Goal: Consume media (video, audio): Consume media (video, audio)

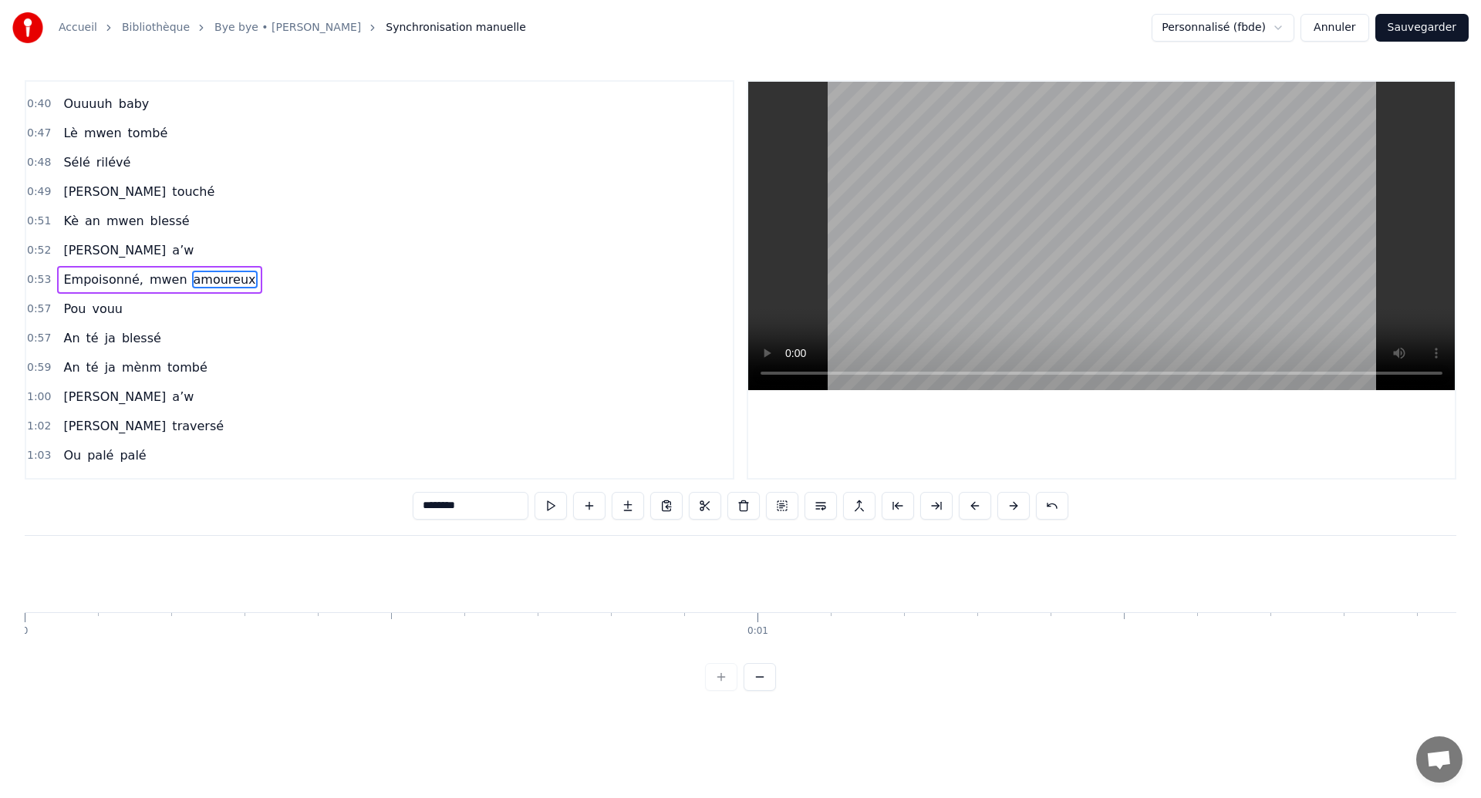
scroll to position [0, 41275]
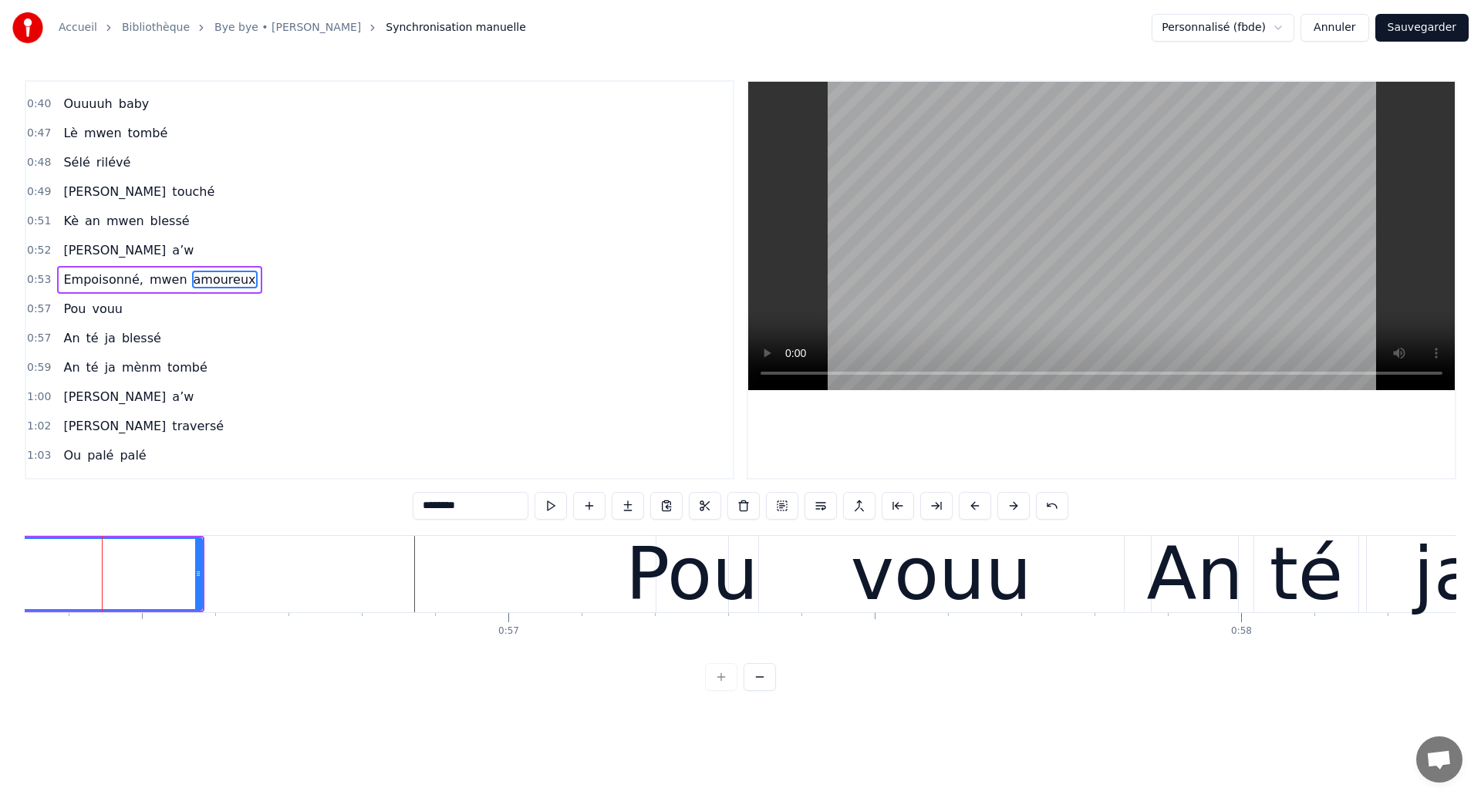
click at [79, 100] on span "Ouuuuh" at bounding box center [88, 104] width 52 height 18
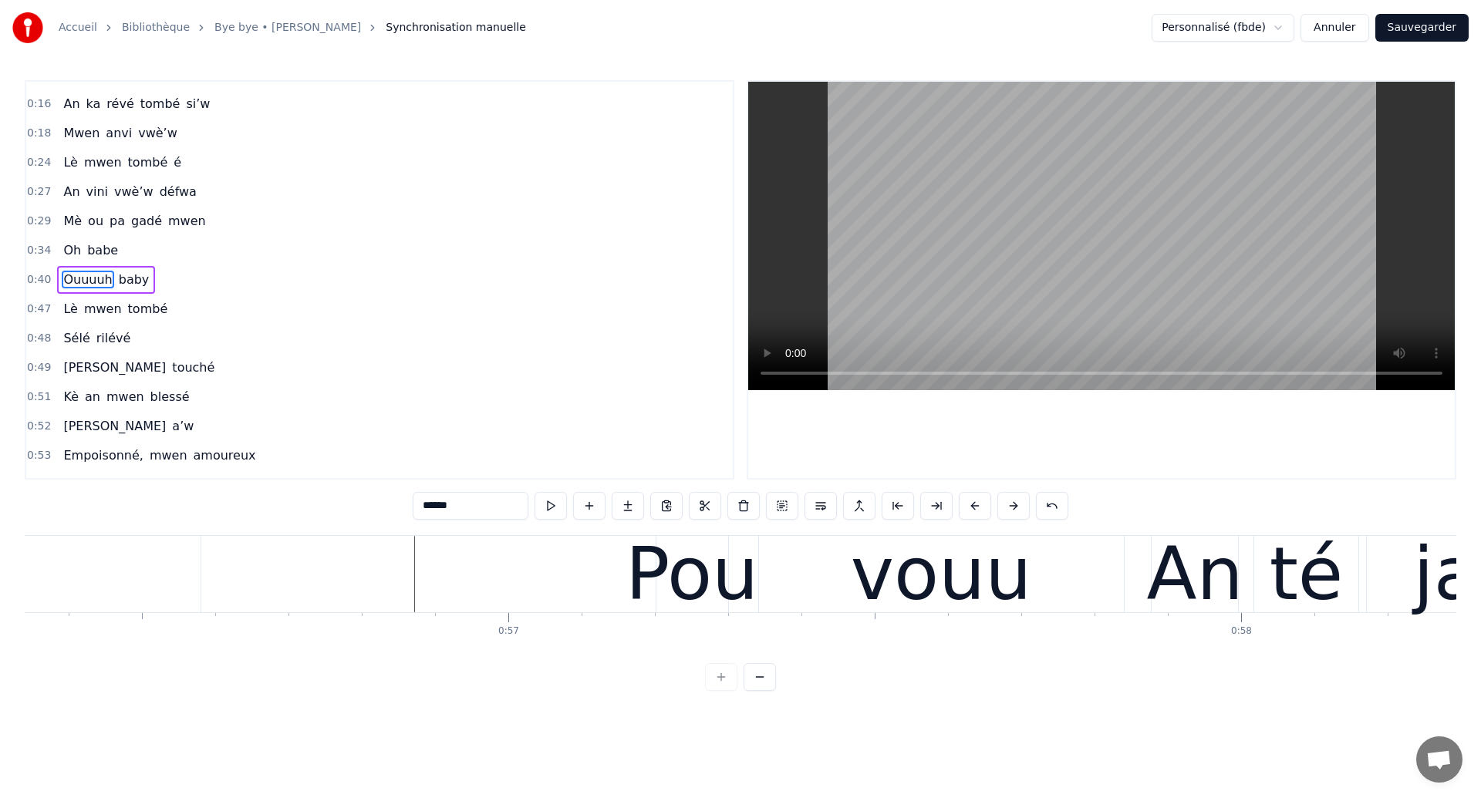
scroll to position [0, 0]
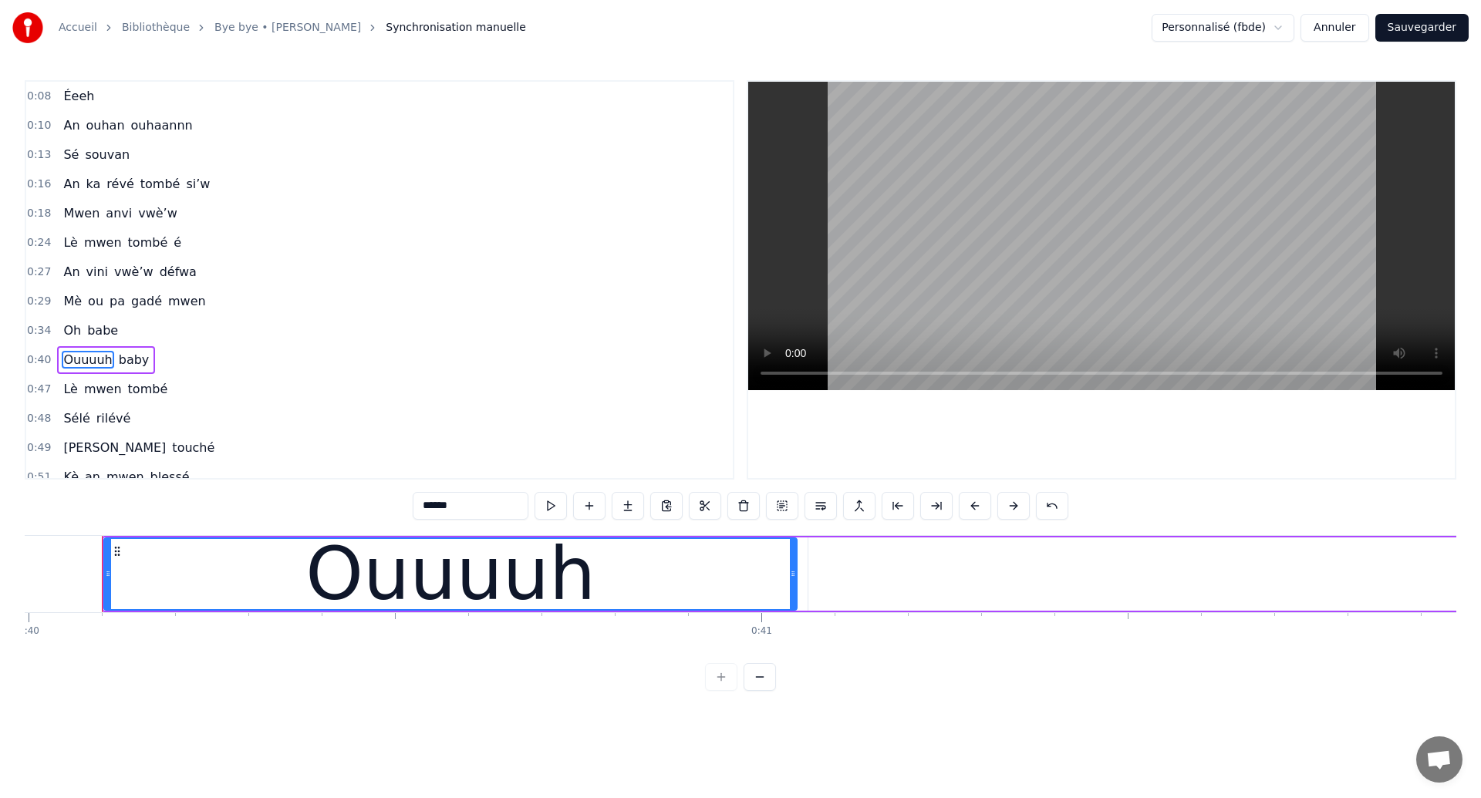
click at [72, 96] on span "Éeeh" at bounding box center [79, 96] width 34 height 18
type input "****"
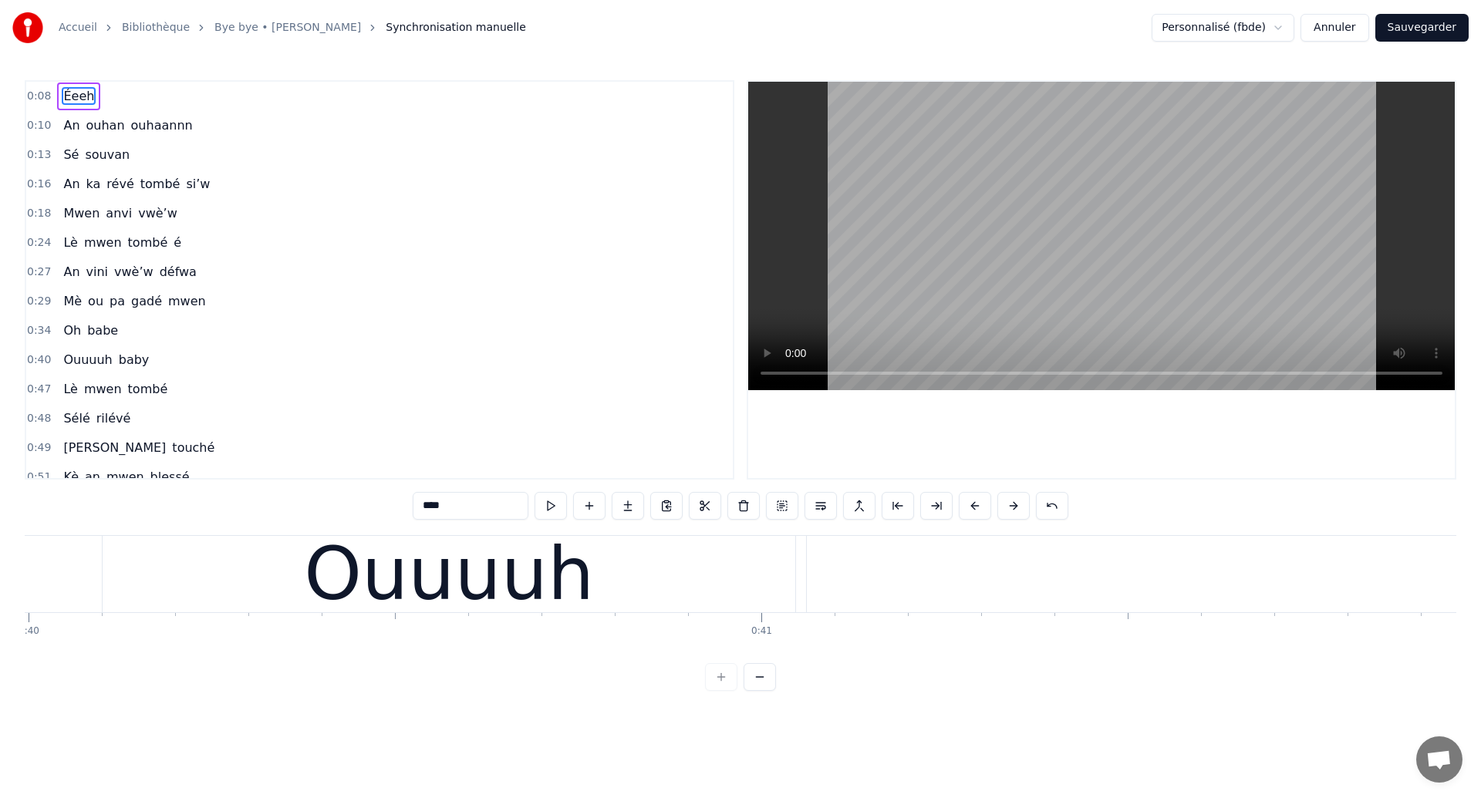
click at [72, 96] on span "Éeeh" at bounding box center [79, 96] width 34 height 18
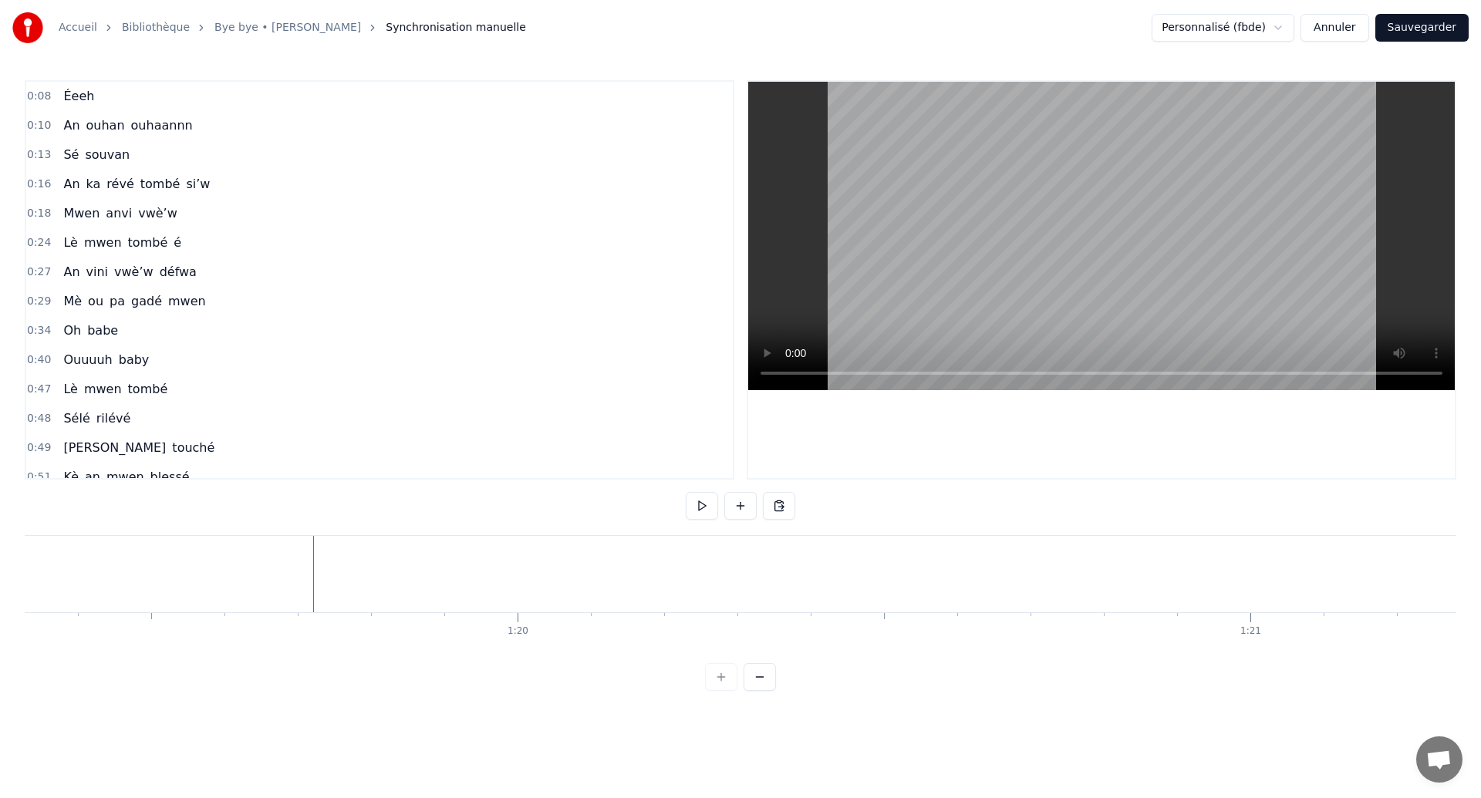
click at [76, 359] on span "Ouuuuh" at bounding box center [88, 360] width 52 height 18
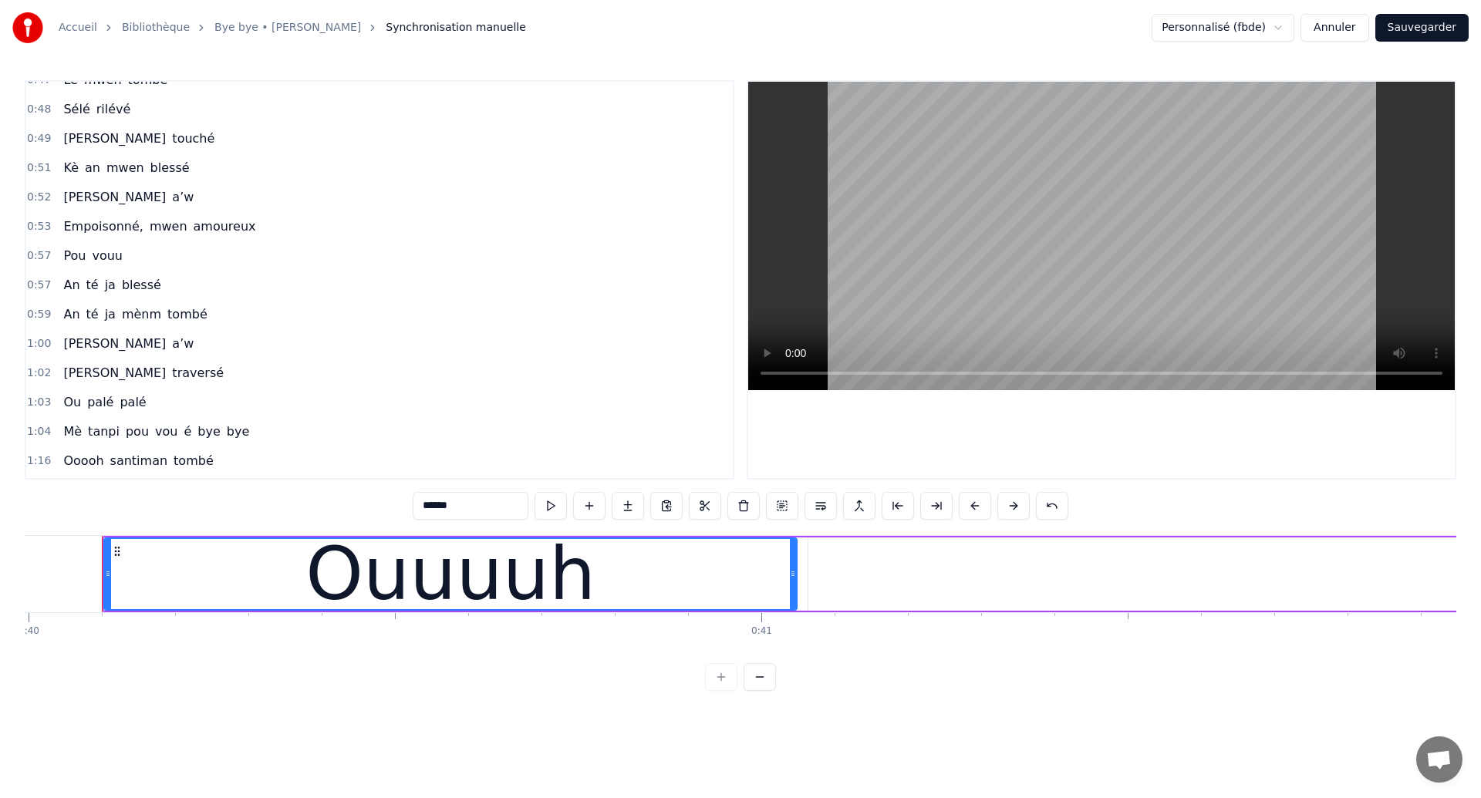
click at [77, 255] on span "Pou" at bounding box center [74, 256] width 25 height 18
type input "***"
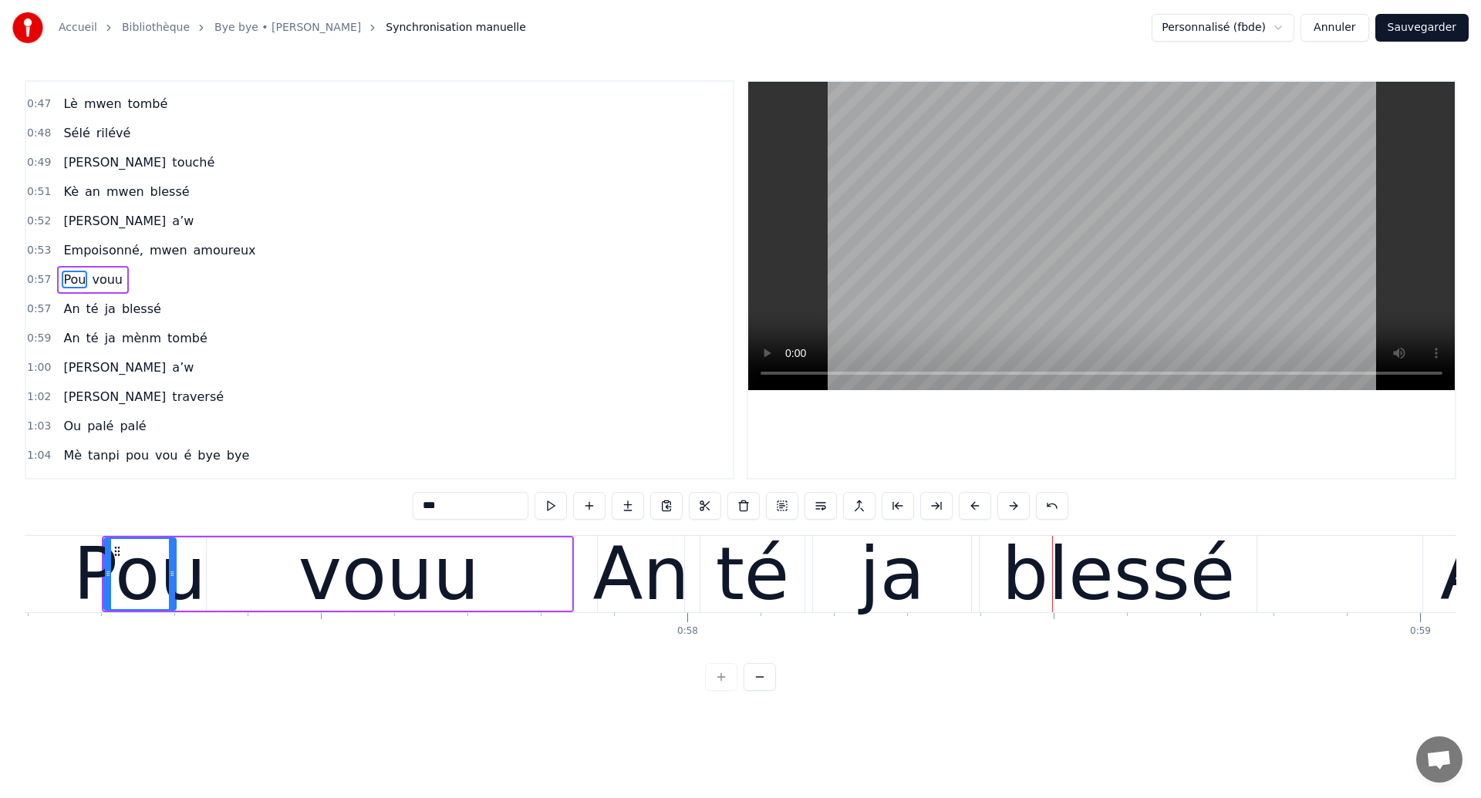
click at [80, 574] on div "Pou" at bounding box center [139, 574] width 133 height 110
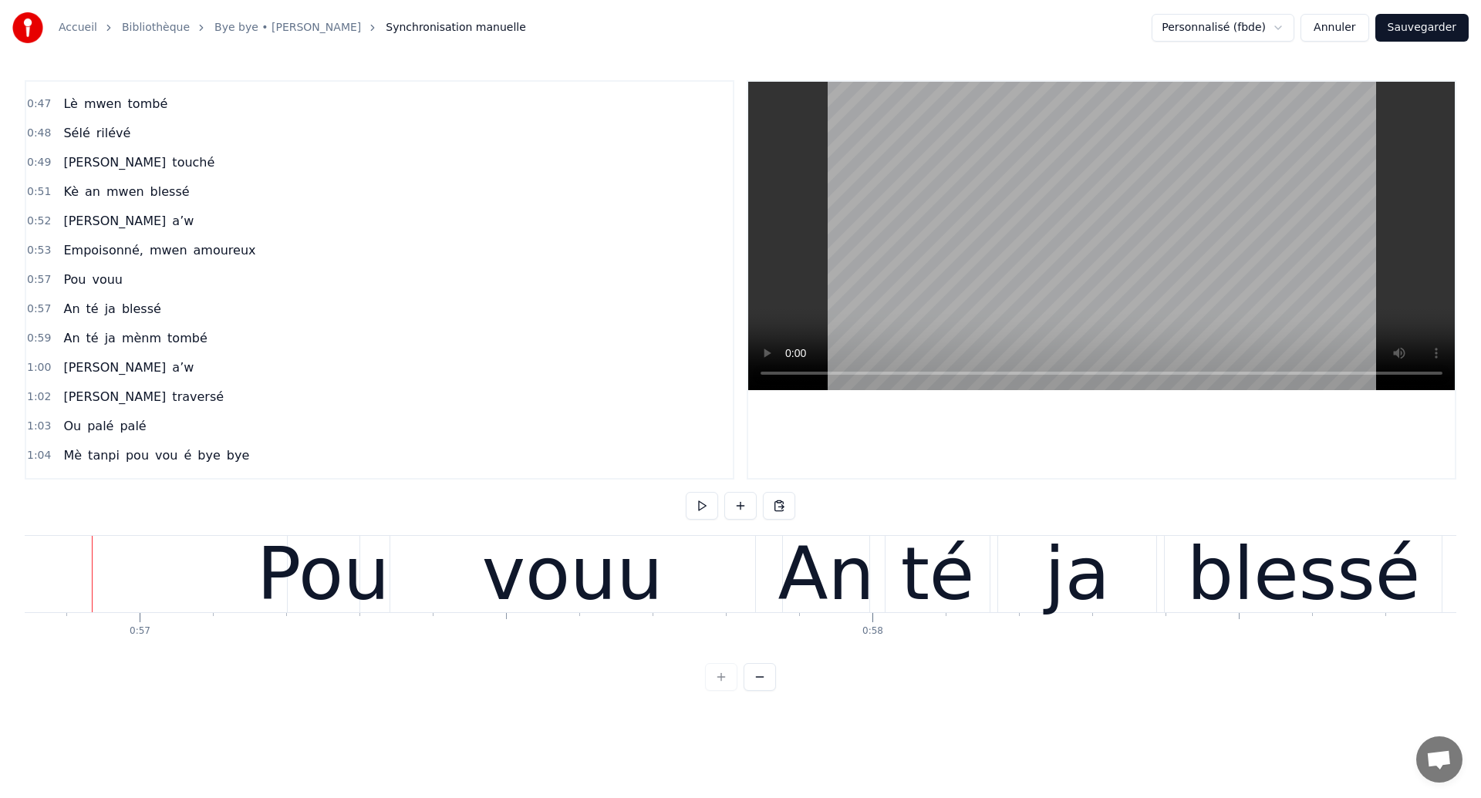
scroll to position [0, 41634]
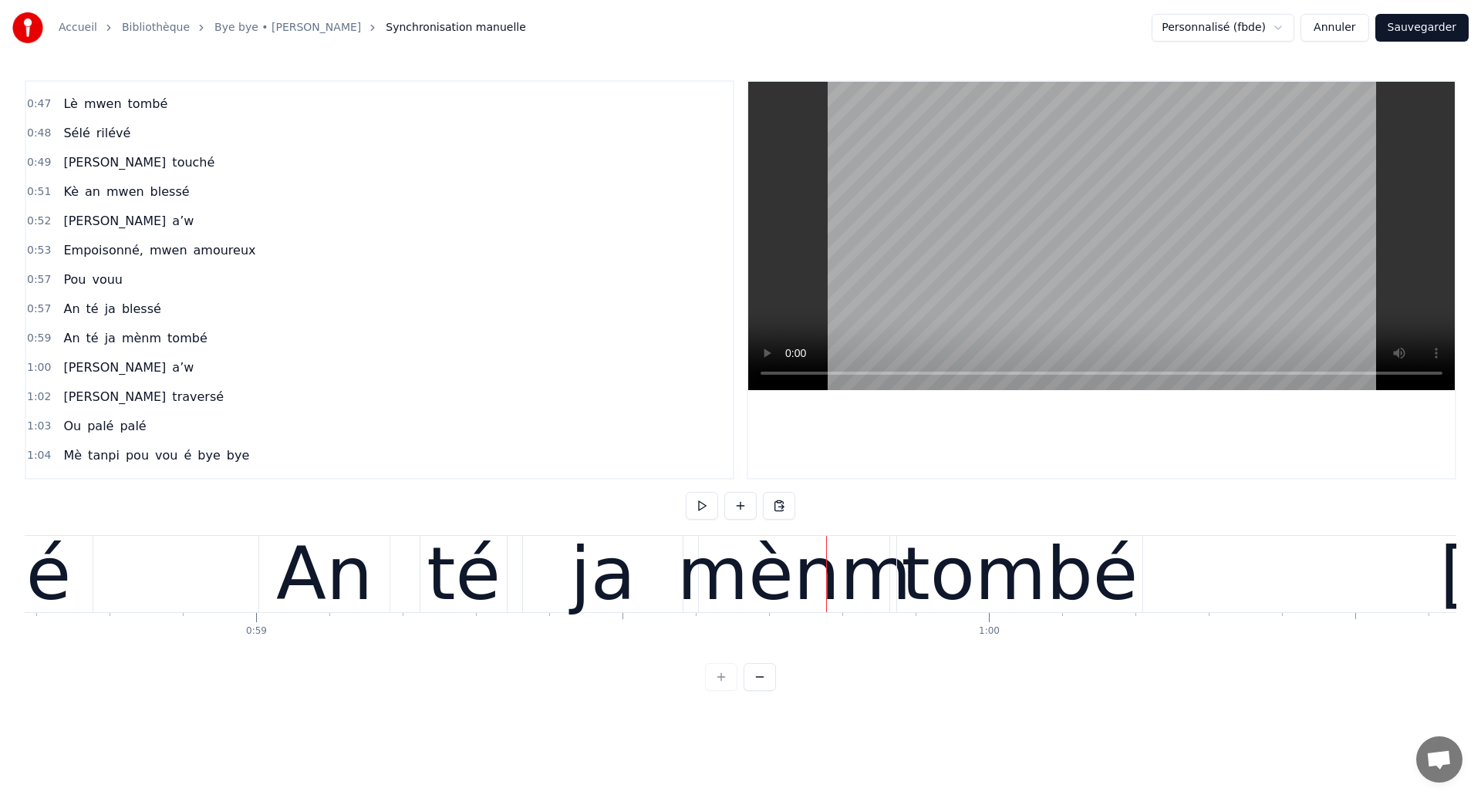
scroll to position [0, 42914]
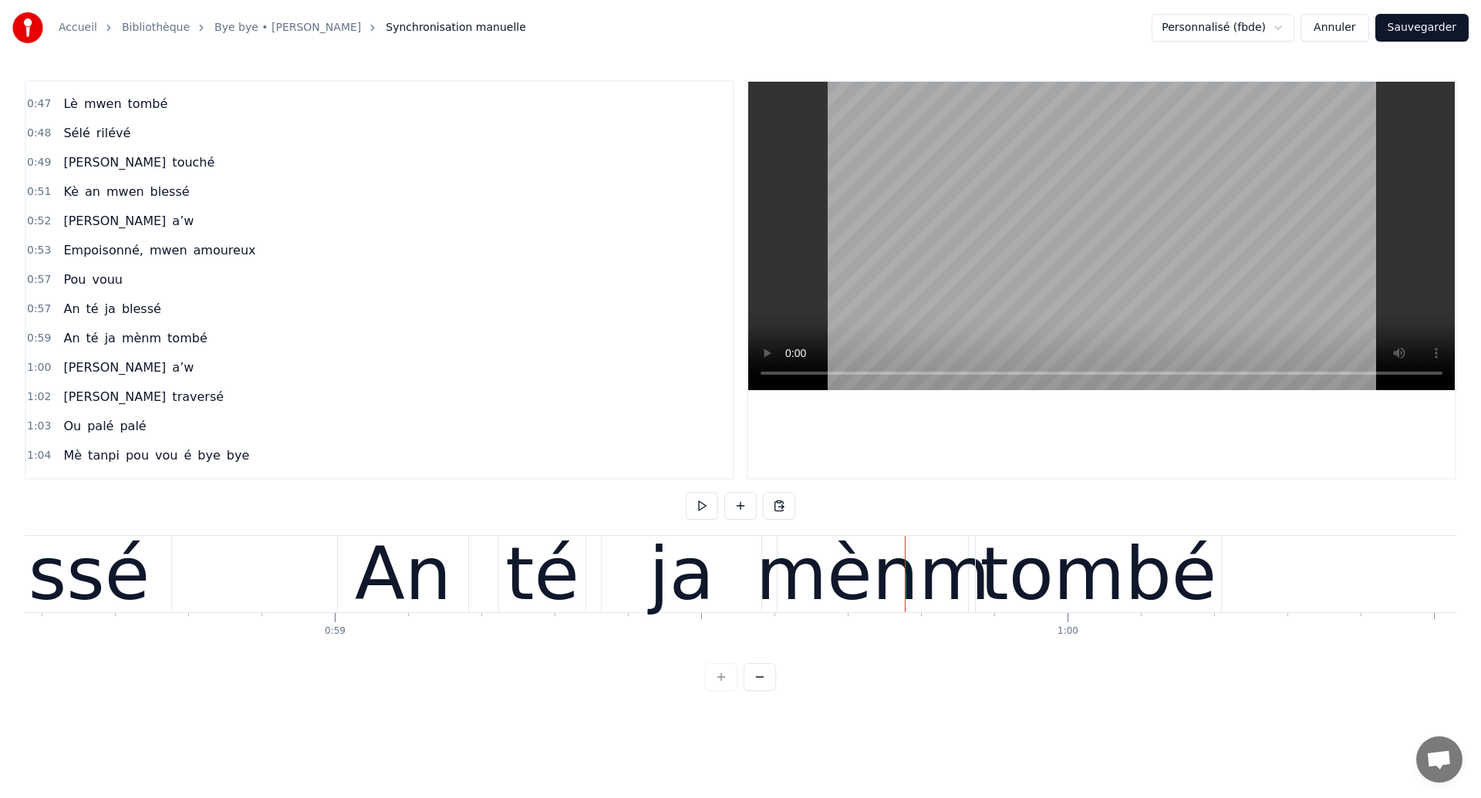
click at [121, 581] on div "blessé" at bounding box center [34, 574] width 234 height 110
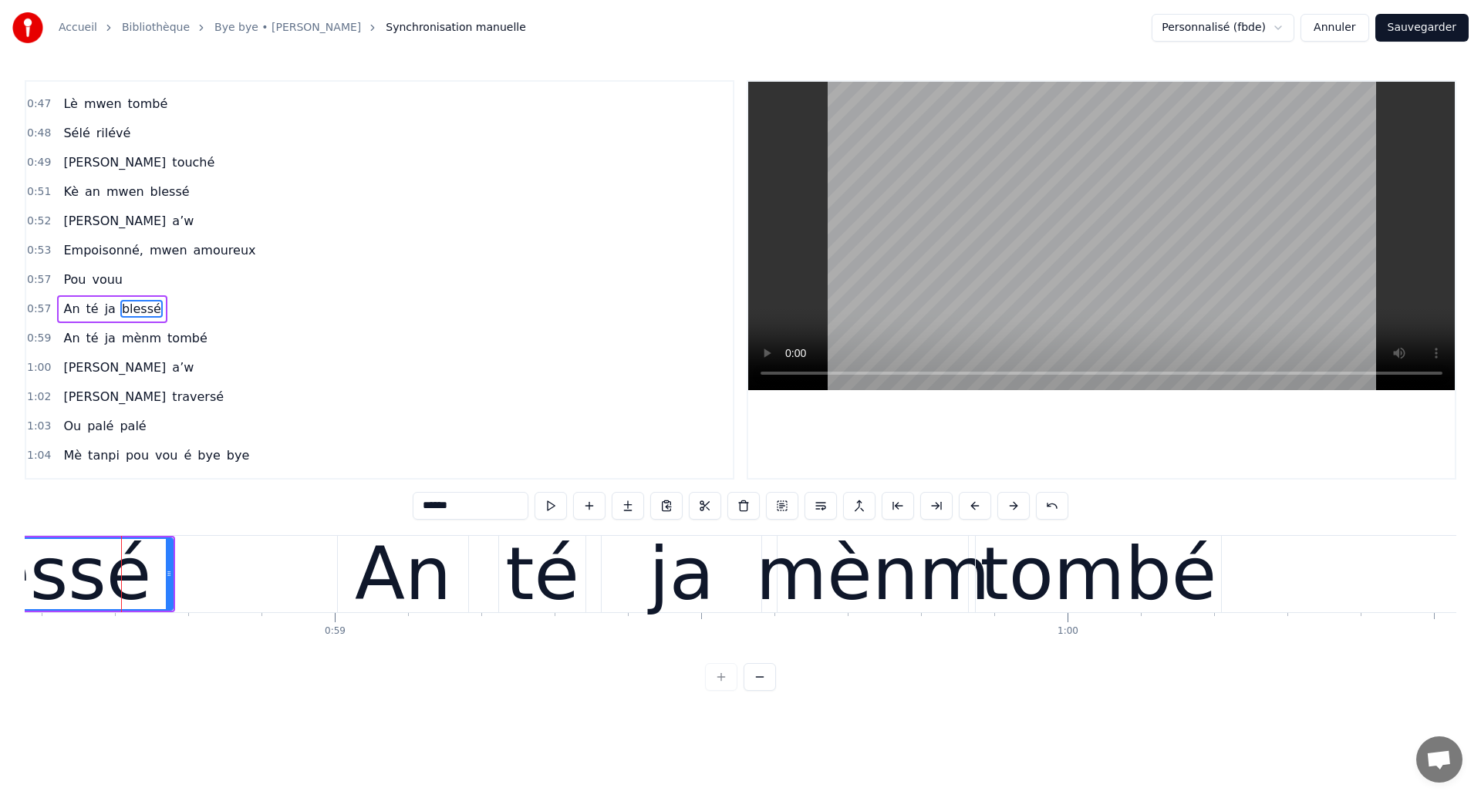
scroll to position [315, 0]
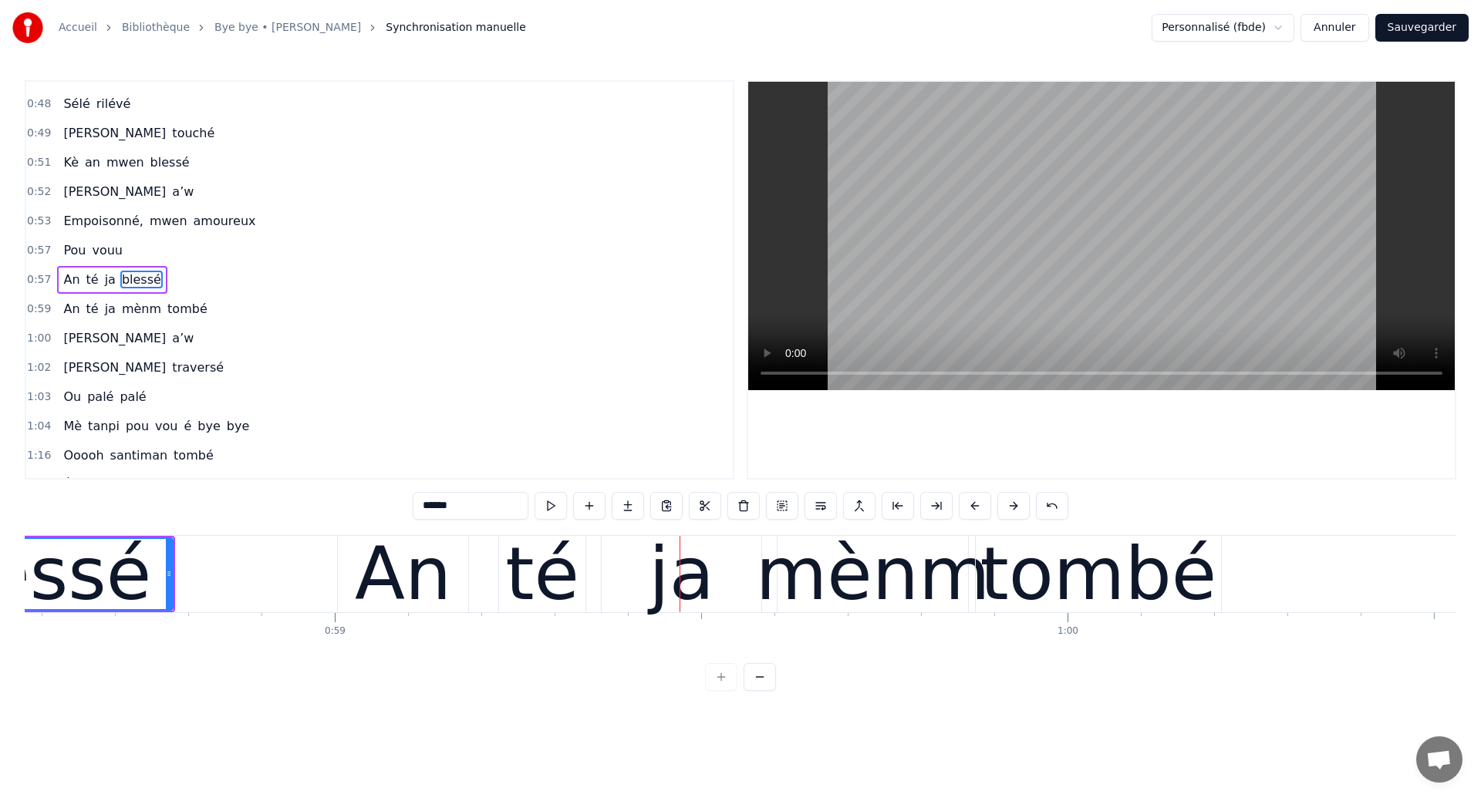
click at [487, 605] on div "An té ja mènm tombé" at bounding box center [781, 574] width 888 height 76
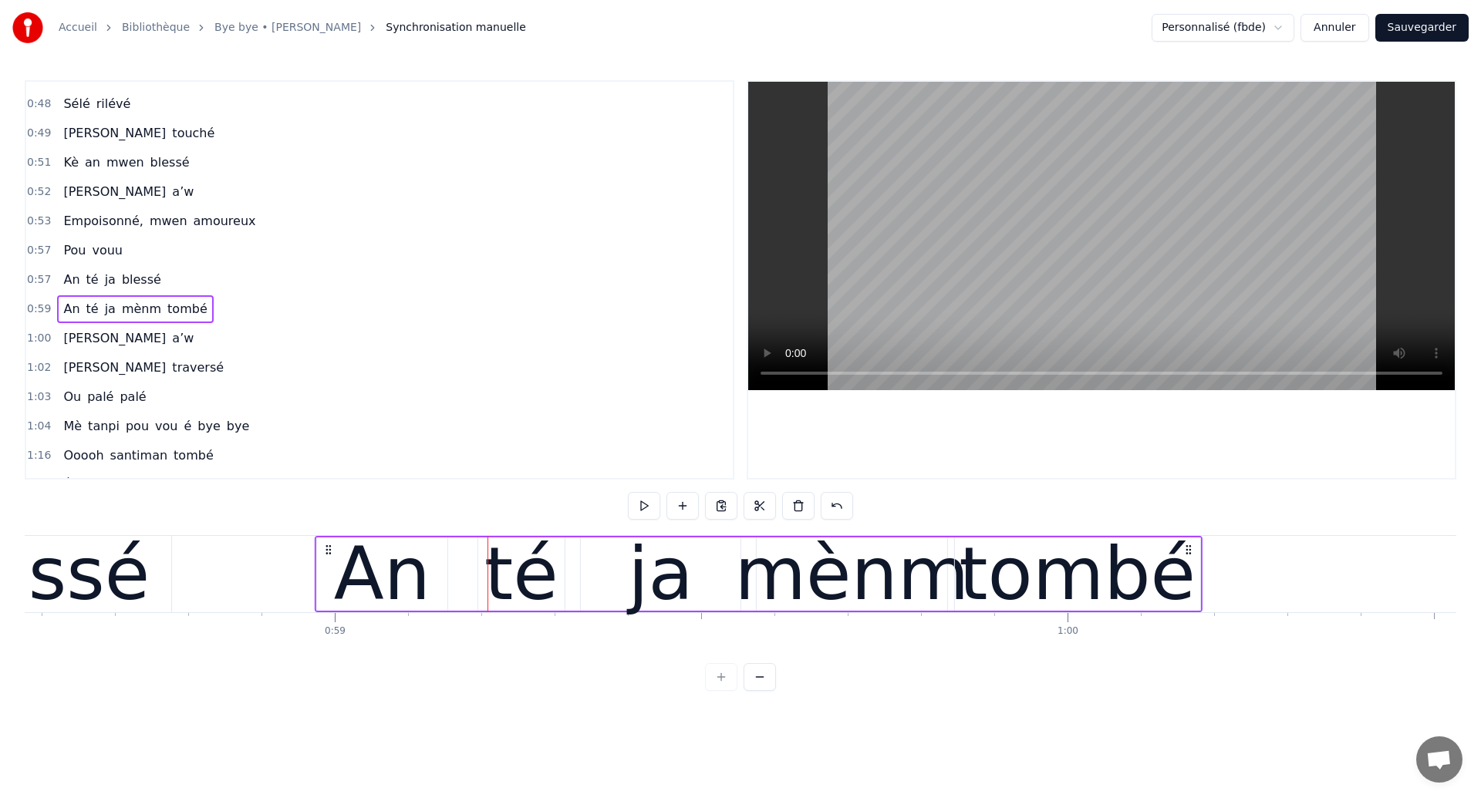
drag, startPoint x: 349, startPoint y: 550, endPoint x: 327, endPoint y: 554, distance: 22.8
click at [327, 554] on icon at bounding box center [328, 550] width 12 height 12
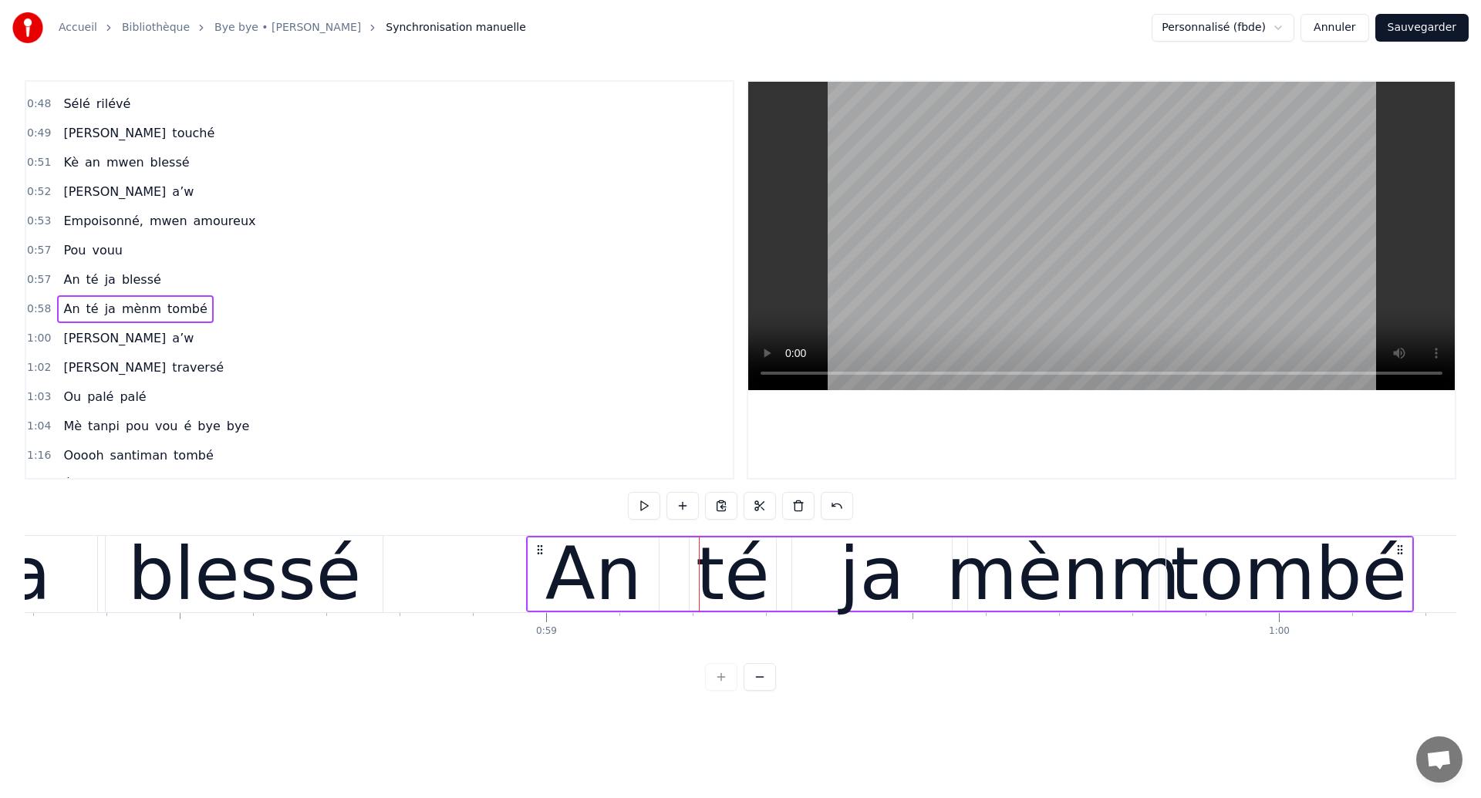
scroll to position [0, 42580]
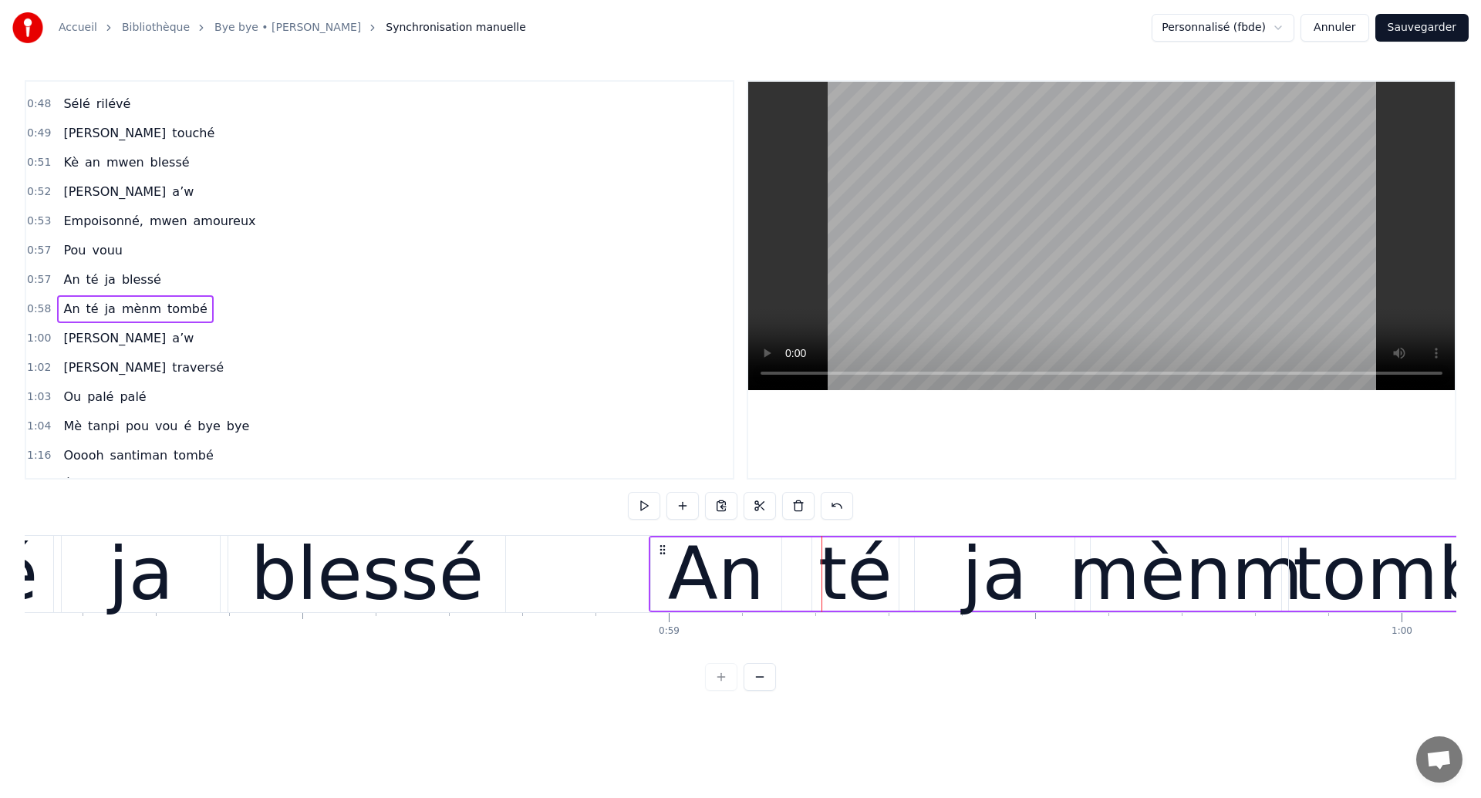
click at [224, 554] on div "An té [PERSON_NAME]" at bounding box center [177, 574] width 663 height 76
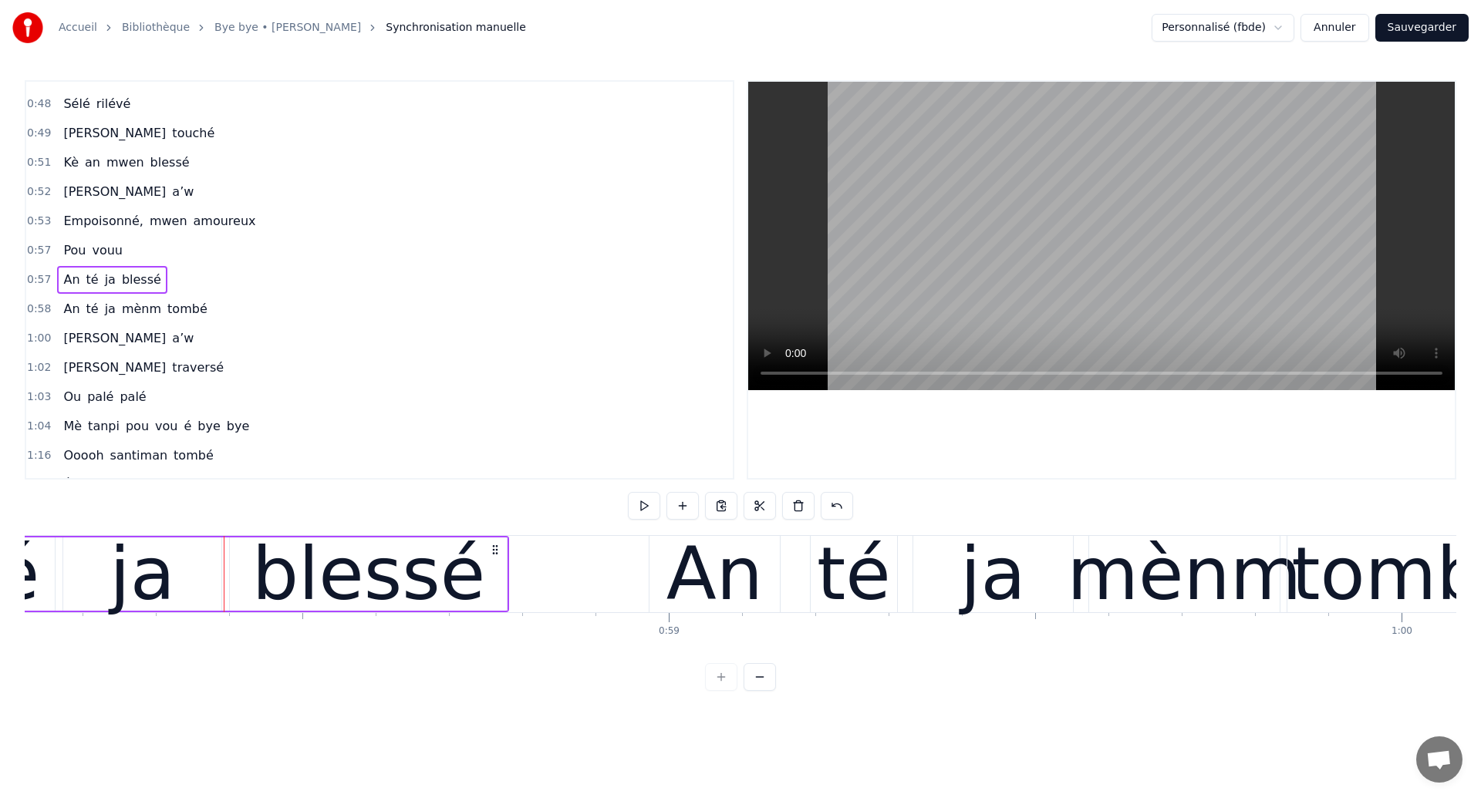
click at [188, 552] on div "ja" at bounding box center [142, 574] width 158 height 73
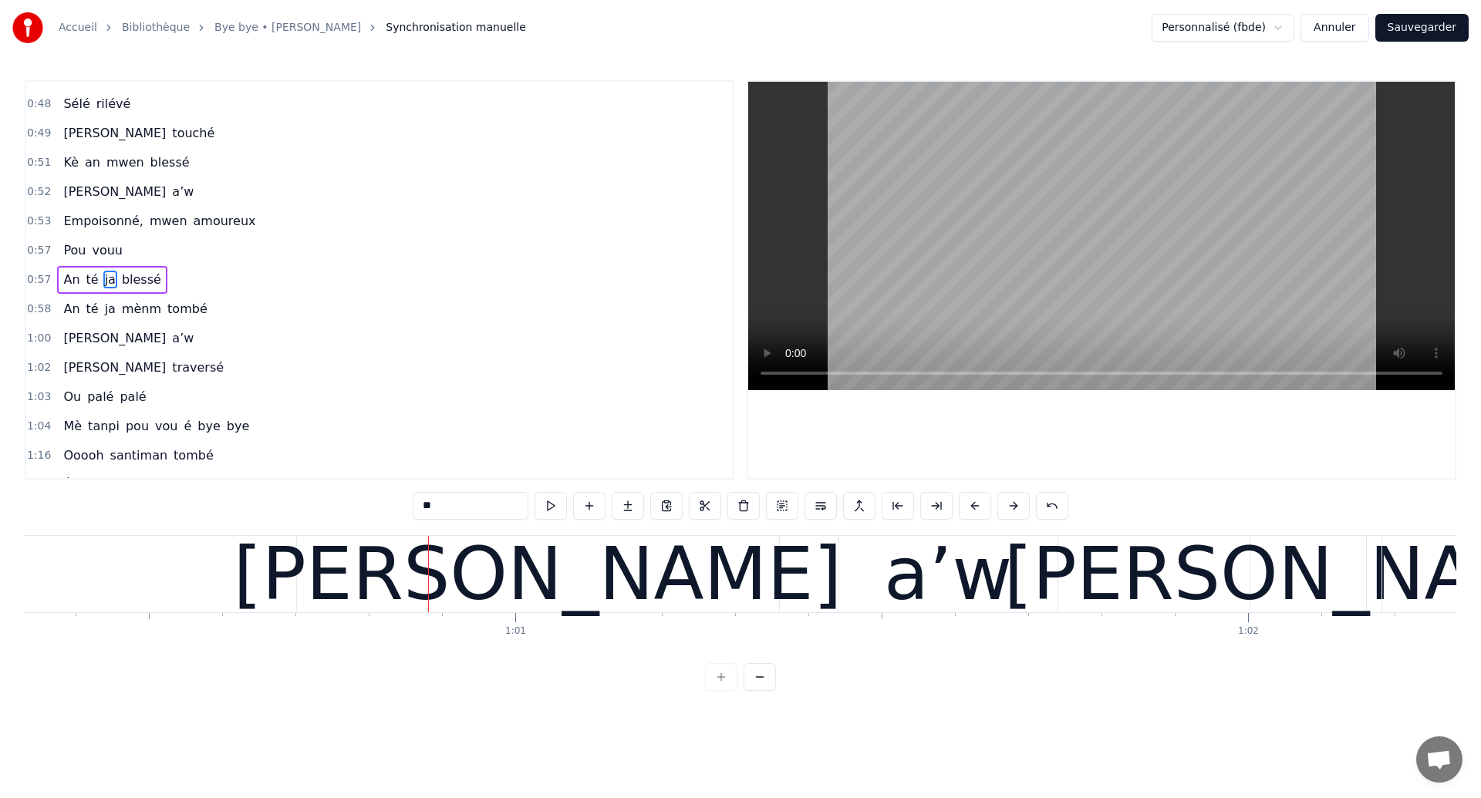
scroll to position [0, 44200]
click at [75, 242] on span "Pou" at bounding box center [74, 250] width 25 height 18
type input "***"
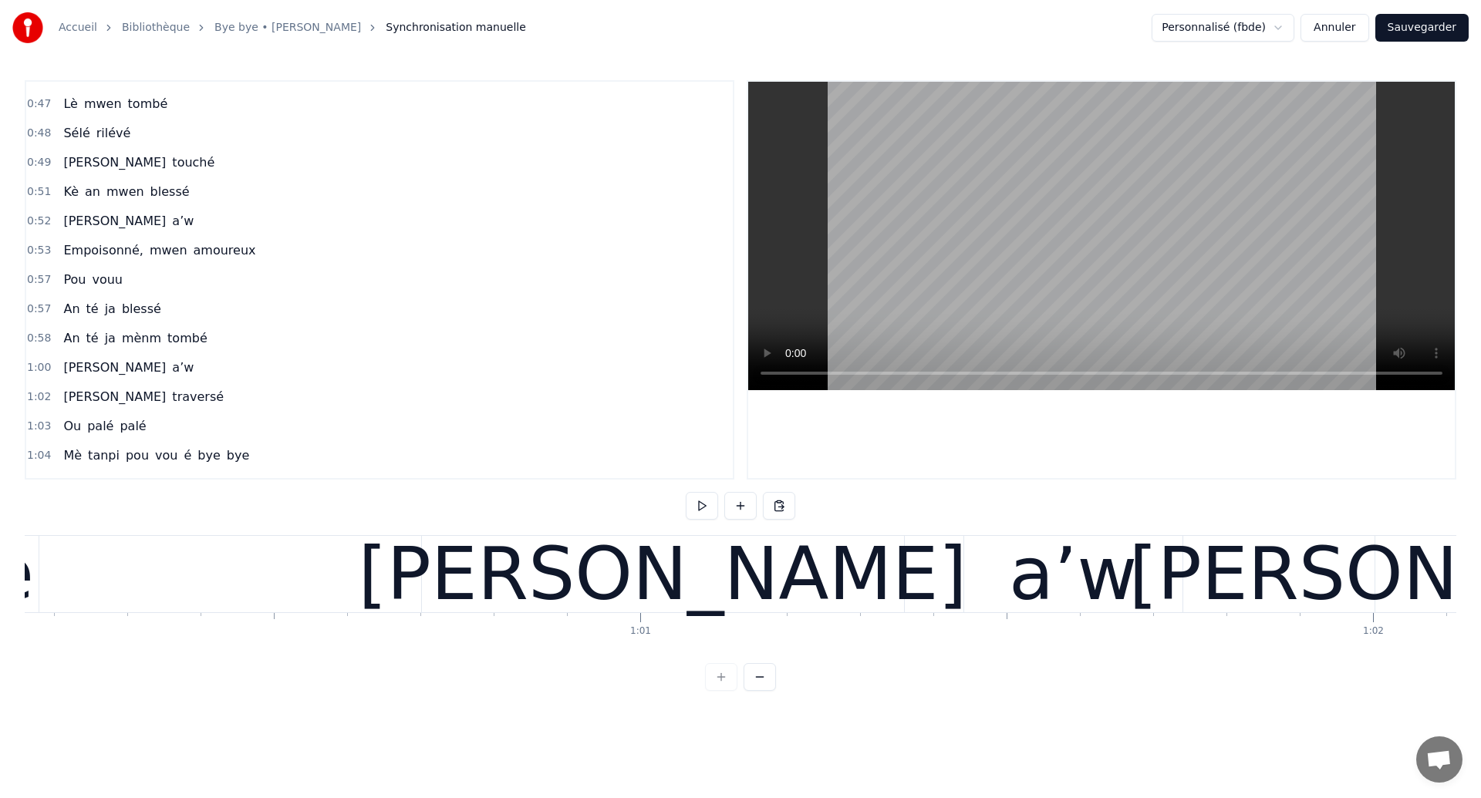
scroll to position [0, 44035]
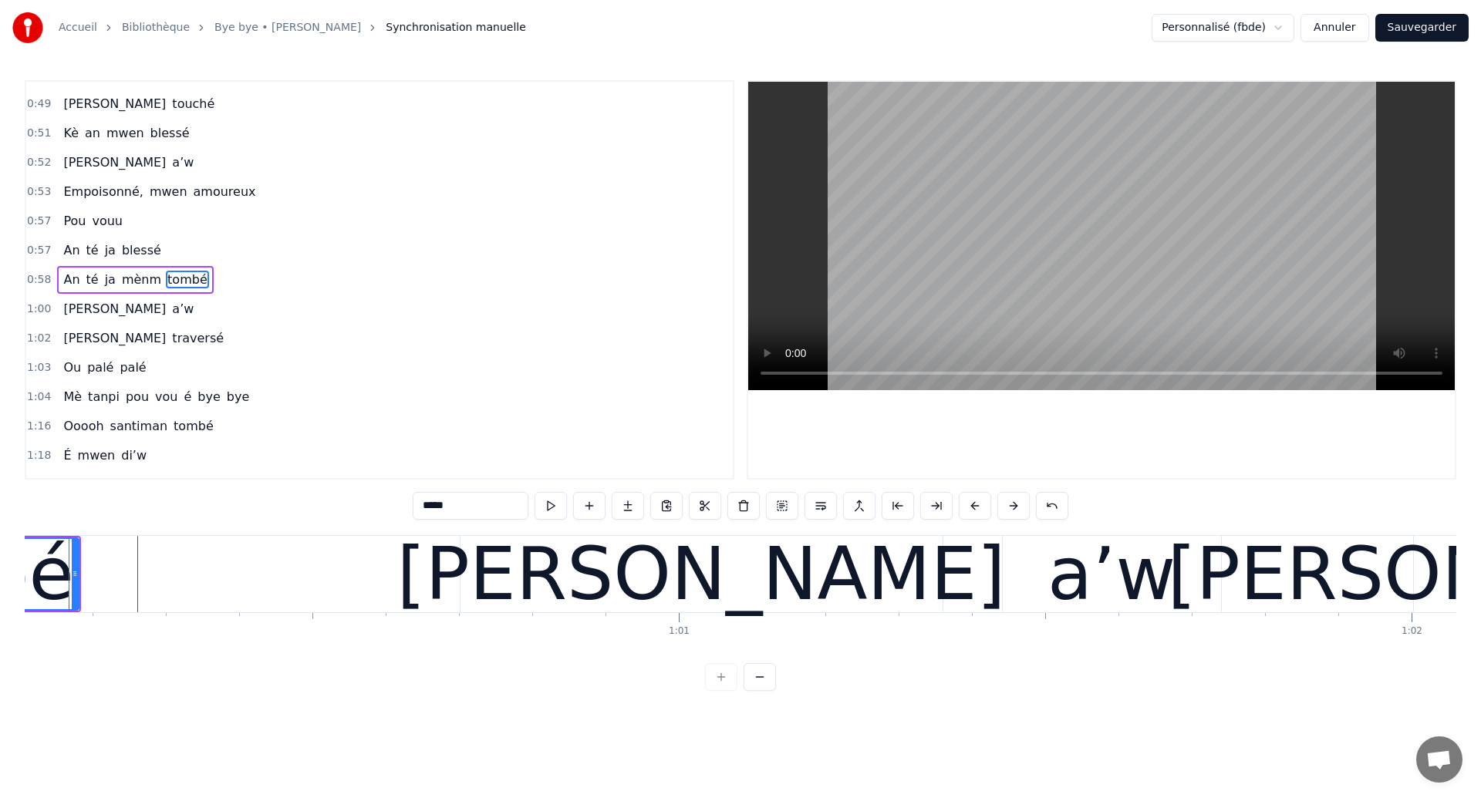
scroll to position [0, 44002]
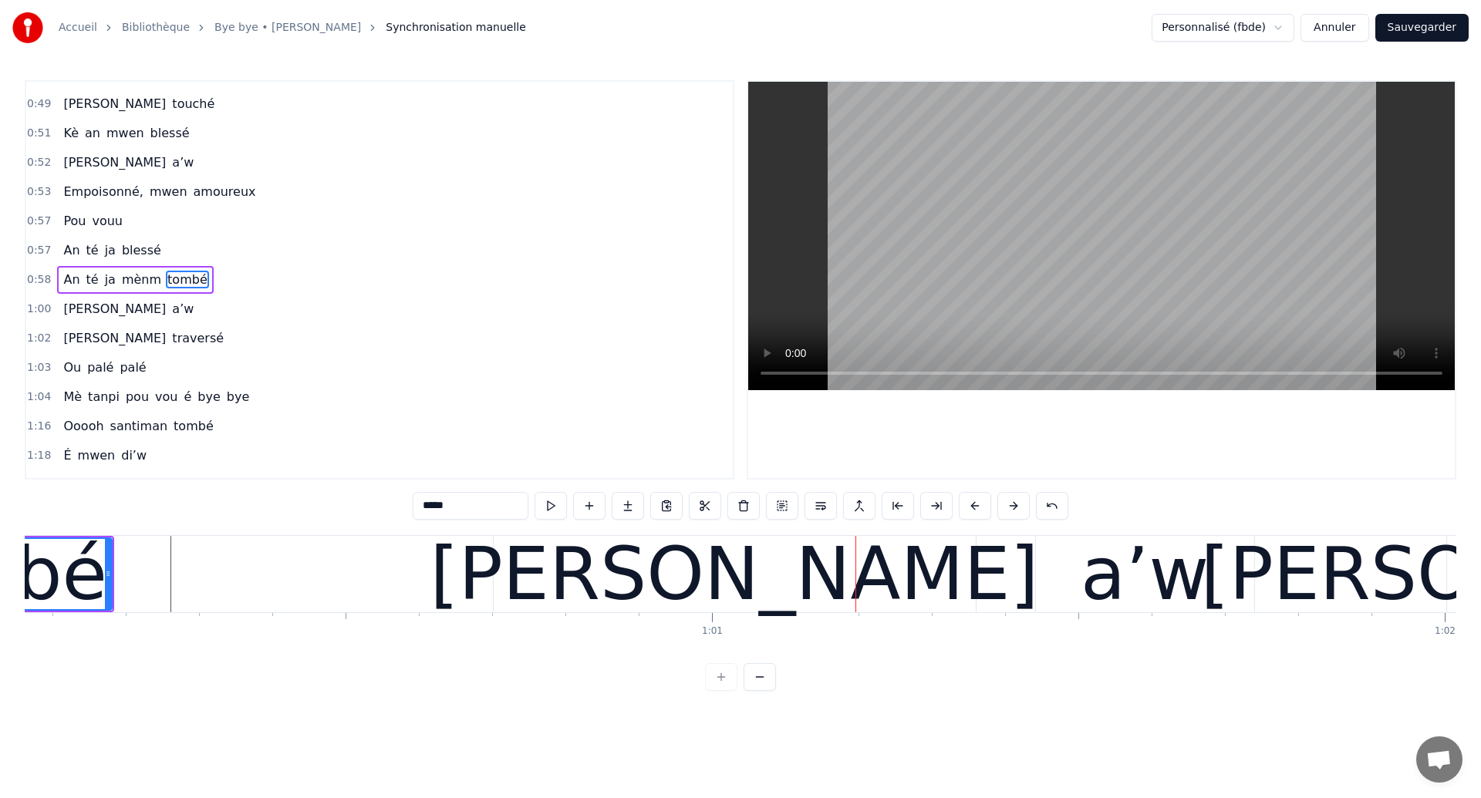
click at [996, 587] on div "[PERSON_NAME] a’w" at bounding box center [875, 574] width 765 height 76
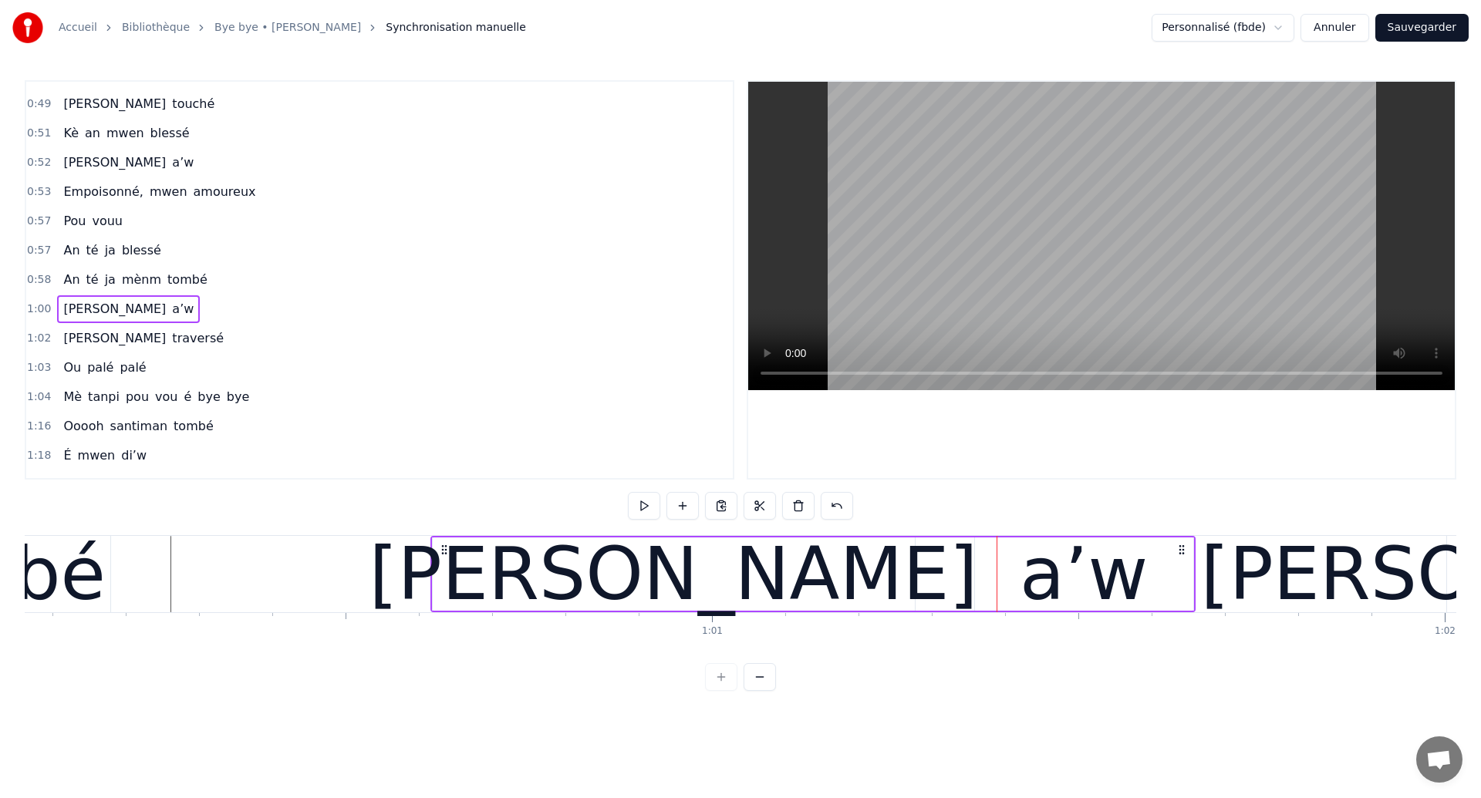
drag, startPoint x: 508, startPoint y: 547, endPoint x: 446, endPoint y: 585, distance: 73.4
click at [446, 585] on div "[PERSON_NAME] a’w" at bounding box center [812, 574] width 765 height 76
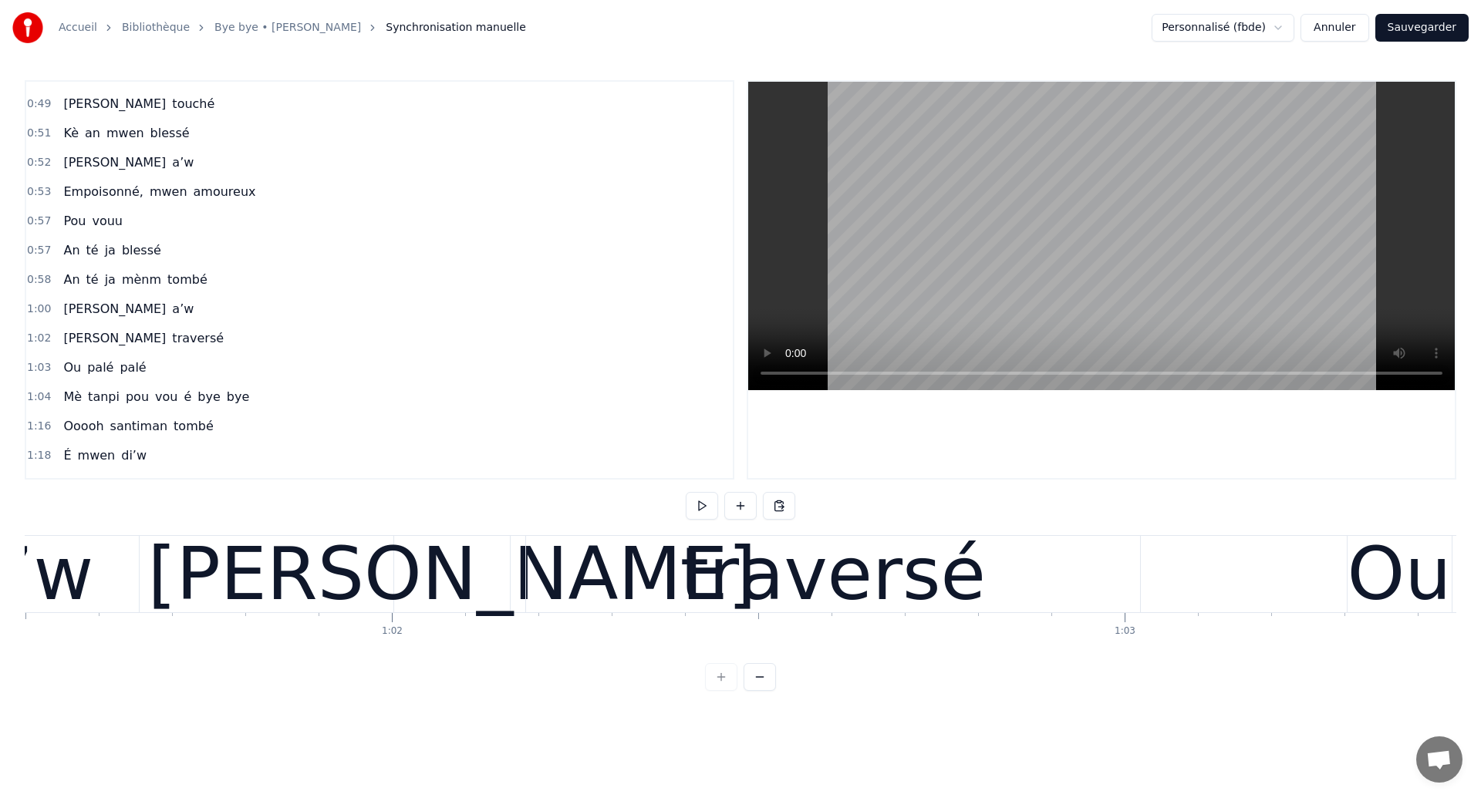
scroll to position [0, 45008]
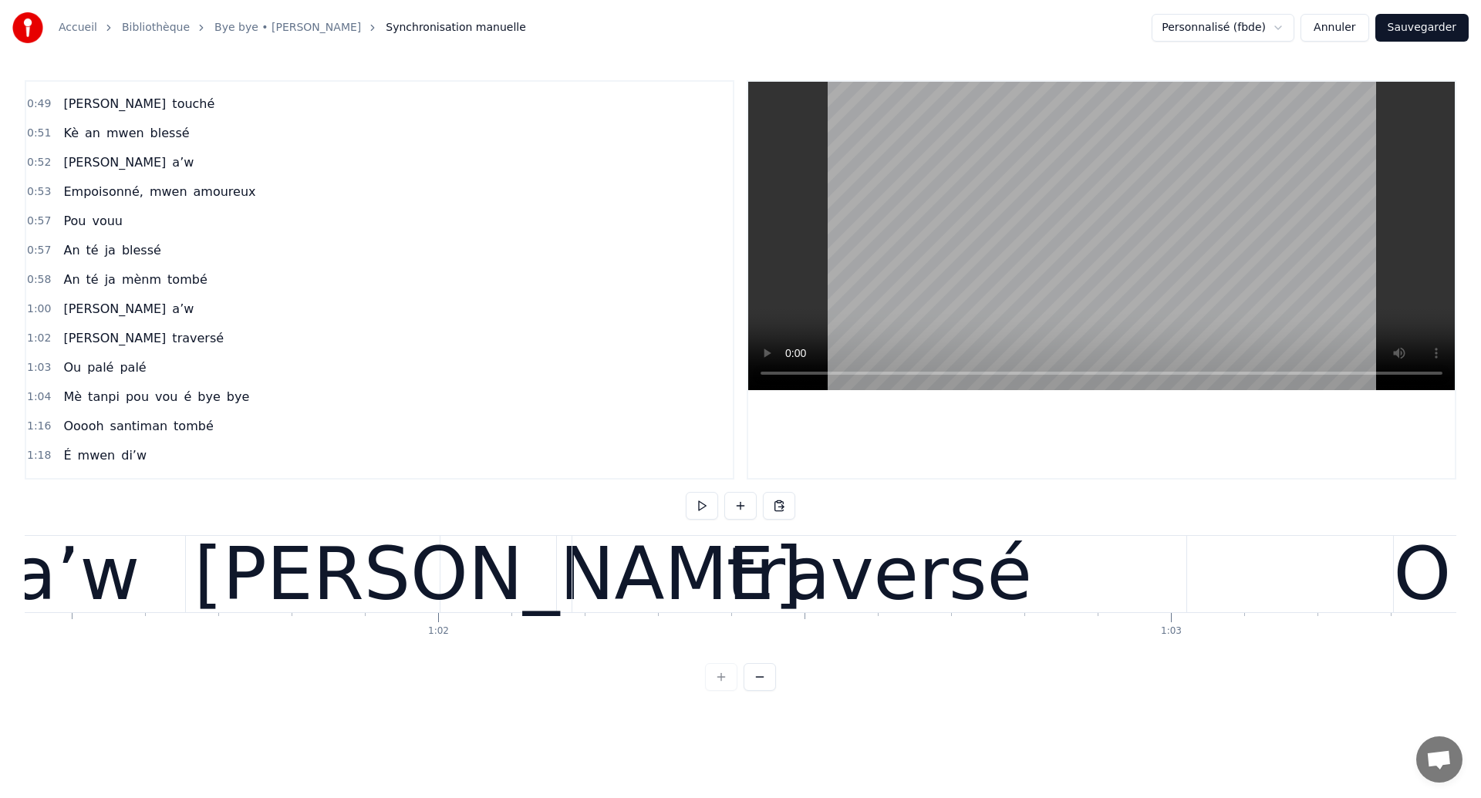
click at [59, 579] on div "a’w" at bounding box center [76, 574] width 128 height 110
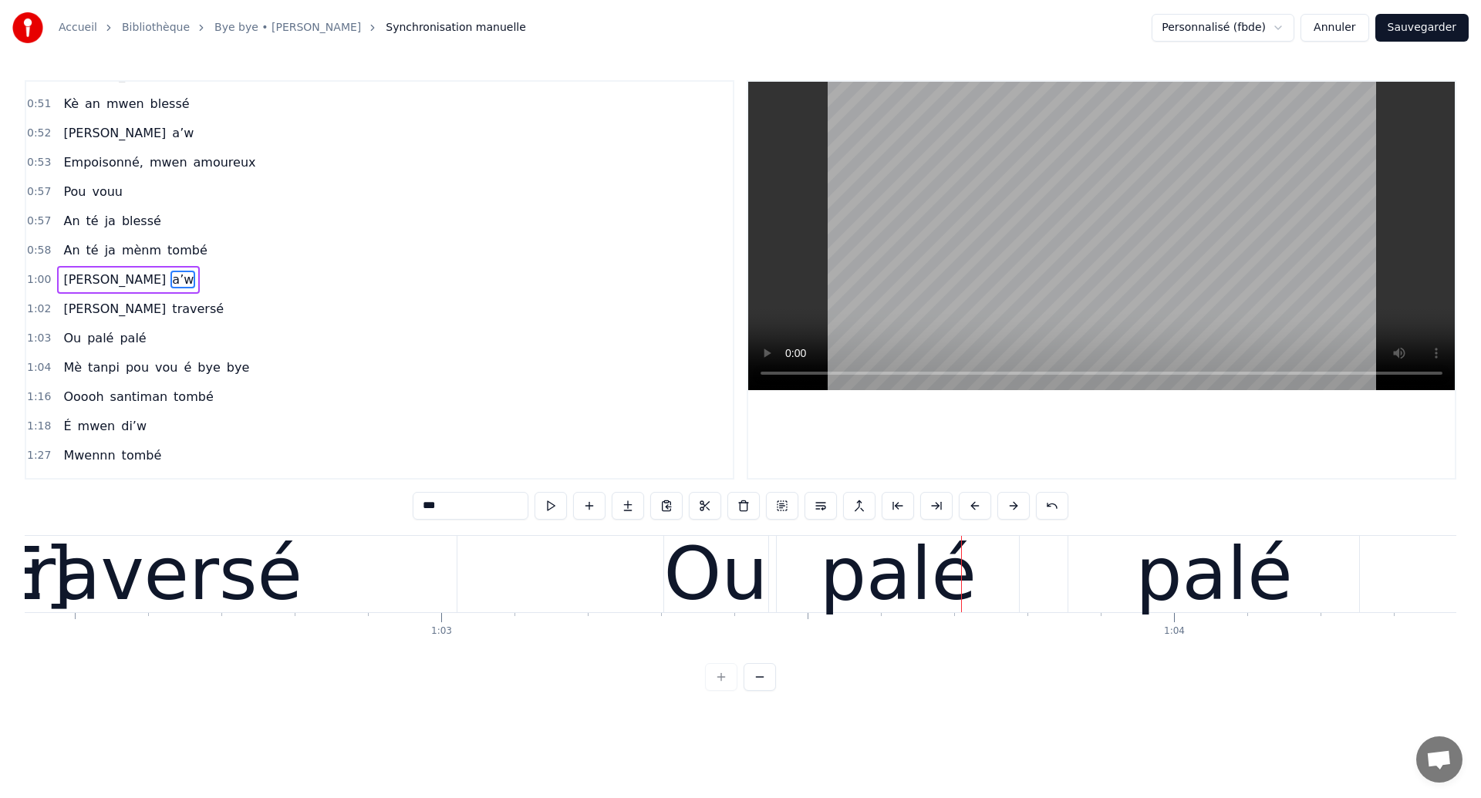
scroll to position [0, 45725]
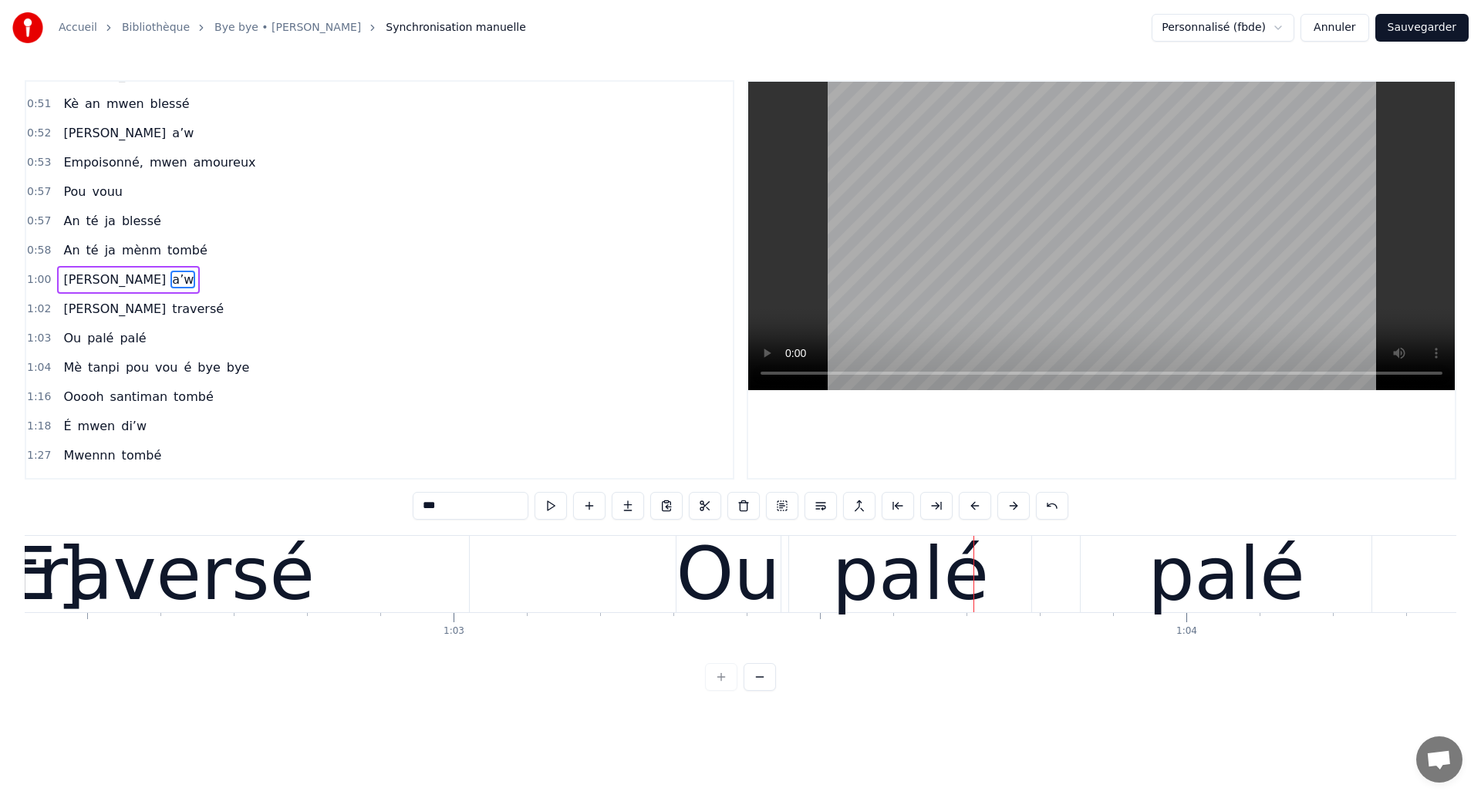
click at [43, 560] on div "traversé" at bounding box center [161, 574] width 305 height 110
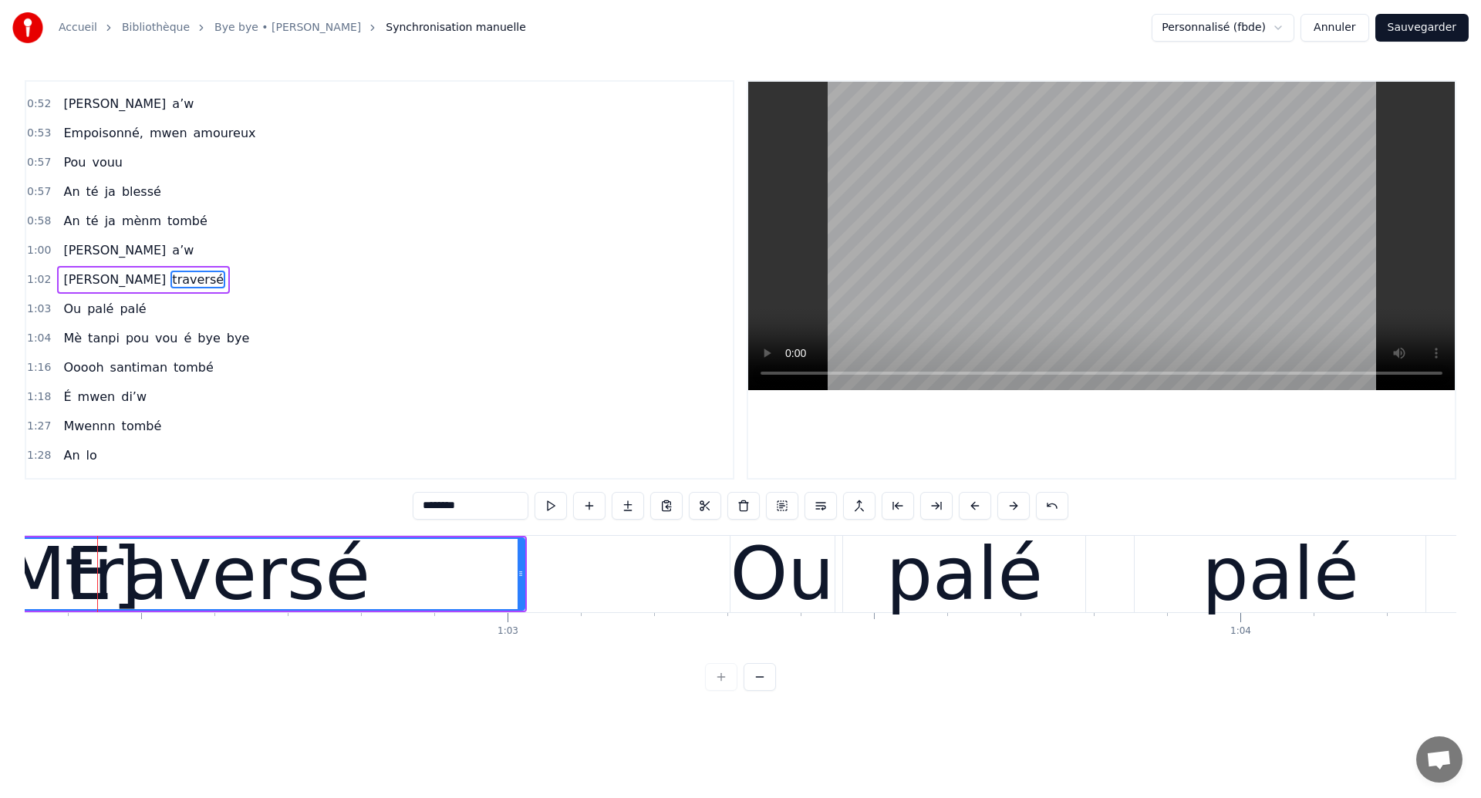
scroll to position [0, 45667]
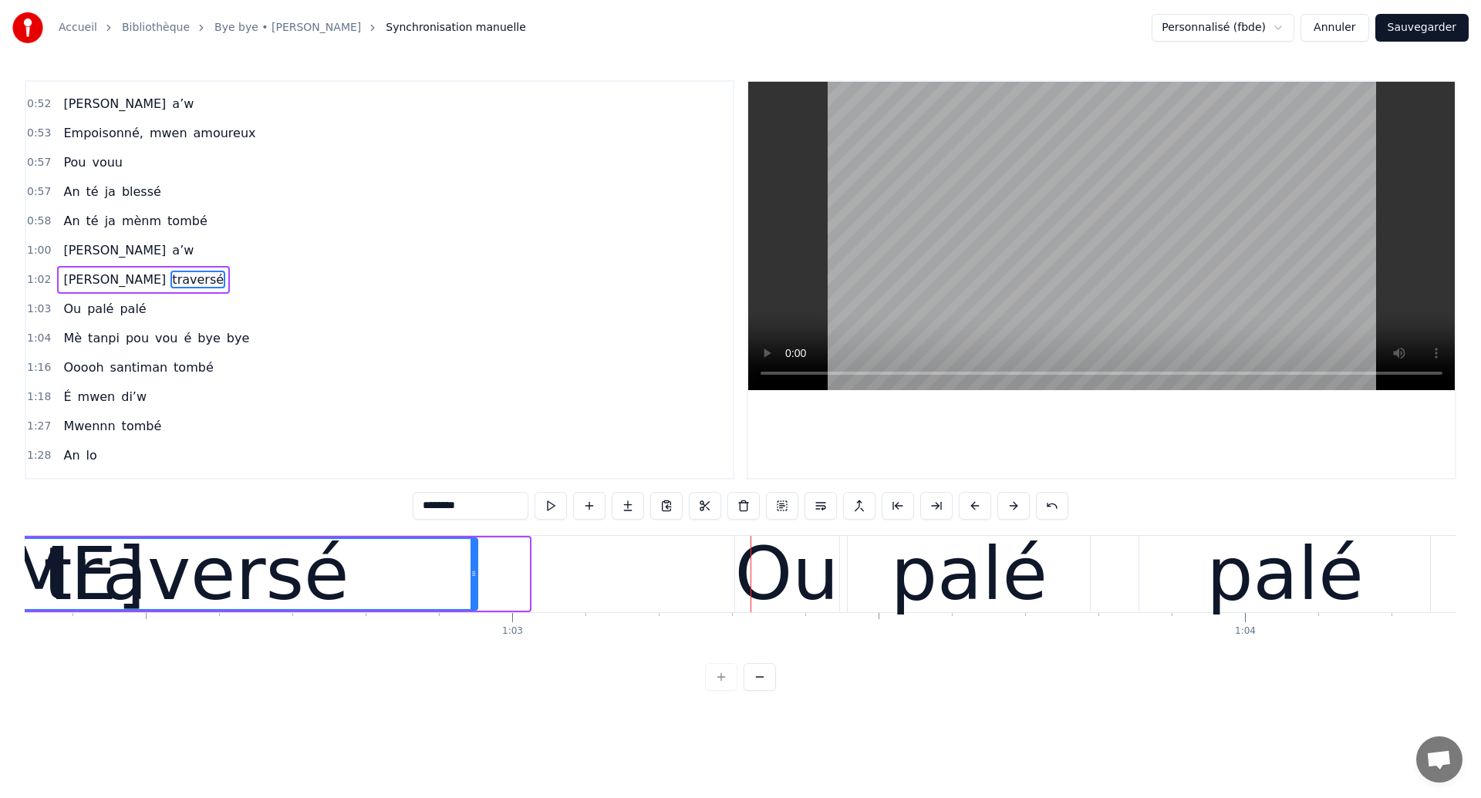
drag, startPoint x: 527, startPoint y: 578, endPoint x: 475, endPoint y: 586, distance: 52.2
click at [475, 586] on div at bounding box center [473, 574] width 6 height 70
click at [75, 246] on span "[PERSON_NAME]" at bounding box center [115, 250] width 106 height 18
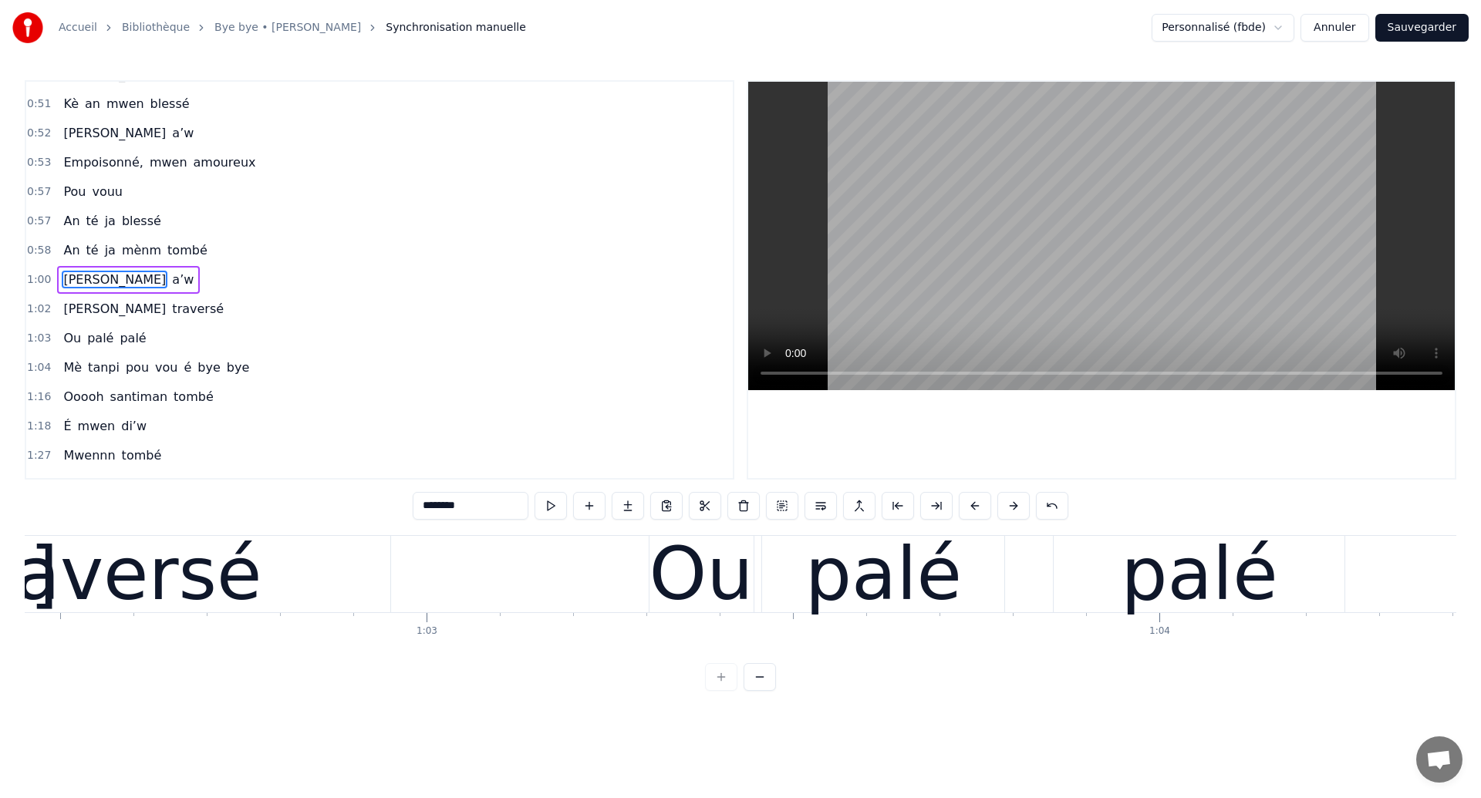
scroll to position [0, 45654]
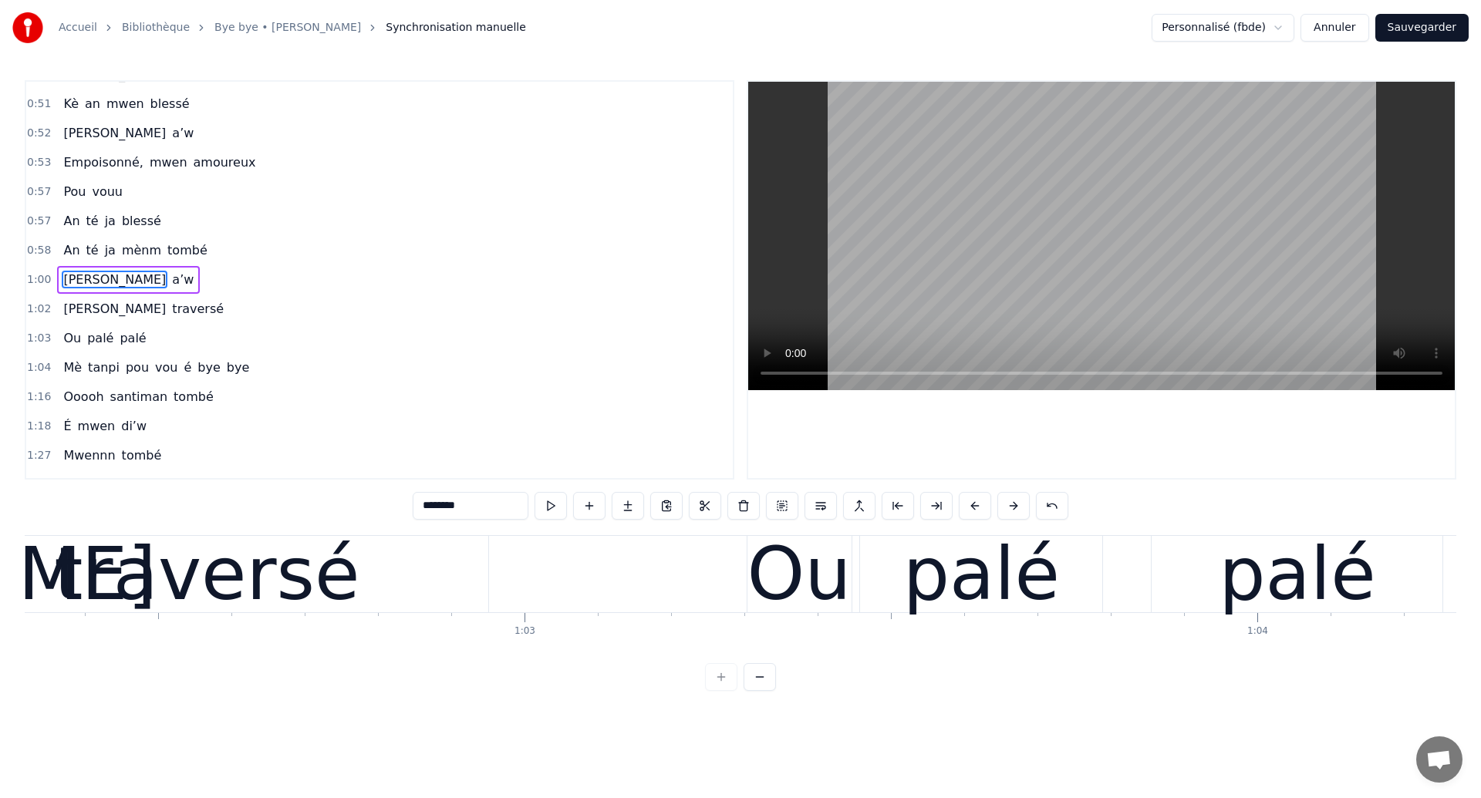
click at [218, 567] on div "traversé" at bounding box center [206, 574] width 305 height 110
type input "********"
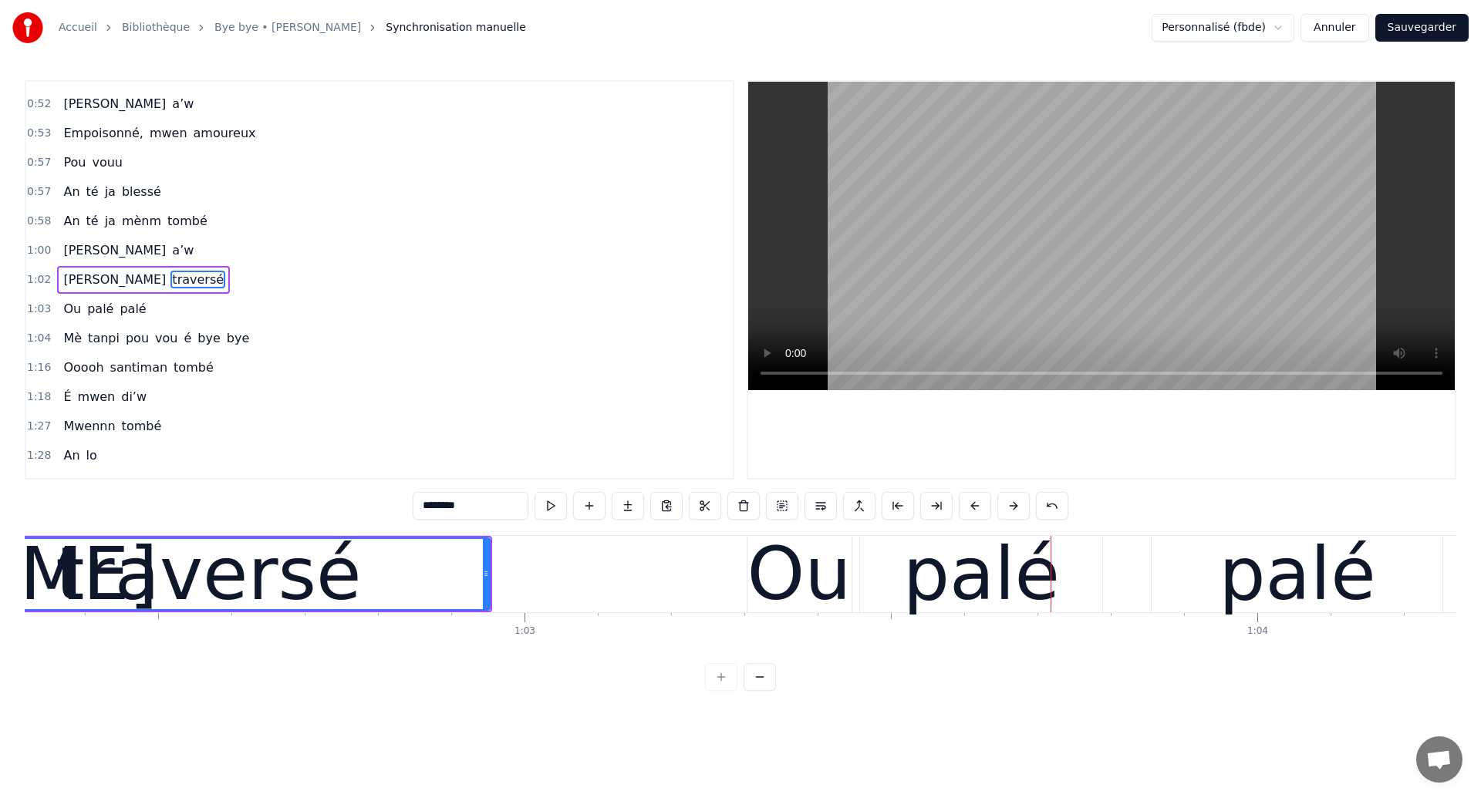
click at [1123, 588] on div "Ou palé palé" at bounding box center [1096, 574] width 700 height 76
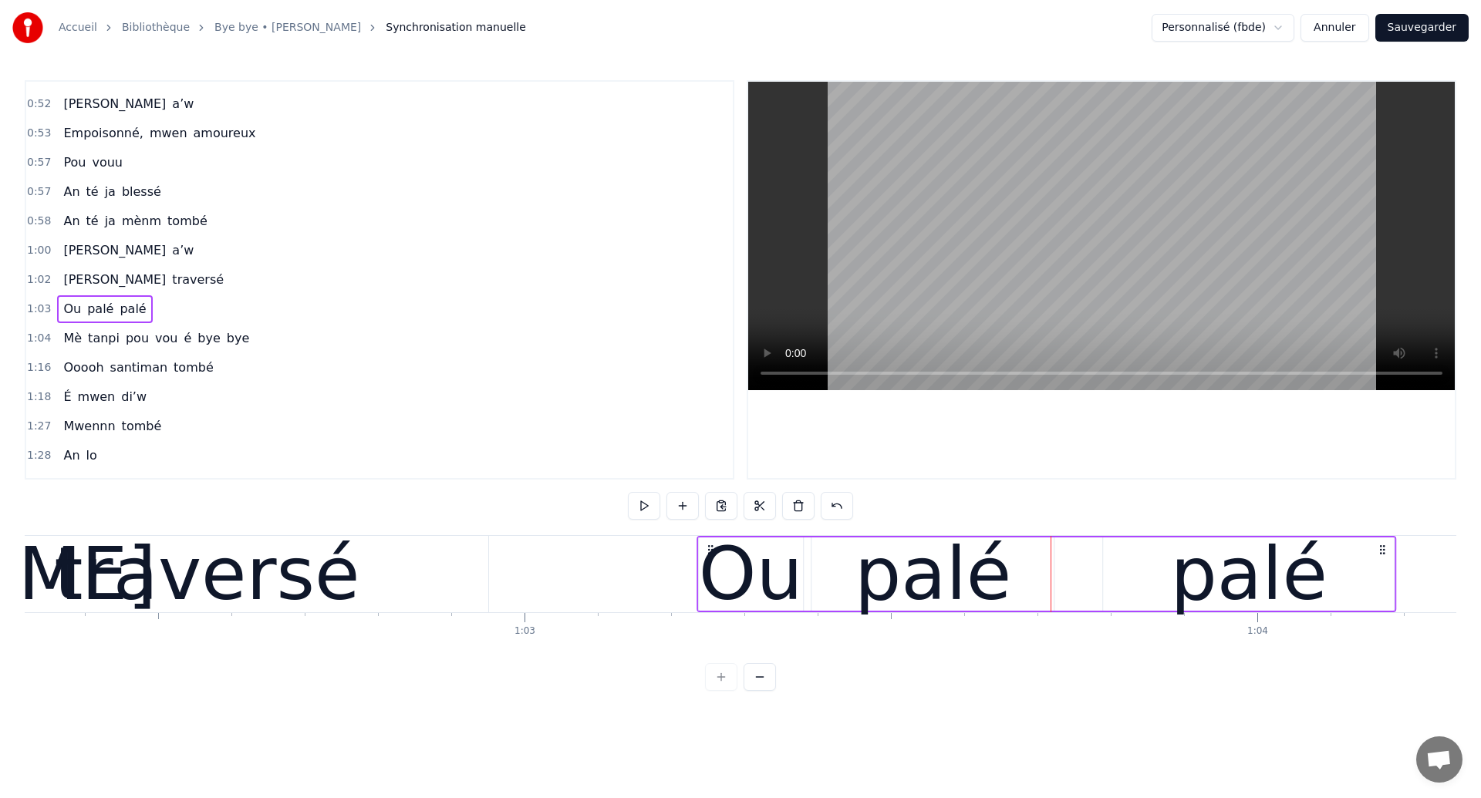
drag, startPoint x: 760, startPoint y: 548, endPoint x: 710, endPoint y: 576, distance: 57.3
click at [710, 576] on div "Ou palé palé" at bounding box center [1046, 574] width 700 height 76
click at [190, 564] on div "traversé" at bounding box center [206, 574] width 305 height 110
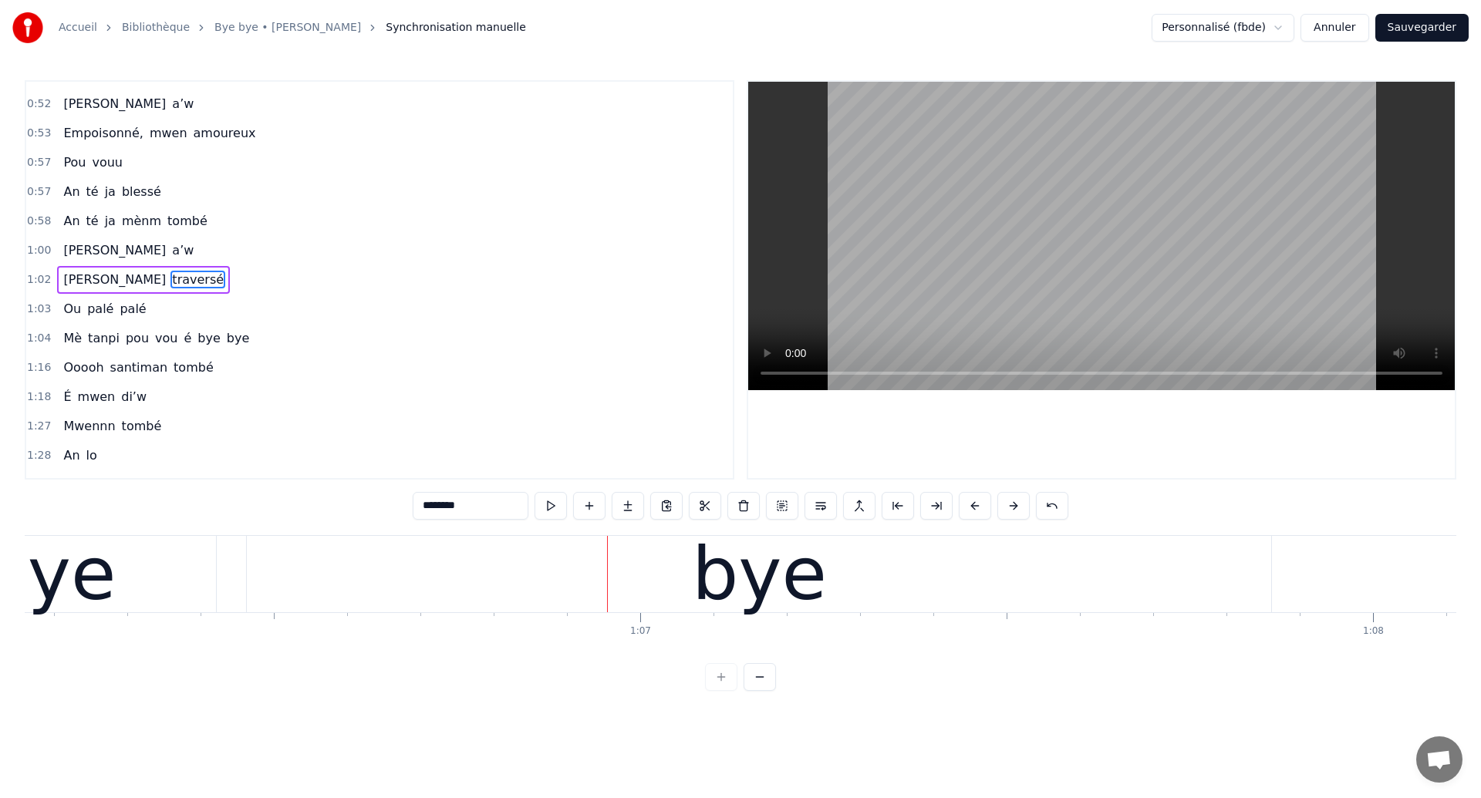
scroll to position [0, 48475]
click at [312, 580] on div "bye" at bounding box center [753, 574] width 1024 height 76
type input "***"
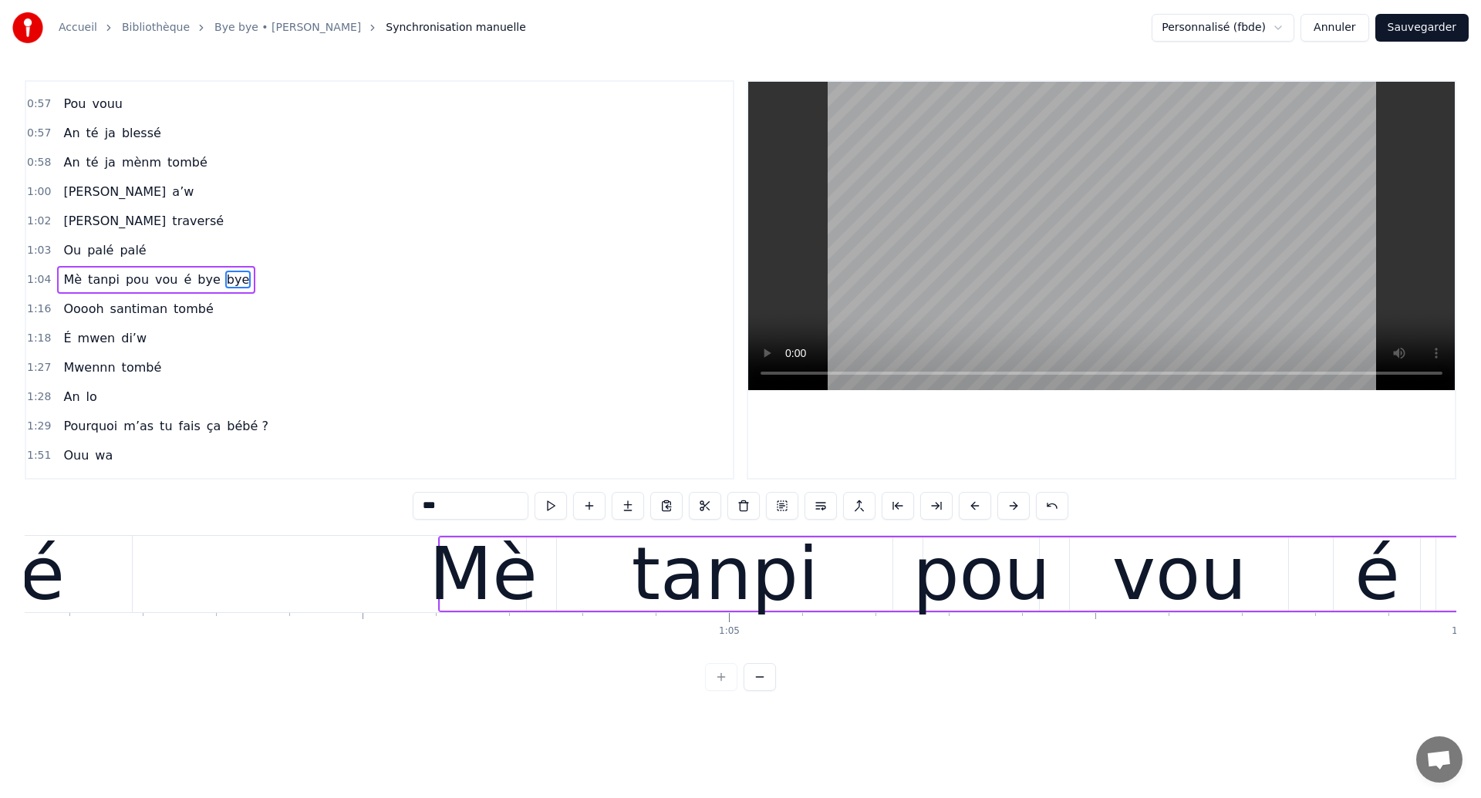
scroll to position [0, 46851]
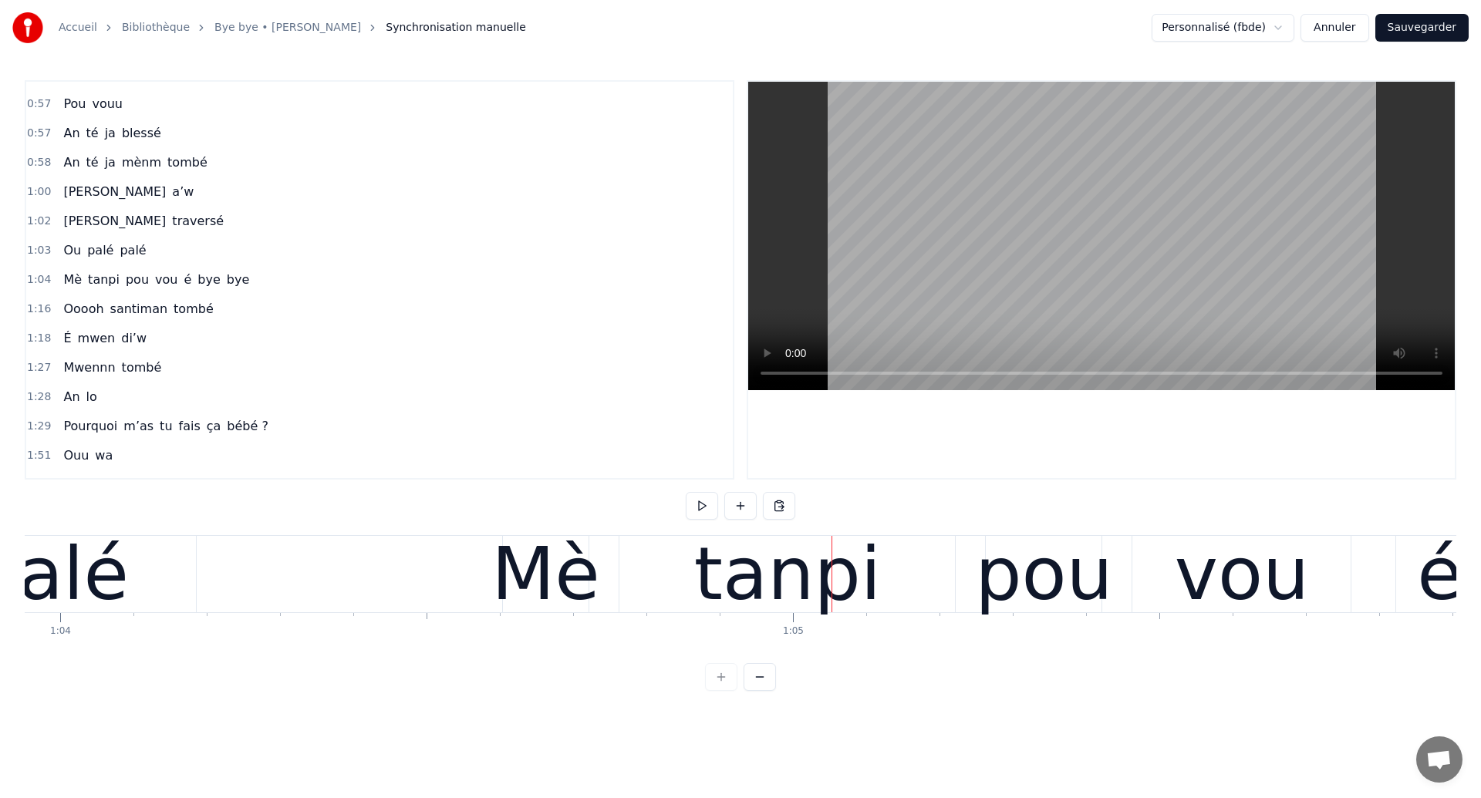
click at [122, 569] on div "palé" at bounding box center [50, 574] width 291 height 76
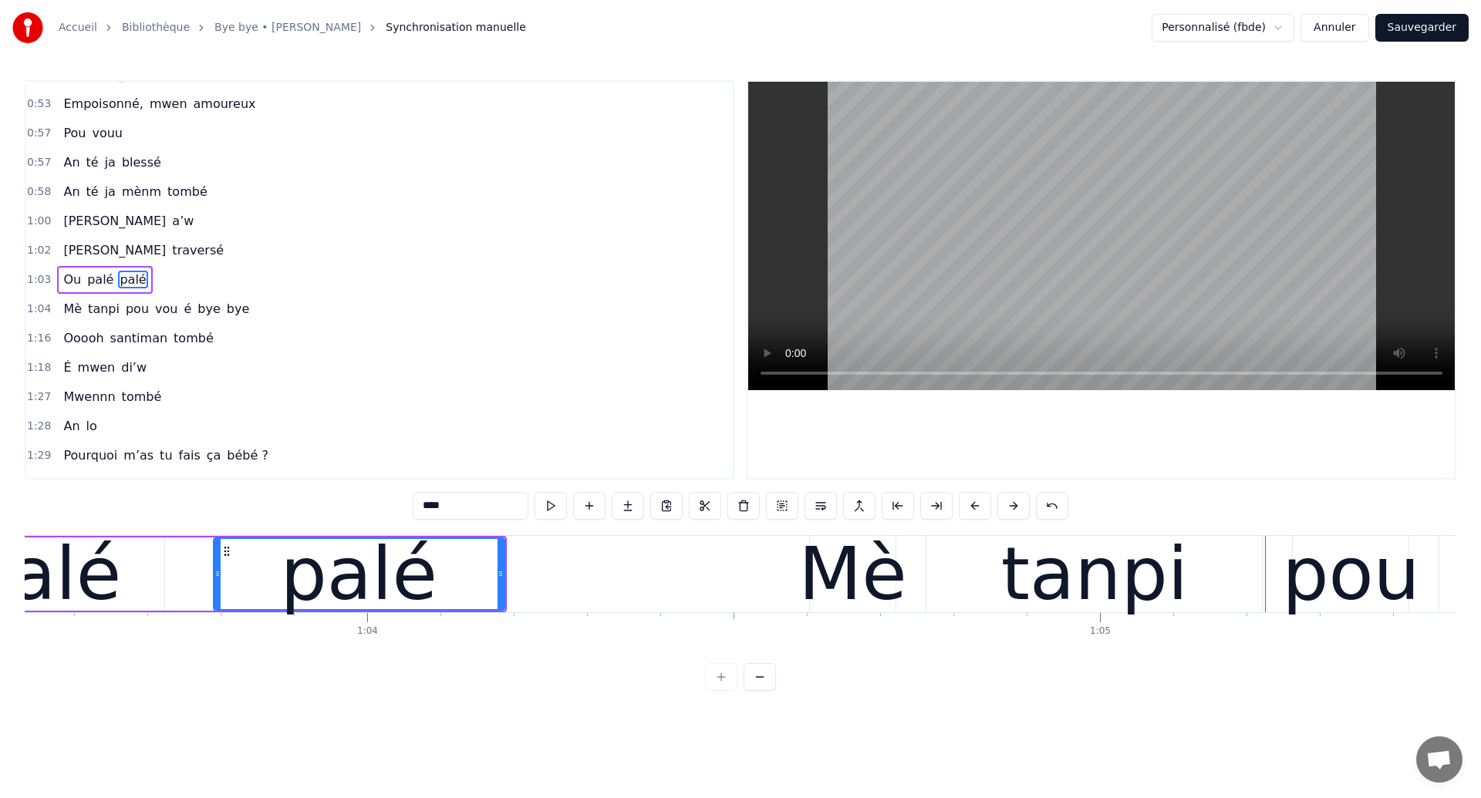
scroll to position [0, 46530]
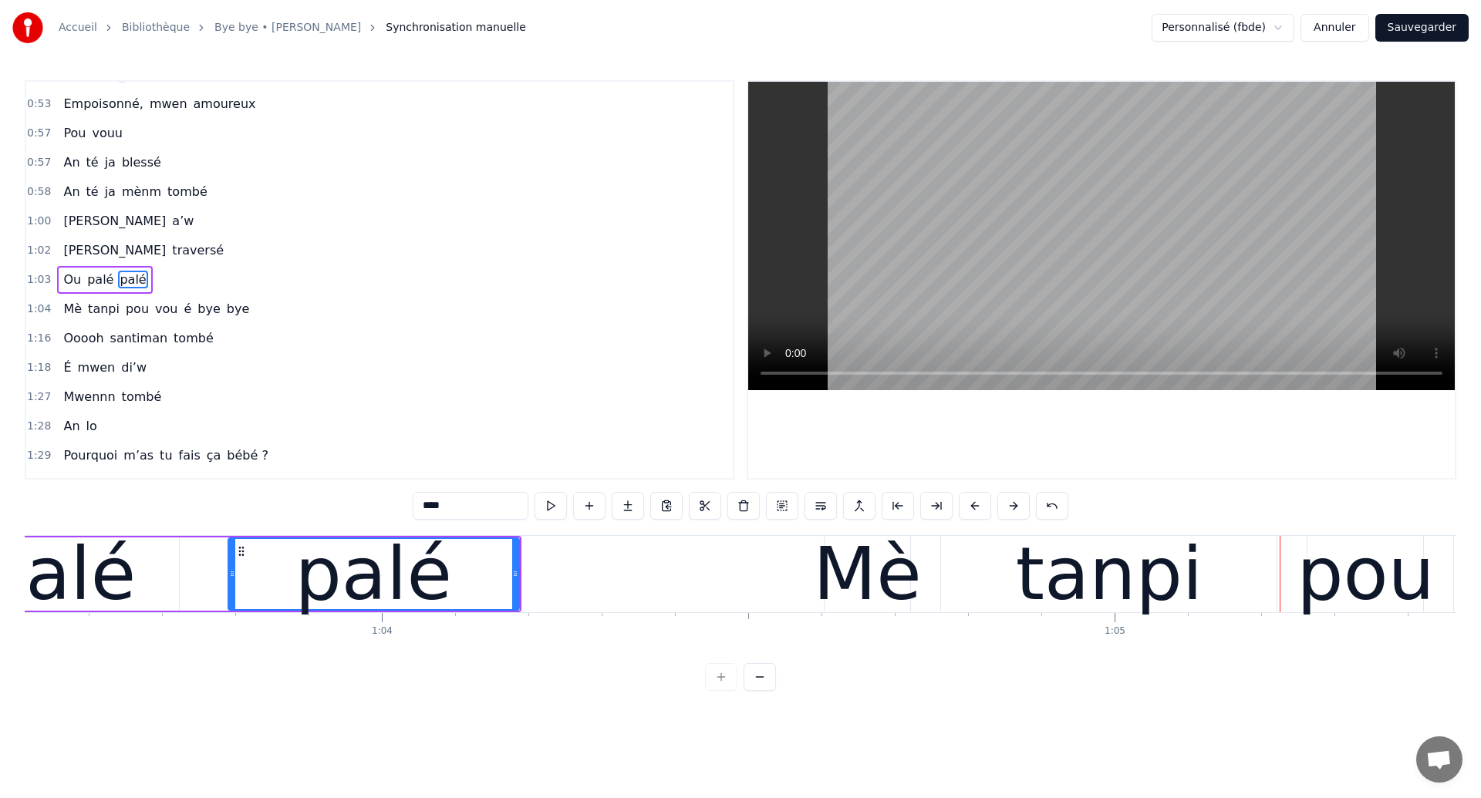
click at [181, 574] on div "Ou palé palé" at bounding box center [171, 574] width 700 height 76
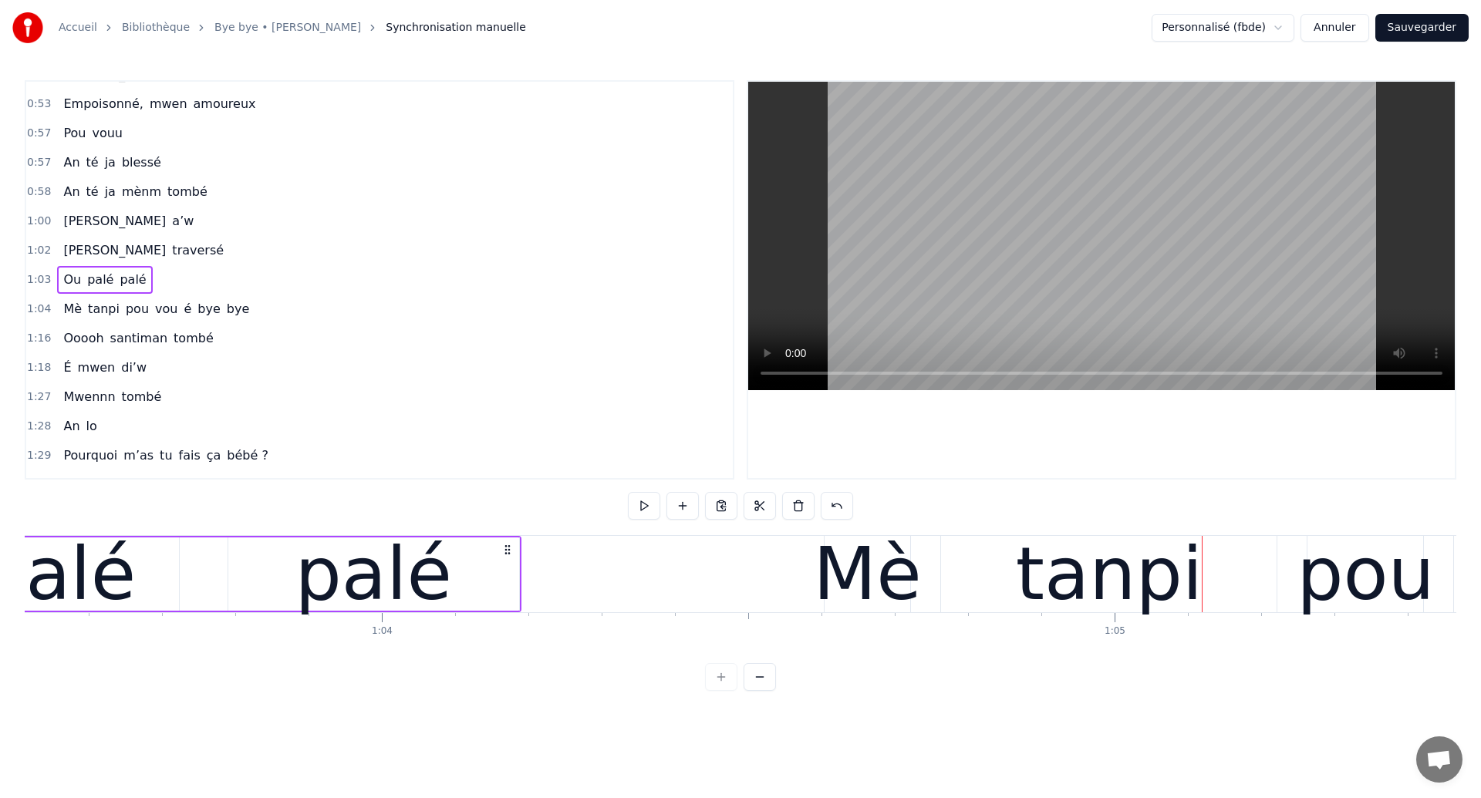
click at [101, 591] on div "palé" at bounding box center [57, 574] width 157 height 110
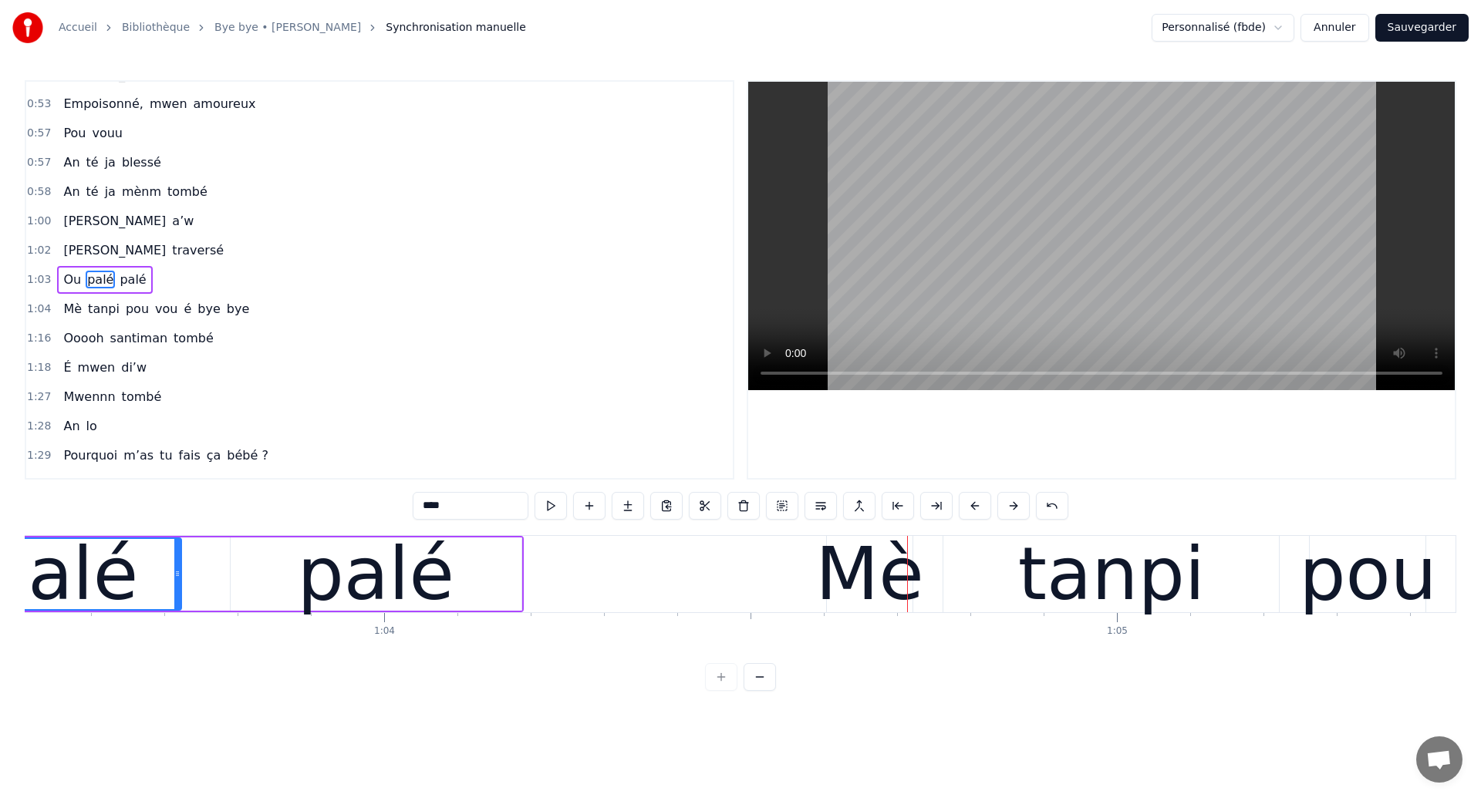
click at [477, 590] on div "palé" at bounding box center [376, 574] width 291 height 73
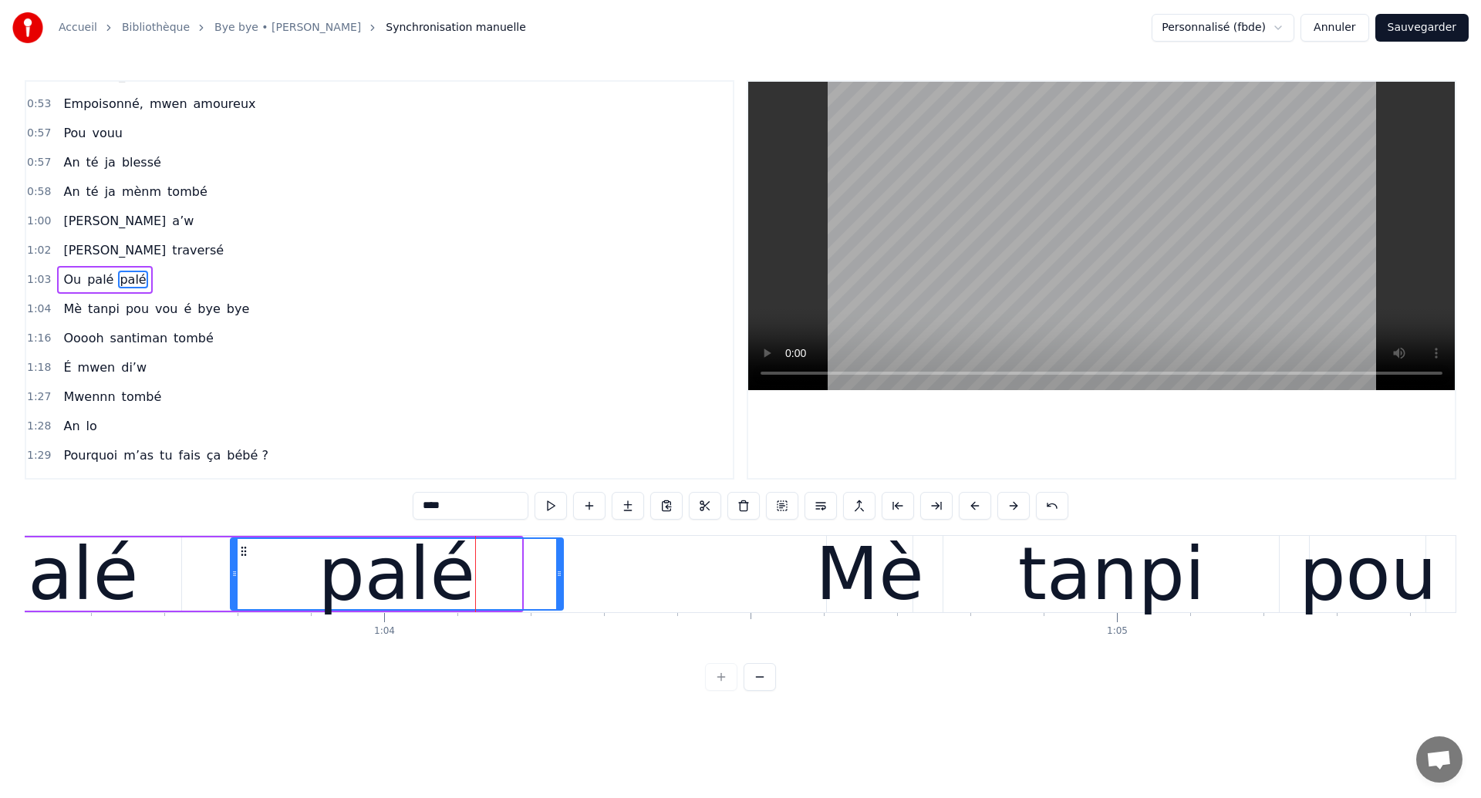
drag, startPoint x: 519, startPoint y: 584, endPoint x: 561, endPoint y: 604, distance: 46.9
click at [561, 604] on div at bounding box center [559, 574] width 6 height 70
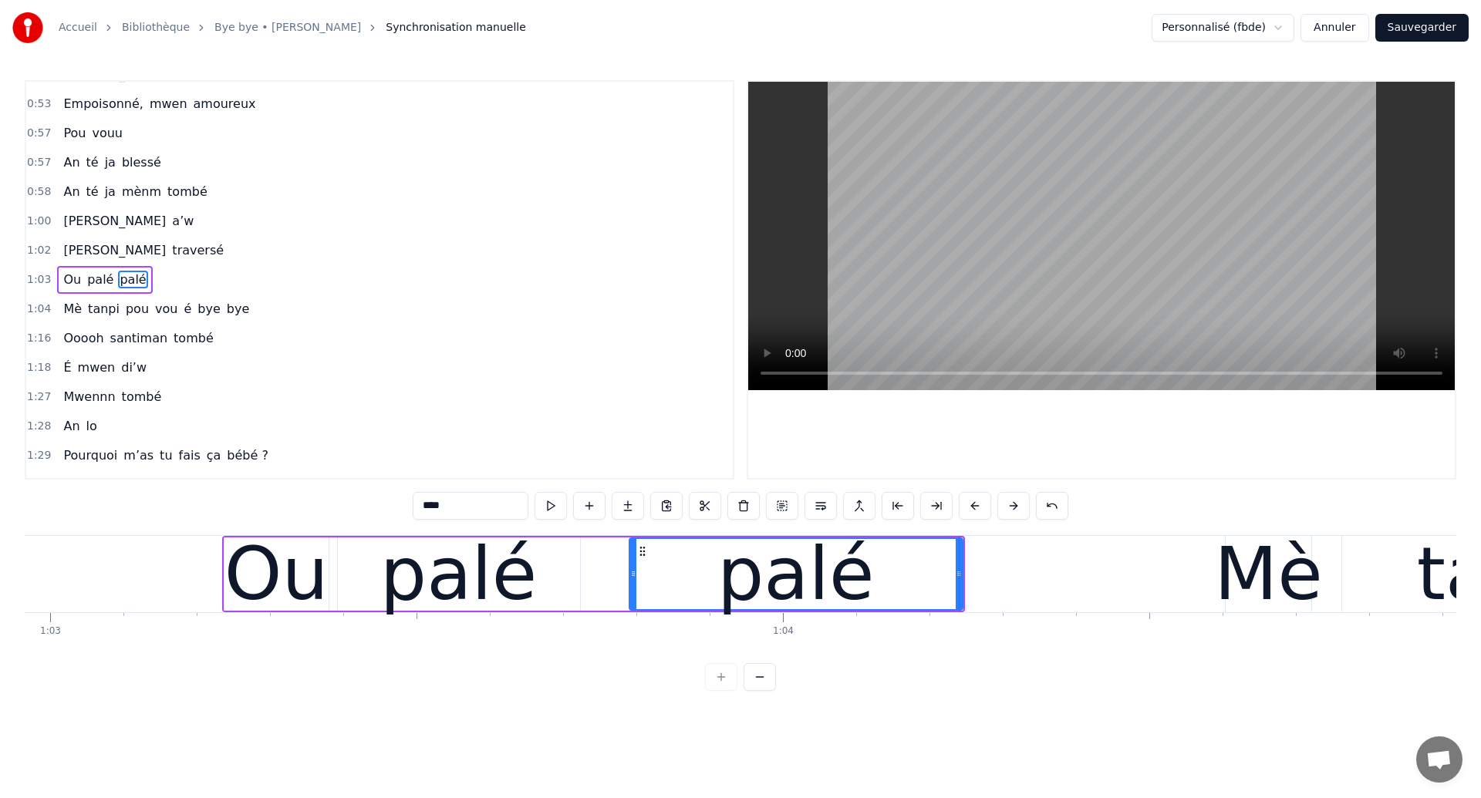
scroll to position [0, 46002]
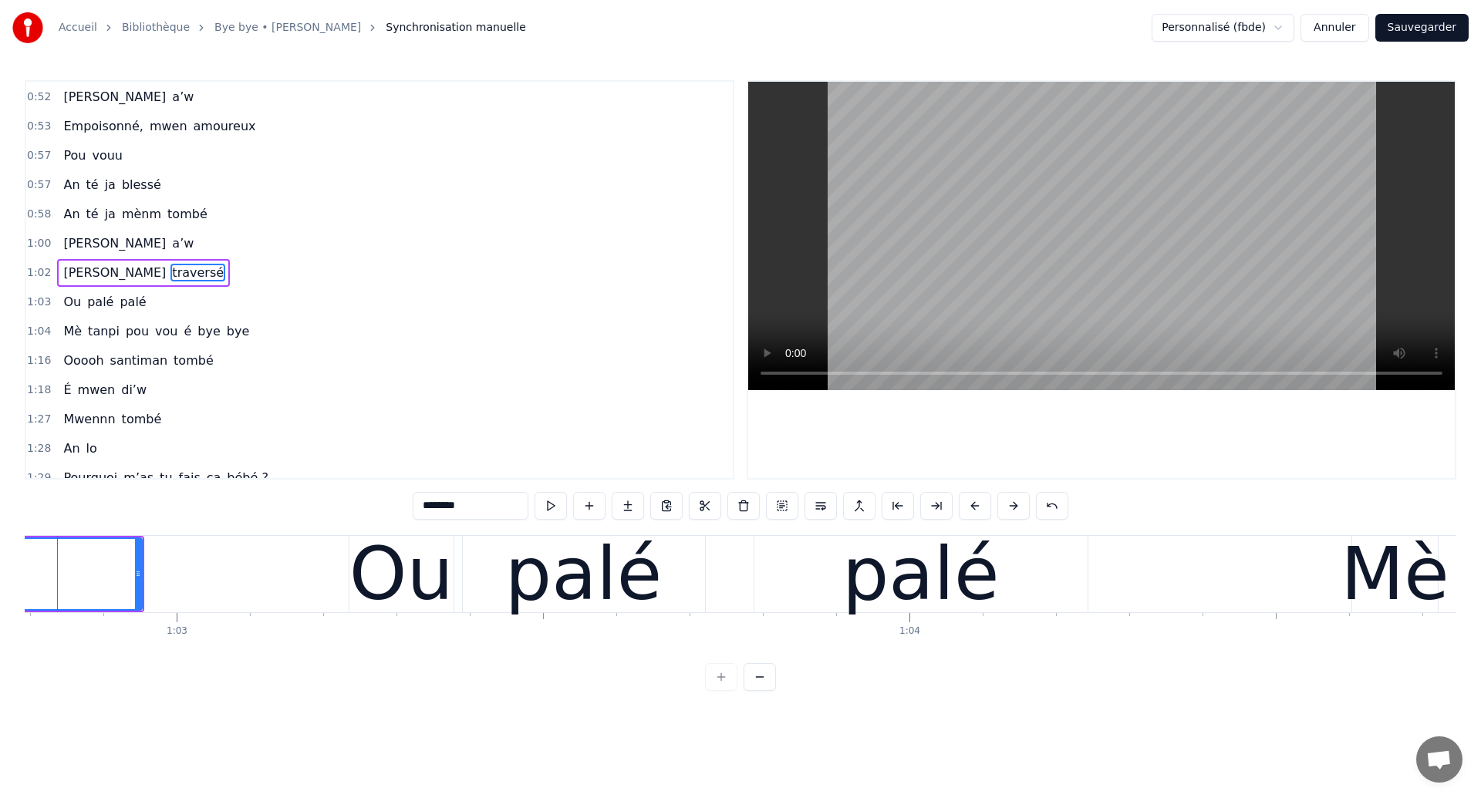
scroll to position [0, 45958]
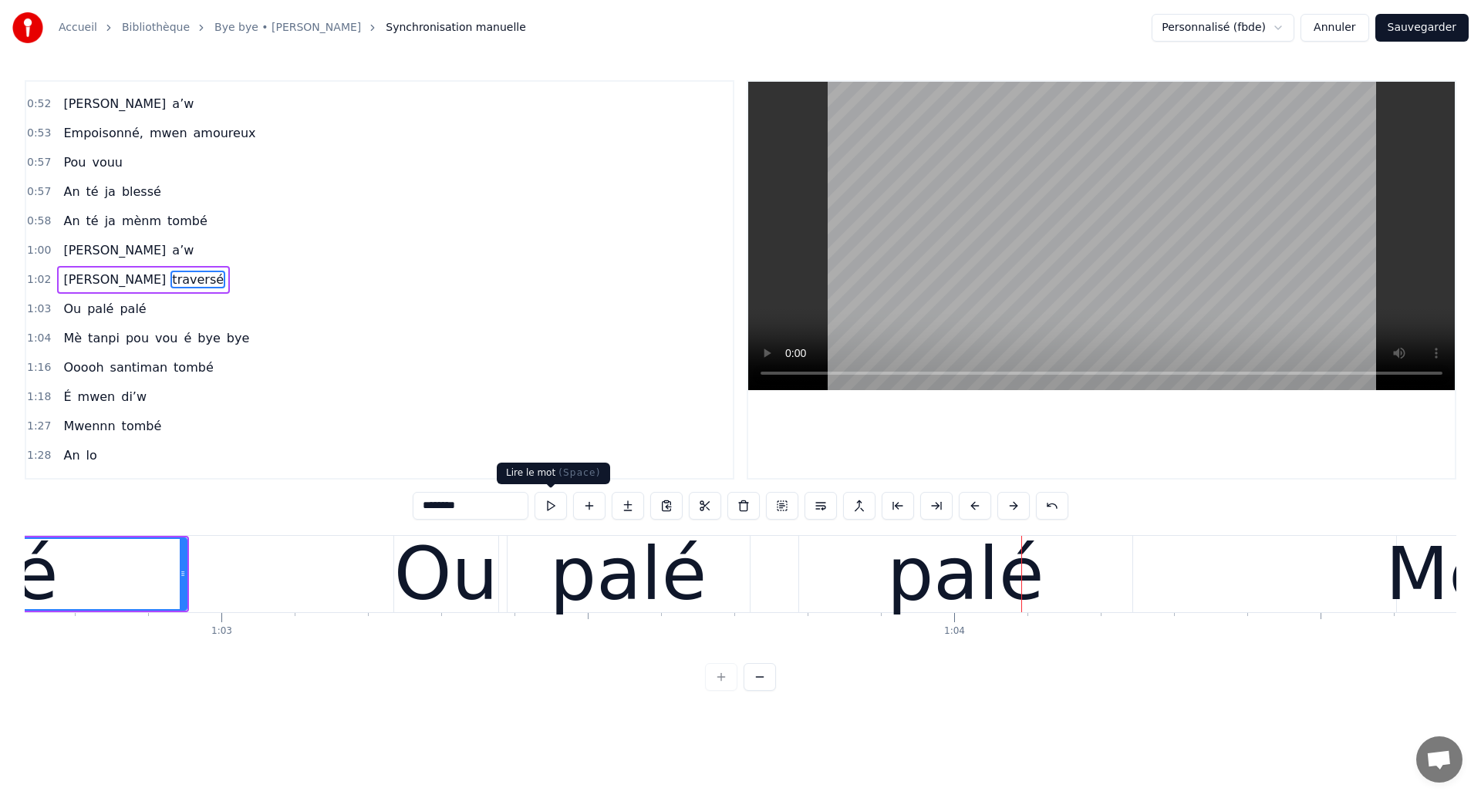
click at [473, 561] on div "Ou" at bounding box center [446, 574] width 104 height 110
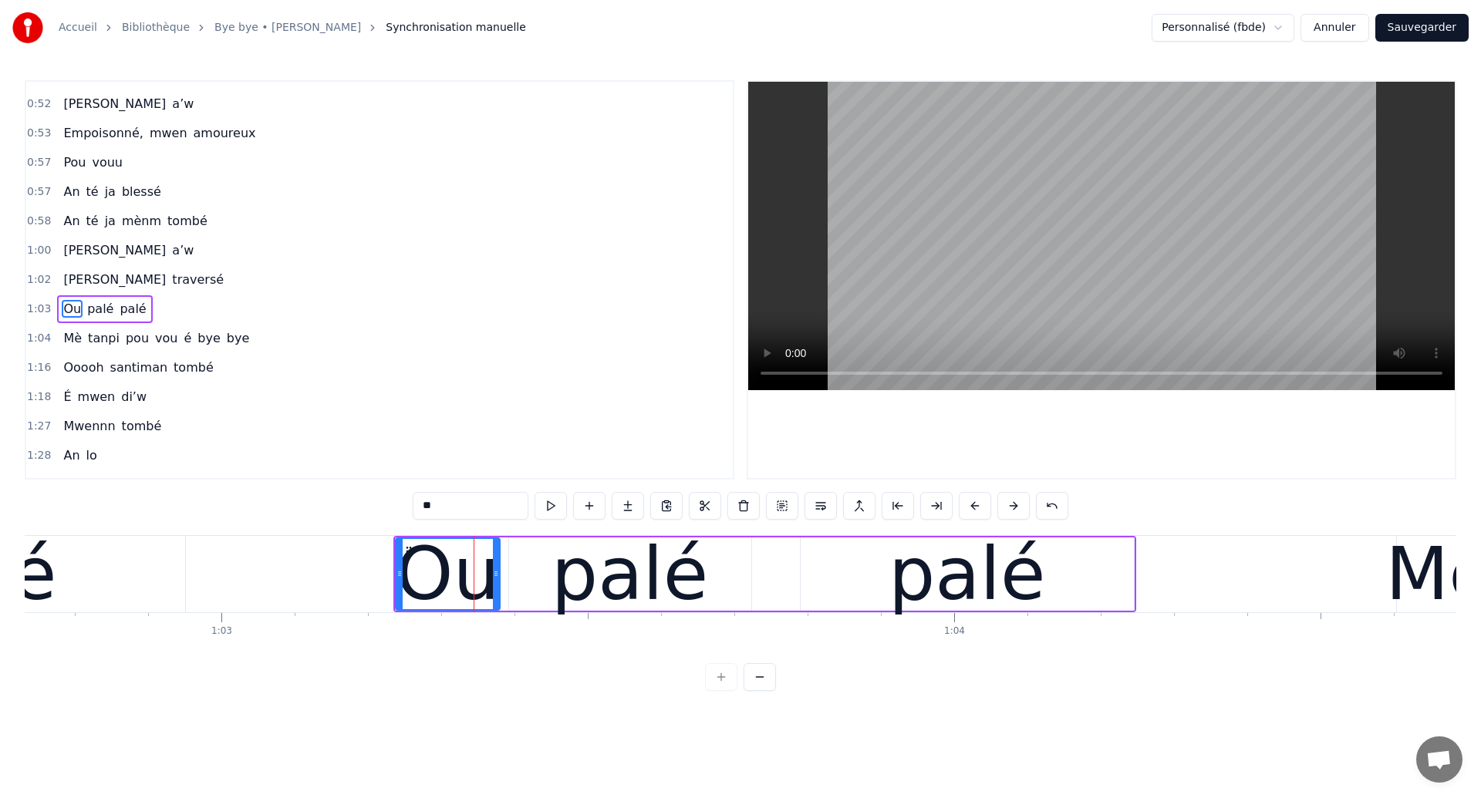
scroll to position [432, 0]
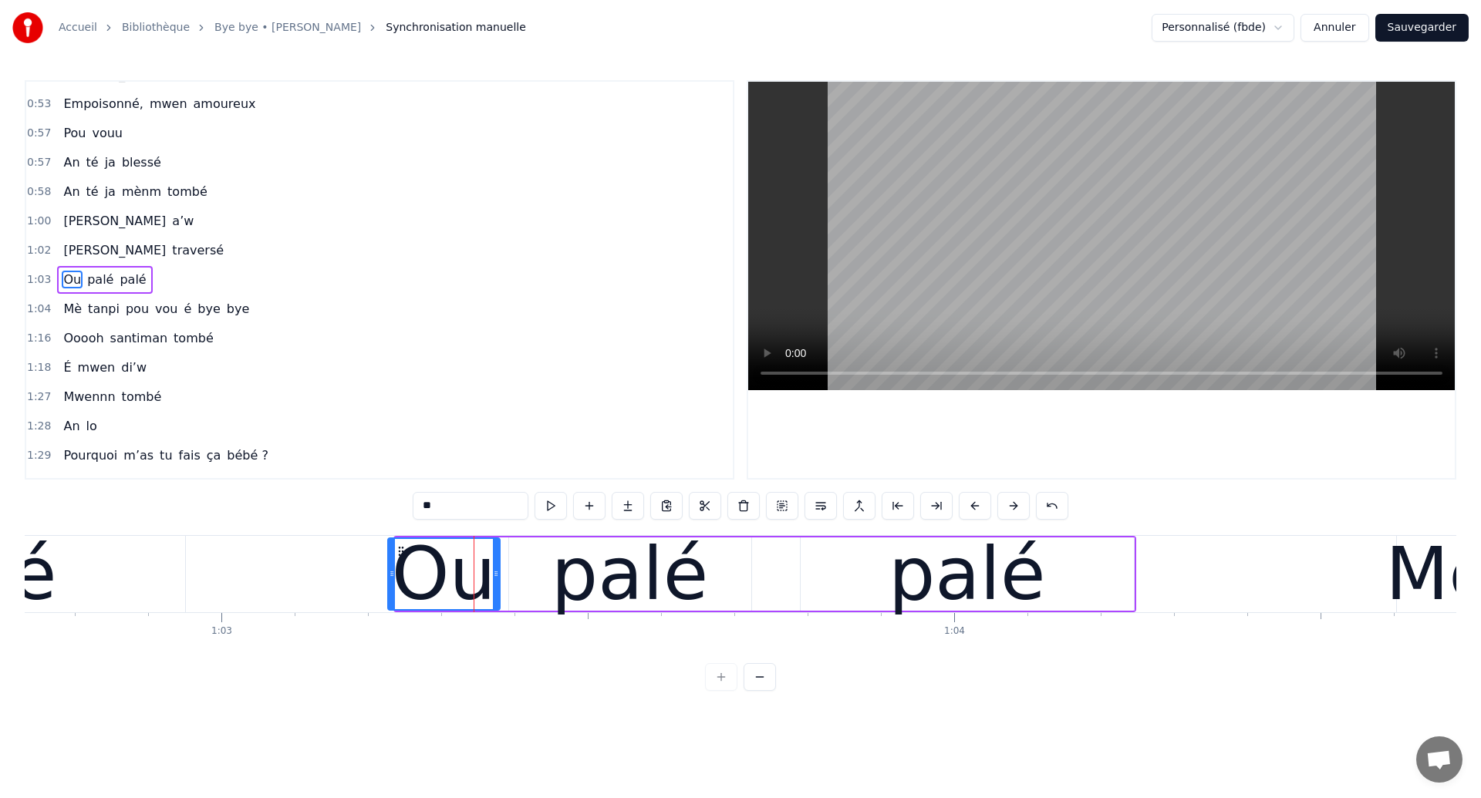
click at [391, 578] on icon at bounding box center [392, 574] width 6 height 12
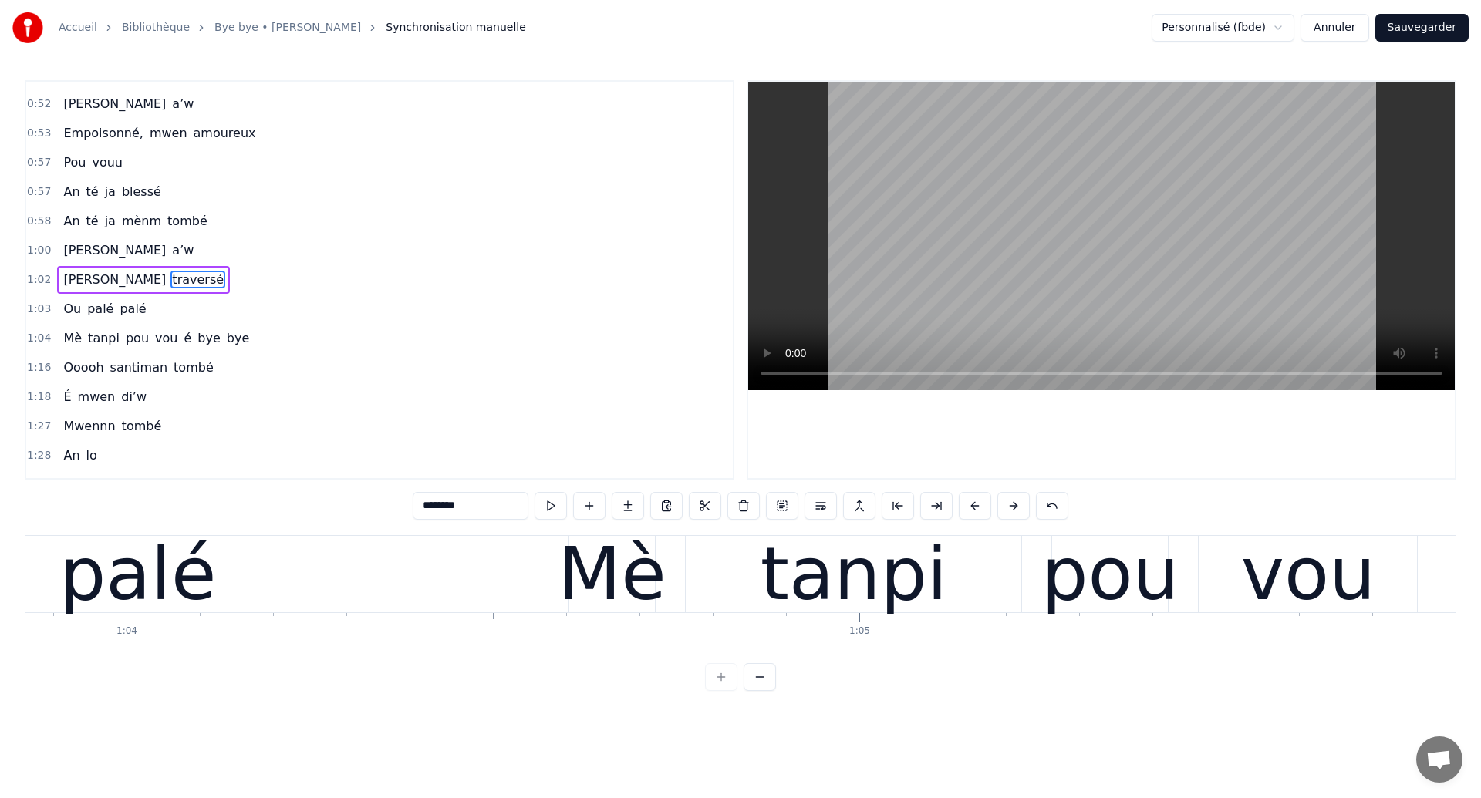
scroll to position [0, 46720]
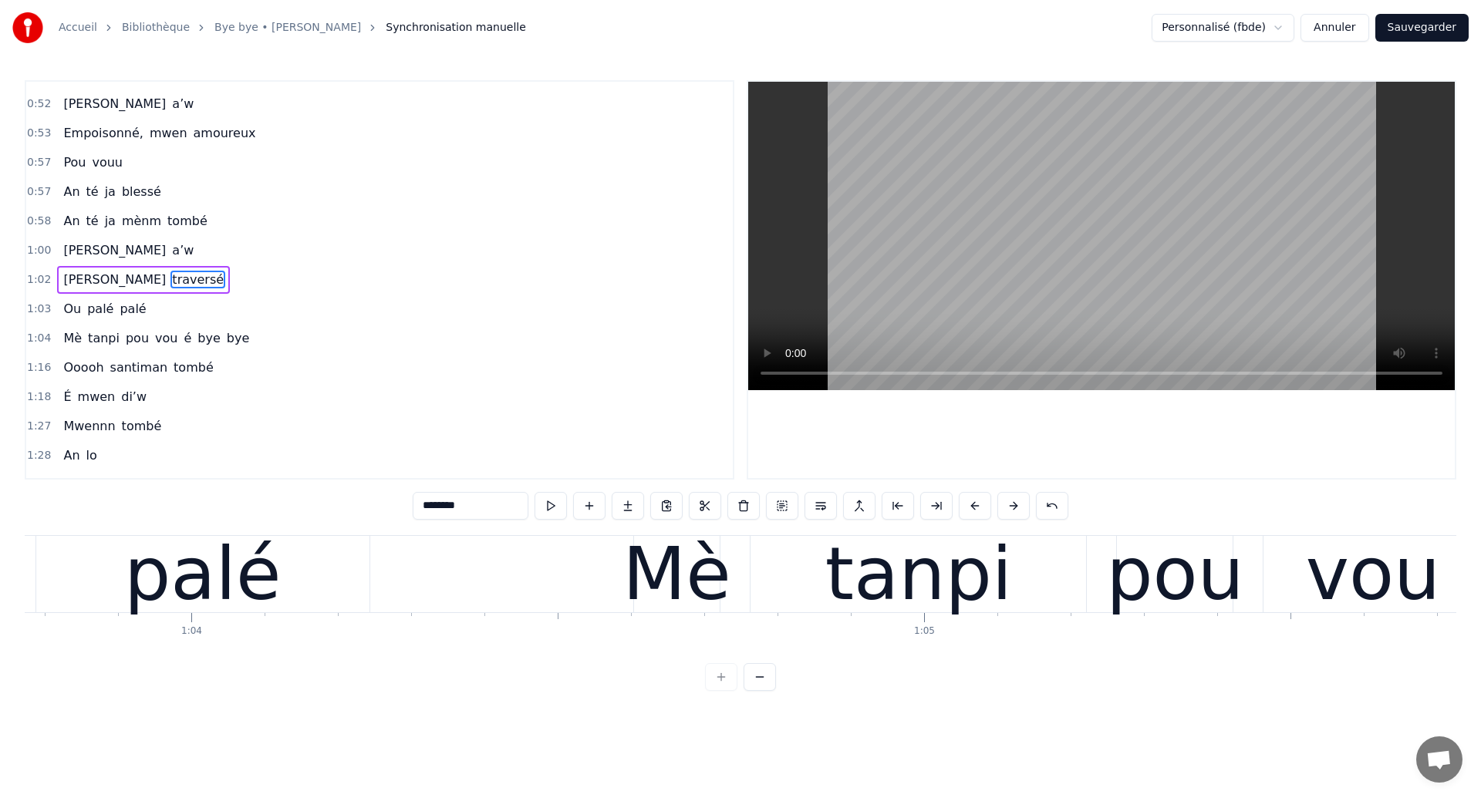
click at [135, 585] on div "palé" at bounding box center [202, 574] width 333 height 76
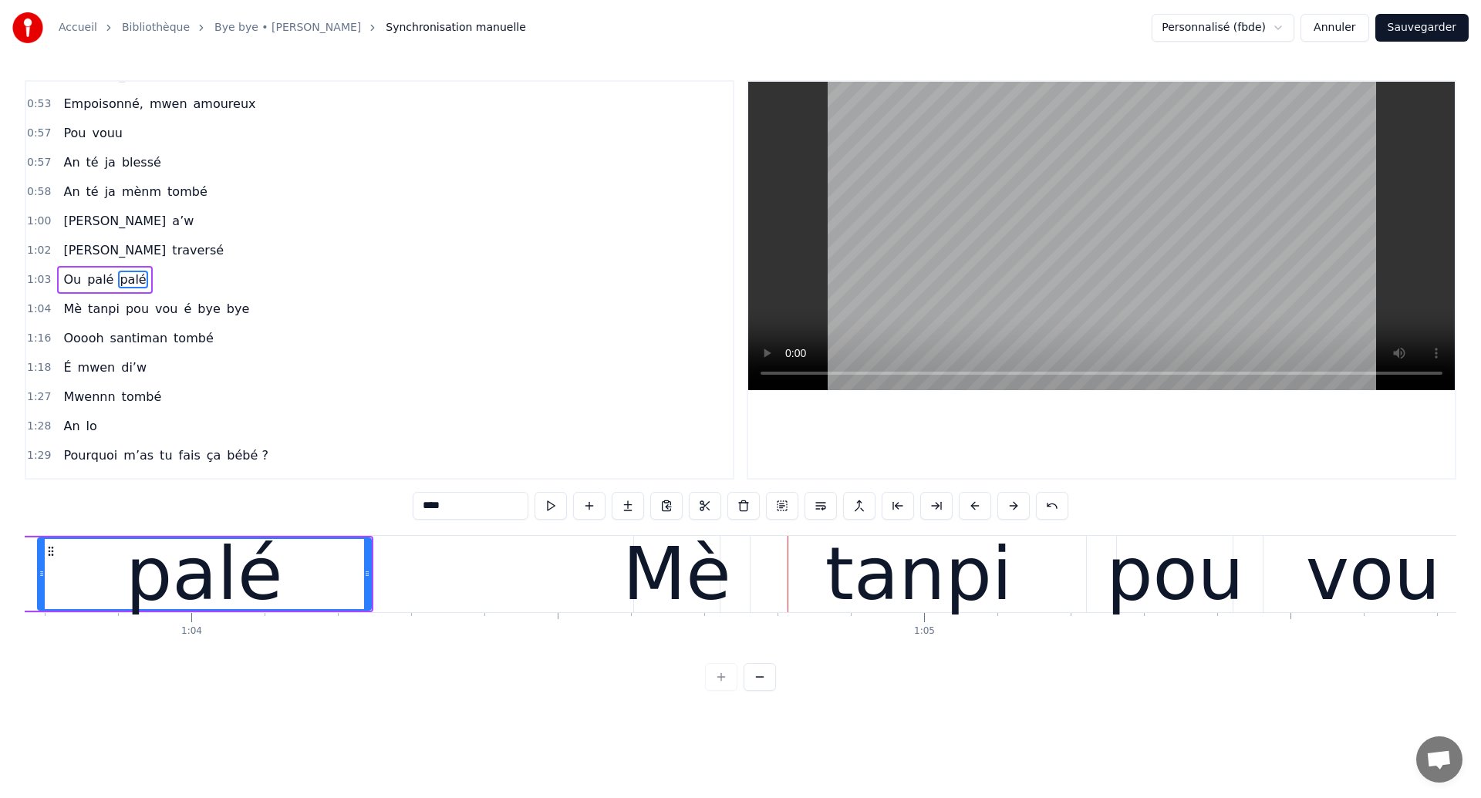
click at [120, 570] on div "palé" at bounding box center [205, 574] width 332 height 70
click at [69, 590] on div "palé" at bounding box center [205, 574] width 332 height 70
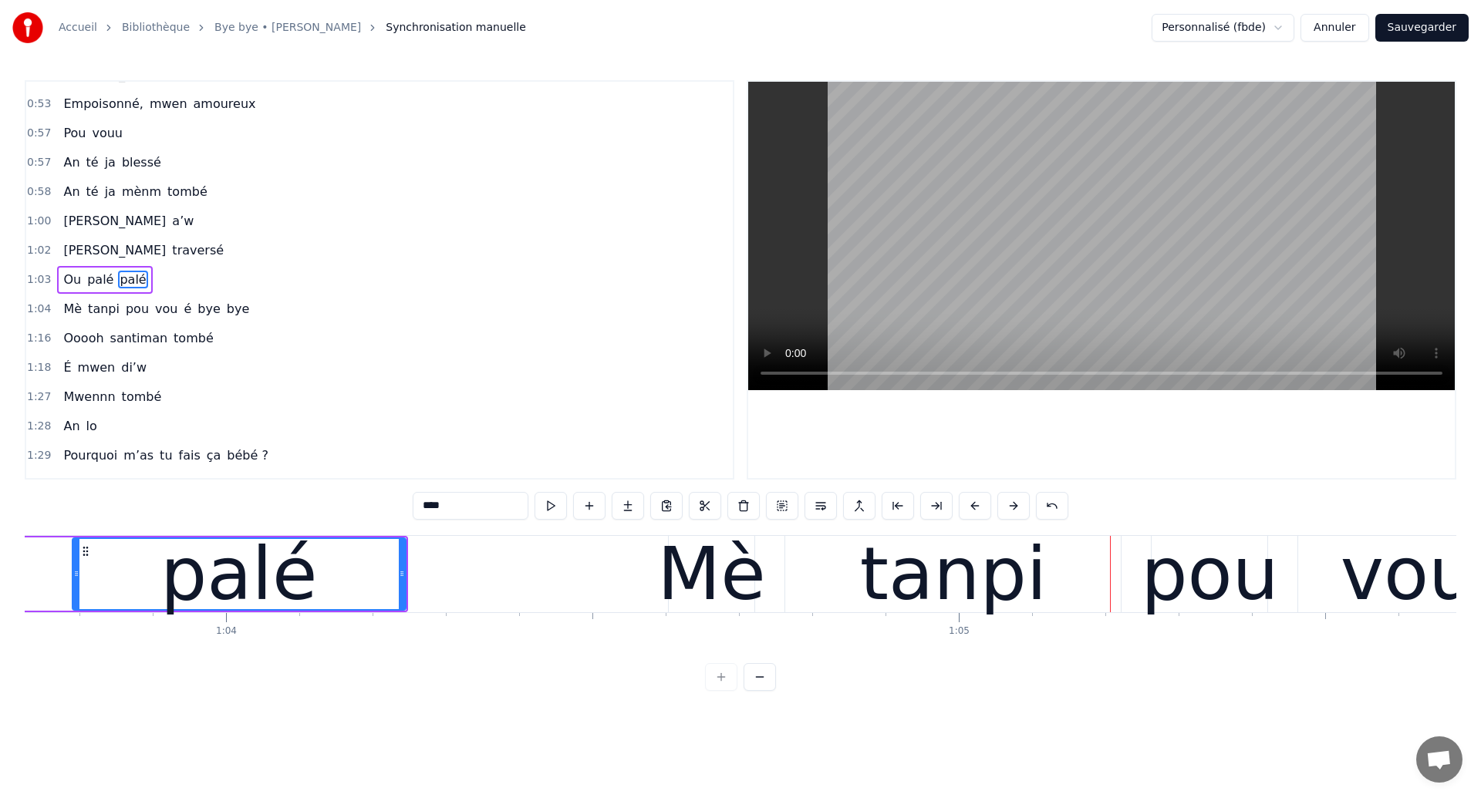
click at [293, 576] on div "palé" at bounding box center [238, 574] width 157 height 110
click at [715, 584] on div "Mè" at bounding box center [711, 574] width 108 height 110
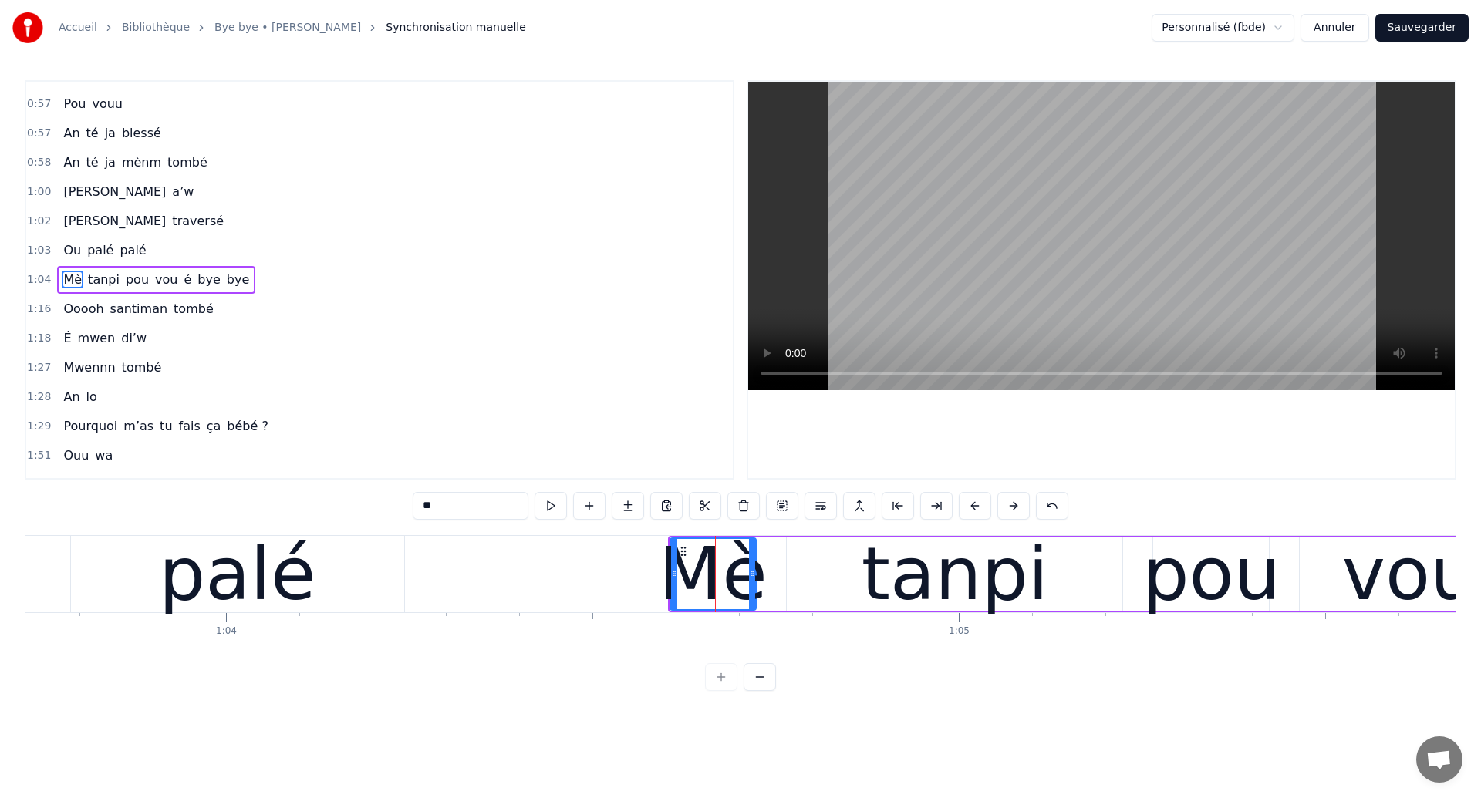
click at [218, 591] on div "palé" at bounding box center [237, 574] width 157 height 110
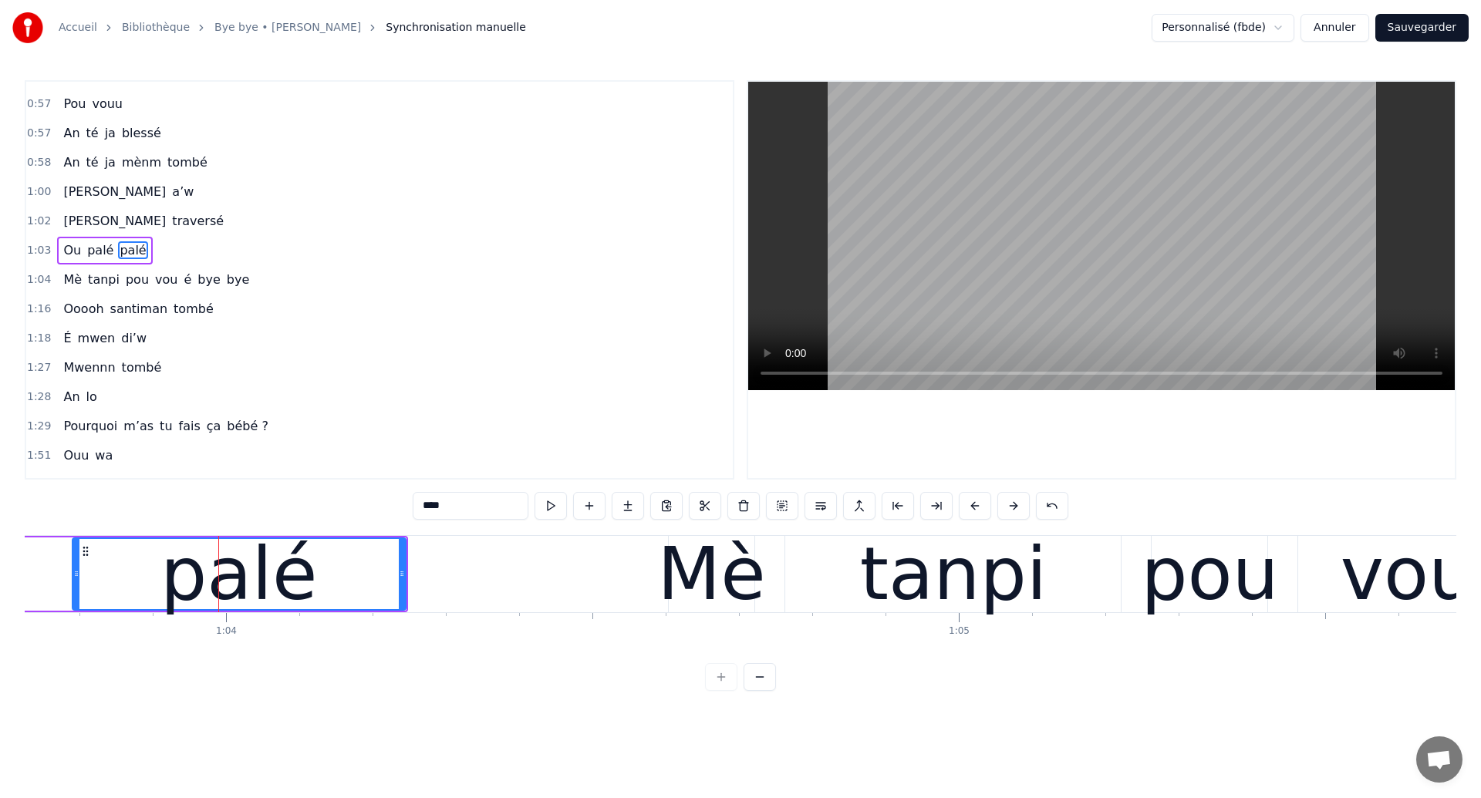
scroll to position [432, 0]
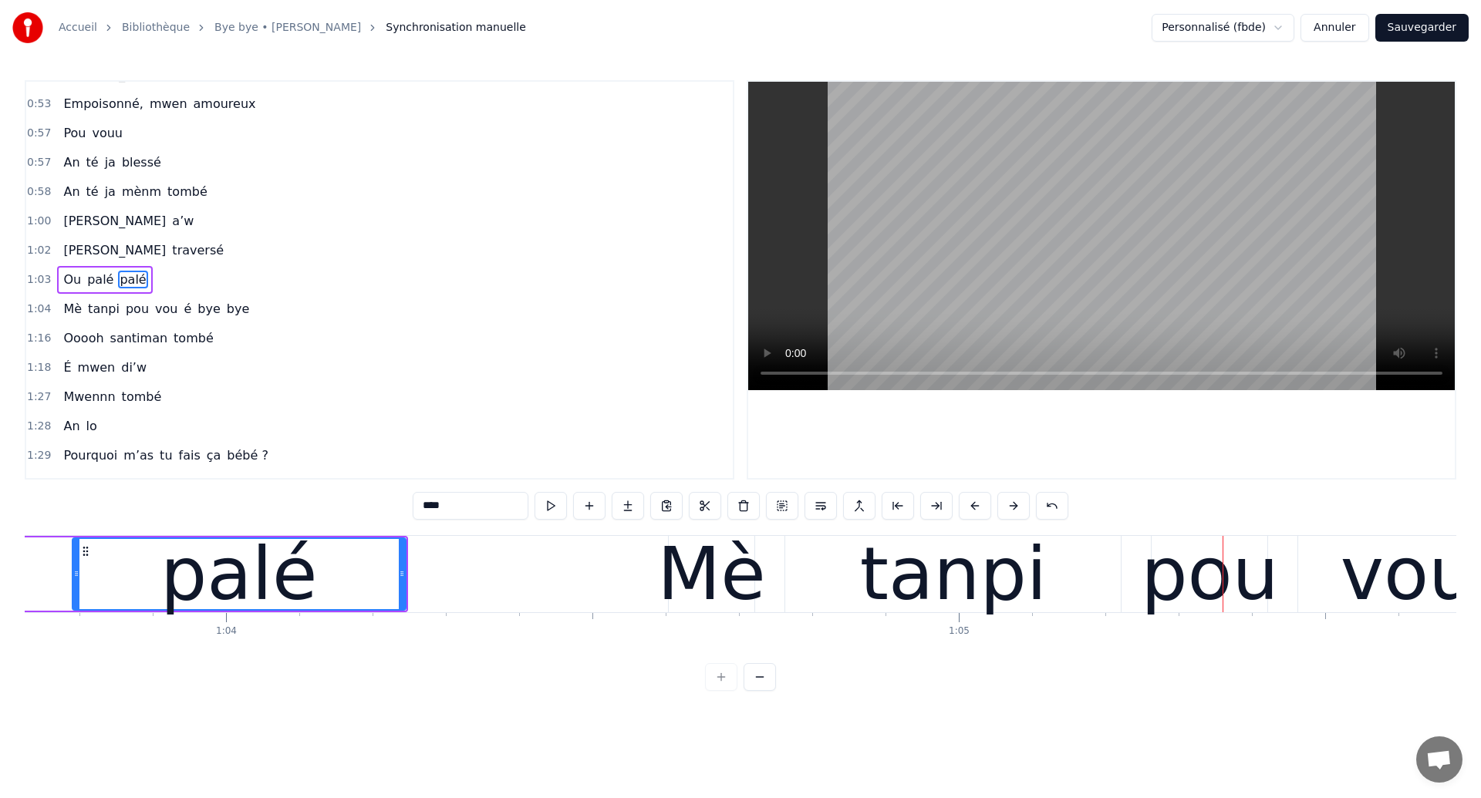
click at [200, 578] on div "palé" at bounding box center [238, 574] width 157 height 110
click at [829, 557] on div "tanpi" at bounding box center [952, 574] width 335 height 76
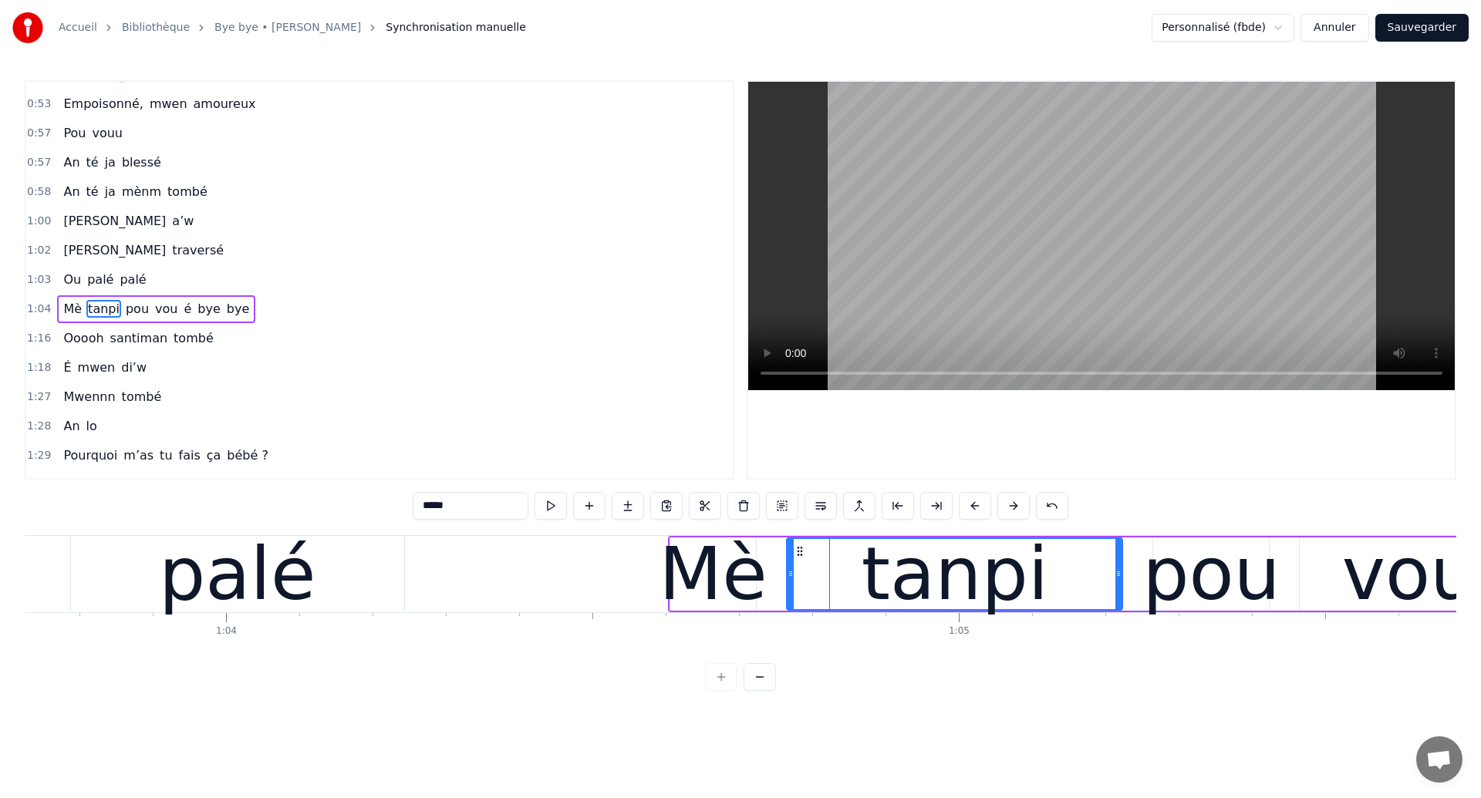
scroll to position [461, 0]
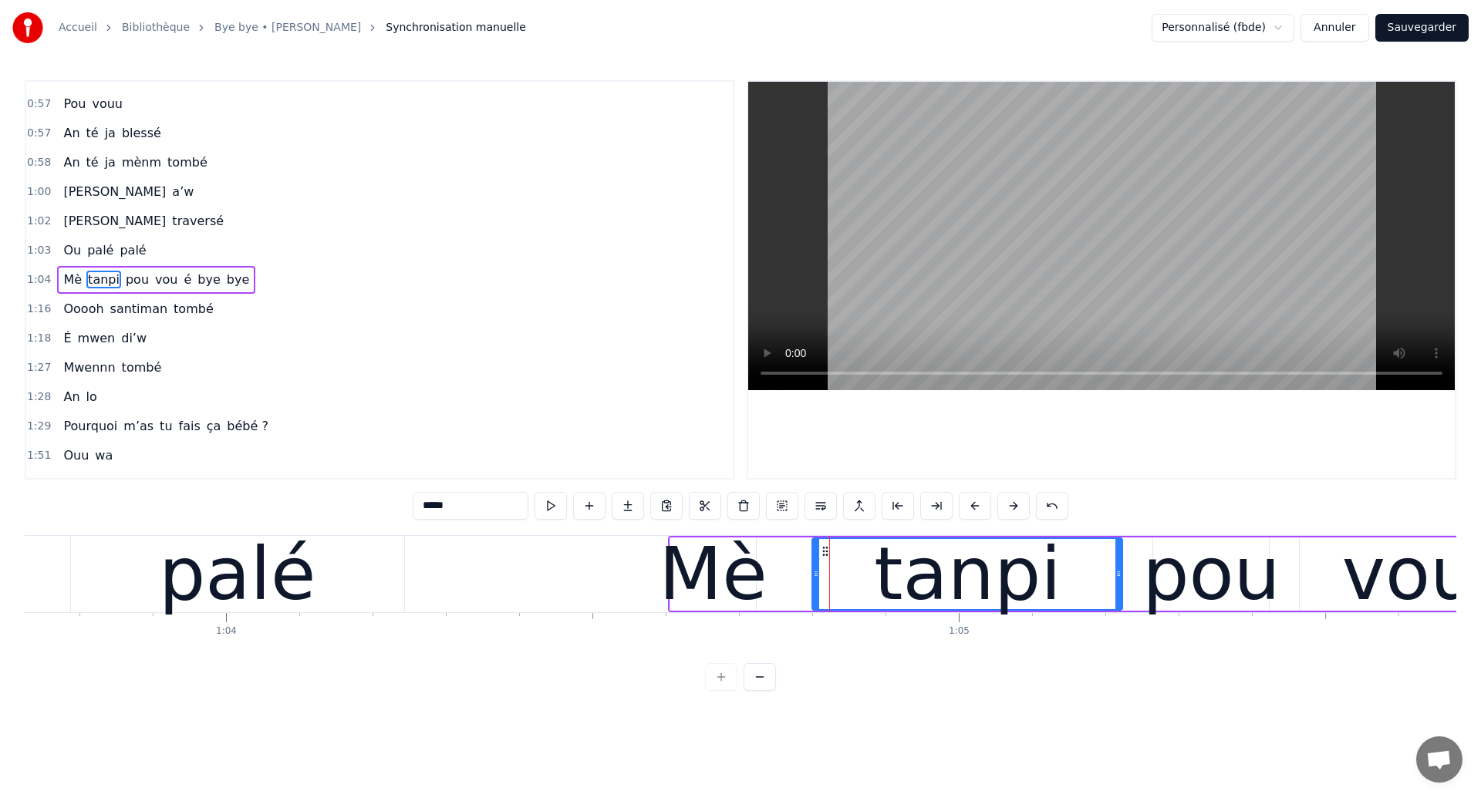
drag, startPoint x: 790, startPoint y: 578, endPoint x: 815, endPoint y: 587, distance: 26.8
click at [815, 587] on div at bounding box center [816, 574] width 6 height 70
click at [284, 579] on div "palé" at bounding box center [237, 574] width 157 height 110
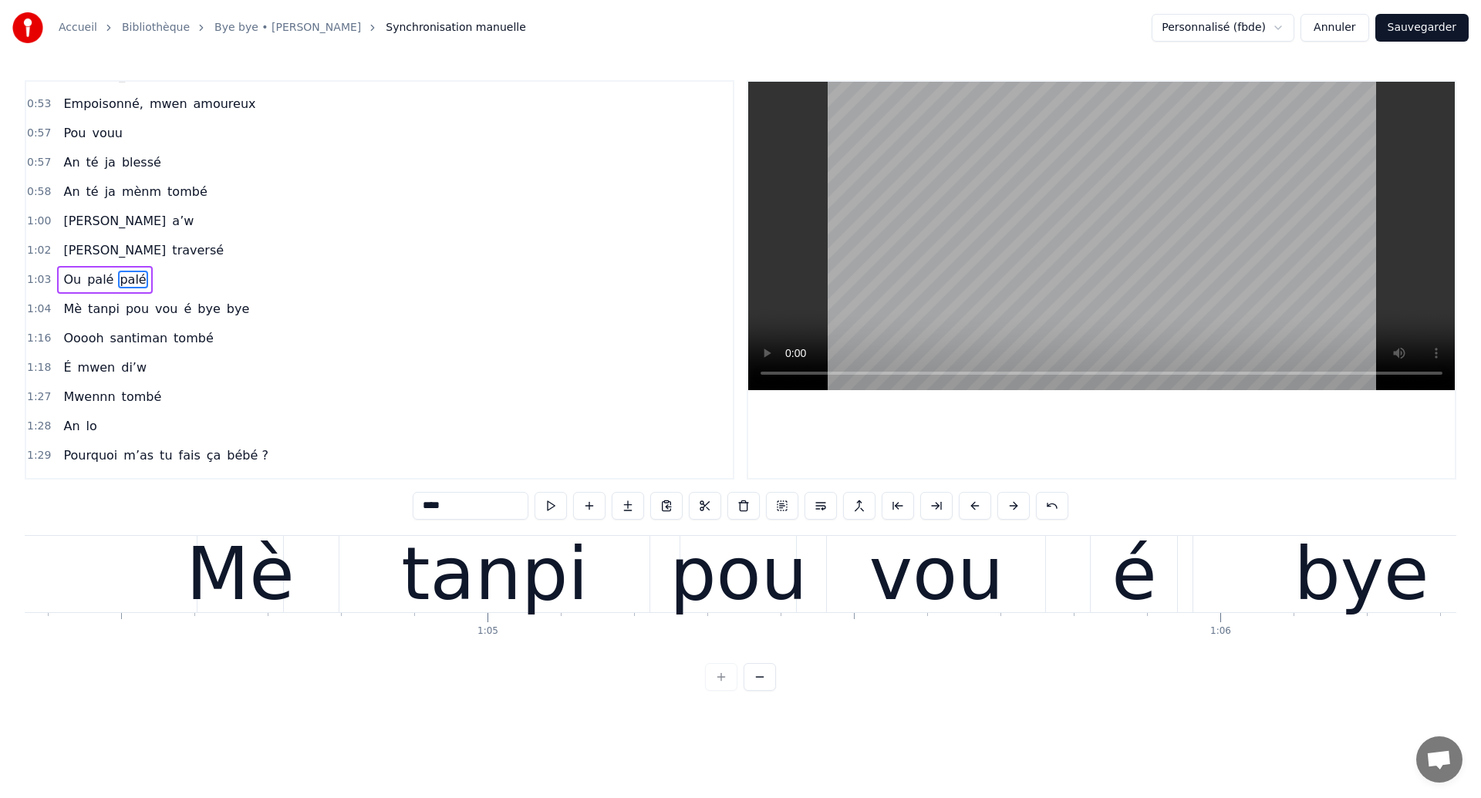
scroll to position [0, 47126]
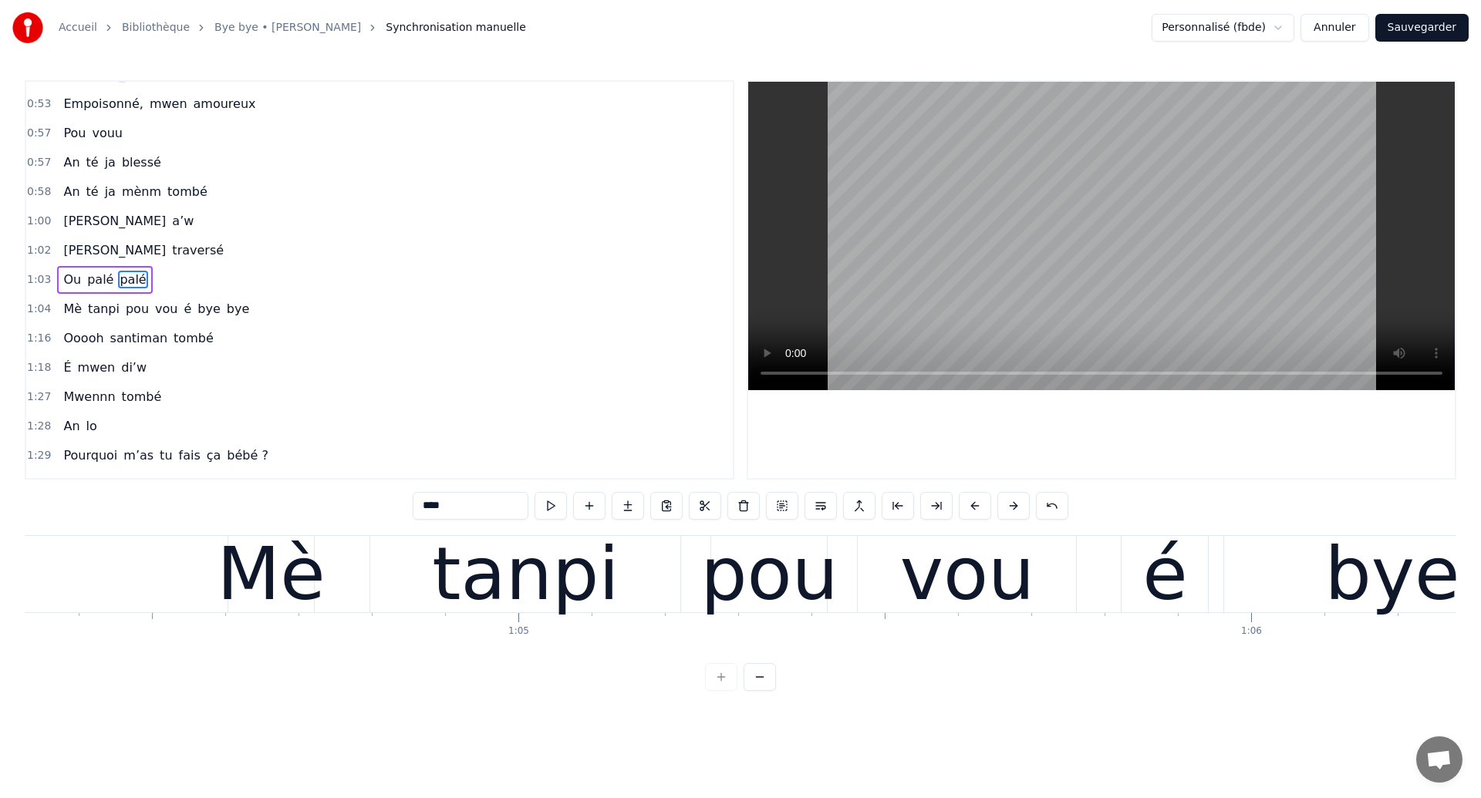
click at [428, 577] on div "tanpi" at bounding box center [525, 574] width 310 height 76
type input "*****"
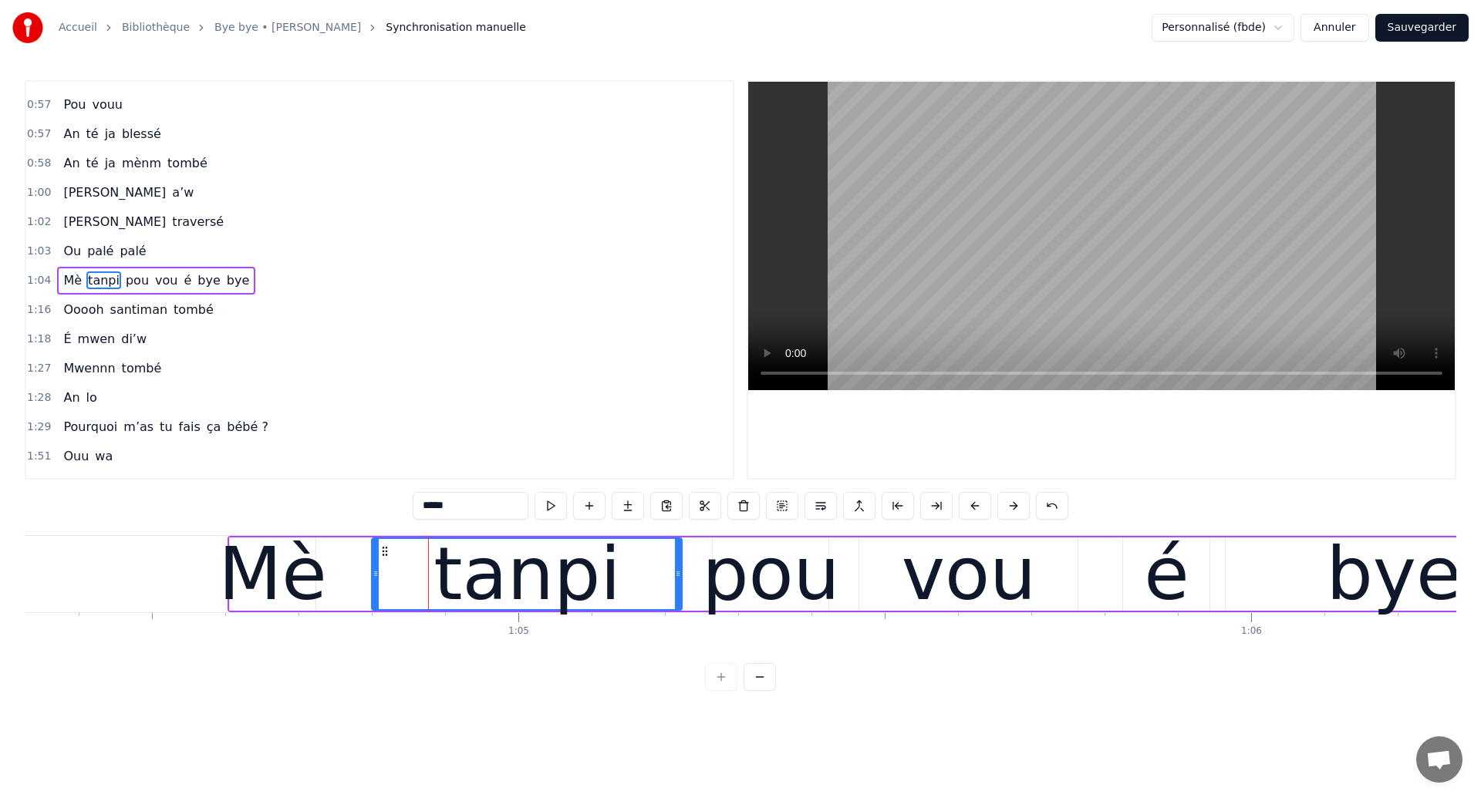
scroll to position [461, 0]
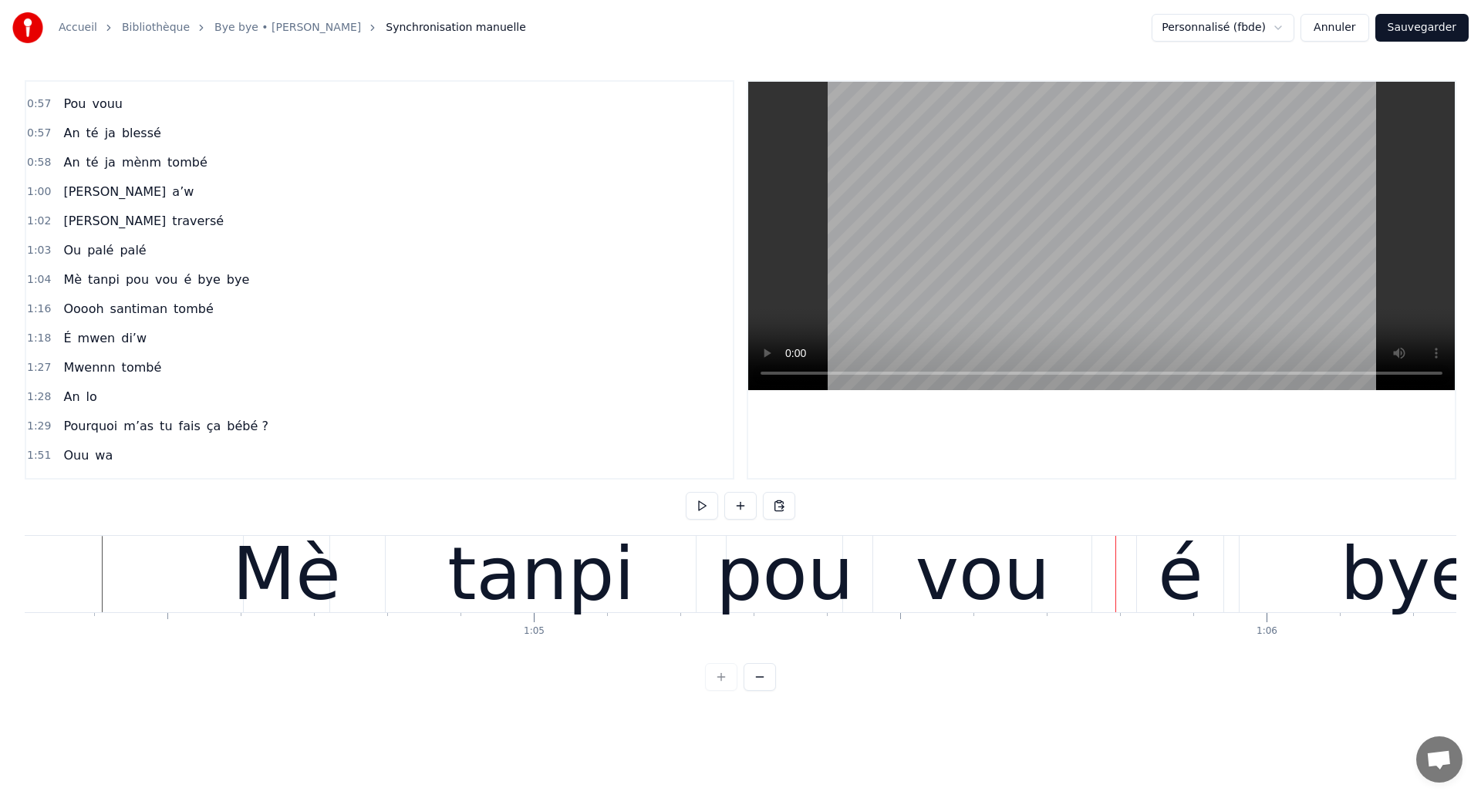
click at [754, 584] on div "pou" at bounding box center [785, 574] width 138 height 110
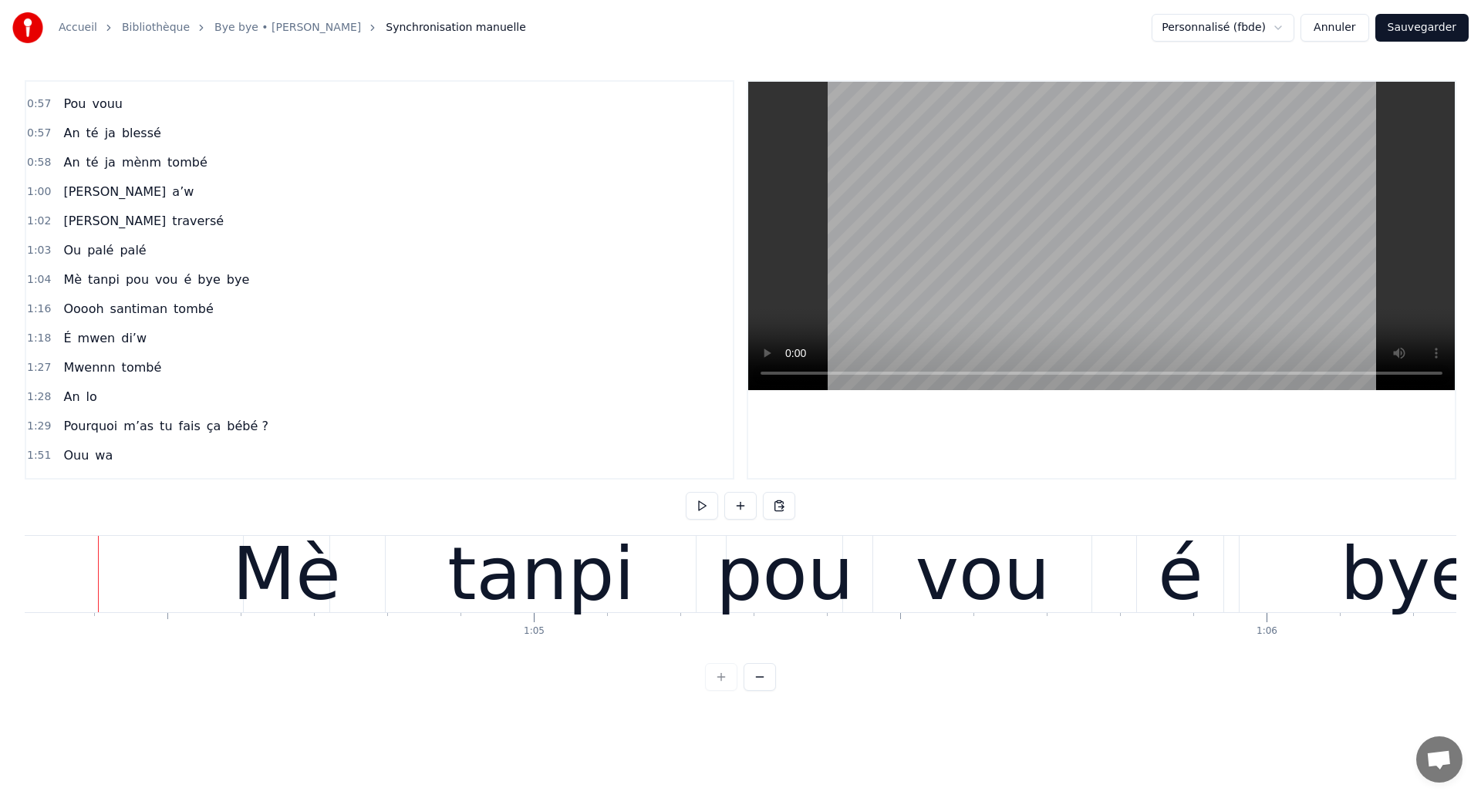
scroll to position [0, 47107]
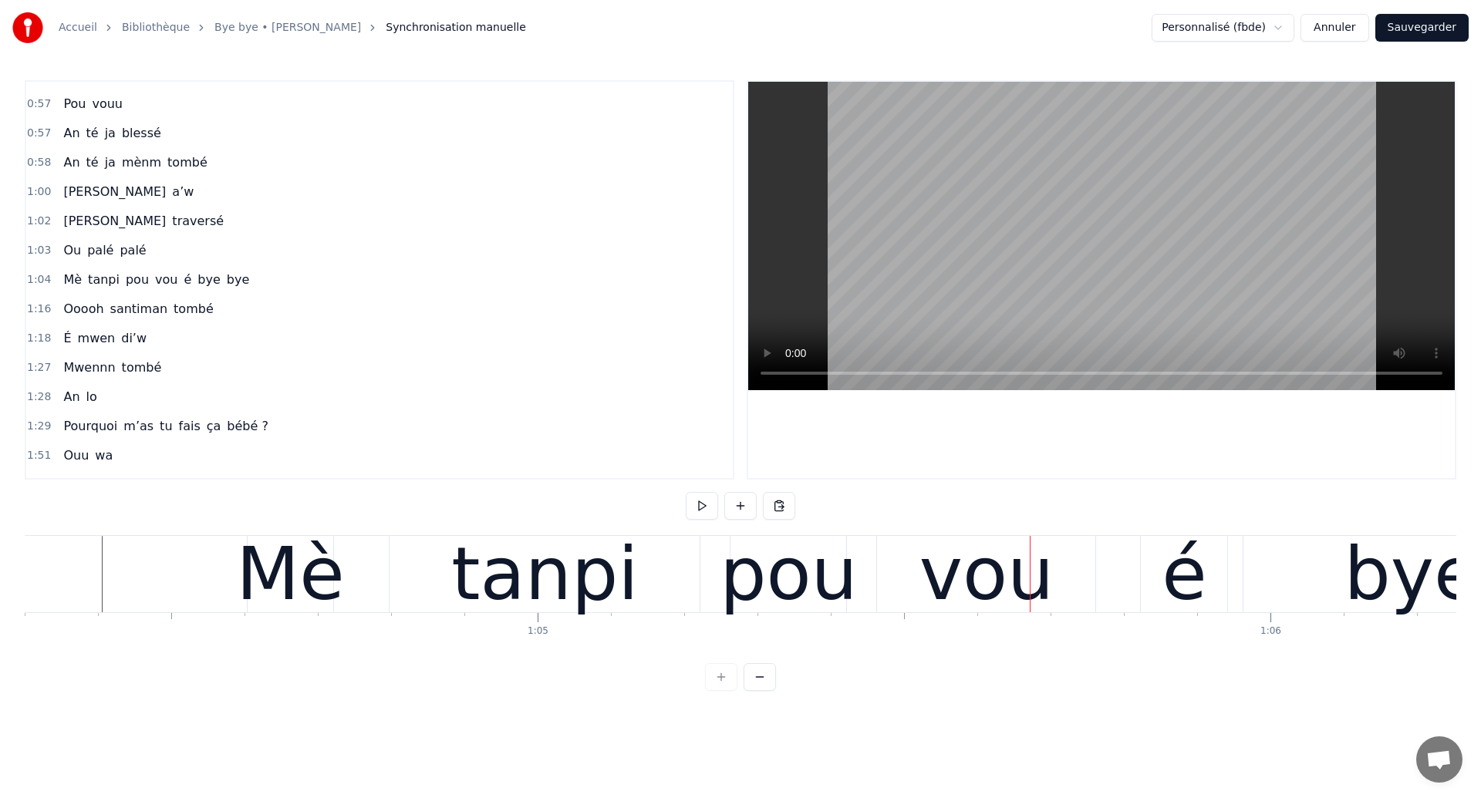
click at [694, 580] on div "tanpi" at bounding box center [544, 574] width 310 height 76
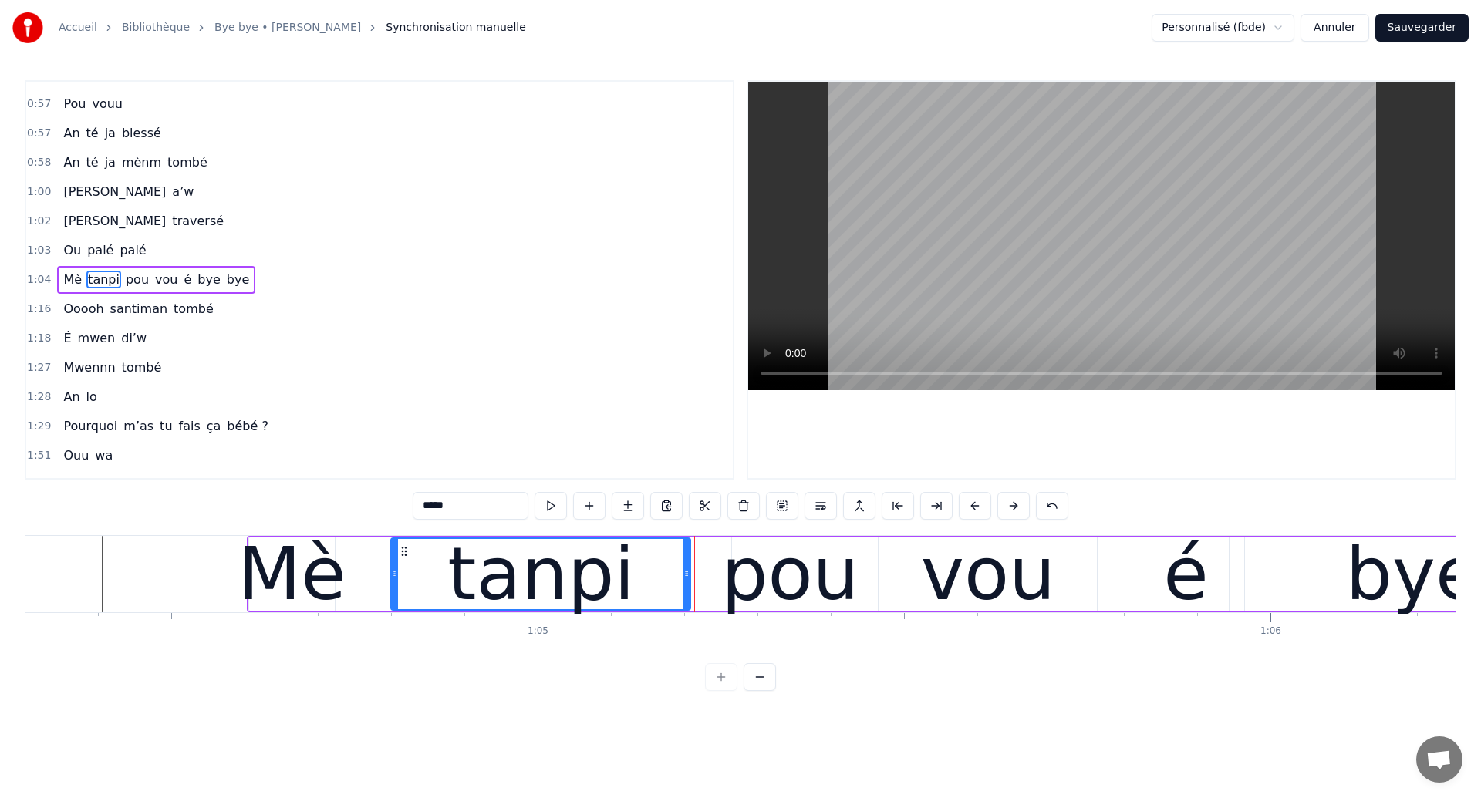
drag, startPoint x: 698, startPoint y: 584, endPoint x: 687, endPoint y: 607, distance: 25.5
click at [687, 607] on div at bounding box center [686, 574] width 6 height 70
click at [789, 585] on div "pou" at bounding box center [790, 574] width 138 height 110
type input "***"
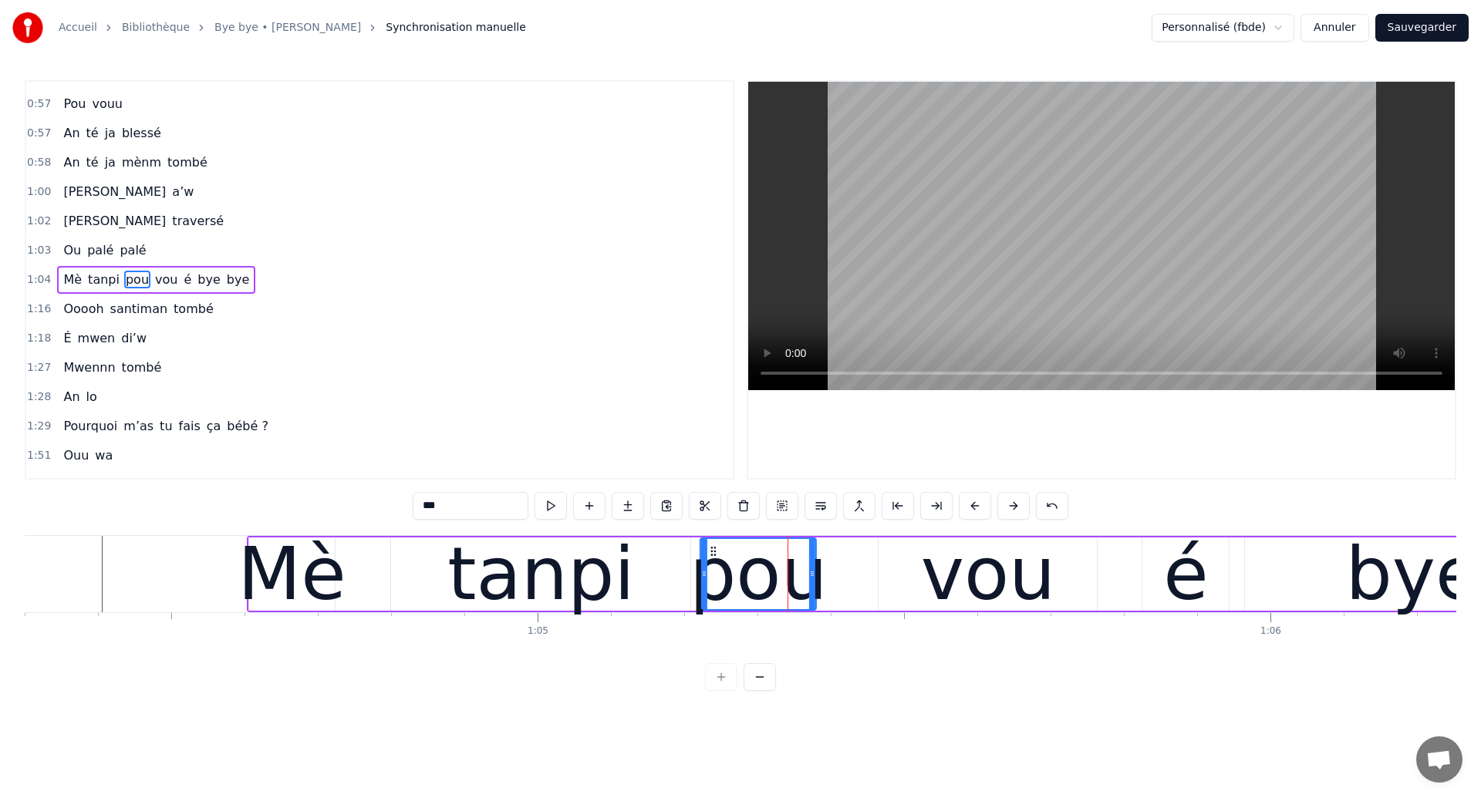
drag, startPoint x: 748, startPoint y: 546, endPoint x: 716, endPoint y: 569, distance: 39.2
click at [716, 569] on div "pou" at bounding box center [758, 574] width 114 height 70
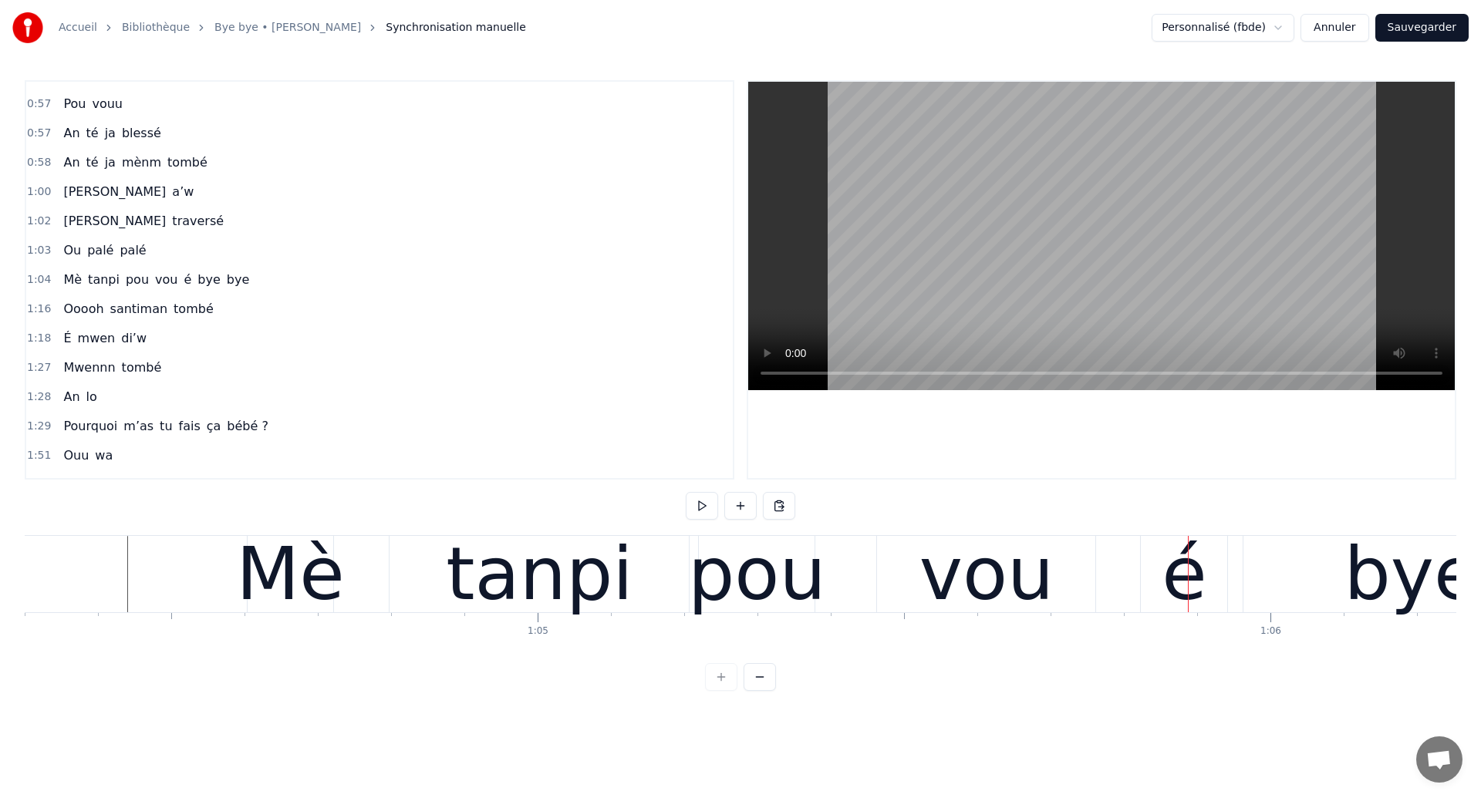
click at [356, 593] on div "Mè tanpi pou vou é bye bye" at bounding box center [1442, 574] width 2391 height 76
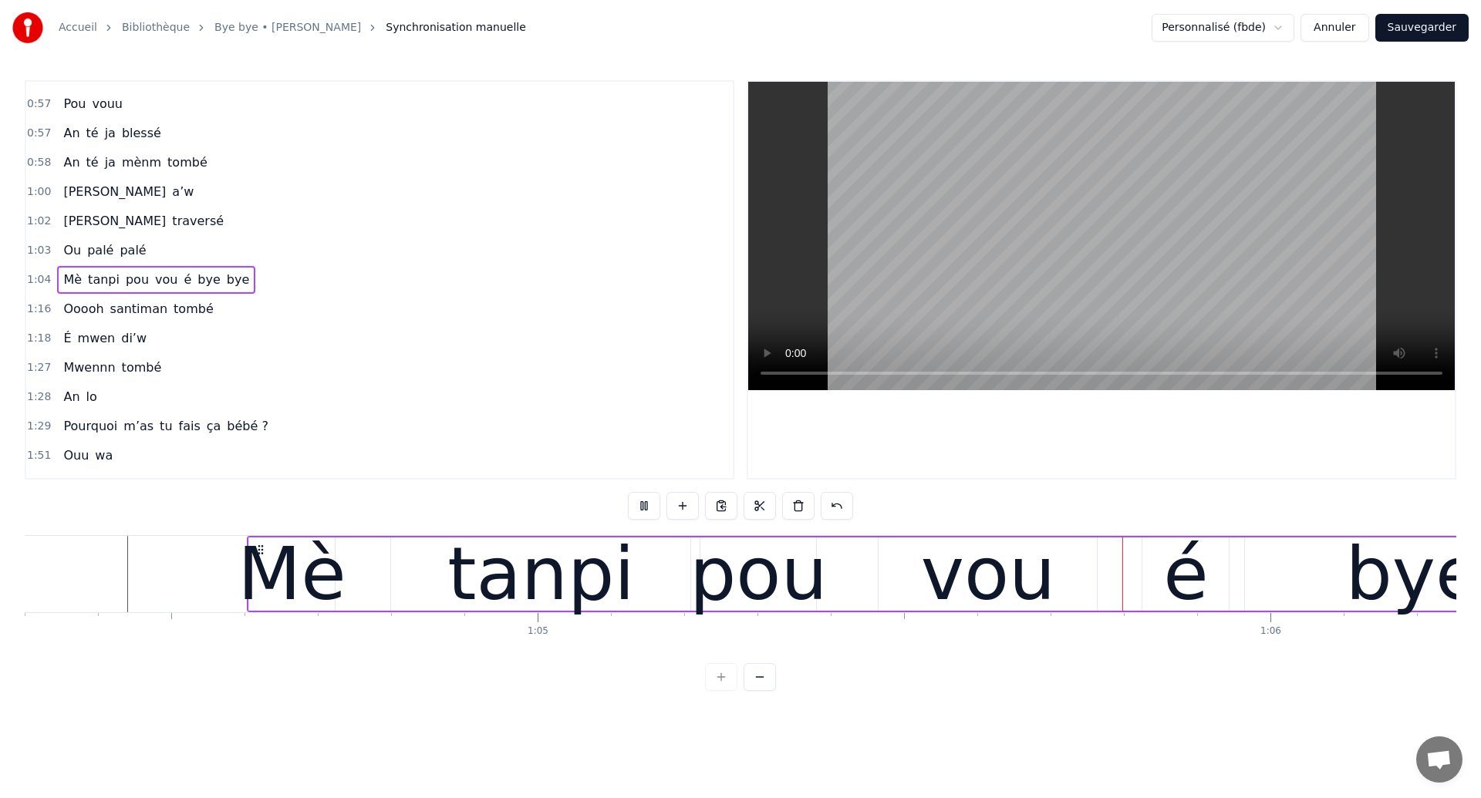
click at [767, 578] on div "pou" at bounding box center [758, 574] width 138 height 110
click at [964, 575] on div "vou" at bounding box center [988, 574] width 135 height 110
type input "***"
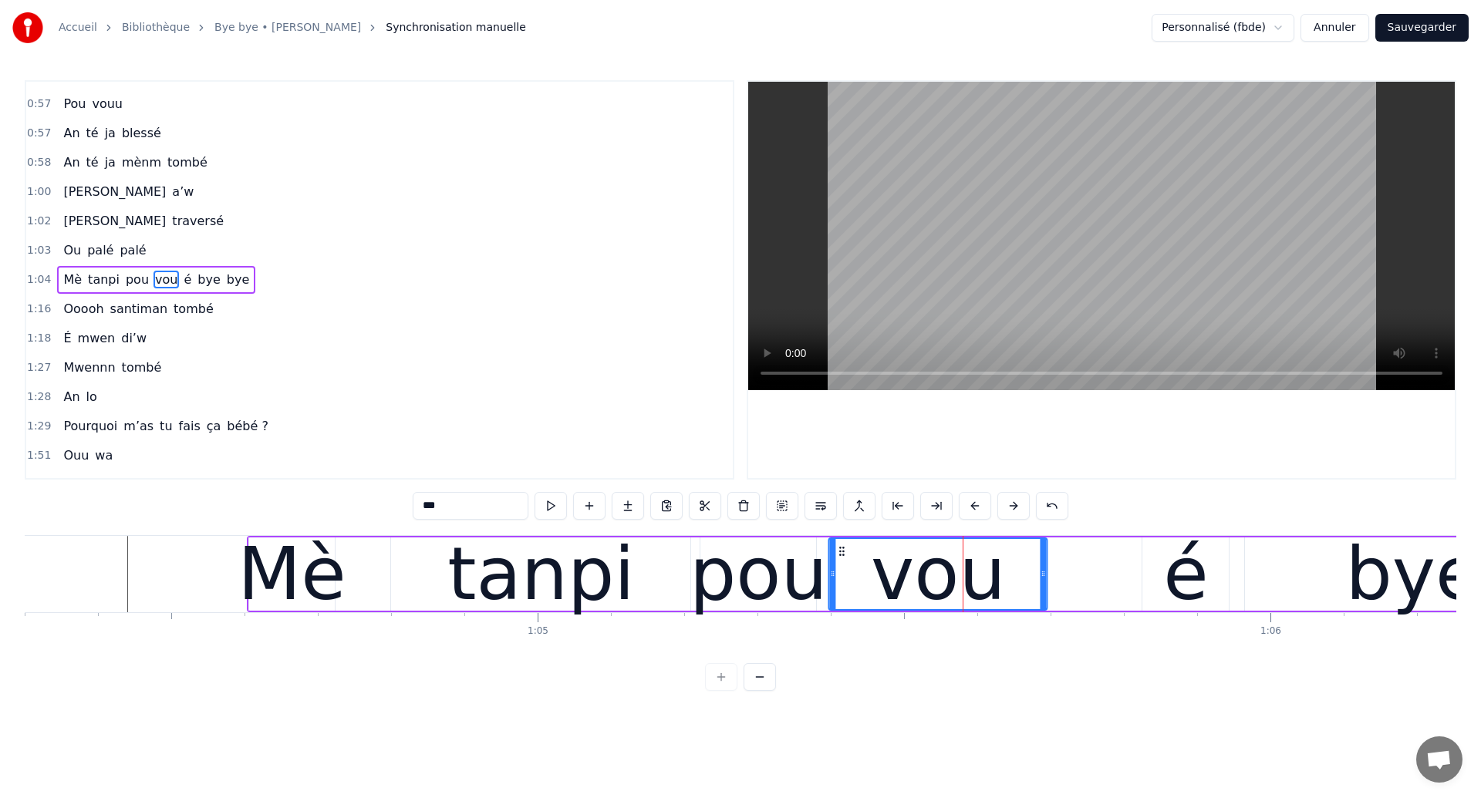
drag, startPoint x: 891, startPoint y: 551, endPoint x: 841, endPoint y: 574, distance: 54.9
click at [841, 574] on div "vou" at bounding box center [938, 574] width 217 height 70
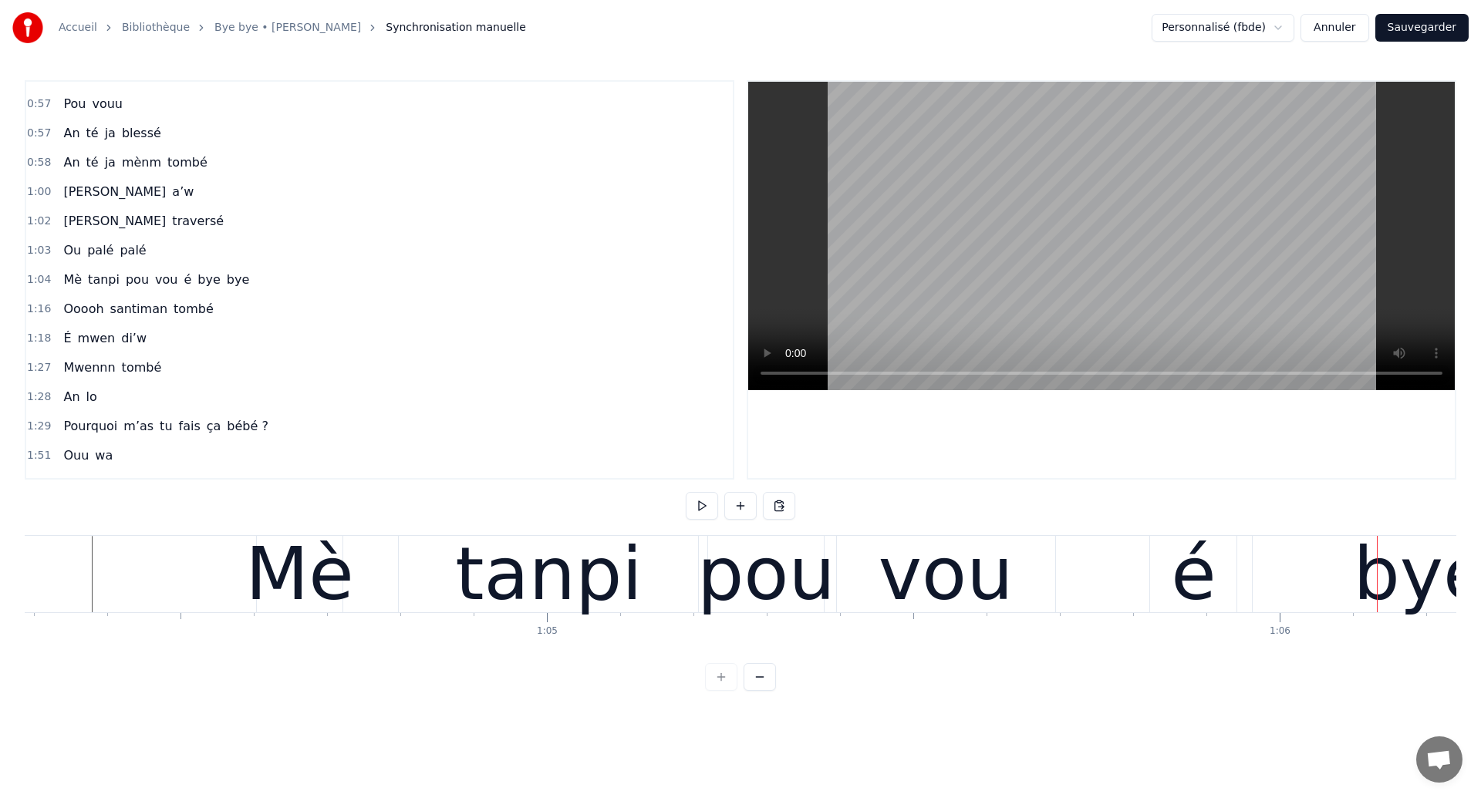
scroll to position [0, 46969]
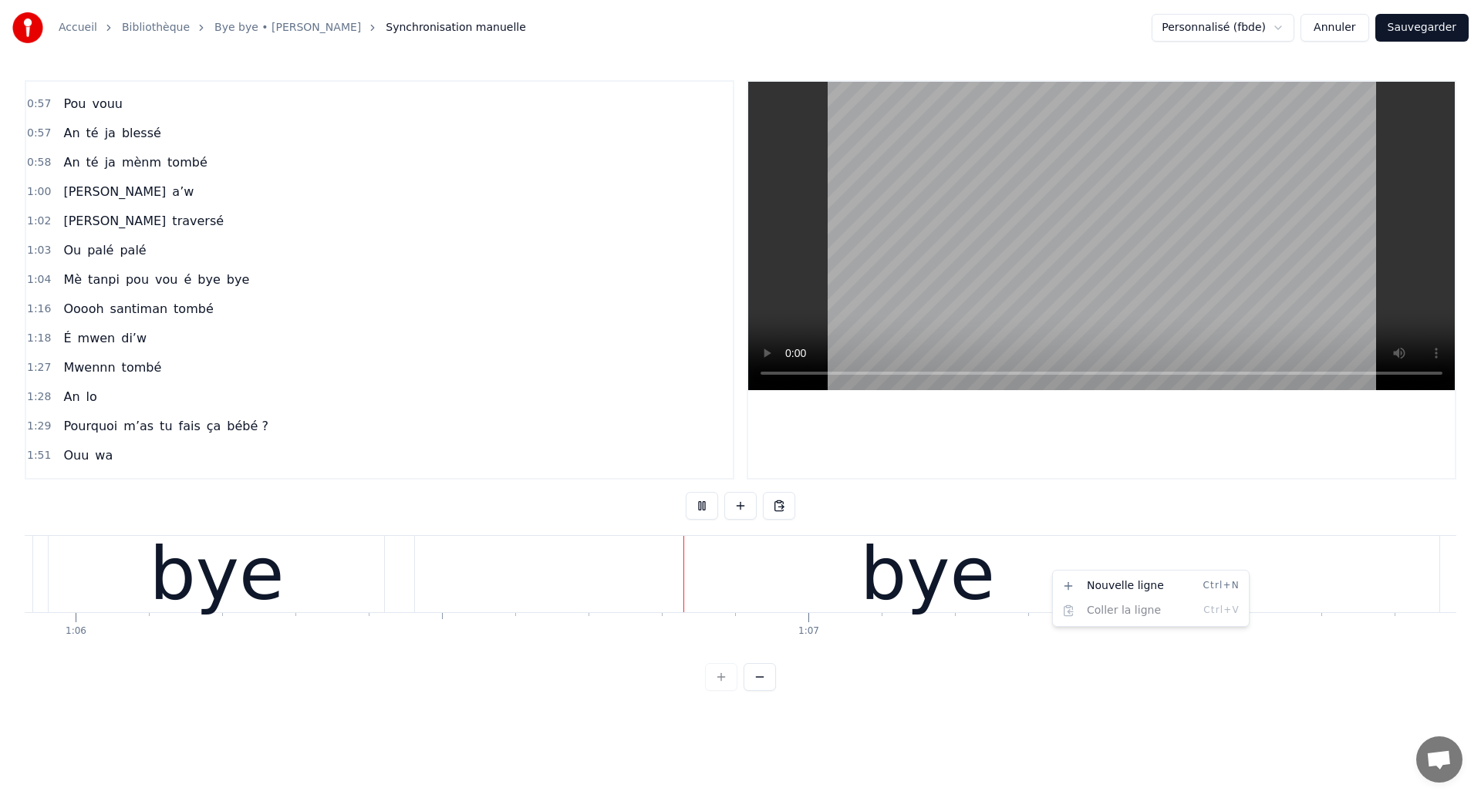
click at [1050, 570] on html "Accueil Bibliothèque Bye bye • [PERSON_NAME] Synchronisation manuelle Personnal…" at bounding box center [740, 358] width 1481 height 716
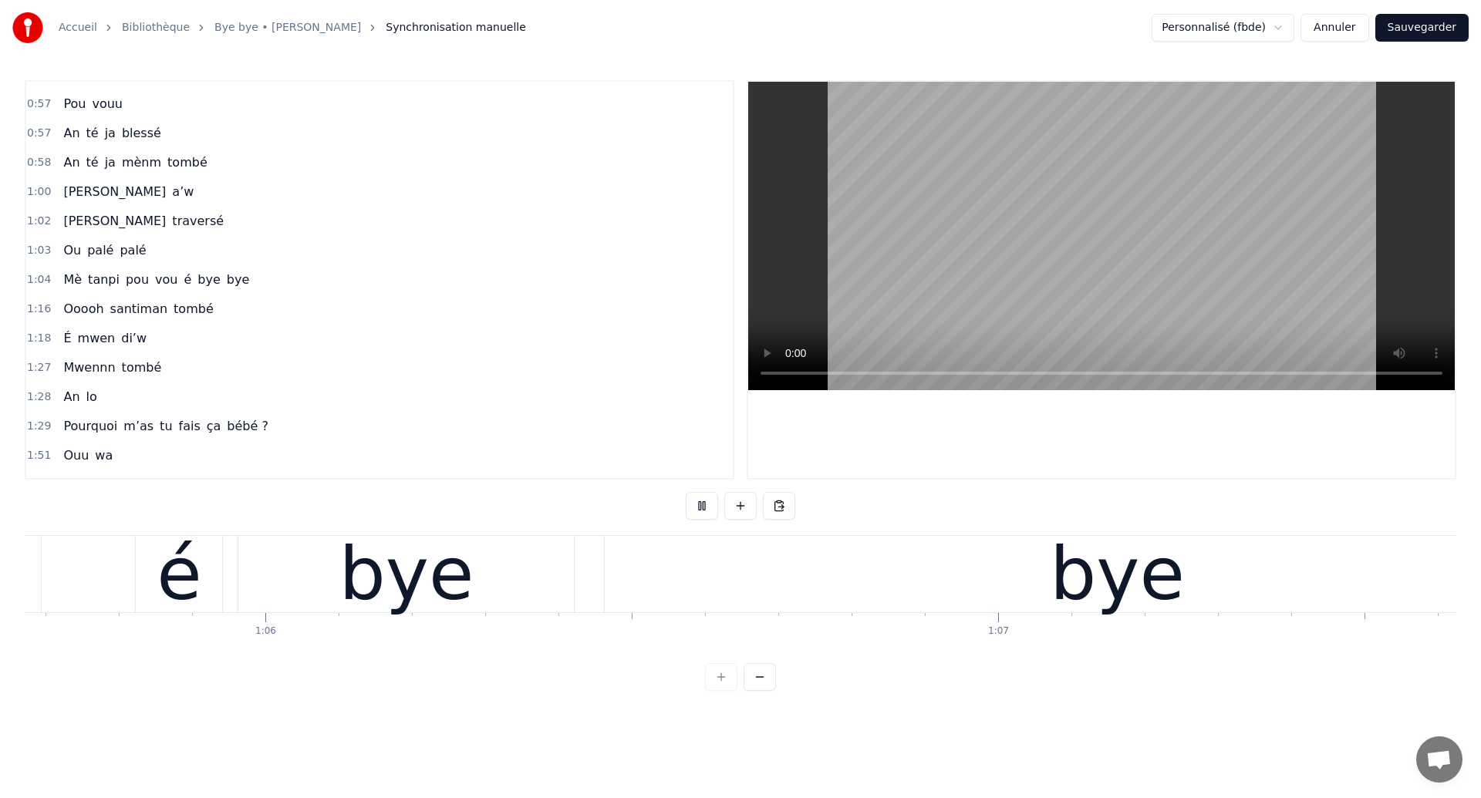
click at [1050, 570] on div "bye" at bounding box center [1117, 574] width 1024 height 76
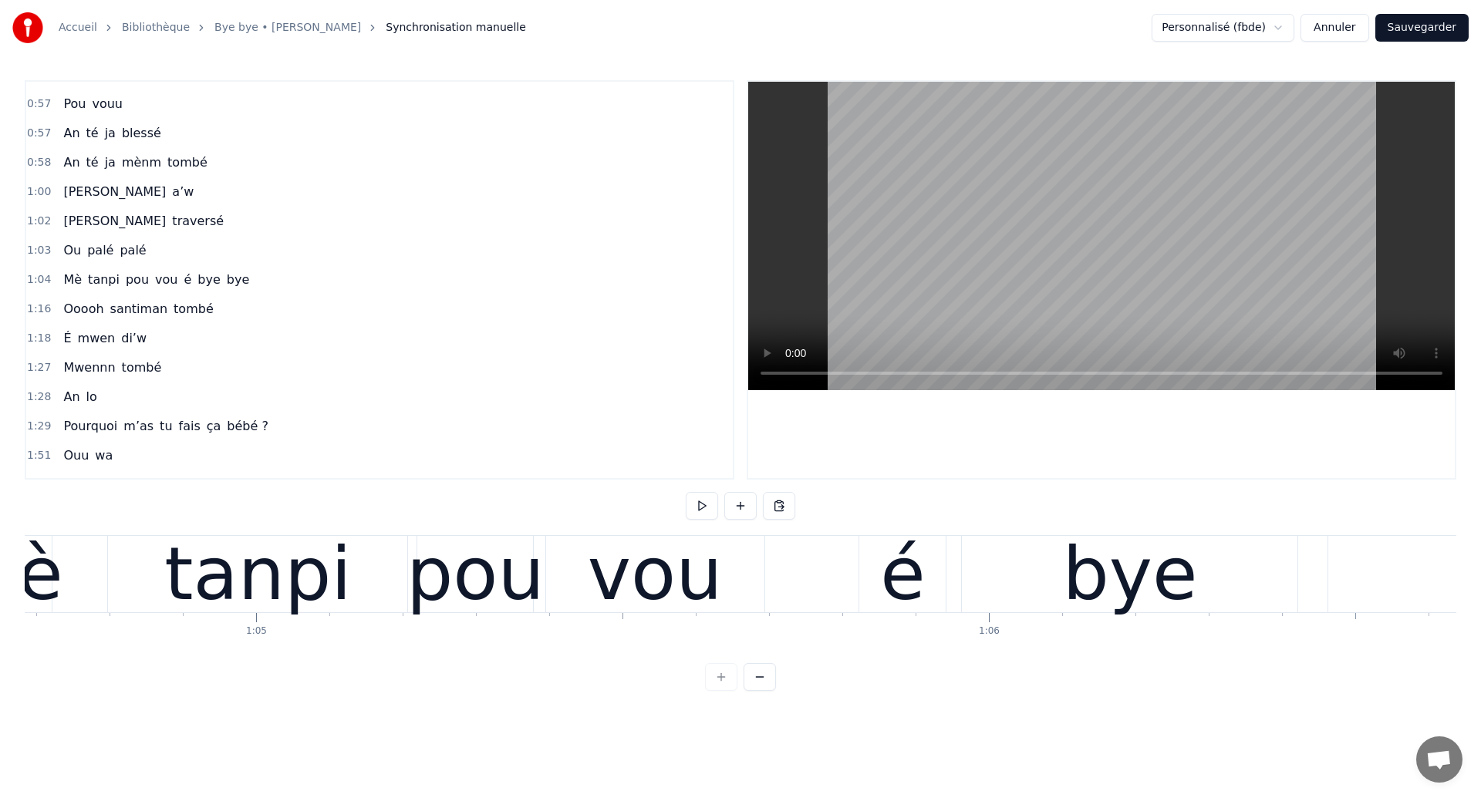
scroll to position [0, 47364]
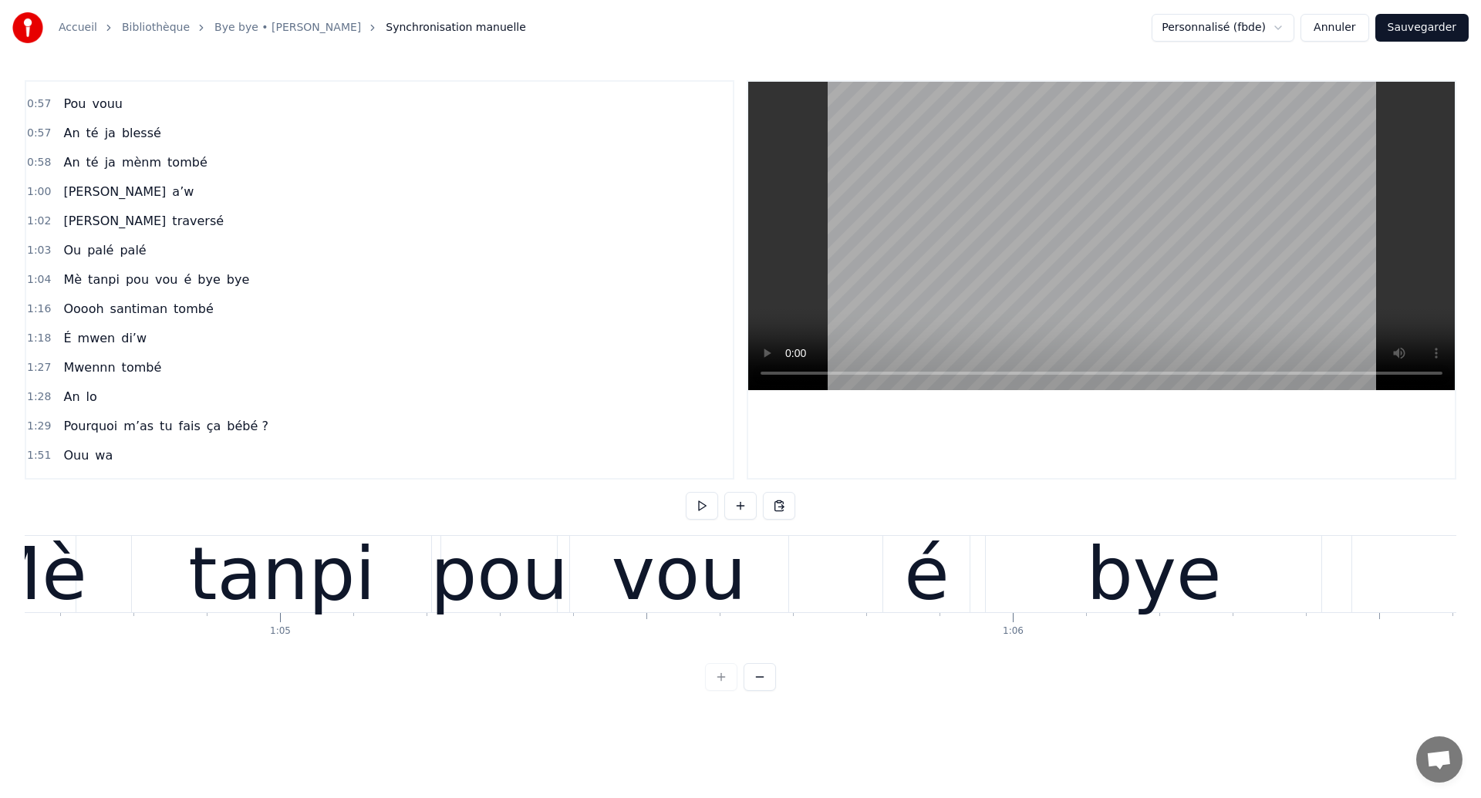
click at [507, 585] on div "pou" at bounding box center [499, 574] width 138 height 110
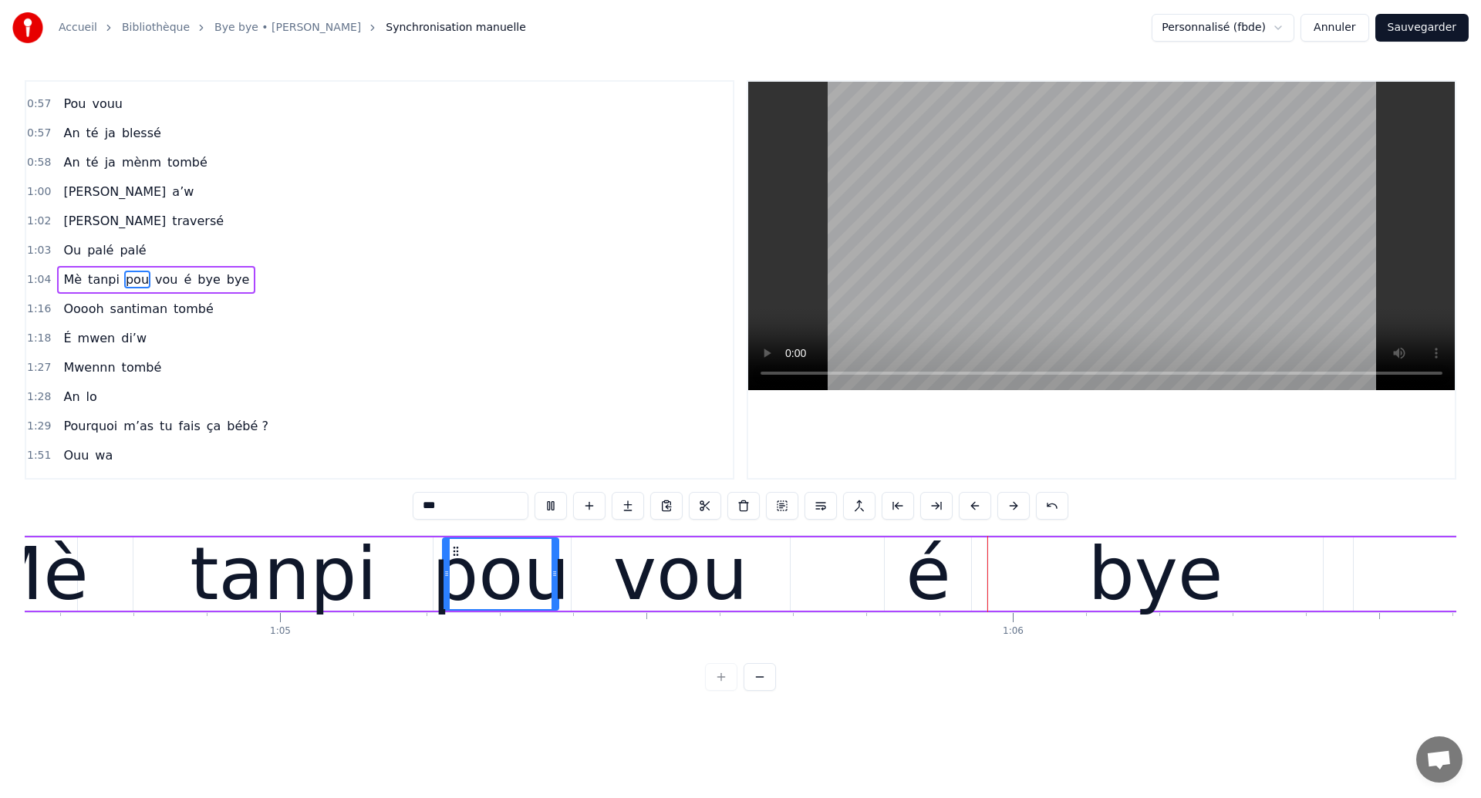
click at [698, 575] on div "vou" at bounding box center [680, 574] width 135 height 110
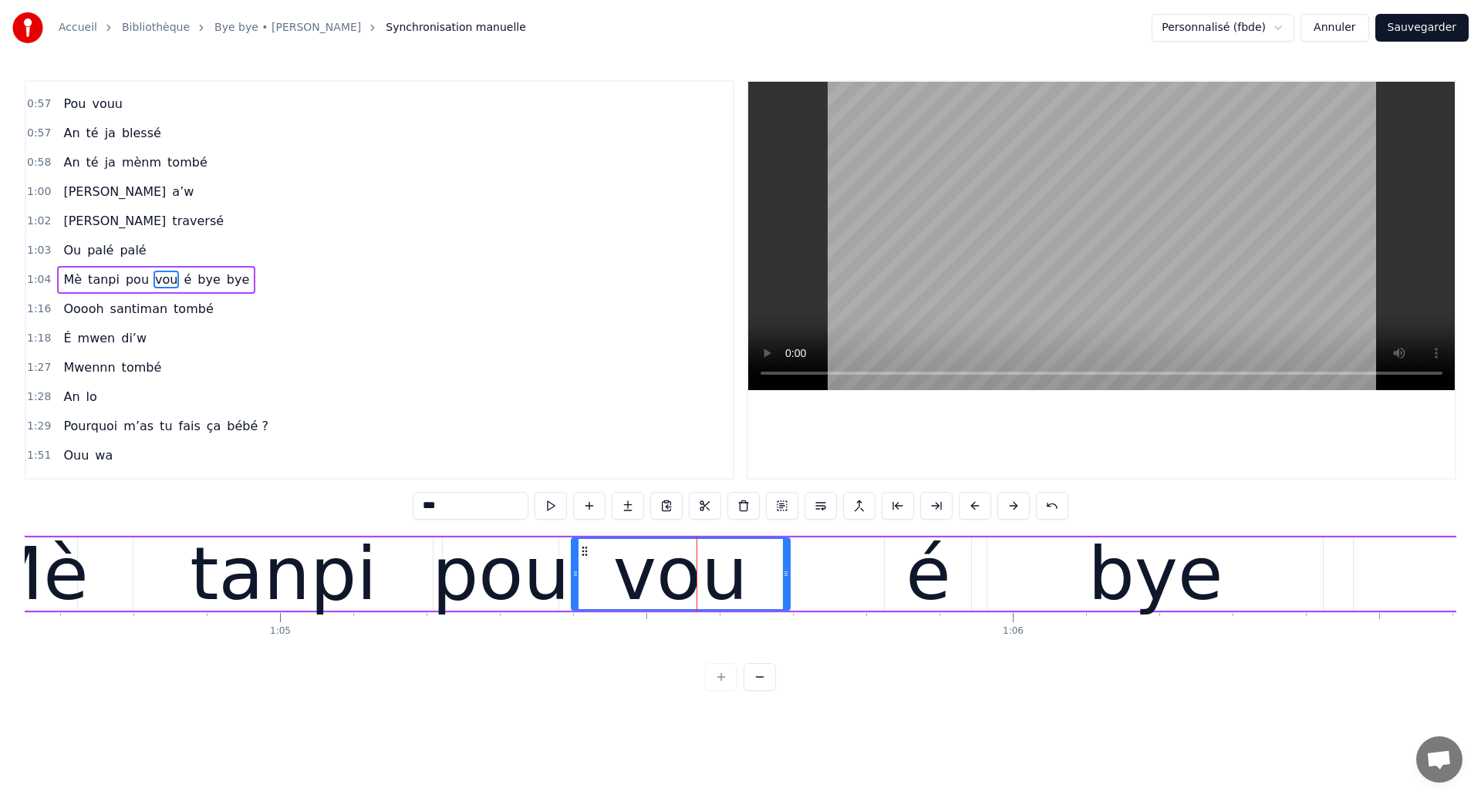
click at [928, 576] on div "é" at bounding box center [927, 574] width 45 height 110
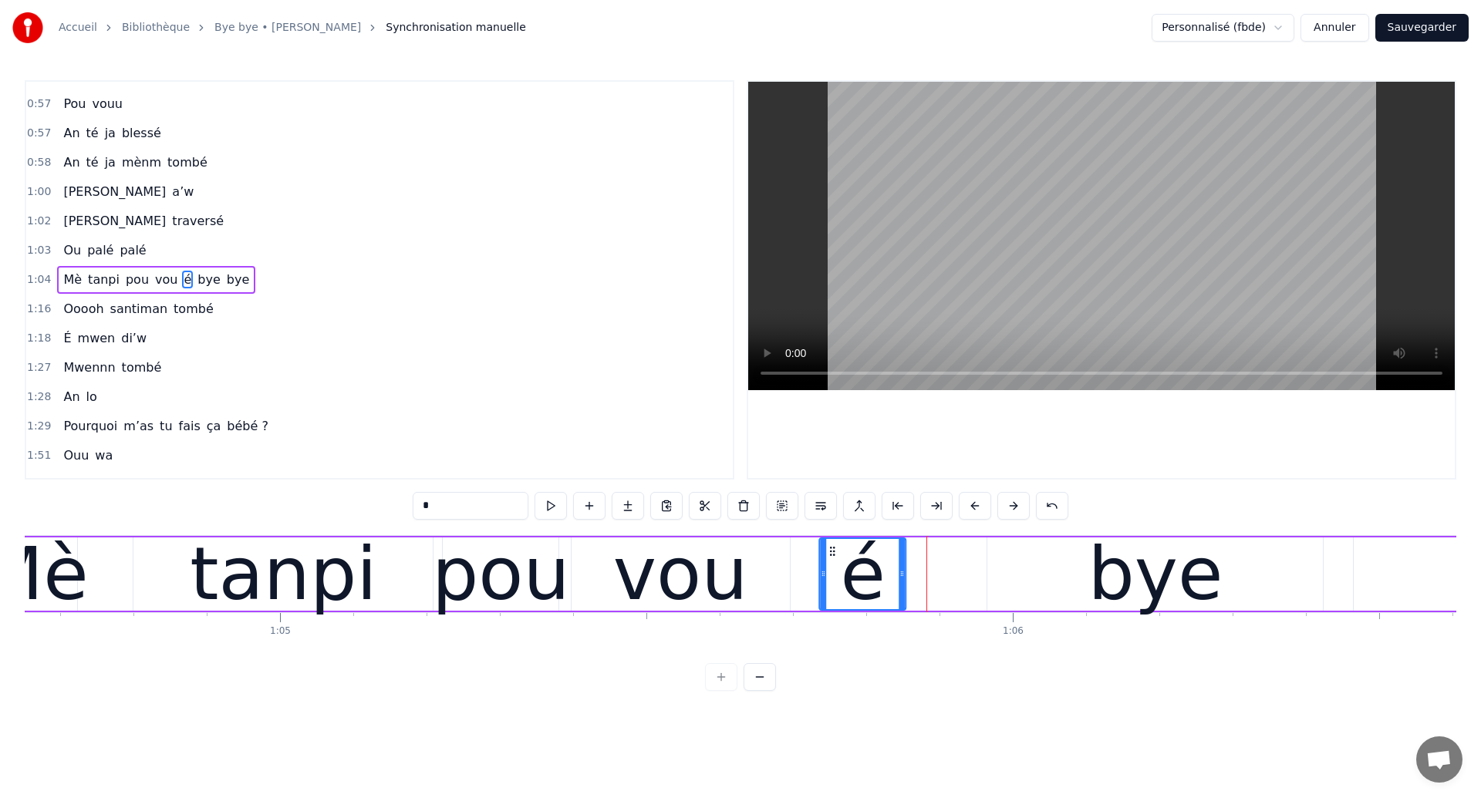
drag, startPoint x: 895, startPoint y: 548, endPoint x: 830, endPoint y: 572, distance: 70.0
click at [830, 572] on div "é" at bounding box center [863, 574] width 85 height 70
click at [72, 556] on div "Mè" at bounding box center [34, 574] width 108 height 110
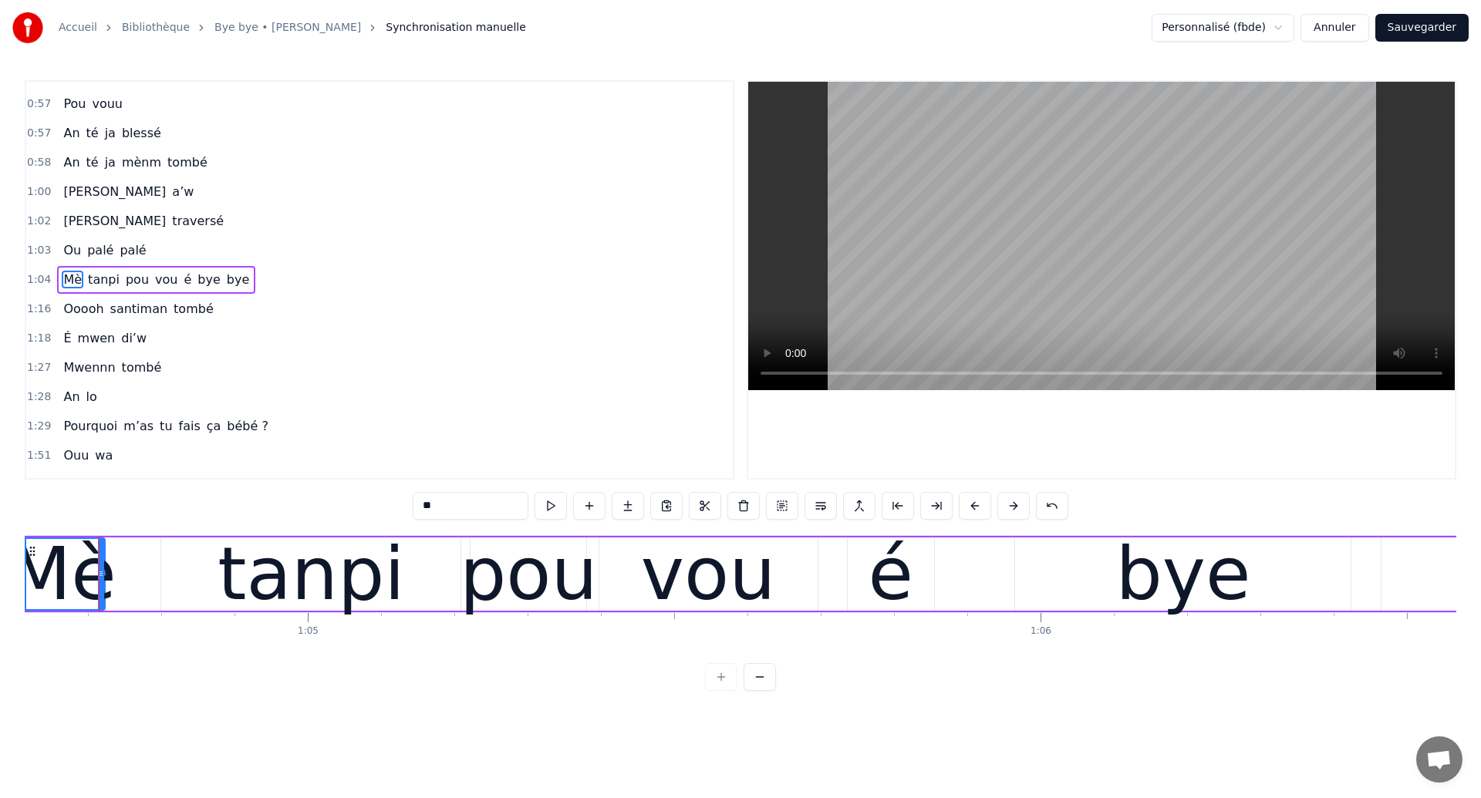
scroll to position [0, 47333]
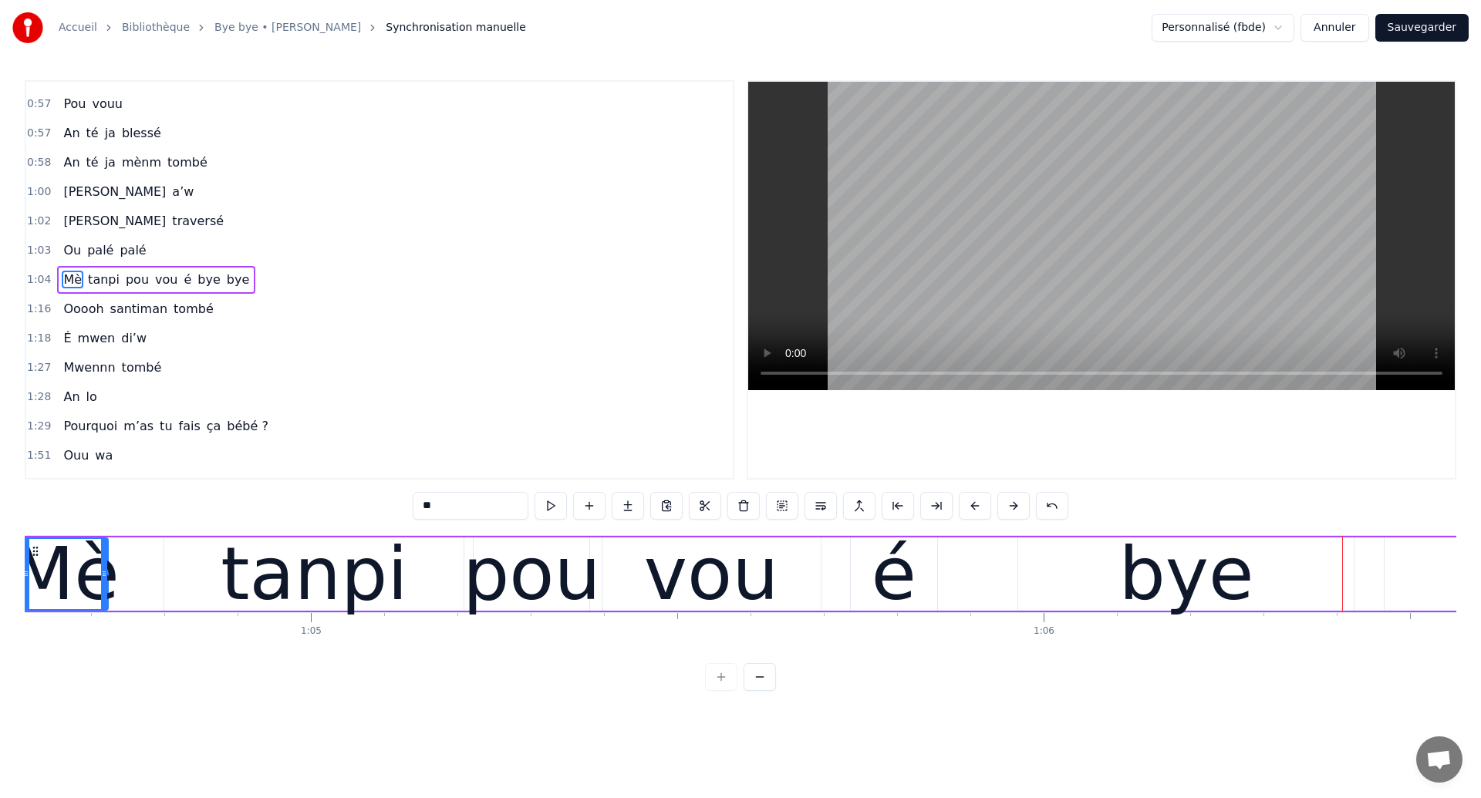
click at [64, 531] on div "0:08 Éeeh 0:10 An ouhan ouhaannn 0:13 Sé souvan 0:16 An ka révé tombé si’w 0:18…" at bounding box center [740, 385] width 1431 height 611
click at [88, 556] on div "Mè" at bounding box center [65, 574] width 108 height 110
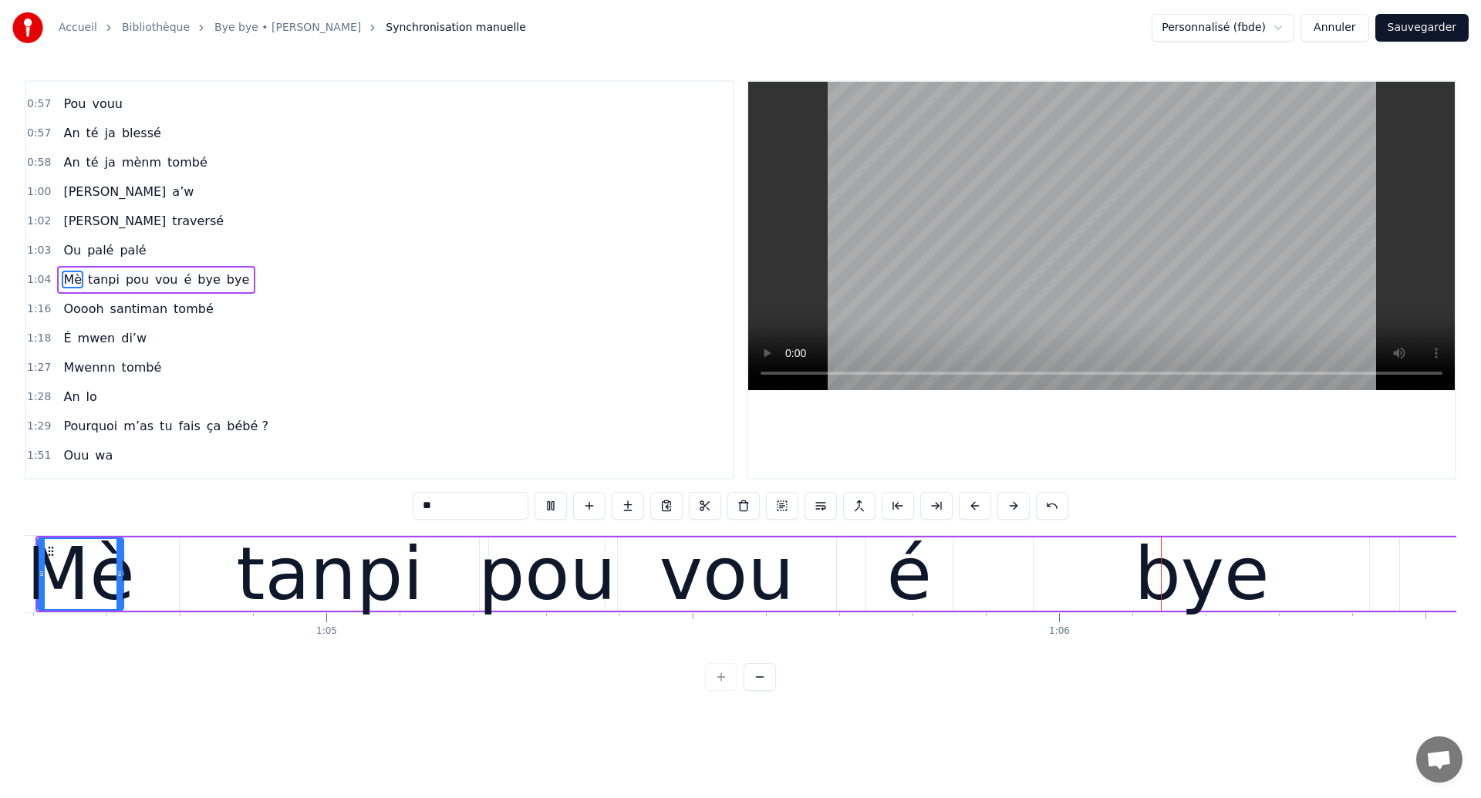
click at [911, 602] on div "é" at bounding box center [908, 574] width 45 height 110
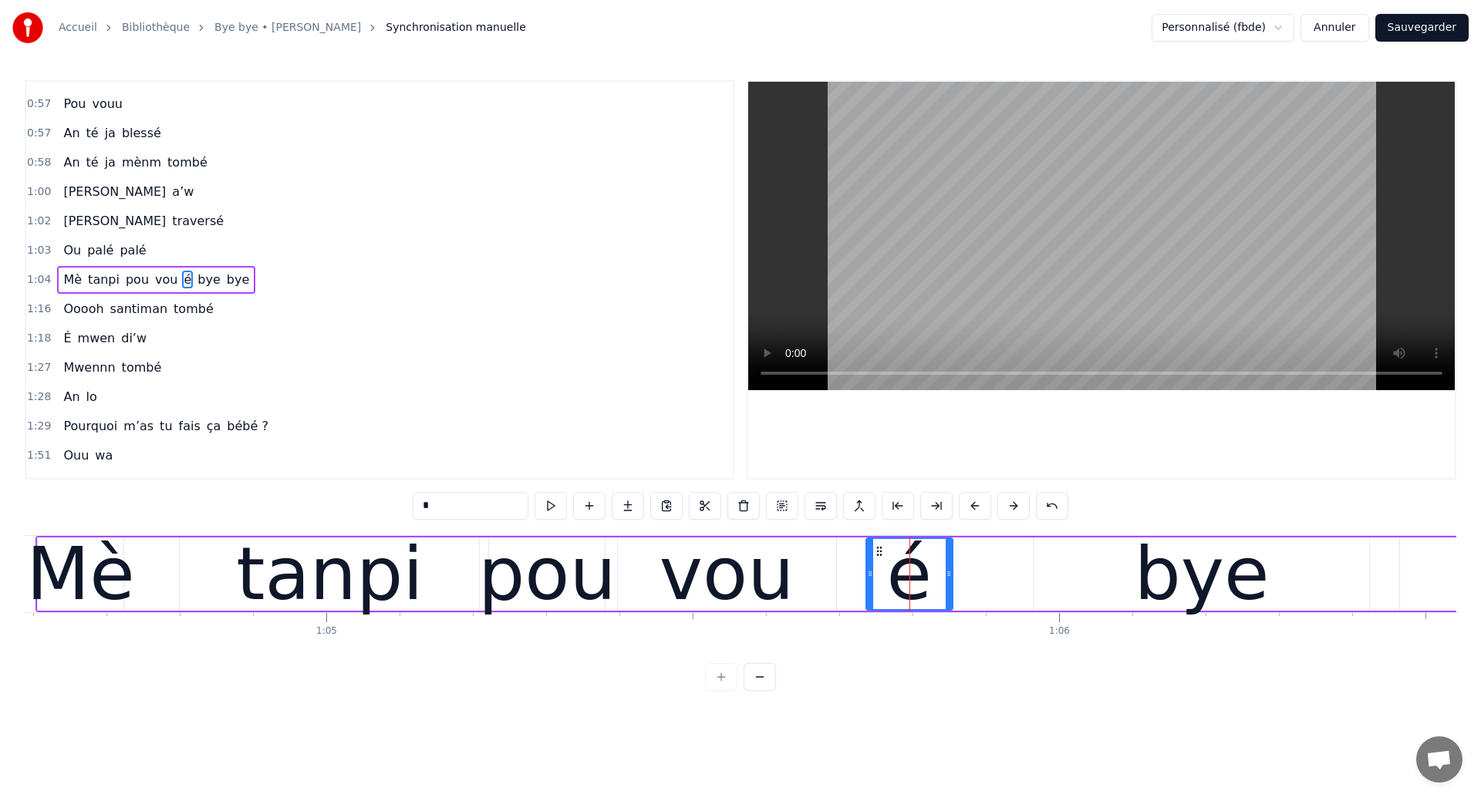
click at [1070, 590] on div "bye" at bounding box center [1200, 574] width 335 height 73
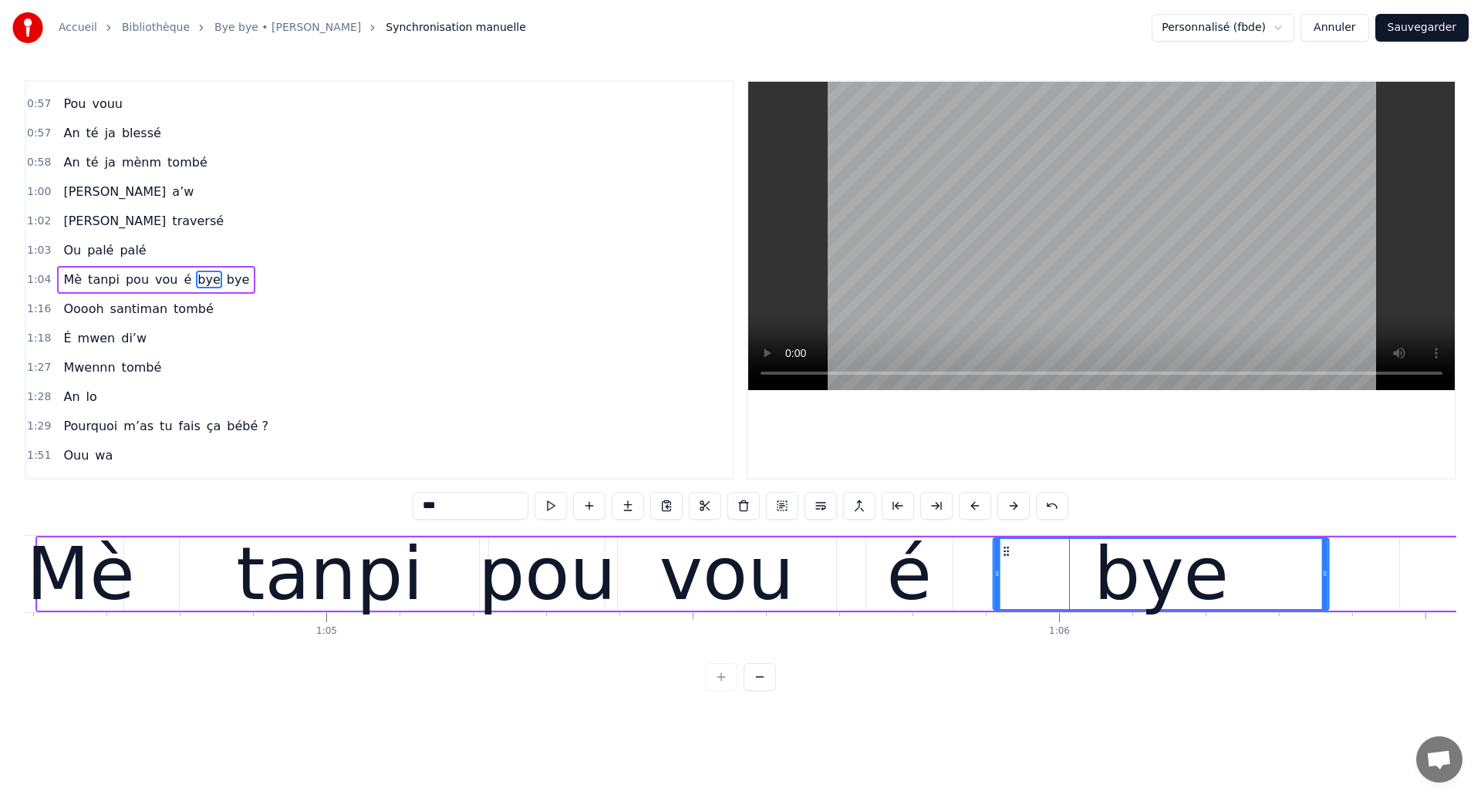
drag, startPoint x: 1046, startPoint y: 546, endPoint x: 1006, endPoint y: 571, distance: 47.5
click at [1006, 571] on div "bye" at bounding box center [1161, 574] width 334 height 70
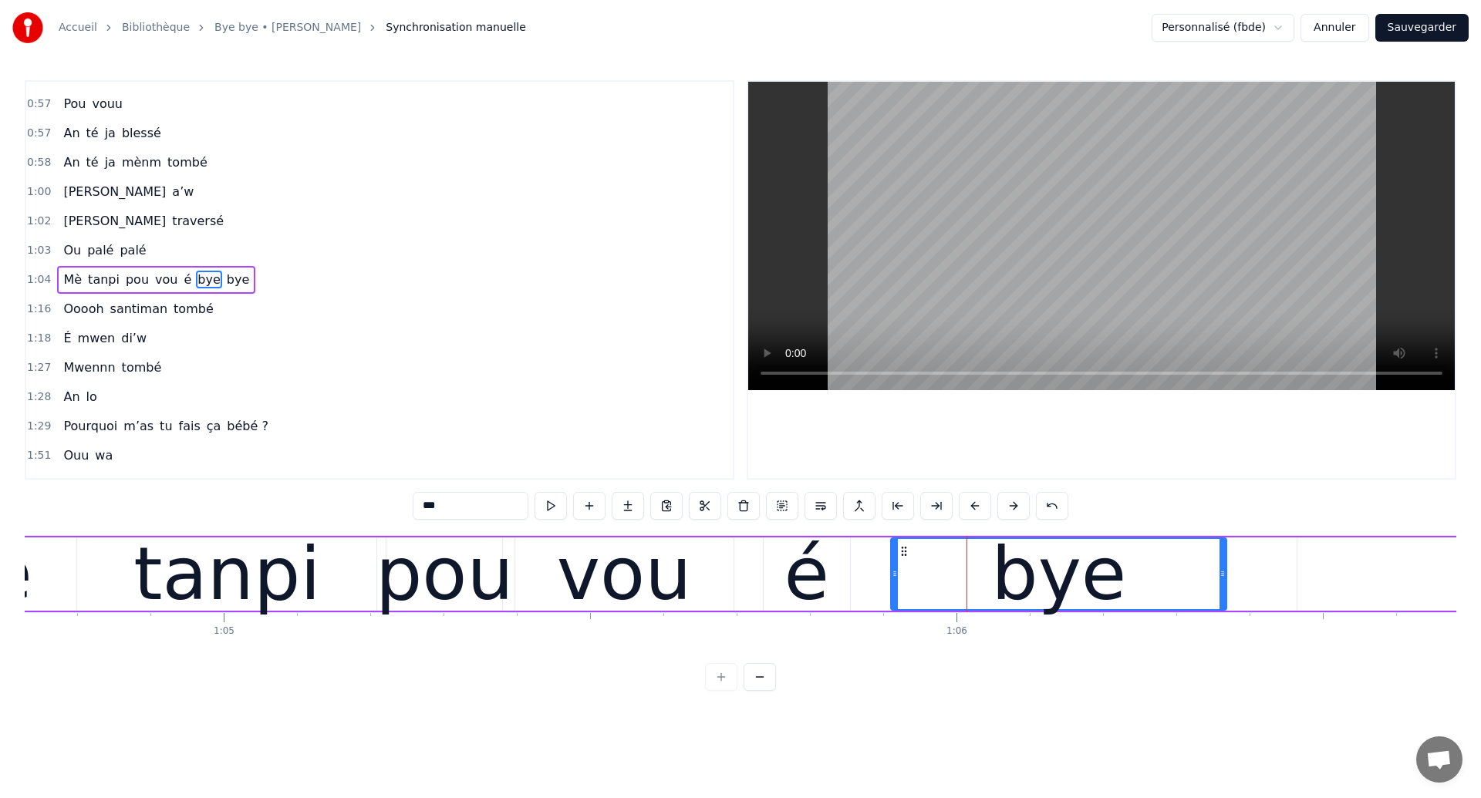
scroll to position [0, 47511]
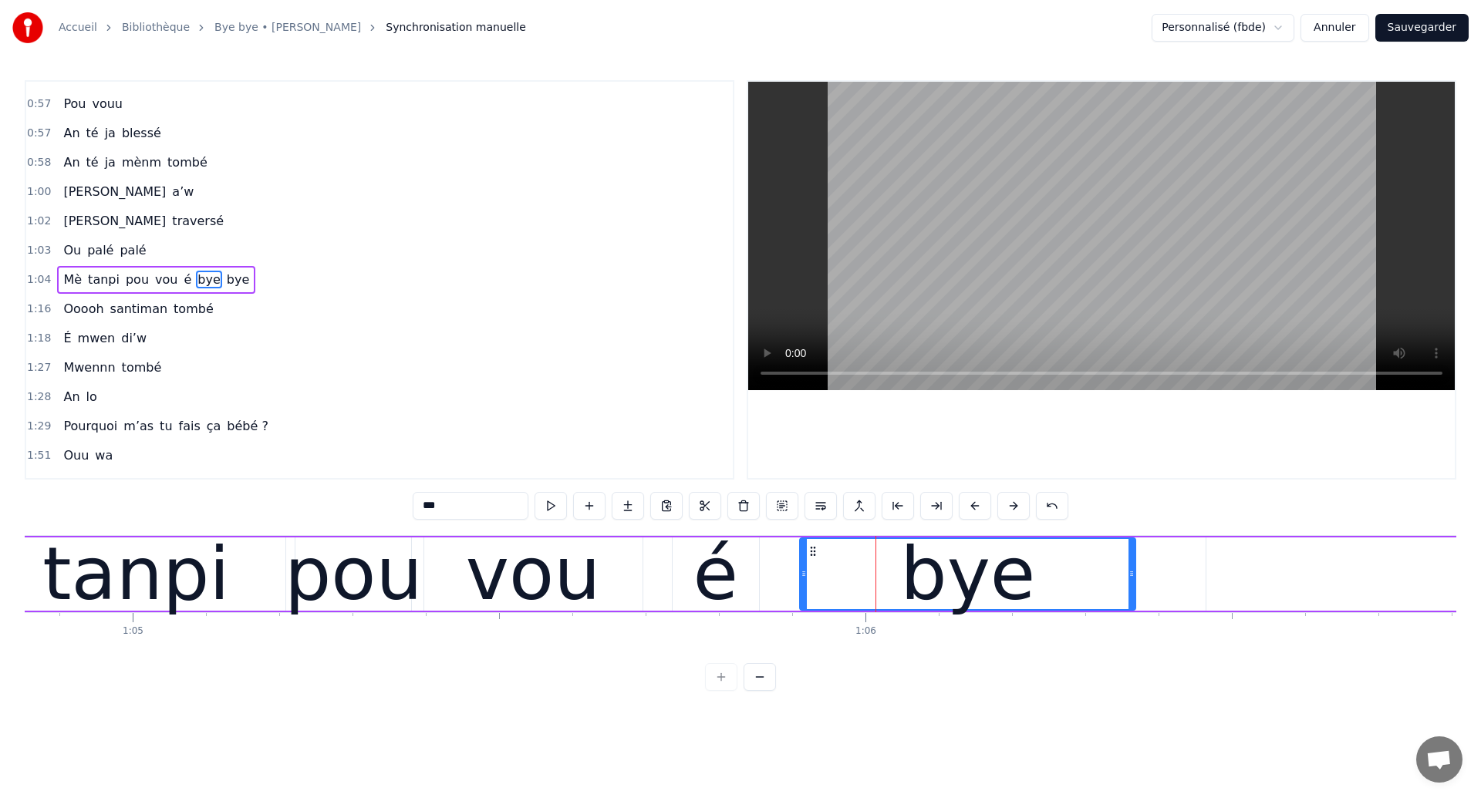
click at [423, 567] on div "vou" at bounding box center [533, 574] width 220 height 73
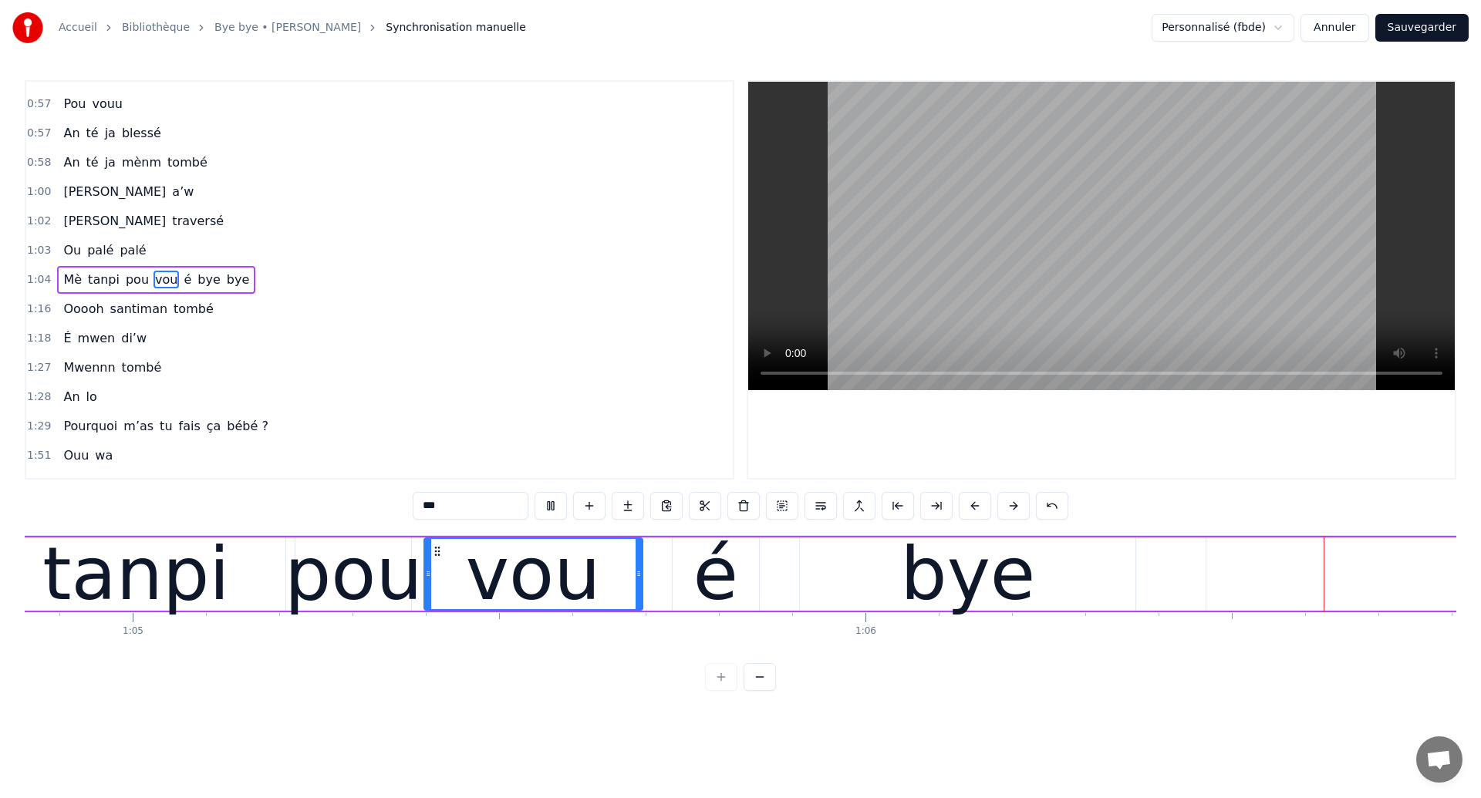
click at [940, 581] on div "bye" at bounding box center [967, 574] width 135 height 110
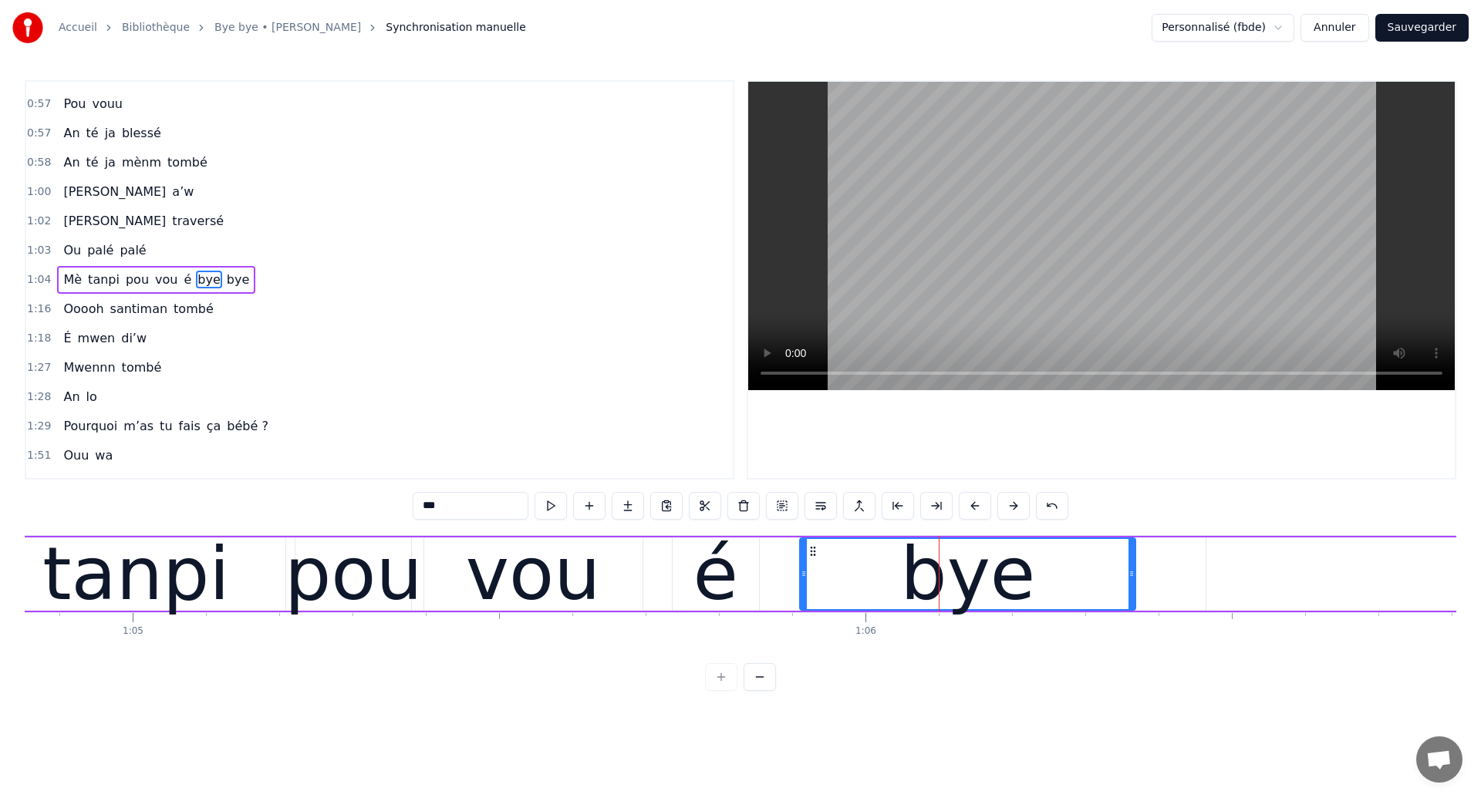
click at [231, 579] on div "tanpi" at bounding box center [135, 574] width 299 height 73
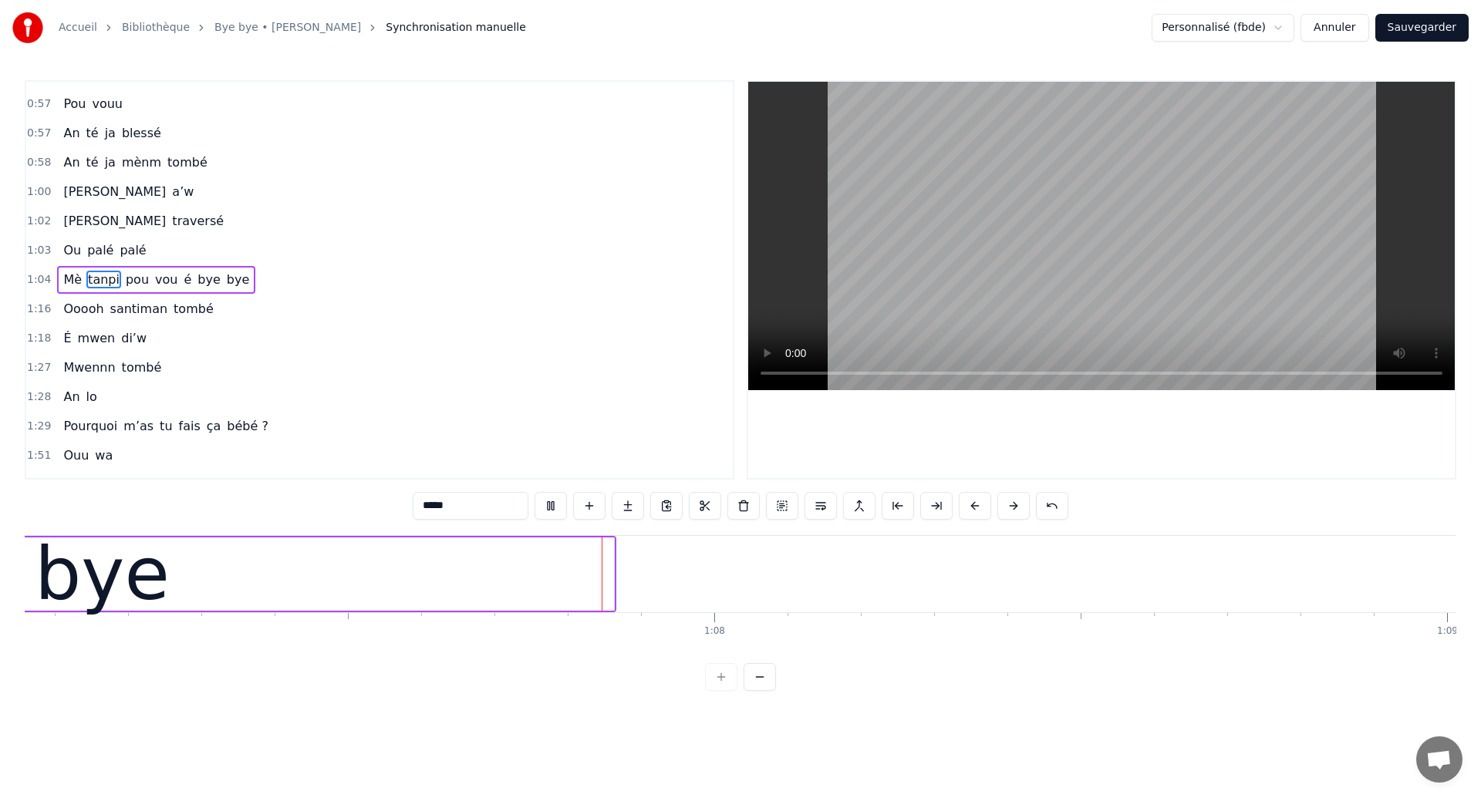
scroll to position [0, 49156]
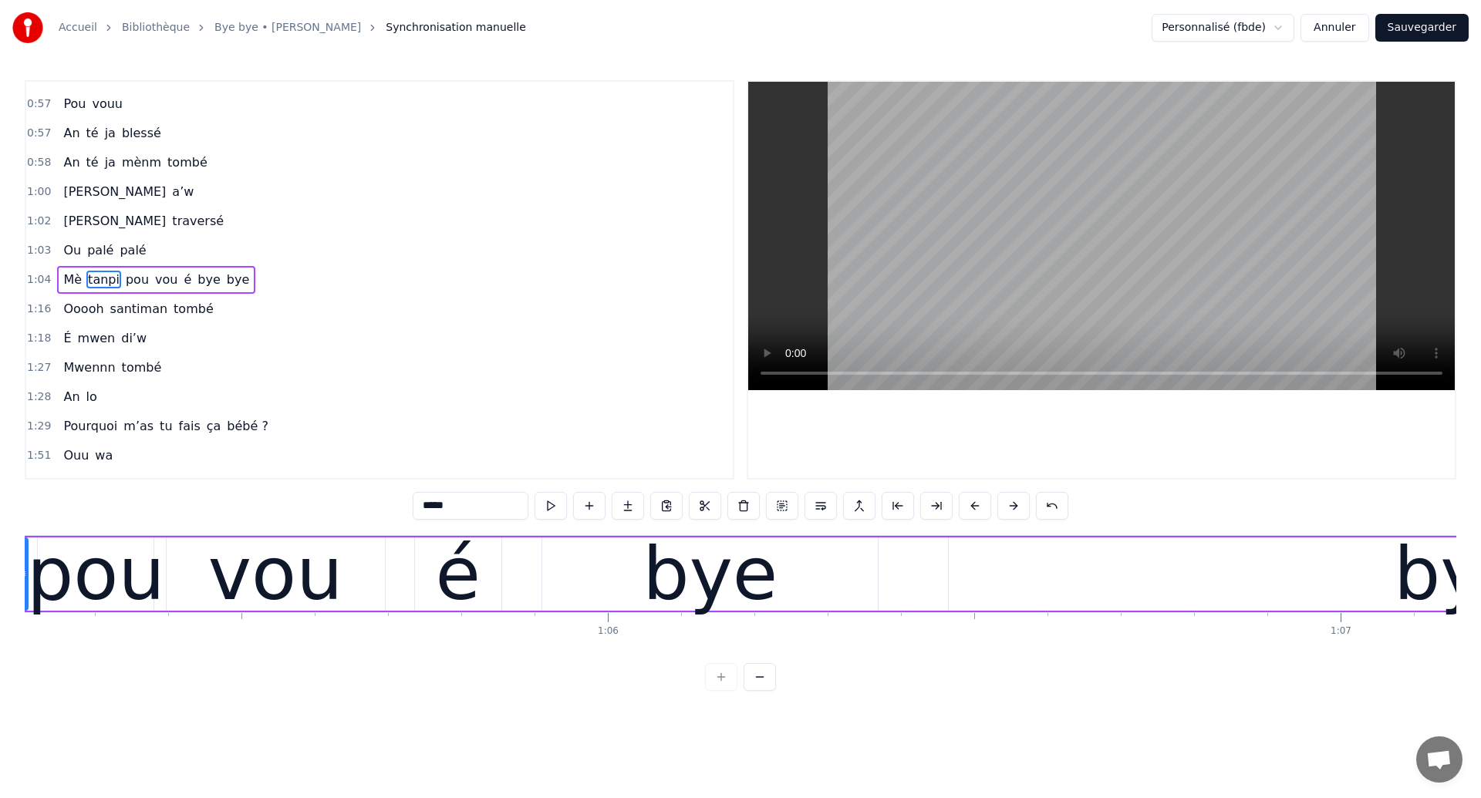
click at [85, 586] on div "pou" at bounding box center [96, 574] width 138 height 110
type input "***"
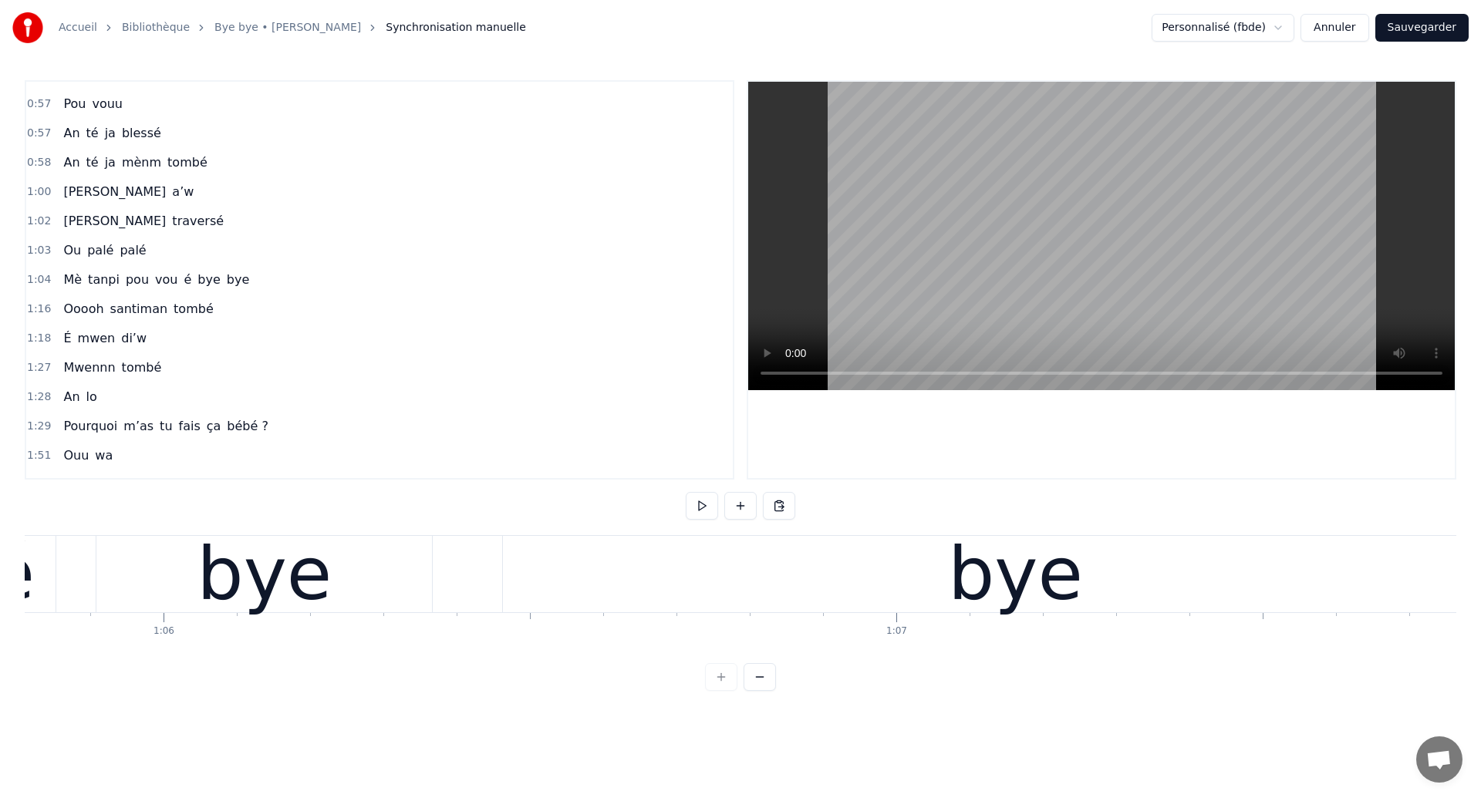
scroll to position [0, 48209]
click at [564, 582] on div "bye" at bounding box center [1019, 574] width 1024 height 76
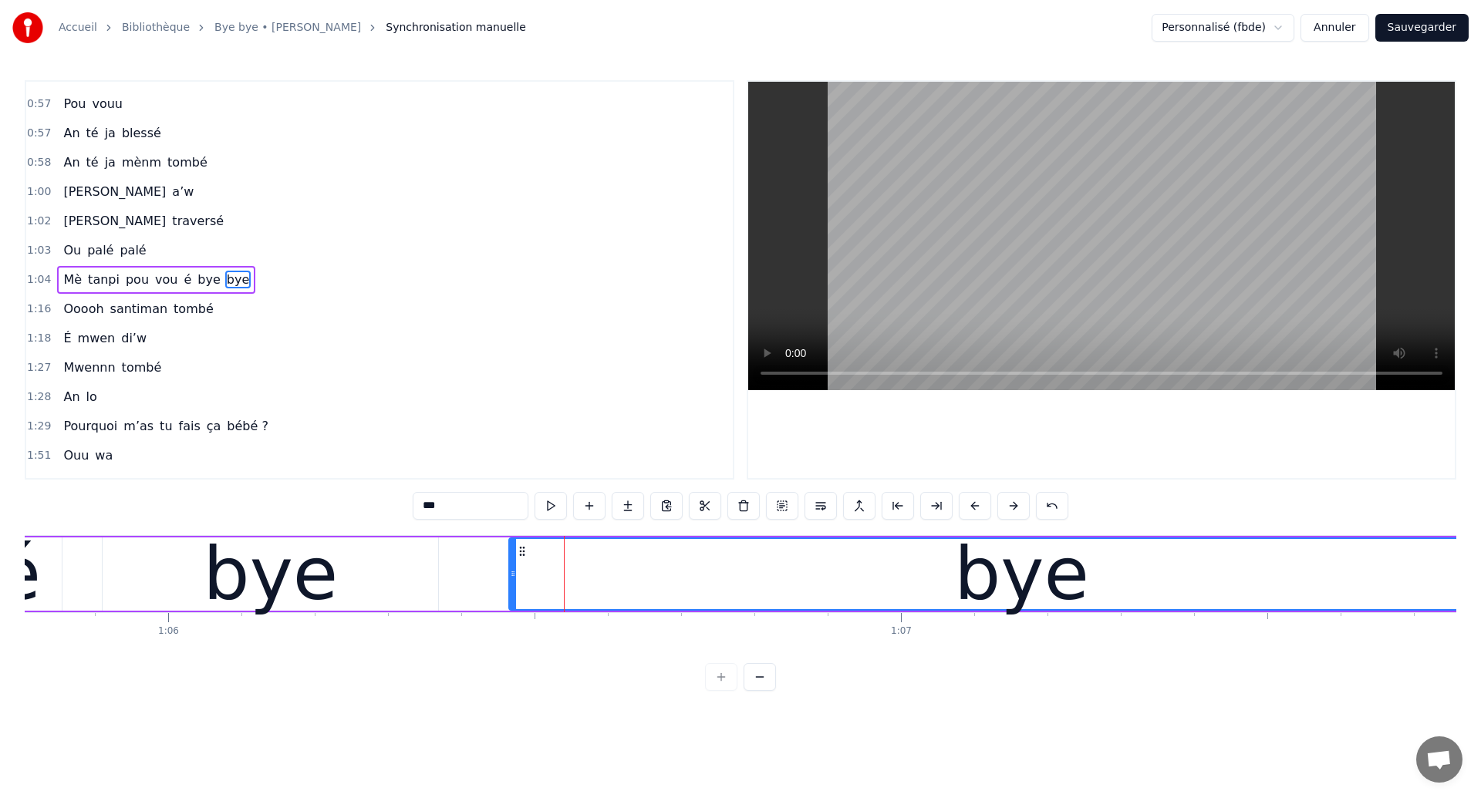
click at [416, 598] on div "bye" at bounding box center [270, 574] width 335 height 73
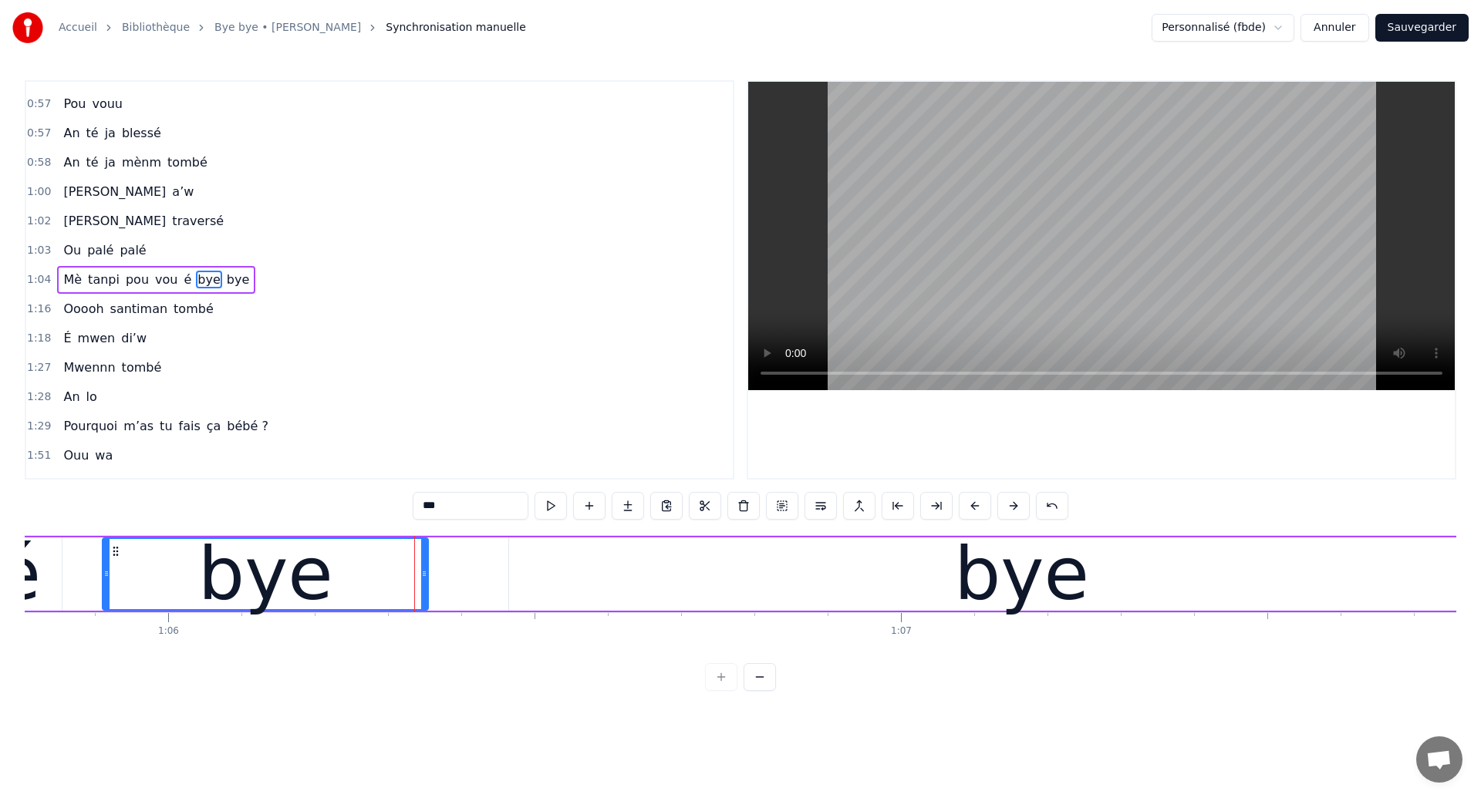
drag, startPoint x: 433, startPoint y: 594, endPoint x: 423, endPoint y: 596, distance: 10.3
click at [423, 596] on div at bounding box center [424, 574] width 6 height 70
click at [817, 554] on div "bye" at bounding box center [1021, 574] width 1024 height 73
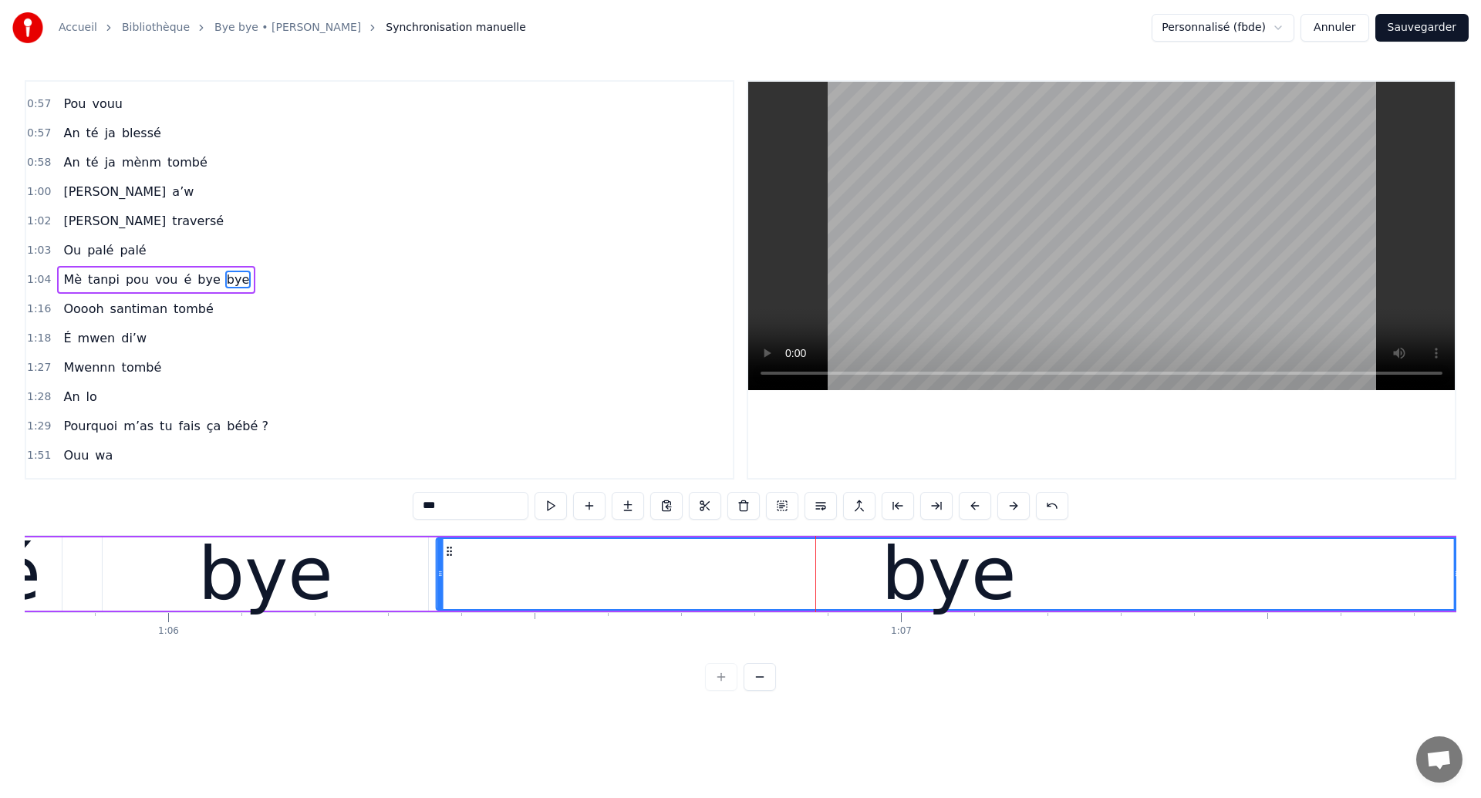
drag, startPoint x: 523, startPoint y: 552, endPoint x: 450, endPoint y: 569, distance: 75.2
click at [450, 569] on div "bye" at bounding box center [948, 574] width 1023 height 70
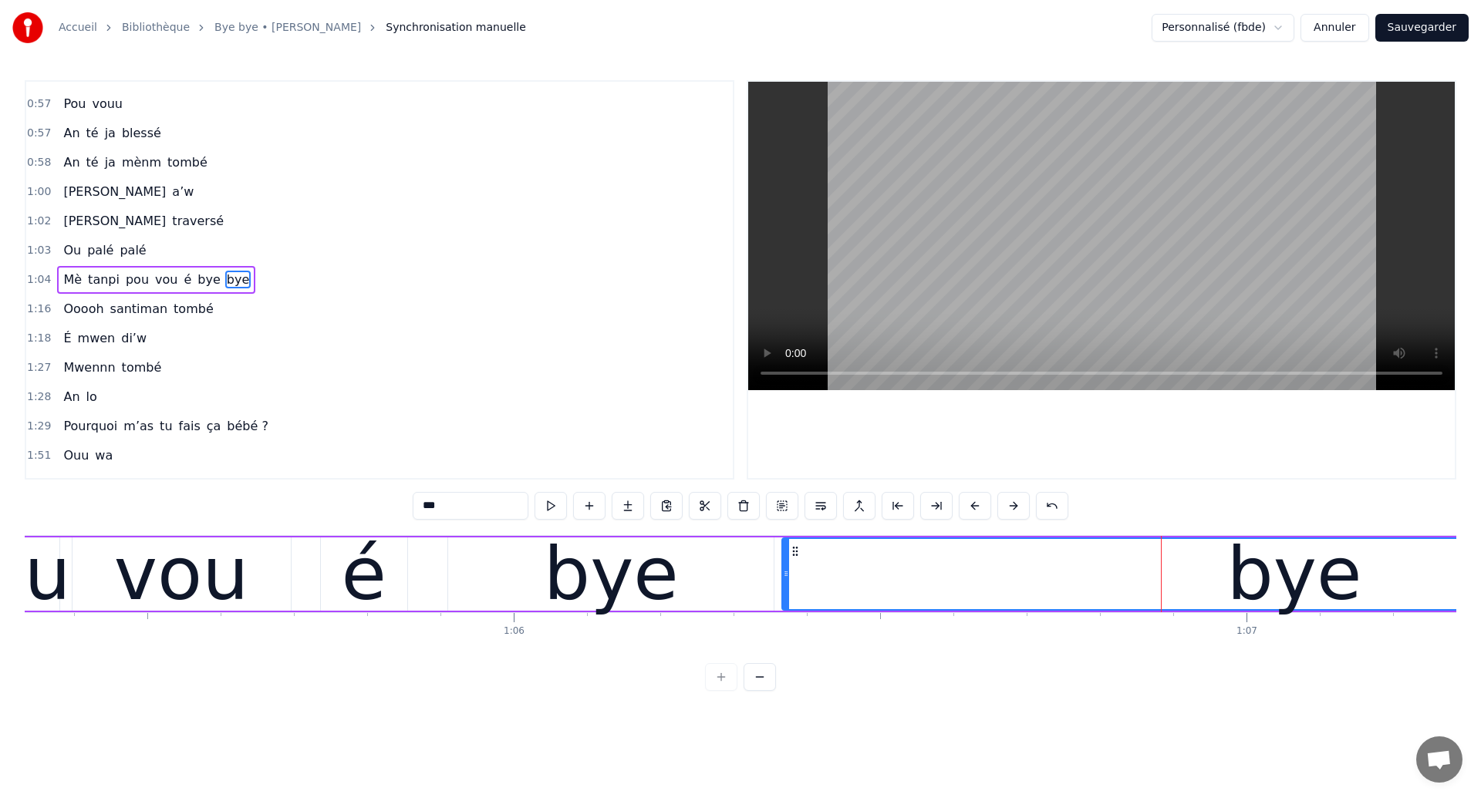
scroll to position [0, 47616]
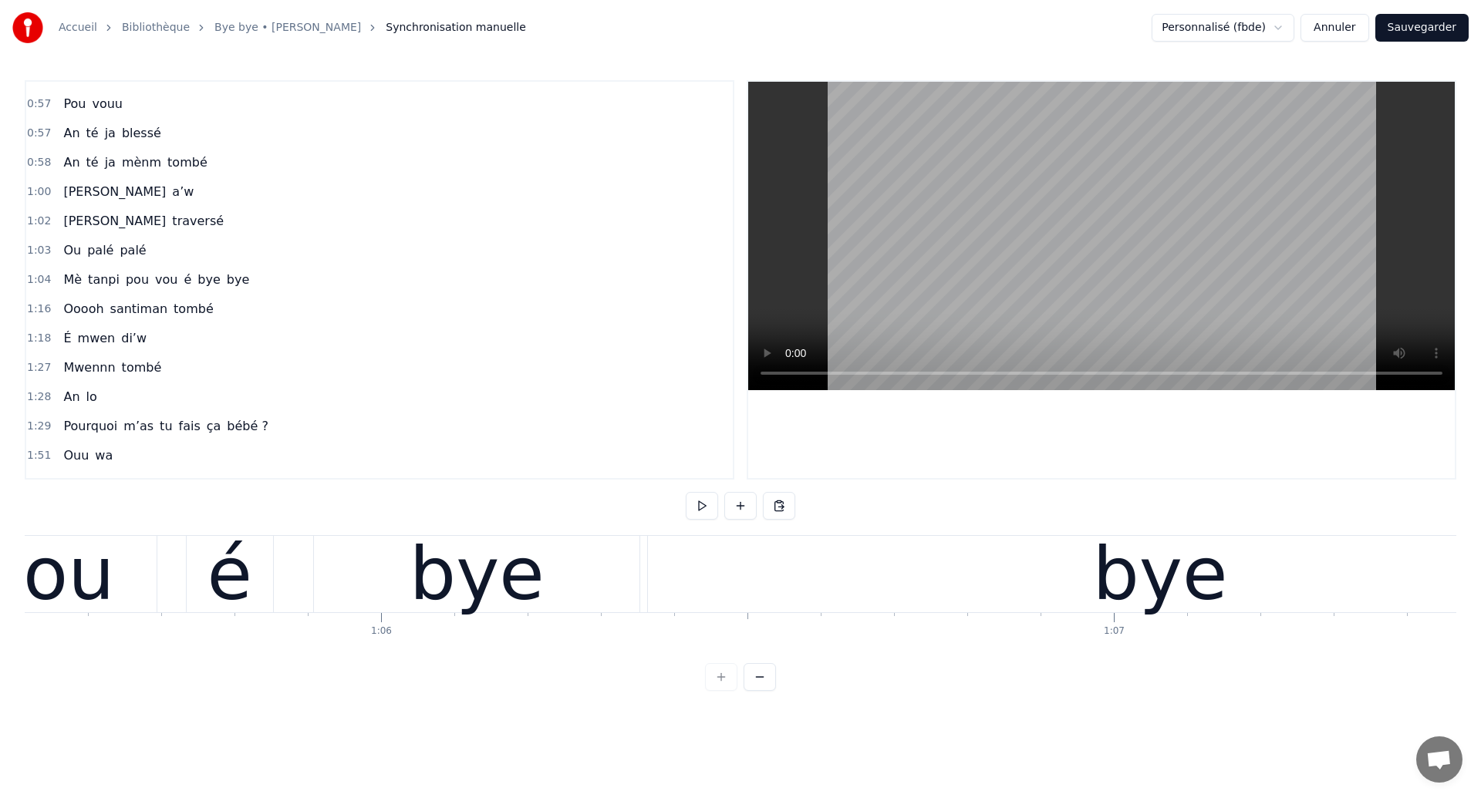
scroll to position [0, 47944]
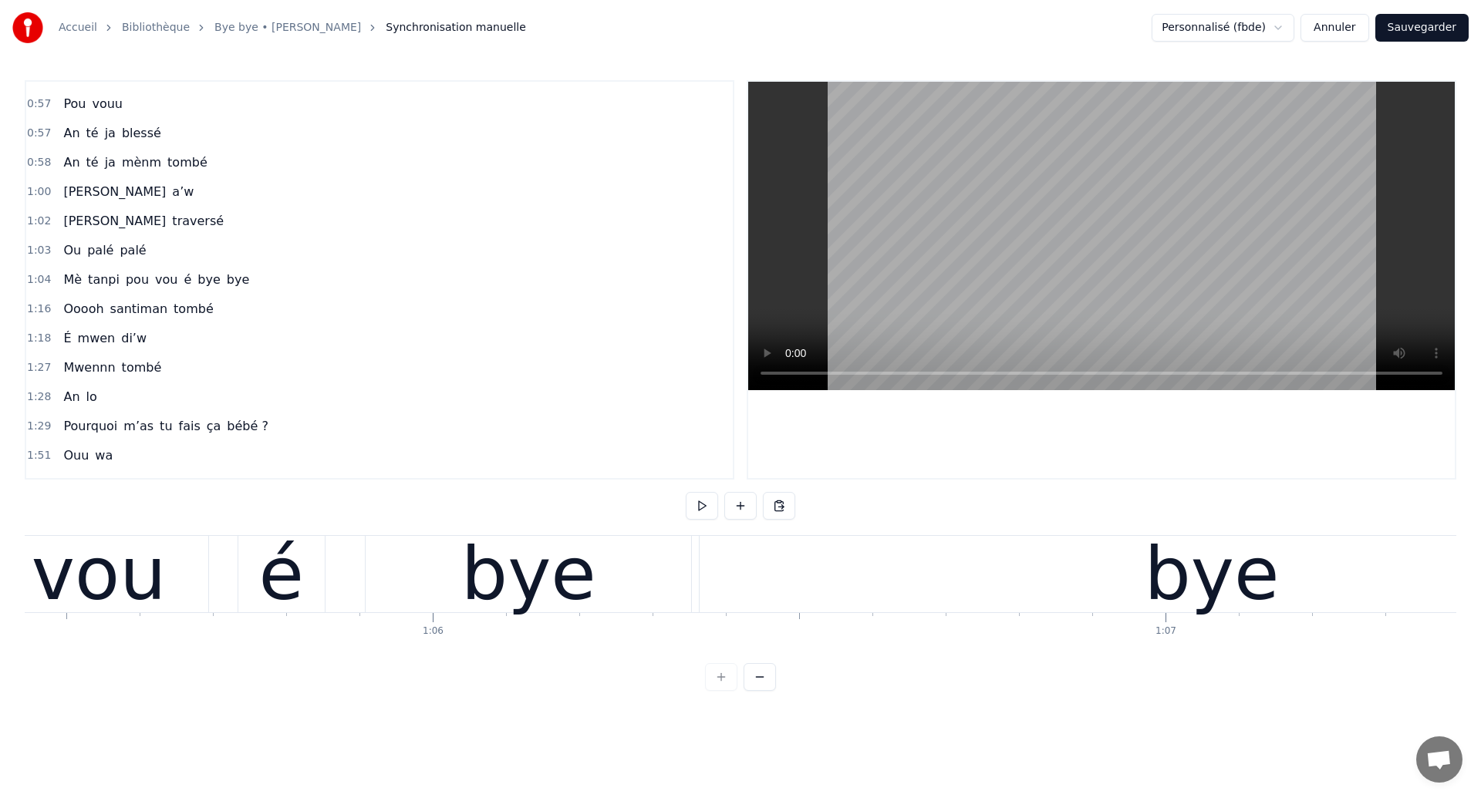
click at [246, 600] on div "é" at bounding box center [281, 574] width 86 height 76
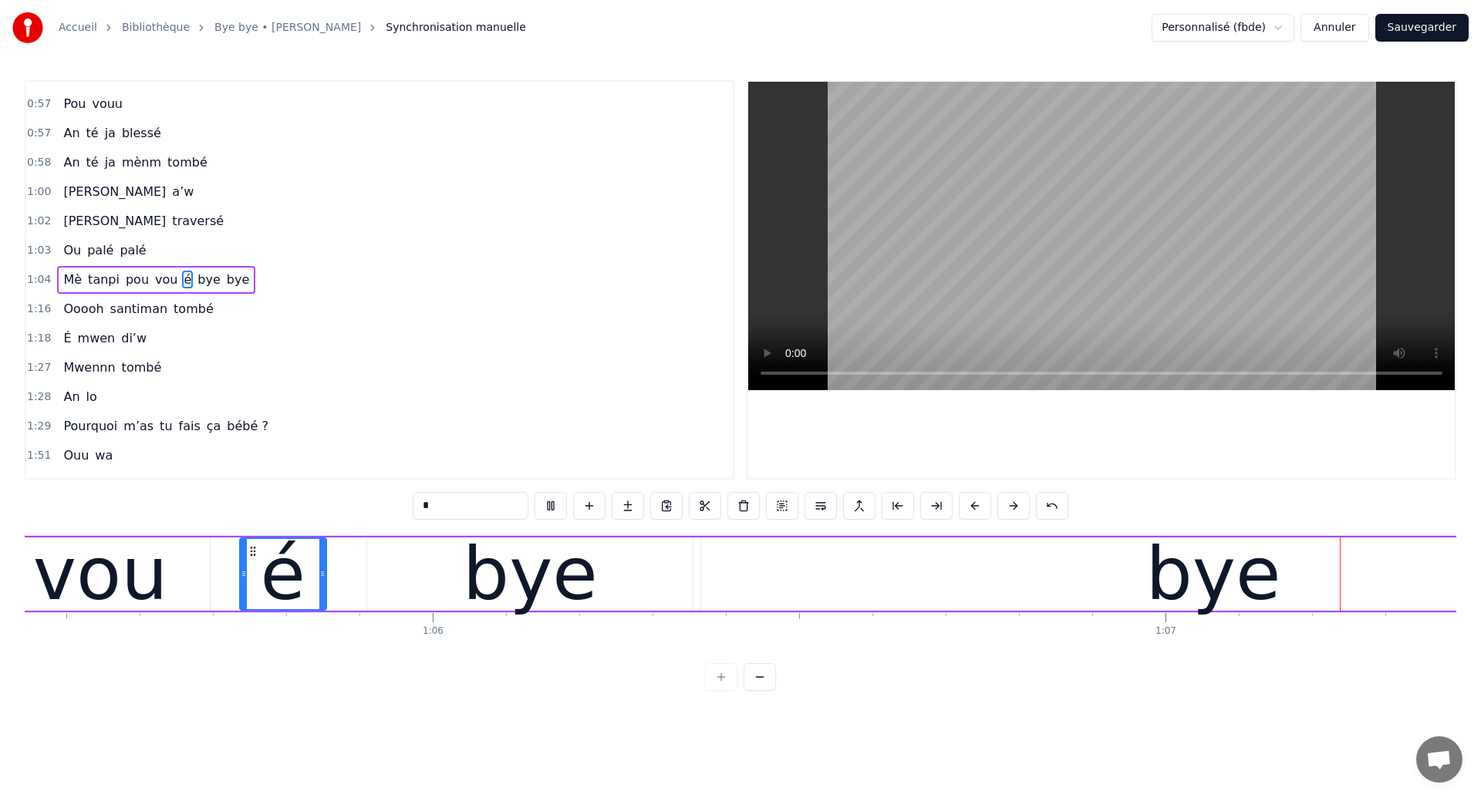
click at [585, 602] on div "bye" at bounding box center [530, 574] width 135 height 110
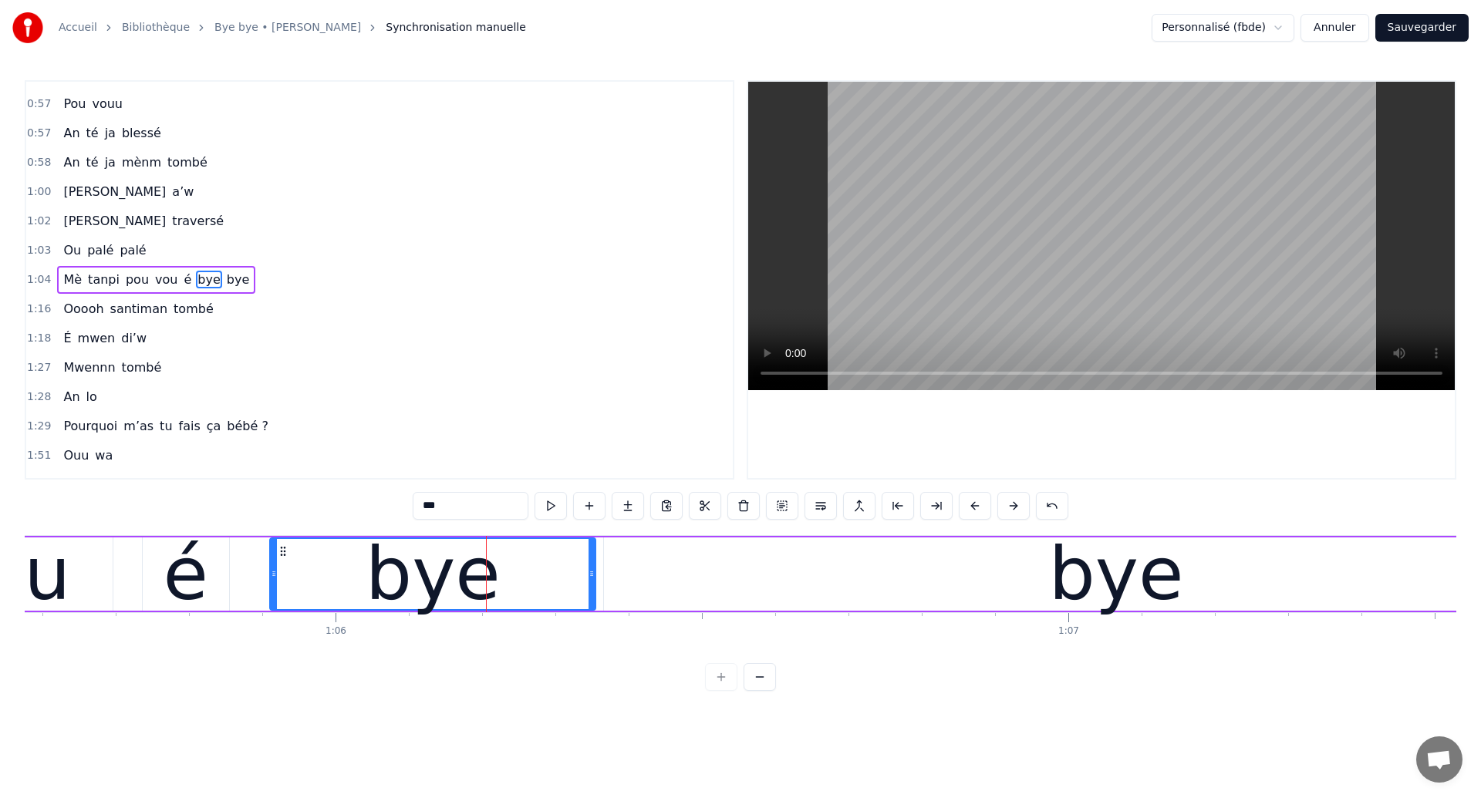
scroll to position [0, 48119]
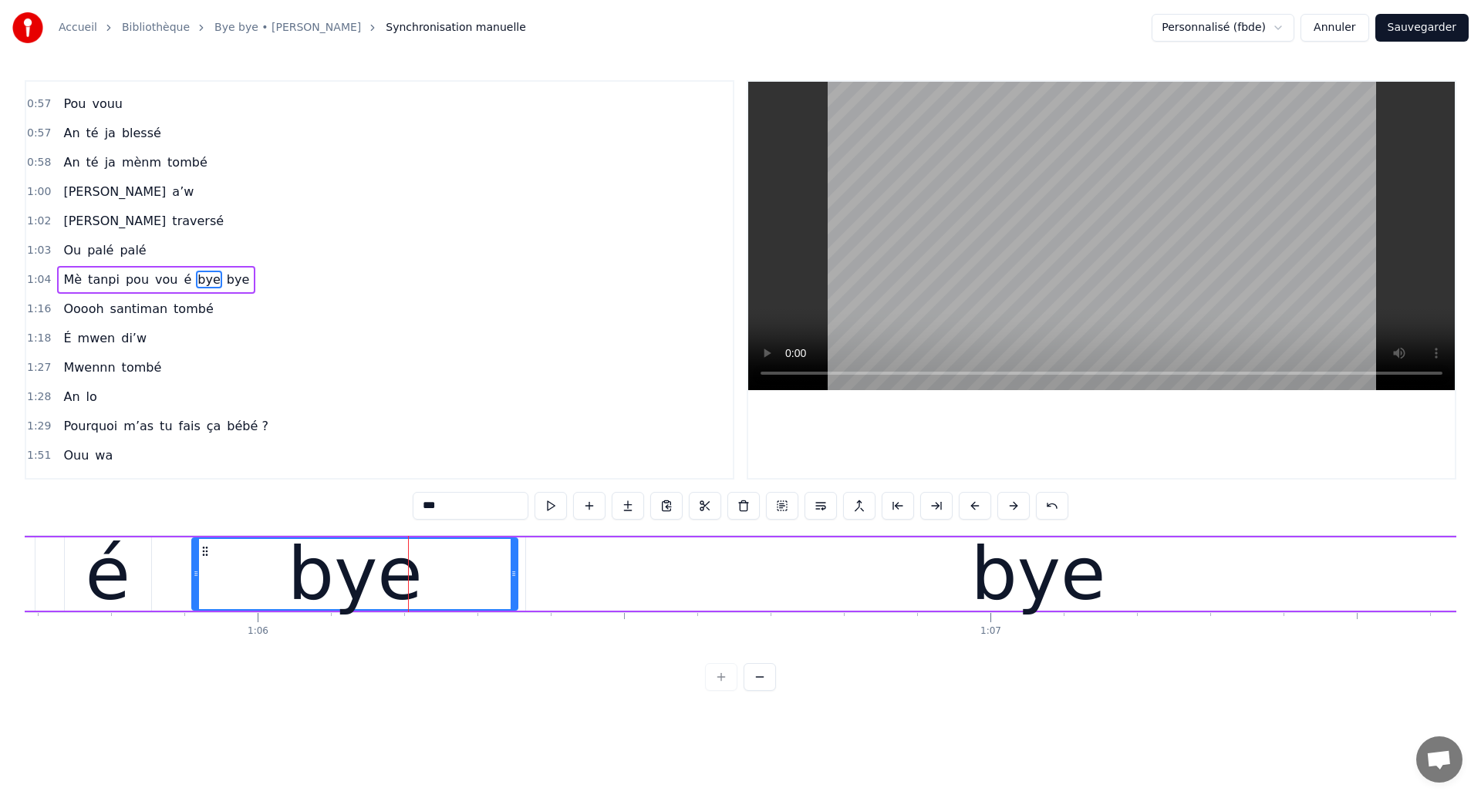
click at [393, 605] on div "bye" at bounding box center [355, 574] width 135 height 110
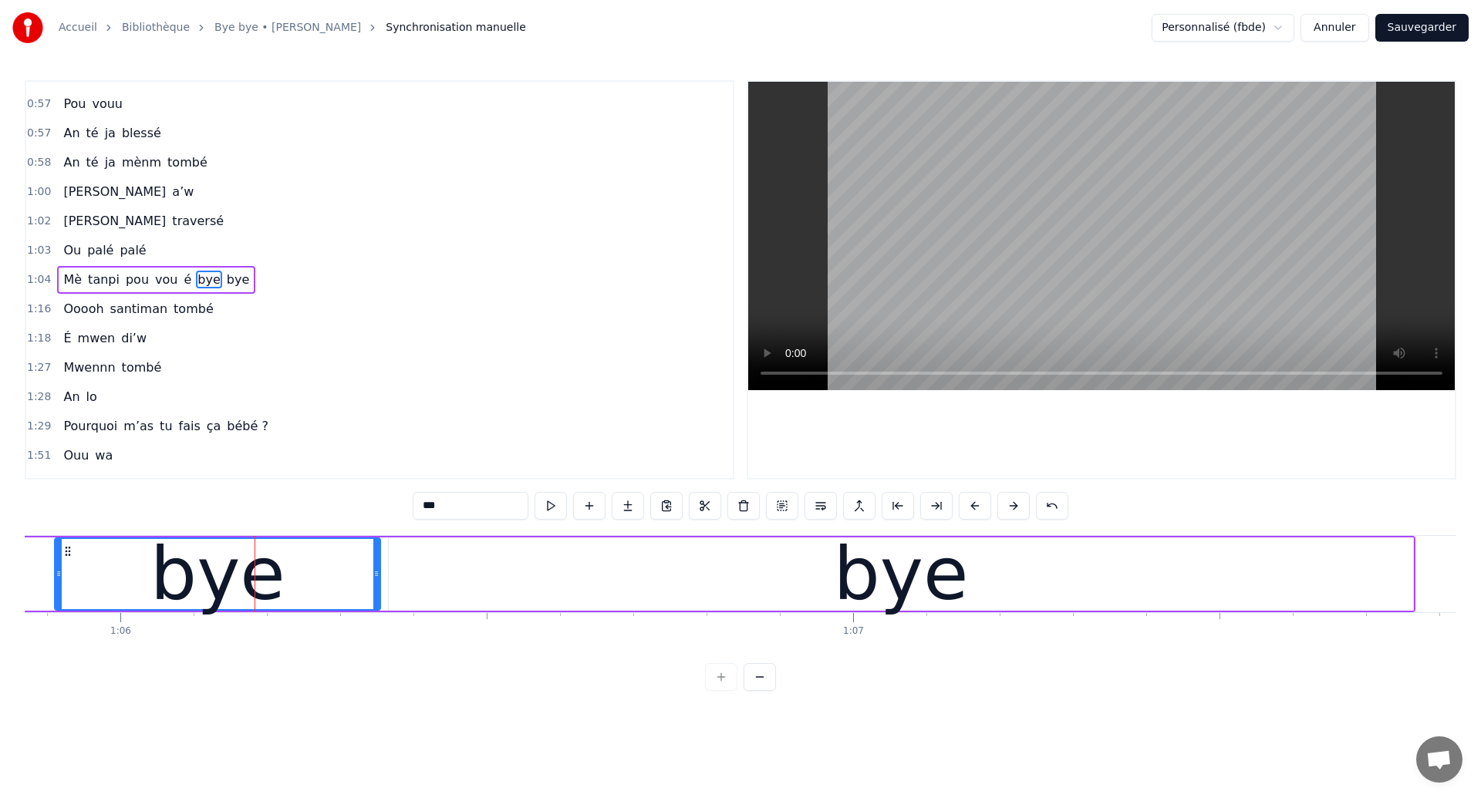
scroll to position [0, 48282]
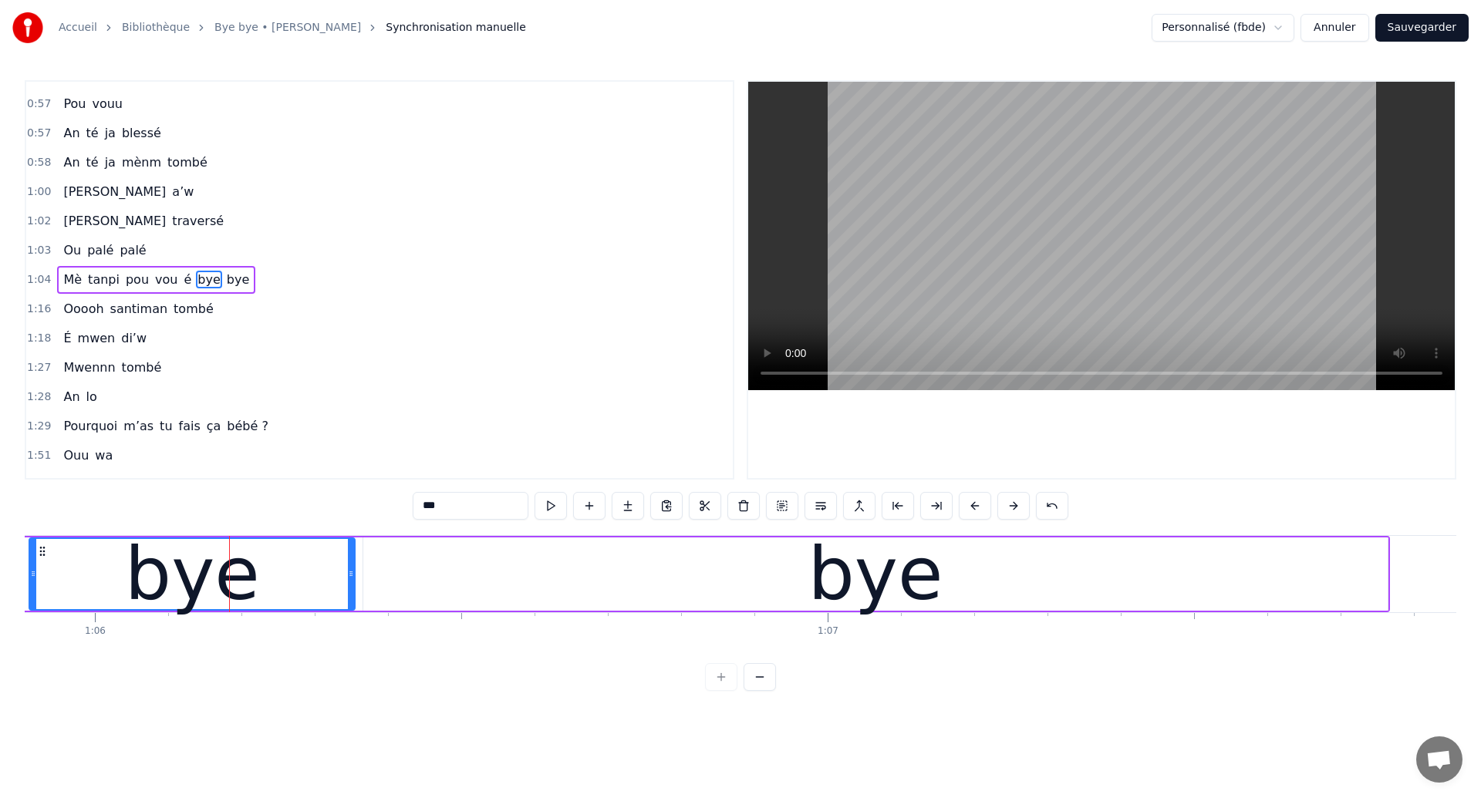
click at [393, 605] on div "bye" at bounding box center [875, 574] width 1024 height 73
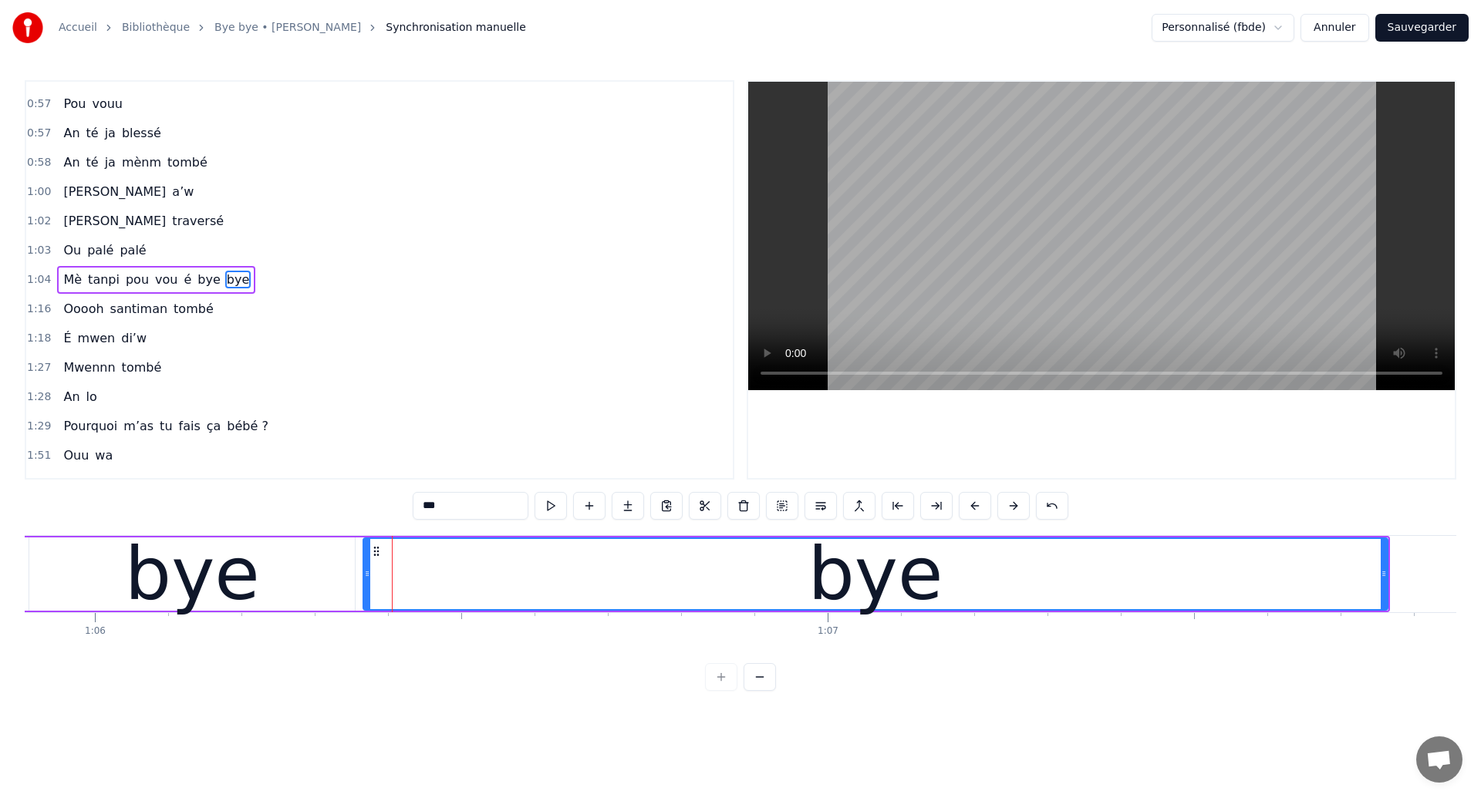
click at [211, 563] on div "bye" at bounding box center [192, 574] width 135 height 110
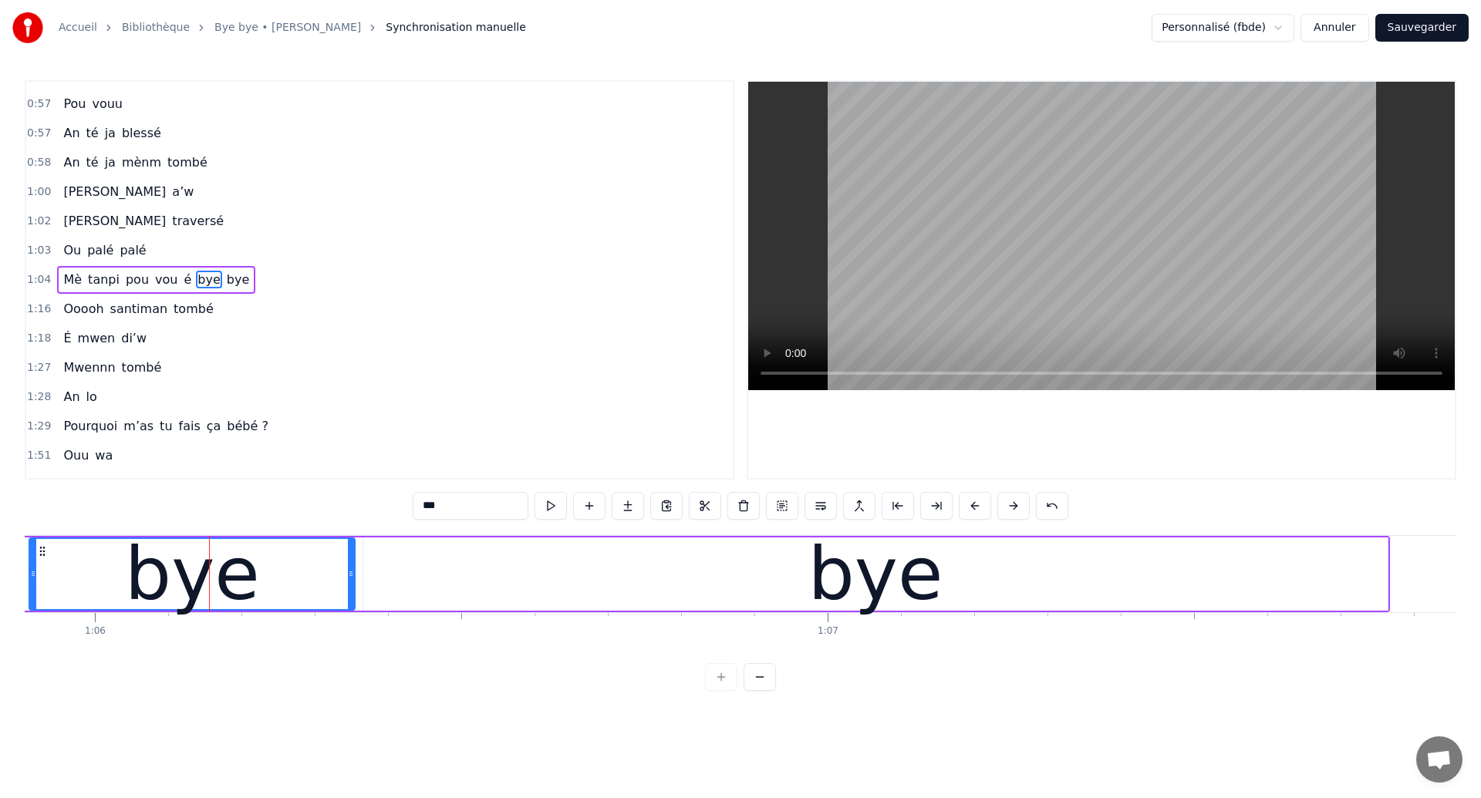
click at [83, 569] on div "bye" at bounding box center [192, 574] width 324 height 70
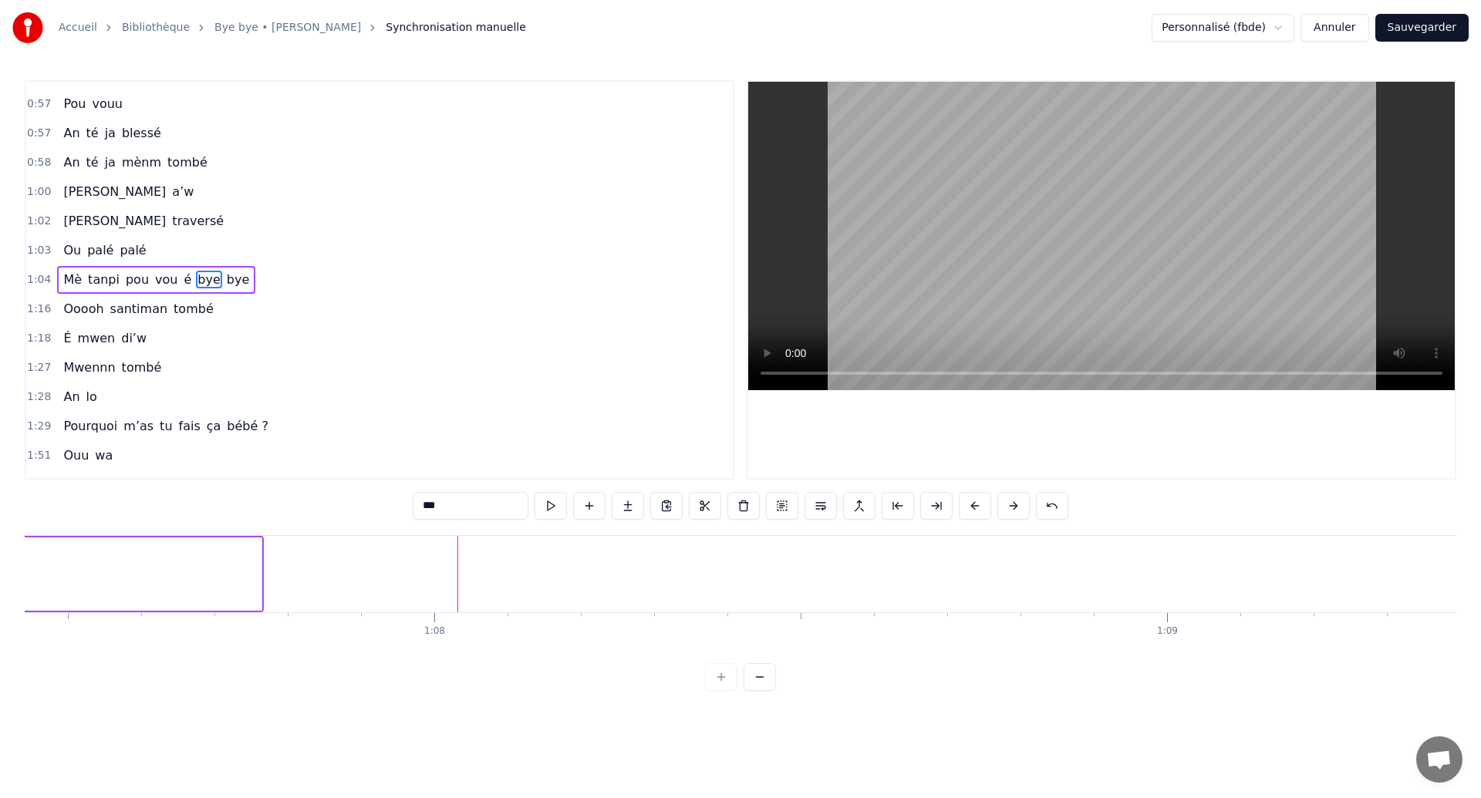
scroll to position [0, 49361]
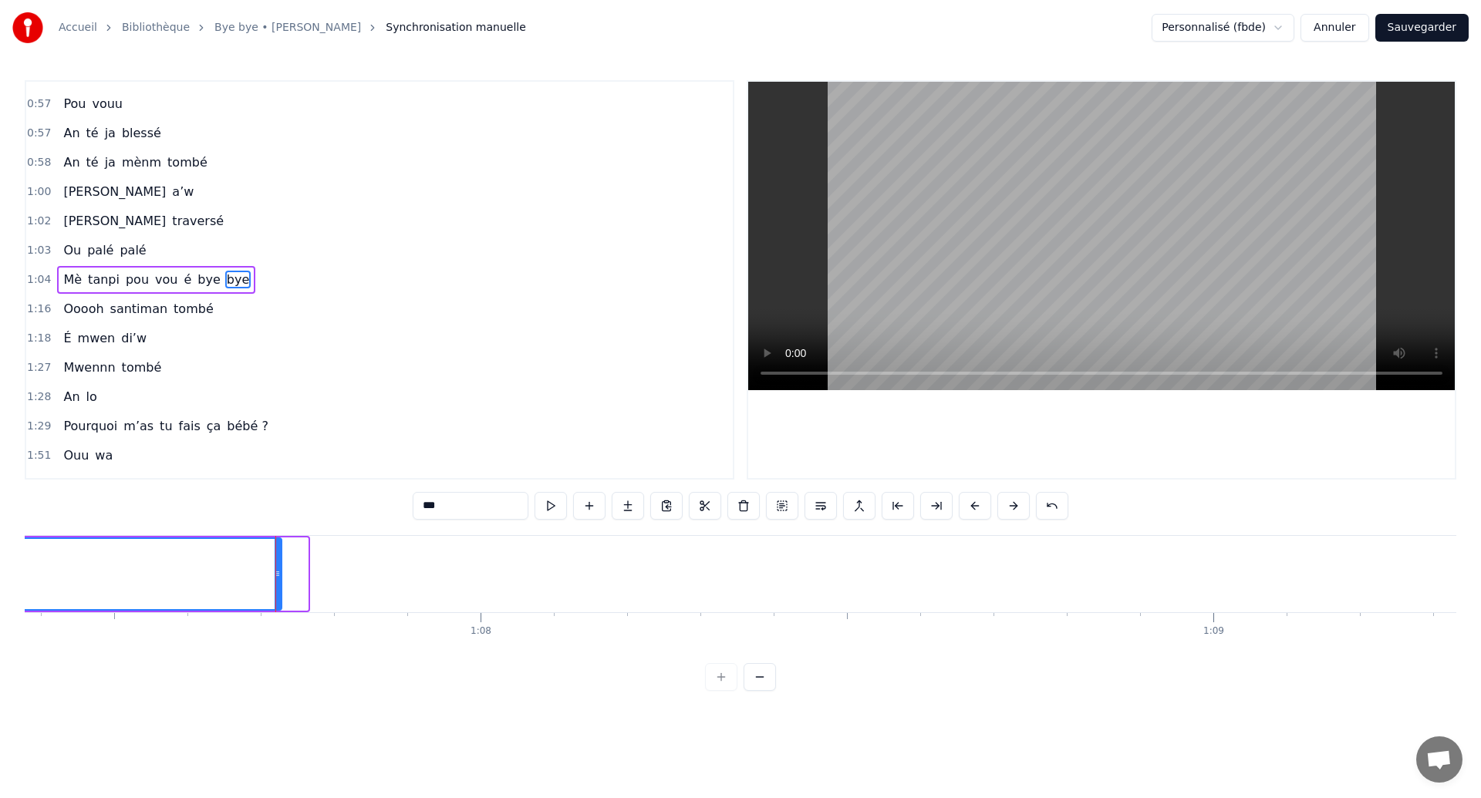
drag, startPoint x: 305, startPoint y: 590, endPoint x: 278, endPoint y: 591, distance: 27.8
click at [278, 590] on div at bounding box center [278, 574] width 6 height 70
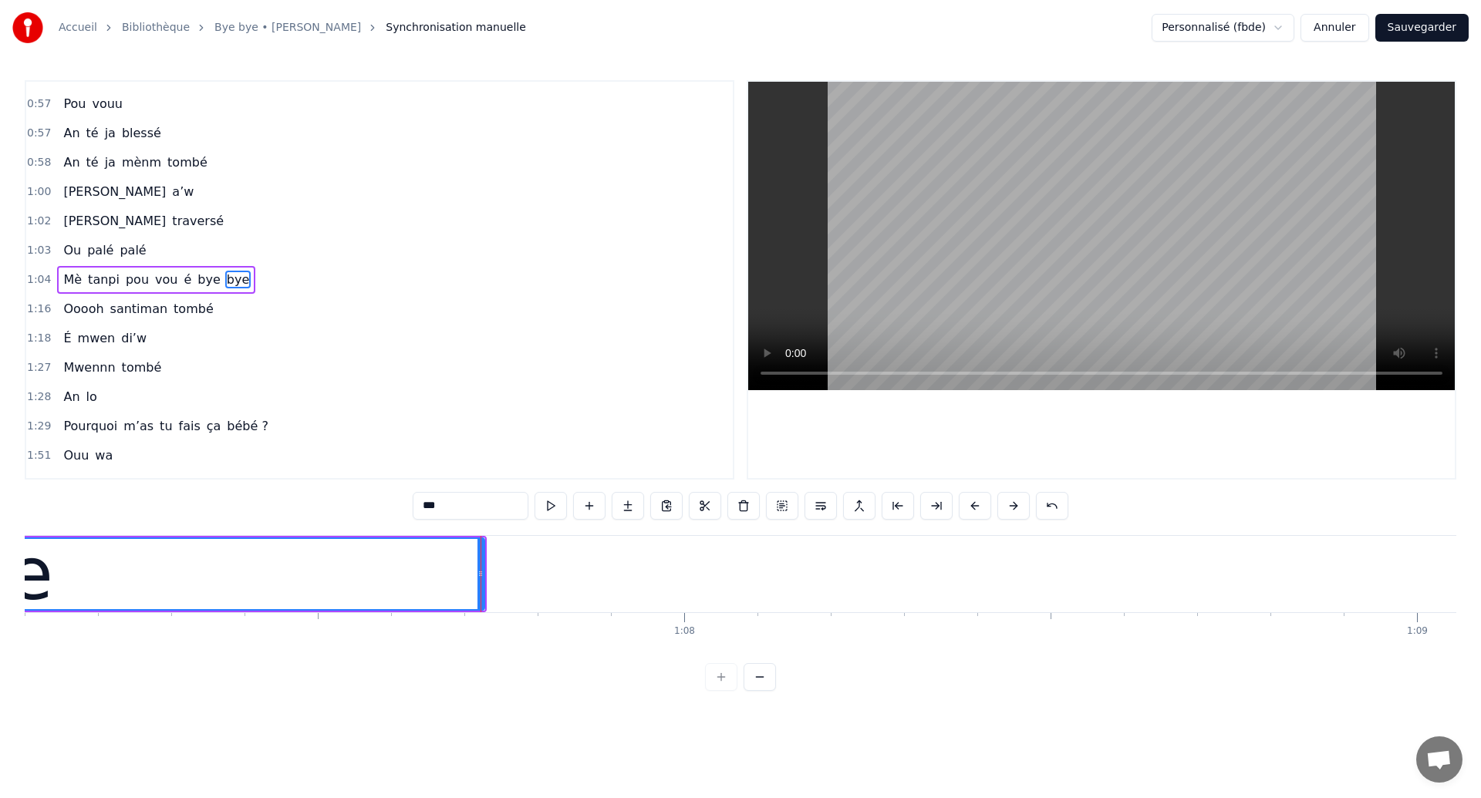
scroll to position [0, 49013]
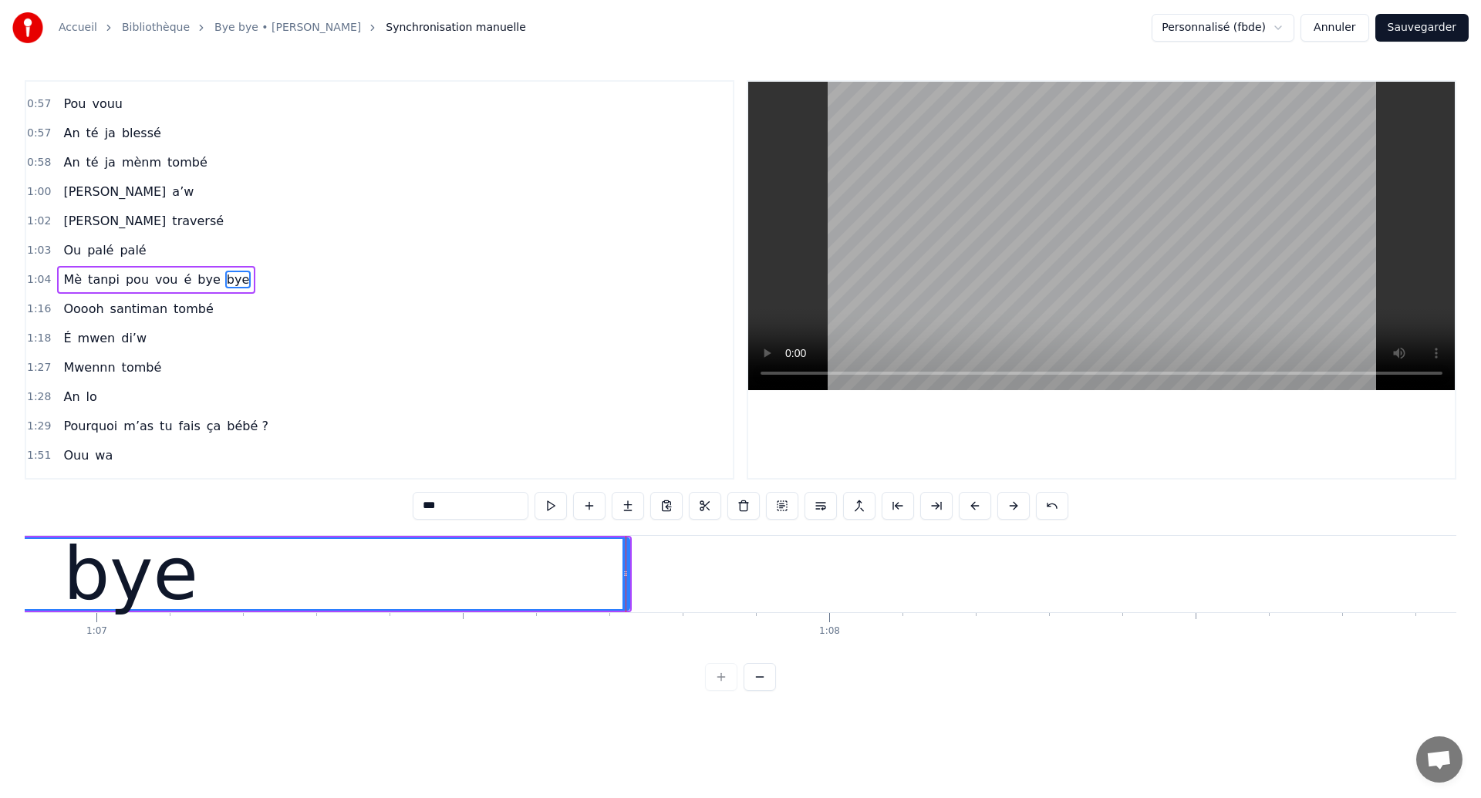
click at [66, 281] on span "Mè" at bounding box center [73, 280] width 22 height 18
type input "**"
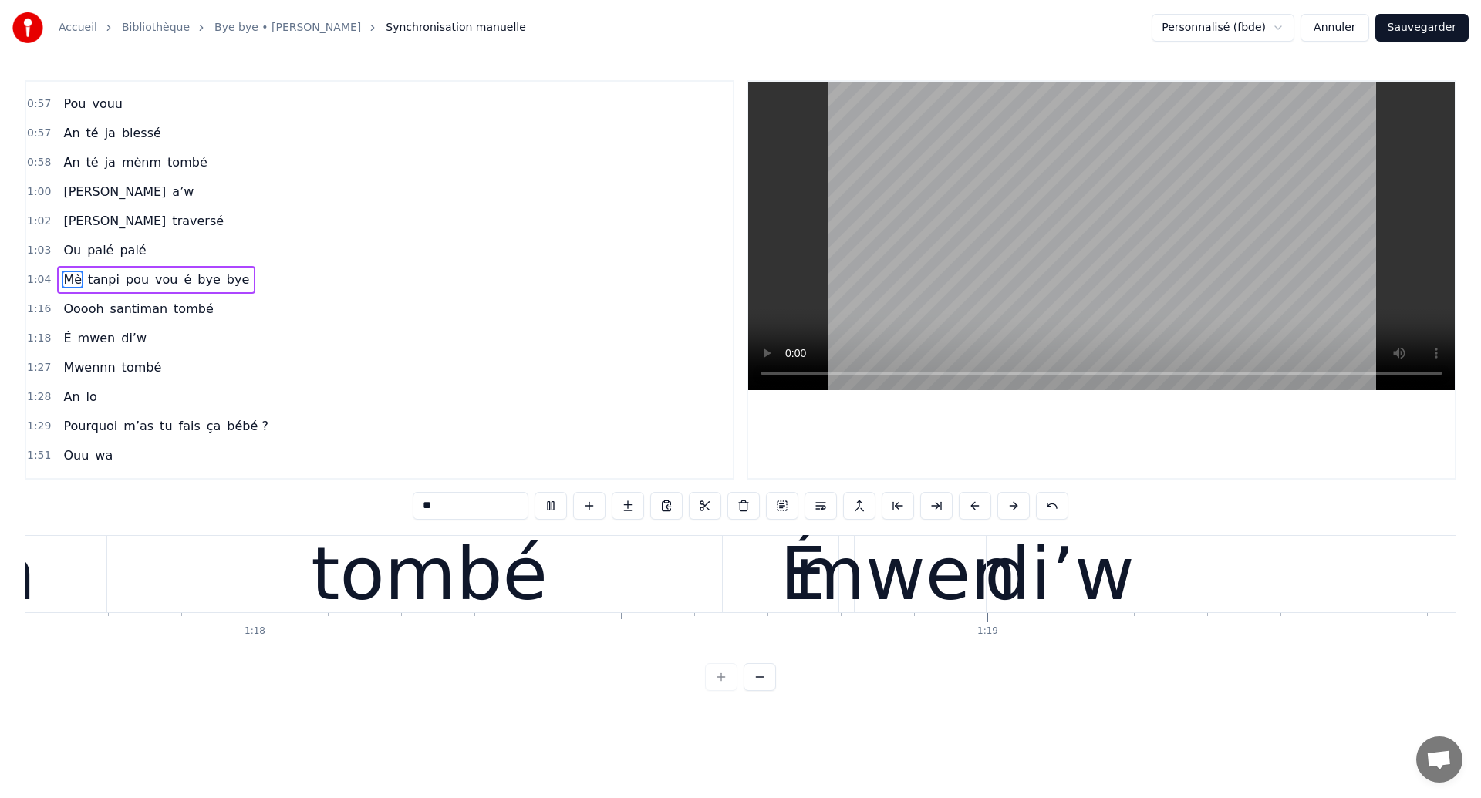
scroll to position [0, 56927]
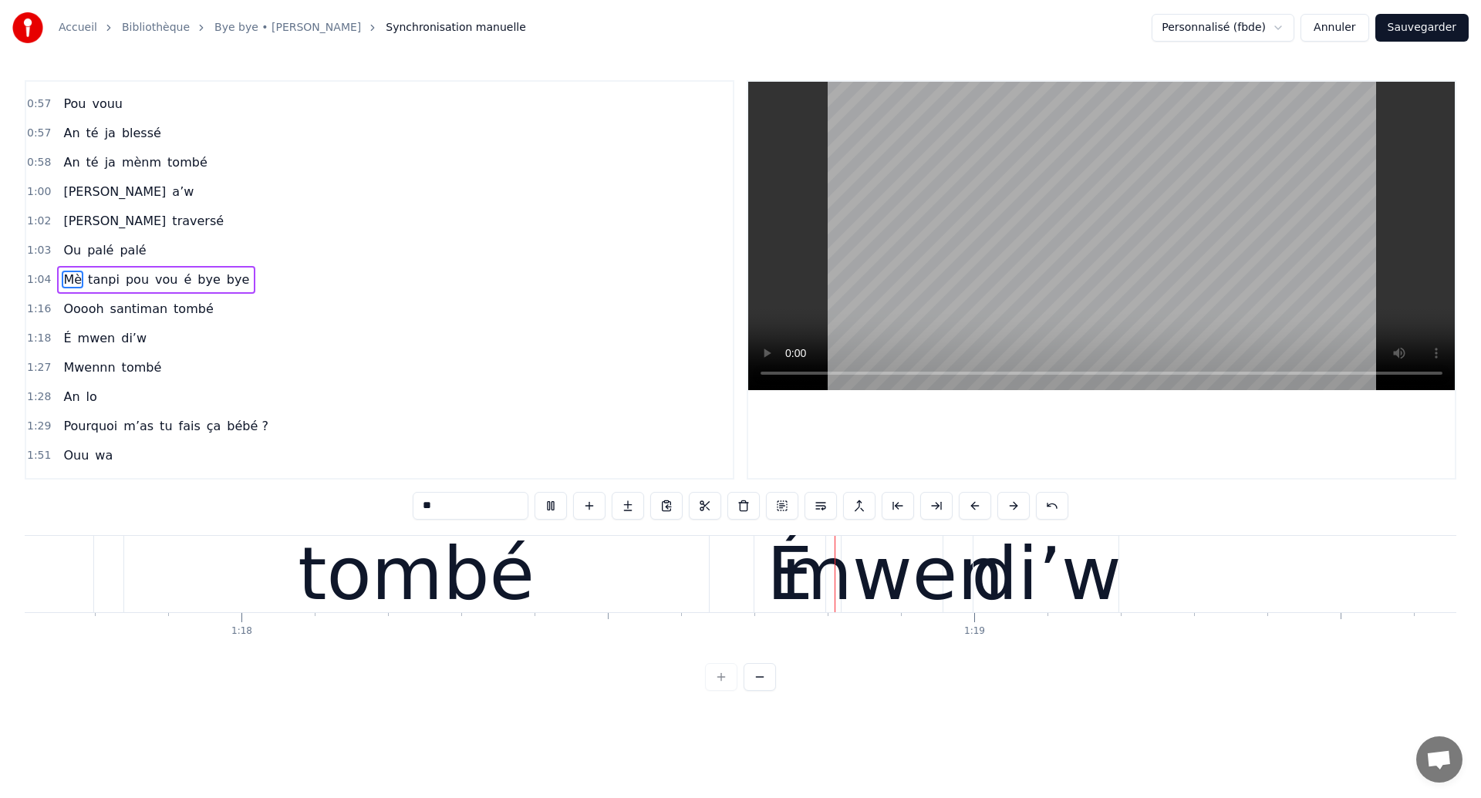
click at [1213, 254] on video at bounding box center [1101, 236] width 706 height 308
click at [1426, 25] on button "Sauvegarder" at bounding box center [1421, 28] width 93 height 28
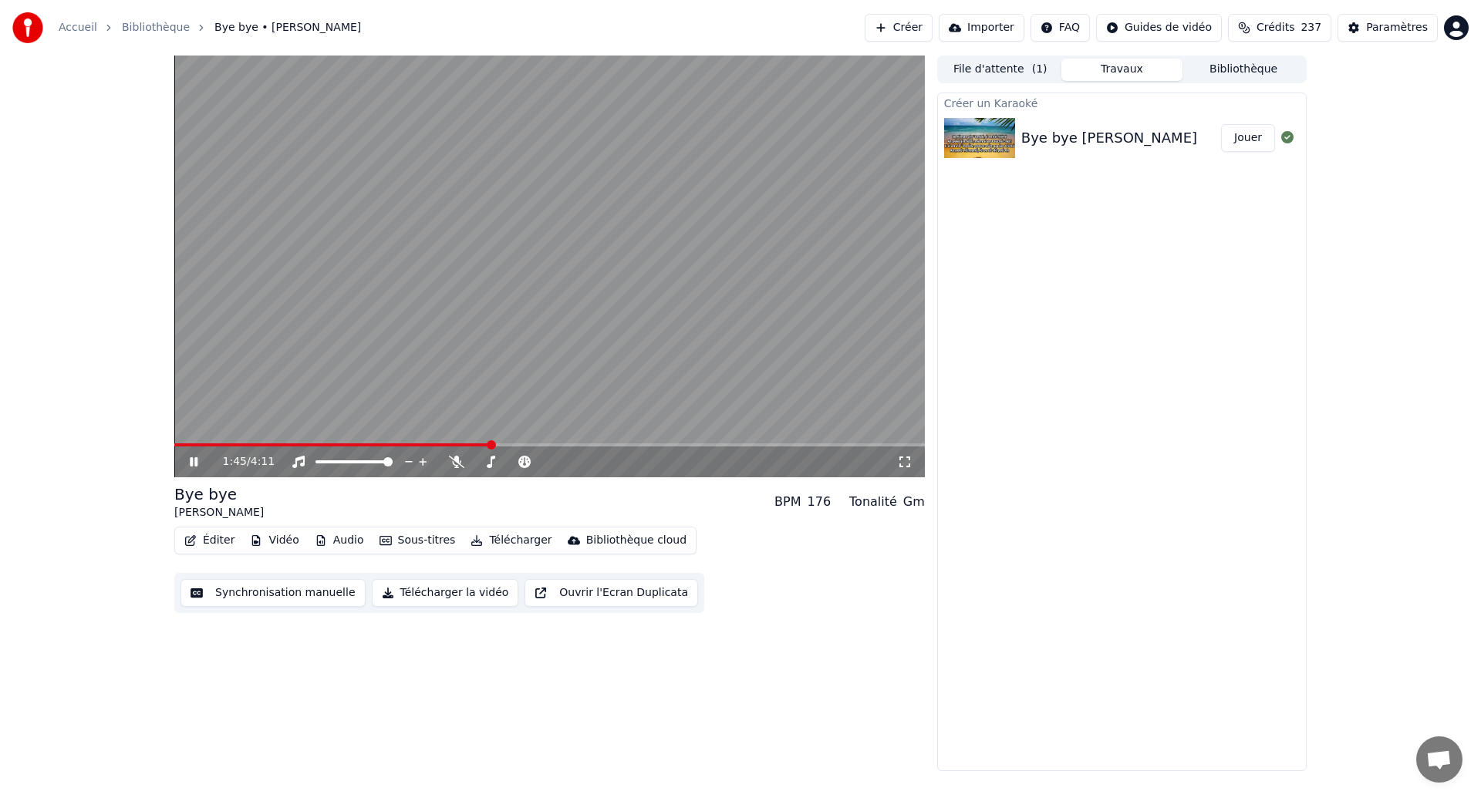
click at [618, 366] on video at bounding box center [549, 267] width 750 height 422
click at [201, 443] on span at bounding box center [187, 444] width 27 height 3
click at [190, 447] on div "0:09 / 4:11" at bounding box center [549, 462] width 750 height 31
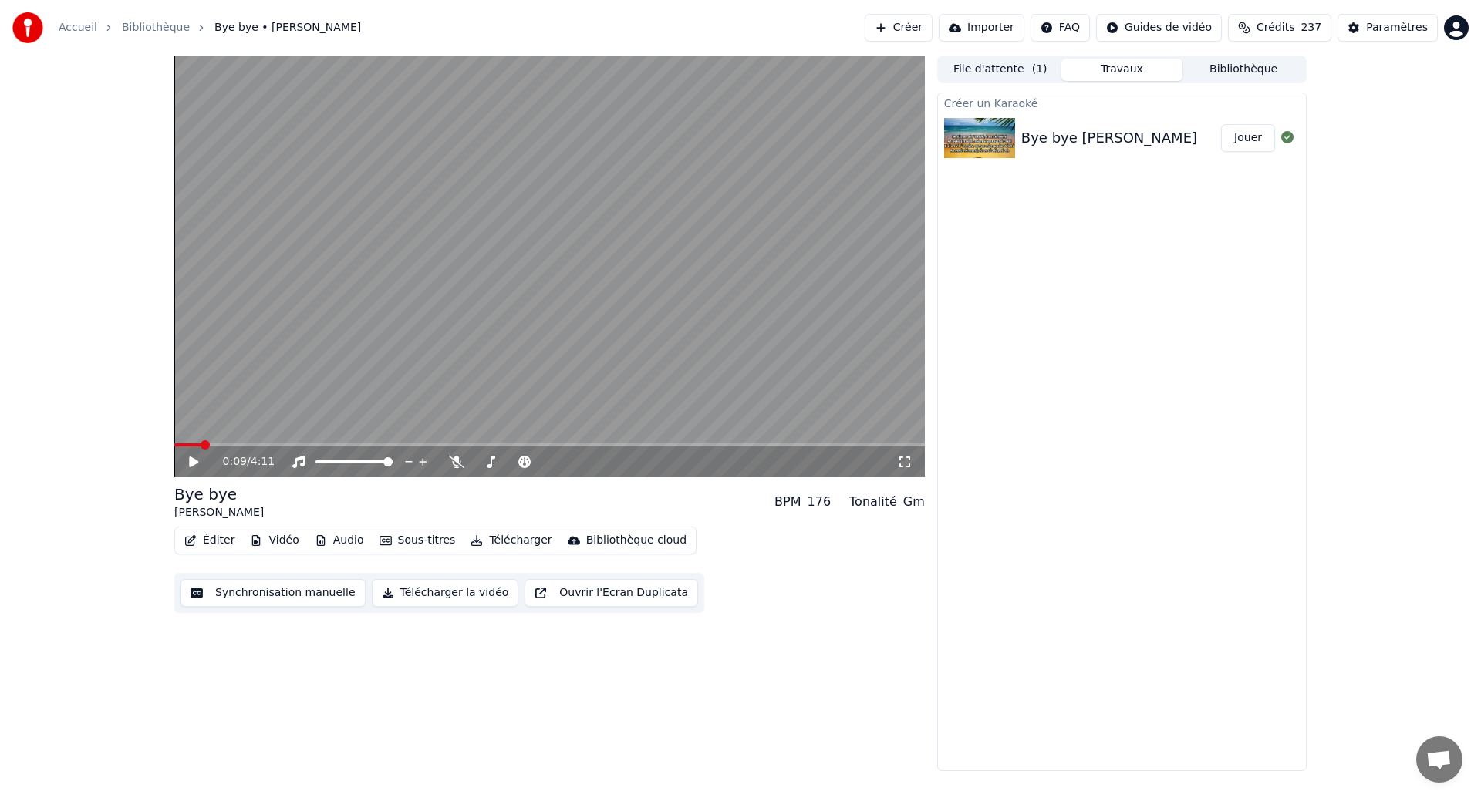
click at [188, 444] on span at bounding box center [187, 444] width 27 height 3
click at [189, 465] on icon at bounding box center [193, 462] width 9 height 11
click at [189, 465] on icon at bounding box center [205, 462] width 36 height 12
click at [190, 465] on icon at bounding box center [193, 462] width 9 height 11
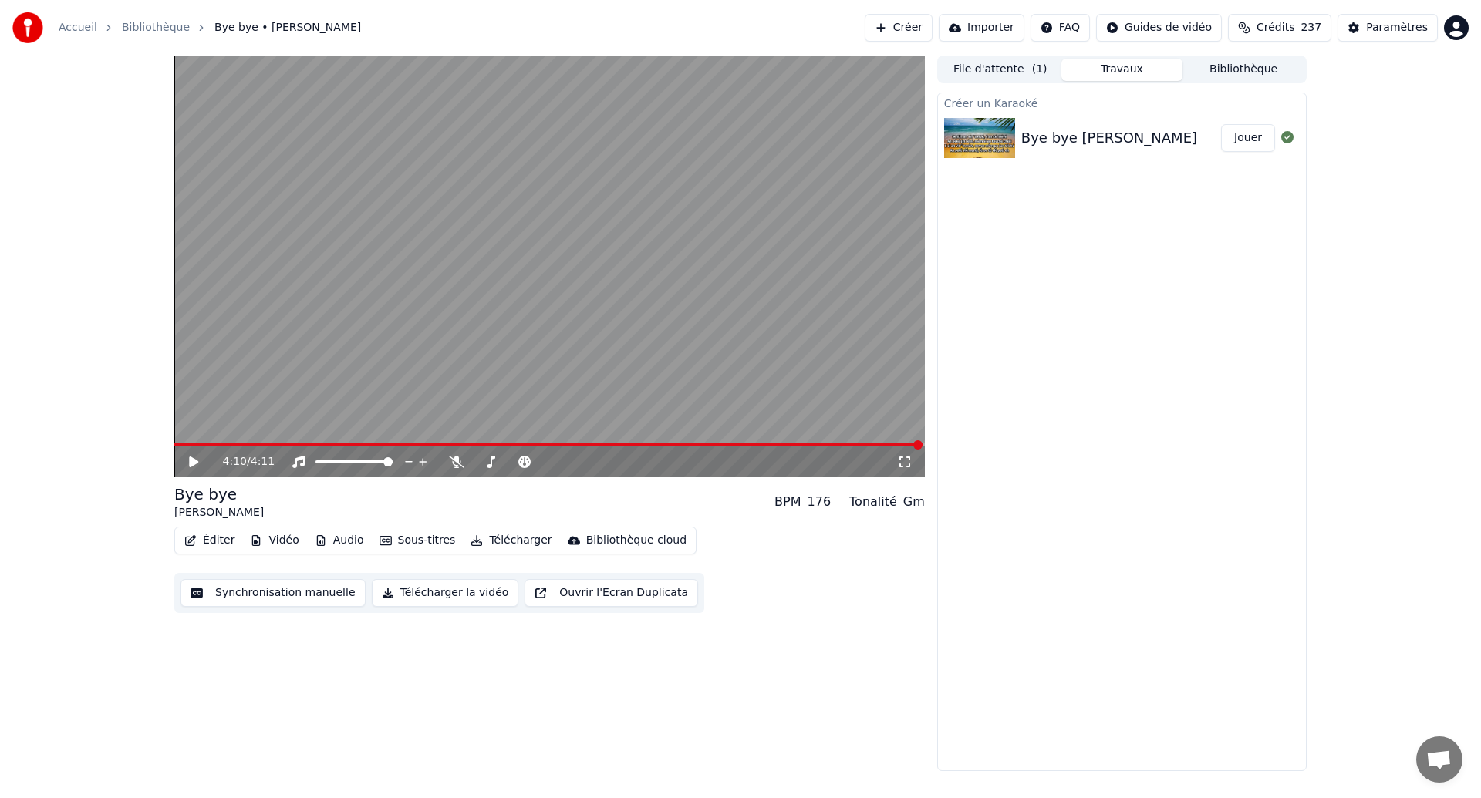
click at [194, 457] on icon at bounding box center [205, 462] width 36 height 12
click at [198, 444] on span at bounding box center [514, 444] width 681 height 3
click at [197, 444] on span at bounding box center [273, 444] width 199 height 3
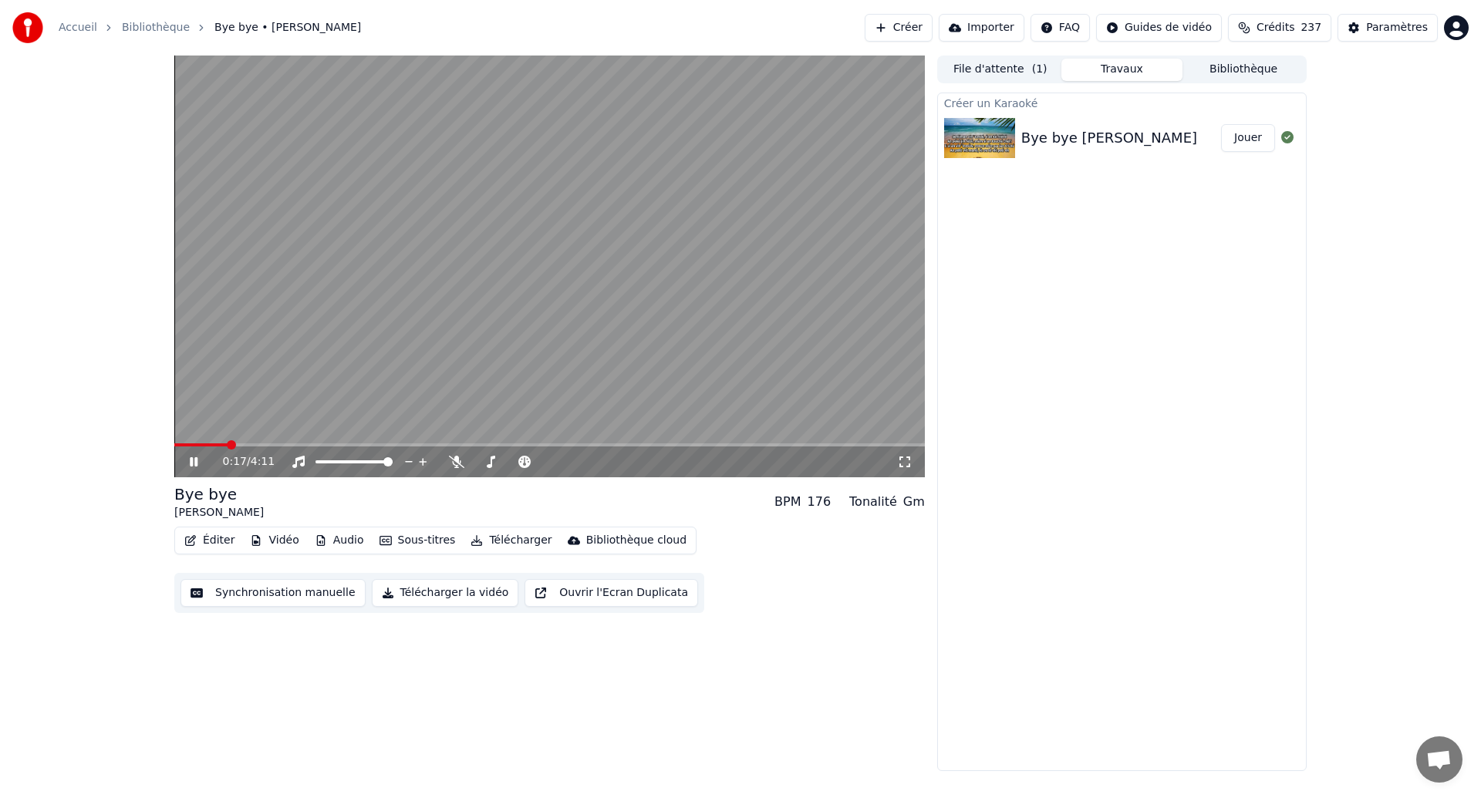
click at [197, 444] on span at bounding box center [200, 444] width 53 height 3
click at [243, 597] on button "Synchronisation manuelle" at bounding box center [272, 593] width 185 height 28
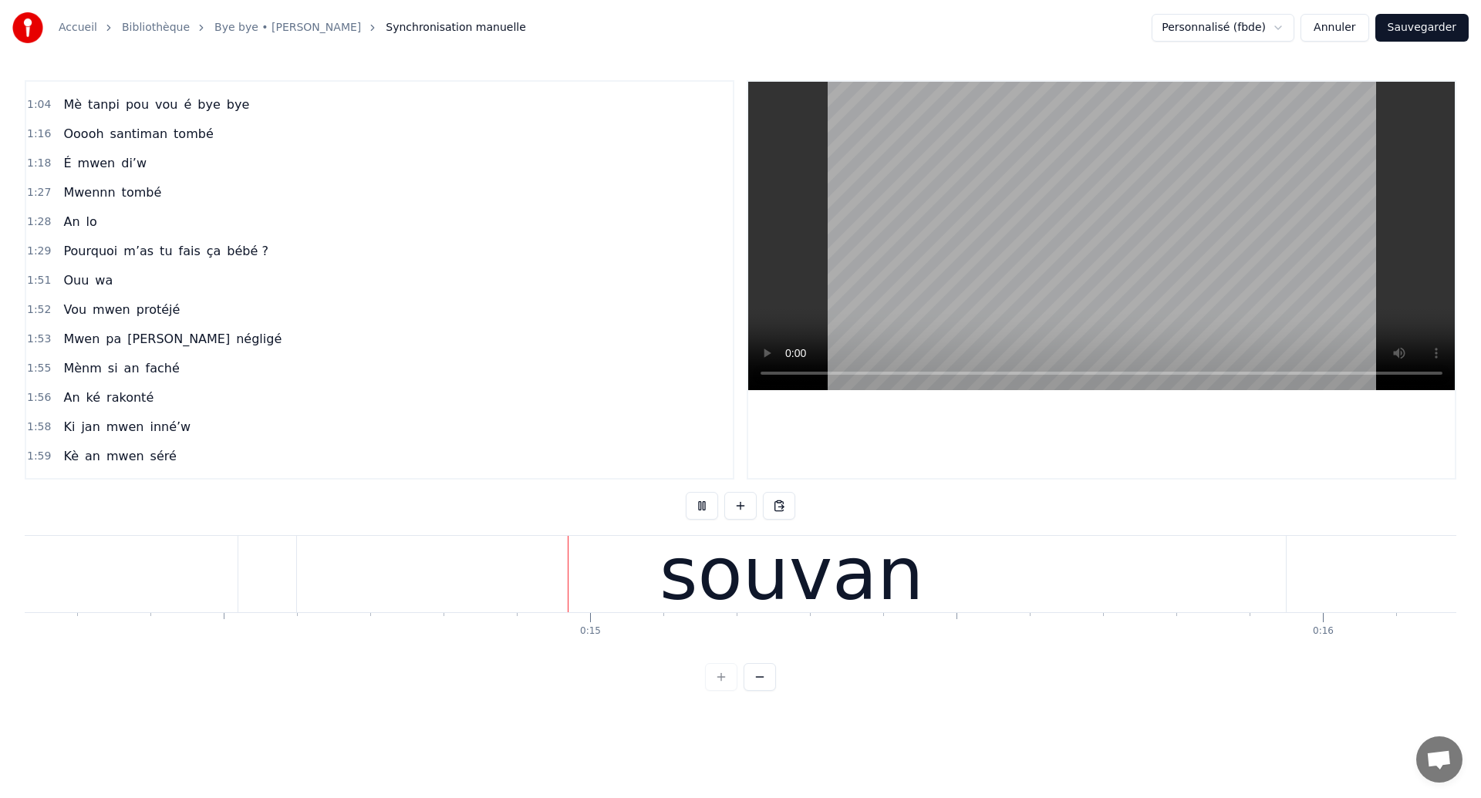
scroll to position [0, 10482]
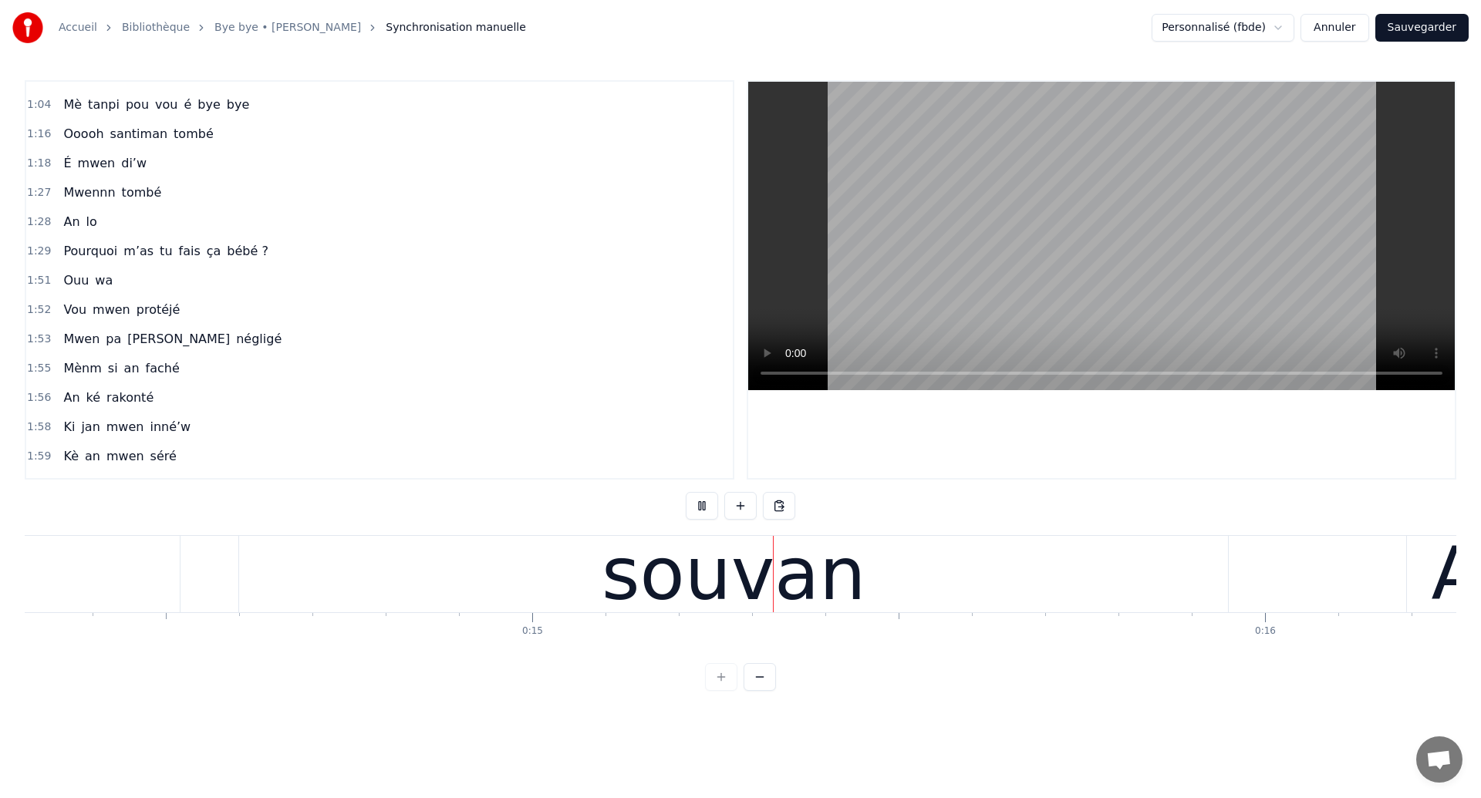
click at [136, 457] on div "Kè an mwen séré" at bounding box center [119, 457] width 125 height 28
click at [121, 453] on span "mwen" at bounding box center [125, 456] width 41 height 18
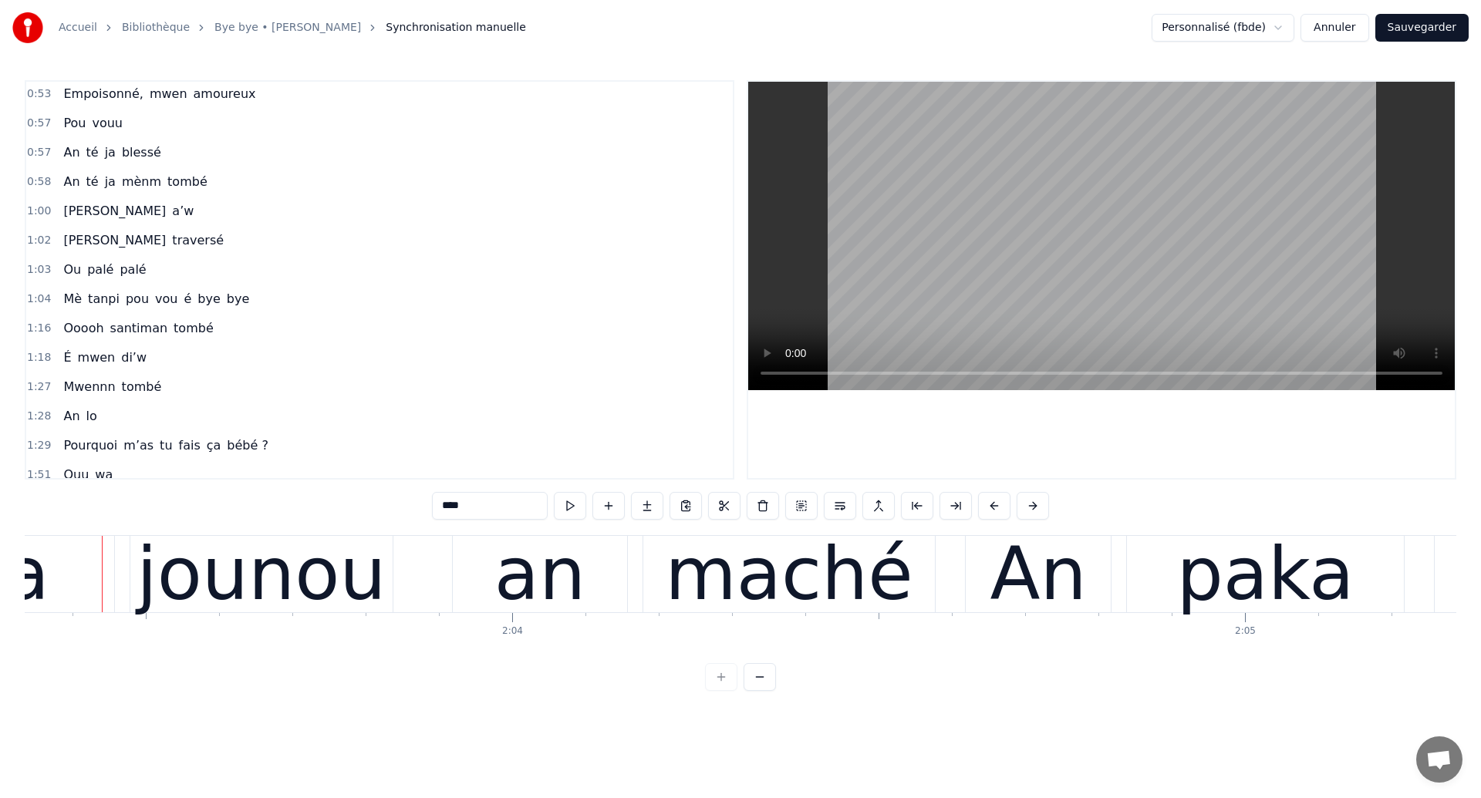
scroll to position [414, 0]
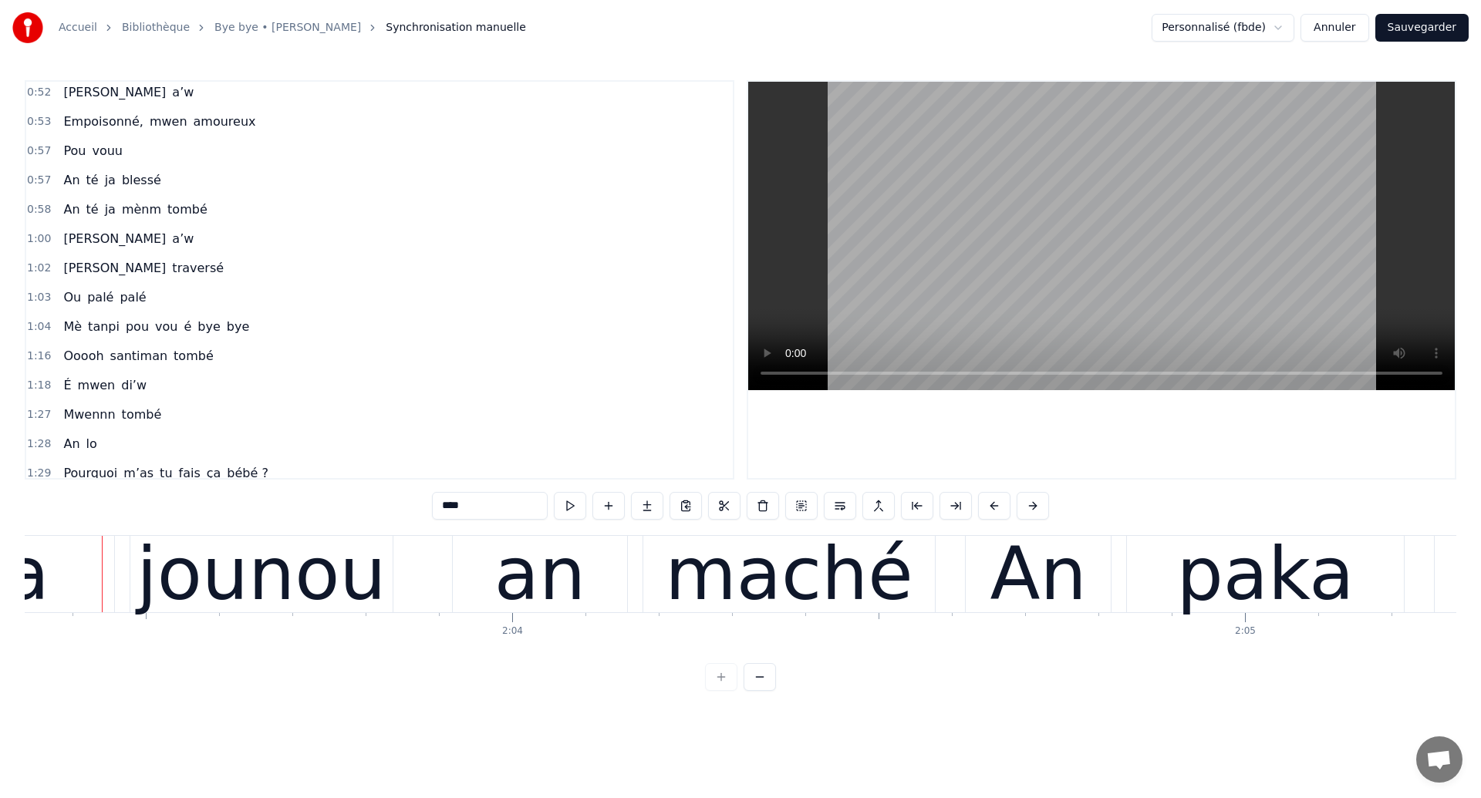
click at [86, 322] on span "tanpi" at bounding box center [103, 327] width 35 height 18
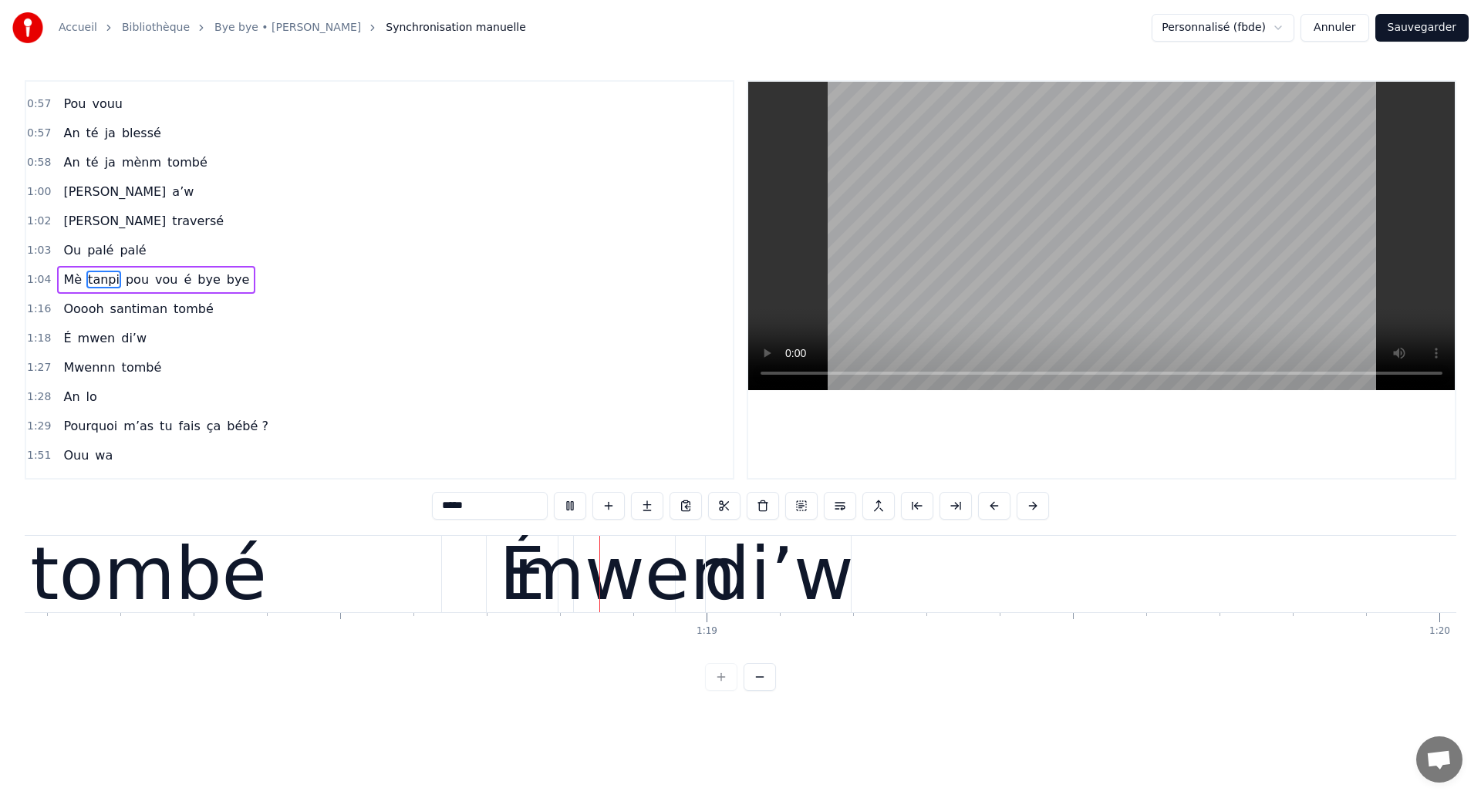
scroll to position [0, 57196]
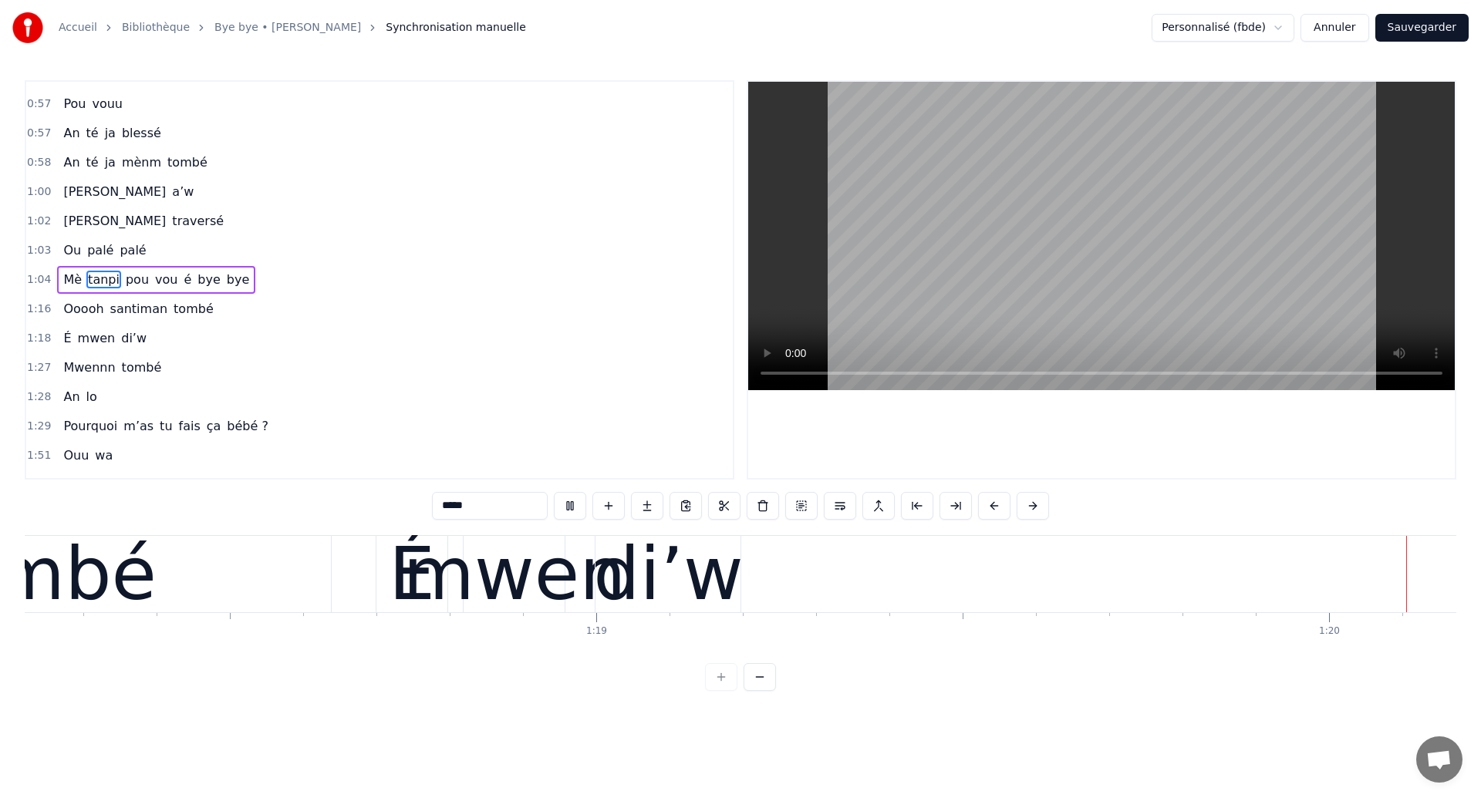
click at [130, 312] on span "santiman" at bounding box center [139, 309] width 61 height 18
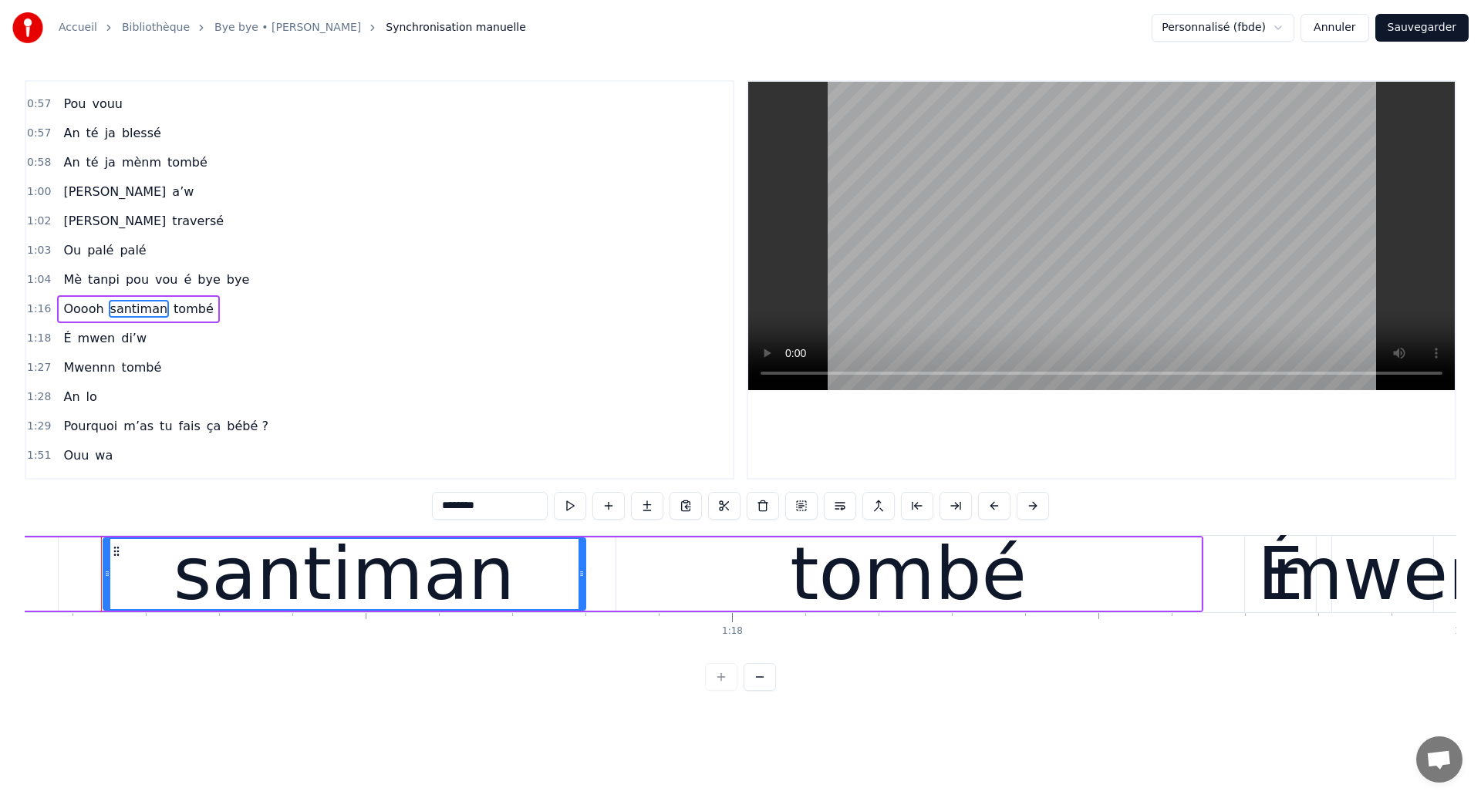
scroll to position [0, 56435]
click at [83, 308] on span "Ooooh" at bounding box center [83, 309] width 43 height 18
type input "*****"
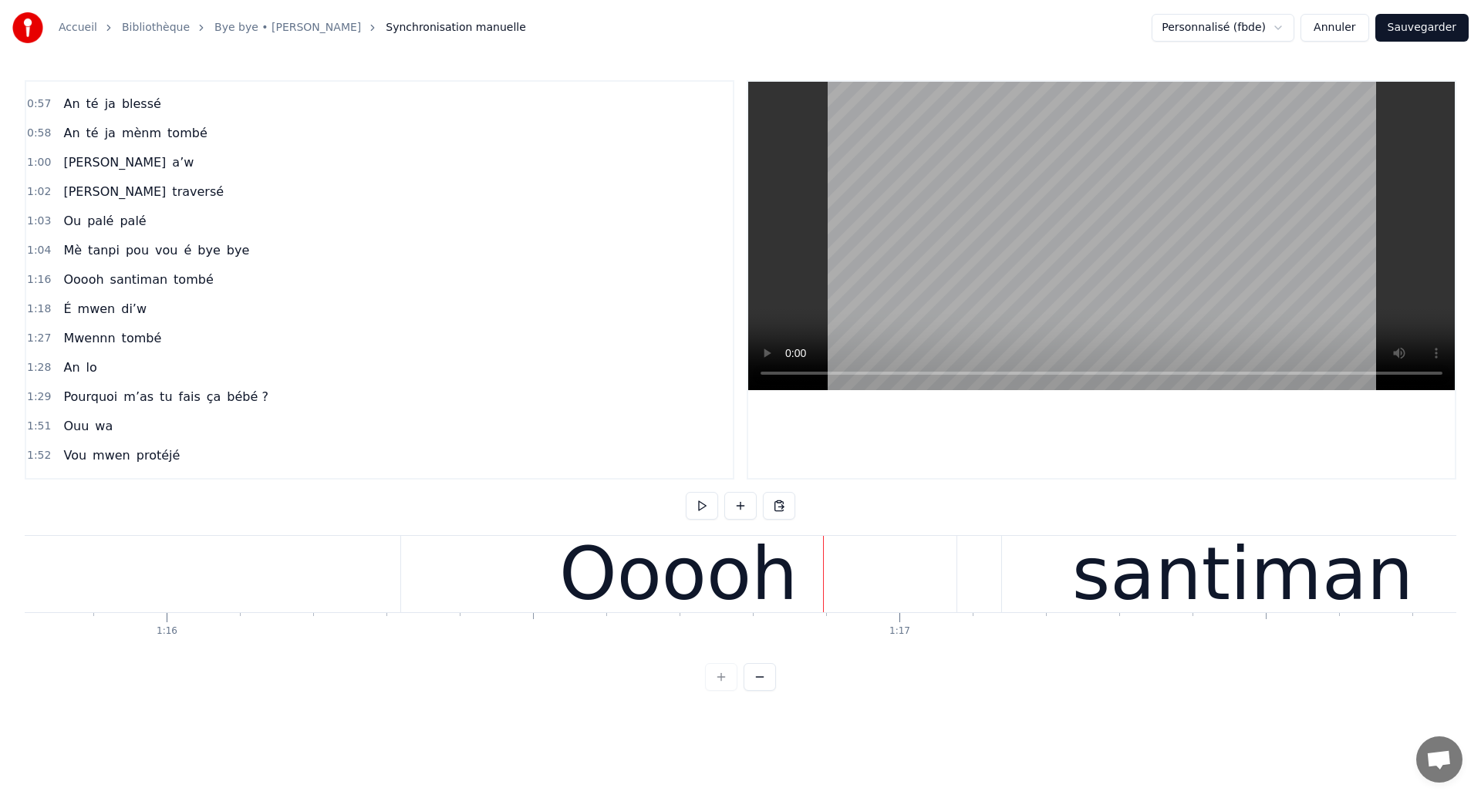
scroll to position [0, 55501]
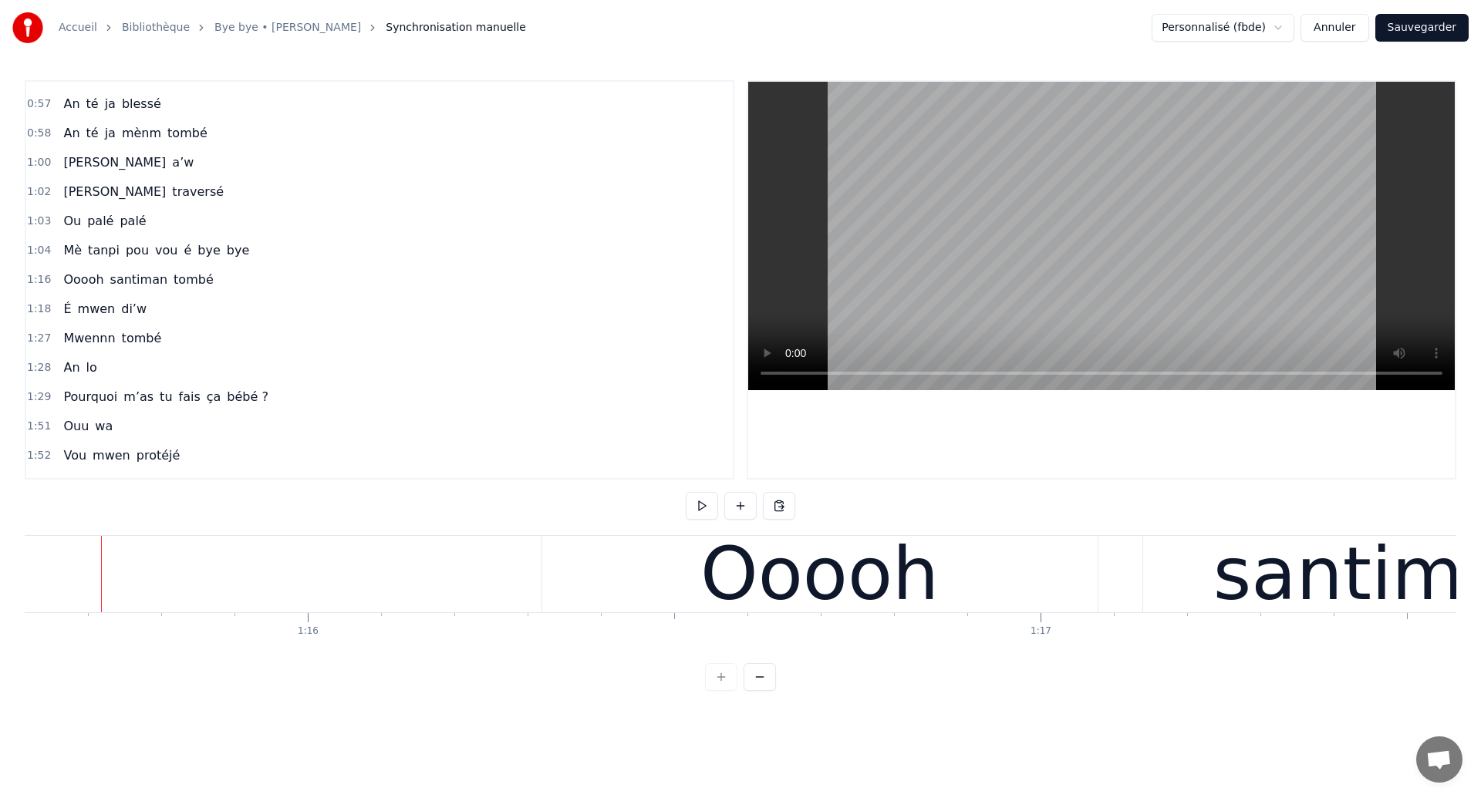
scroll to position [0, 55394]
click at [1119, 584] on div "[PERSON_NAME] tombé" at bounding box center [1393, 574] width 1703 height 76
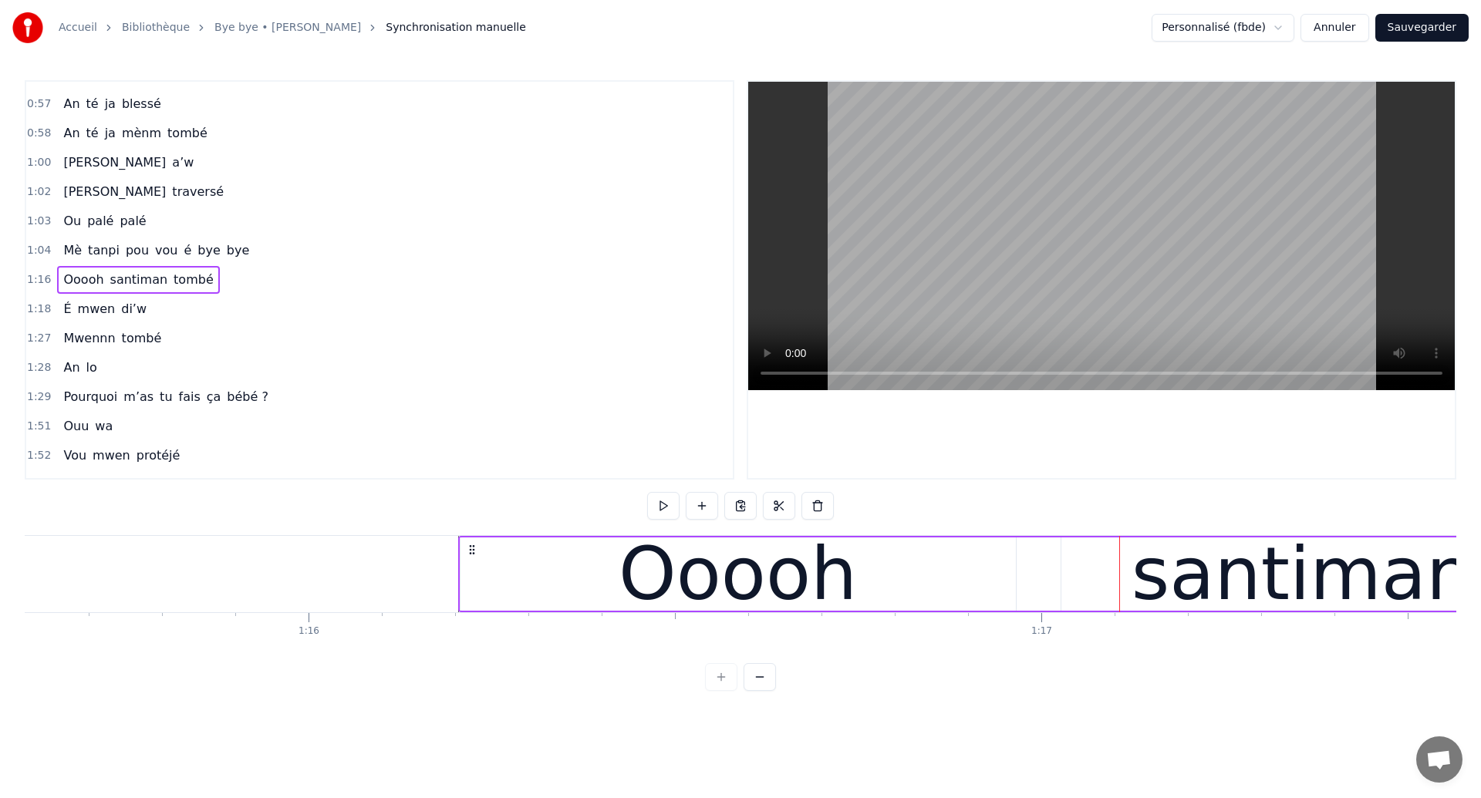
drag, startPoint x: 554, startPoint y: 546, endPoint x: 470, endPoint y: 583, distance: 91.8
click at [470, 583] on div "[PERSON_NAME] tombé" at bounding box center [1309, 574] width 1703 height 76
click at [469, 550] on icon at bounding box center [469, 550] width 12 height 12
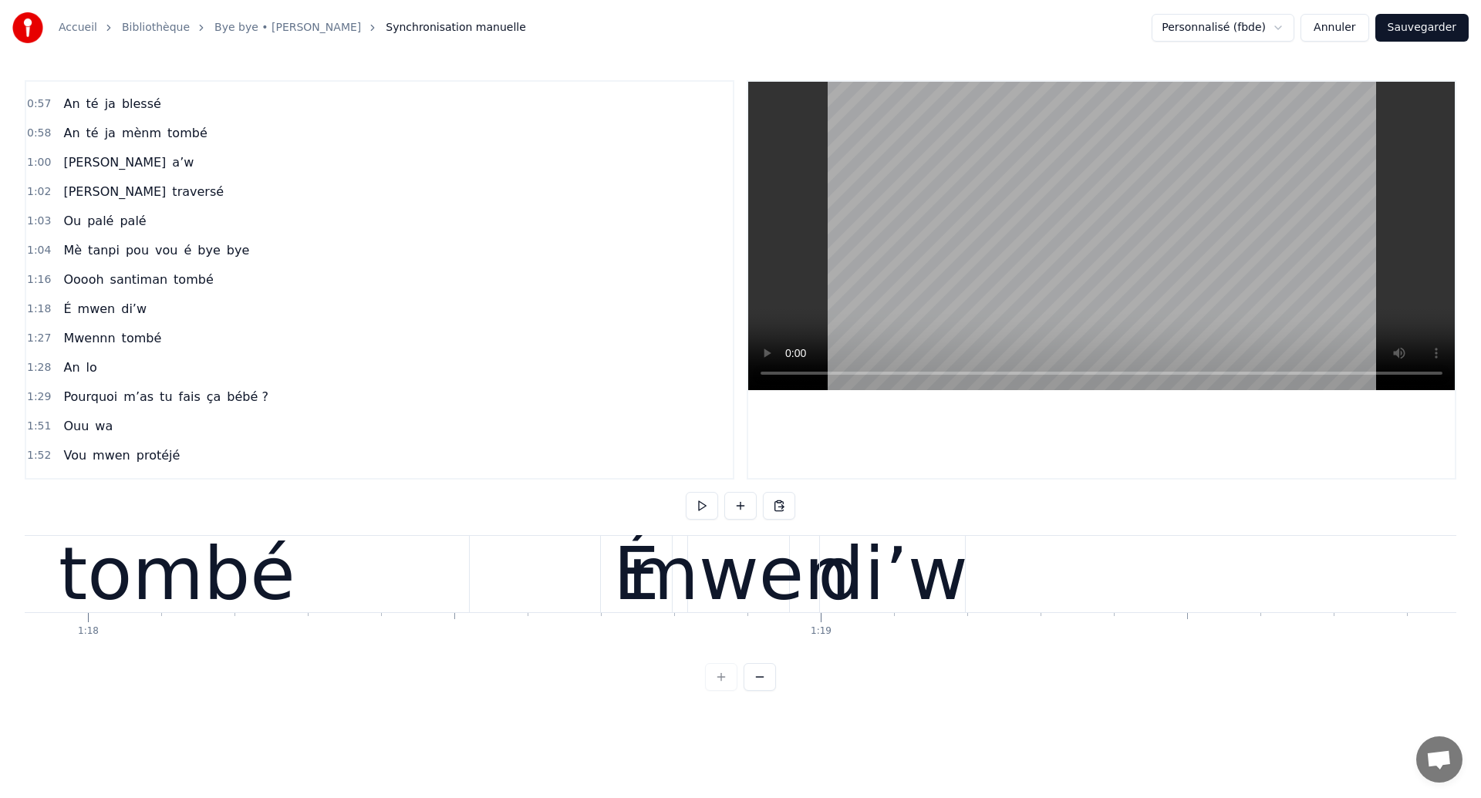
scroll to position [0, 57072]
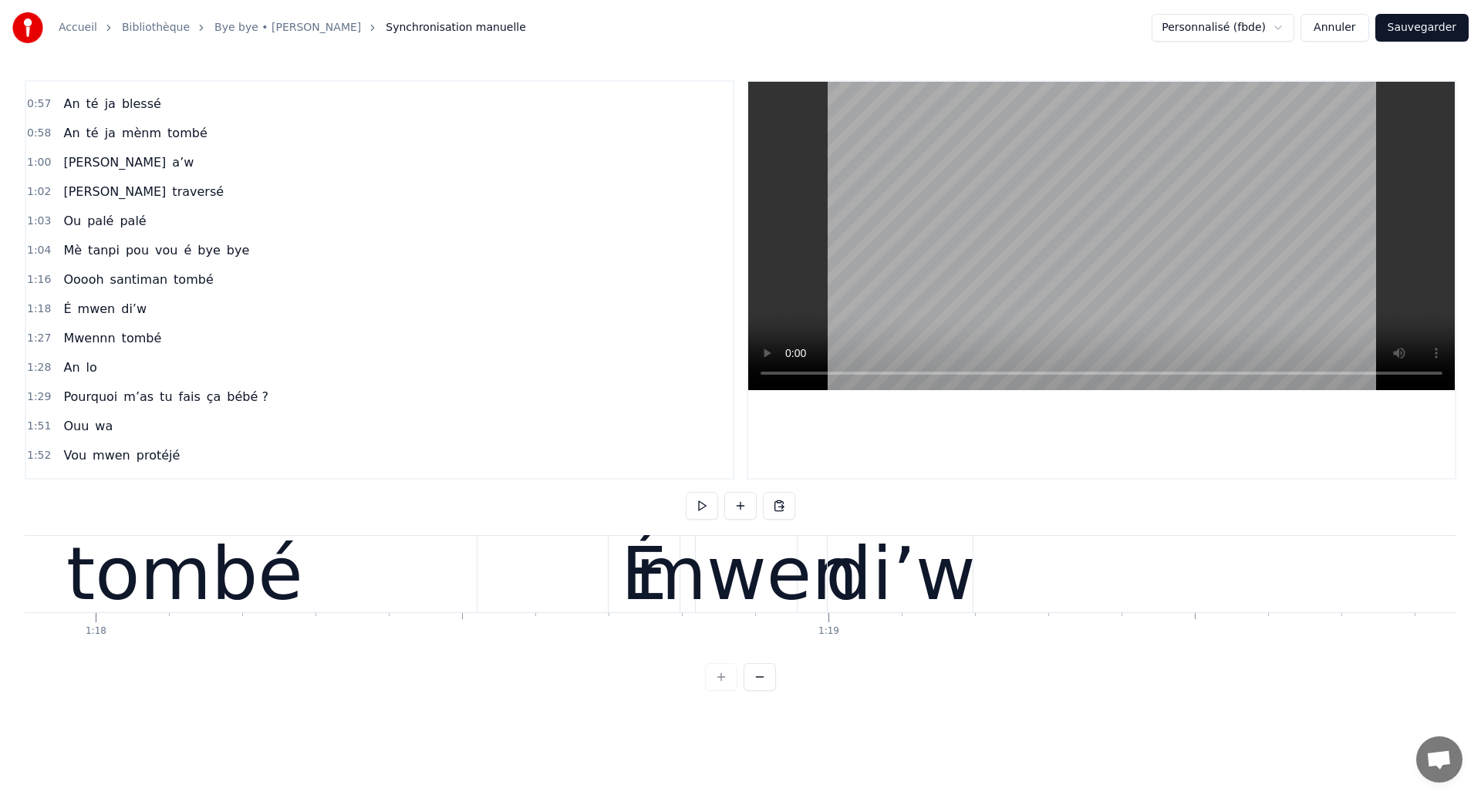
click at [177, 581] on div "tombé" at bounding box center [184, 574] width 237 height 110
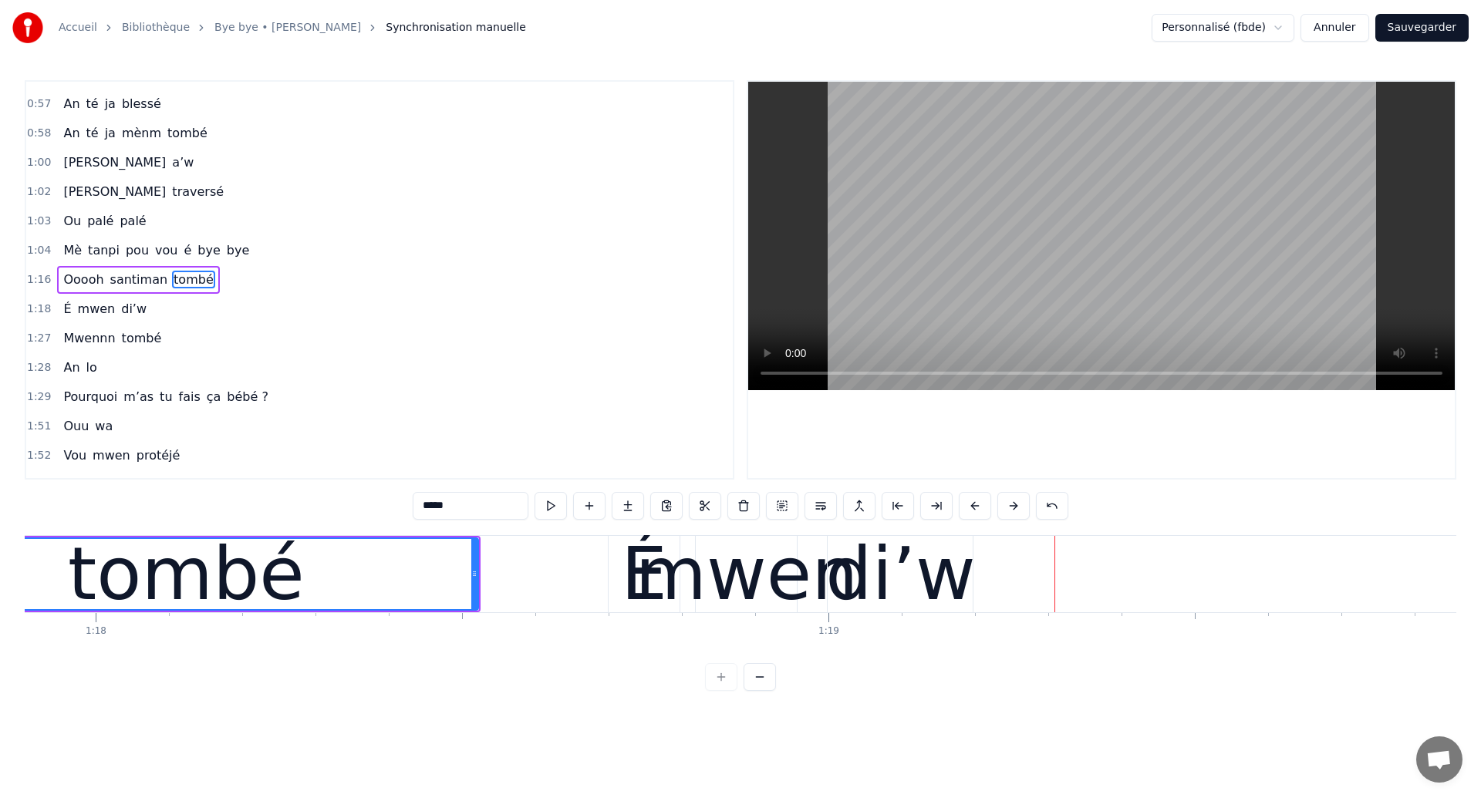
click at [285, 588] on div "tombé" at bounding box center [185, 574] width 583 height 70
click at [644, 572] on div "É" at bounding box center [644, 574] width 46 height 110
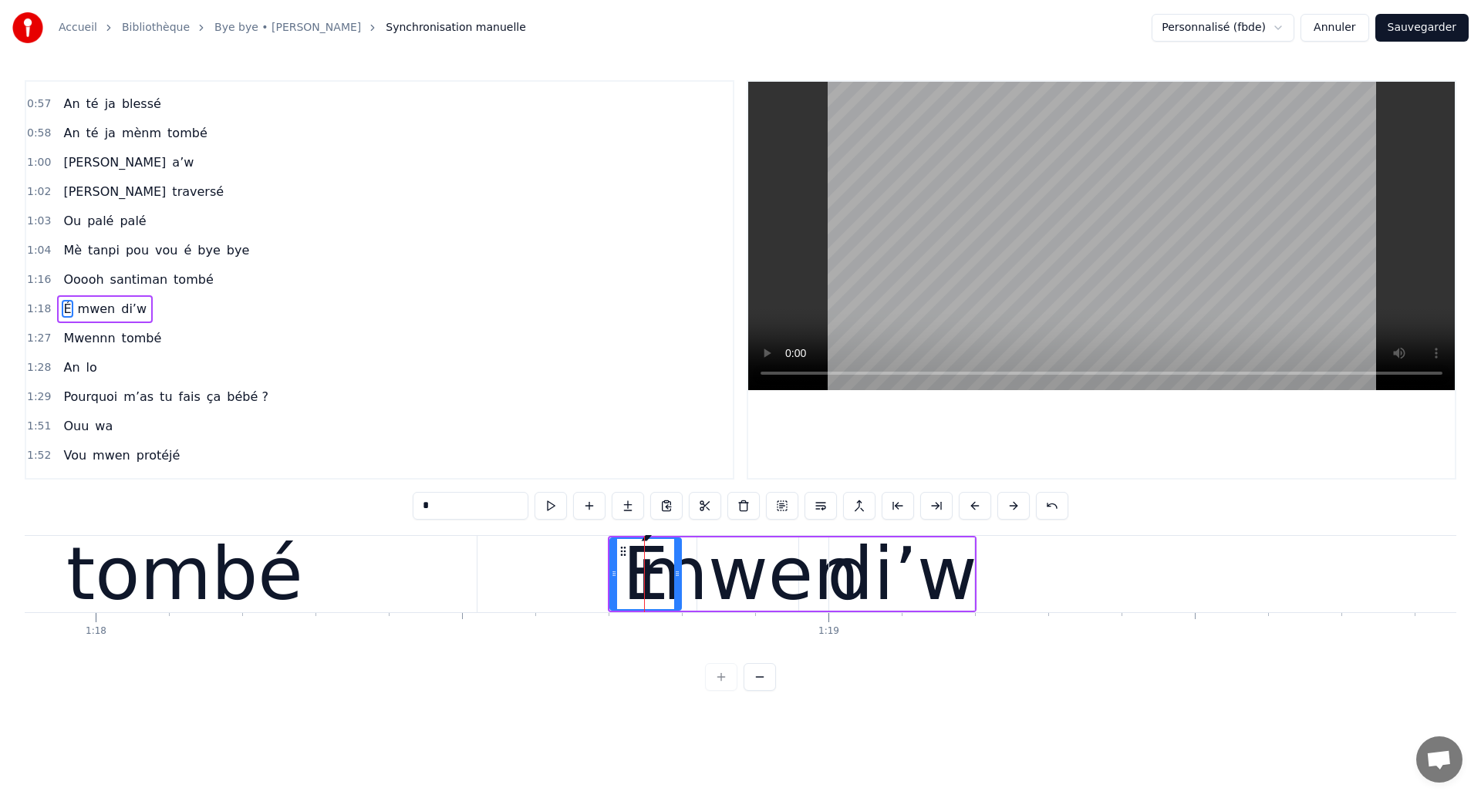
scroll to position [520, 0]
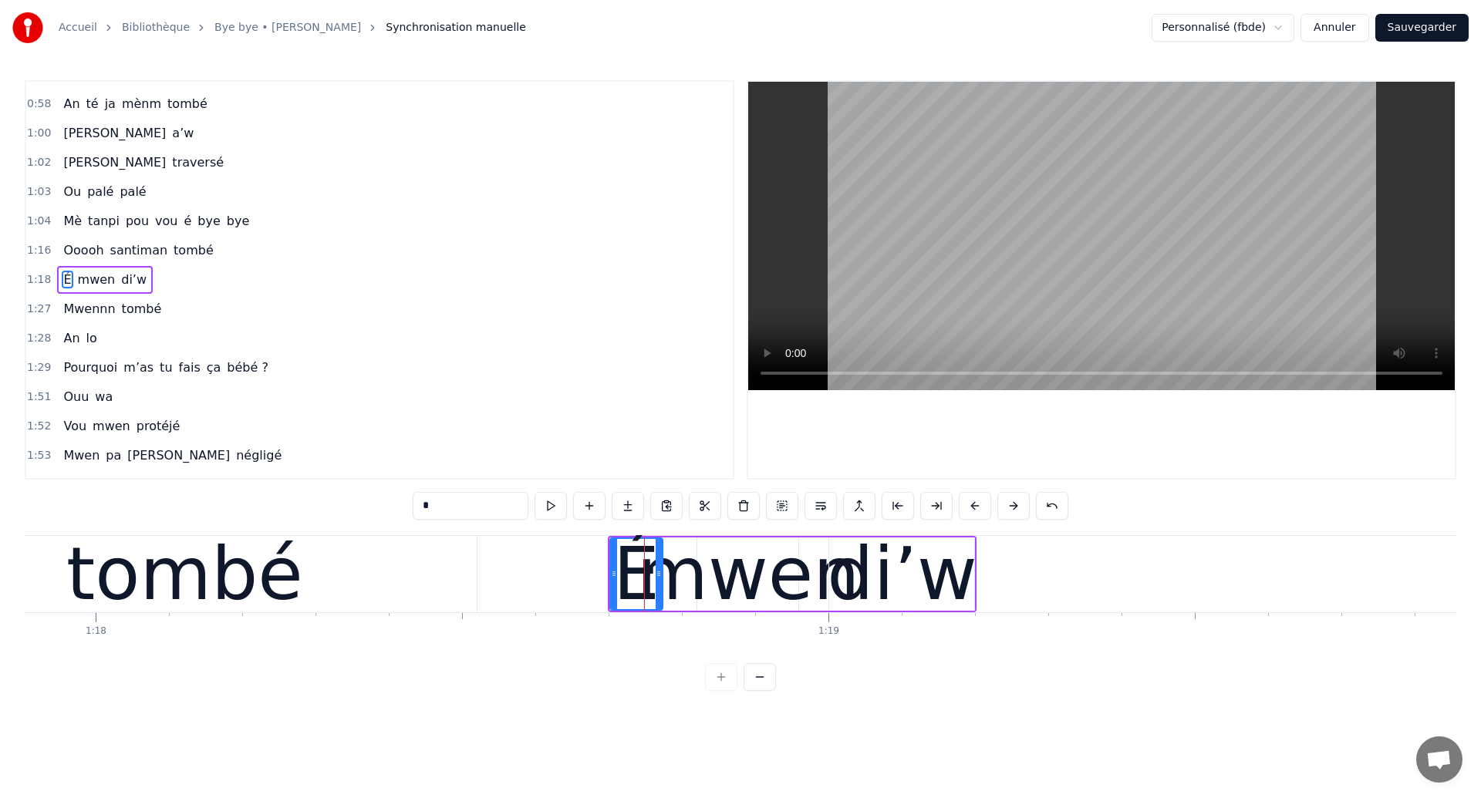
drag, startPoint x: 679, startPoint y: 578, endPoint x: 657, endPoint y: 587, distance: 23.9
click at [657, 587] on div at bounding box center [658, 574] width 6 height 70
click at [257, 575] on div "tombé" at bounding box center [184, 574] width 237 height 110
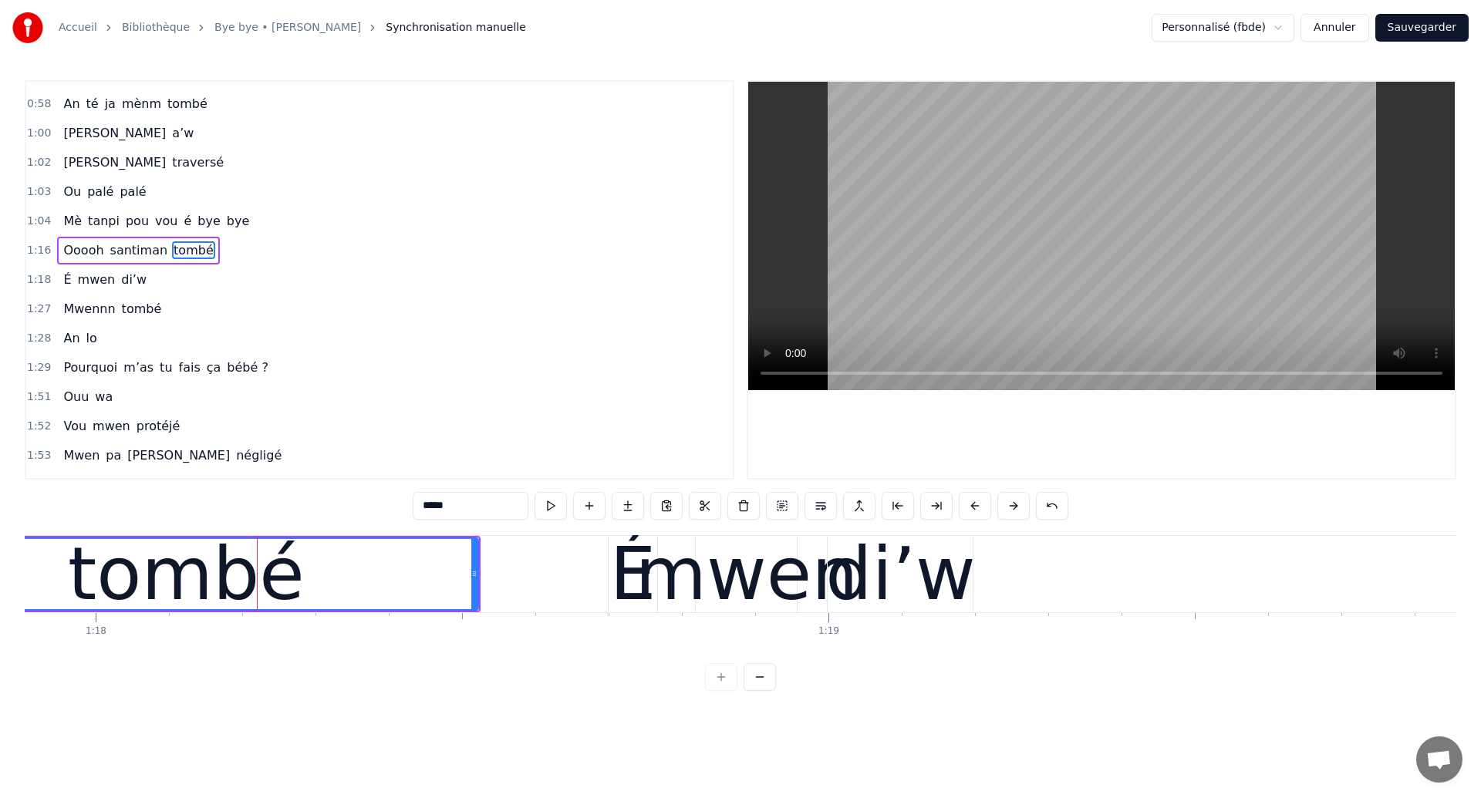
scroll to position [490, 0]
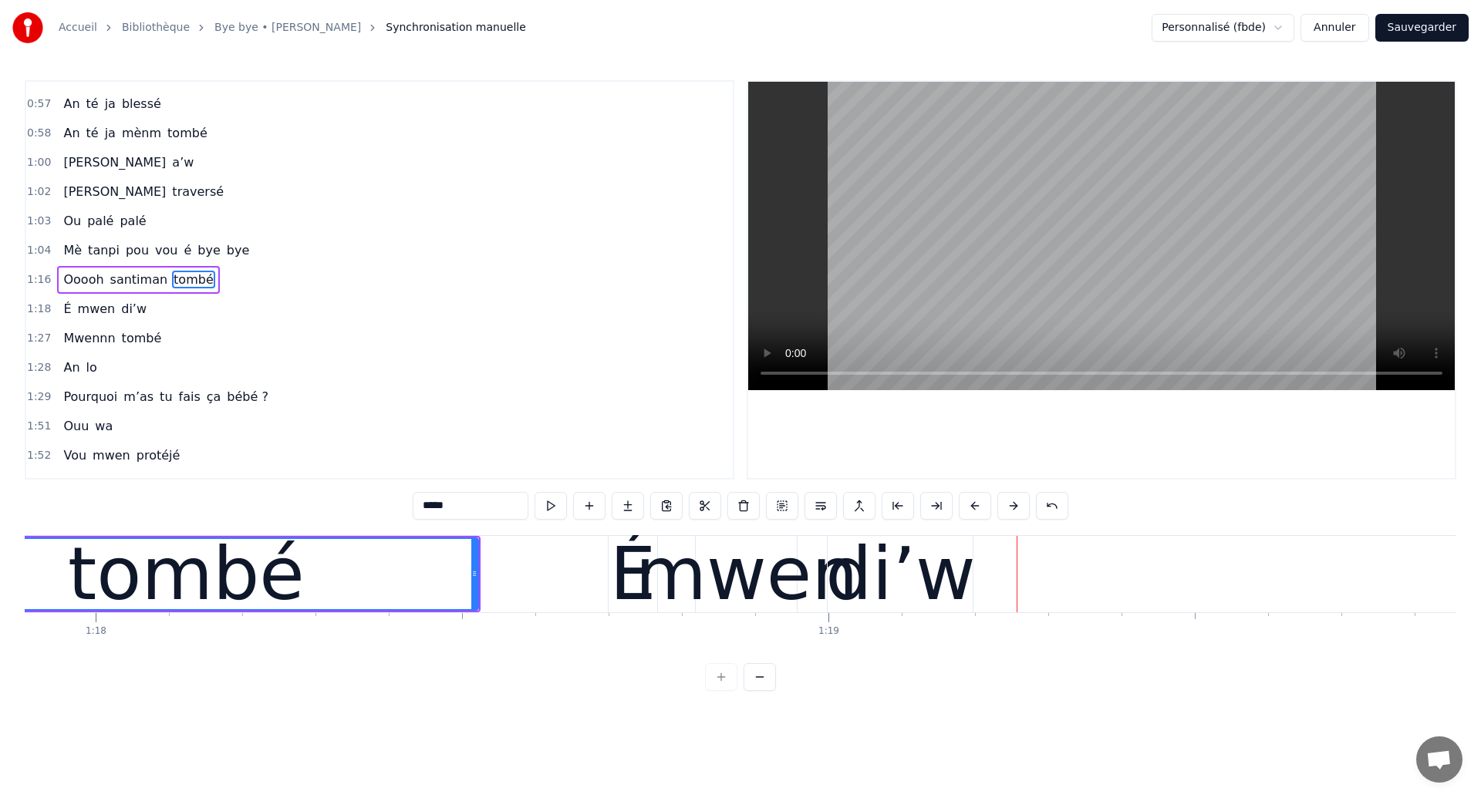
click at [715, 568] on div "mwen" at bounding box center [746, 574] width 223 height 110
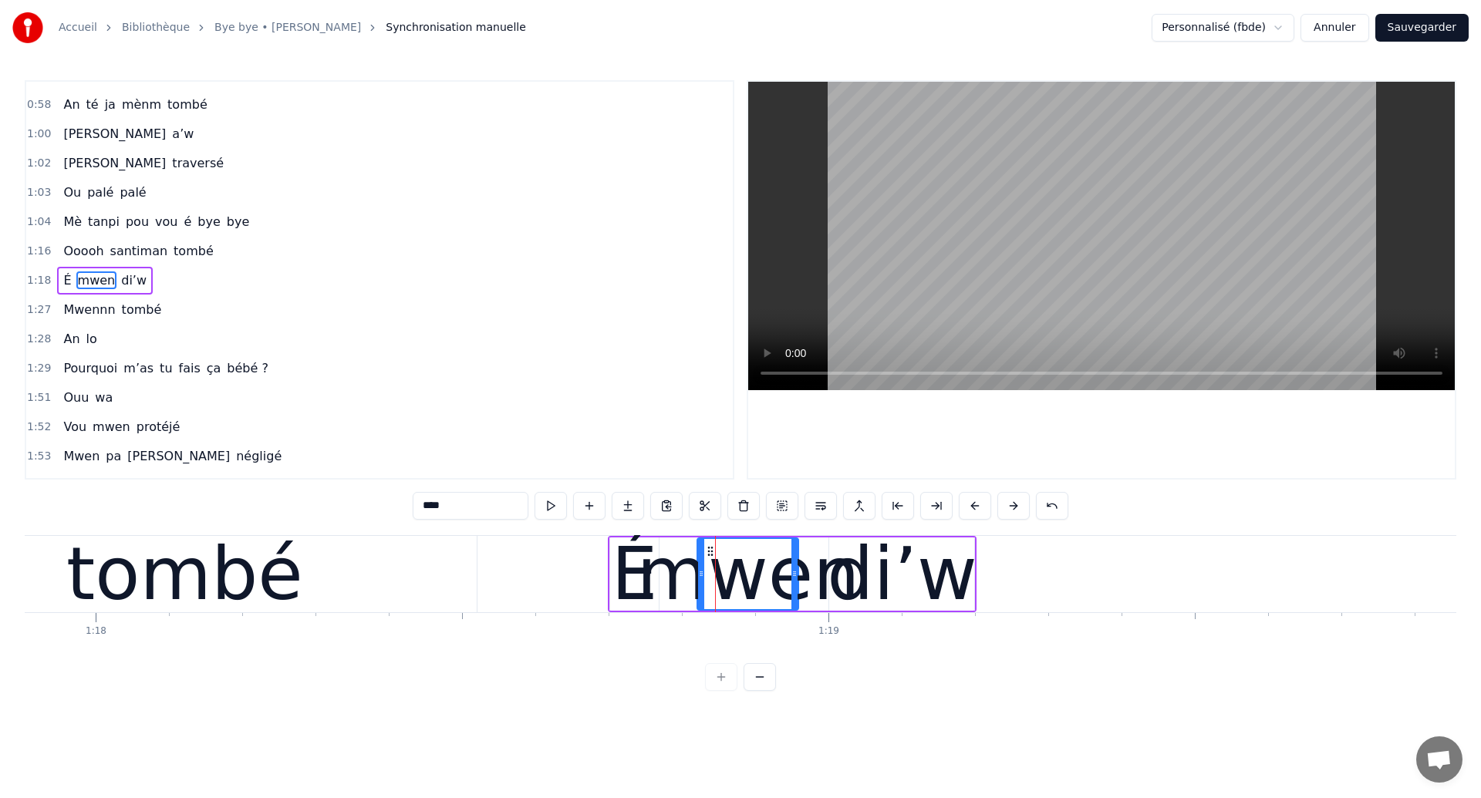
scroll to position [520, 0]
drag, startPoint x: 709, startPoint y: 547, endPoint x: 695, endPoint y: 552, distance: 14.9
click at [695, 552] on icon at bounding box center [696, 551] width 12 height 12
drag, startPoint x: 695, startPoint y: 550, endPoint x: 677, endPoint y: 584, distance: 38.3
click at [677, 584] on div "mwen" at bounding box center [715, 574] width 99 height 70
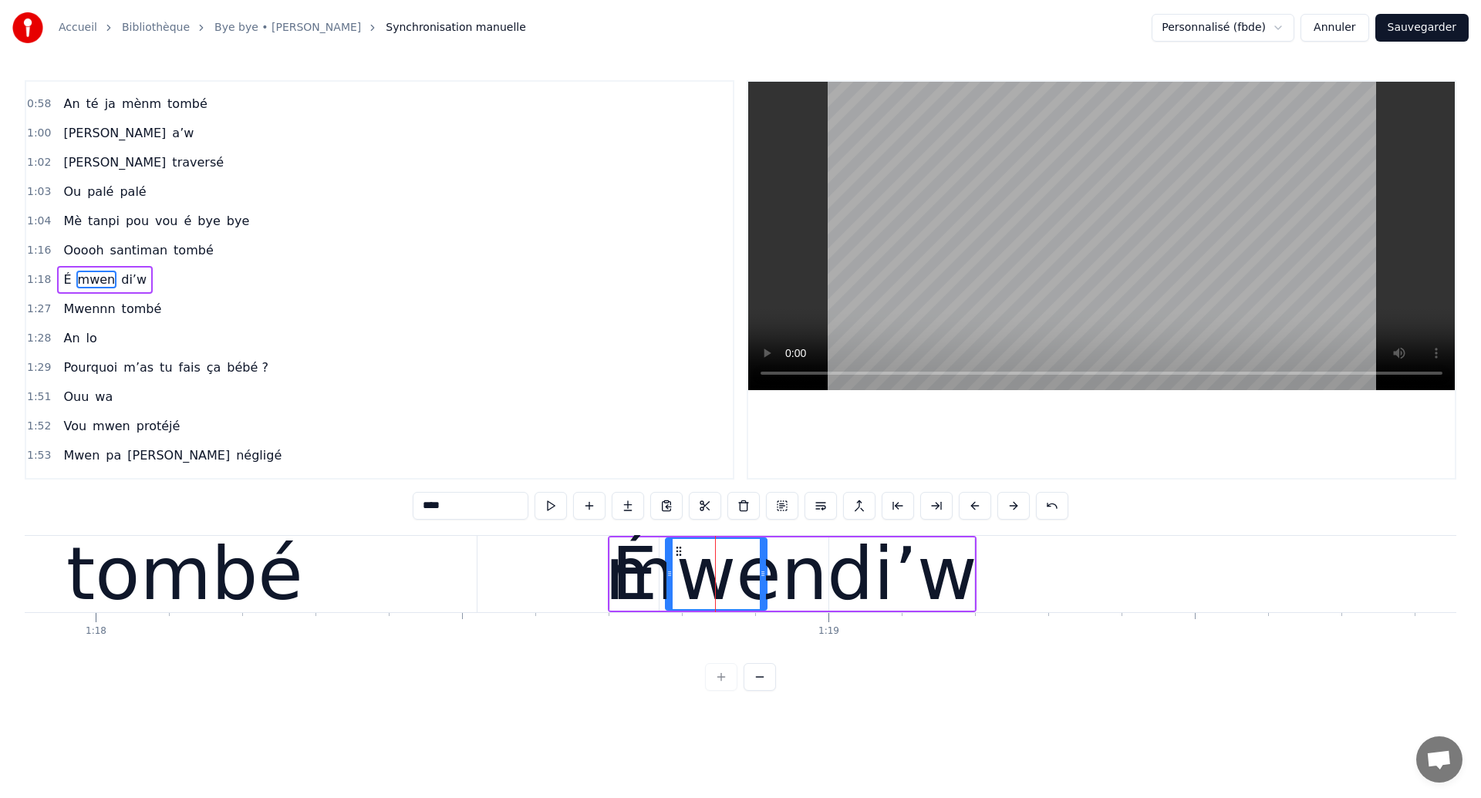
click at [163, 564] on div "tombé" at bounding box center [184, 574] width 237 height 110
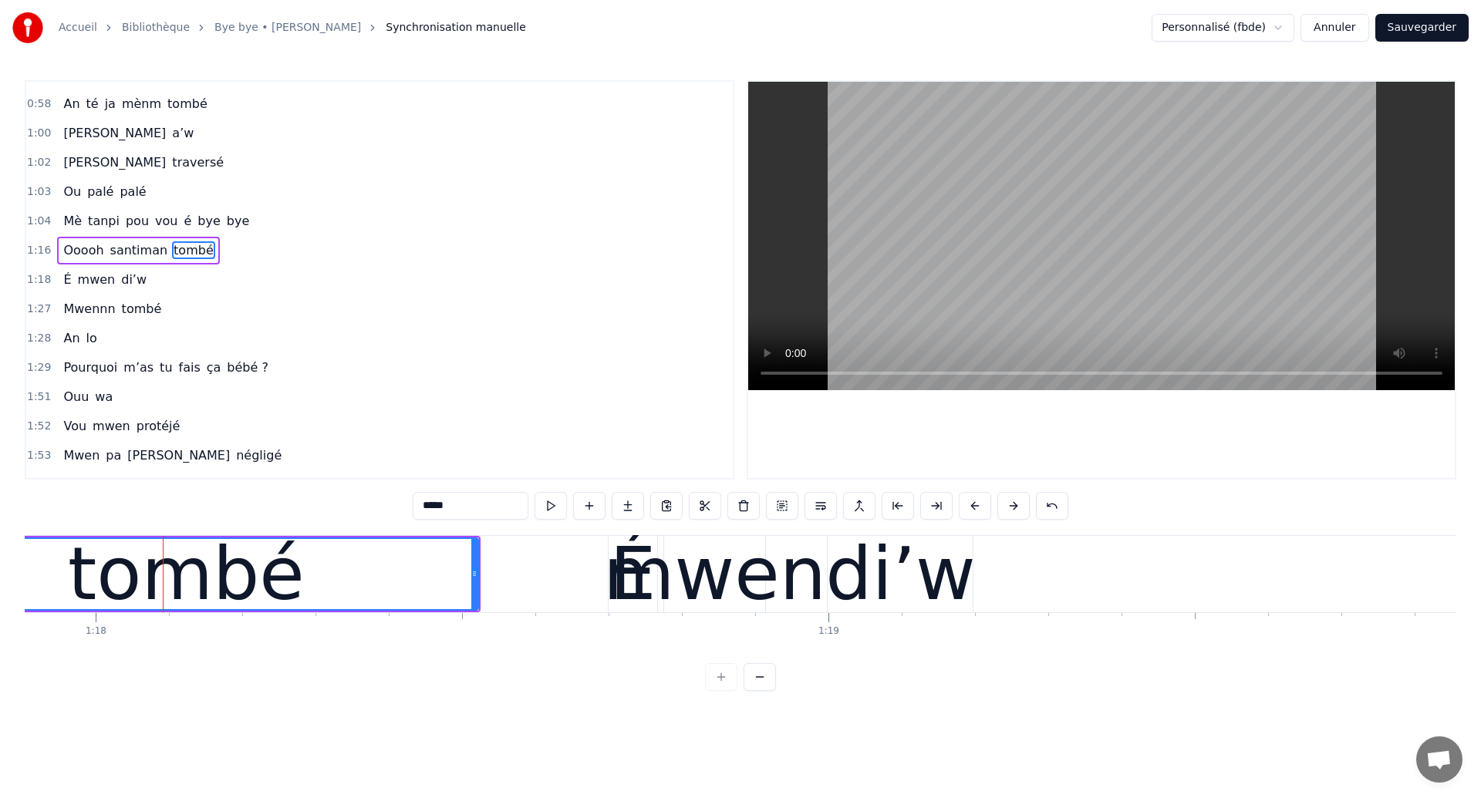
scroll to position [490, 0]
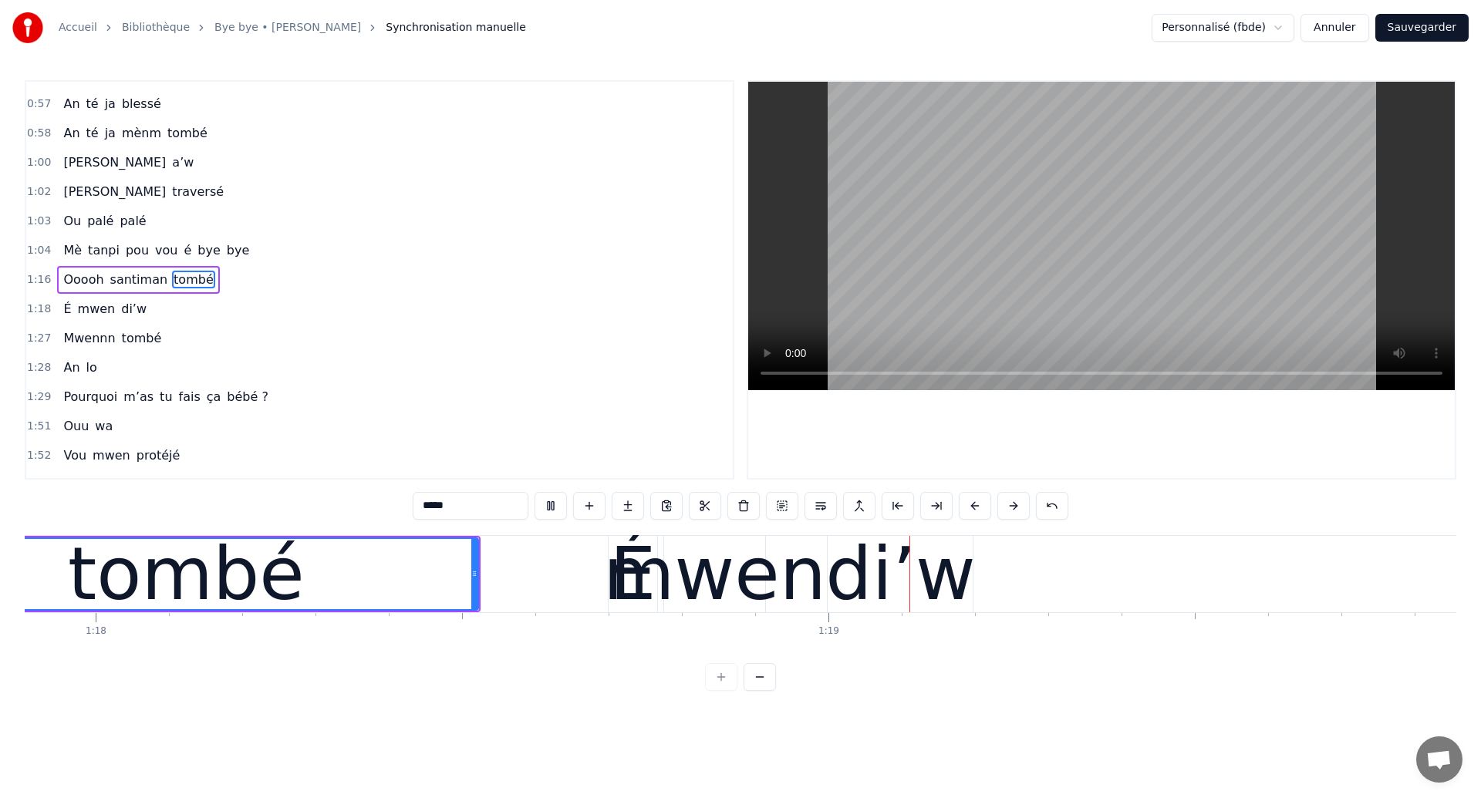
click at [714, 601] on div "mwen" at bounding box center [714, 574] width 223 height 110
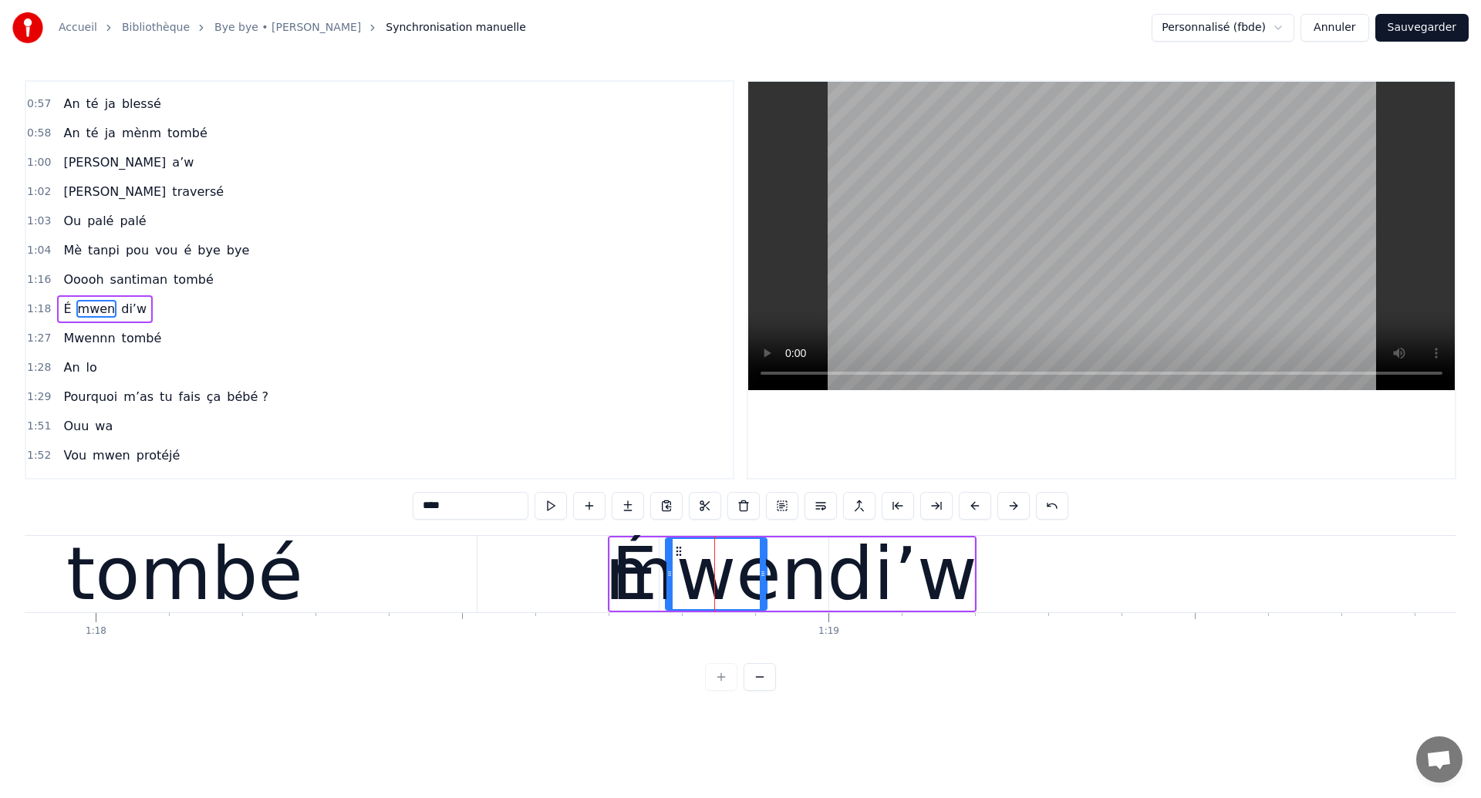
scroll to position [520, 0]
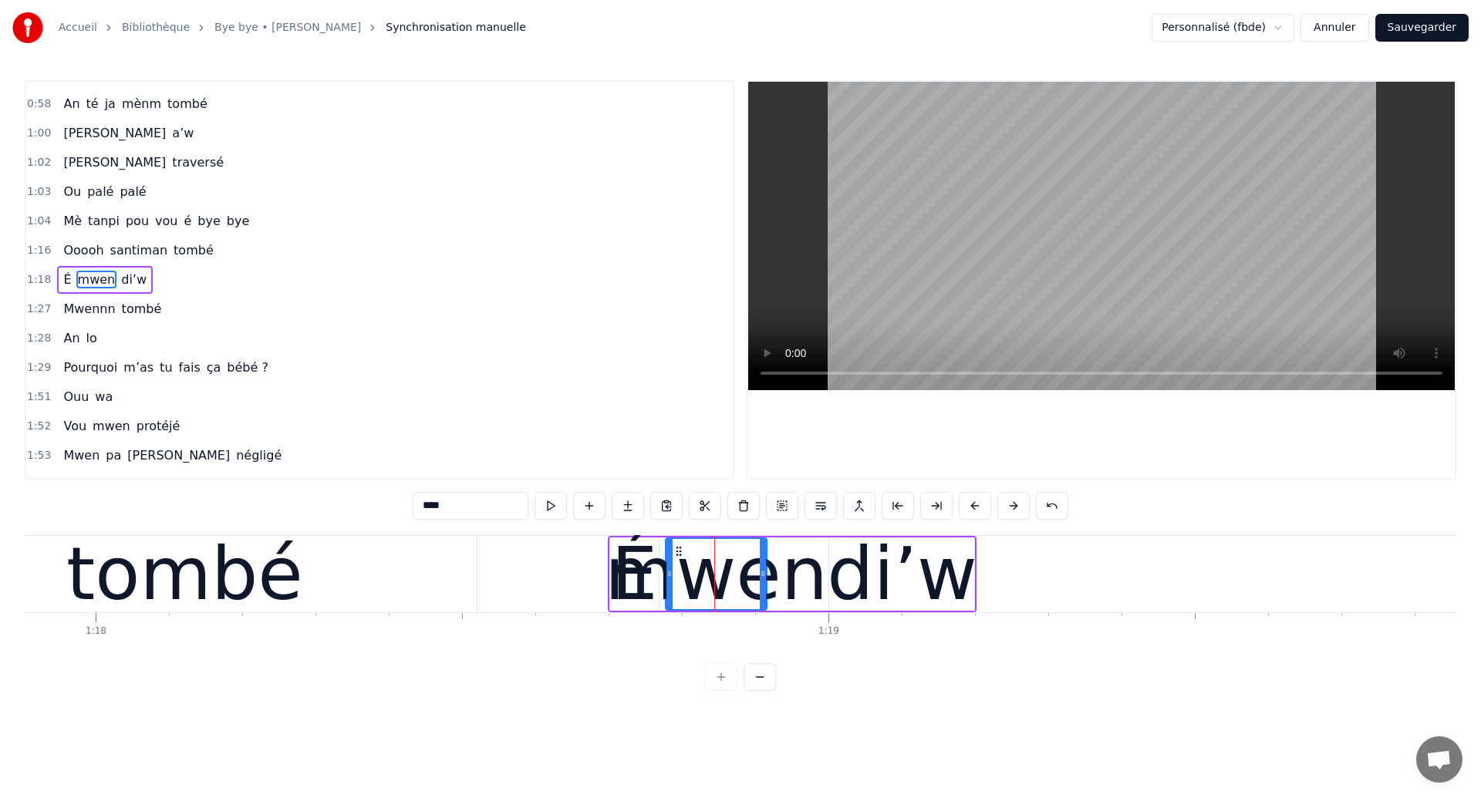
click at [878, 594] on div "di’w" at bounding box center [902, 574] width 150 height 110
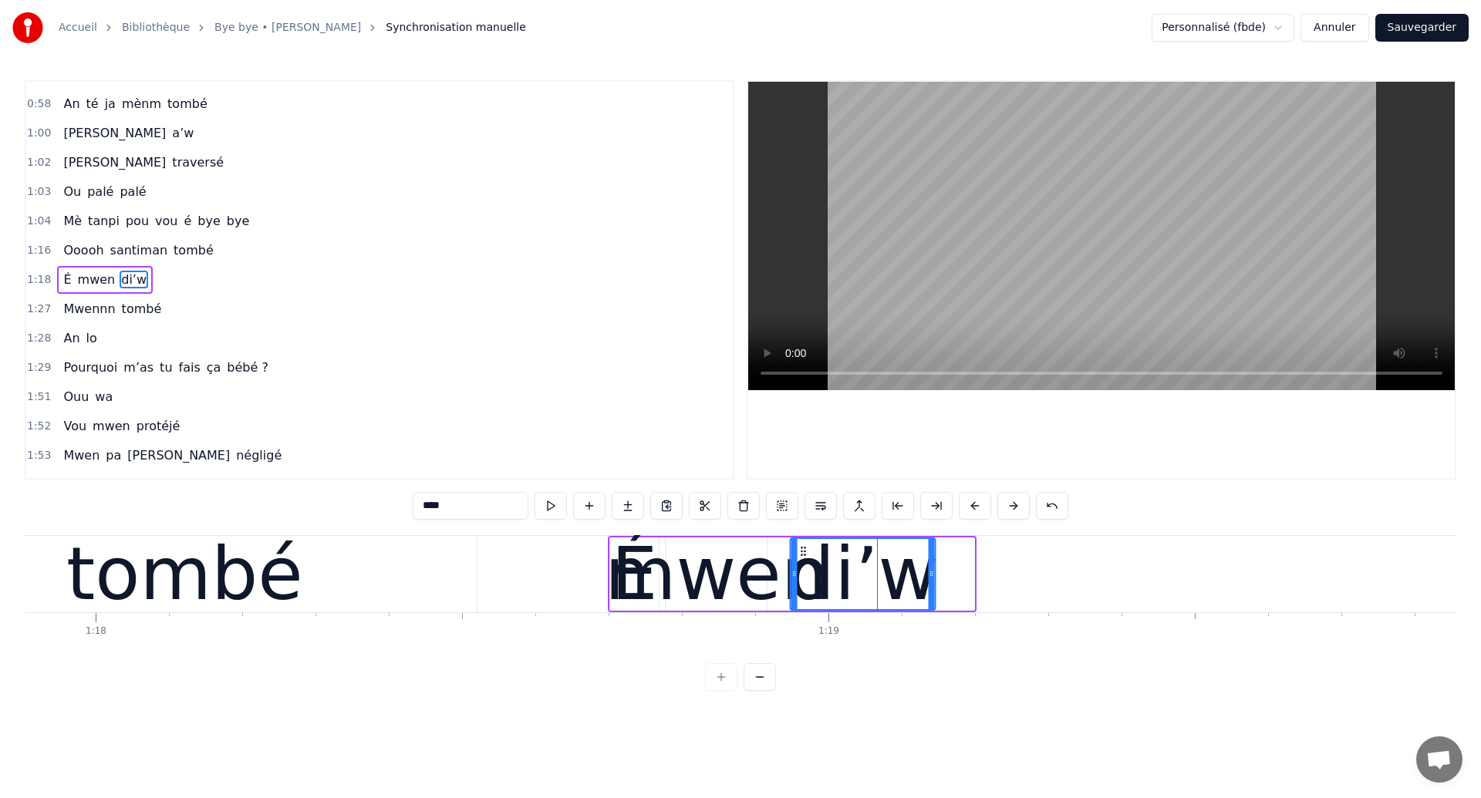
drag, startPoint x: 842, startPoint y: 547, endPoint x: 804, endPoint y: 564, distance: 42.1
click at [804, 564] on div "di’w" at bounding box center [862, 574] width 143 height 70
click at [177, 580] on div "tombé" at bounding box center [184, 574] width 237 height 110
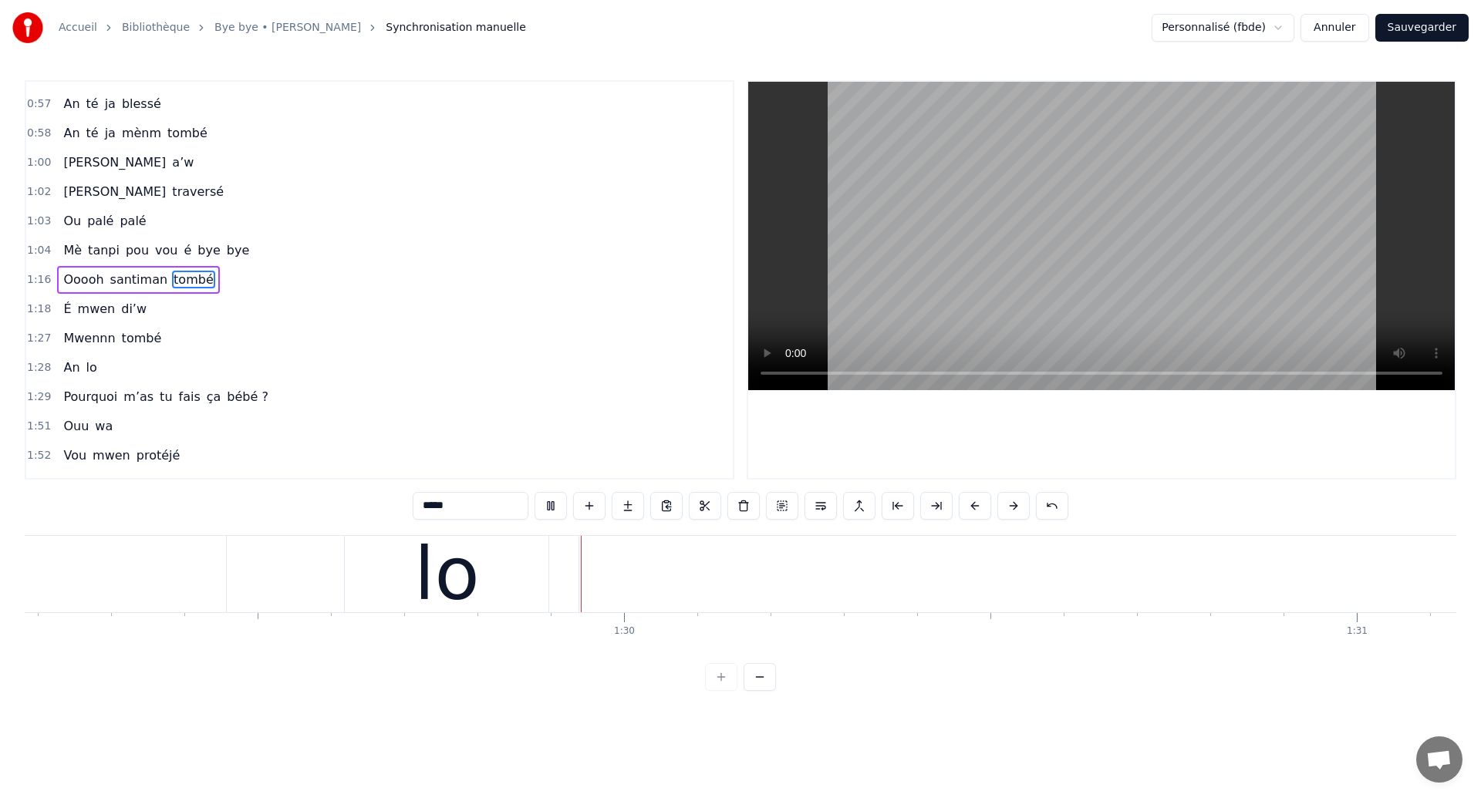
scroll to position [0, 65342]
click at [463, 581] on div "lo" at bounding box center [441, 574] width 66 height 110
type input "**"
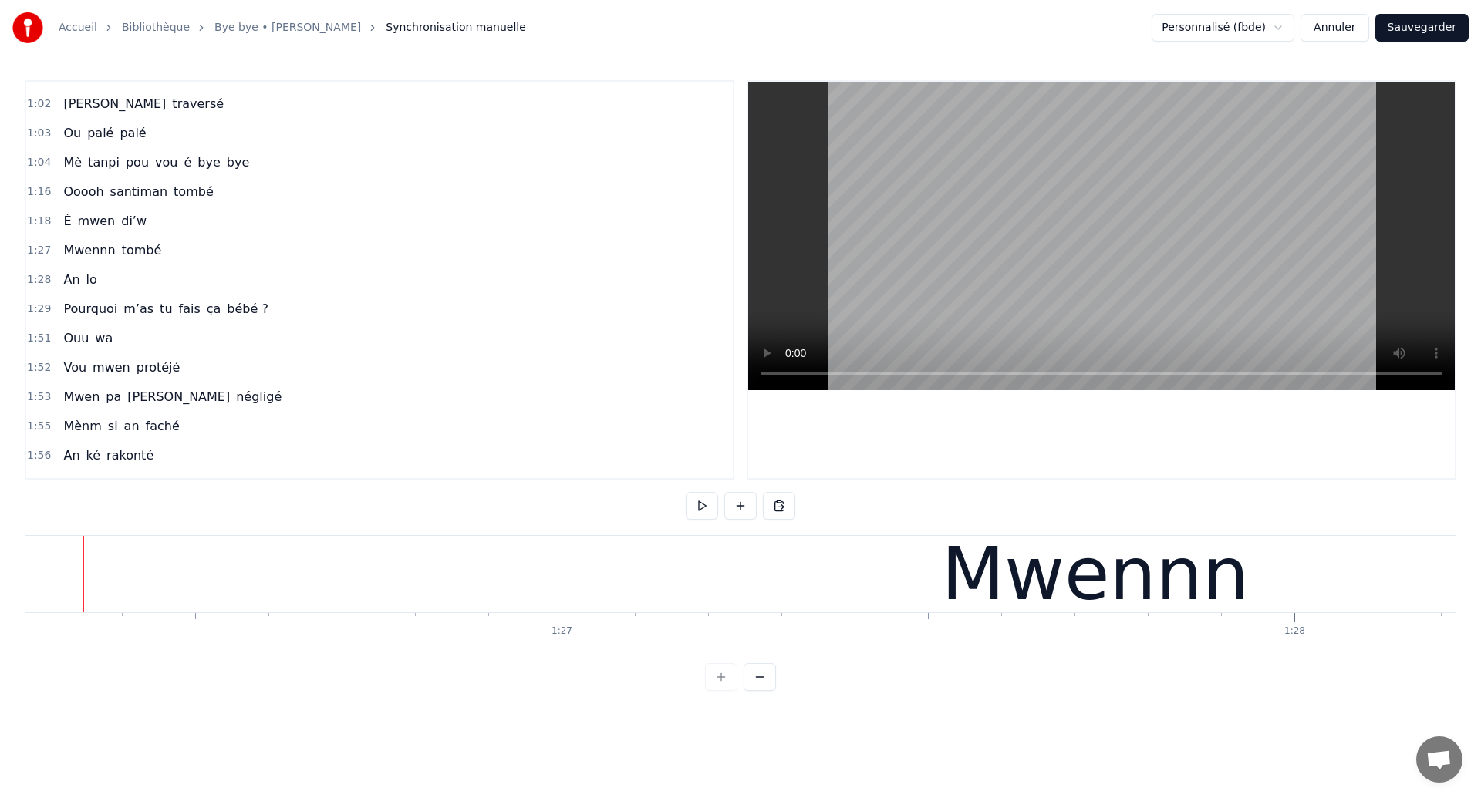
scroll to position [0, 63181]
click at [882, 591] on div "Mwennn" at bounding box center [1113, 574] width 775 height 76
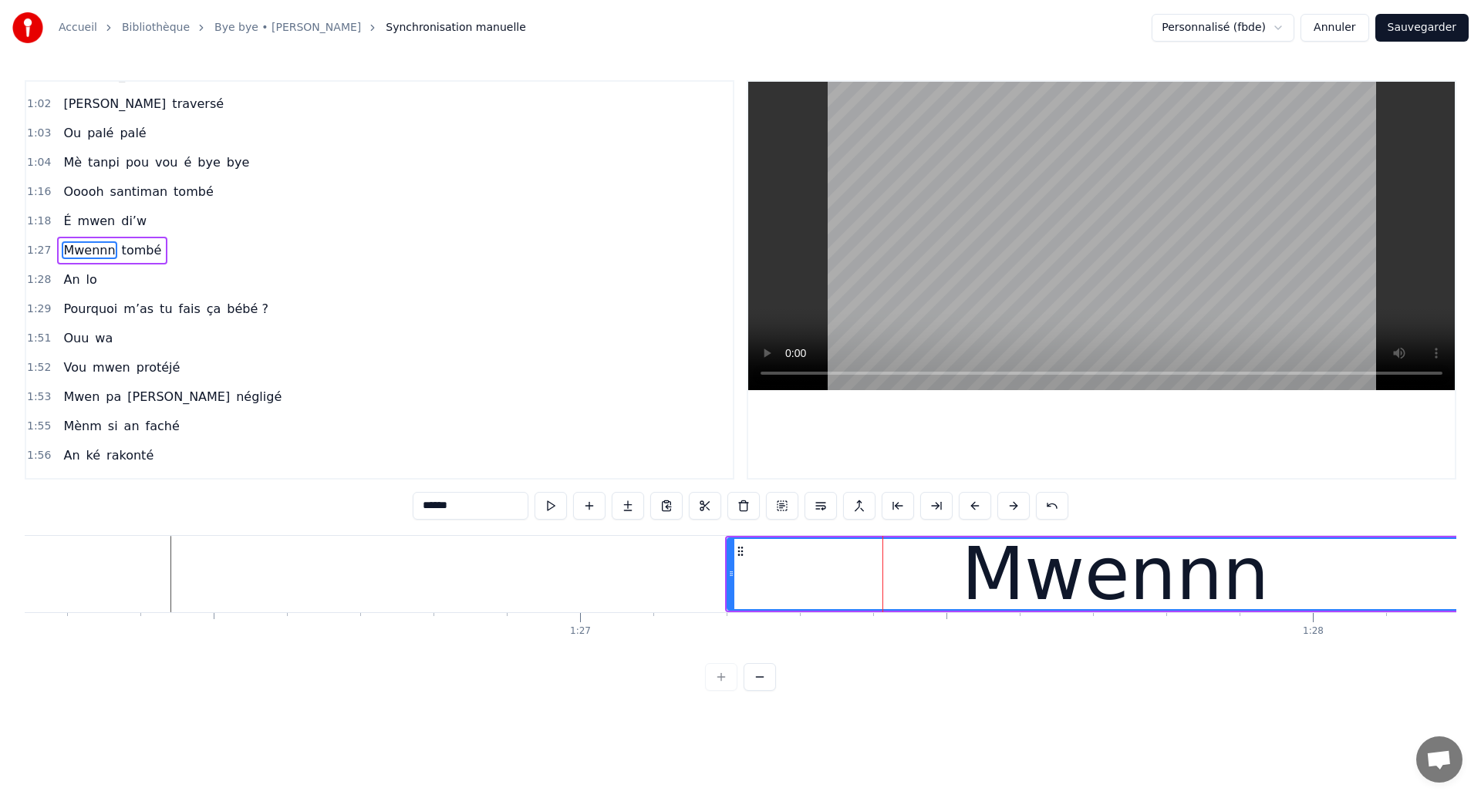
scroll to position [549, 0]
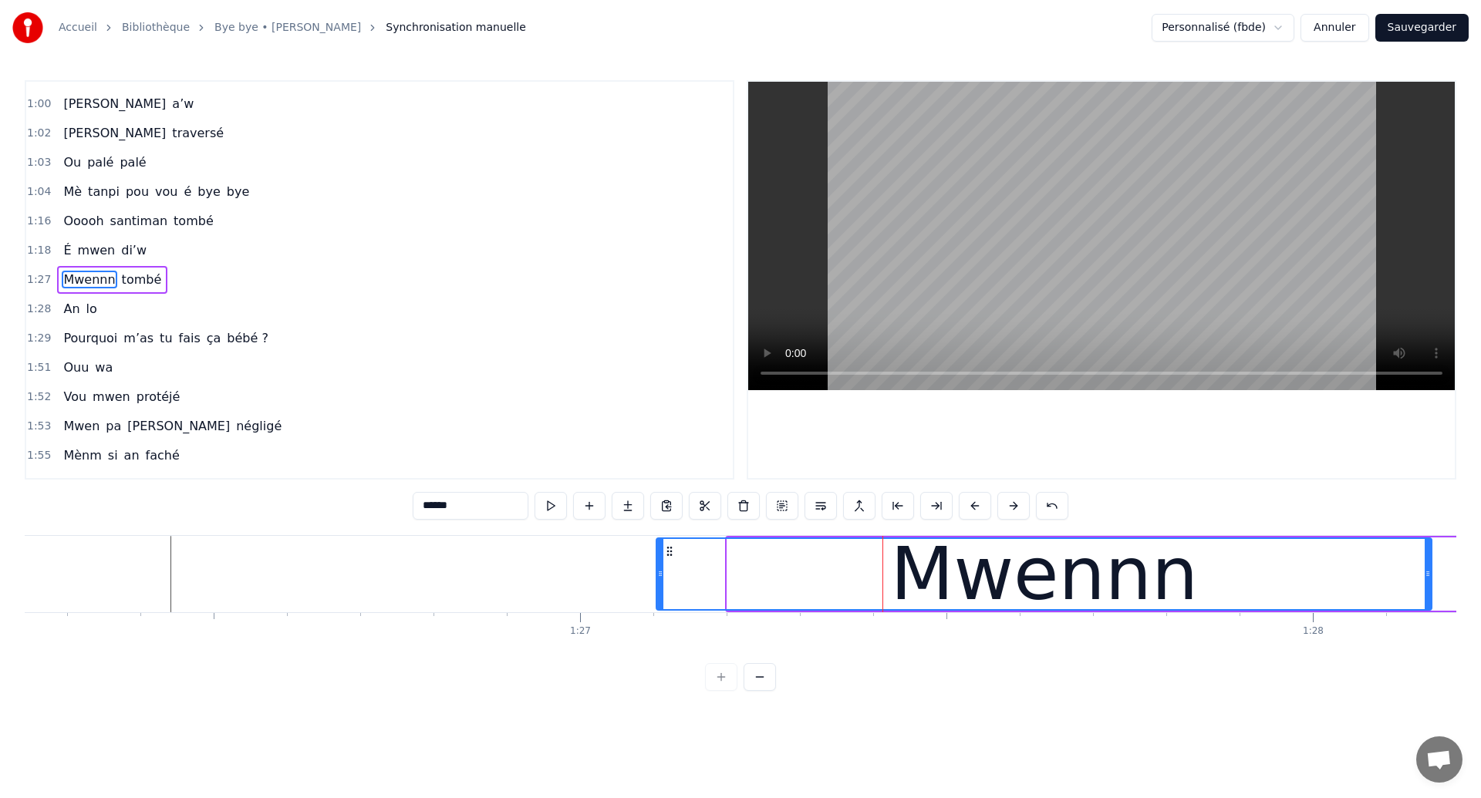
drag, startPoint x: 740, startPoint y: 550, endPoint x: 669, endPoint y: 564, distance: 72.4
click at [669, 564] on div "Mwennn" at bounding box center [1043, 574] width 773 height 70
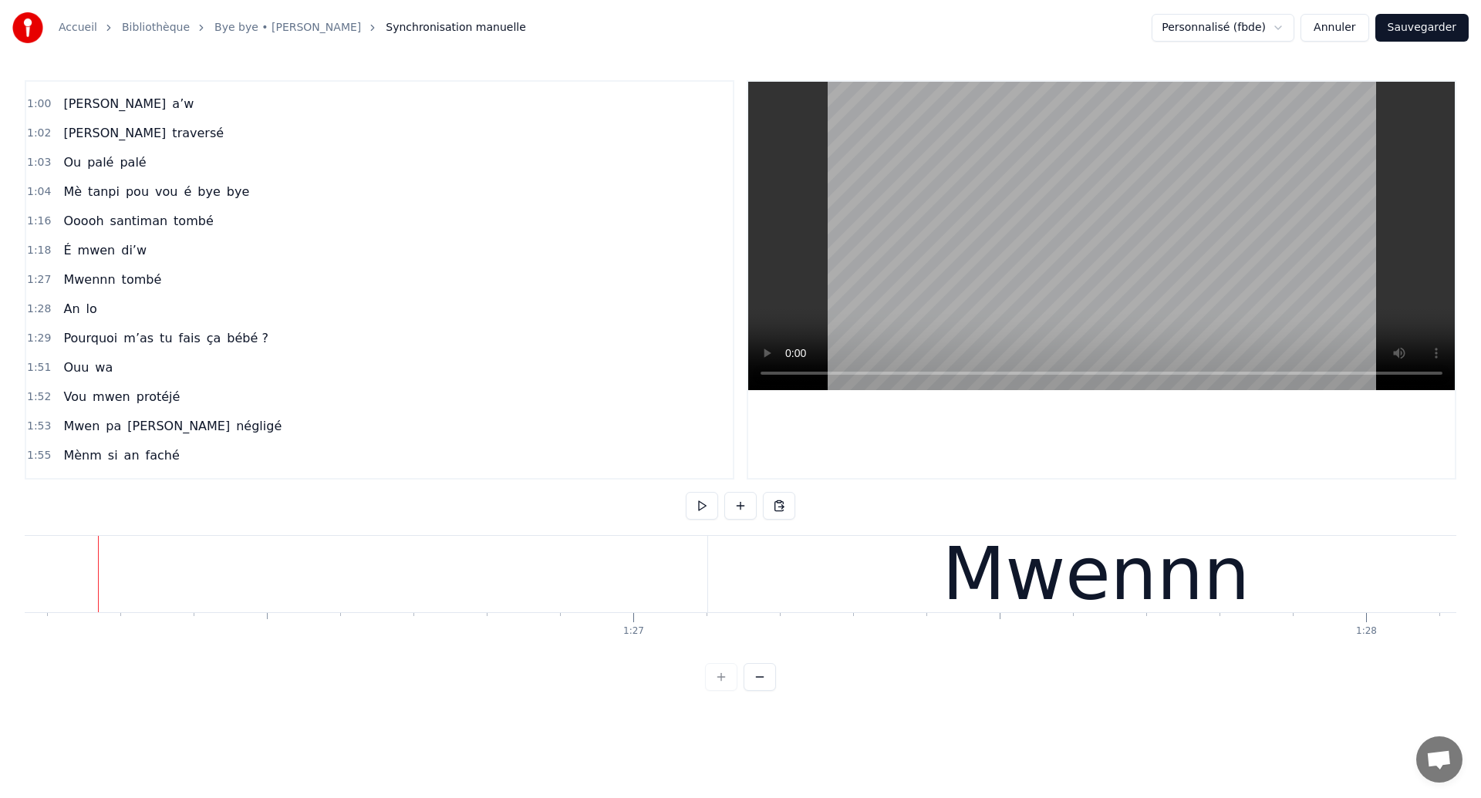
scroll to position [0, 63124]
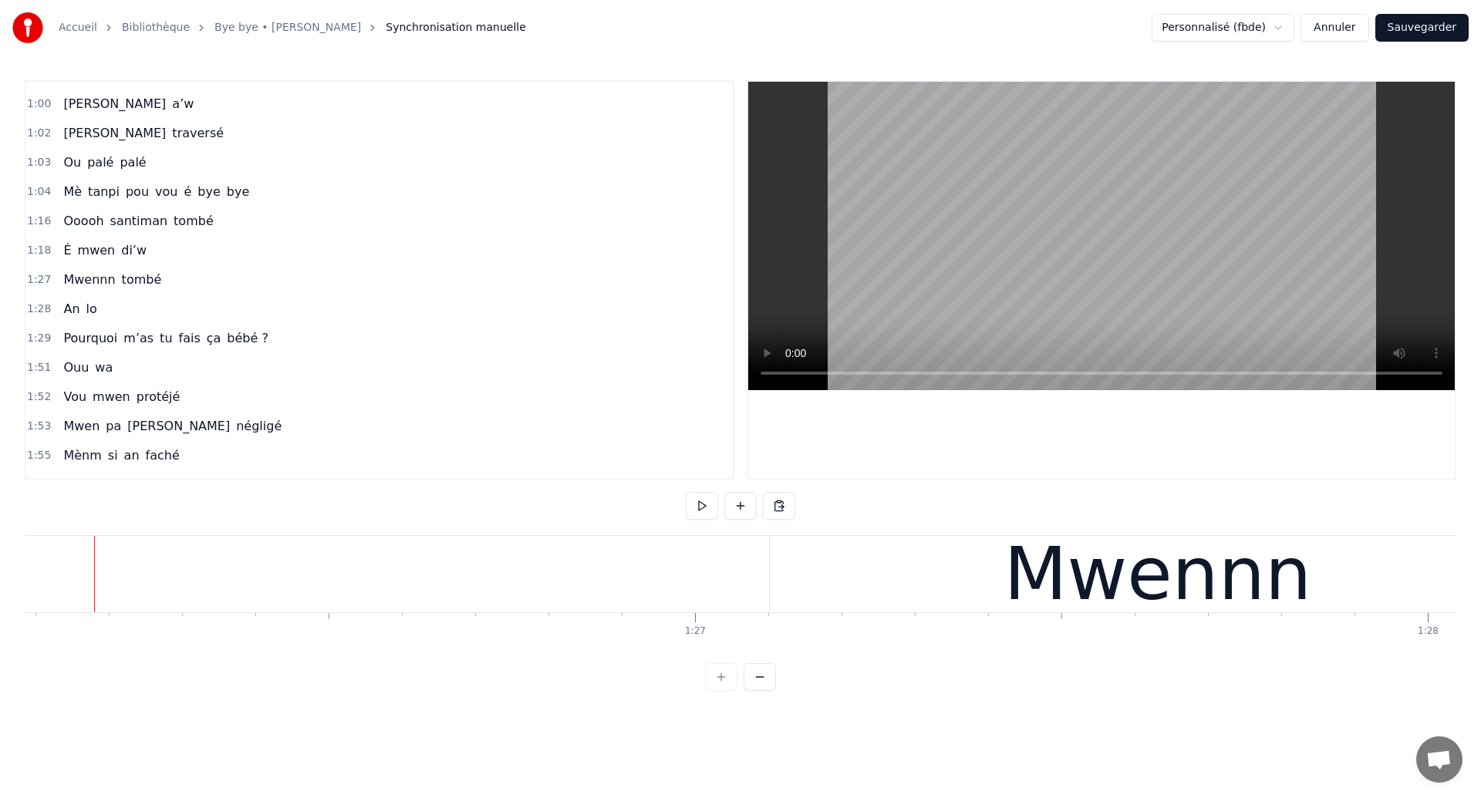
scroll to position [0, 63059]
click at [969, 655] on div "0:08 Éeeh 0:10 An ouhan ouhaannn 0:13 Sé souvan 0:16 An ka révé tombé si’w 0:18…" at bounding box center [740, 385] width 1431 height 611
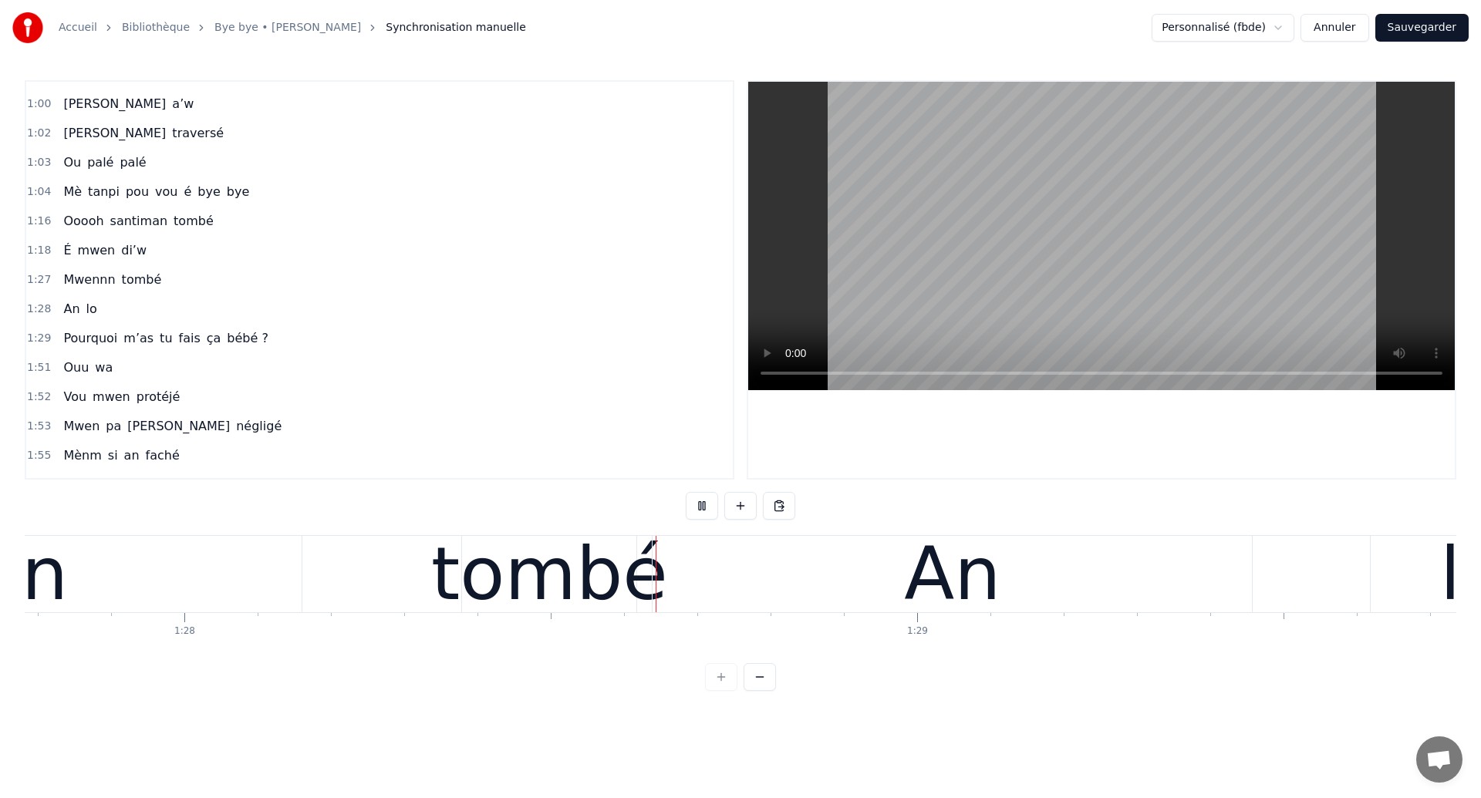
scroll to position [0, 64369]
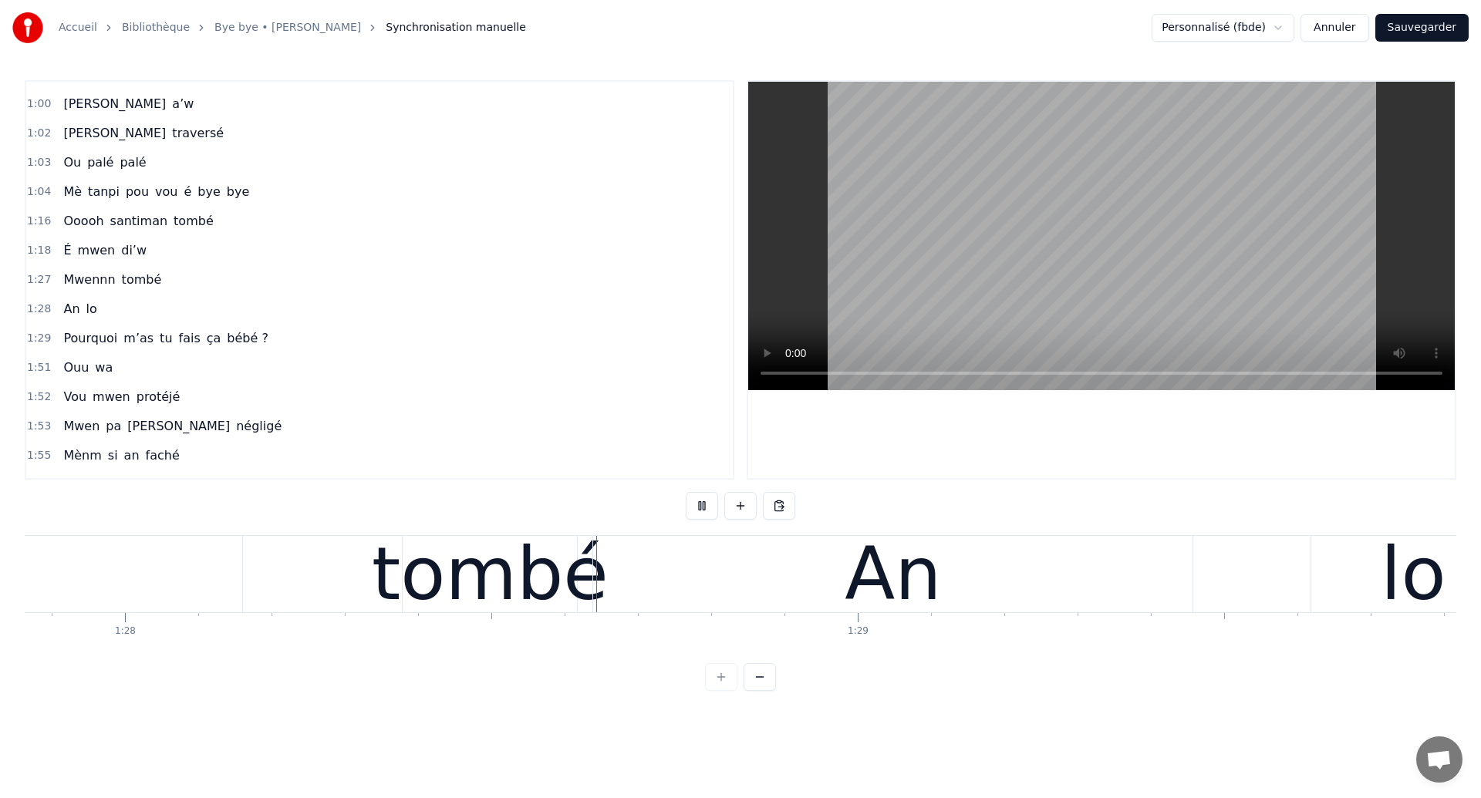
click at [906, 578] on div "An" at bounding box center [892, 574] width 96 height 110
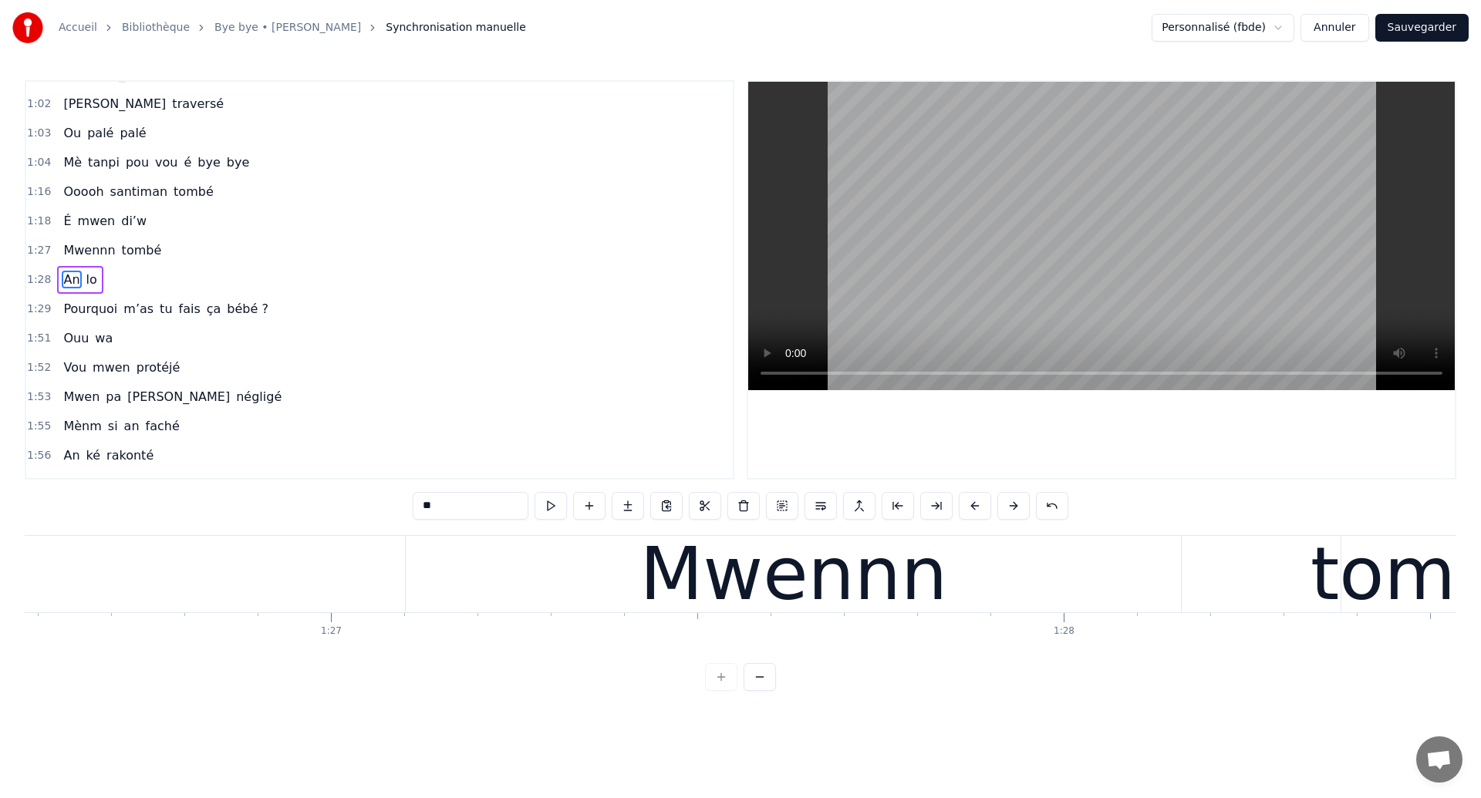
scroll to position [0, 63384]
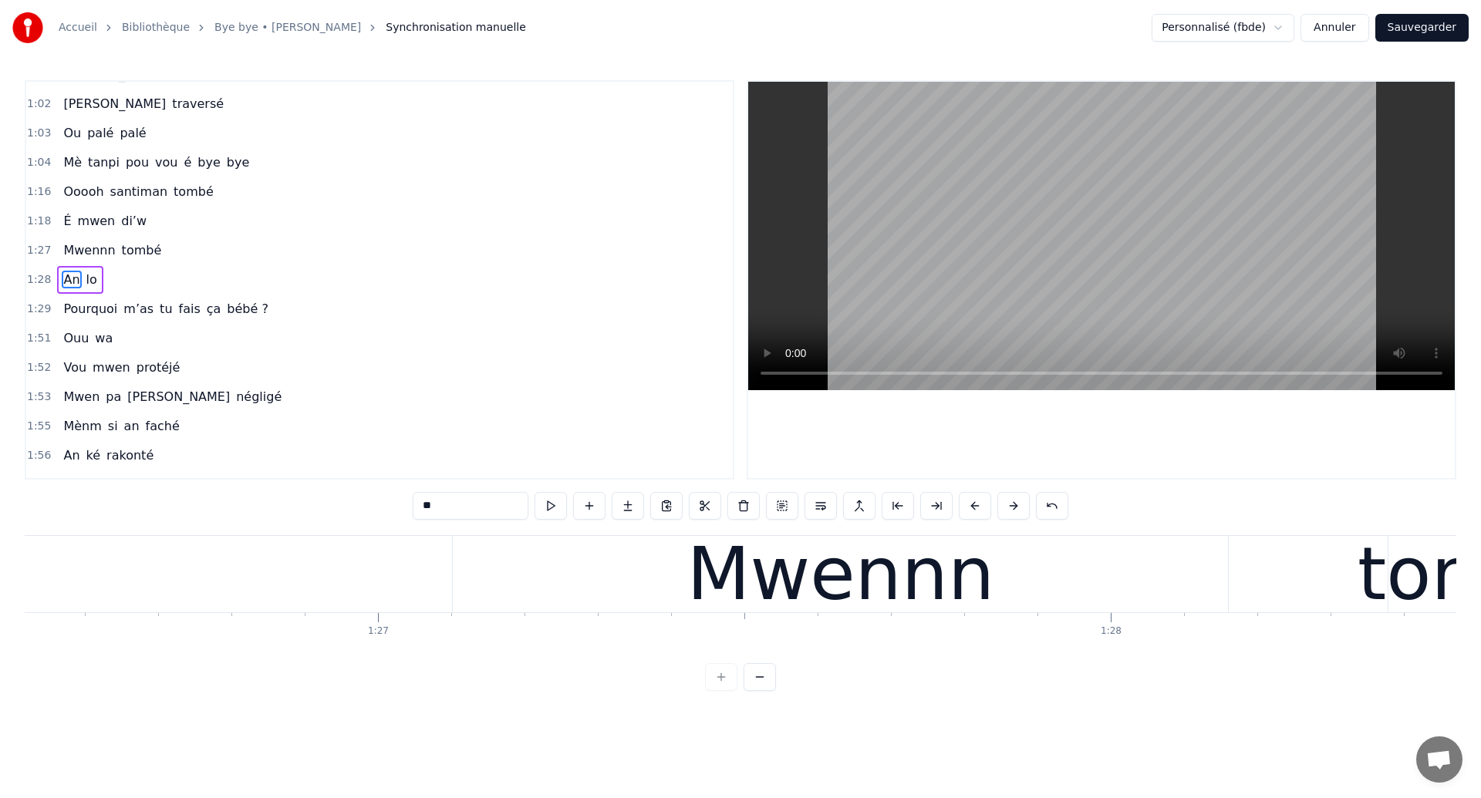
click at [885, 576] on div "Mwennn" at bounding box center [841, 574] width 308 height 110
type input "******"
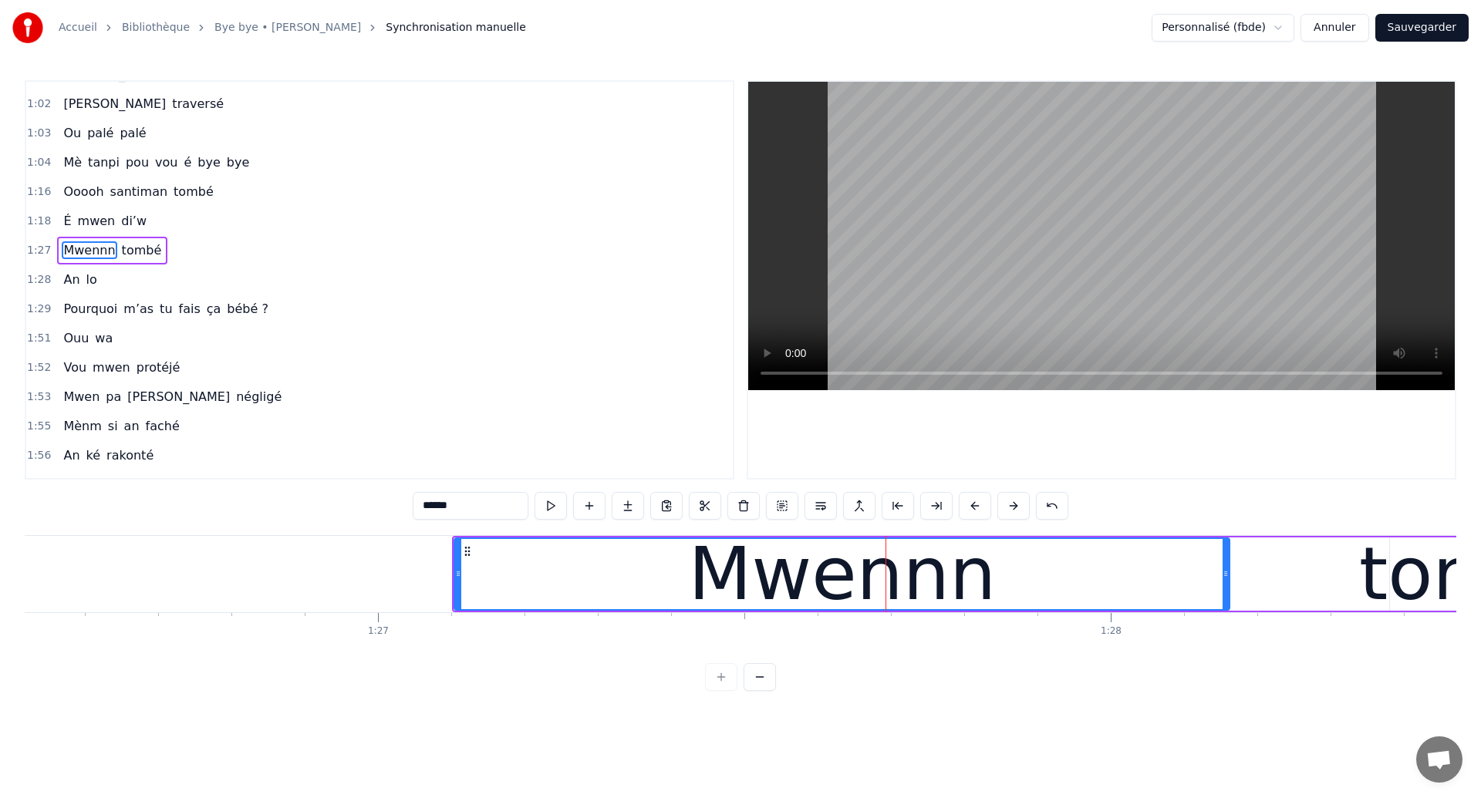
scroll to position [549, 0]
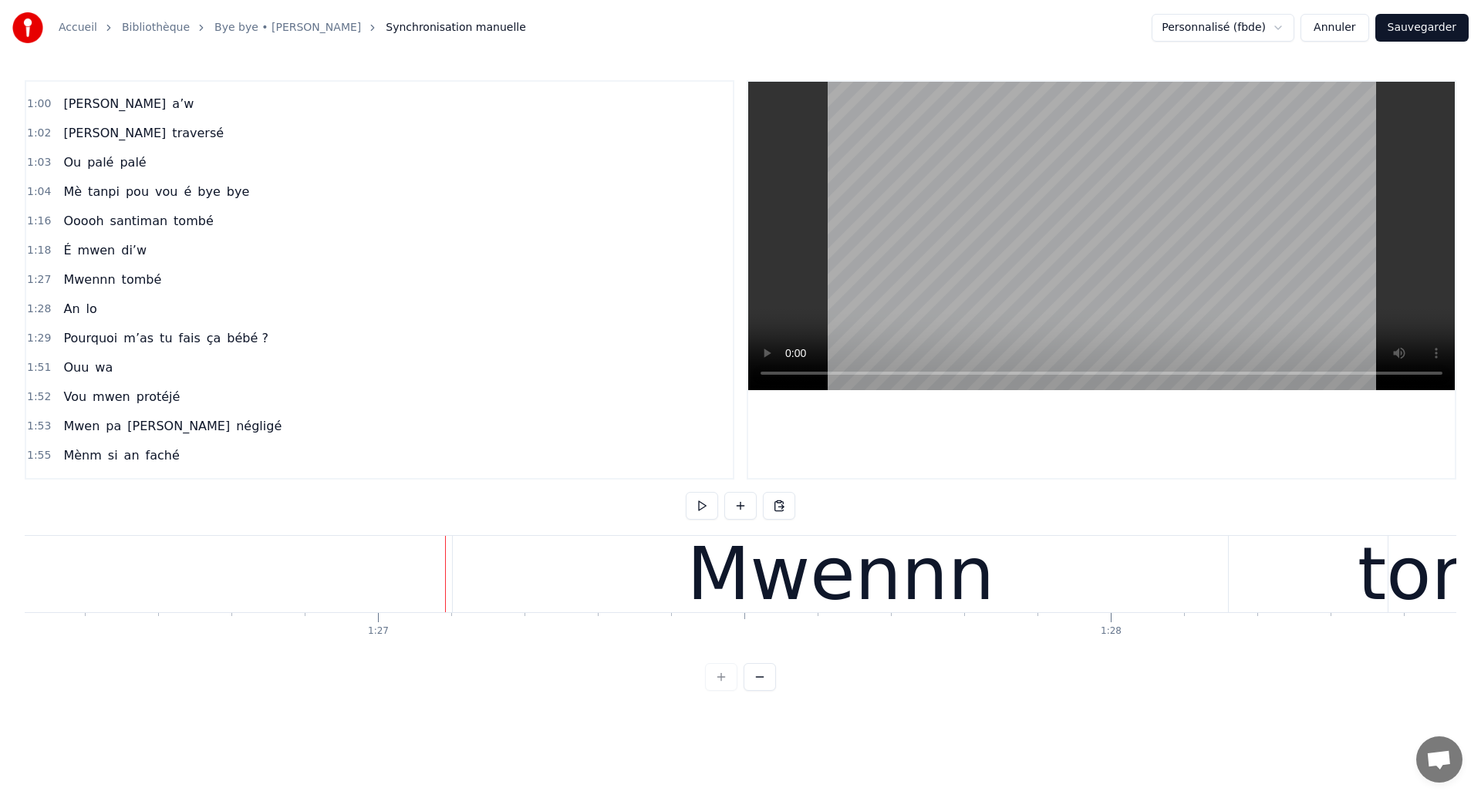
click at [516, 550] on div "Mwennn" at bounding box center [840, 574] width 775 height 76
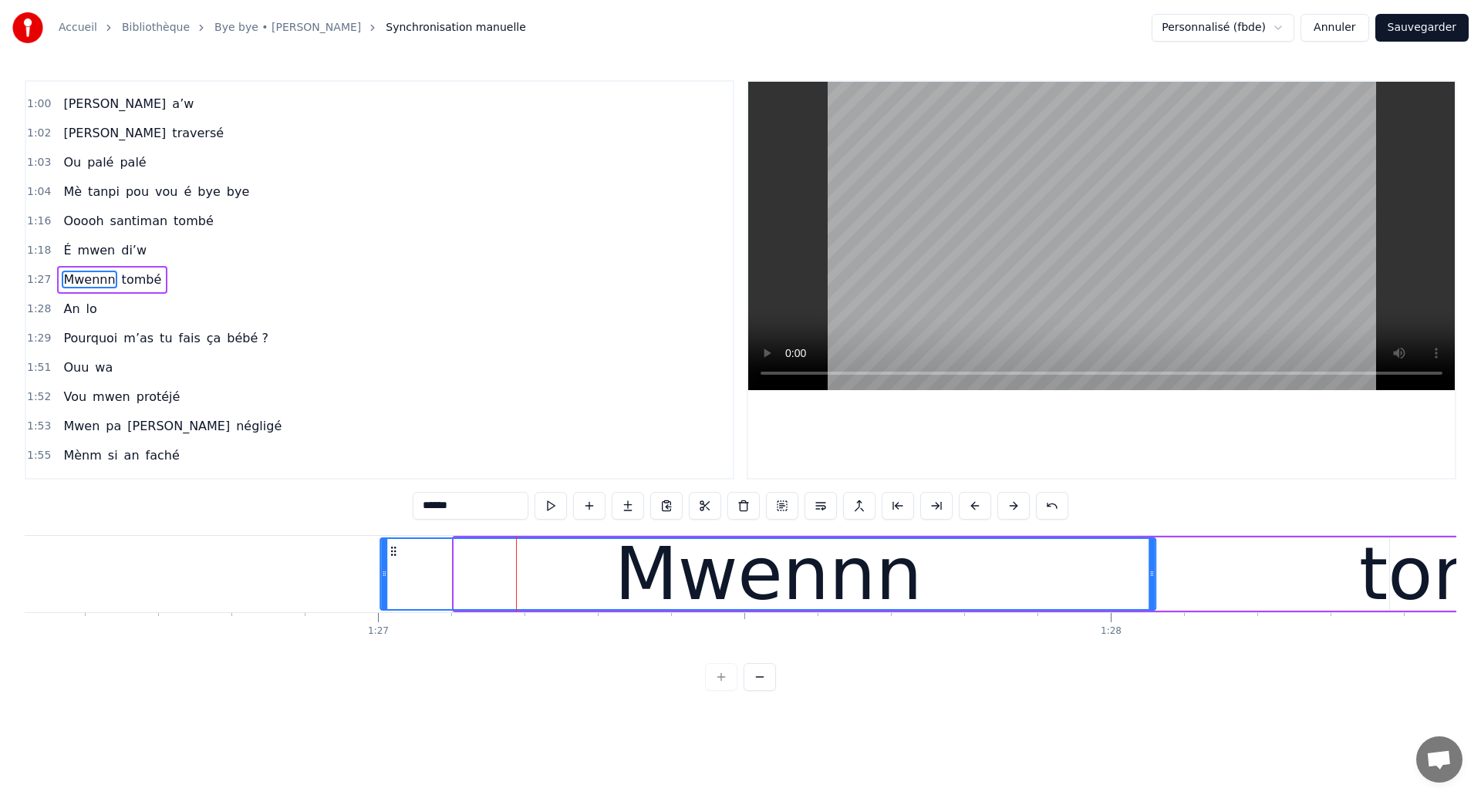
drag, startPoint x: 466, startPoint y: 550, endPoint x: 393, endPoint y: 564, distance: 74.6
click at [393, 564] on div "Mwennn" at bounding box center [768, 574] width 773 height 70
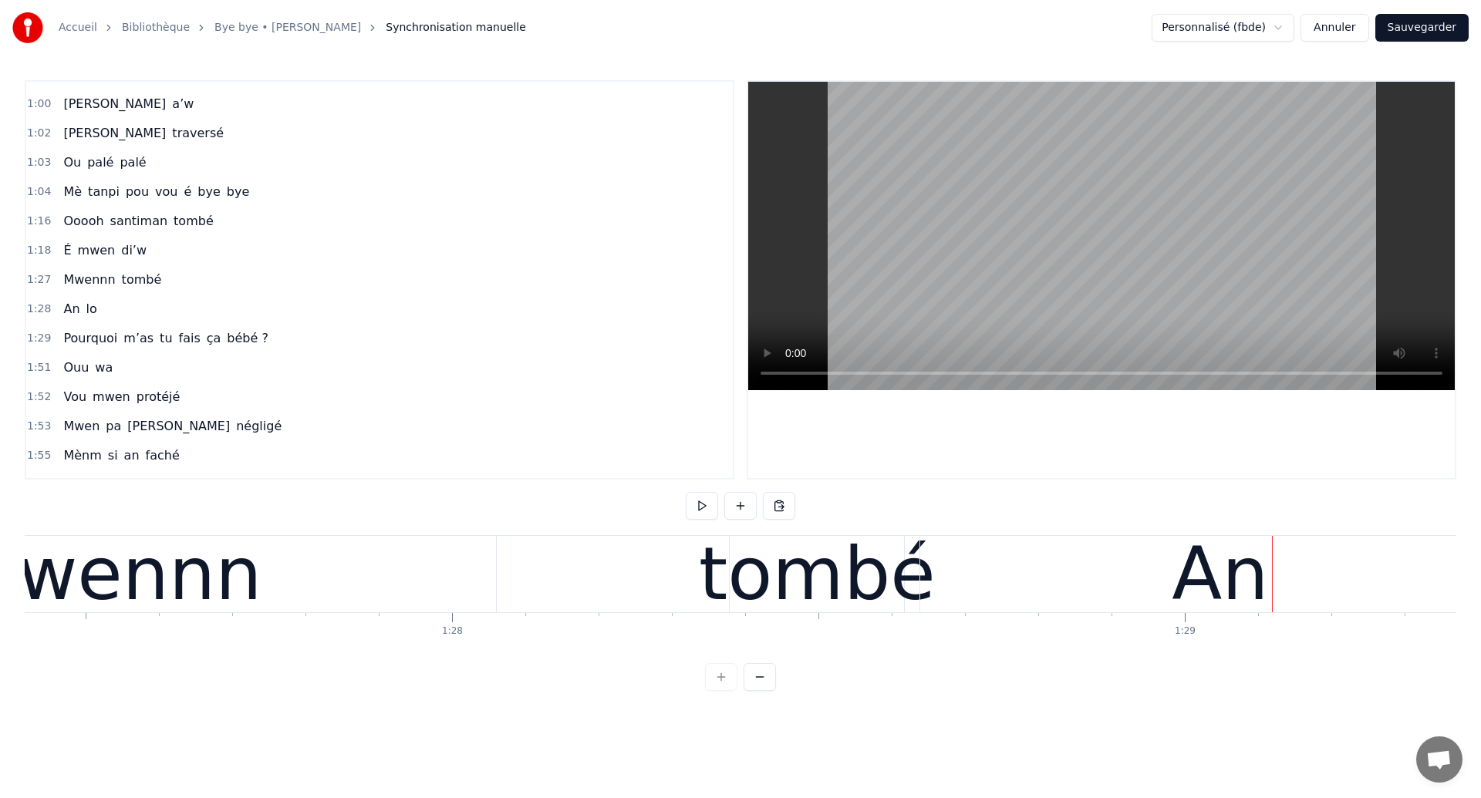
scroll to position [0, 63927]
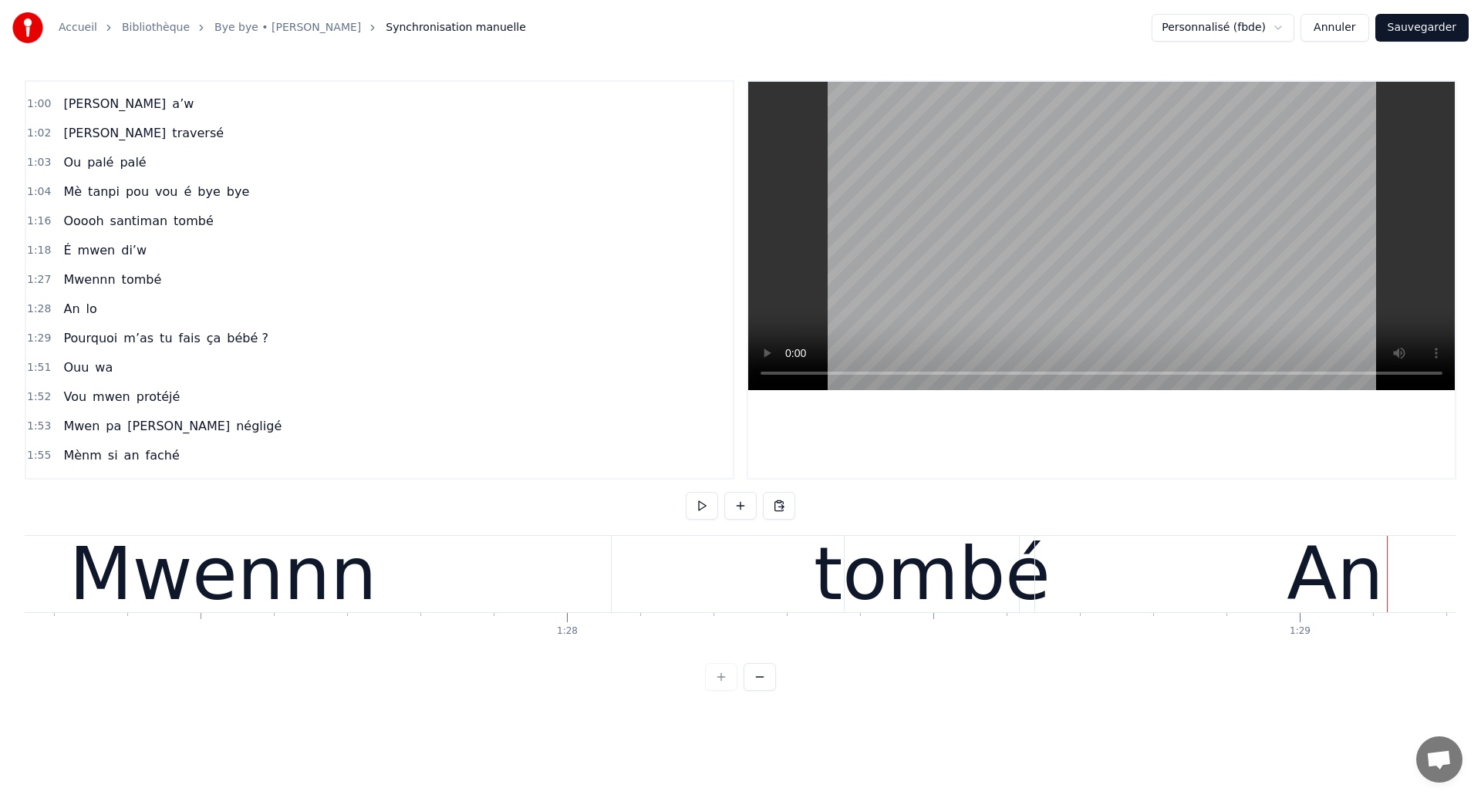
click at [130, 571] on div "Mwennn" at bounding box center [223, 574] width 308 height 110
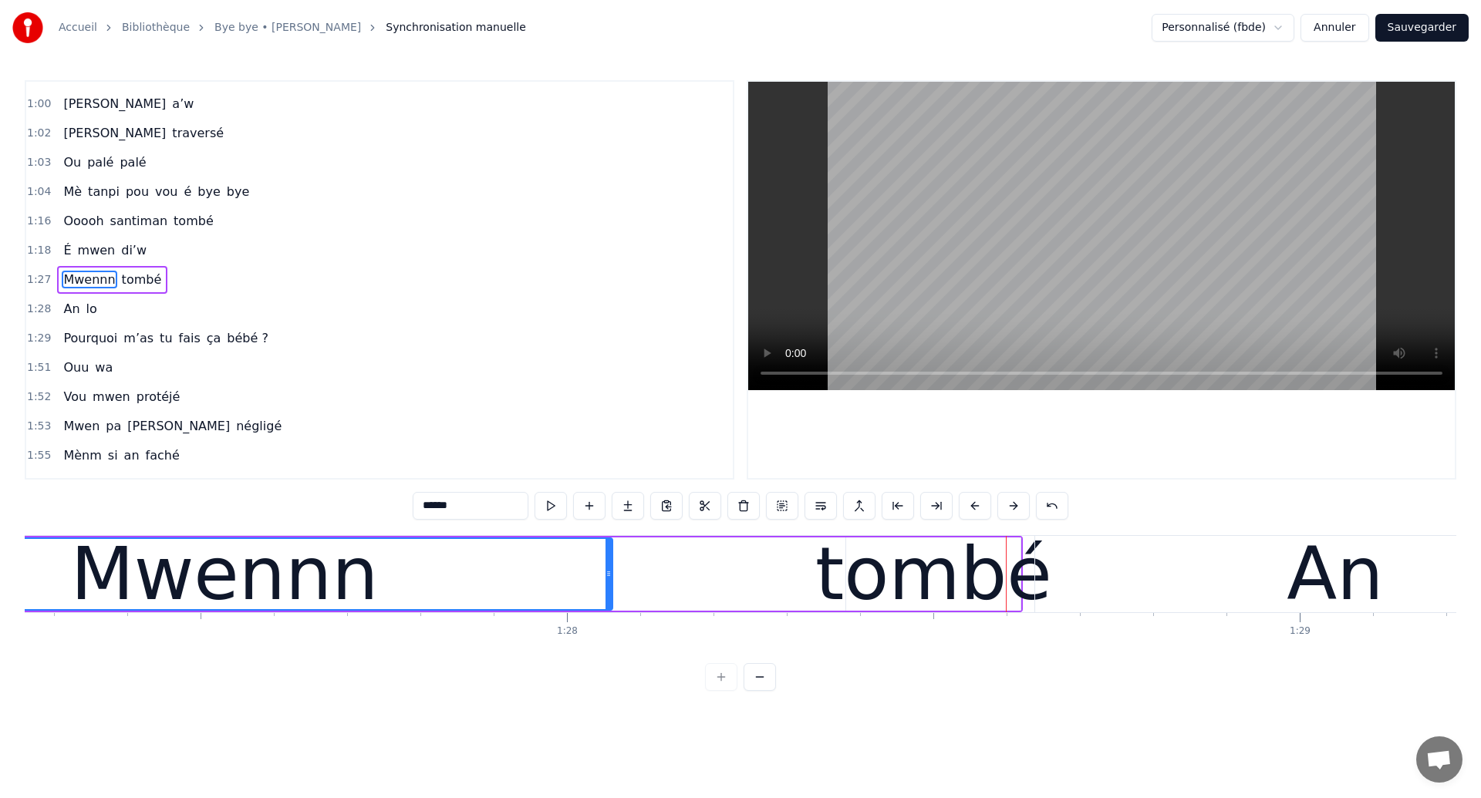
click at [890, 588] on div "tombé" at bounding box center [933, 574] width 237 height 110
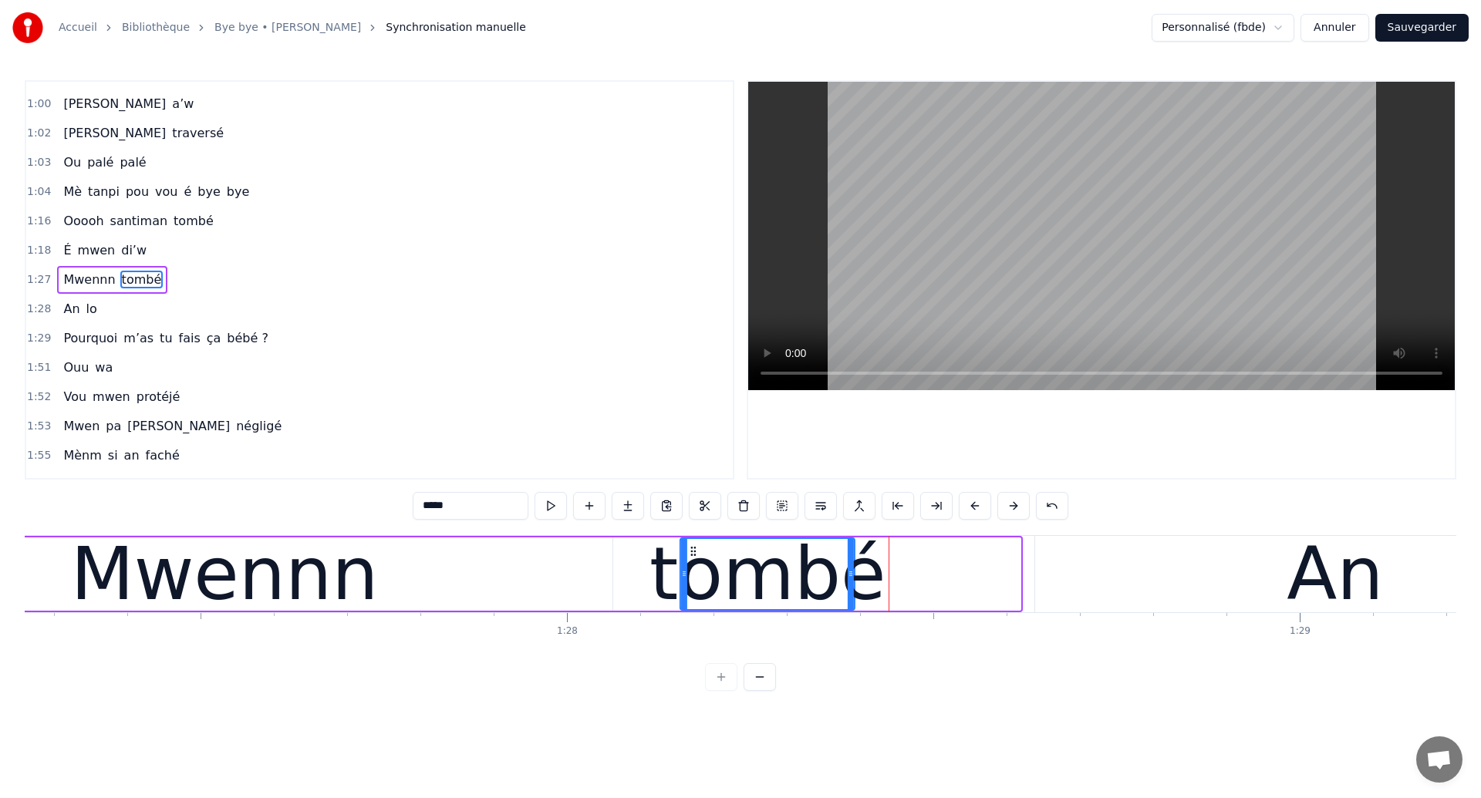
drag, startPoint x: 856, startPoint y: 548, endPoint x: 690, endPoint y: 598, distance: 173.4
click at [690, 598] on div "tombé" at bounding box center [767, 574] width 173 height 70
click at [173, 578] on div "Mwennn" at bounding box center [225, 574] width 308 height 110
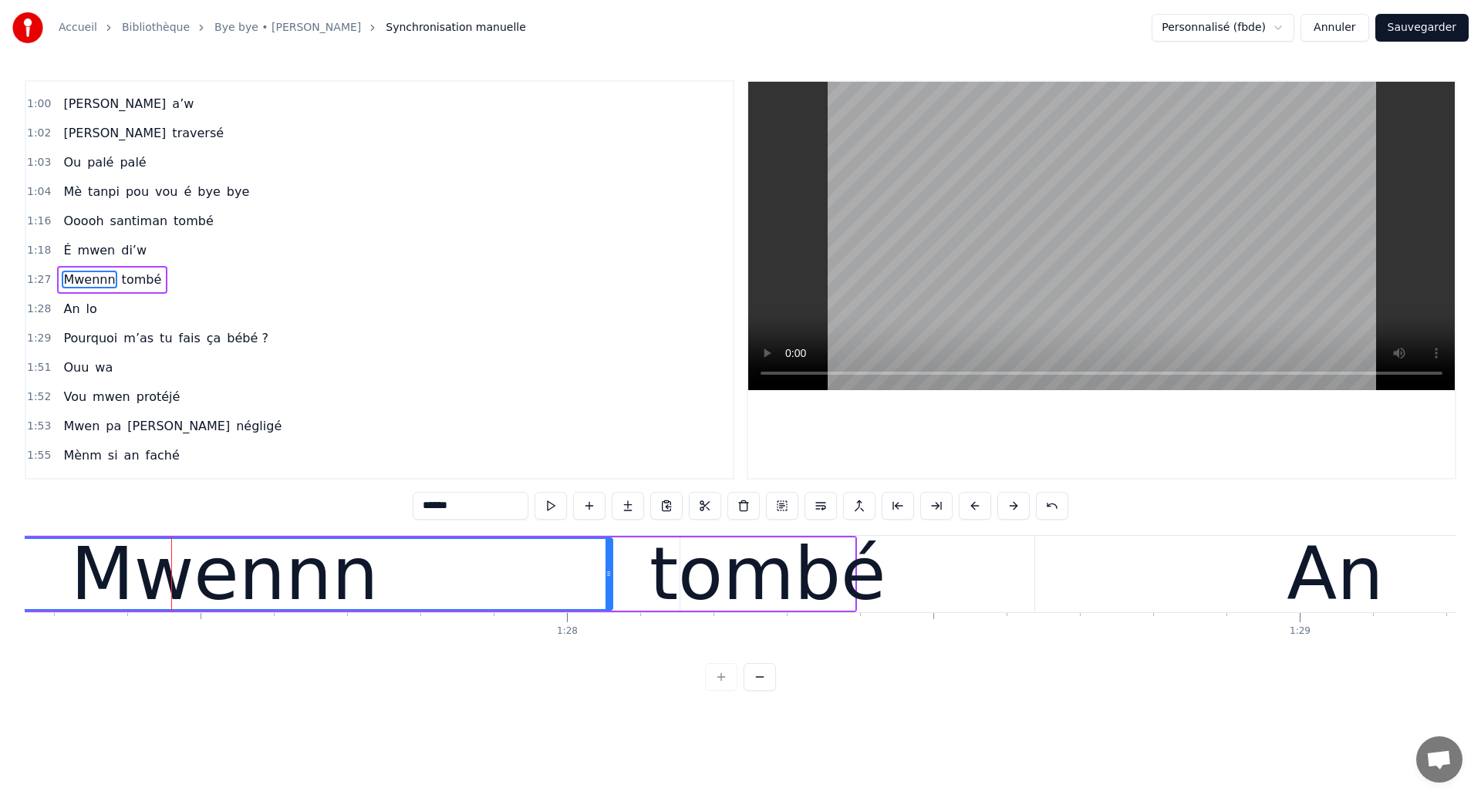
click at [153, 581] on div "Mwennn" at bounding box center [225, 574] width 308 height 110
click at [706, 560] on div "tombé" at bounding box center [767, 574] width 237 height 110
type input "*****"
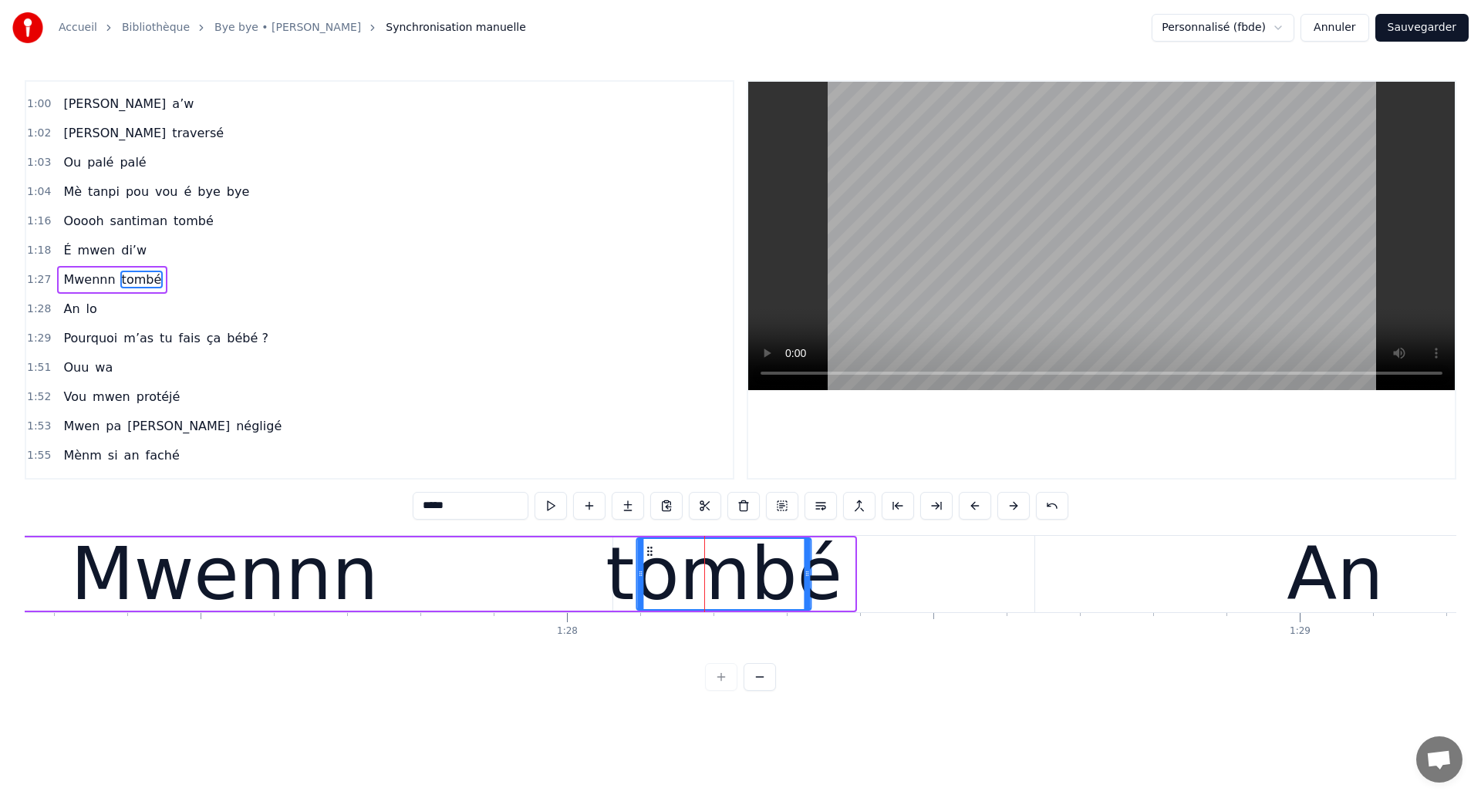
drag, startPoint x: 693, startPoint y: 548, endPoint x: 651, endPoint y: 572, distance: 49.1
click at [651, 572] on div "tombé" at bounding box center [724, 574] width 173 height 70
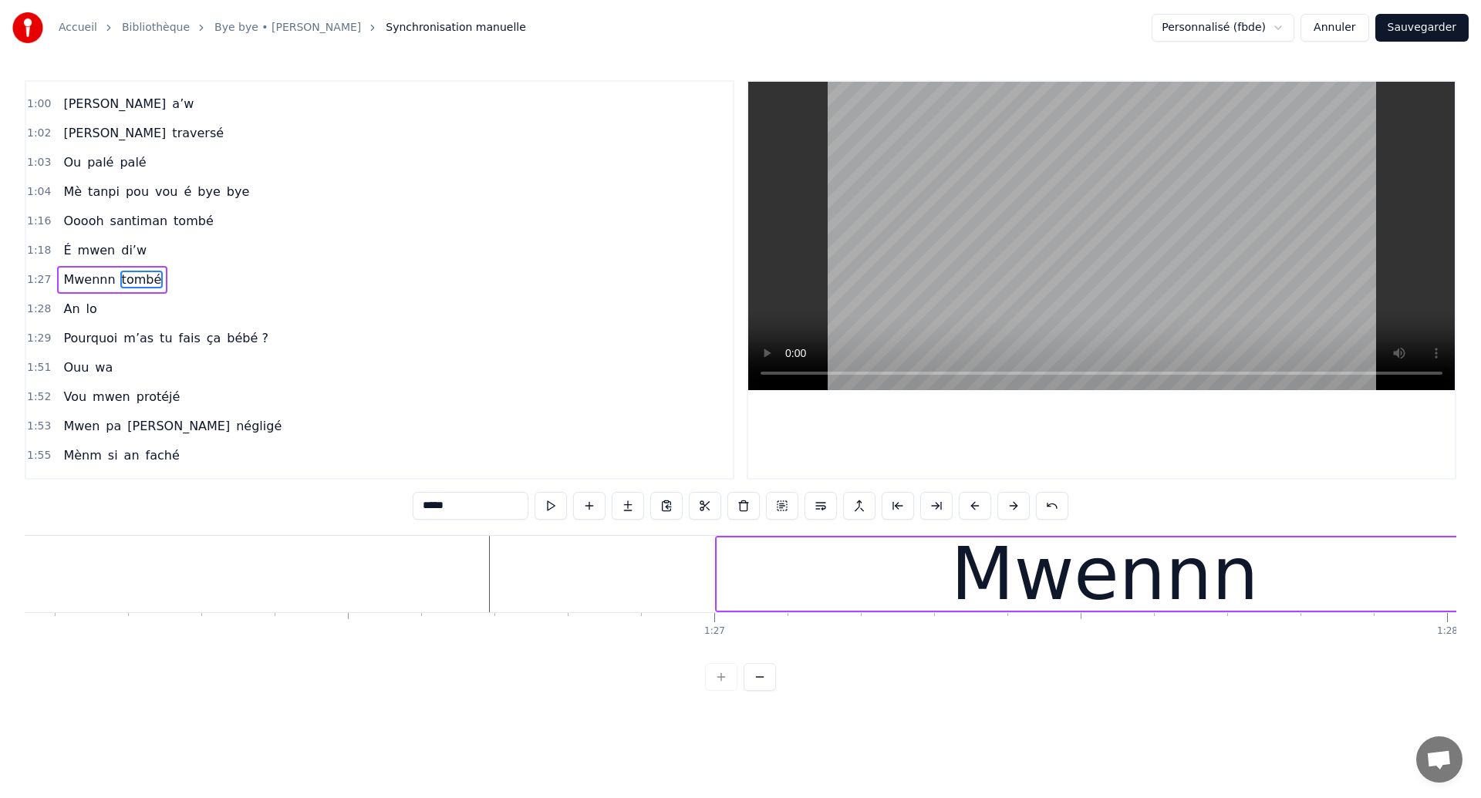
scroll to position [0, 62878]
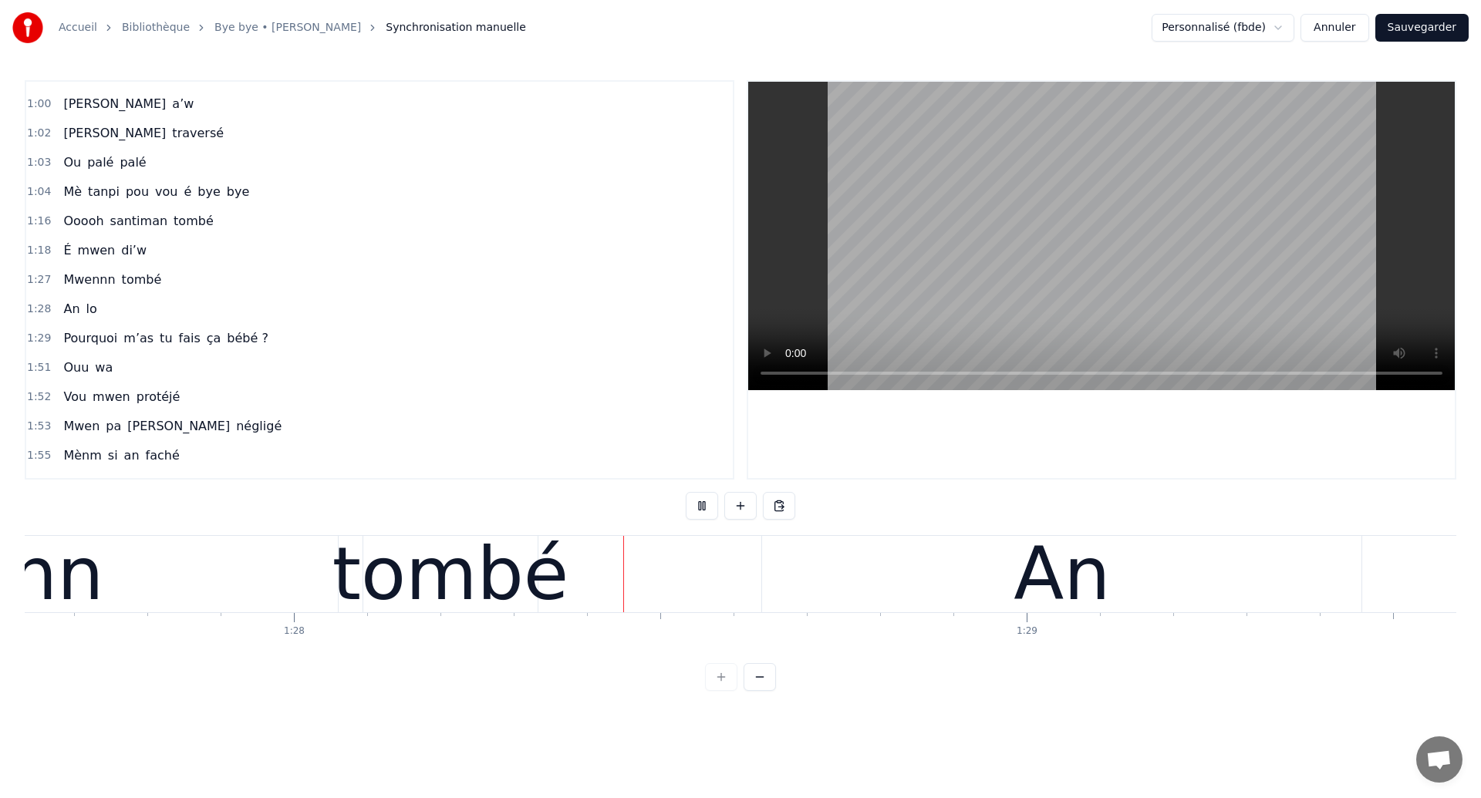
scroll to position [0, 64305]
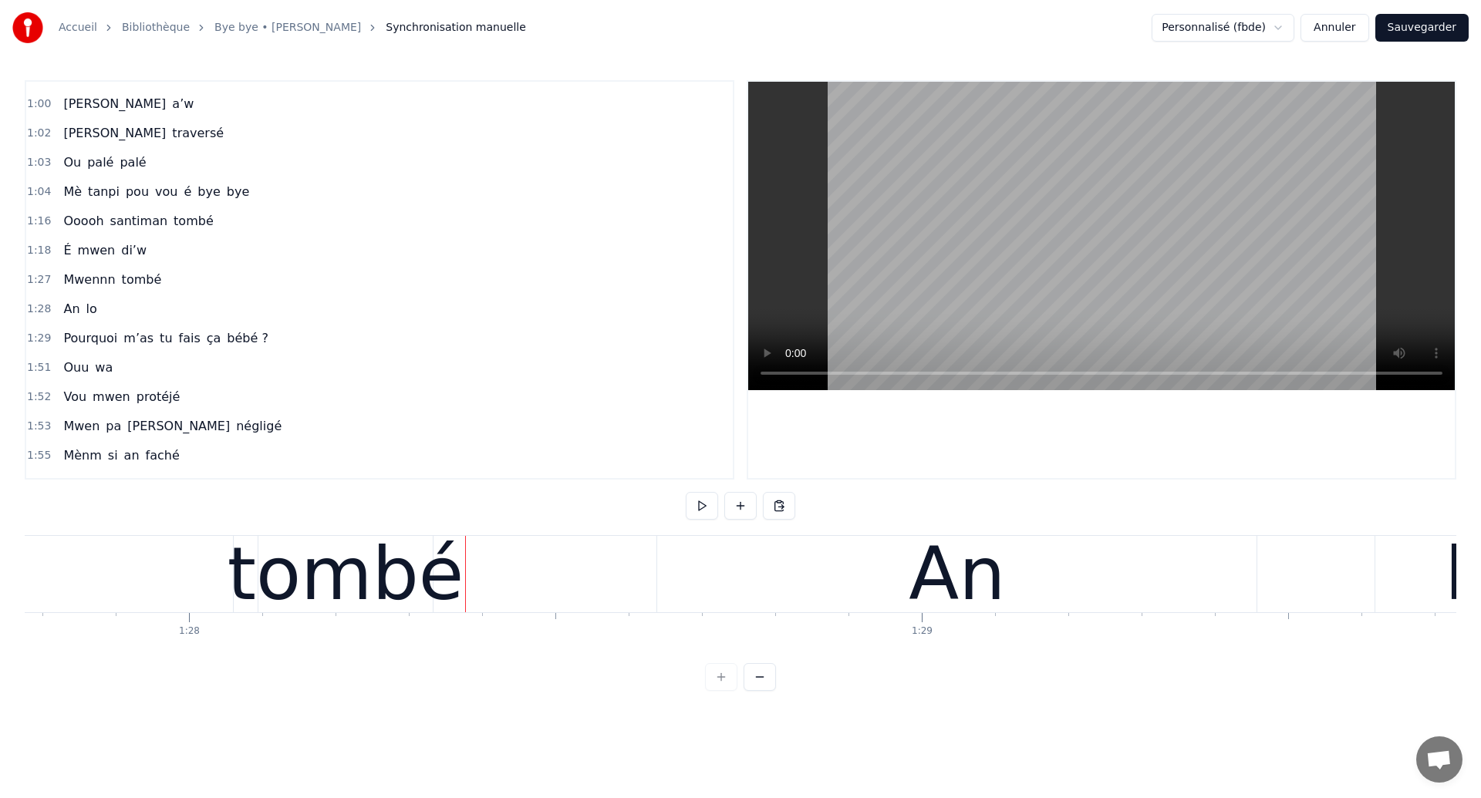
click at [415, 588] on div "tombé" at bounding box center [345, 574] width 237 height 110
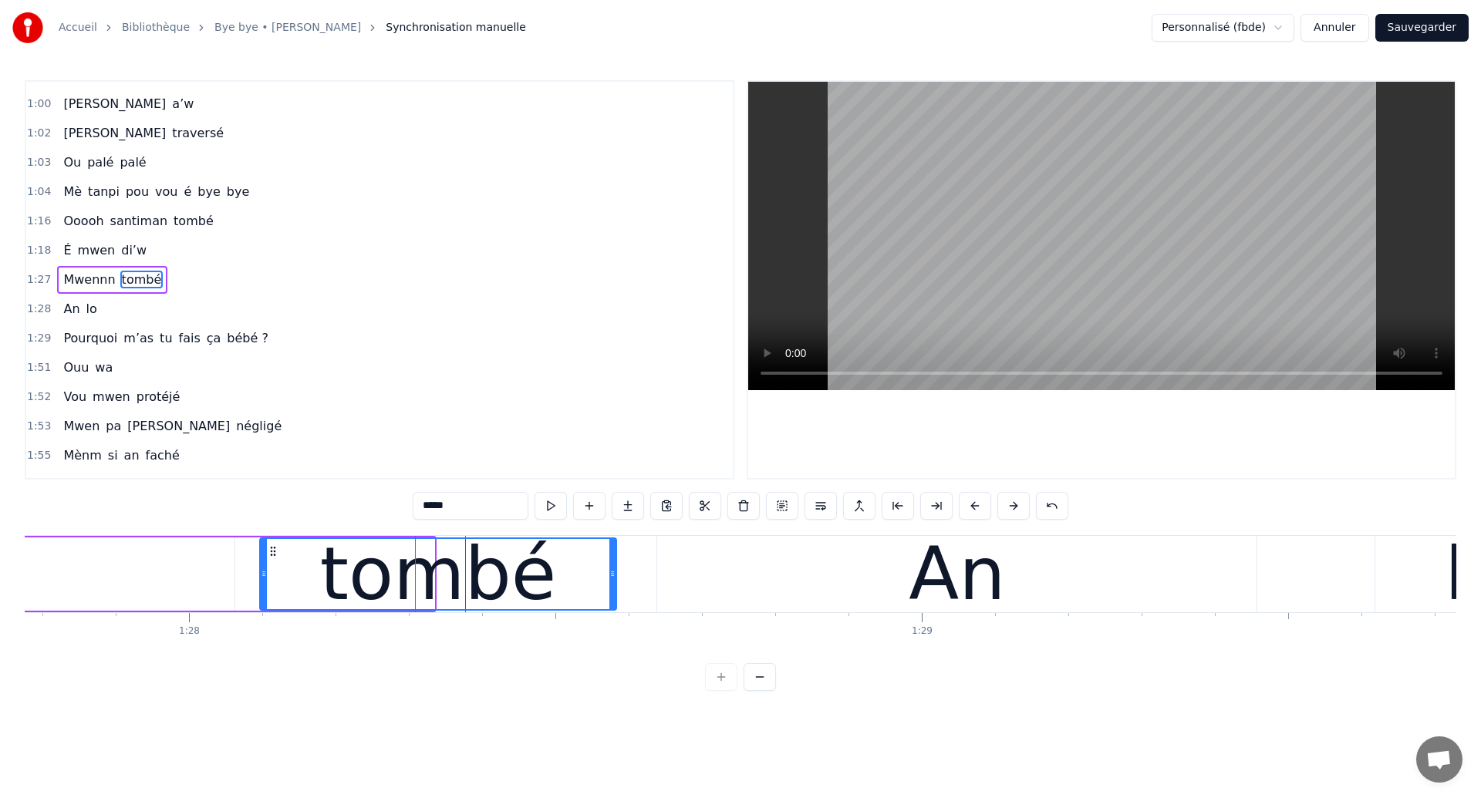
drag, startPoint x: 431, startPoint y: 583, endPoint x: 613, endPoint y: 620, distance: 185.7
click at [613, 620] on div "[PERSON_NAME] ouhan ouhaannn Sé souvan An ka révé tombé si’w Mwen anvi vwè’w Lè…" at bounding box center [740, 593] width 1431 height 116
click at [707, 592] on div "An" at bounding box center [956, 574] width 599 height 76
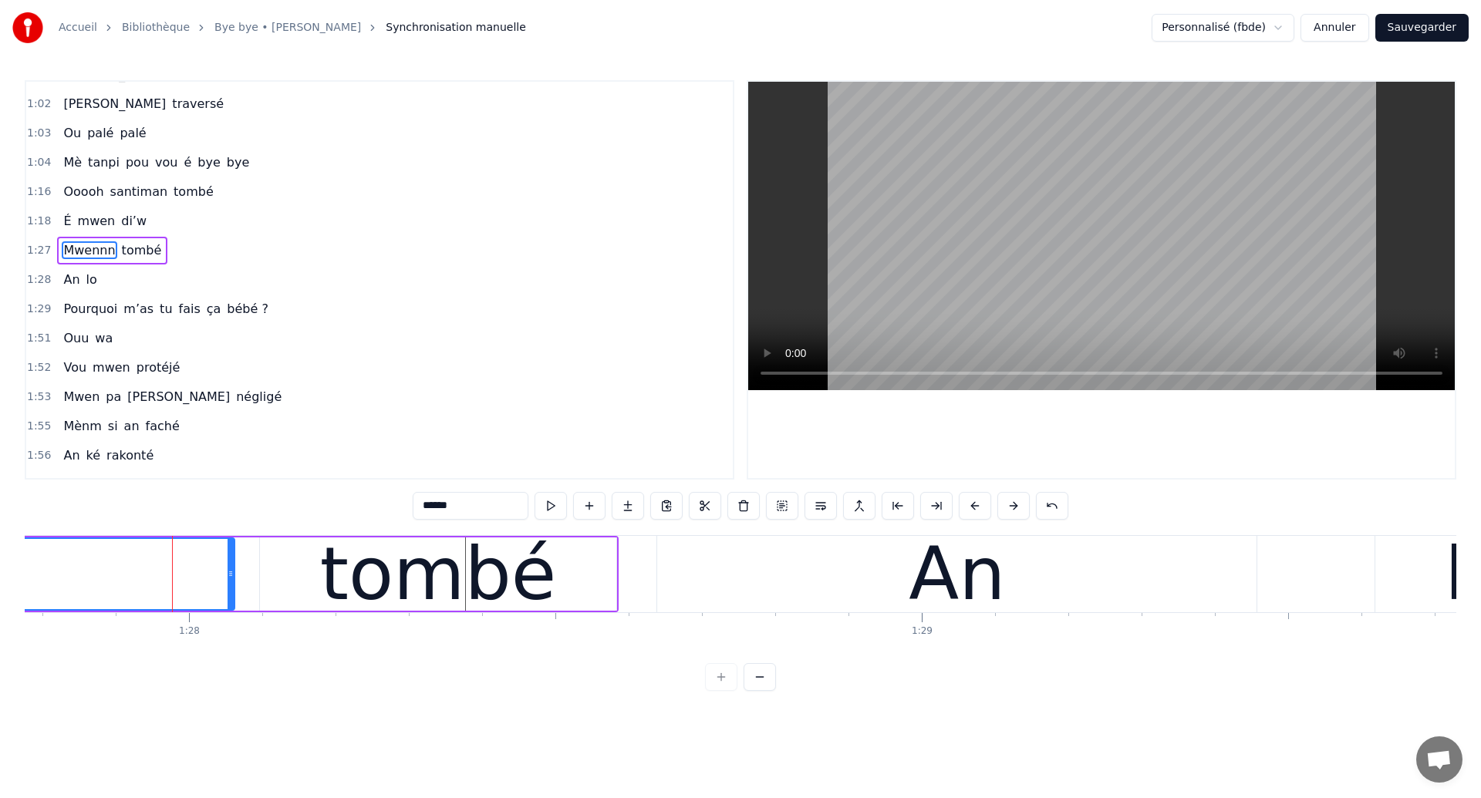
scroll to position [549, 0]
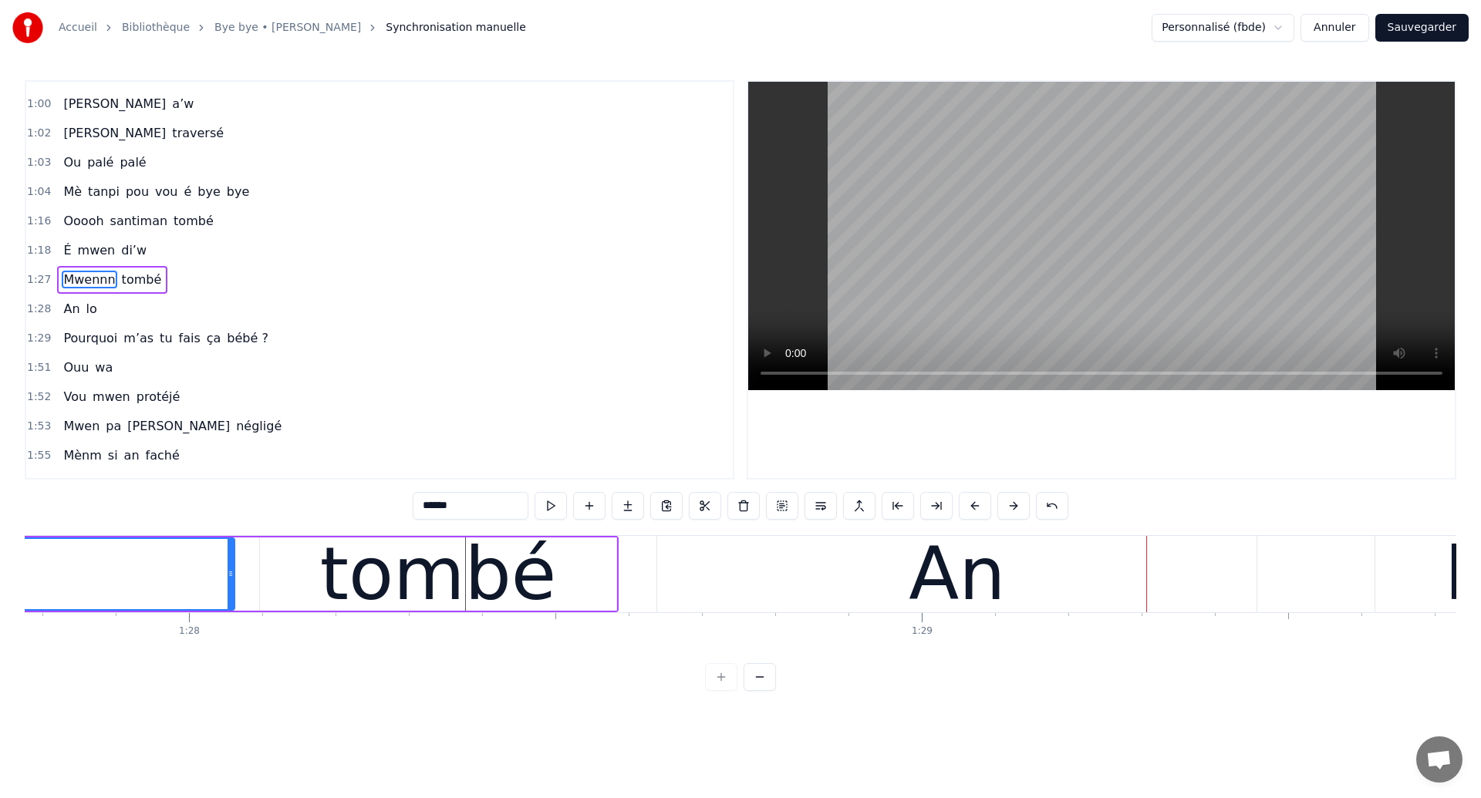
click at [857, 579] on div "An" at bounding box center [956, 574] width 599 height 76
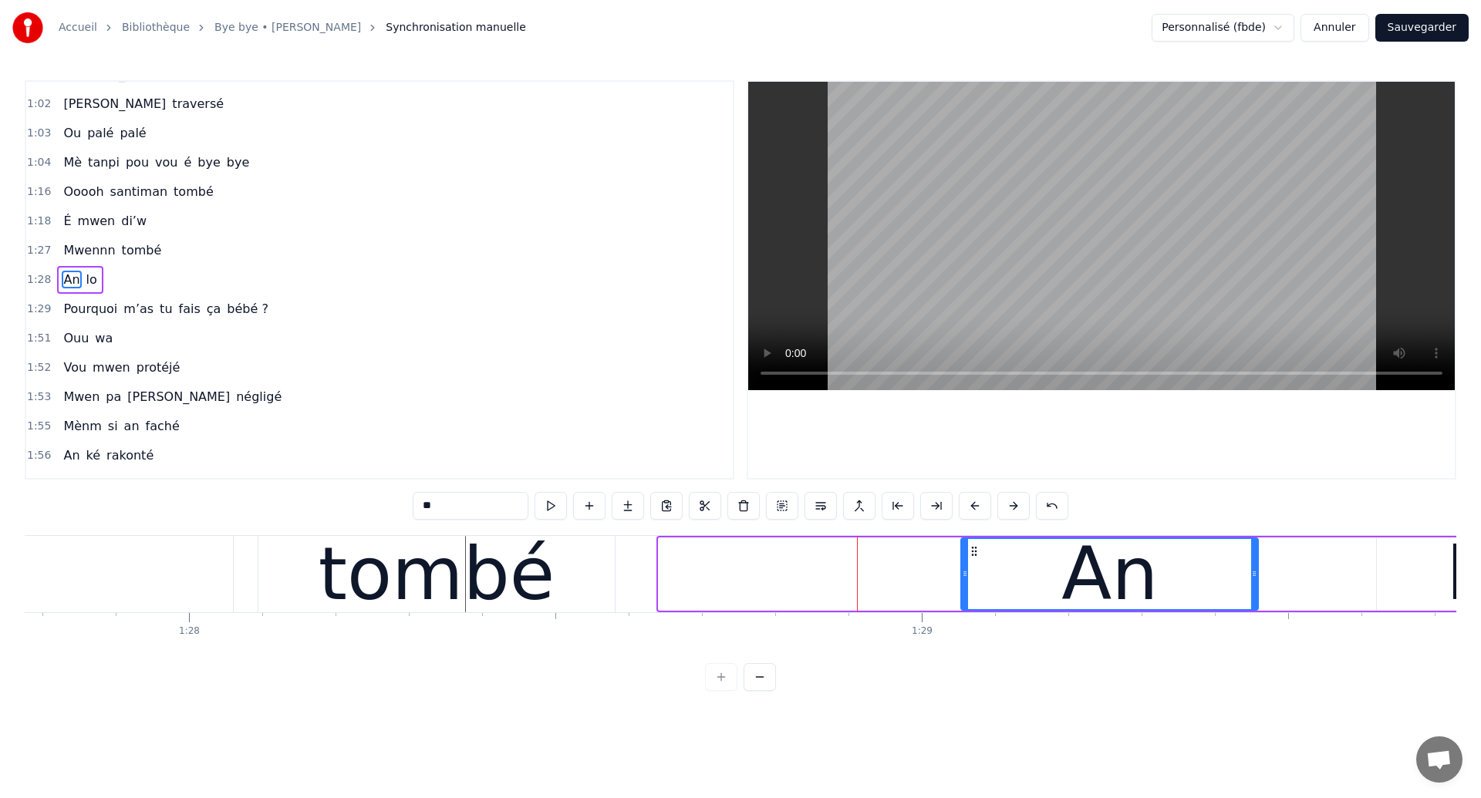
drag, startPoint x: 661, startPoint y: 580, endPoint x: 963, endPoint y: 586, distance: 302.4
click at [963, 586] on div at bounding box center [965, 574] width 6 height 70
click at [302, 599] on div "tombé" at bounding box center [436, 574] width 356 height 76
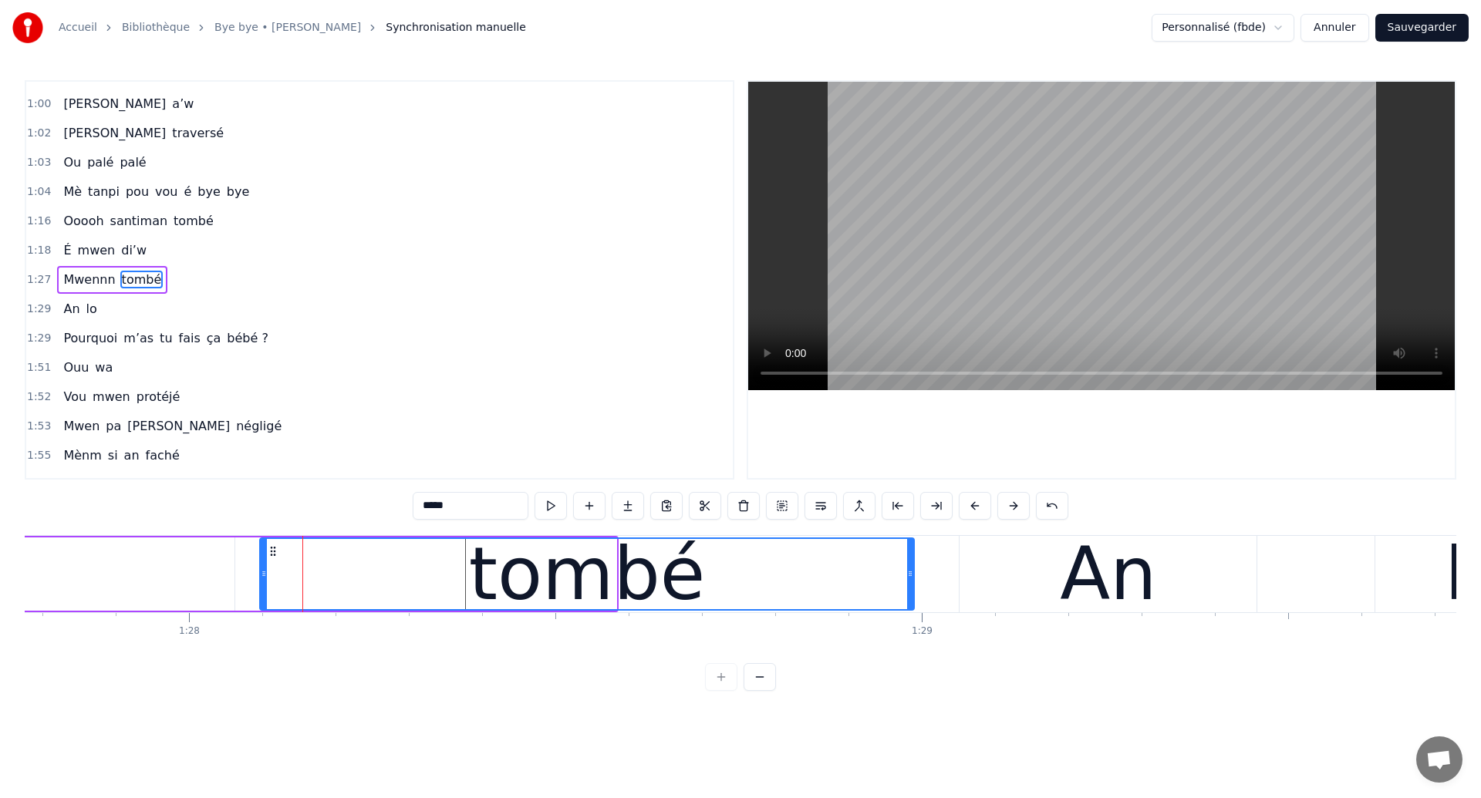
drag, startPoint x: 612, startPoint y: 575, endPoint x: 909, endPoint y: 615, distance: 300.4
click at [909, 615] on div "[PERSON_NAME] ouhan ouhaannn Sé souvan An ka révé tombé si’w Mwen anvi vwè’w Lè…" at bounding box center [740, 593] width 1431 height 116
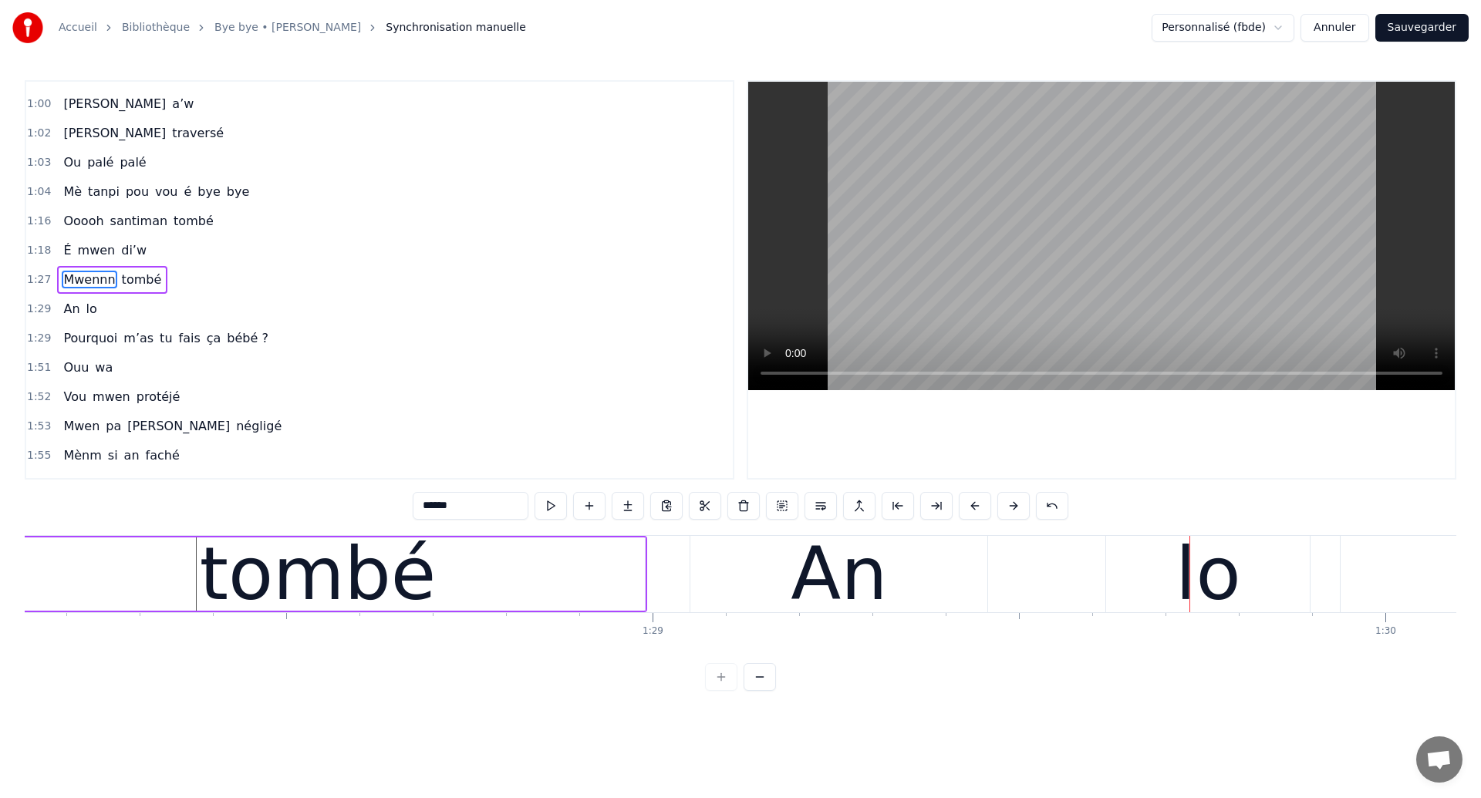
scroll to position [0, 64544]
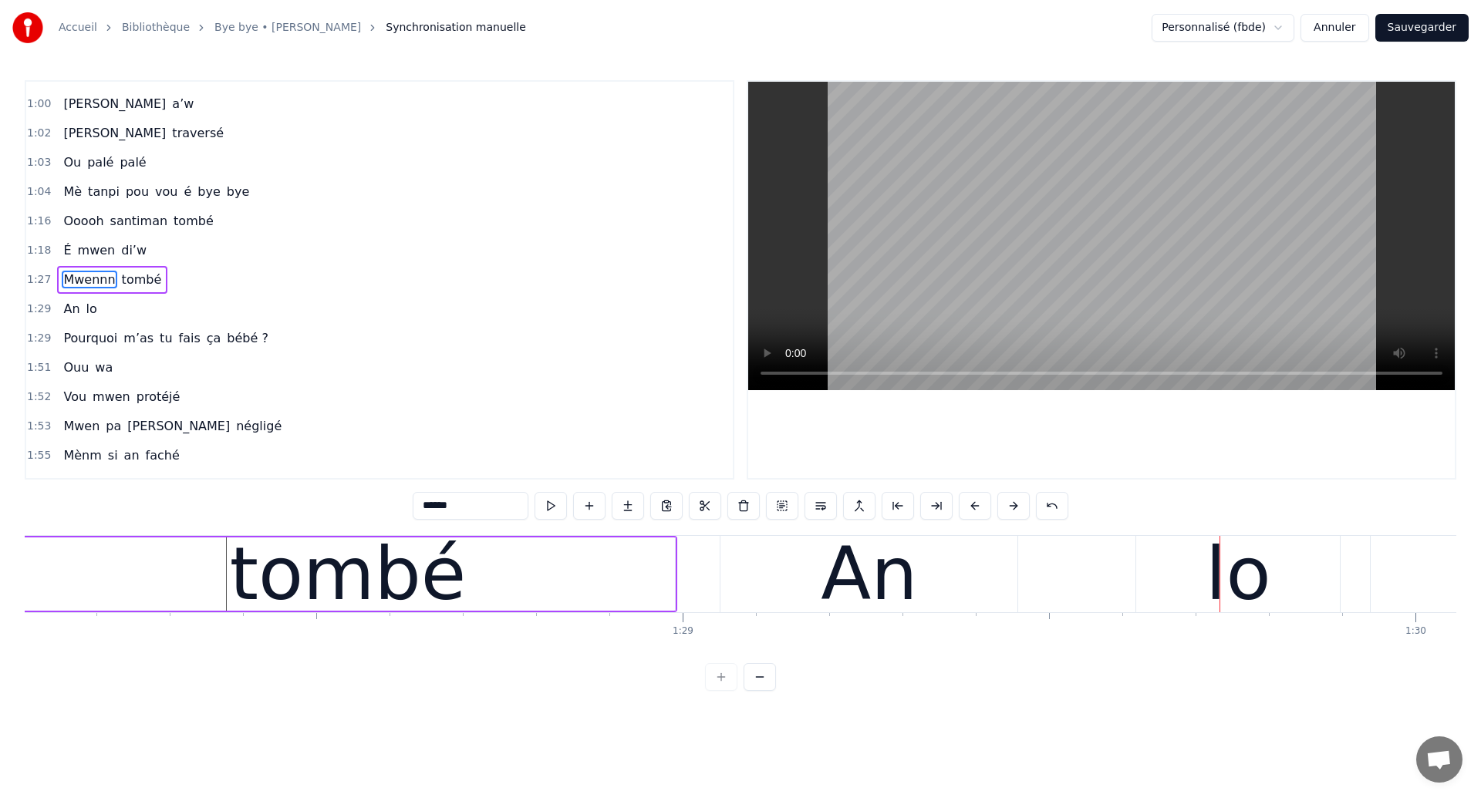
click at [193, 579] on div "tombé" at bounding box center [348, 574] width 654 height 73
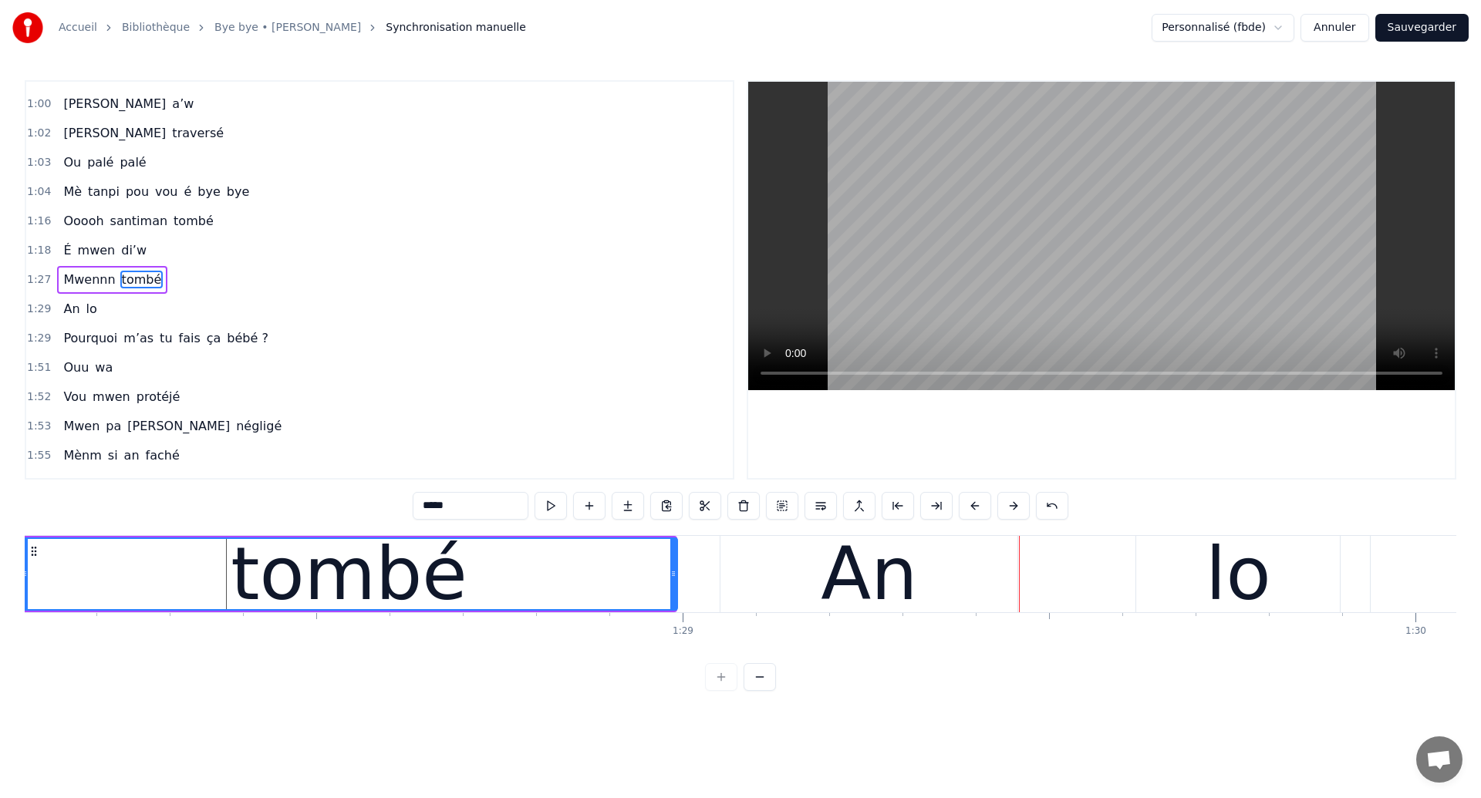
click at [670, 582] on div at bounding box center [673, 574] width 6 height 70
click at [768, 597] on div "An" at bounding box center [868, 574] width 297 height 76
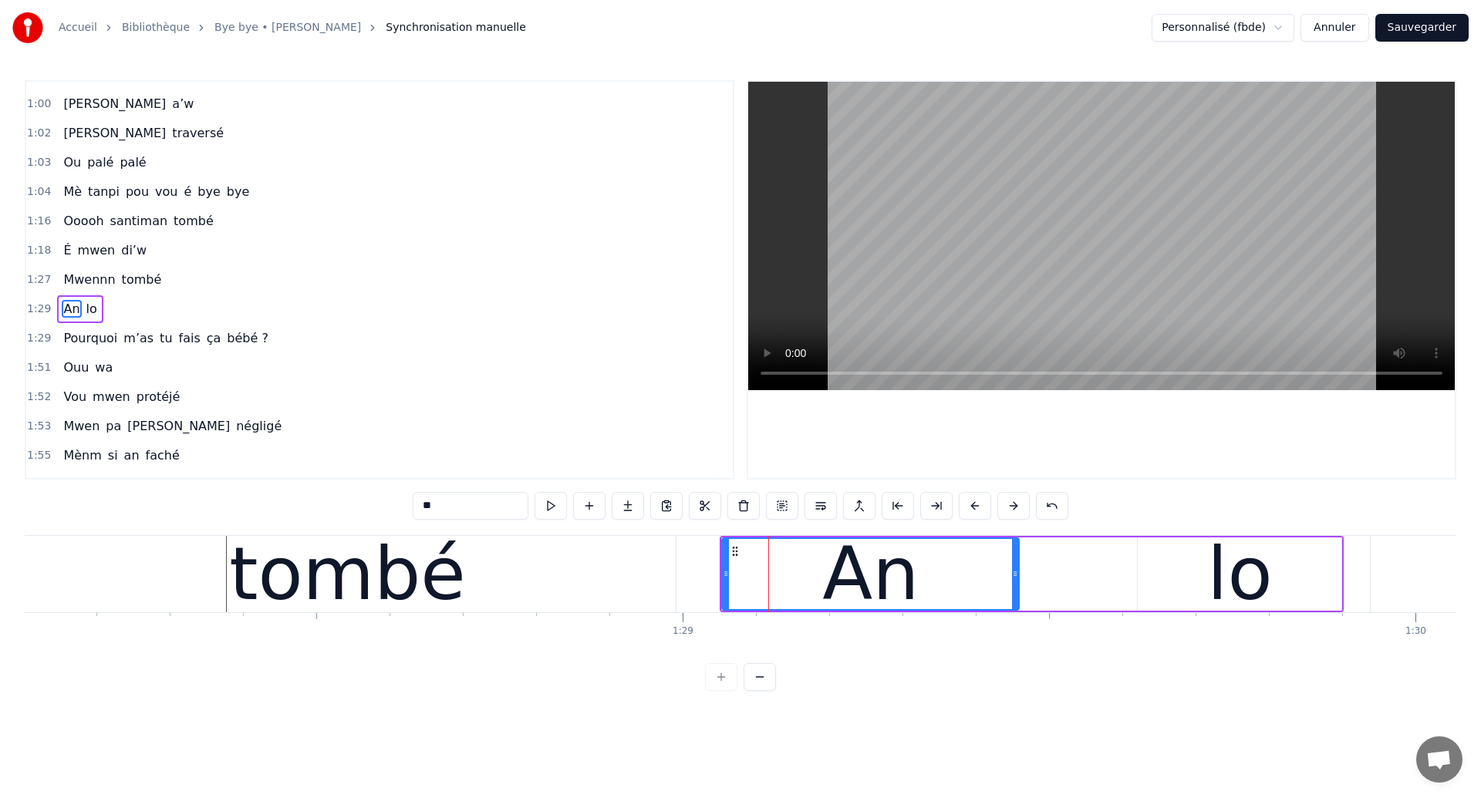
scroll to position [578, 0]
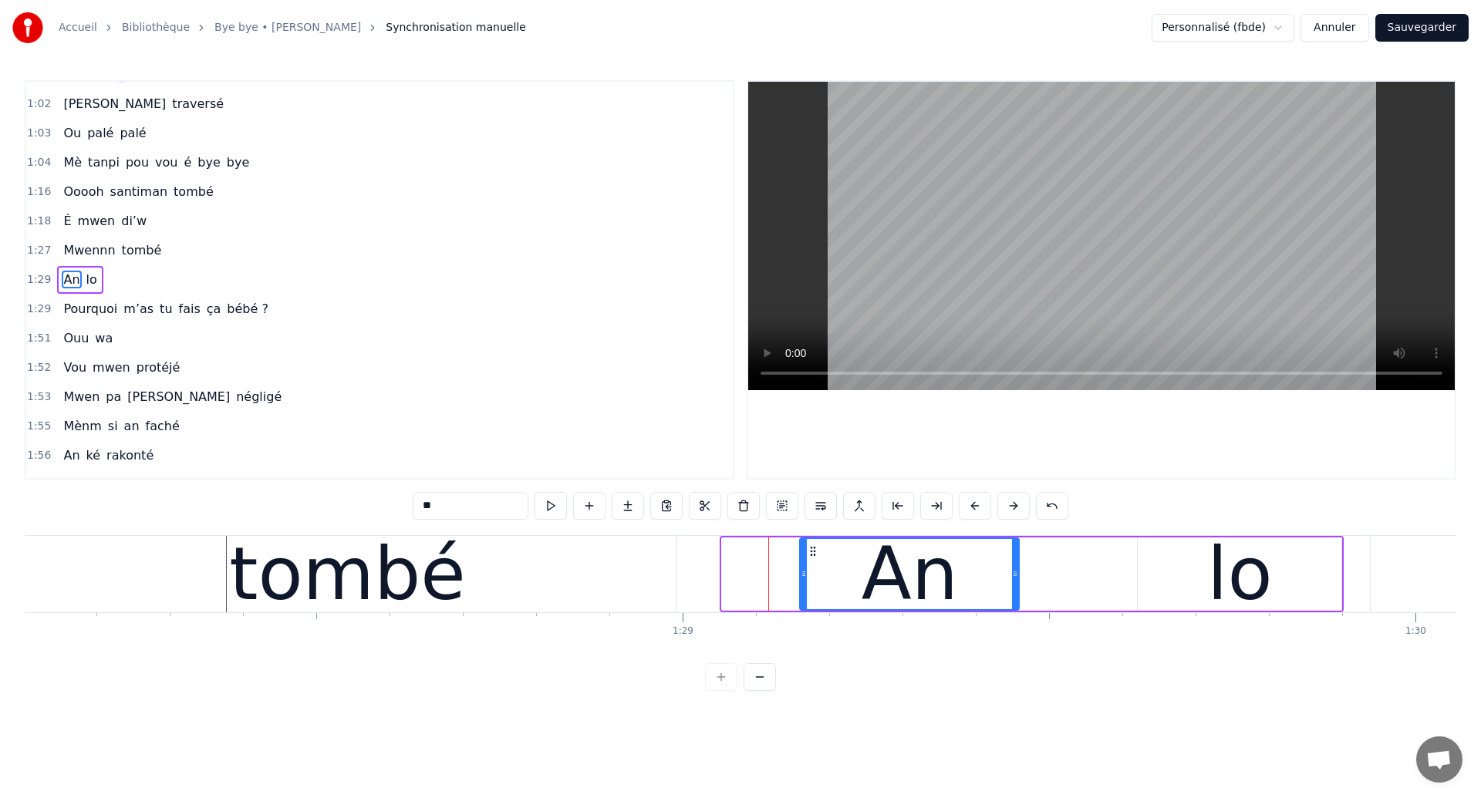
drag, startPoint x: 723, startPoint y: 580, endPoint x: 800, endPoint y: 609, distance: 82.5
click at [800, 609] on div "An" at bounding box center [909, 574] width 221 height 73
click at [389, 589] on div "tombé" at bounding box center [347, 574] width 237 height 110
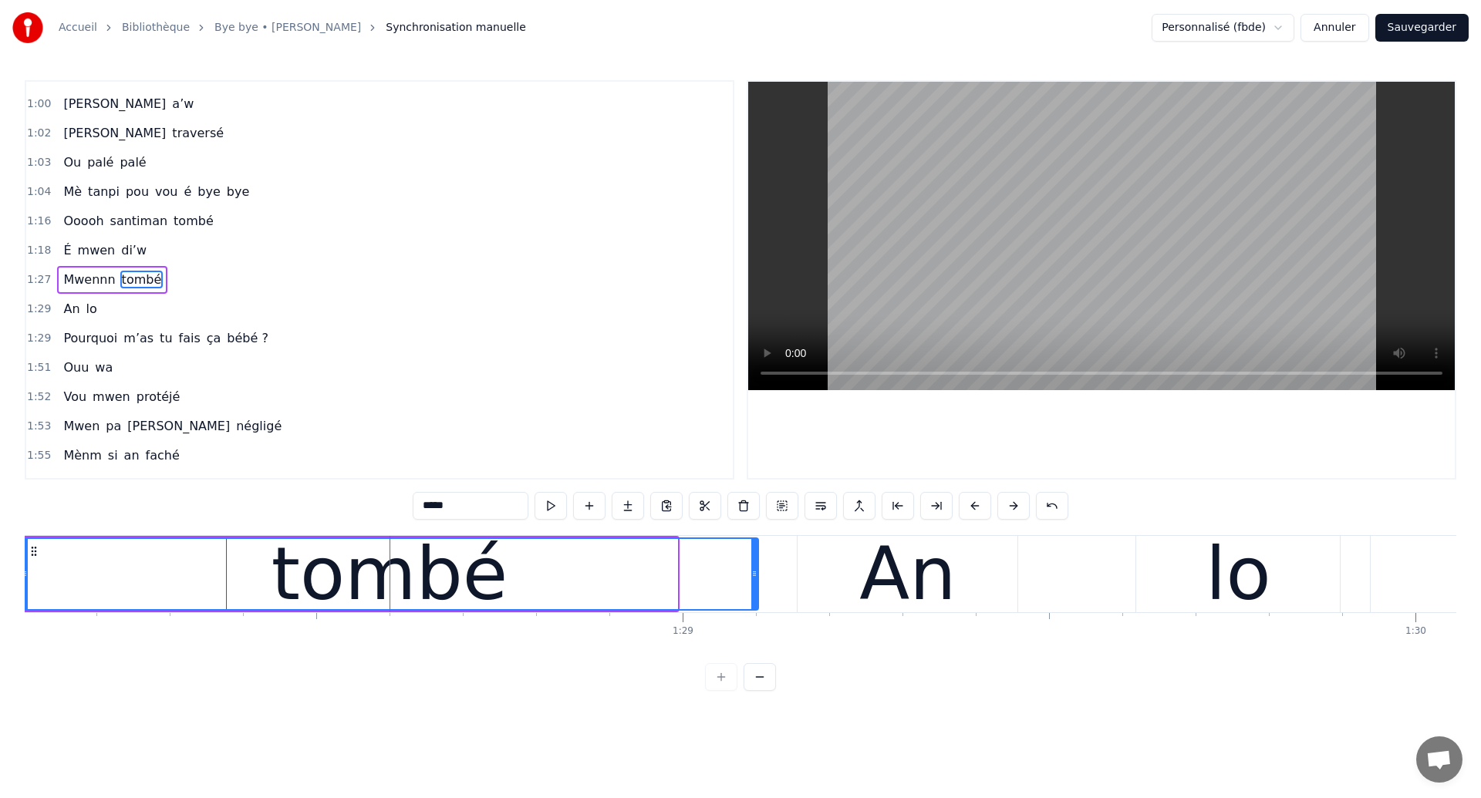
drag, startPoint x: 675, startPoint y: 571, endPoint x: 756, endPoint y: 609, distance: 89.7
click at [756, 609] on div "tombé" at bounding box center [389, 574] width 739 height 73
click at [54, 579] on div "tombé" at bounding box center [390, 574] width 736 height 70
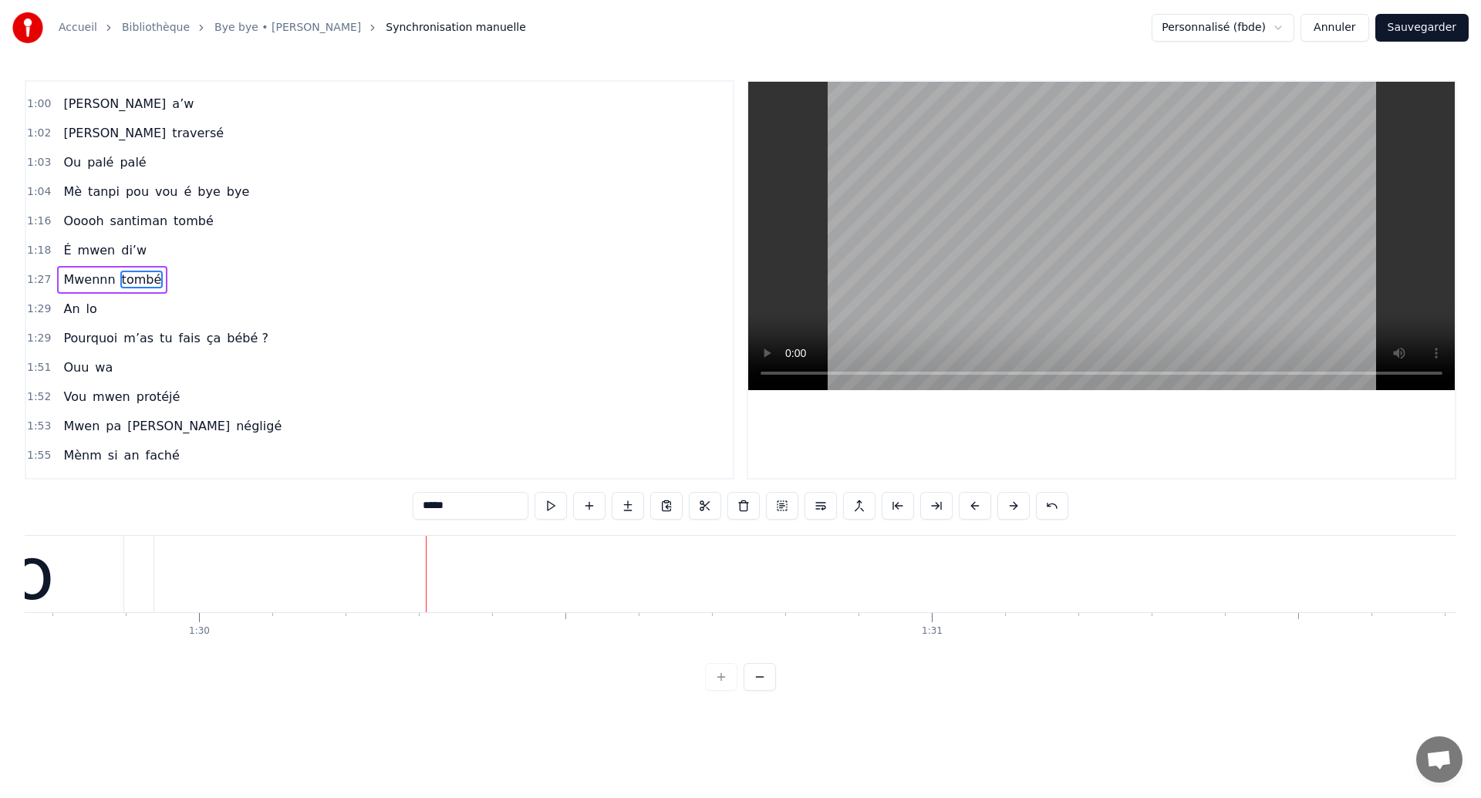
scroll to position [0, 65826]
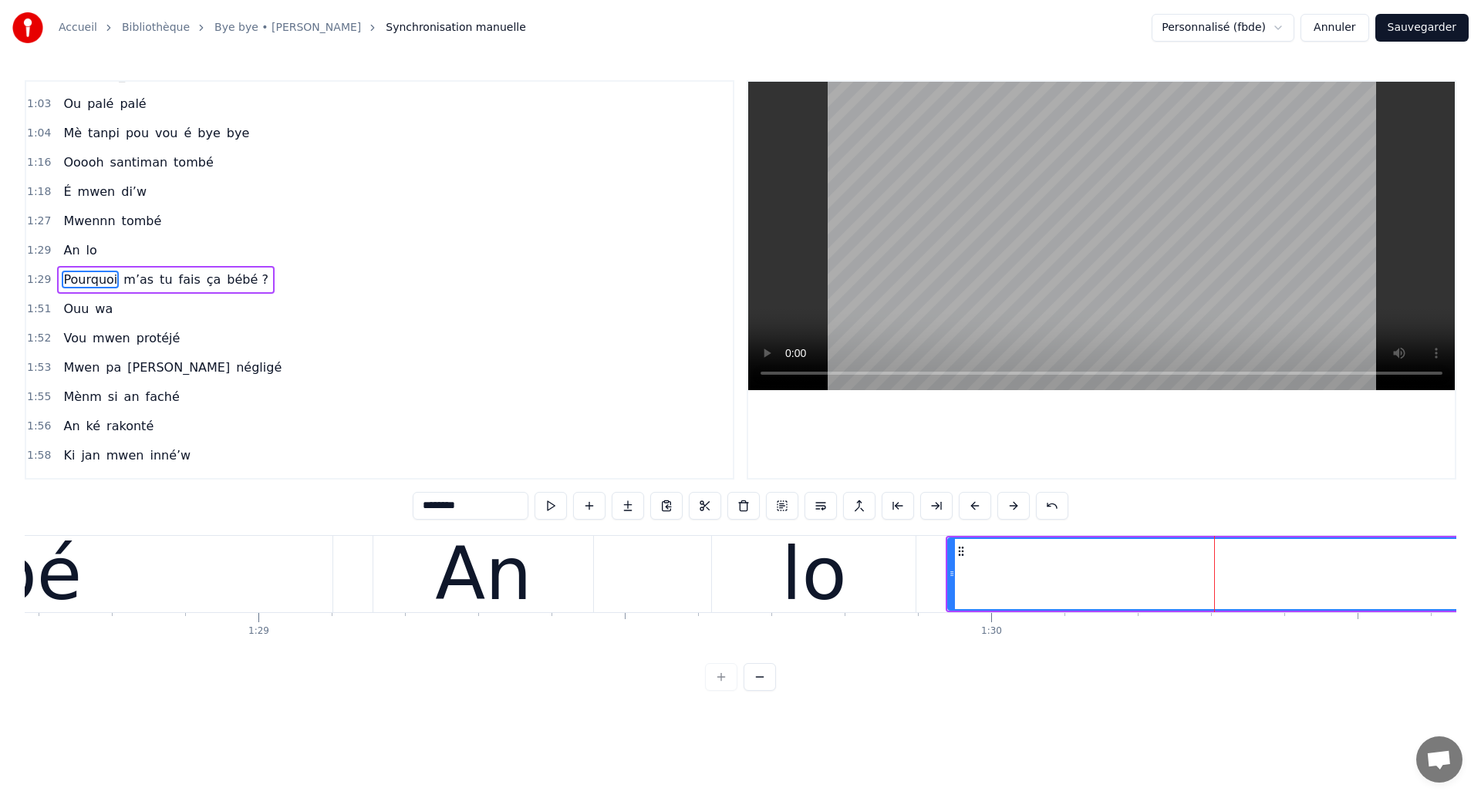
scroll to position [0, 64763]
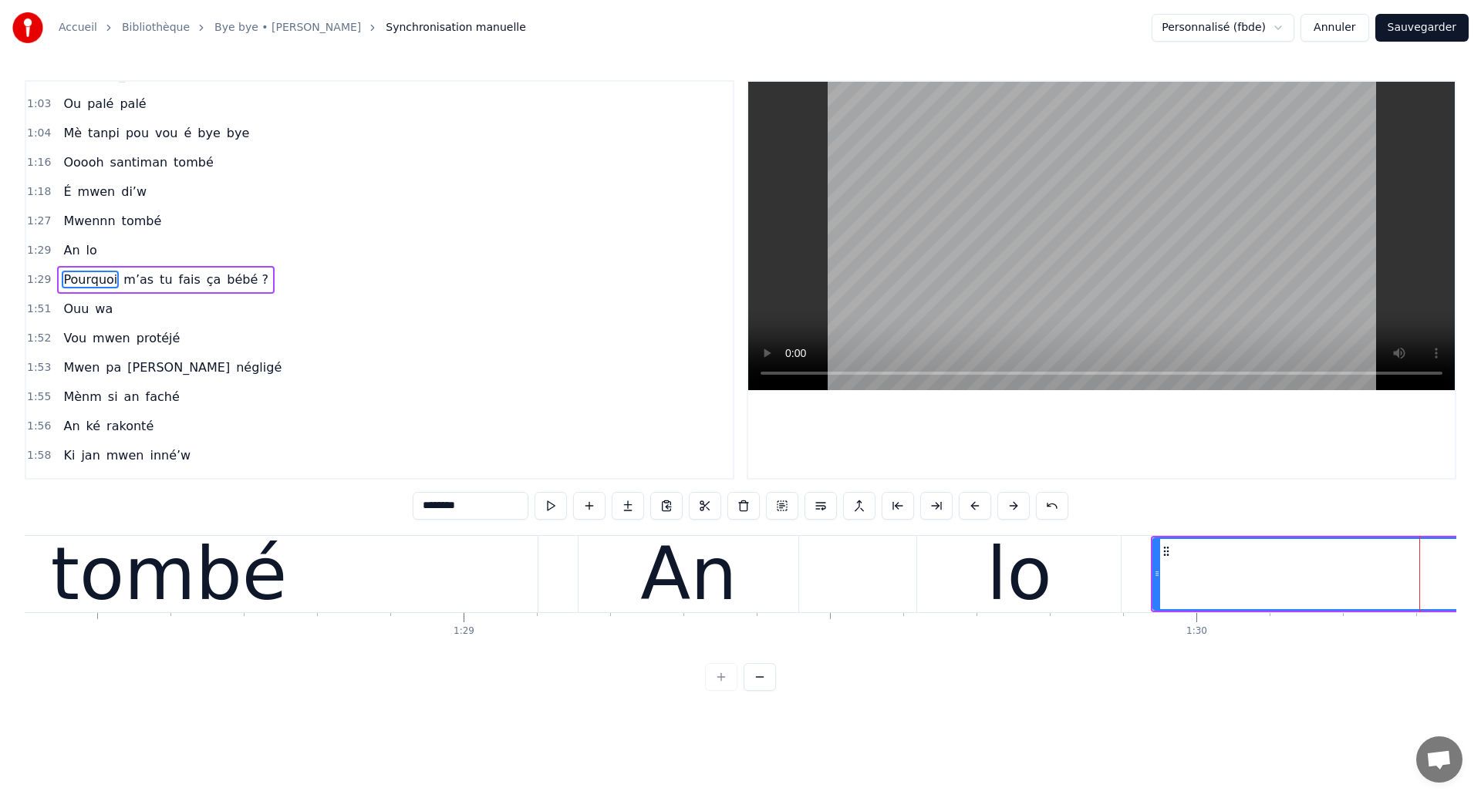
click at [167, 574] on div "tombé" at bounding box center [169, 574] width 237 height 110
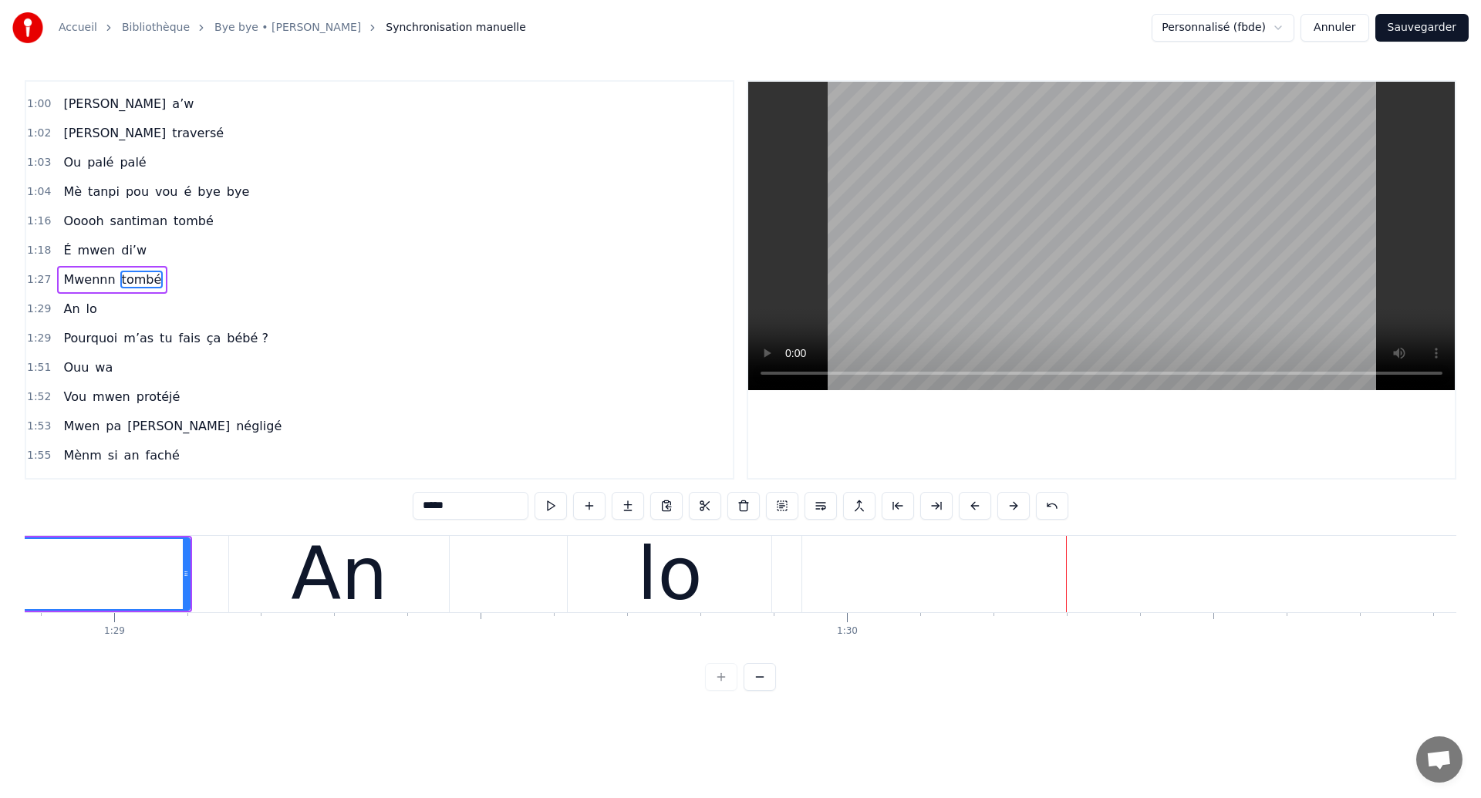
scroll to position [0, 65056]
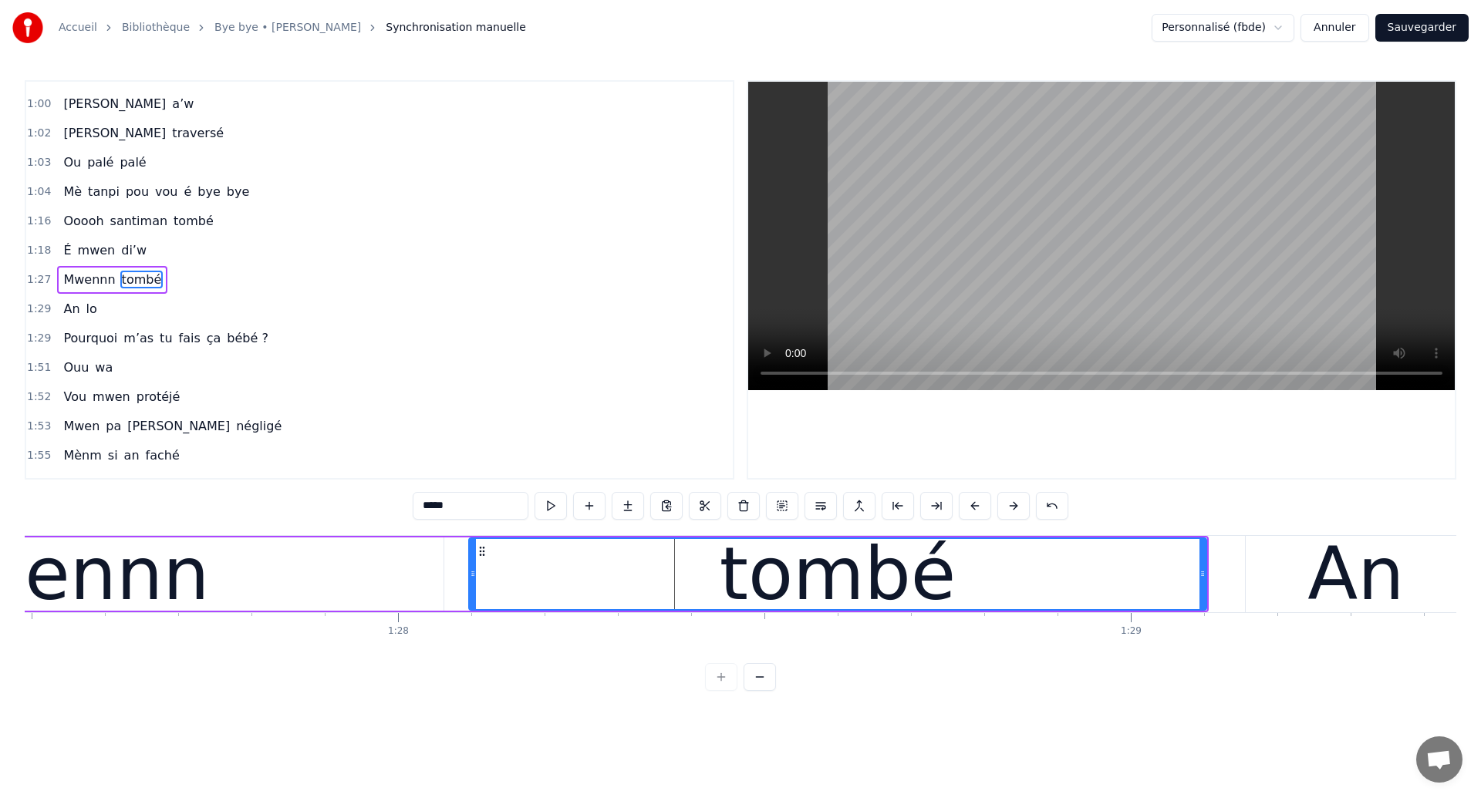
scroll to position [0, 63998]
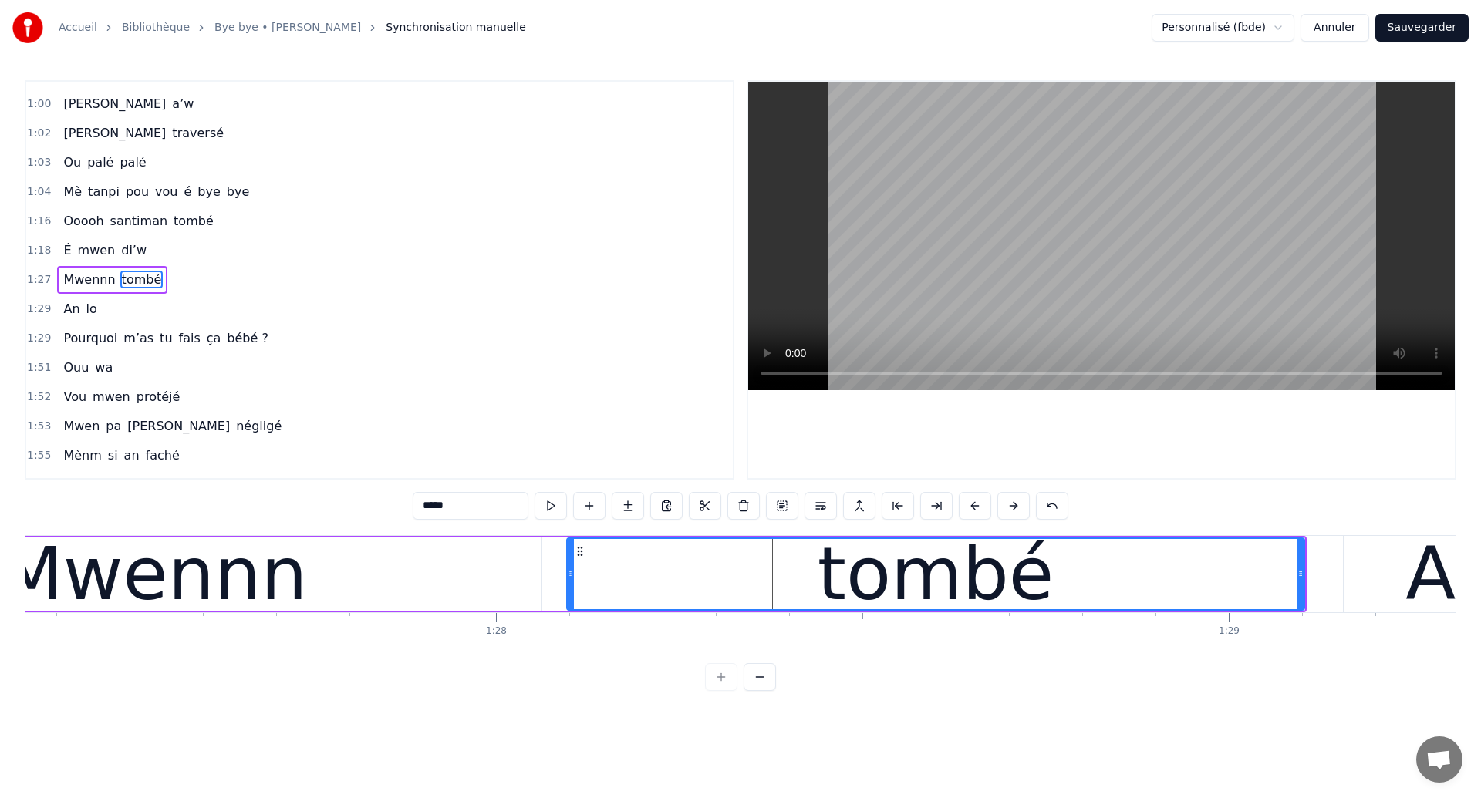
click at [378, 578] on div "Mwennn" at bounding box center [153, 574] width 775 height 73
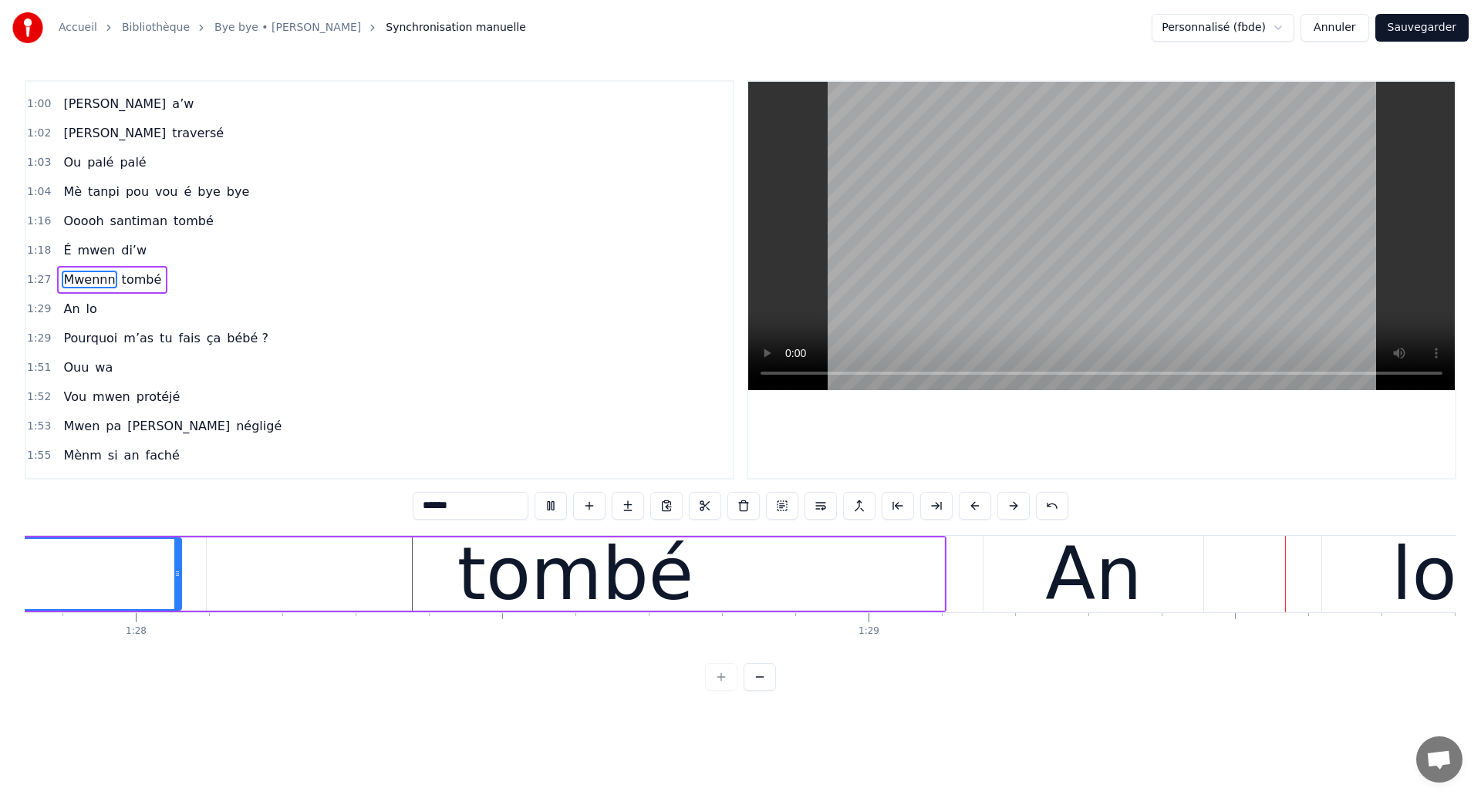
click at [883, 579] on div "tombé" at bounding box center [575, 574] width 737 height 73
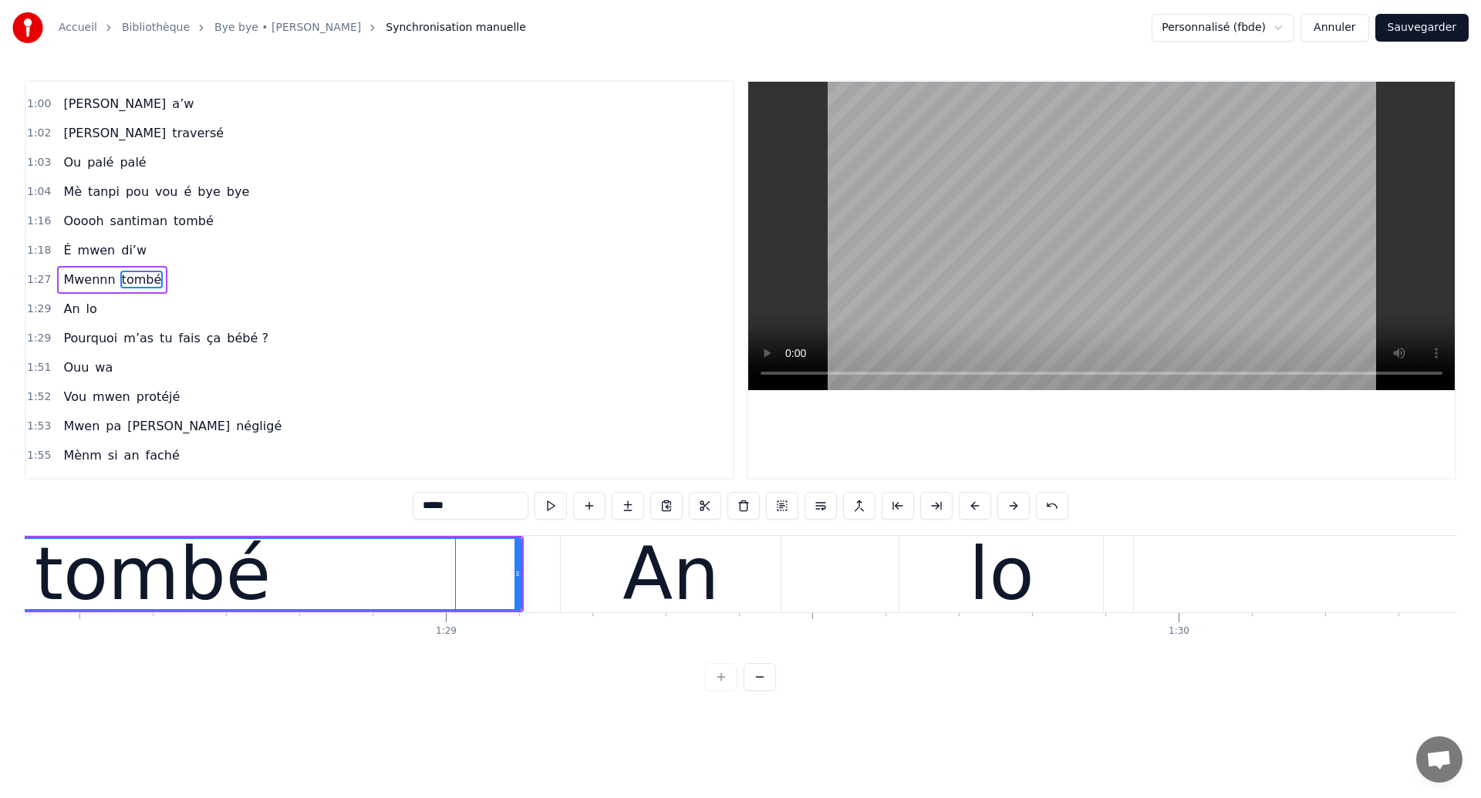
scroll to position [0, 64684]
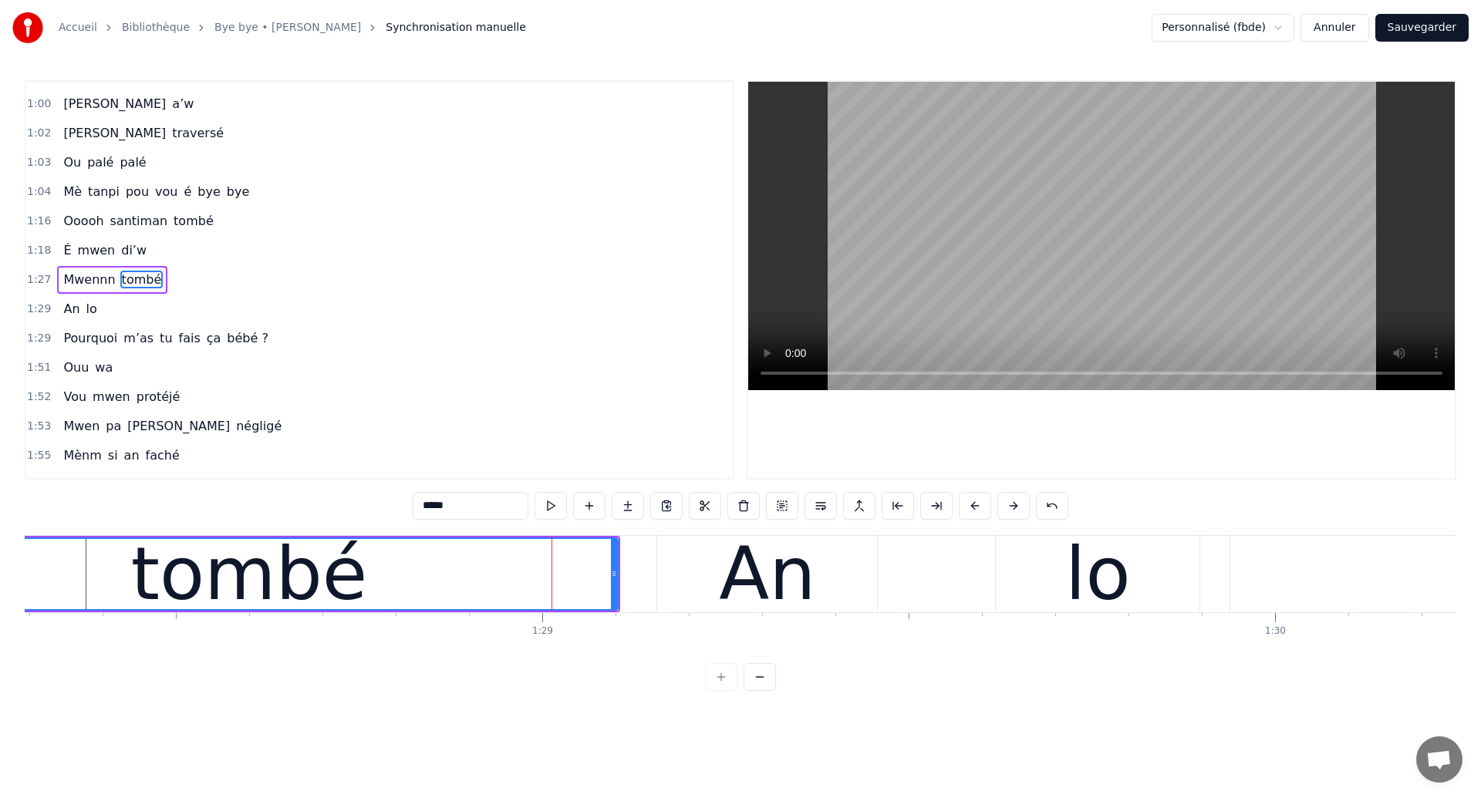
click at [777, 605] on div "An" at bounding box center [767, 574] width 96 height 110
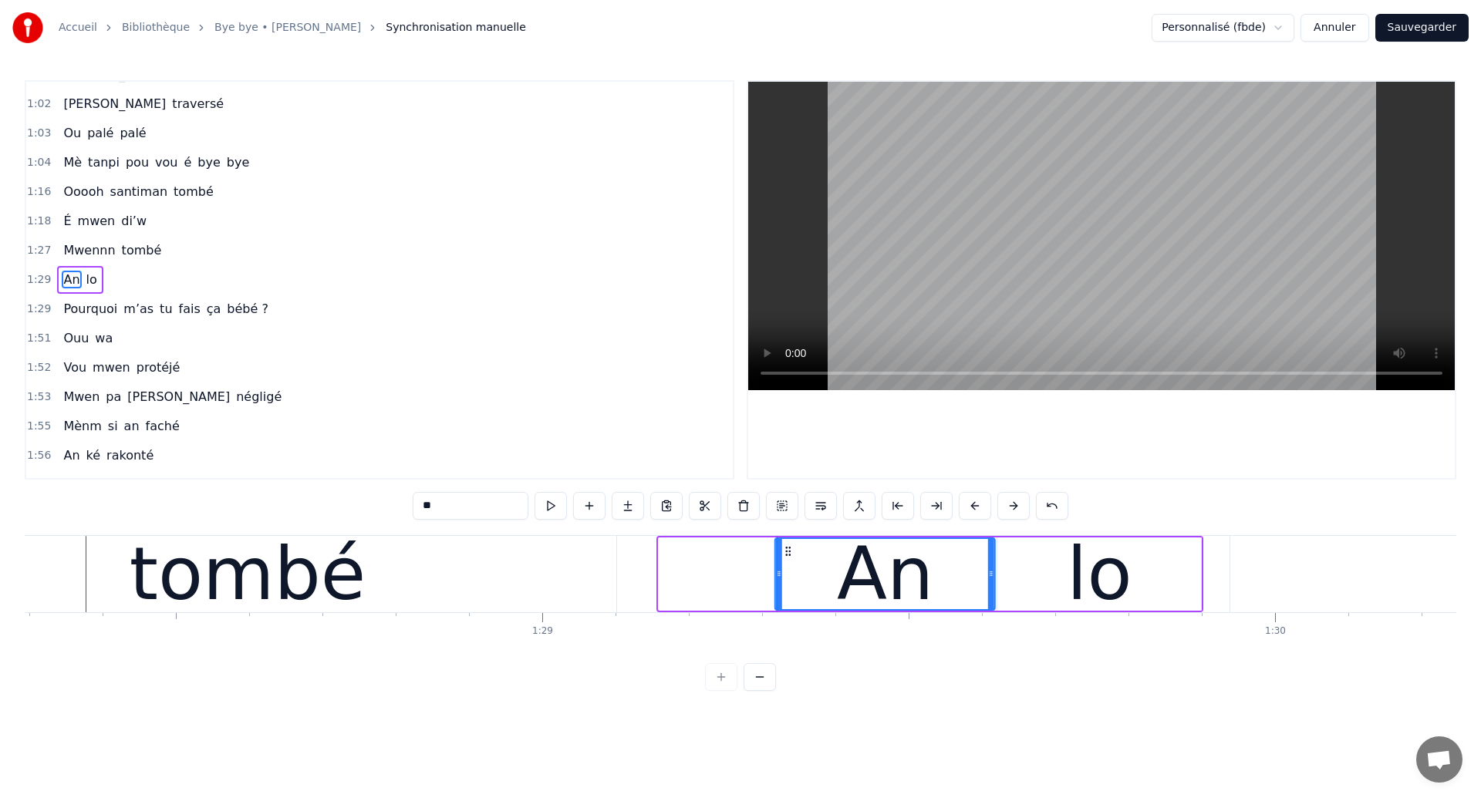
drag, startPoint x: 669, startPoint y: 551, endPoint x: 785, endPoint y: 589, distance: 121.7
click at [785, 589] on div "An" at bounding box center [885, 574] width 218 height 70
click at [95, 569] on div "tombé" at bounding box center [247, 574] width 737 height 76
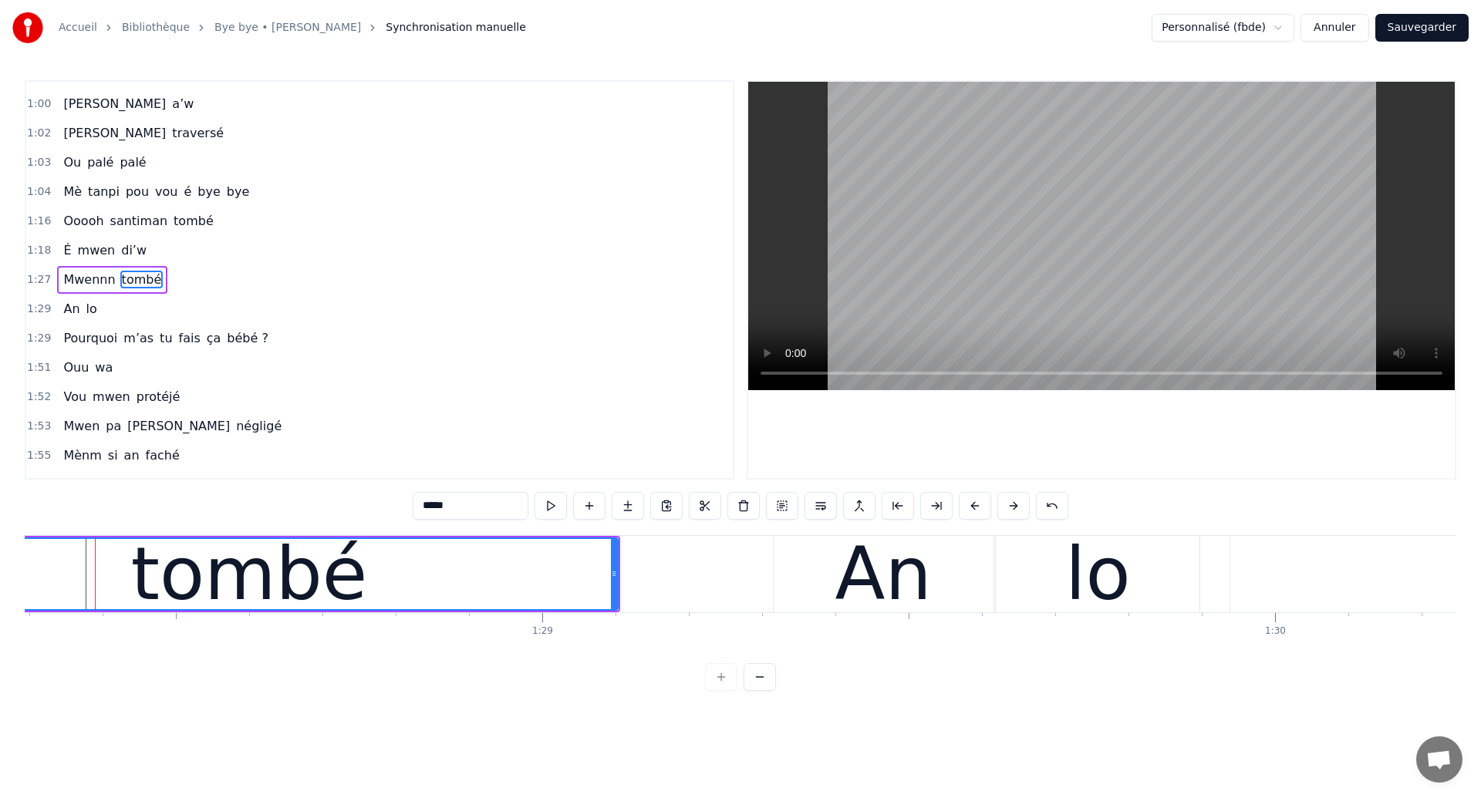
scroll to position [0, 64678]
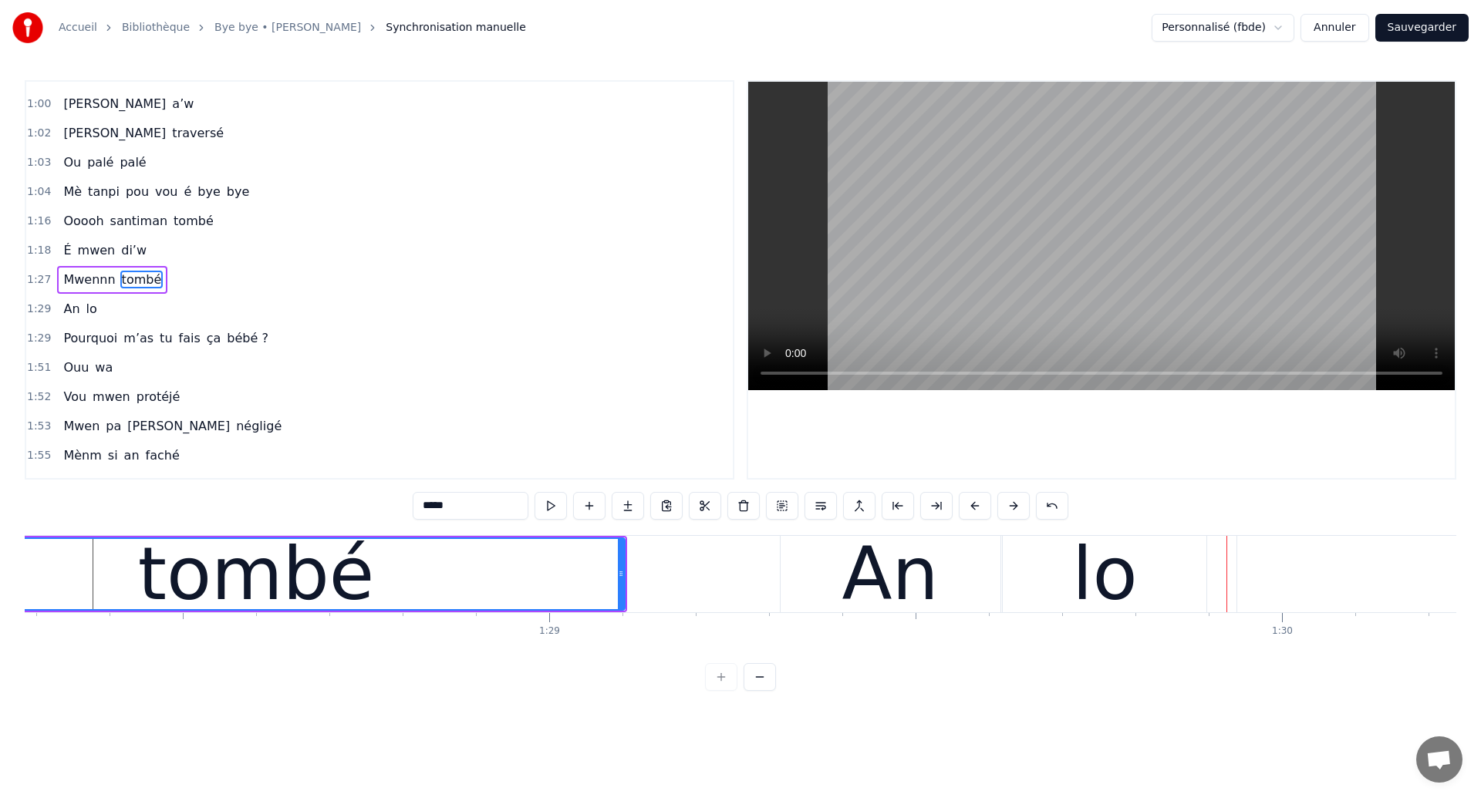
click at [146, 564] on div "tombé" at bounding box center [256, 574] width 736 height 70
click at [877, 575] on div "An" at bounding box center [889, 574] width 96 height 110
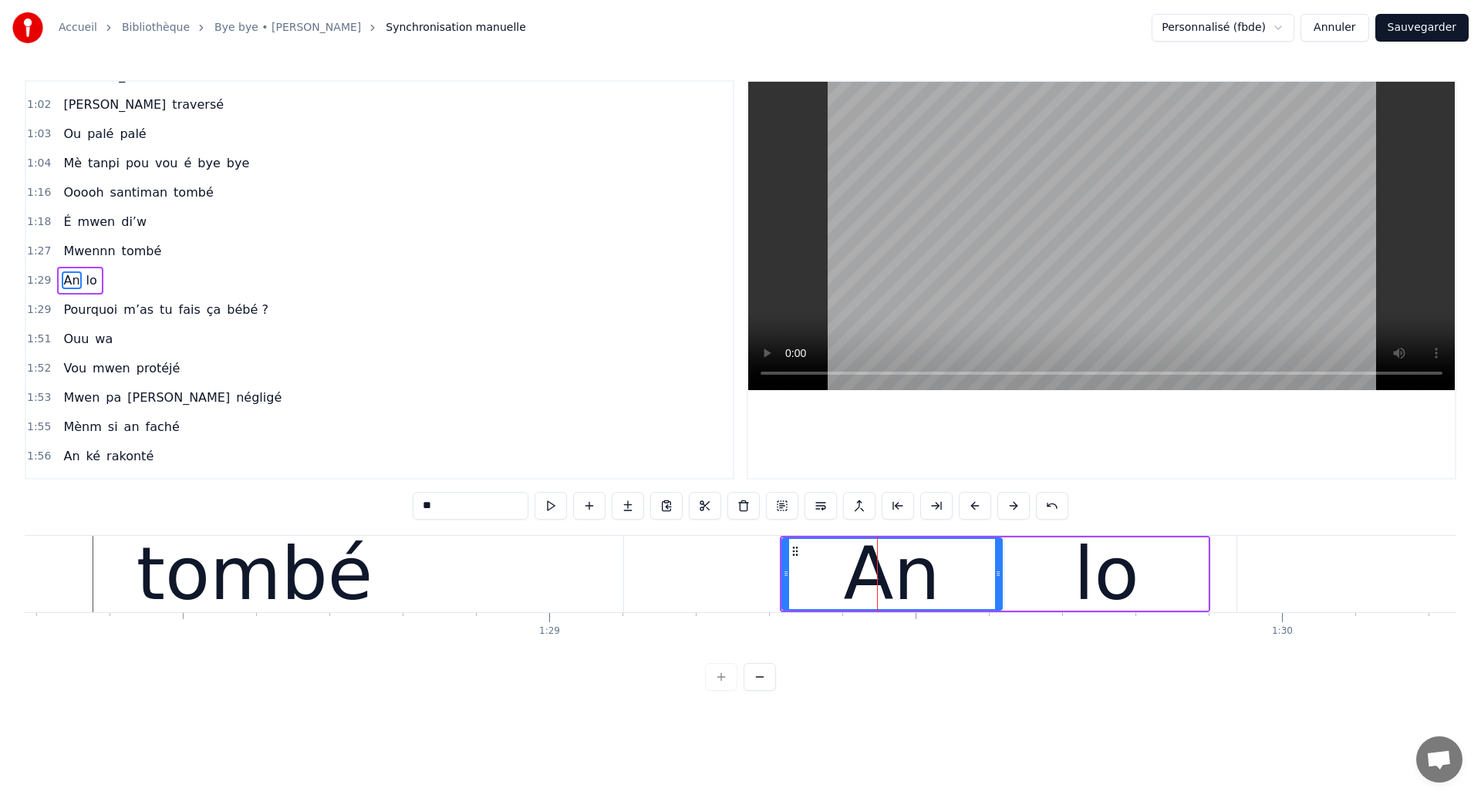
scroll to position [578, 0]
drag, startPoint x: 783, startPoint y: 583, endPoint x: 921, endPoint y: 617, distance: 142.1
click at [921, 609] on div "An" at bounding box center [961, 574] width 80 height 70
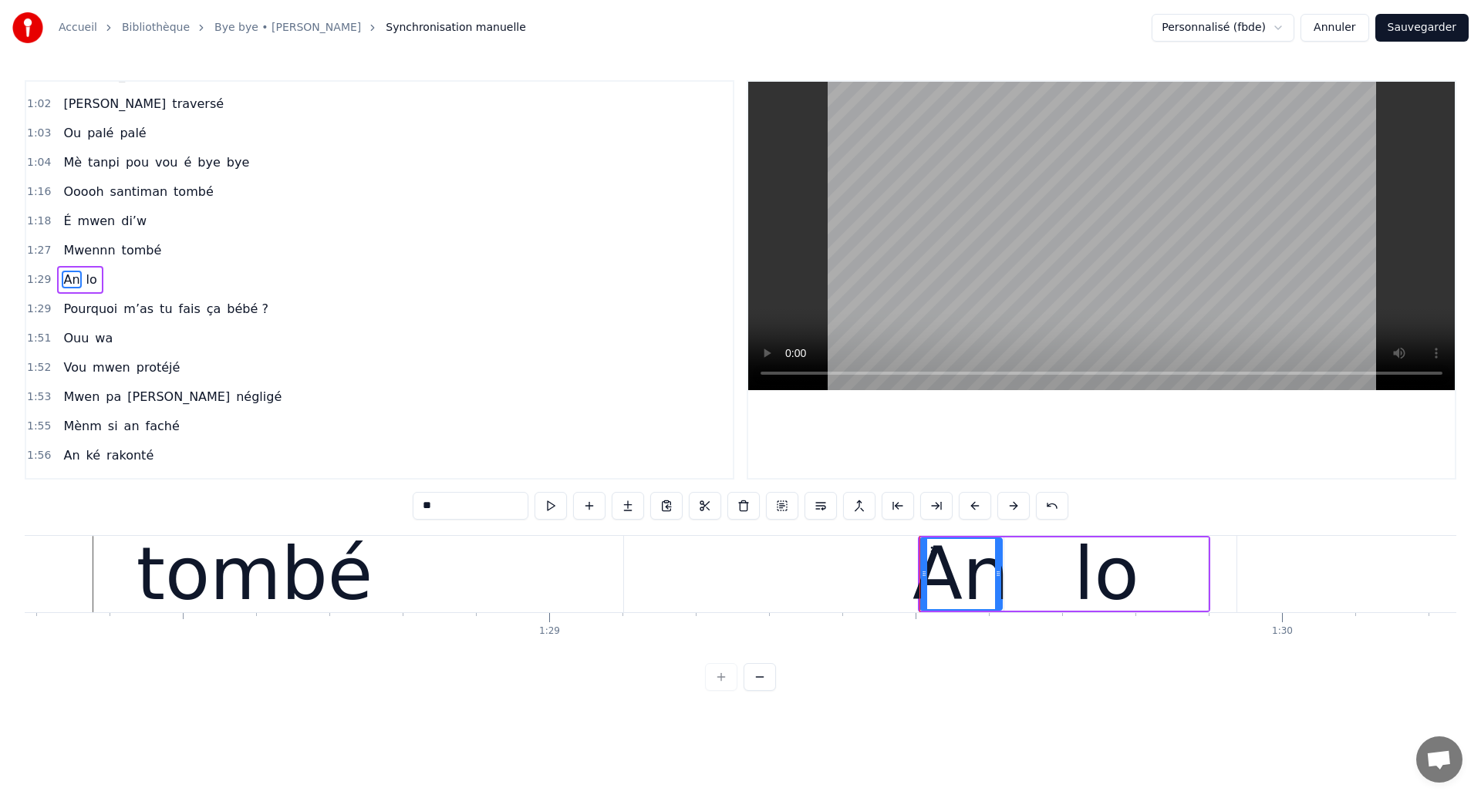
click at [150, 587] on div "tombé" at bounding box center [254, 574] width 737 height 76
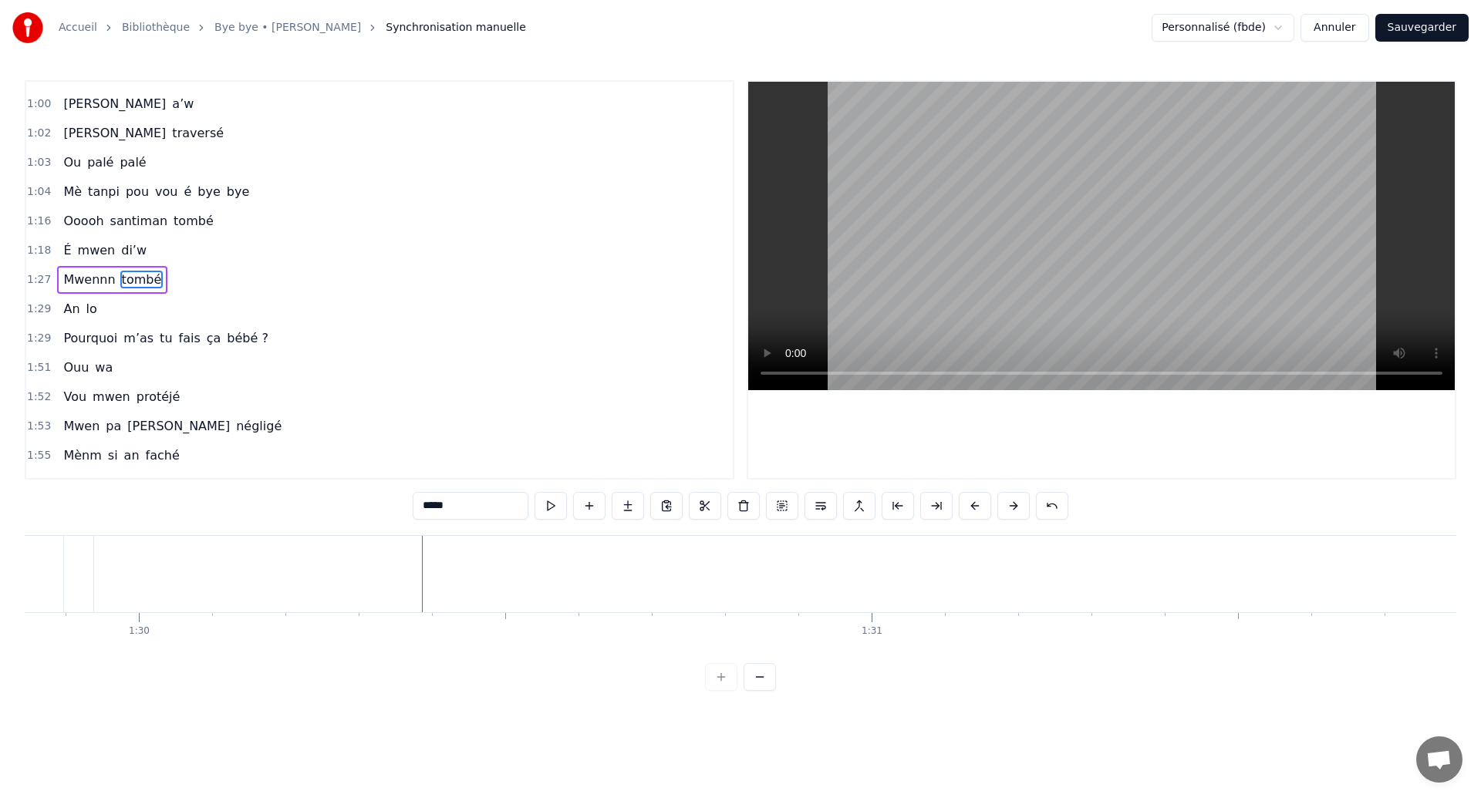
scroll to position [0, 65817]
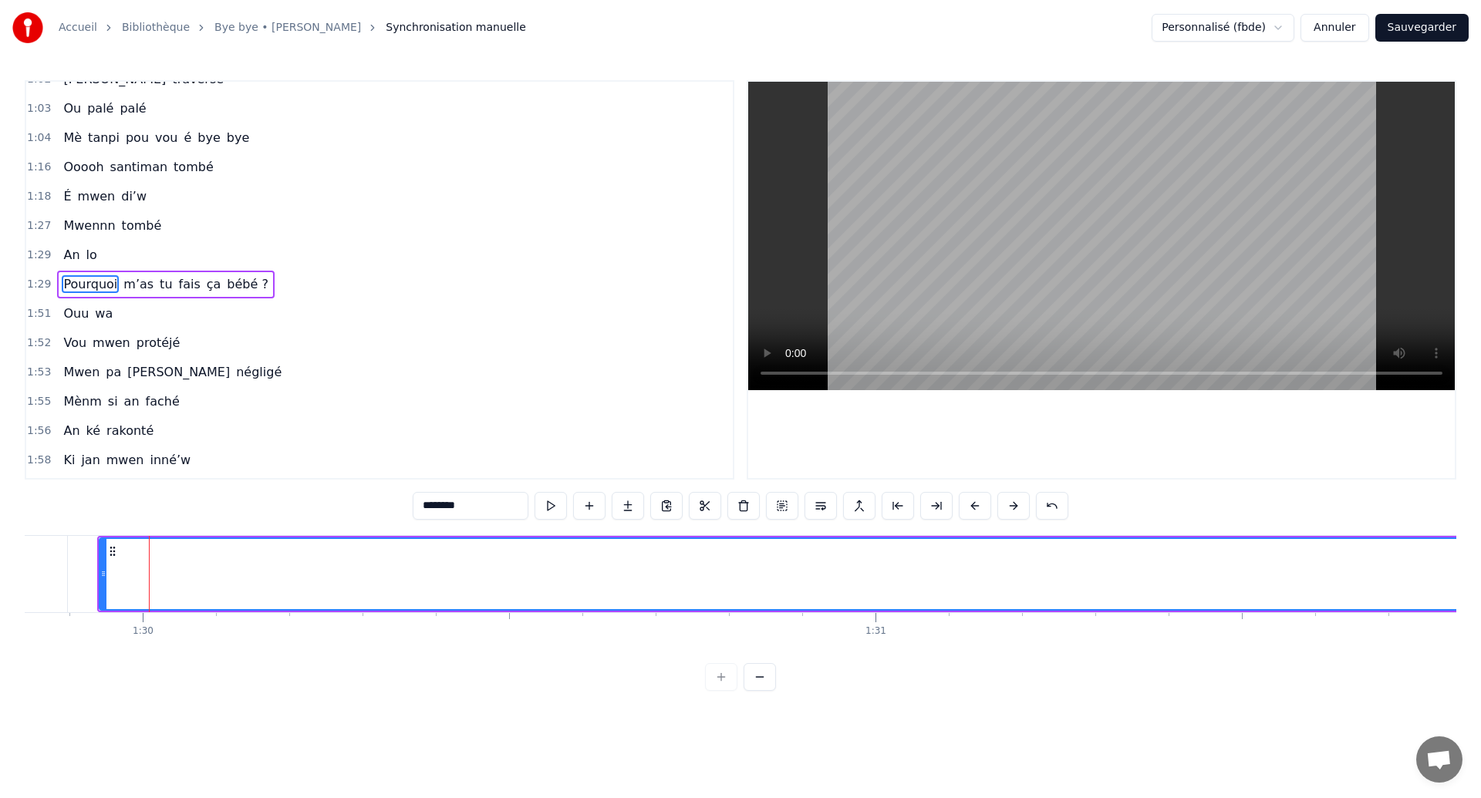
scroll to position [608, 0]
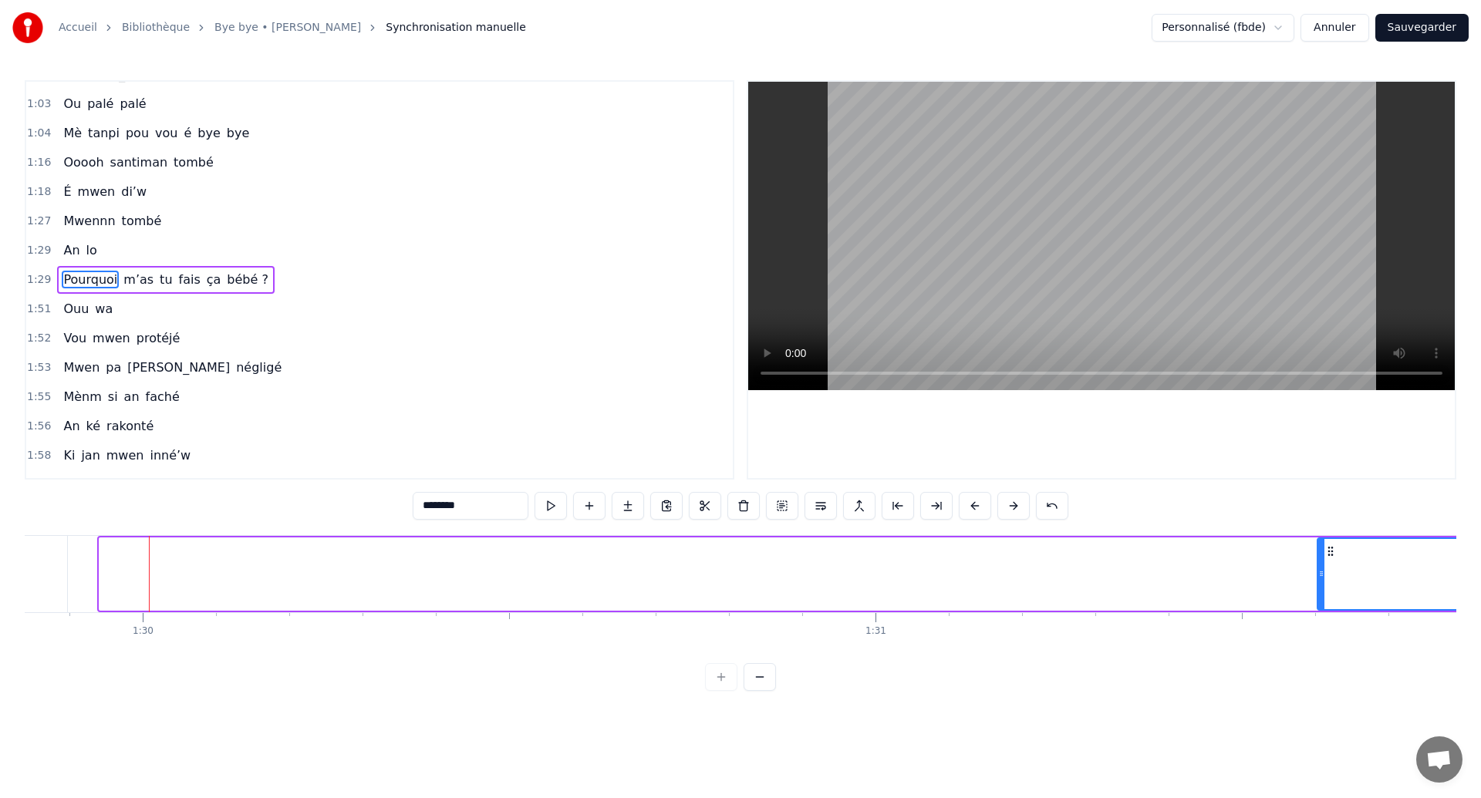
drag, startPoint x: 104, startPoint y: 575, endPoint x: 1322, endPoint y: 598, distance: 1217.9
click at [1322, 598] on div at bounding box center [1321, 574] width 6 height 70
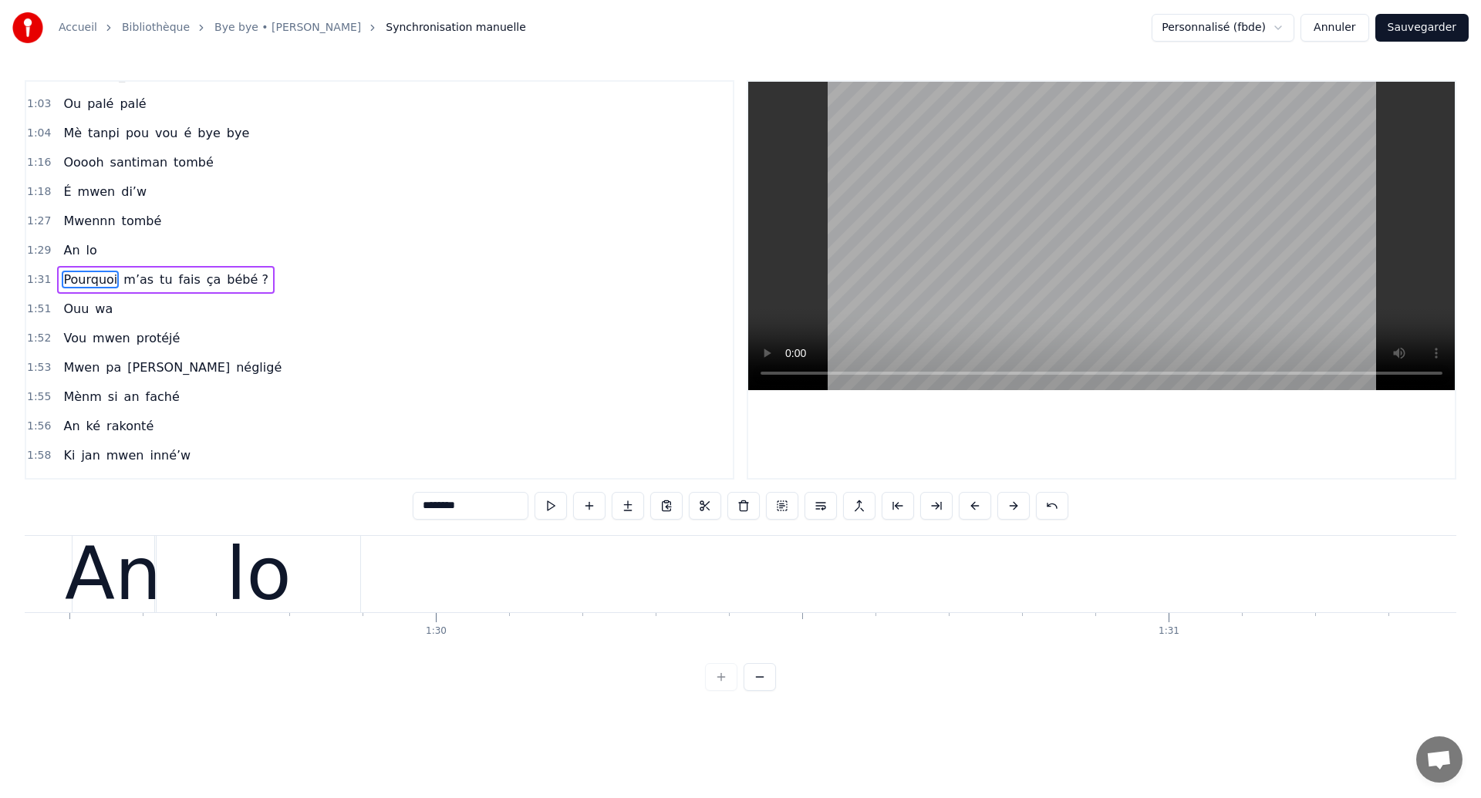
scroll to position [0, 65193]
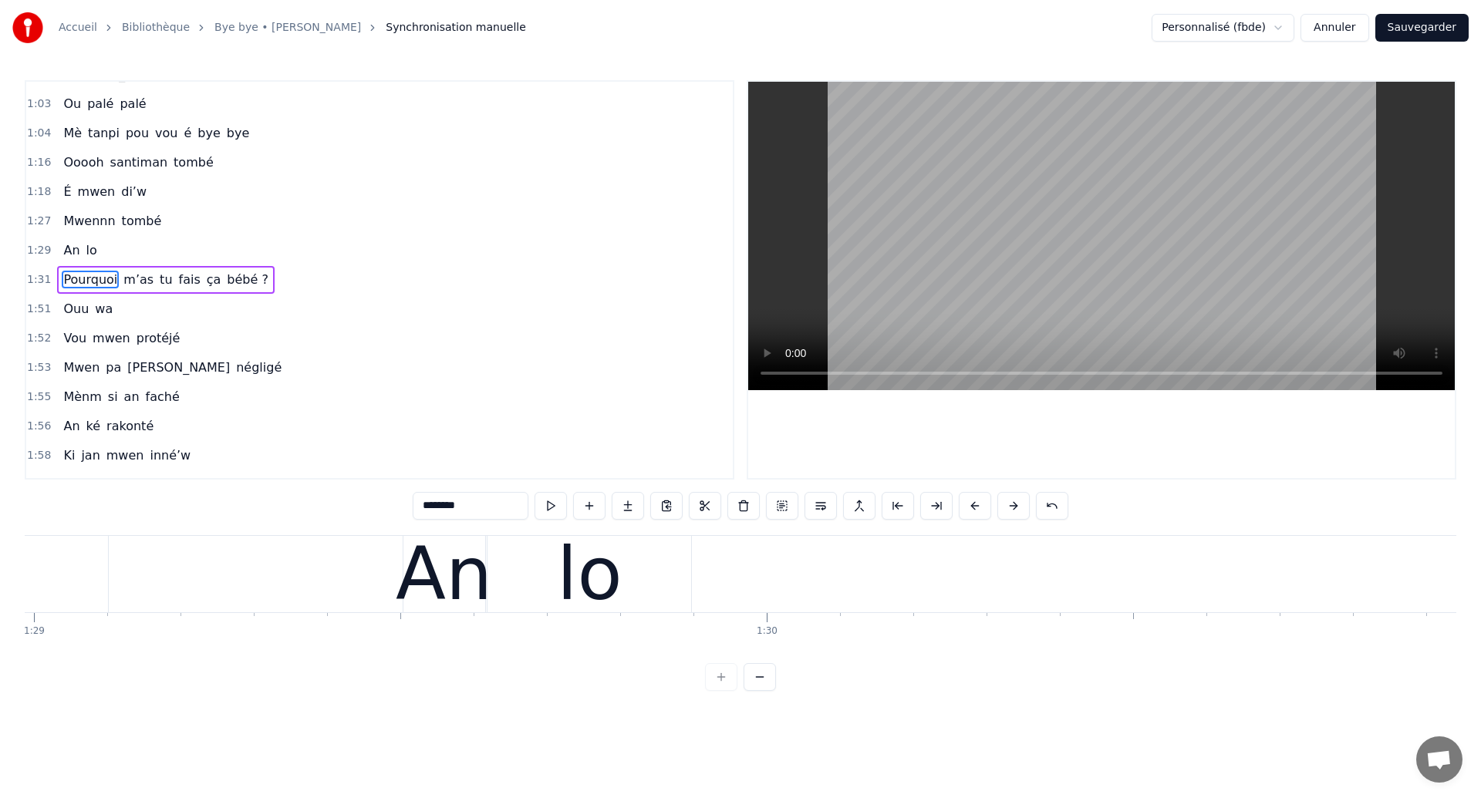
click at [554, 558] on div "lo" at bounding box center [589, 574] width 204 height 76
type input "**"
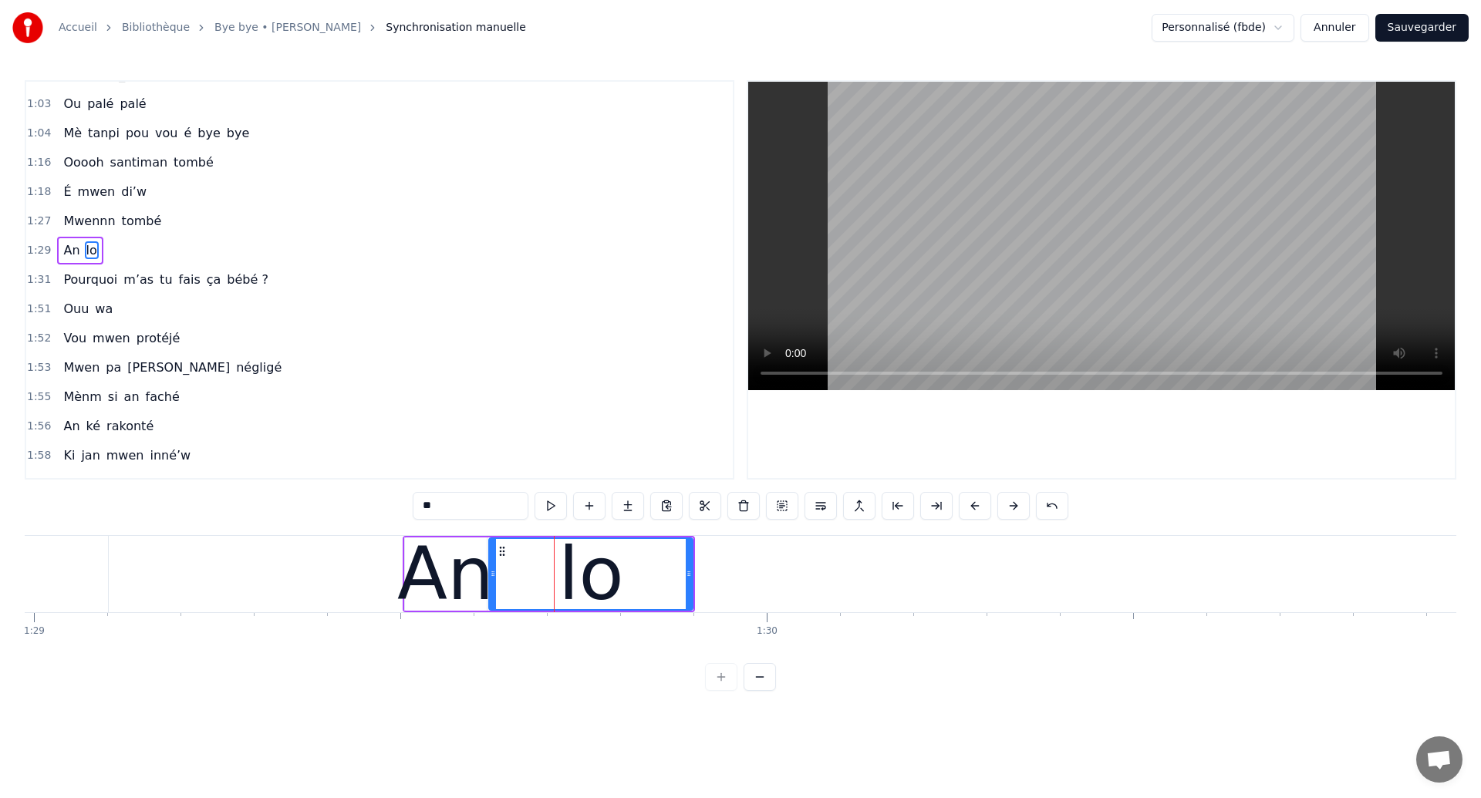
scroll to position [578, 0]
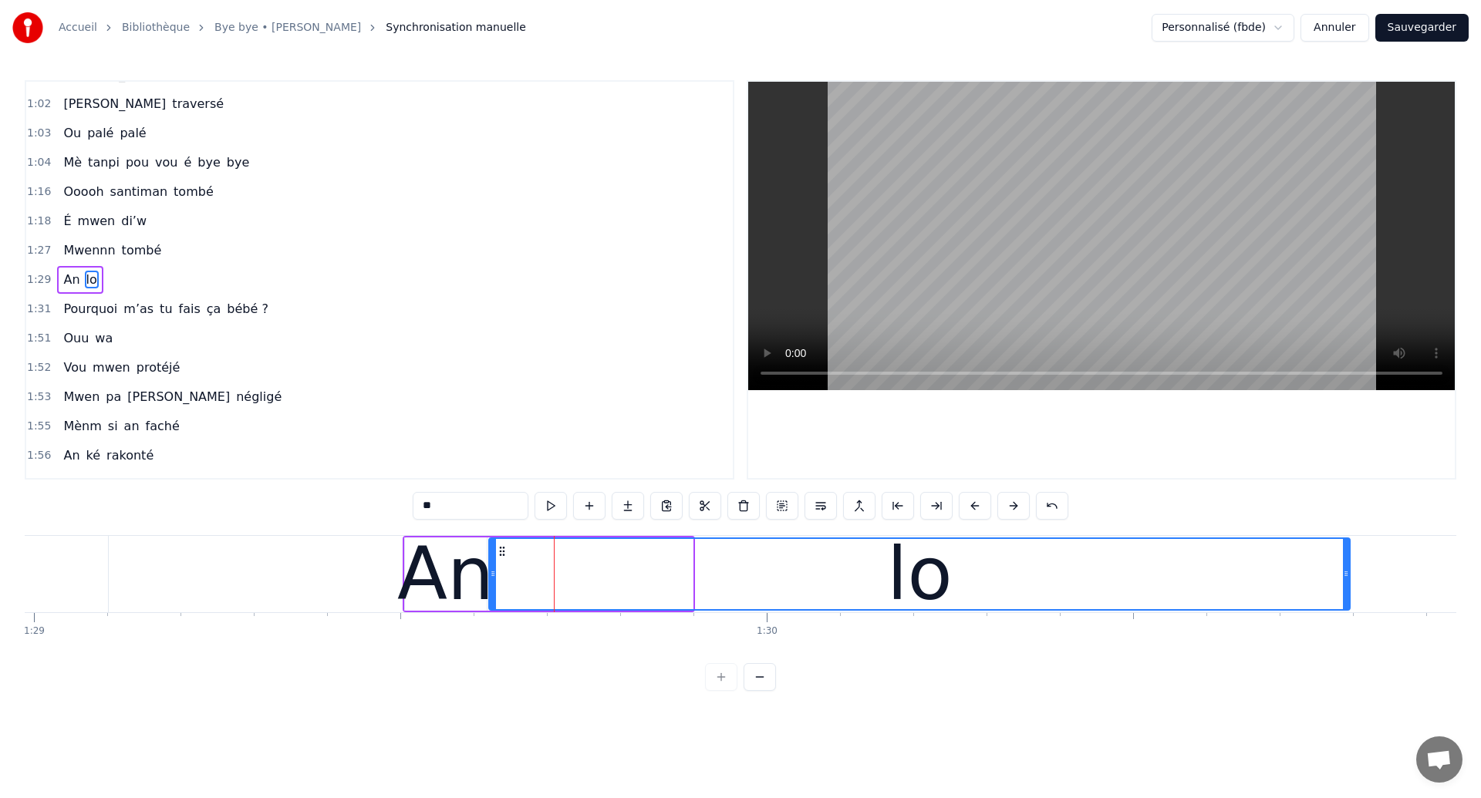
drag, startPoint x: 691, startPoint y: 567, endPoint x: 1340, endPoint y: 591, distance: 649.8
click at [1349, 593] on div at bounding box center [1346, 574] width 6 height 70
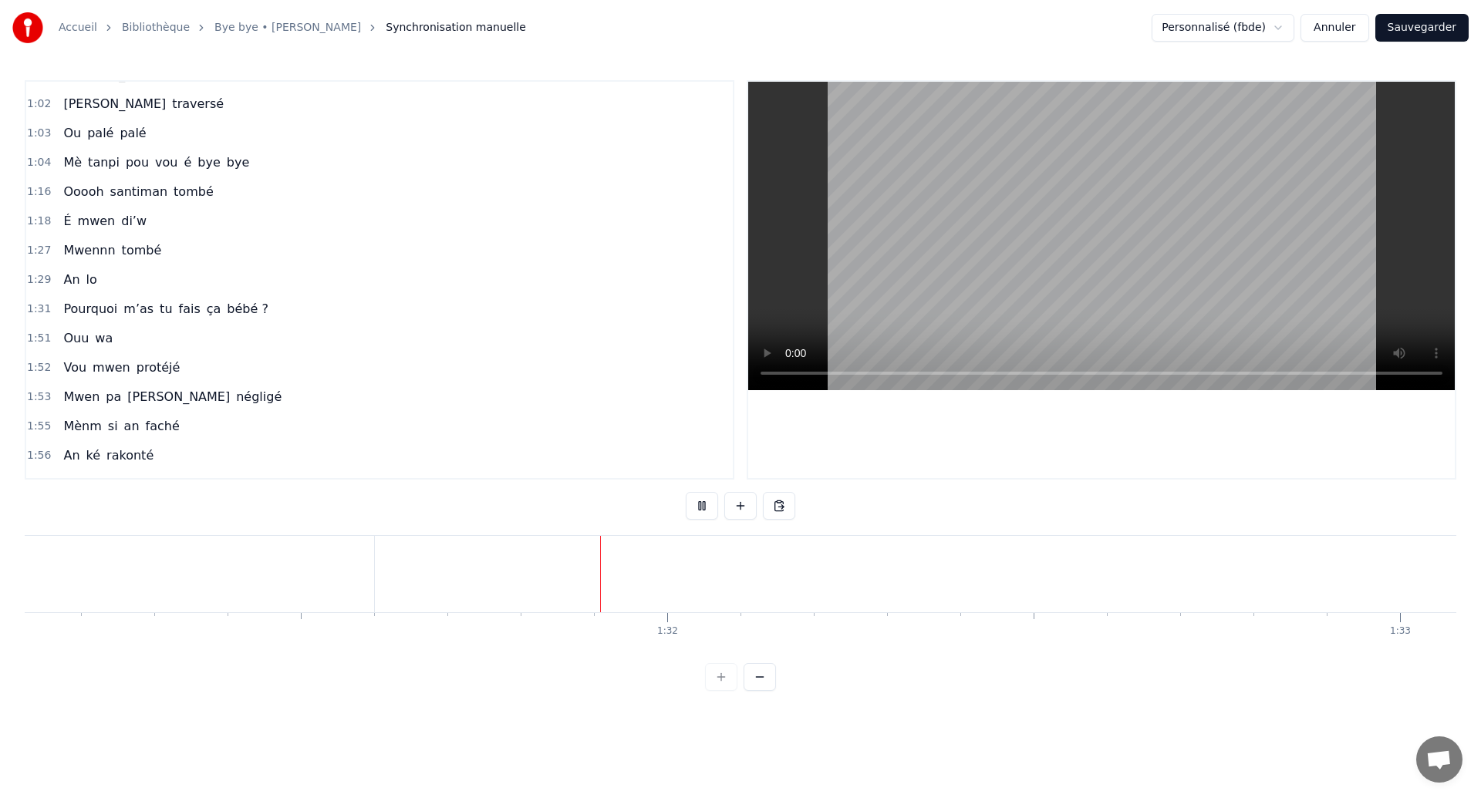
scroll to position [0, 66774]
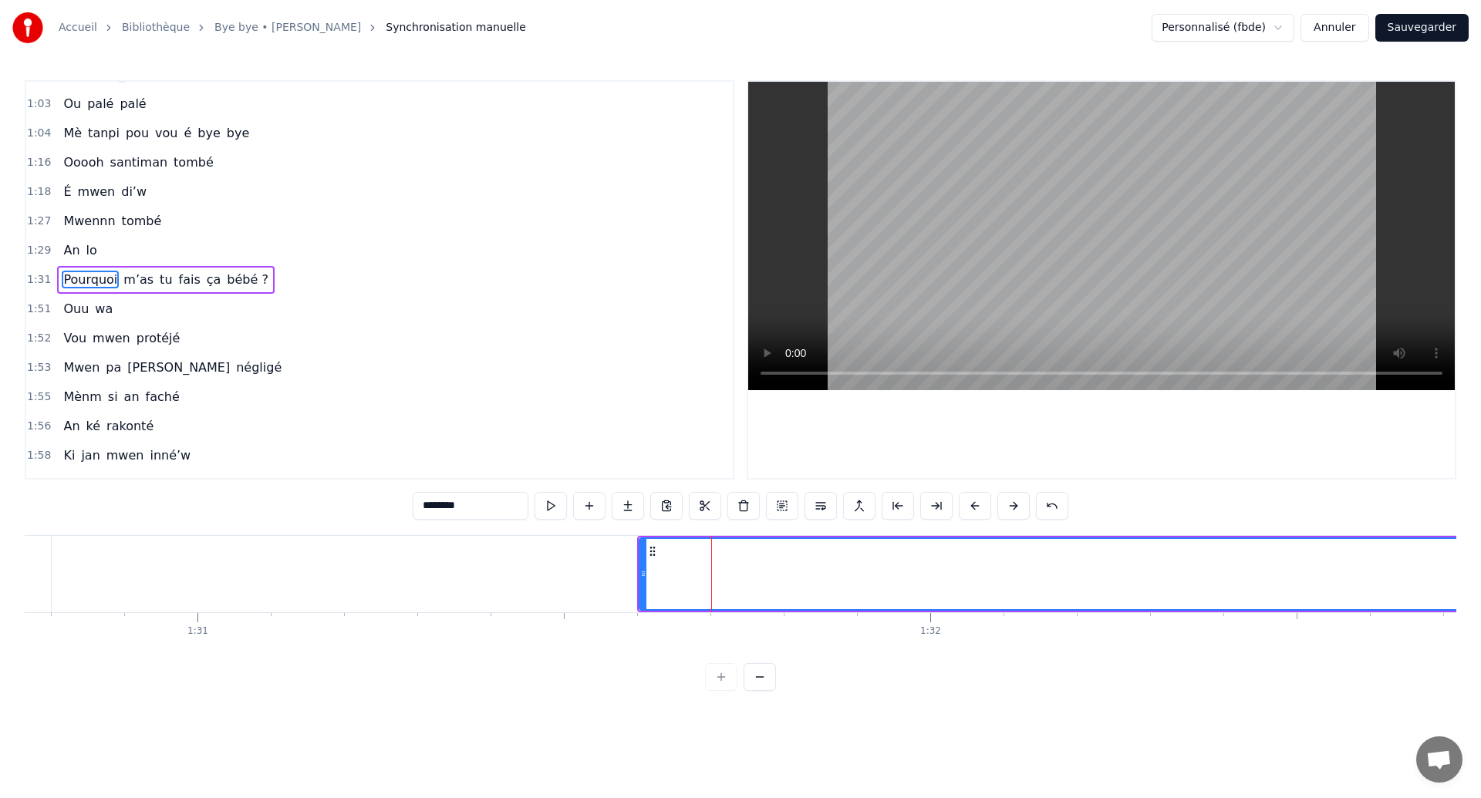
scroll to position [0, 66478]
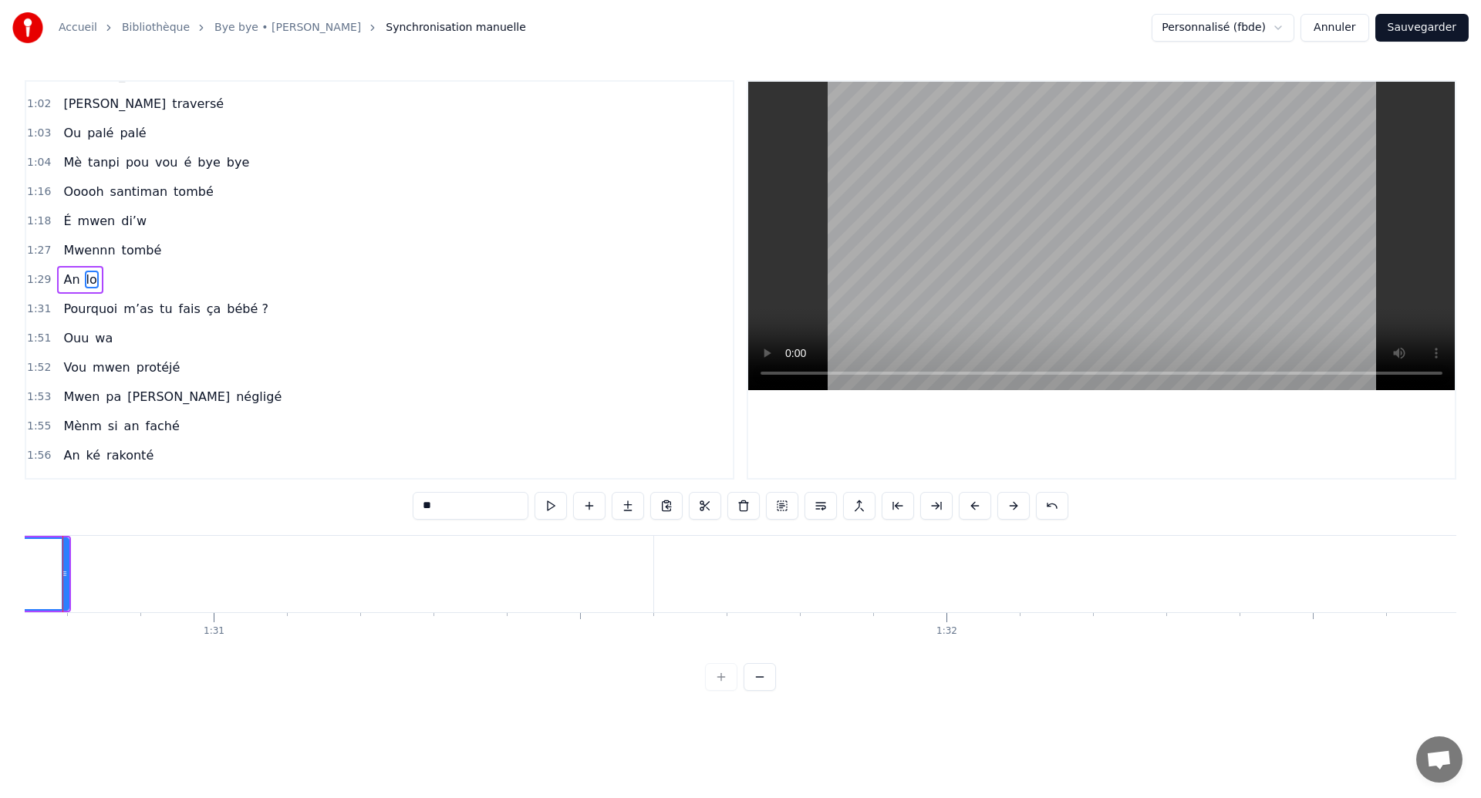
scroll to position [0, 66439]
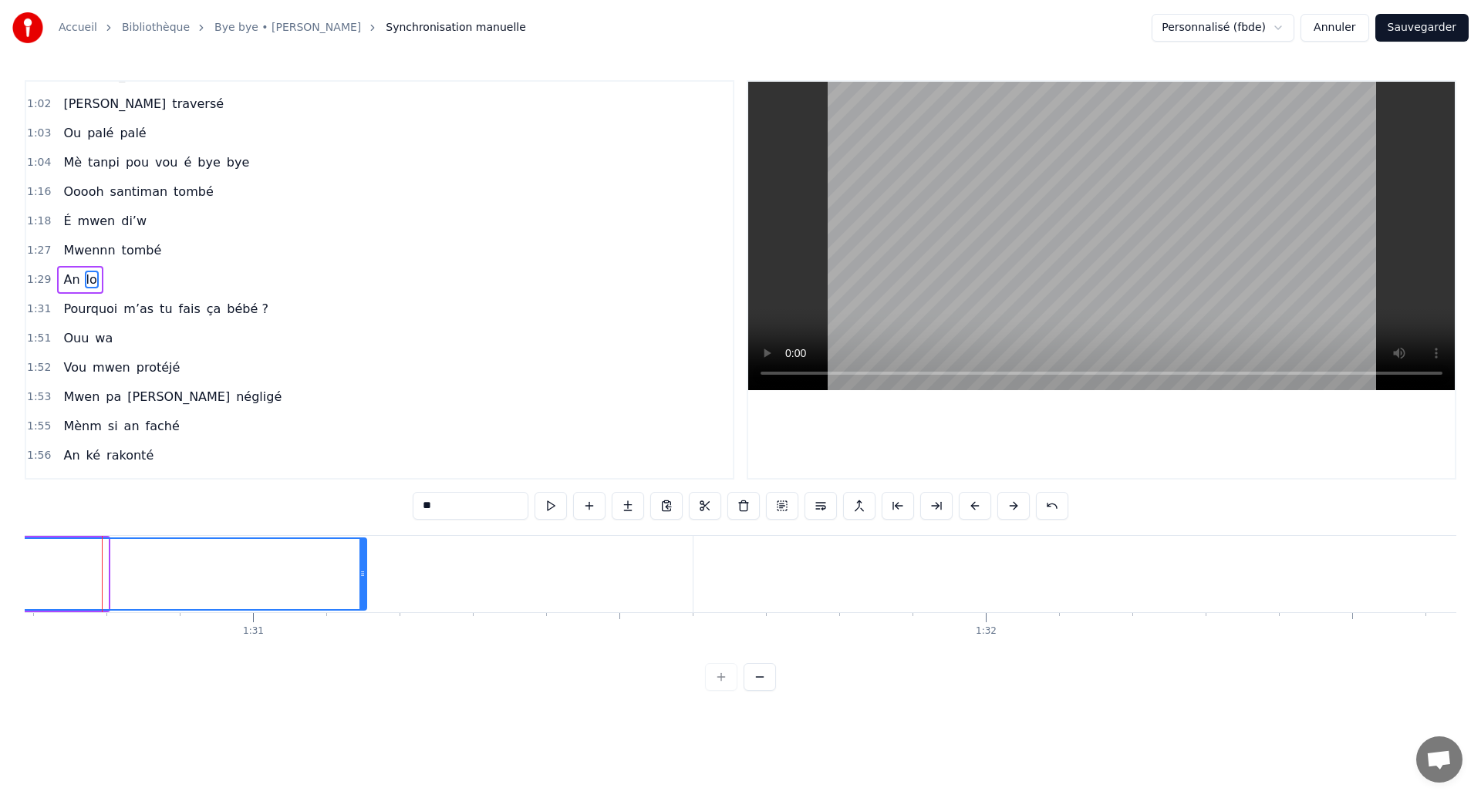
drag, startPoint x: 103, startPoint y: 584, endPoint x: 362, endPoint y: 633, distance: 263.0
click at [362, 633] on div "[PERSON_NAME] ouhan ouhaannn Sé souvan An ka révé tombé si’w Mwen anvi vwè’w Lè…" at bounding box center [740, 593] width 1431 height 116
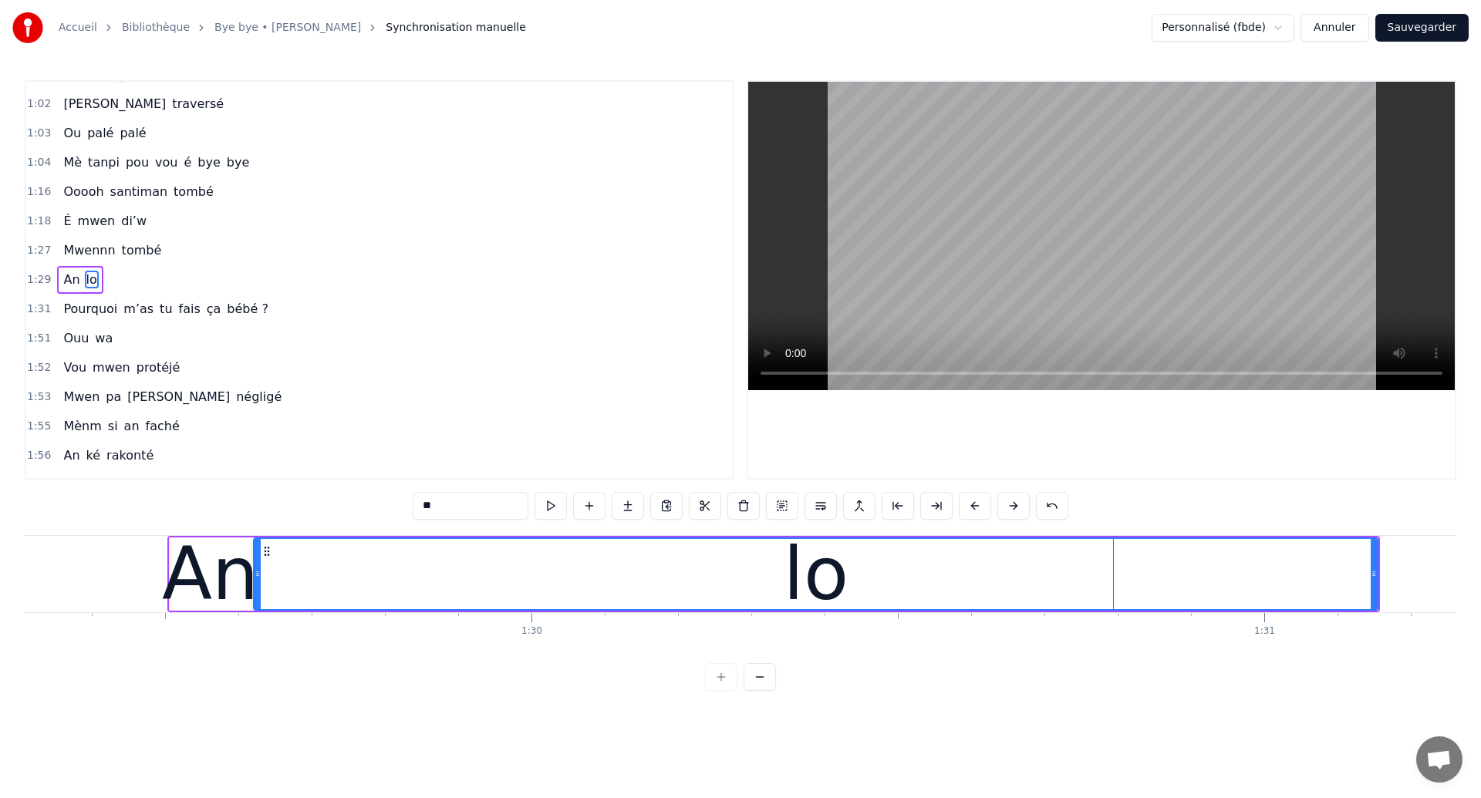
scroll to position [0, 65393]
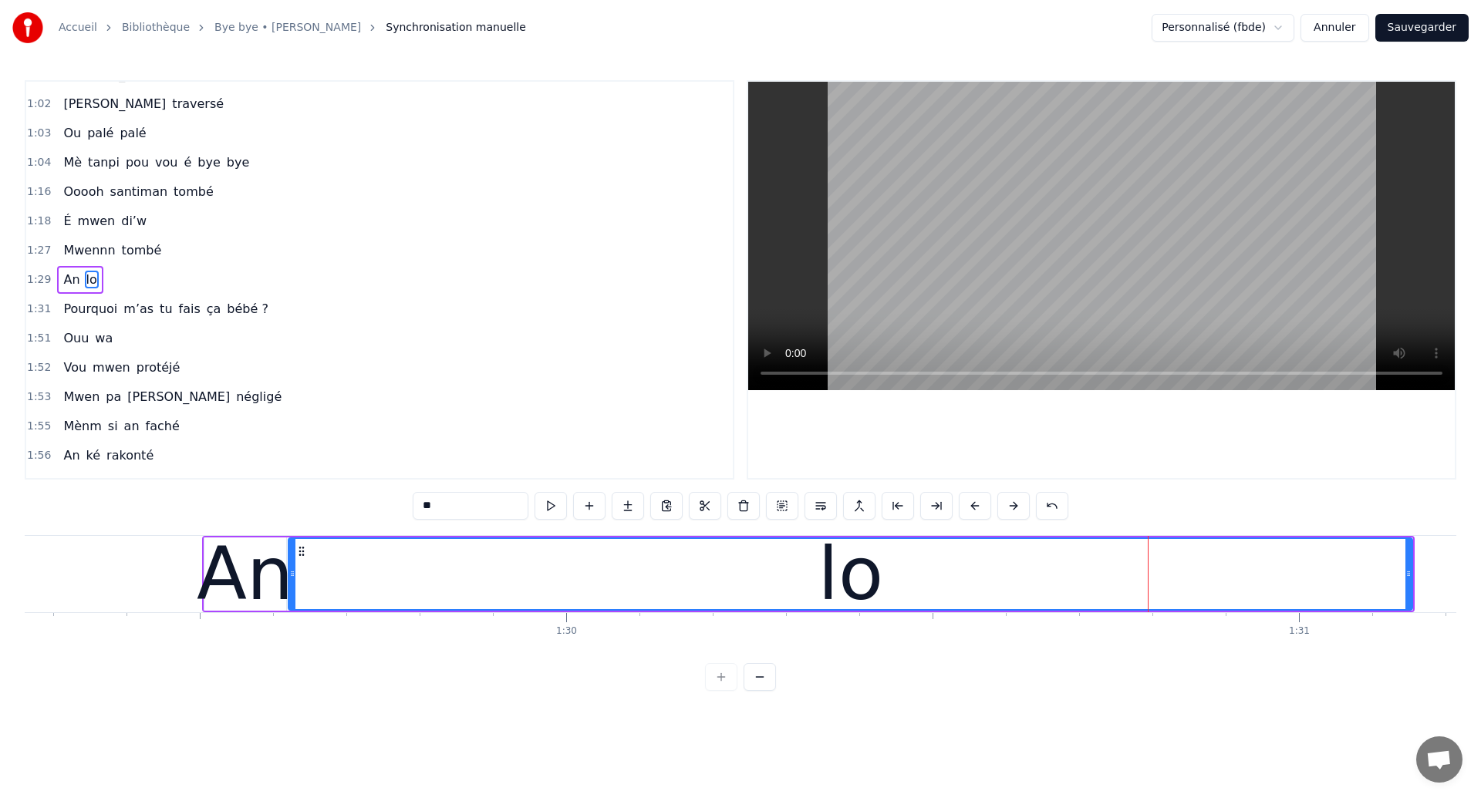
click at [64, 249] on span "Mwennn" at bounding box center [89, 250] width 55 height 18
type input "******"
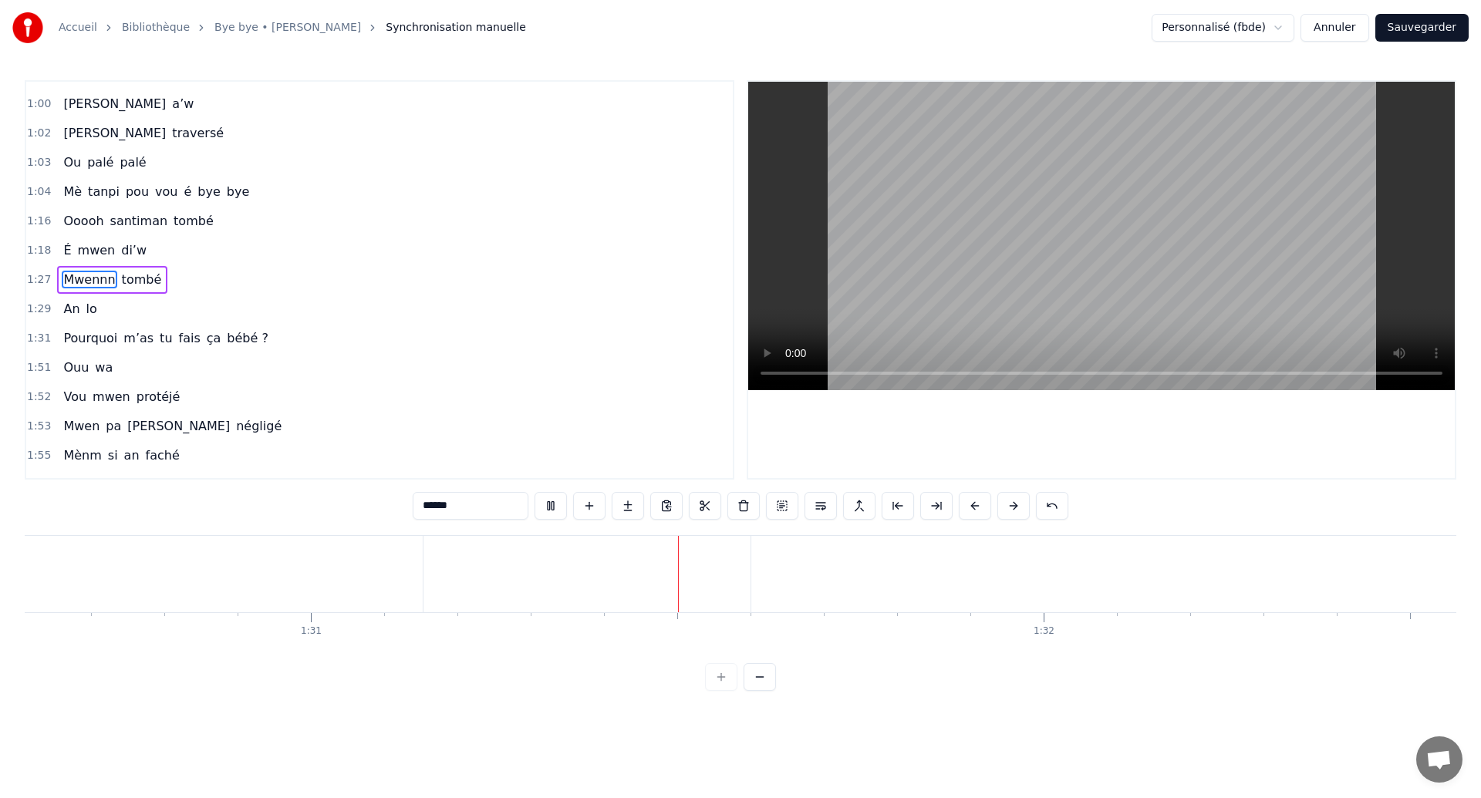
scroll to position [0, 66386]
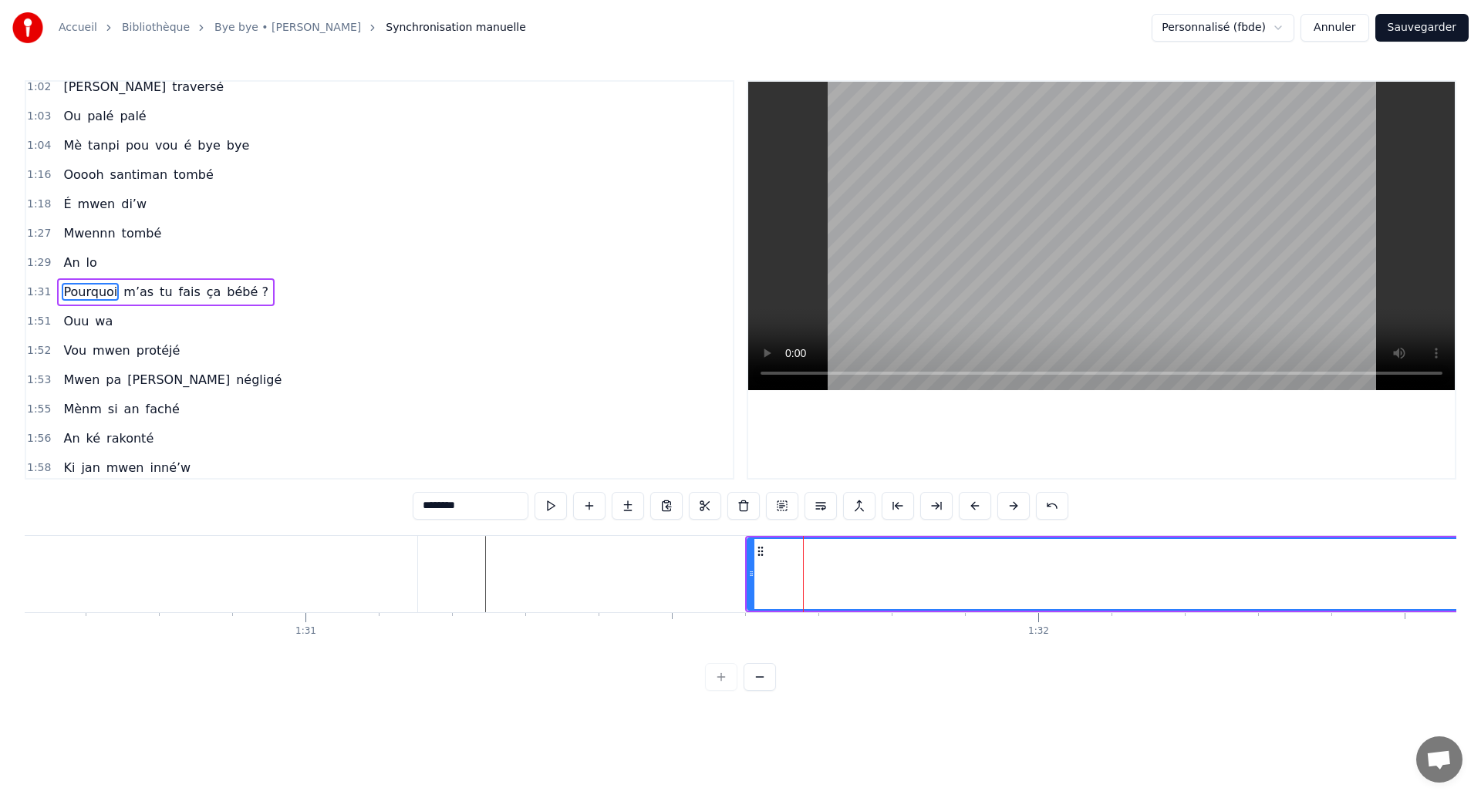
scroll to position [608, 0]
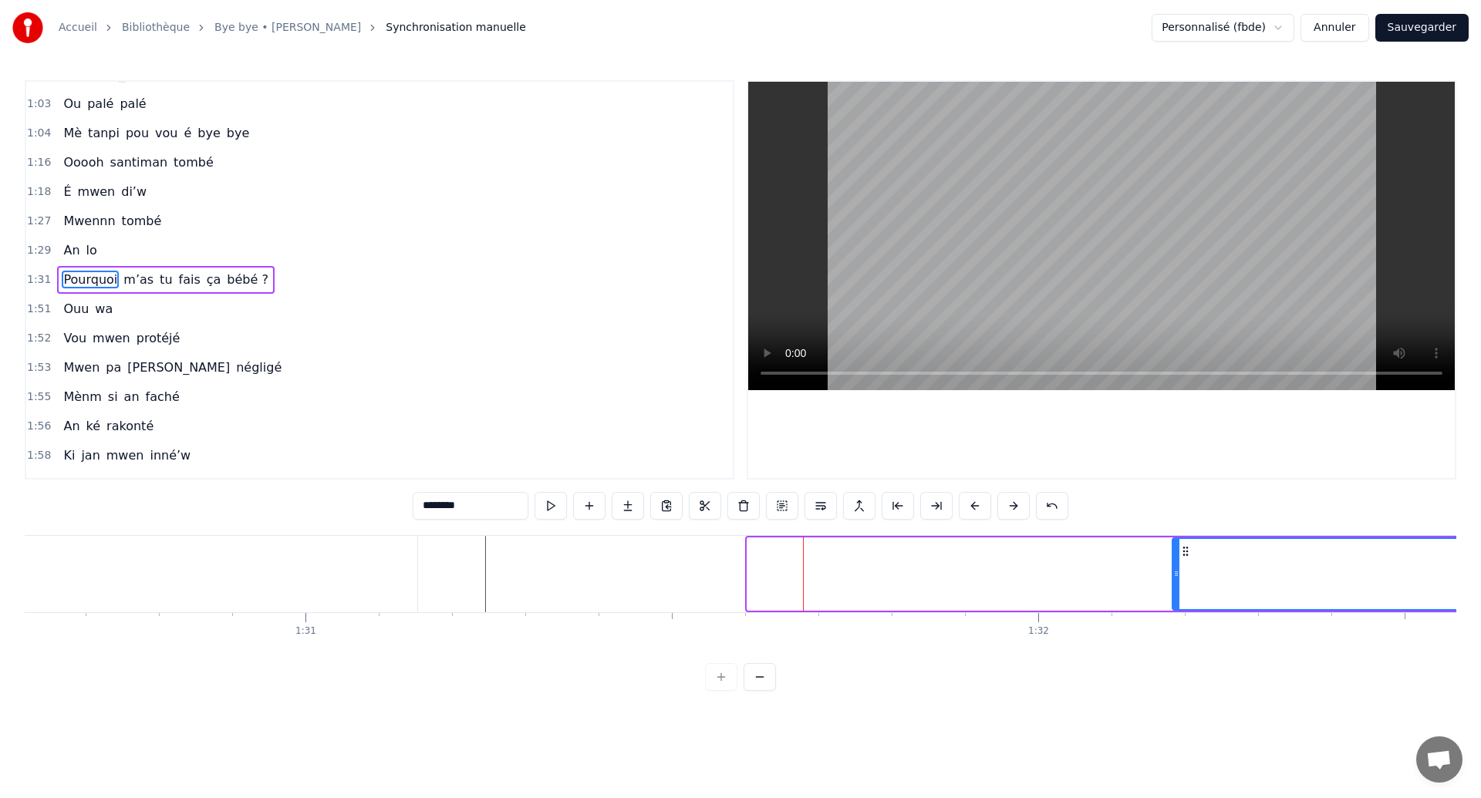
drag, startPoint x: 749, startPoint y: 573, endPoint x: 1319, endPoint y: 639, distance: 573.7
click at [1319, 639] on div "[PERSON_NAME] ouhan ouhaannn Sé souvan An ka révé tombé si’w Mwen anvi vwè’w Lè…" at bounding box center [740, 593] width 1431 height 116
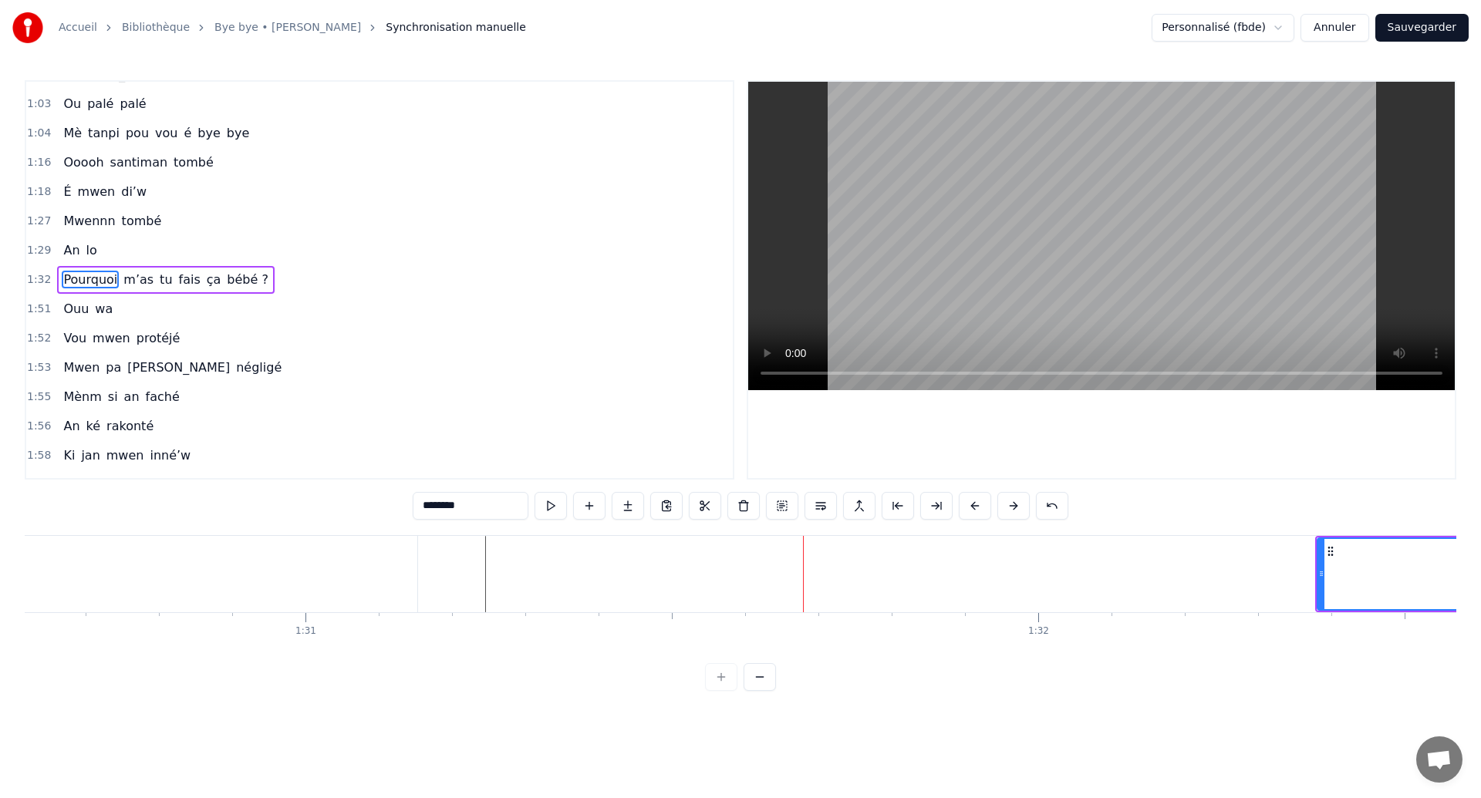
type input "**"
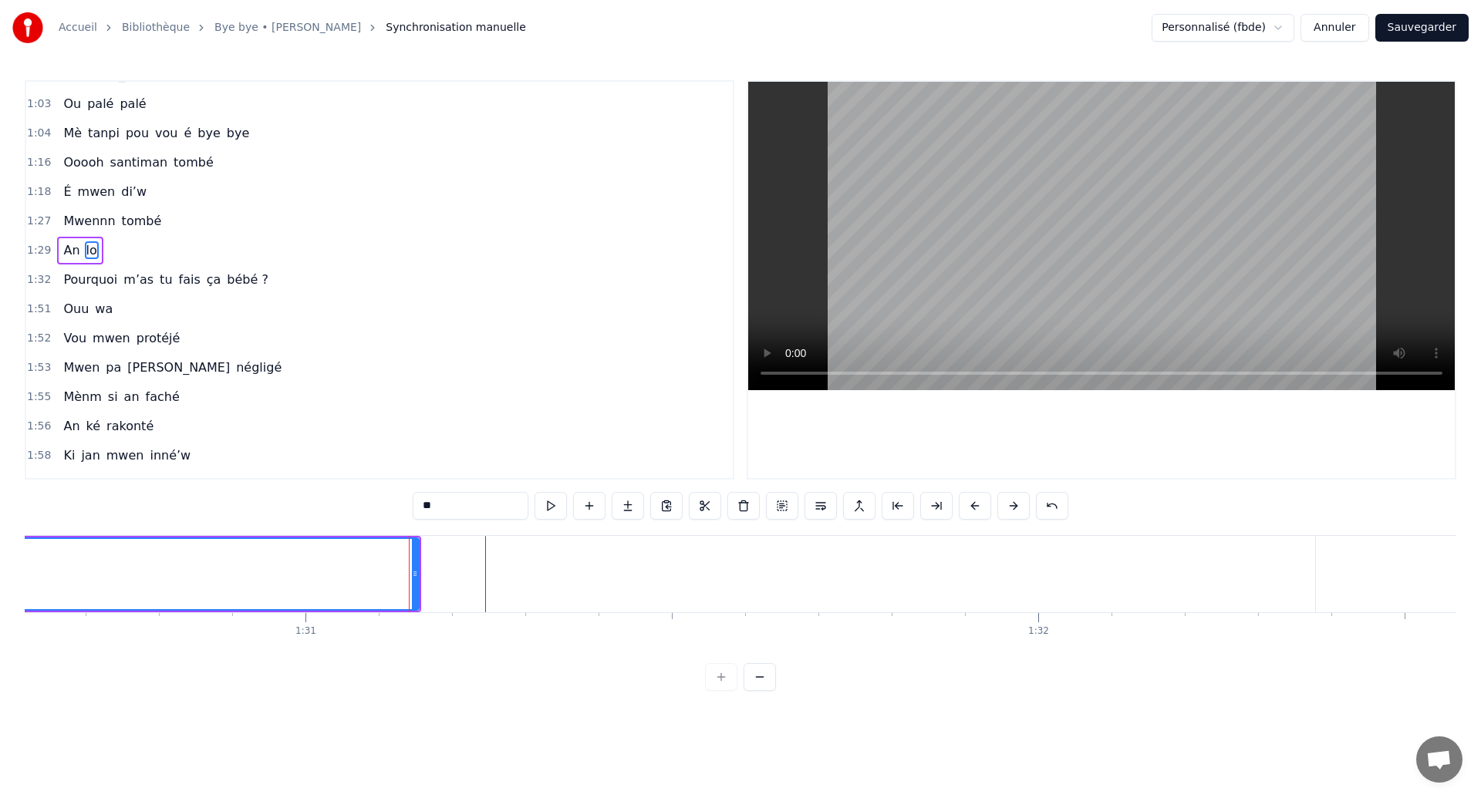
scroll to position [578, 0]
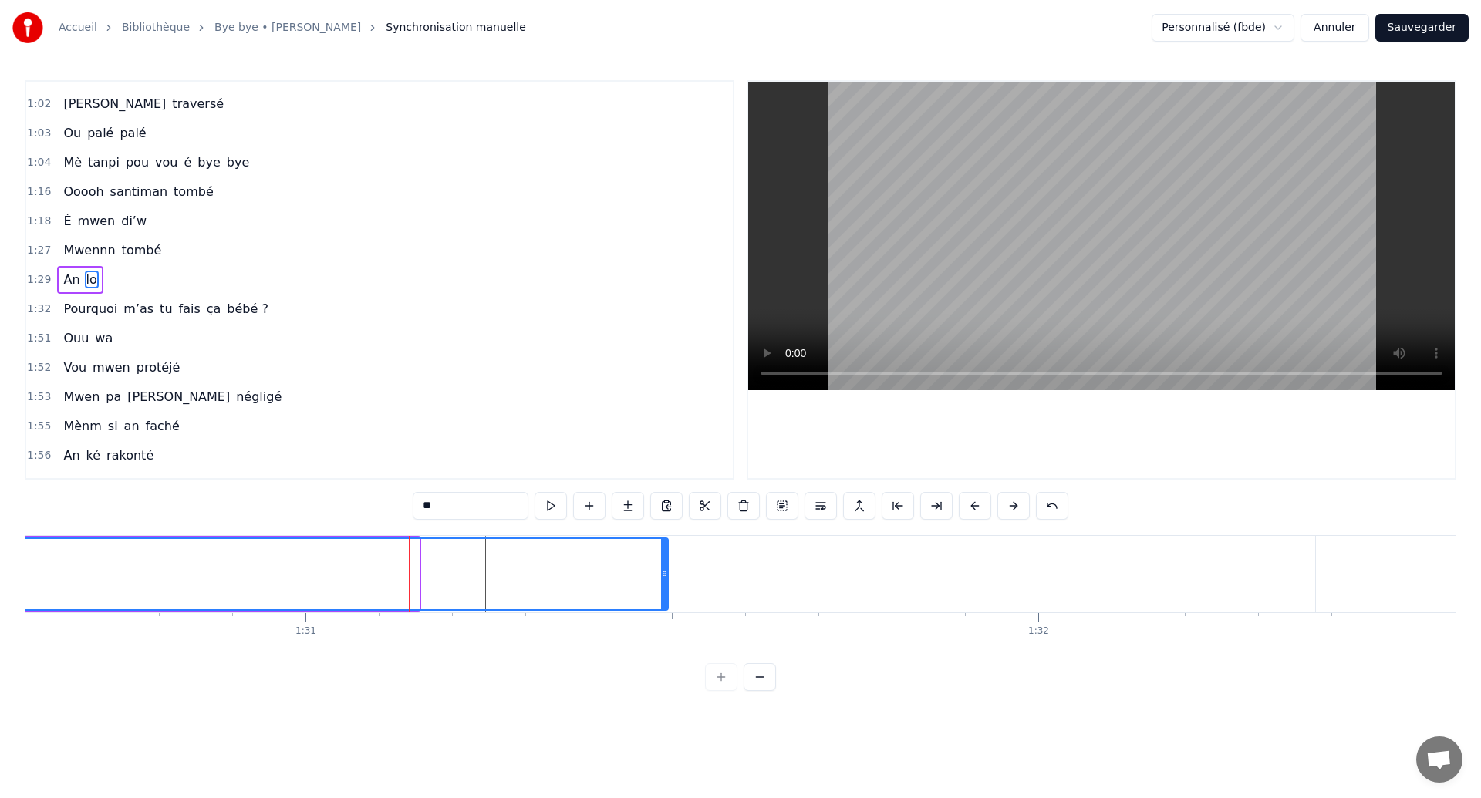
drag, startPoint x: 415, startPoint y: 578, endPoint x: 664, endPoint y: 595, distance: 249.7
click at [664, 595] on div at bounding box center [664, 574] width 6 height 70
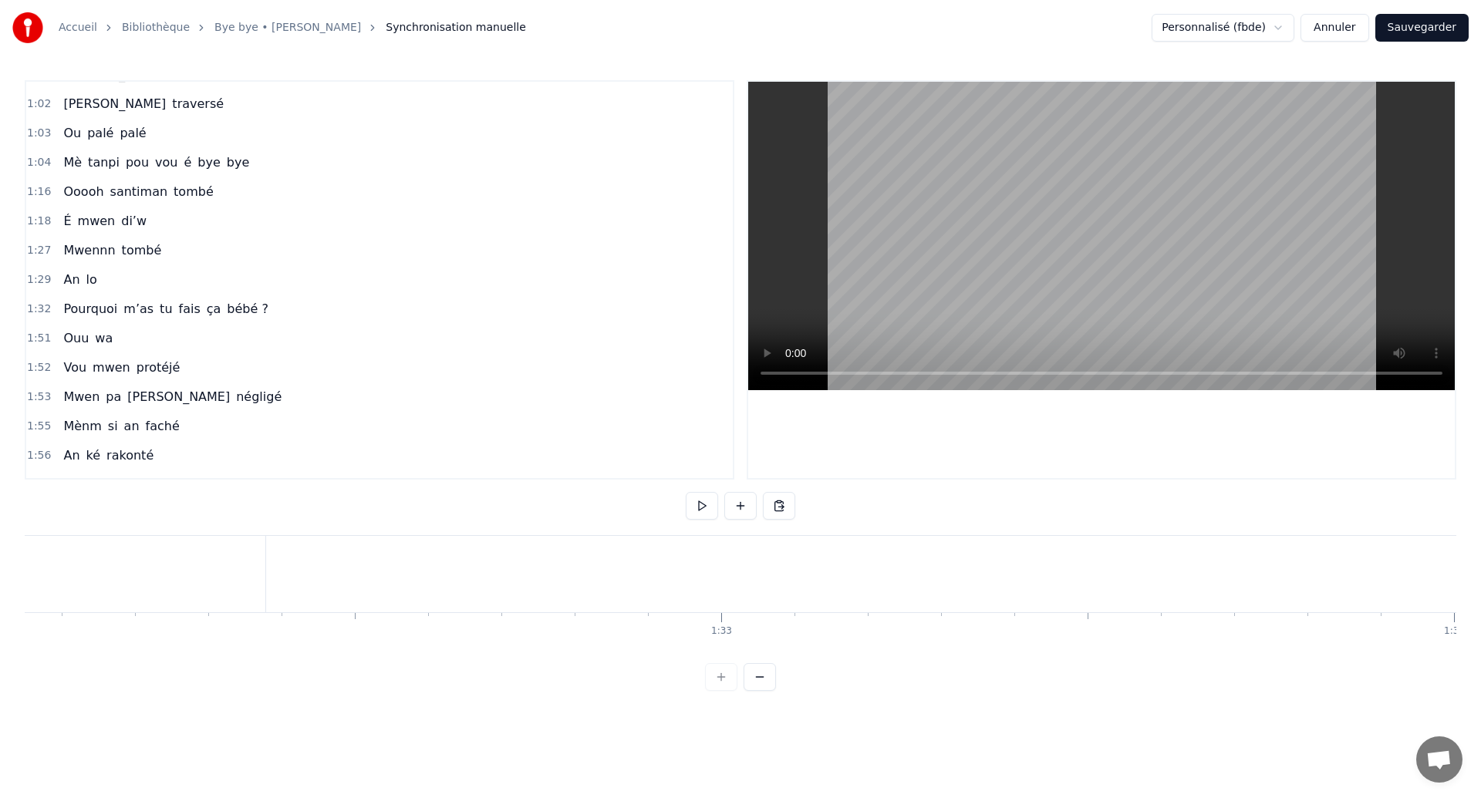
scroll to position [0, 67423]
click at [75, 285] on span "An" at bounding box center [71, 280] width 19 height 18
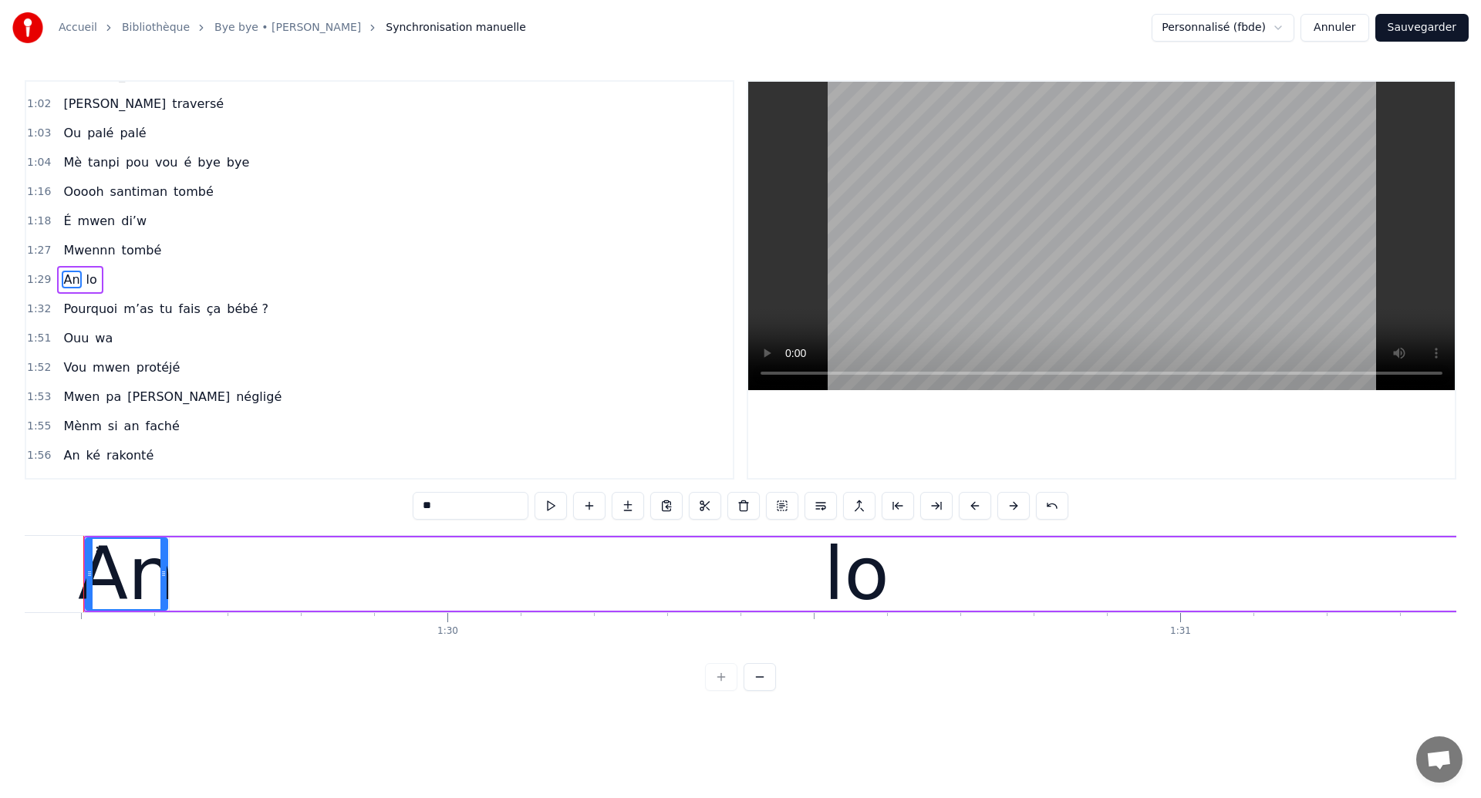
scroll to position [0, 65493]
click at [460, 494] on input "**" at bounding box center [471, 506] width 116 height 28
click at [469, 506] on input "**" at bounding box center [471, 506] width 116 height 28
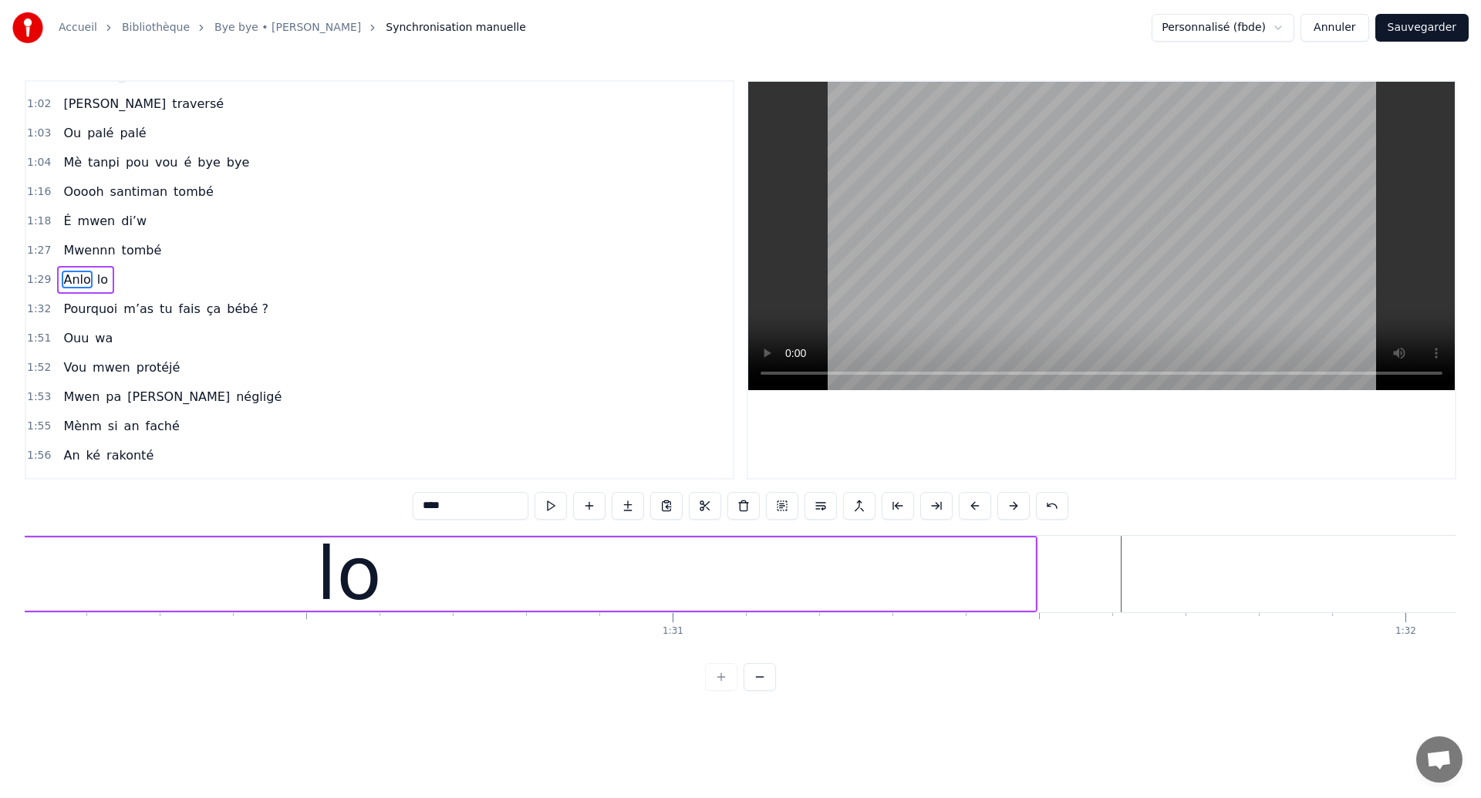
scroll to position [0, 66039]
click at [871, 575] on div "lo" at bounding box center [329, 574] width 1373 height 73
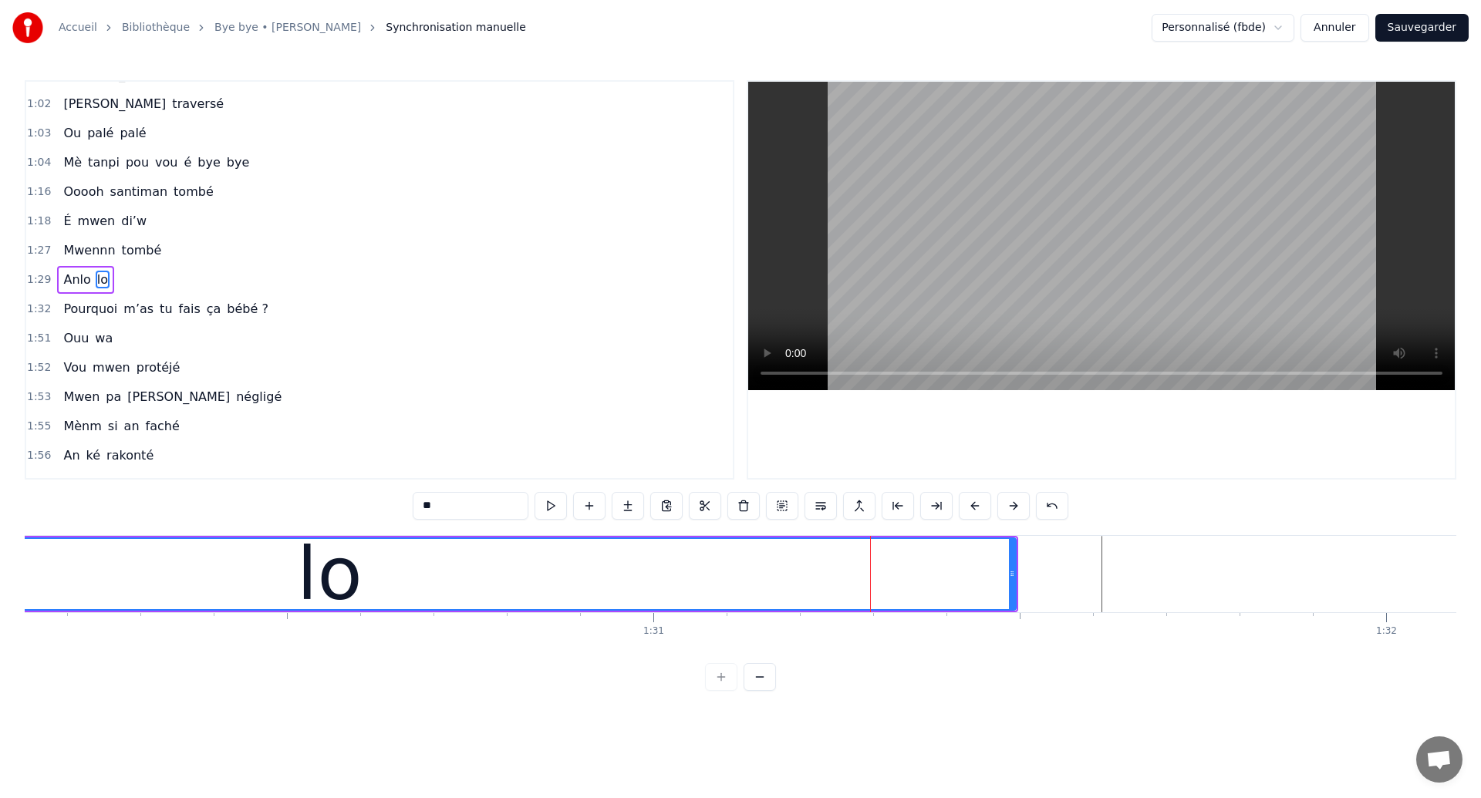
click at [97, 283] on span "lo" at bounding box center [103, 280] width 14 height 18
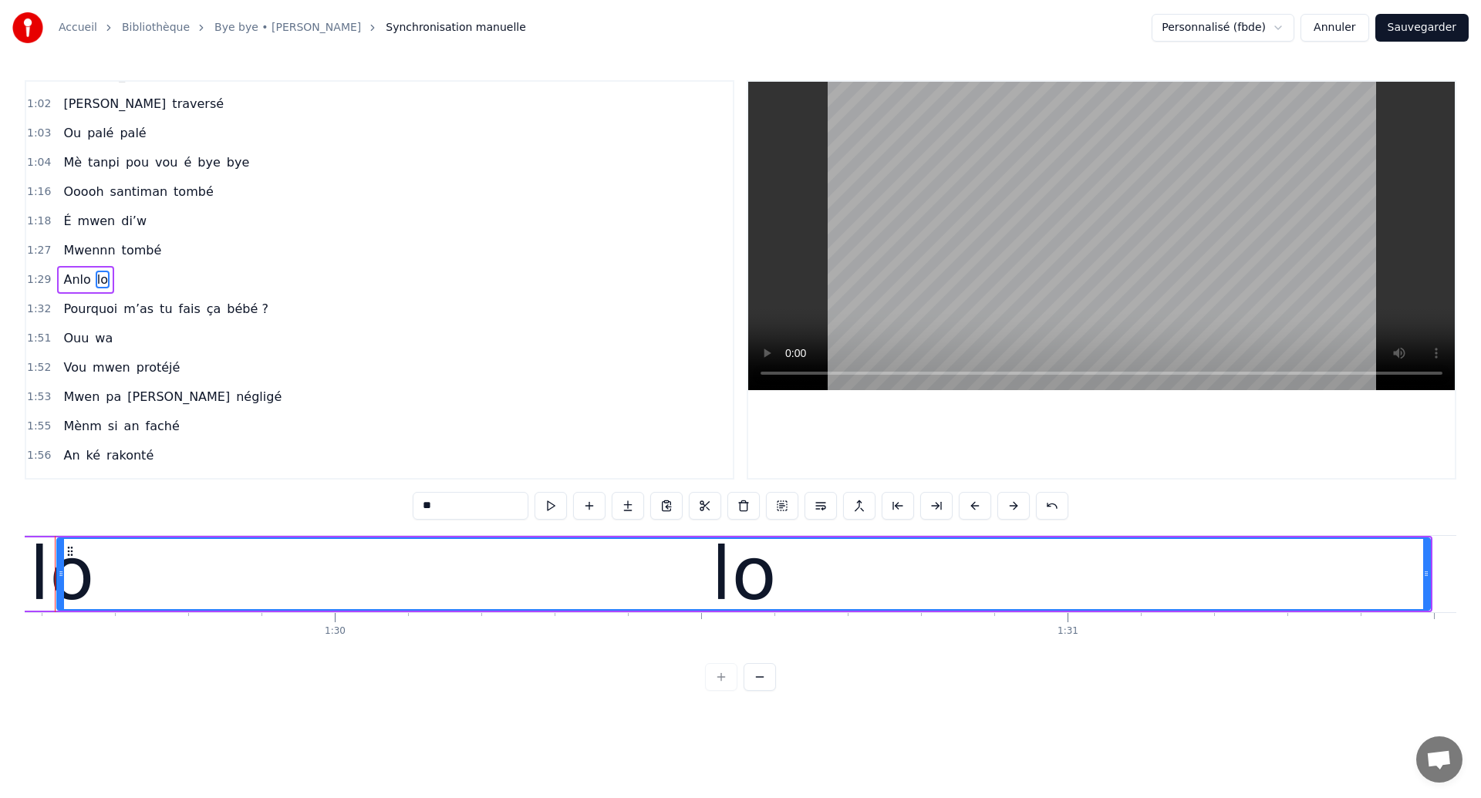
scroll to position [0, 65578]
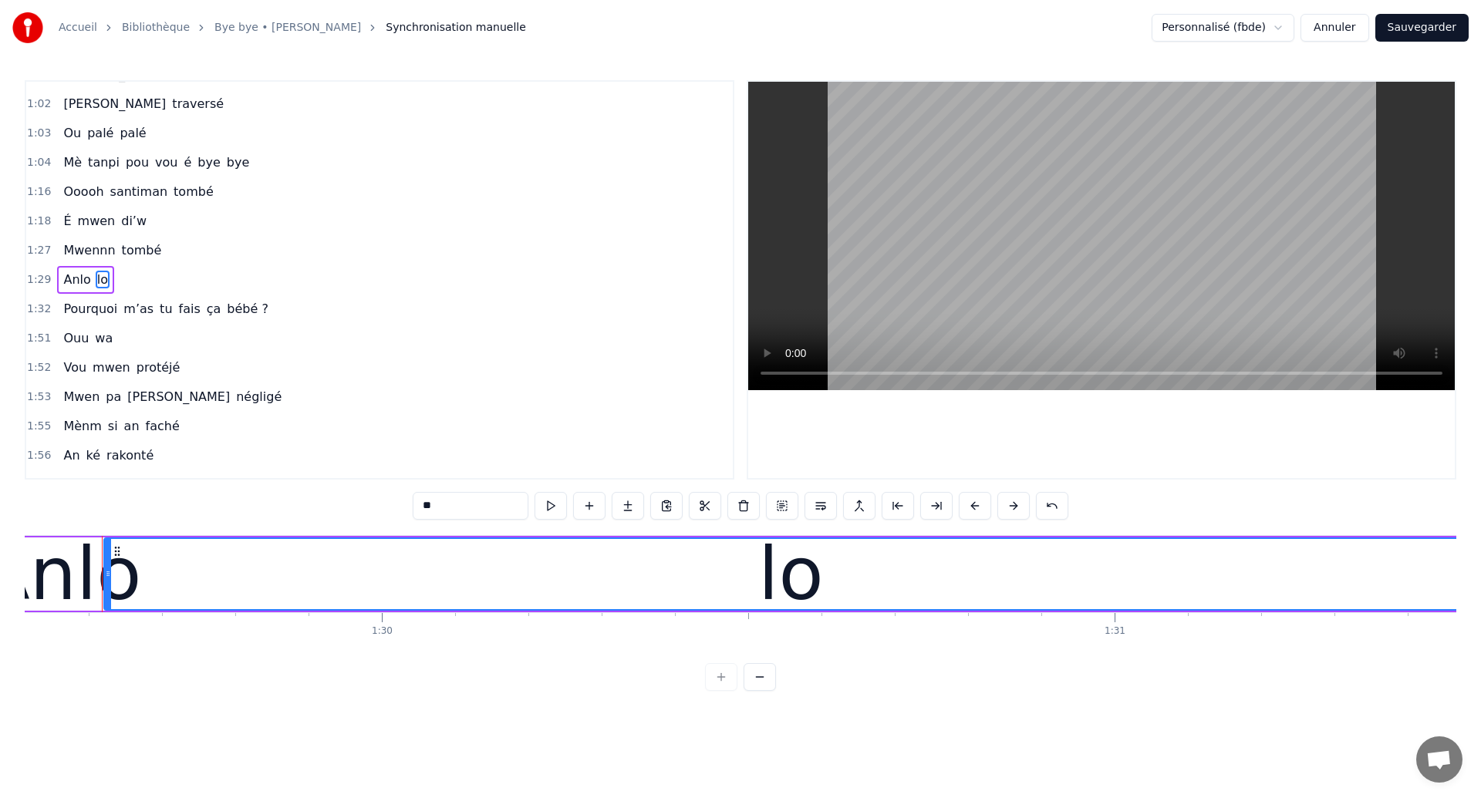
click at [98, 283] on span "lo" at bounding box center [103, 280] width 14 height 18
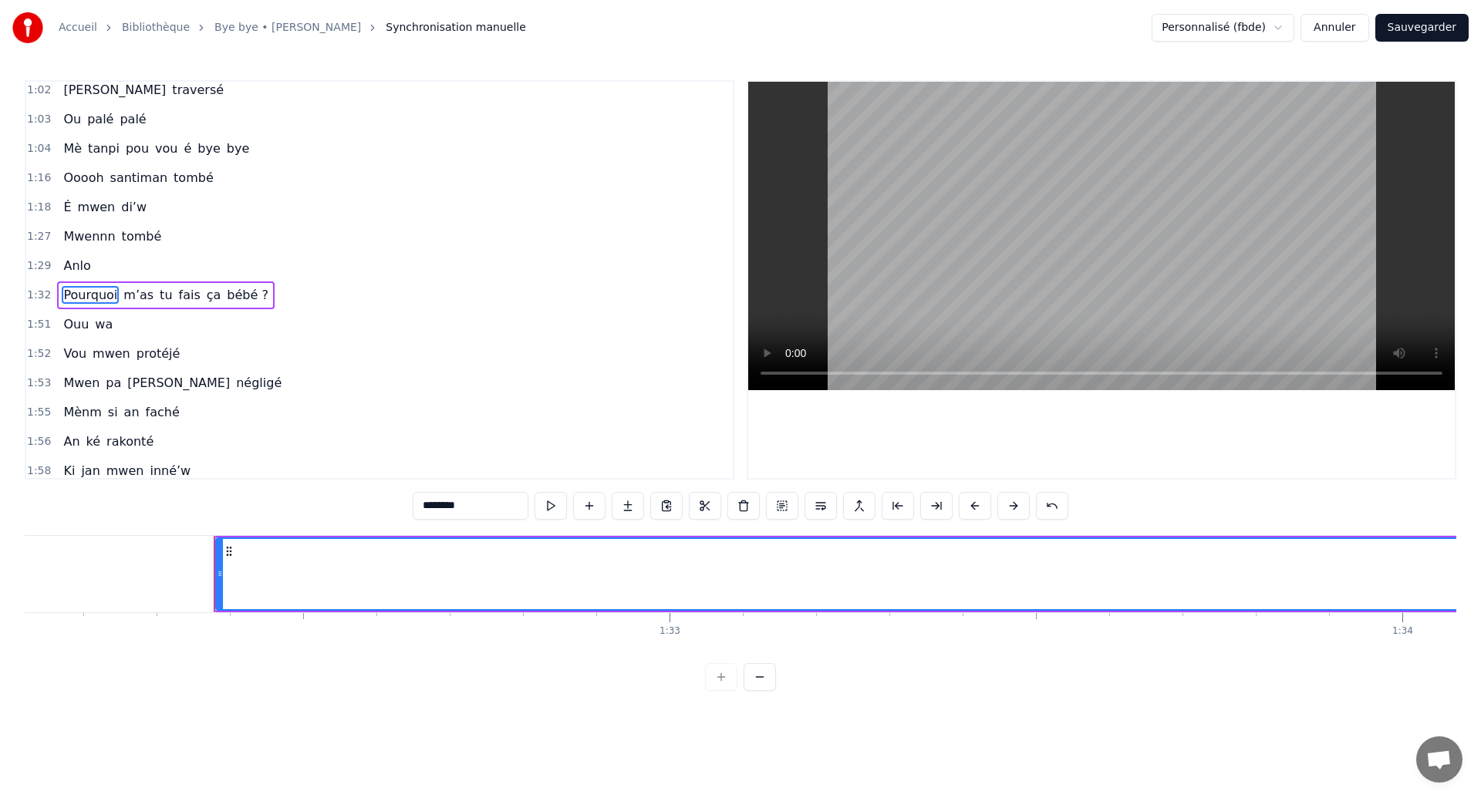
scroll to position [0, 67599]
click at [73, 257] on span "Anlo" at bounding box center [77, 266] width 30 height 18
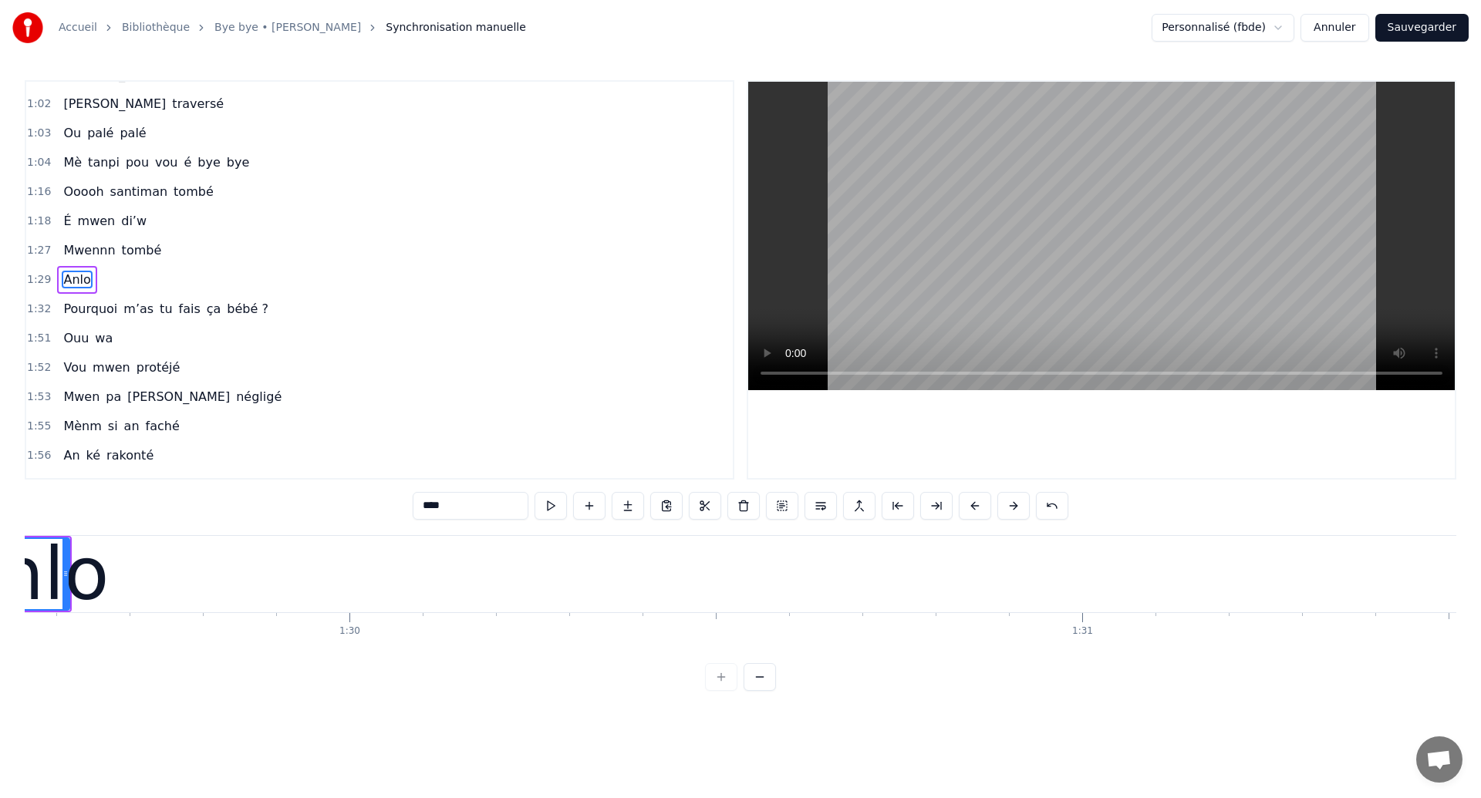
scroll to position [0, 65493]
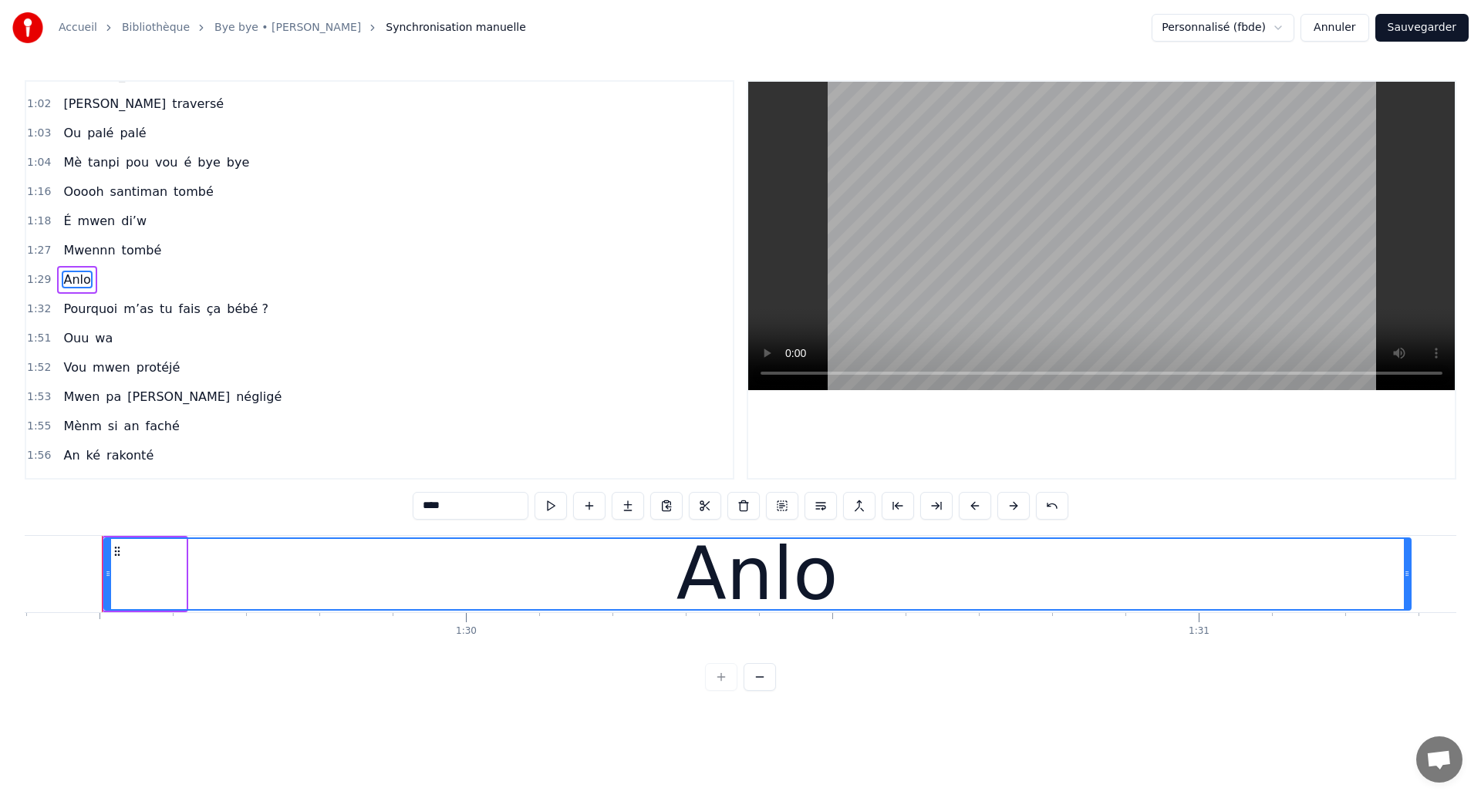
drag, startPoint x: 181, startPoint y: 575, endPoint x: 1409, endPoint y: 595, distance: 1227.9
click at [1409, 596] on div at bounding box center [1407, 574] width 6 height 70
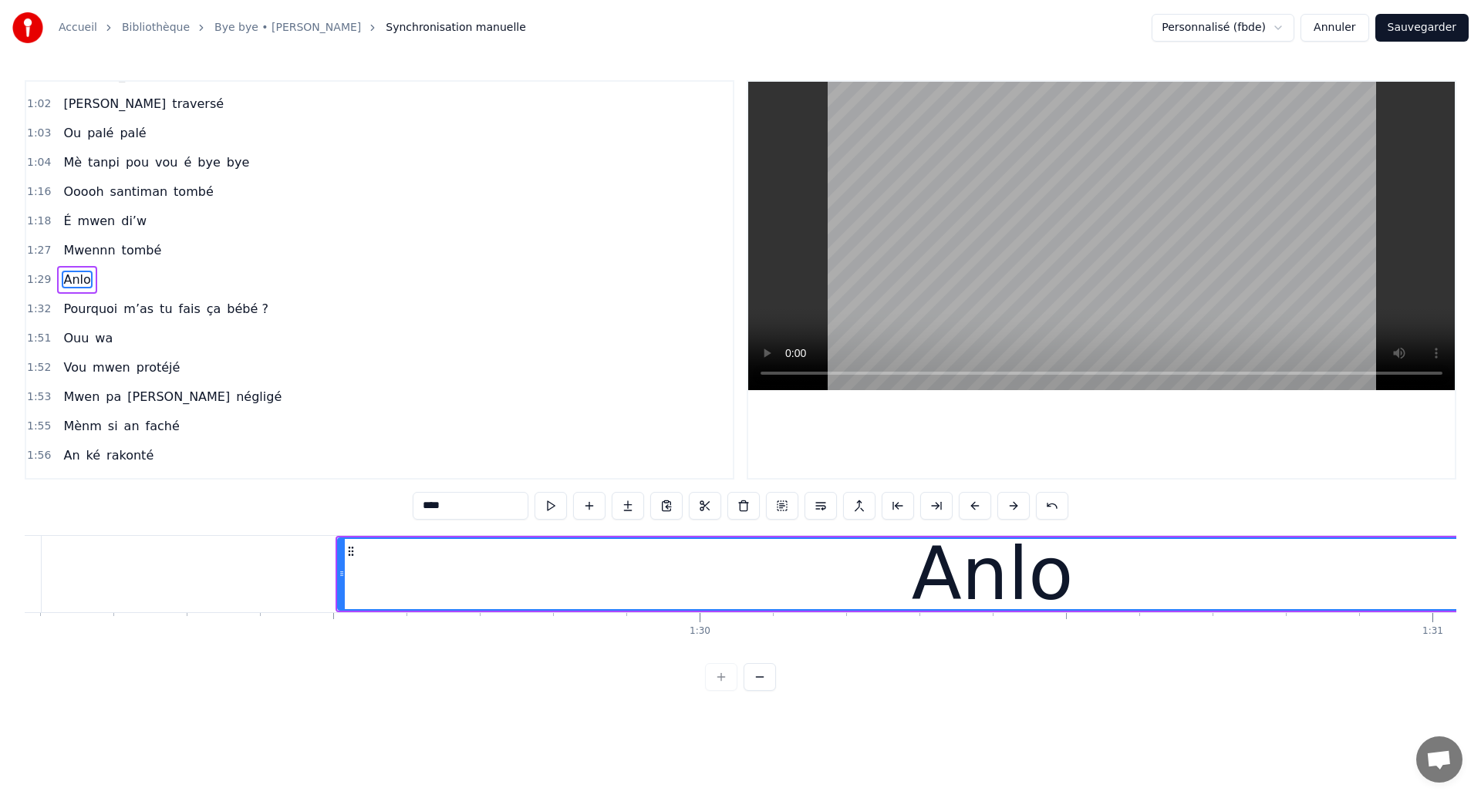
scroll to position [0, 65233]
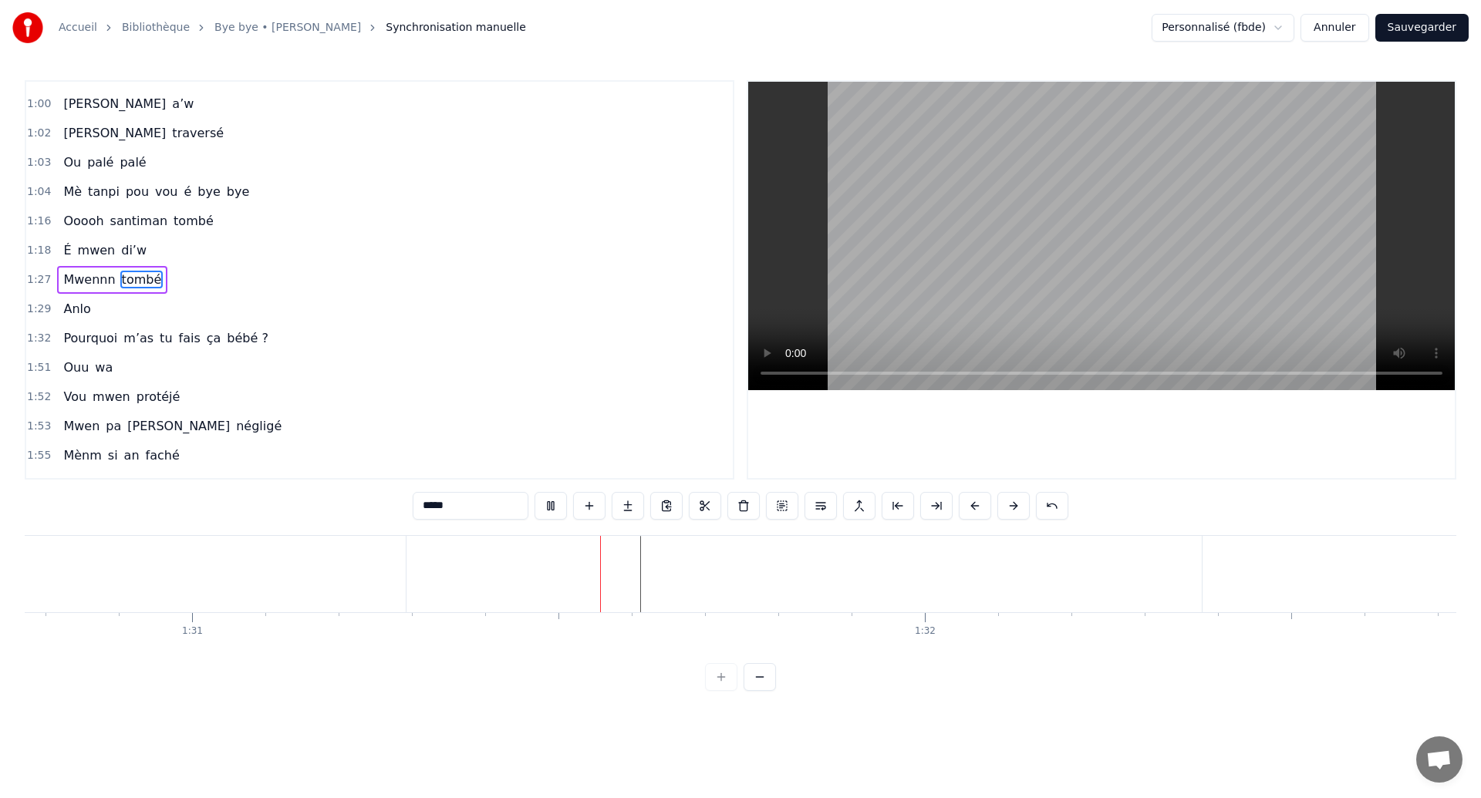
scroll to position [0, 66508]
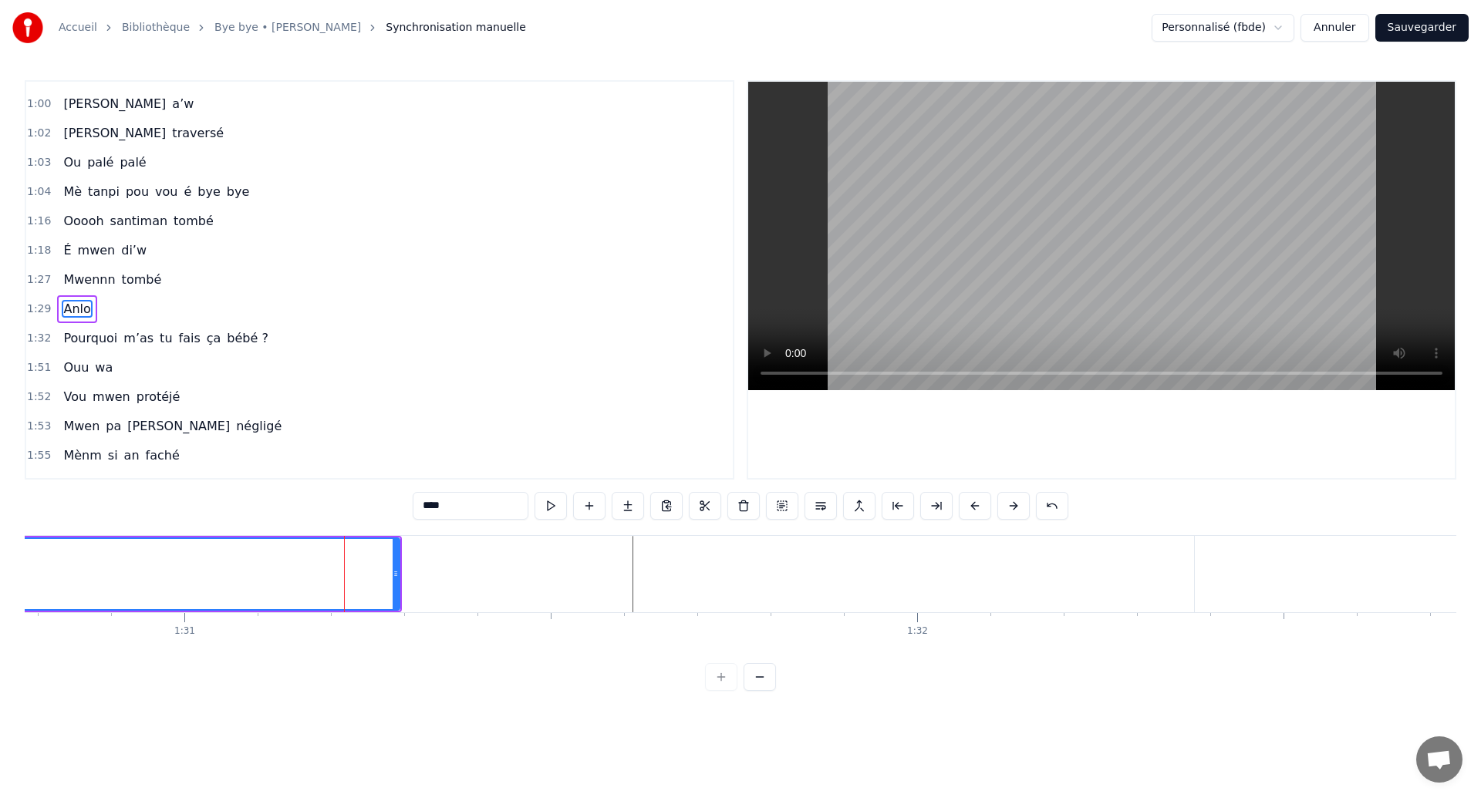
scroll to position [578, 0]
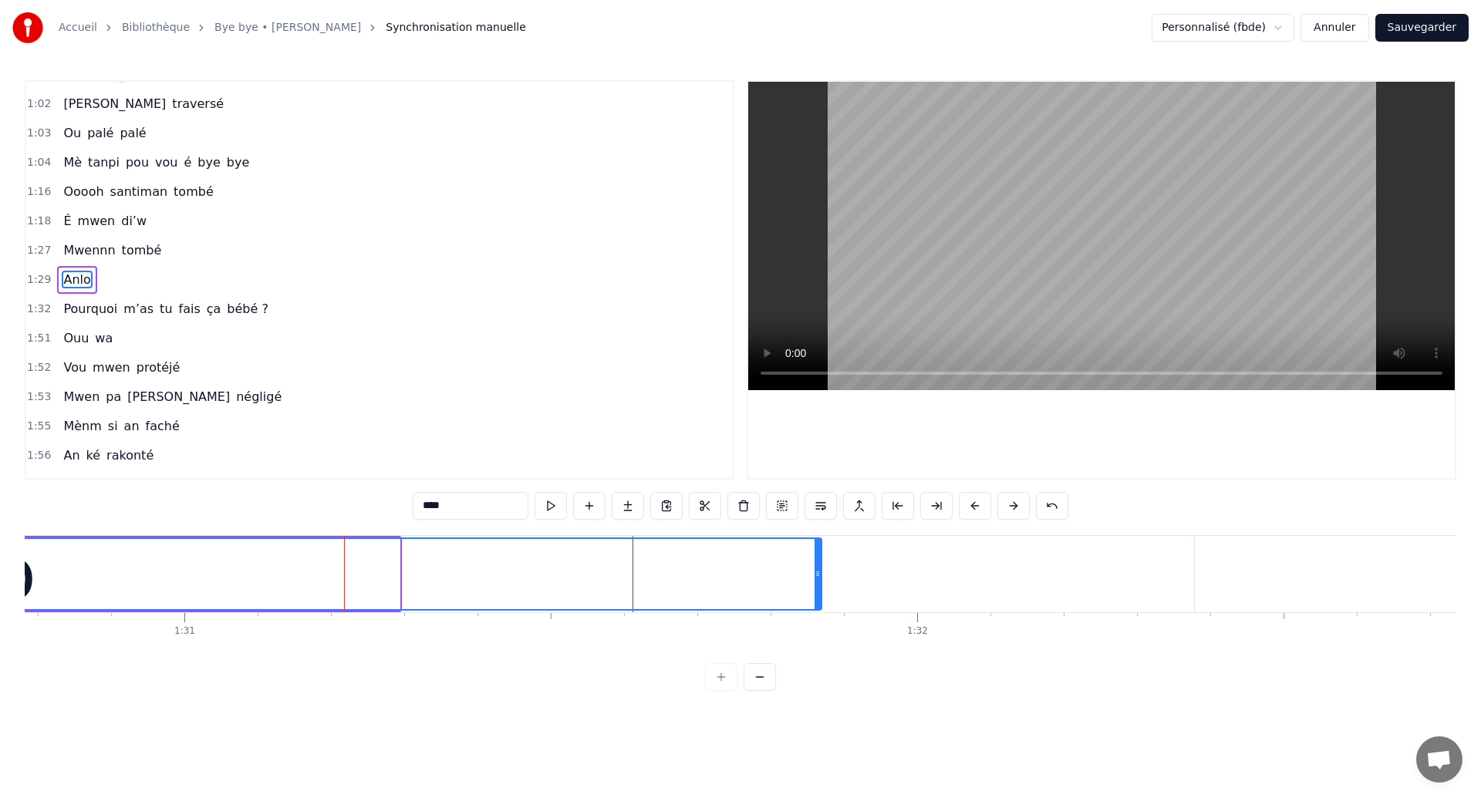
drag, startPoint x: 396, startPoint y: 584, endPoint x: 818, endPoint y: 622, distance: 423.6
click at [818, 622] on div "[PERSON_NAME] ouhan ouhaannn Sé souvan An ka révé tombé si’w Mwen anvi vwè’w Lè…" at bounding box center [740, 593] width 1431 height 116
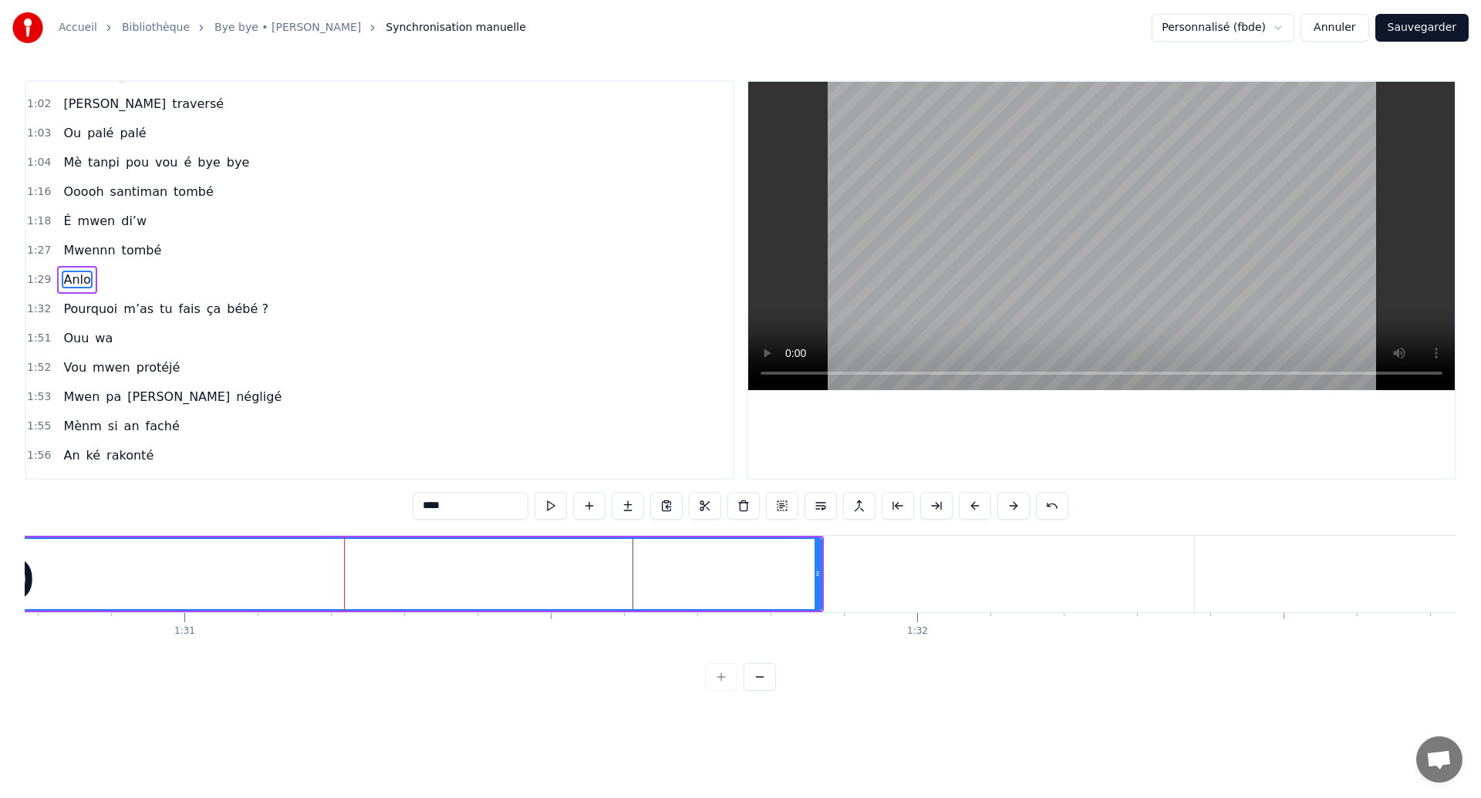
click at [86, 248] on span "Mwennn" at bounding box center [89, 250] width 55 height 18
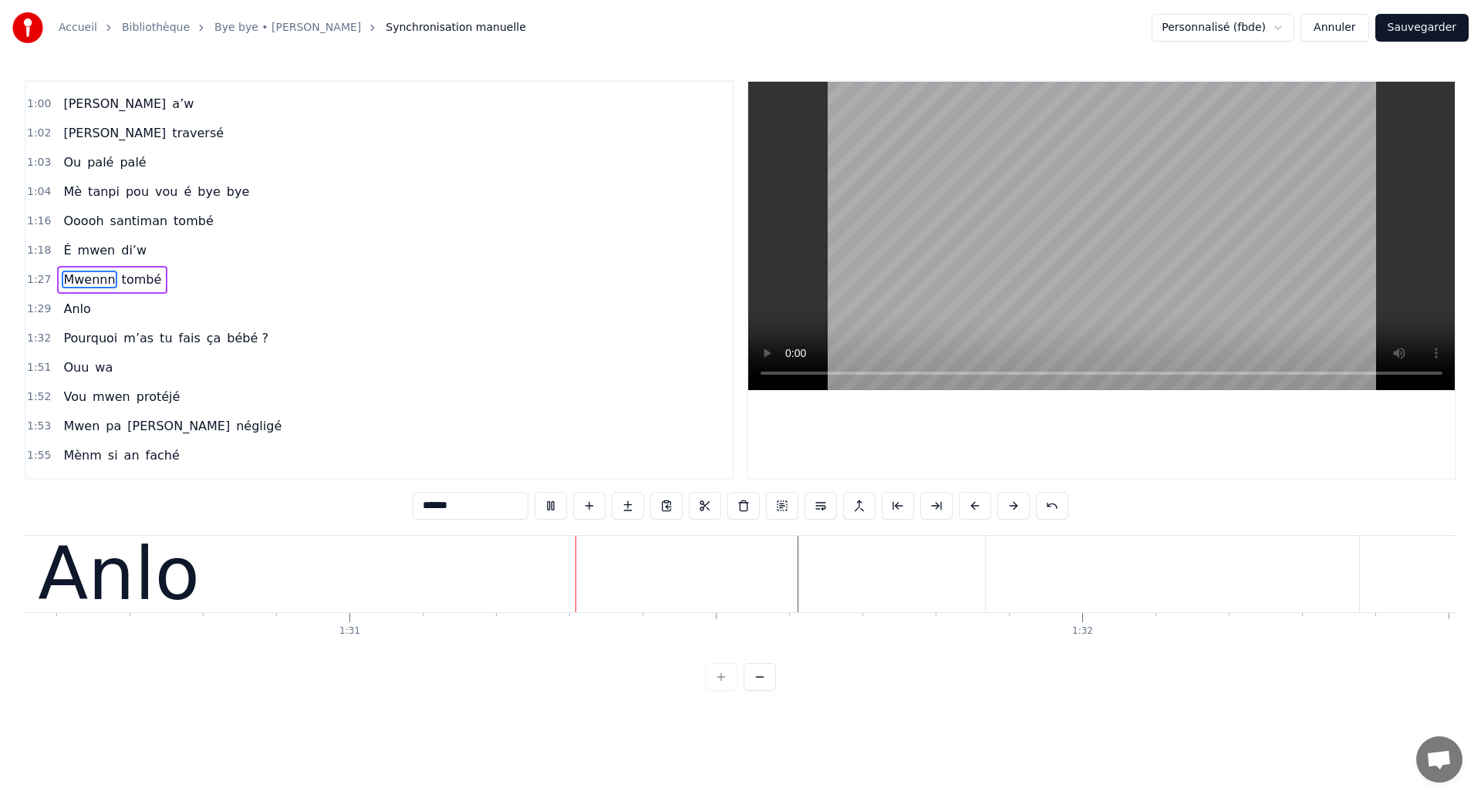
scroll to position [0, 66349]
click at [592, 585] on div "Anlo" at bounding box center [36, 574] width 1731 height 76
type input "****"
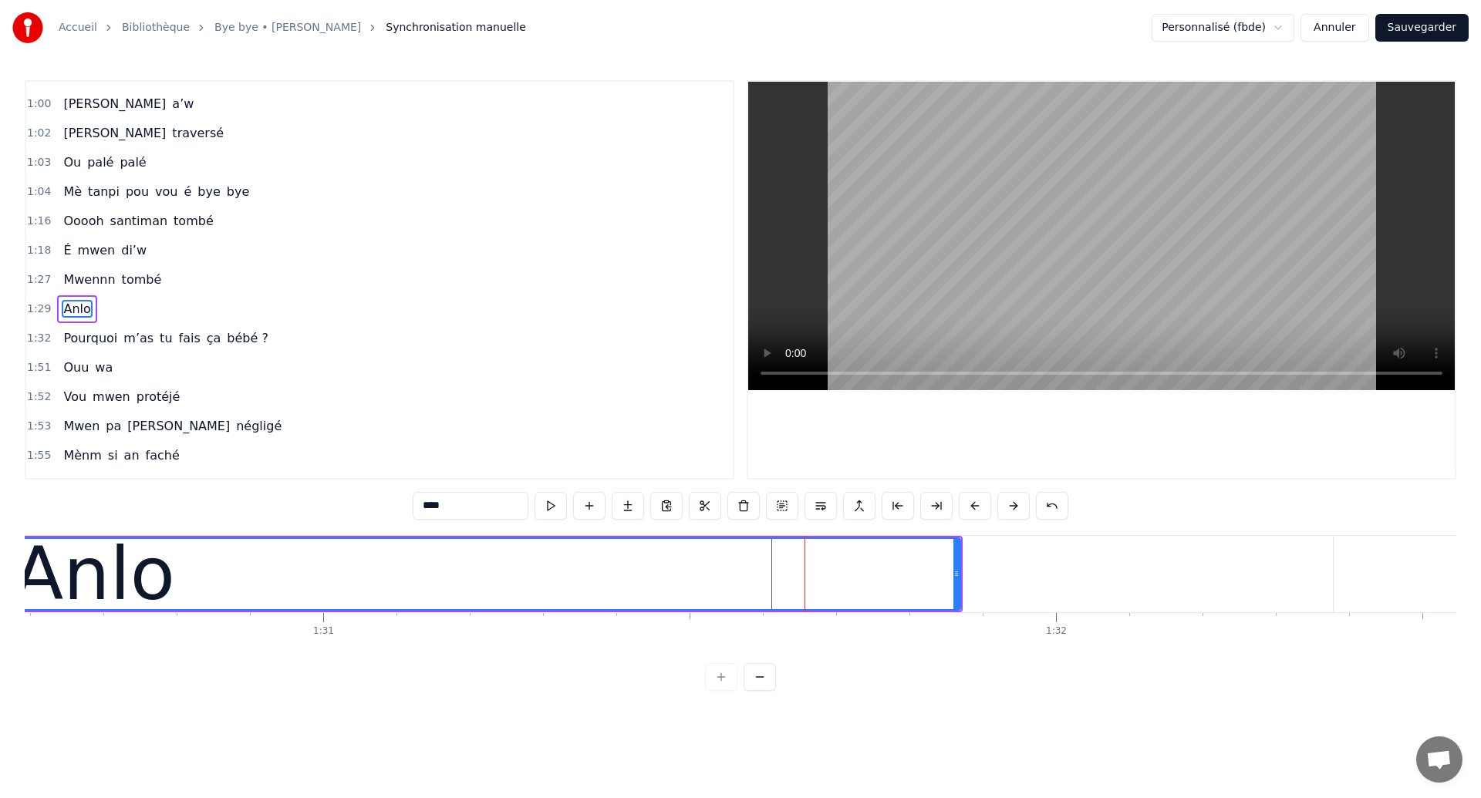
scroll to position [0, 66376]
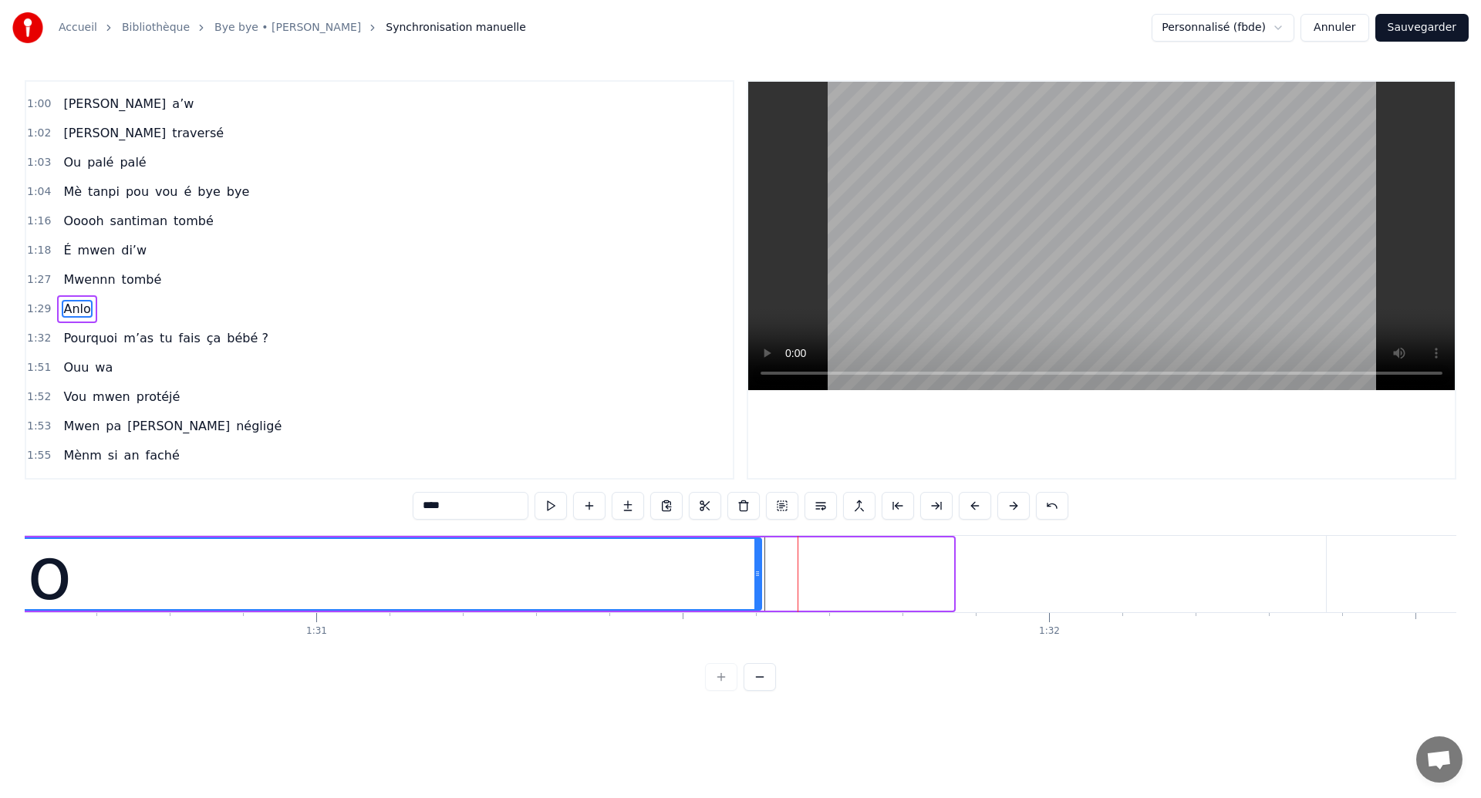
drag, startPoint x: 951, startPoint y: 571, endPoint x: 761, endPoint y: 581, distance: 190.0
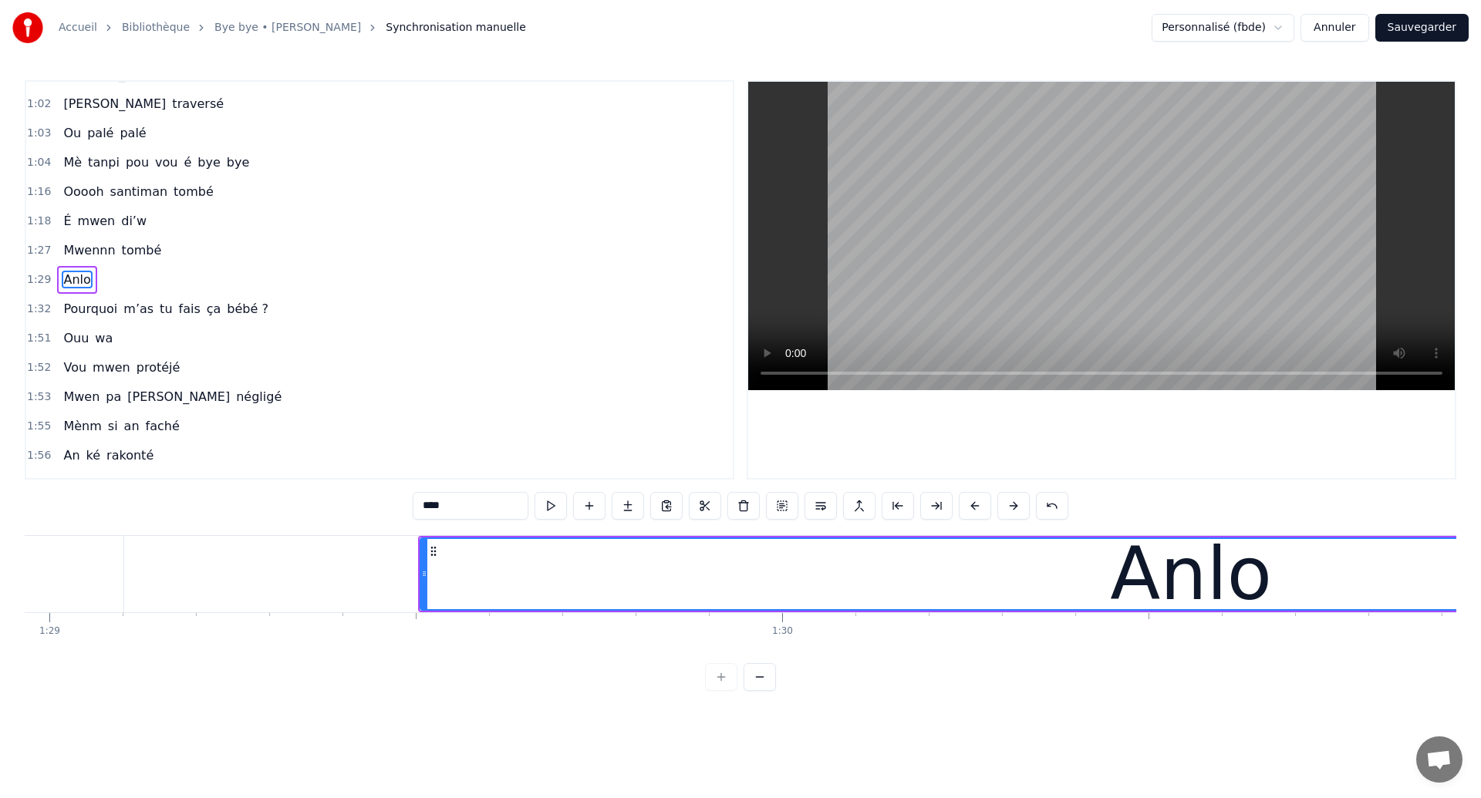
scroll to position [0, 65133]
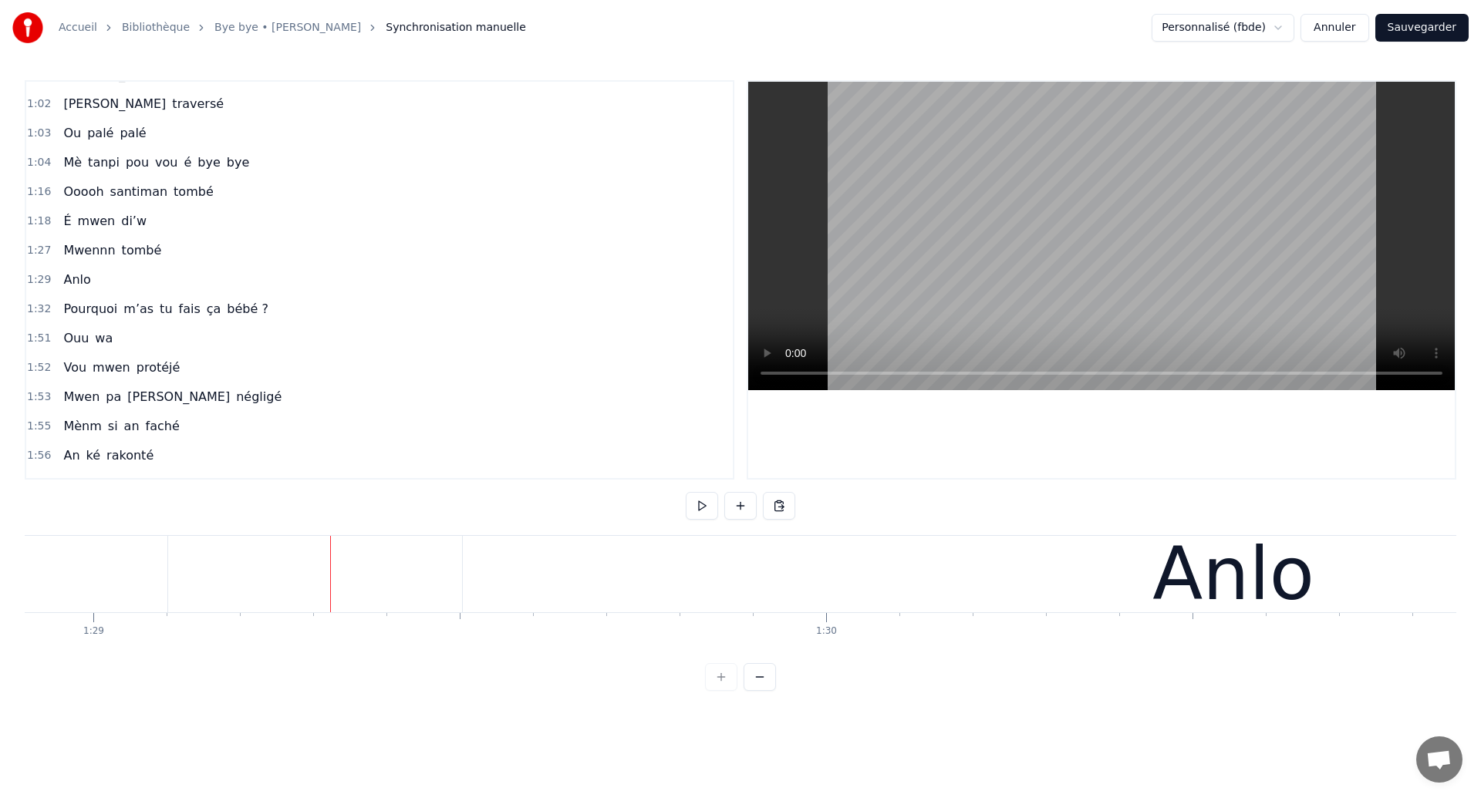
click at [1401, 25] on button "Sauvegarder" at bounding box center [1421, 28] width 93 height 28
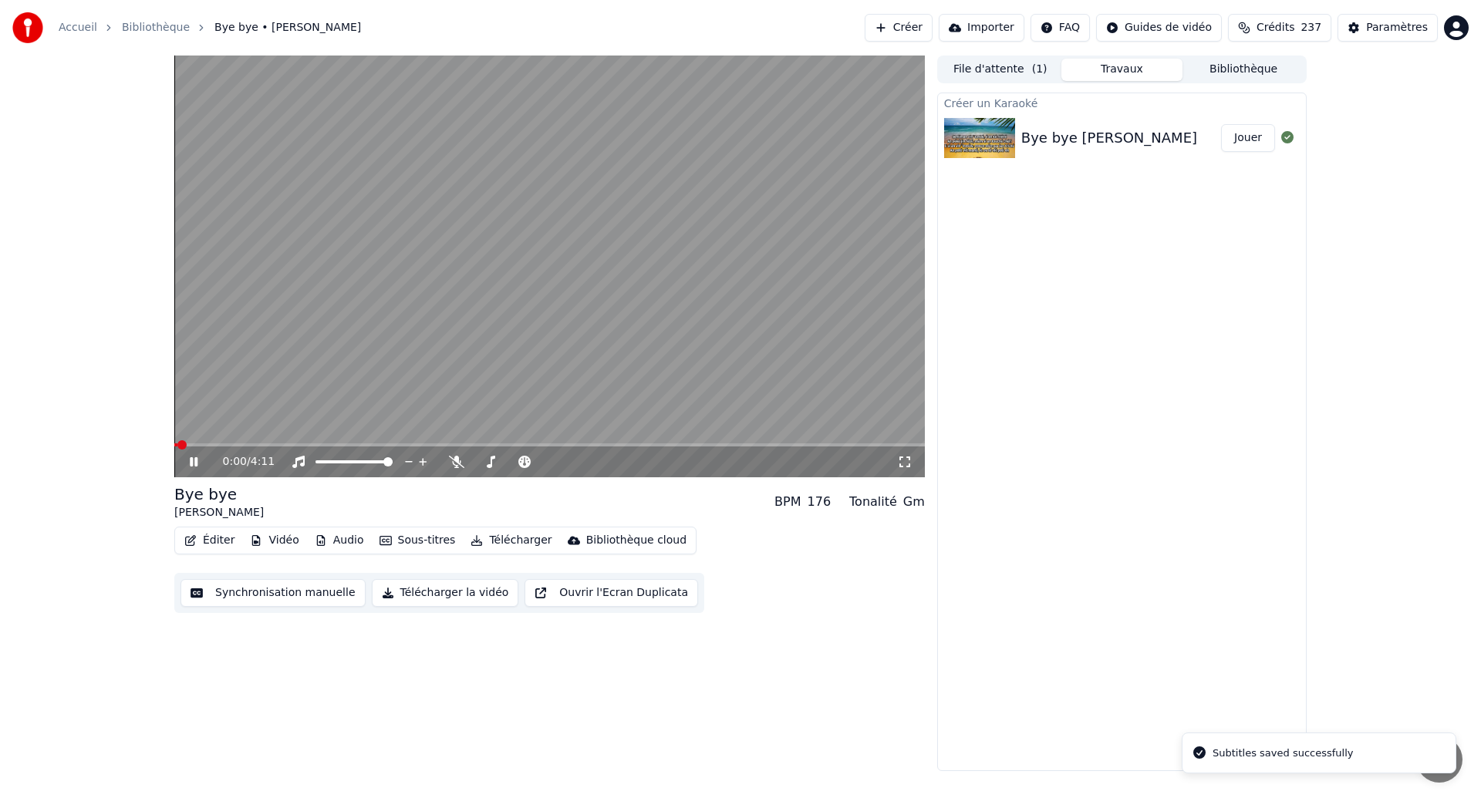
click at [907, 463] on icon at bounding box center [904, 462] width 15 height 12
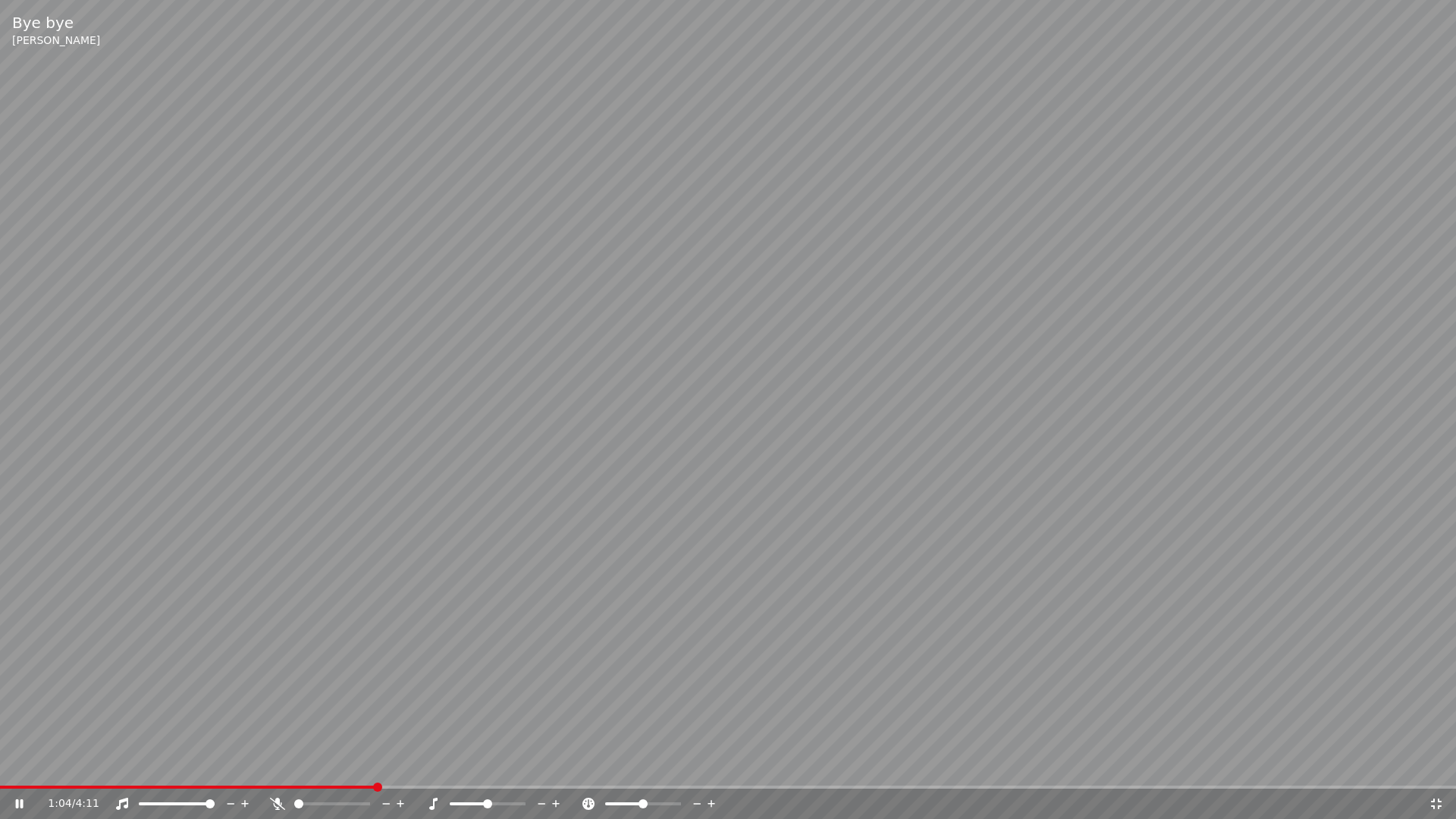
click at [265, 784] on span at bounding box center [188, 787] width 376 height 3
click at [248, 784] on span at bounding box center [125, 787] width 250 height 3
click at [286, 784] on span at bounding box center [176, 787] width 353 height 3
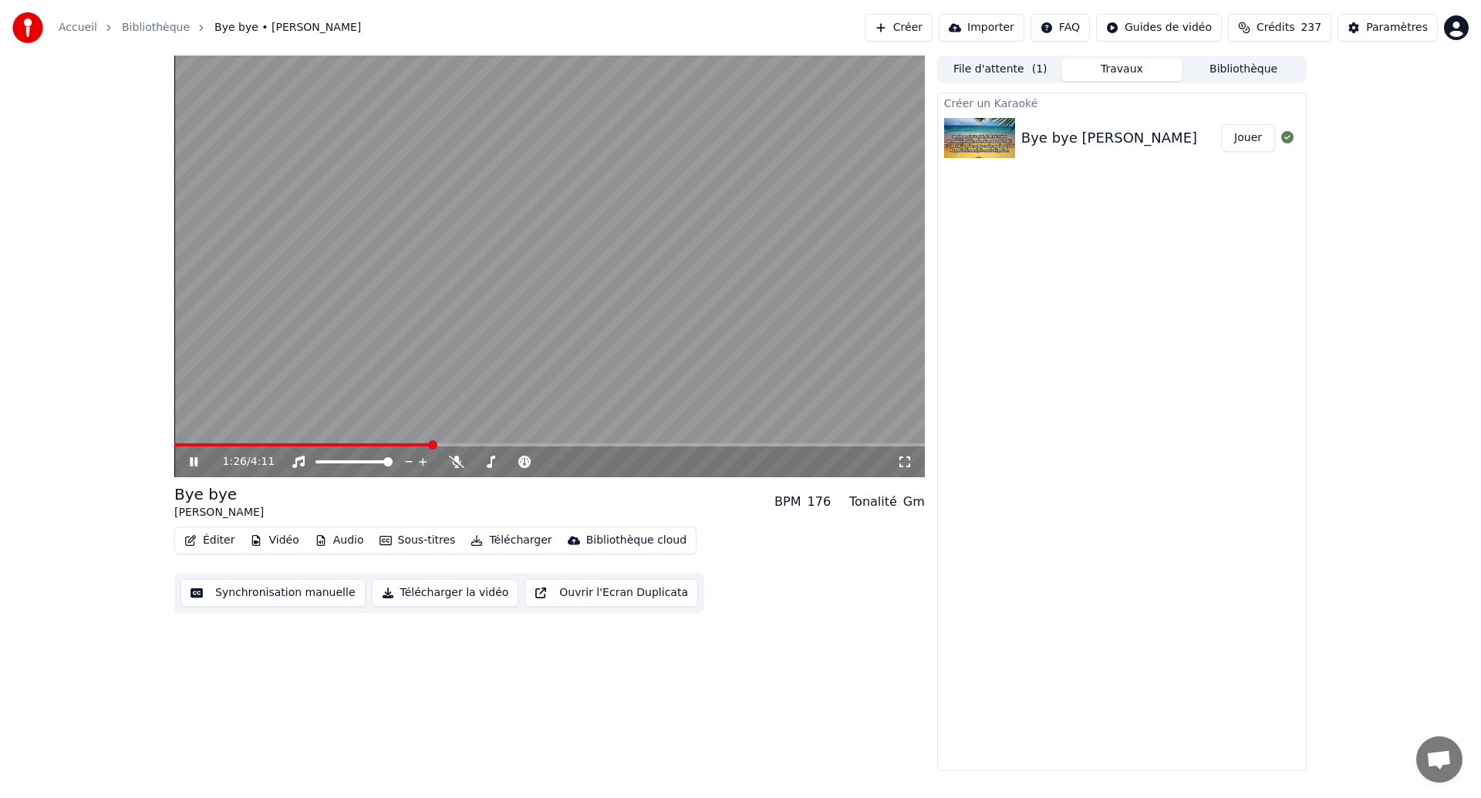
click at [431, 444] on span at bounding box center [302, 444] width 257 height 3
click at [281, 597] on button "Synchronisation manuelle" at bounding box center [272, 593] width 185 height 28
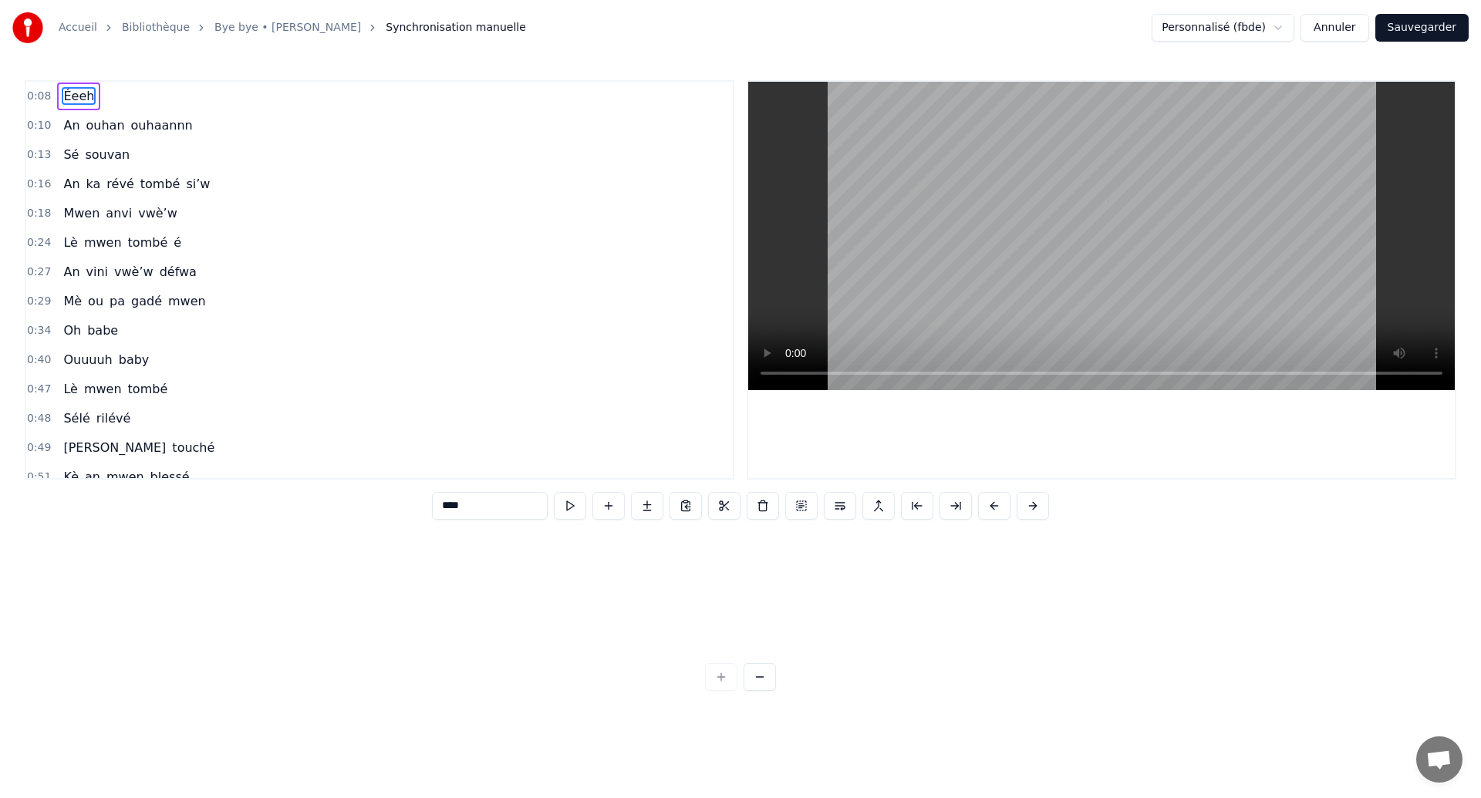
scroll to position [0, 6007]
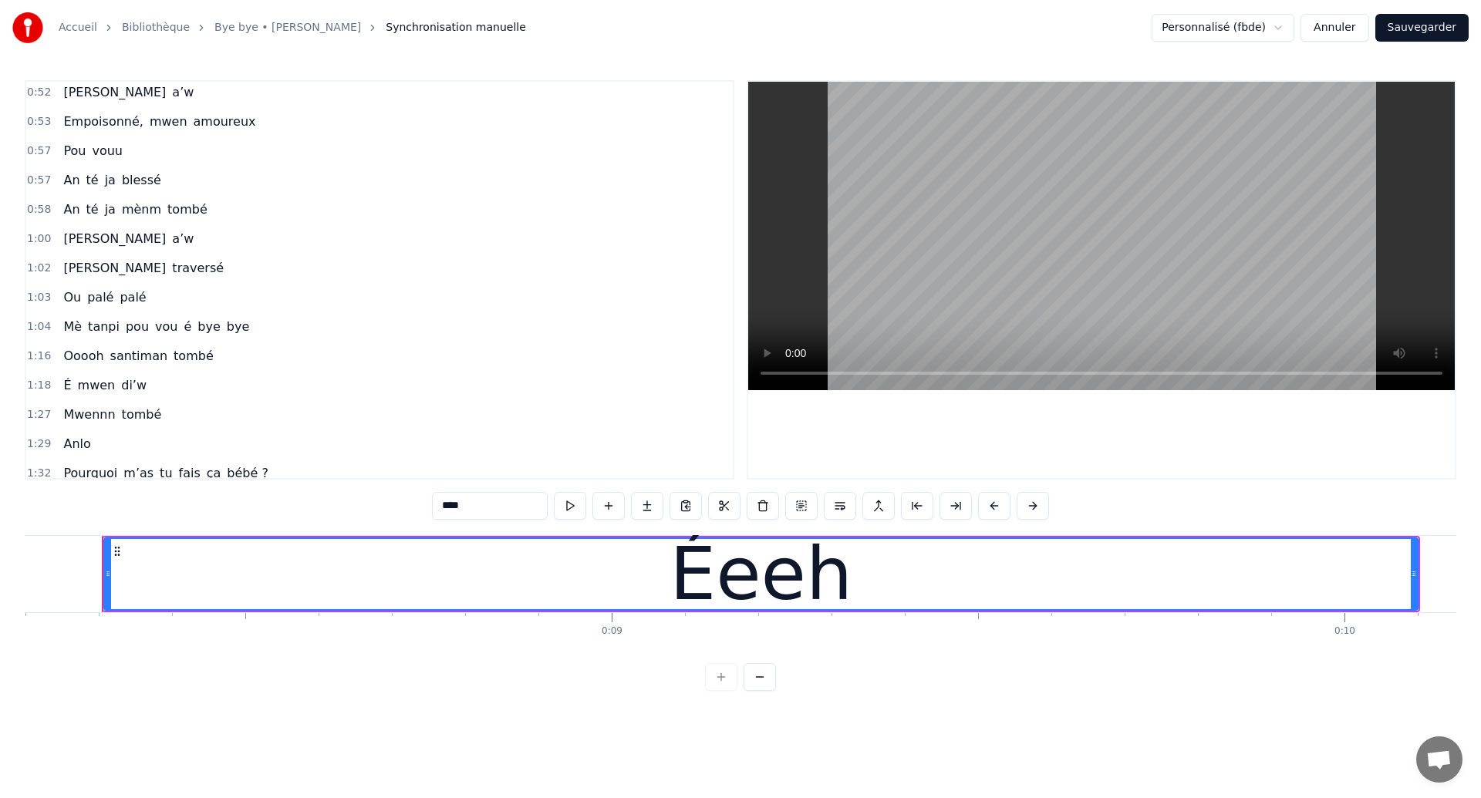
click at [76, 359] on span "Ooooh" at bounding box center [83, 356] width 43 height 18
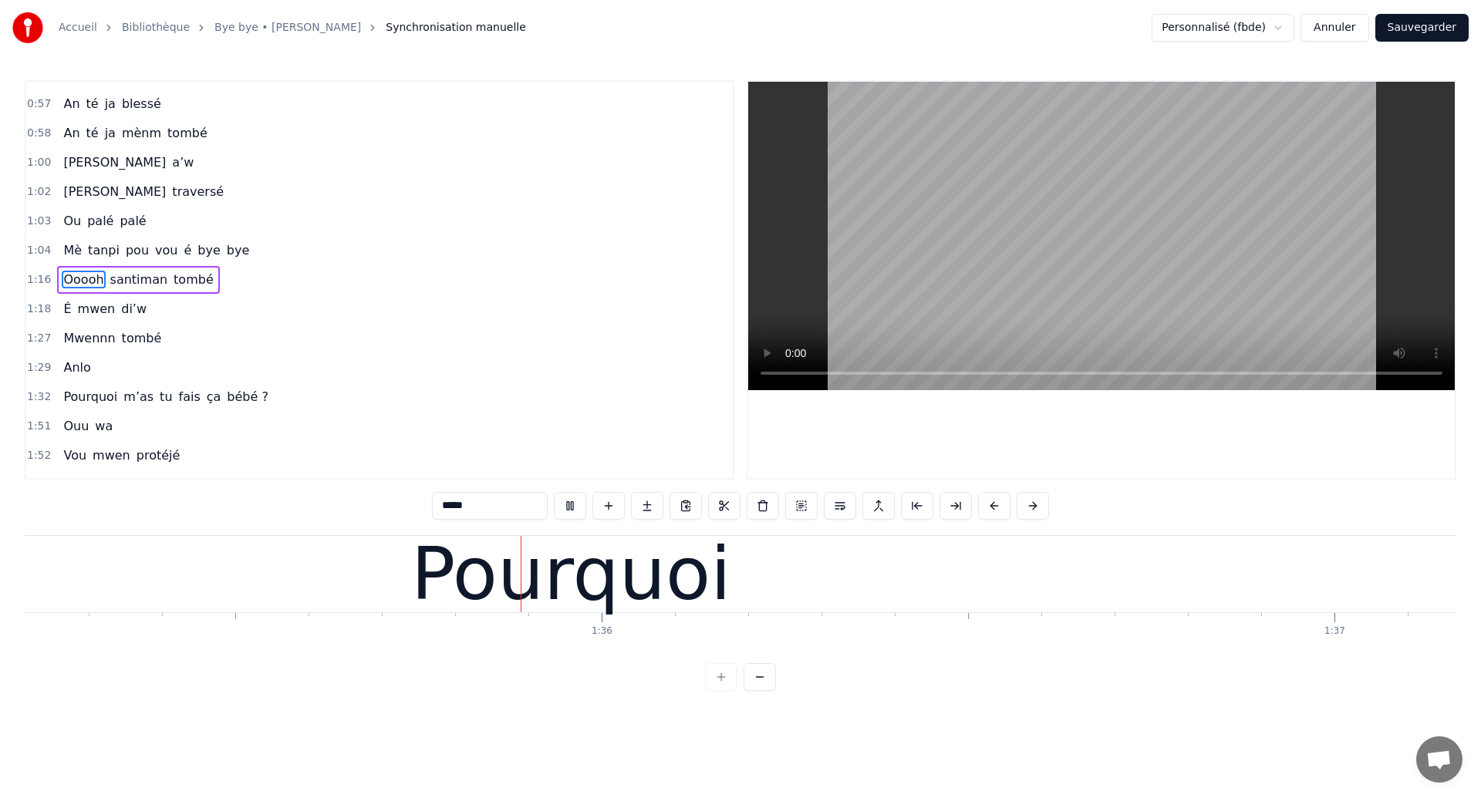
scroll to position [0, 69766]
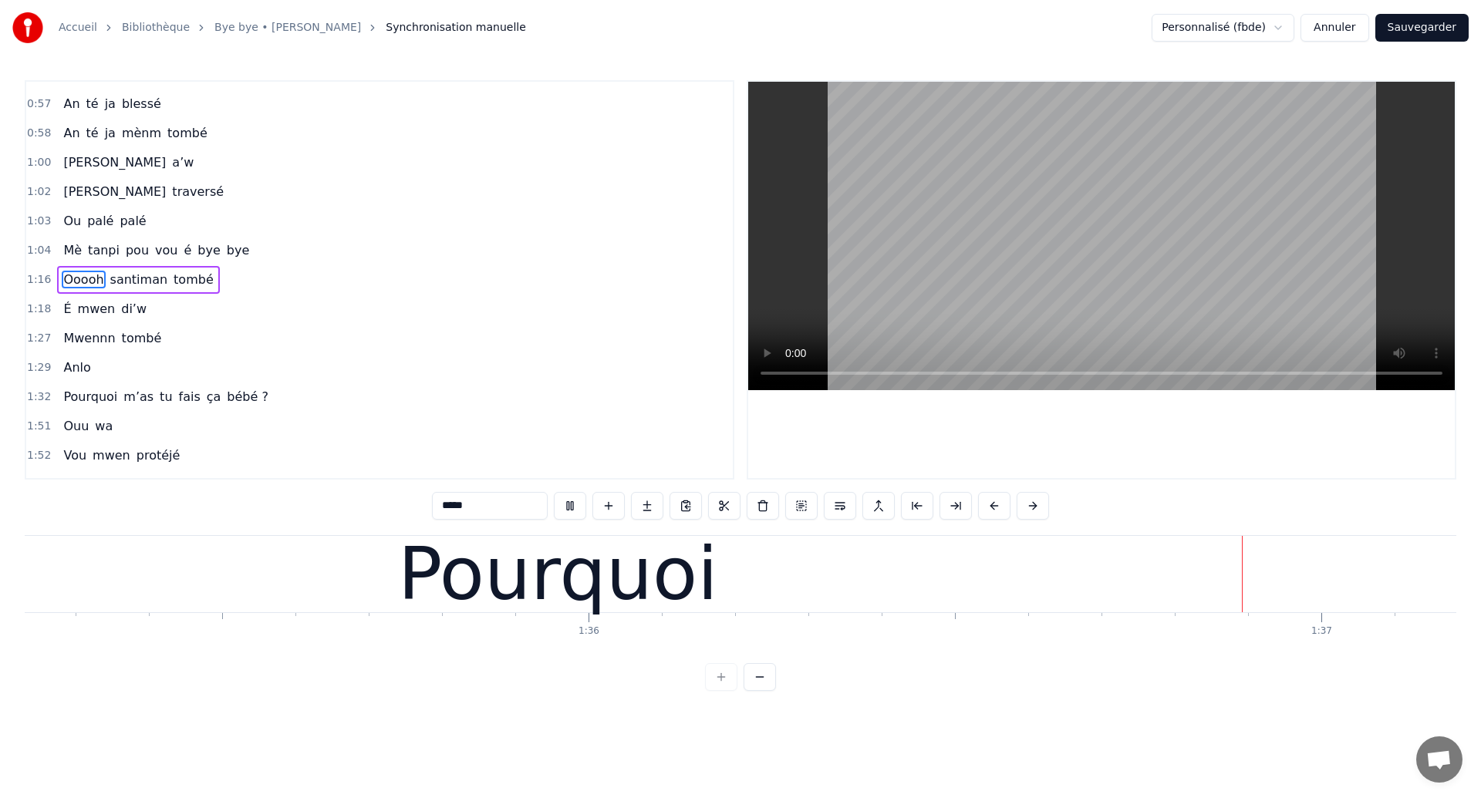
click at [580, 573] on div "Pourquoi" at bounding box center [558, 574] width 320 height 110
type input "********"
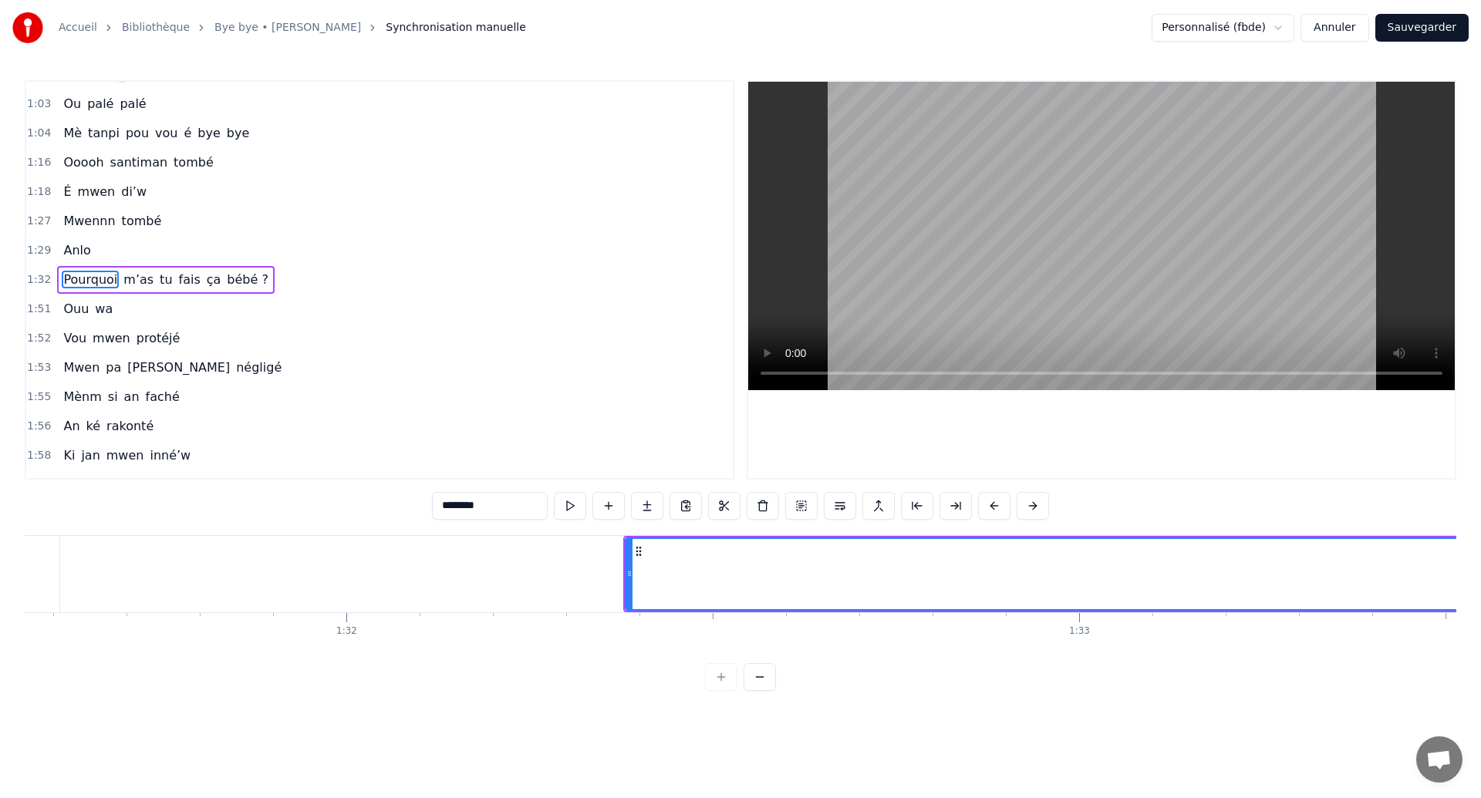
scroll to position [0, 67023]
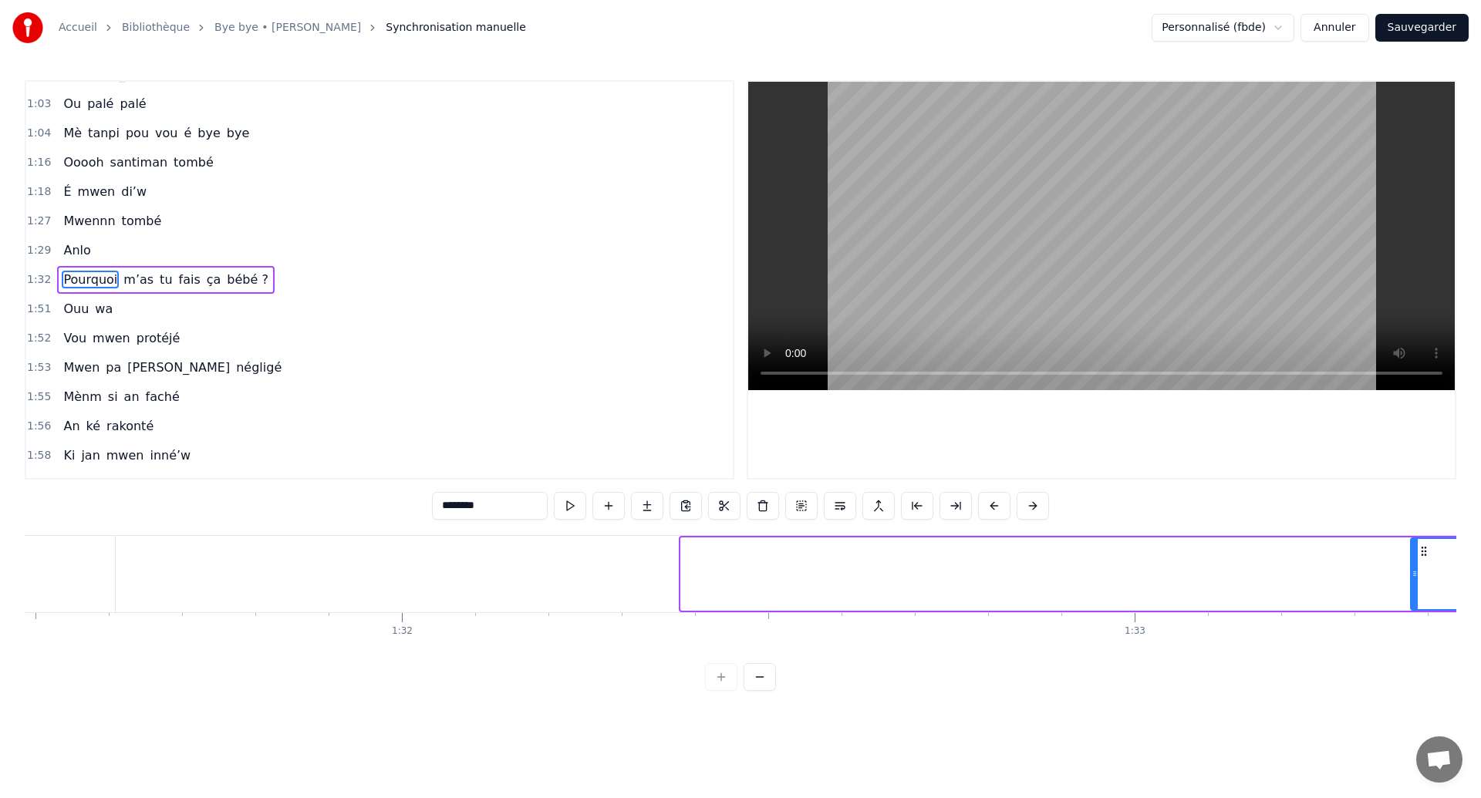
drag, startPoint x: 685, startPoint y: 580, endPoint x: 1413, endPoint y: 564, distance: 728.1
click at [1413, 564] on div at bounding box center [1414, 574] width 6 height 70
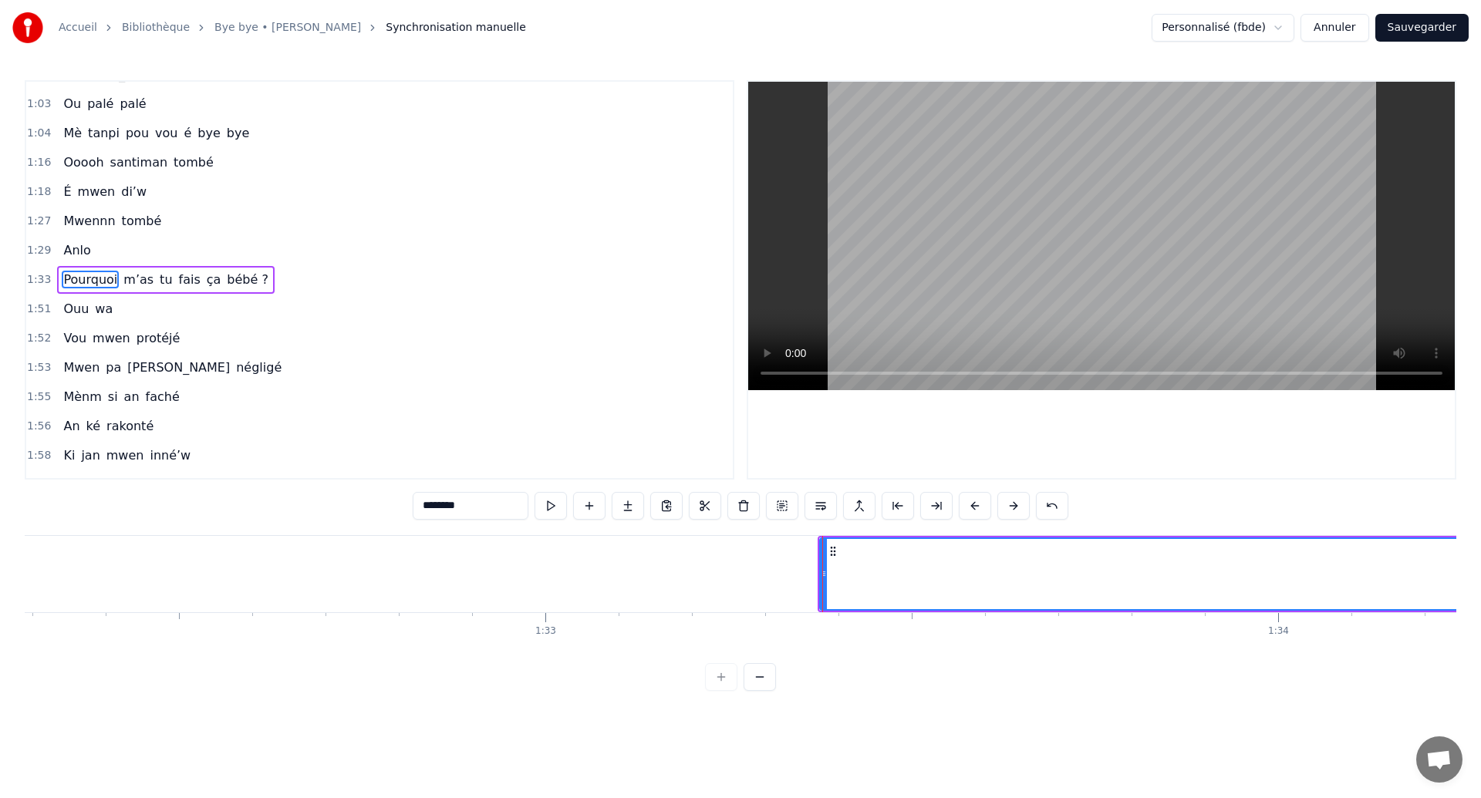
scroll to position [0, 67795]
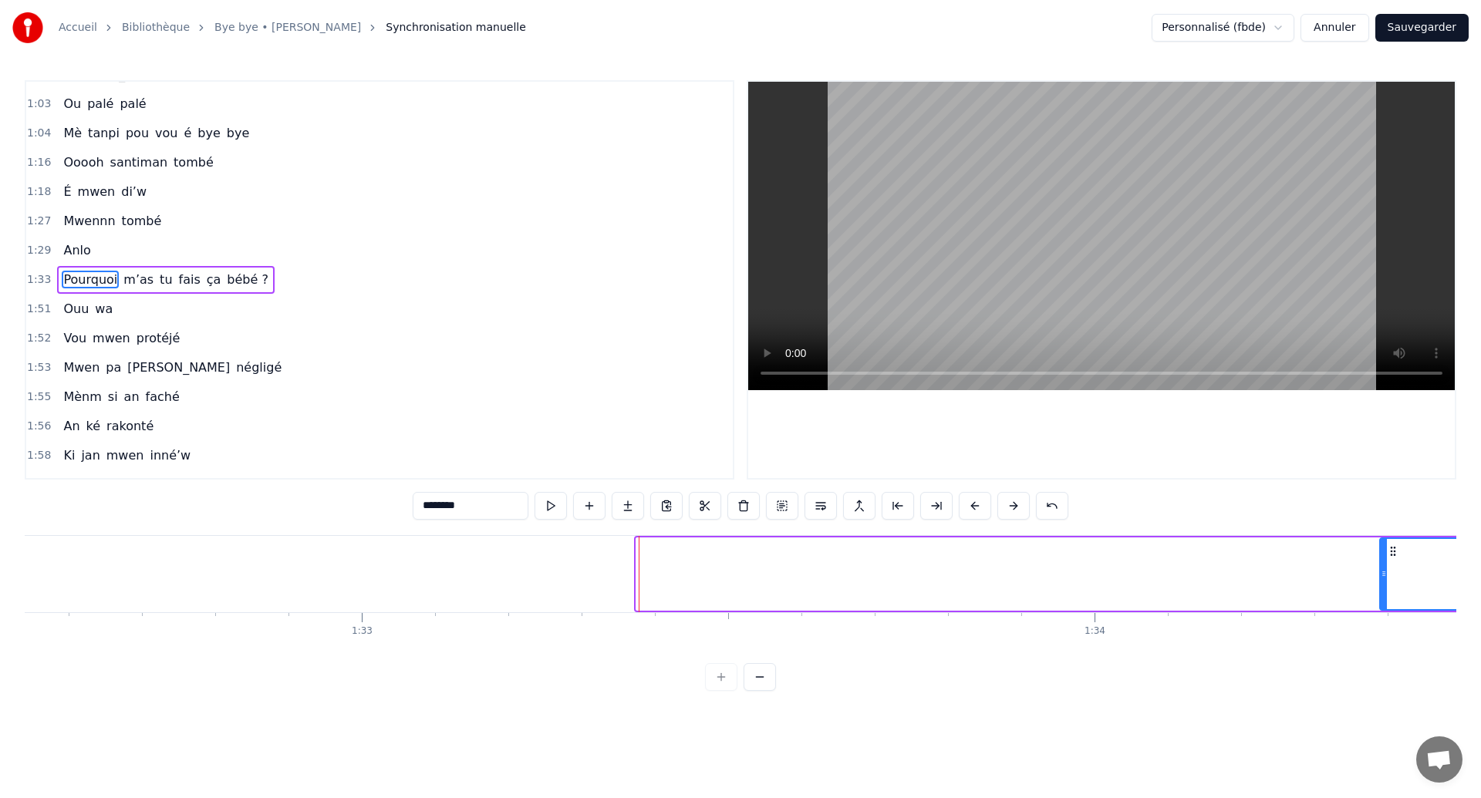
drag, startPoint x: 641, startPoint y: 578, endPoint x: 1381, endPoint y: 615, distance: 741.2
click at [1381, 615] on div "[PERSON_NAME] ouhan ouhaannn Sé souvan An ka révé tombé si’w Mwen anvi vwè’w Lè…" at bounding box center [740, 593] width 1431 height 116
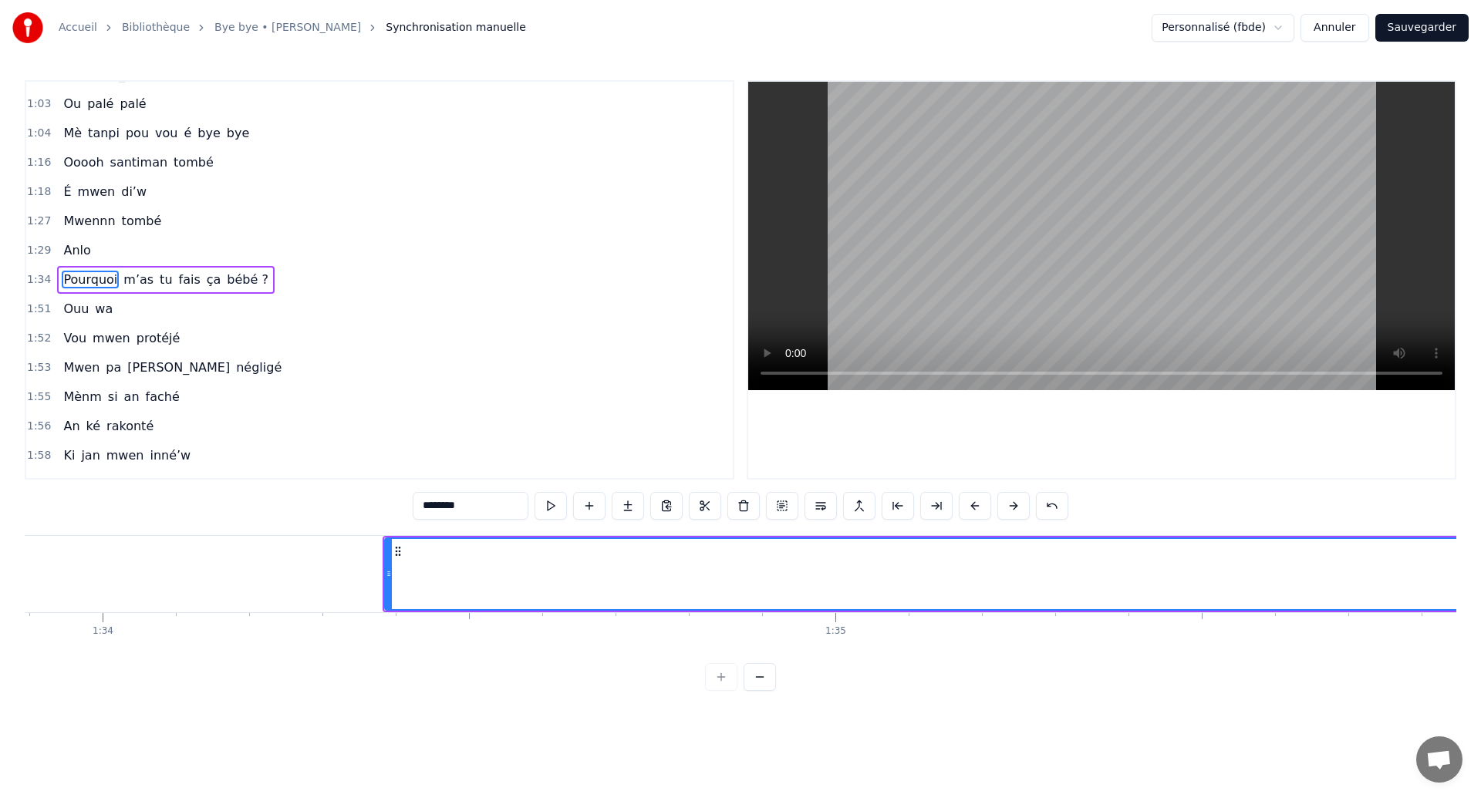
scroll to position [0, 68843]
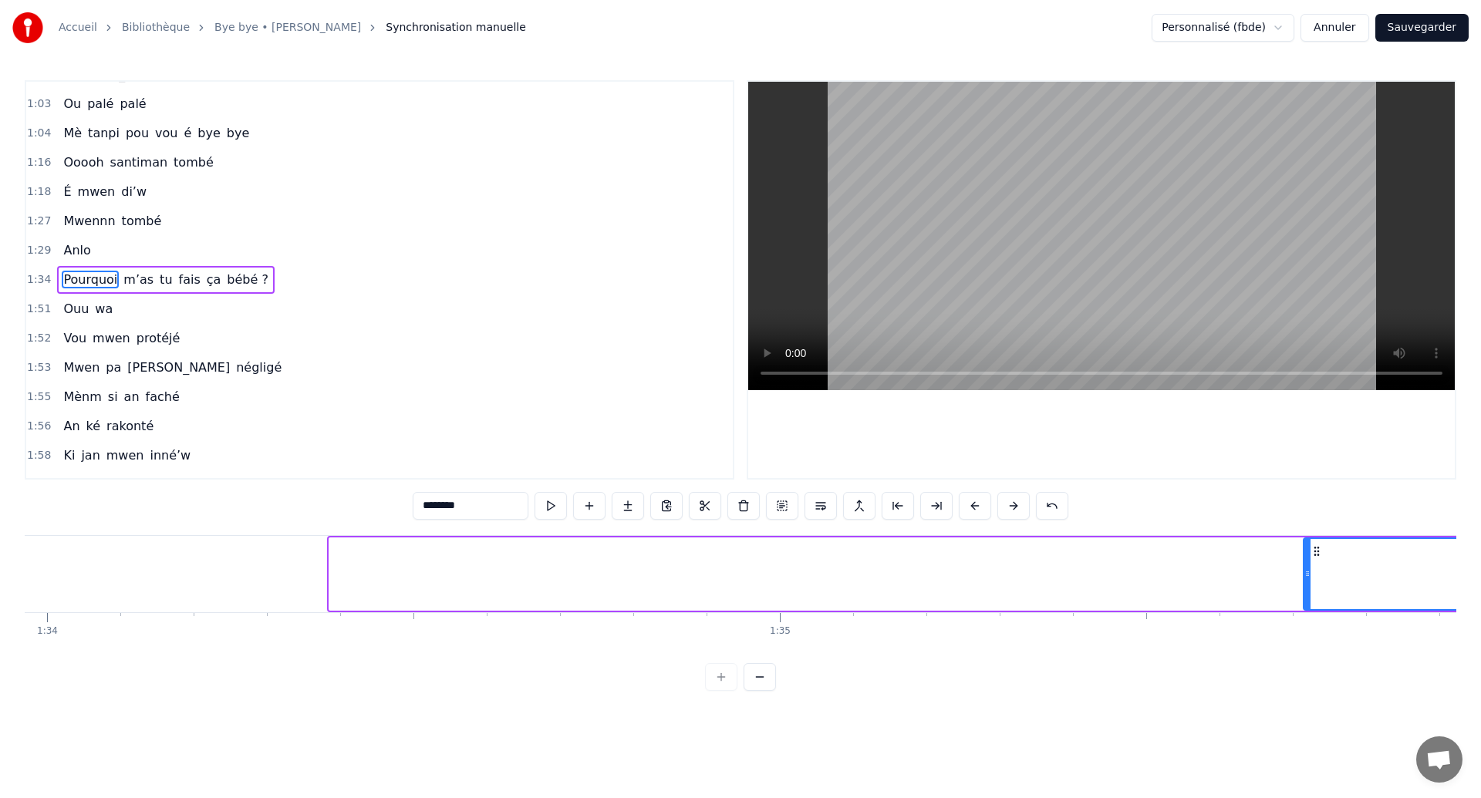
drag, startPoint x: 331, startPoint y: 568, endPoint x: 1340, endPoint y: 569, distance: 1009.5
click at [1310, 569] on icon at bounding box center [1307, 574] width 6 height 12
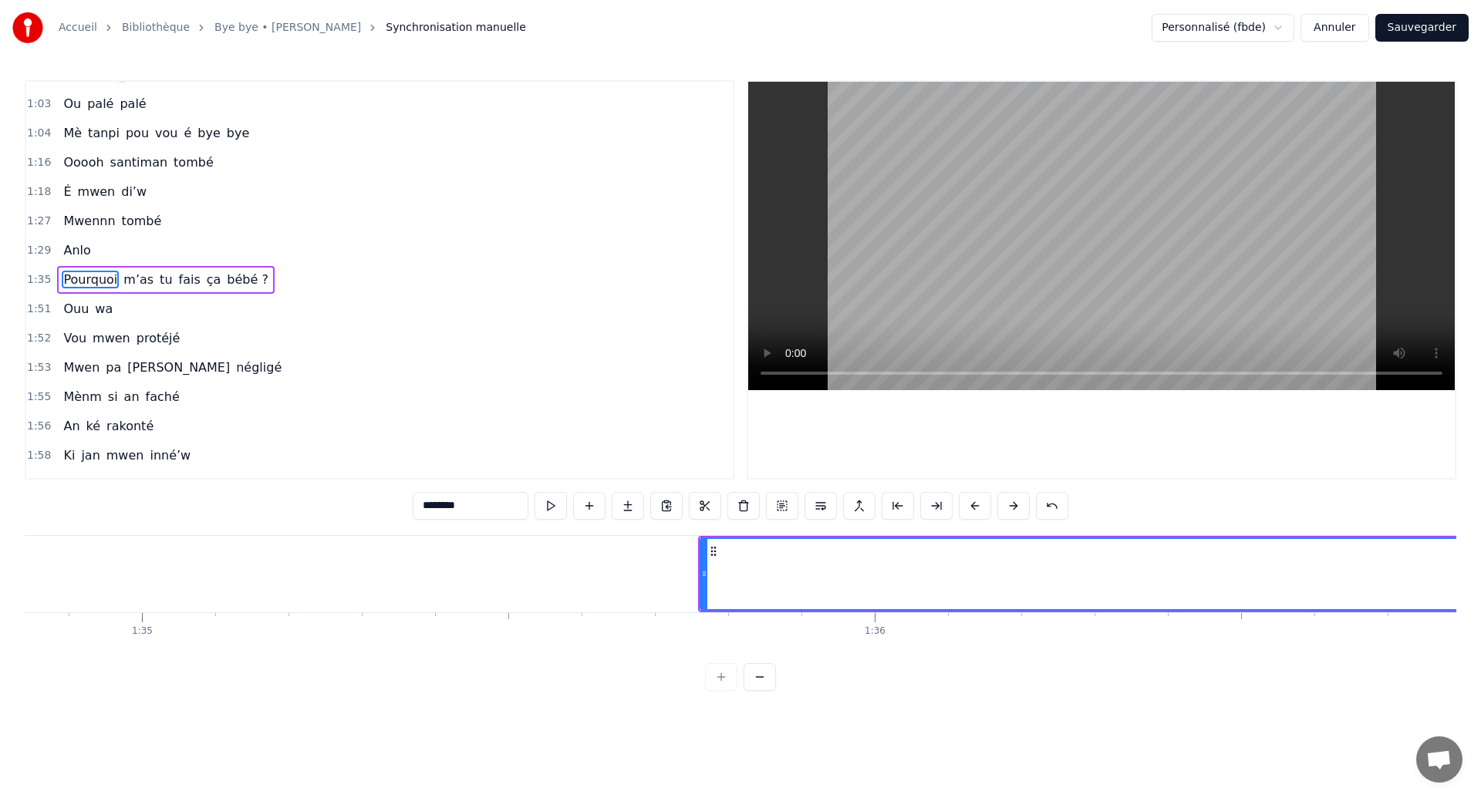
scroll to position [0, 69510]
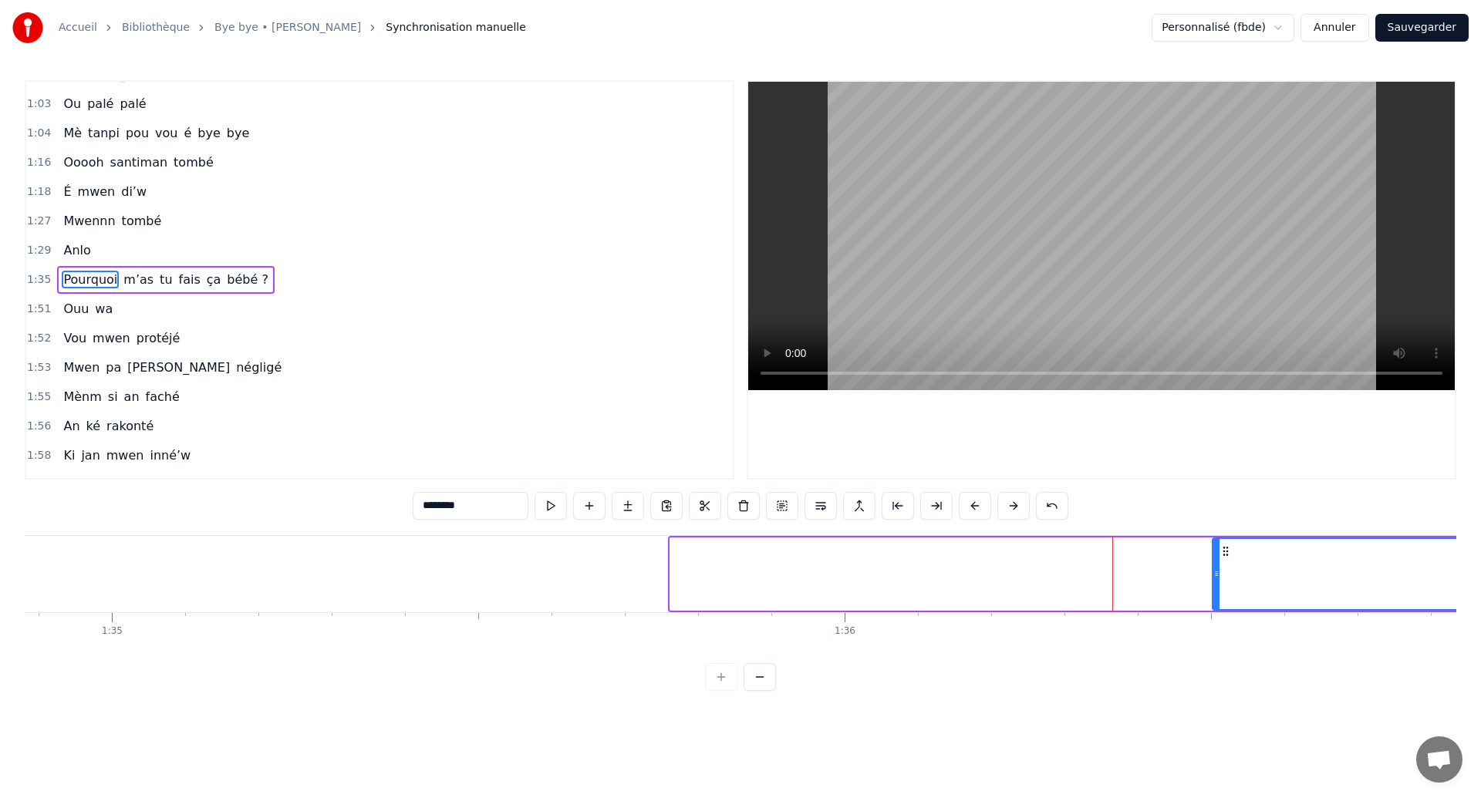
drag, startPoint x: 673, startPoint y: 574, endPoint x: 1219, endPoint y: 575, distance: 546.0
click at [1219, 575] on icon at bounding box center [1216, 574] width 6 height 12
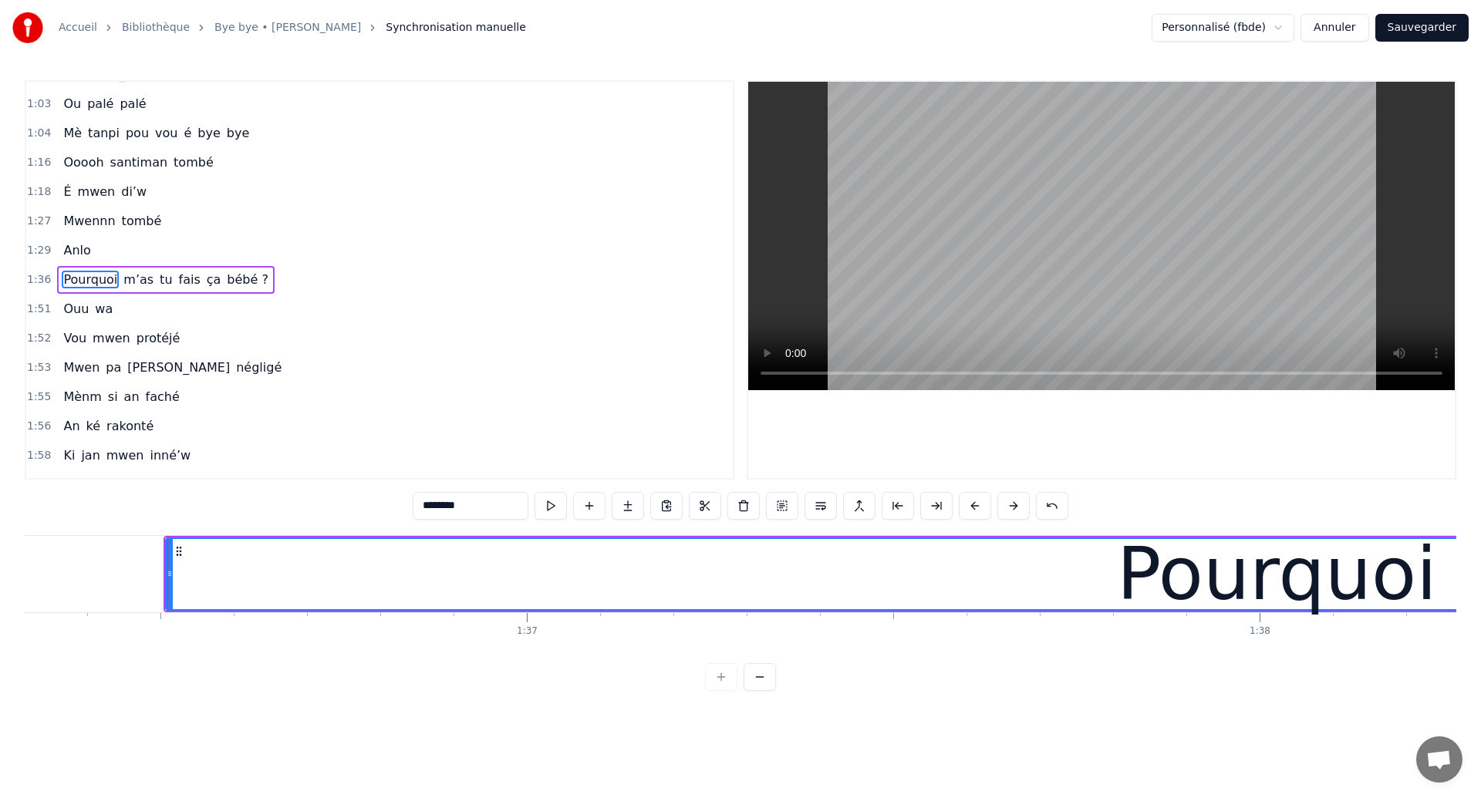
scroll to position [0, 70556]
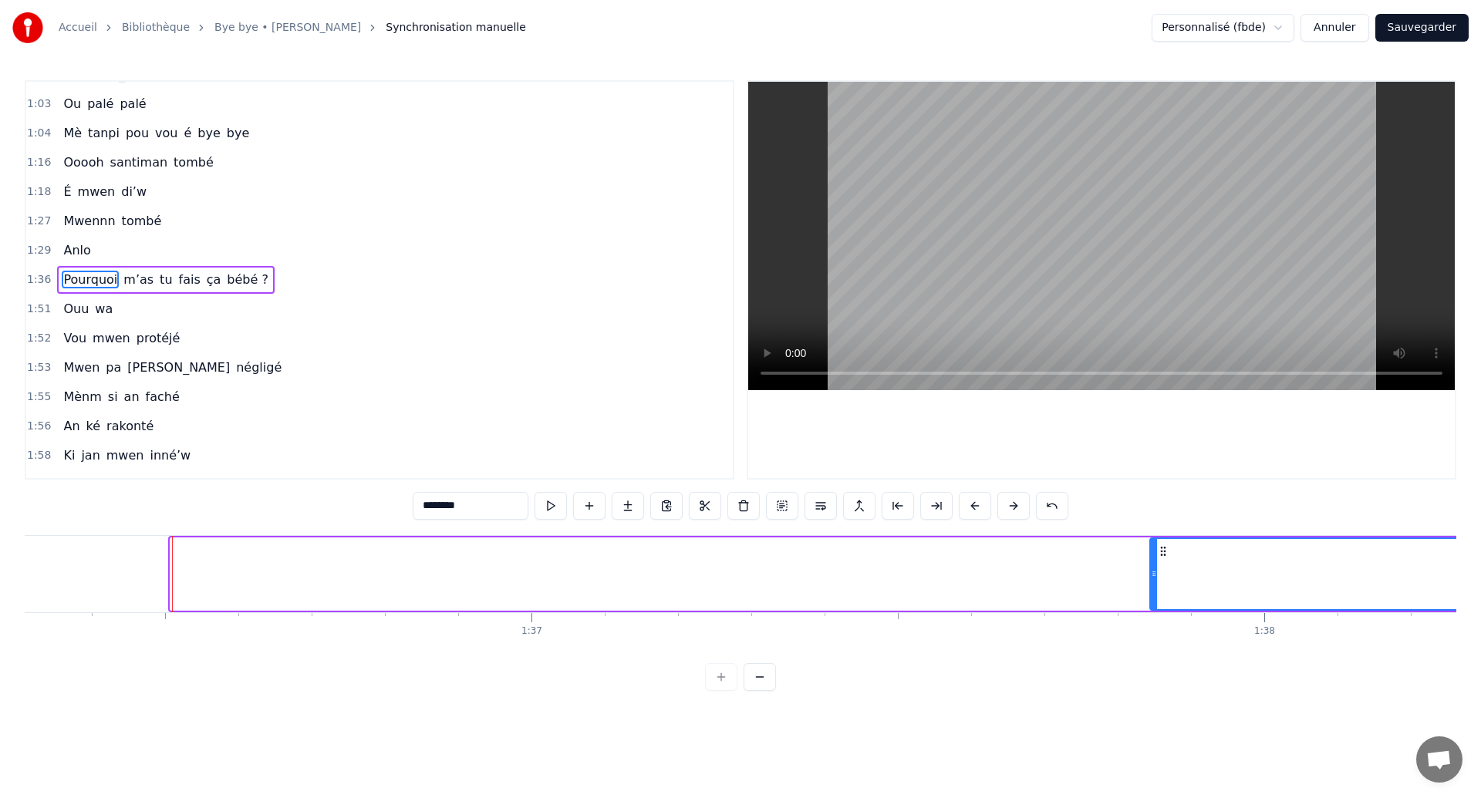
drag, startPoint x: 173, startPoint y: 578, endPoint x: 1370, endPoint y: 568, distance: 1197.7
click at [1157, 568] on icon at bounding box center [1154, 574] width 6 height 12
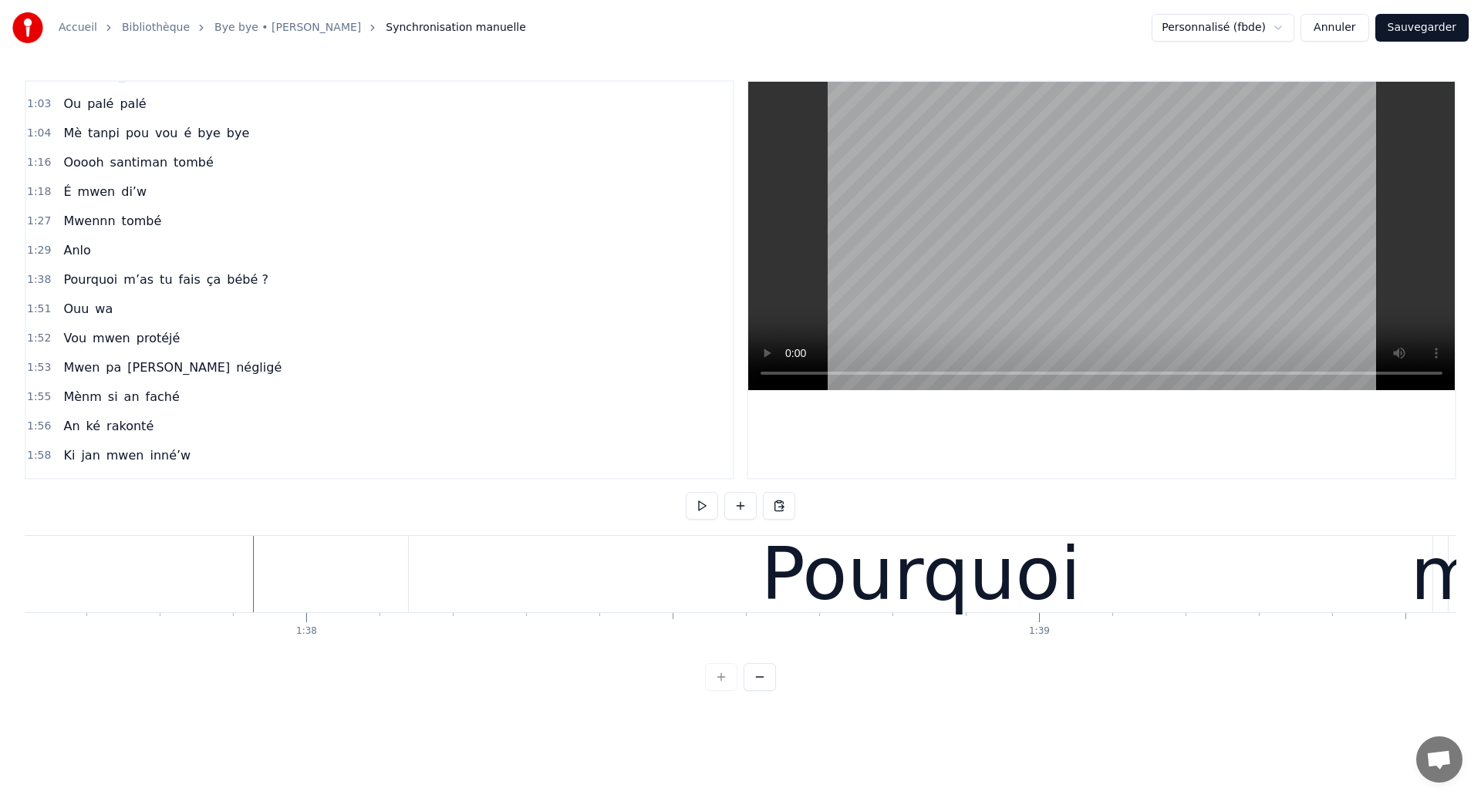
scroll to position [0, 71658]
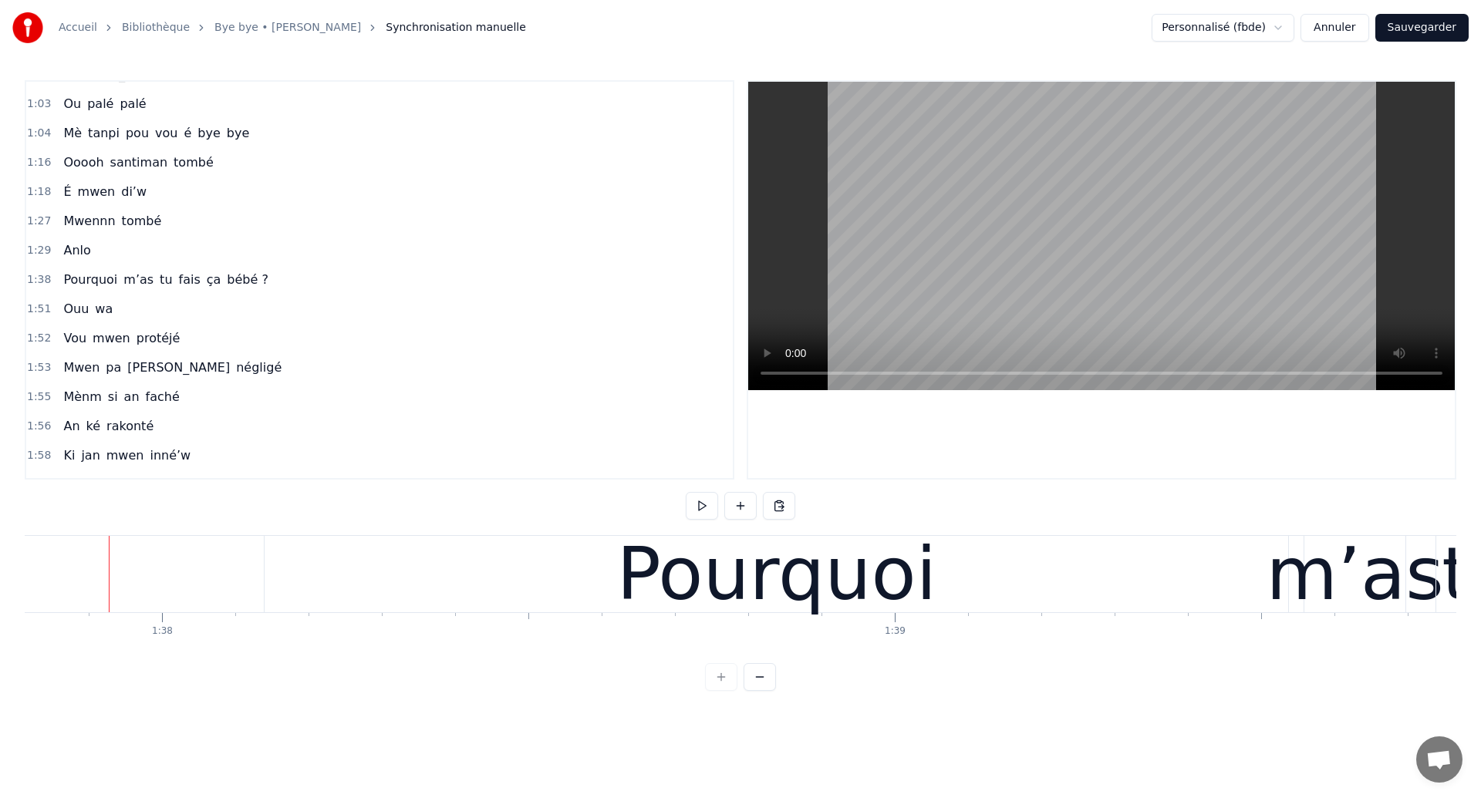
click at [291, 581] on div "Pourquoi" at bounding box center [776, 574] width 1023 height 76
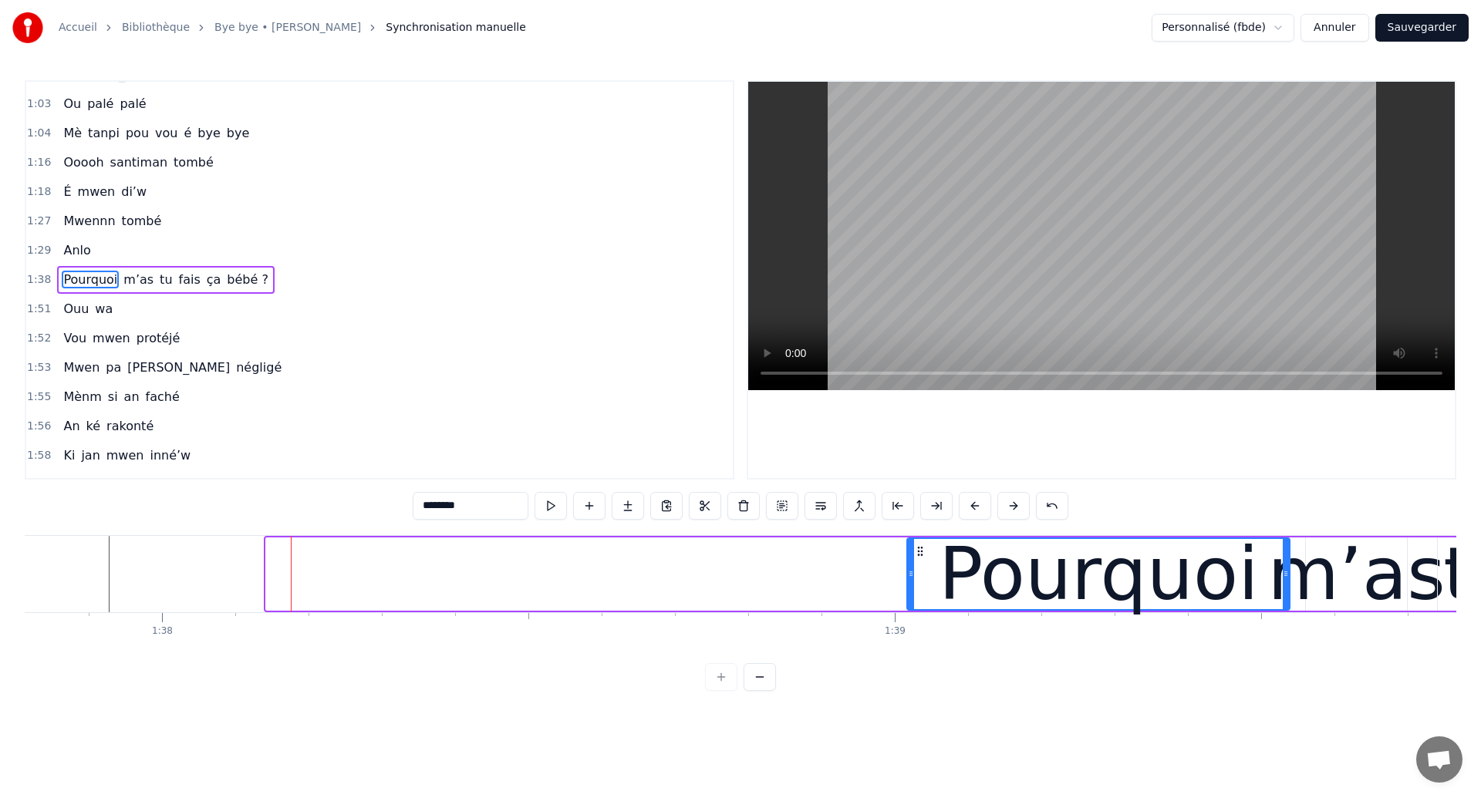
drag, startPoint x: 270, startPoint y: 576, endPoint x: 911, endPoint y: 654, distance: 645.6
click at [911, 654] on div "0:08 Éeeh 0:10 An ouhan ouhaannn 0:13 Sé souvan 0:16 An ka révé tombé si’w 0:18…" at bounding box center [740, 385] width 1431 height 611
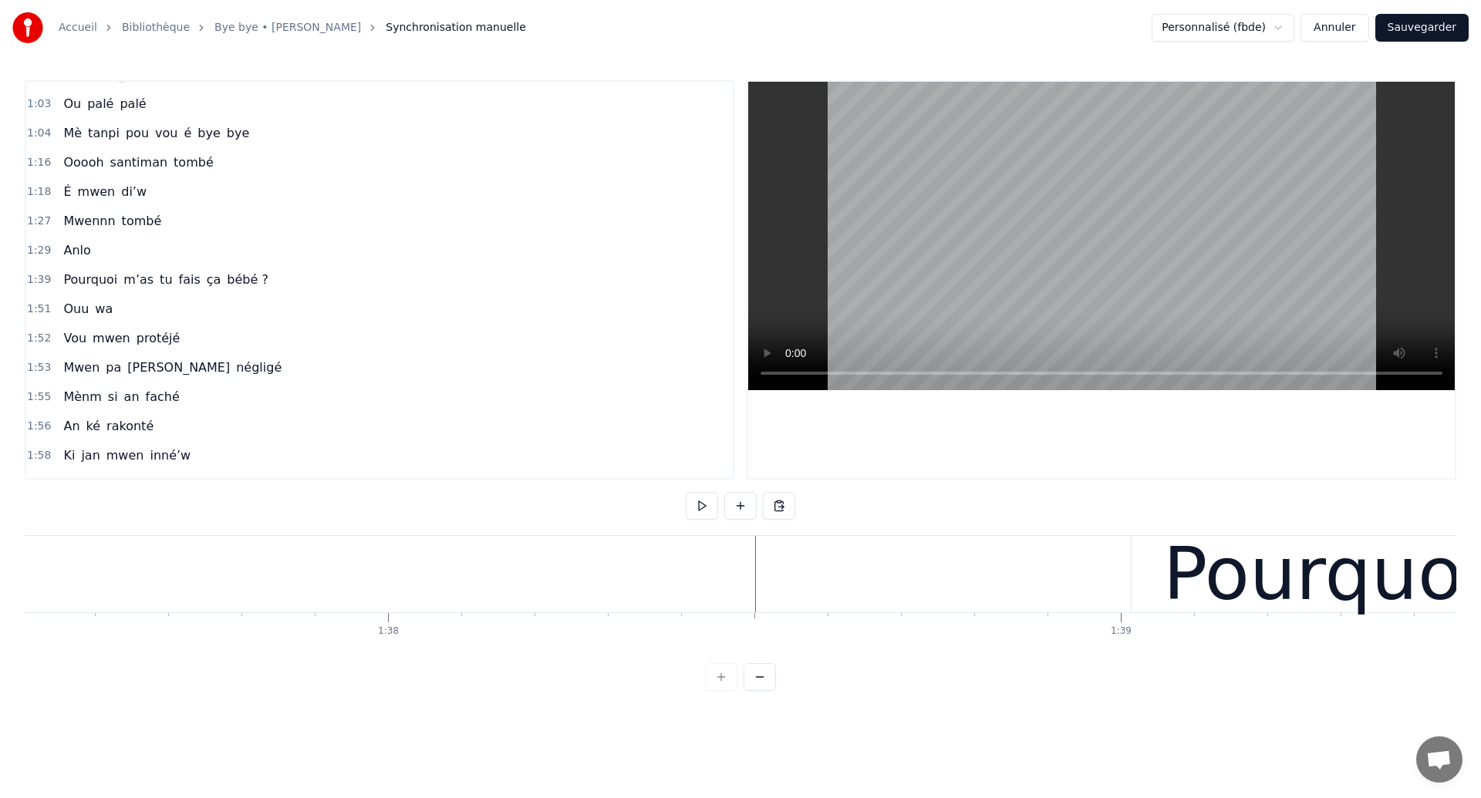
scroll to position [0, 71421]
click at [0, 575] on div "Accueil Bibliothèque Bye bye • [PERSON_NAME] Synchronisation manuelle Personnal…" at bounding box center [740, 345] width 1481 height 691
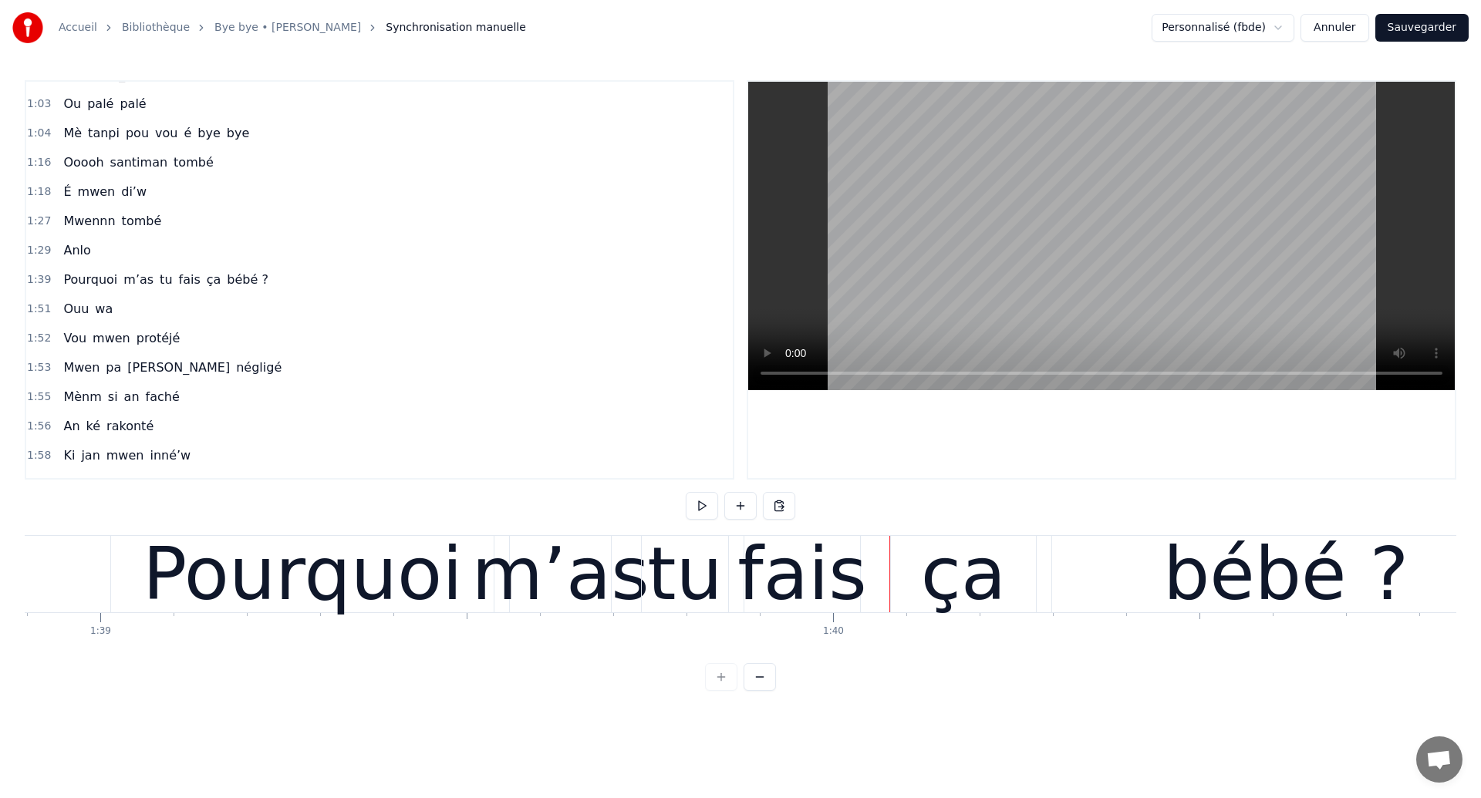
scroll to position [0, 72441]
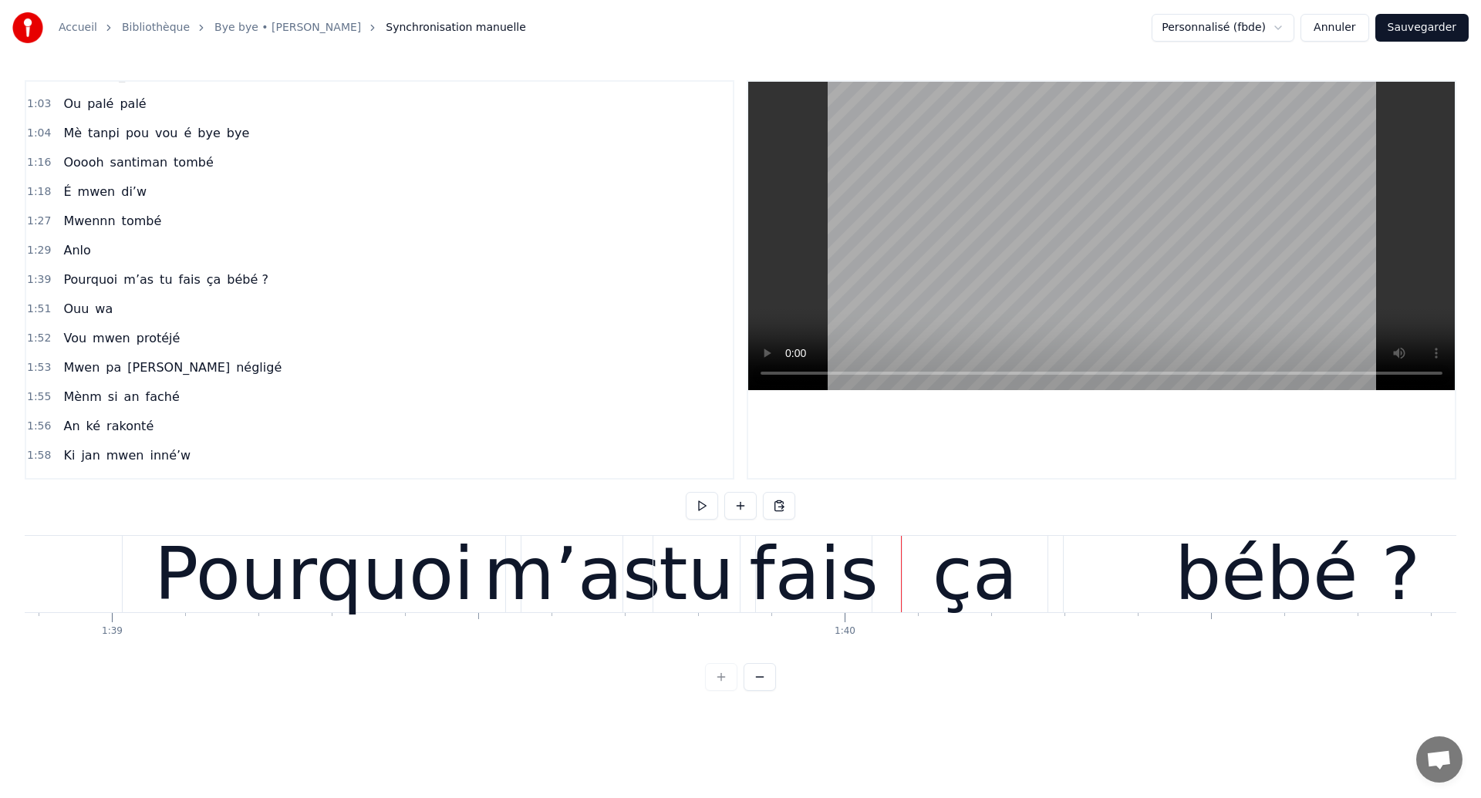
click at [513, 564] on div "m’as" at bounding box center [571, 574] width 177 height 110
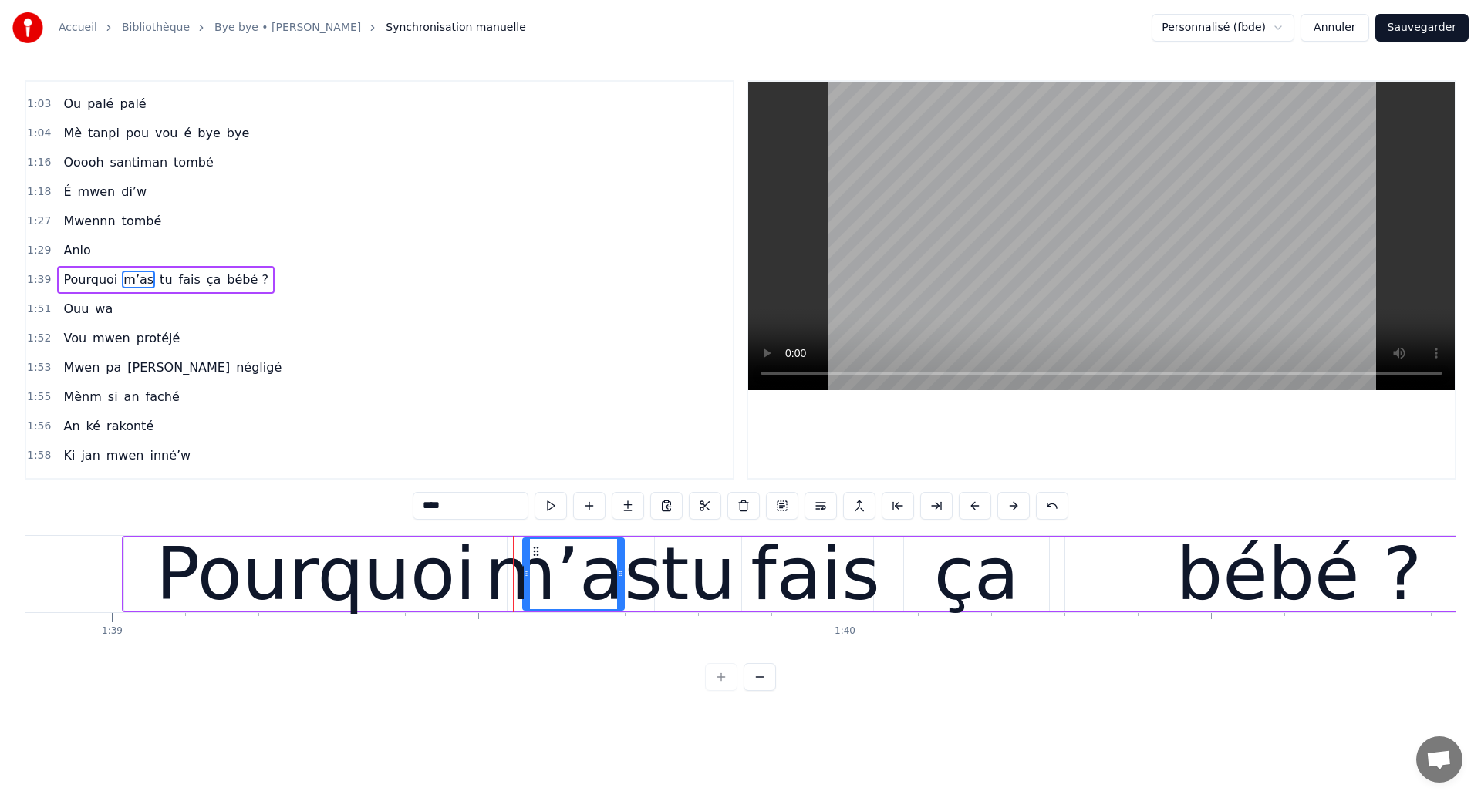
click at [170, 575] on div "Pourquoi" at bounding box center [315, 574] width 382 height 73
type input "********"
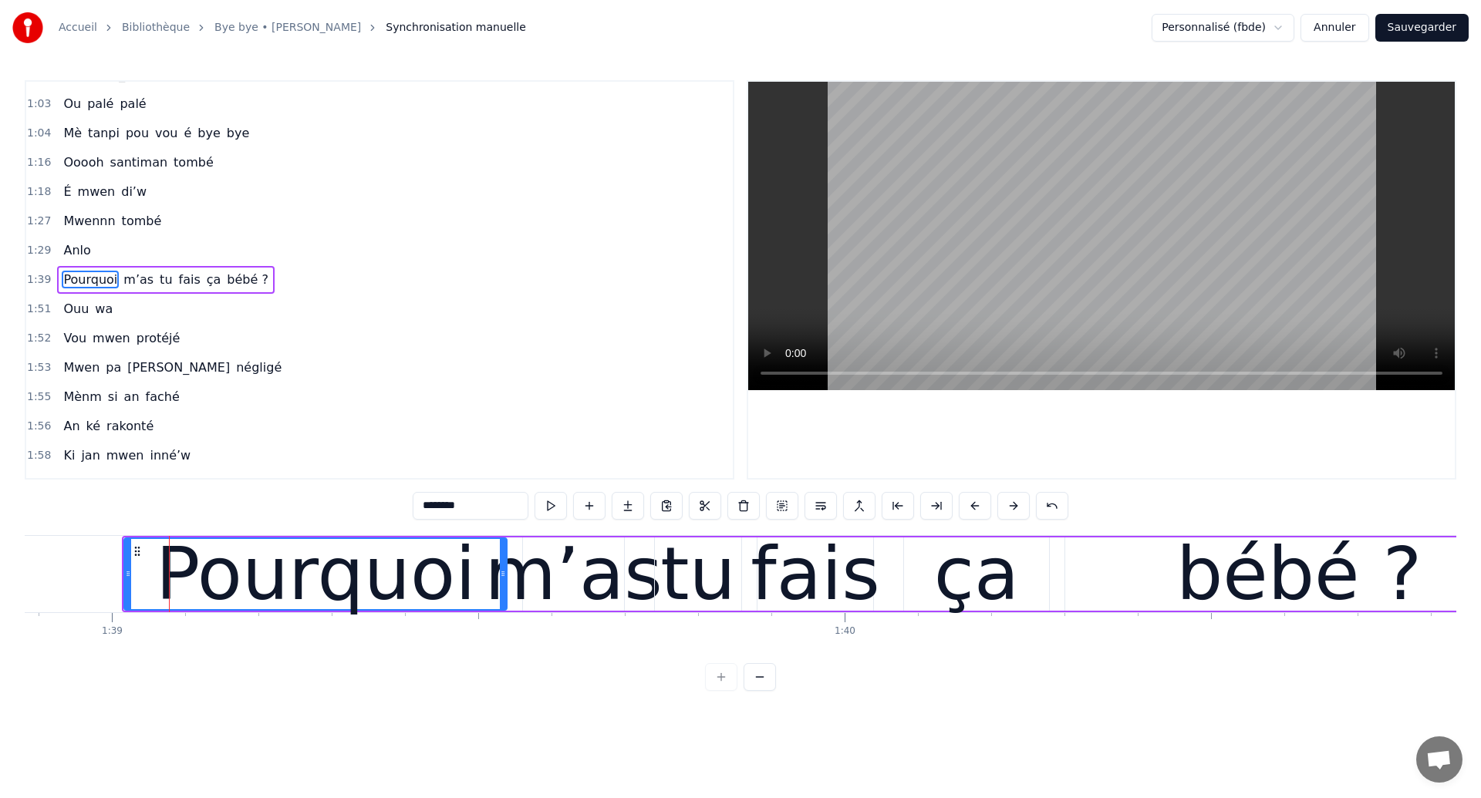
click at [231, 292] on div "Pourquoi m’as tu fais ça bébé ?" at bounding box center [165, 280] width 217 height 28
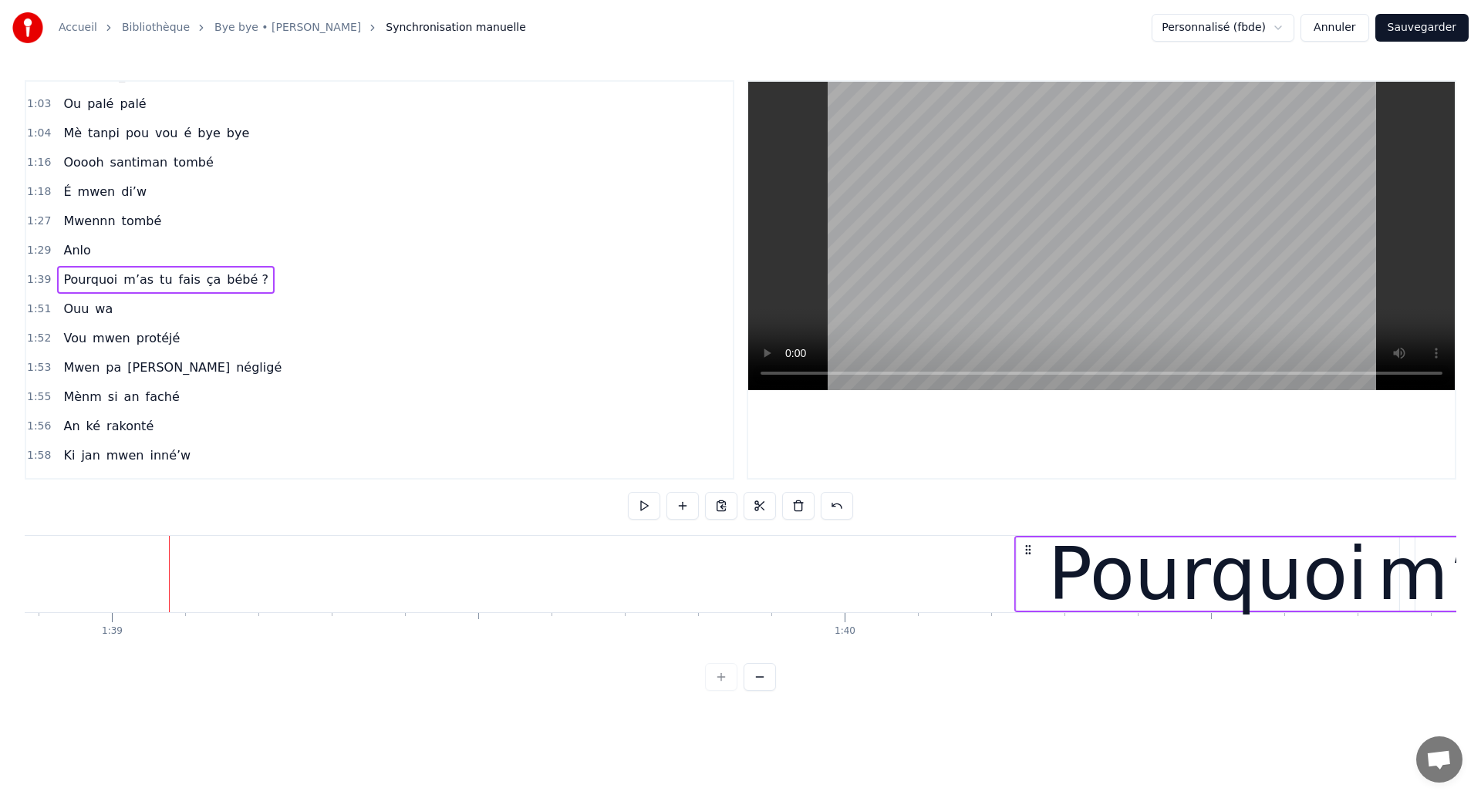
drag, startPoint x: 133, startPoint y: 548, endPoint x: 1026, endPoint y: 615, distance: 895.5
click at [1026, 615] on div "[PERSON_NAME] ouhan ouhaannn Sé souvan An ka révé tombé si’w Mwen anvi vwè’w Lè…" at bounding box center [740, 593] width 1431 height 116
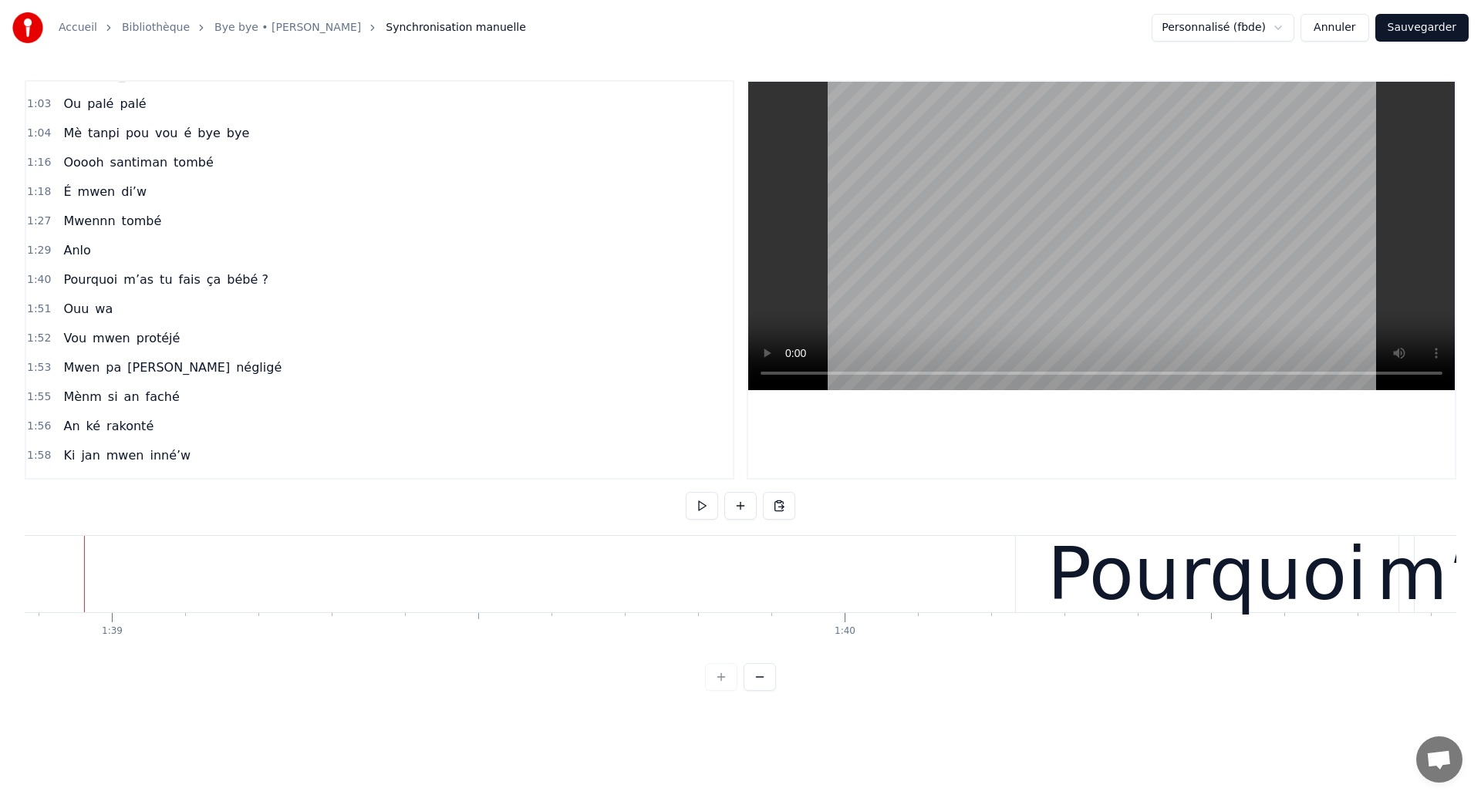
scroll to position [0, 72423]
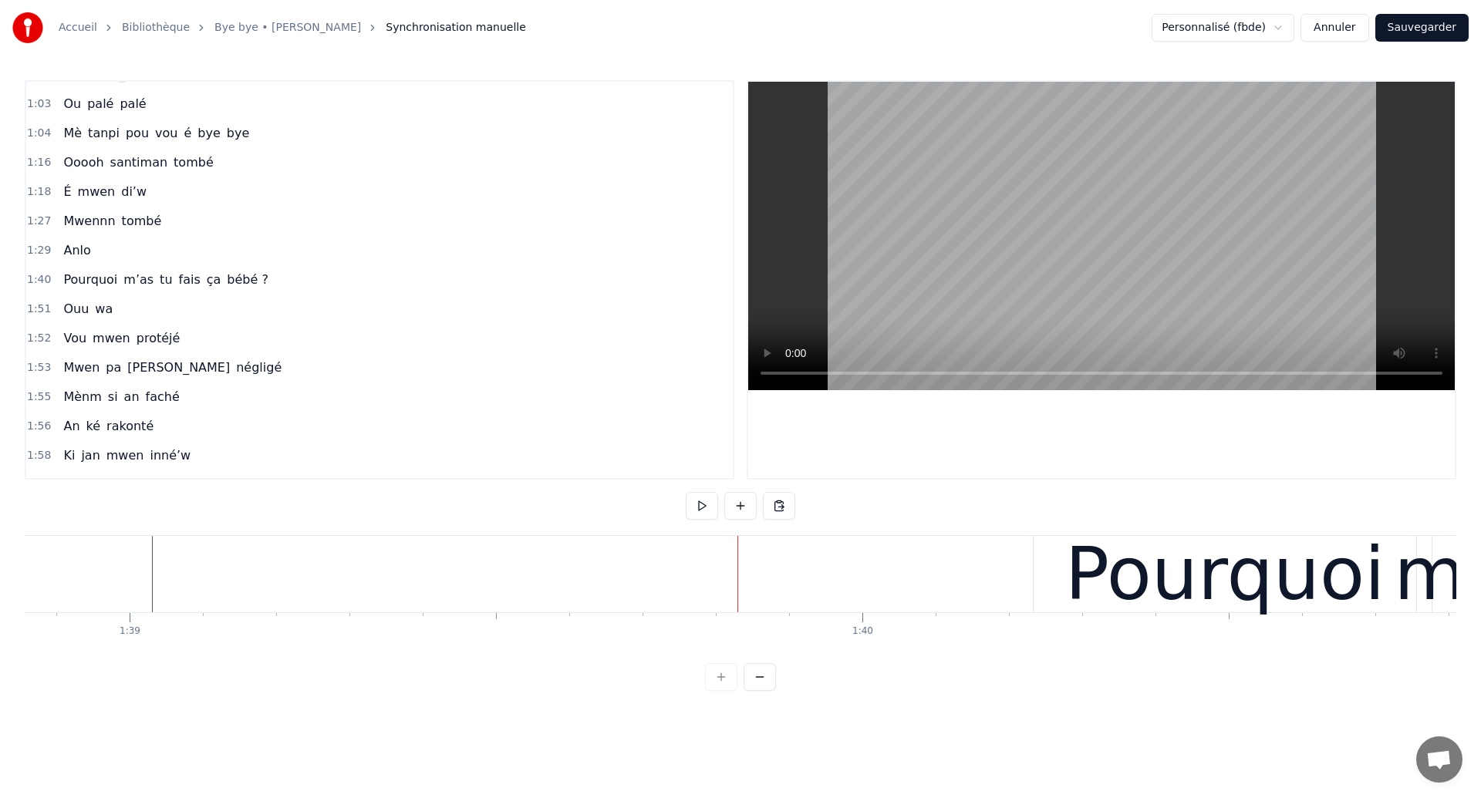
click at [1426, 597] on div "m’as" at bounding box center [1481, 574] width 177 height 110
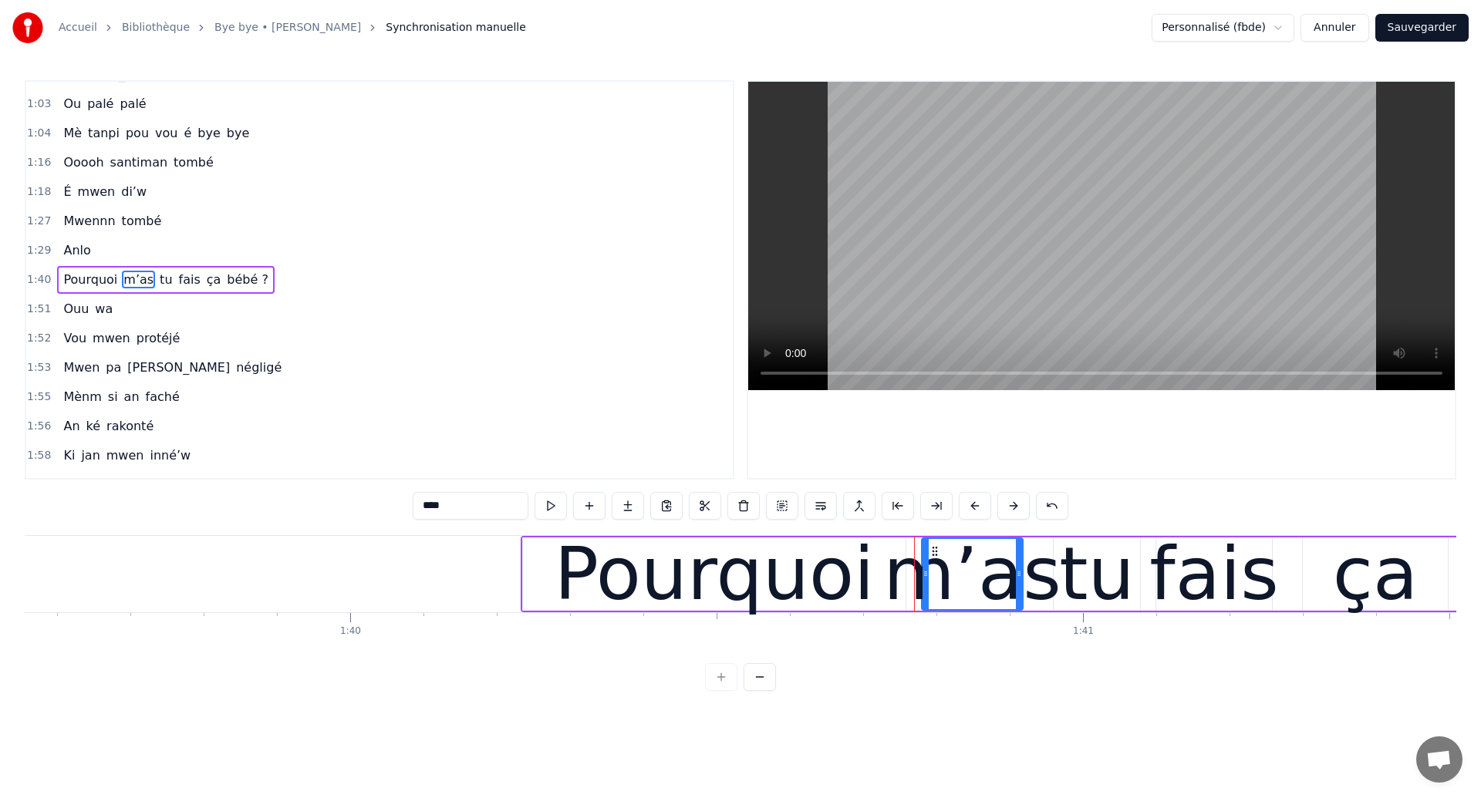
scroll to position [0, 72882]
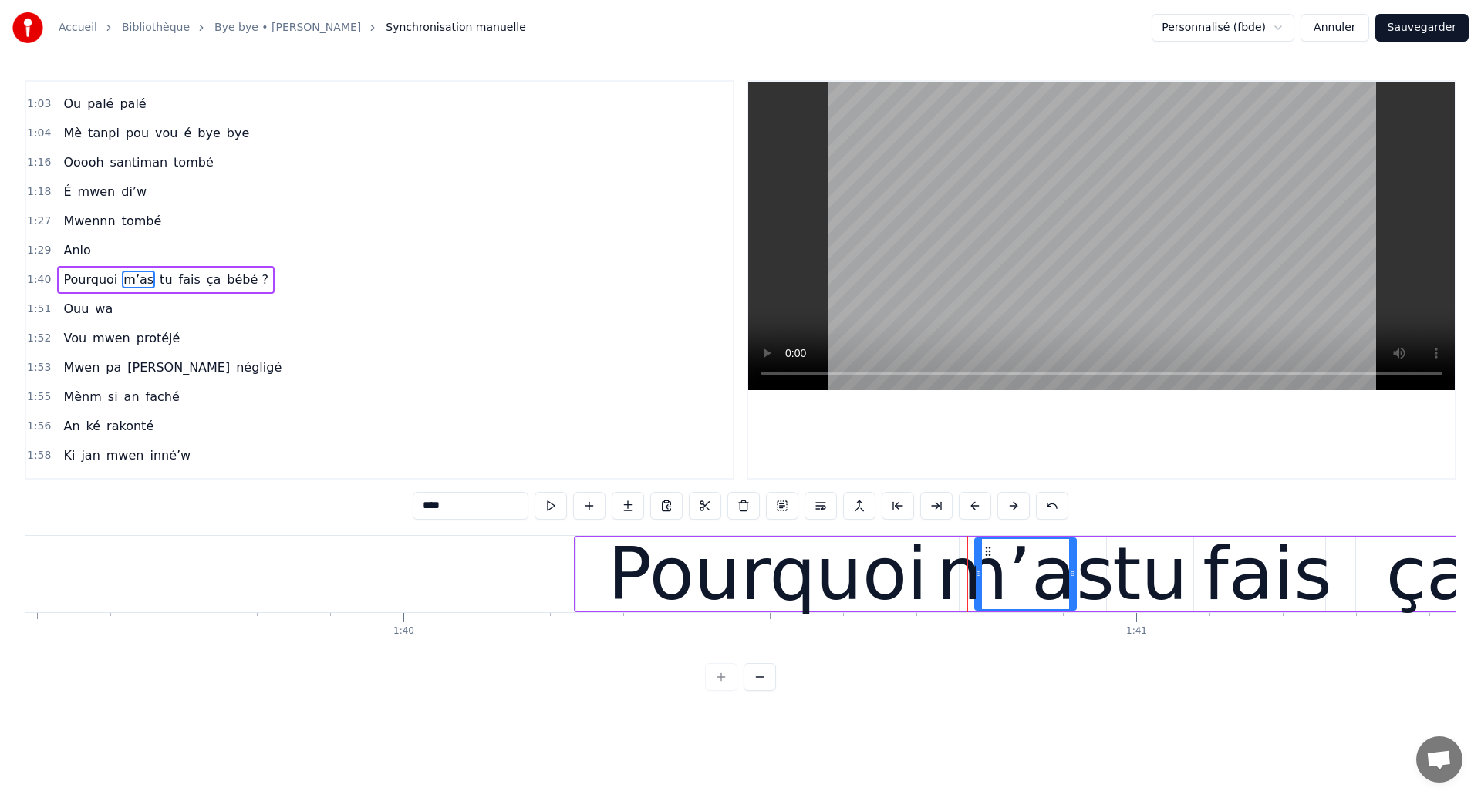
click at [177, 292] on div "Pourquoi m’as tu fais ça bébé ?" at bounding box center [165, 280] width 217 height 28
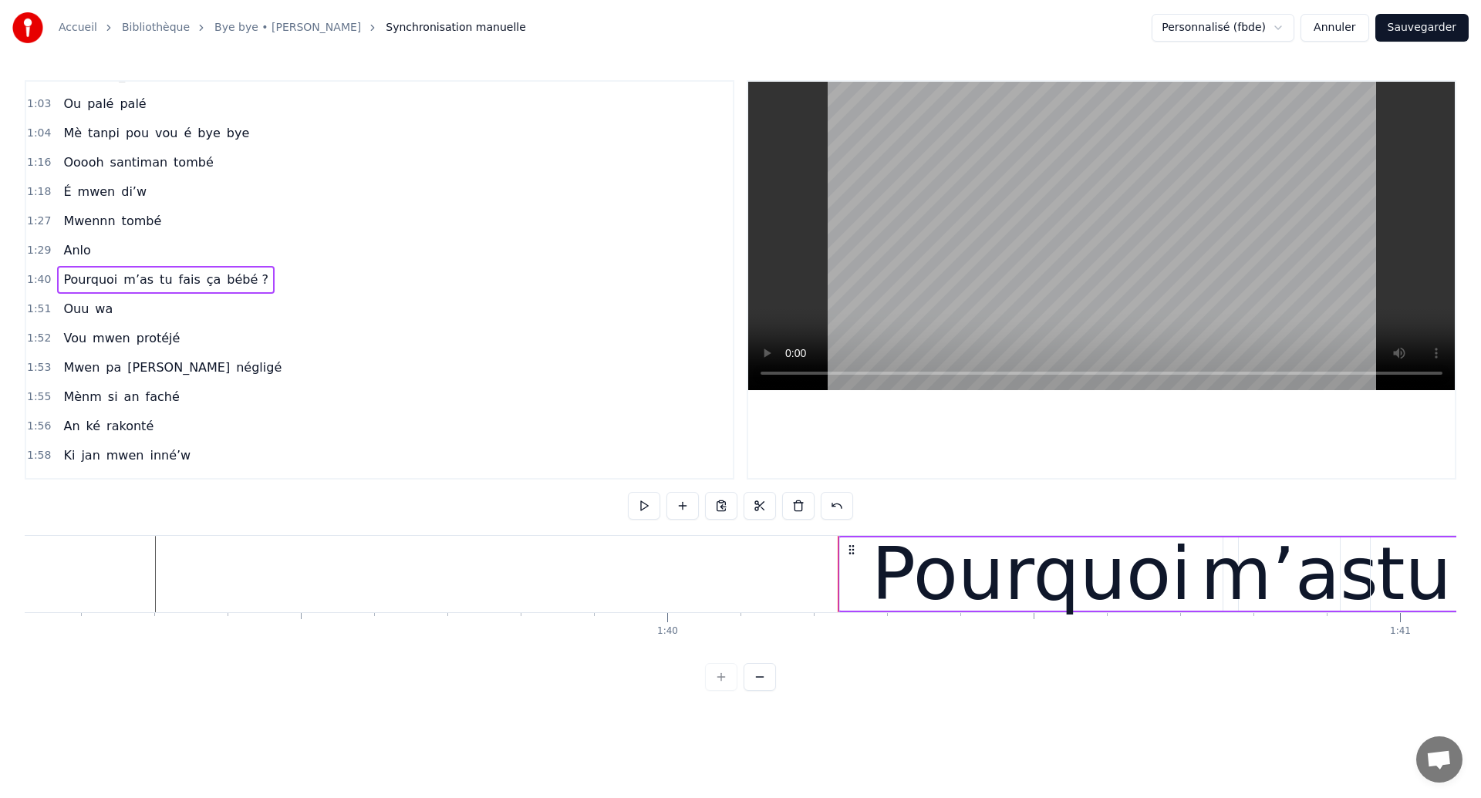
scroll to position [0, 72604]
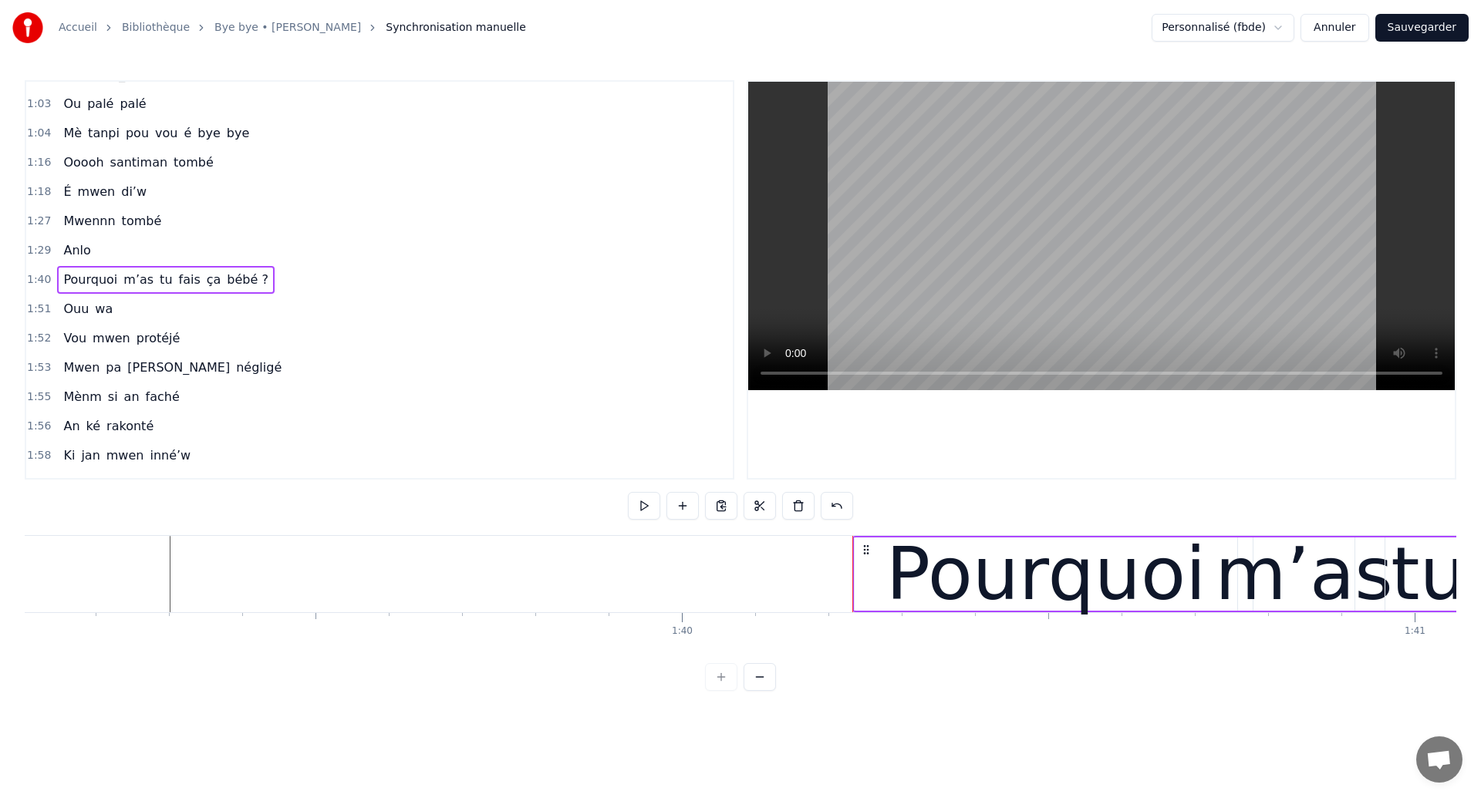
drag, startPoint x: 1247, startPoint y: 555, endPoint x: 736, endPoint y: 662, distance: 522.2
click at [736, 662] on div "0:08 Éeeh 0:10 An ouhan ouhaannn 0:13 Sé souvan 0:16 An ka révé tombé si’w 0:18…" at bounding box center [740, 385] width 1431 height 611
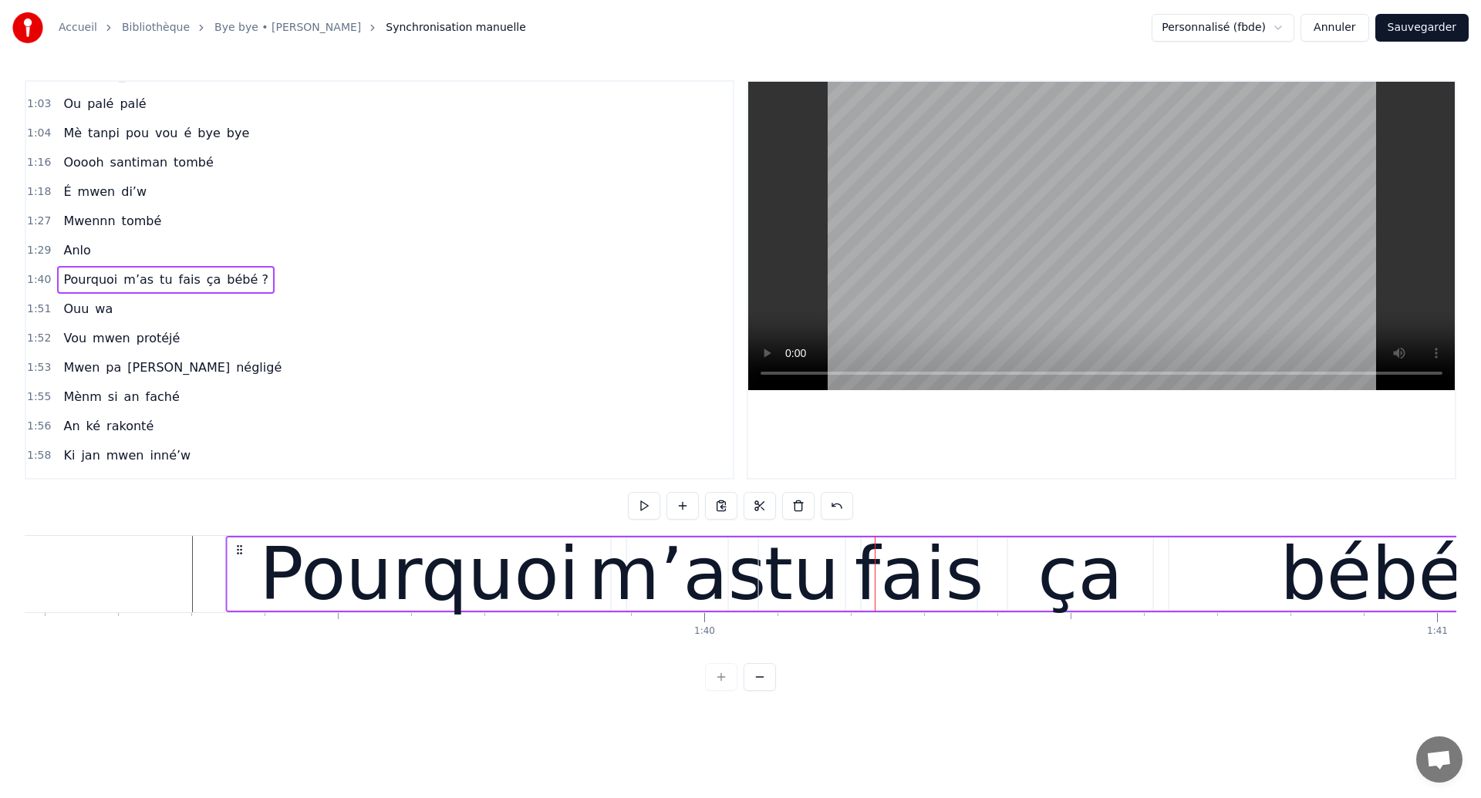
drag, startPoint x: 864, startPoint y: 551, endPoint x: 234, endPoint y: 601, distance: 632.0
click at [234, 601] on div "Pourquoi m’as tu fais ça bébé ?" at bounding box center [932, 574] width 1413 height 76
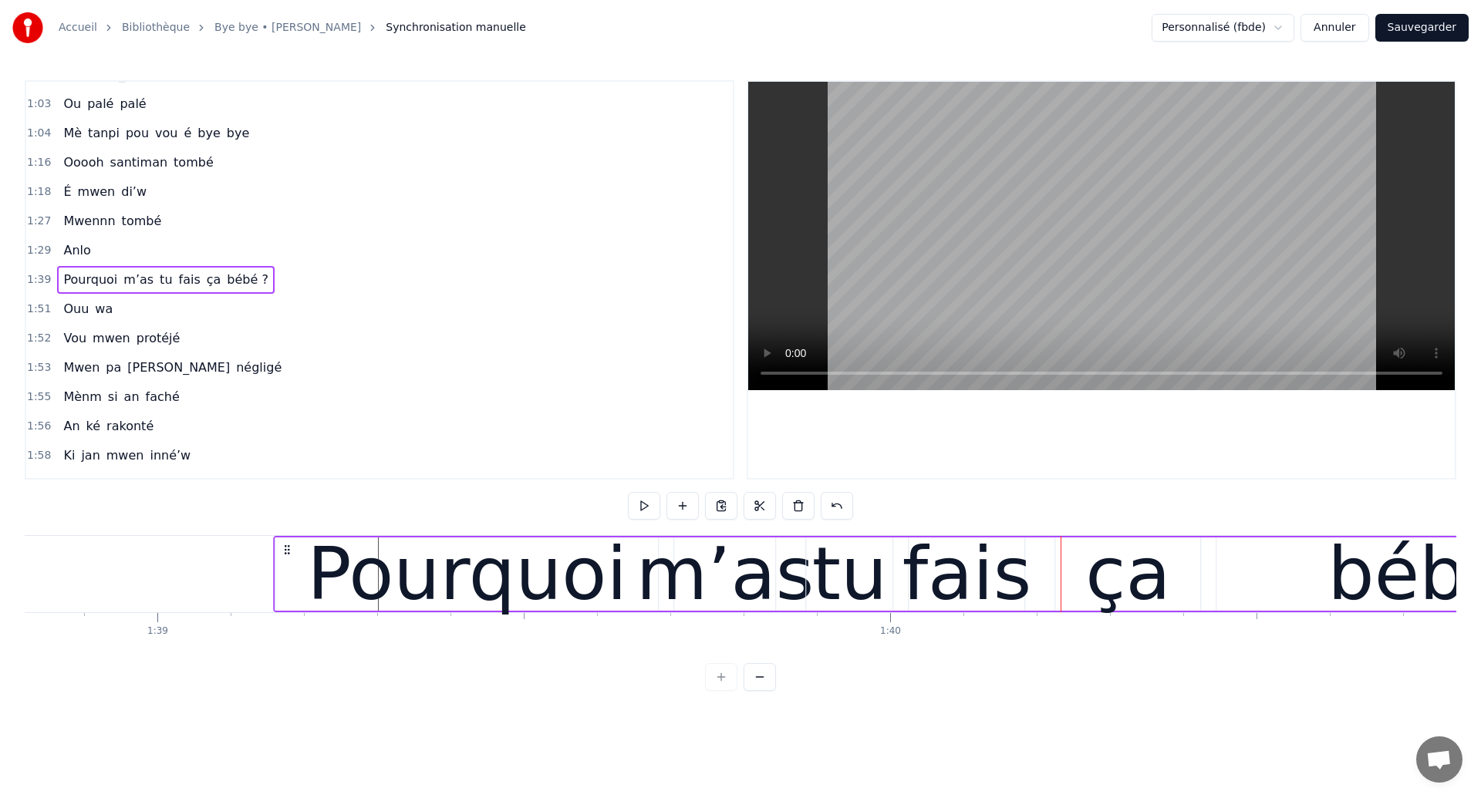
scroll to position [0, 72387]
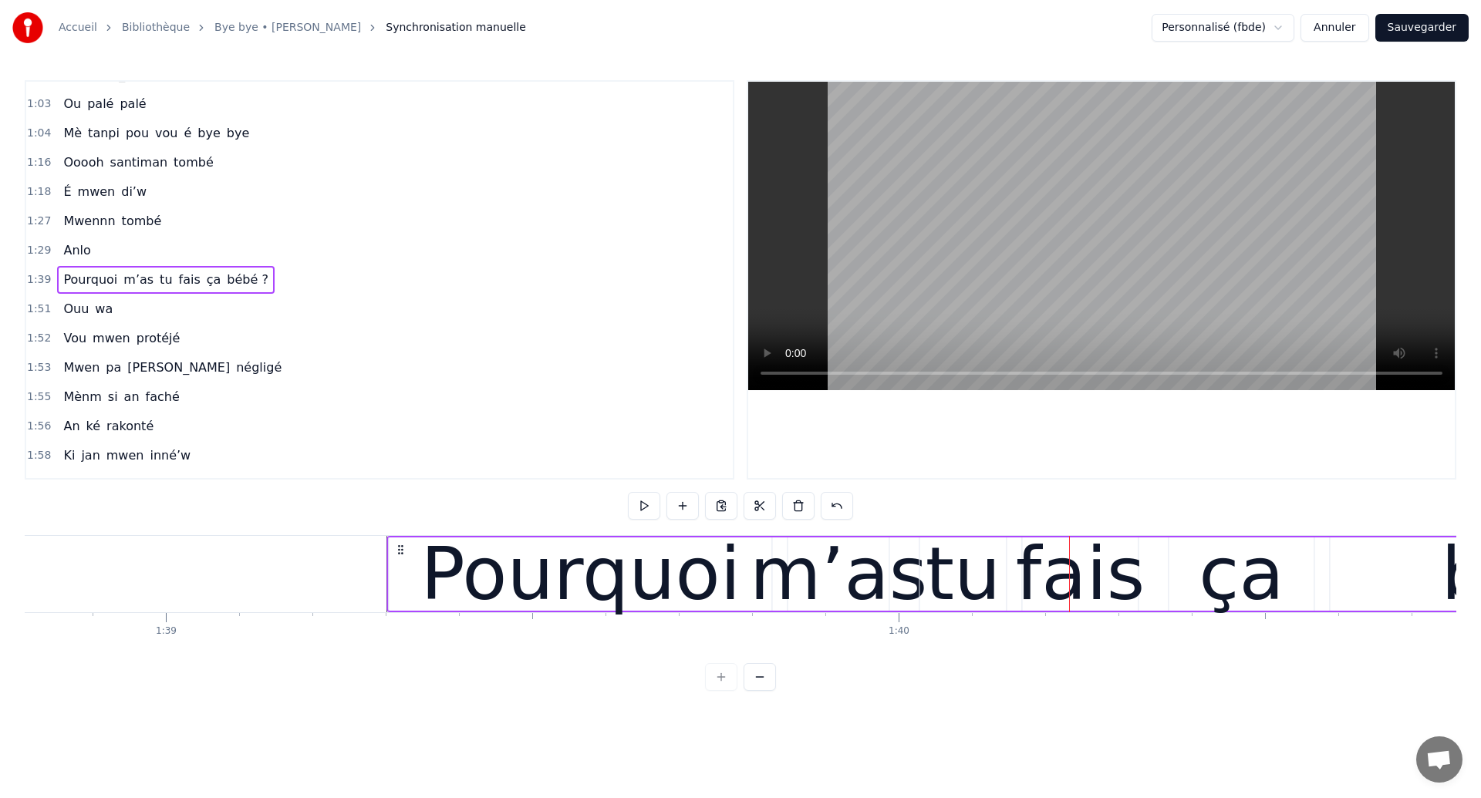
drag, startPoint x: 239, startPoint y: 548, endPoint x: 401, endPoint y: 573, distance: 163.8
click at [401, 573] on div "Pourquoi m’as tu fais ça bébé ?" at bounding box center [1093, 574] width 1413 height 76
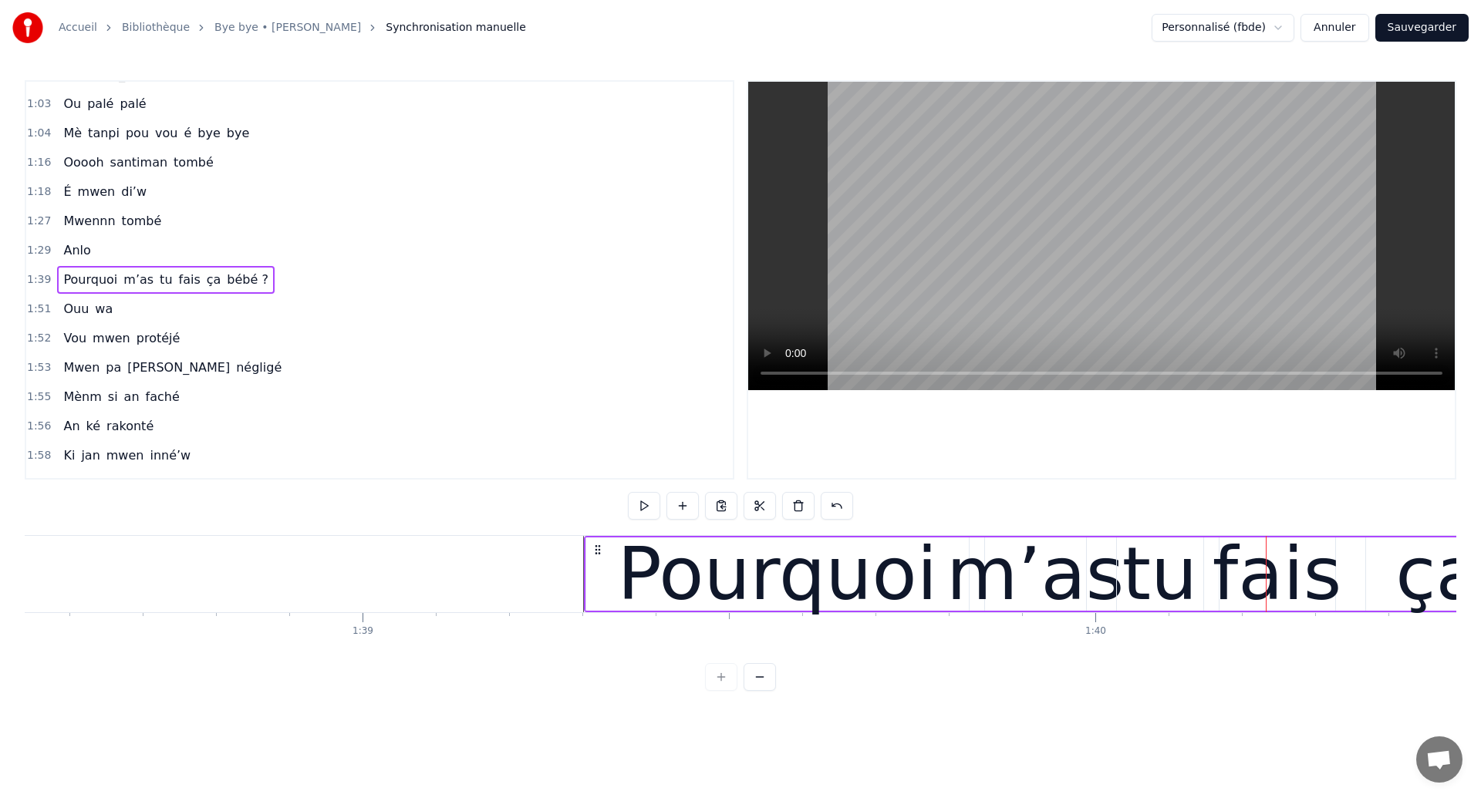
scroll to position [0, 72183]
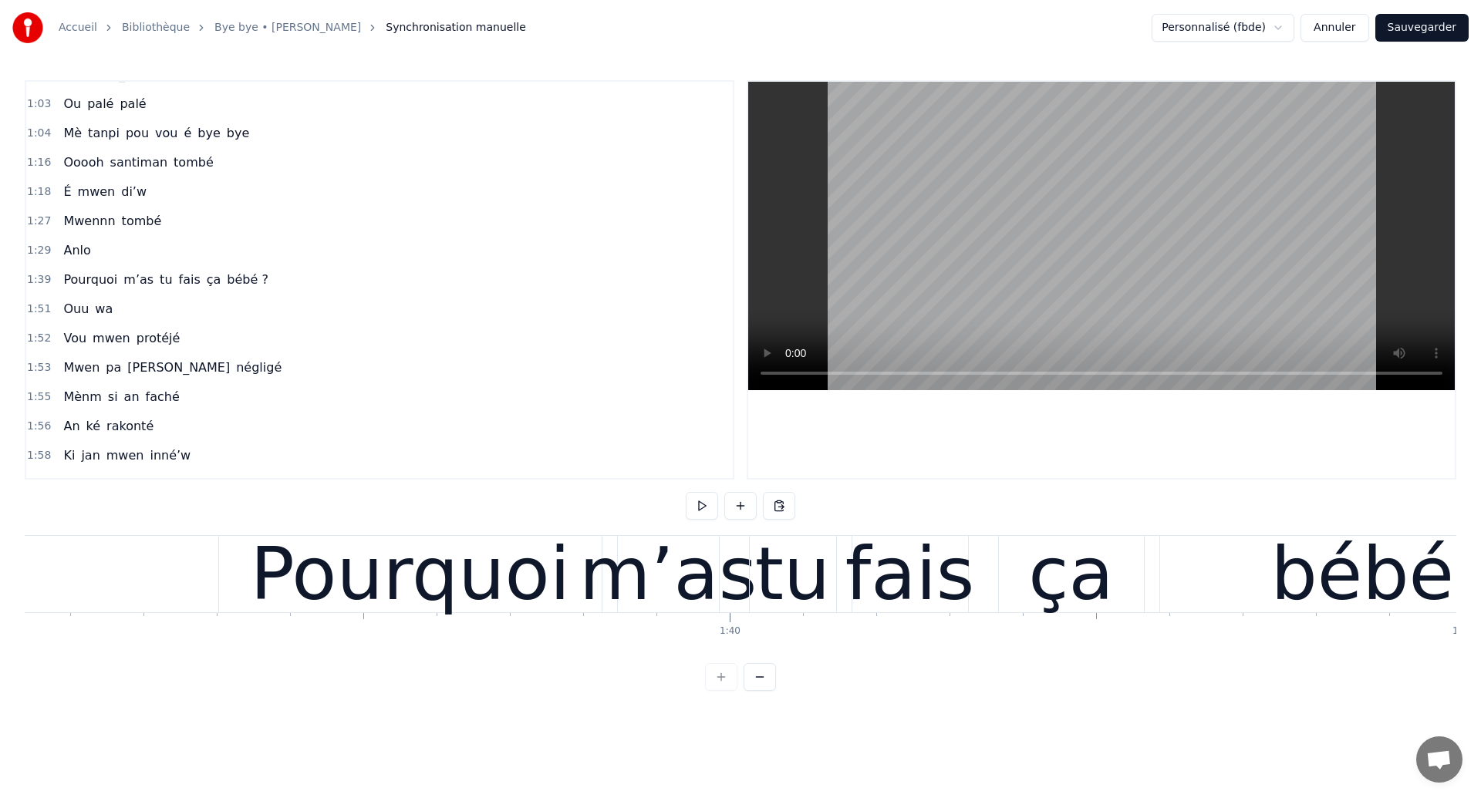
scroll to position [0, 72546]
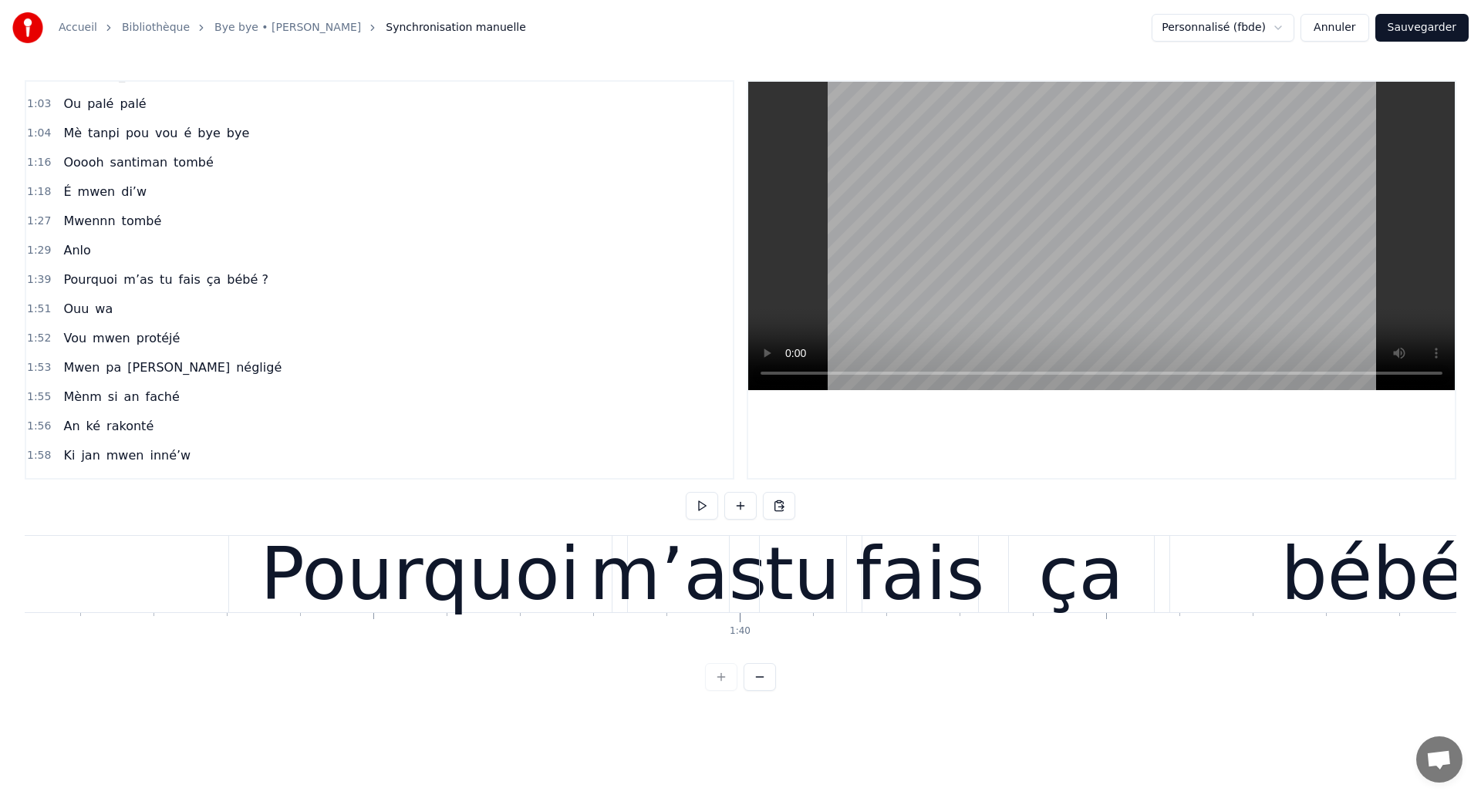
click at [376, 578] on div "Pourquoi" at bounding box center [420, 574] width 320 height 110
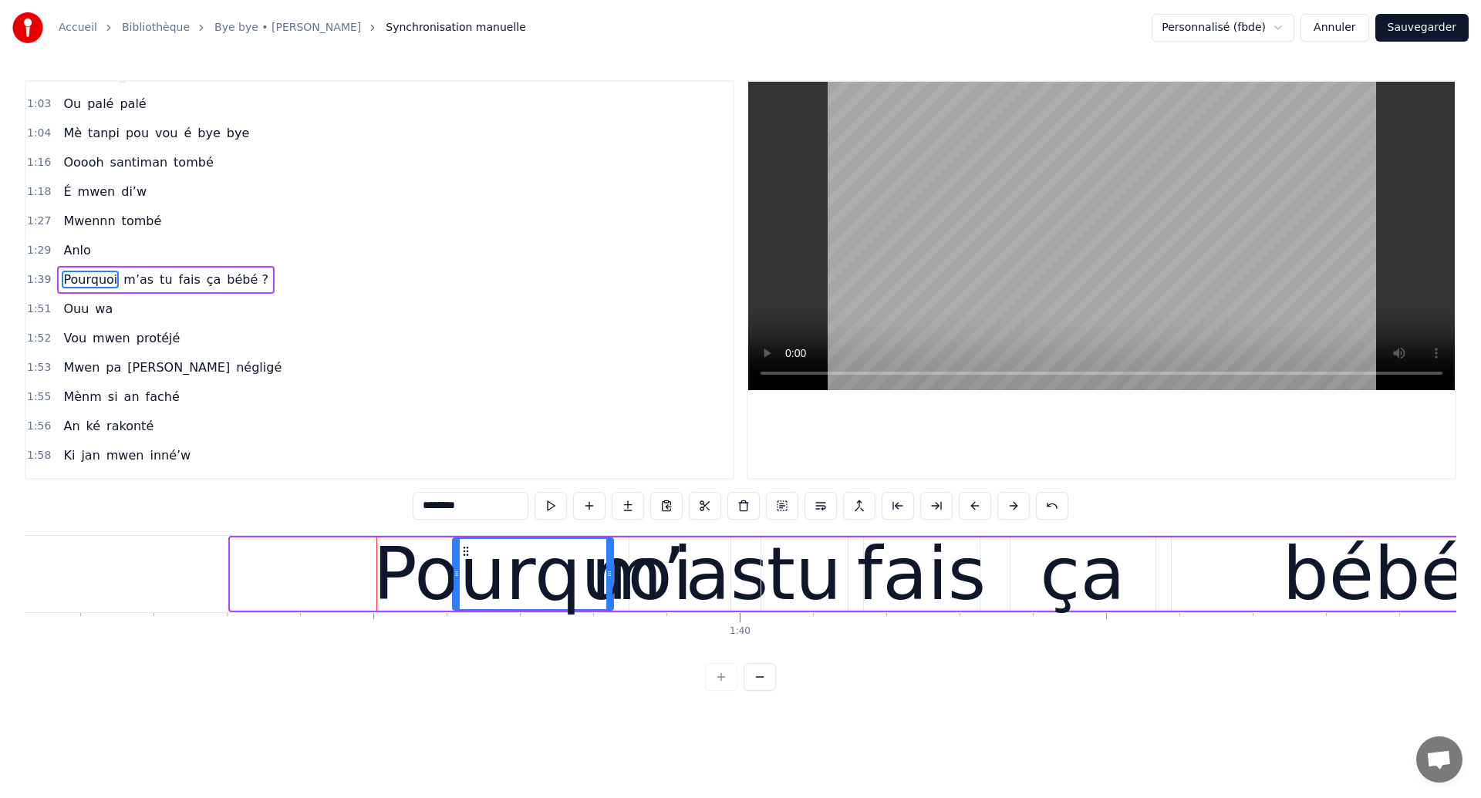
drag, startPoint x: 234, startPoint y: 571, endPoint x: 457, endPoint y: 611, distance: 225.7
click at [457, 609] on div "Pourquoi" at bounding box center [532, 574] width 159 height 70
click at [622, 551] on div "Pourquoi" at bounding box center [532, 574] width 320 height 110
click at [139, 289] on div "Pourquoi m’as tu fais ça bébé ?" at bounding box center [165, 280] width 217 height 28
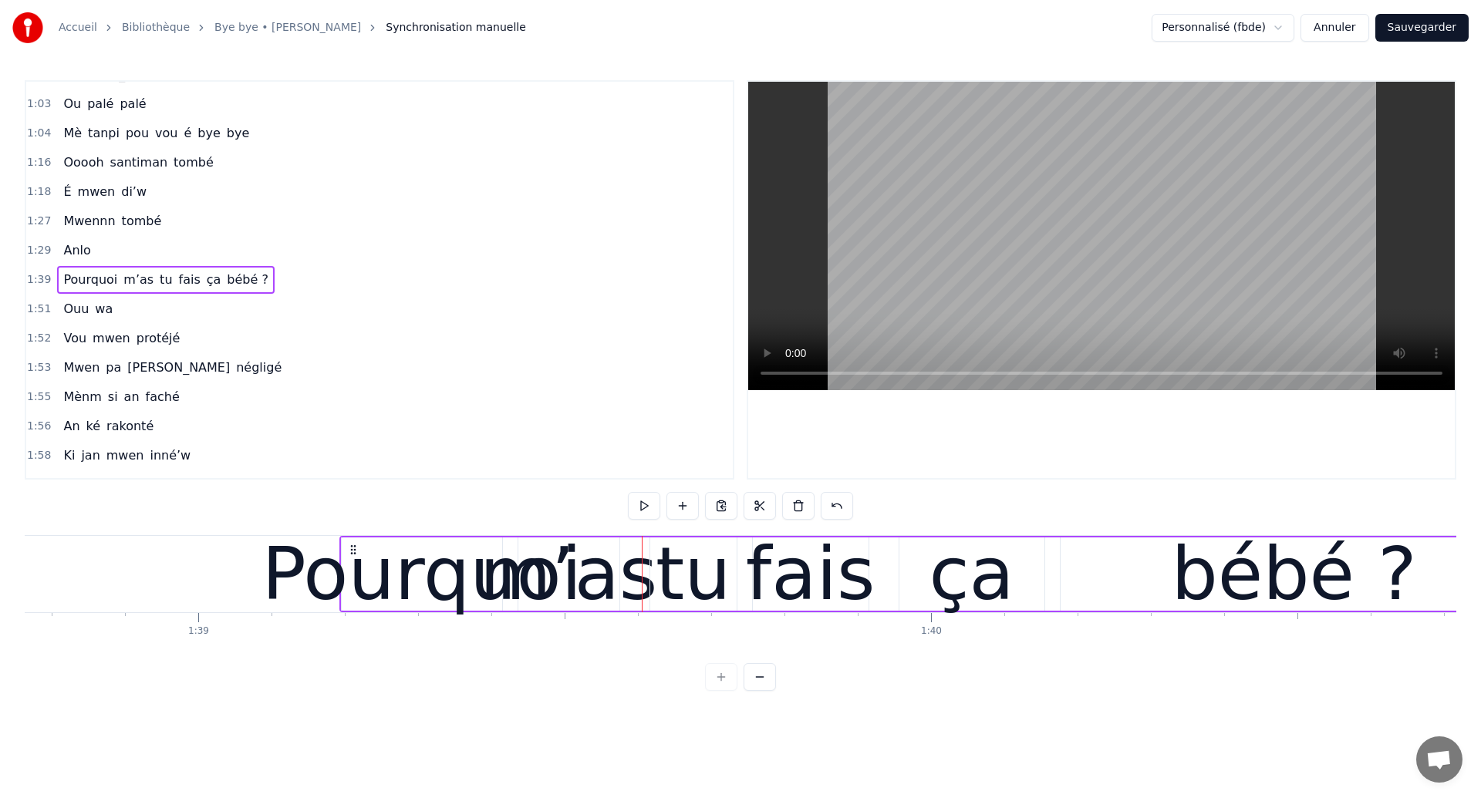
scroll to position [0, 72351]
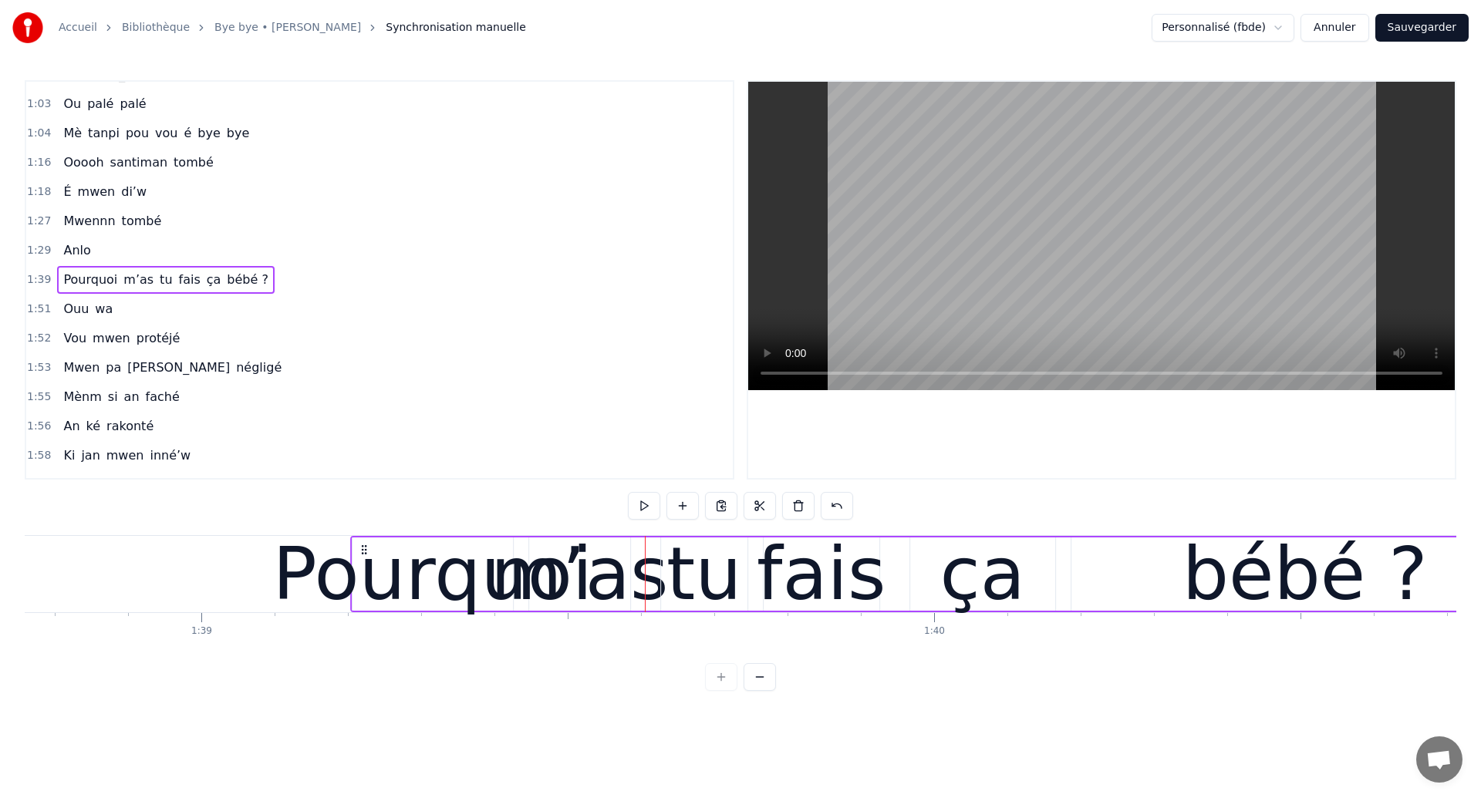
drag, startPoint x: 467, startPoint y: 550, endPoint x: 366, endPoint y: 557, distance: 100.5
click at [366, 557] on div "Pourquoi m’as tu fais ça bébé ?" at bounding box center [945, 574] width 1191 height 76
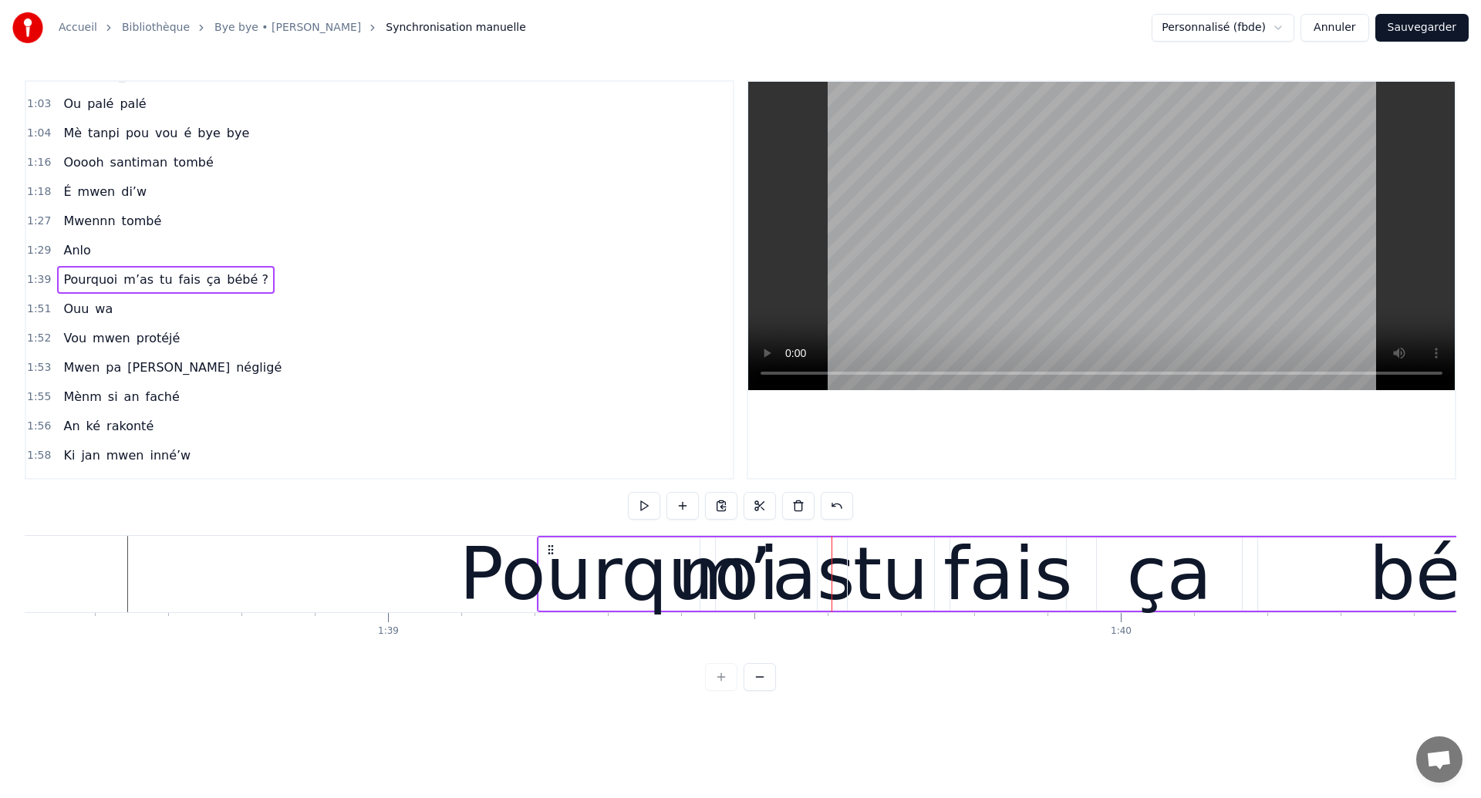
scroll to position [0, 72152]
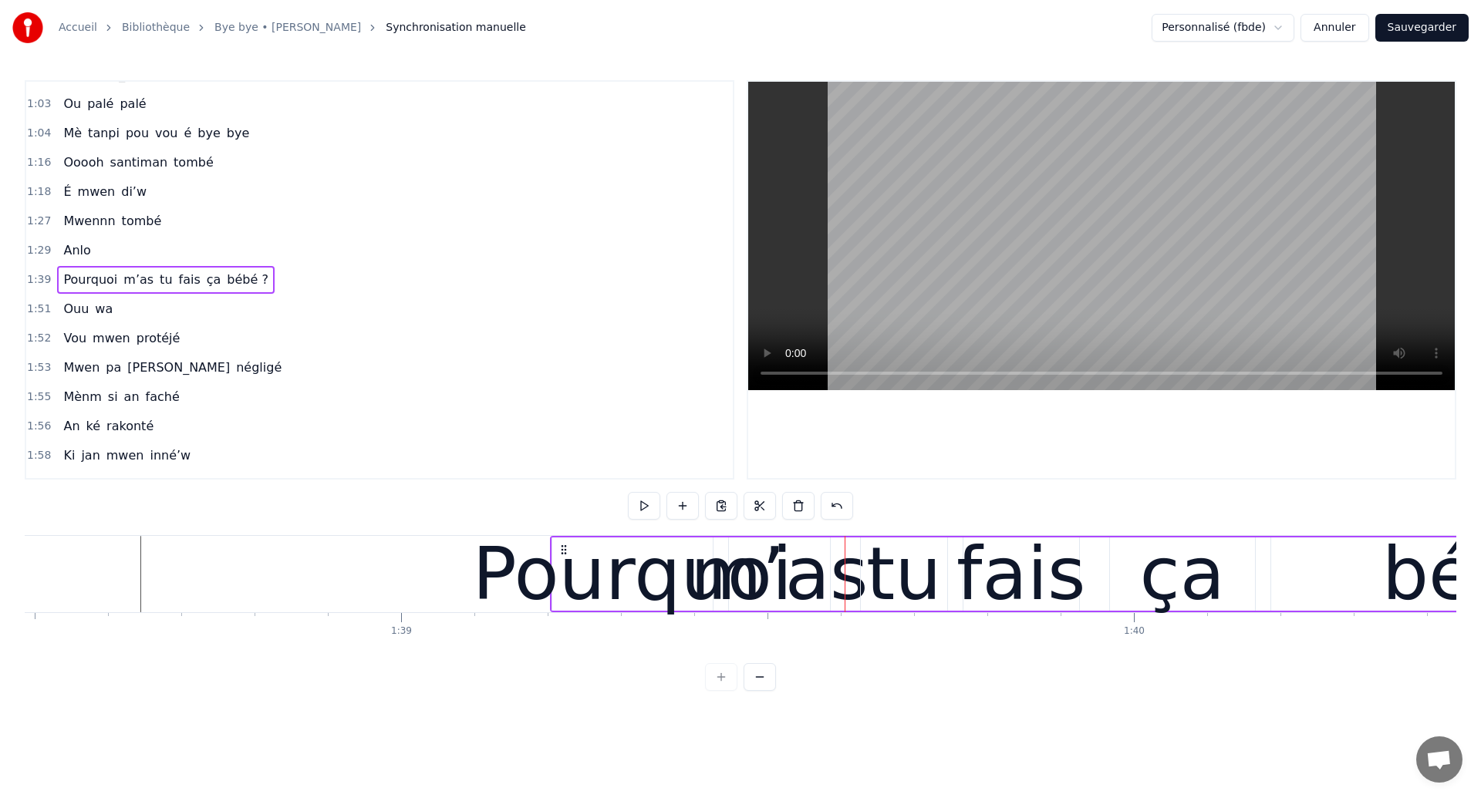
click at [664, 592] on div "Pourquoi" at bounding box center [633, 574] width 320 height 110
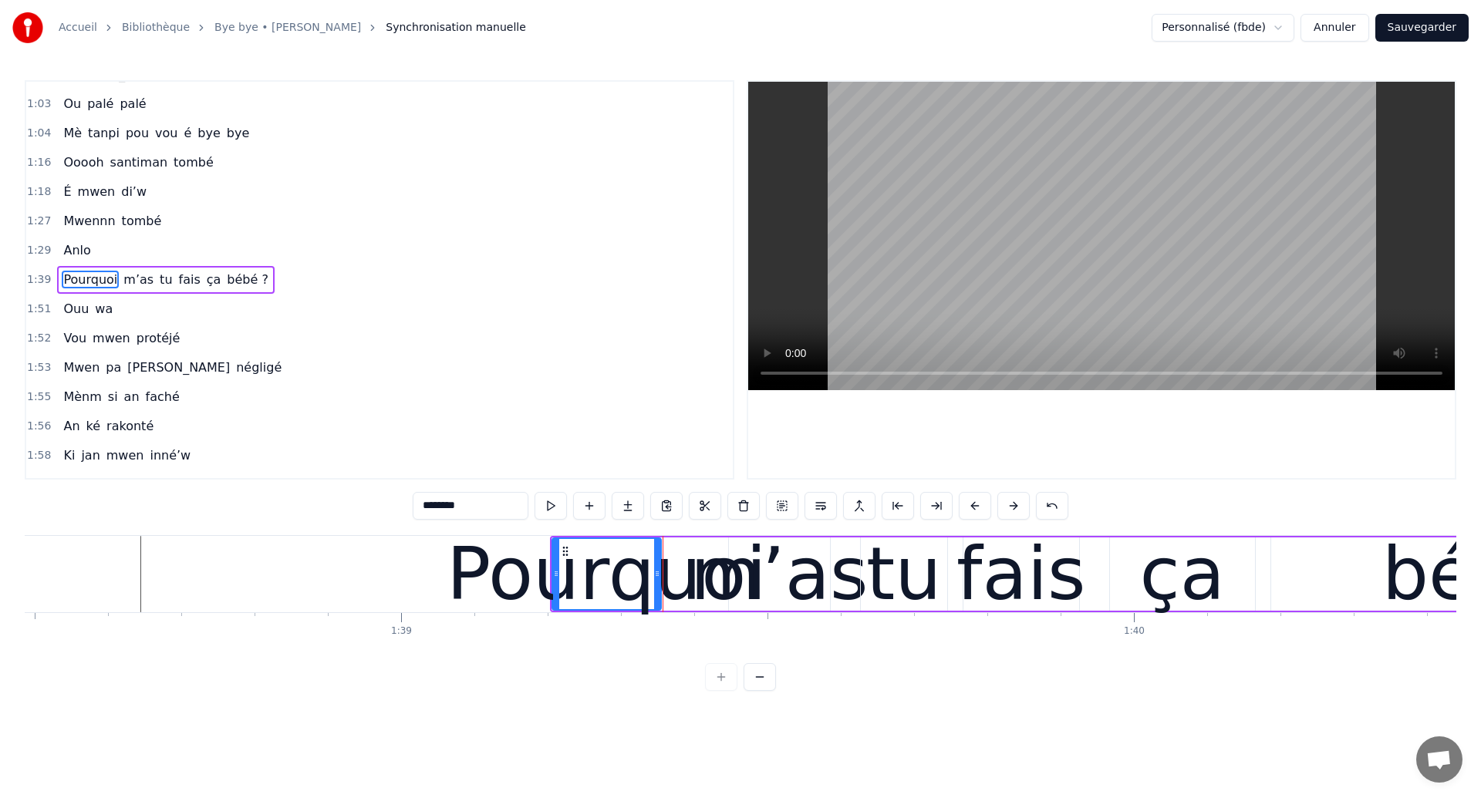
drag, startPoint x: 708, startPoint y: 585, endPoint x: 656, endPoint y: 608, distance: 56.6
click at [656, 608] on div at bounding box center [657, 574] width 6 height 70
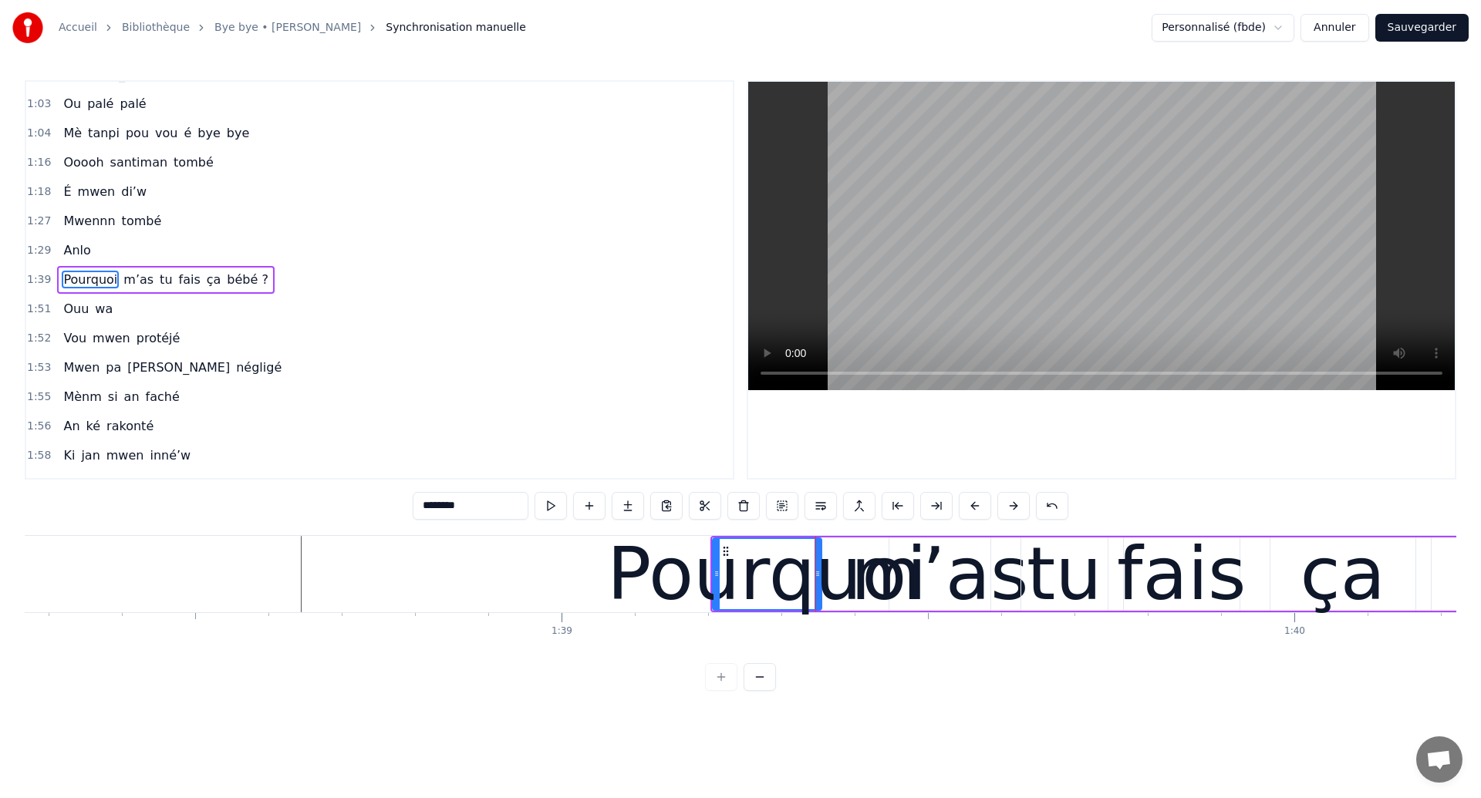
scroll to position [0, 71968]
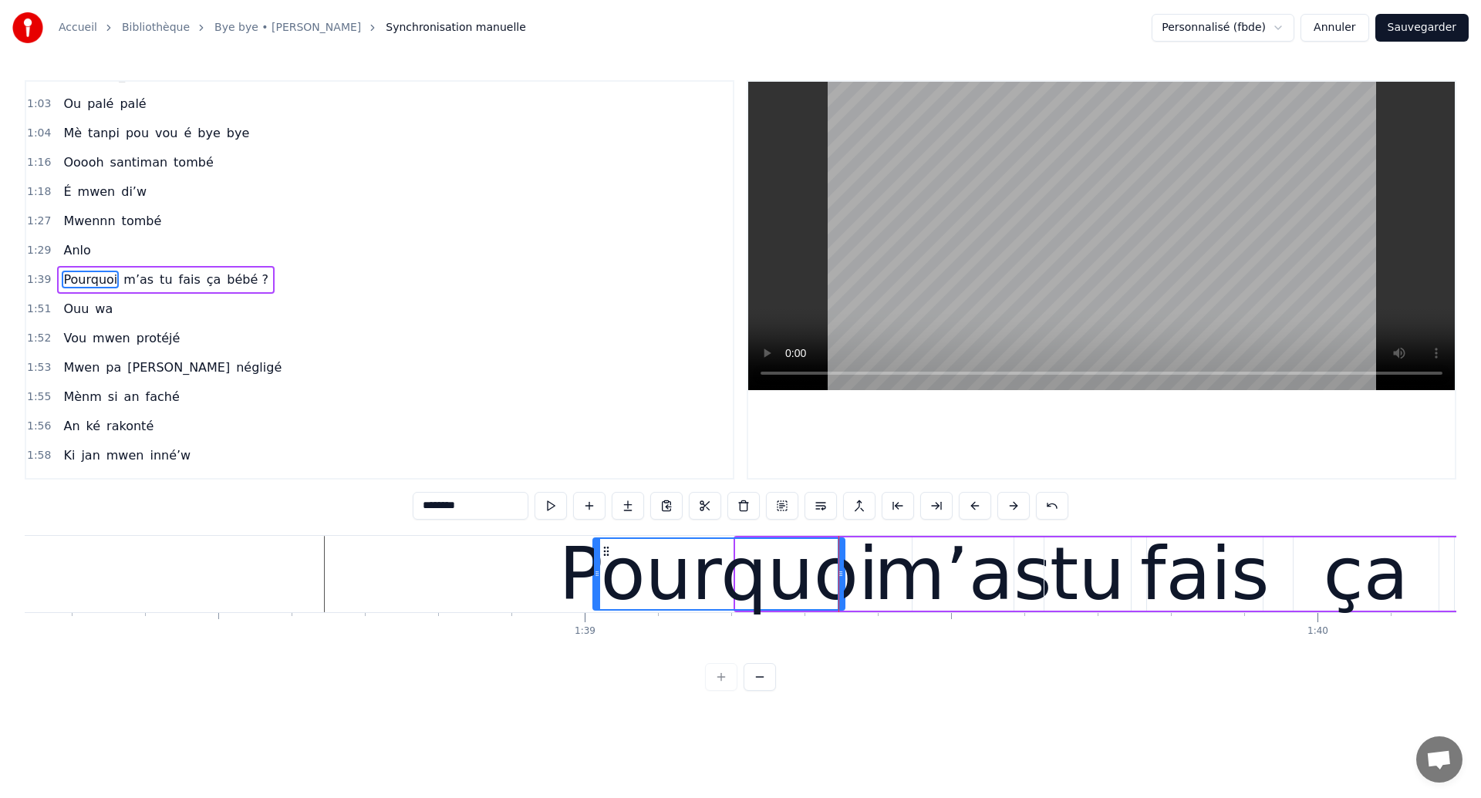
drag, startPoint x: 736, startPoint y: 585, endPoint x: 592, endPoint y: 597, distance: 144.7
click at [594, 597] on div at bounding box center [597, 574] width 6 height 70
click at [866, 587] on div "Pourquoi m’as tu fais ça bébé ?" at bounding box center [1256, 574] width 1335 height 76
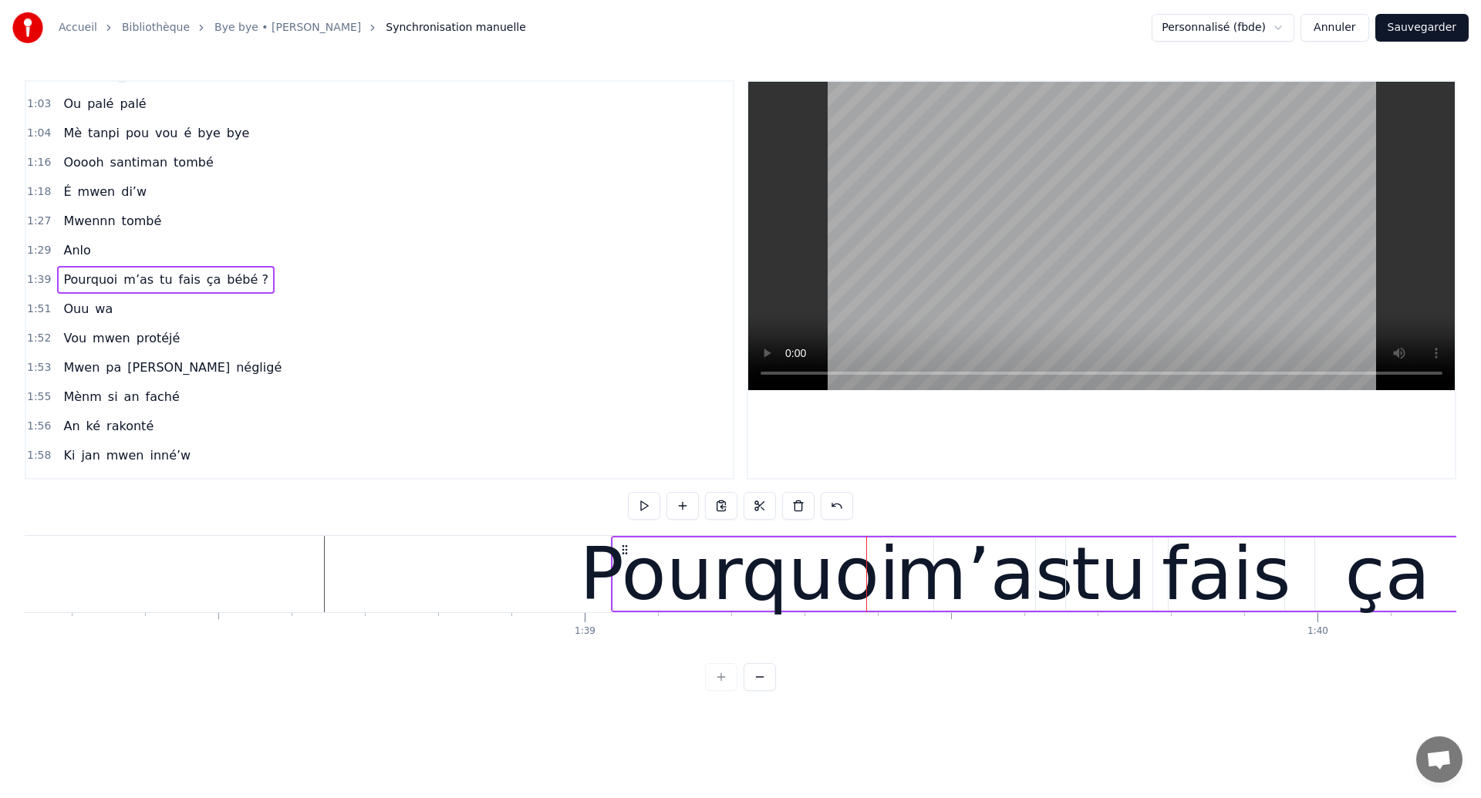
drag, startPoint x: 600, startPoint y: 547, endPoint x: 622, endPoint y: 548, distance: 21.6
click at [622, 548] on icon at bounding box center [624, 550] width 12 height 12
click at [679, 554] on div "Pourquoi" at bounding box center [740, 574] width 320 height 110
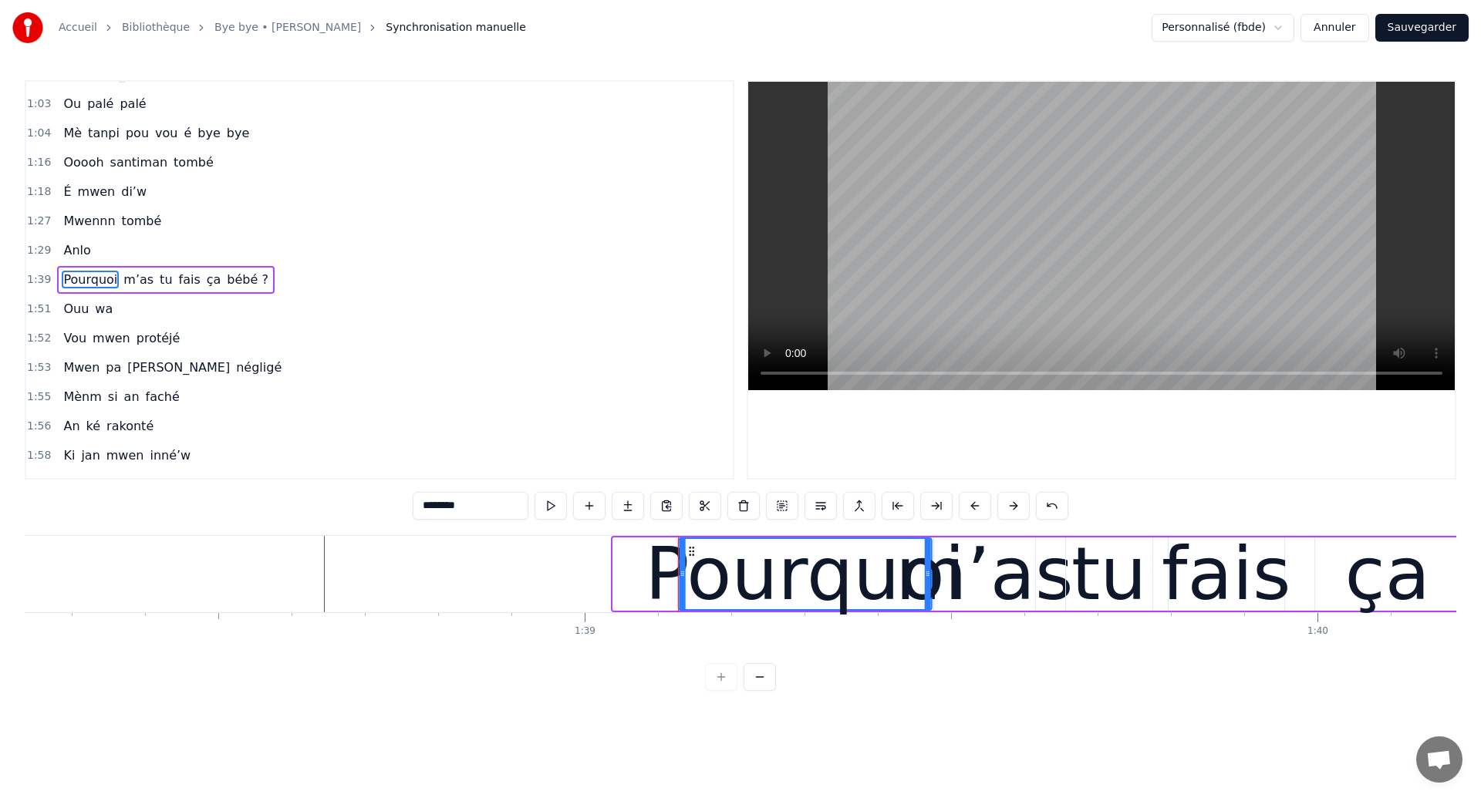
drag, startPoint x: 626, startPoint y: 548, endPoint x: 692, endPoint y: 556, distance: 66.0
click at [692, 556] on icon at bounding box center [692, 551] width 12 height 12
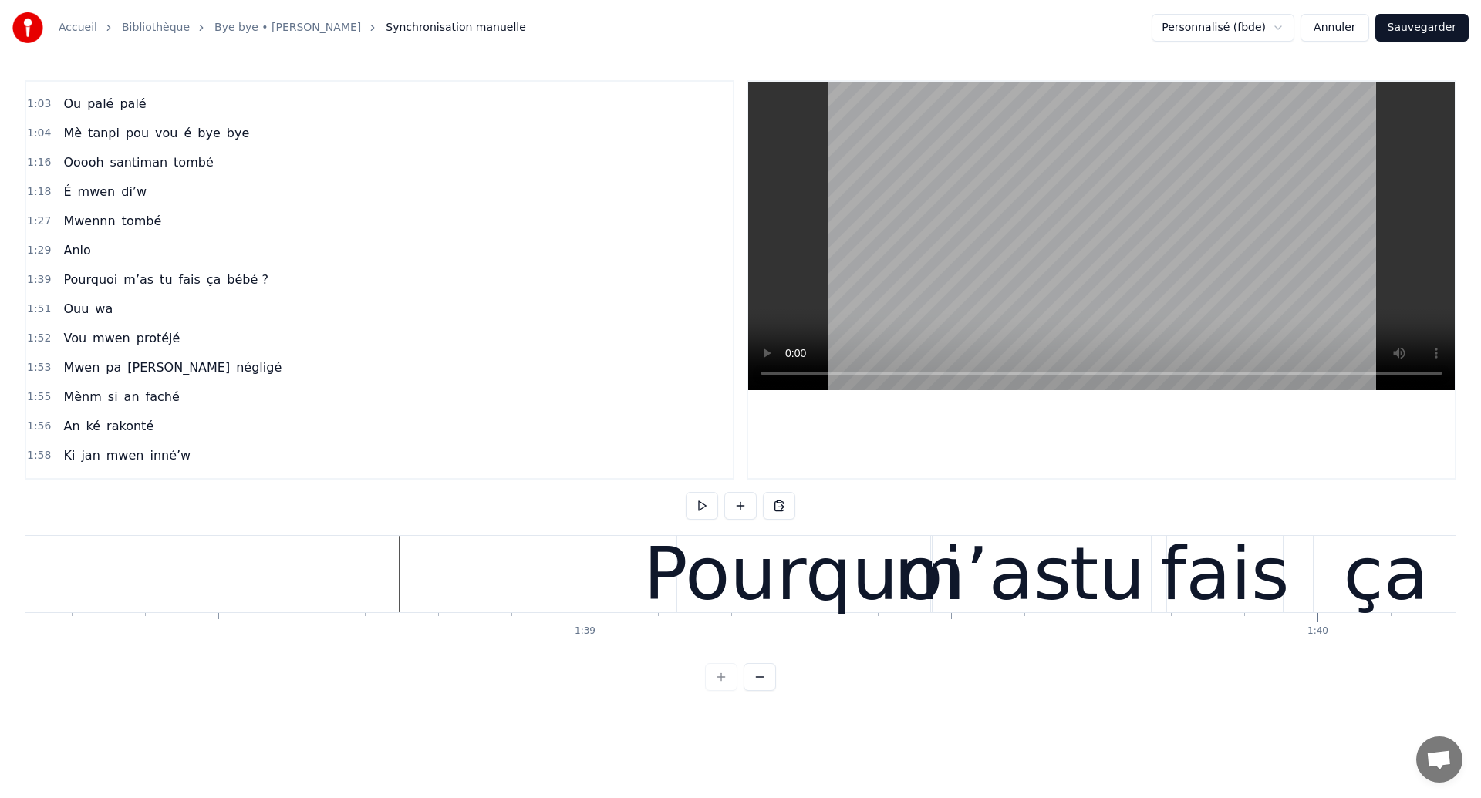
click at [1053, 573] on div "m’as" at bounding box center [982, 574] width 177 height 110
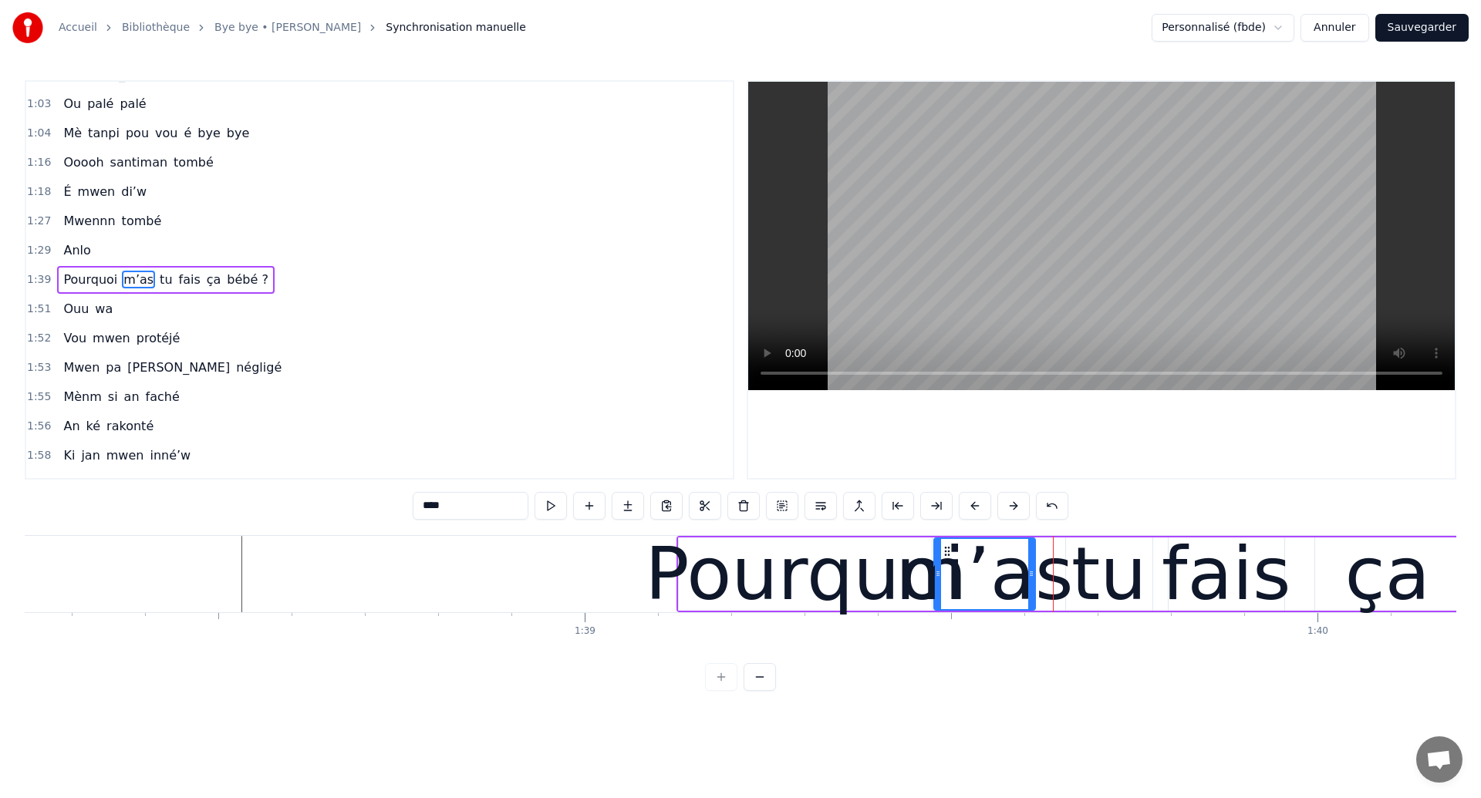
click at [140, 291] on div "Pourquoi m’as tu fais ça bébé ?" at bounding box center [165, 280] width 217 height 28
drag, startPoint x: 690, startPoint y: 541, endPoint x: 676, endPoint y: 547, distance: 15.6
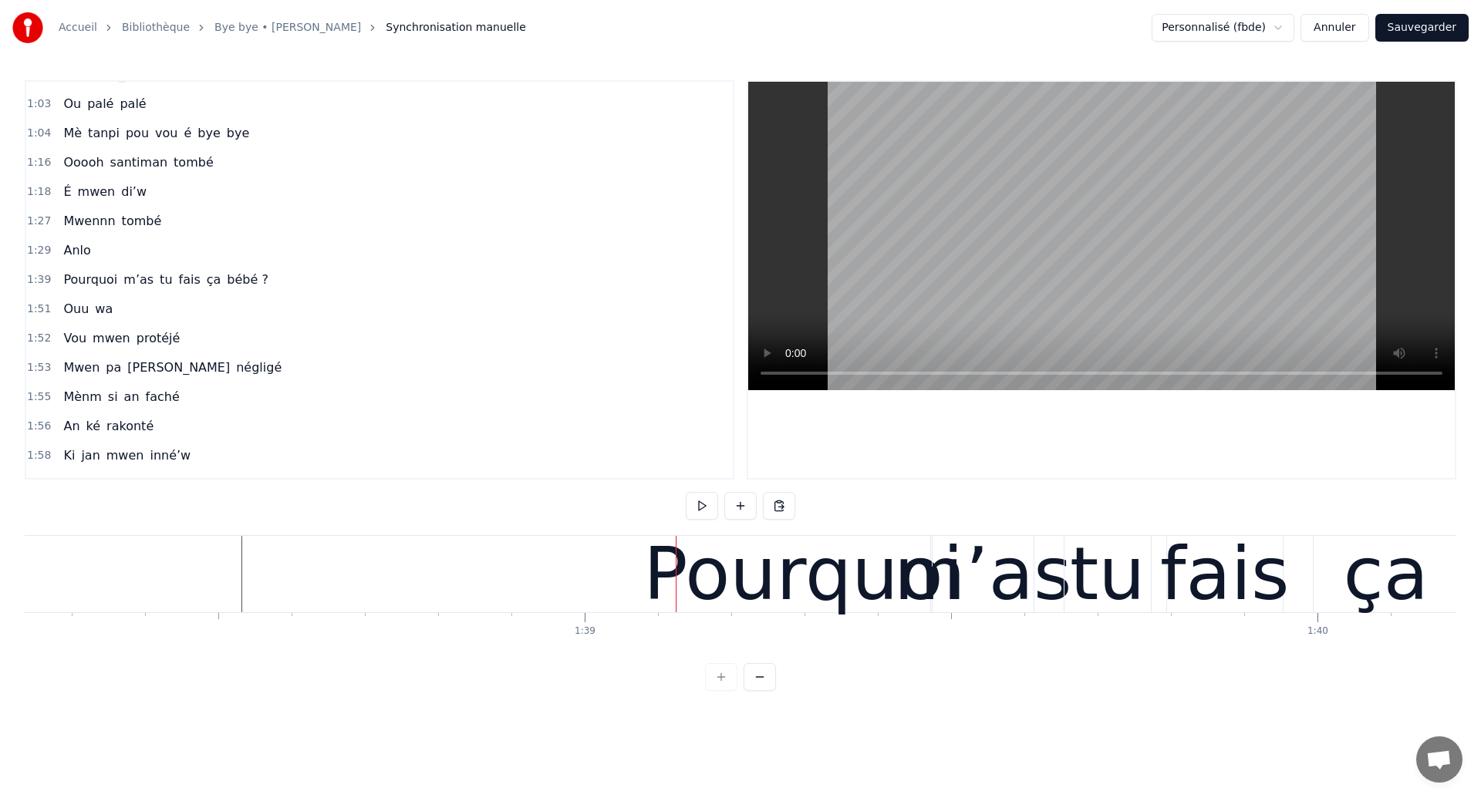
click at [1054, 575] on div "Pourquoi m’as tu fais ça bébé ?" at bounding box center [1310, 574] width 1269 height 76
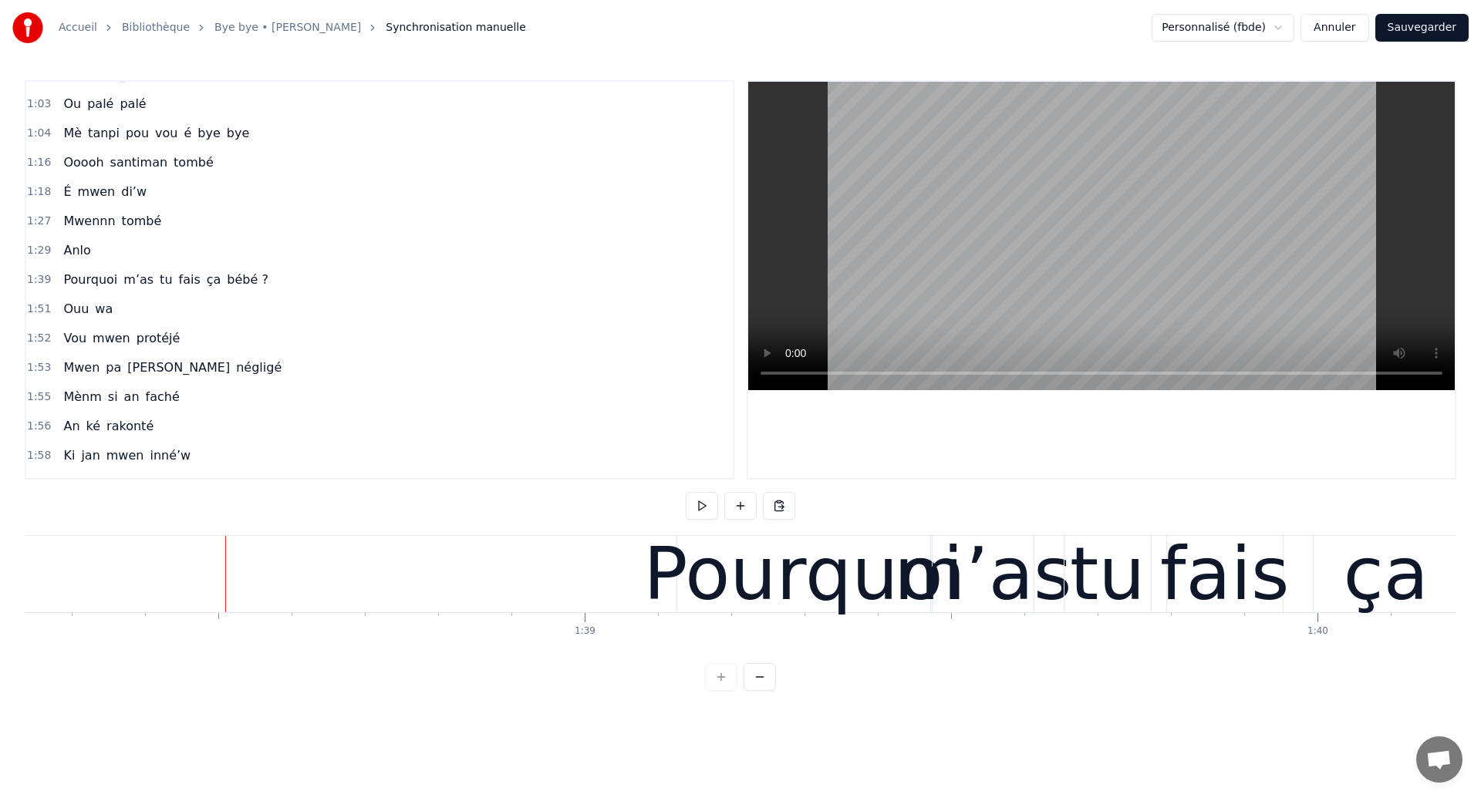
click at [1046, 571] on div "m’as" at bounding box center [982, 574] width 177 height 110
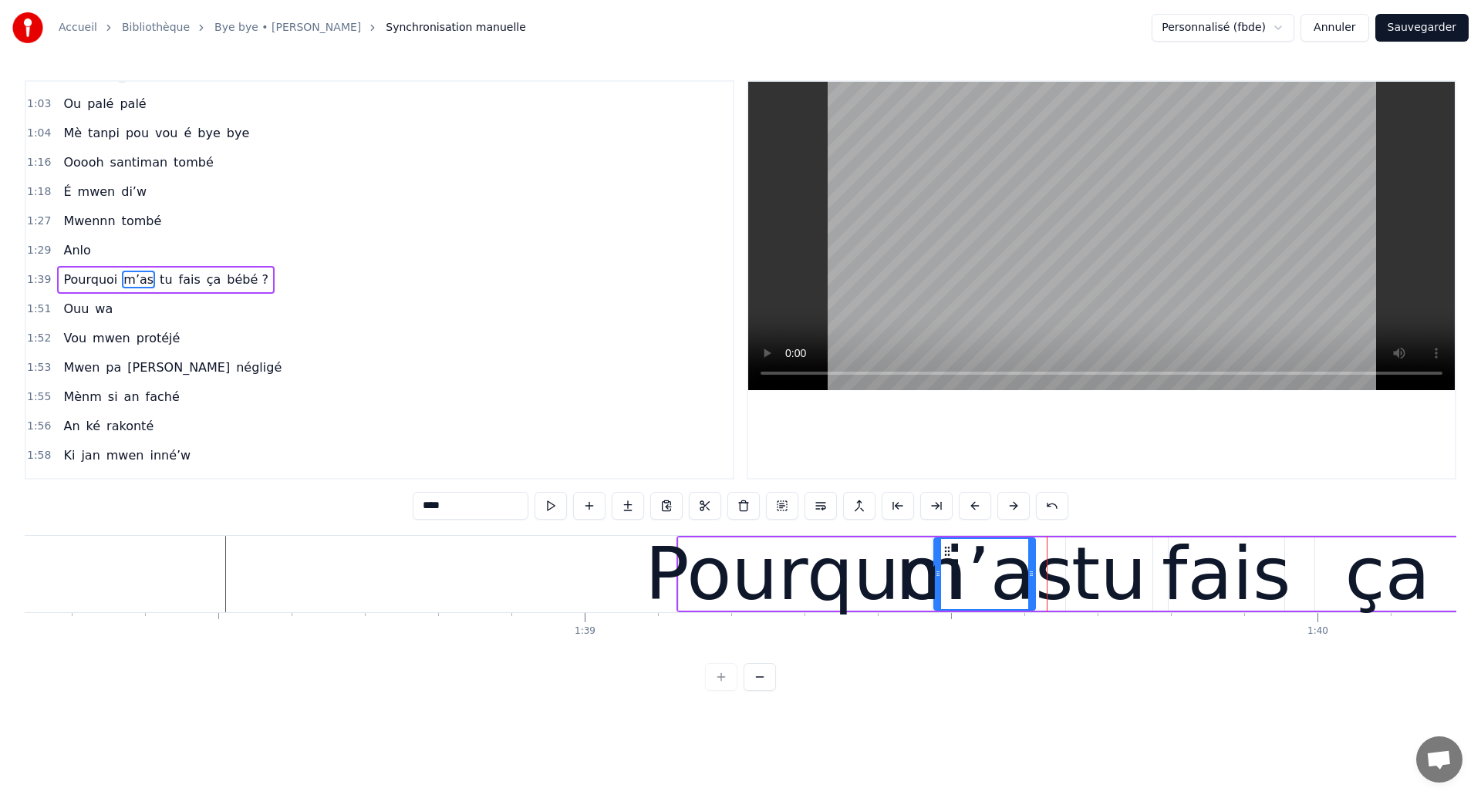
click at [704, 551] on div "Pourquoi" at bounding box center [805, 574] width 320 height 110
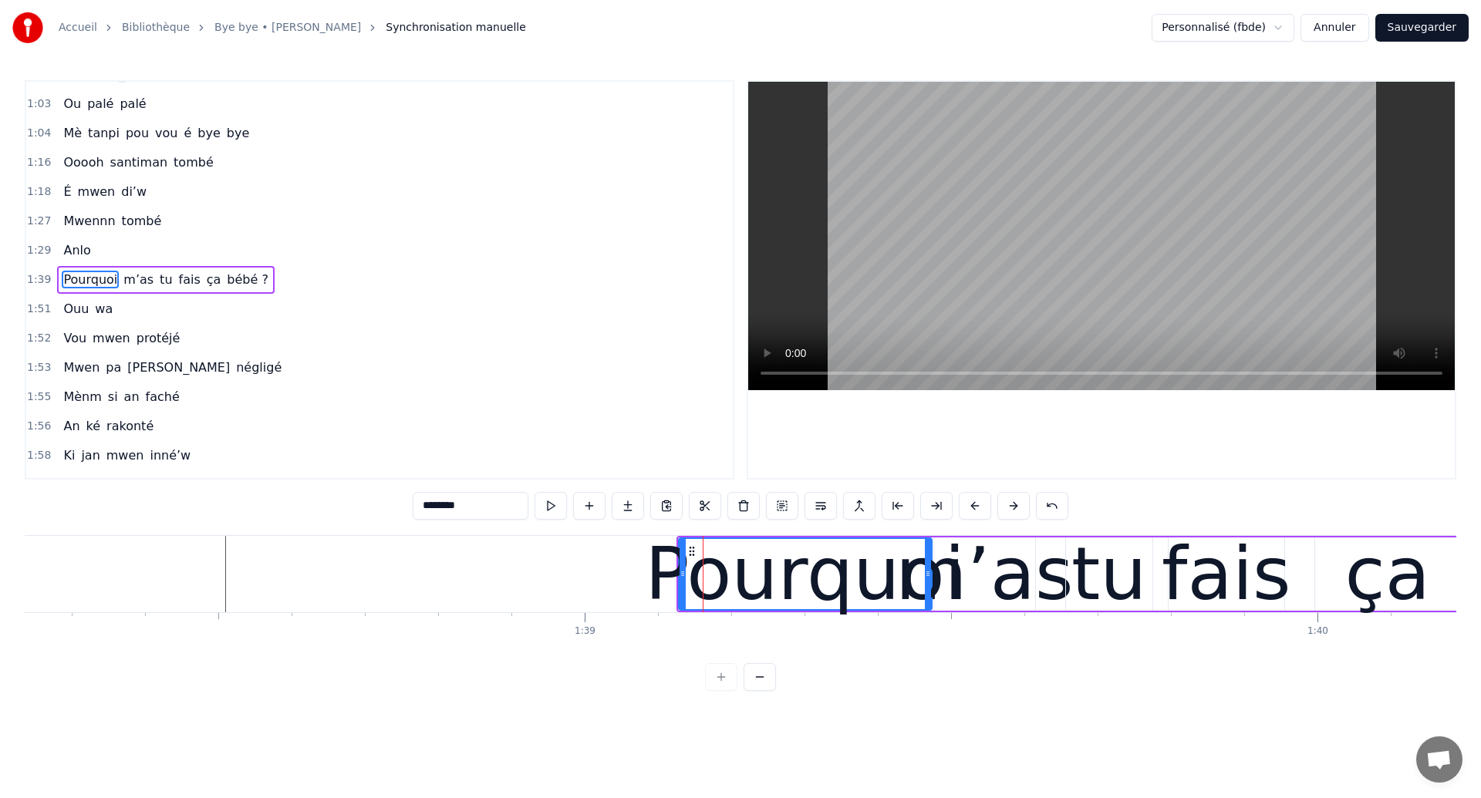
click at [1053, 568] on div "m’as" at bounding box center [983, 574] width 177 height 110
type input "****"
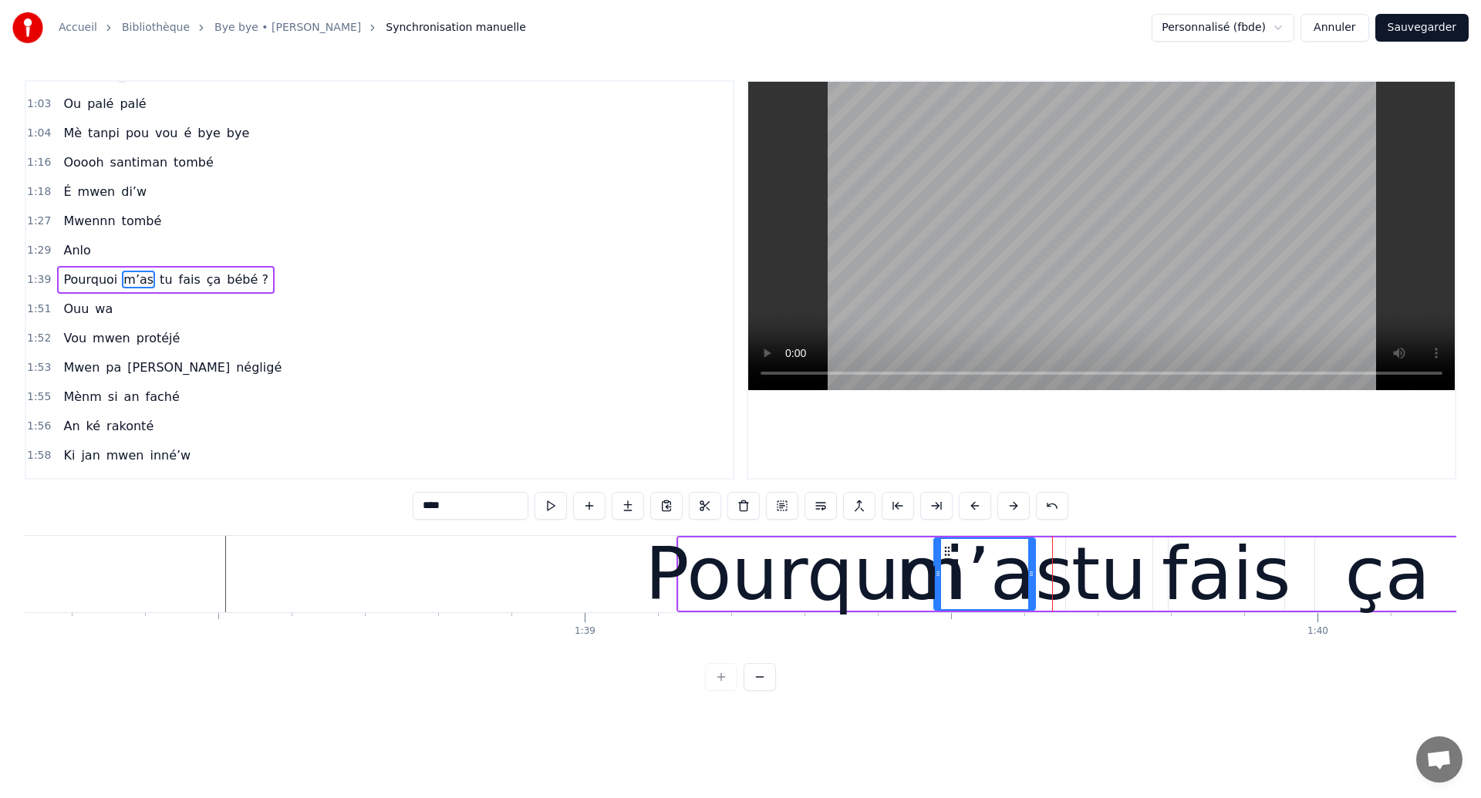
click at [915, 558] on div "m’as" at bounding box center [983, 574] width 177 height 110
click at [1306, 581] on div "Pourquoi m’as tu fais ça bébé ?" at bounding box center [1310, 574] width 1269 height 76
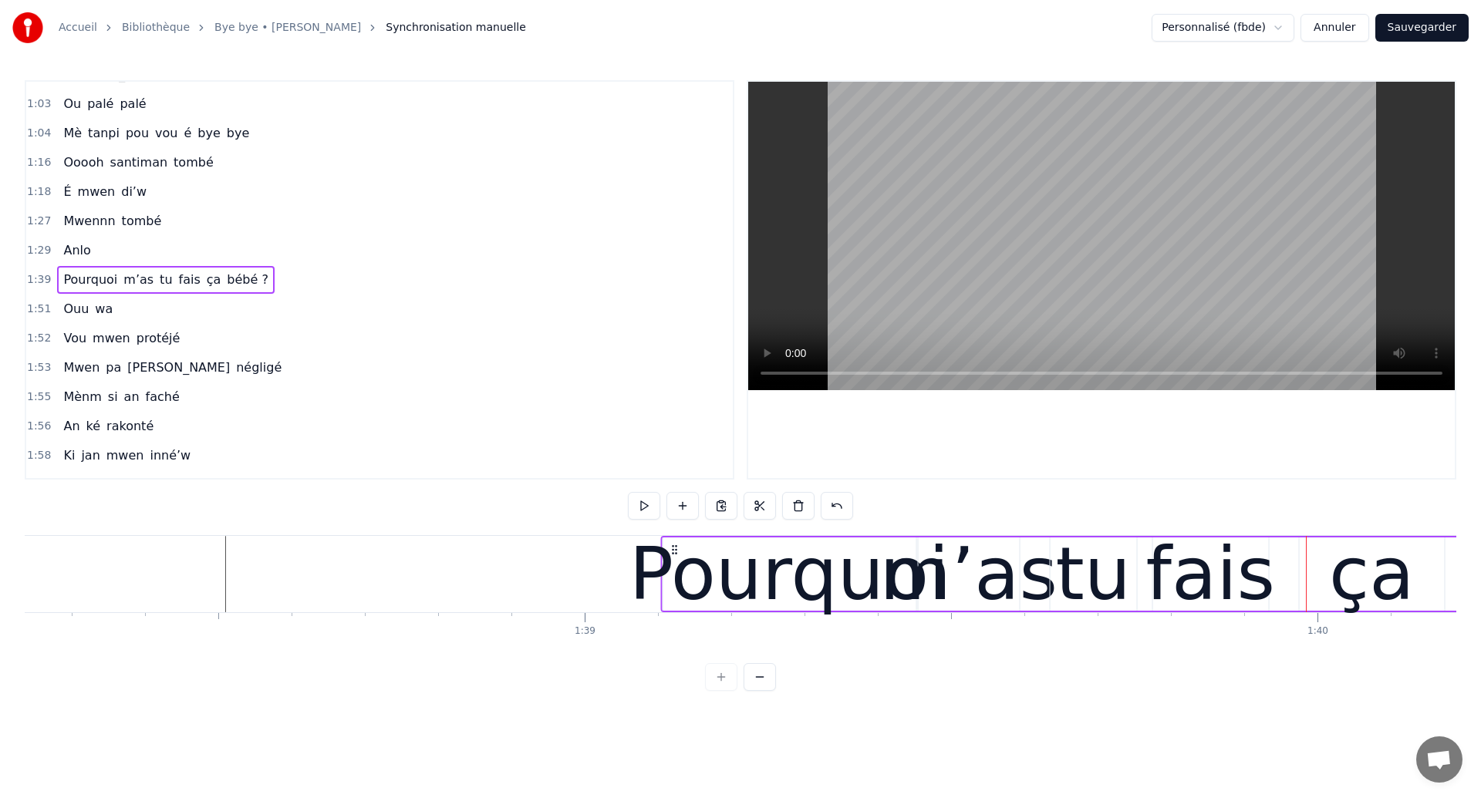
drag, startPoint x: 689, startPoint y: 546, endPoint x: 672, endPoint y: 551, distance: 16.8
click at [672, 551] on icon at bounding box center [674, 550] width 12 height 12
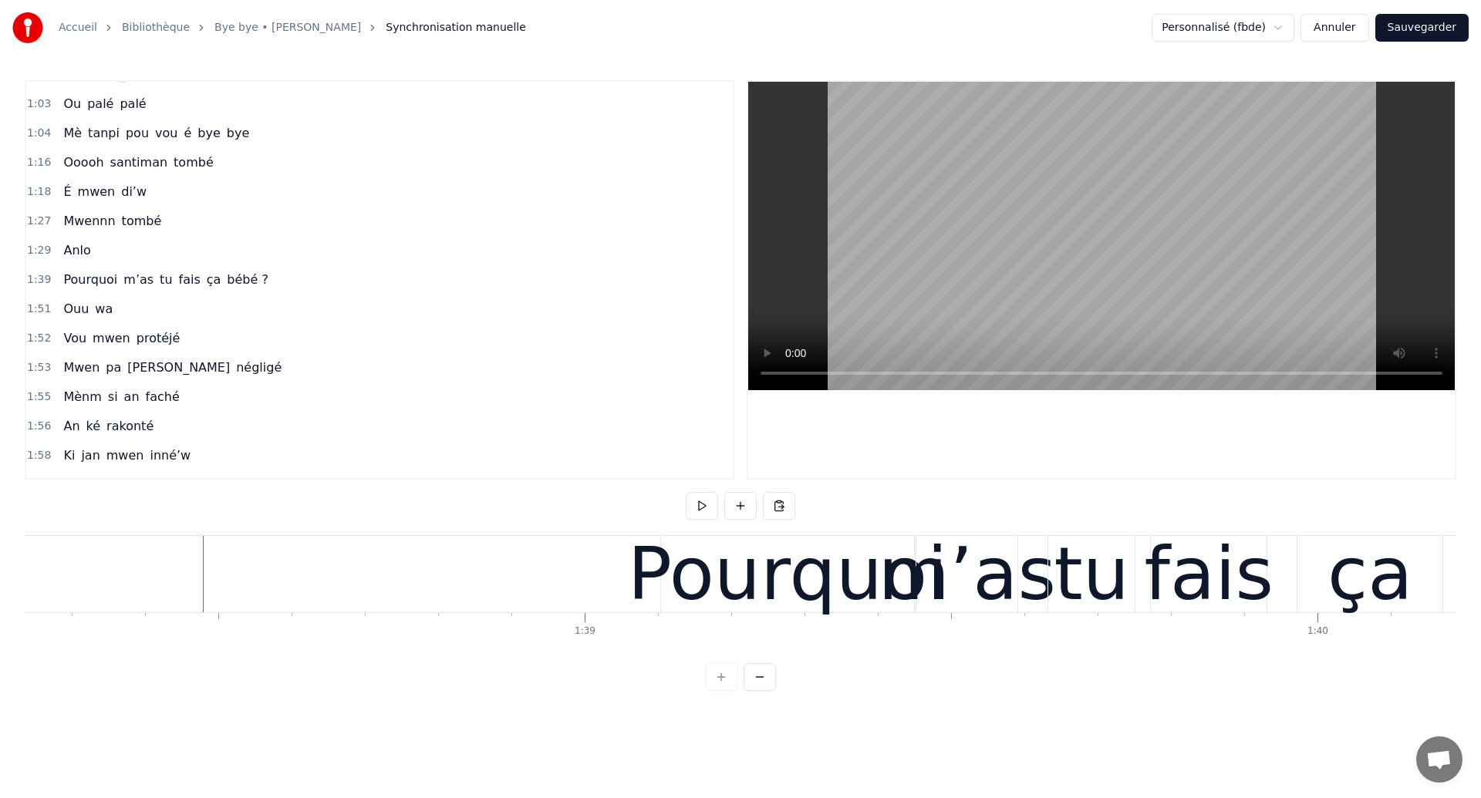
click at [309, 600] on div "0:08 Éeeh 0:10 An ouhan ouhaannn 0:13 Sé souvan 0:16 An ka révé tombé si’w 0:18…" at bounding box center [740, 385] width 1431 height 611
click at [11, 604] on div "Accueil Bibliothèque Bye bye • [PERSON_NAME] Synchronisation manuelle Personnal…" at bounding box center [740, 345] width 1481 height 691
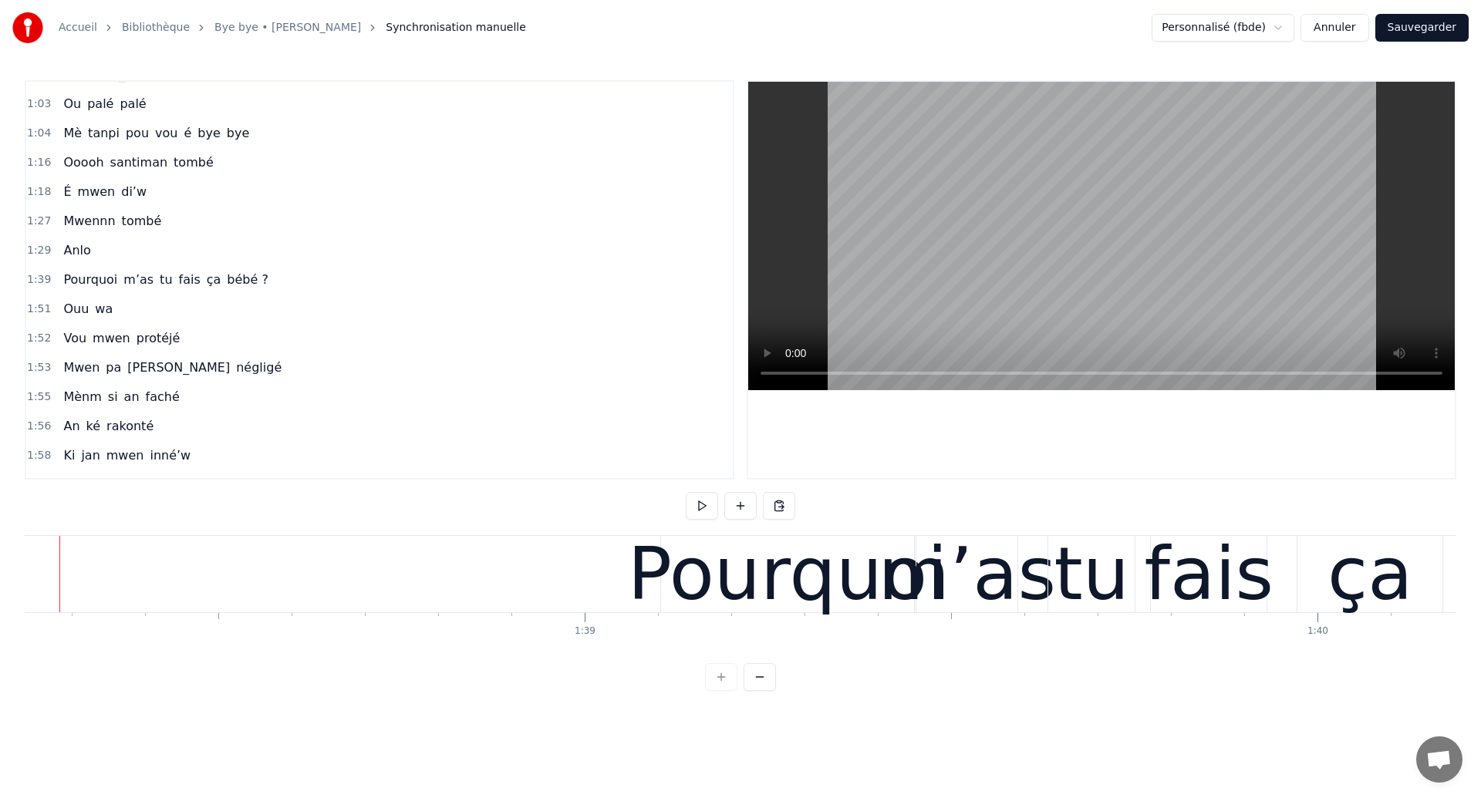
scroll to position [0, 71926]
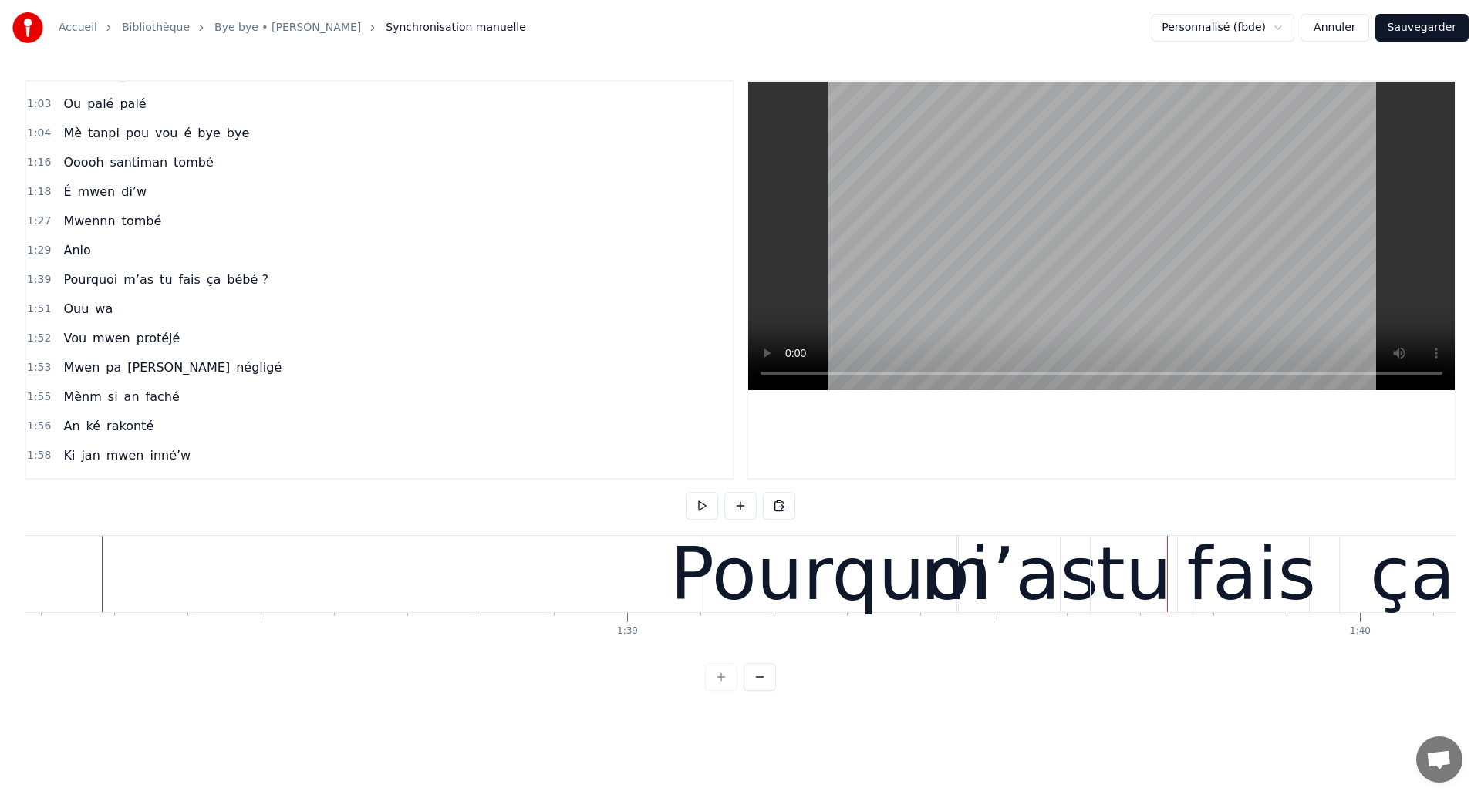
click at [876, 568] on div "Pourquoi" at bounding box center [830, 574] width 320 height 110
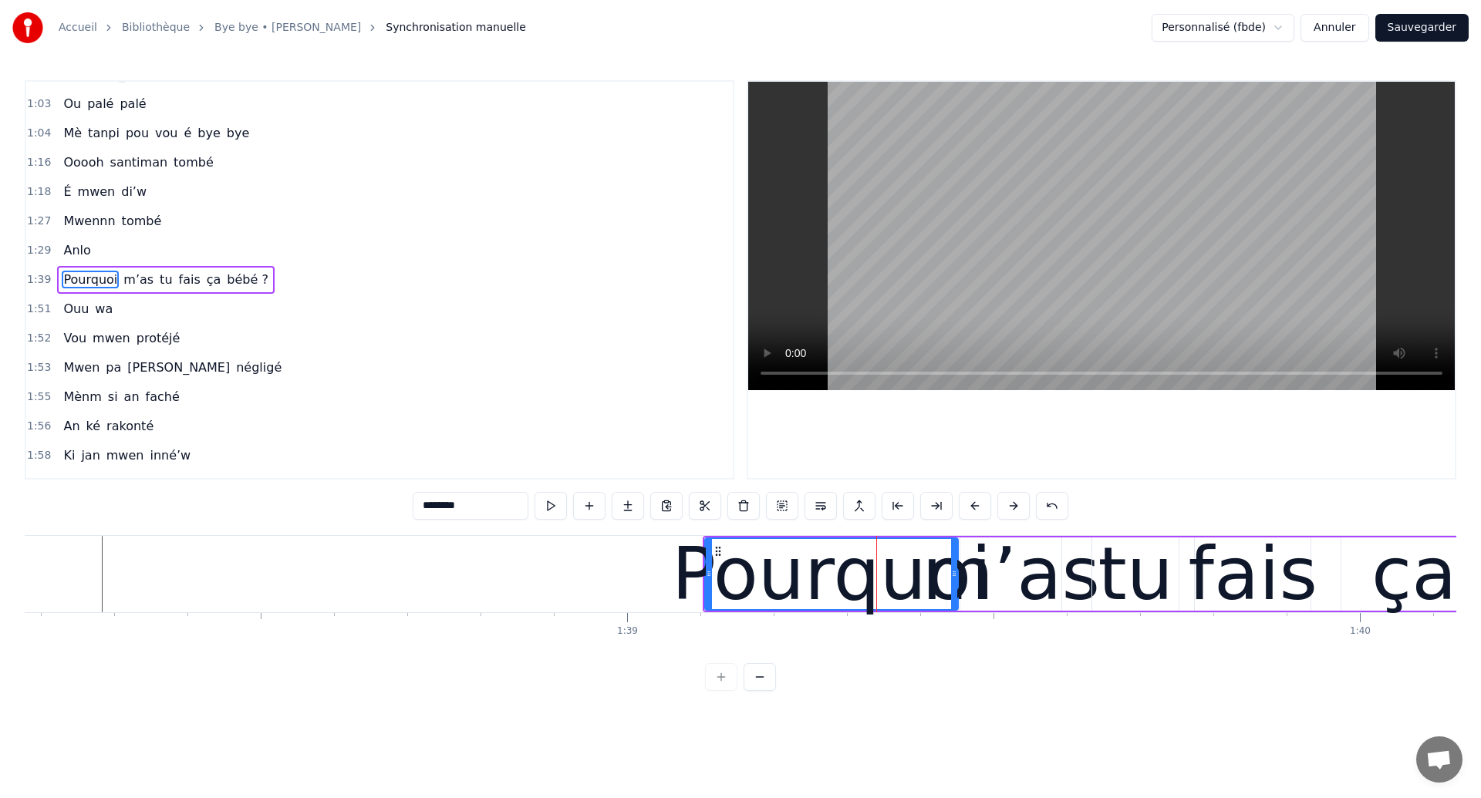
click at [214, 292] on div "Pourquoi m’as tu fais ça bébé ?" at bounding box center [165, 280] width 217 height 28
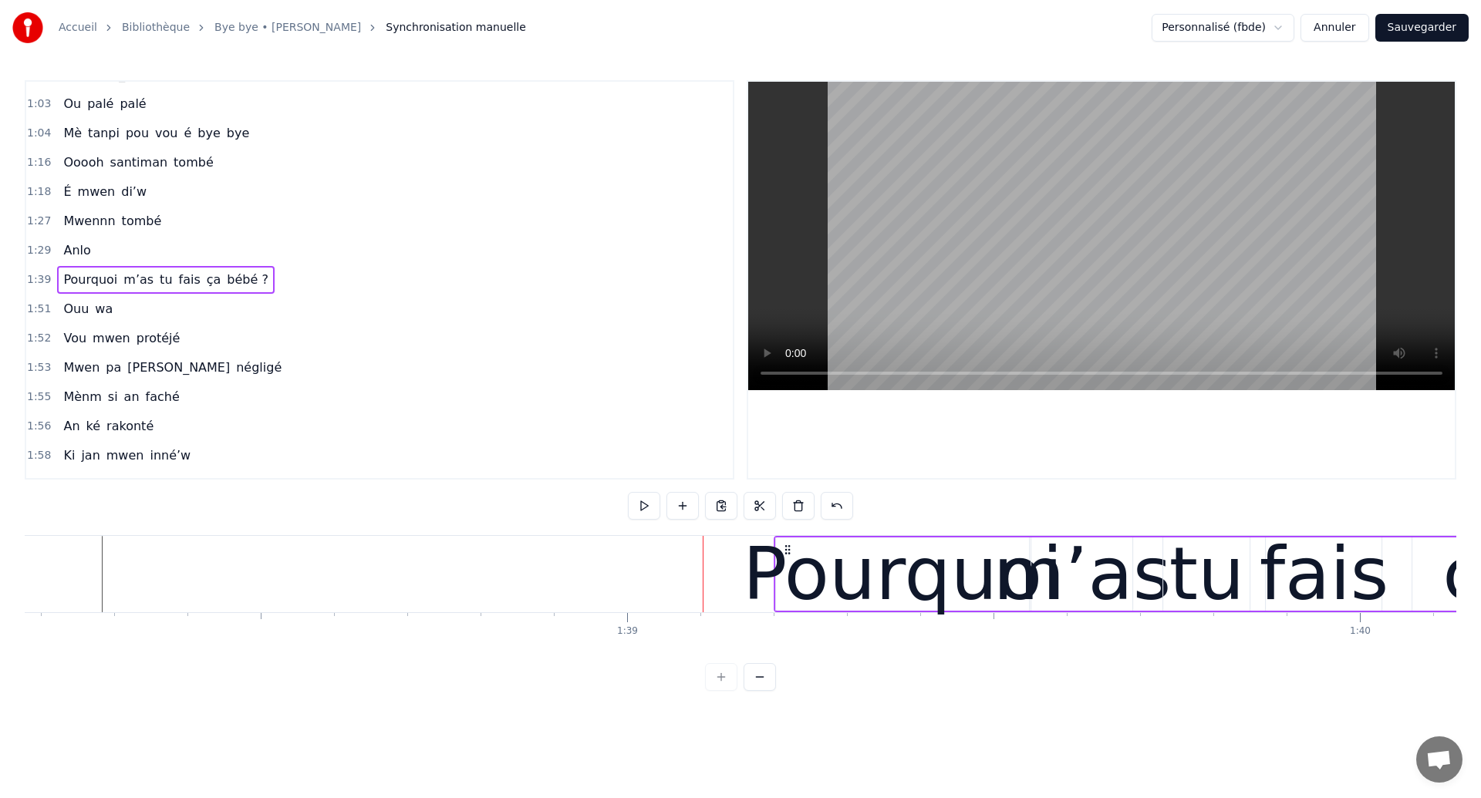
drag, startPoint x: 717, startPoint y: 545, endPoint x: 789, endPoint y: 576, distance: 78.1
click at [789, 576] on div "Pourquoi m’as tu fais ça bébé ?" at bounding box center [1407, 574] width 1269 height 76
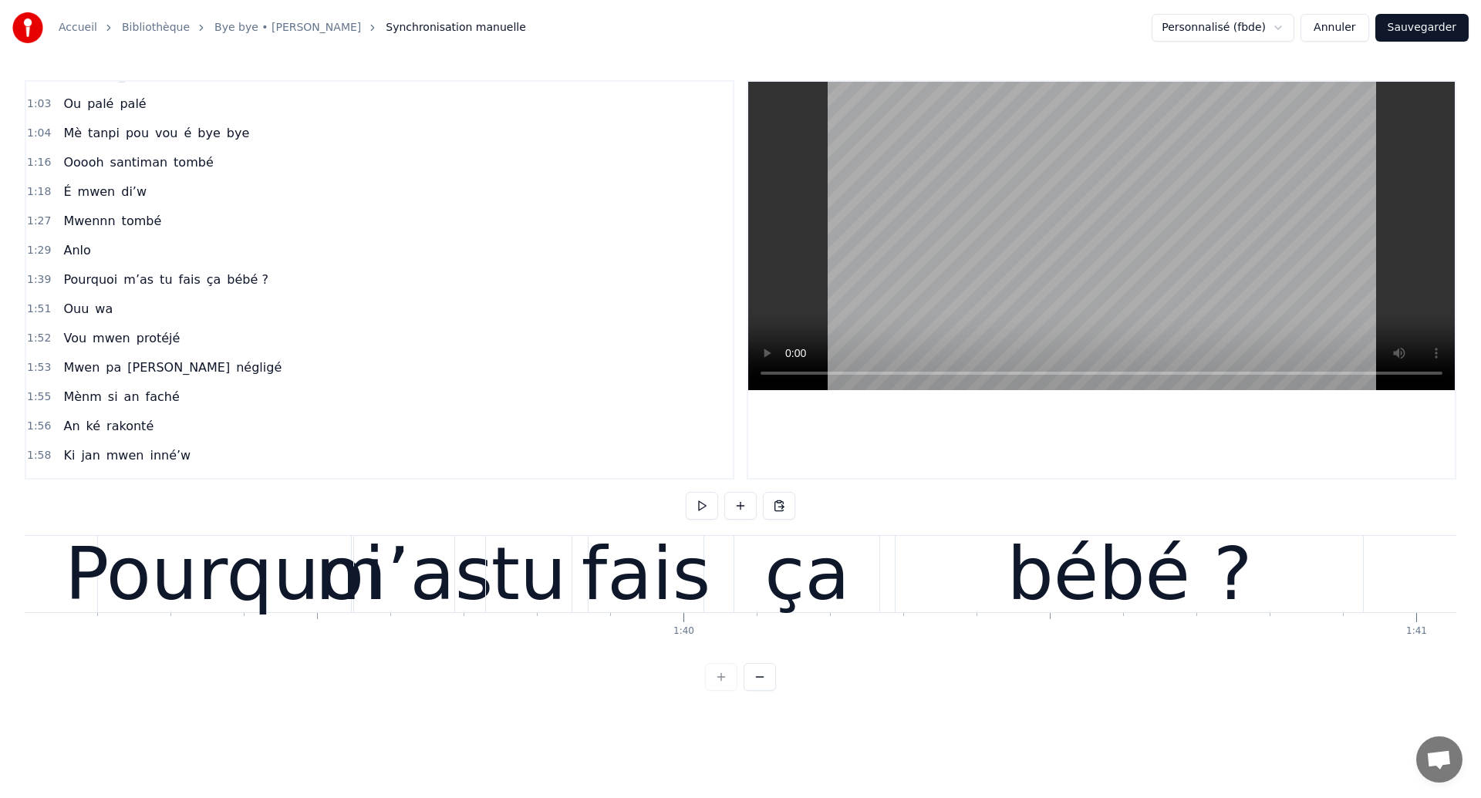
scroll to position [0, 72577]
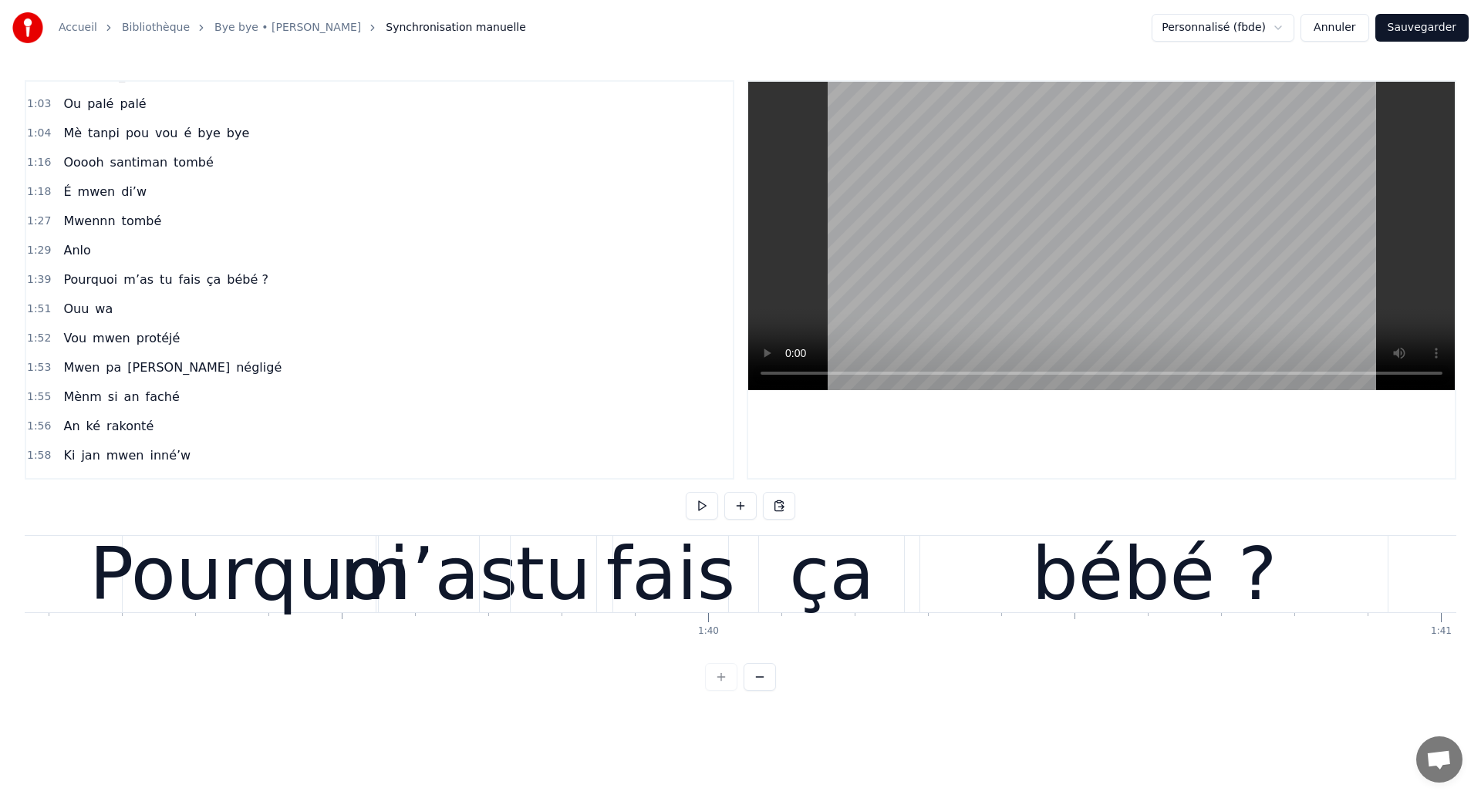
click at [325, 588] on div "Pourquoi" at bounding box center [249, 574] width 320 height 110
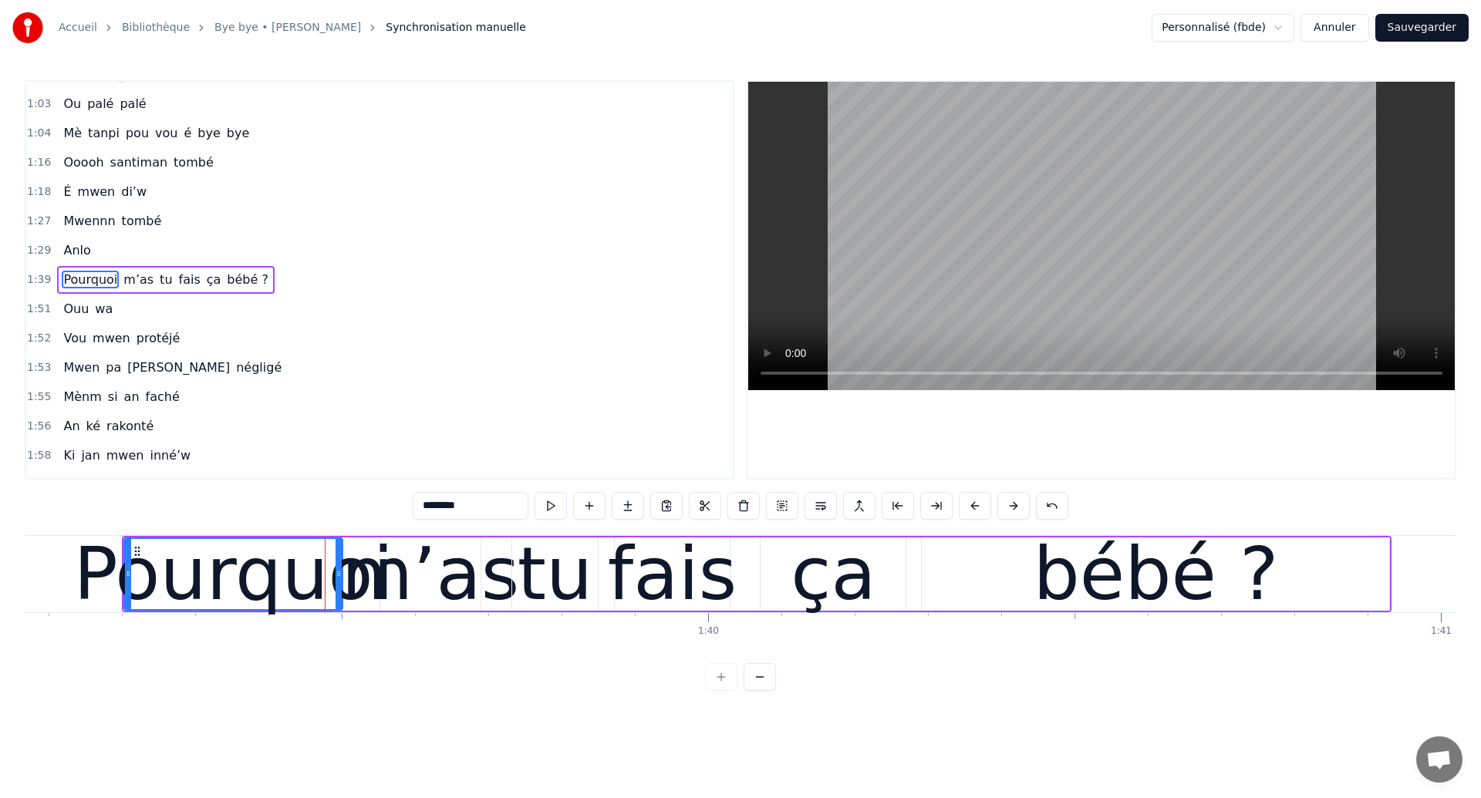
drag, startPoint x: 373, startPoint y: 577, endPoint x: 339, endPoint y: 580, distance: 34.8
click at [339, 580] on div at bounding box center [338, 574] width 6 height 70
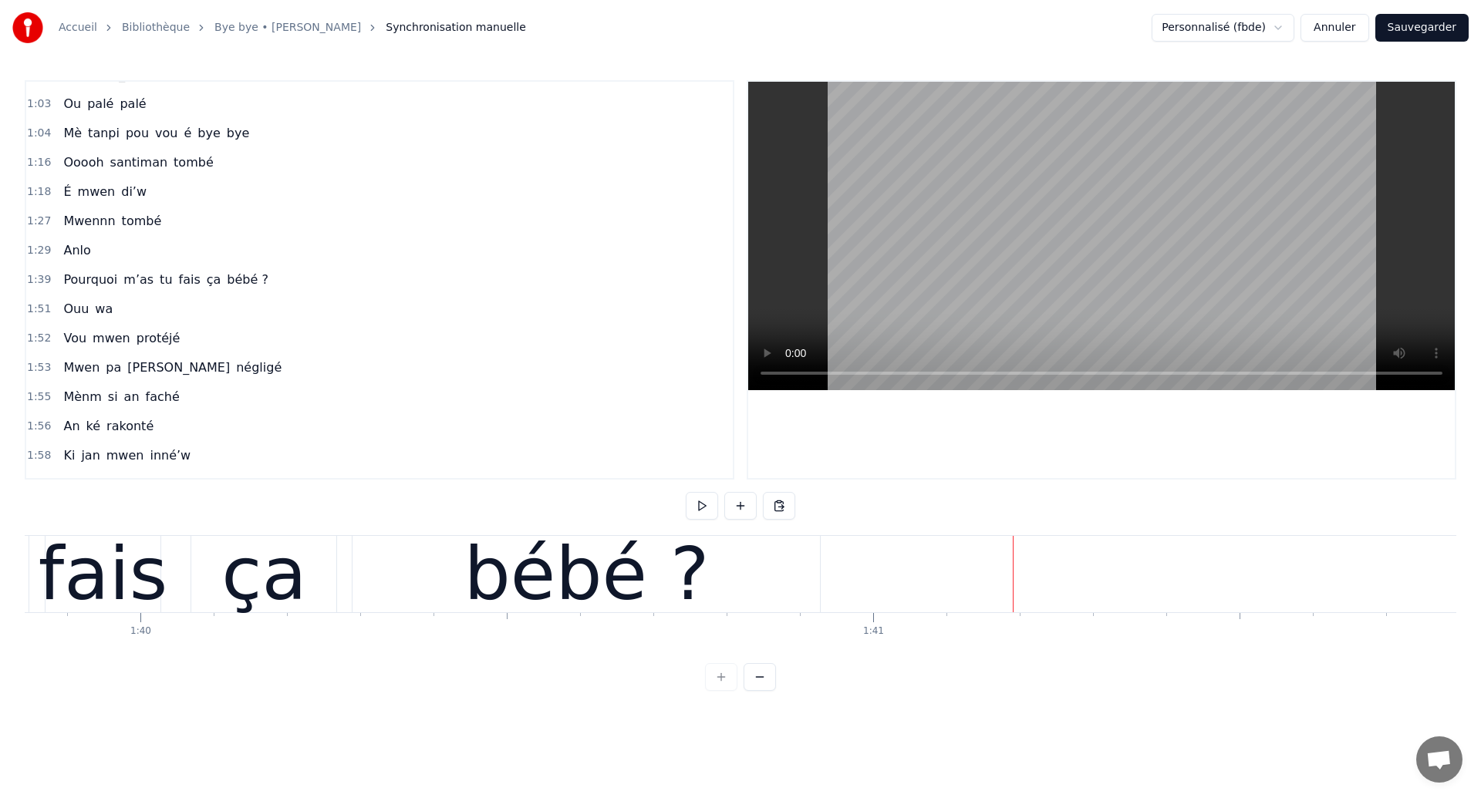
scroll to position [0, 72971]
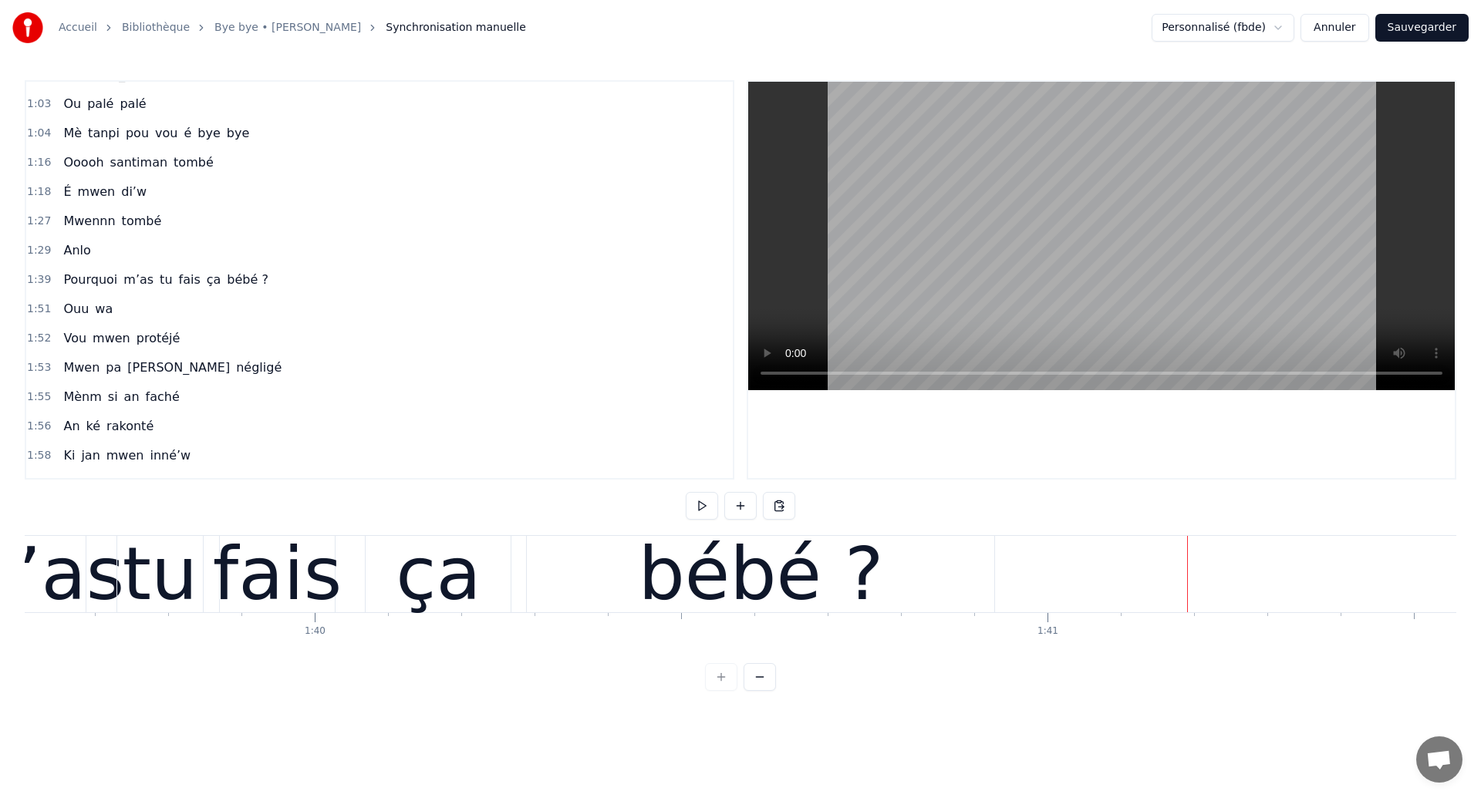
click at [462, 577] on div "ça" at bounding box center [438, 574] width 85 height 110
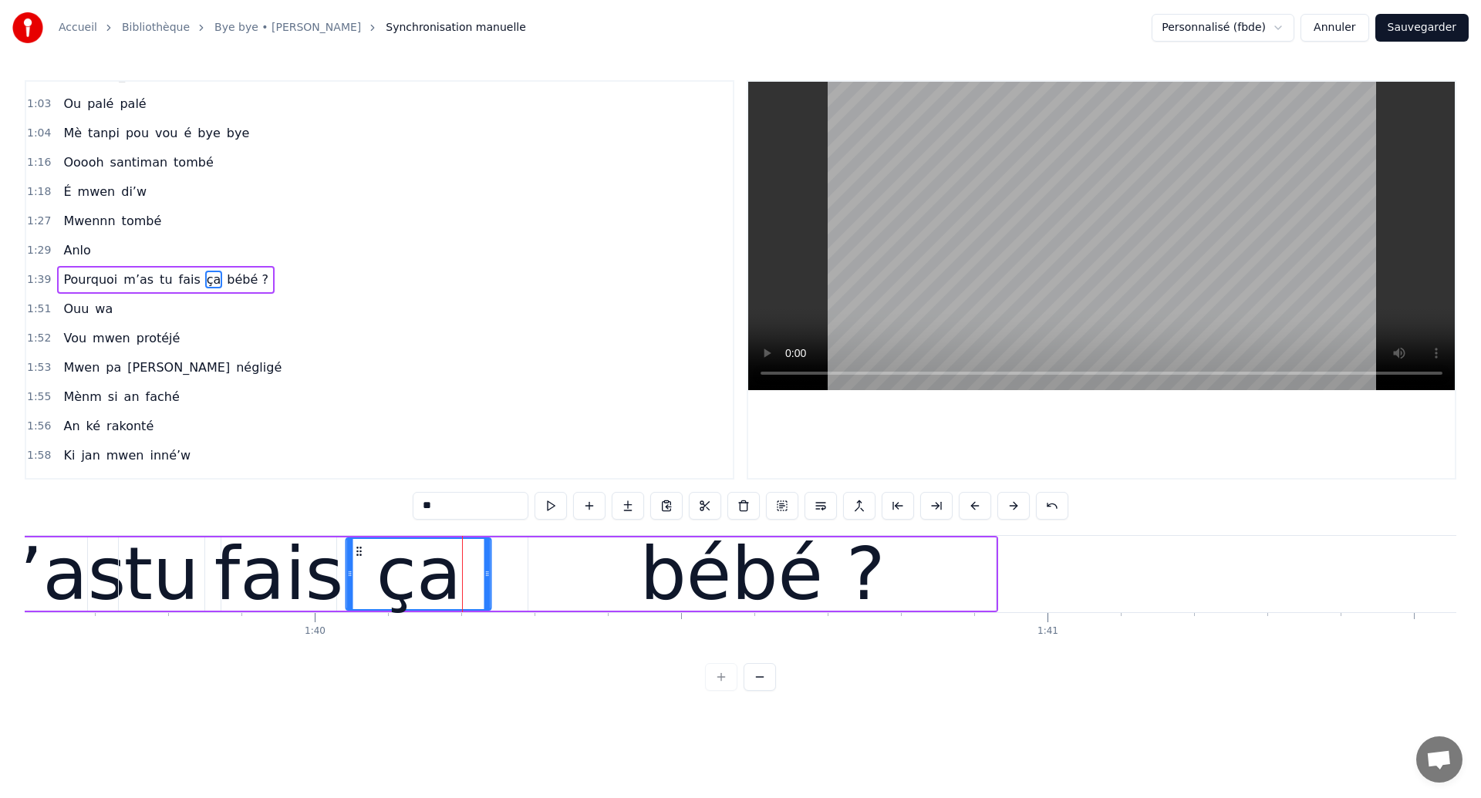
drag, startPoint x: 379, startPoint y: 548, endPoint x: 358, endPoint y: 551, distance: 21.9
click at [358, 551] on icon at bounding box center [359, 551] width 12 height 12
click at [669, 587] on div "bébé ?" at bounding box center [761, 574] width 245 height 110
type input "******"
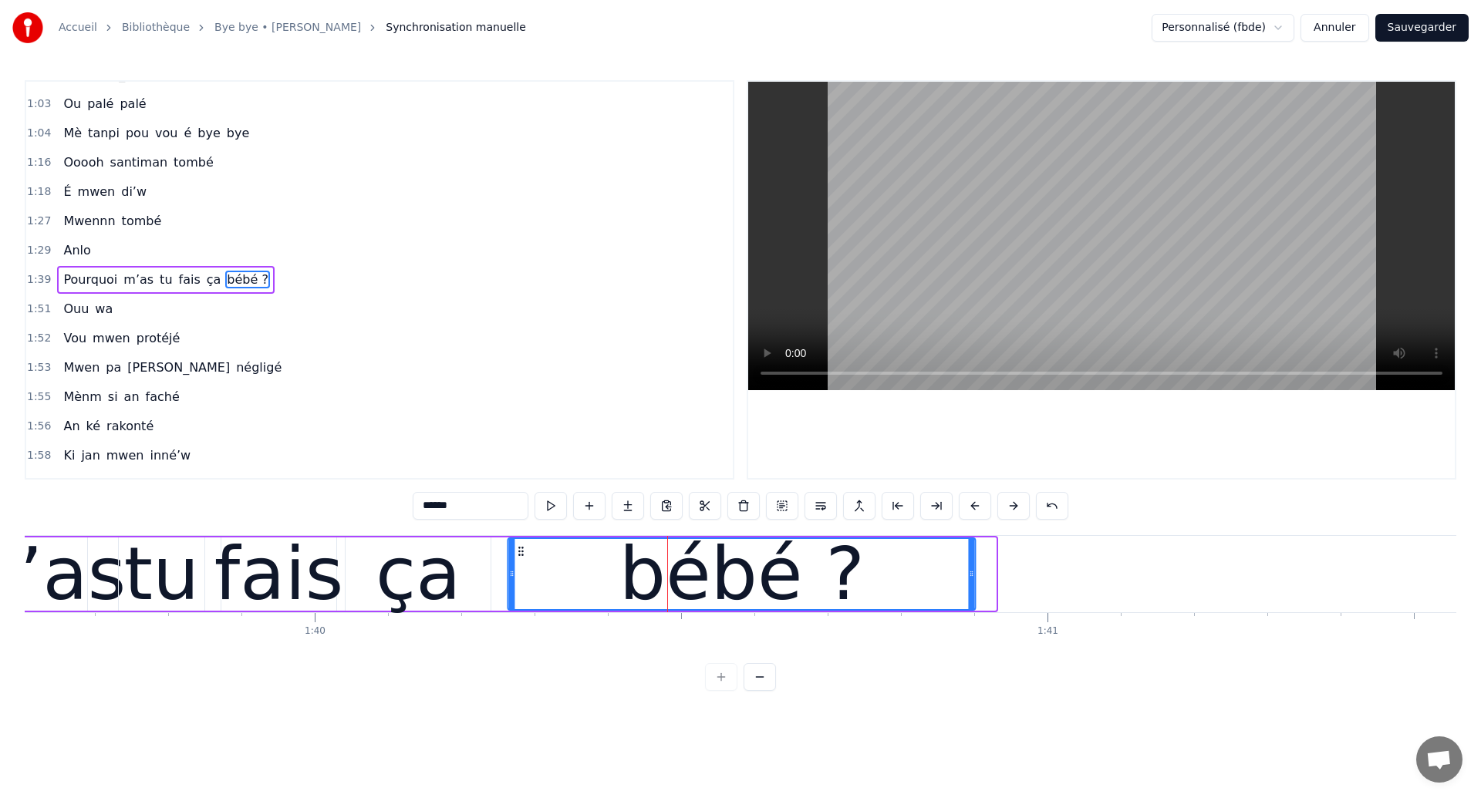
drag, startPoint x: 538, startPoint y: 551, endPoint x: 517, endPoint y: 556, distance: 21.3
click at [517, 556] on icon at bounding box center [521, 551] width 12 height 12
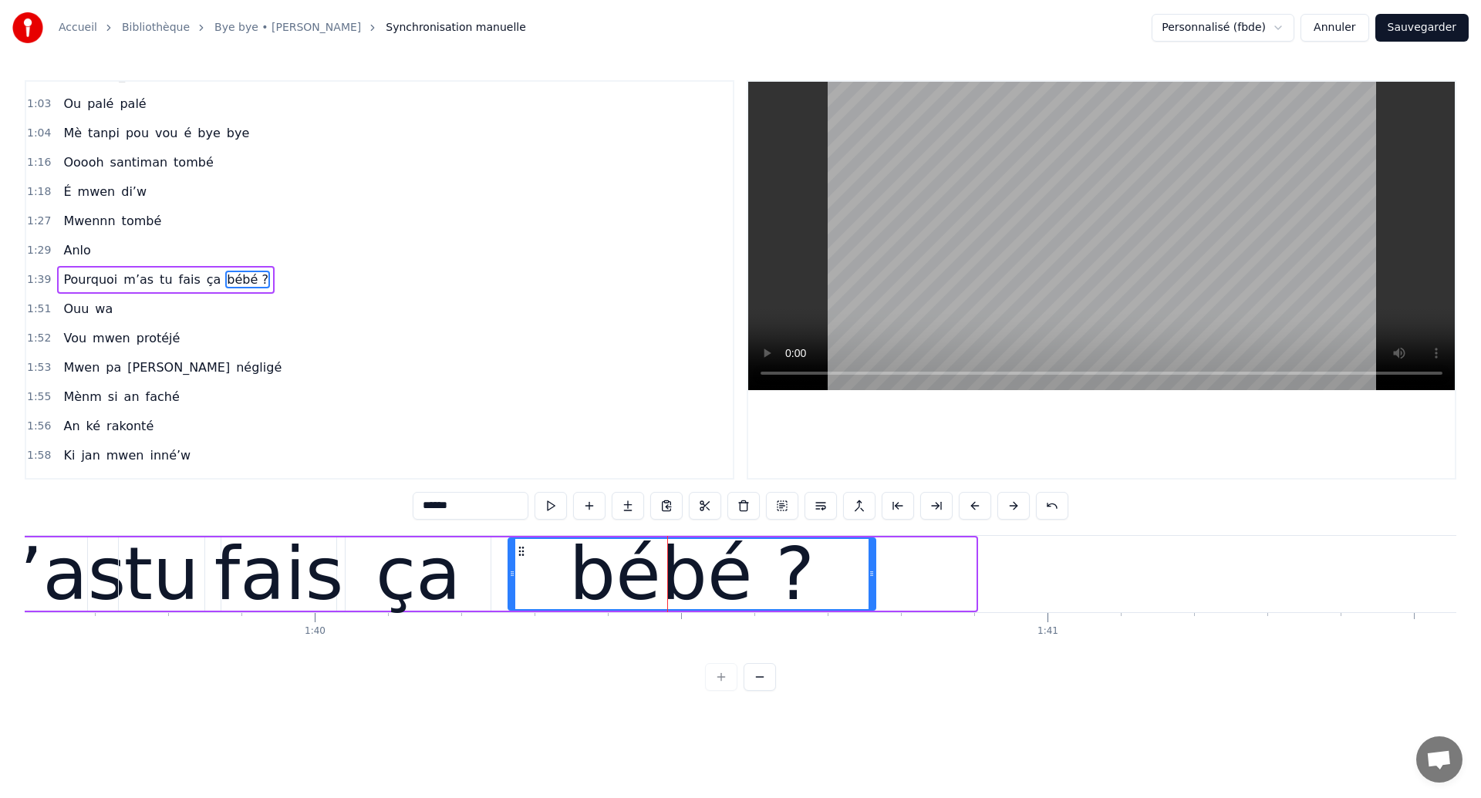
drag, startPoint x: 971, startPoint y: 580, endPoint x: 869, endPoint y: 582, distance: 101.8
click at [869, 582] on div at bounding box center [871, 574] width 6 height 70
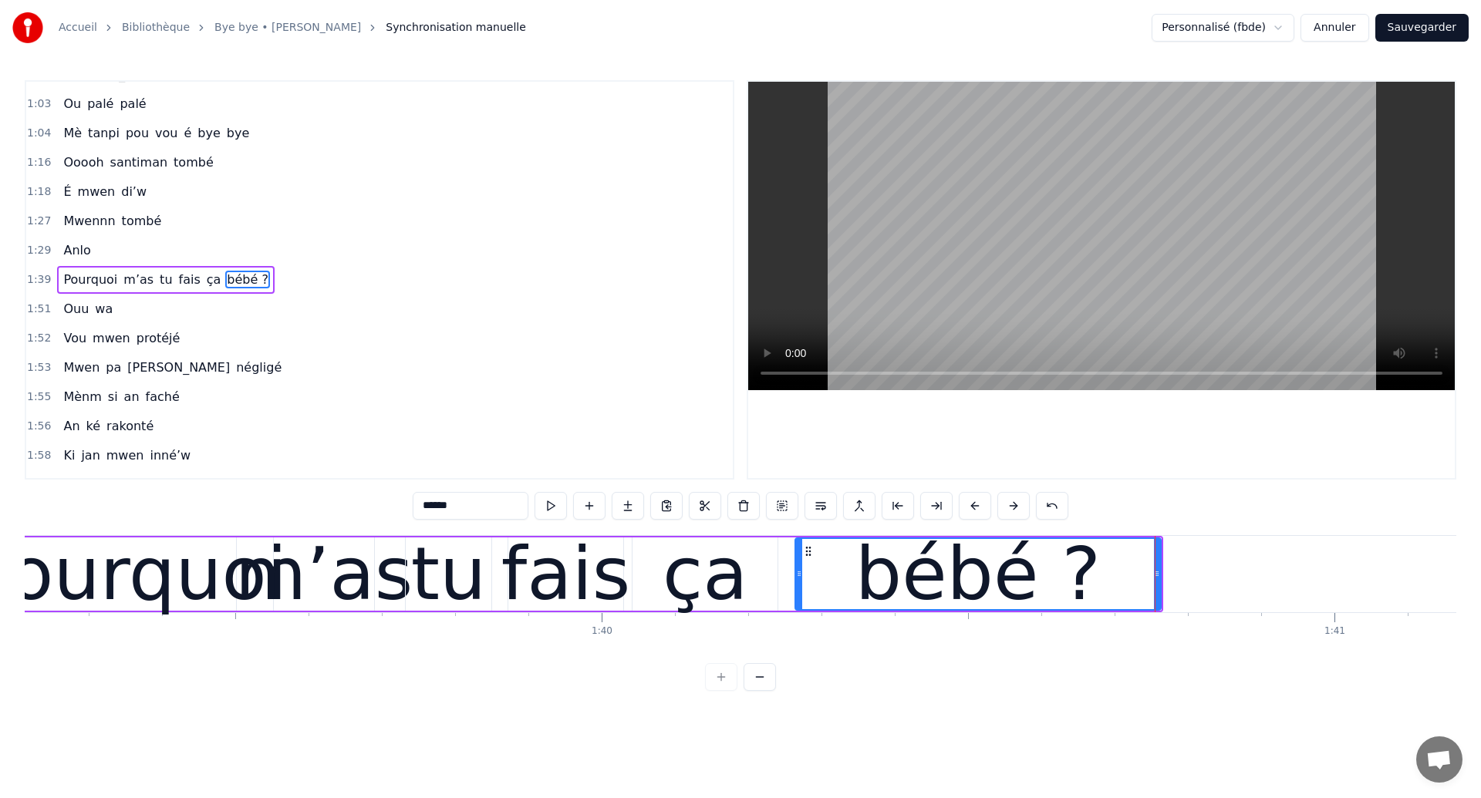
scroll to position [0, 72651]
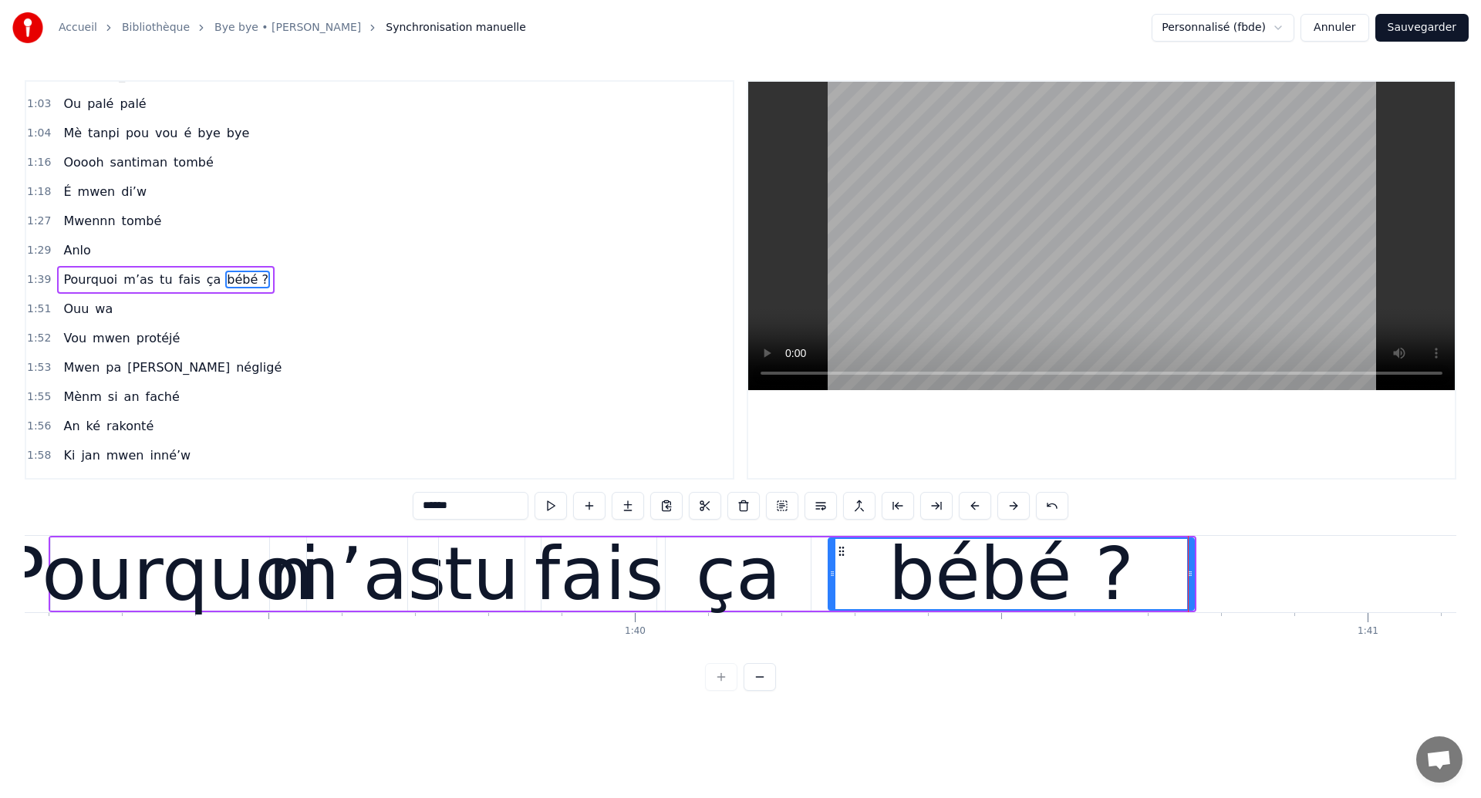
click at [52, 287] on div "1:39 Pourquoi m’as tu fais ça bébé ?" at bounding box center [379, 279] width 706 height 29
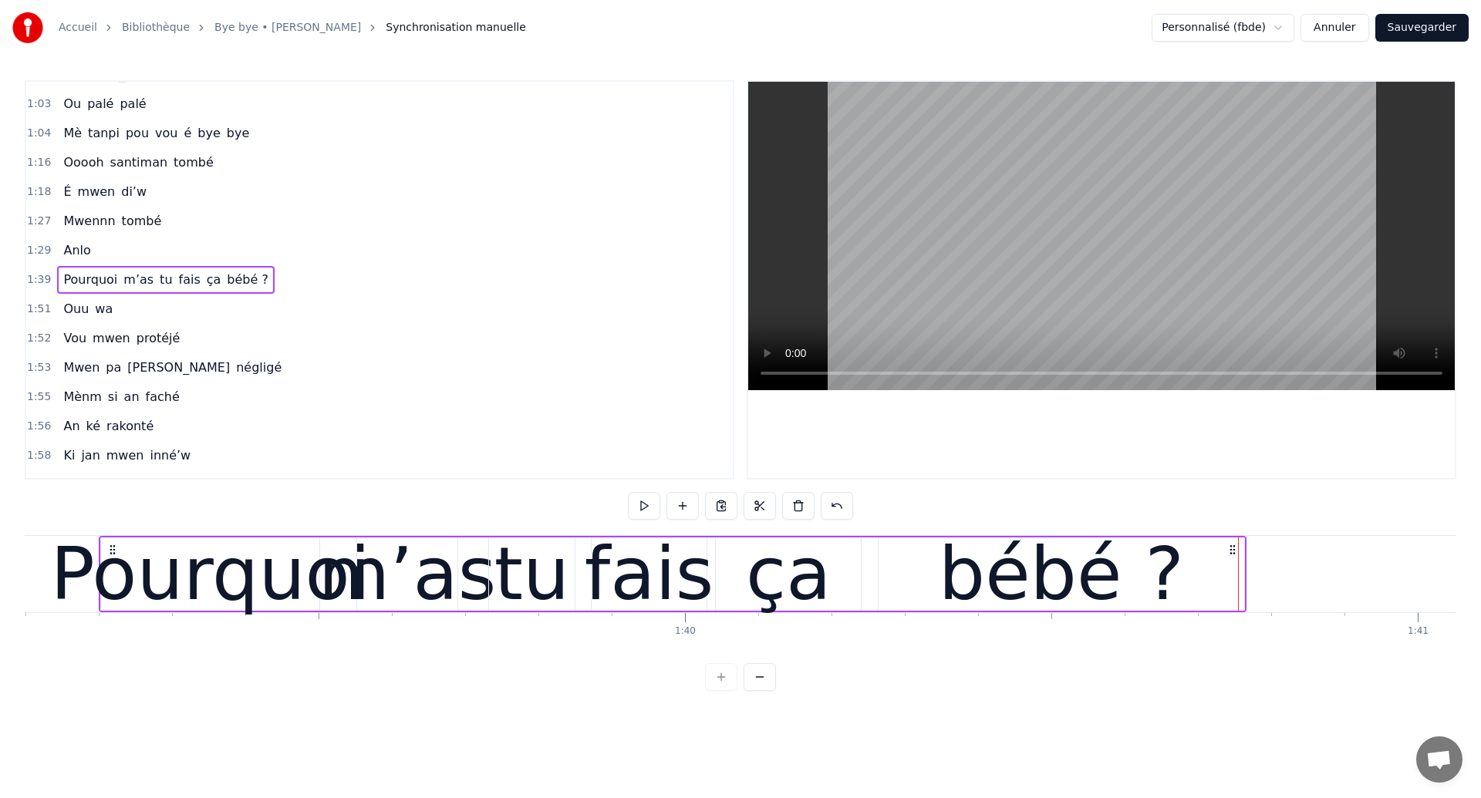
scroll to position [0, 72597]
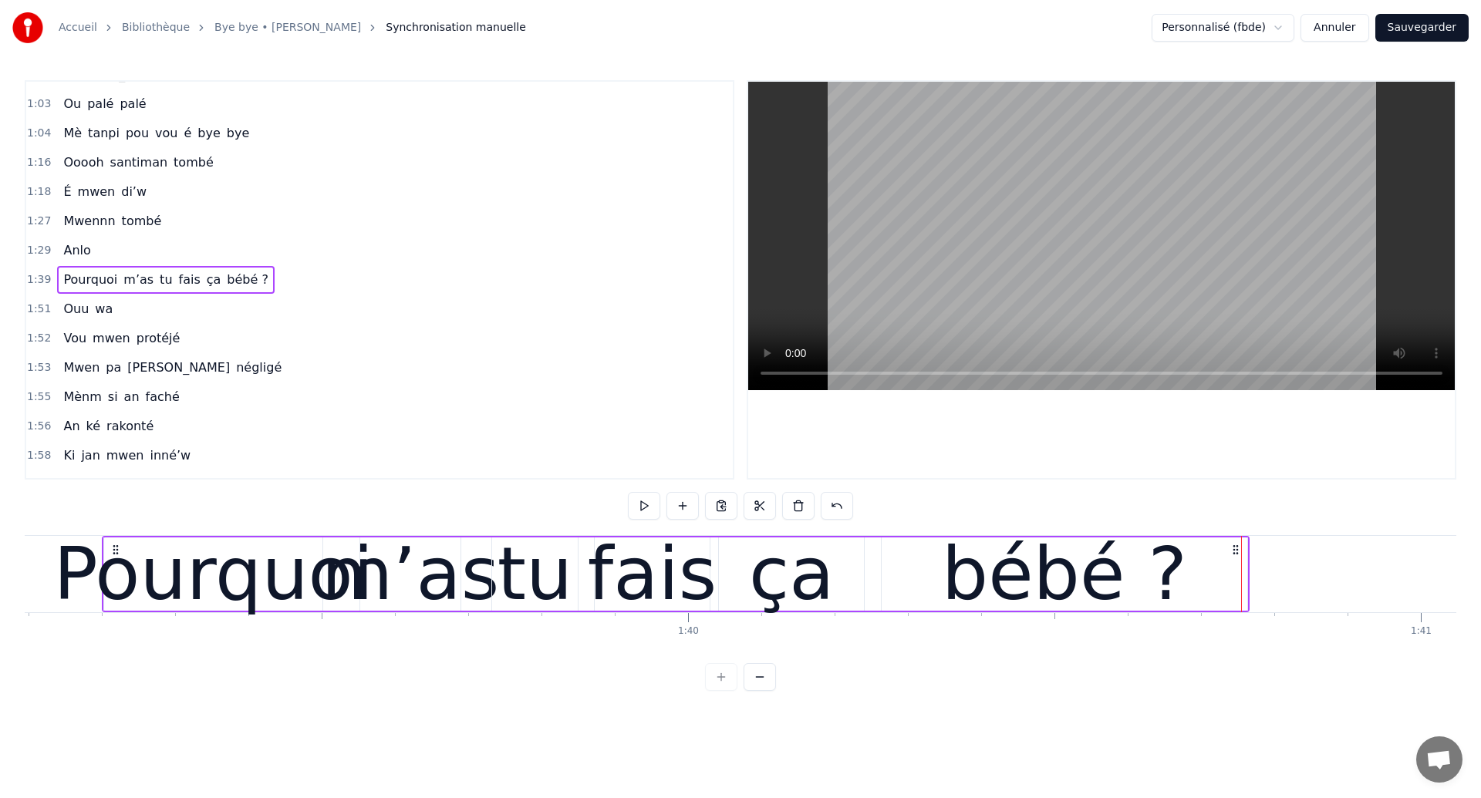
click at [76, 280] on span "Pourquoi" at bounding box center [90, 280] width 57 height 18
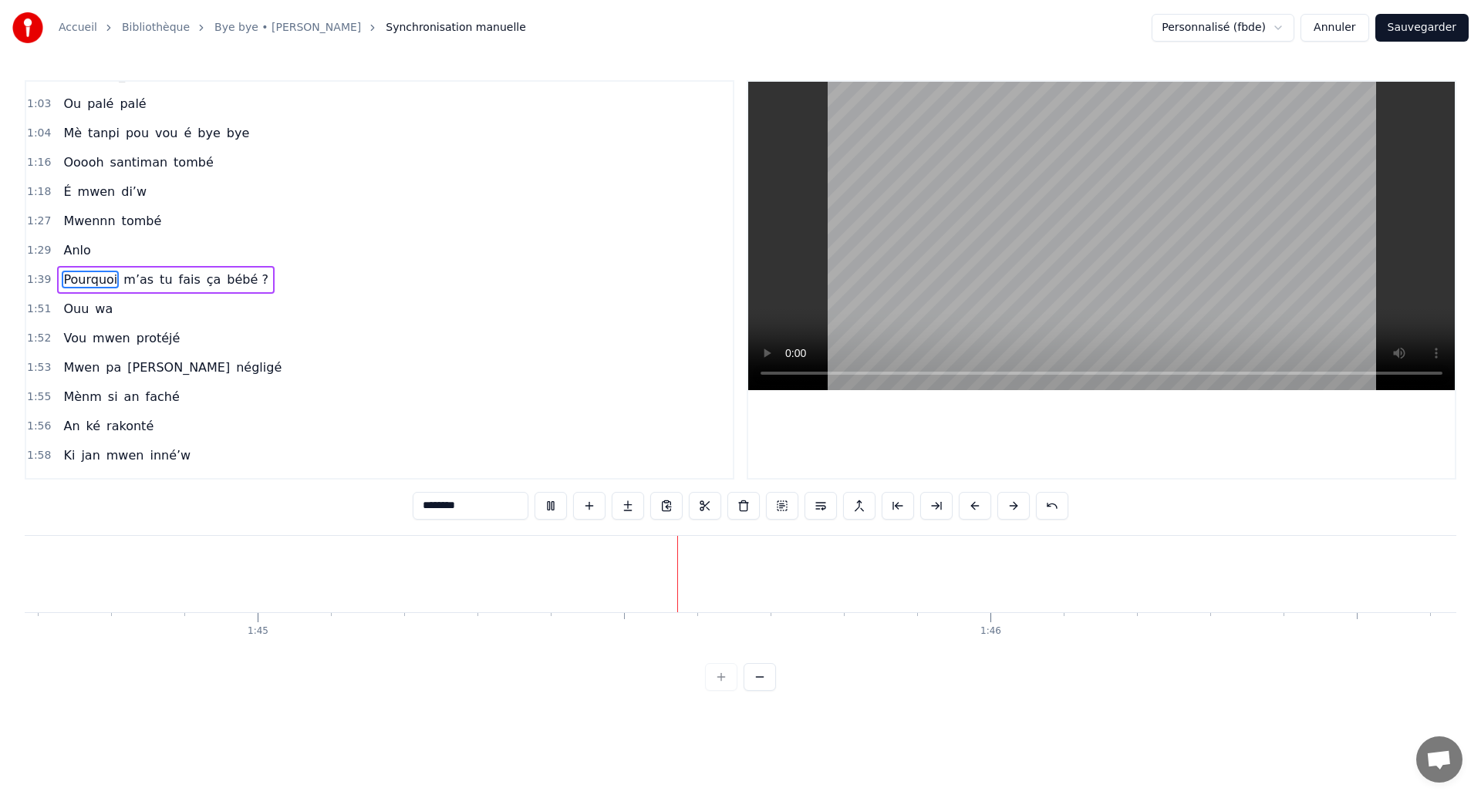
scroll to position [0, 76697]
click at [1441, 19] on button "Sauvegarder" at bounding box center [1421, 28] width 93 height 28
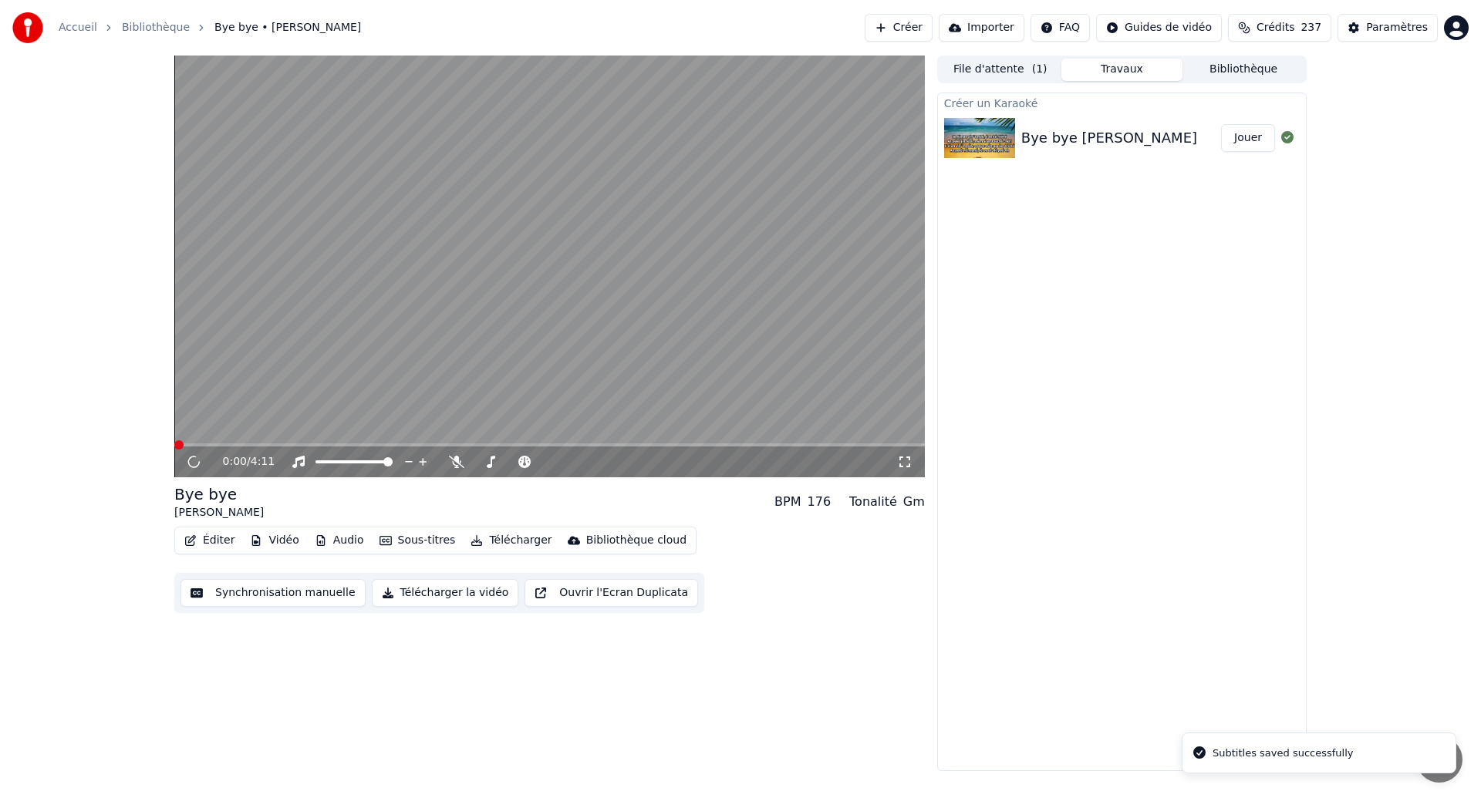
click at [241, 588] on button "Synchronisation manuelle" at bounding box center [272, 593] width 185 height 28
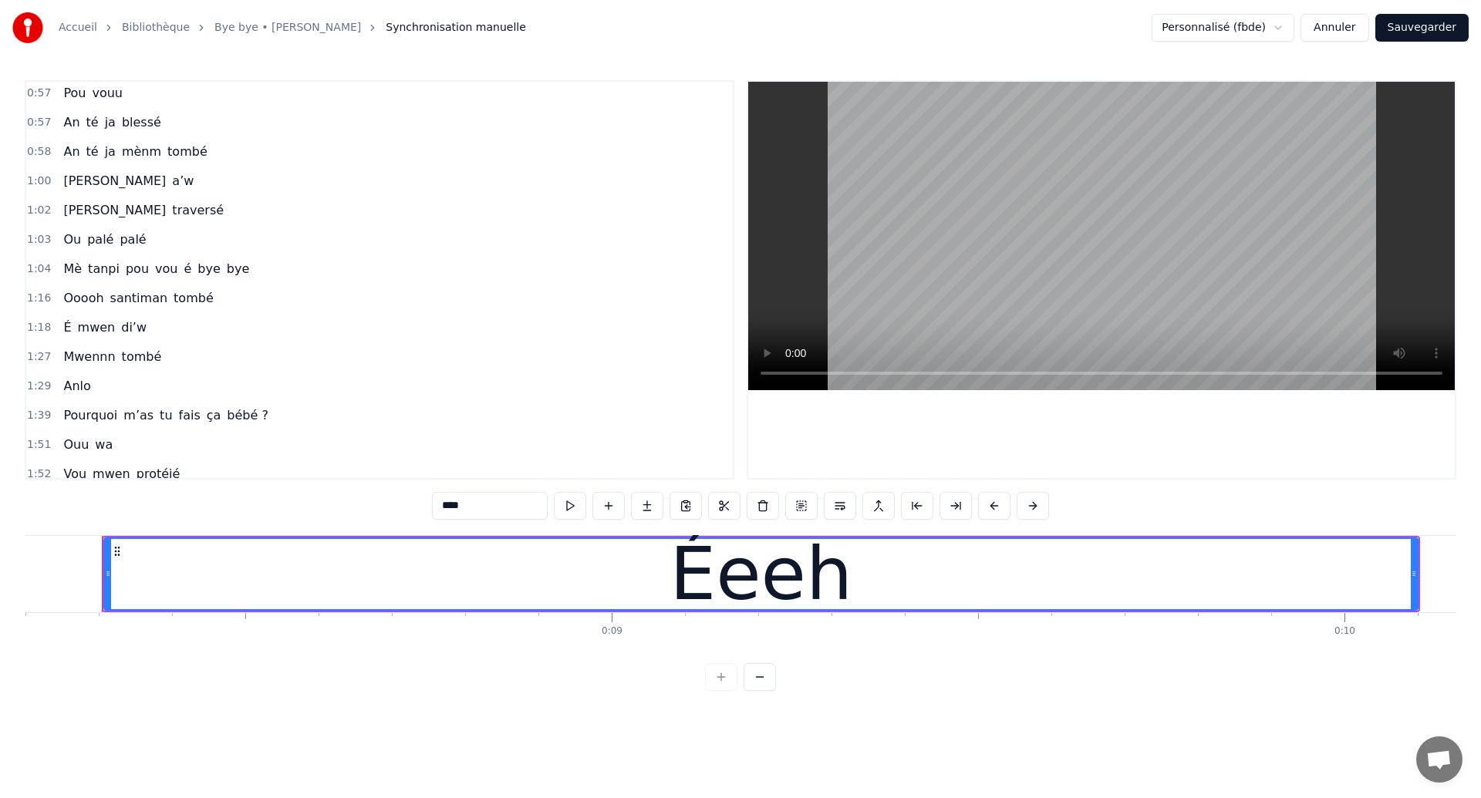
scroll to position [477, 0]
click at [70, 414] on span "Pourquoi" at bounding box center [90, 411] width 57 height 18
type input "********"
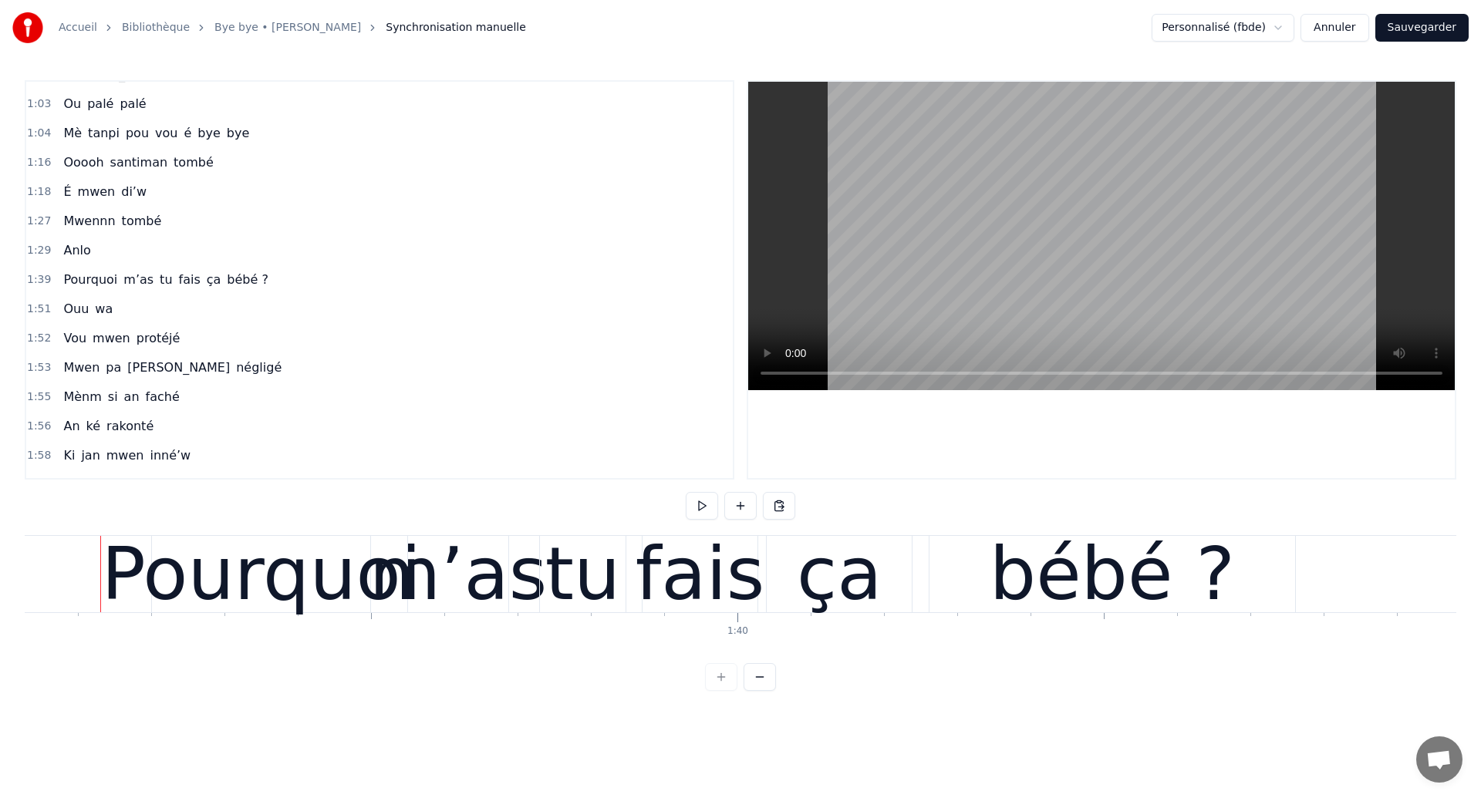
scroll to position [0, 72547]
click at [1339, 32] on button "Annuler" at bounding box center [1334, 28] width 68 height 28
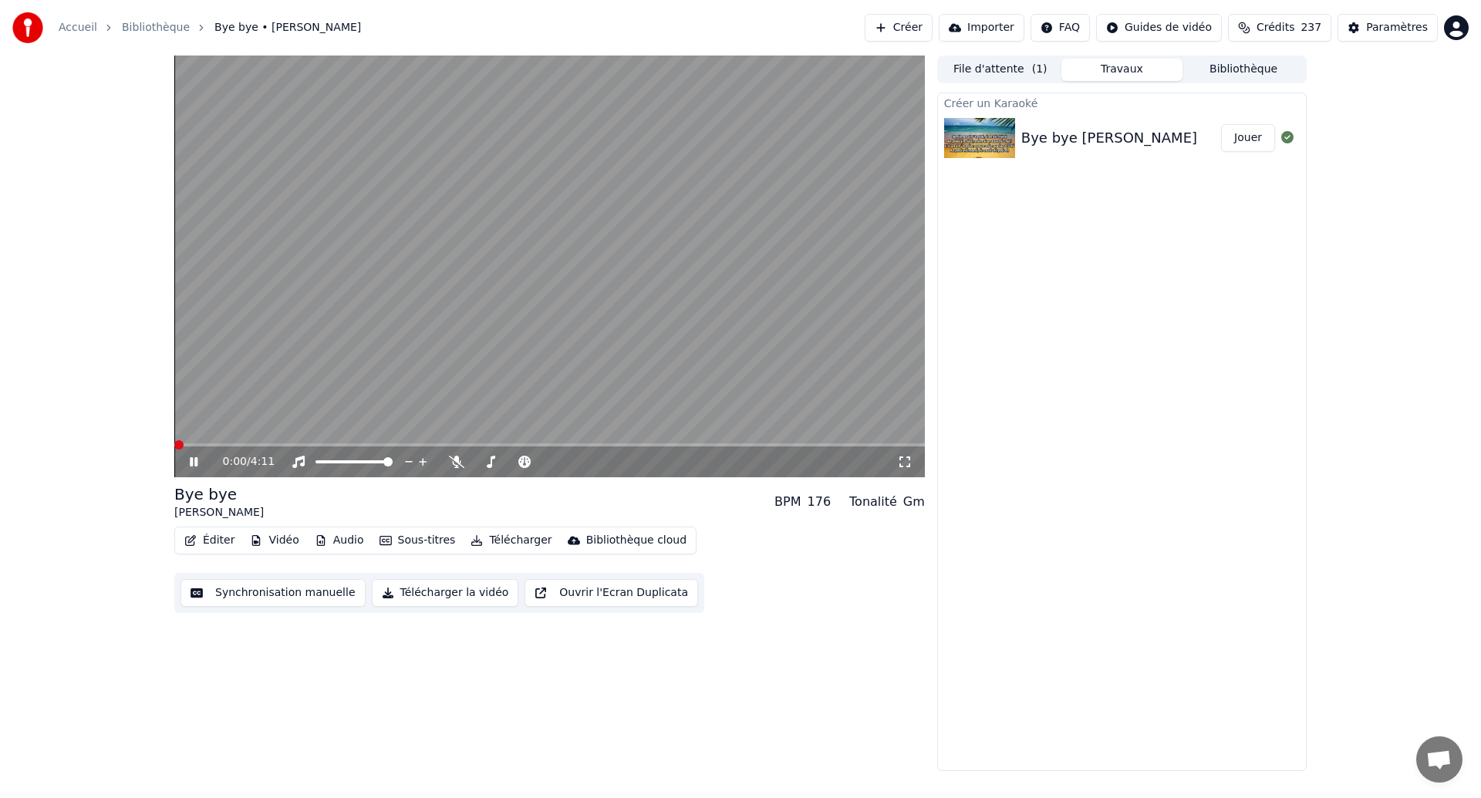
click at [190, 462] on icon at bounding box center [194, 461] width 8 height 9
click at [227, 592] on button "Synchronisation manuelle" at bounding box center [272, 593] width 185 height 28
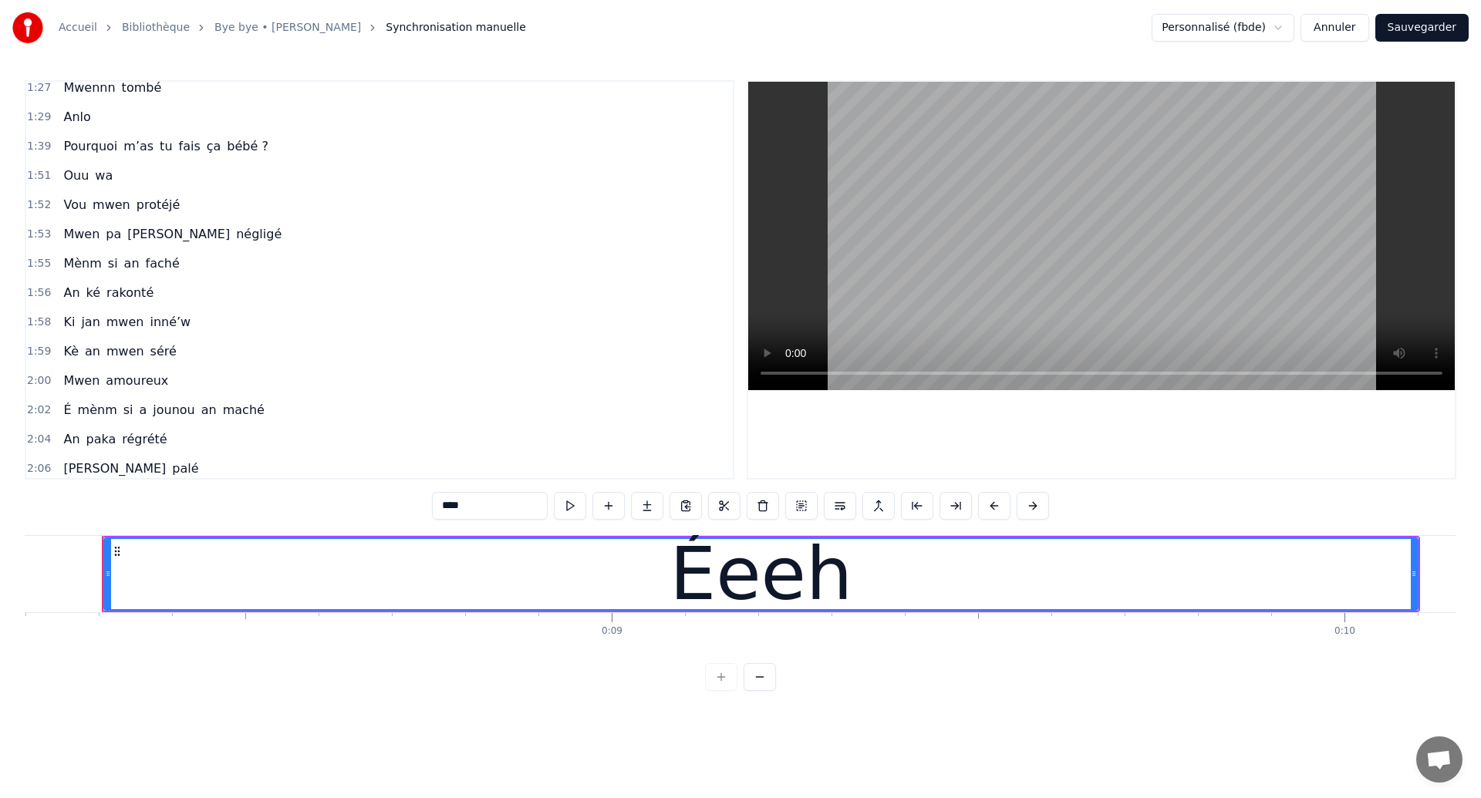
scroll to position [728, 0]
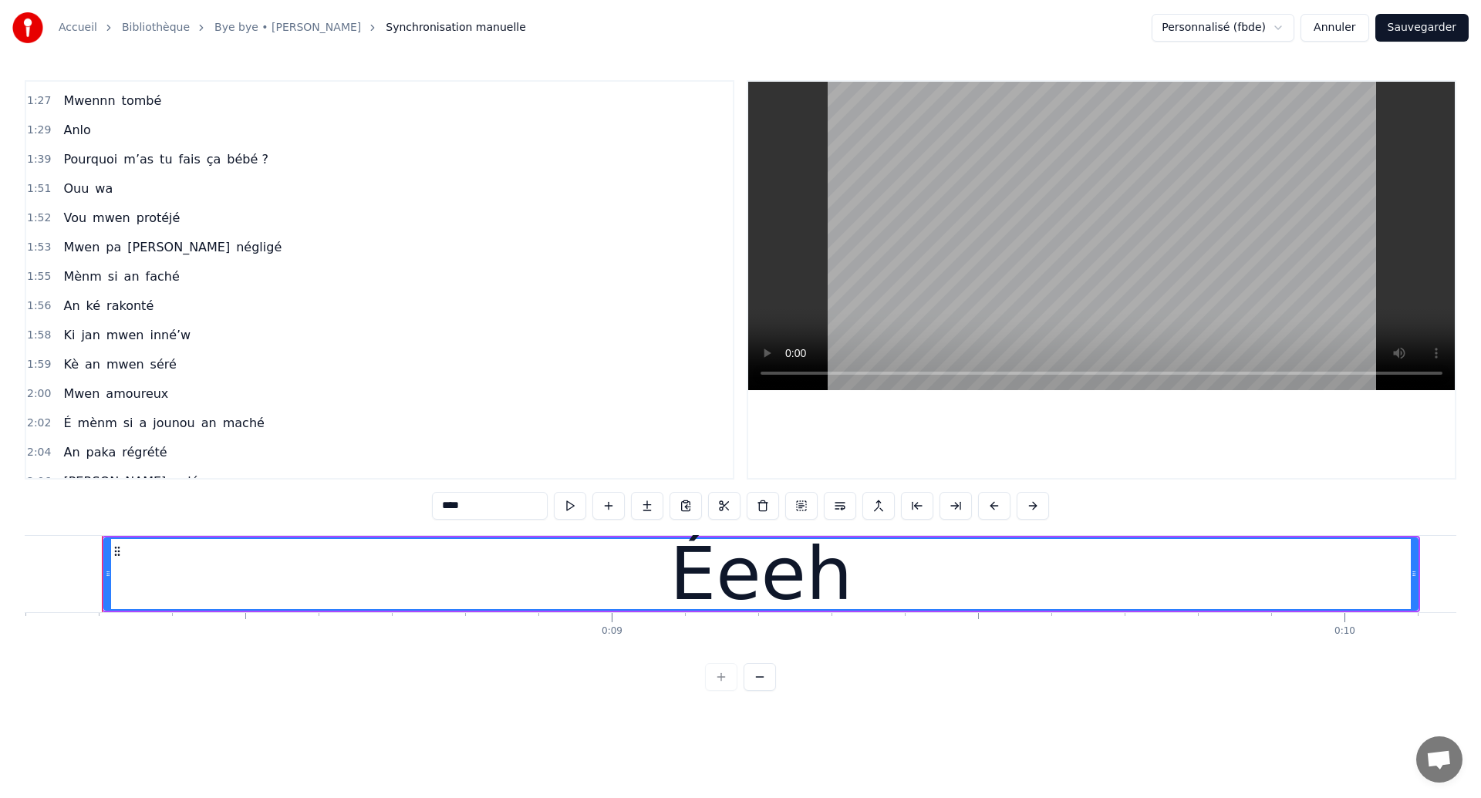
click at [99, 166] on span "Pourquoi" at bounding box center [90, 159] width 57 height 18
type input "********"
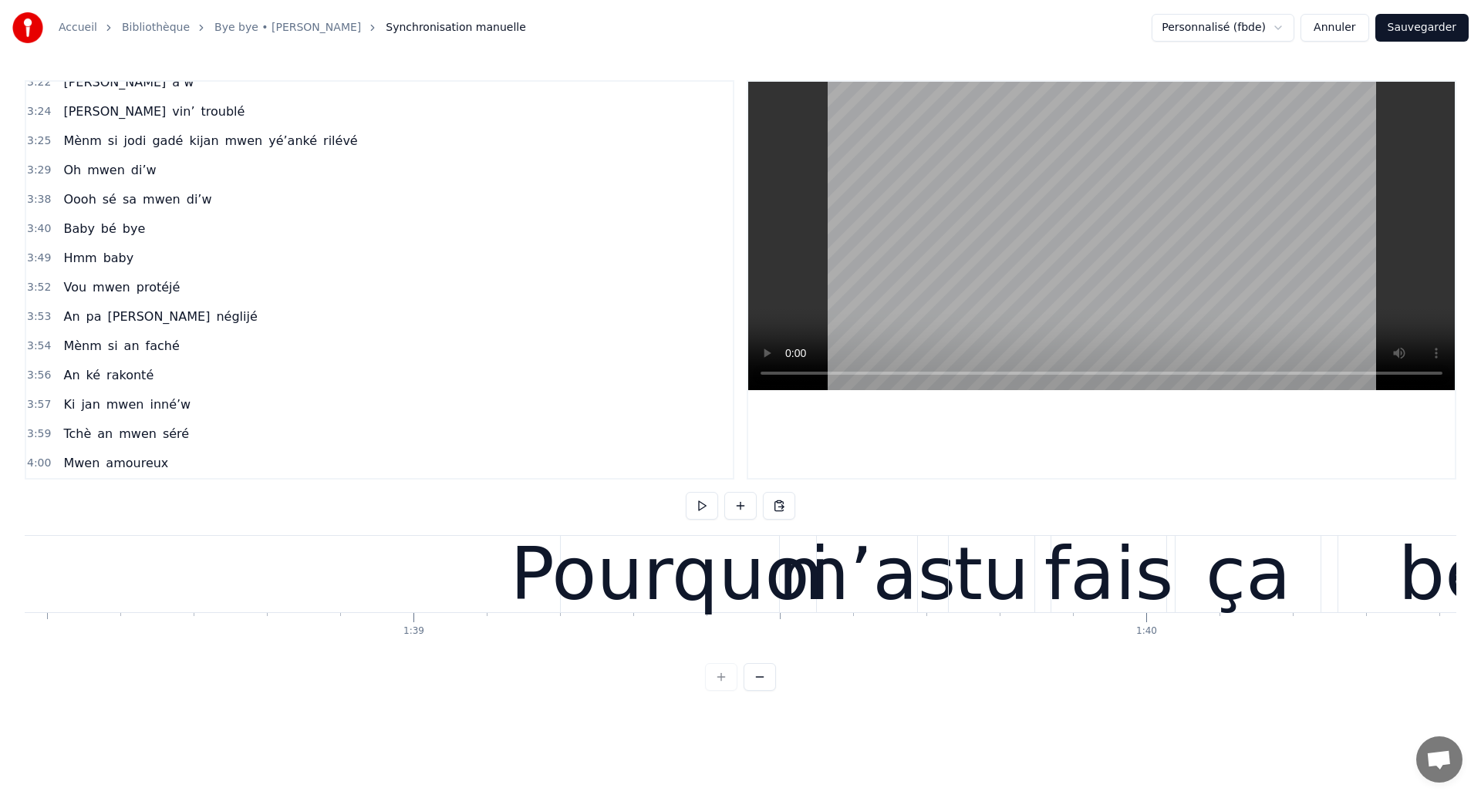
scroll to position [0, 72026]
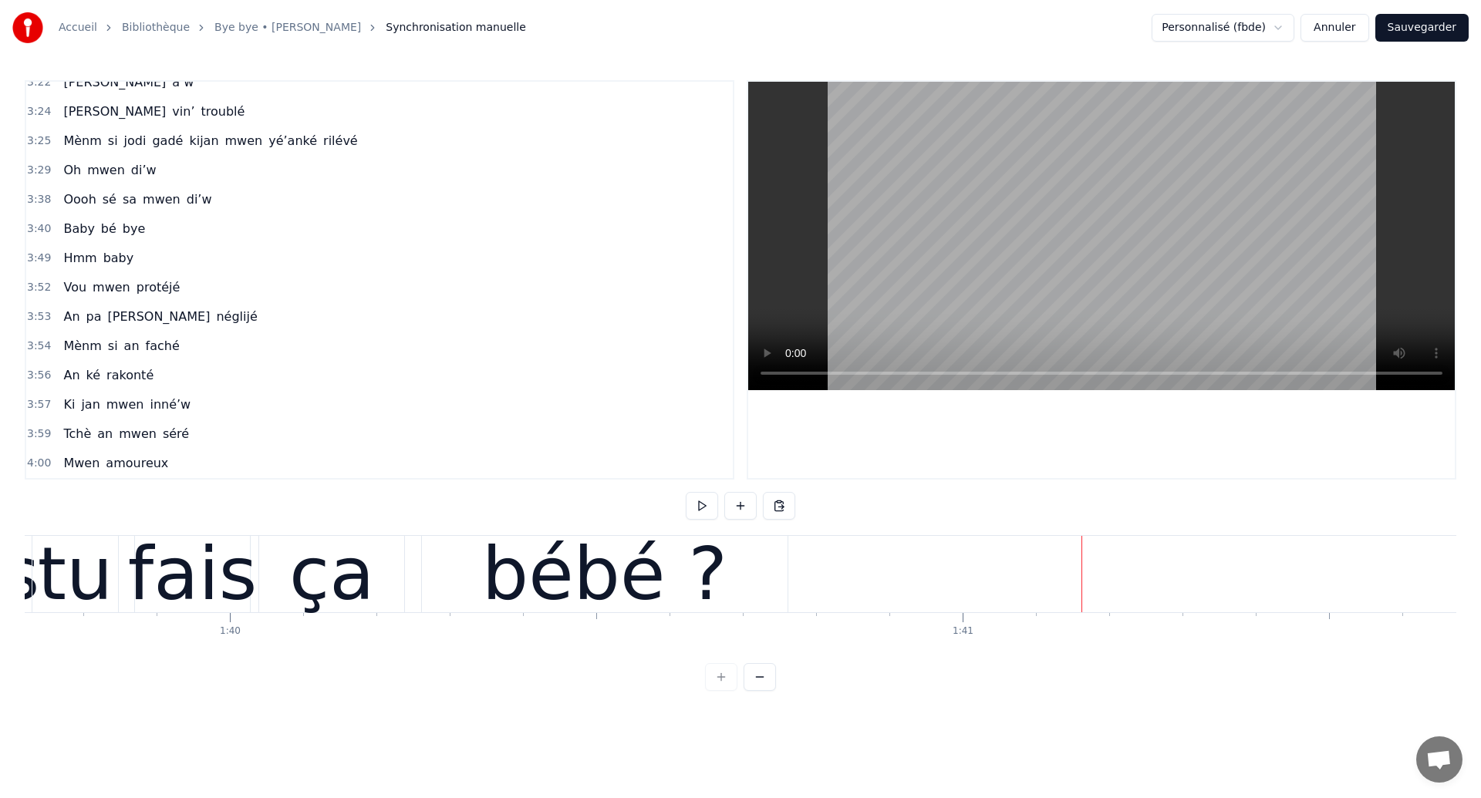
scroll to position [0, 73006]
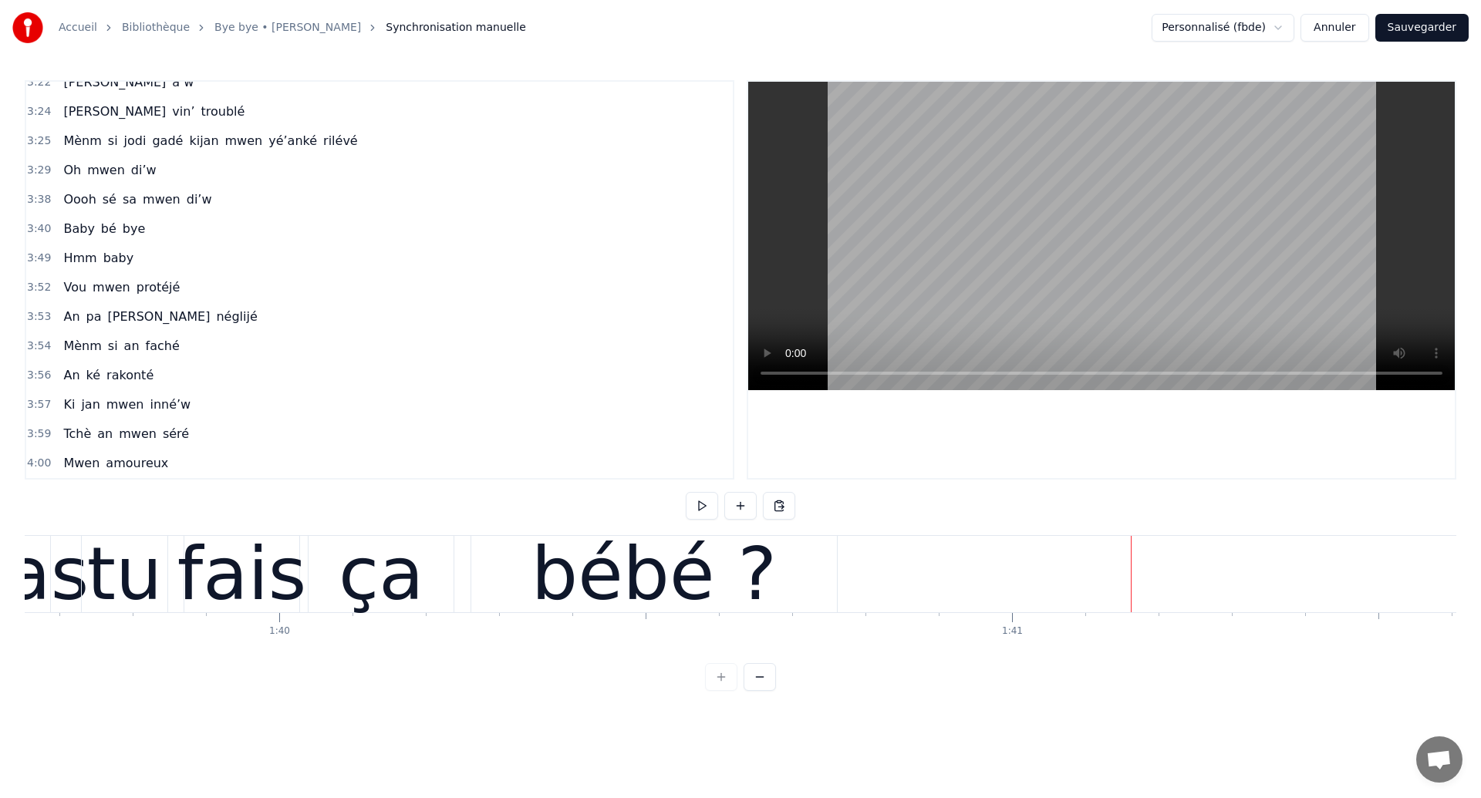
click at [84, 582] on div "tu" at bounding box center [125, 574] width 86 height 76
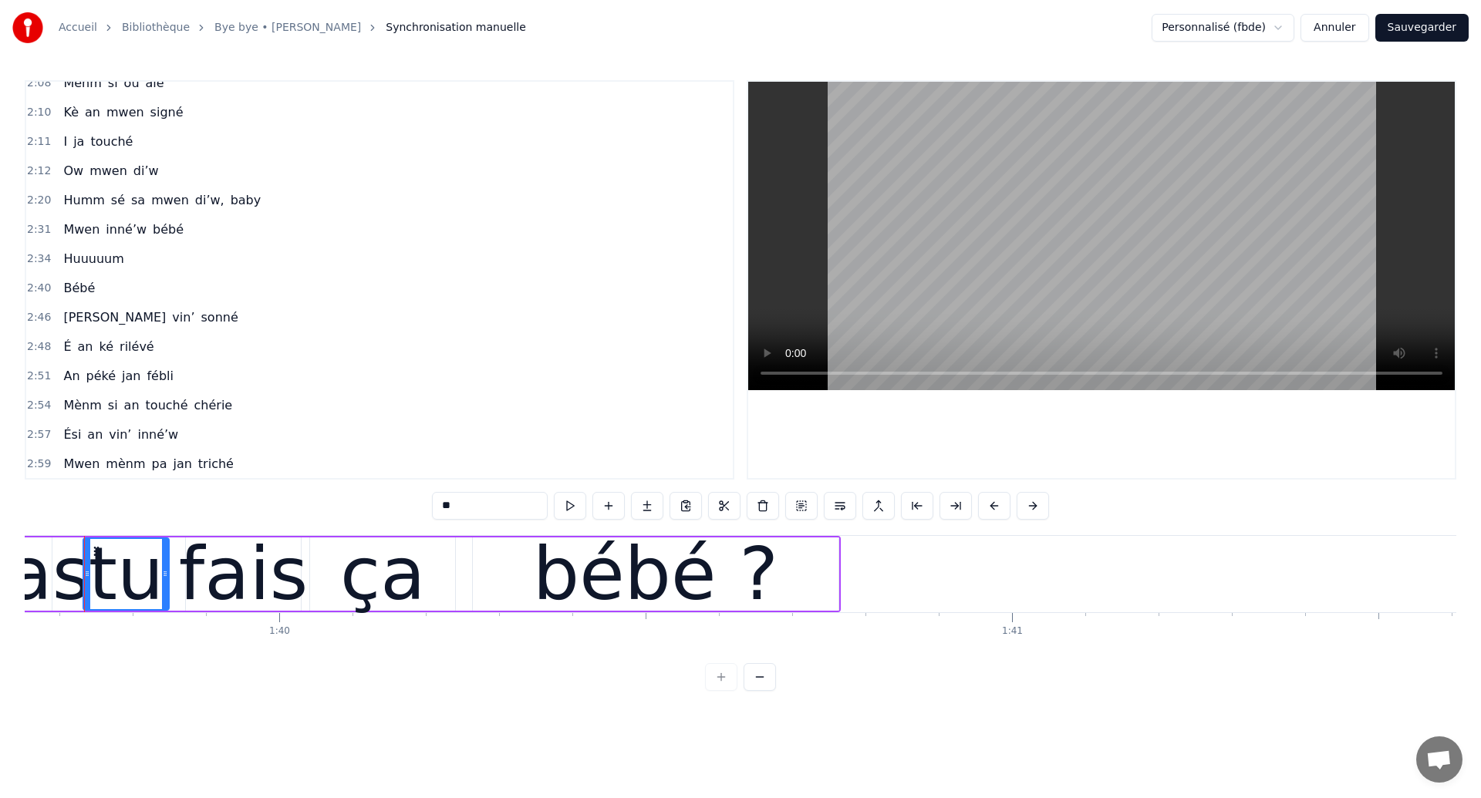
scroll to position [0, 72988]
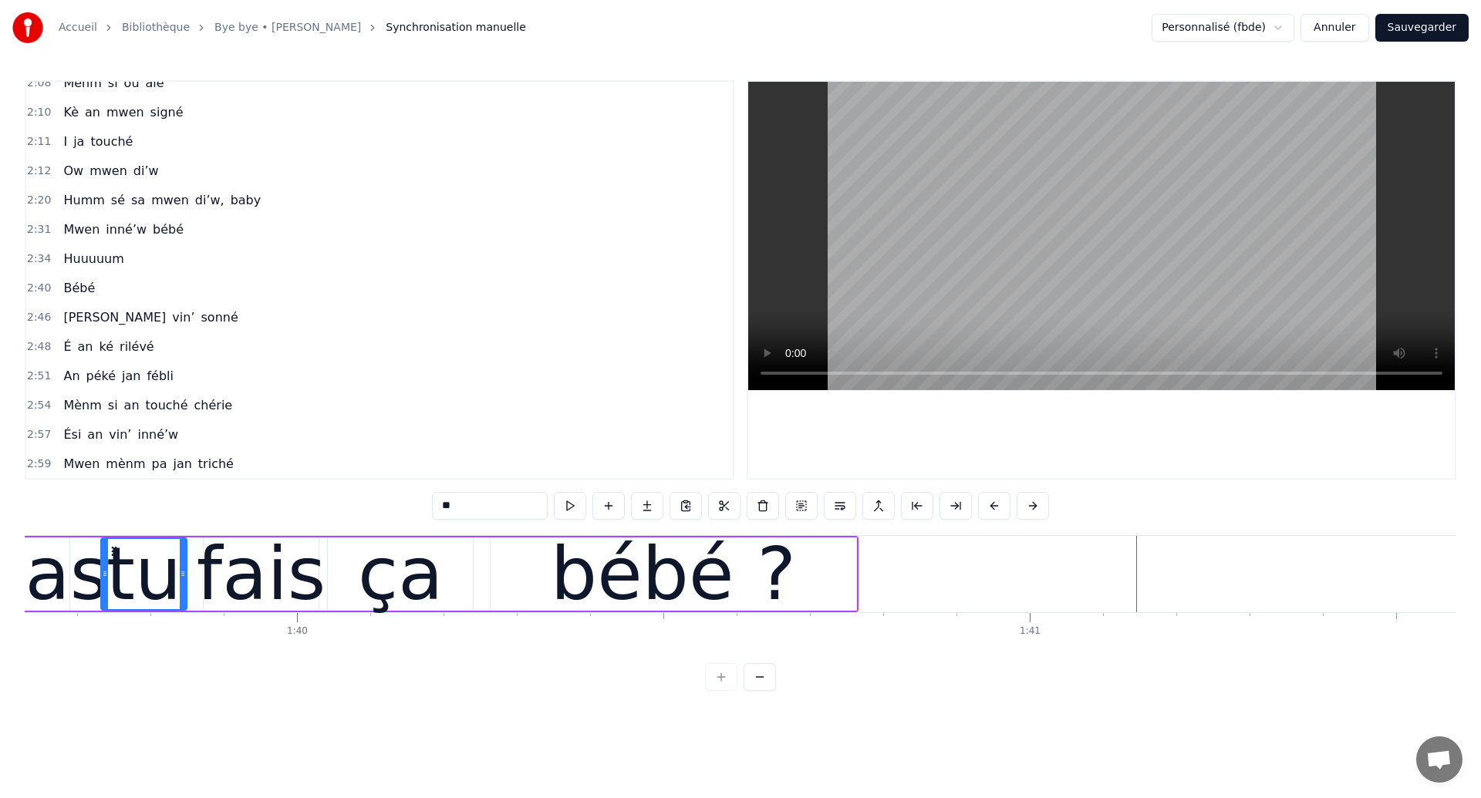
click at [161, 583] on div "tu" at bounding box center [143, 574] width 75 height 110
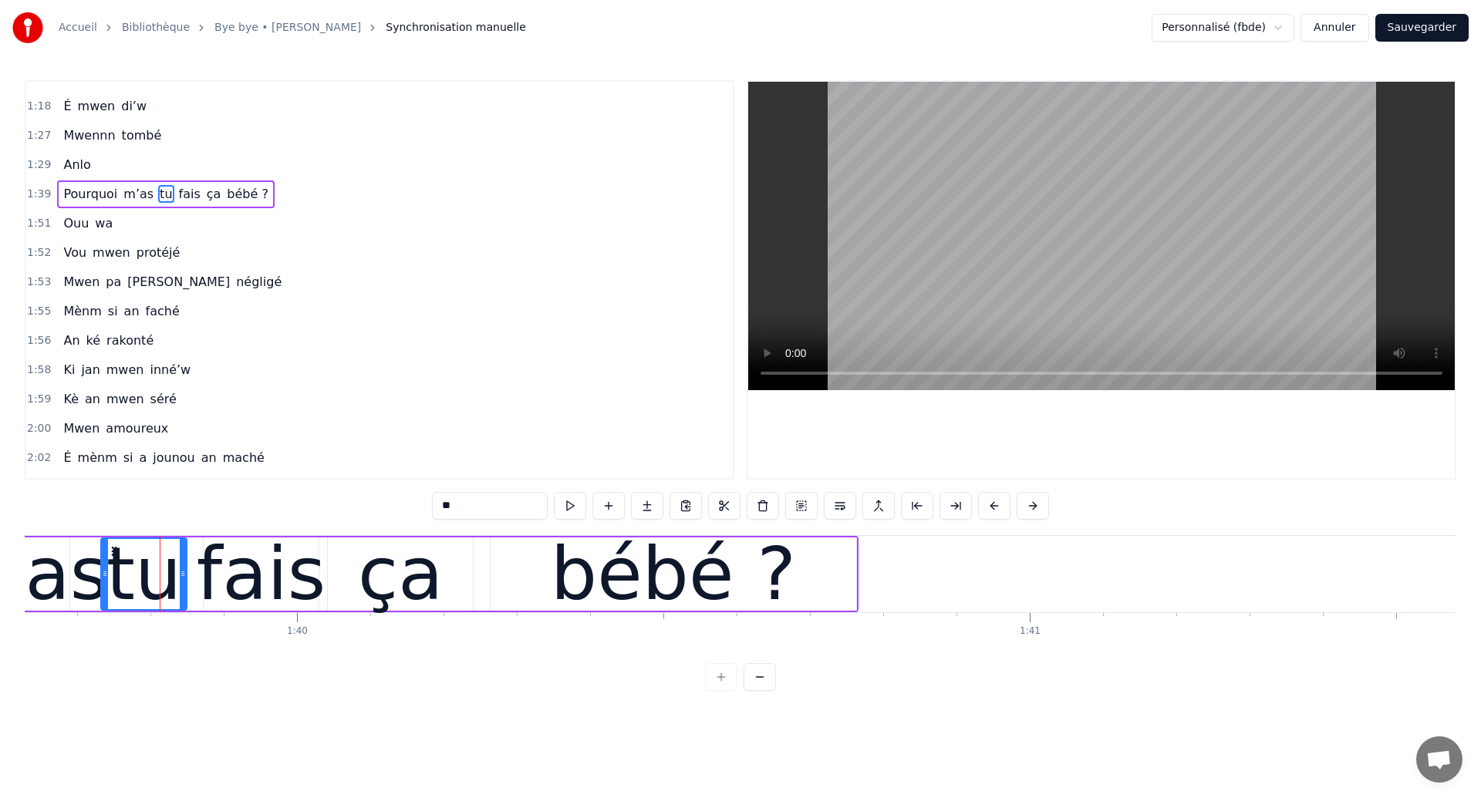
scroll to position [608, 0]
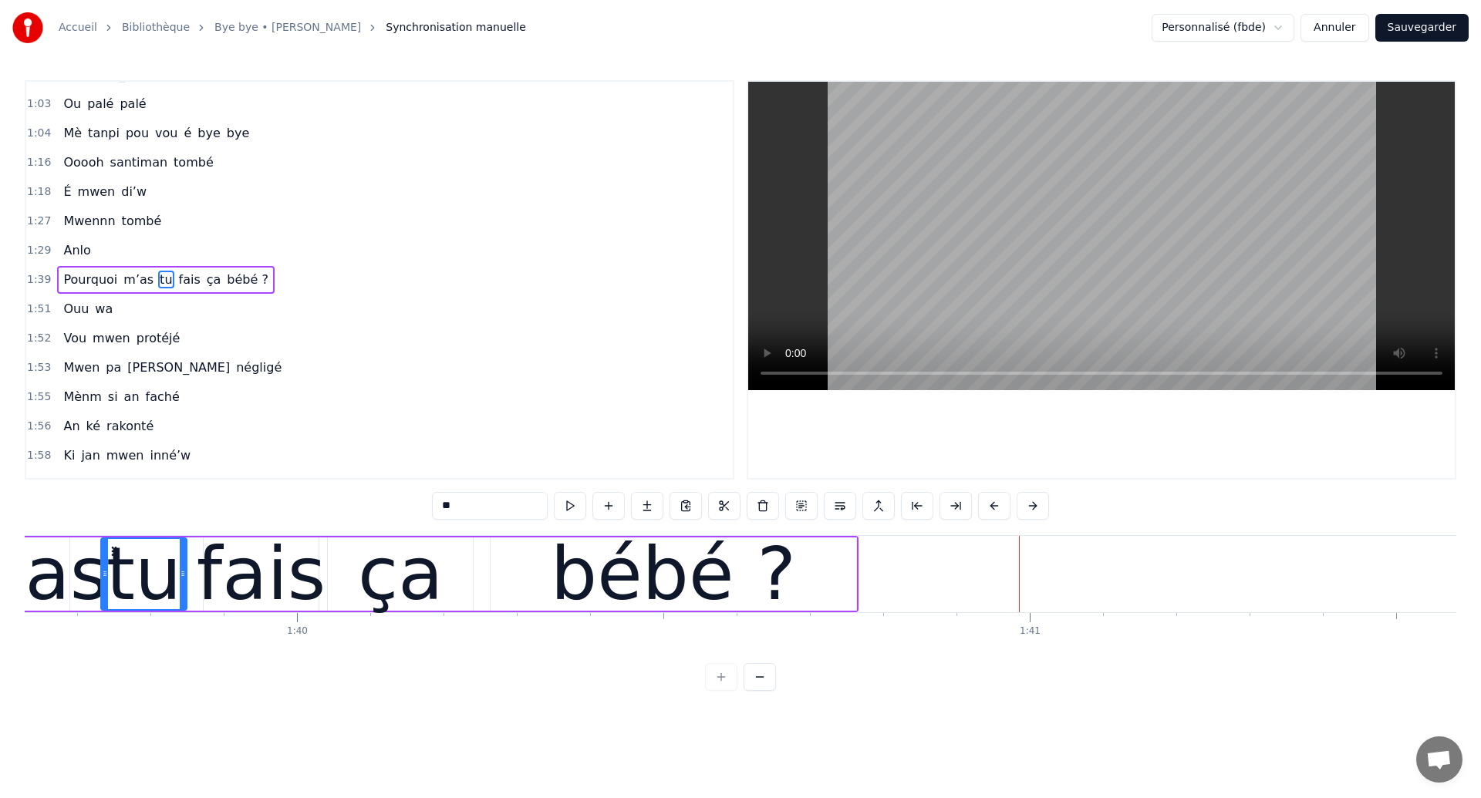
click at [807, 591] on div "bébé ?" at bounding box center [673, 574] width 366 height 73
type input "******"
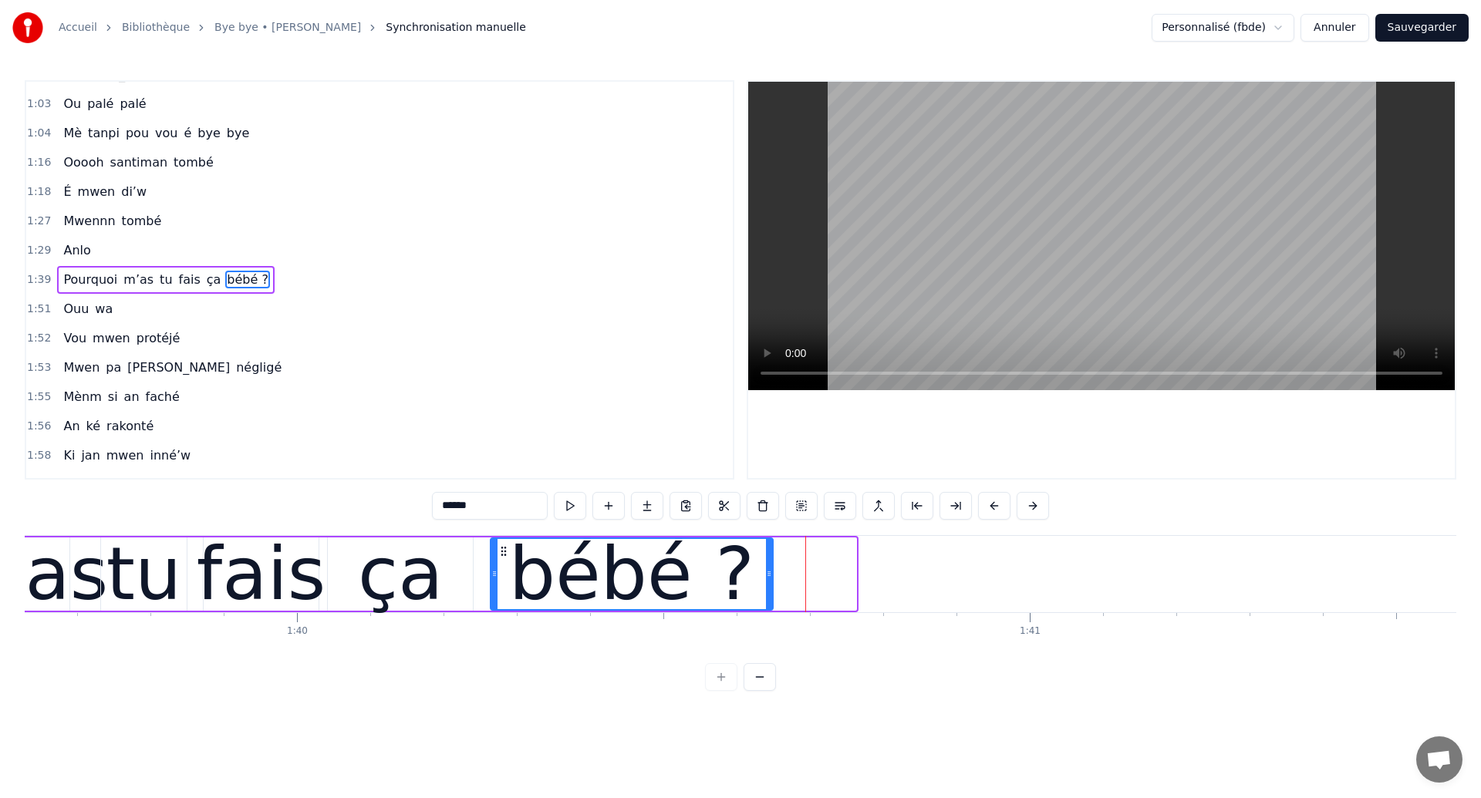
drag, startPoint x: 852, startPoint y: 583, endPoint x: 769, endPoint y: 604, distance: 85.8
click at [769, 604] on div at bounding box center [769, 574] width 6 height 70
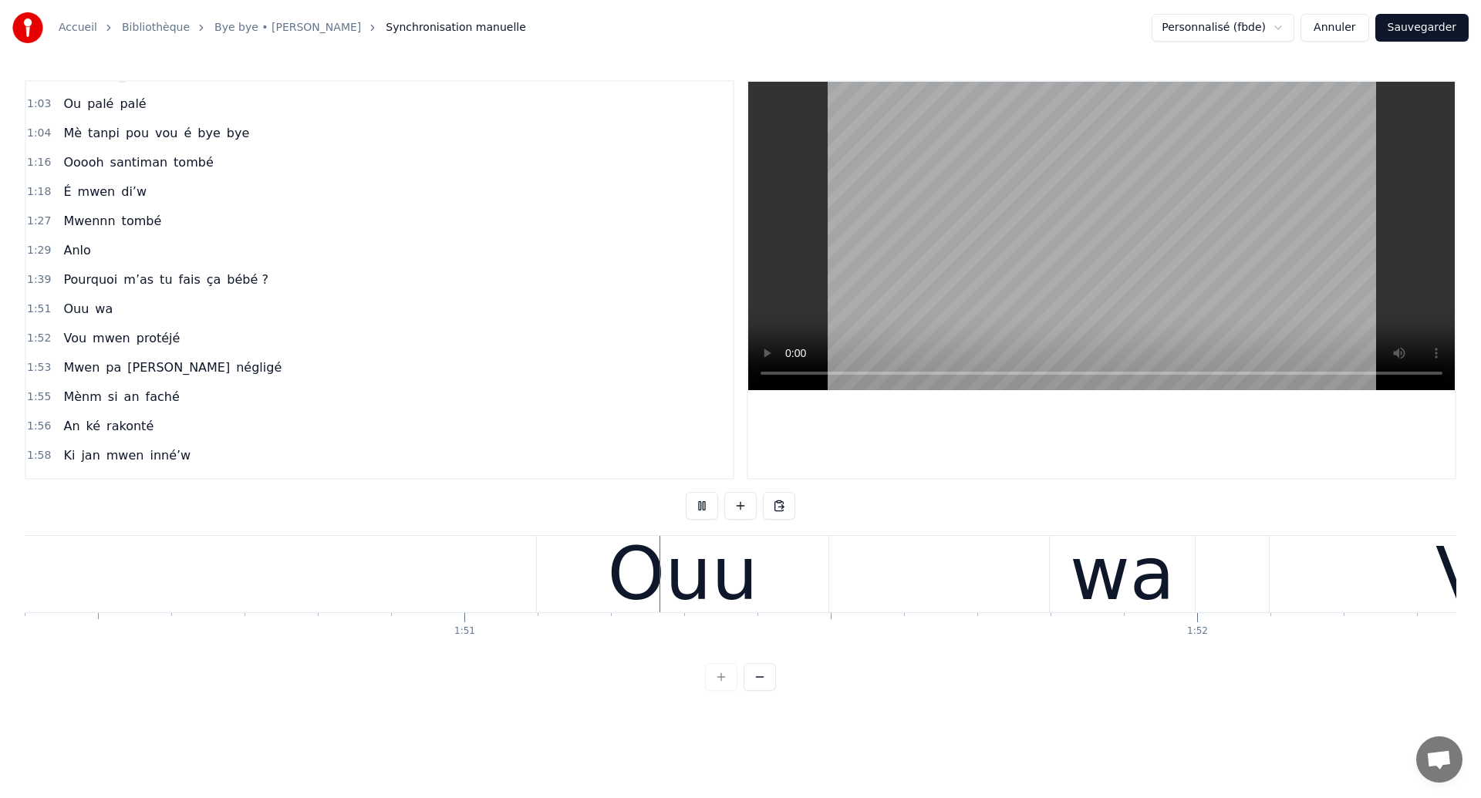
scroll to position [0, 80904]
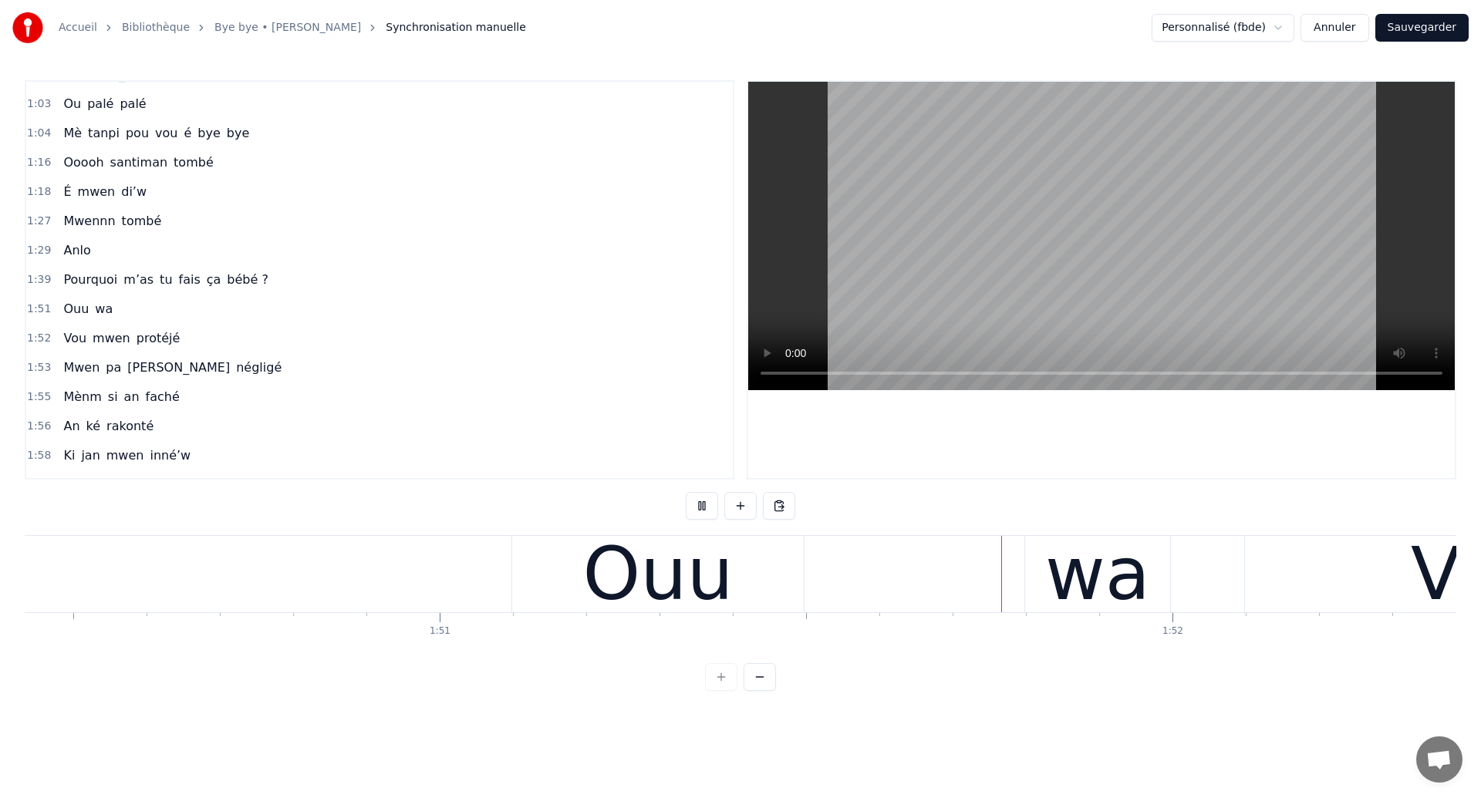
click at [770, 574] on div "Ouu" at bounding box center [658, 574] width 292 height 76
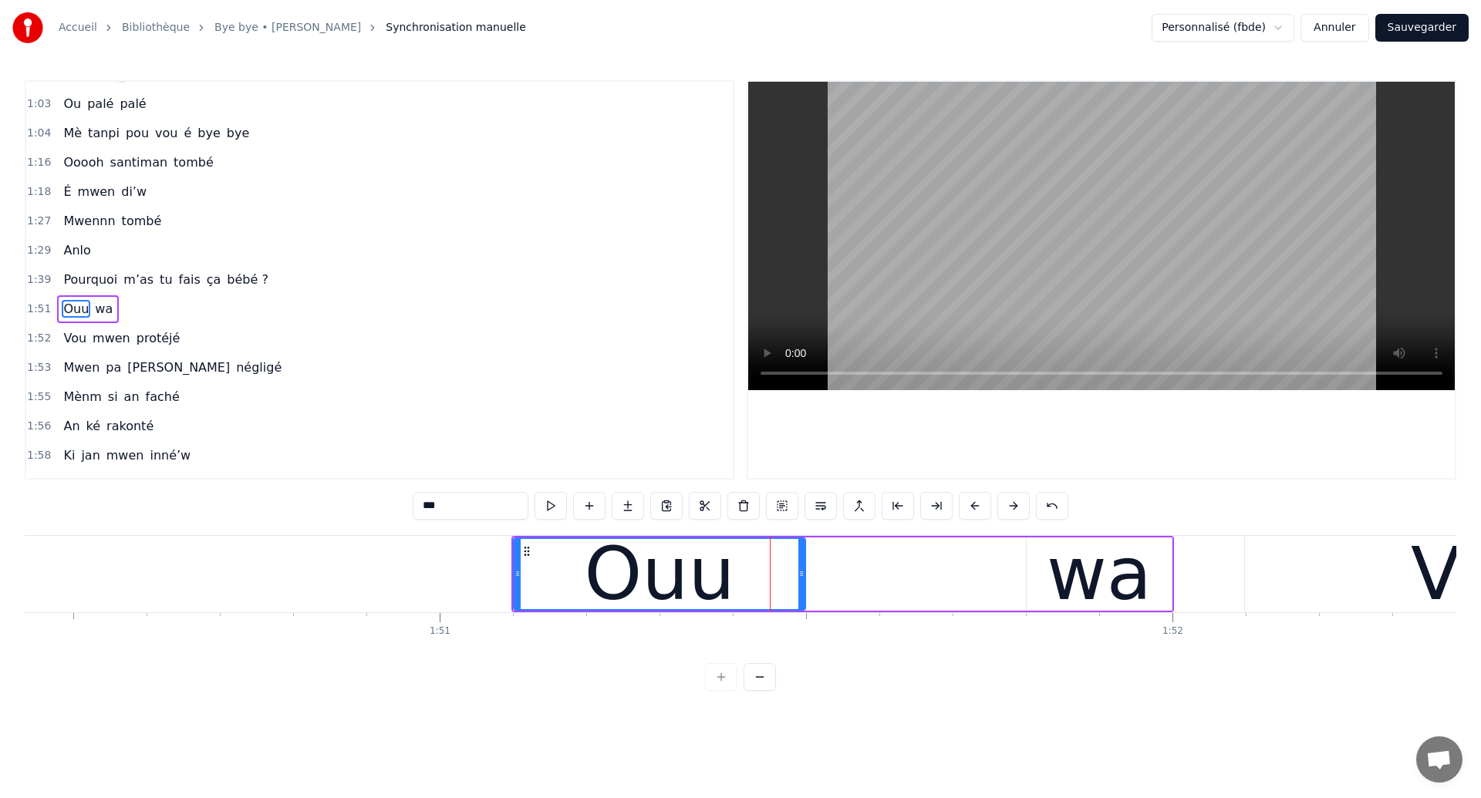
scroll to position [637, 0]
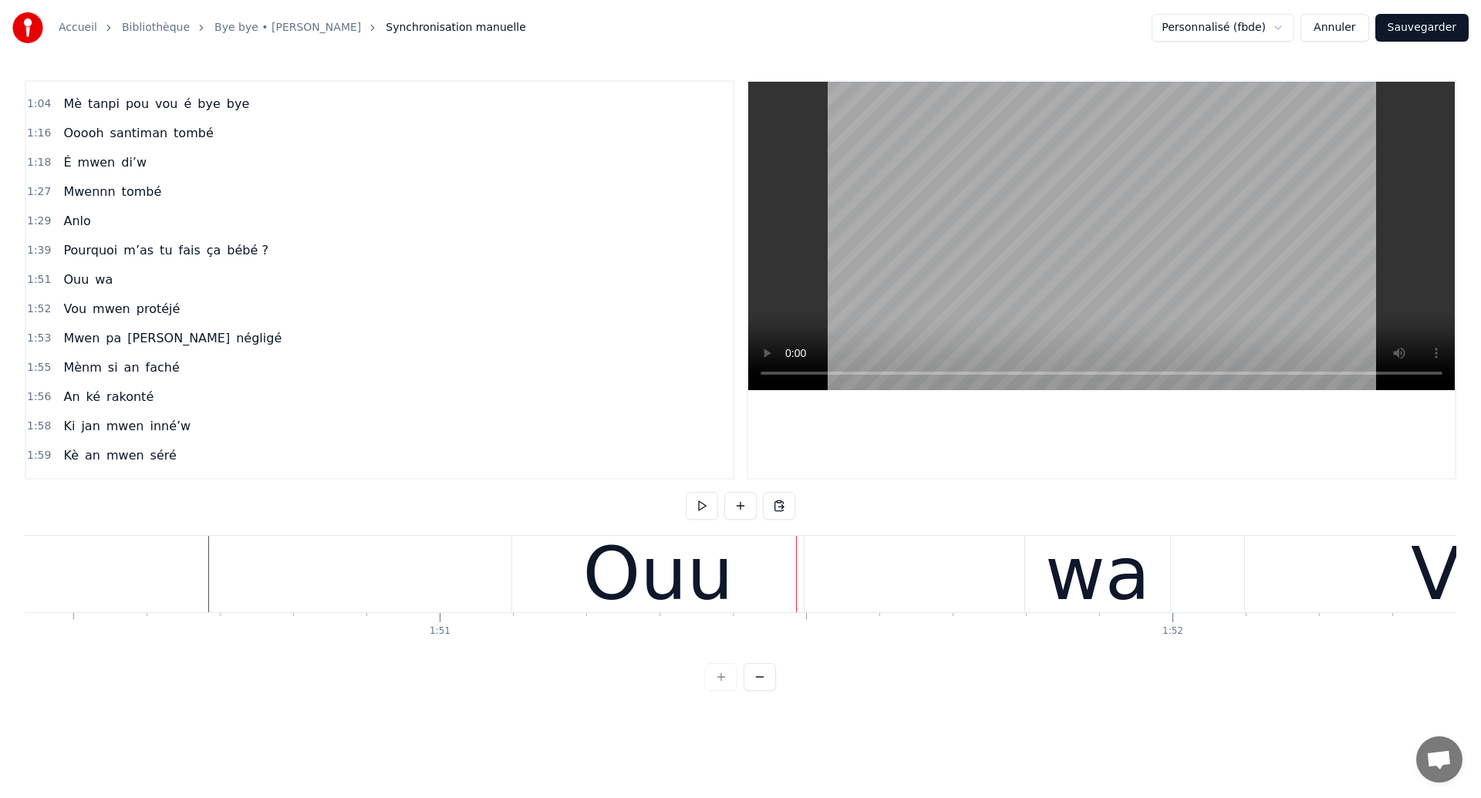
click at [742, 545] on div "Ouu" at bounding box center [658, 574] width 292 height 76
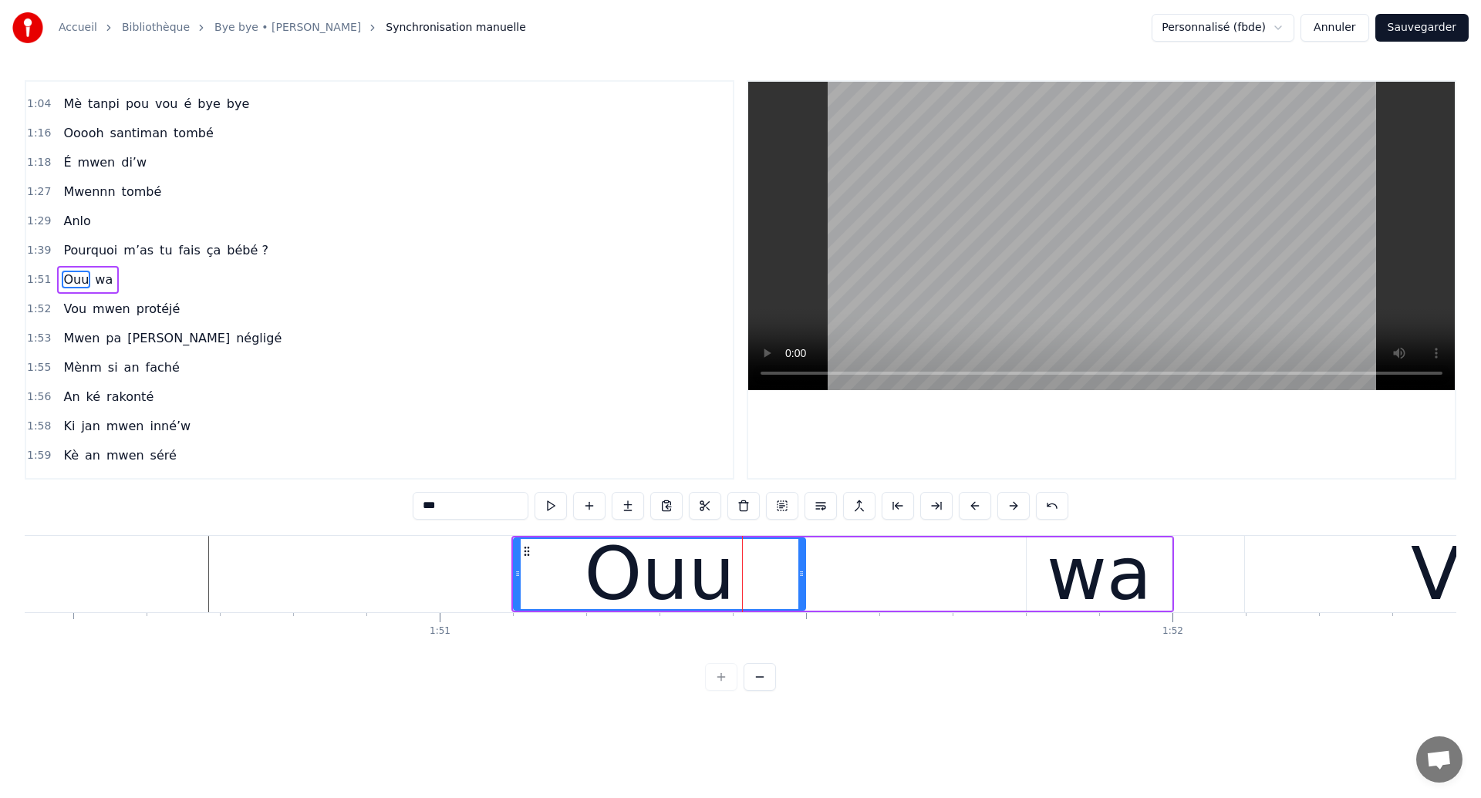
click at [883, 579] on div "Ouu wa" at bounding box center [842, 574] width 662 height 76
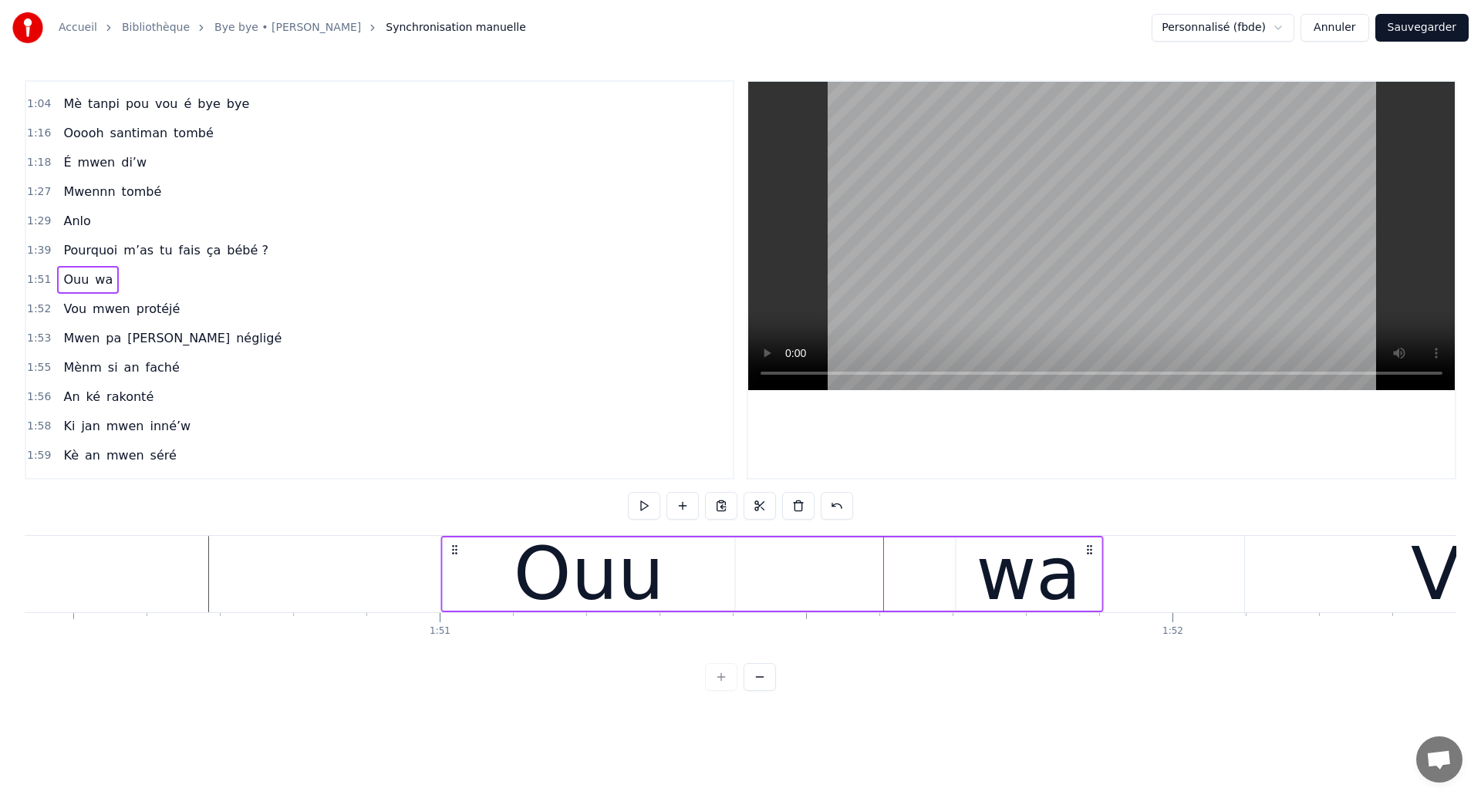
drag, startPoint x: 526, startPoint y: 547, endPoint x: 456, endPoint y: 561, distance: 71.7
click at [456, 561] on div "Ouu wa" at bounding box center [771, 574] width 662 height 76
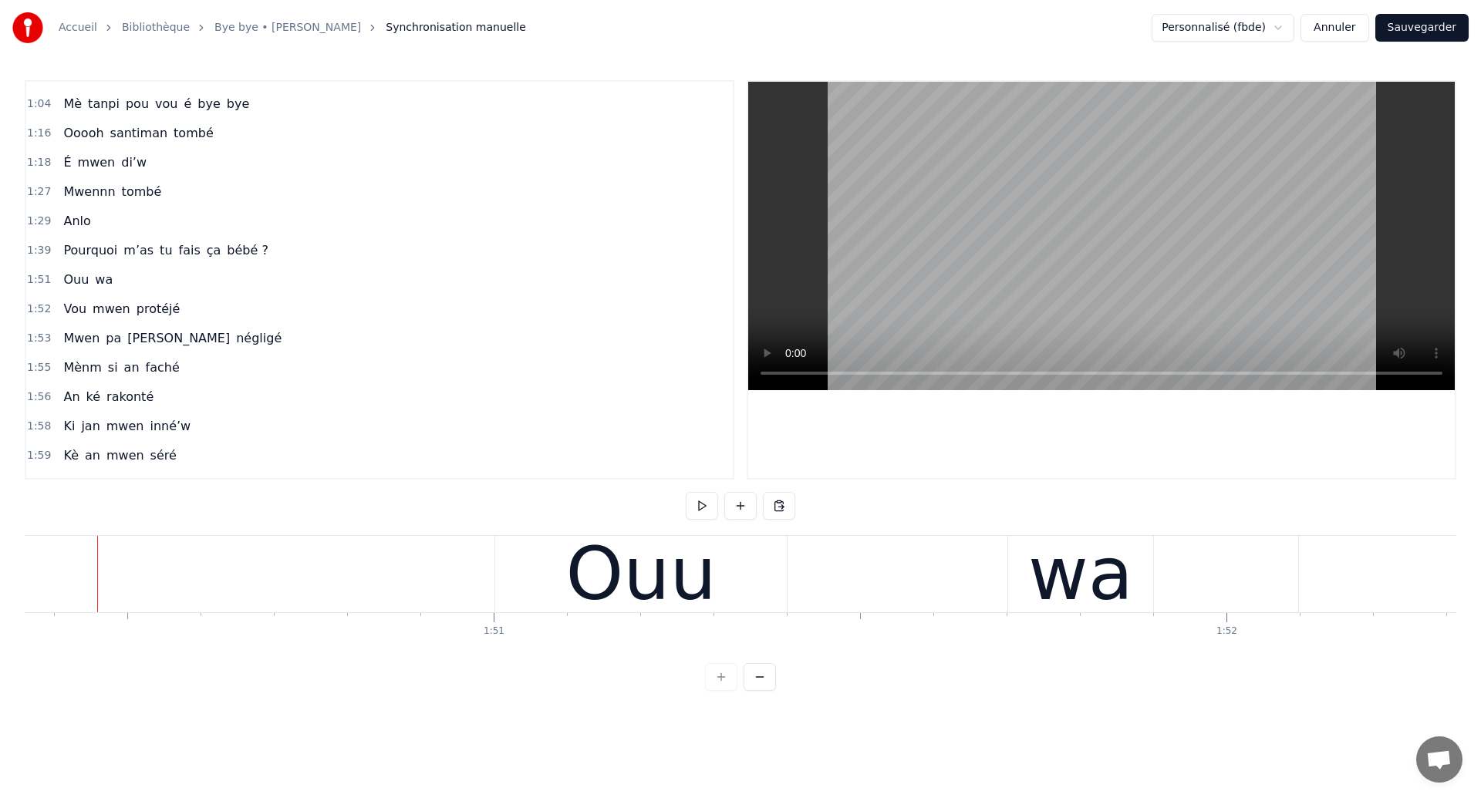
scroll to position [0, 80846]
click at [1063, 558] on div "wa" at bounding box center [1085, 574] width 105 height 110
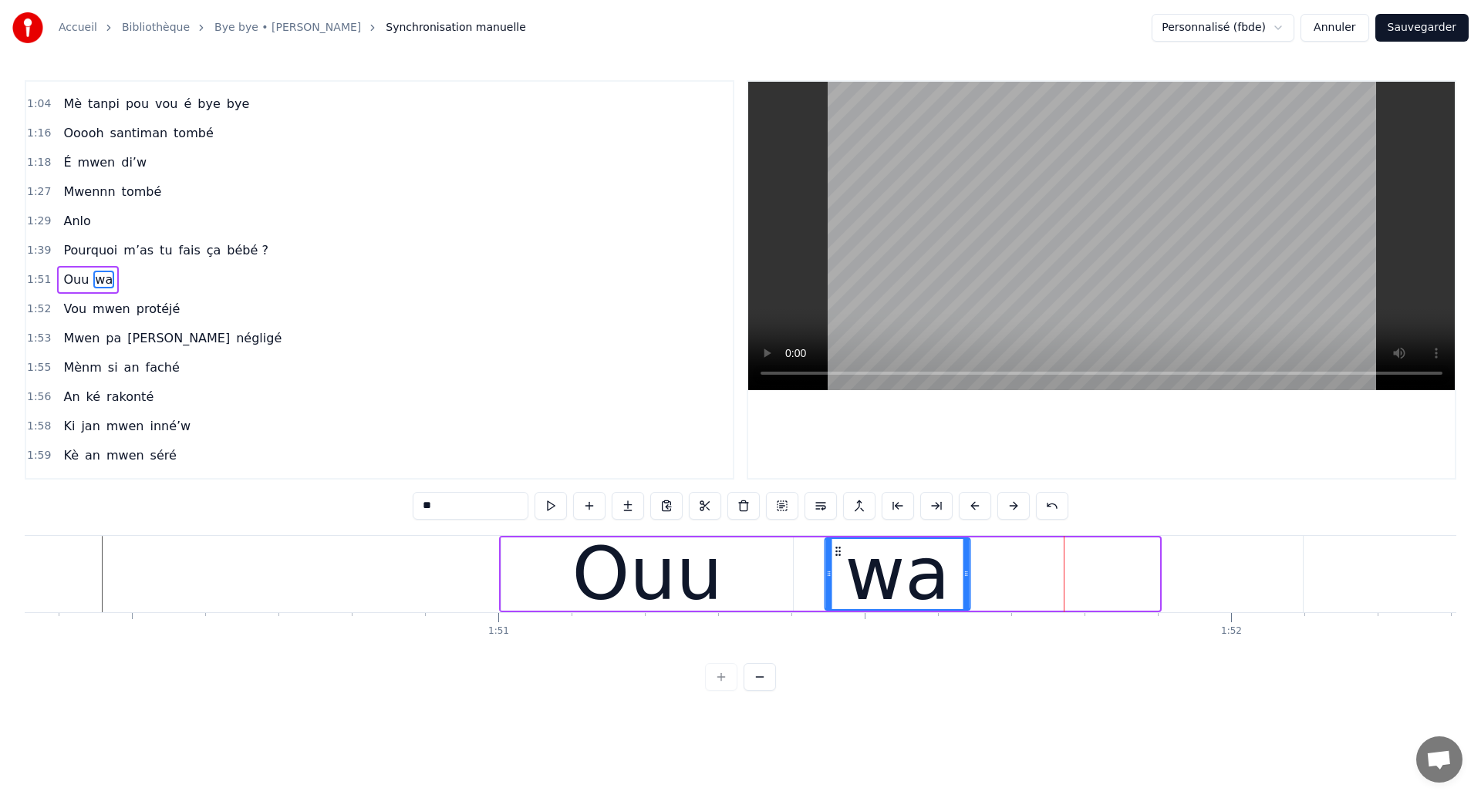
drag, startPoint x: 1027, startPoint y: 548, endPoint x: 838, endPoint y: 567, distance: 189.9
click at [838, 567] on div "wa" at bounding box center [897, 574] width 143 height 70
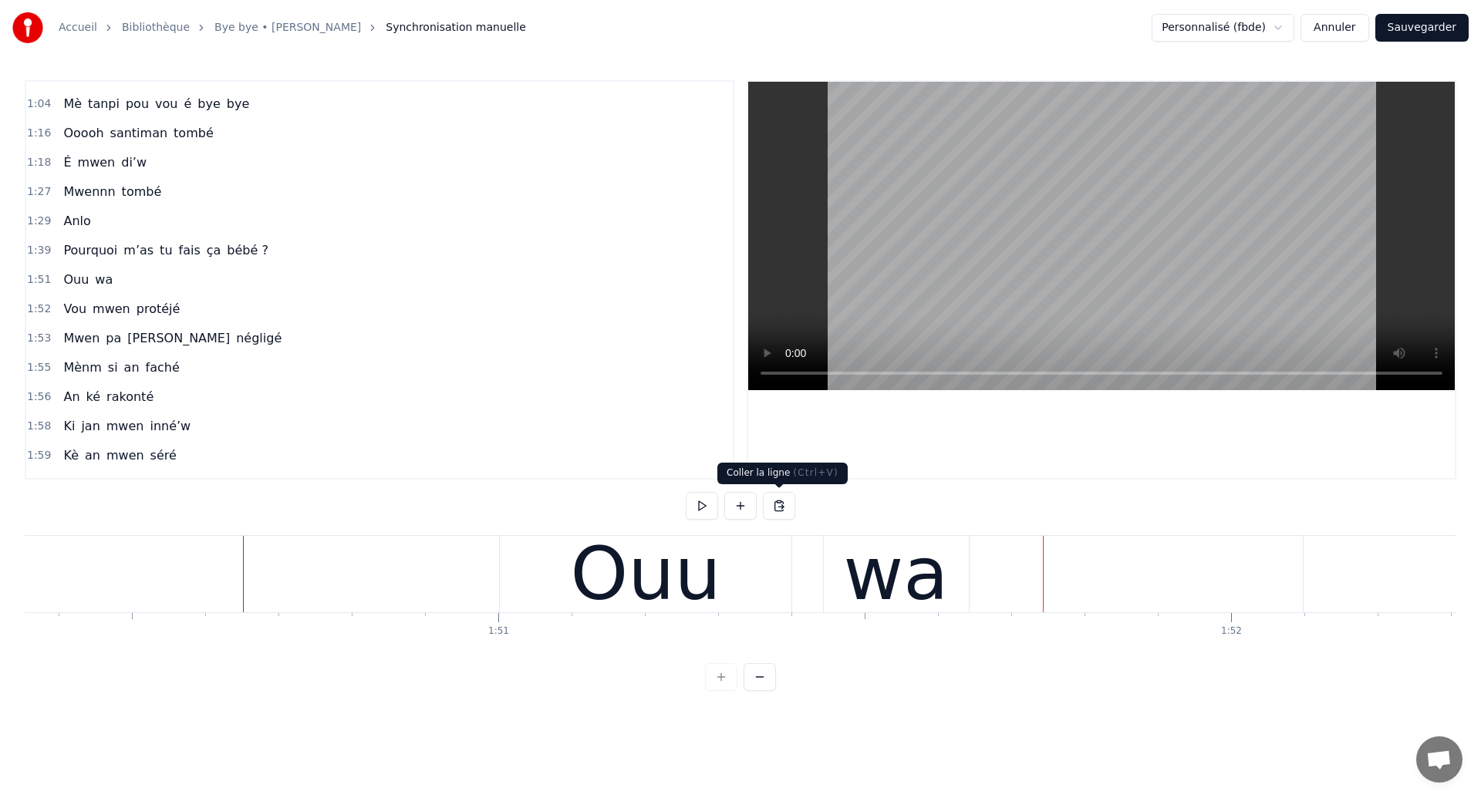
click at [760, 558] on div "Ouu" at bounding box center [646, 574] width 292 height 76
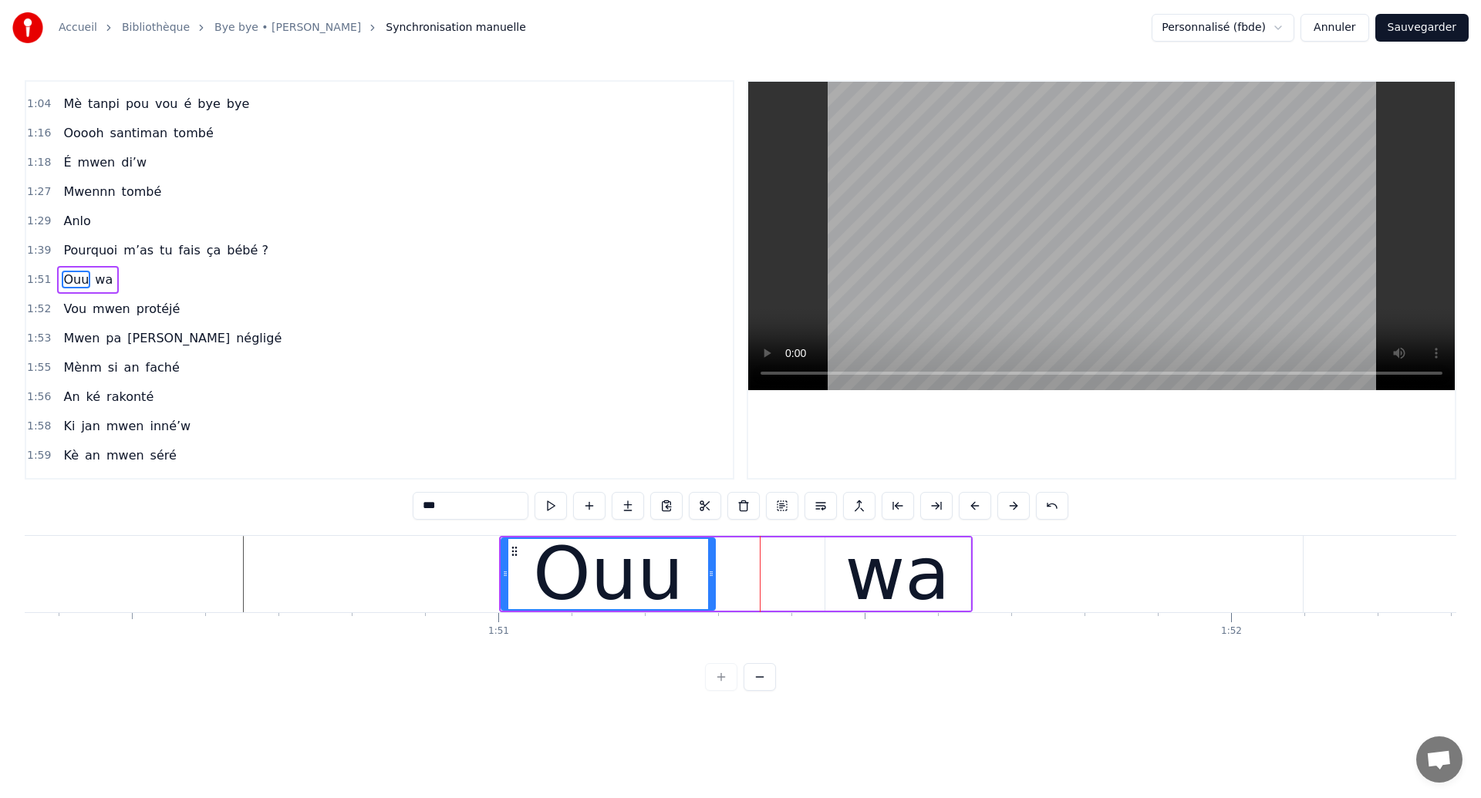
drag, startPoint x: 790, startPoint y: 568, endPoint x: 713, endPoint y: 574, distance: 78.1
click at [713, 574] on icon at bounding box center [711, 574] width 6 height 12
click at [829, 574] on div "wa" at bounding box center [897, 574] width 145 height 73
type input "**"
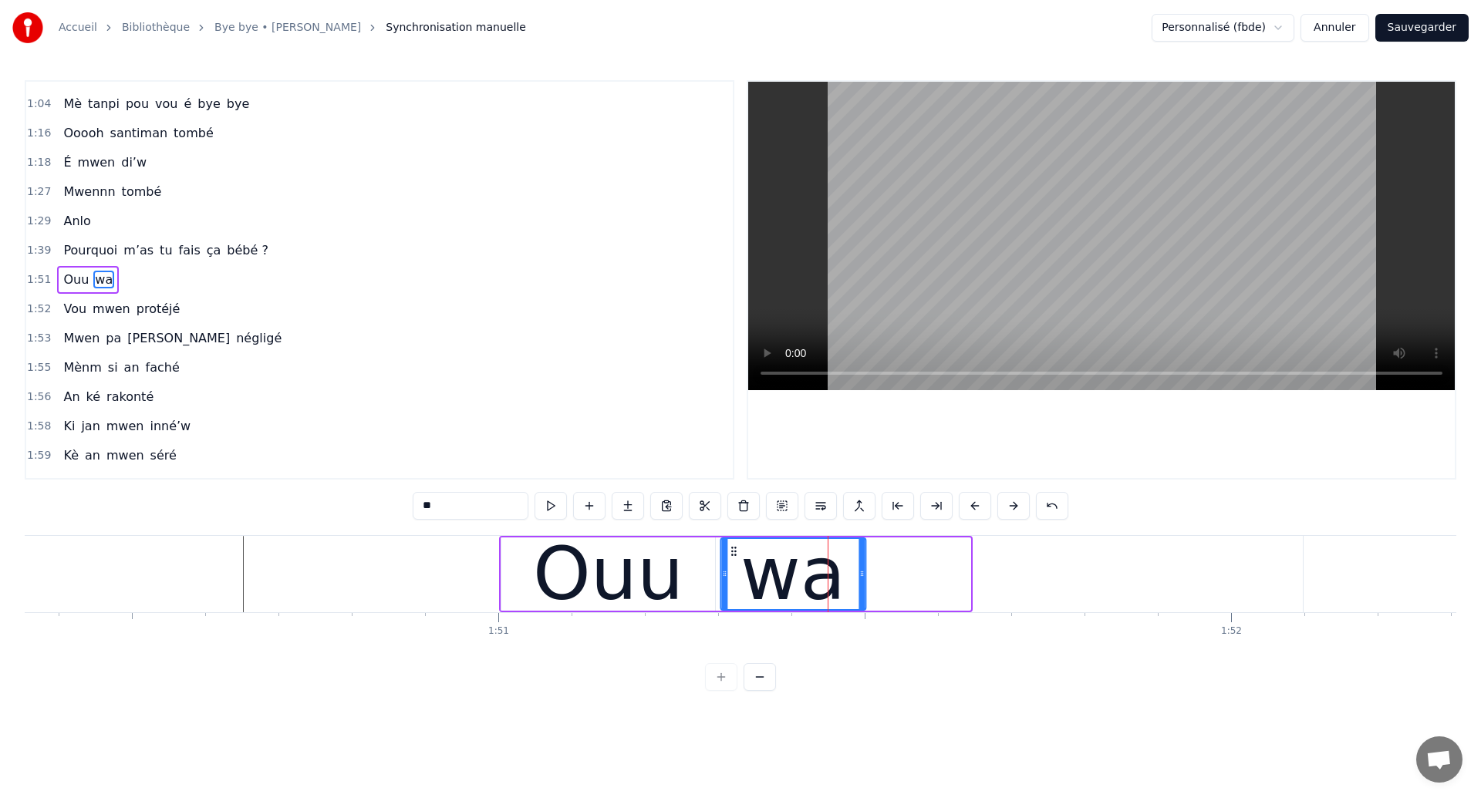
drag, startPoint x: 838, startPoint y: 550, endPoint x: 733, endPoint y: 588, distance: 111.5
click at [733, 588] on div "wa" at bounding box center [792, 574] width 143 height 70
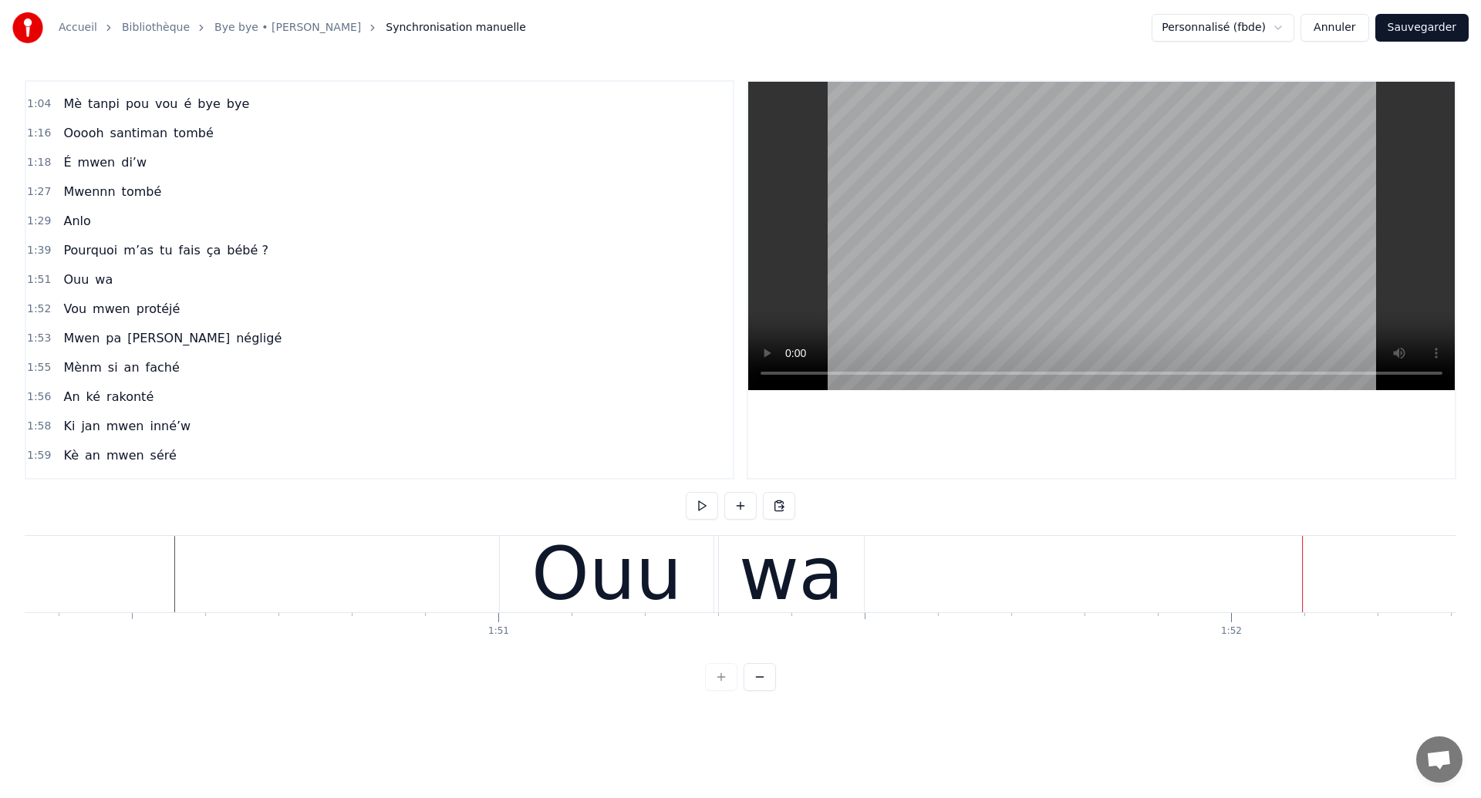
click at [593, 579] on div "Ouu" at bounding box center [606, 574] width 150 height 110
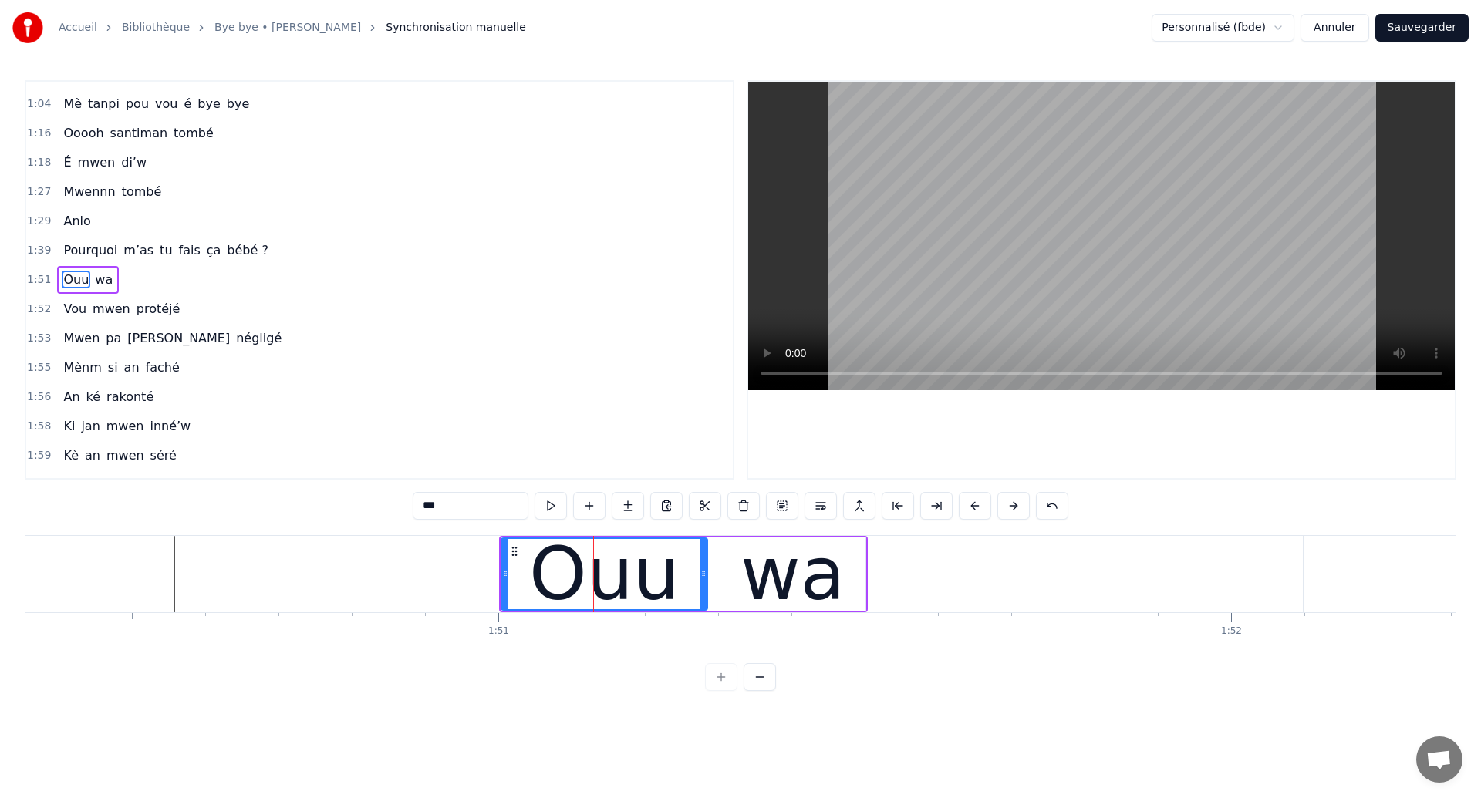
click at [704, 578] on icon at bounding box center [703, 574] width 6 height 12
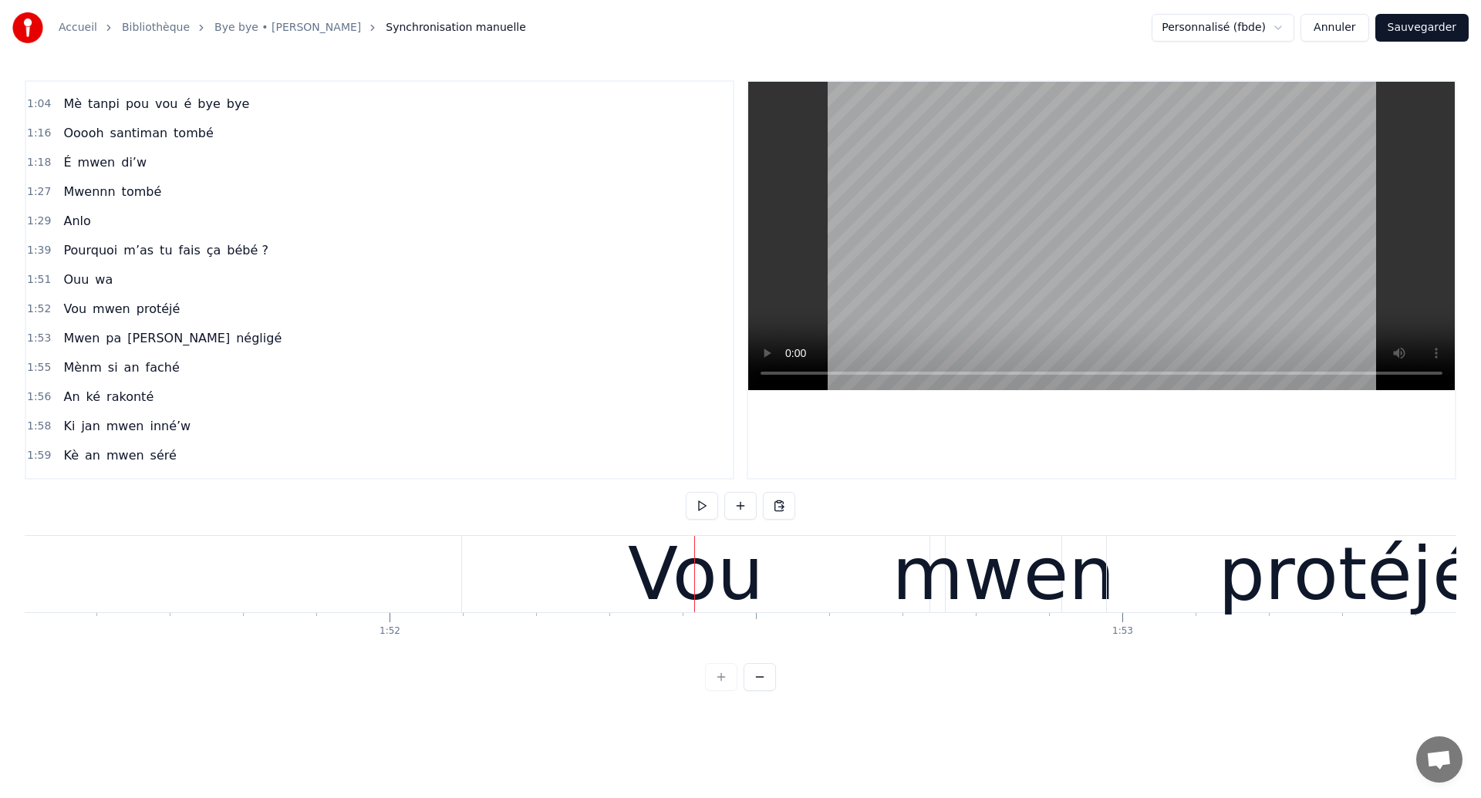
scroll to position [0, 81654]
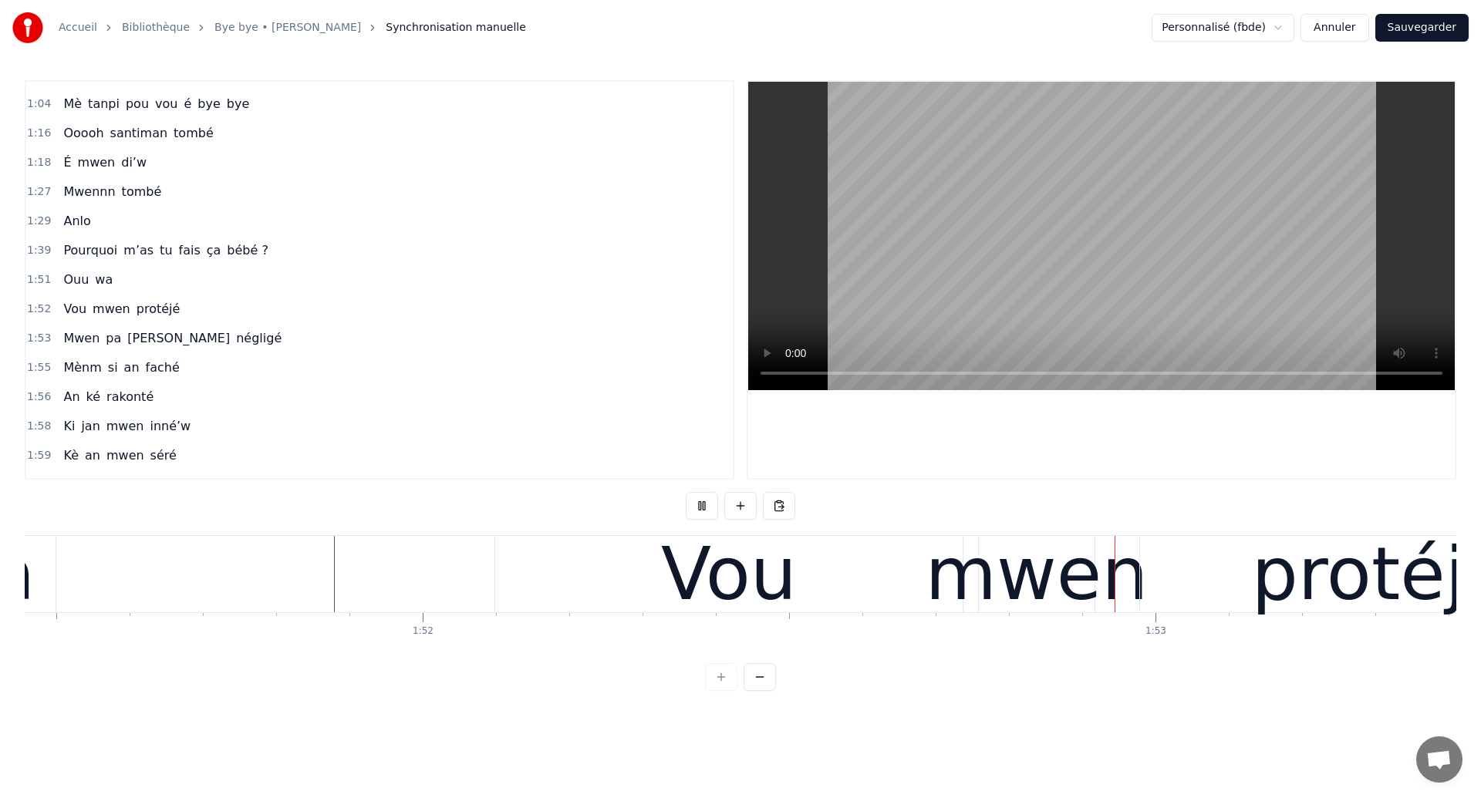
click at [841, 574] on div "Vou" at bounding box center [728, 574] width 467 height 76
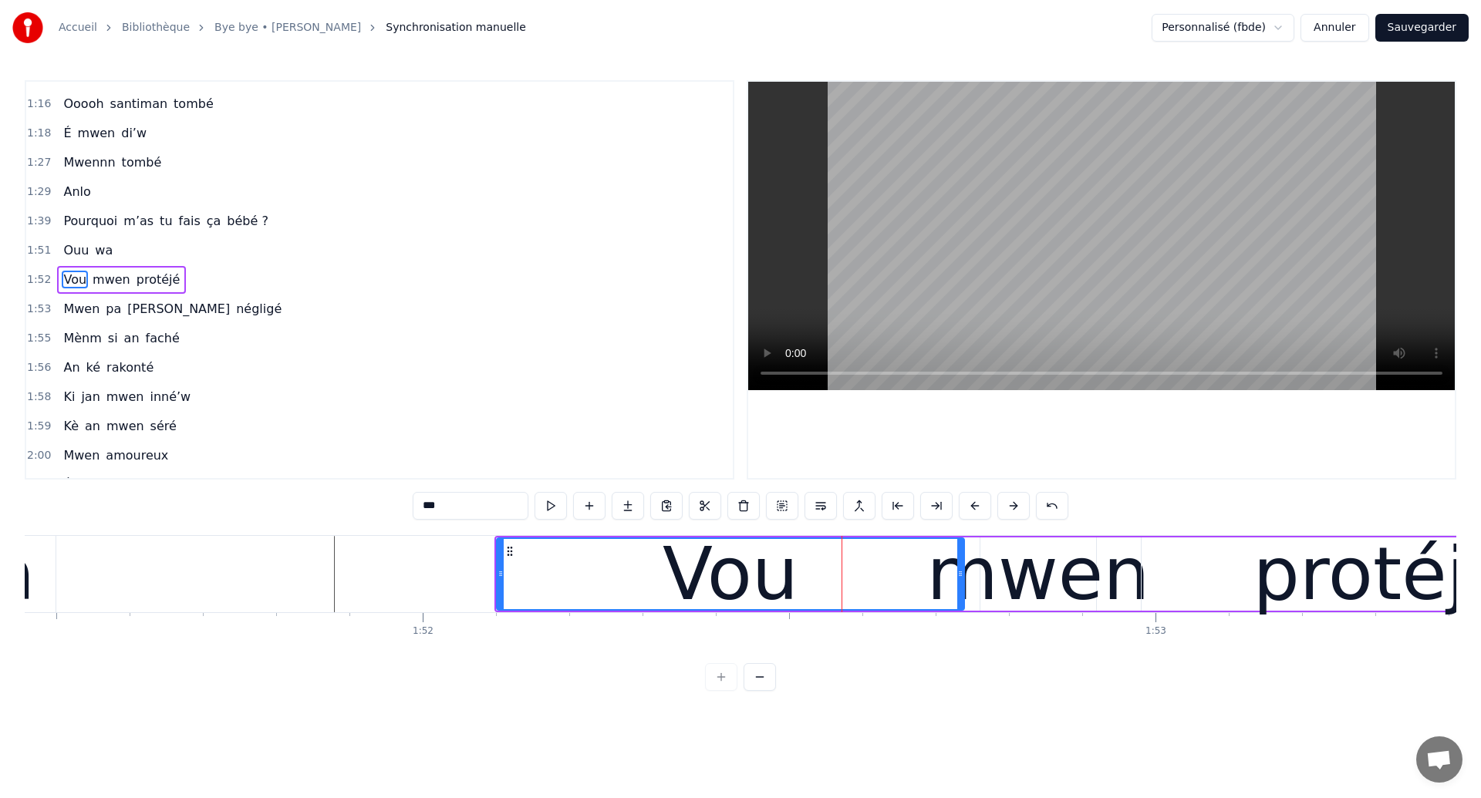
click at [794, 588] on div "Vou" at bounding box center [730, 574] width 466 height 70
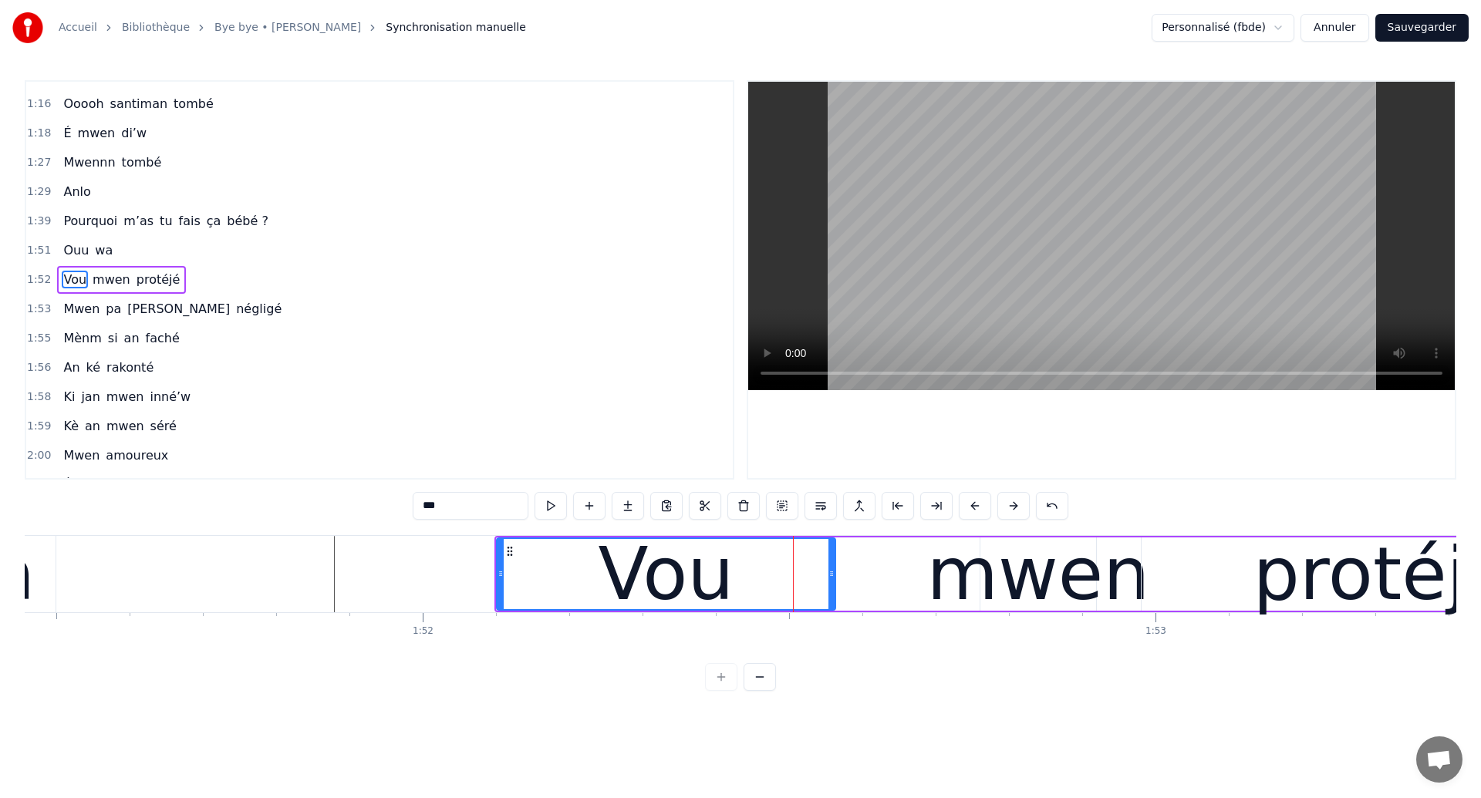
drag, startPoint x: 960, startPoint y: 577, endPoint x: 832, endPoint y: 605, distance: 131.2
click at [832, 605] on div at bounding box center [831, 574] width 6 height 70
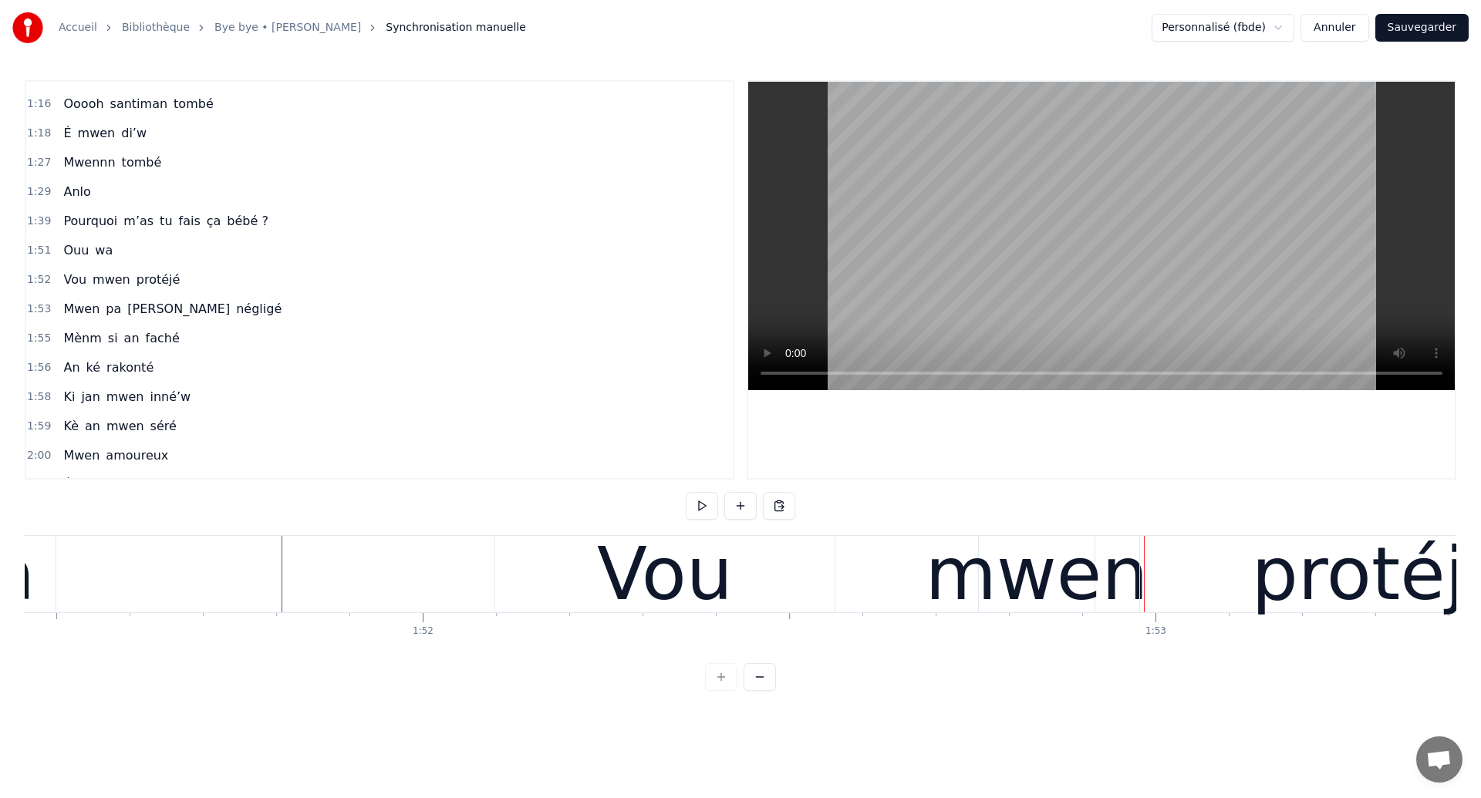
click at [792, 590] on div "Vou" at bounding box center [664, 574] width 339 height 76
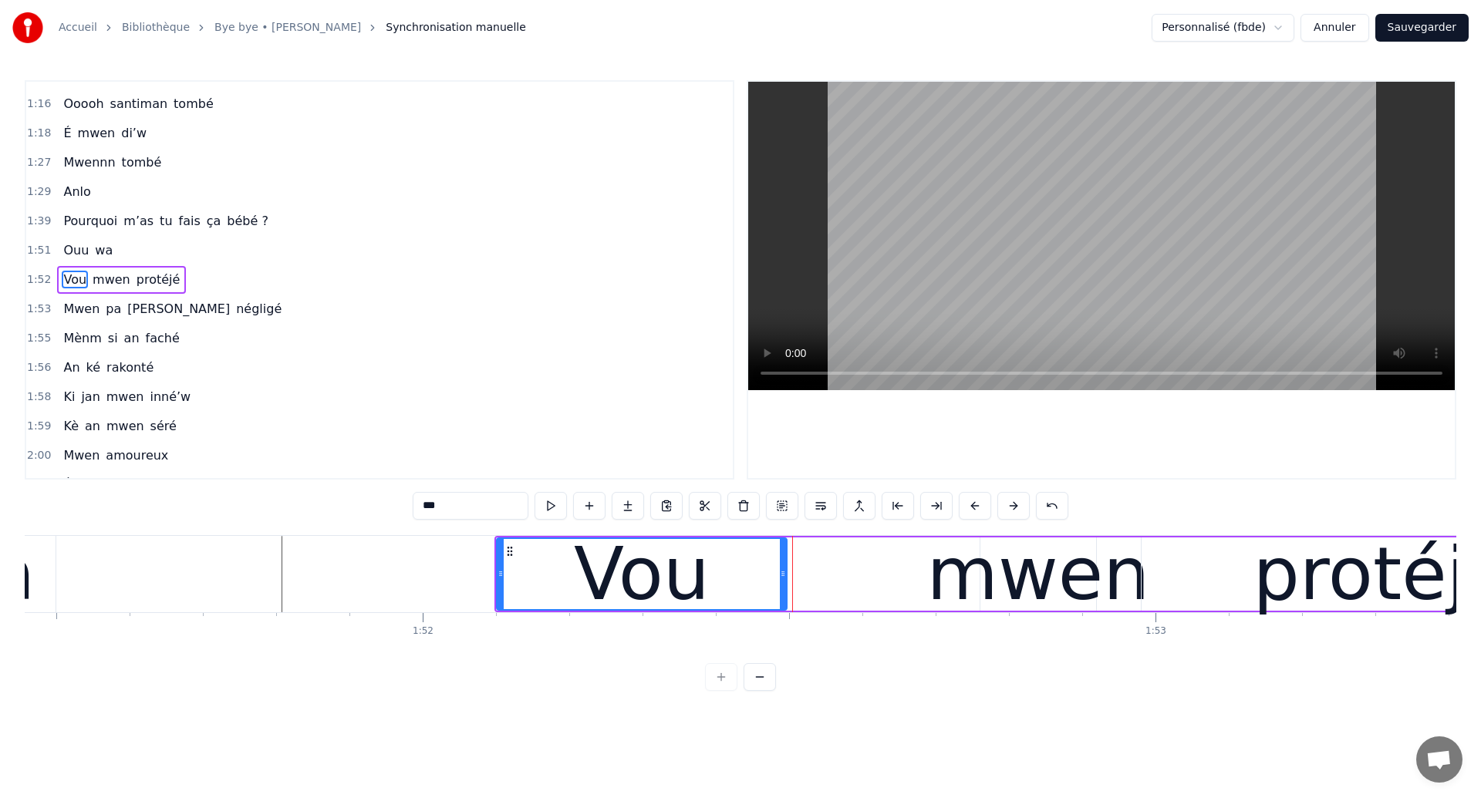
drag, startPoint x: 830, startPoint y: 588, endPoint x: 780, endPoint y: 592, distance: 49.5
click at [780, 592] on div at bounding box center [783, 574] width 6 height 70
click at [868, 578] on div "Vou mwen protéjé" at bounding box center [1059, 574] width 1131 height 76
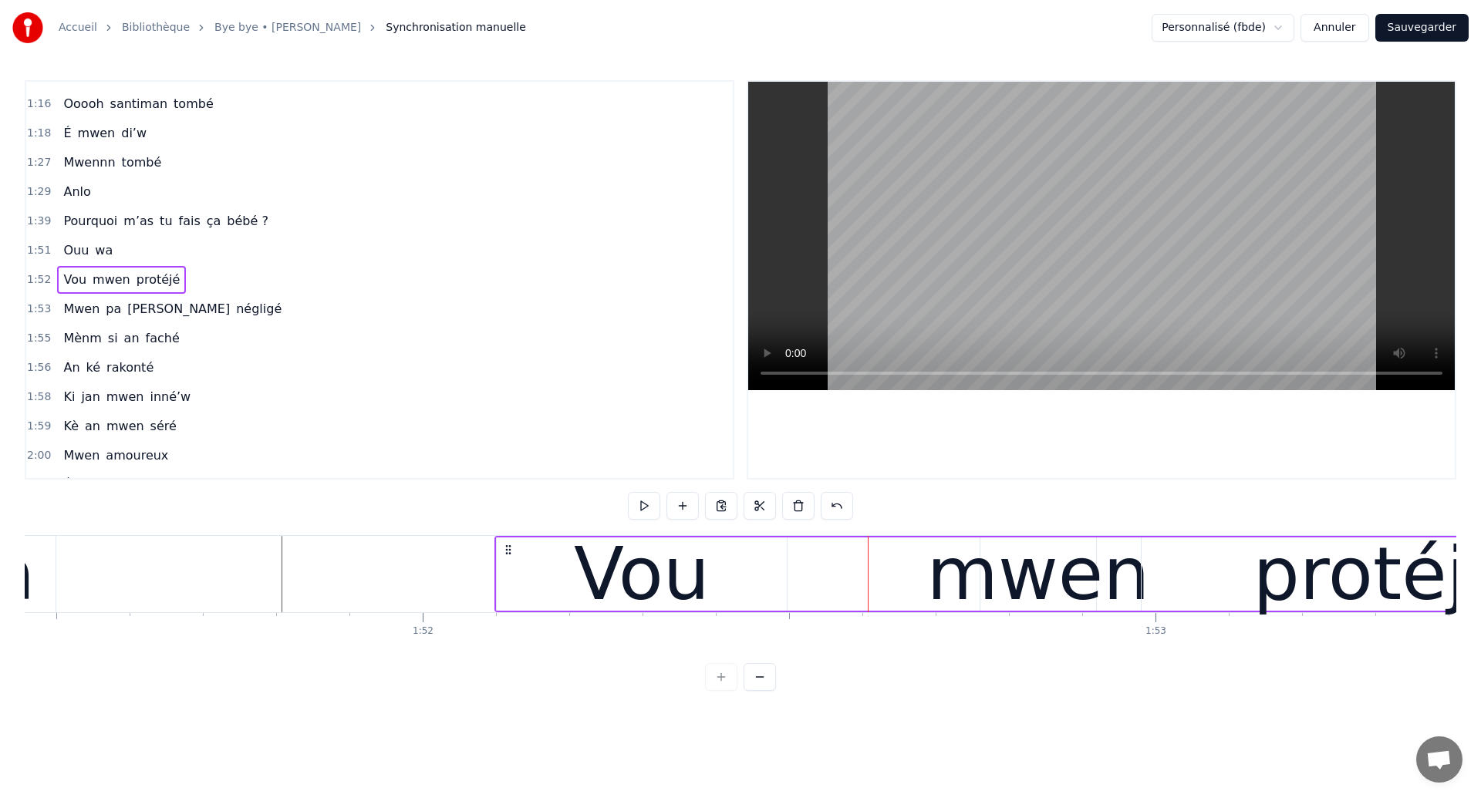
click at [918, 569] on div "Vou mwen protéjé" at bounding box center [1059, 574] width 1131 height 76
click at [907, 592] on div "Vou mwen protéjé" at bounding box center [1059, 574] width 1131 height 76
click at [976, 584] on div "mwen" at bounding box center [1038, 574] width 223 height 110
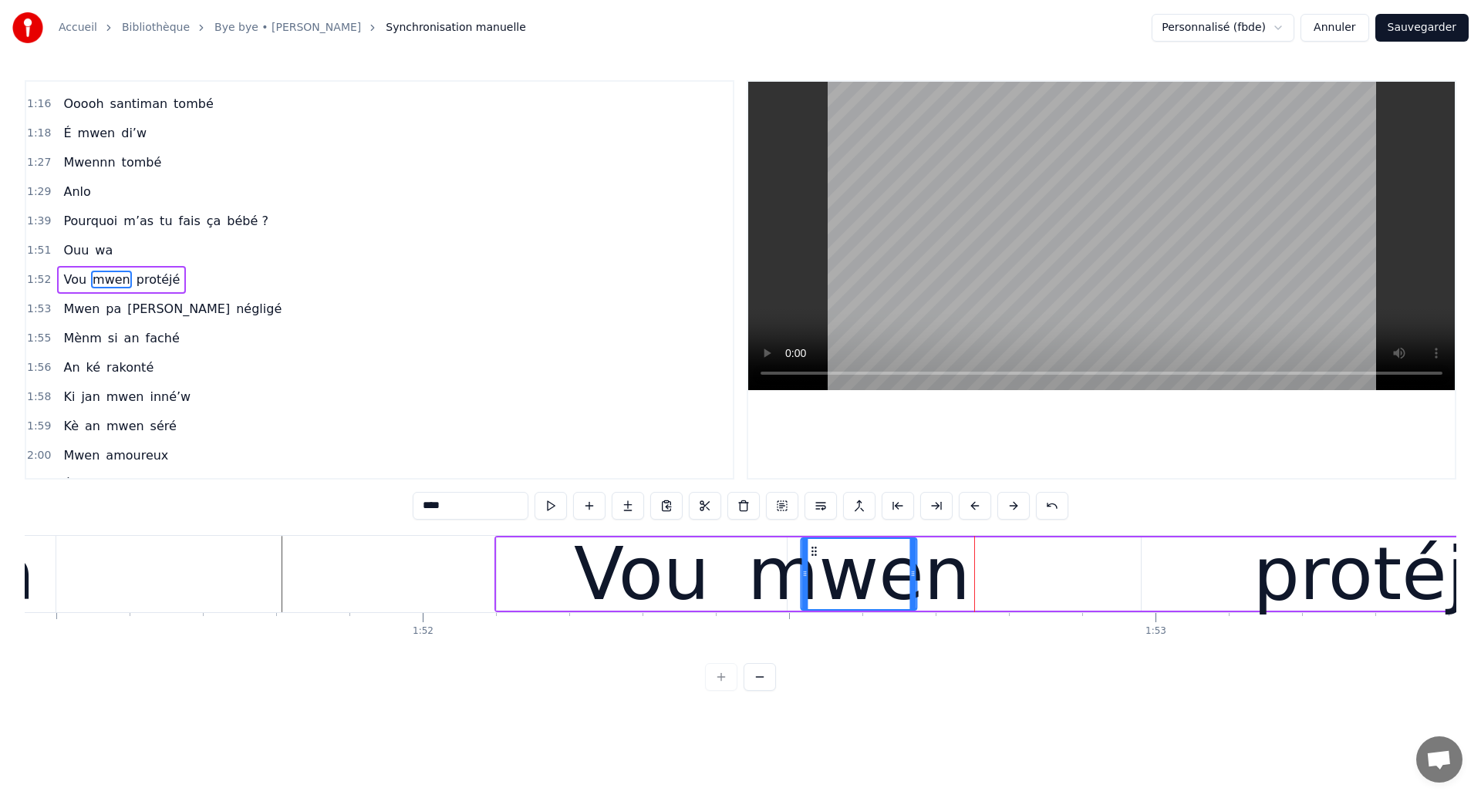
drag, startPoint x: 992, startPoint y: 549, endPoint x: 814, endPoint y: 581, distance: 181.7
click at [814, 581] on div "mwen" at bounding box center [858, 574] width 114 height 70
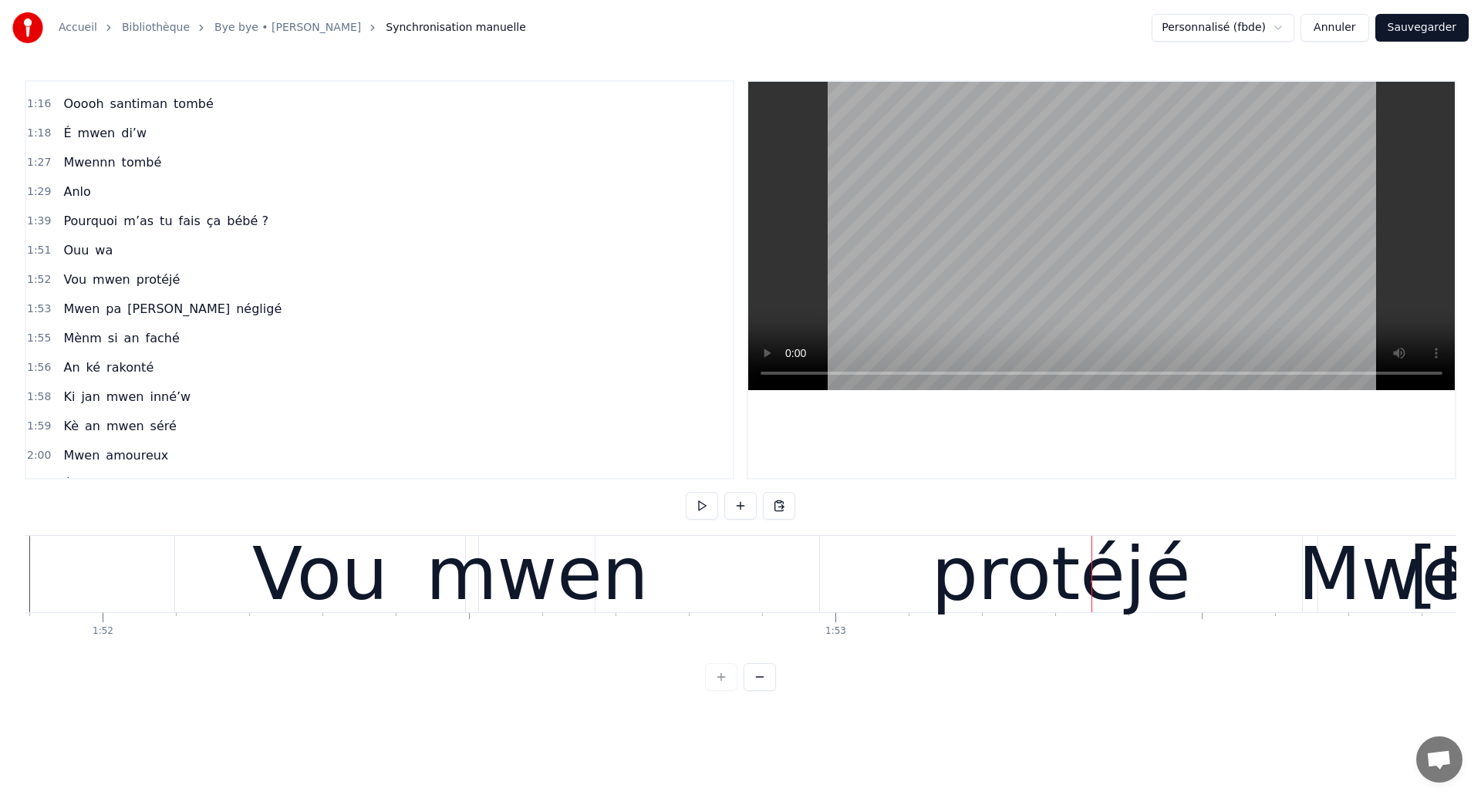
scroll to position [0, 81793]
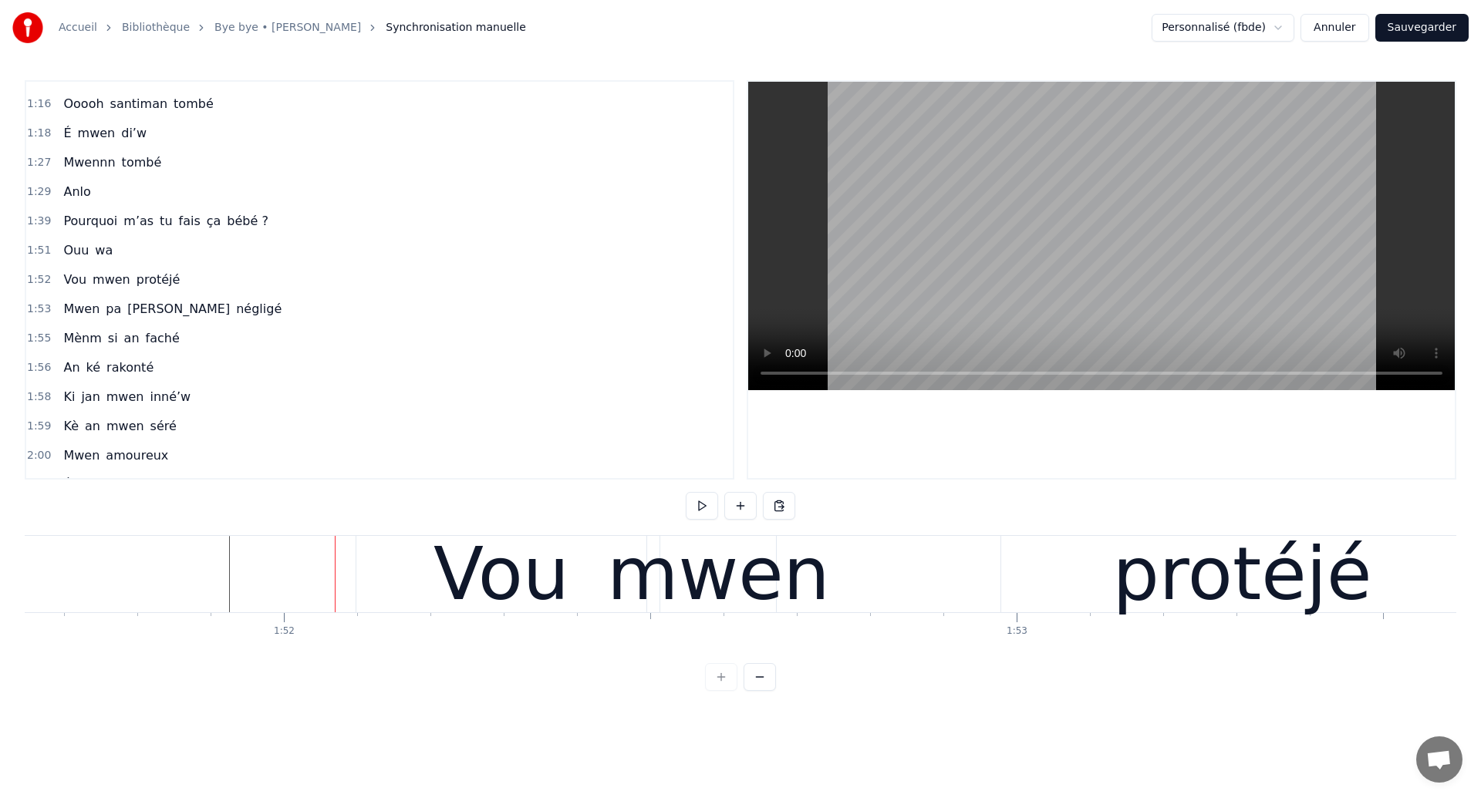
click at [810, 585] on div "mwen" at bounding box center [718, 574] width 223 height 110
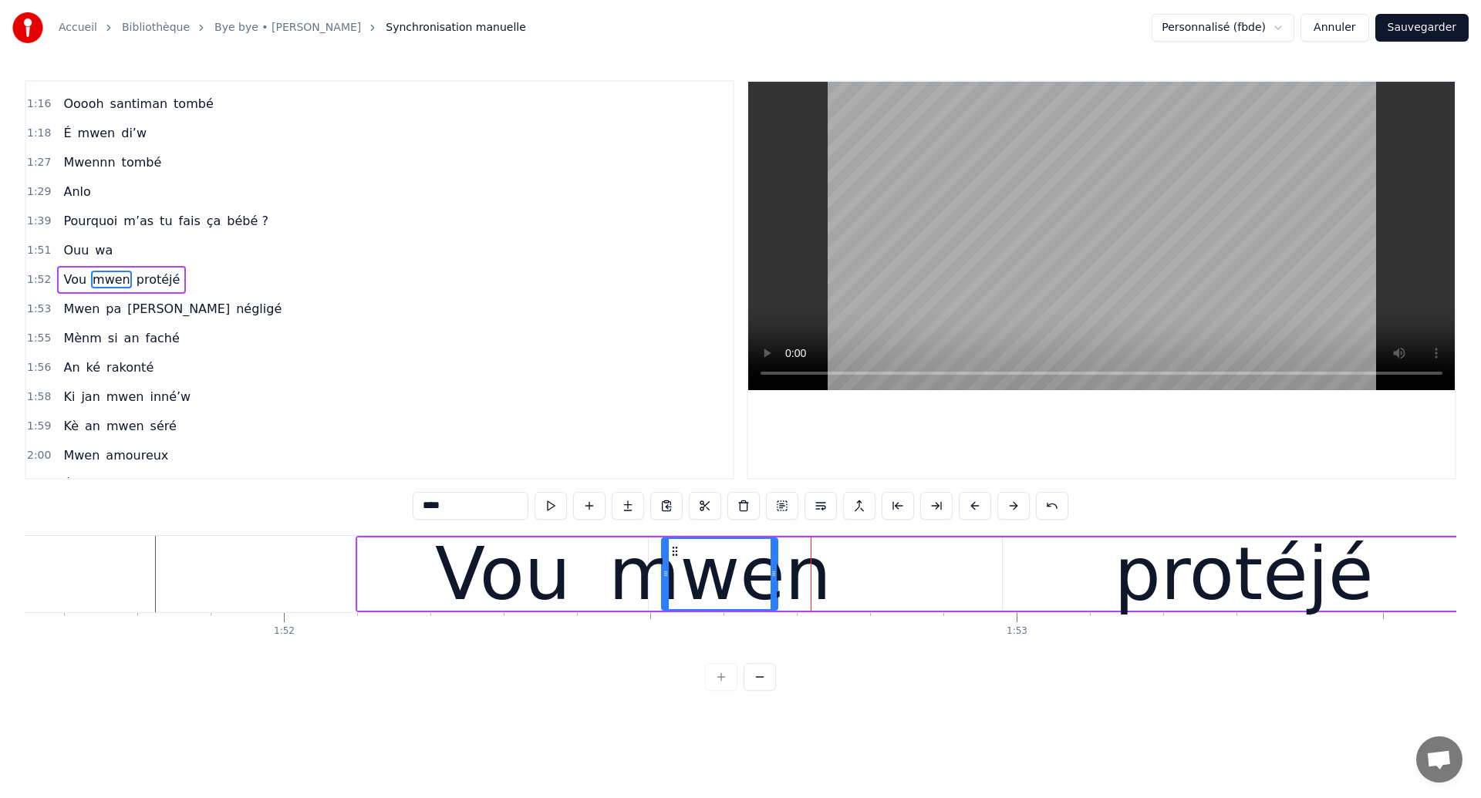
click at [901, 587] on div "Vou mwen protéjé" at bounding box center [921, 574] width 1131 height 76
click at [1147, 548] on div "protéjé" at bounding box center [1243, 574] width 259 height 110
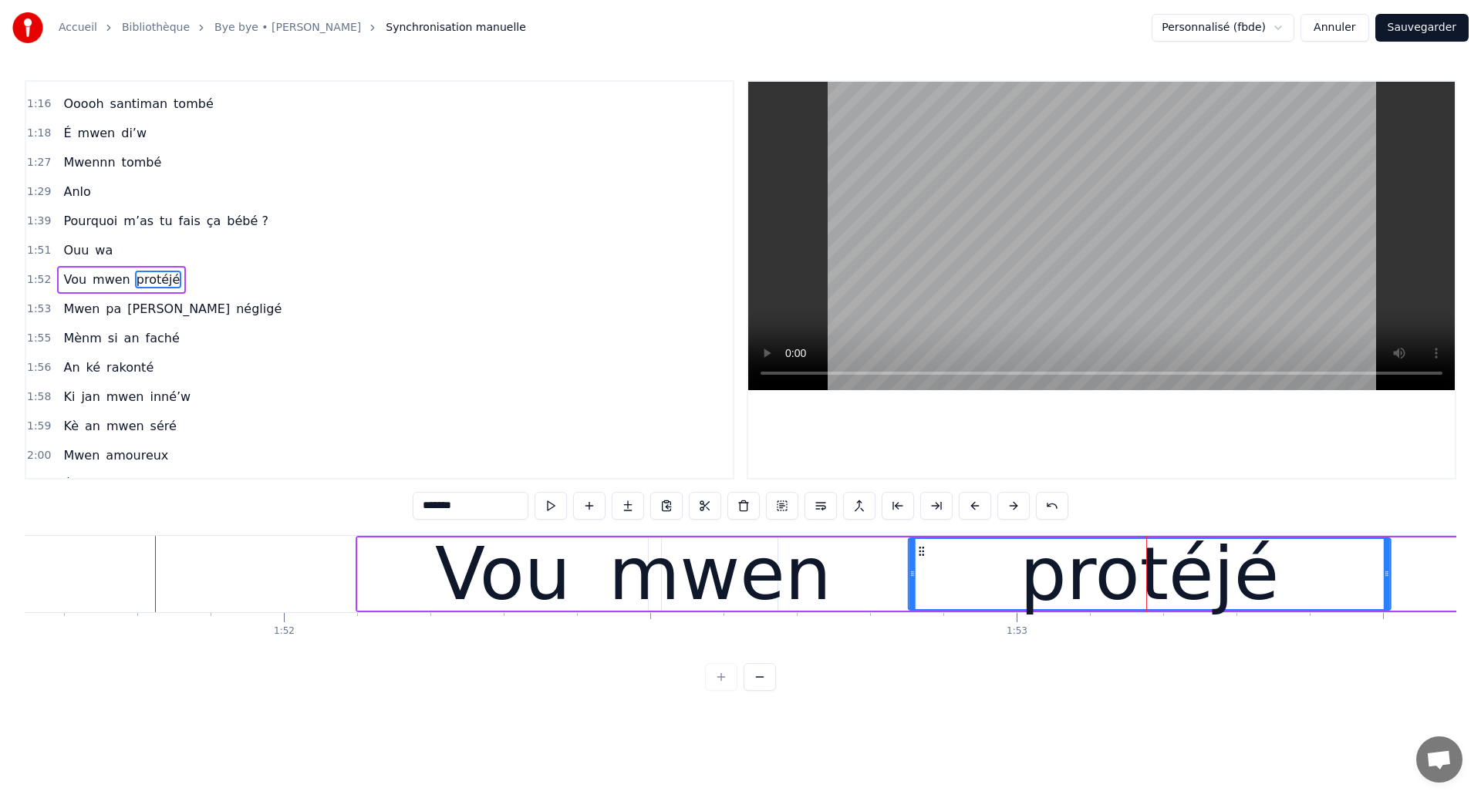
drag, startPoint x: 1016, startPoint y: 551, endPoint x: 922, endPoint y: 604, distance: 108.1
click at [922, 604] on div "protéjé" at bounding box center [1149, 574] width 480 height 70
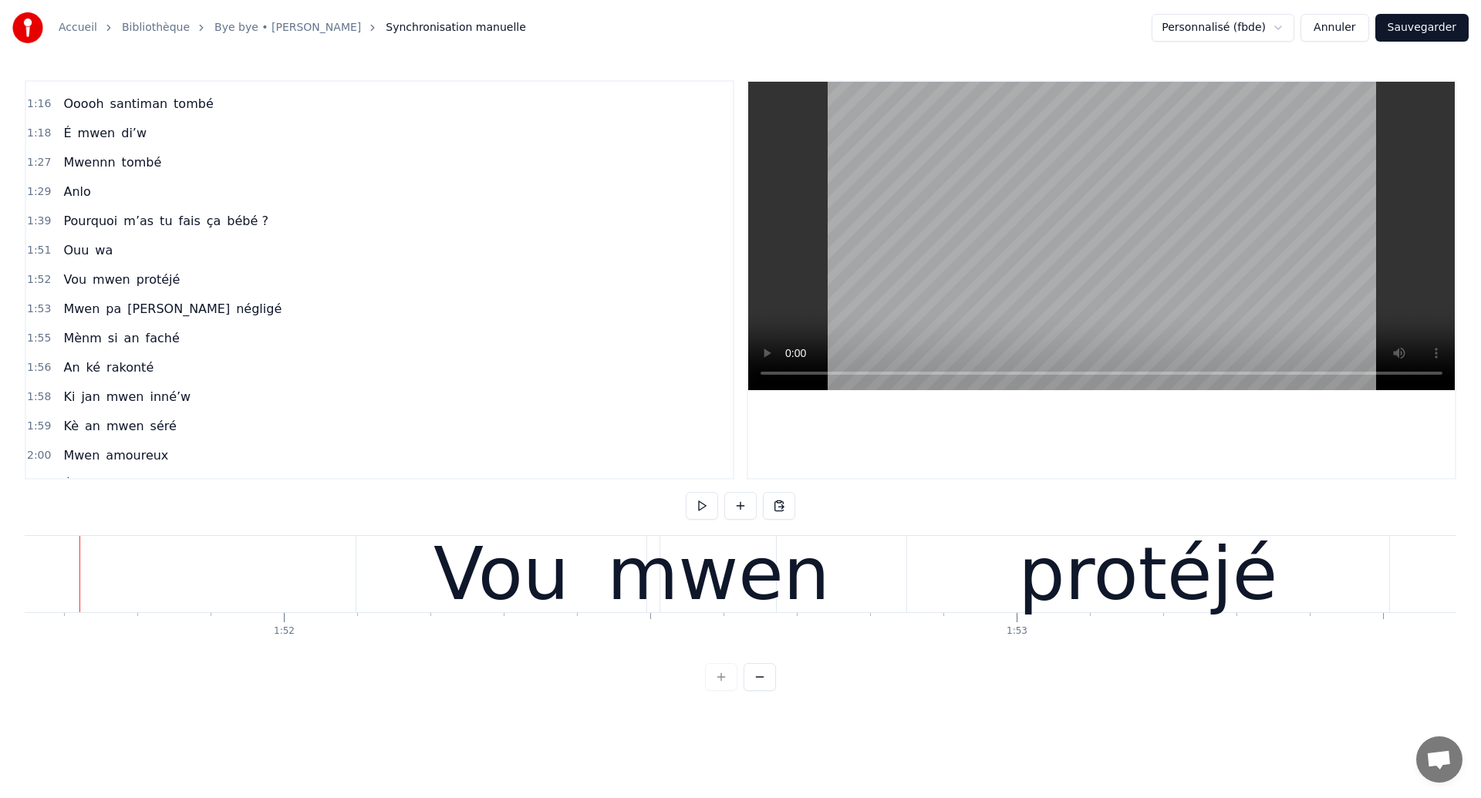
scroll to position [0, 81770]
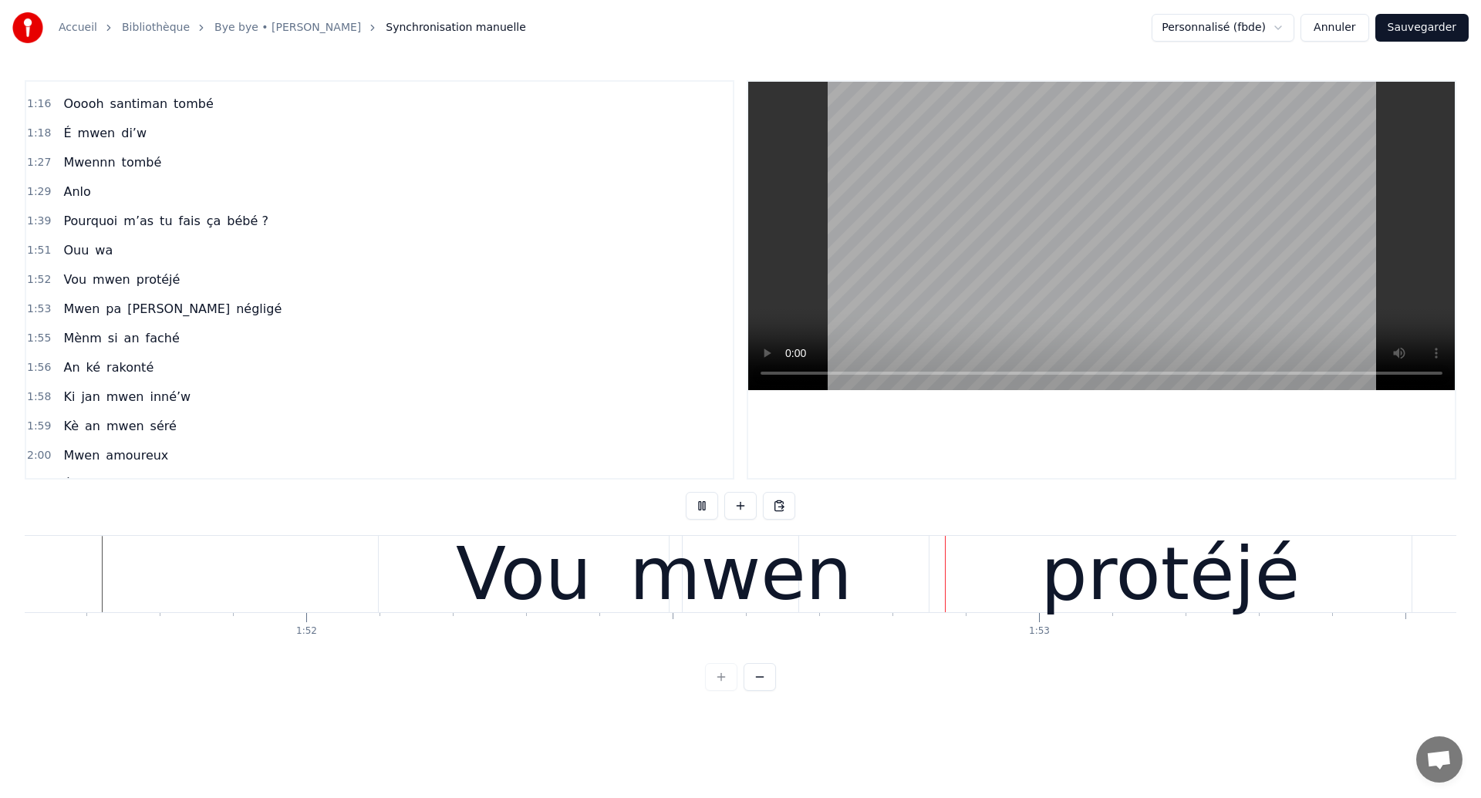
click at [733, 607] on div "mwen" at bounding box center [740, 574] width 223 height 110
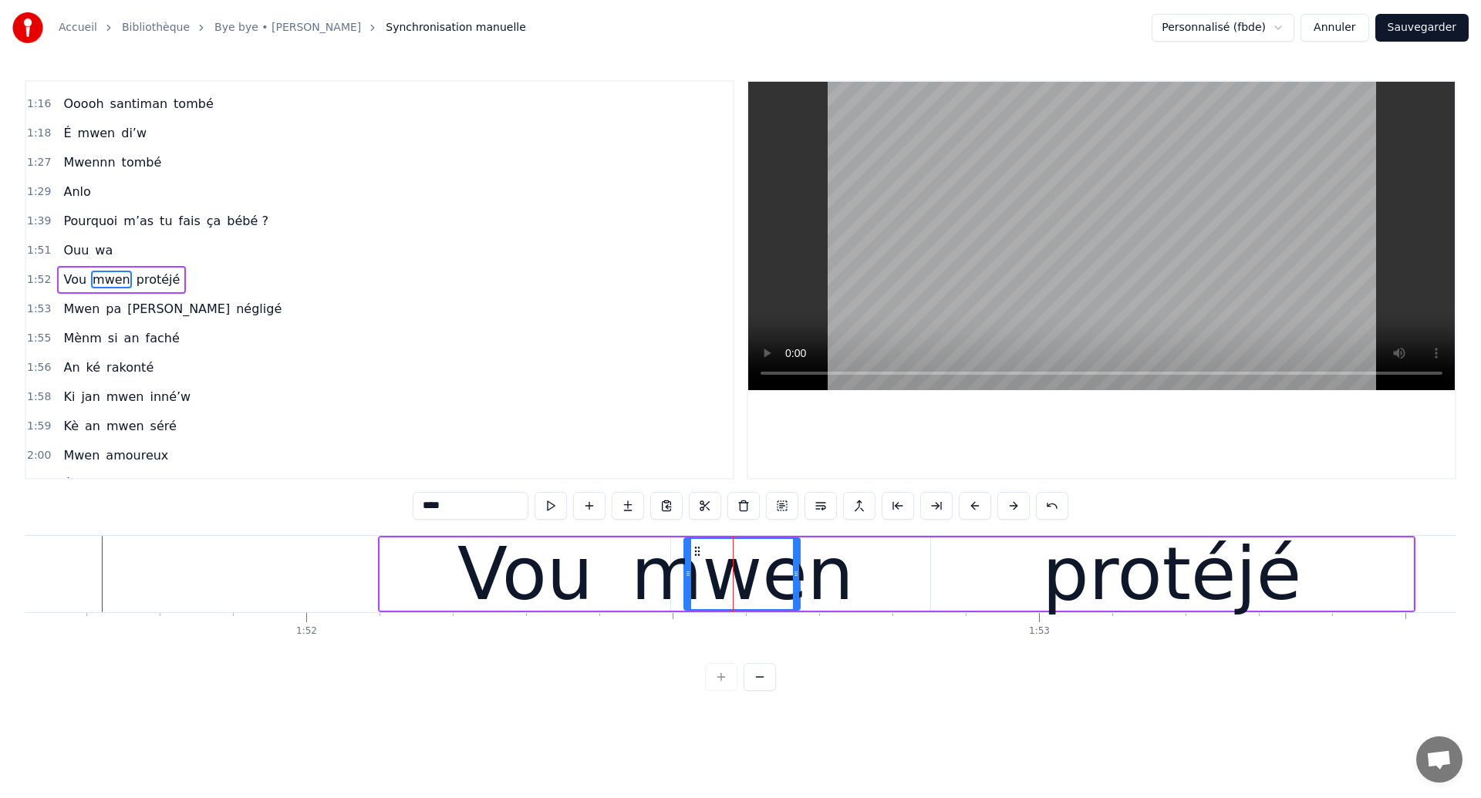
click at [1073, 603] on div "protéjé" at bounding box center [1171, 574] width 259 height 110
type input "*******"
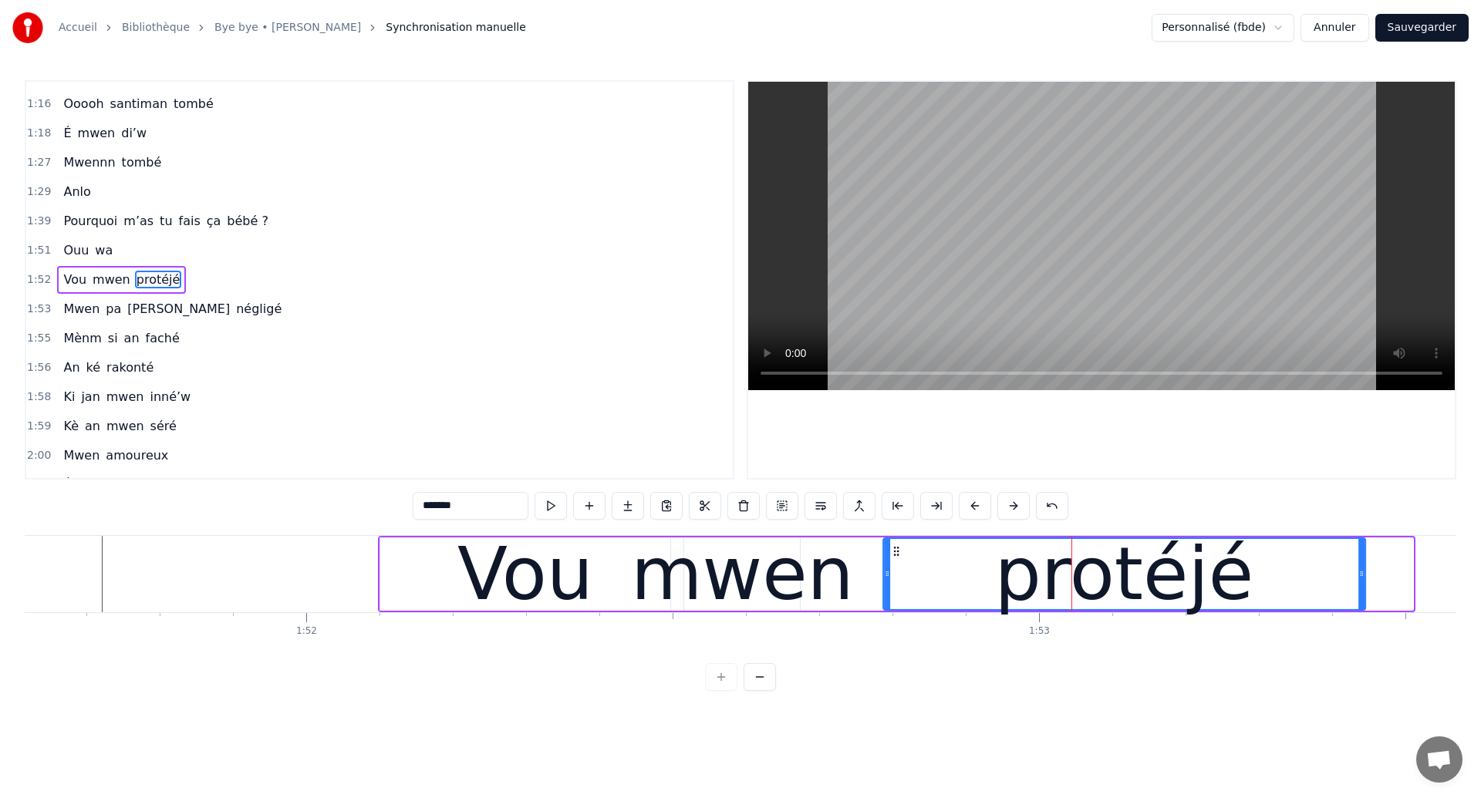
drag, startPoint x: 944, startPoint y: 552, endPoint x: 897, endPoint y: 580, distance: 54.6
click at [897, 580] on div "protéjé" at bounding box center [1124, 574] width 480 height 70
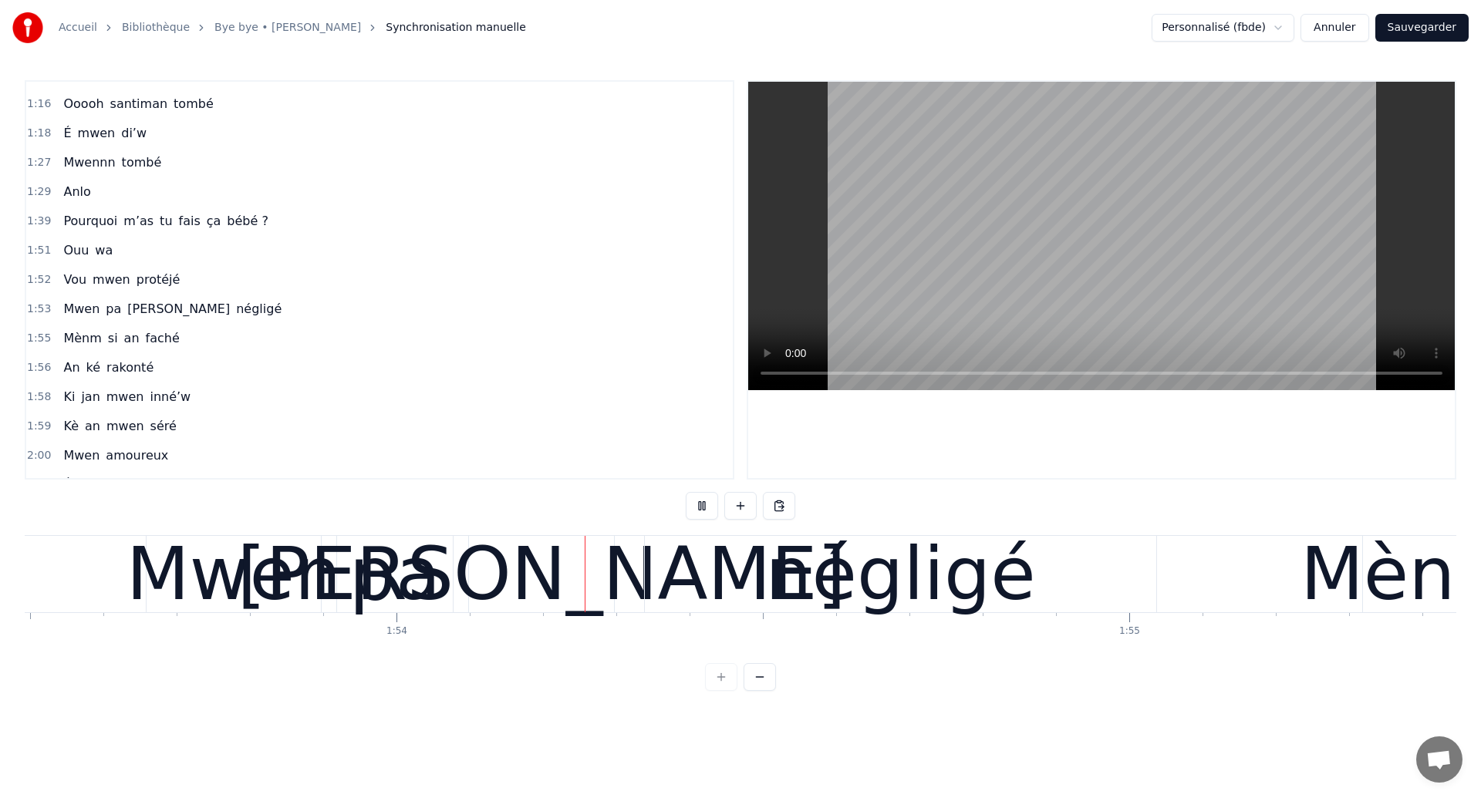
scroll to position [0, 83147]
click at [443, 569] on div "pa" at bounding box center [393, 574] width 116 height 76
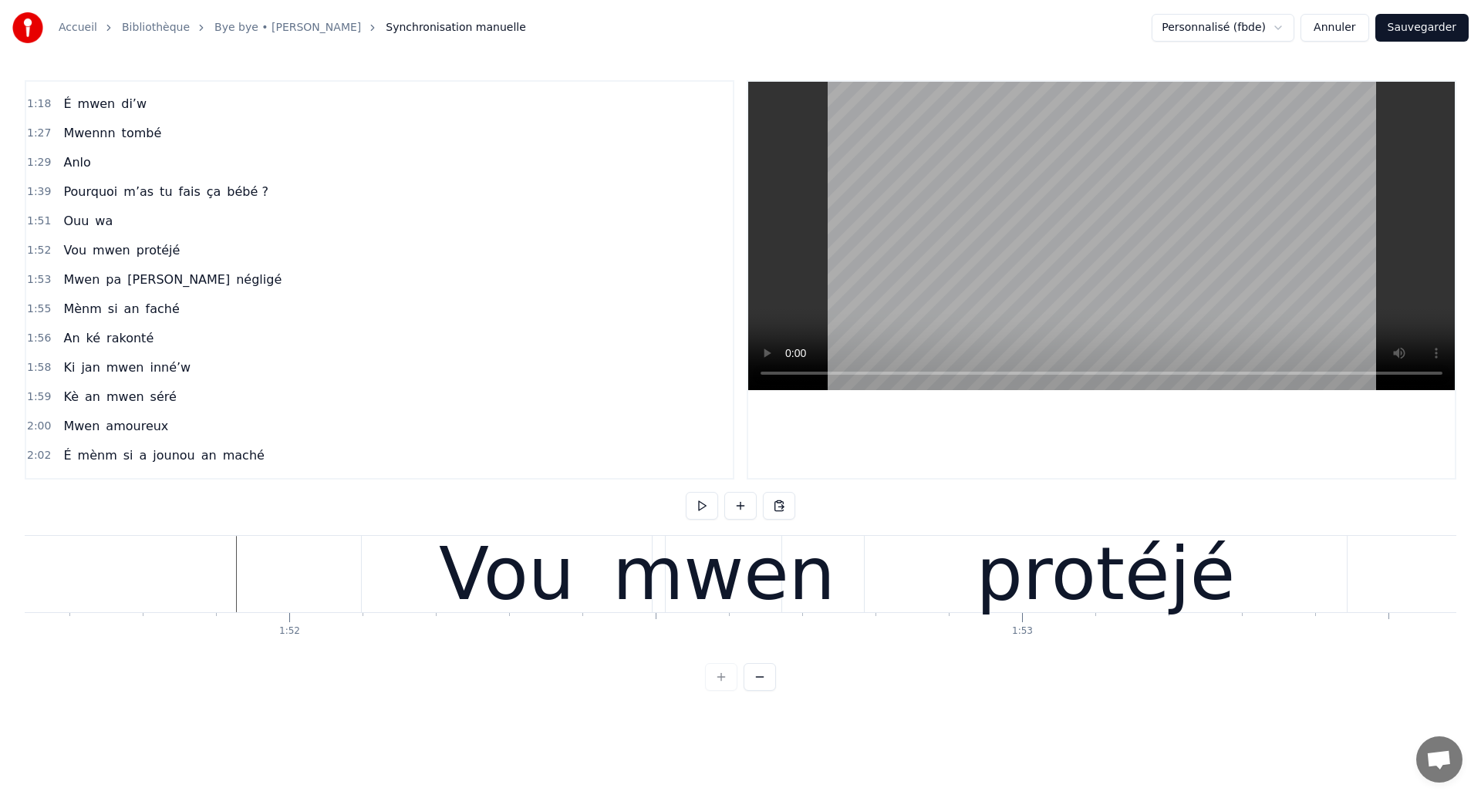
scroll to position [0, 81769]
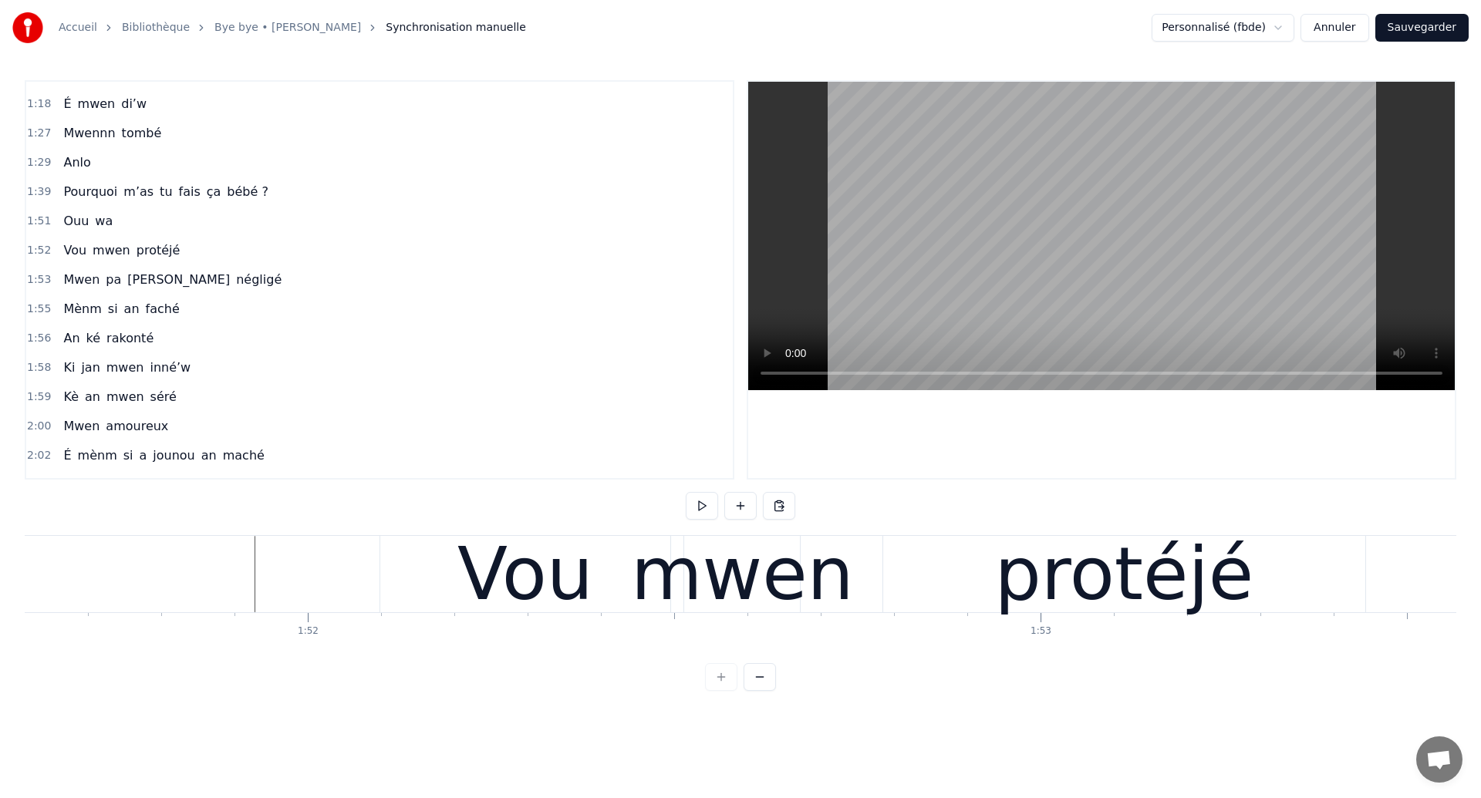
click at [636, 591] on div "Vou" at bounding box center [525, 574] width 290 height 76
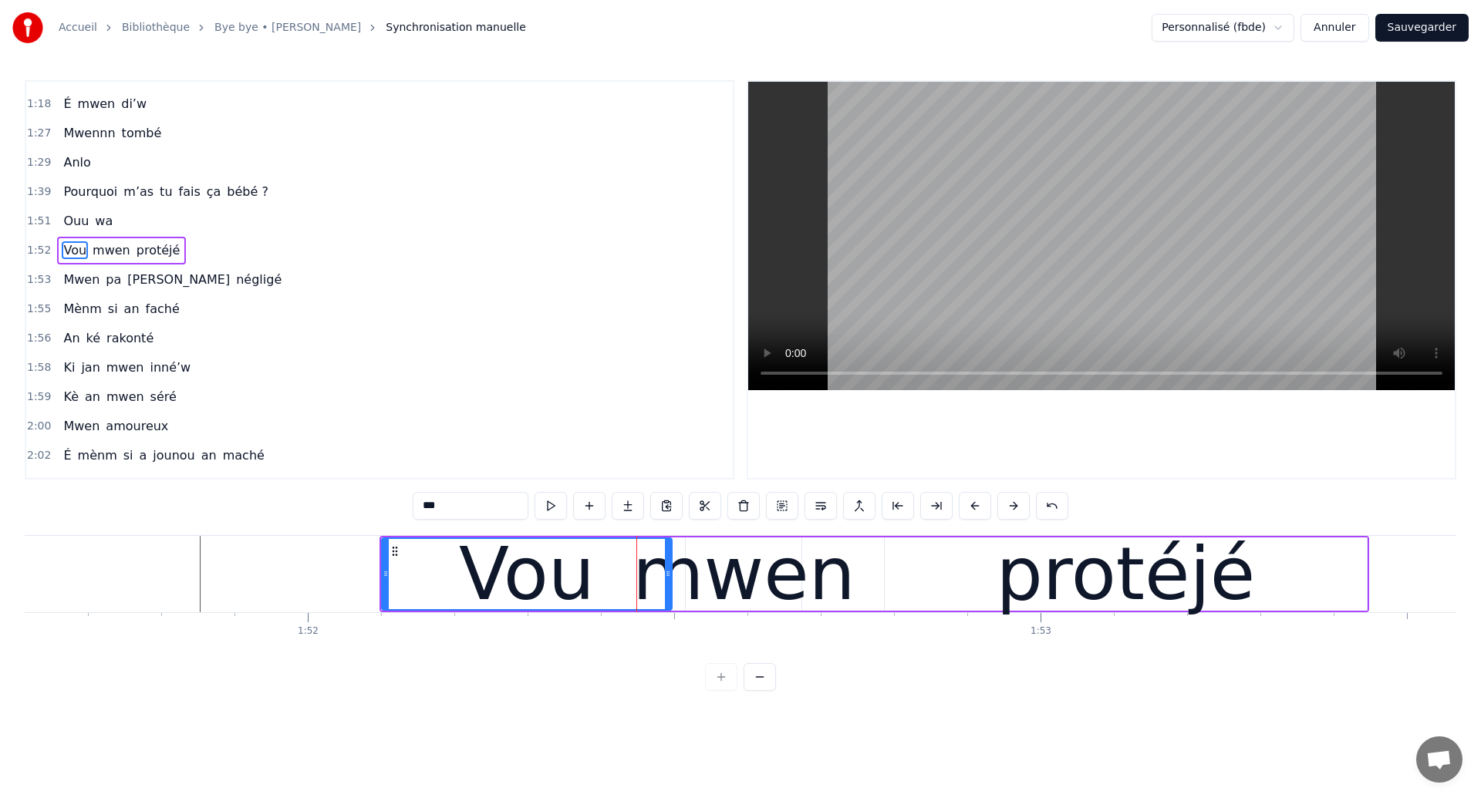
scroll to position [666, 0]
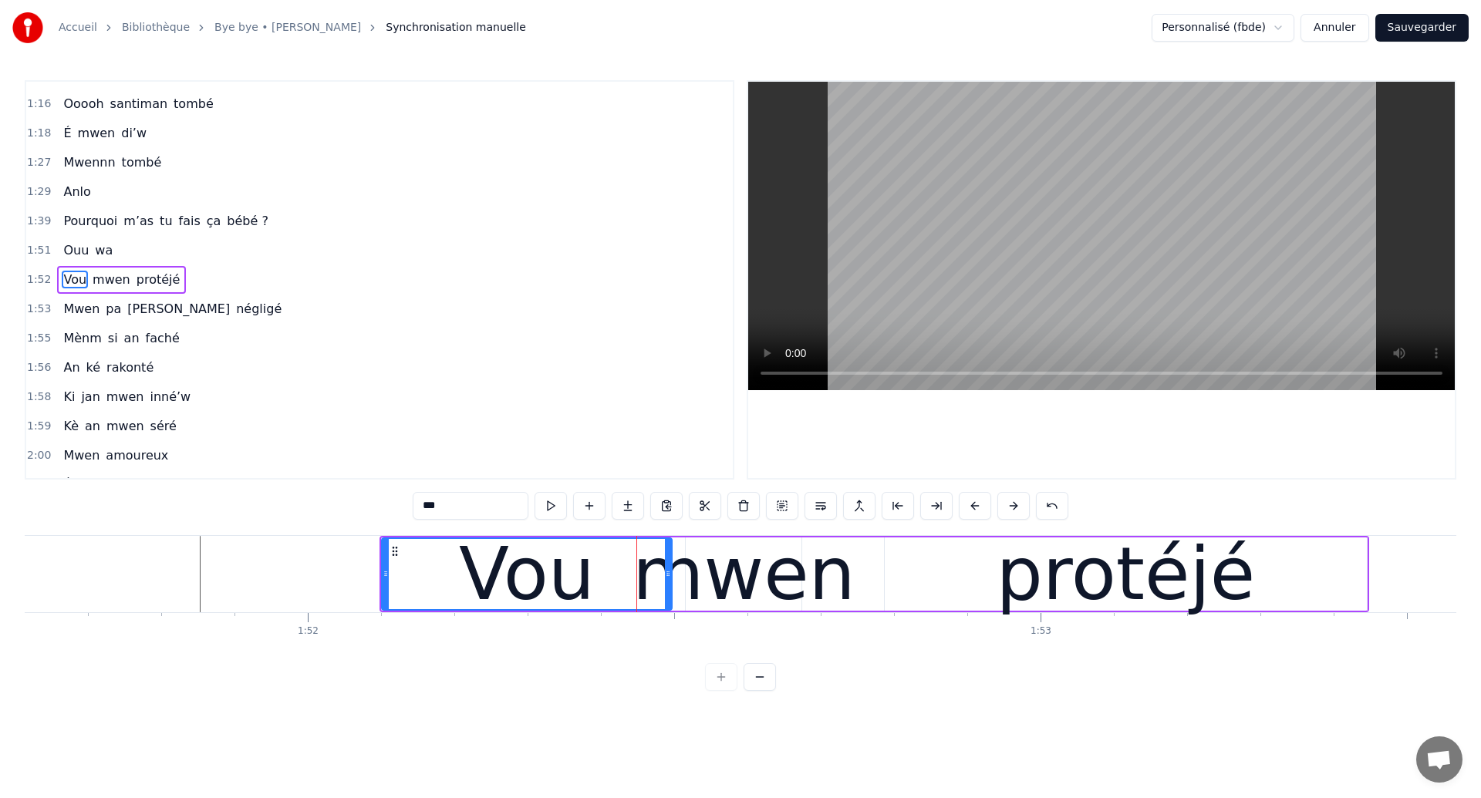
click at [732, 564] on div "mwen" at bounding box center [743, 574] width 223 height 110
type input "****"
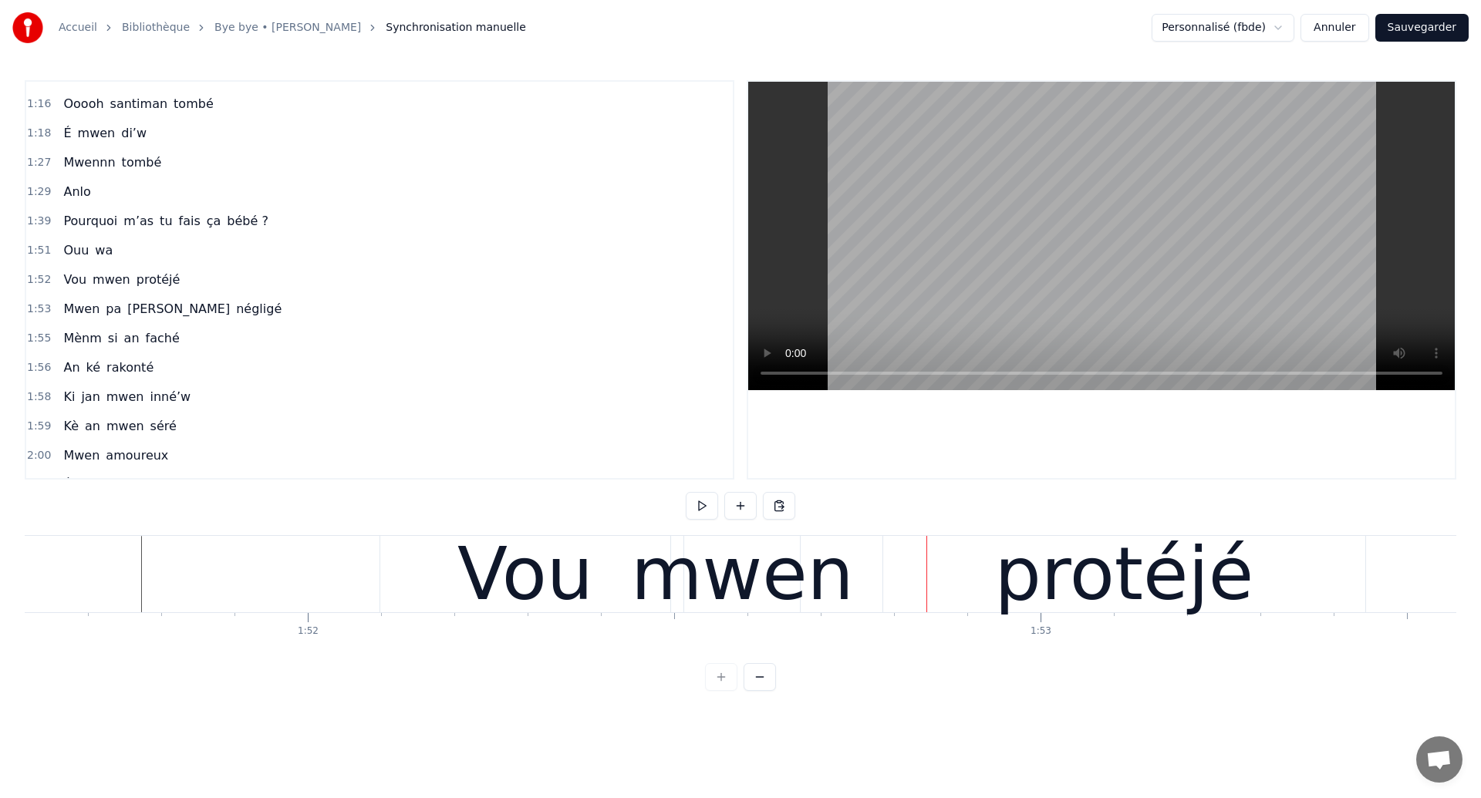
click at [615, 571] on div "Vou" at bounding box center [525, 574] width 290 height 76
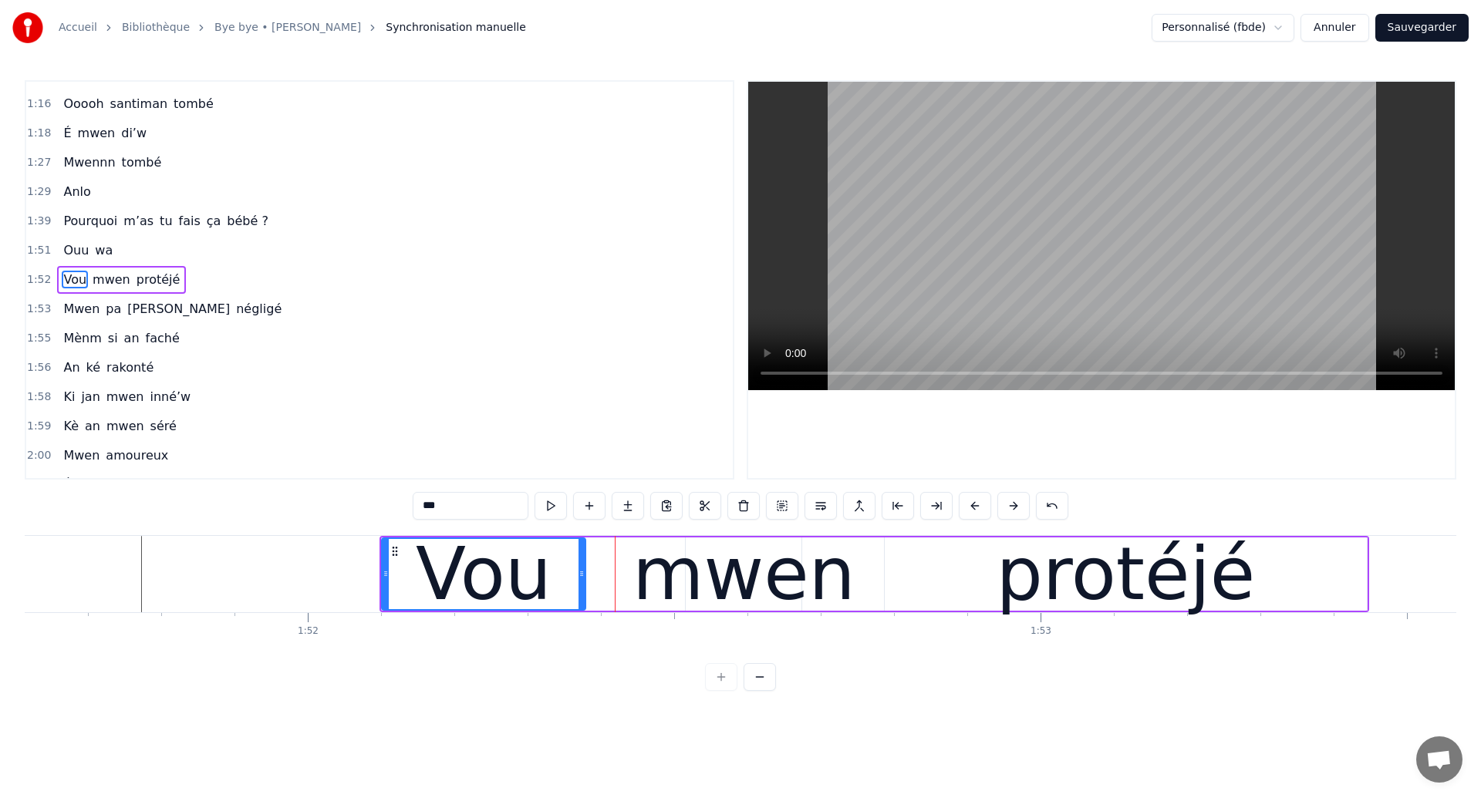
drag, startPoint x: 669, startPoint y: 579, endPoint x: 574, endPoint y: 605, distance: 98.4
click at [578, 605] on div at bounding box center [581, 574] width 6 height 70
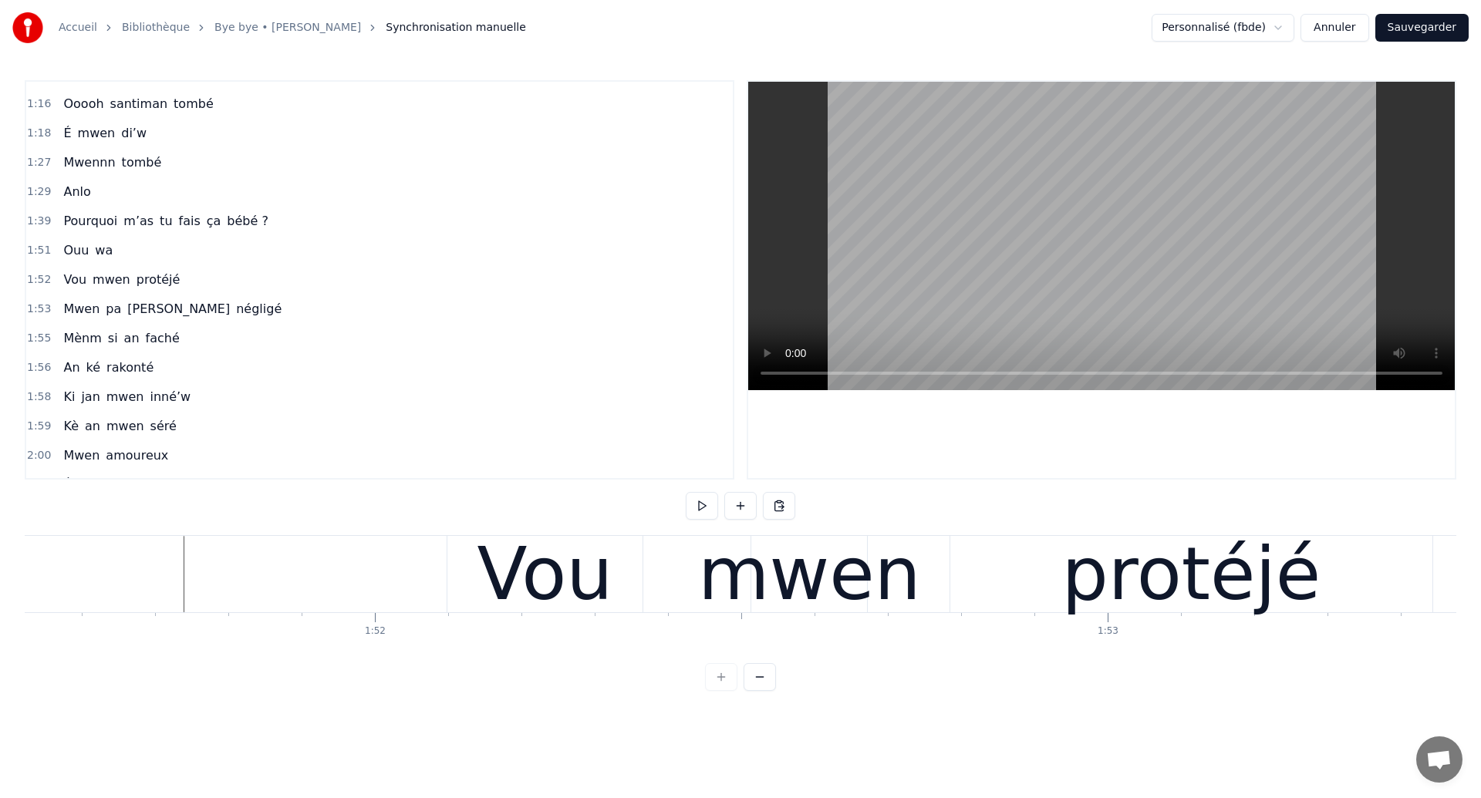
scroll to position [0, 81656]
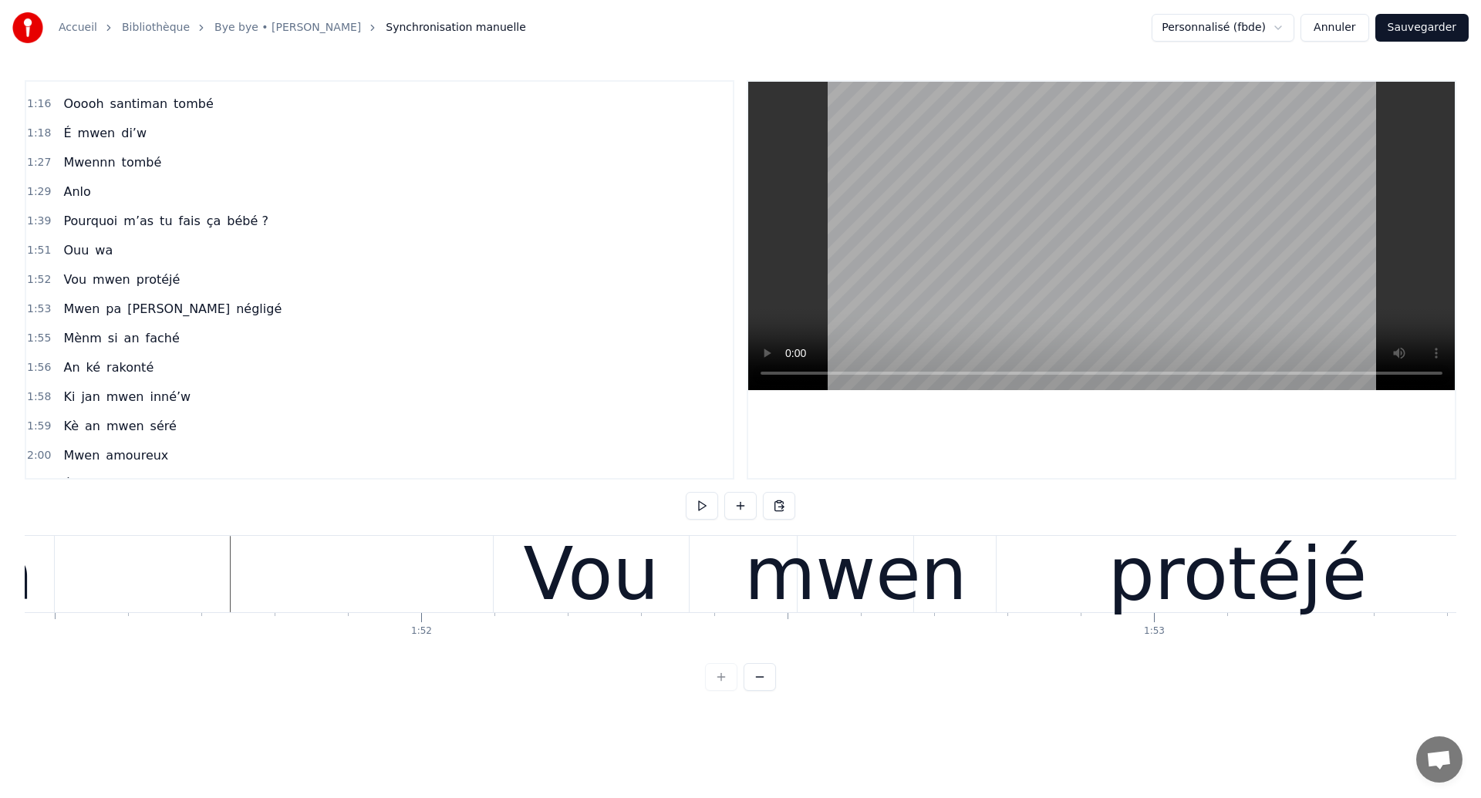
click at [810, 568] on div "mwen" at bounding box center [855, 574] width 223 height 110
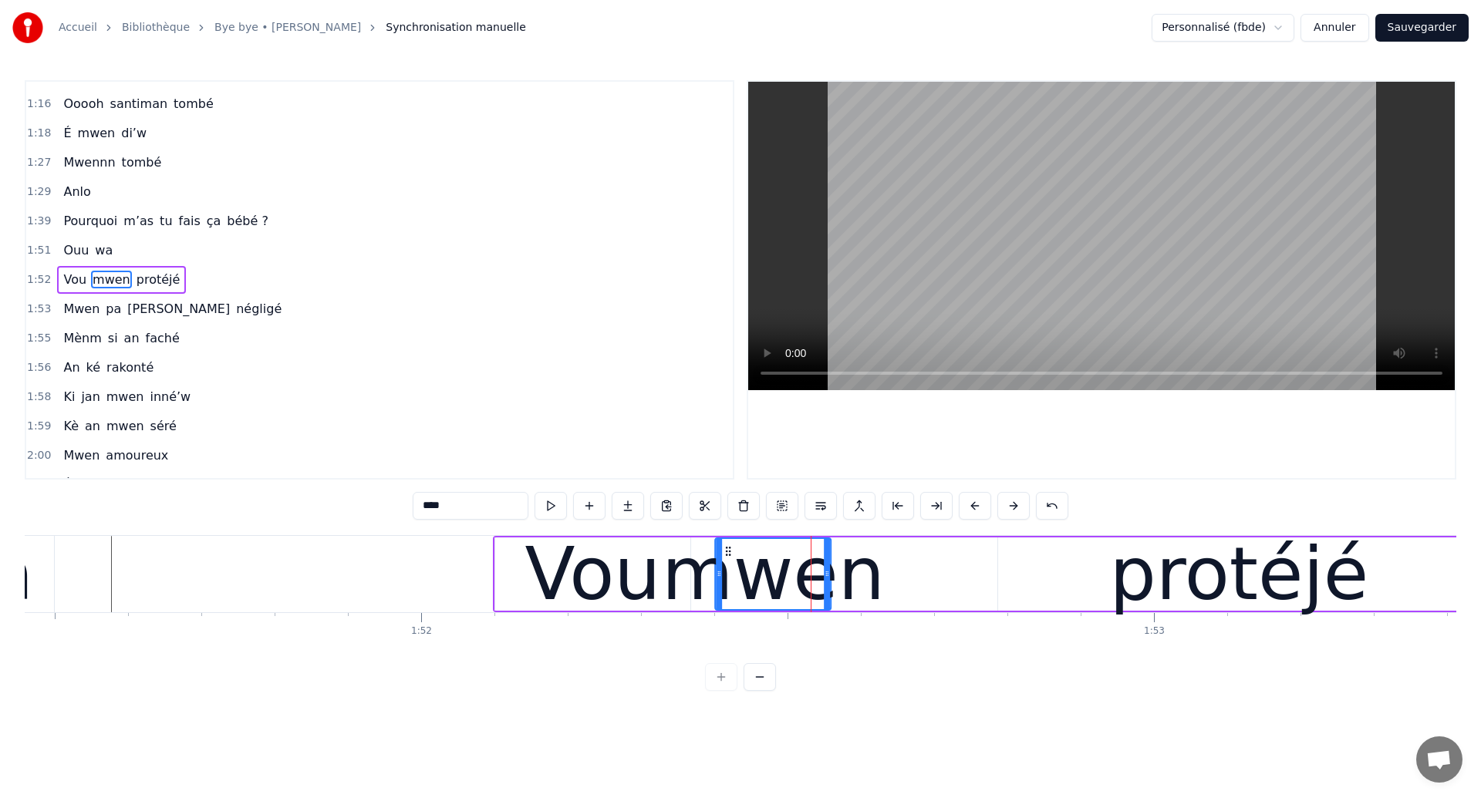
drag, startPoint x: 811, startPoint y: 551, endPoint x: 727, endPoint y: 574, distance: 87.0
click at [727, 574] on div "mwen" at bounding box center [773, 574] width 114 height 70
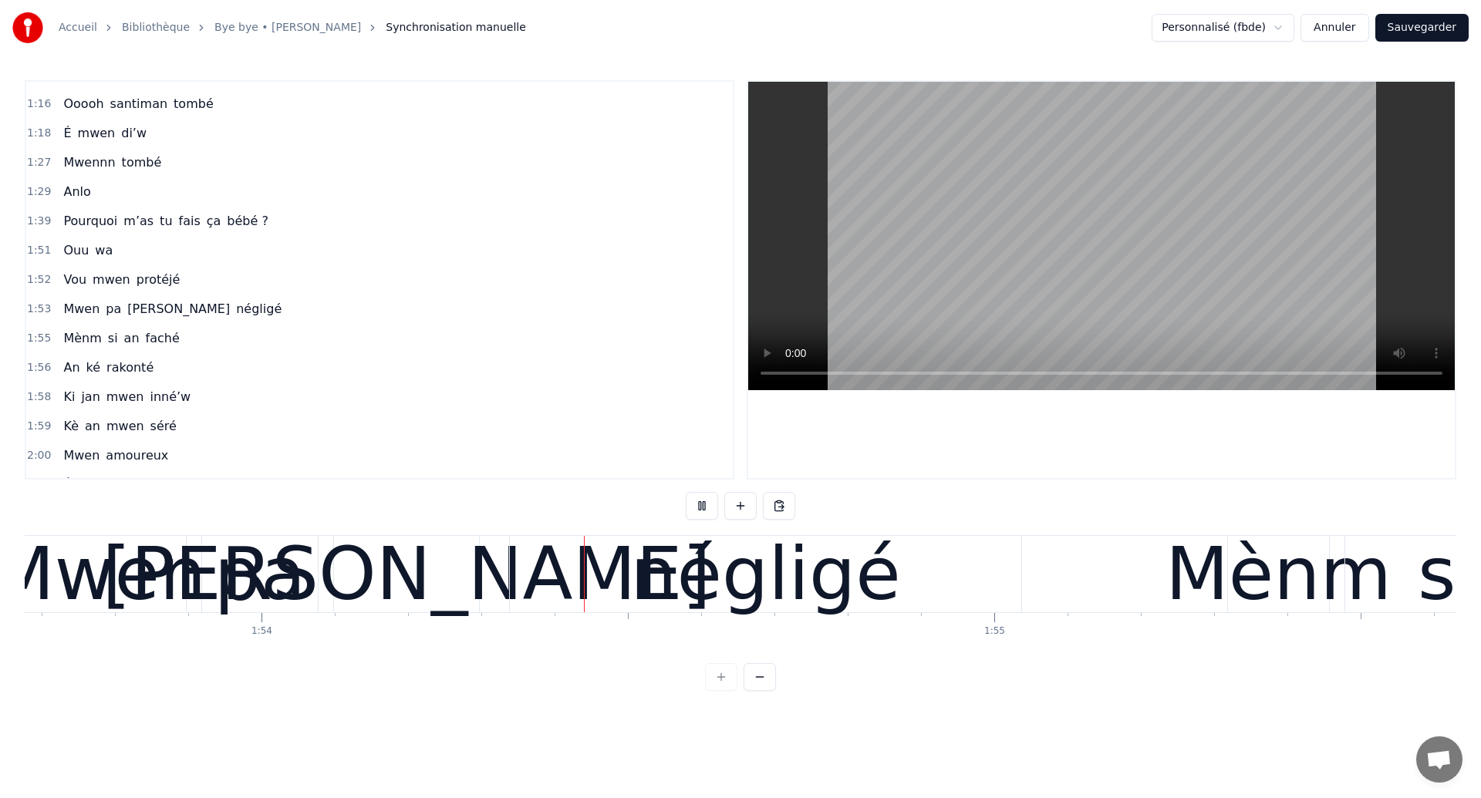
scroll to position [0, 83344]
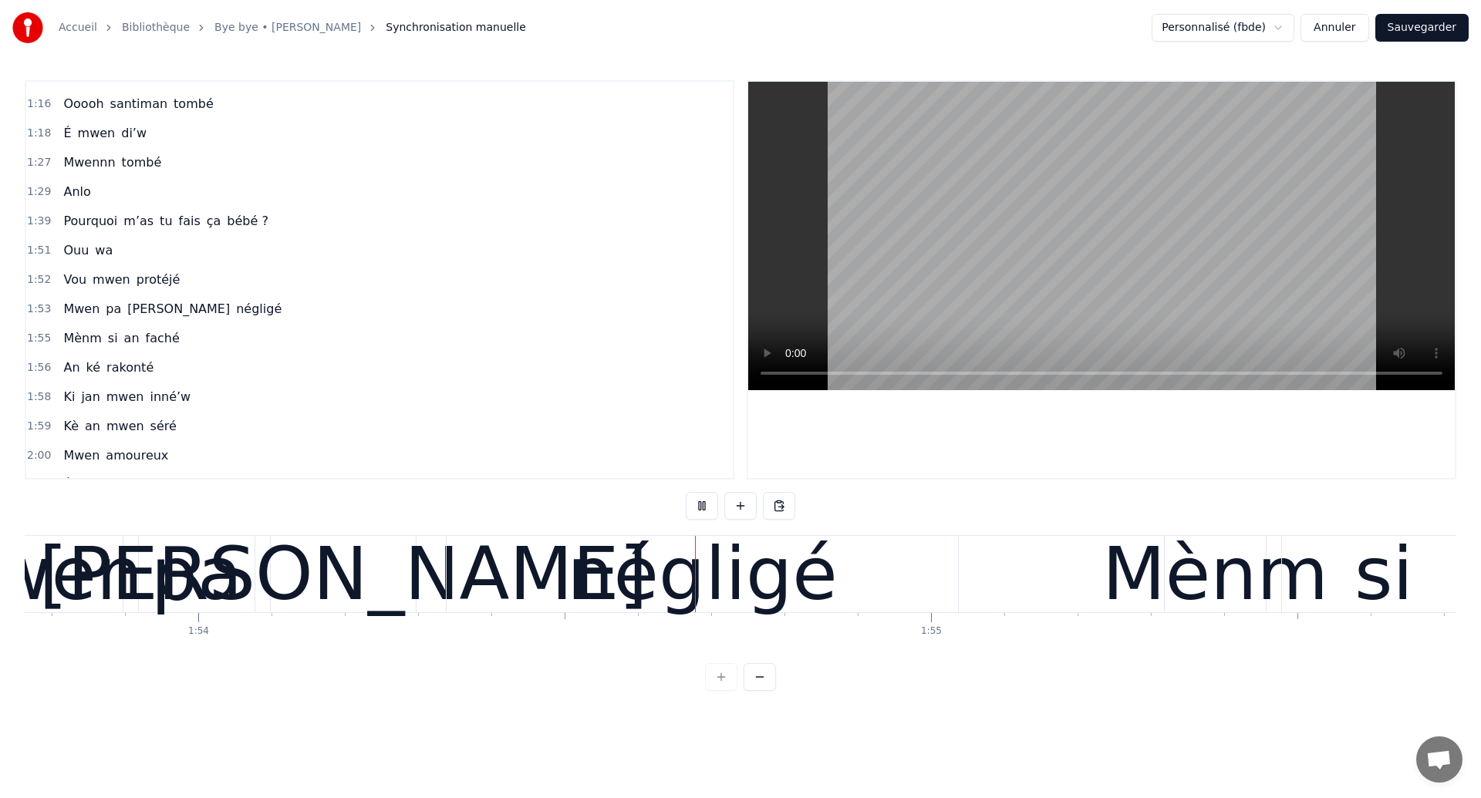
click at [543, 564] on div "négligé" at bounding box center [702, 574] width 511 height 76
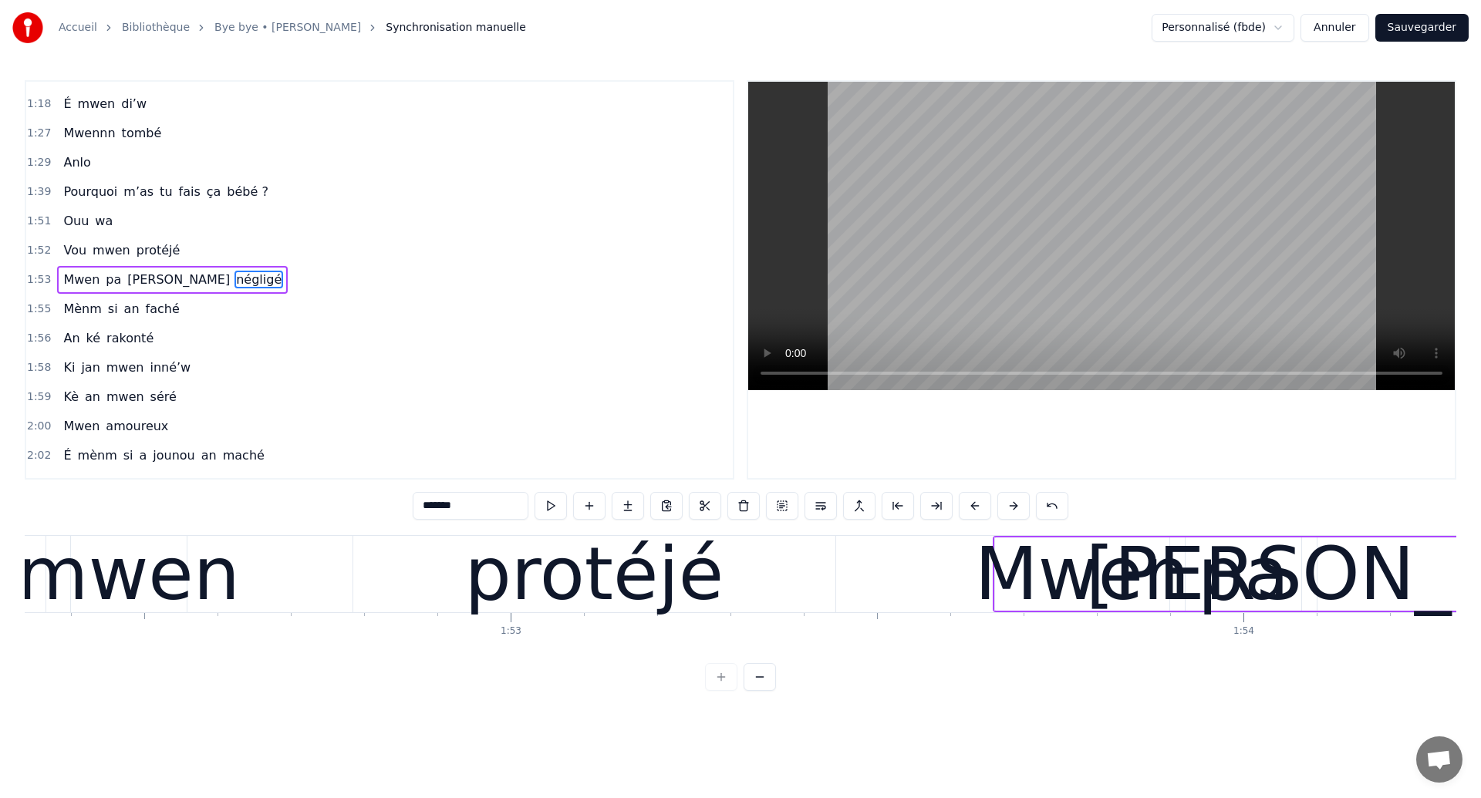
scroll to position [0, 82283]
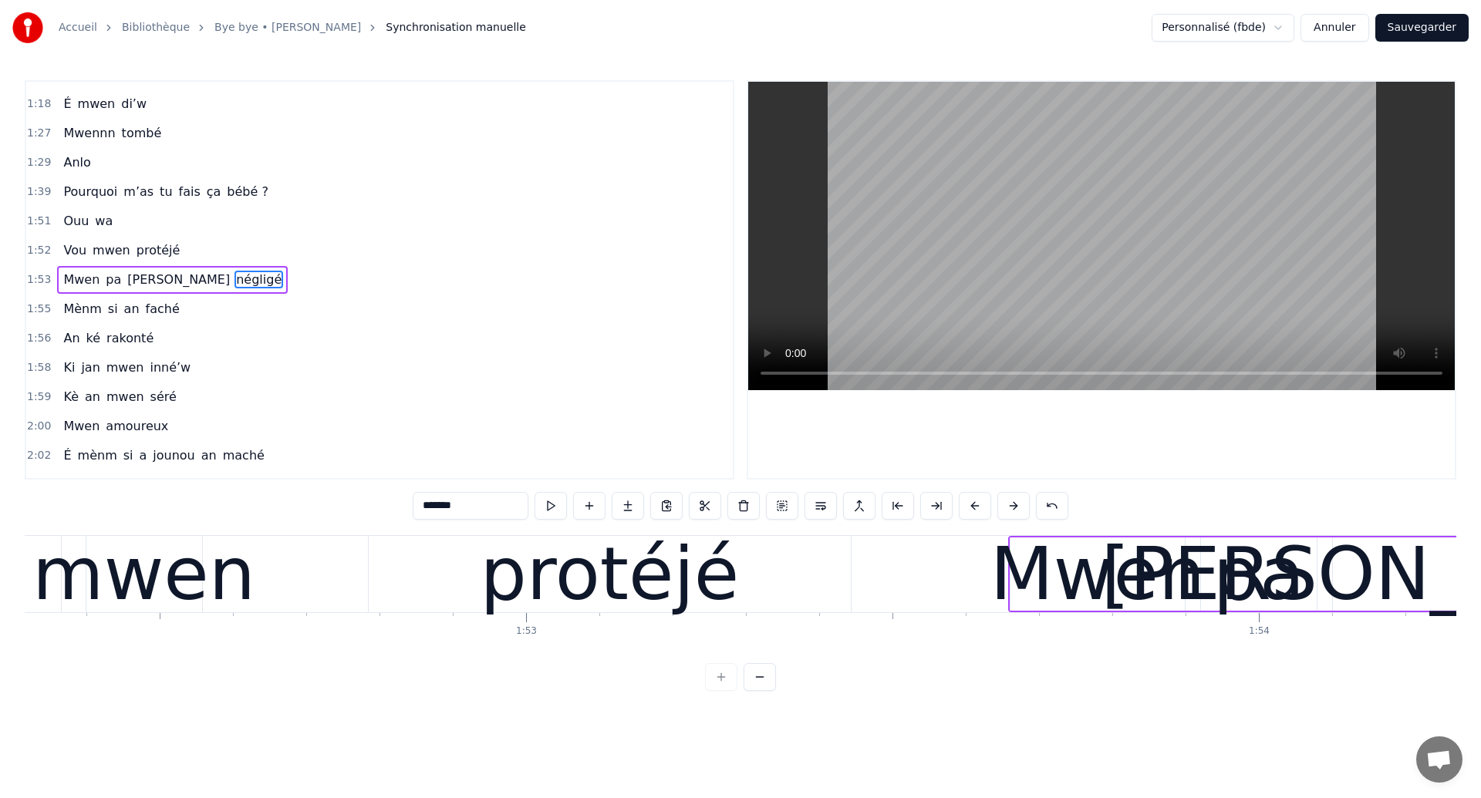
click at [209, 560] on div "mwen" at bounding box center [143, 574] width 223 height 110
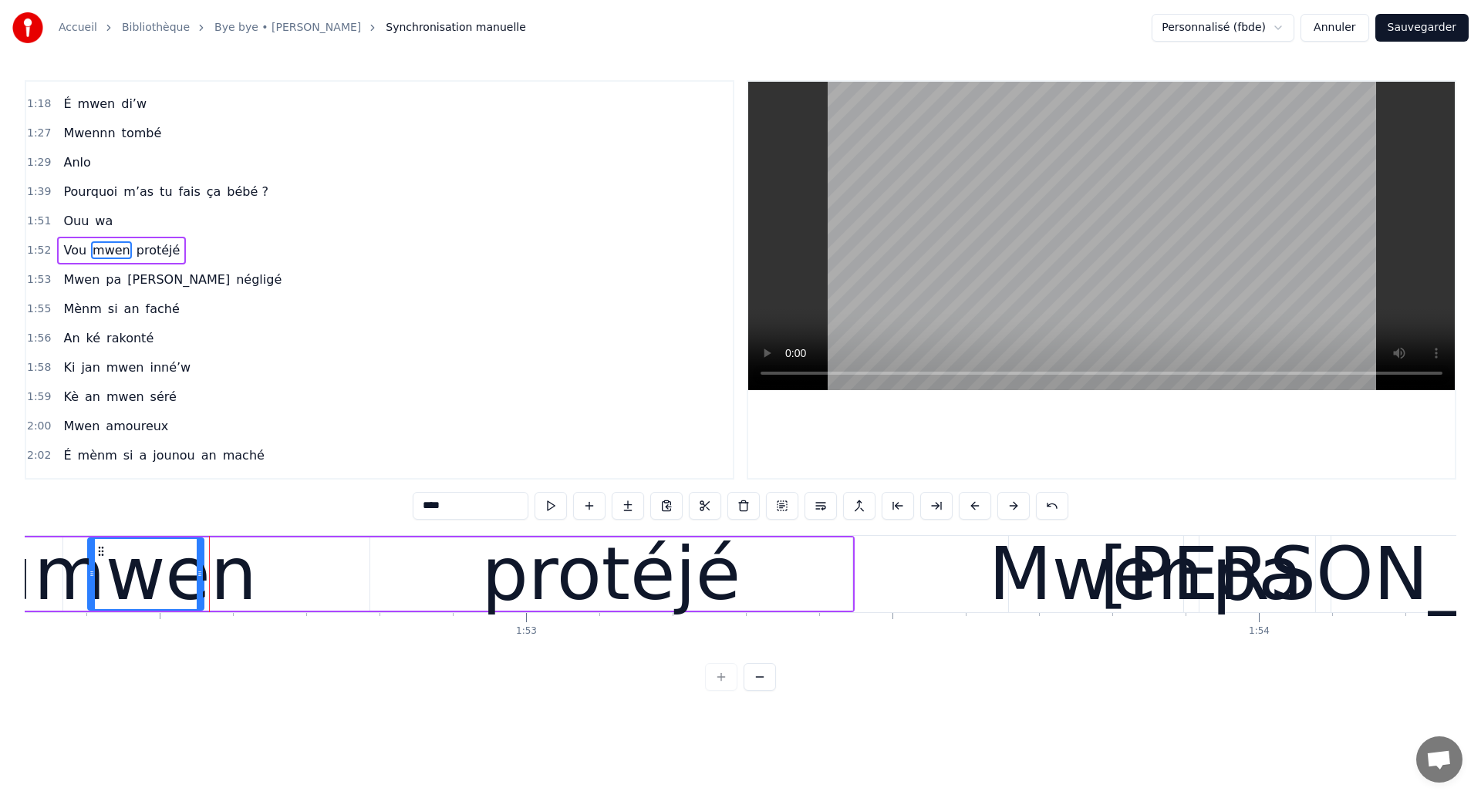
scroll to position [666, 0]
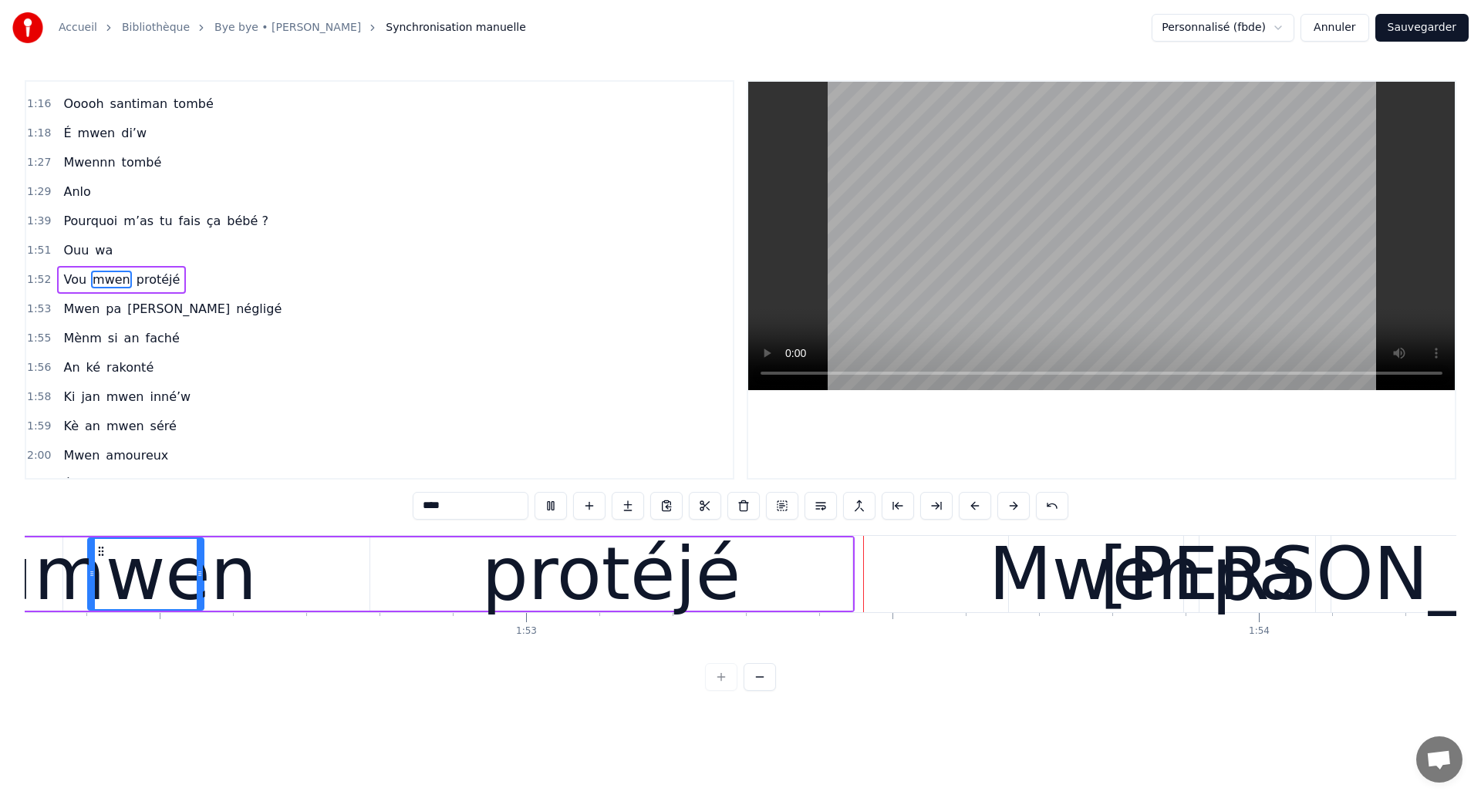
click at [681, 603] on div "protéjé" at bounding box center [610, 574] width 259 height 110
type input "*******"
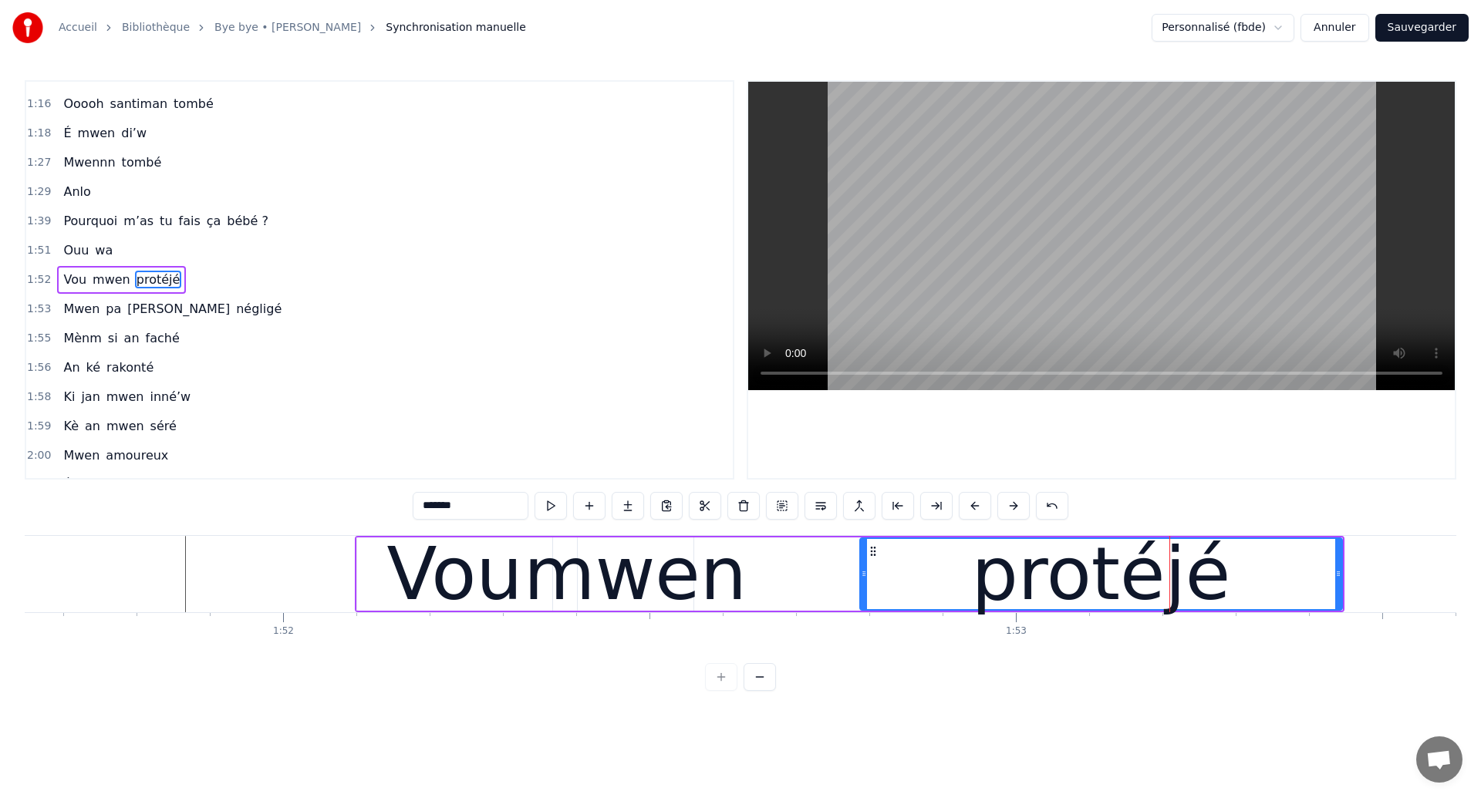
scroll to position [0, 81776]
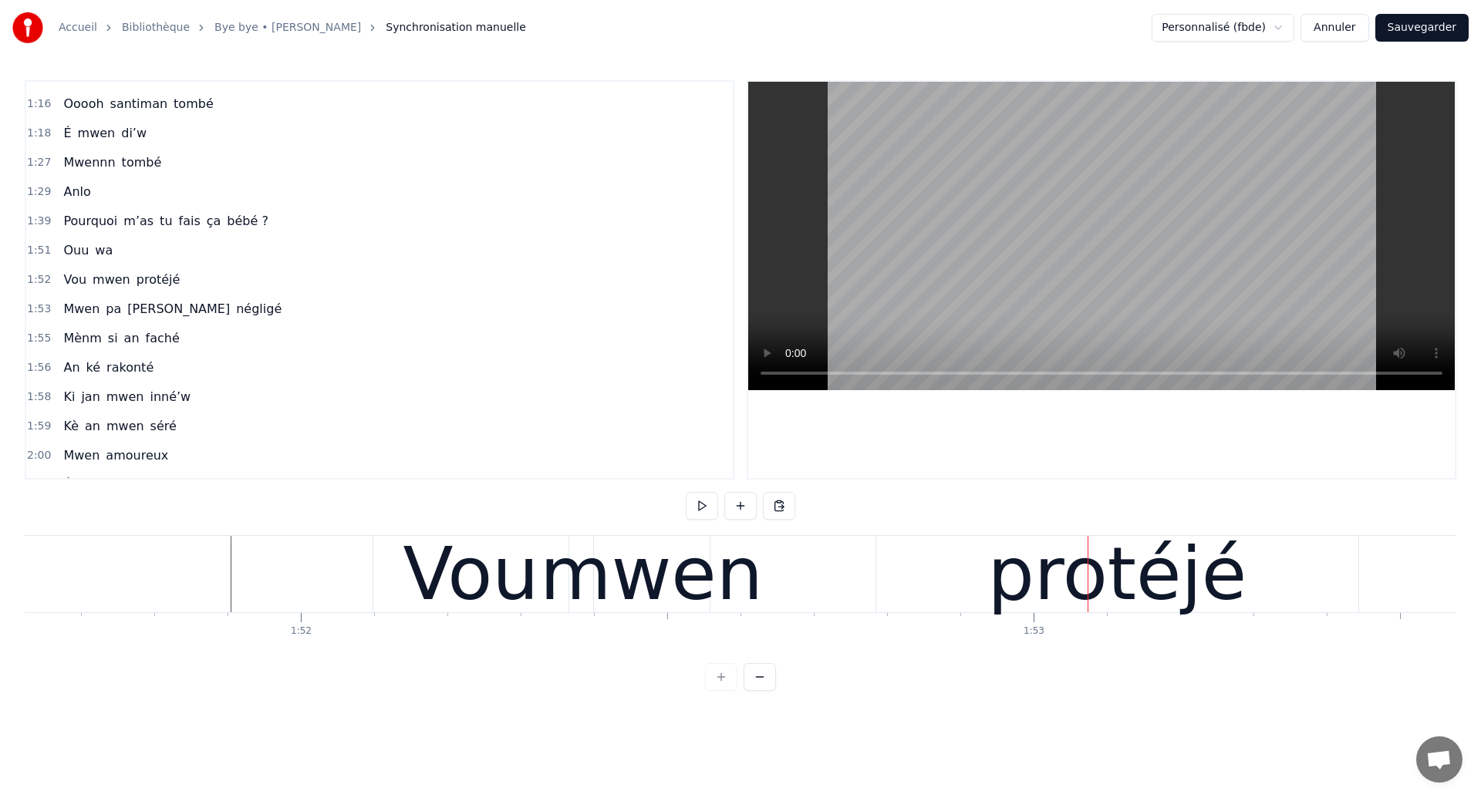
click at [1000, 567] on div "protéjé" at bounding box center [1117, 574] width 482 height 76
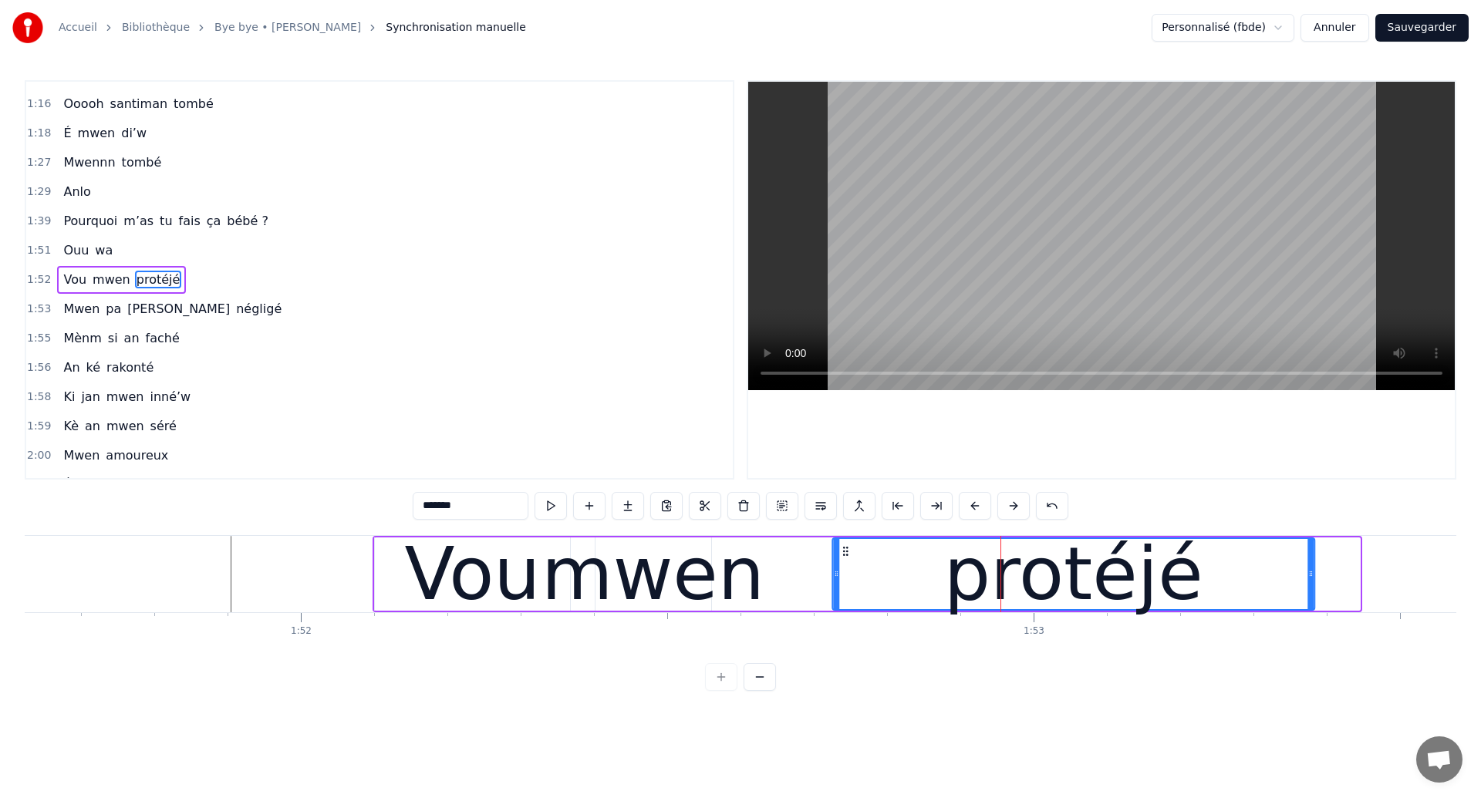
drag, startPoint x: 891, startPoint y: 550, endPoint x: 846, endPoint y: 561, distance: 46.0
click at [846, 561] on div "protéjé" at bounding box center [1073, 574] width 480 height 70
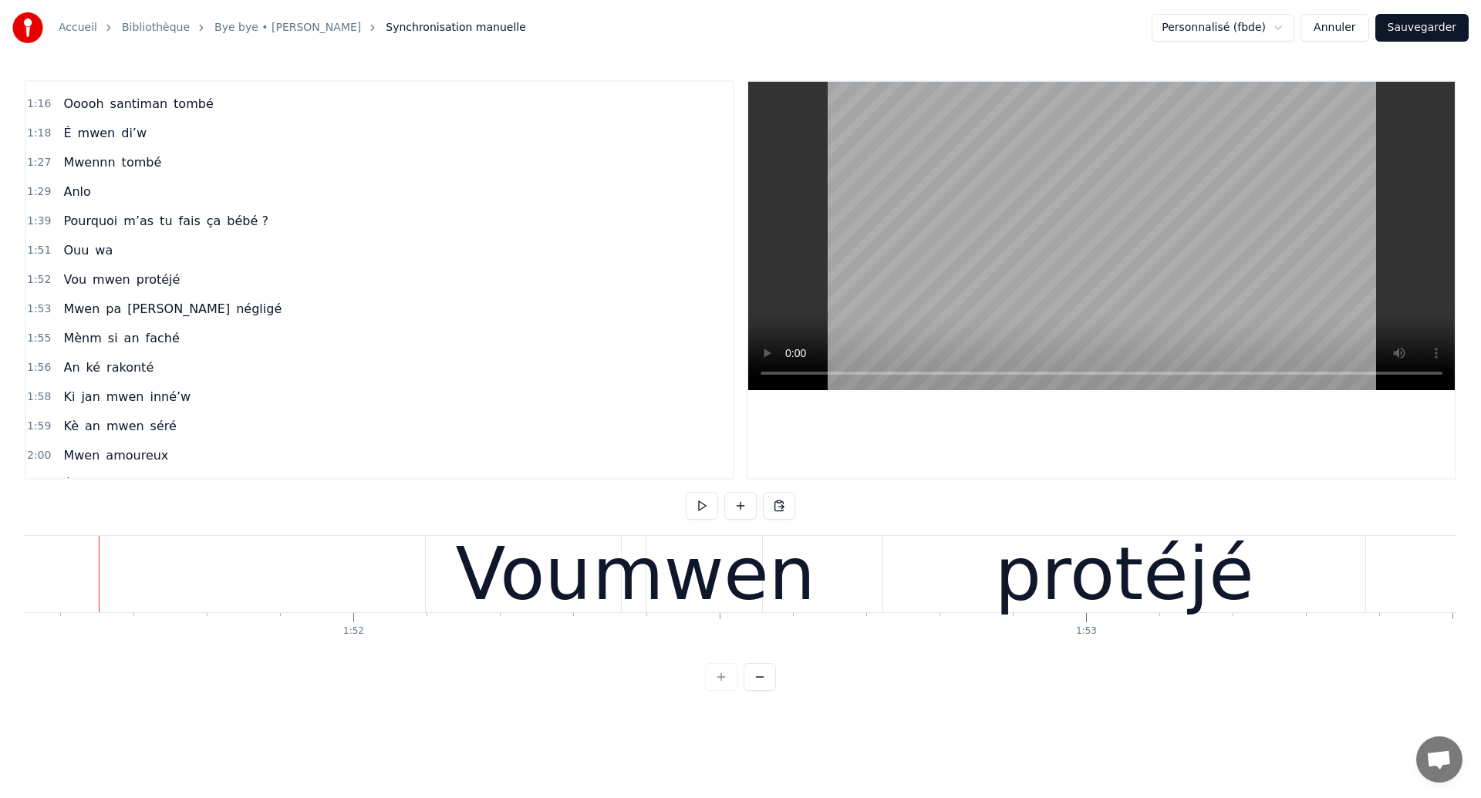
scroll to position [0, 81720]
click at [463, 593] on div "Vou" at bounding box center [526, 574] width 195 height 76
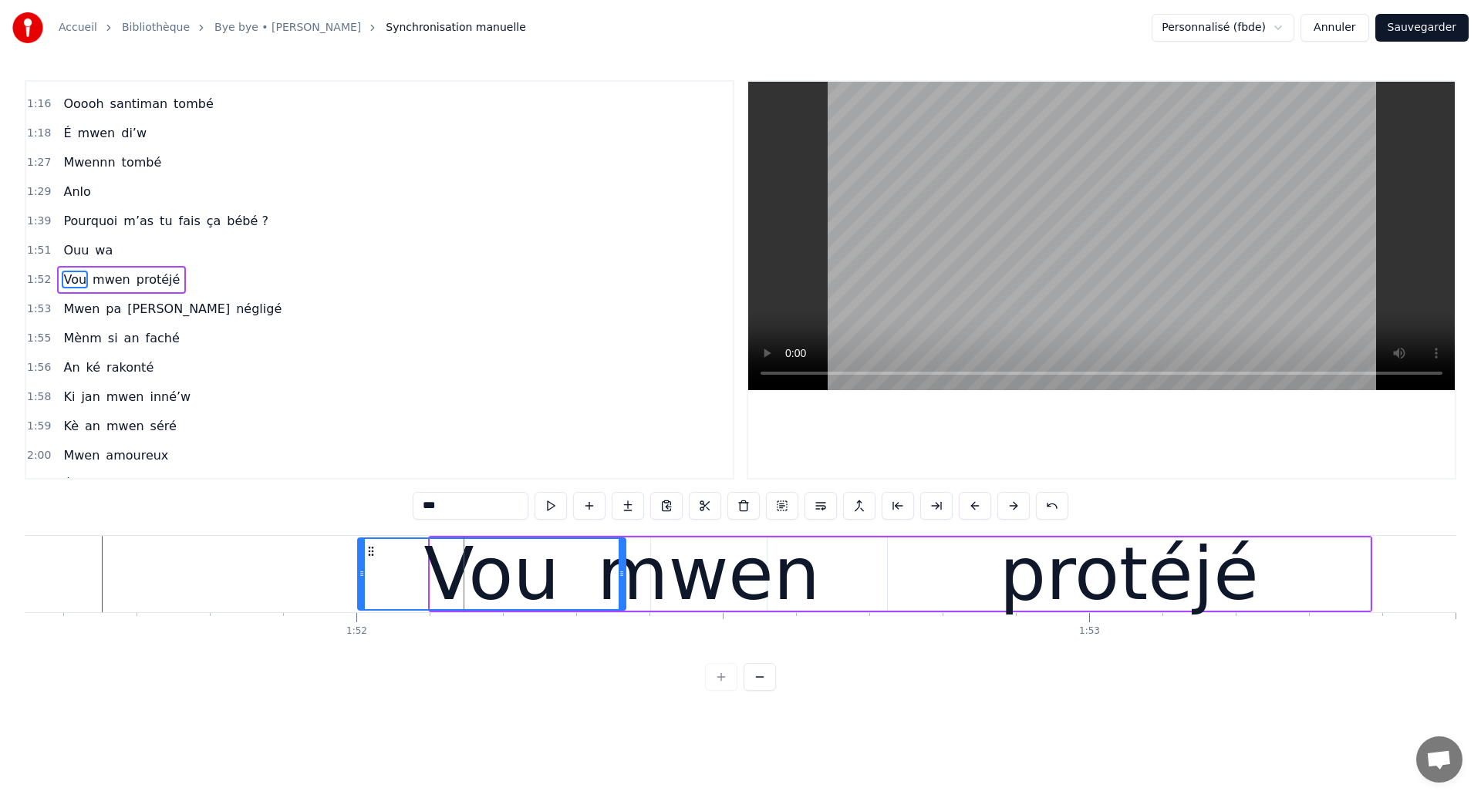
drag, startPoint x: 431, startPoint y: 584, endPoint x: 359, endPoint y: 583, distance: 72.5
click at [359, 583] on div at bounding box center [362, 574] width 6 height 70
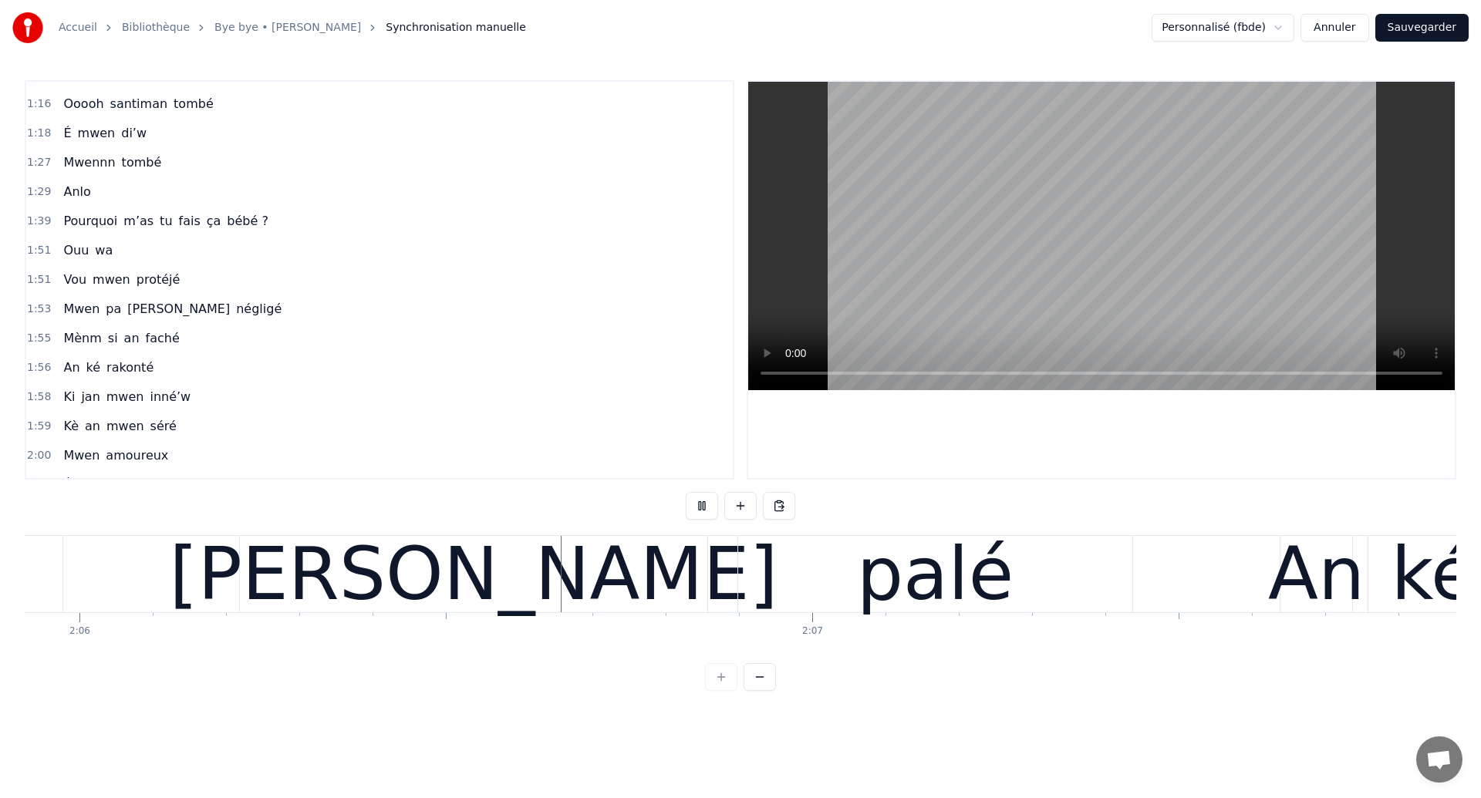
scroll to position [0, 92338]
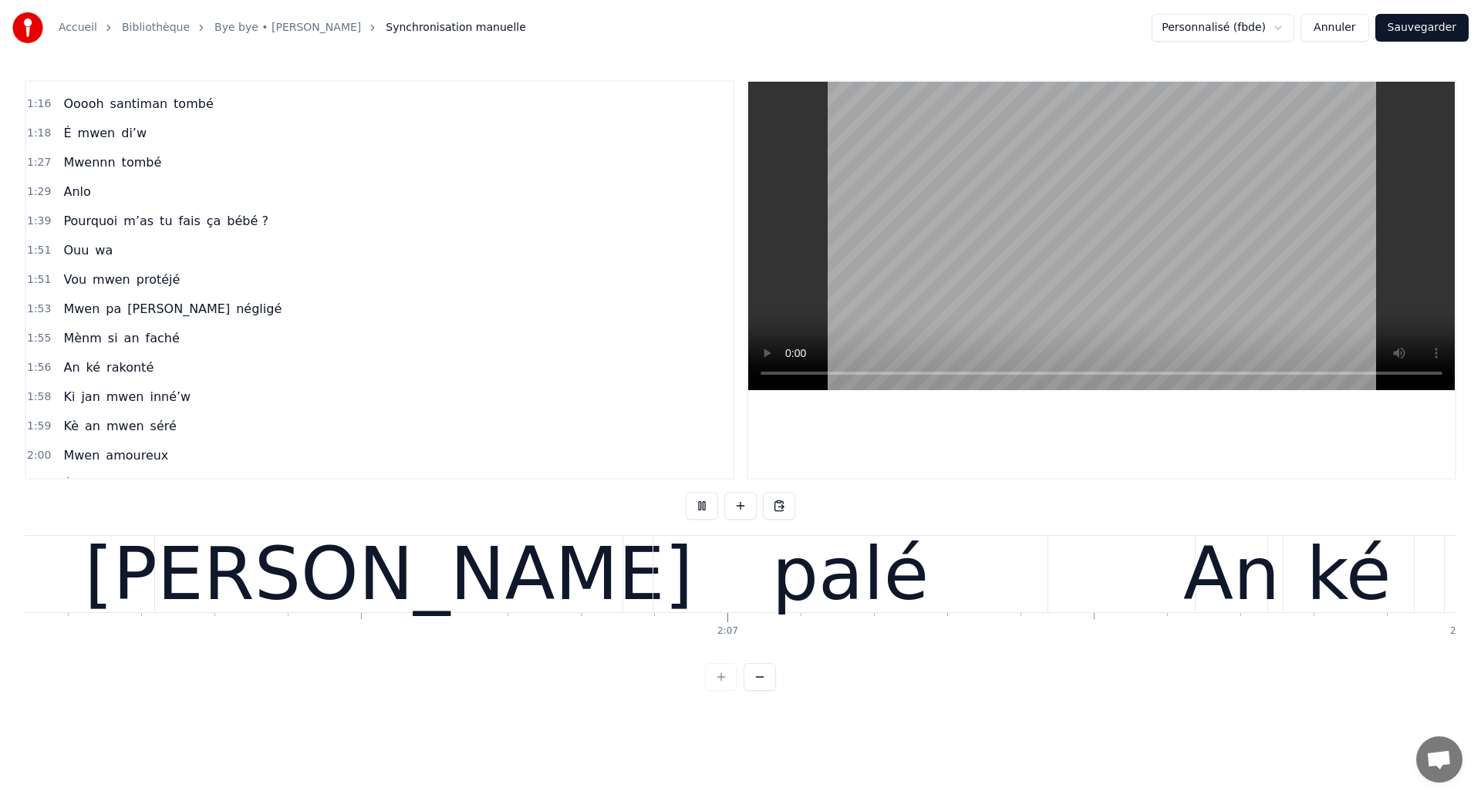
click at [581, 556] on div "[PERSON_NAME]" at bounding box center [388, 574] width 469 height 76
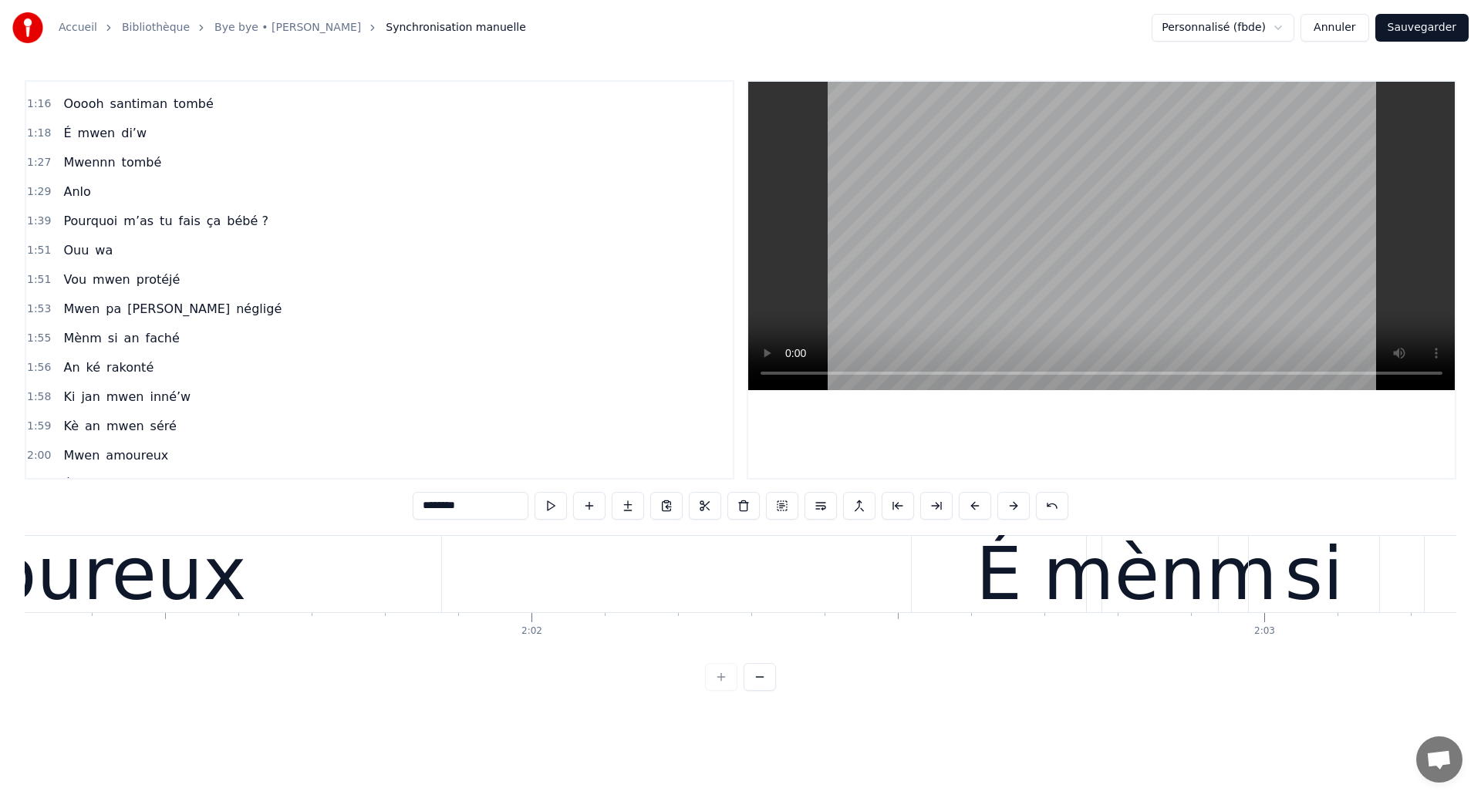
scroll to position [0, 88943]
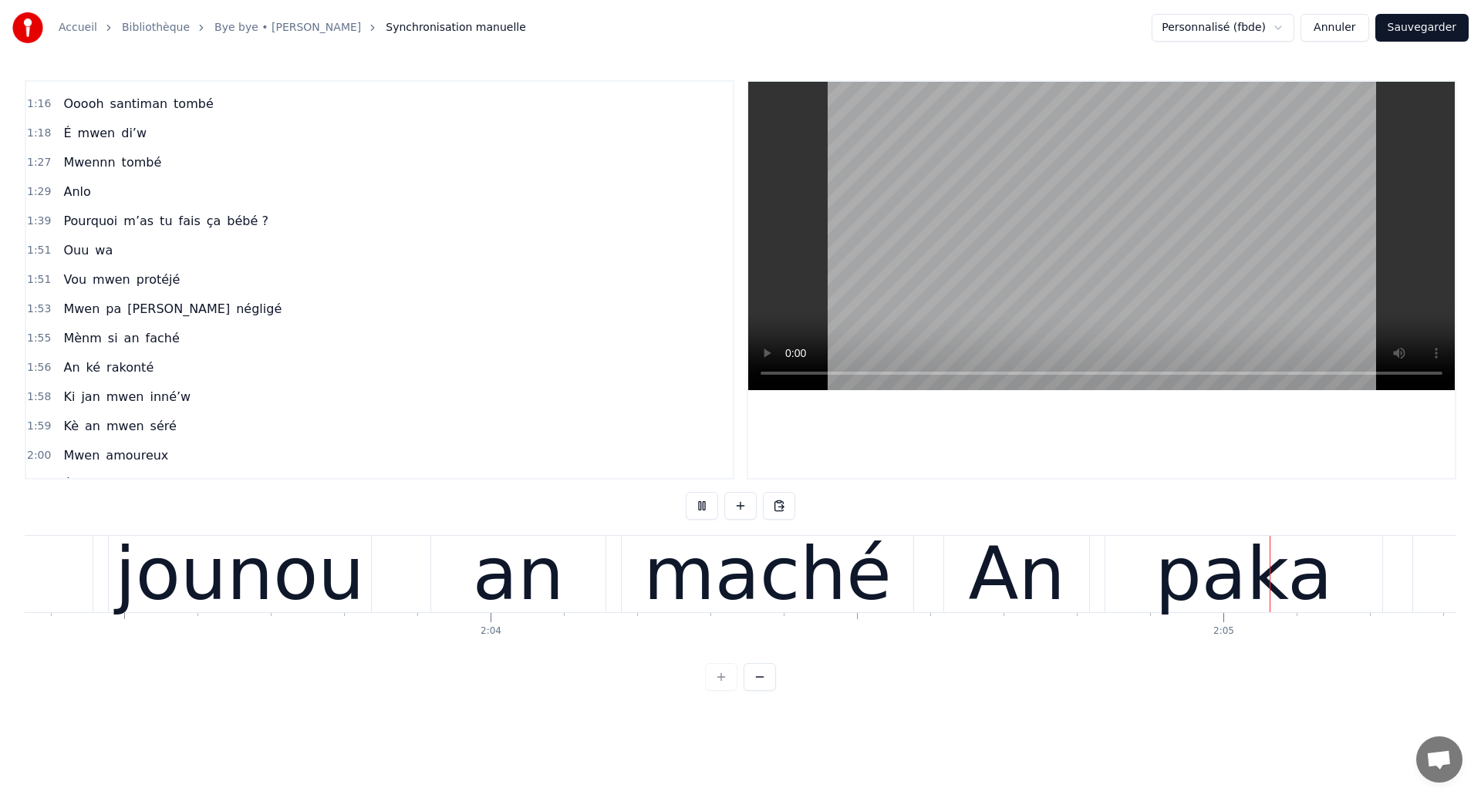
click at [99, 279] on span "mwen" at bounding box center [111, 280] width 41 height 18
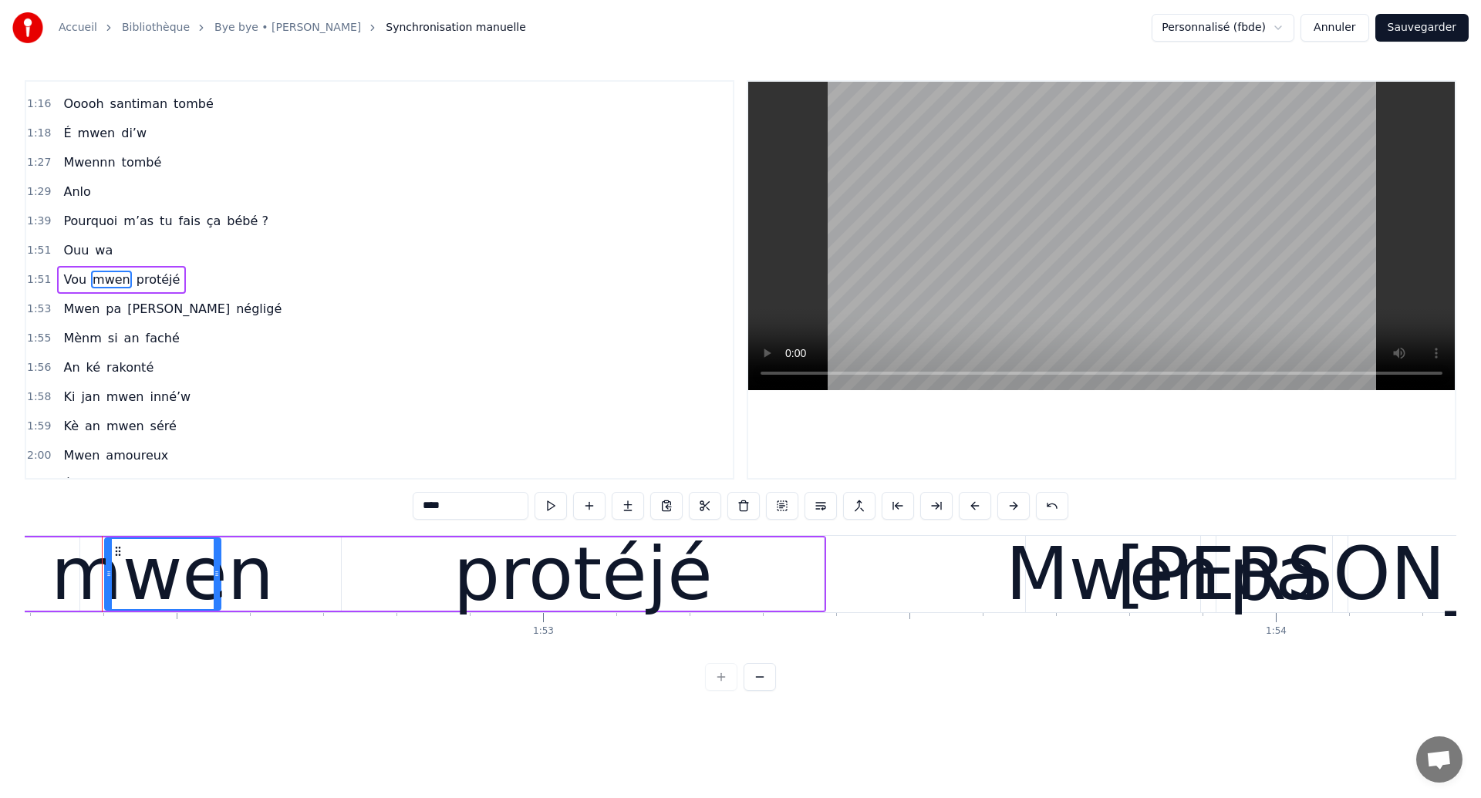
click at [76, 285] on span "Vou" at bounding box center [75, 280] width 26 height 18
type input "***"
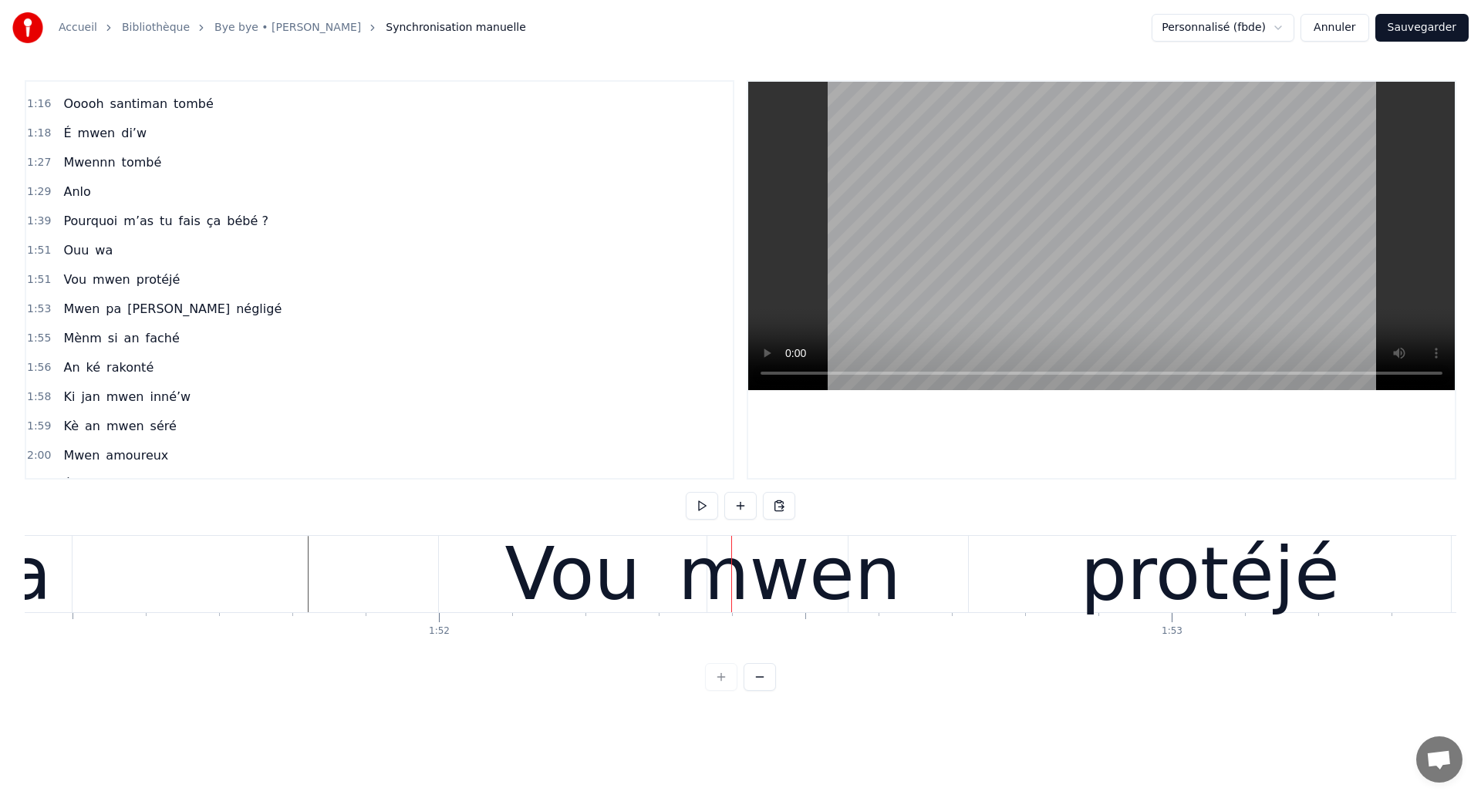
scroll to position [0, 81524]
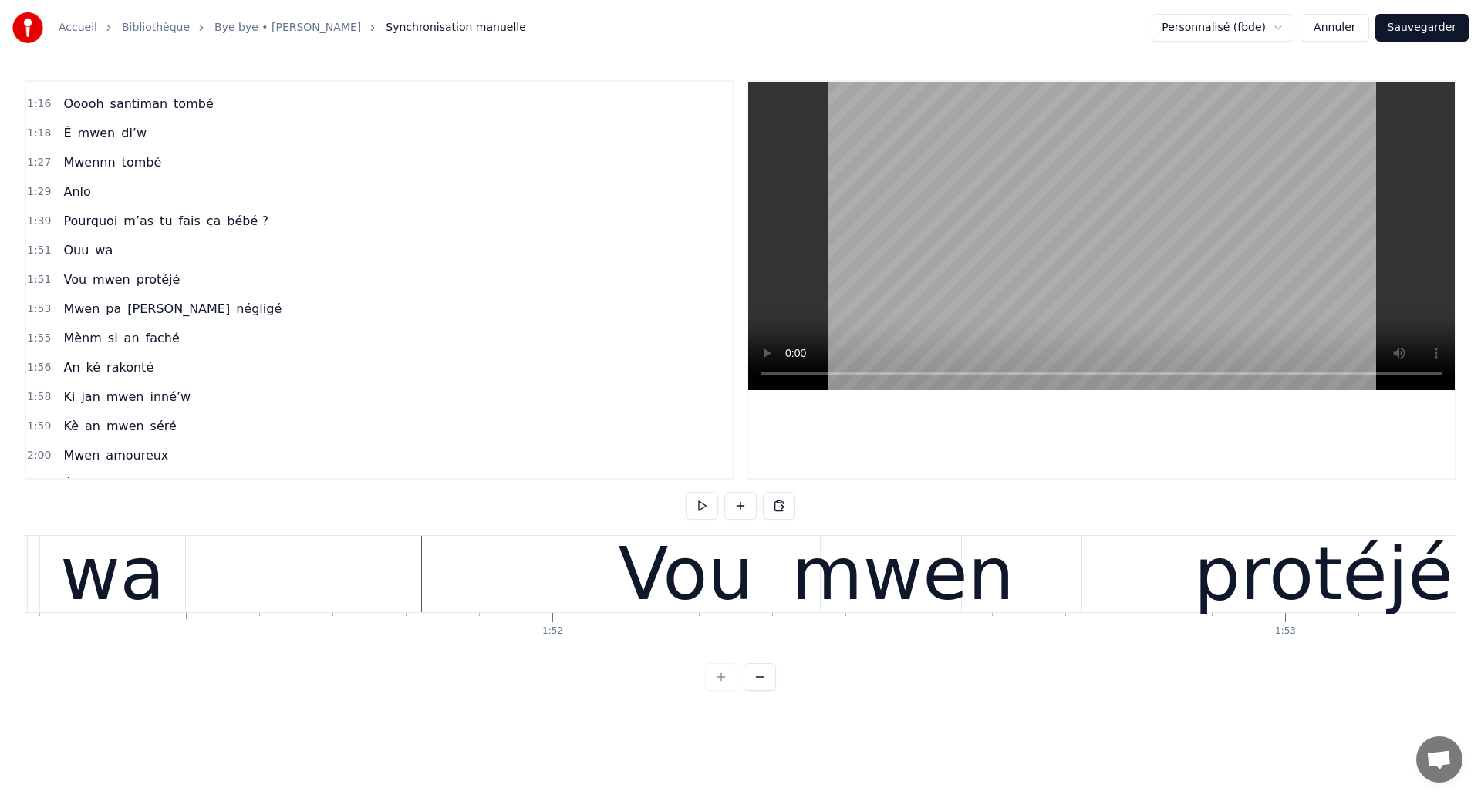
click at [104, 578] on div "wa" at bounding box center [112, 574] width 105 height 110
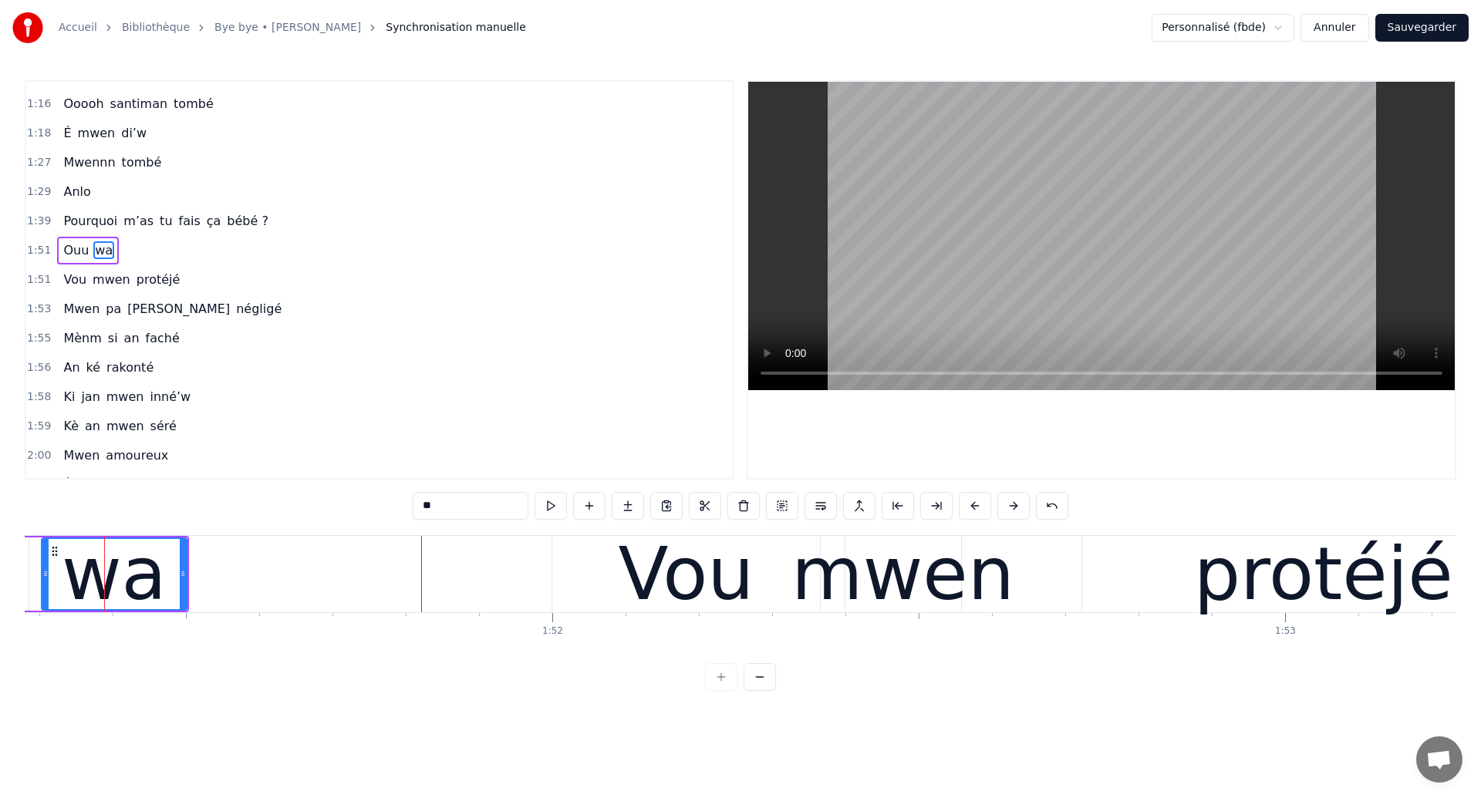
scroll to position [637, 0]
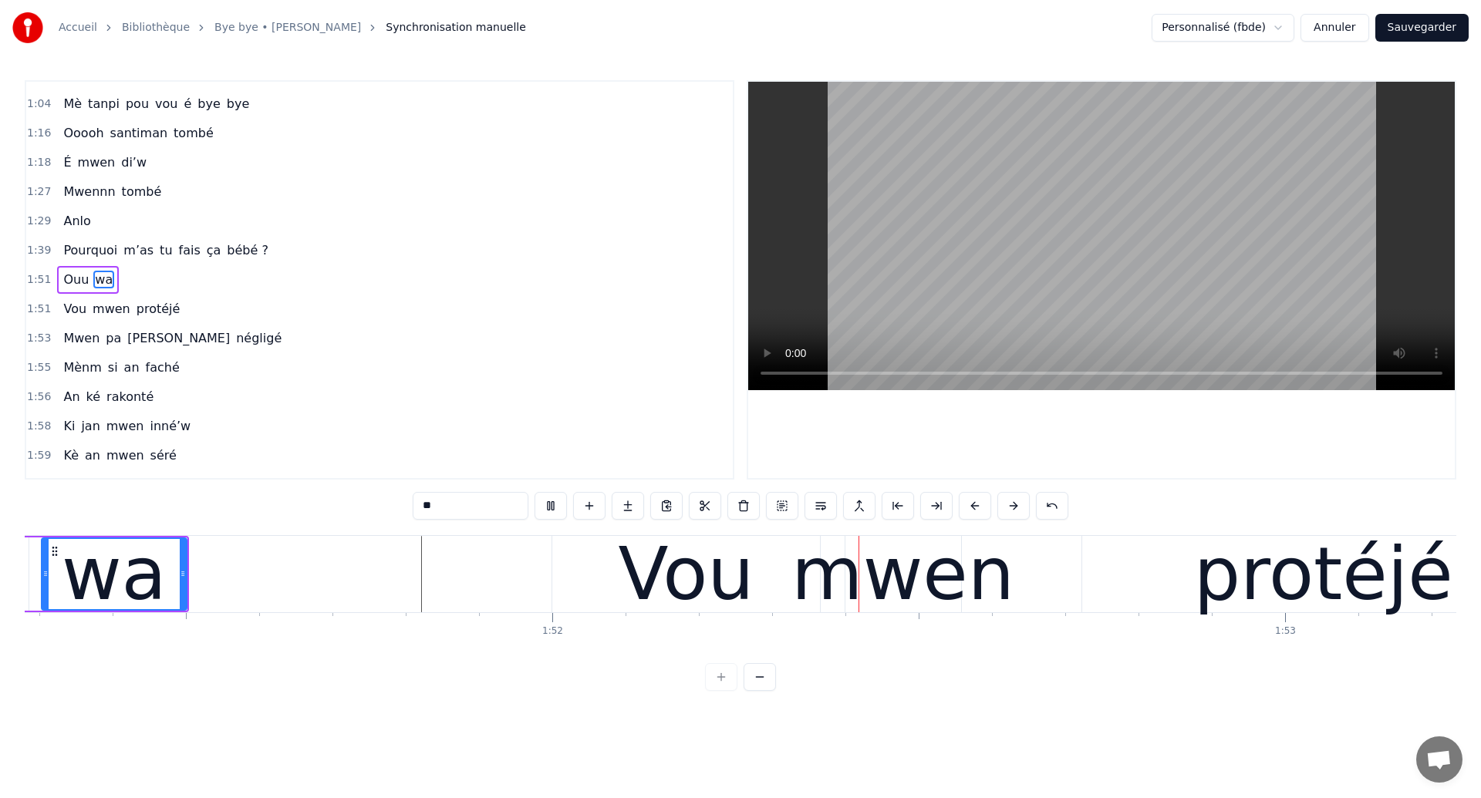
click at [733, 358] on div "0:08 Éeeh 0:10 An ouhan ouhaannn 0:13 Sé souvan 0:16 An ka révé tombé si’w 0:18…" at bounding box center [740, 279] width 1431 height 399
click at [137, 552] on div "wa" at bounding box center [114, 574] width 105 height 110
click at [109, 565] on div "wa" at bounding box center [114, 574] width 105 height 110
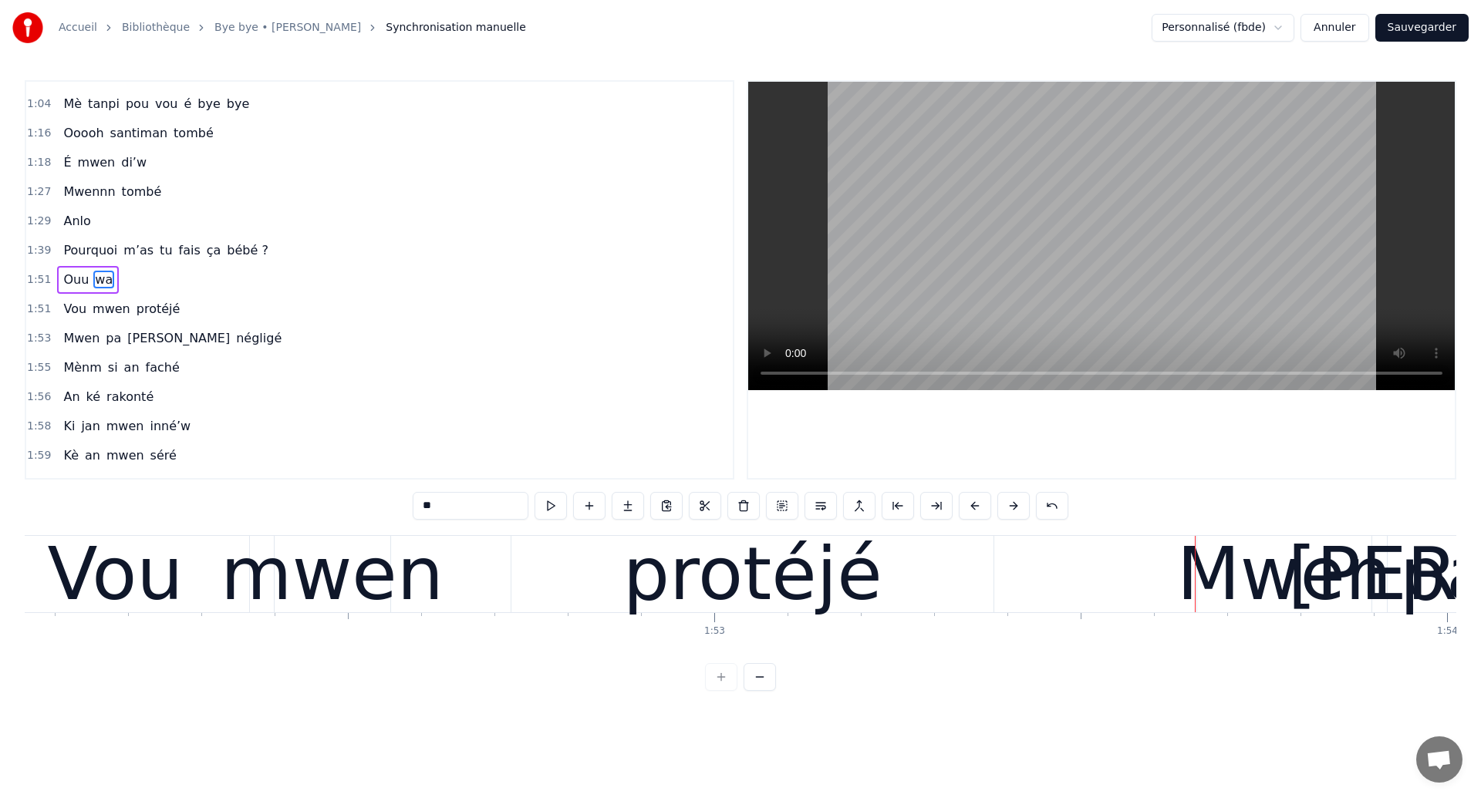
scroll to position [0, 82010]
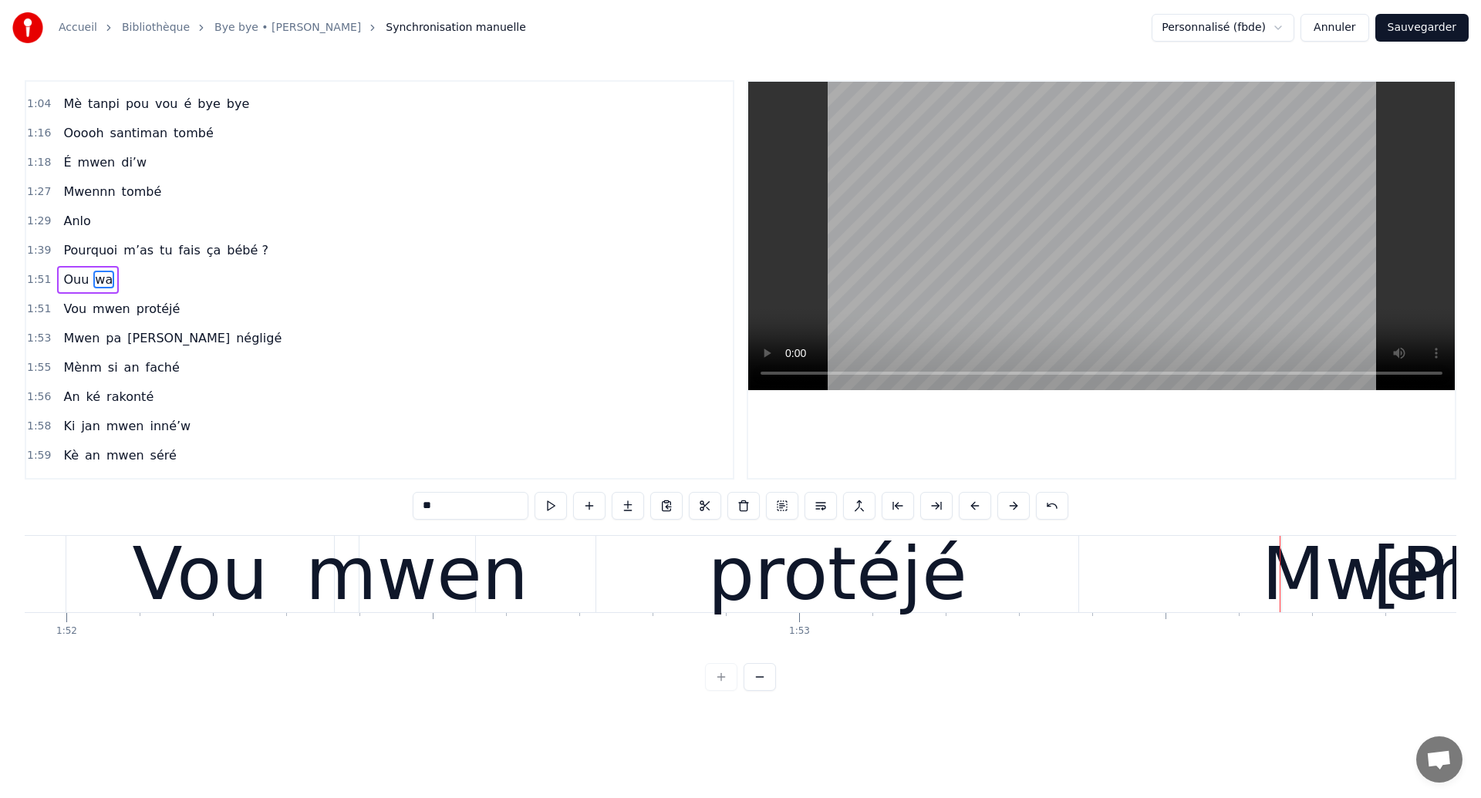
click at [216, 579] on div "Vou" at bounding box center [201, 574] width 136 height 110
type input "***"
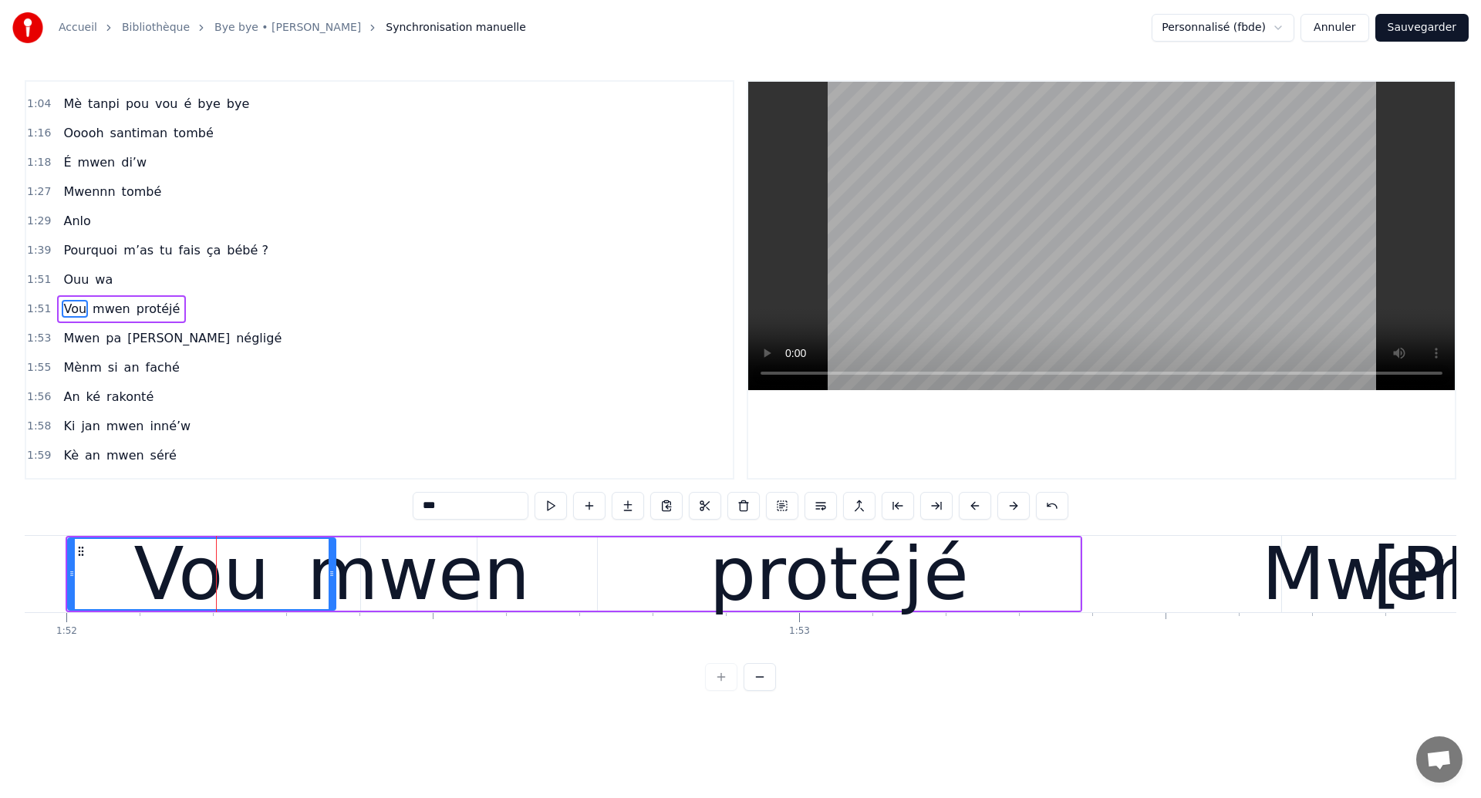
scroll to position [666, 0]
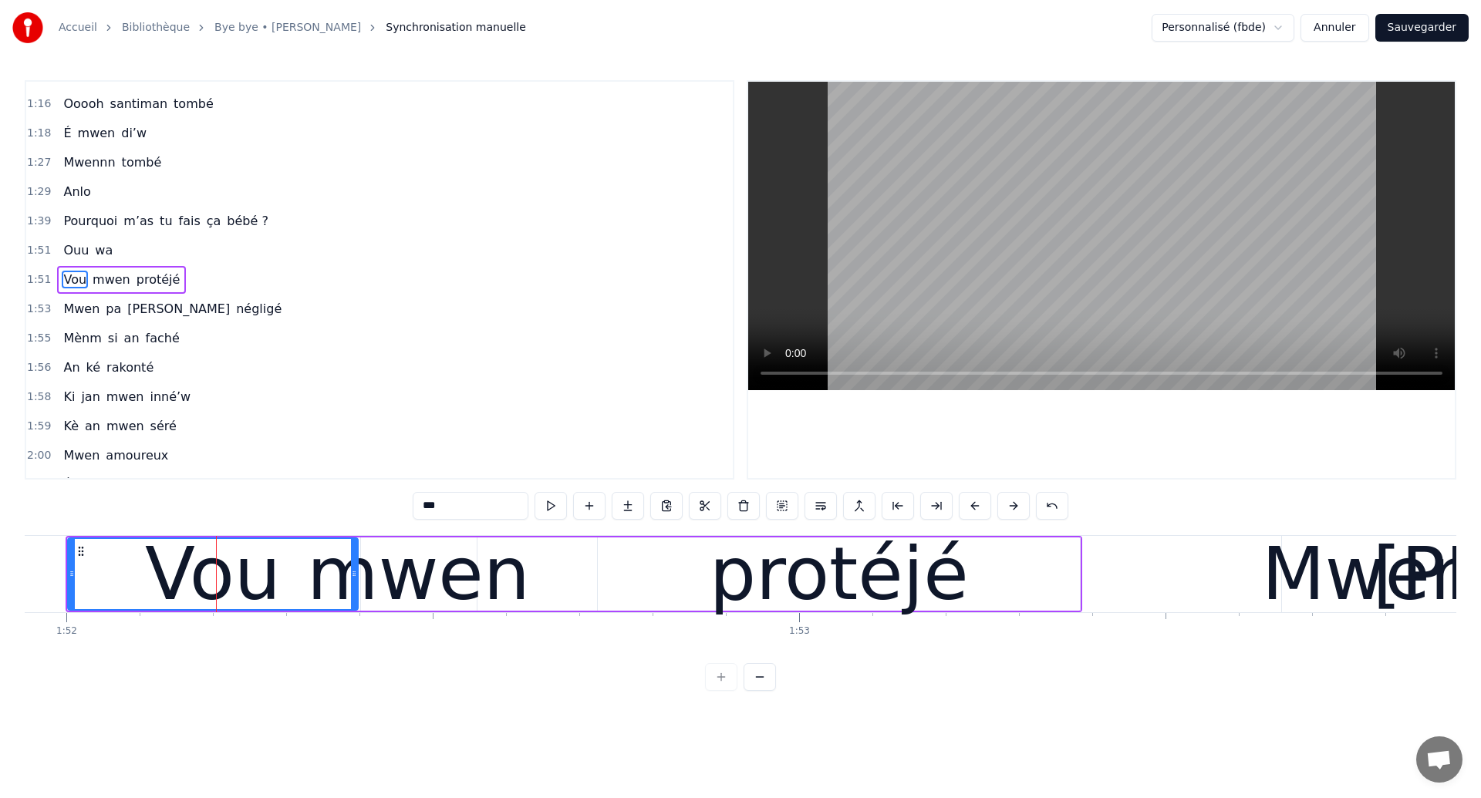
drag, startPoint x: 329, startPoint y: 577, endPoint x: 352, endPoint y: 583, distance: 23.2
click at [352, 583] on div at bounding box center [354, 574] width 6 height 70
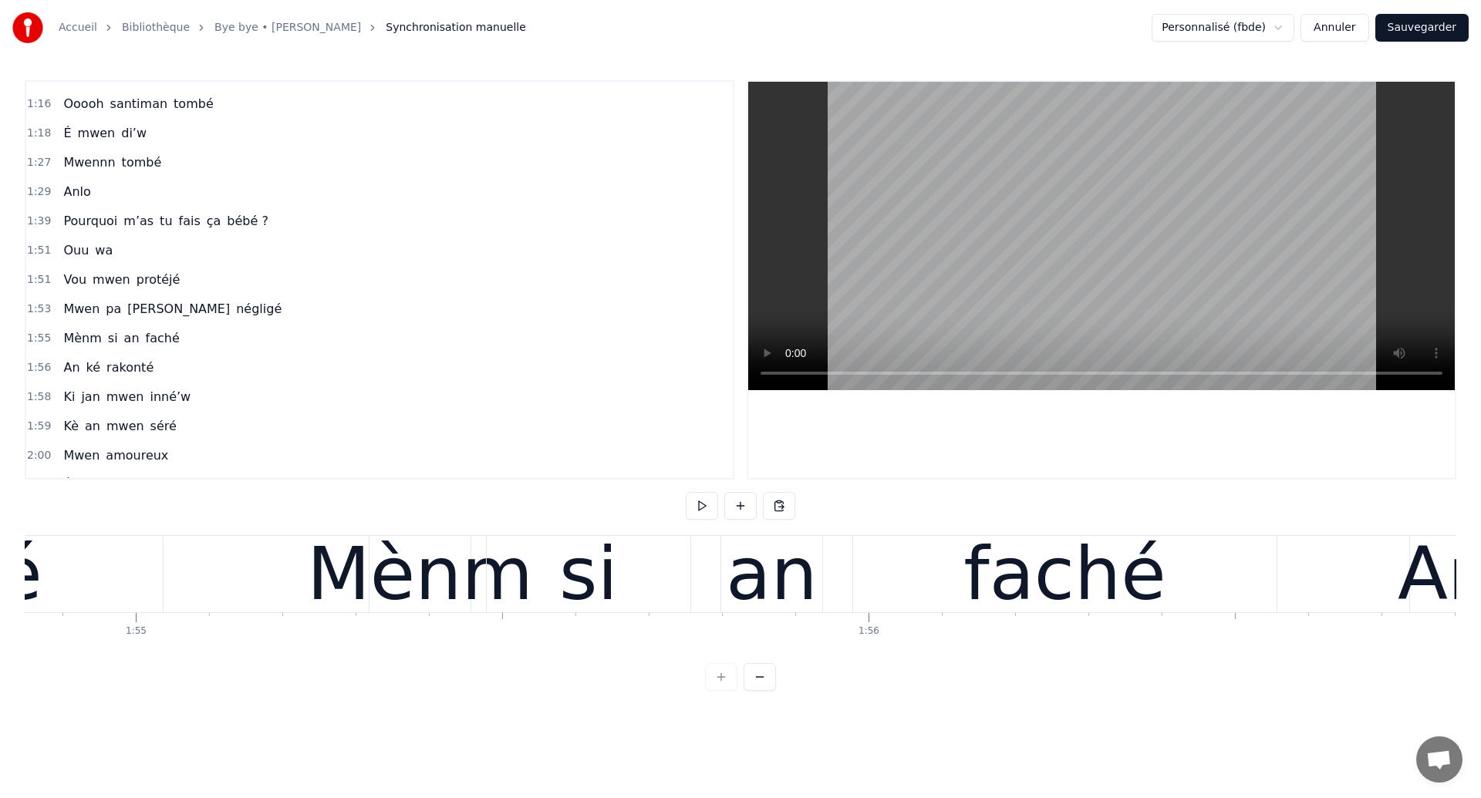
scroll to position [0, 84132]
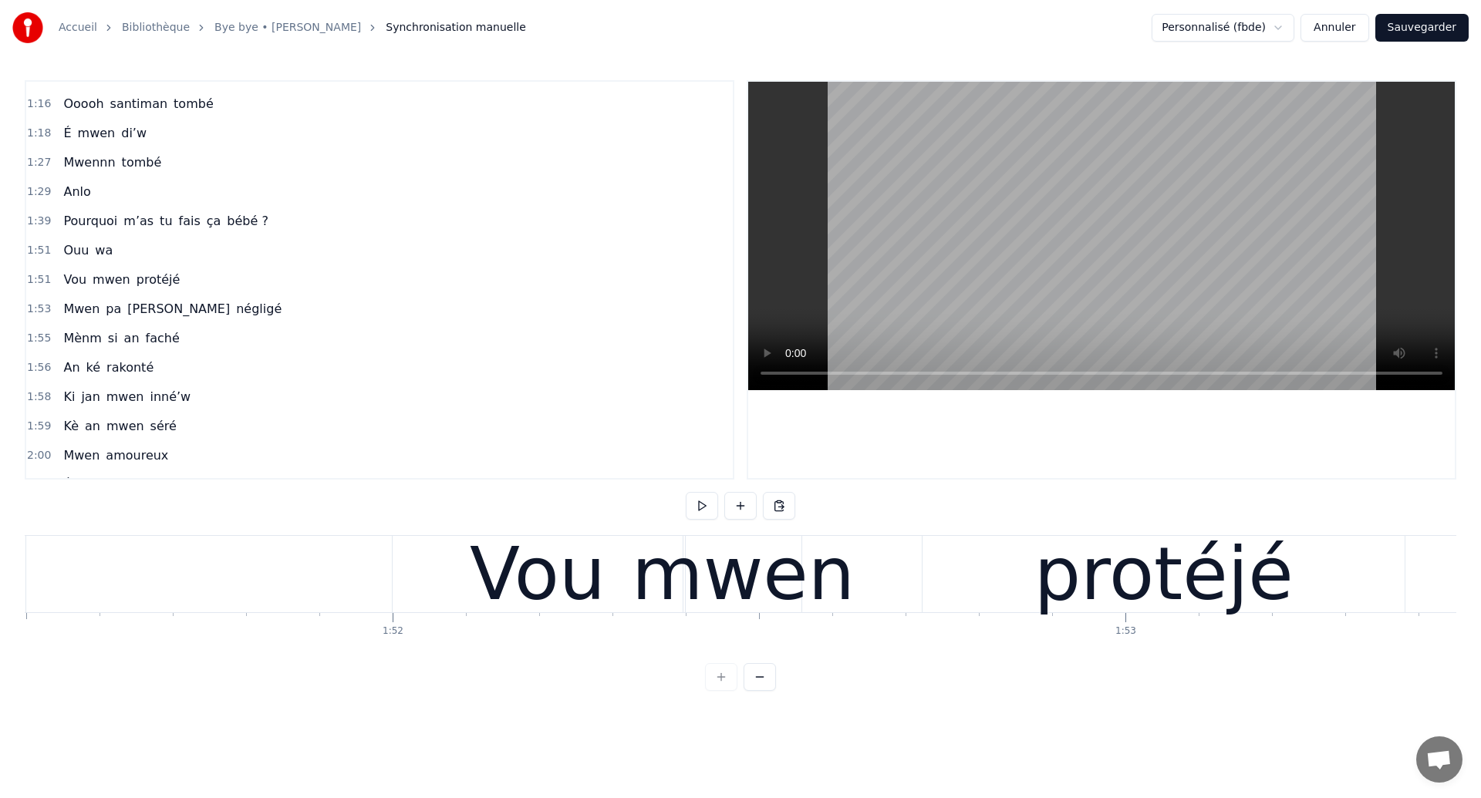
scroll to position [0, 81657]
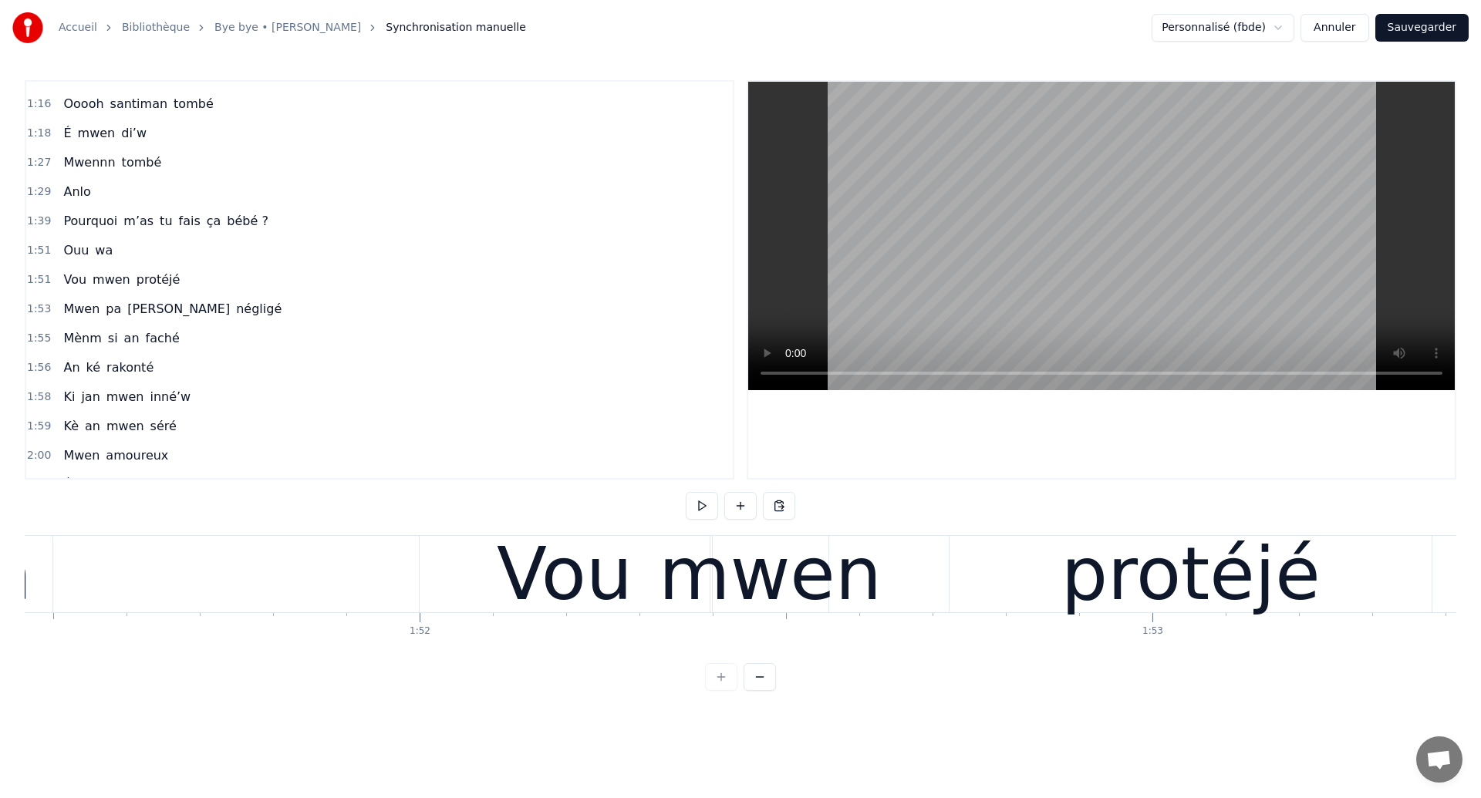
click at [903, 598] on div "Vou mwen protéjé" at bounding box center [929, 574] width 1016 height 76
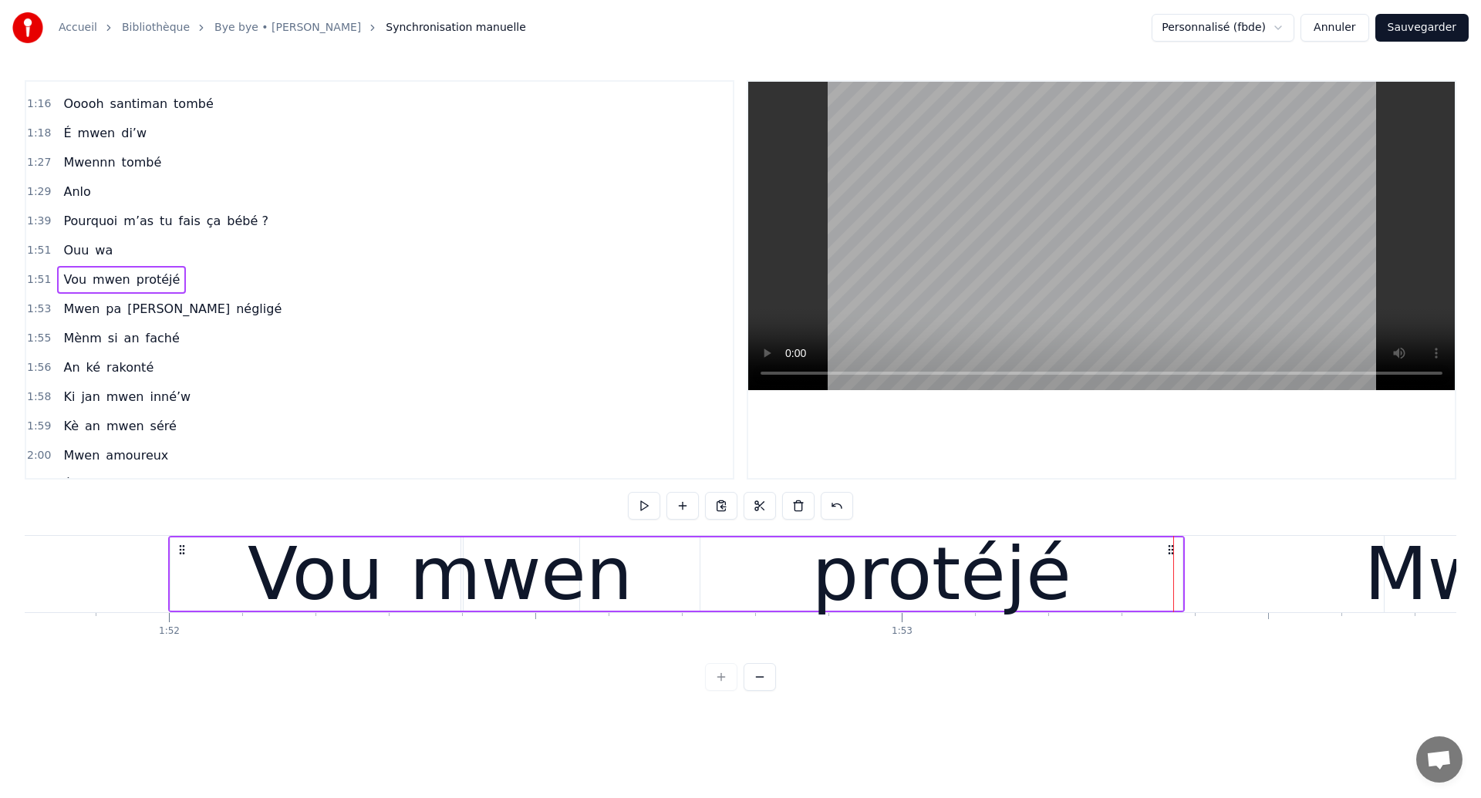
scroll to position [0, 81770]
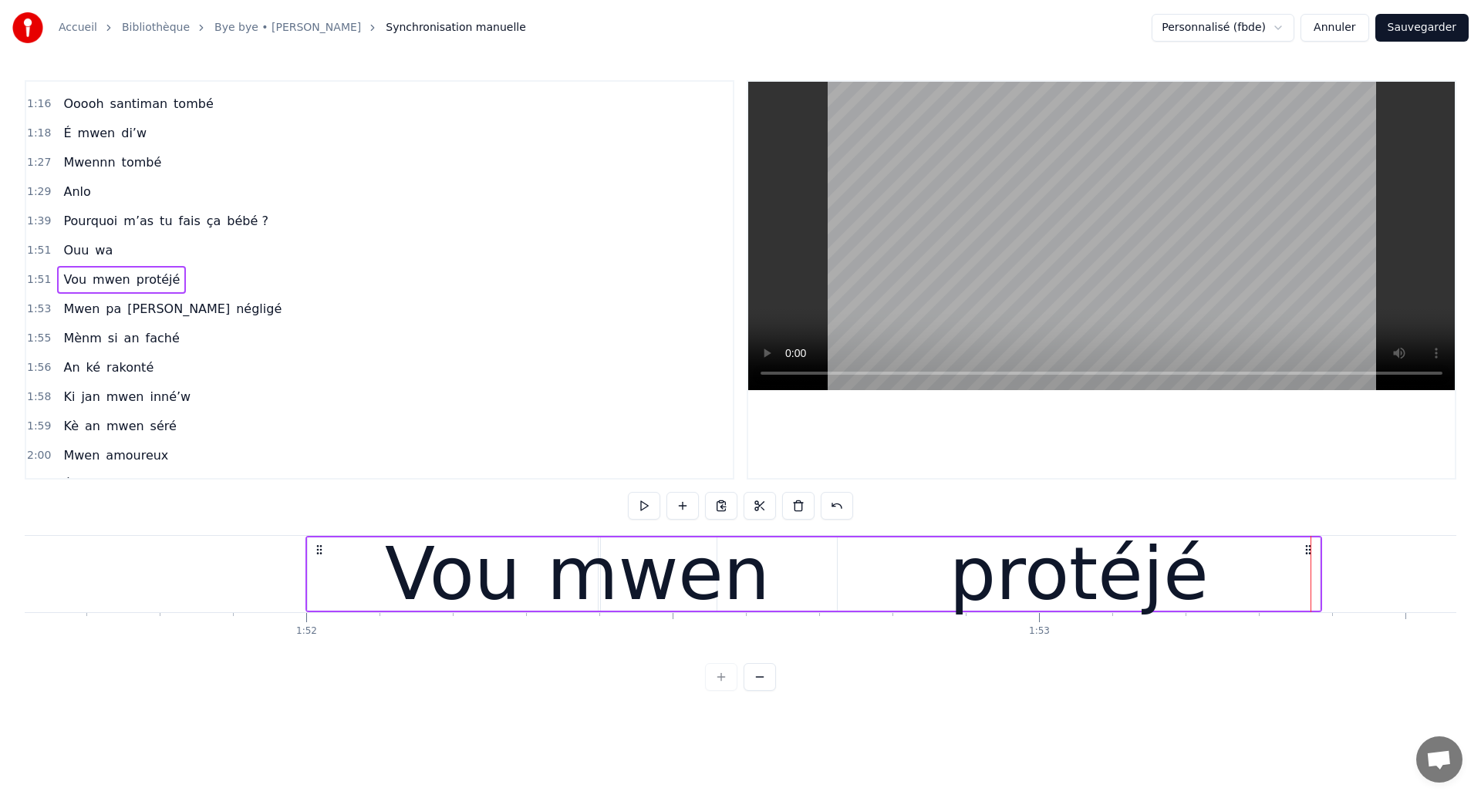
click at [369, 582] on div "Vou" at bounding box center [453, 574] width 290 height 73
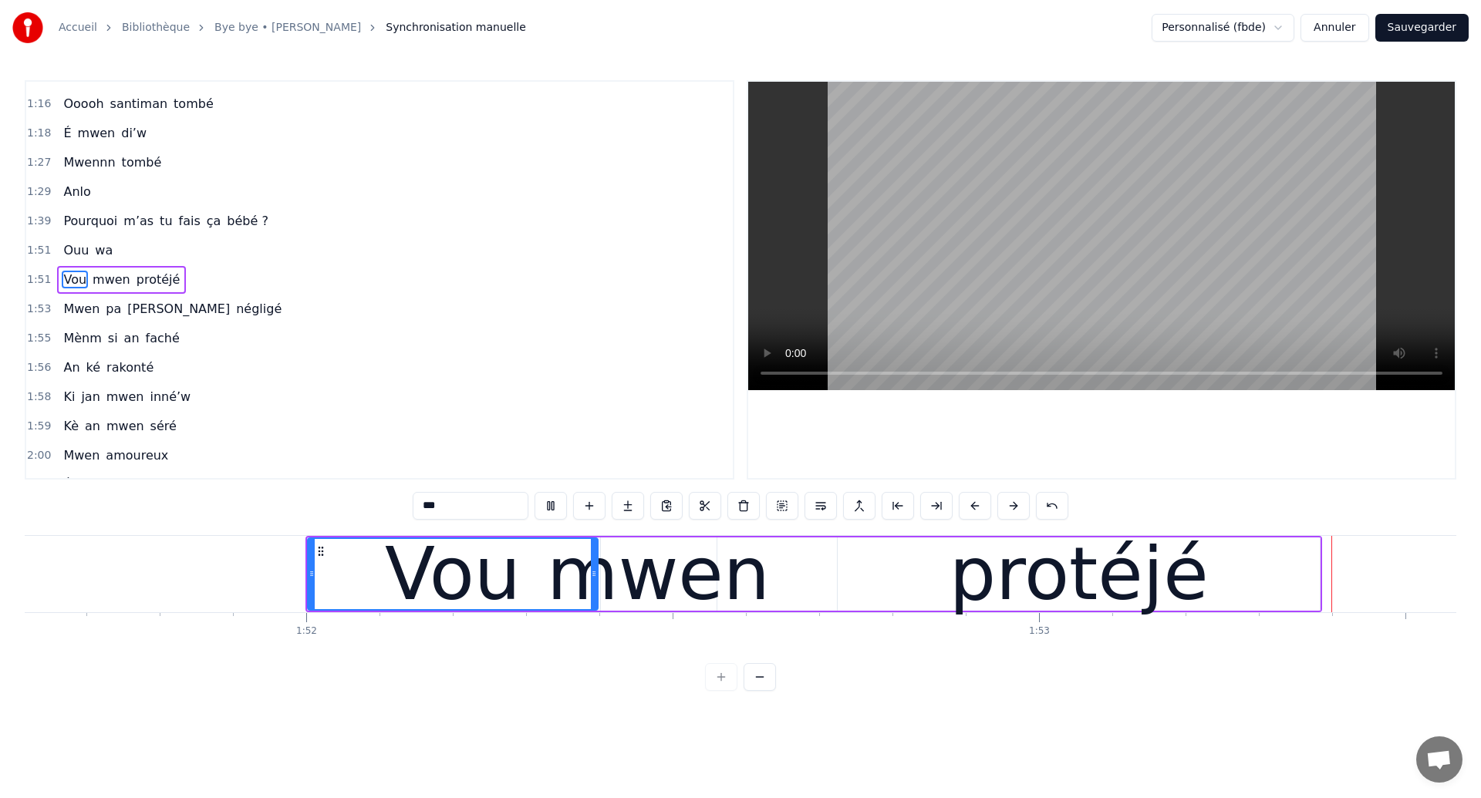
click at [746, 555] on div "mwen" at bounding box center [658, 574] width 223 height 110
type input "****"
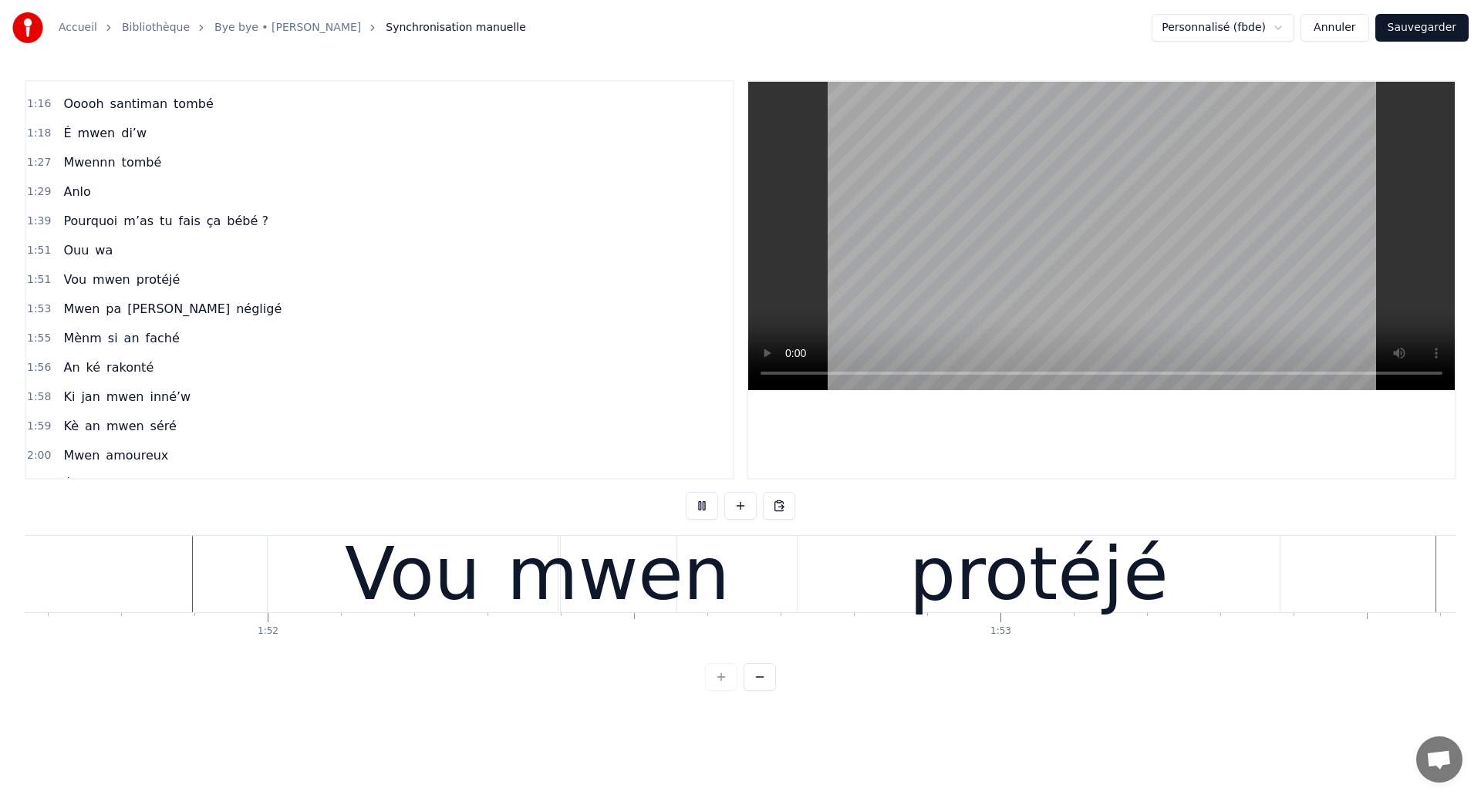
click at [1050, 571] on div "protéjé" at bounding box center [1038, 574] width 482 height 76
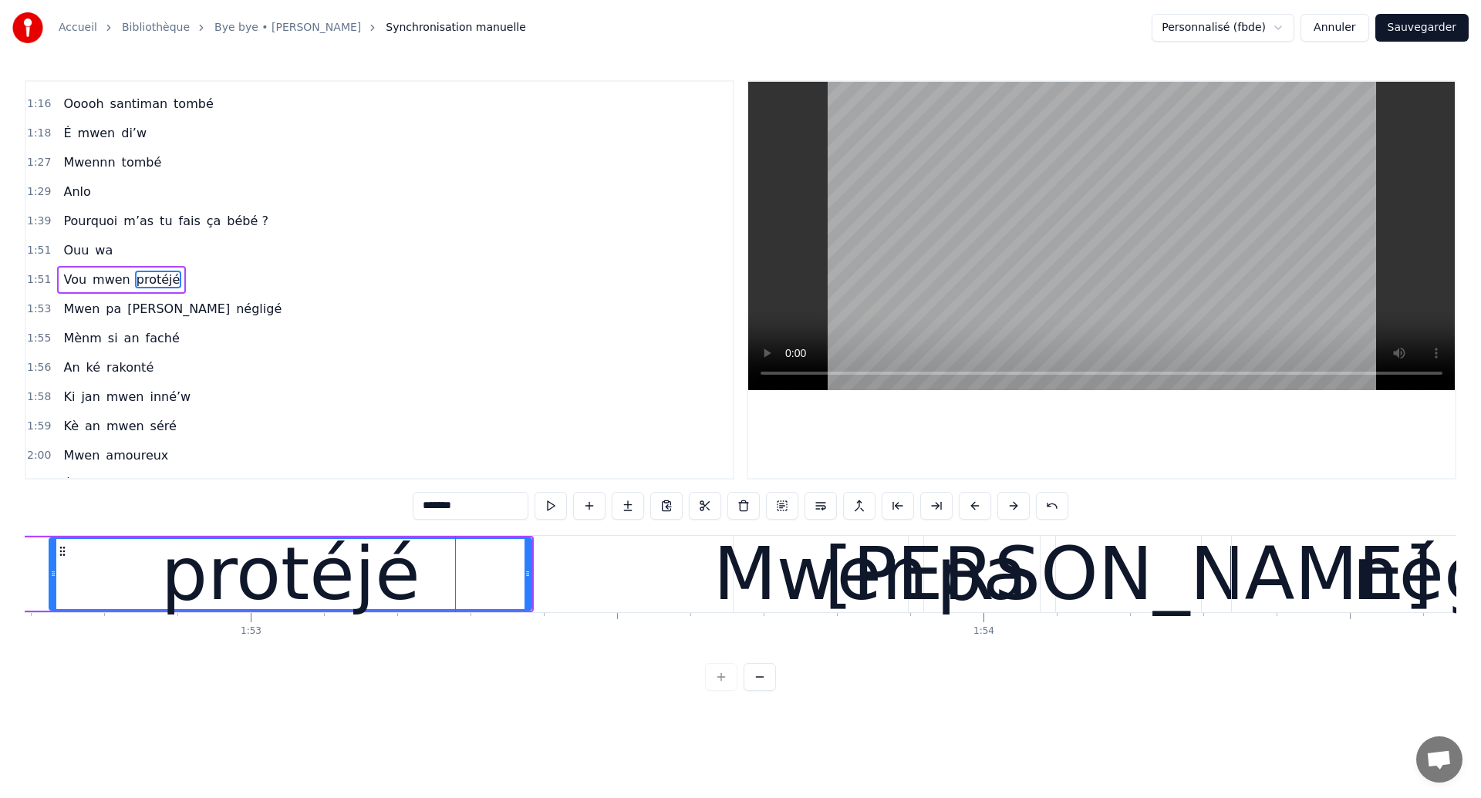
scroll to position [0, 82487]
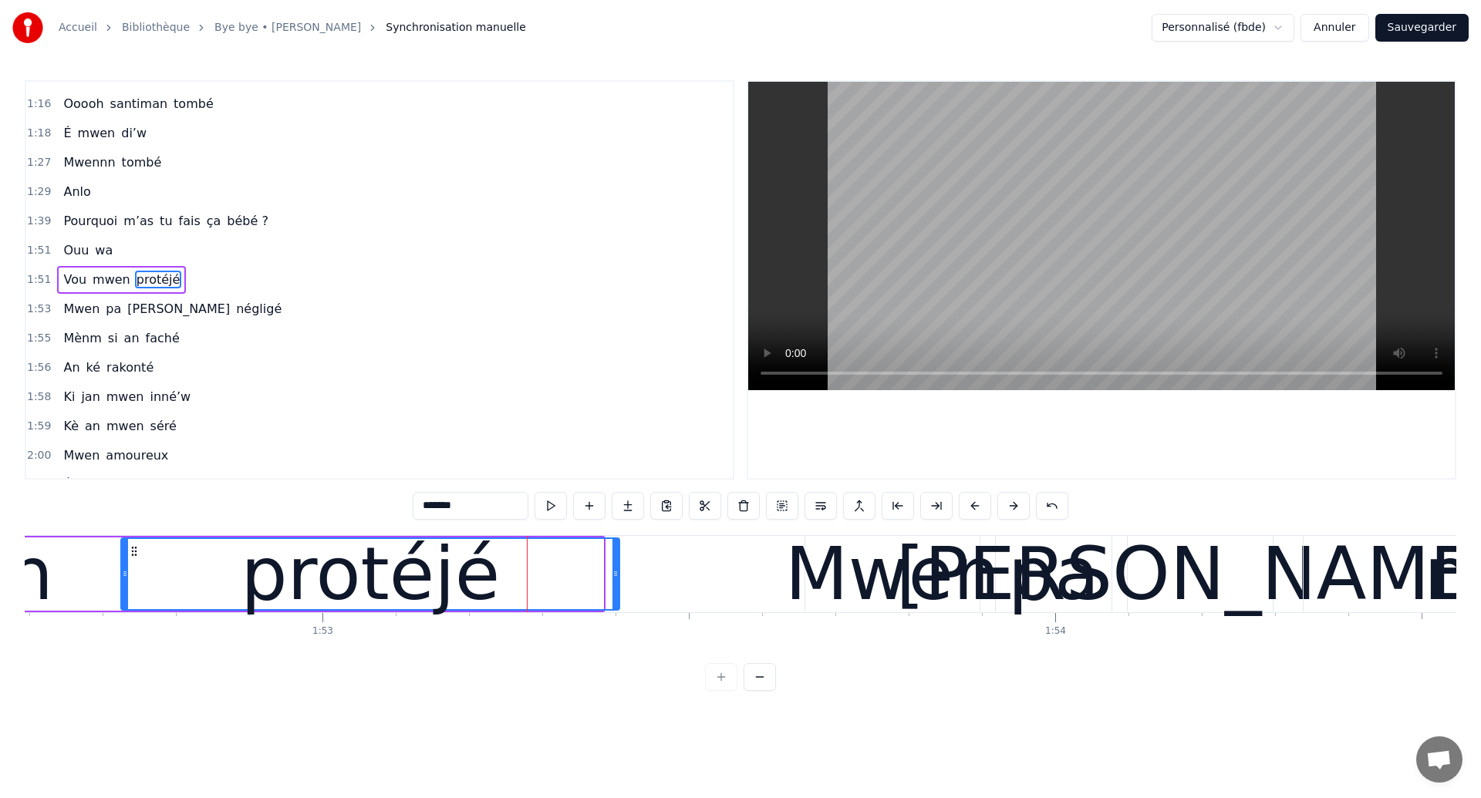
drag, startPoint x: 601, startPoint y: 581, endPoint x: 617, endPoint y: 588, distance: 17.6
click at [617, 588] on div at bounding box center [615, 574] width 6 height 70
click at [21, 582] on div "Accueil Bibliothèque Bye bye • [PERSON_NAME] Synchronisation manuelle Personnal…" at bounding box center [740, 345] width 1481 height 691
click at [69, 576] on div "Vou mwen protéjé" at bounding box center [105, 574] width 1033 height 76
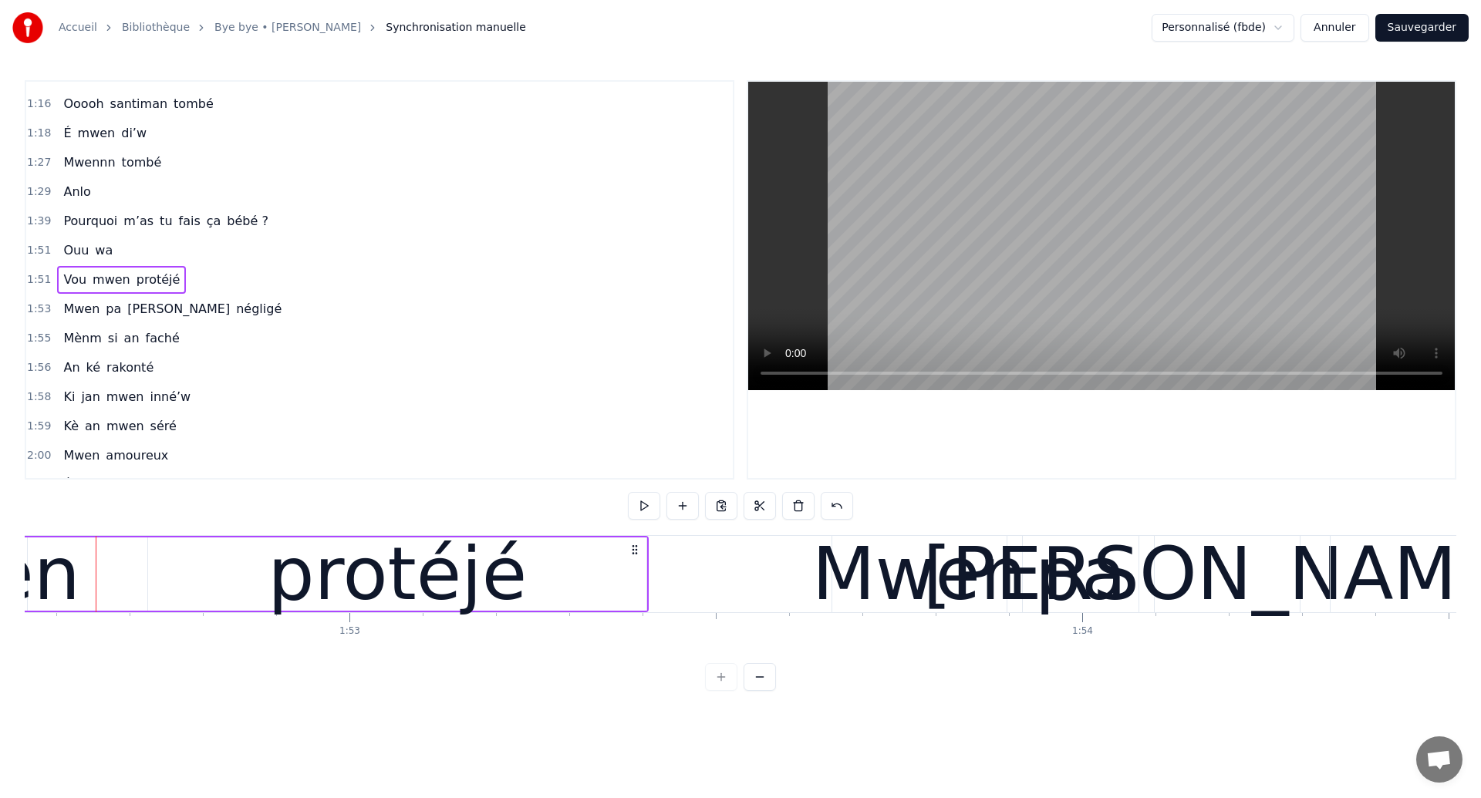
scroll to position [0, 82454]
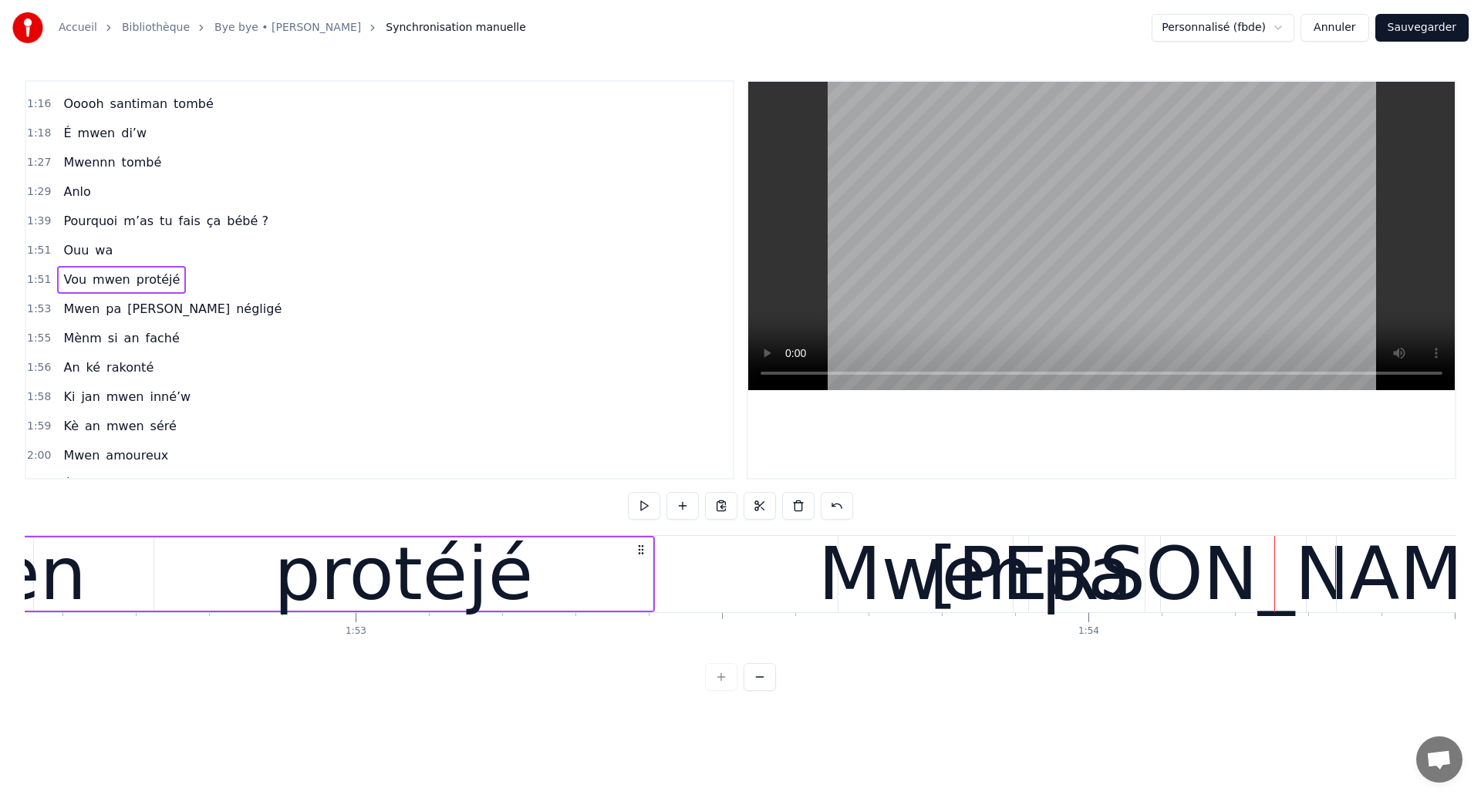
click at [100, 591] on div "Vou mwen protéjé" at bounding box center [138, 574] width 1033 height 76
click at [121, 573] on div "Vou mwen protéjé" at bounding box center [140, 574] width 1033 height 76
click at [1023, 583] on div "[PERSON_NAME]" at bounding box center [1346, 574] width 1014 height 76
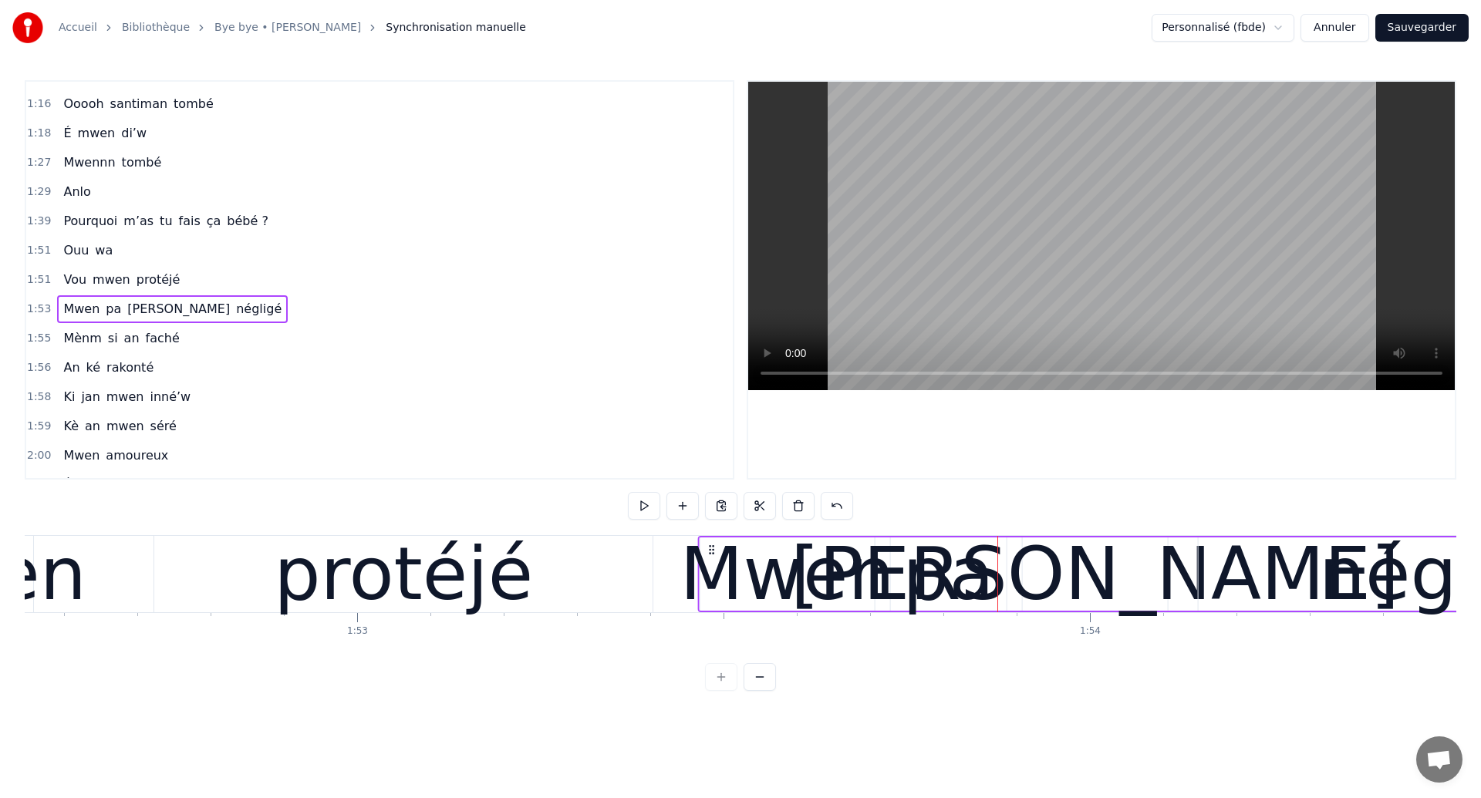
drag, startPoint x: 853, startPoint y: 551, endPoint x: 713, endPoint y: 595, distance: 146.3
click at [713, 595] on div "[PERSON_NAME]" at bounding box center [1205, 574] width 1014 height 76
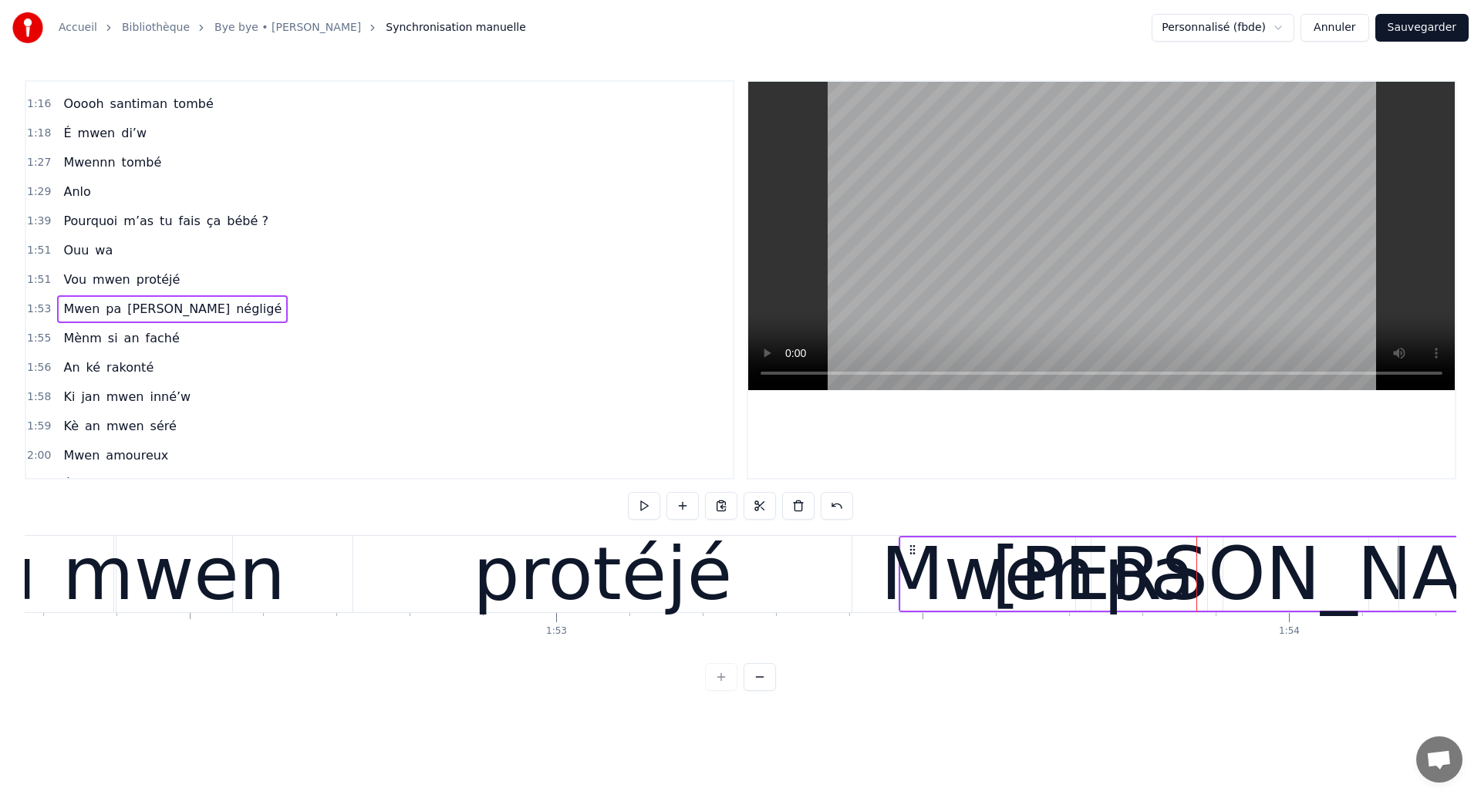
scroll to position [0, 82122]
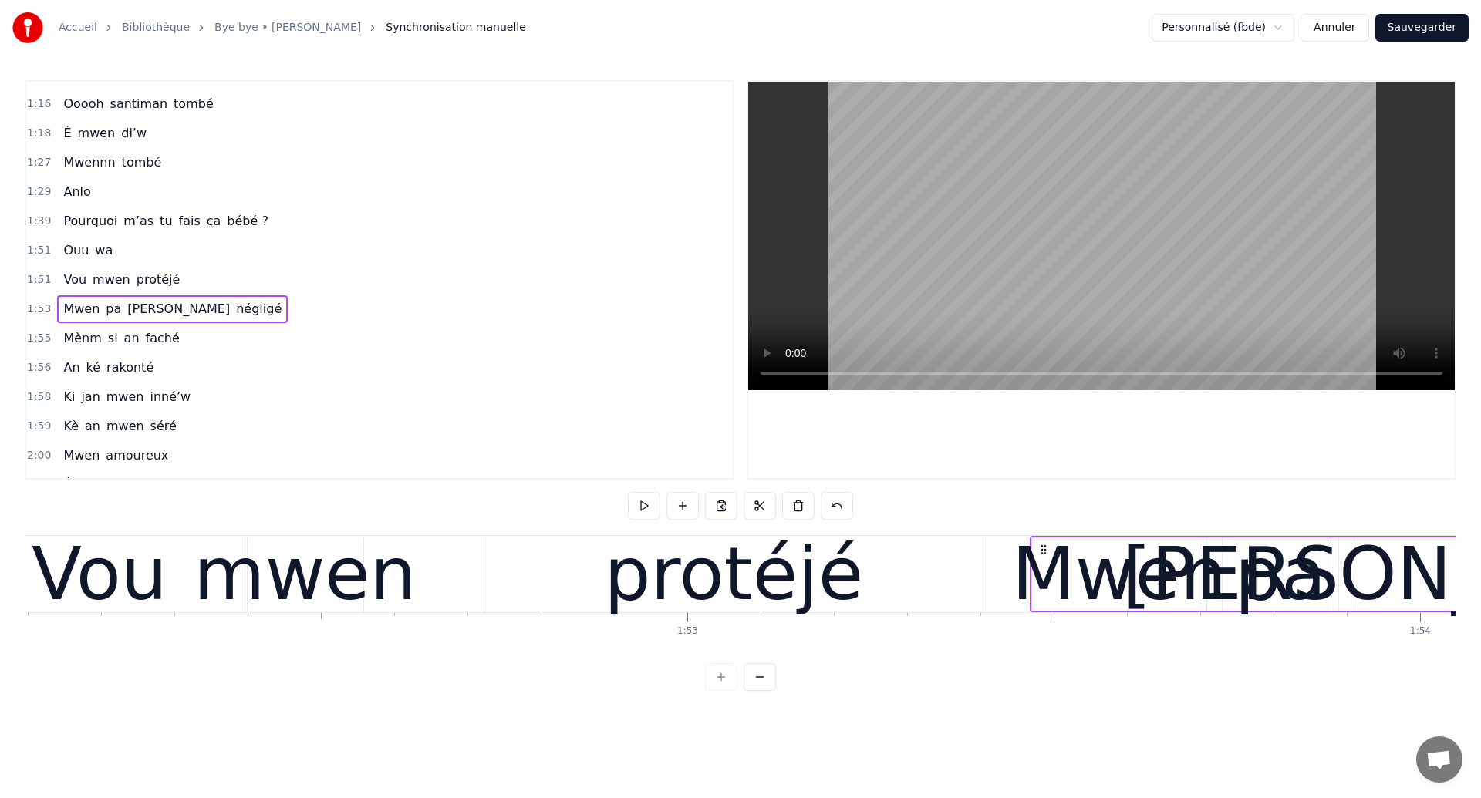
click at [116, 582] on div "Vou" at bounding box center [100, 574] width 136 height 110
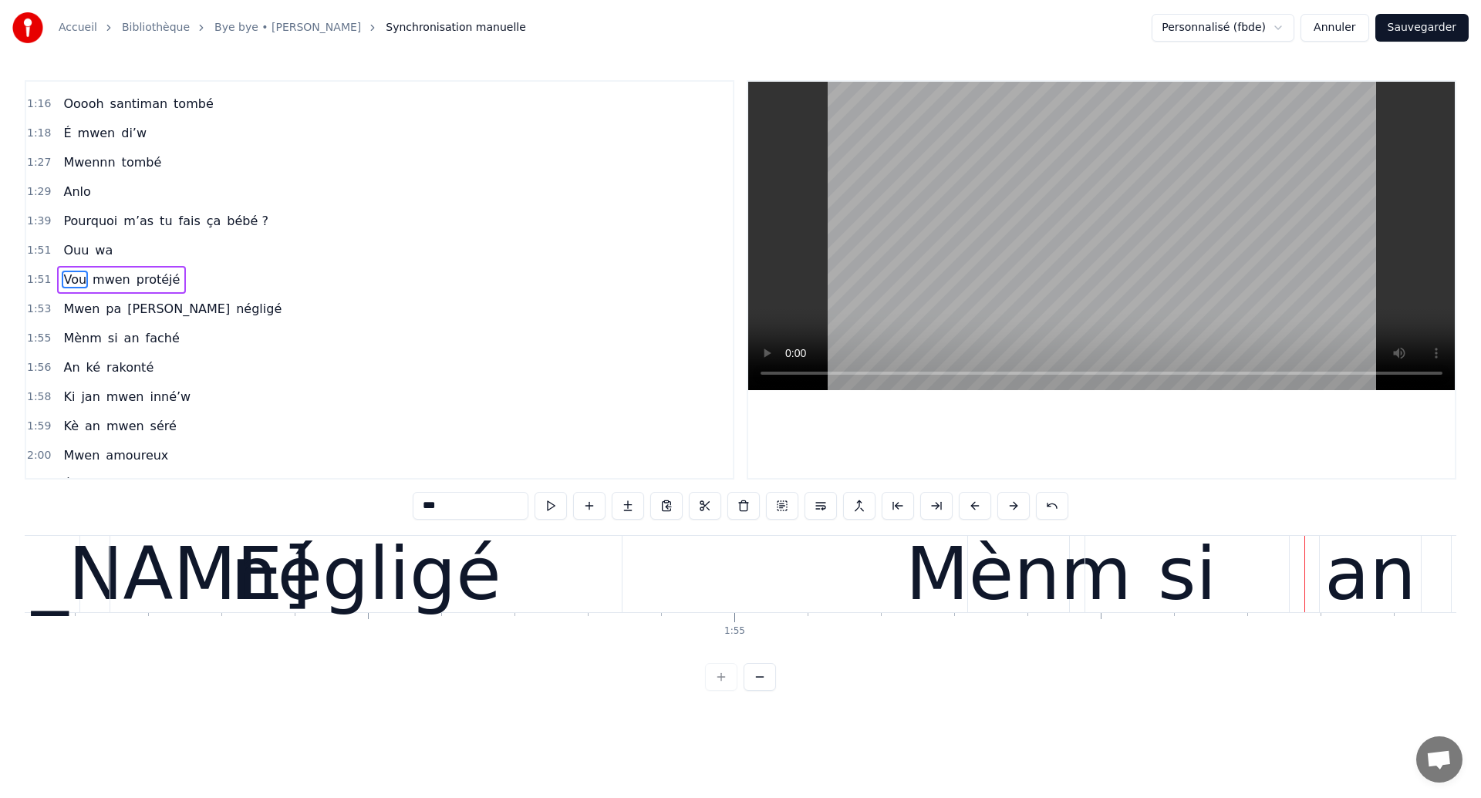
scroll to position [0, 83243]
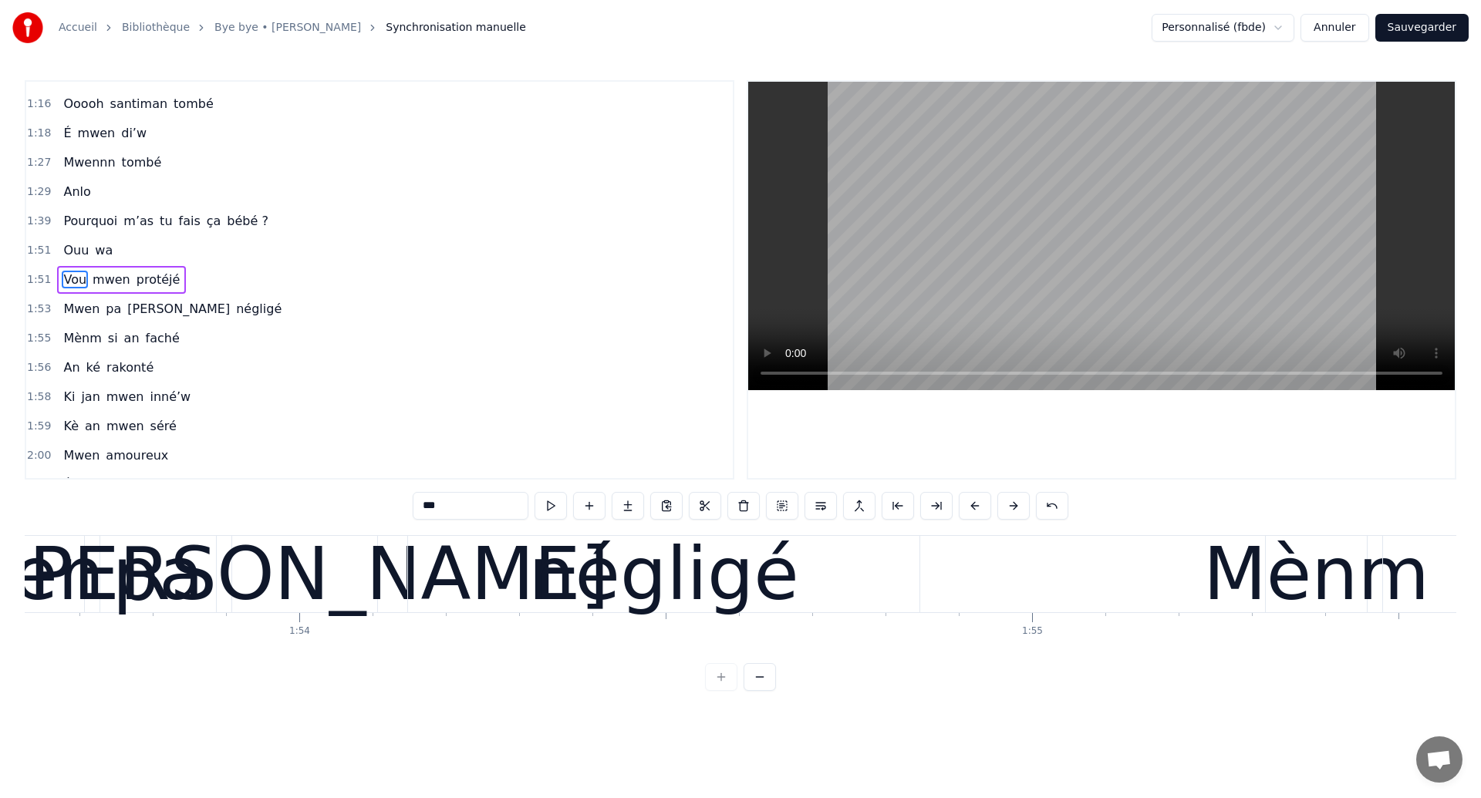
click at [356, 575] on div "[PERSON_NAME]" at bounding box center [304, 574] width 145 height 76
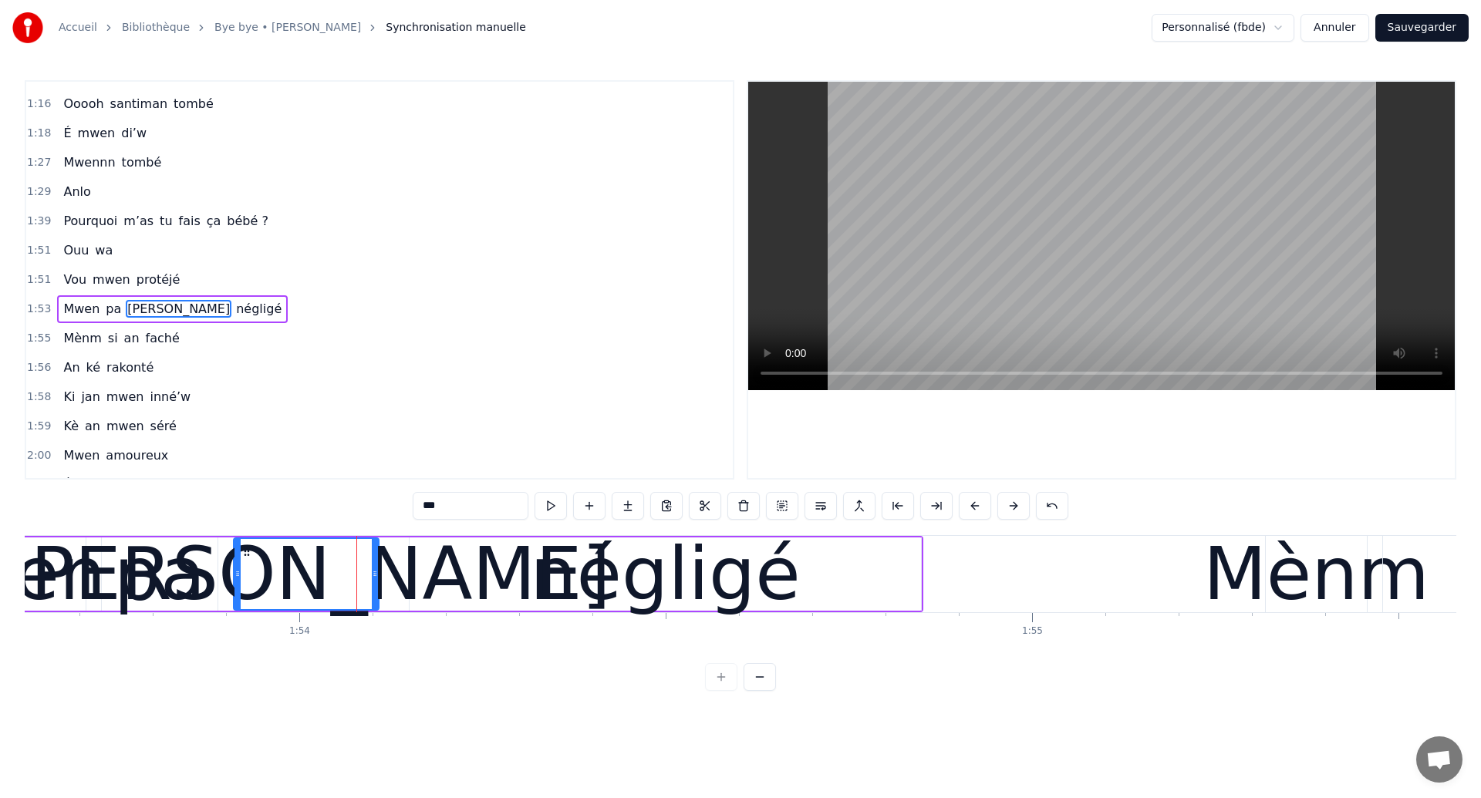
scroll to position [696, 0]
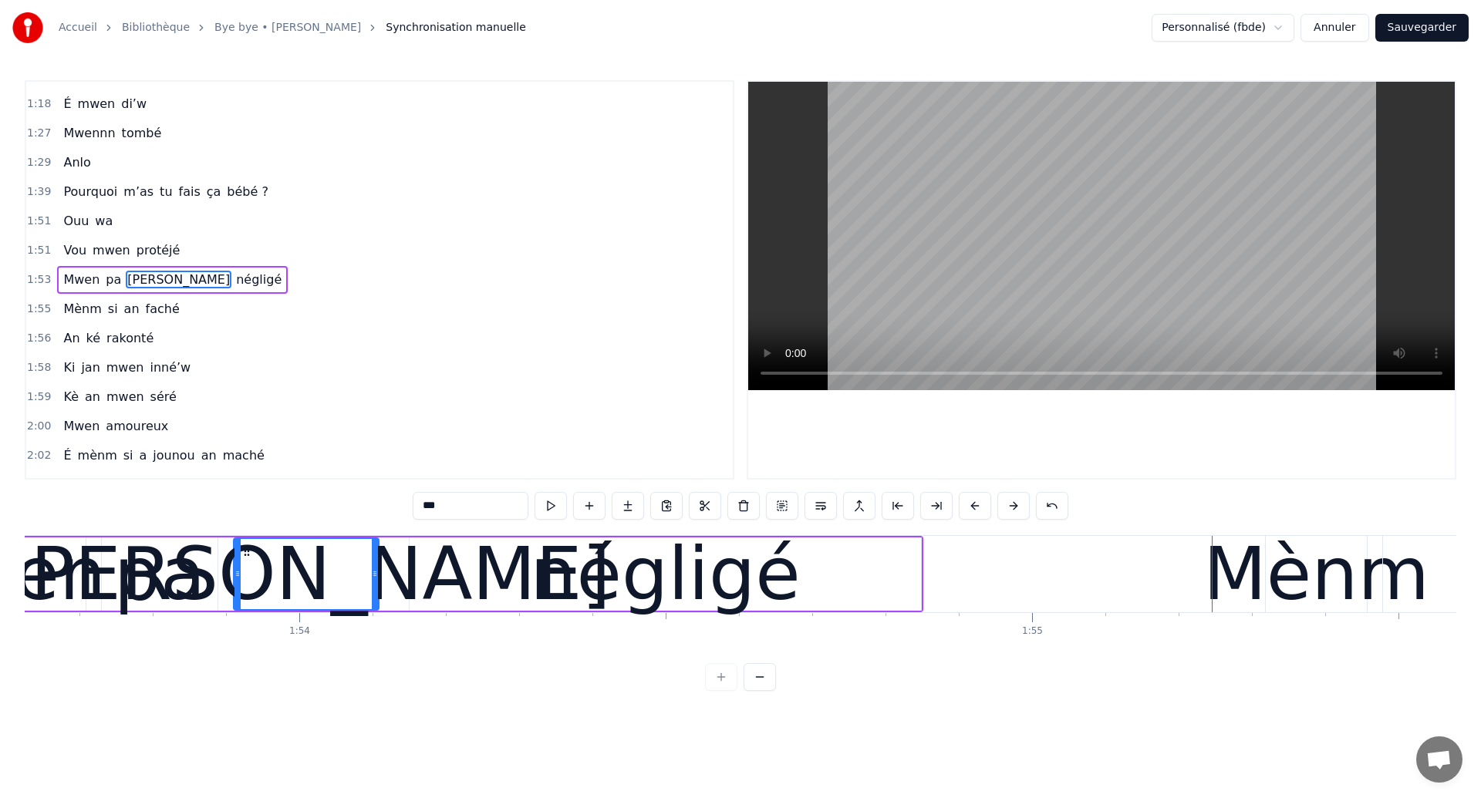
click at [137, 578] on div "pa" at bounding box center [160, 574] width 92 height 110
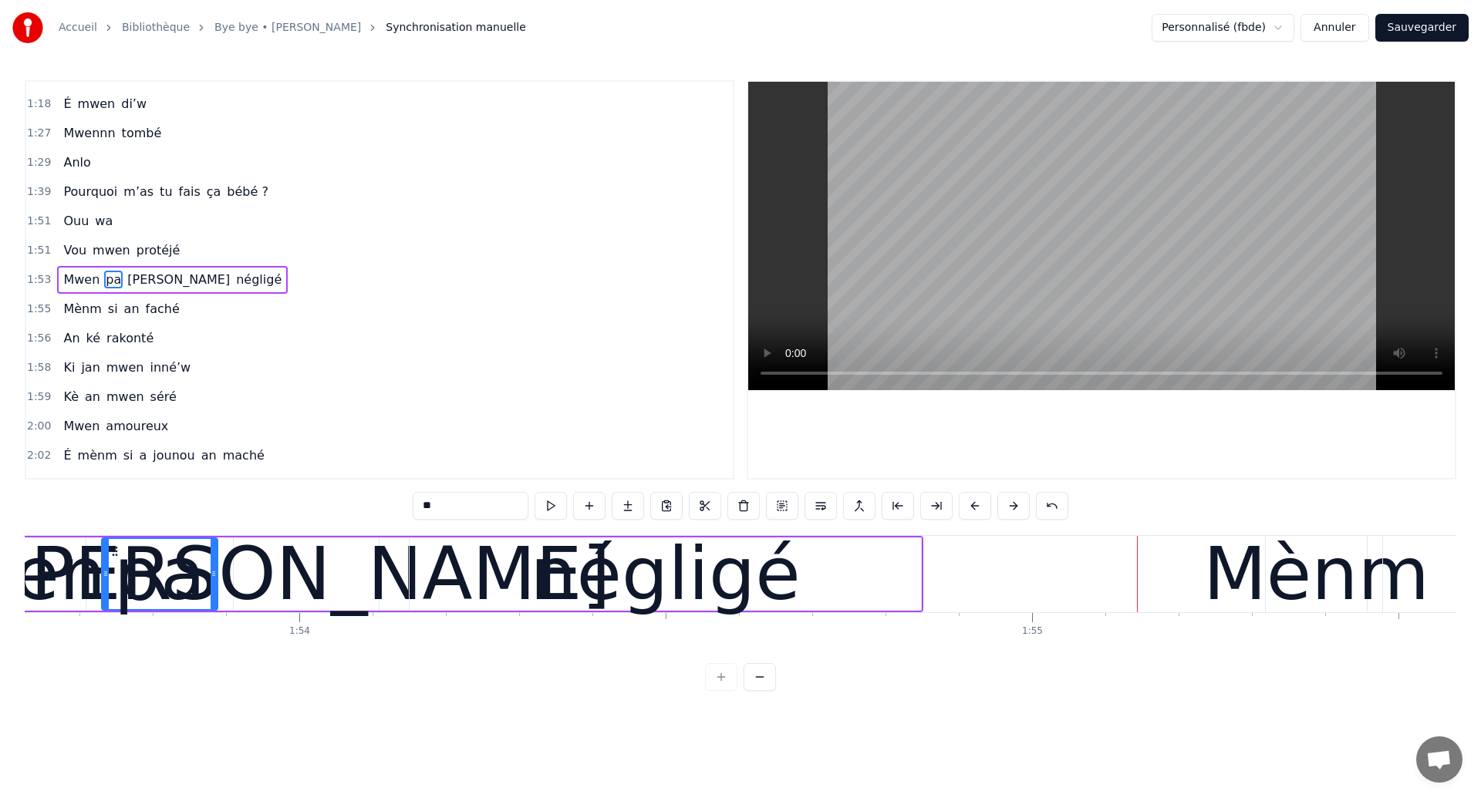
click at [908, 585] on div "négligé" at bounding box center [664, 574] width 511 height 73
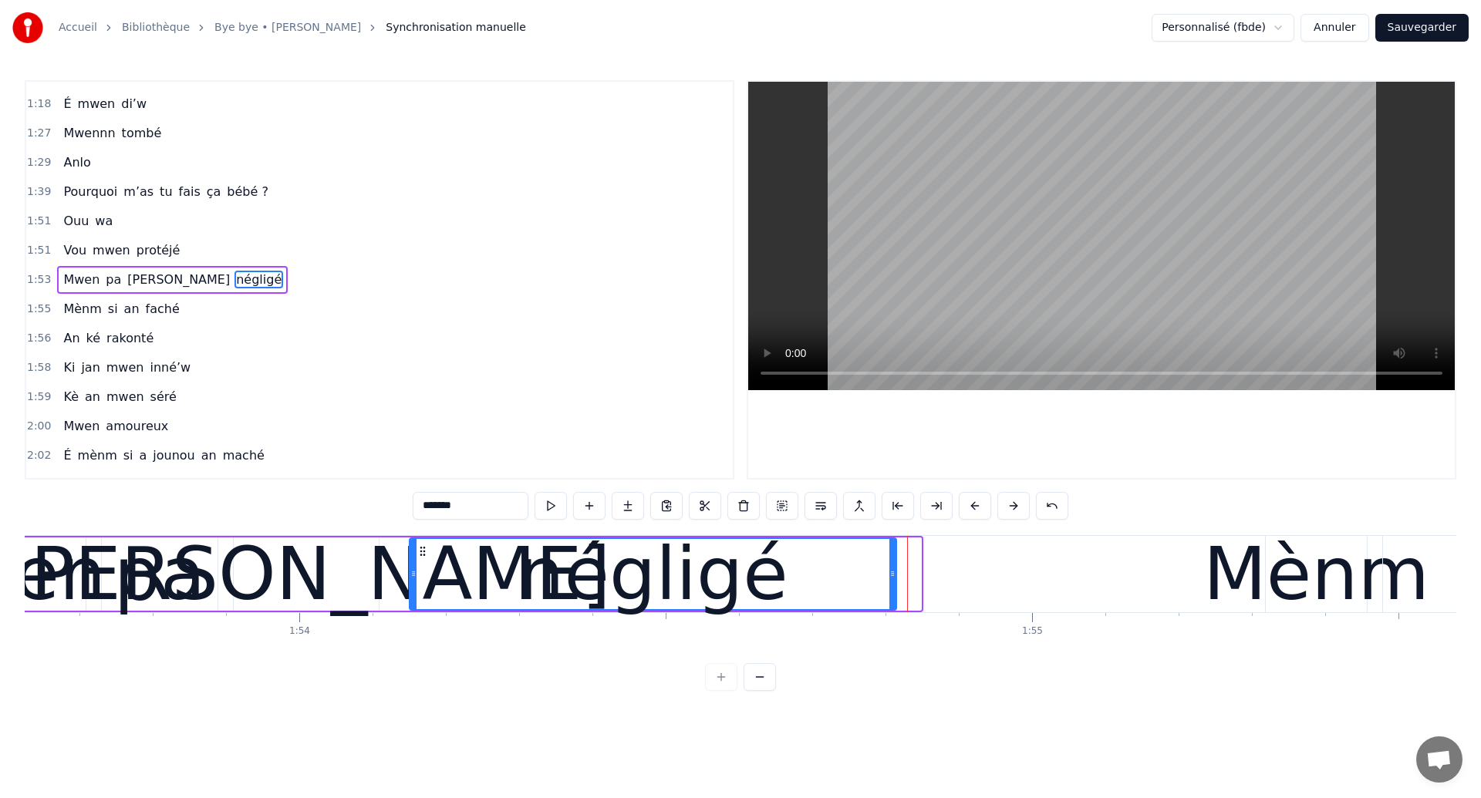
drag, startPoint x: 918, startPoint y: 584, endPoint x: 894, endPoint y: 585, distance: 24.7
click at [894, 585] on div at bounding box center [892, 574] width 6 height 70
click at [145, 604] on div "pa" at bounding box center [160, 574] width 92 height 110
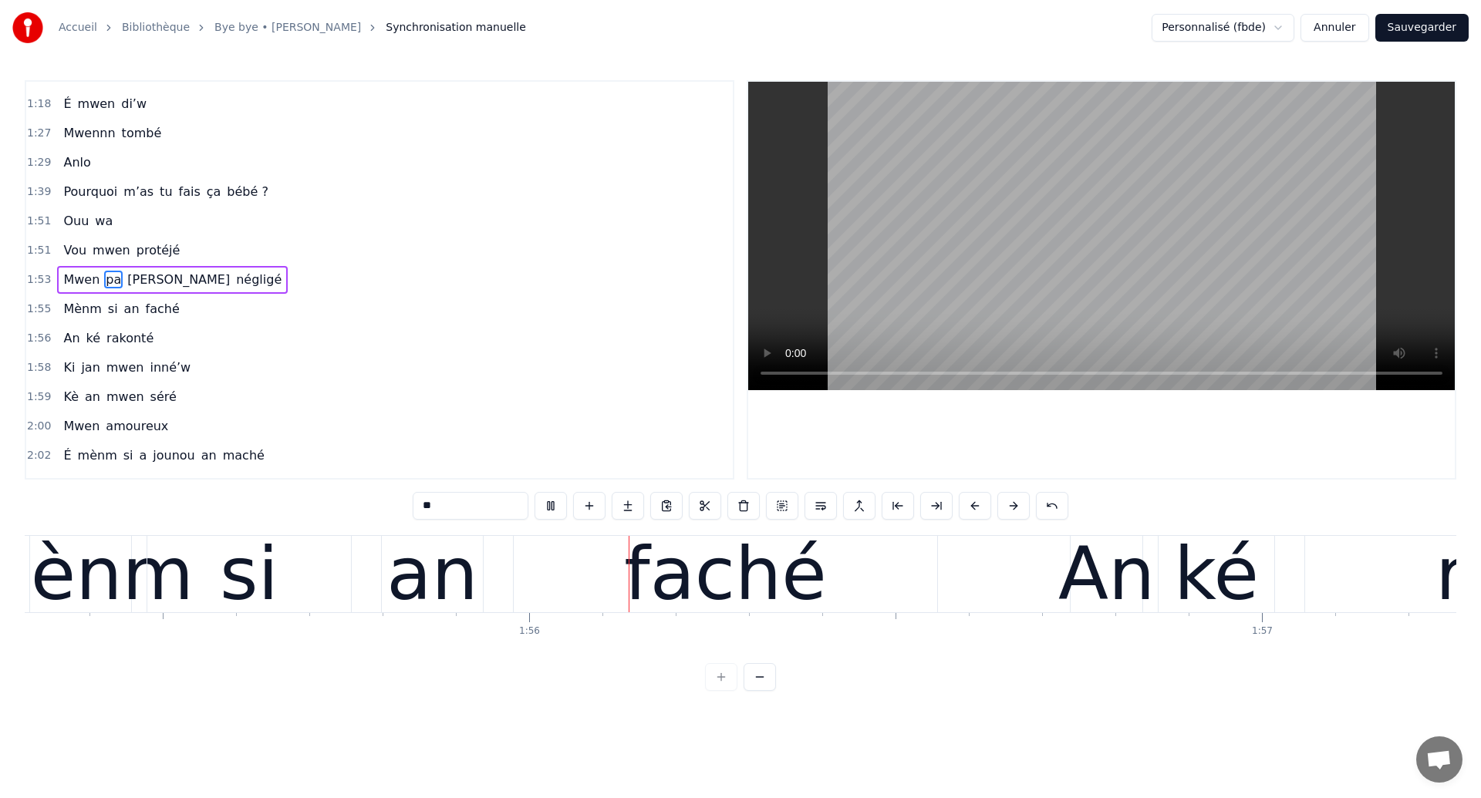
scroll to position [0, 84641]
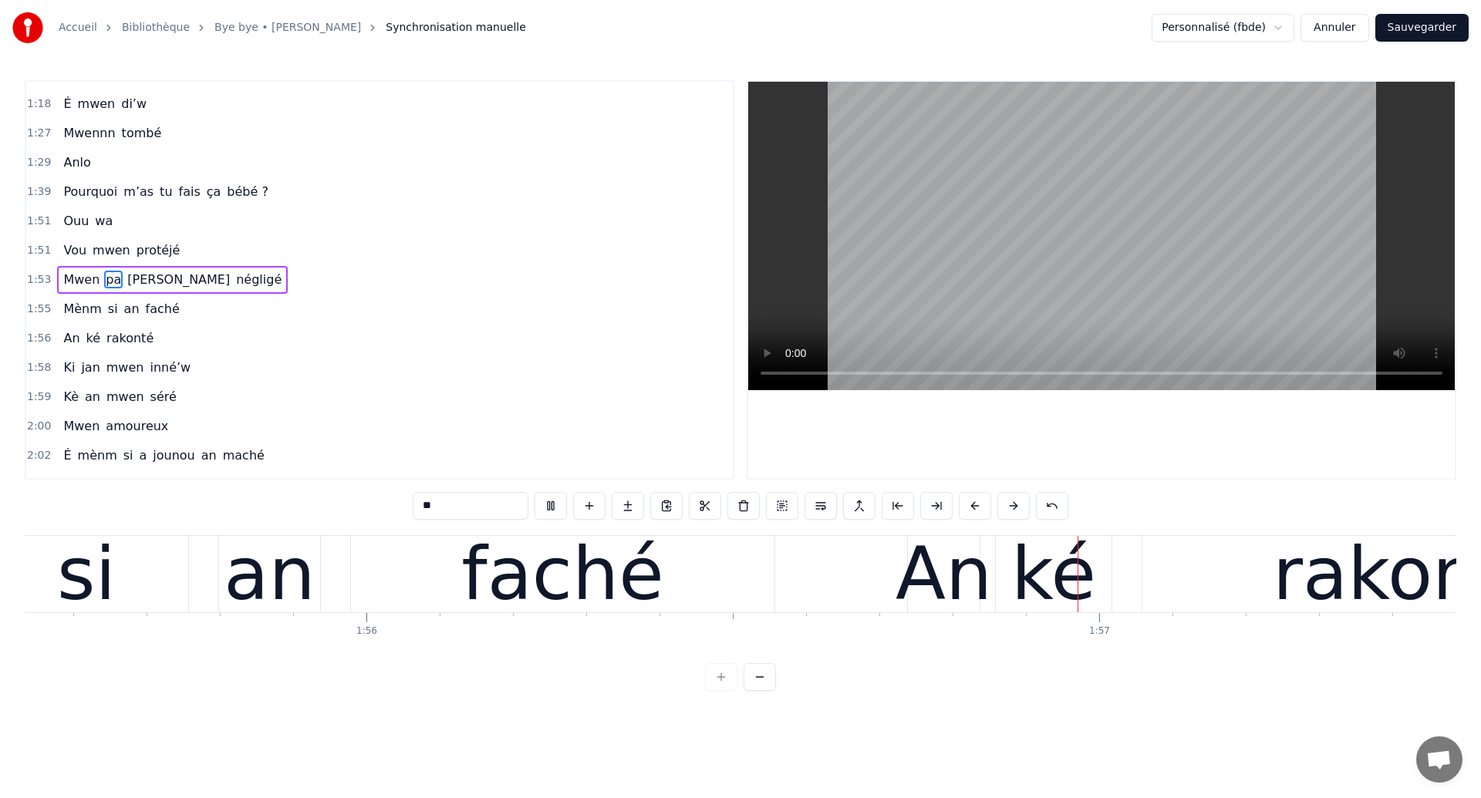
click at [403, 575] on div "faché" at bounding box center [562, 574] width 423 height 76
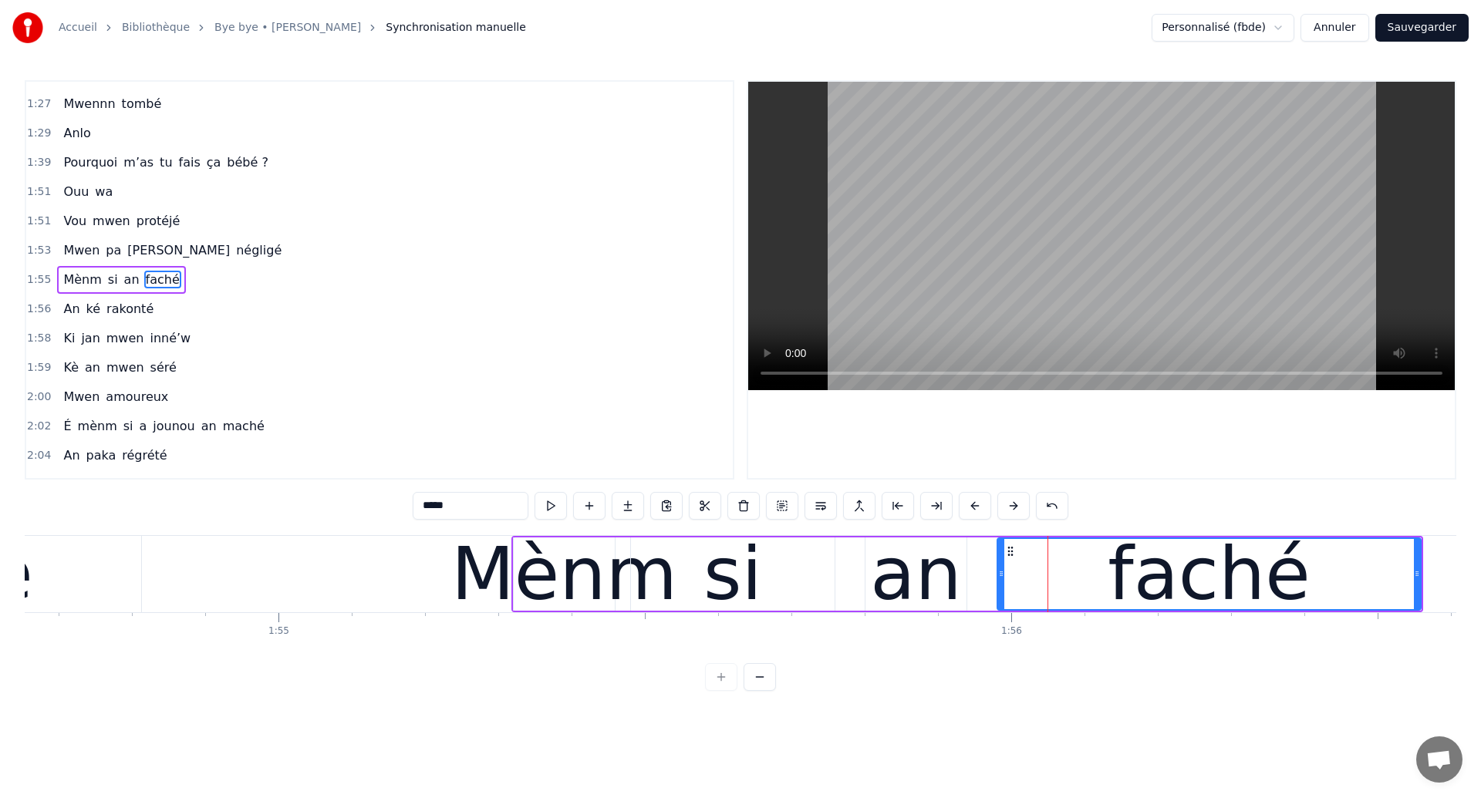
scroll to position [0, 83977]
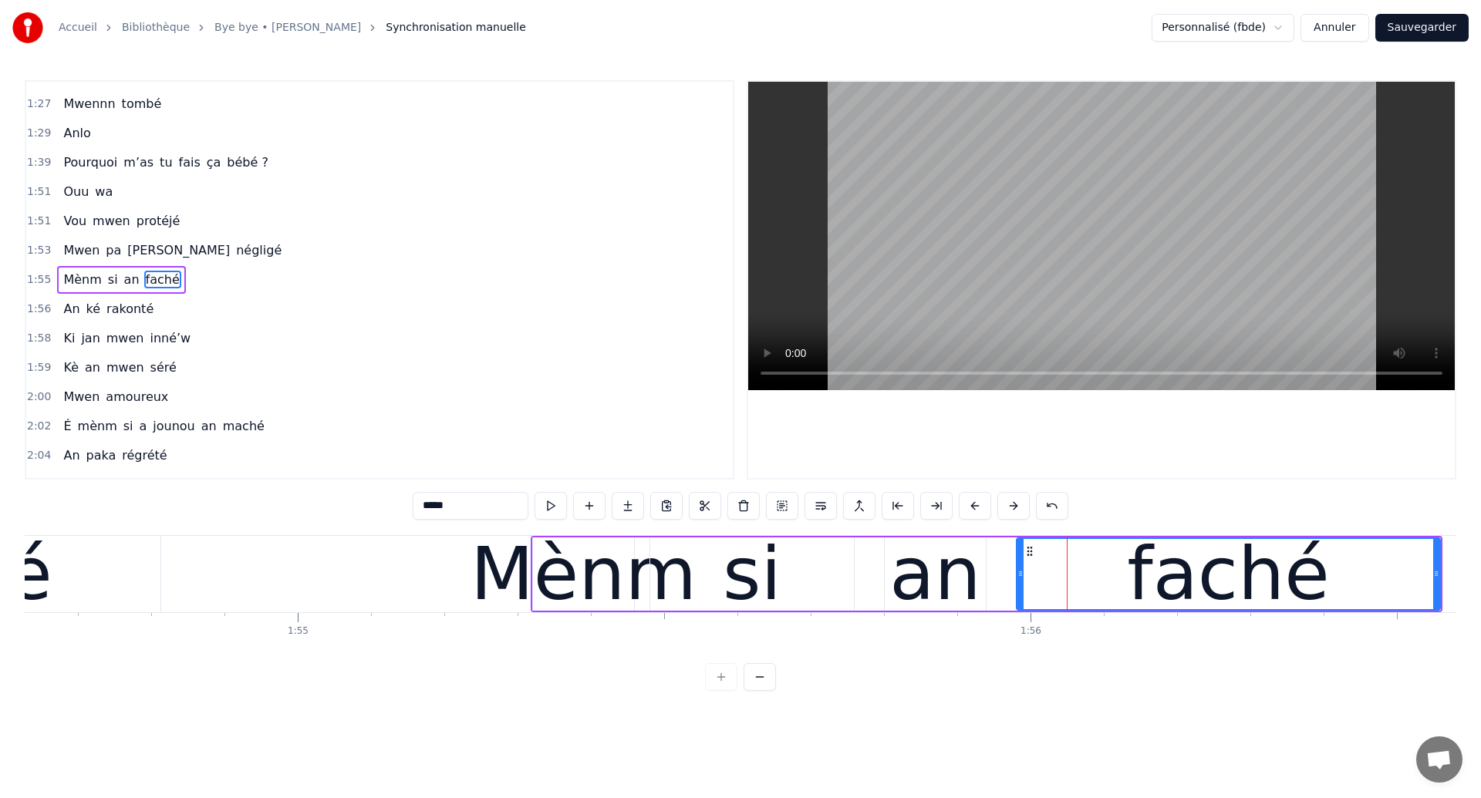
type input "*******"
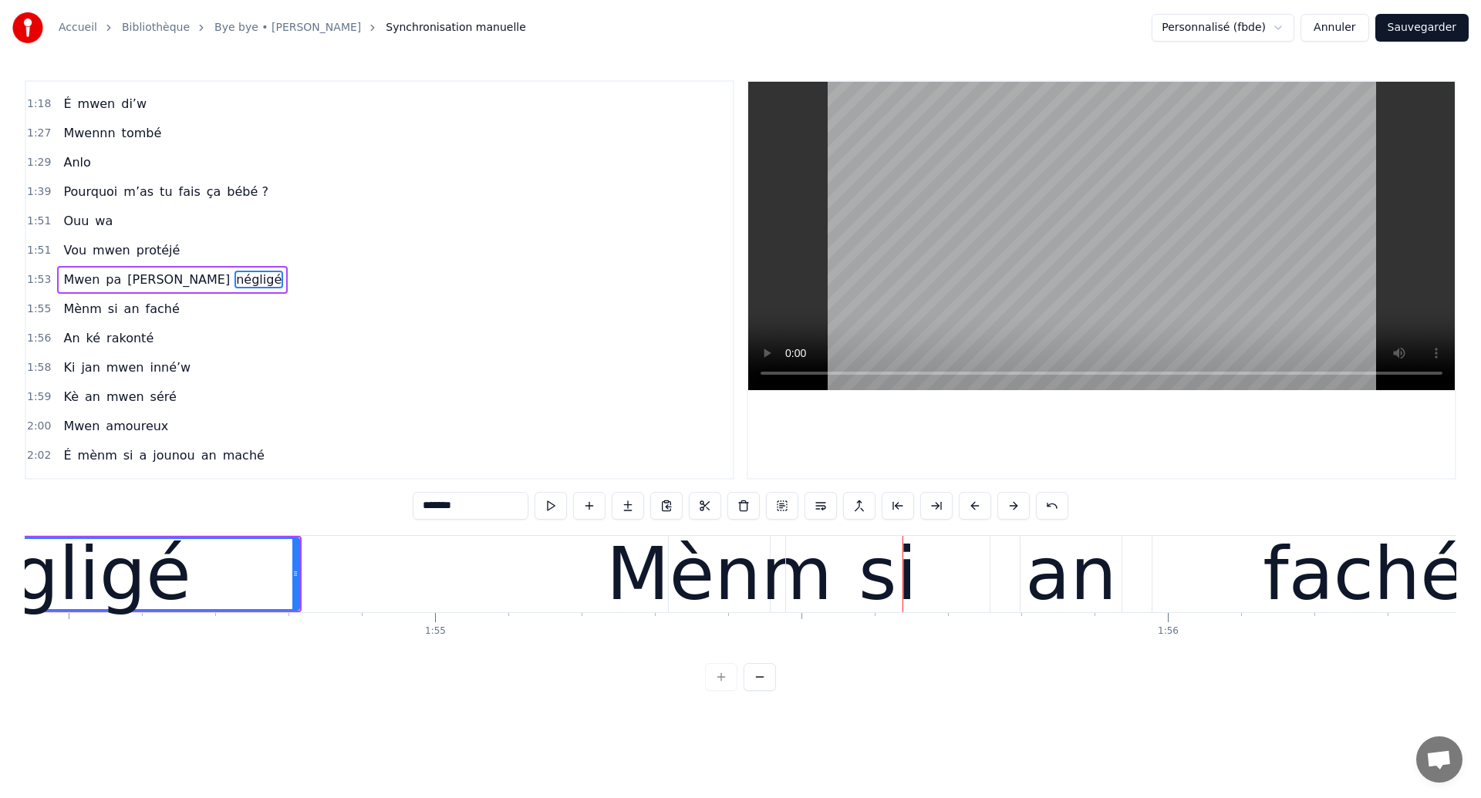
scroll to position [0, 83755]
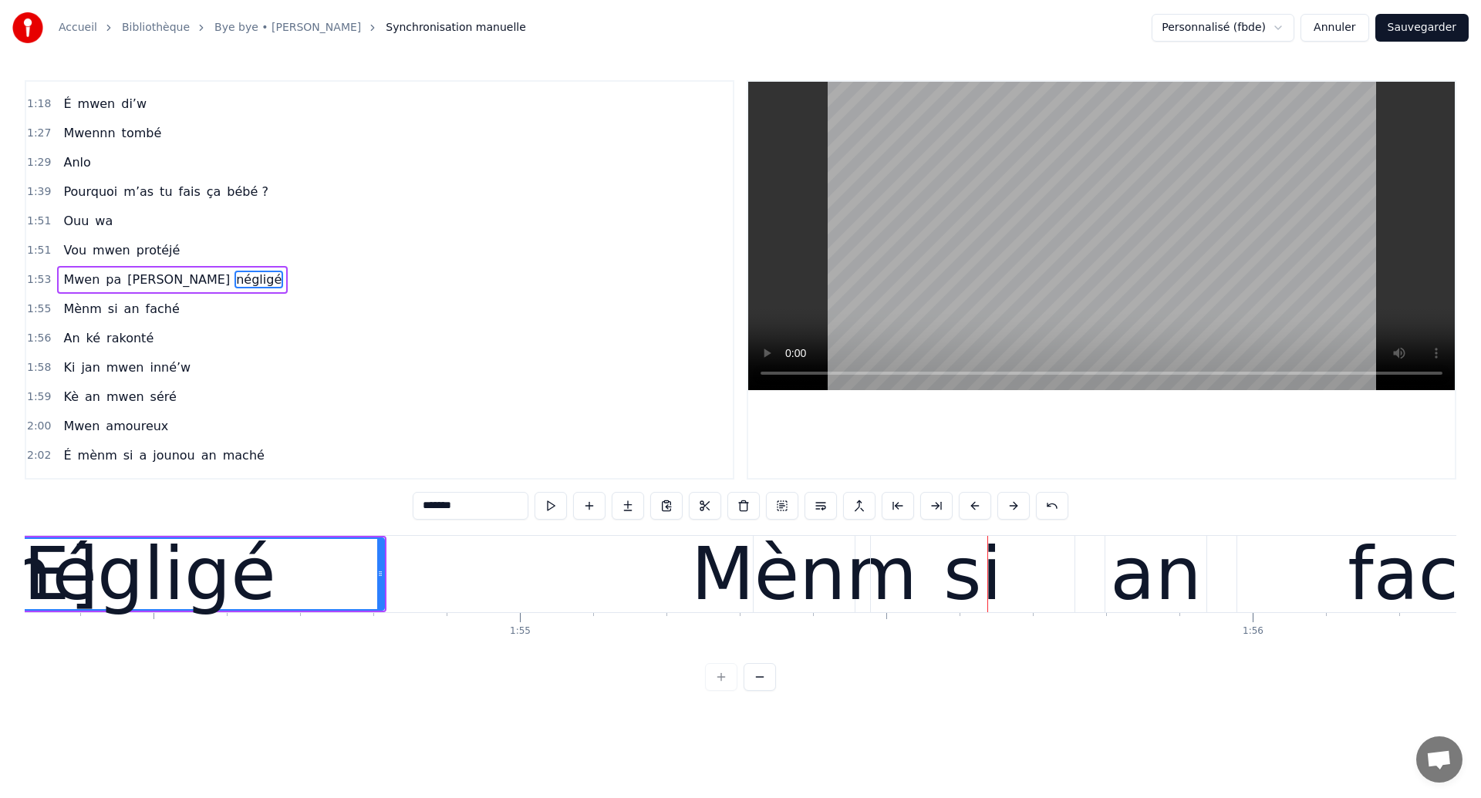
click at [134, 581] on div "négligé" at bounding box center [140, 574] width 271 height 110
click at [1087, 602] on div "Mènm si an faché" at bounding box center [1209, 574] width 912 height 76
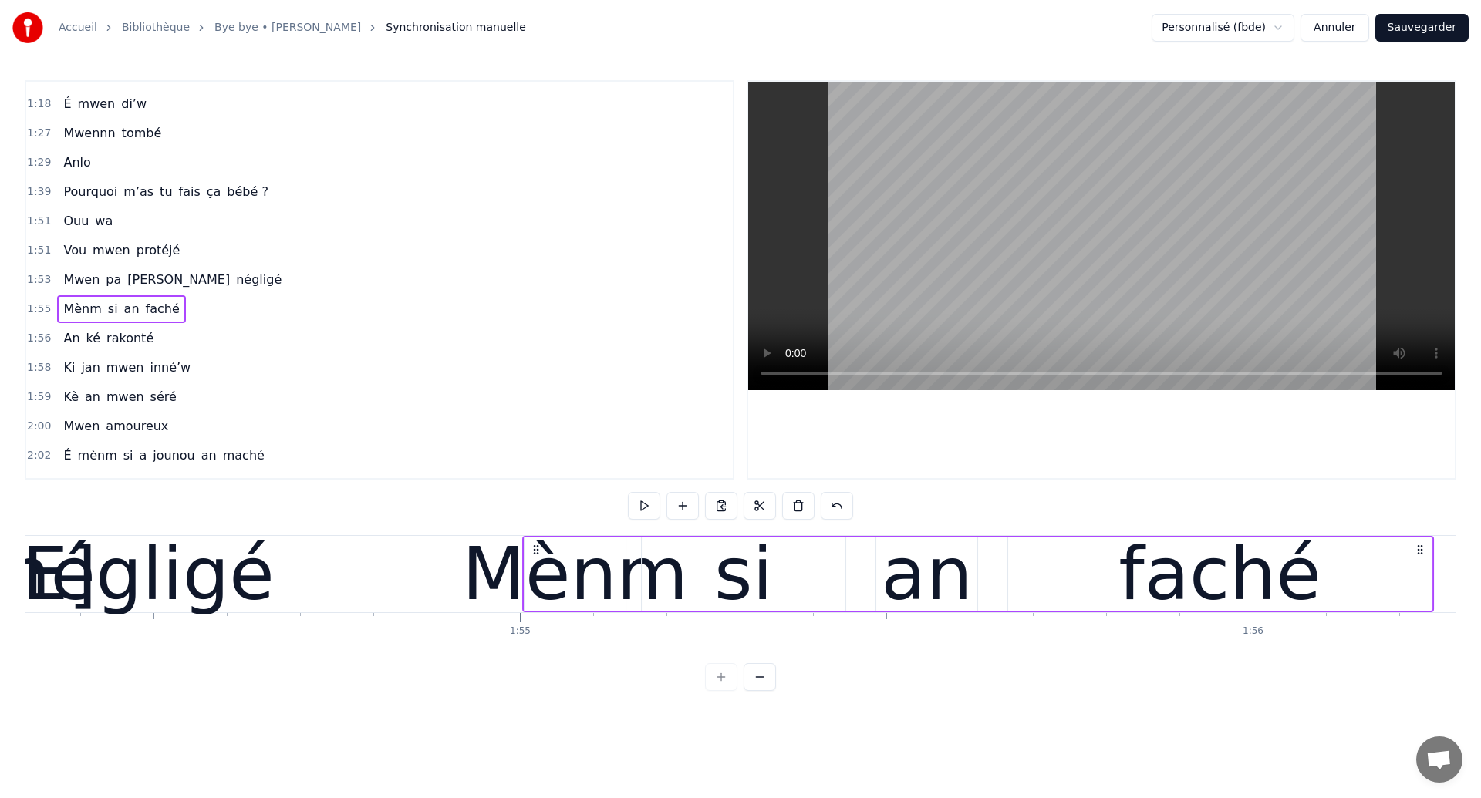
drag, startPoint x: 767, startPoint y: 548, endPoint x: 536, endPoint y: 564, distance: 231.2
click at [536, 564] on div "Mènm si an faché" at bounding box center [978, 574] width 912 height 76
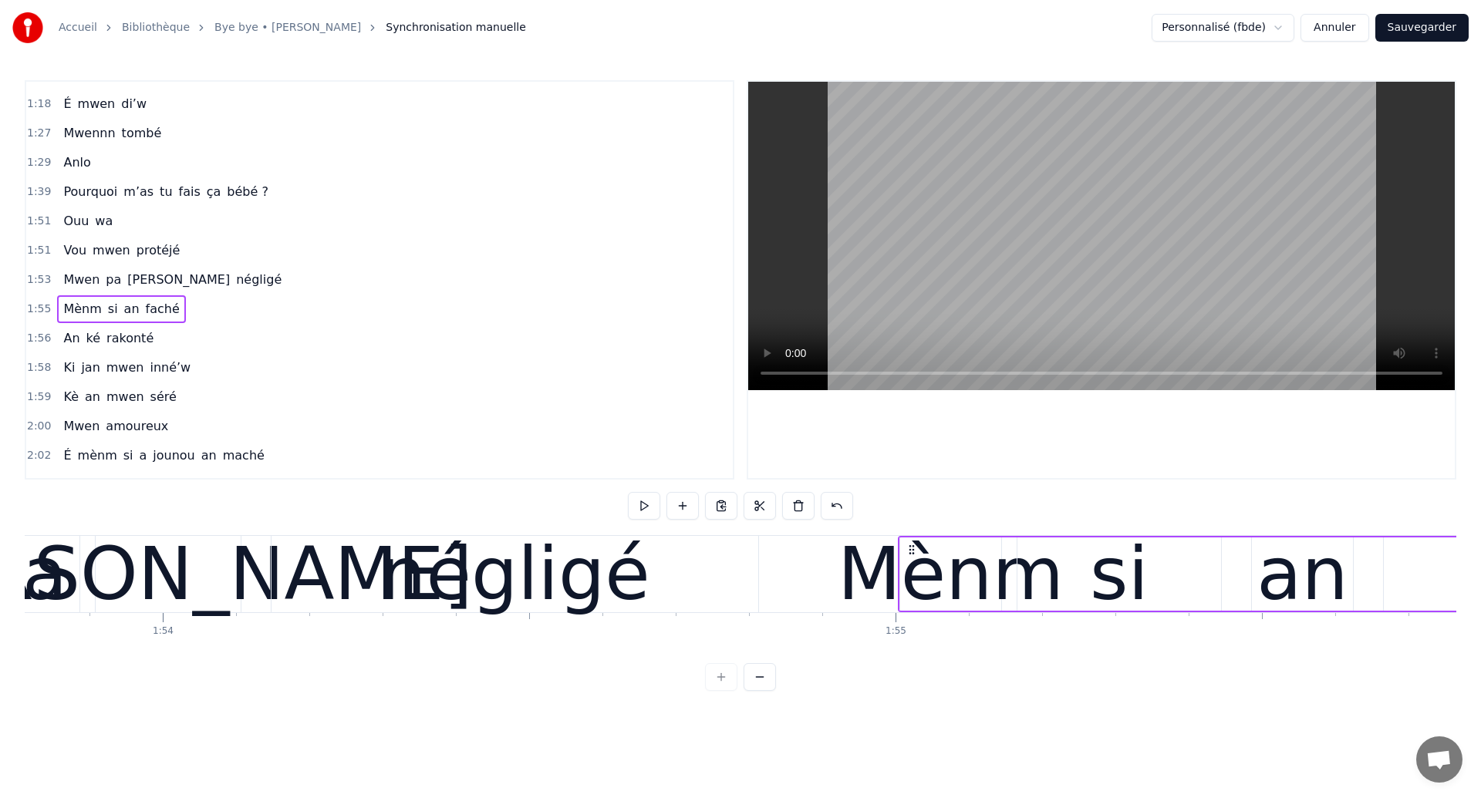
click at [82, 559] on div "[PERSON_NAME]" at bounding box center [267, 574] width 989 height 76
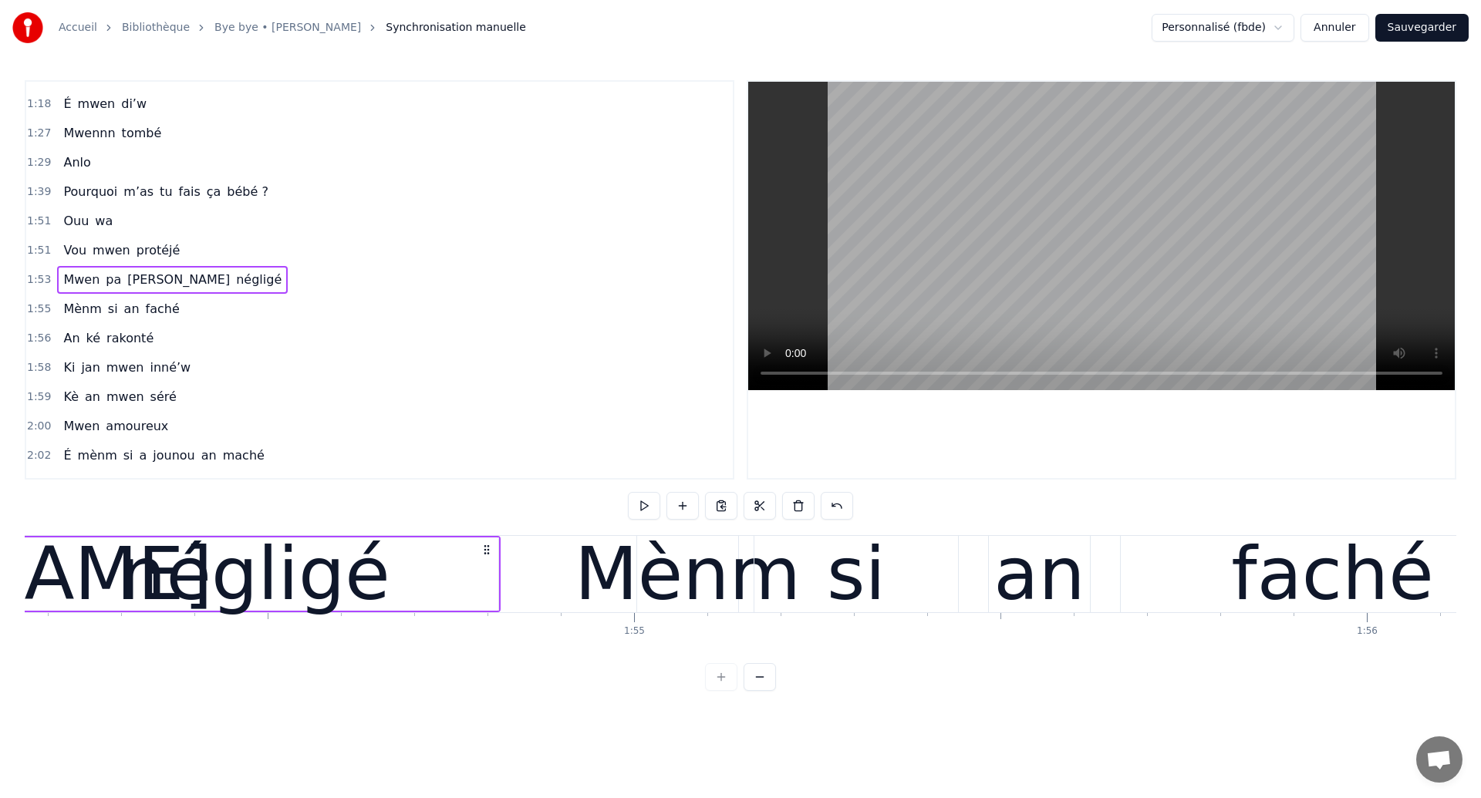
scroll to position [0, 83557]
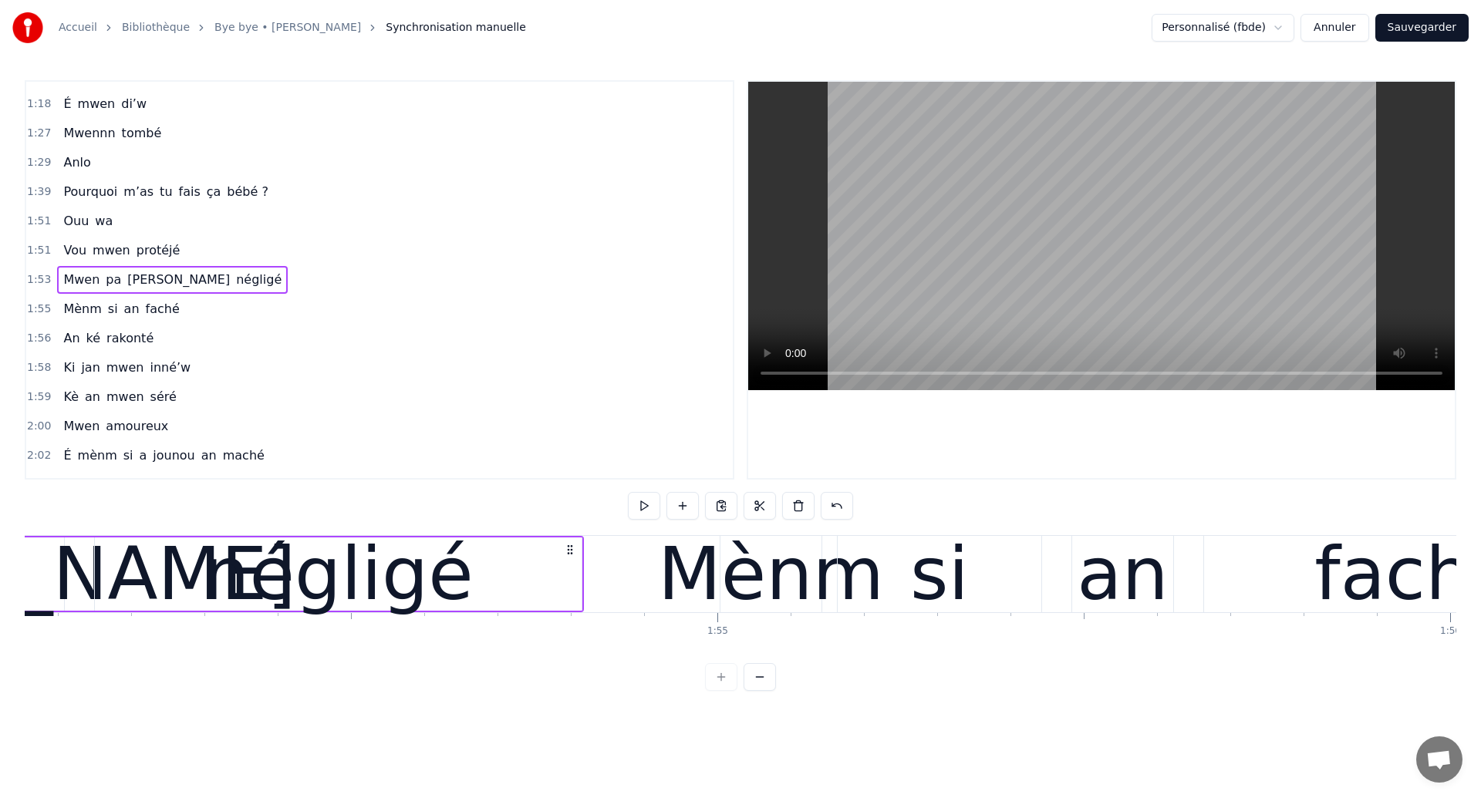
click at [177, 553] on div "négligé" at bounding box center [338, 574] width 487 height 73
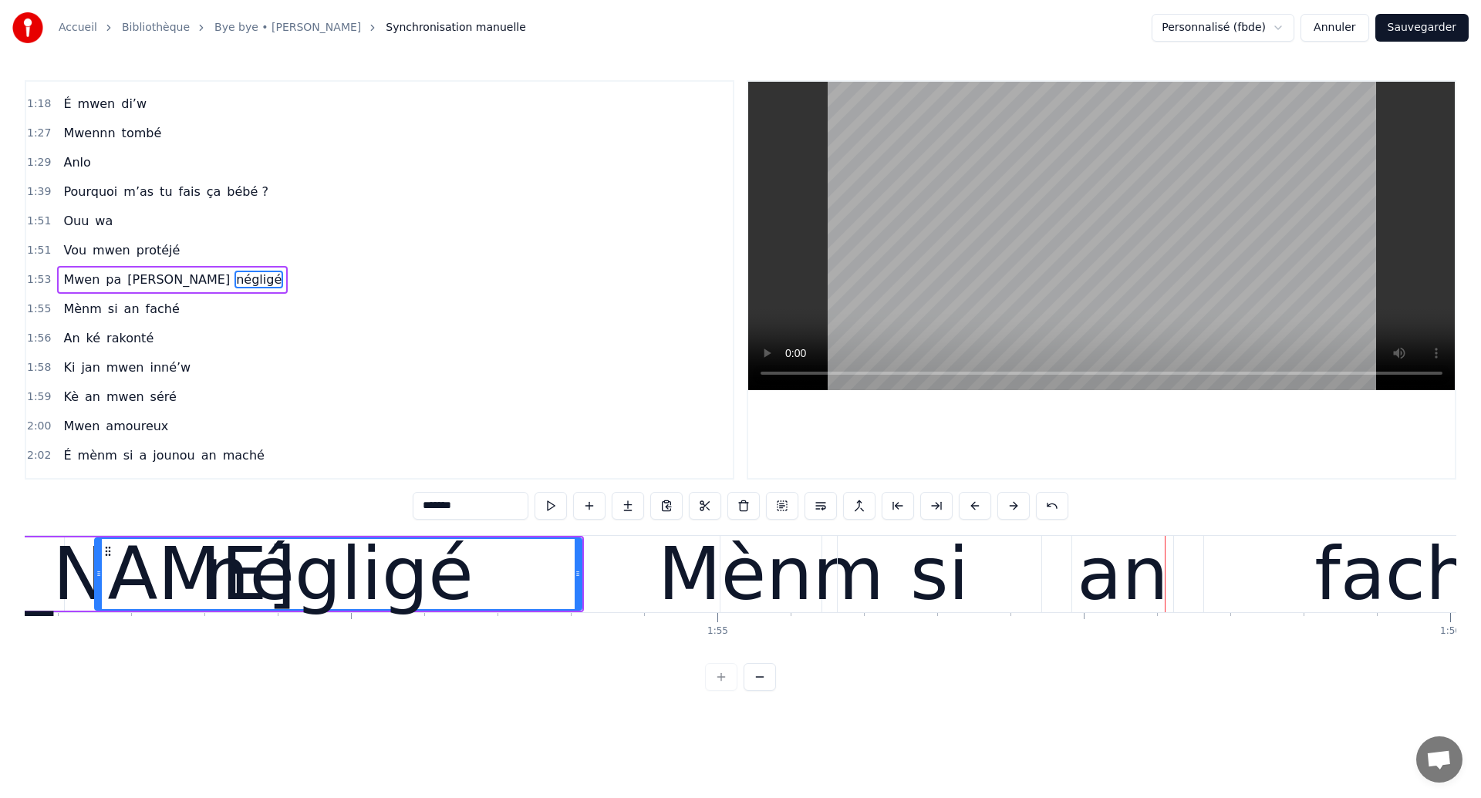
click at [204, 568] on div "négligé" at bounding box center [338, 574] width 485 height 70
click at [829, 602] on div "Mènm" at bounding box center [771, 574] width 226 height 110
type input "****"
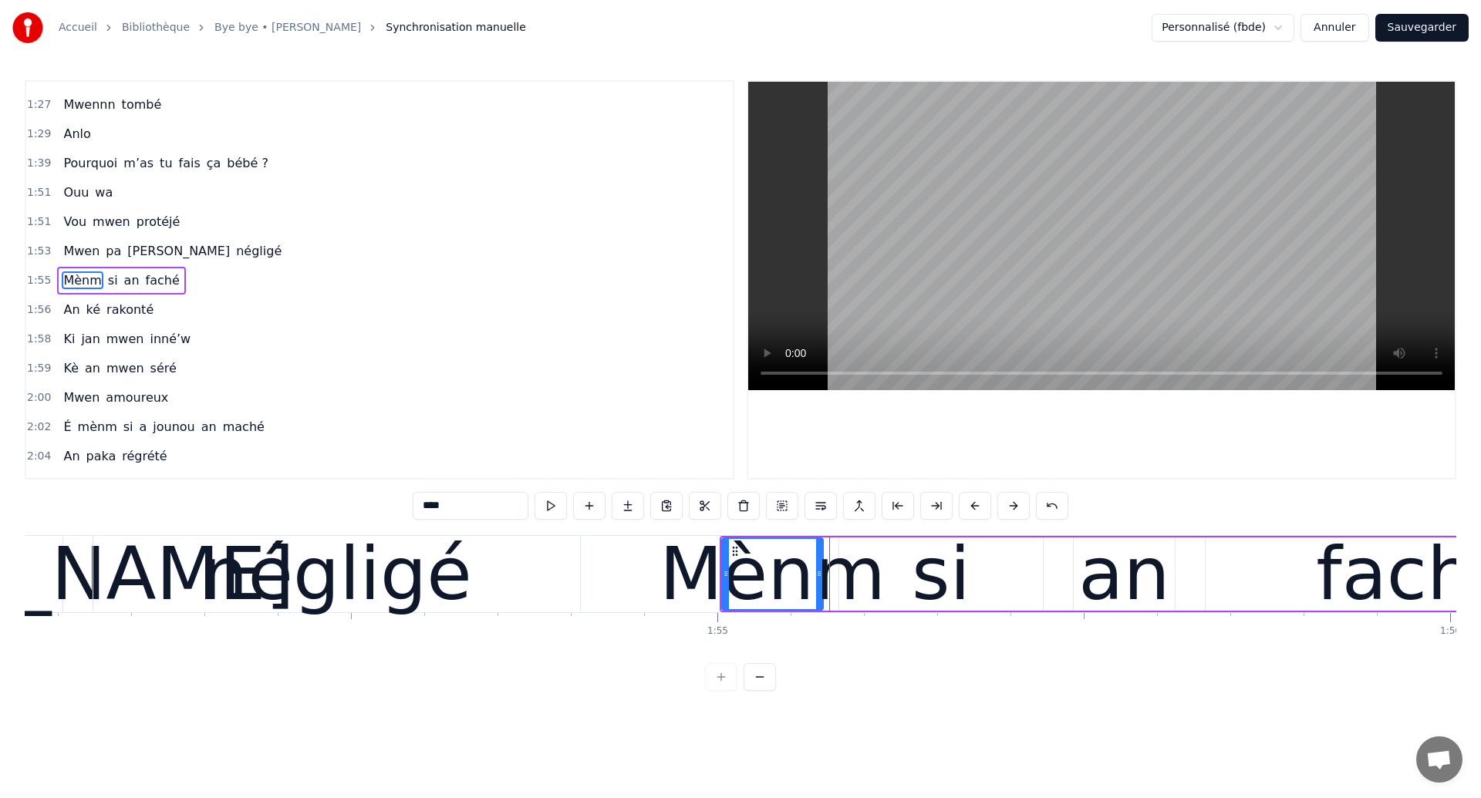
scroll to position [725, 0]
click at [1061, 596] on div "Mènm si an faché" at bounding box center [1175, 574] width 912 height 76
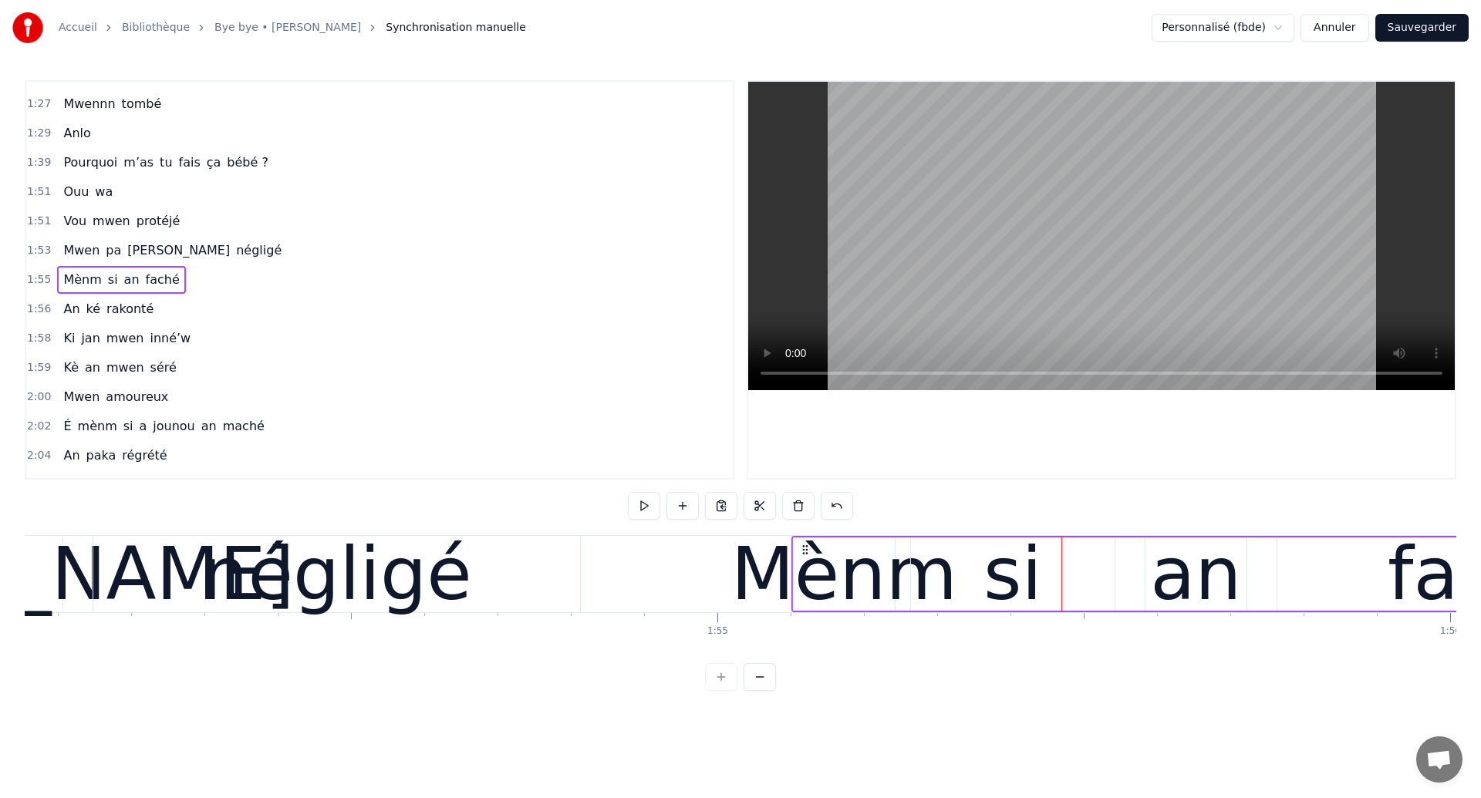
drag, startPoint x: 732, startPoint y: 549, endPoint x: 804, endPoint y: 556, distance: 72.1
click at [804, 556] on div "Mènm si an faché" at bounding box center [1247, 574] width 912 height 76
click at [130, 558] on div "négligé" at bounding box center [336, 574] width 487 height 76
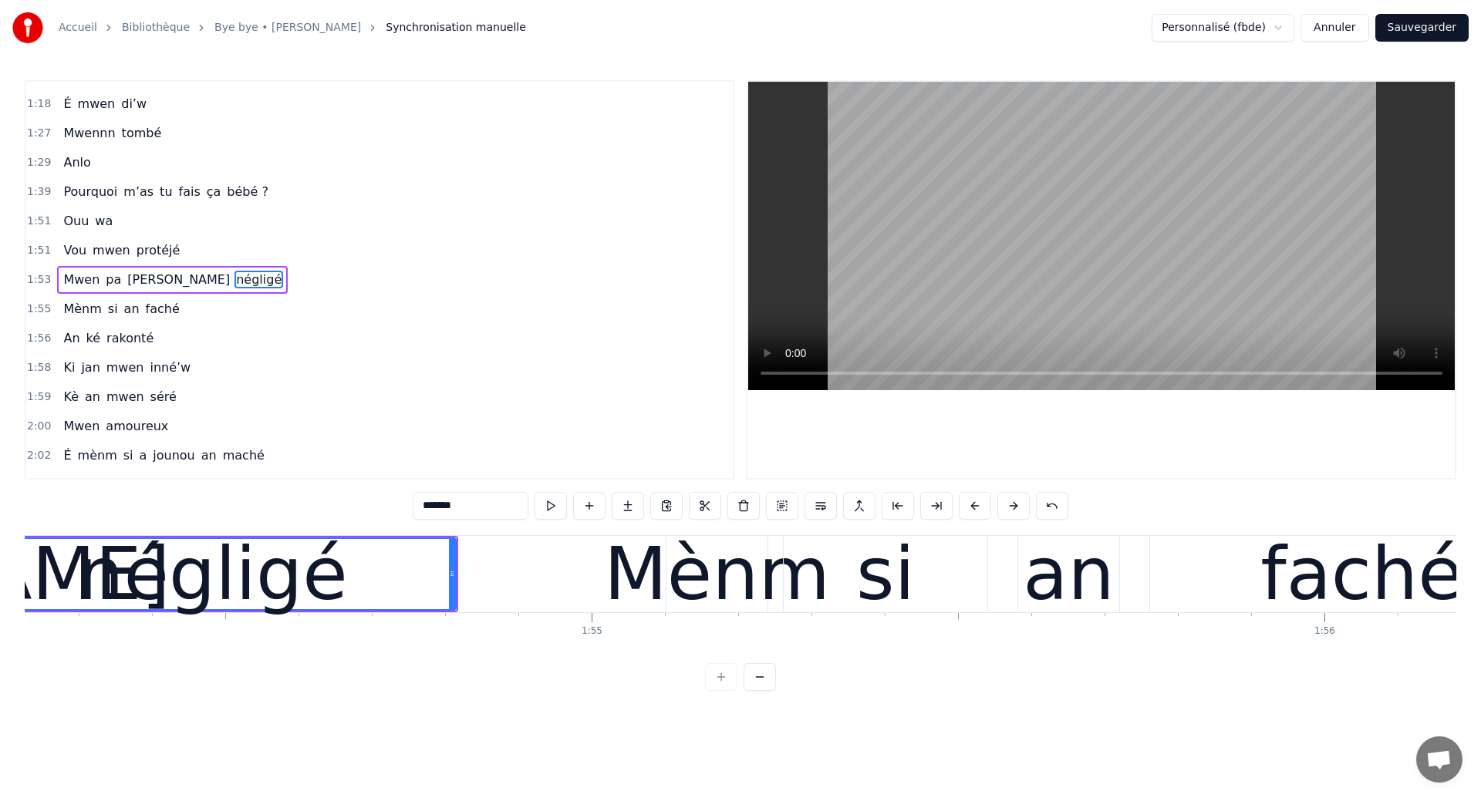
scroll to position [0, 83640]
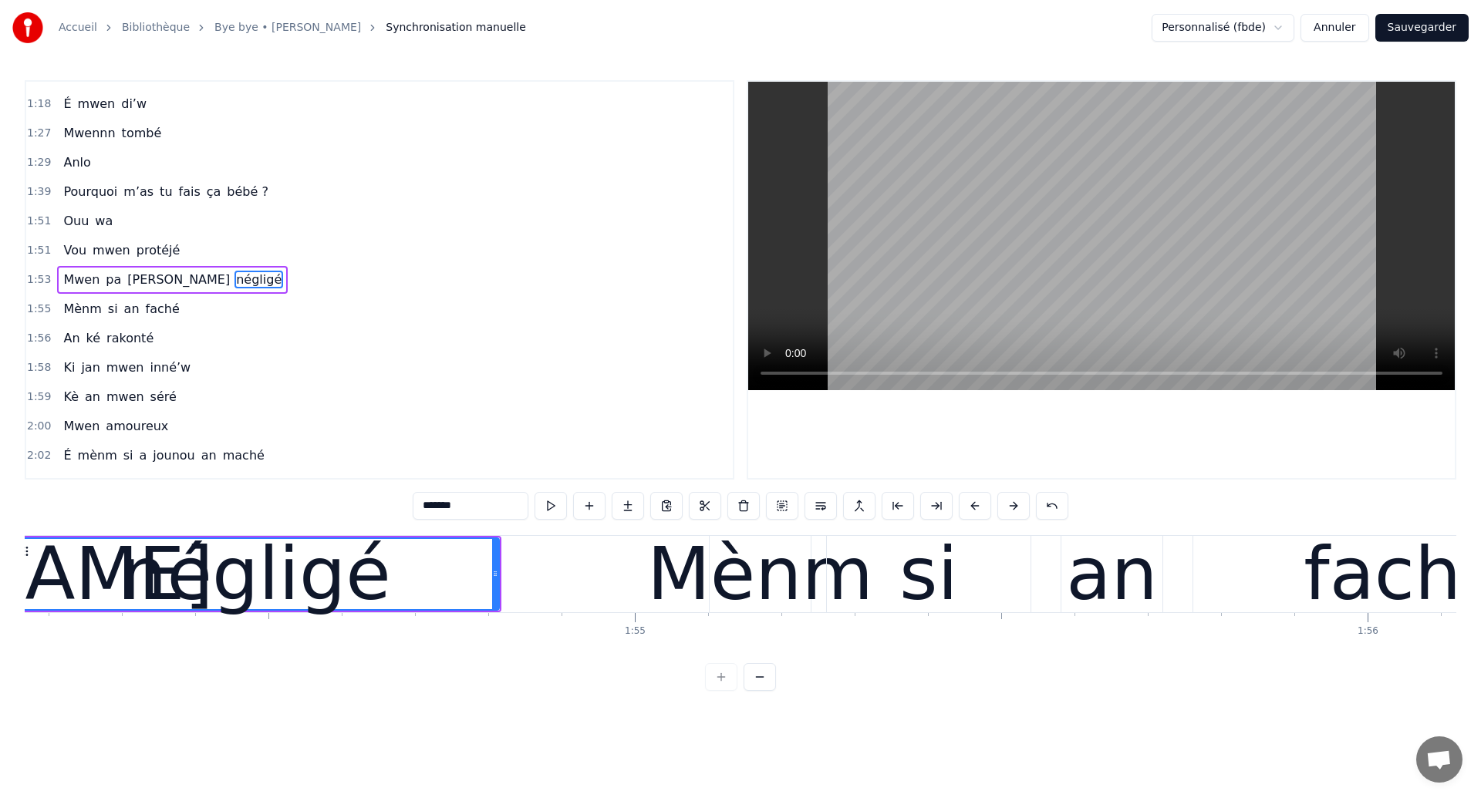
click at [359, 571] on div "négligé" at bounding box center [255, 574] width 271 height 110
click at [740, 597] on div "Mènm" at bounding box center [760, 574] width 226 height 110
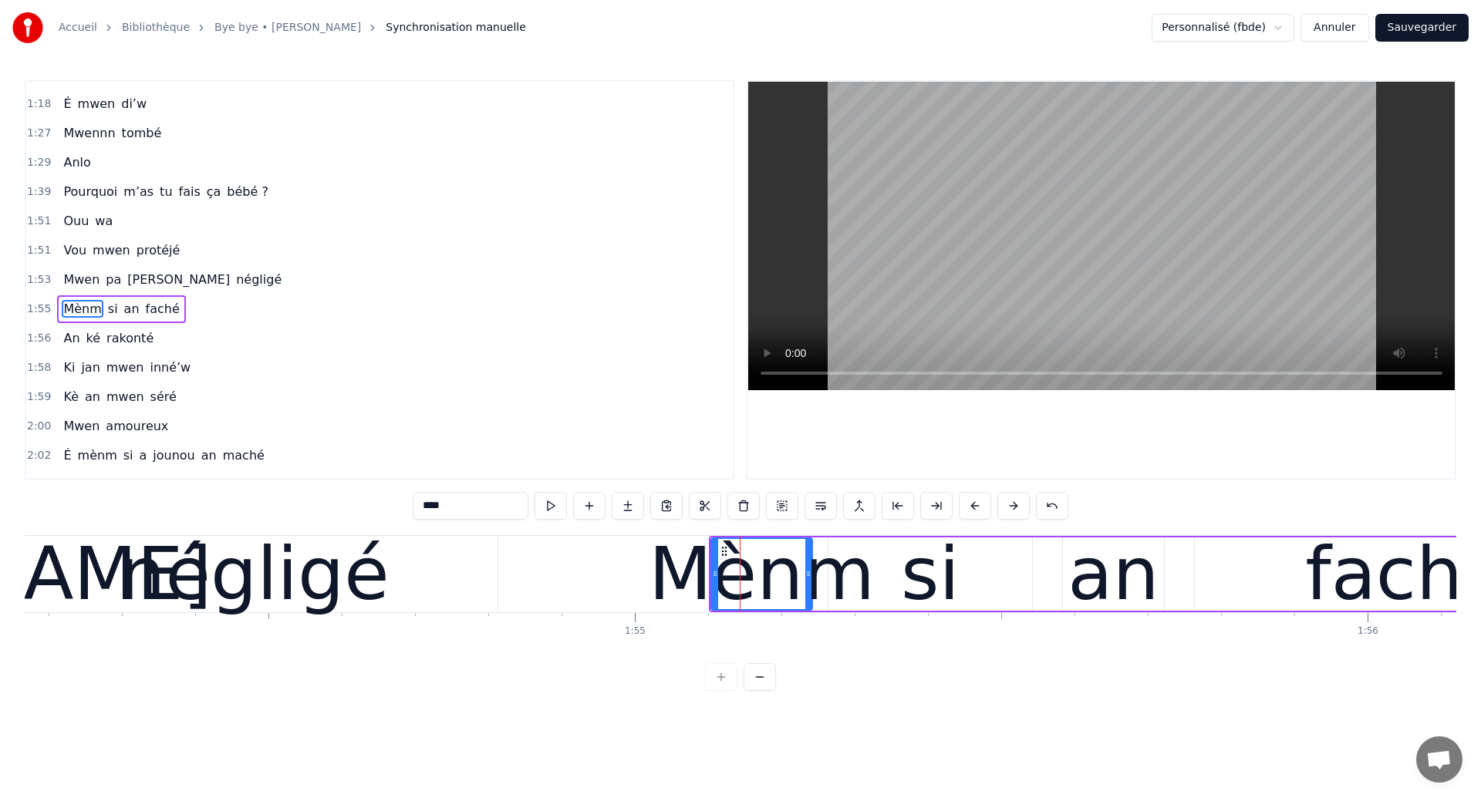
scroll to position [725, 0]
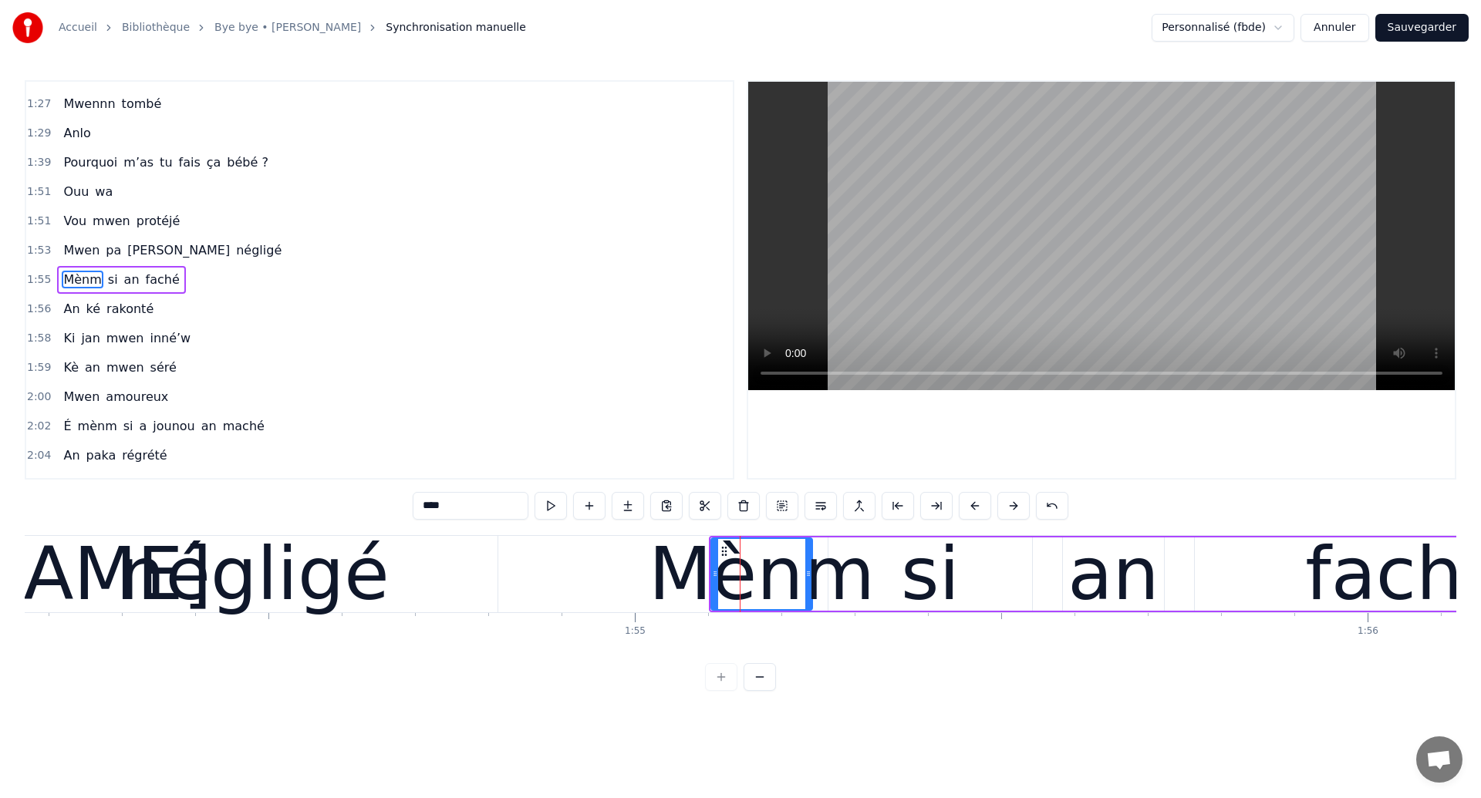
click at [359, 589] on div "négligé" at bounding box center [254, 574] width 271 height 110
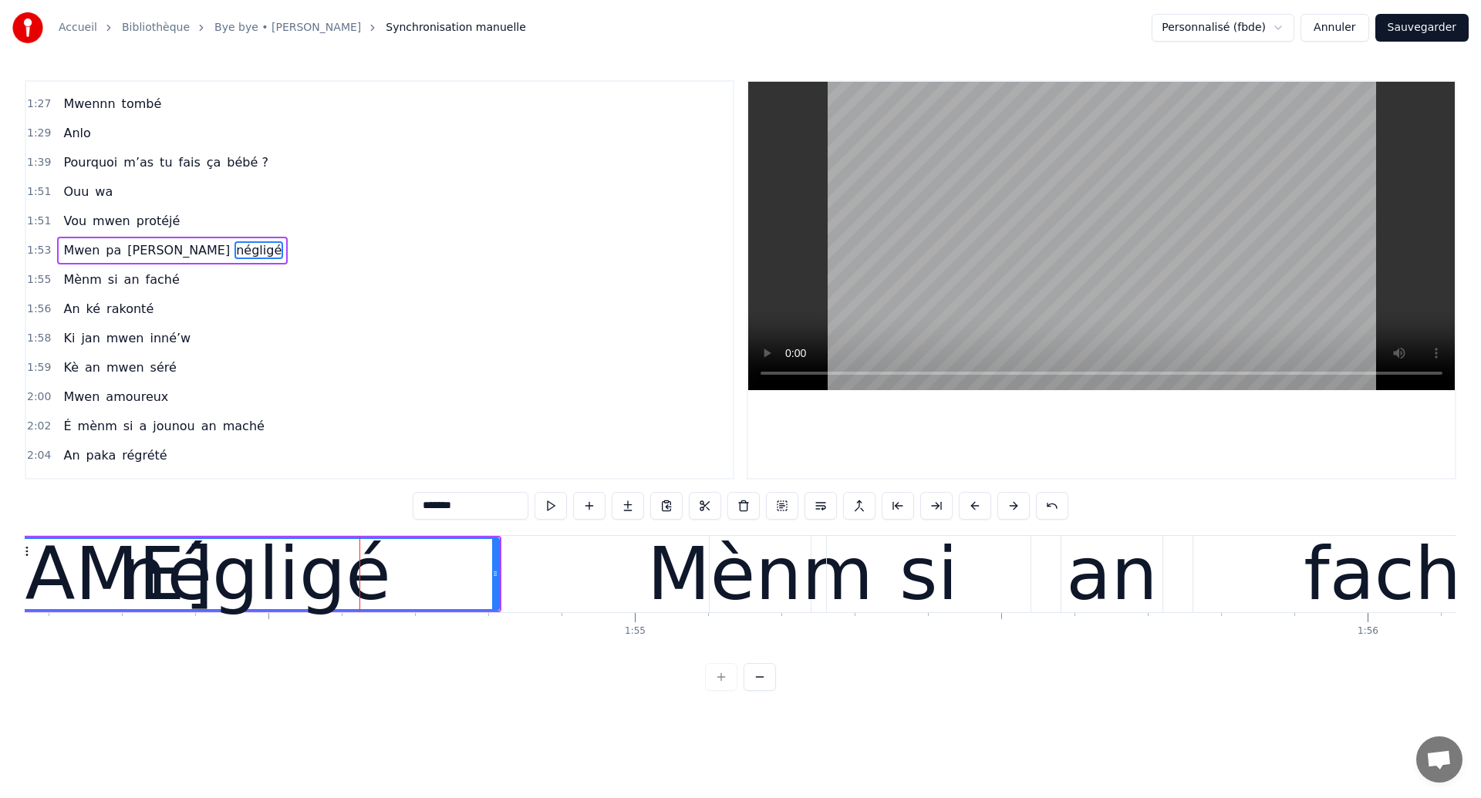
scroll to position [696, 0]
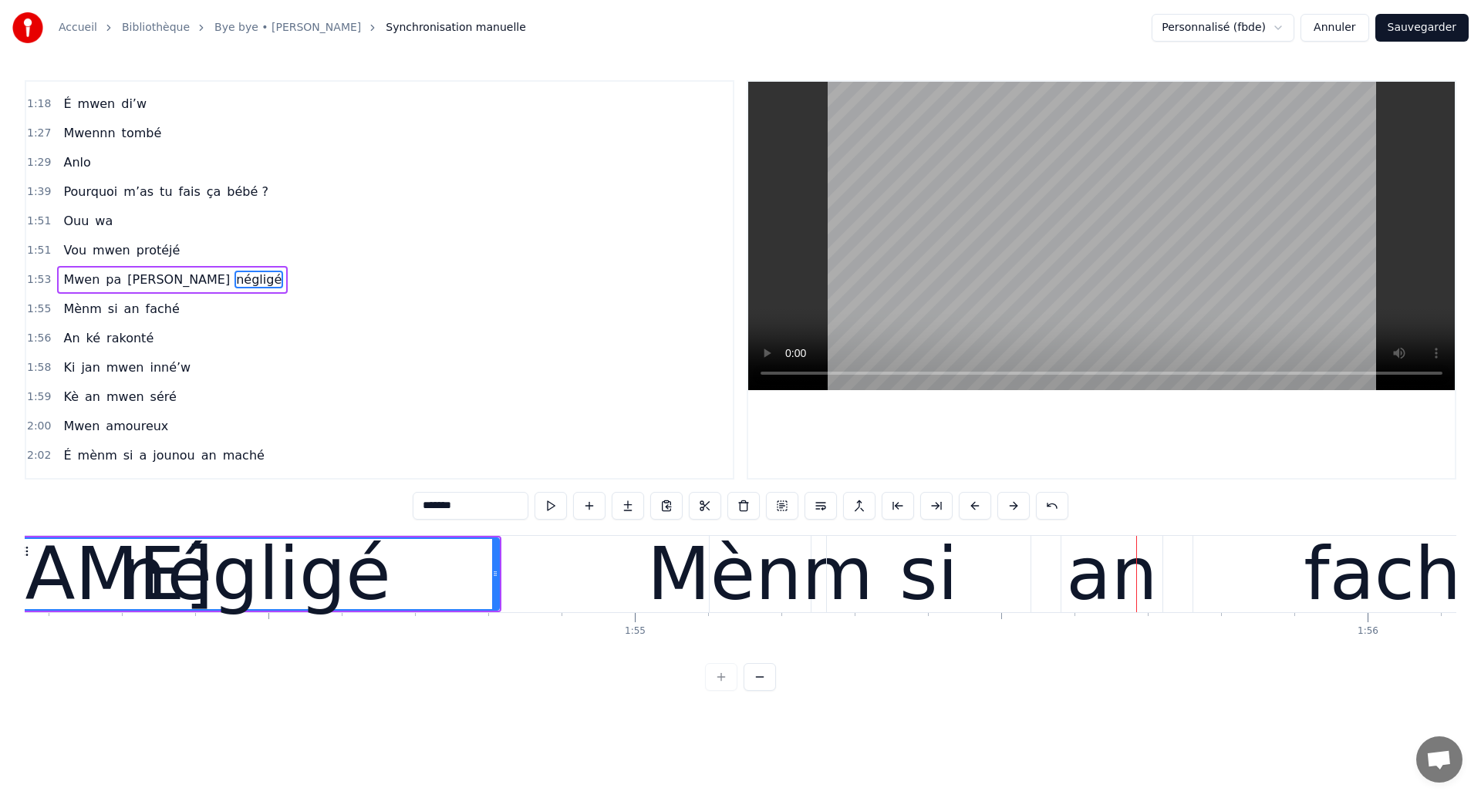
click at [224, 558] on div "négligé" at bounding box center [255, 574] width 271 height 110
click at [843, 568] on div "si" at bounding box center [929, 574] width 204 height 76
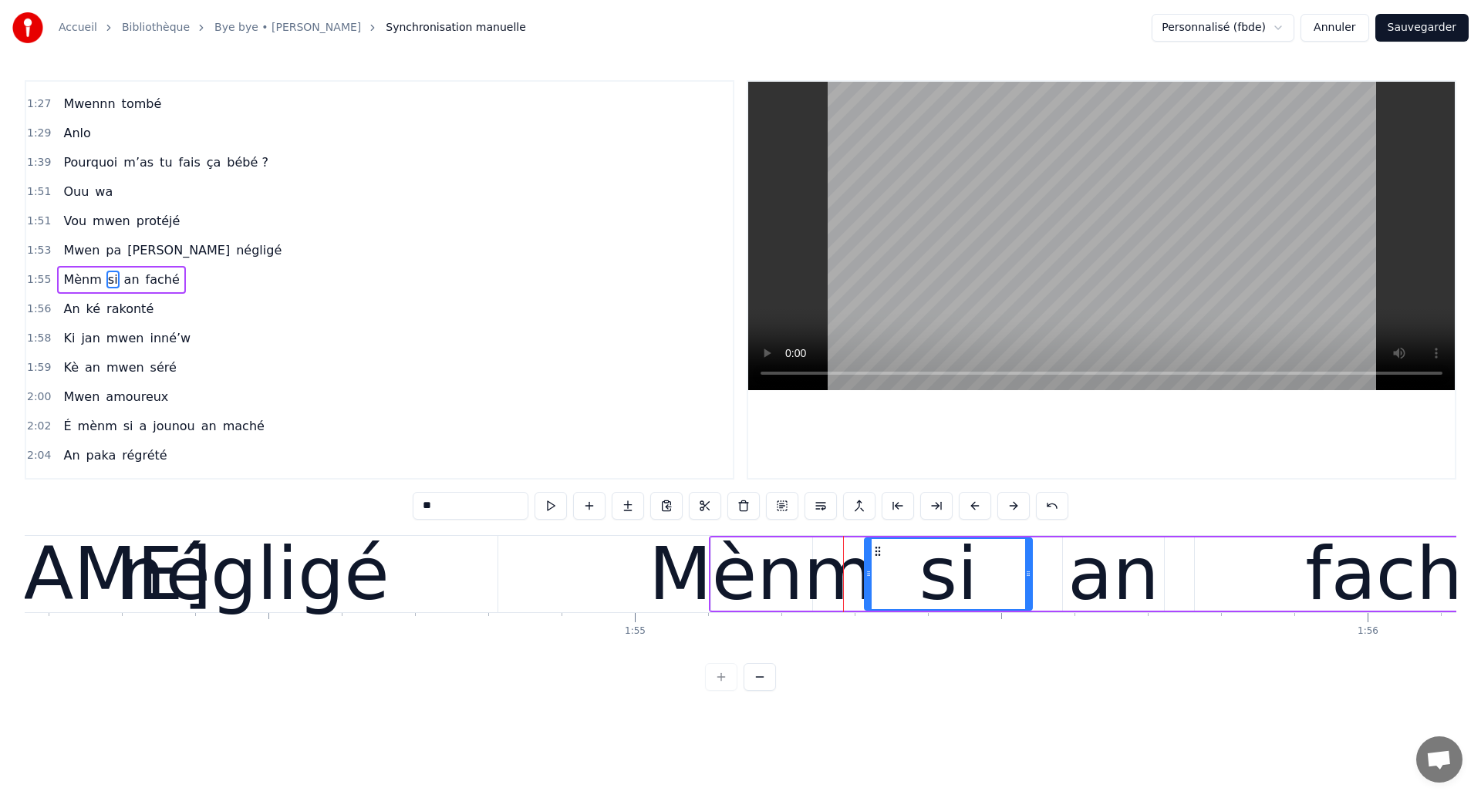
drag, startPoint x: 834, startPoint y: 580, endPoint x: 870, endPoint y: 593, distance: 38.5
click at [870, 593] on div at bounding box center [868, 574] width 6 height 70
click at [760, 578] on div "Mènm" at bounding box center [762, 574] width 226 height 110
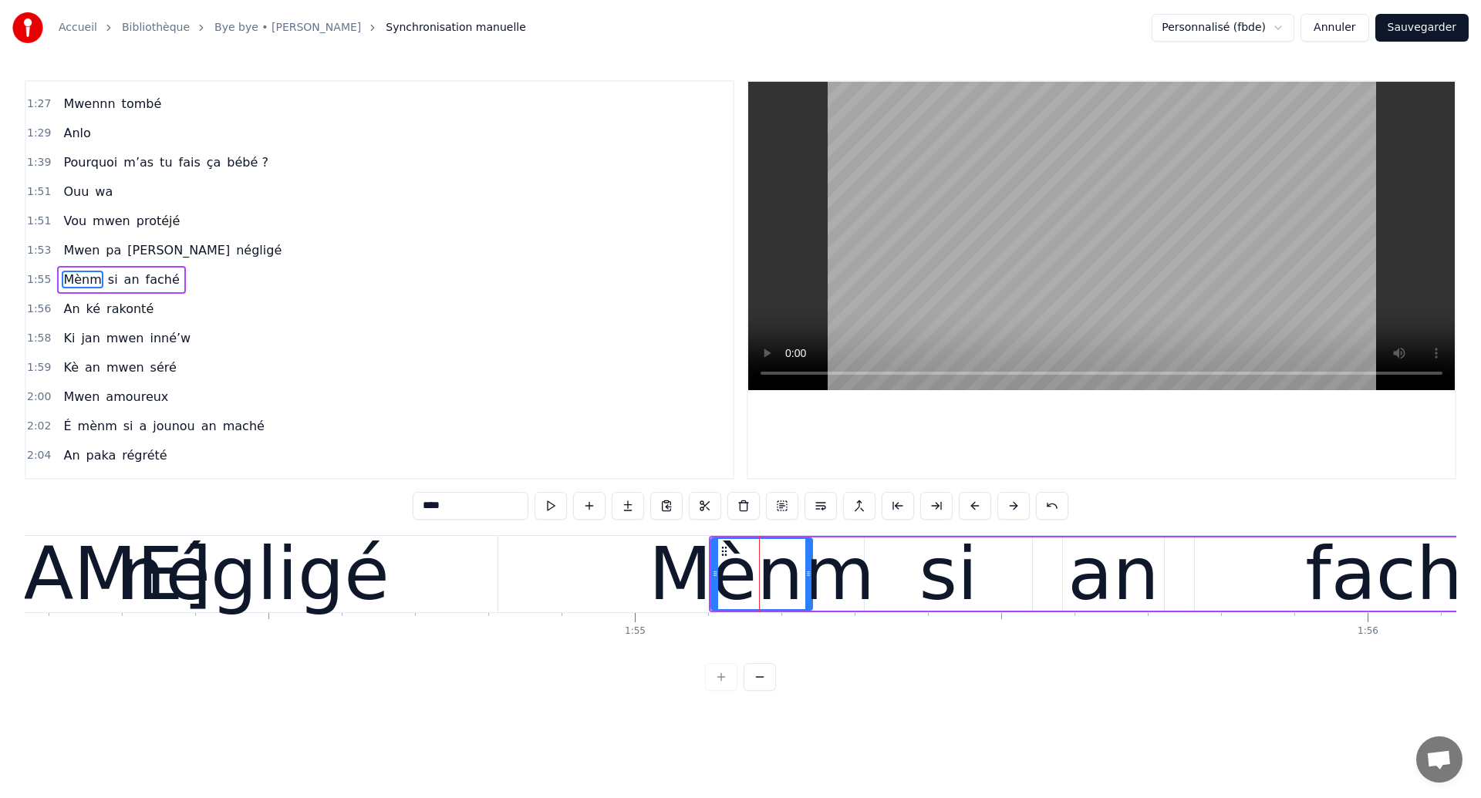
click at [167, 618] on div "négligé" at bounding box center [254, 574] width 271 height 110
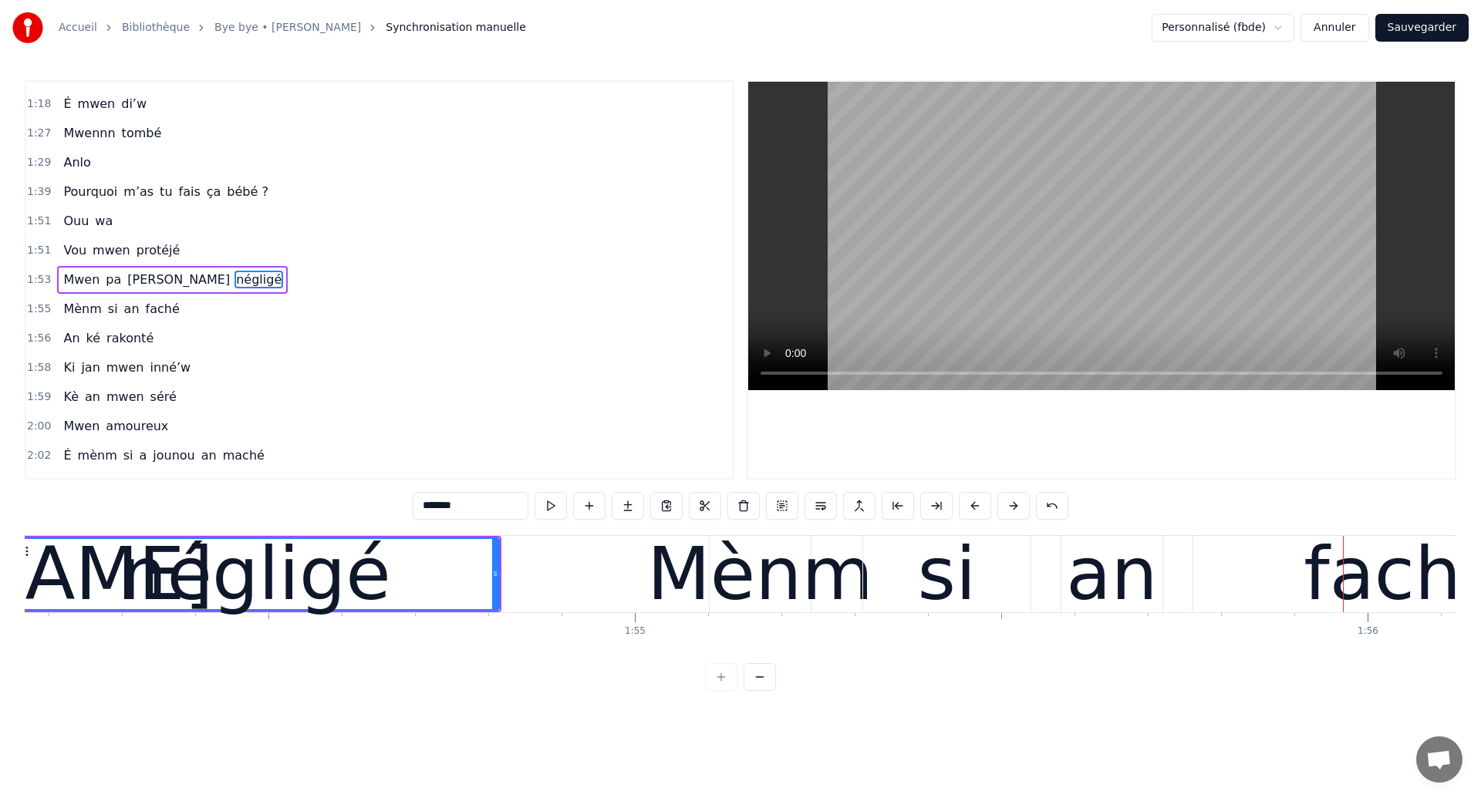
click at [318, 568] on div "négligé" at bounding box center [255, 574] width 271 height 110
click at [918, 581] on div "si" at bounding box center [946, 574] width 167 height 76
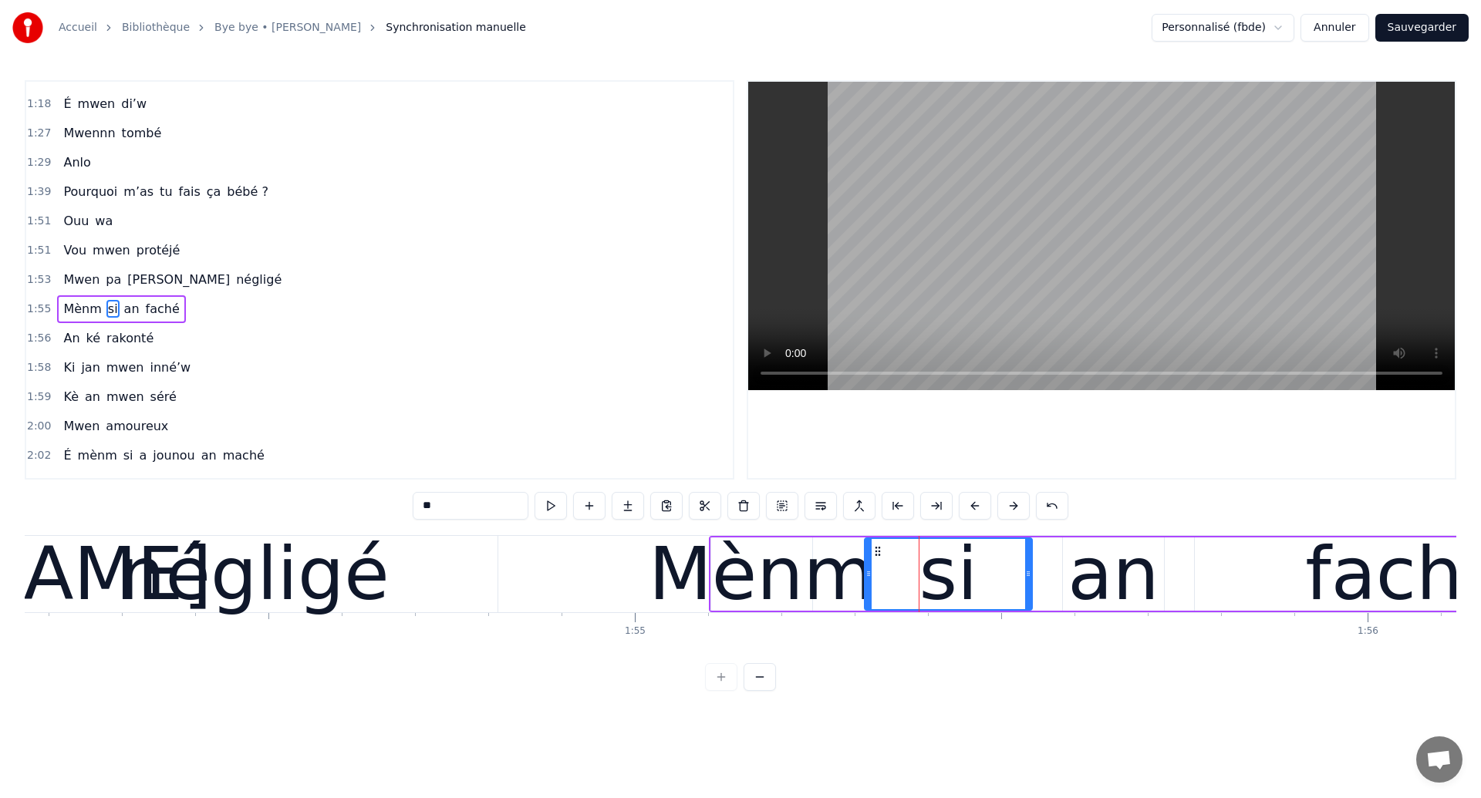
scroll to position [725, 0]
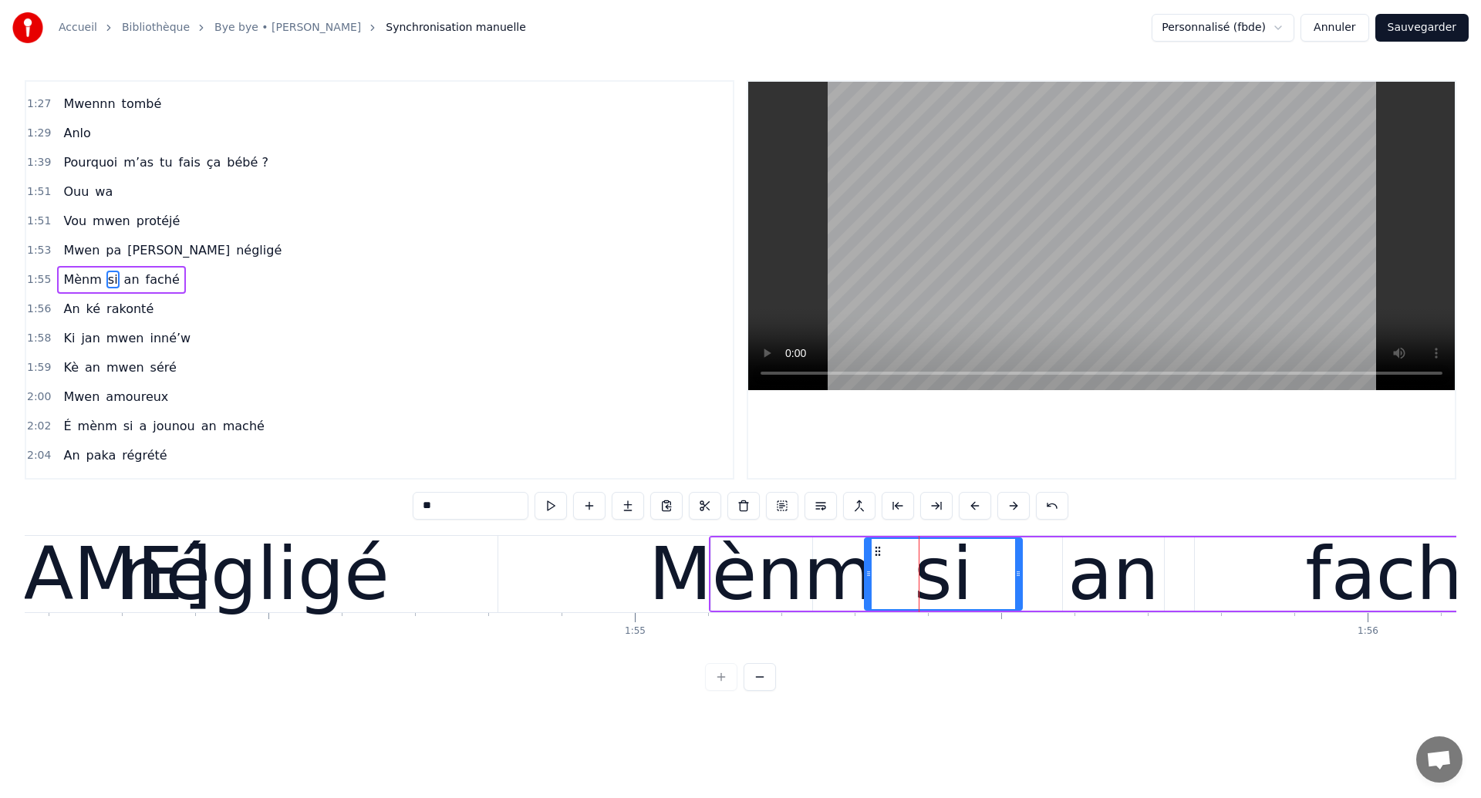
drag, startPoint x: 1028, startPoint y: 582, endPoint x: 1016, endPoint y: 595, distance: 18.0
click at [1016, 595] on div at bounding box center [1018, 574] width 6 height 70
drag, startPoint x: 1016, startPoint y: 595, endPoint x: 733, endPoint y: 599, distance: 282.3
click at [1013, 595] on div at bounding box center [1016, 574] width 6 height 70
click at [428, 593] on div "négligé" at bounding box center [254, 574] width 487 height 76
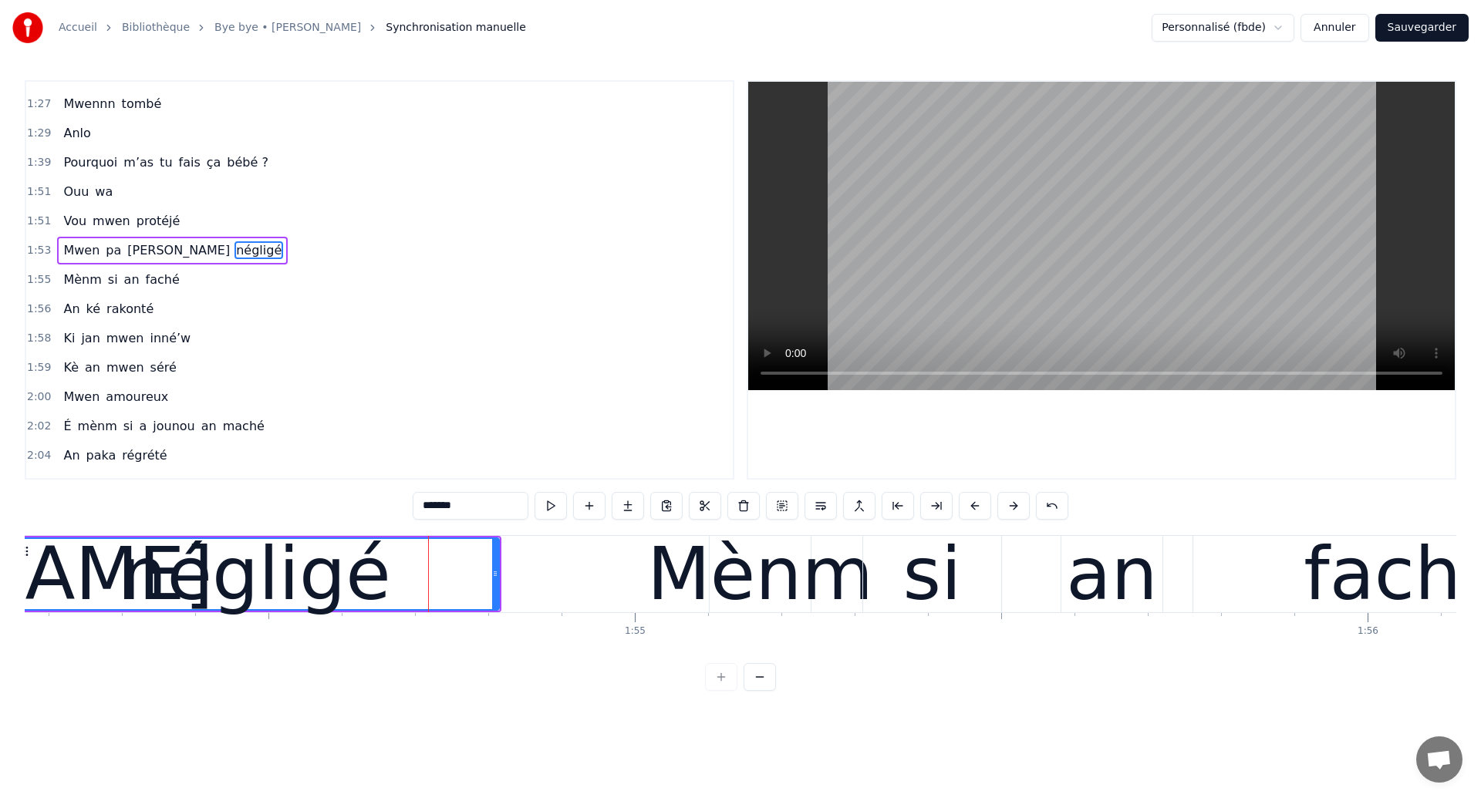
scroll to position [696, 0]
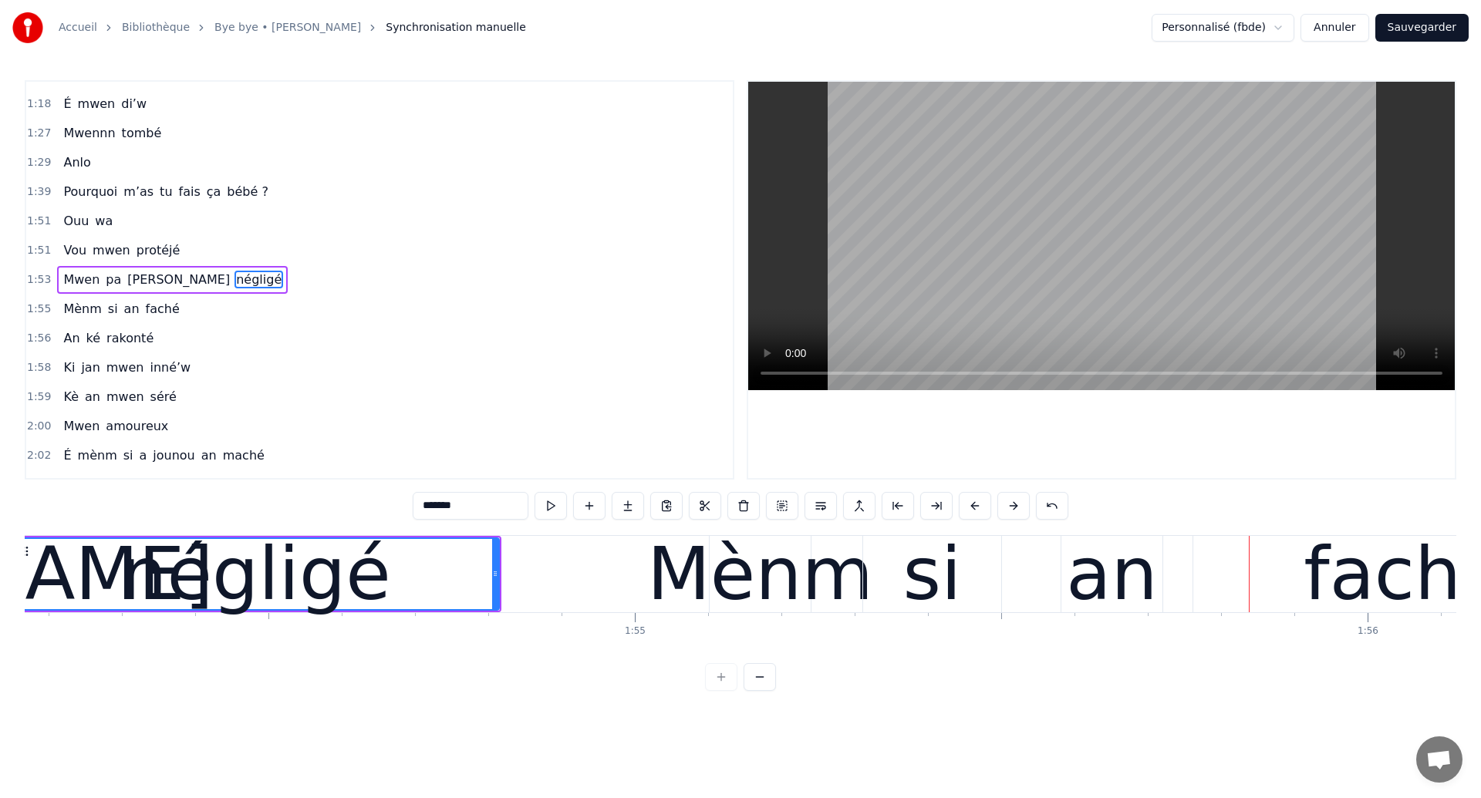
click at [985, 594] on div "si" at bounding box center [932, 574] width 138 height 76
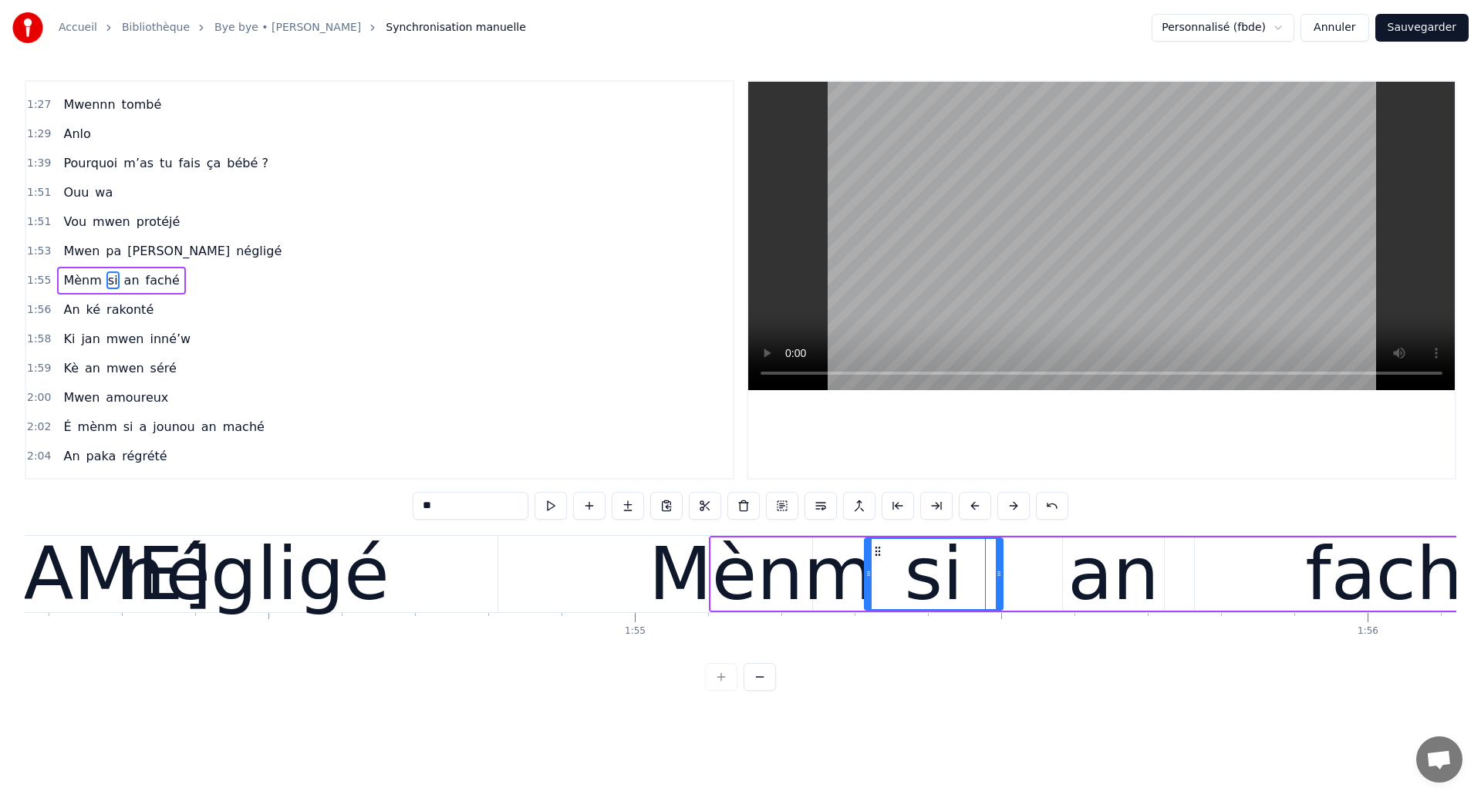
scroll to position [725, 0]
drag, startPoint x: 999, startPoint y: 593, endPoint x: 976, endPoint y: 600, distance: 24.2
click at [976, 600] on div at bounding box center [975, 574] width 6 height 70
click at [1066, 579] on div "an" at bounding box center [1114, 574] width 101 height 73
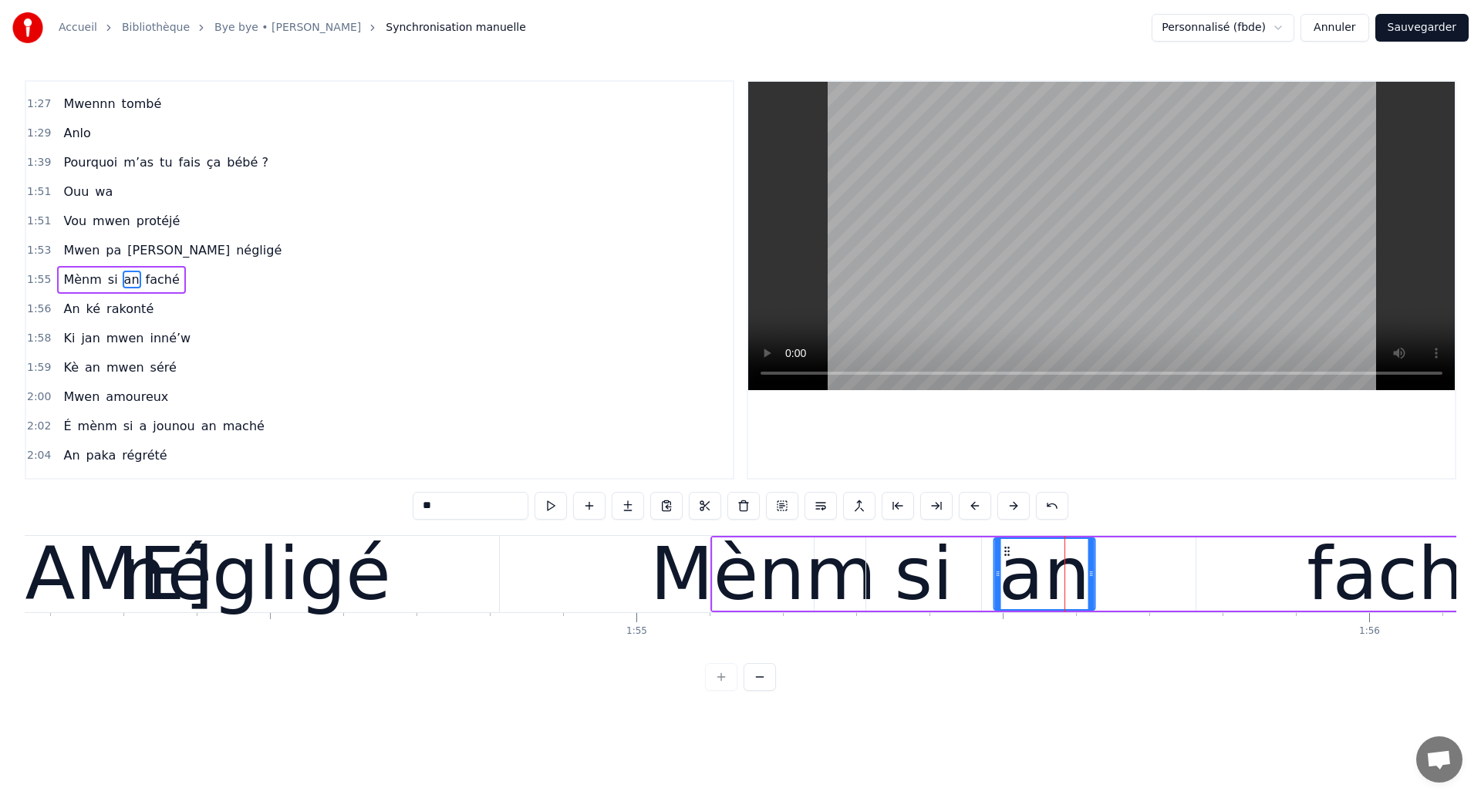
drag, startPoint x: 1078, startPoint y: 552, endPoint x: 1007, endPoint y: 578, distance: 75.4
click at [1007, 578] on div "an" at bounding box center [1044, 574] width 99 height 70
click at [455, 596] on div "négligé" at bounding box center [255, 574] width 487 height 76
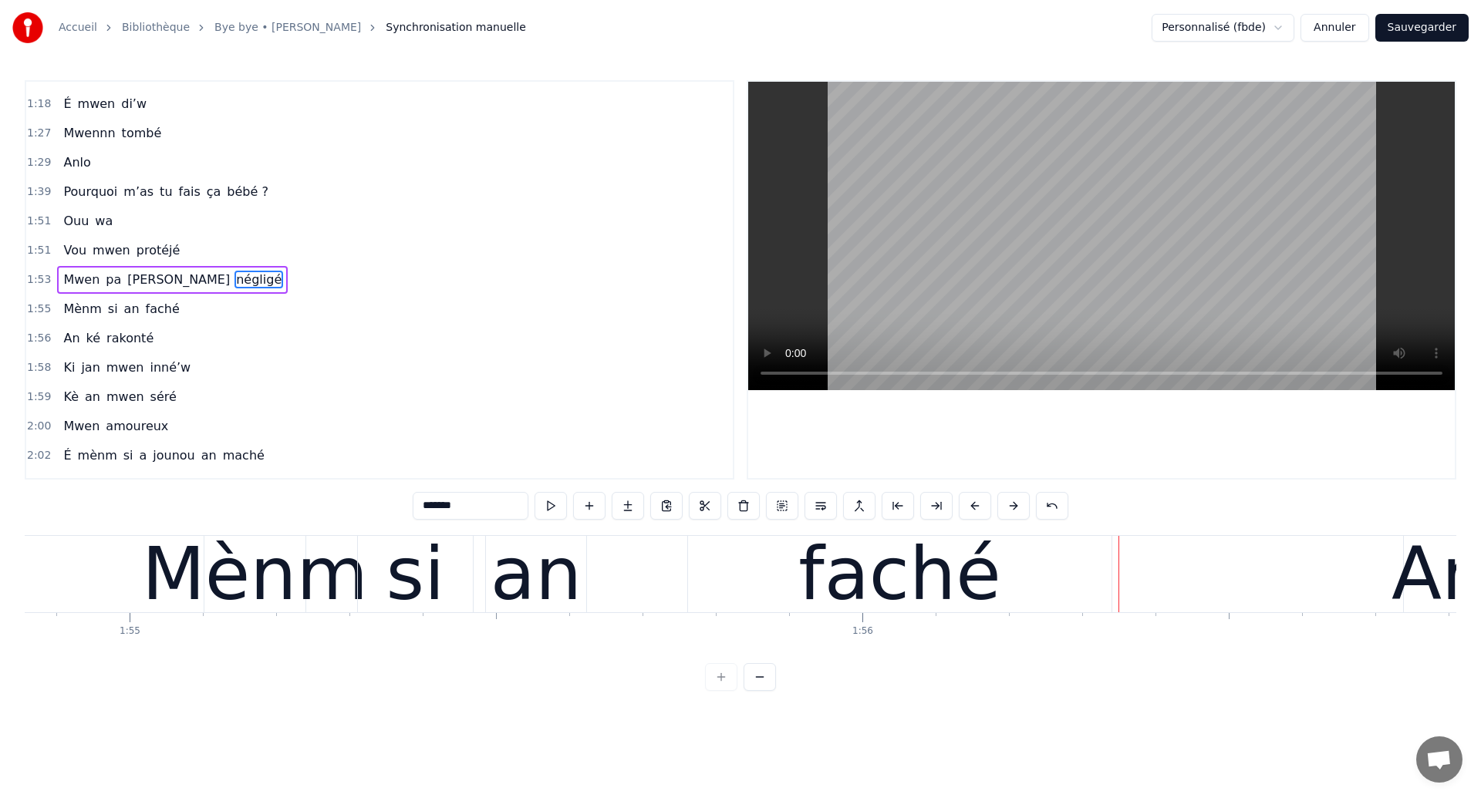
scroll to position [0, 84129]
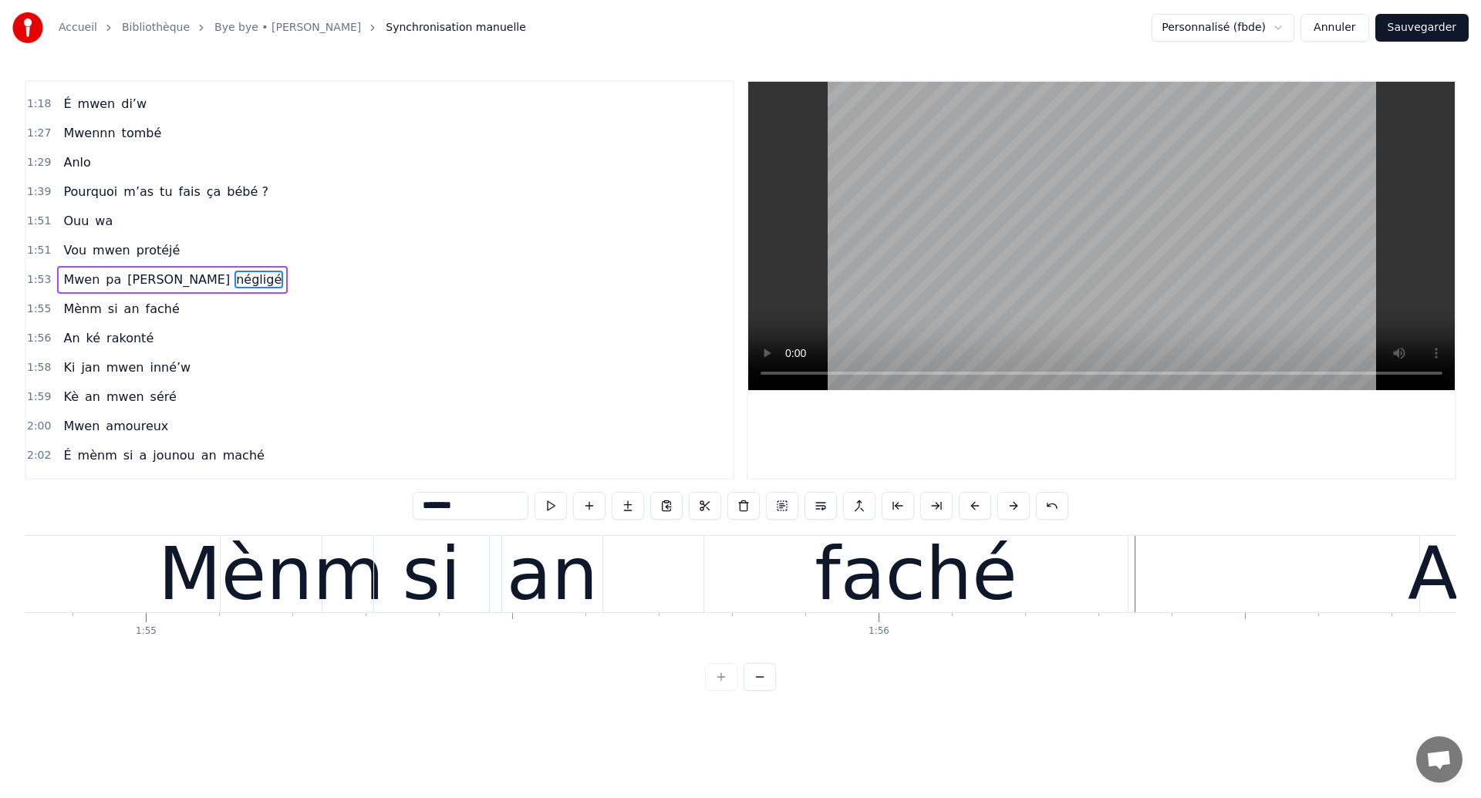
click at [225, 585] on div "Mènm" at bounding box center [271, 574] width 226 height 110
type input "****"
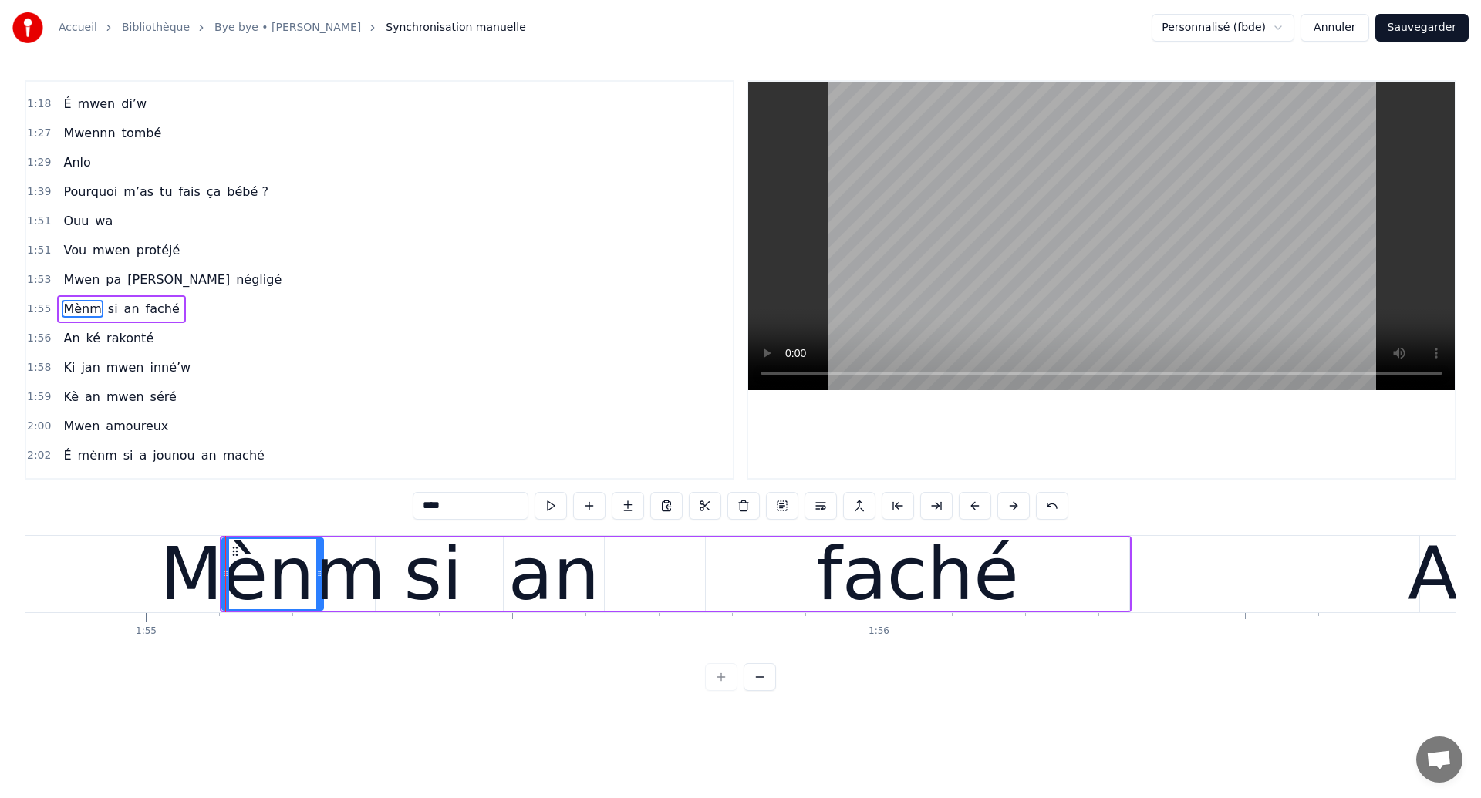
scroll to position [725, 0]
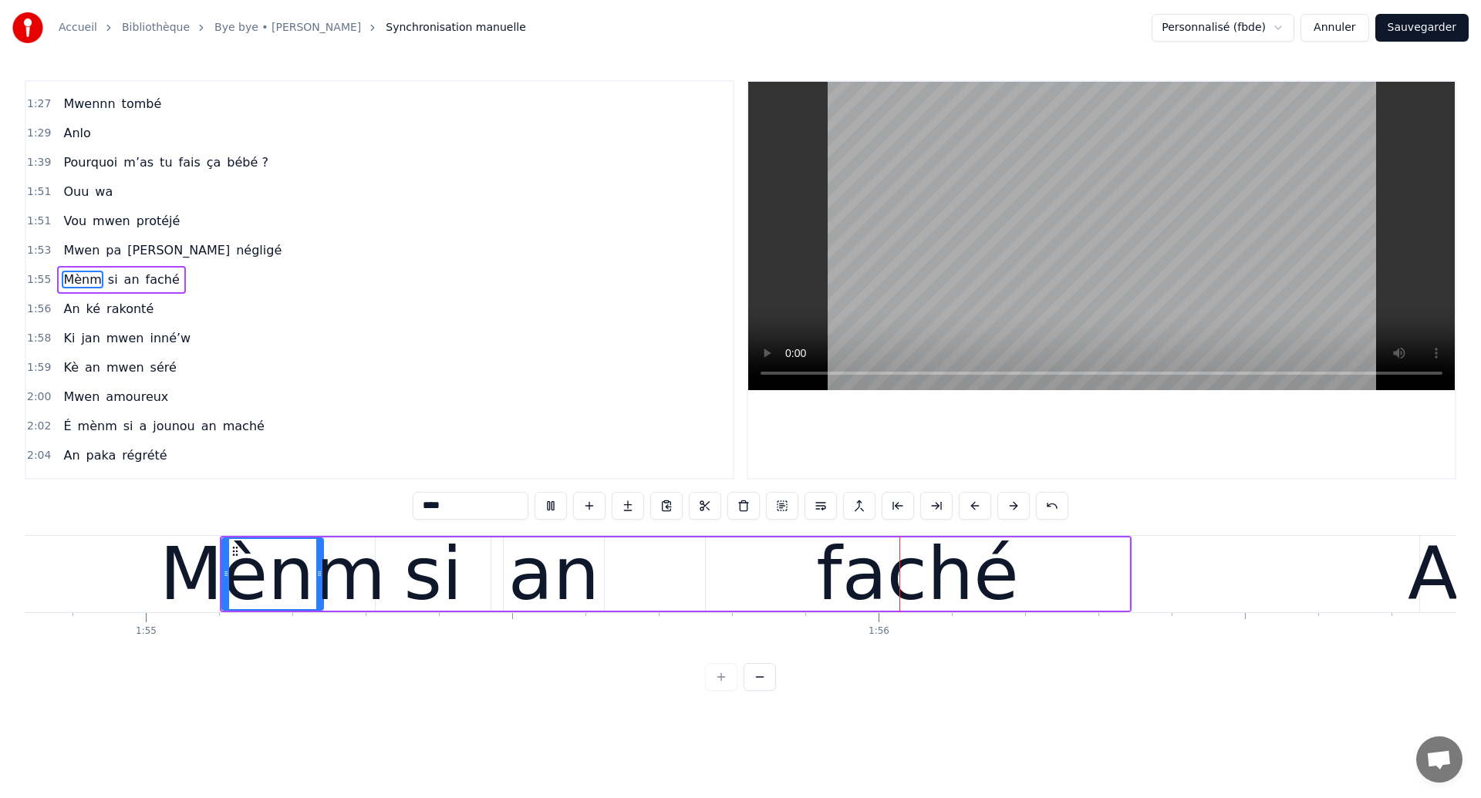
click at [626, 583] on div "Mènm si an faché" at bounding box center [676, 574] width 912 height 76
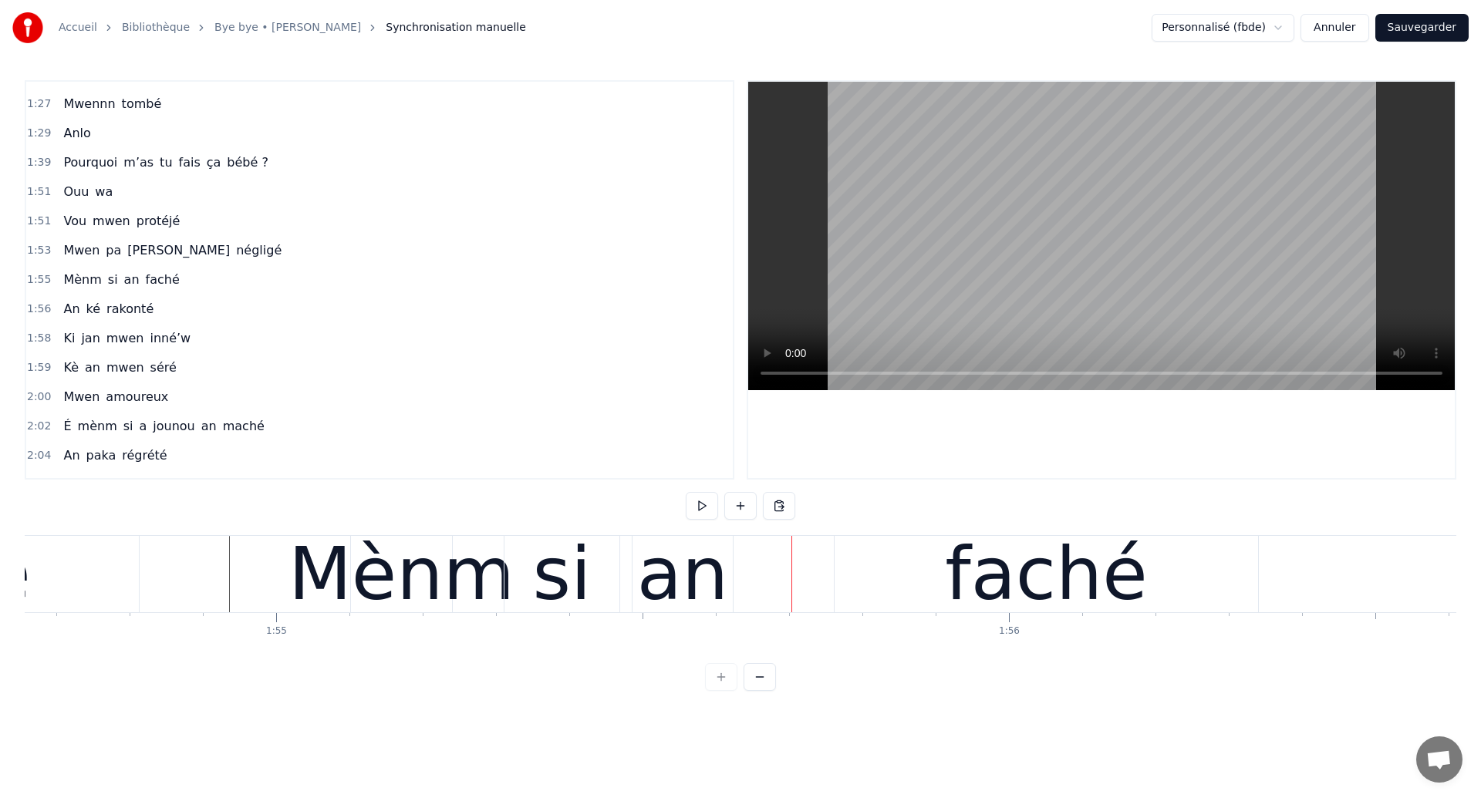
scroll to position [0, 83984]
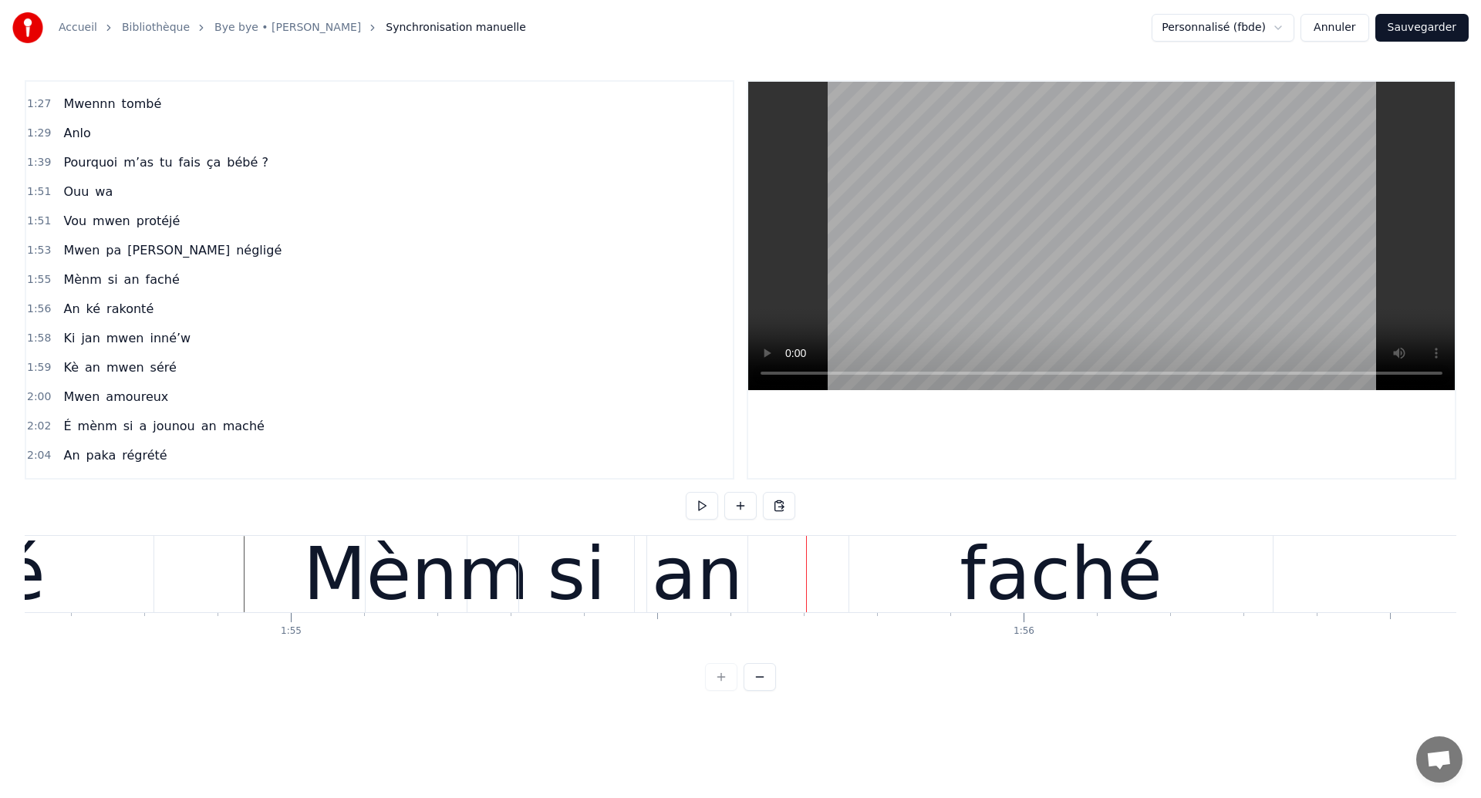
click at [409, 582] on div "Mènm" at bounding box center [416, 574] width 226 height 110
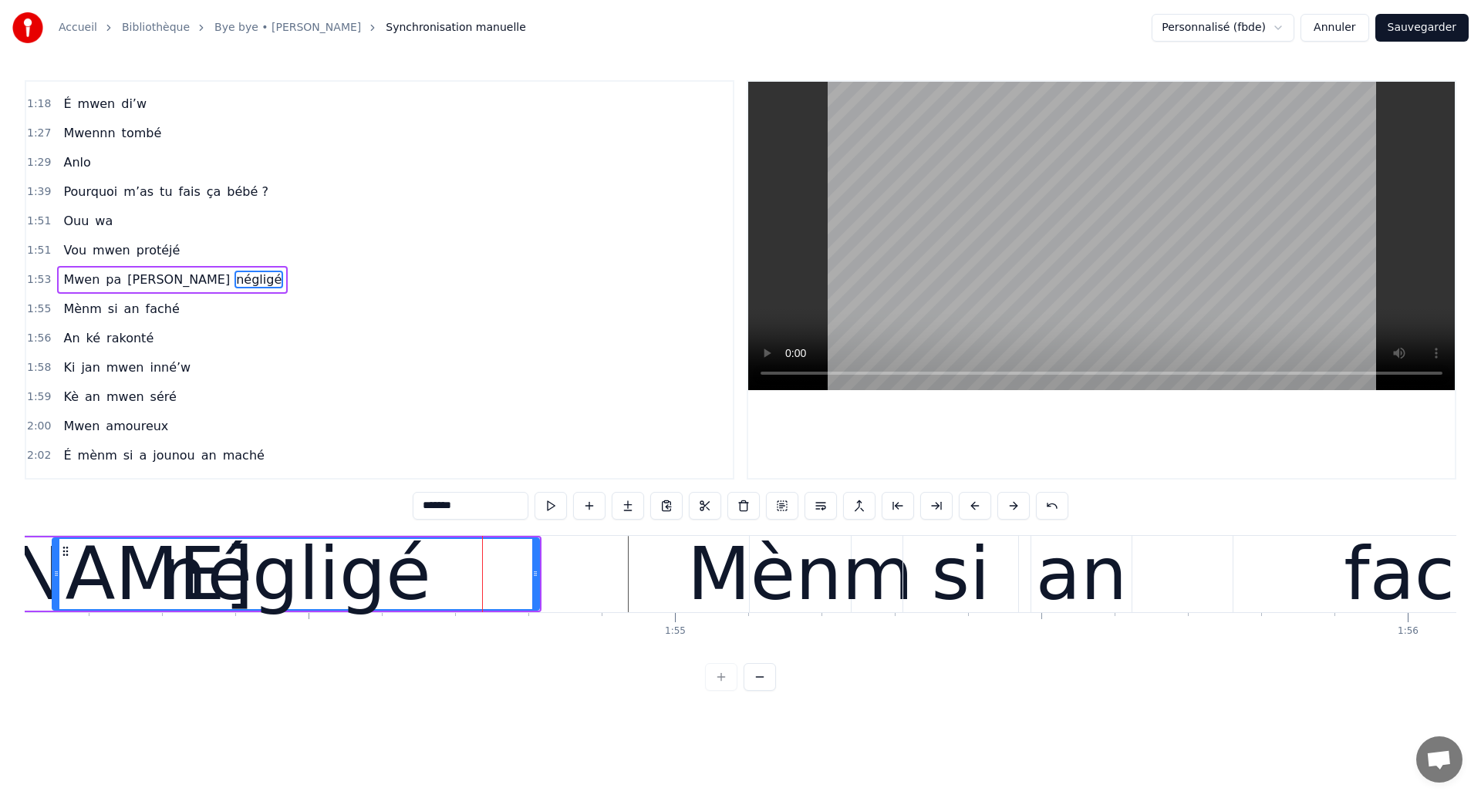
click at [98, 575] on div "négligé" at bounding box center [295, 574] width 485 height 70
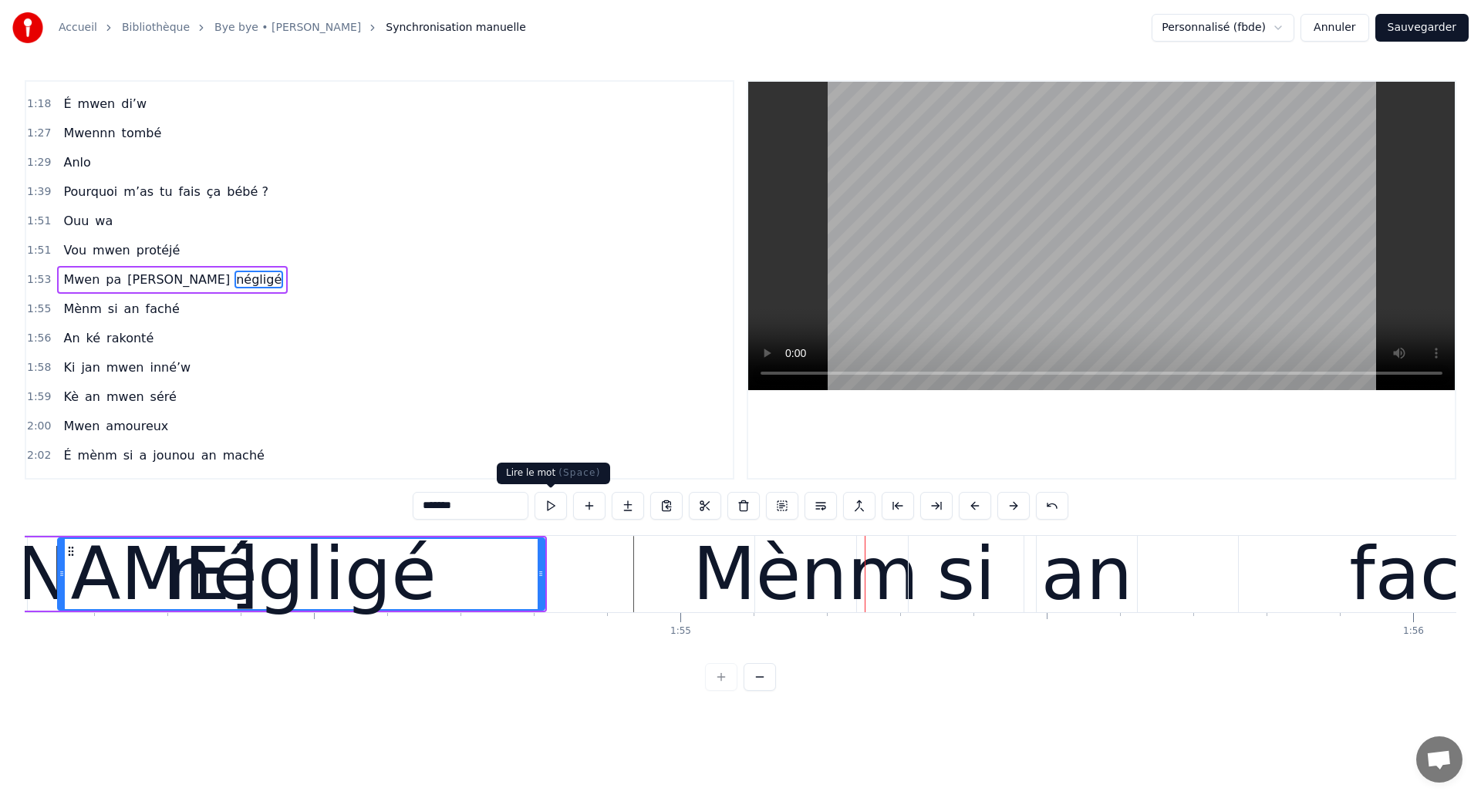
click at [116, 575] on div "négligé" at bounding box center [301, 574] width 485 height 70
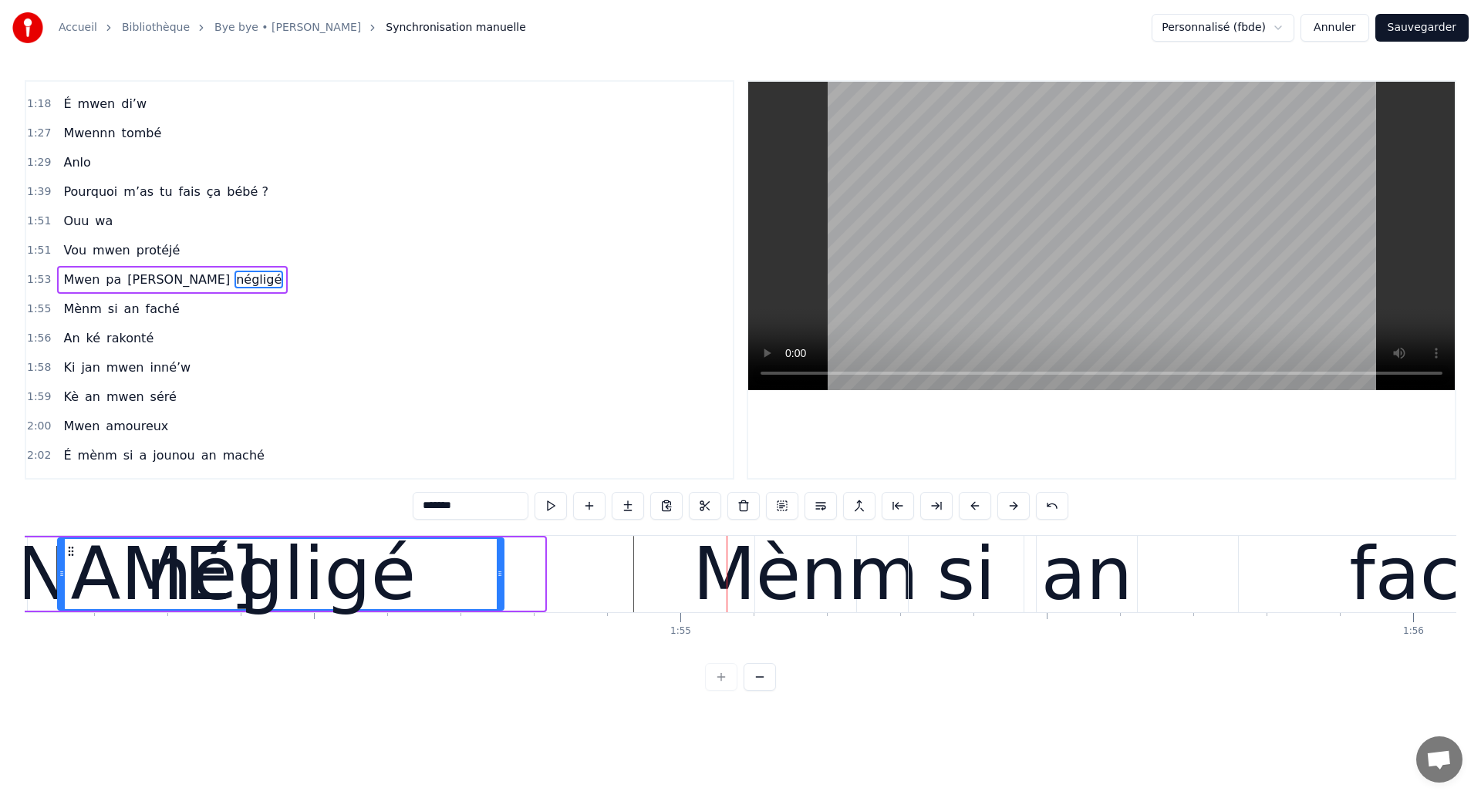
drag, startPoint x: 543, startPoint y: 584, endPoint x: 501, endPoint y: 585, distance: 41.7
click at [501, 585] on div at bounding box center [500, 574] width 6 height 70
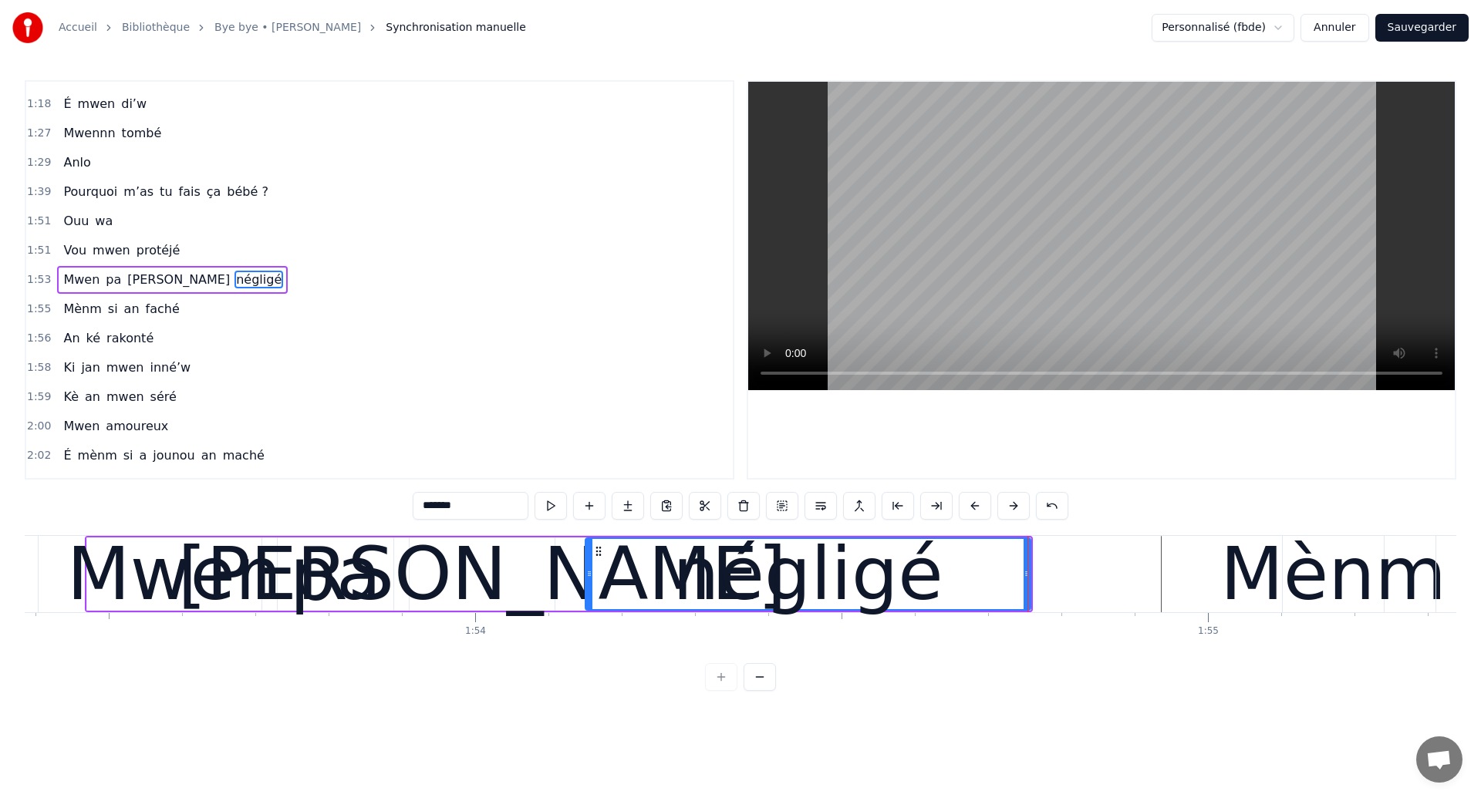
scroll to position [0, 82988]
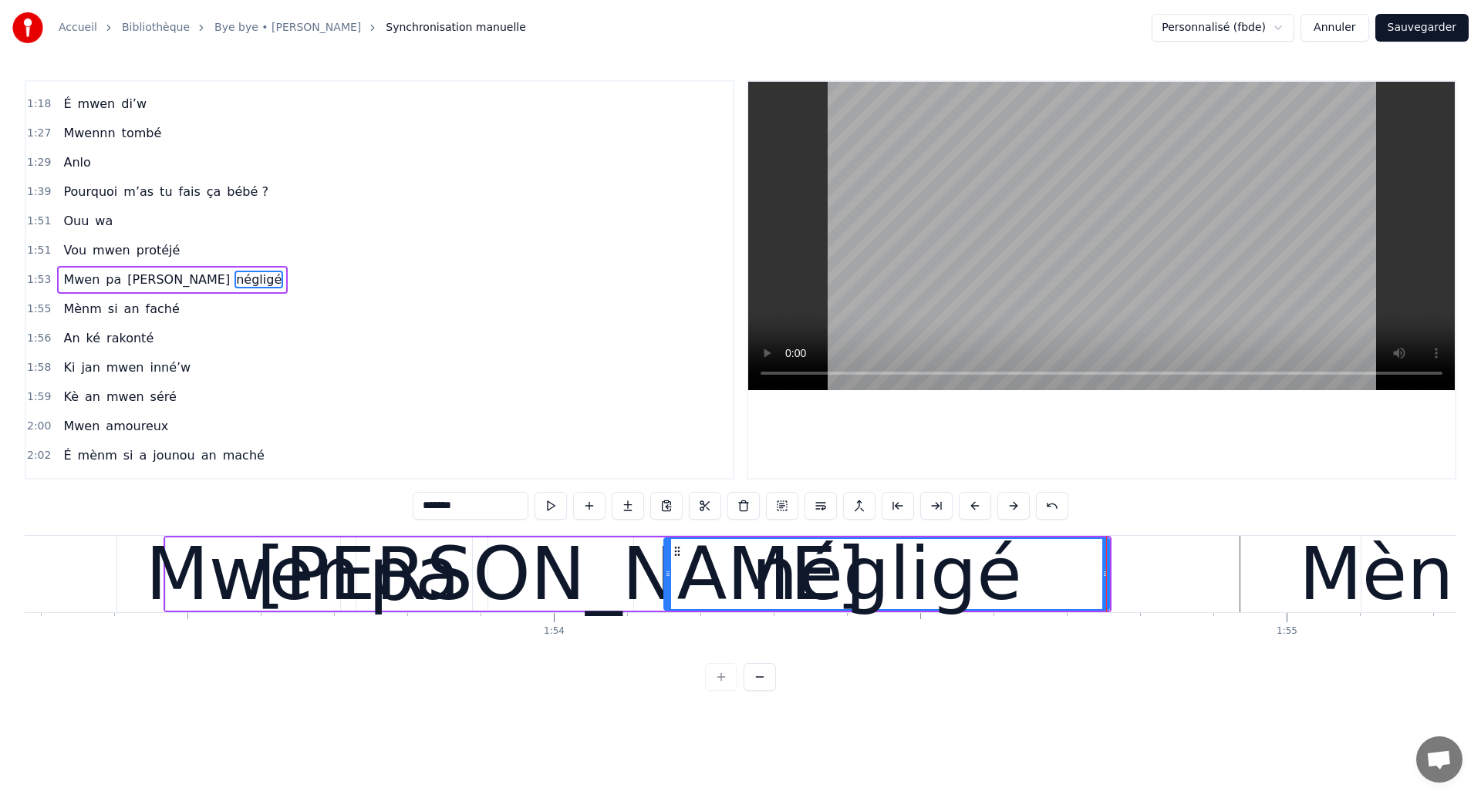
type input "*******"
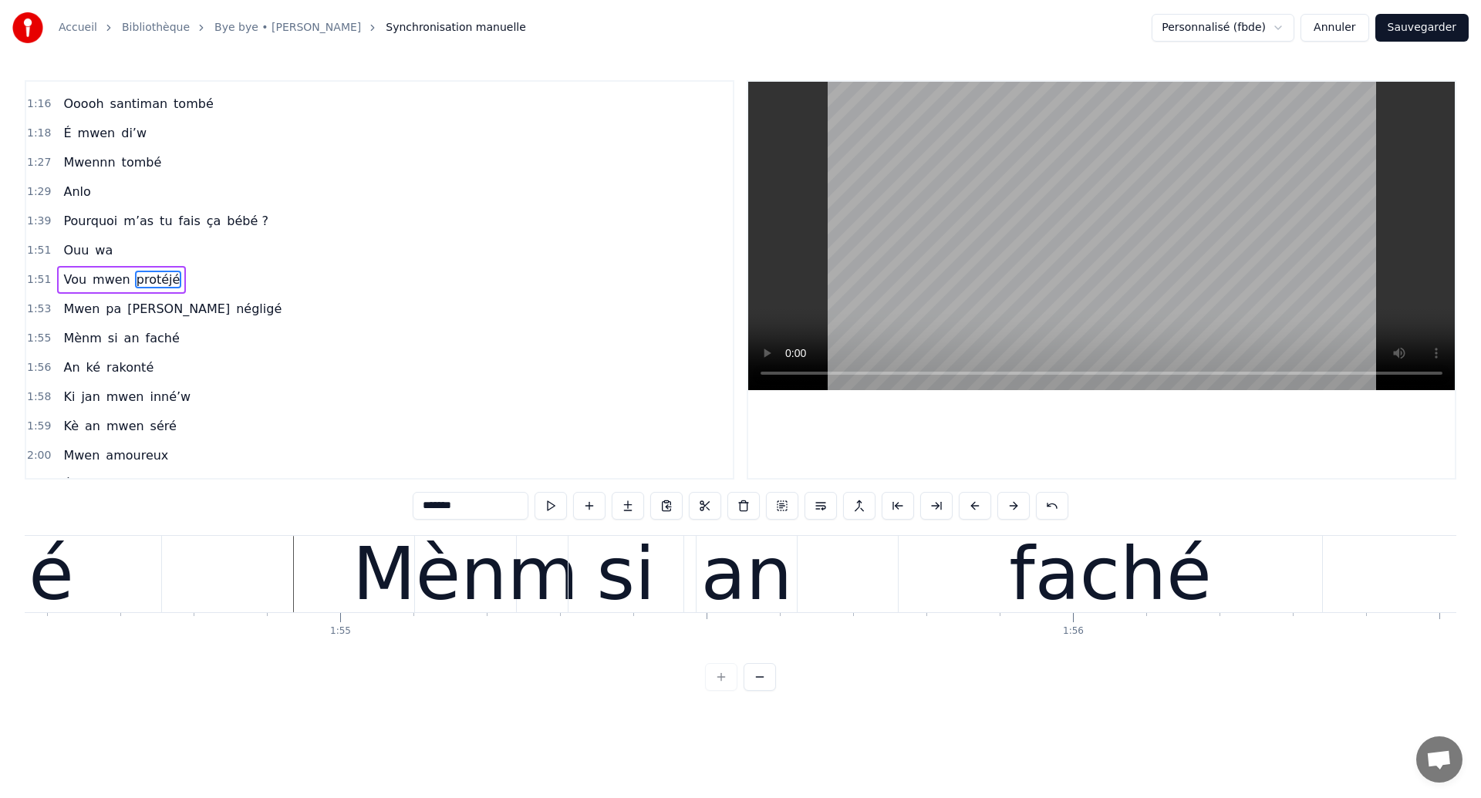
scroll to position [0, 83896]
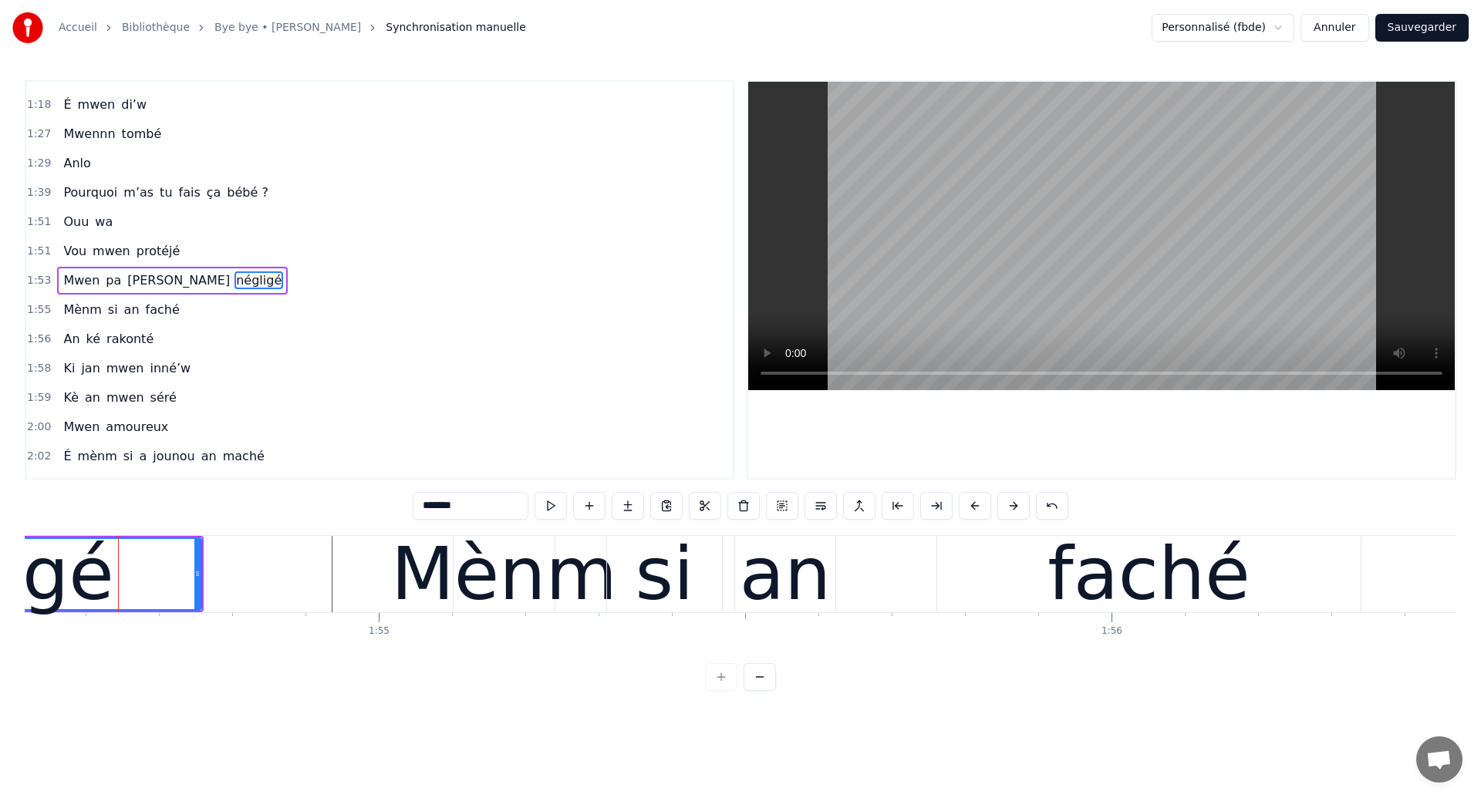
scroll to position [696, 0]
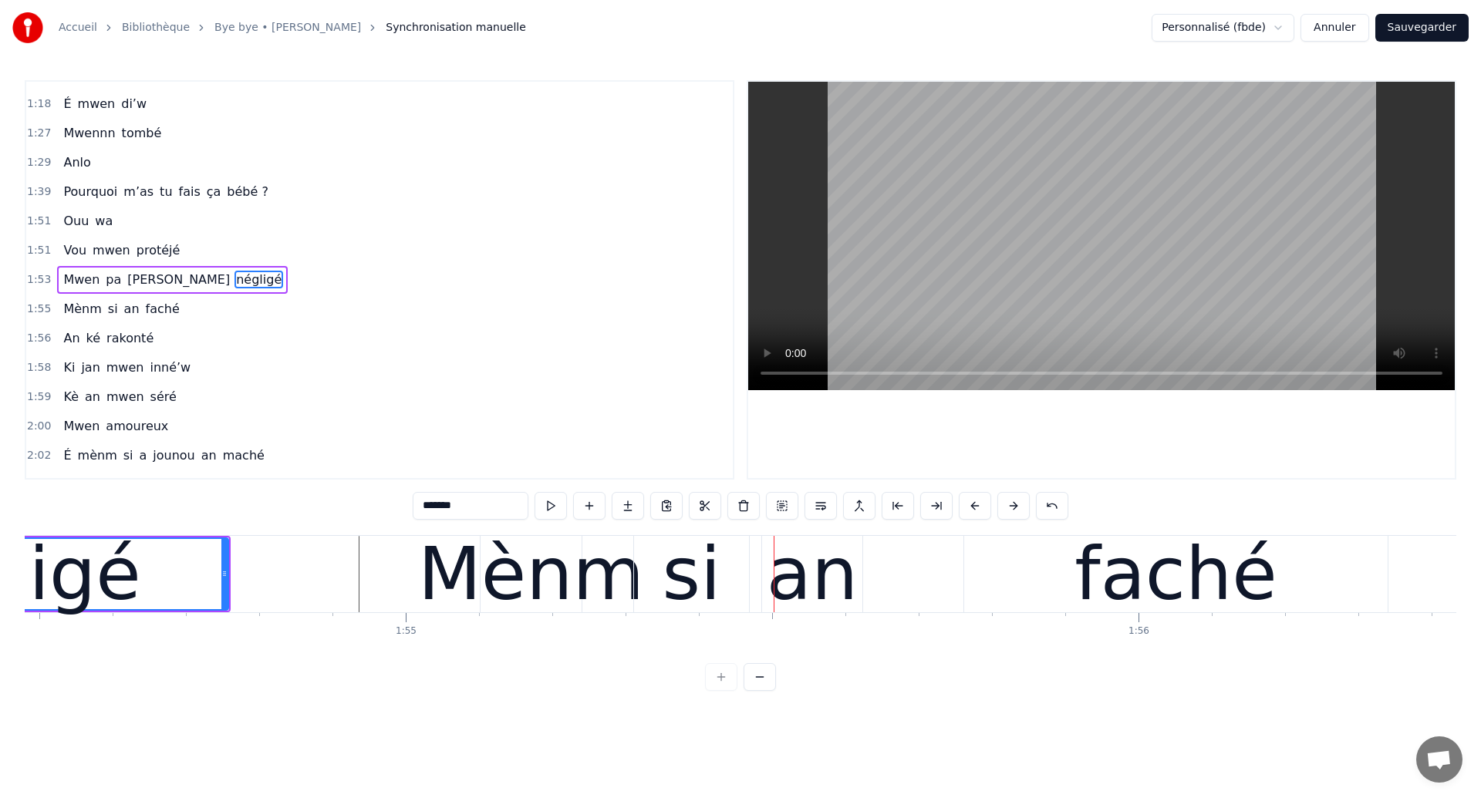
click at [587, 560] on div "Mènm" at bounding box center [531, 574] width 226 height 110
type input "****"
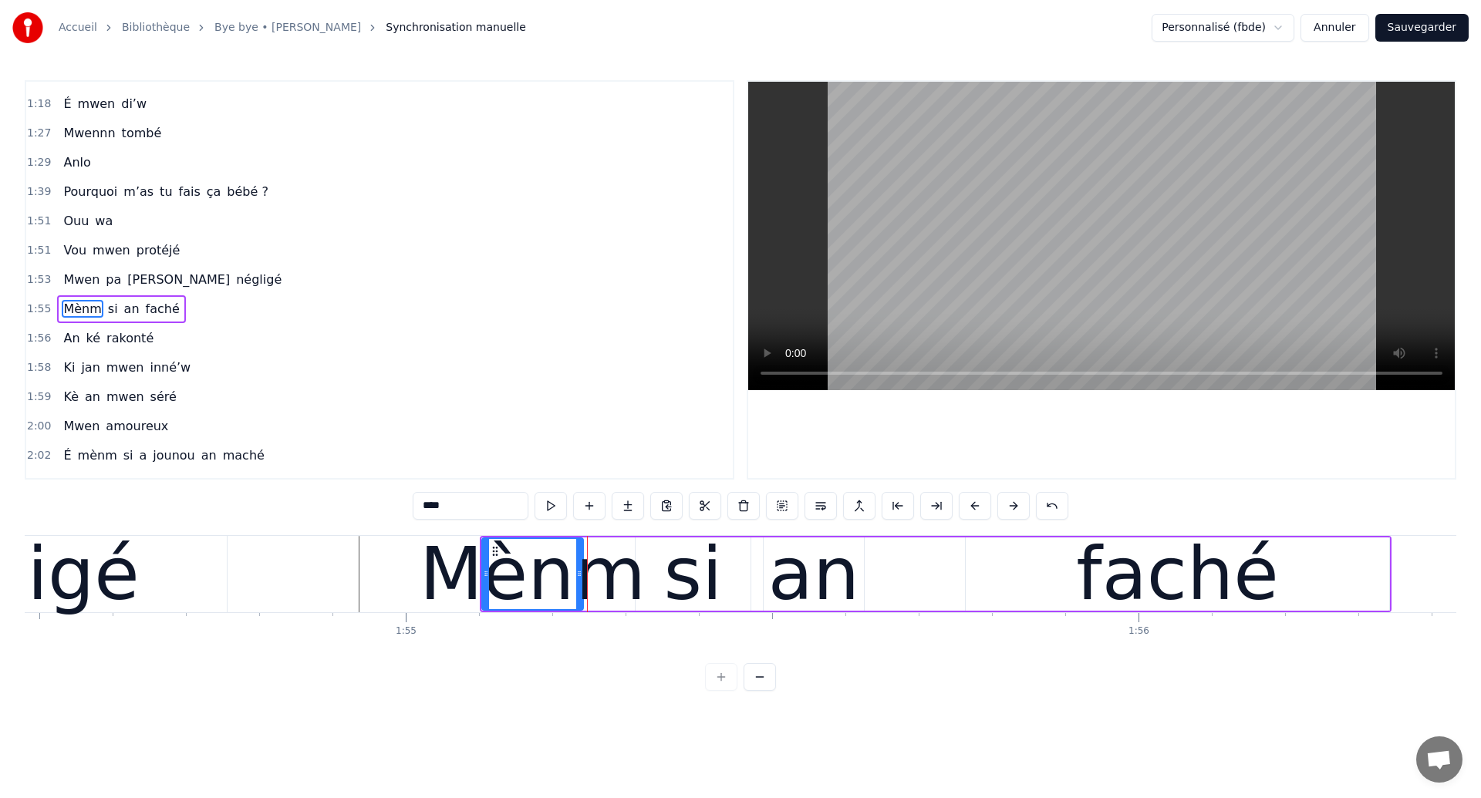
scroll to position [725, 0]
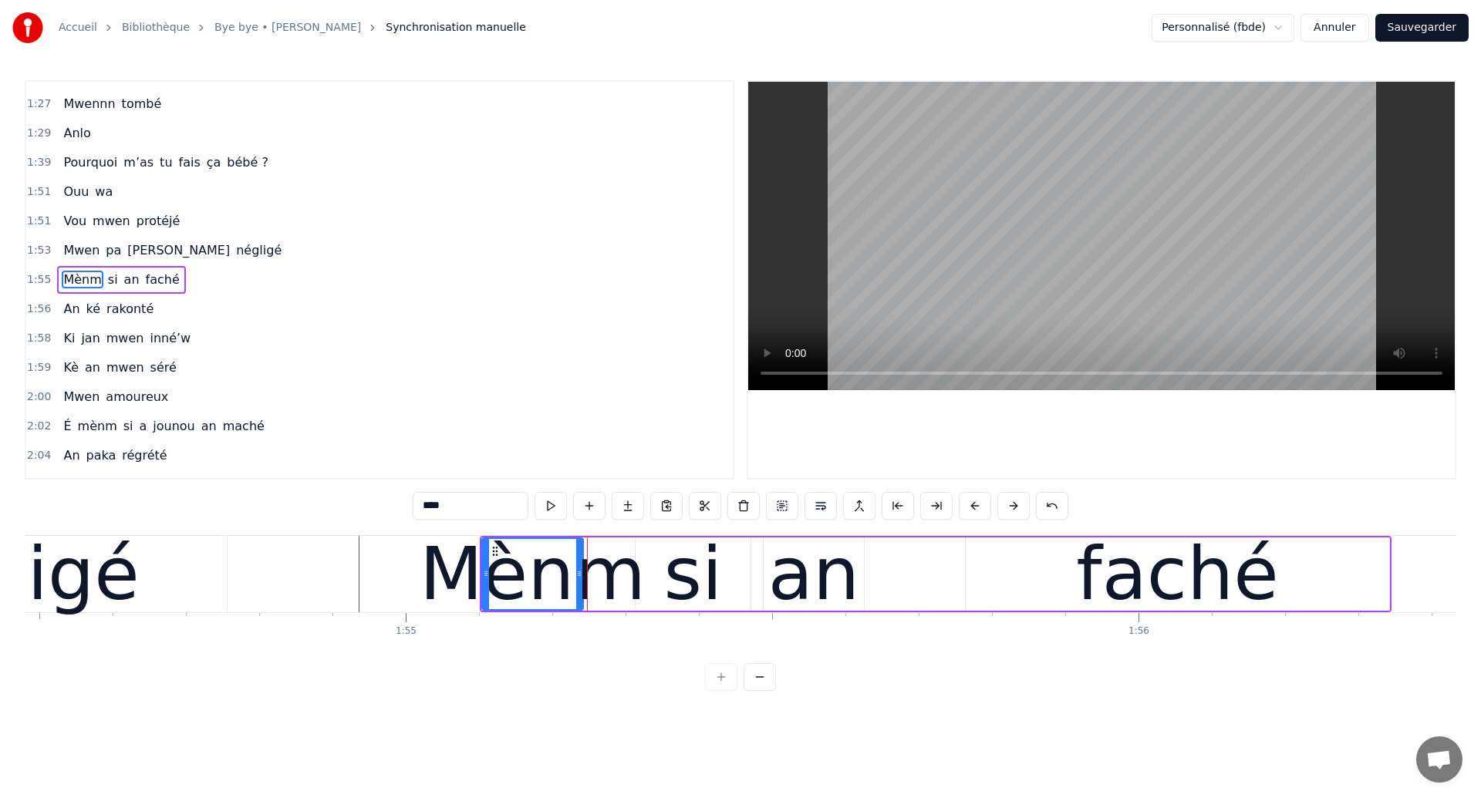
click at [899, 582] on div "Mènm si an faché" at bounding box center [936, 574] width 912 height 76
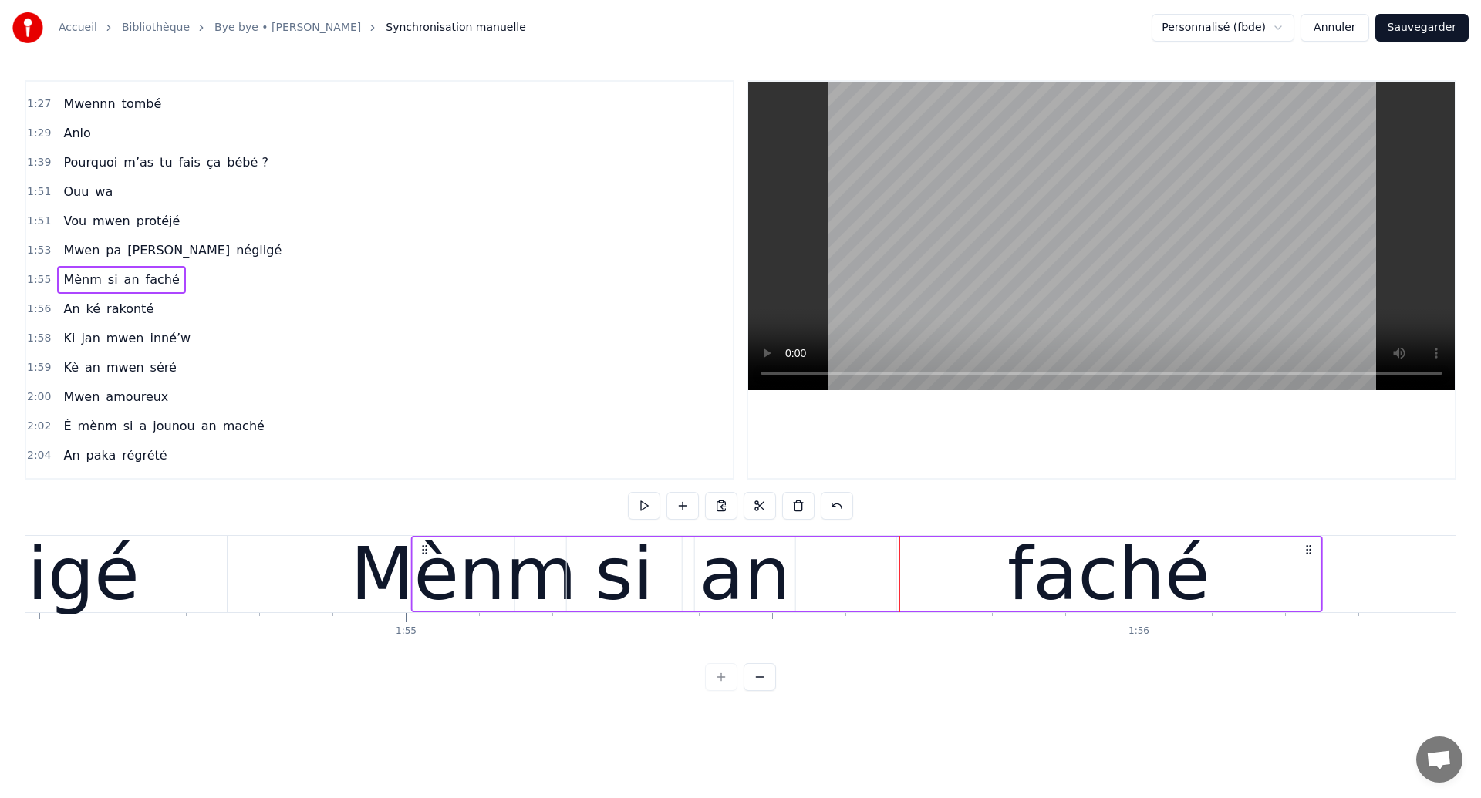
drag, startPoint x: 496, startPoint y: 549, endPoint x: 427, endPoint y: 561, distance: 69.6
click at [427, 561] on div "Mènm si an faché" at bounding box center [867, 574] width 912 height 76
click at [129, 539] on div "négligé" at bounding box center [4, 574] width 445 height 76
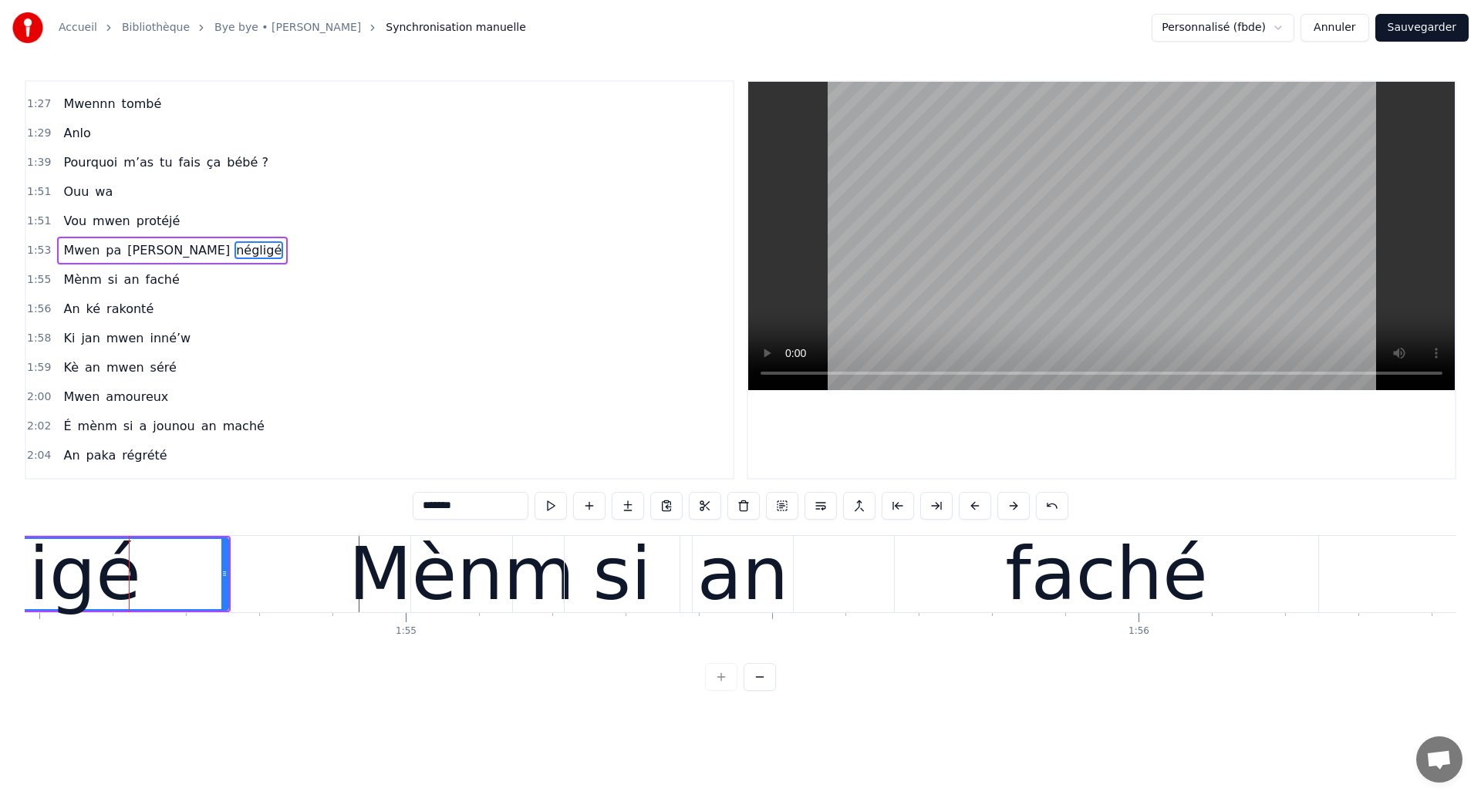
scroll to position [696, 0]
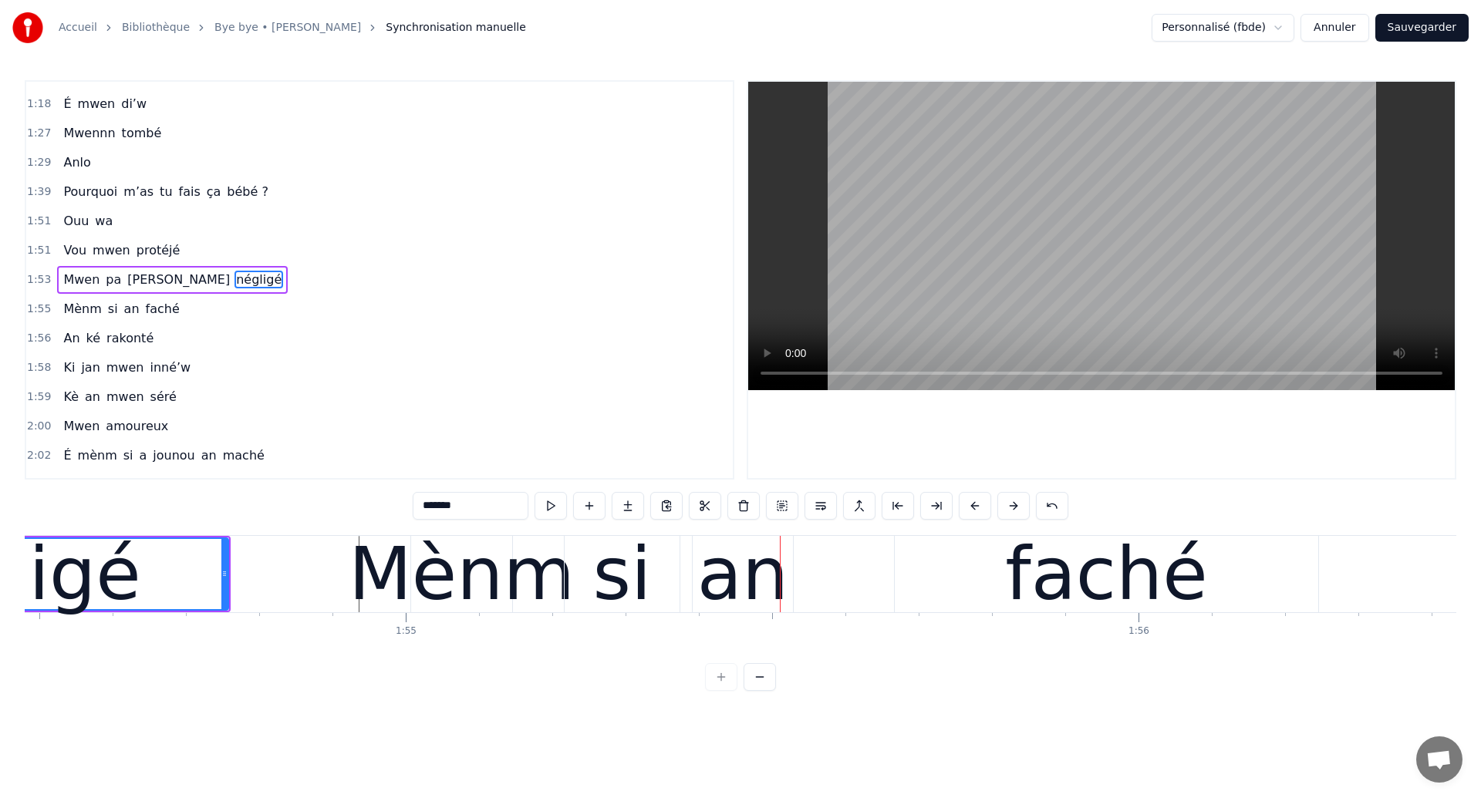
click at [206, 558] on div "négligé" at bounding box center [5, 574] width 443 height 70
click at [827, 569] on div "Mènm si an faché" at bounding box center [866, 574] width 912 height 76
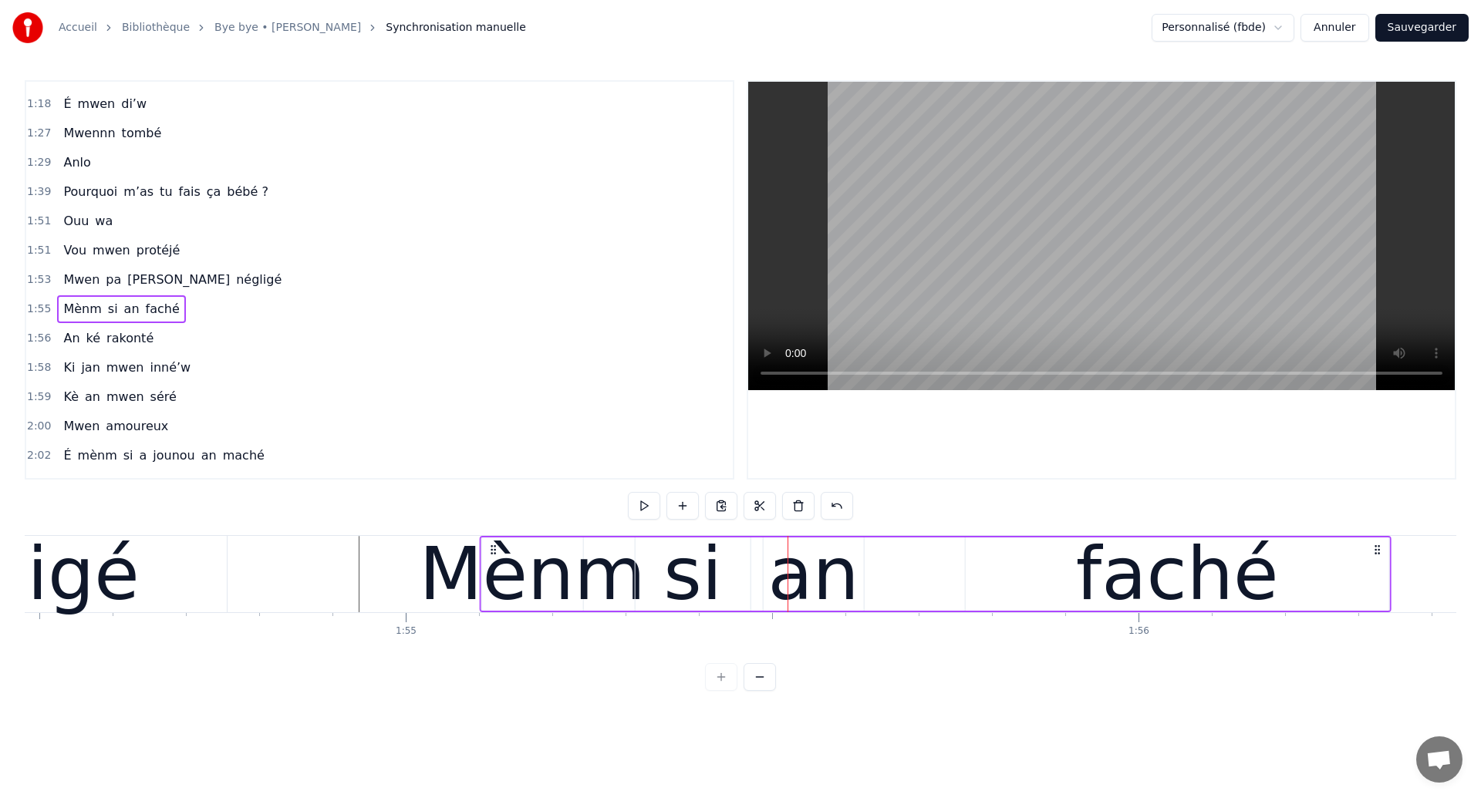
drag, startPoint x: 426, startPoint y: 548, endPoint x: 494, endPoint y: 559, distance: 69.5
click at [494, 559] on div "Mènm si an faché" at bounding box center [936, 574] width 912 height 76
click at [214, 571] on div "négligé" at bounding box center [4, 574] width 445 height 76
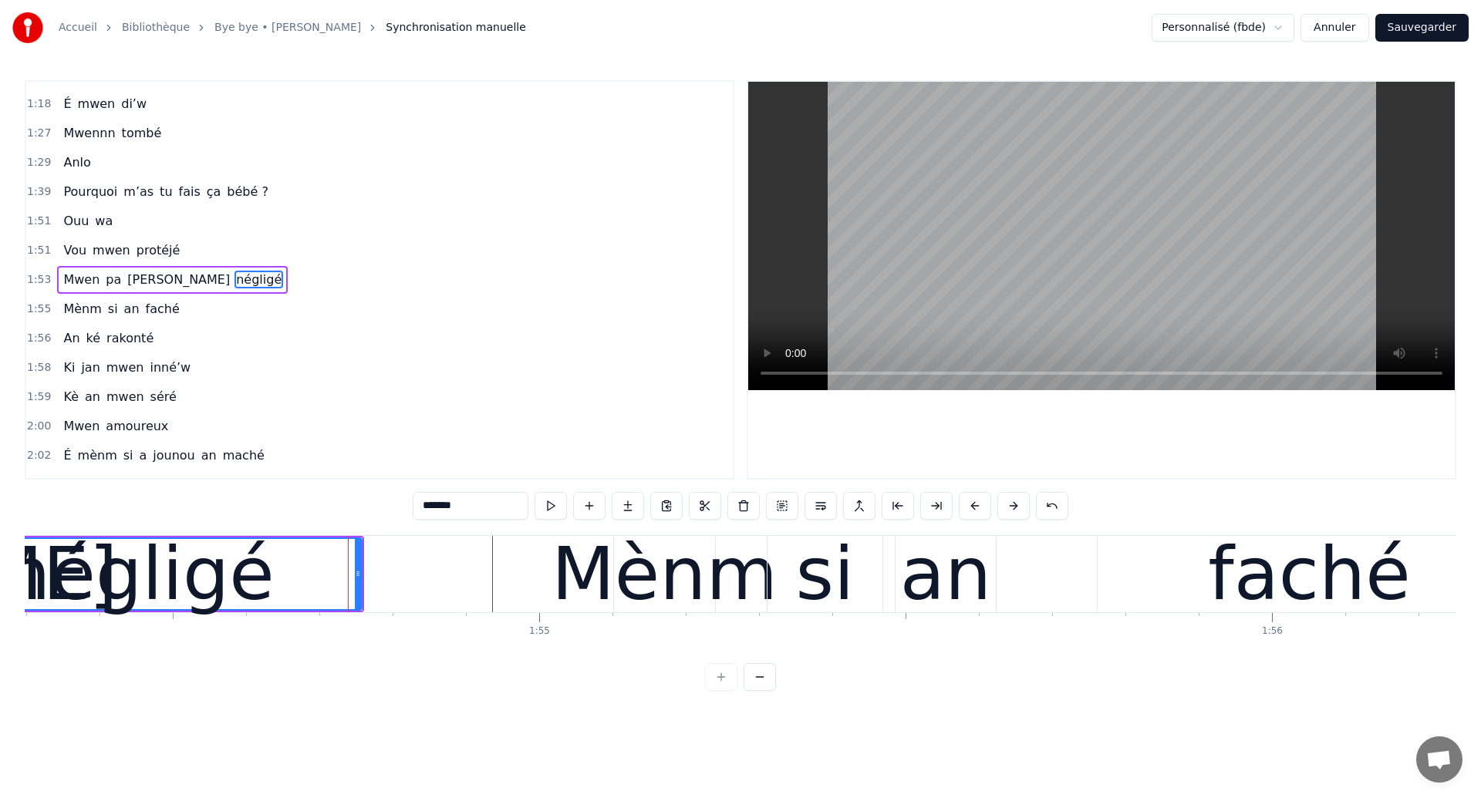
click at [42, 560] on div "négligé" at bounding box center [139, 574] width 271 height 110
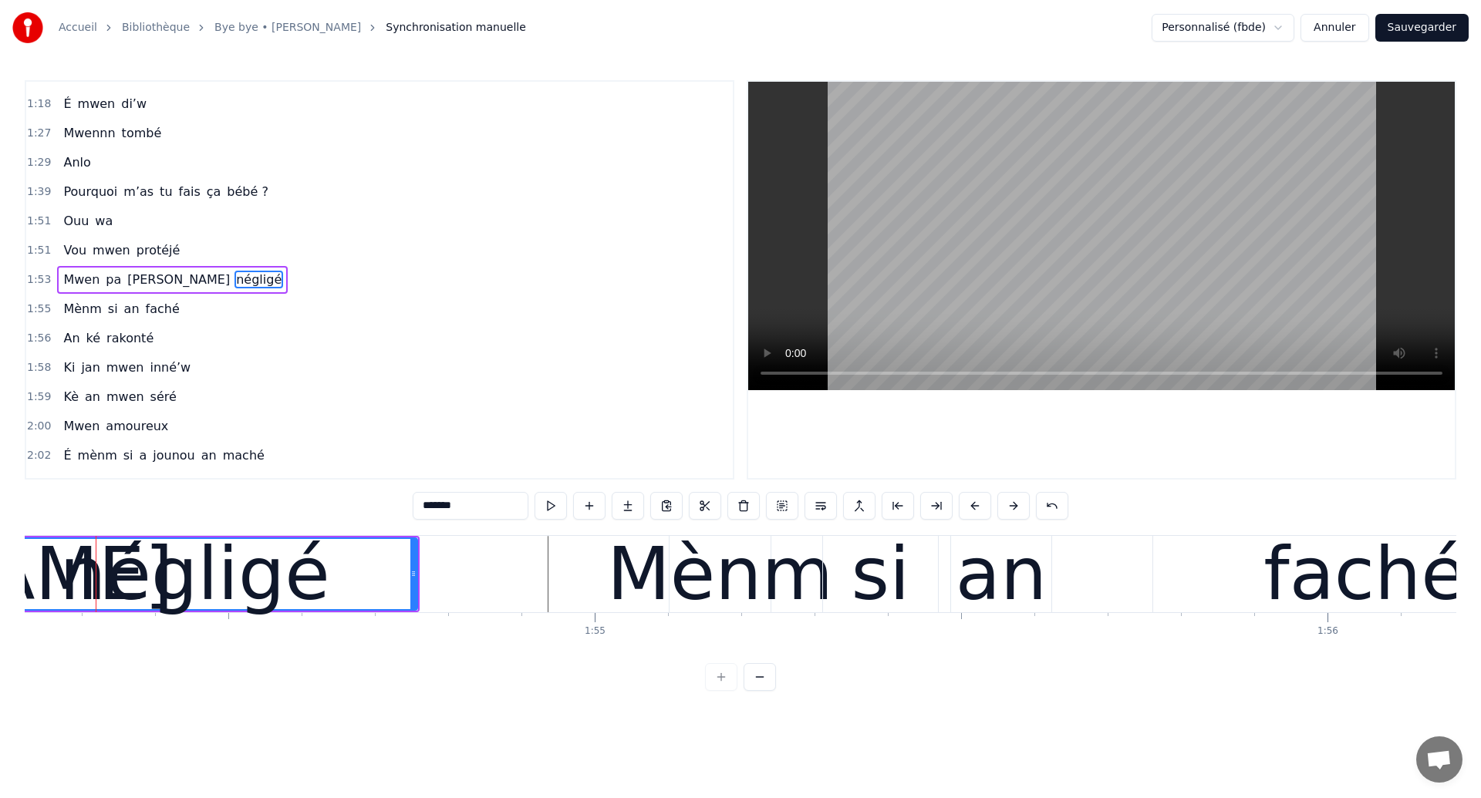
scroll to position [0, 83674]
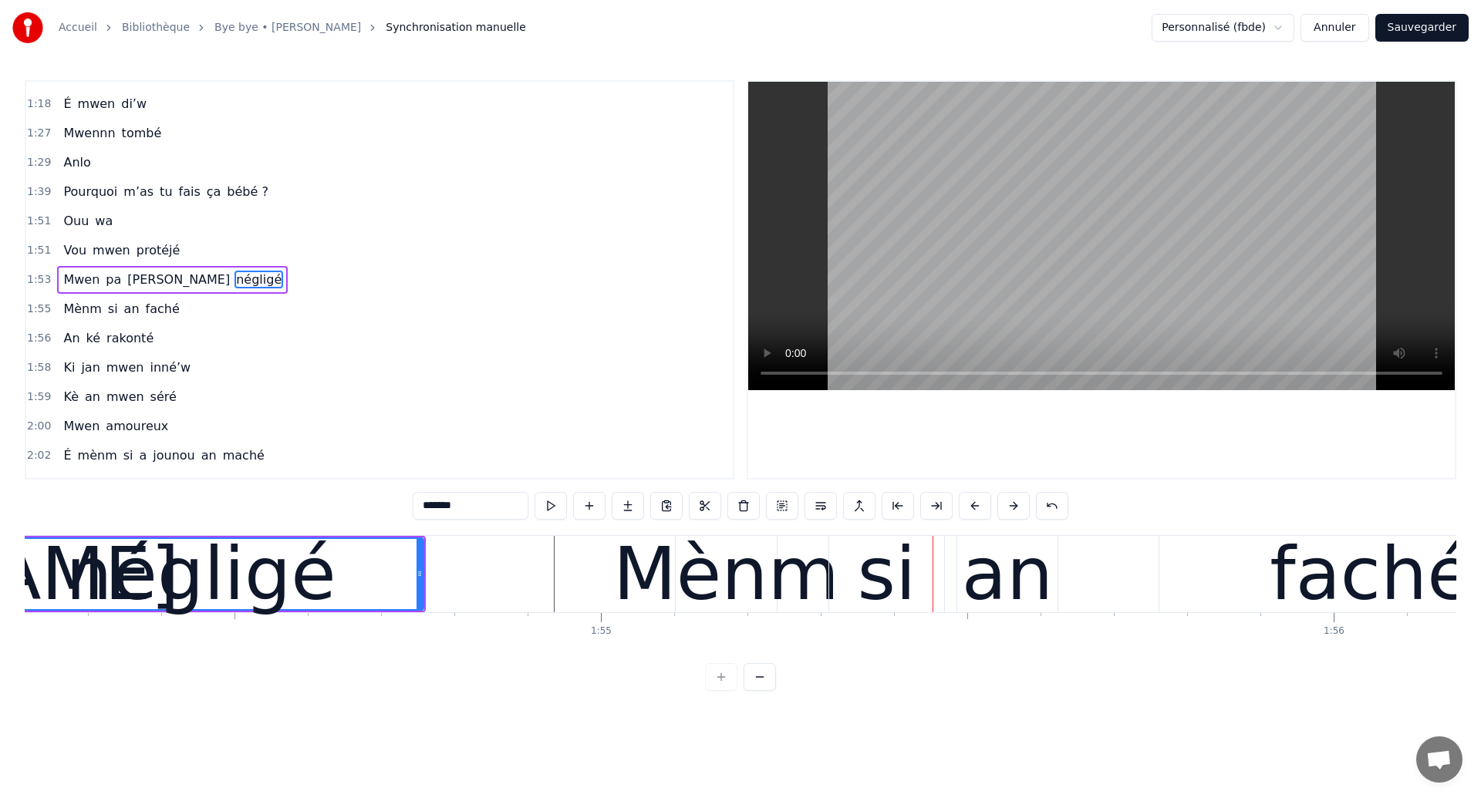
click at [241, 555] on div "négligé" at bounding box center [201, 574] width 271 height 110
click at [137, 575] on div "négligé" at bounding box center [201, 574] width 271 height 110
click at [885, 584] on div "si" at bounding box center [887, 574] width 59 height 110
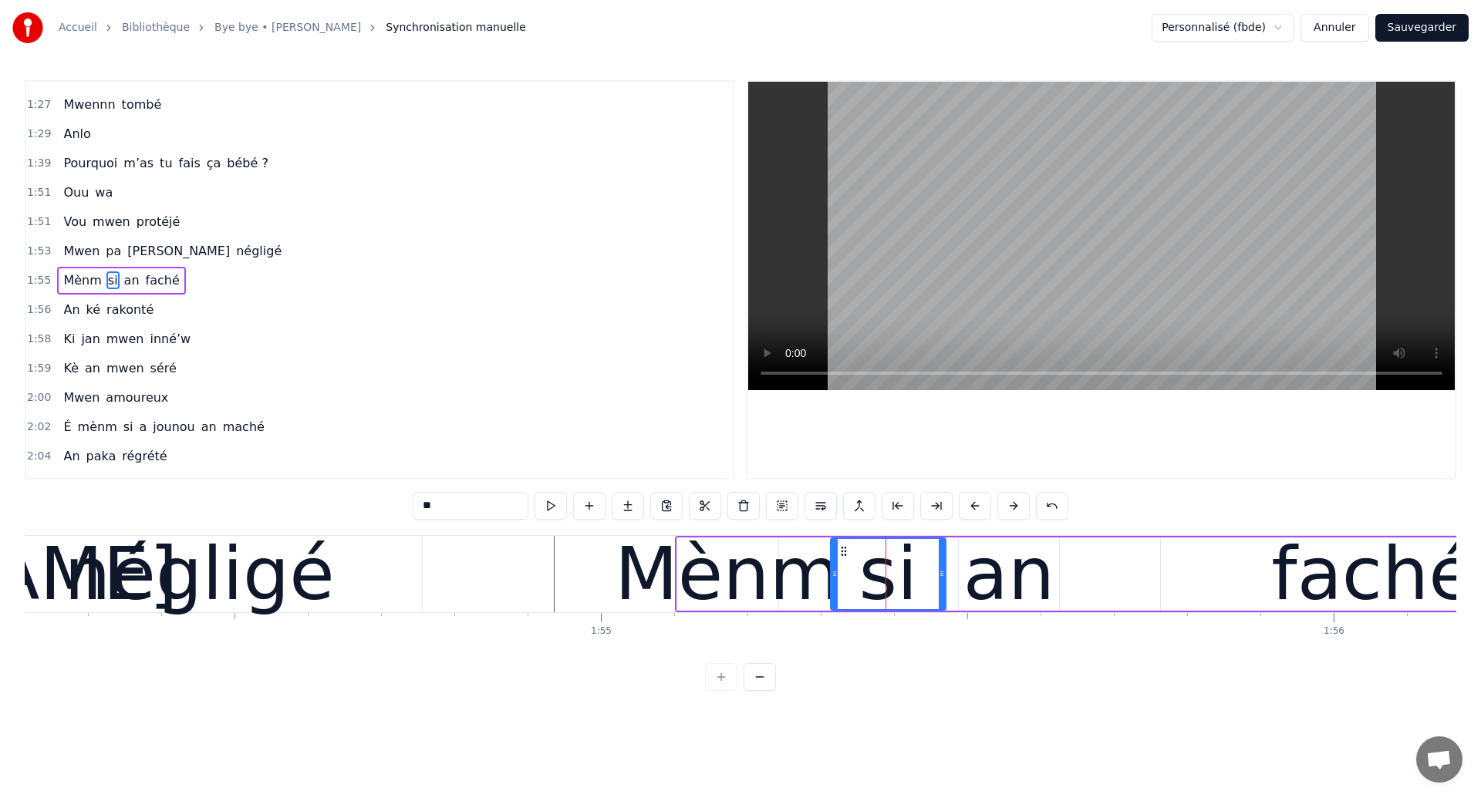
scroll to position [725, 0]
drag, startPoint x: 845, startPoint y: 550, endPoint x: 835, endPoint y: 554, distance: 11.0
click at [835, 554] on icon at bounding box center [833, 551] width 12 height 12
click at [218, 572] on div "négligé" at bounding box center [199, 574] width 271 height 110
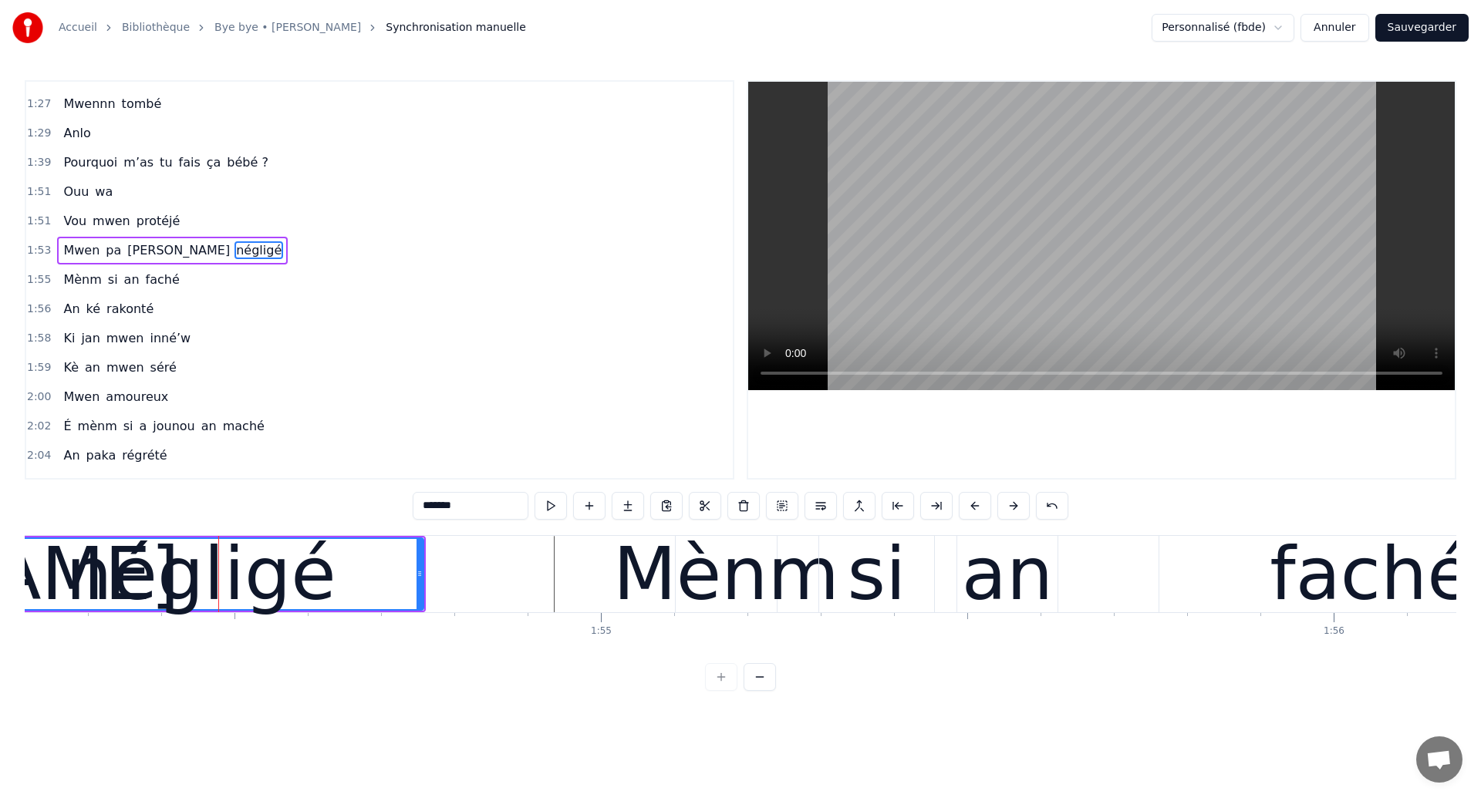
scroll to position [696, 0]
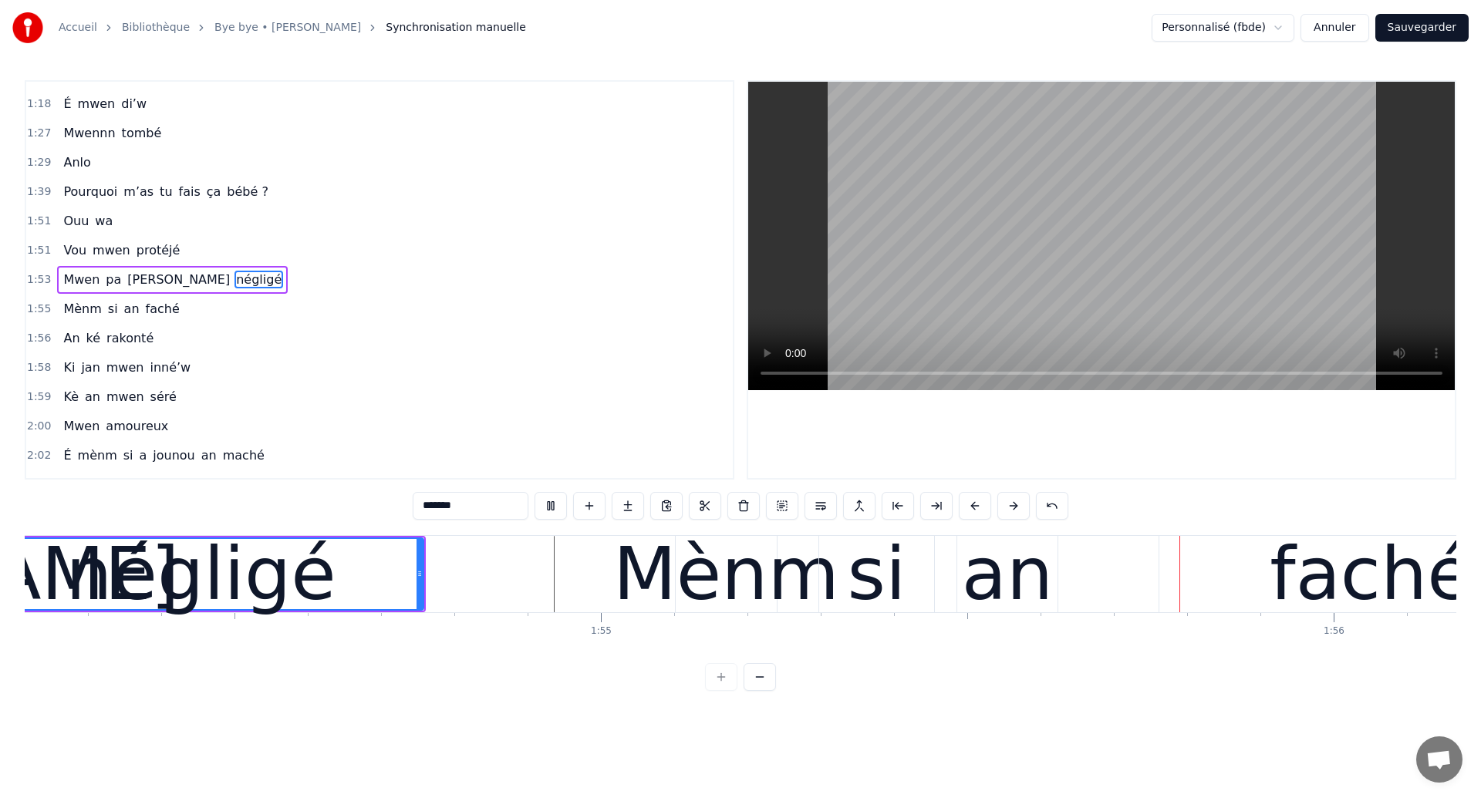
click at [852, 582] on div "si" at bounding box center [877, 574] width 59 height 110
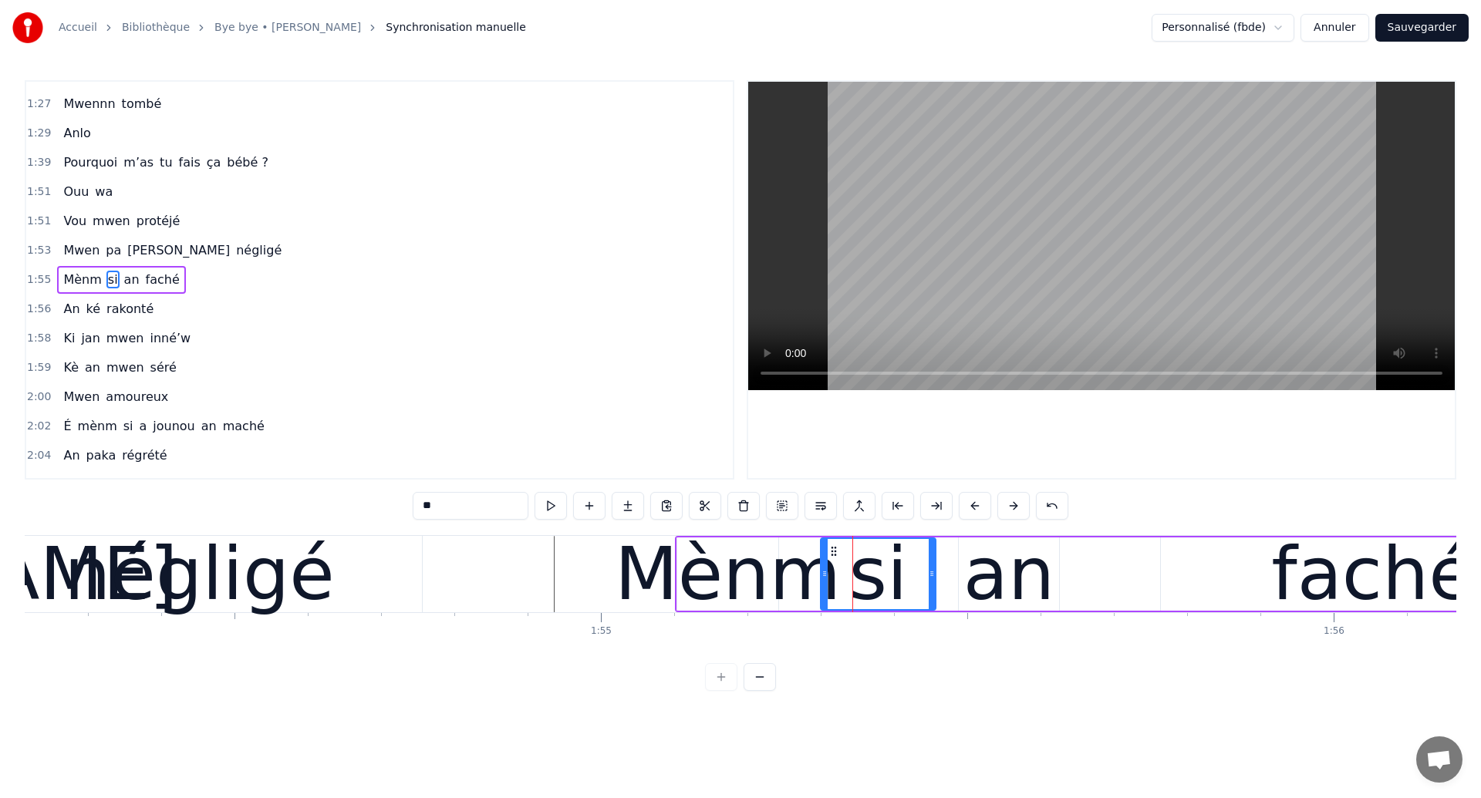
click at [232, 602] on div "négligé" at bounding box center [199, 574] width 271 height 110
type input "*******"
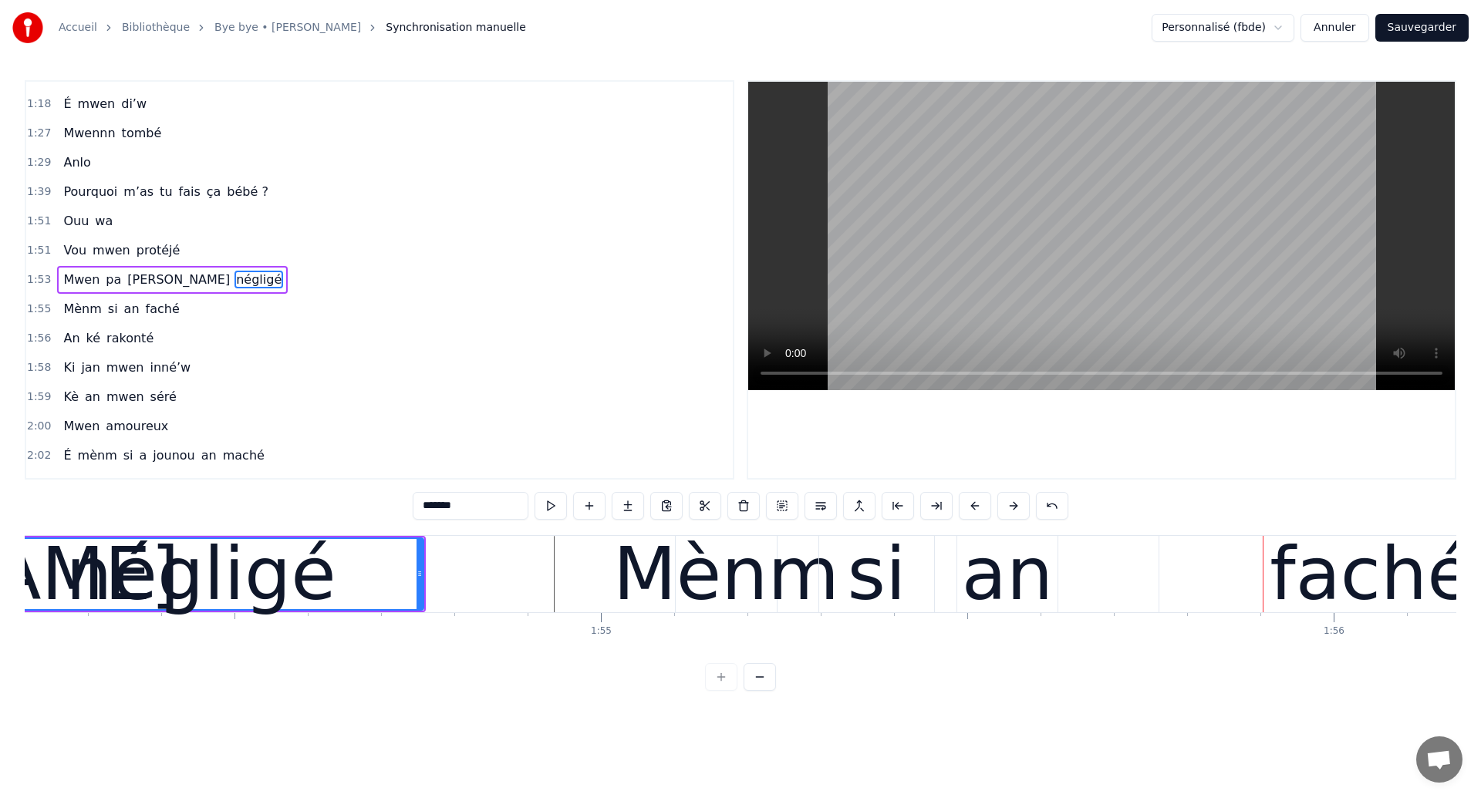
click at [258, 587] on div "négligé" at bounding box center [201, 574] width 271 height 110
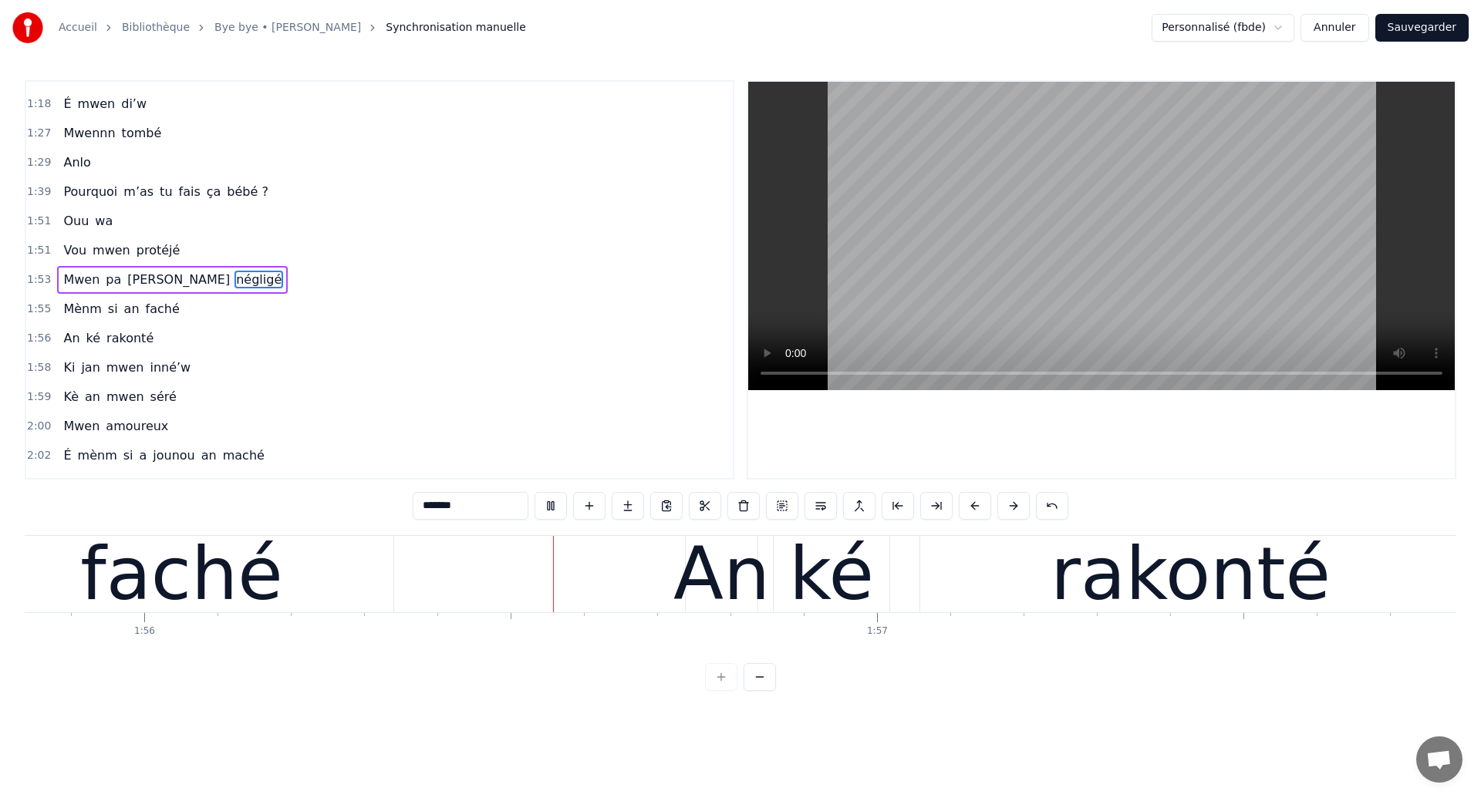
click at [1020, 575] on div "An ké rakonté" at bounding box center [1075, 574] width 780 height 76
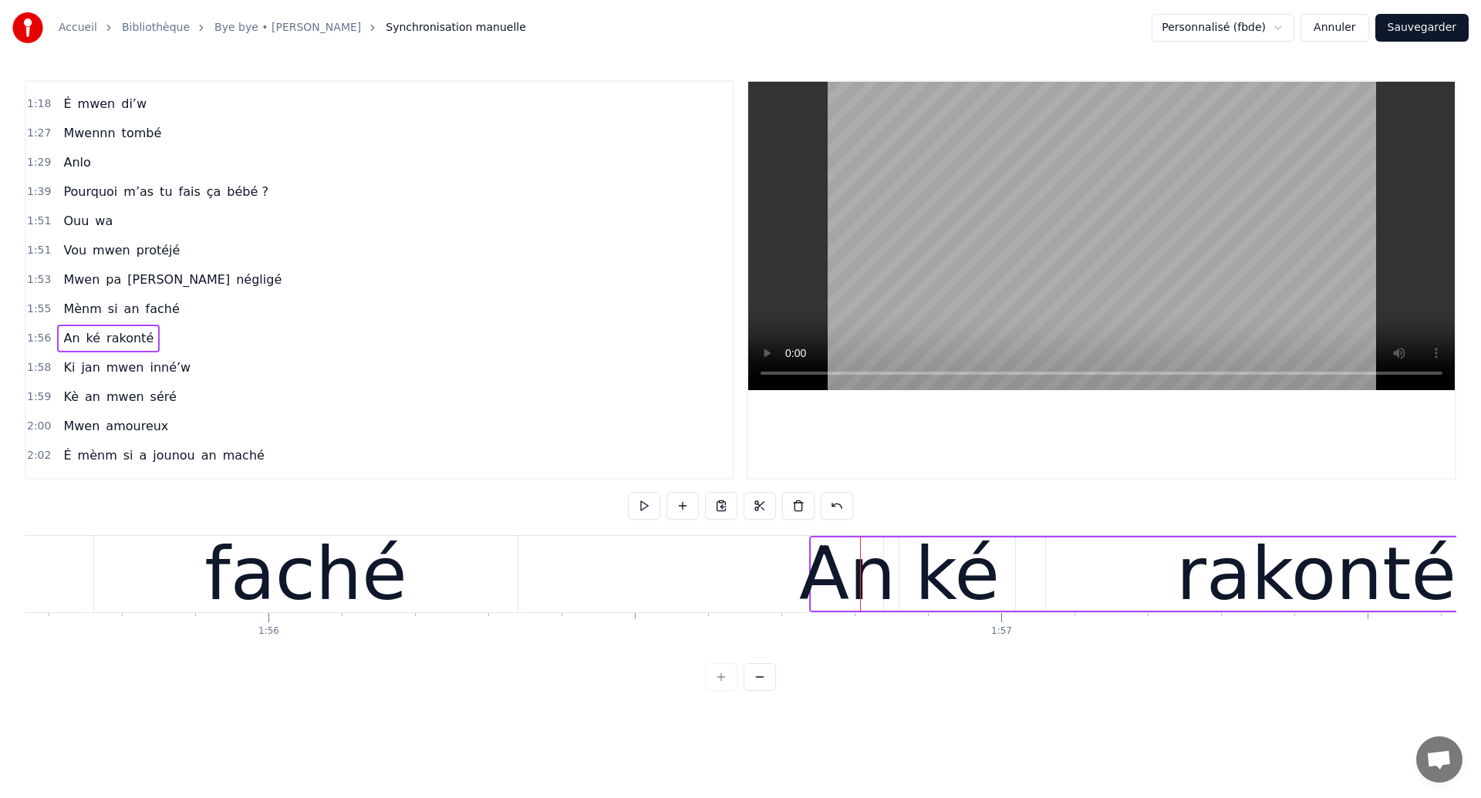
scroll to position [0, 84309]
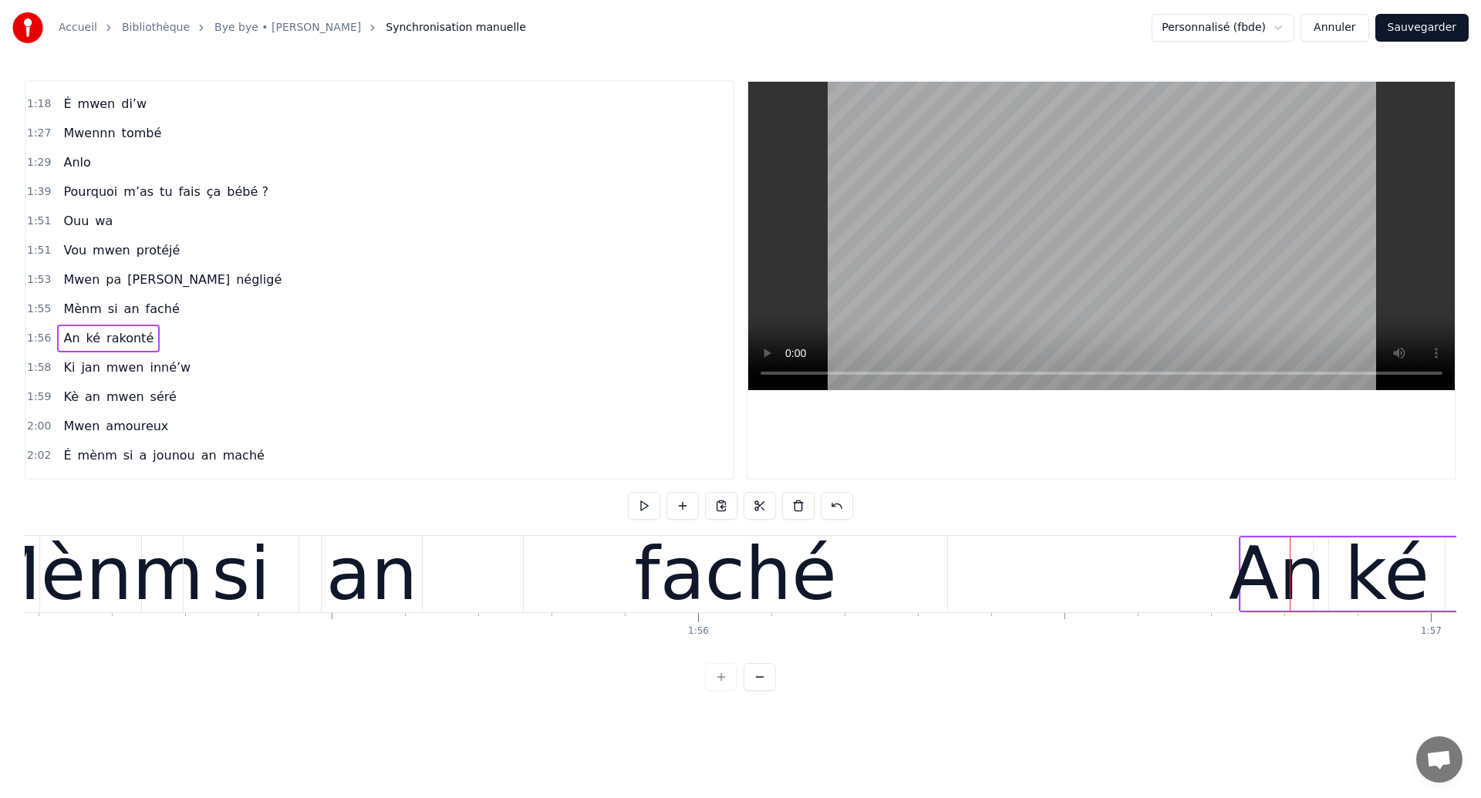
click at [337, 555] on div "an" at bounding box center [371, 574] width 91 height 110
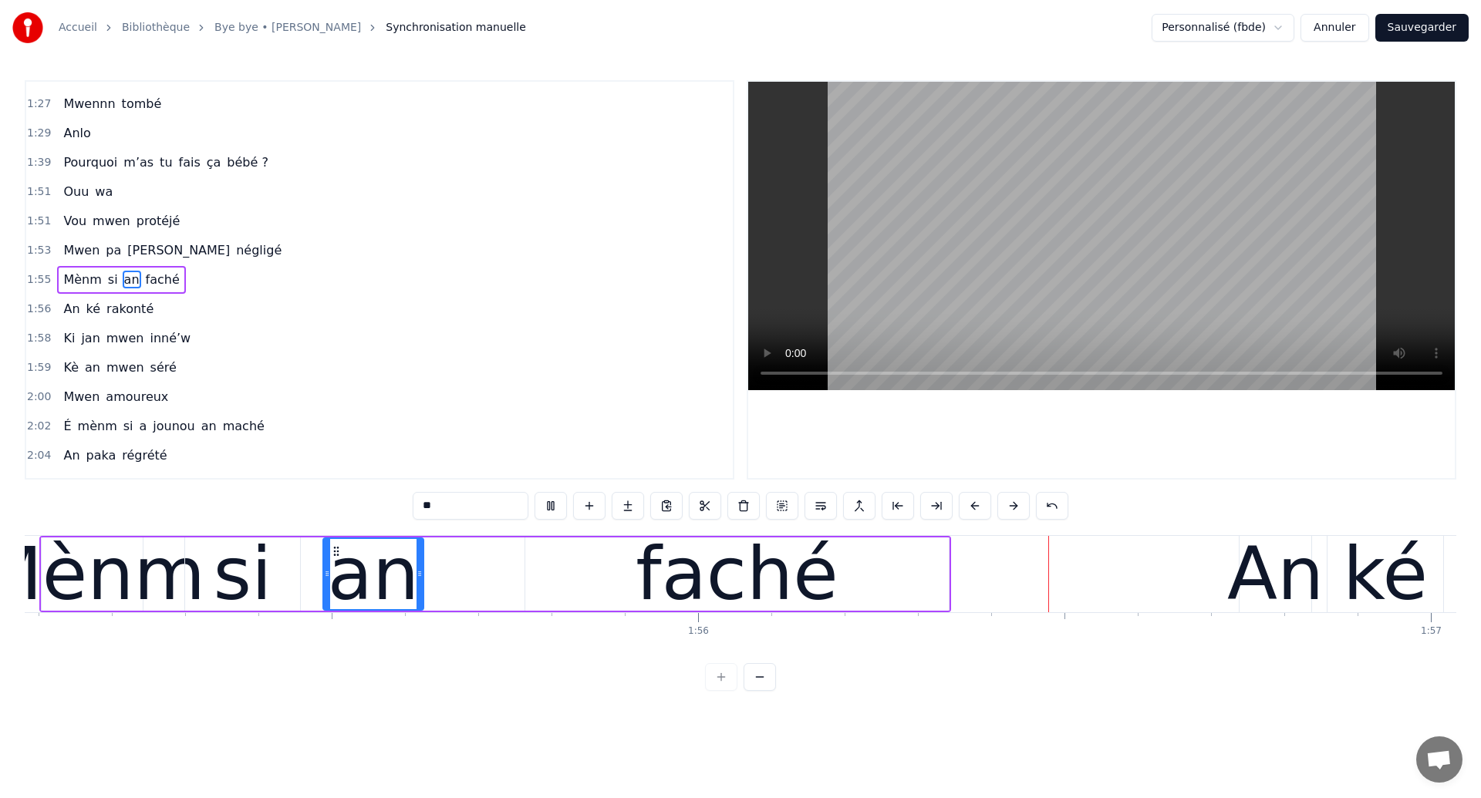
click at [712, 562] on div "faché" at bounding box center [736, 574] width 203 height 110
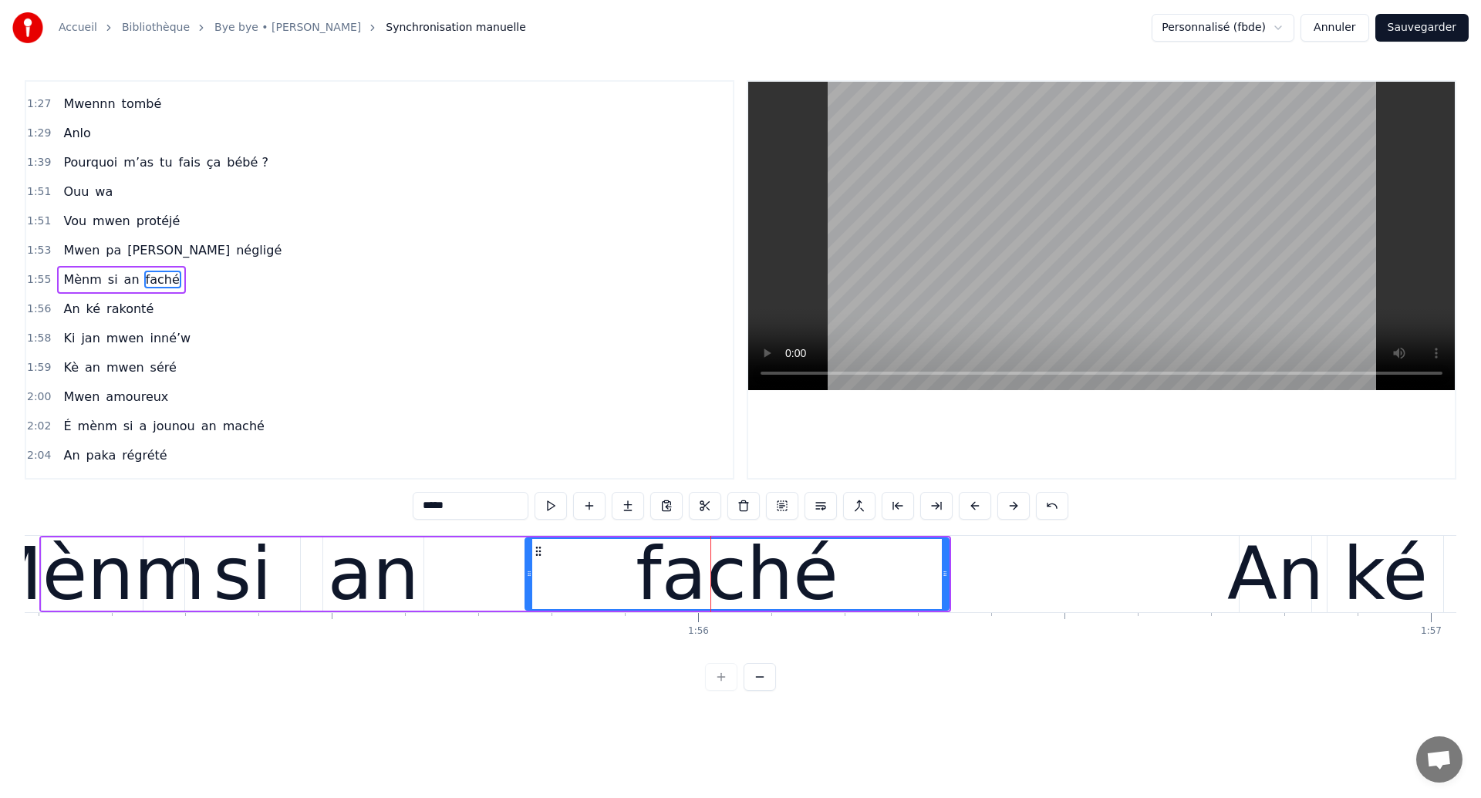
click at [277, 571] on div "si" at bounding box center [242, 574] width 115 height 73
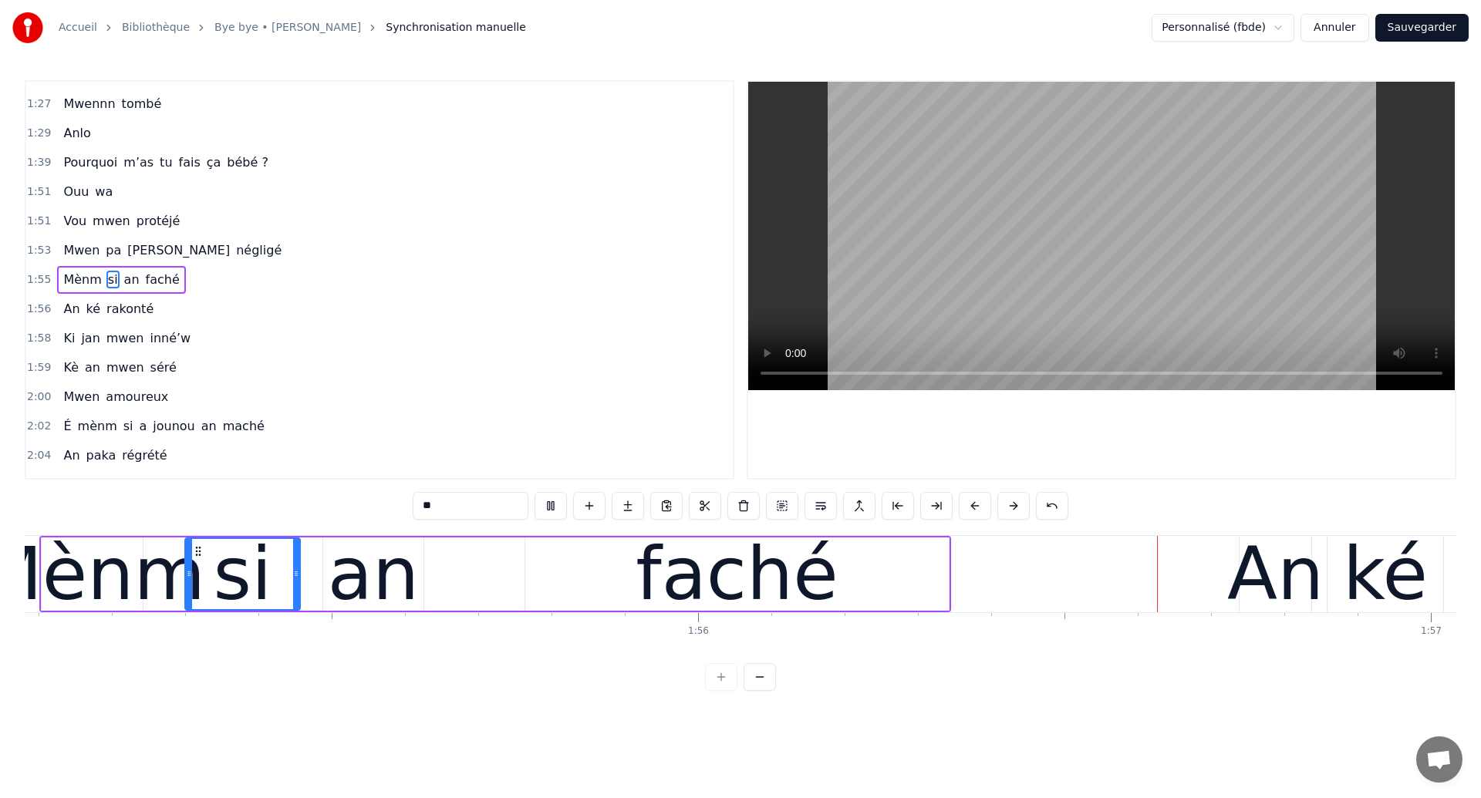
click at [767, 578] on div "faché" at bounding box center [736, 574] width 203 height 110
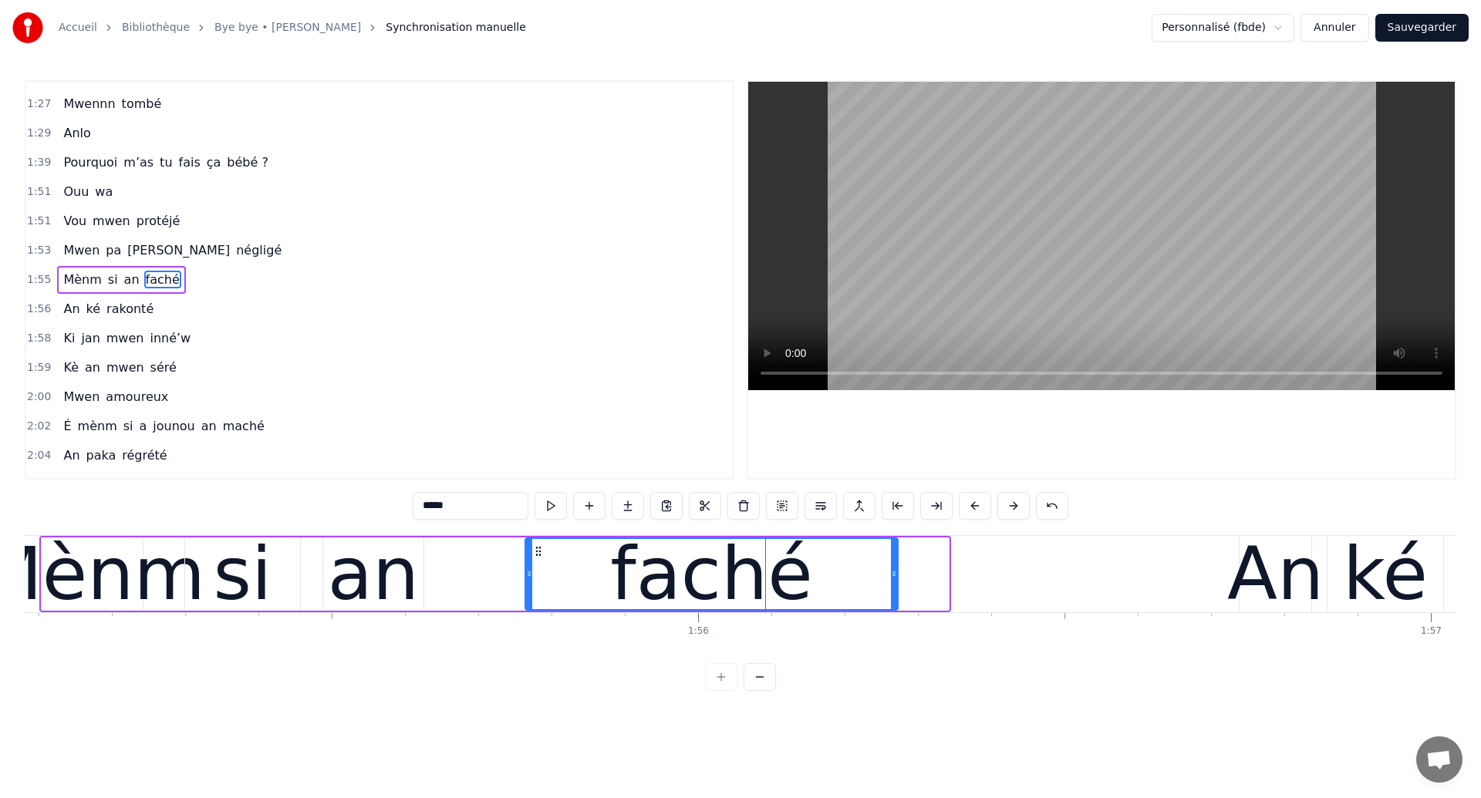
drag, startPoint x: 944, startPoint y: 588, endPoint x: 894, endPoint y: 590, distance: 50.2
click at [894, 590] on div at bounding box center [894, 574] width 6 height 70
click at [199, 581] on div "si" at bounding box center [242, 574] width 115 height 73
type input "**"
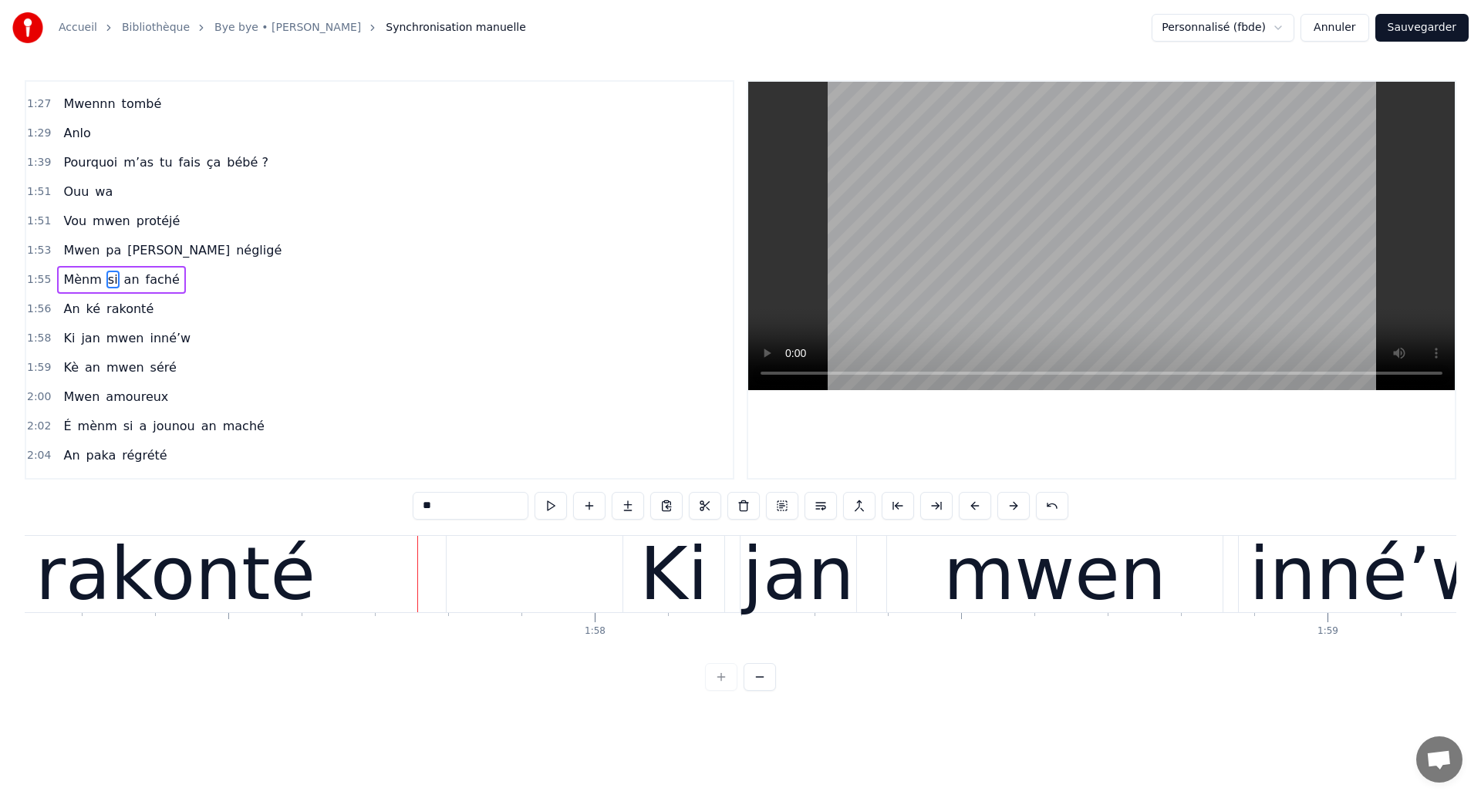
scroll to position [0, 85975]
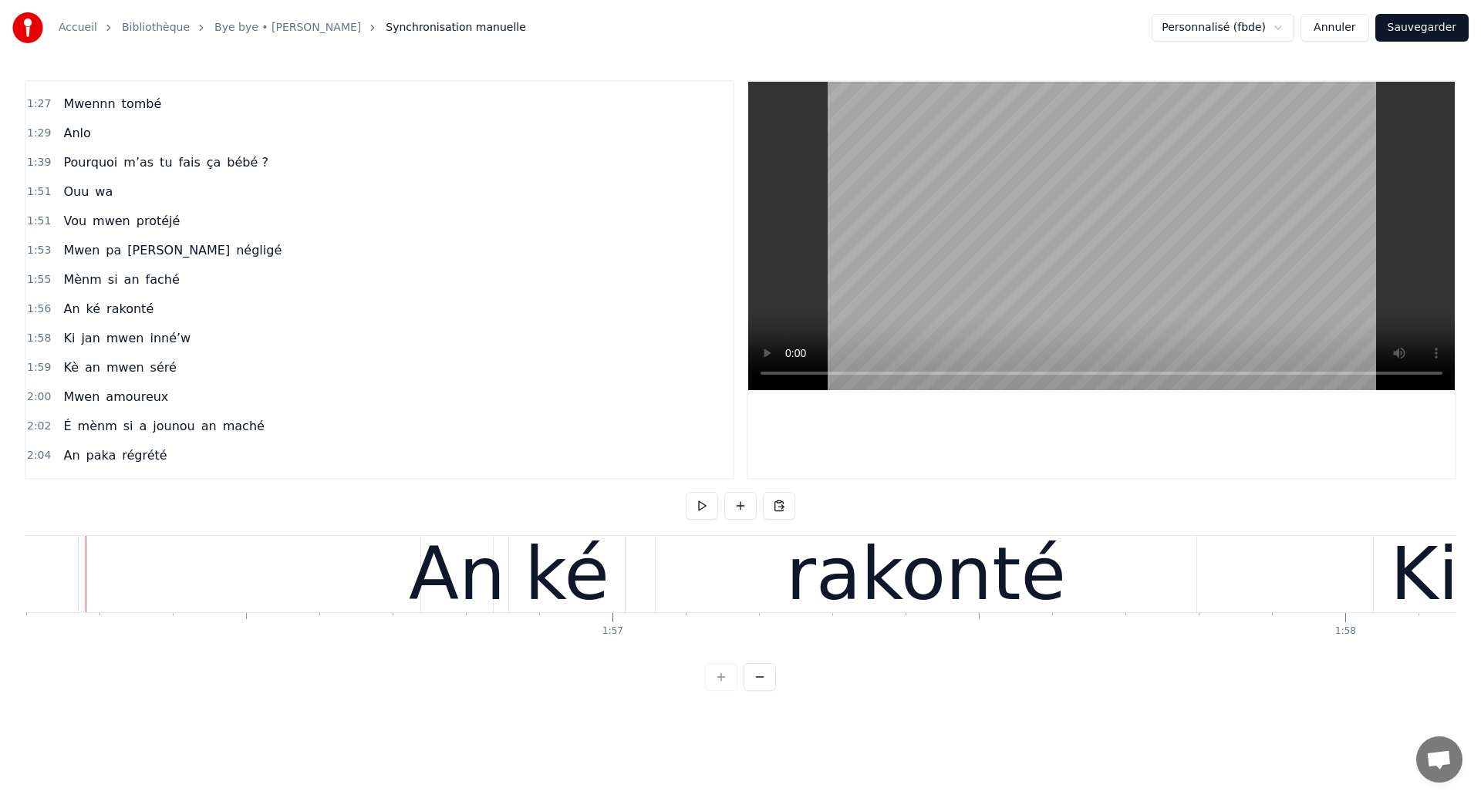
scroll to position [0, 85111]
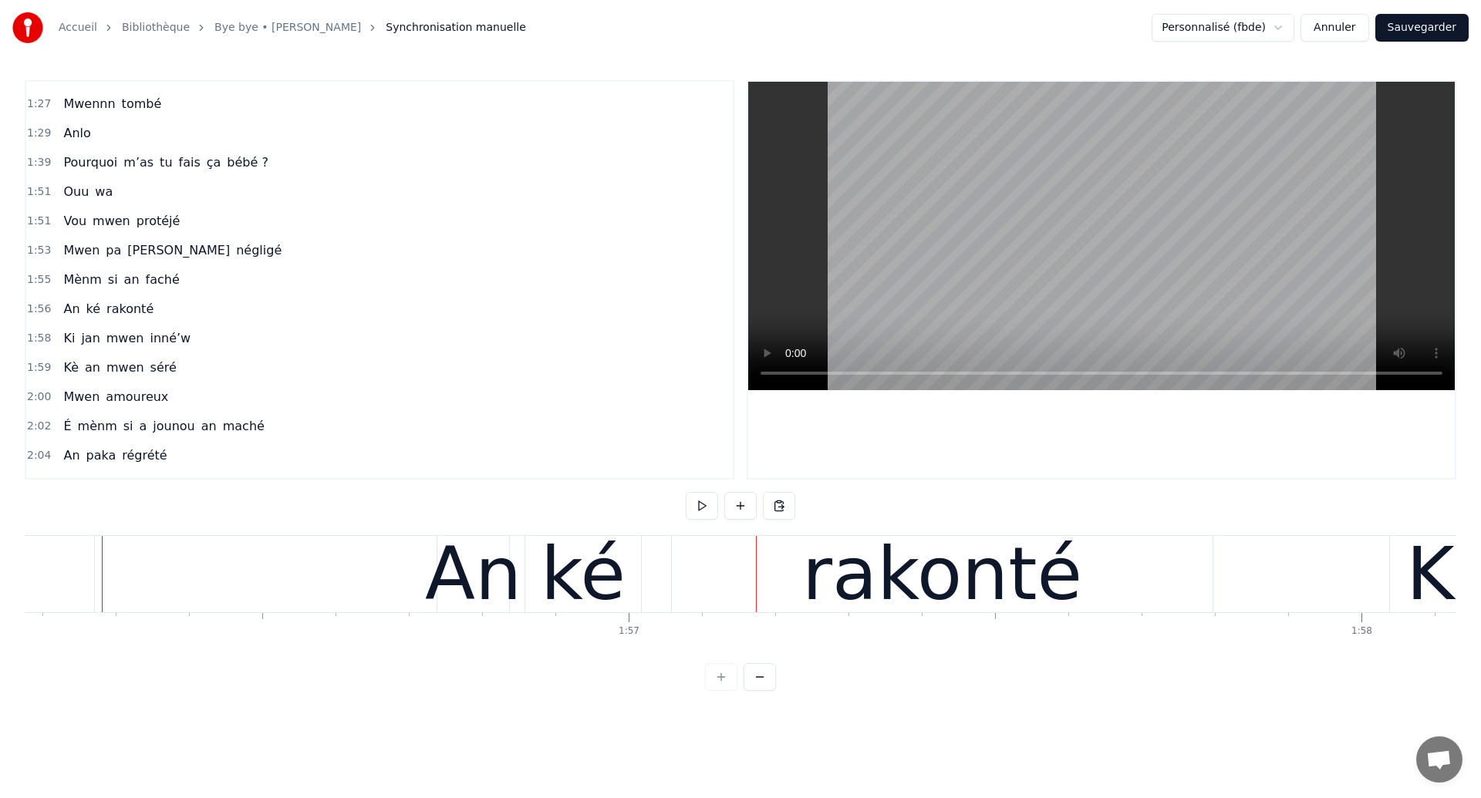
click at [592, 569] on div "ké" at bounding box center [583, 574] width 85 height 110
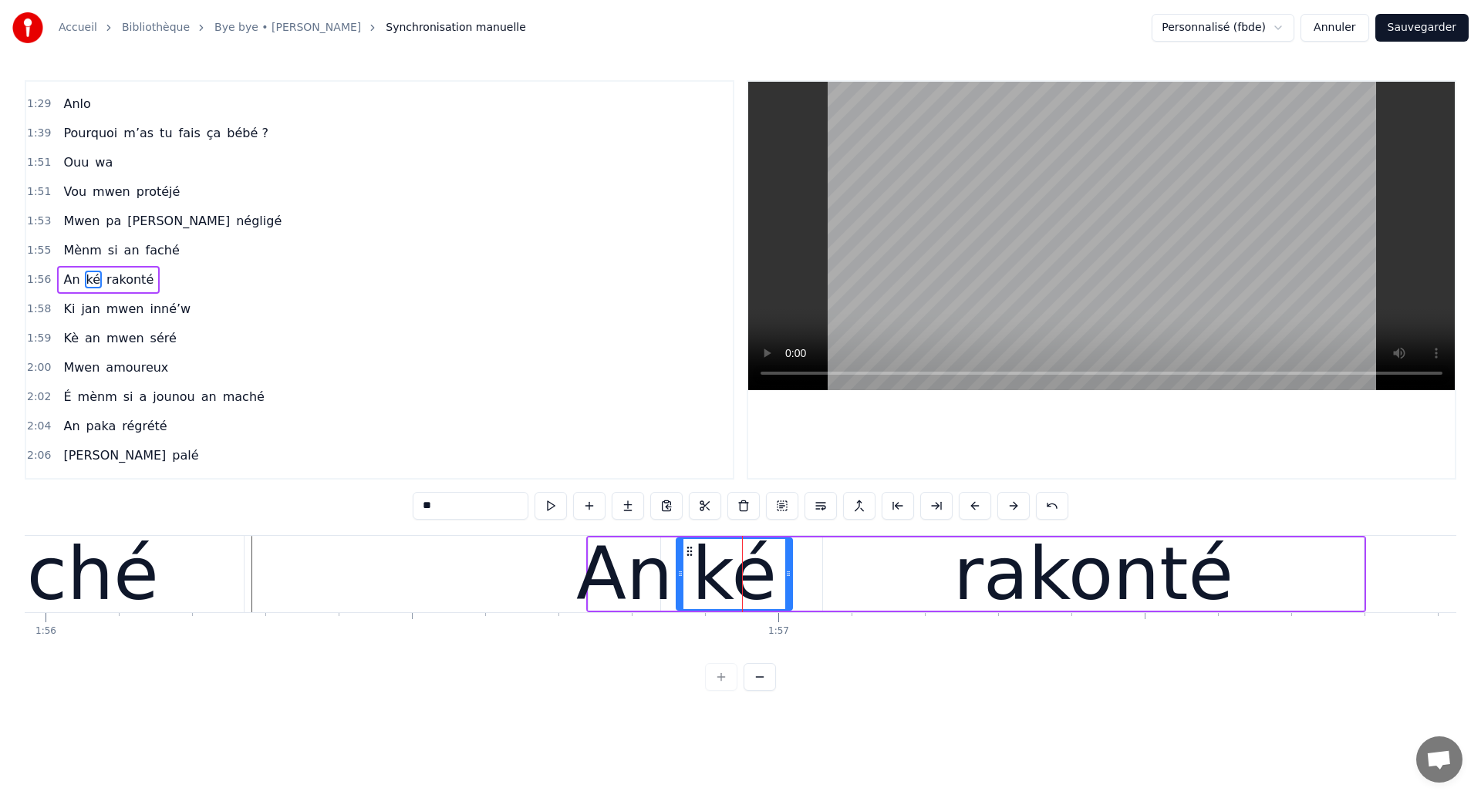
scroll to position [0, 84938]
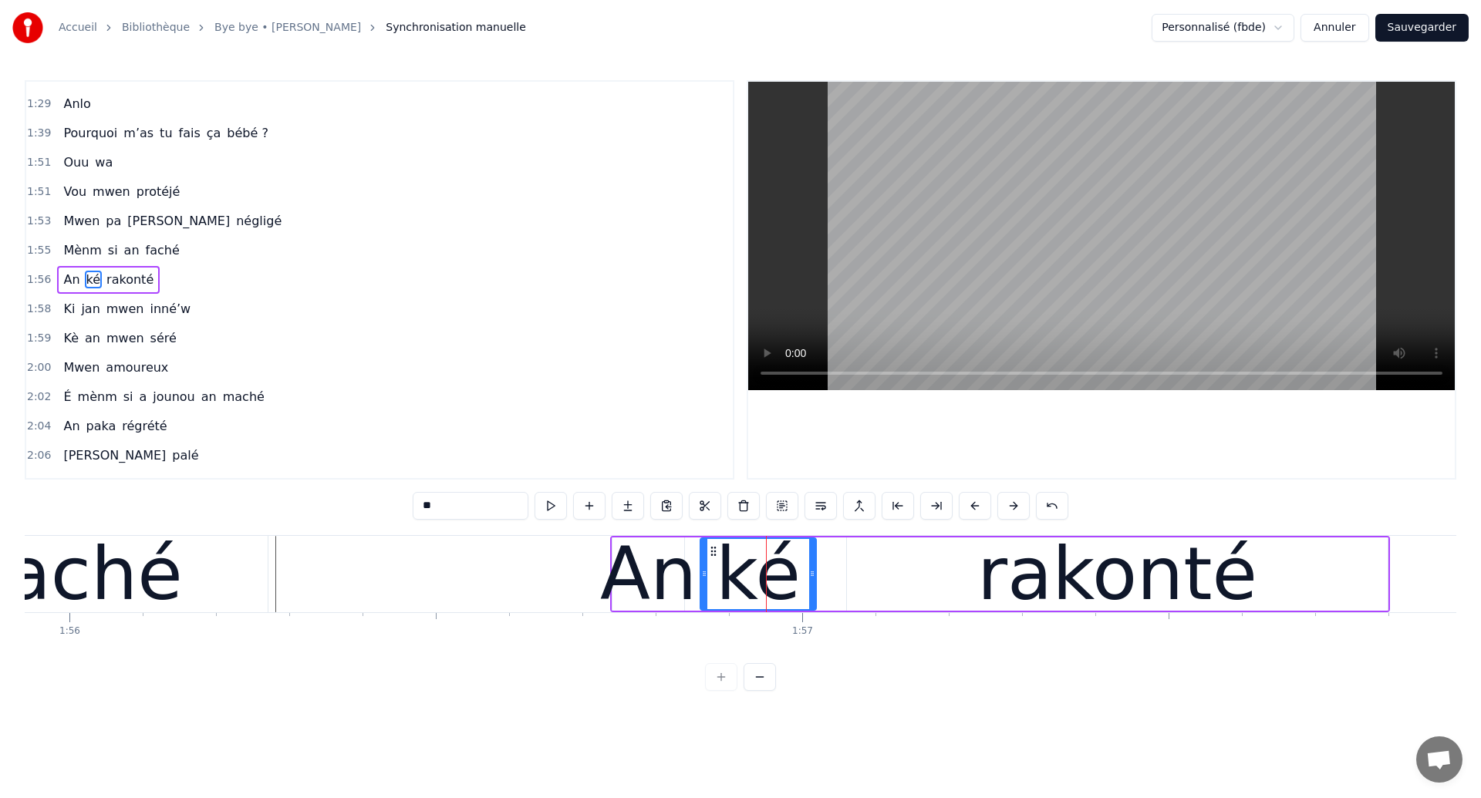
click at [72, 558] on div "faché" at bounding box center [81, 574] width 203 height 110
type input "*****"
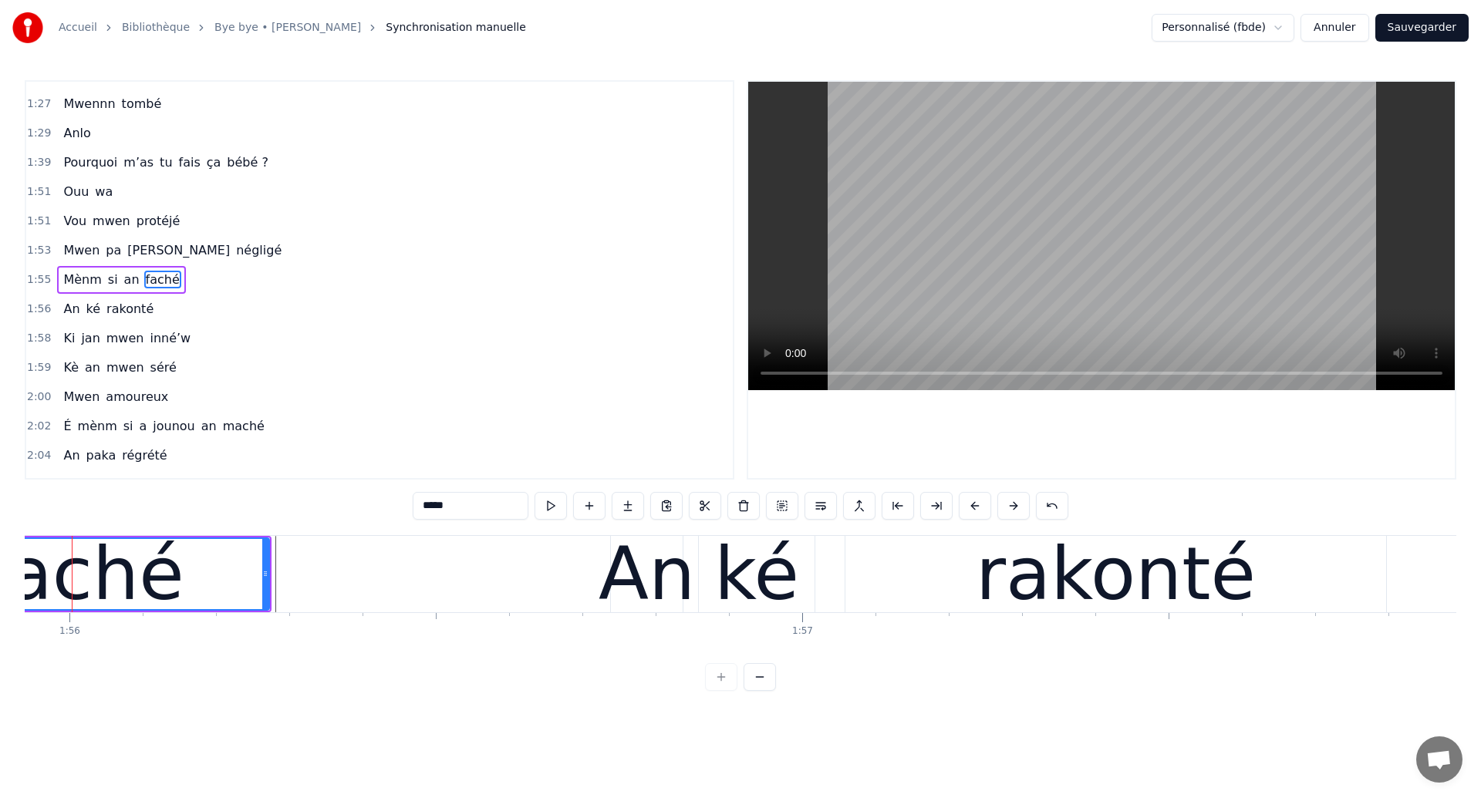
scroll to position [0, 84908]
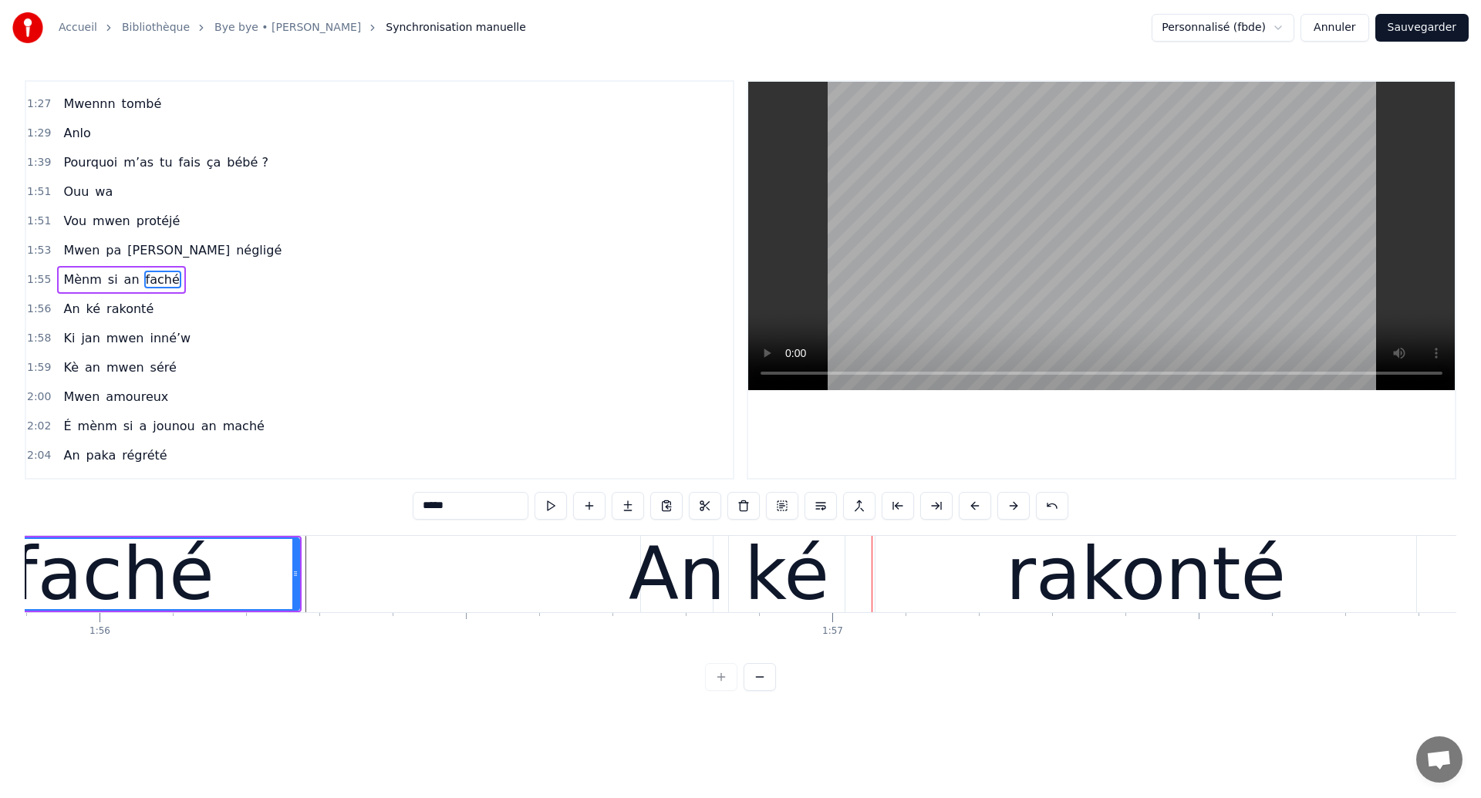
click at [72, 575] on div "faché" at bounding box center [113, 574] width 203 height 110
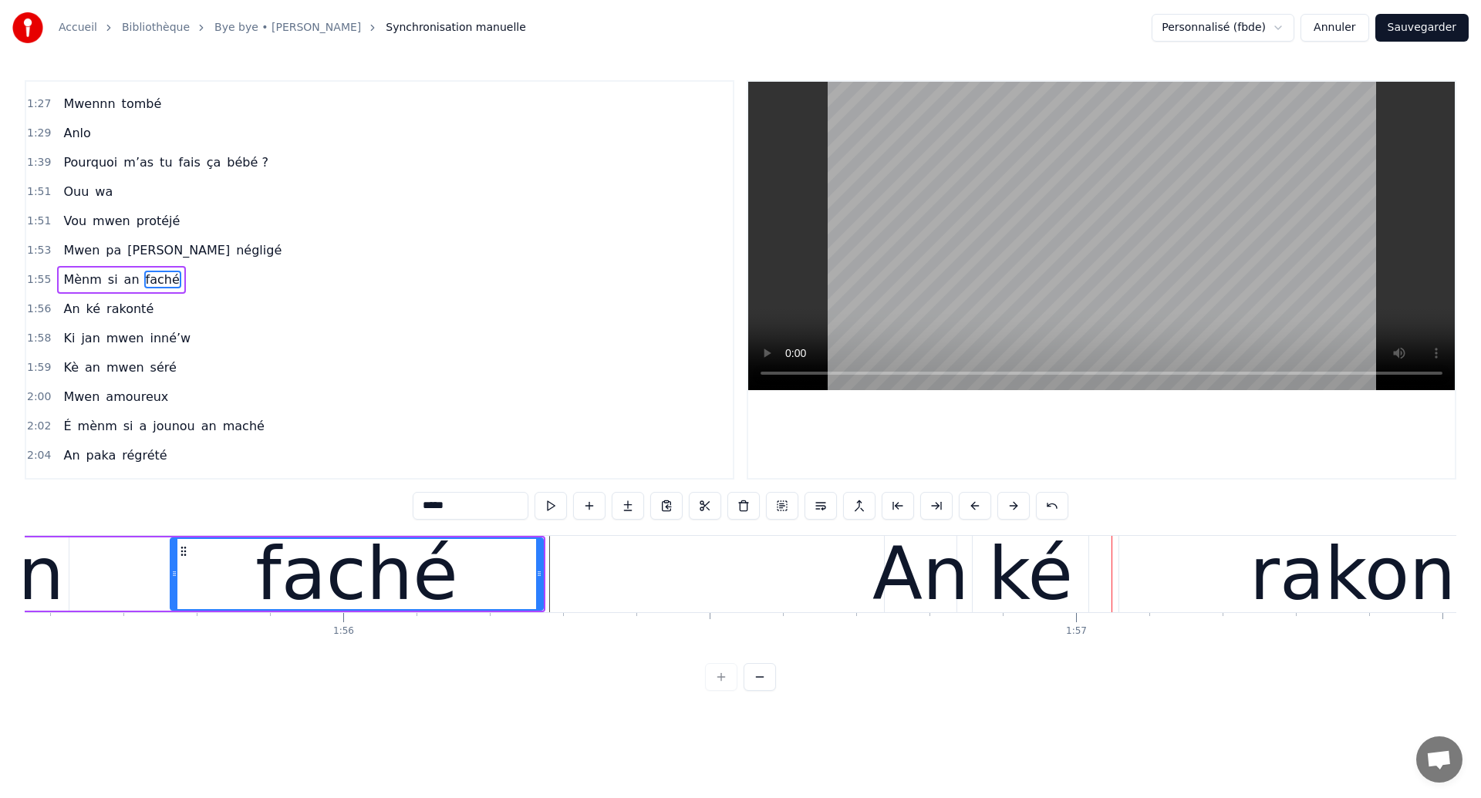
scroll to position [0, 84624]
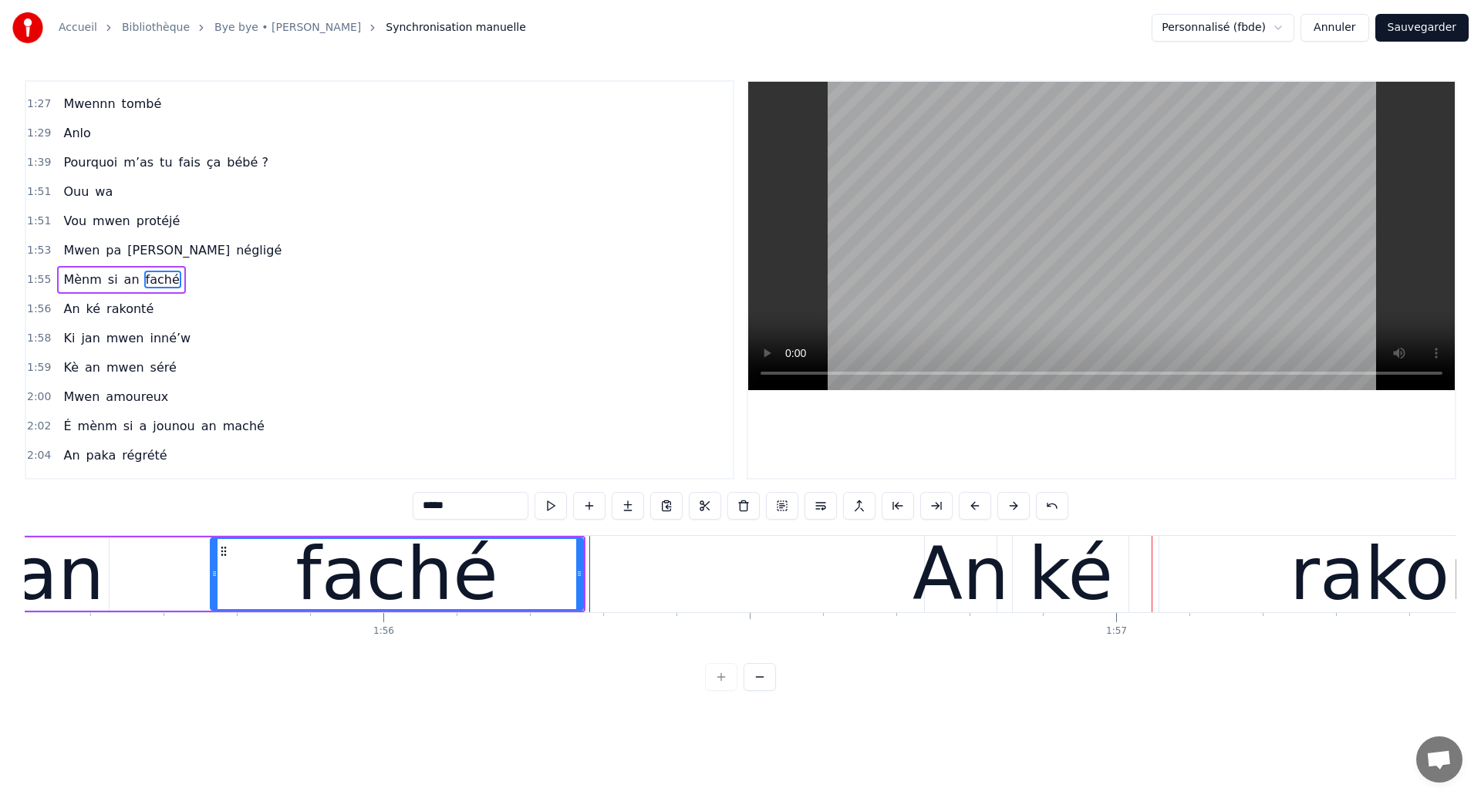
click at [139, 581] on div "Mènm si an faché" at bounding box center [155, 574] width 861 height 76
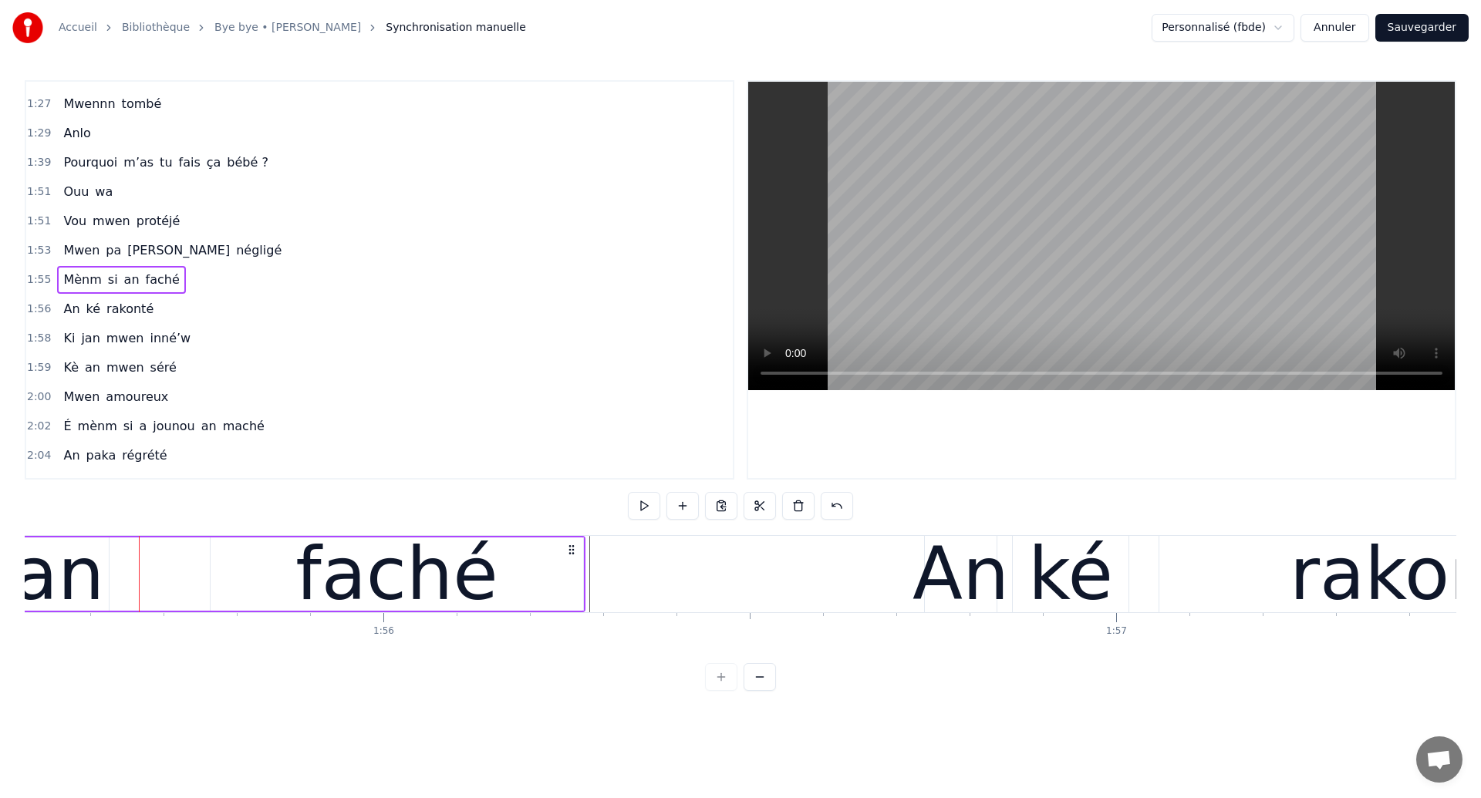
click at [66, 580] on div "an" at bounding box center [58, 574] width 91 height 110
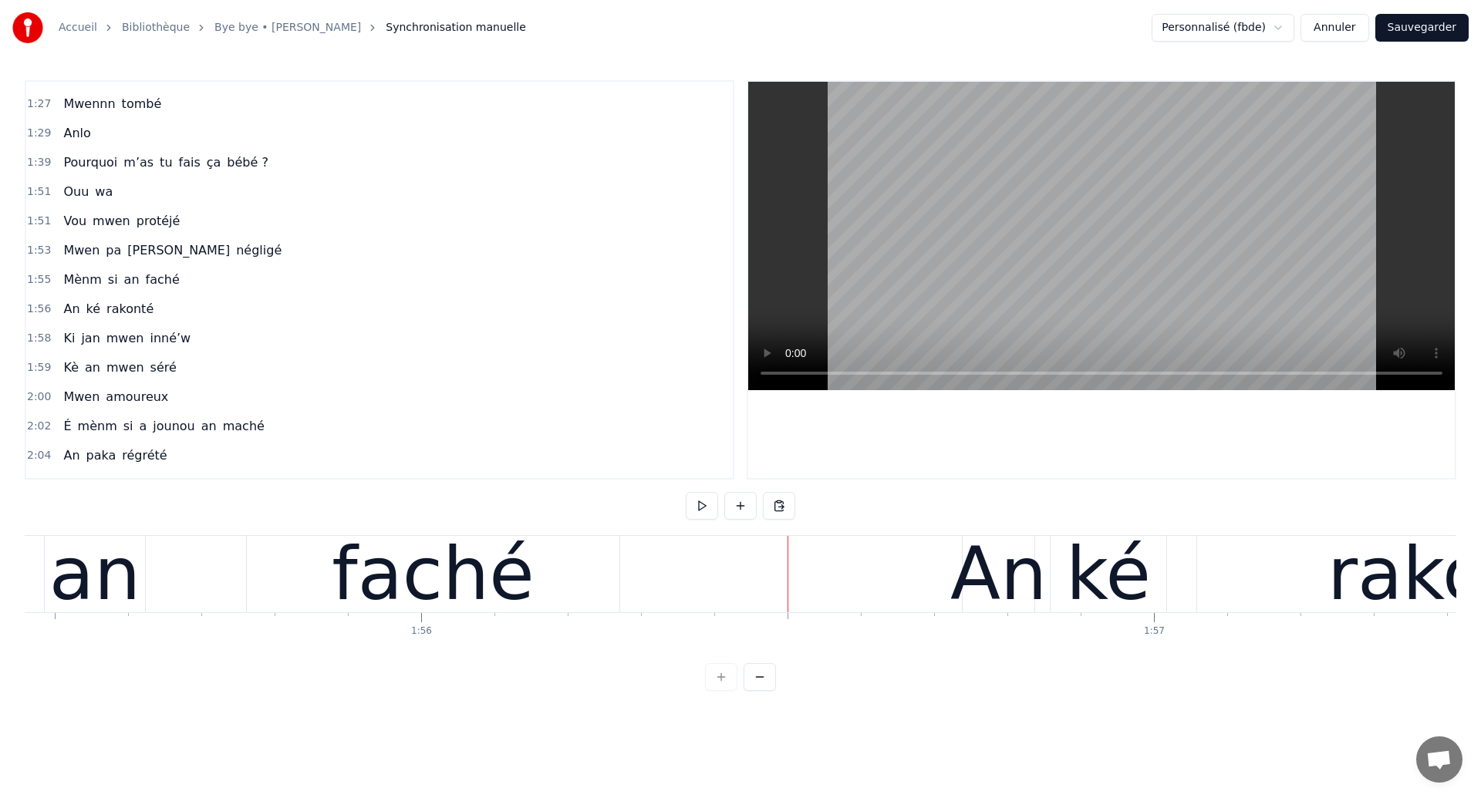
click at [1185, 587] on div "An ké rakonté" at bounding box center [1352, 574] width 780 height 76
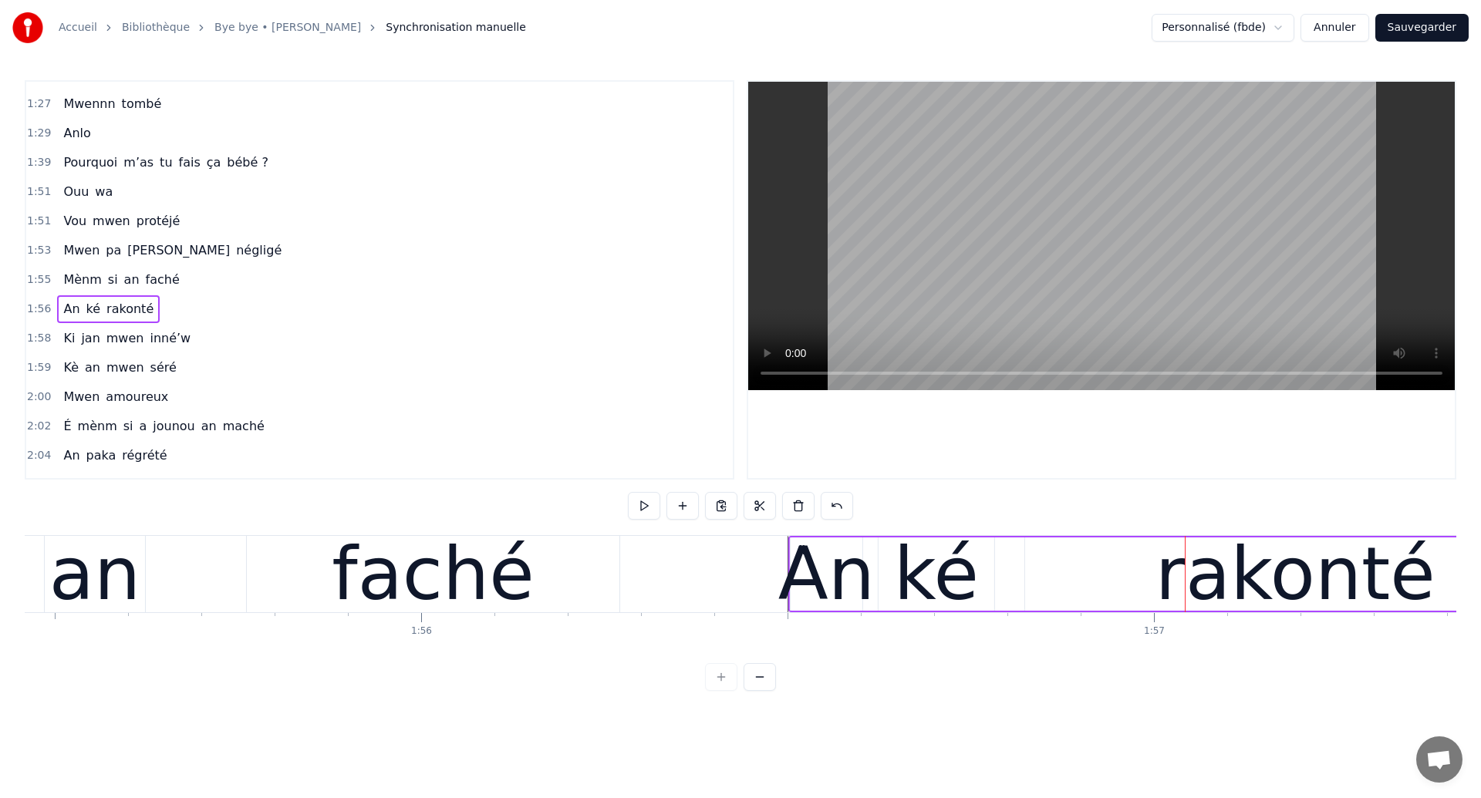
drag, startPoint x: 977, startPoint y: 547, endPoint x: 804, endPoint y: 565, distance: 174.5
click at [804, 565] on div "An ké rakonté" at bounding box center [1178, 574] width 780 height 76
click at [283, 565] on div "faché" at bounding box center [433, 574] width 372 height 76
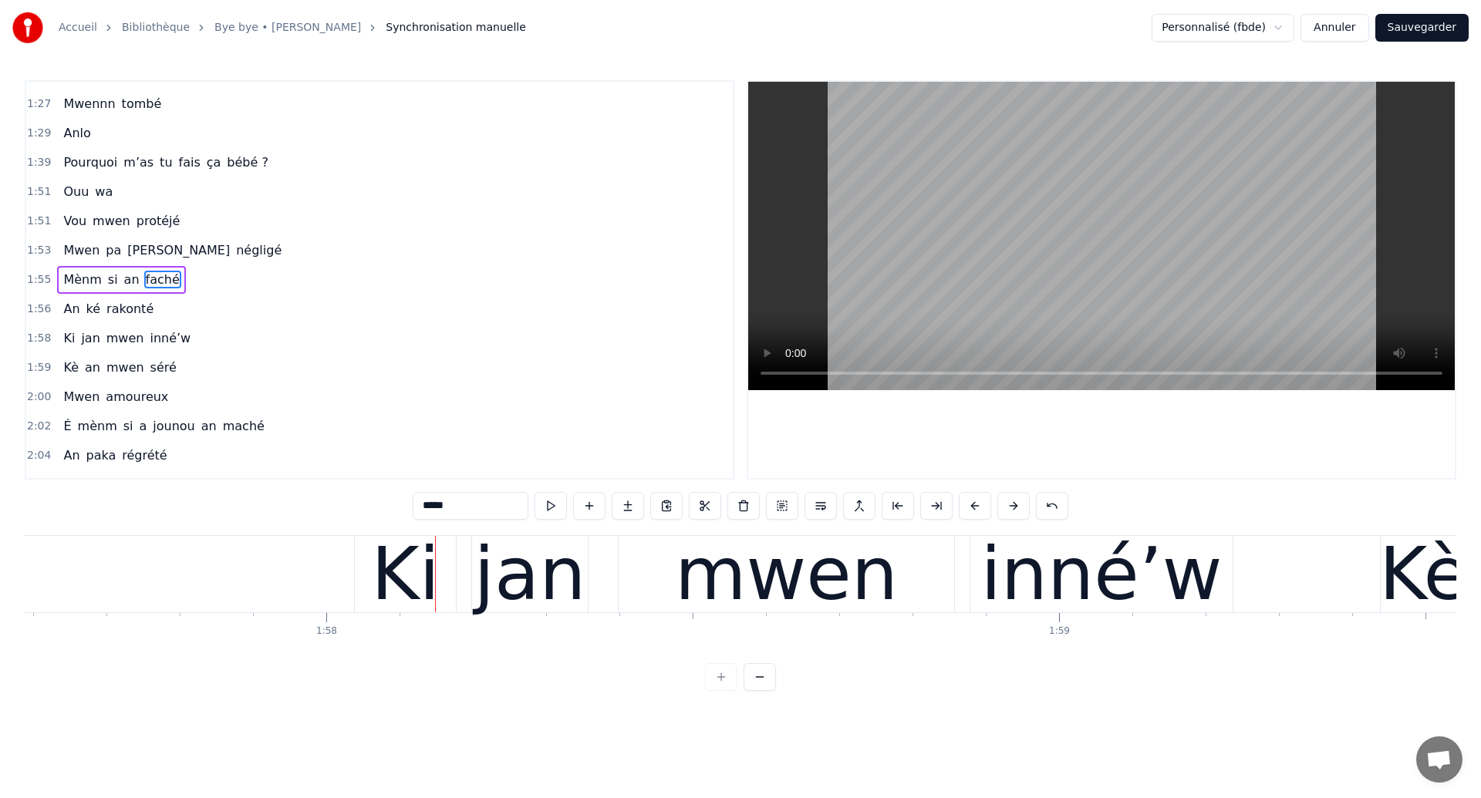
scroll to position [0, 86171]
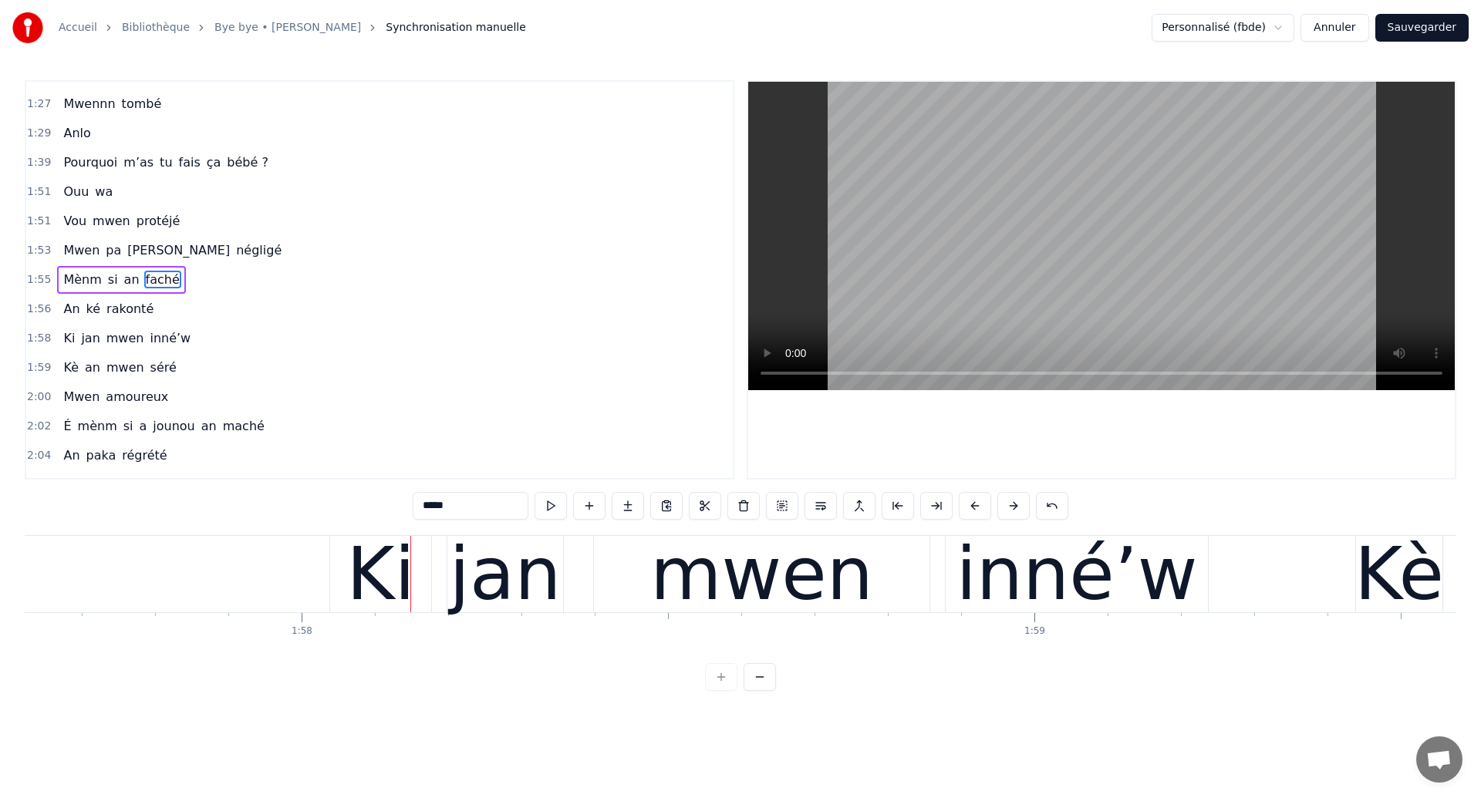
click at [356, 562] on div "Ki" at bounding box center [380, 574] width 69 height 110
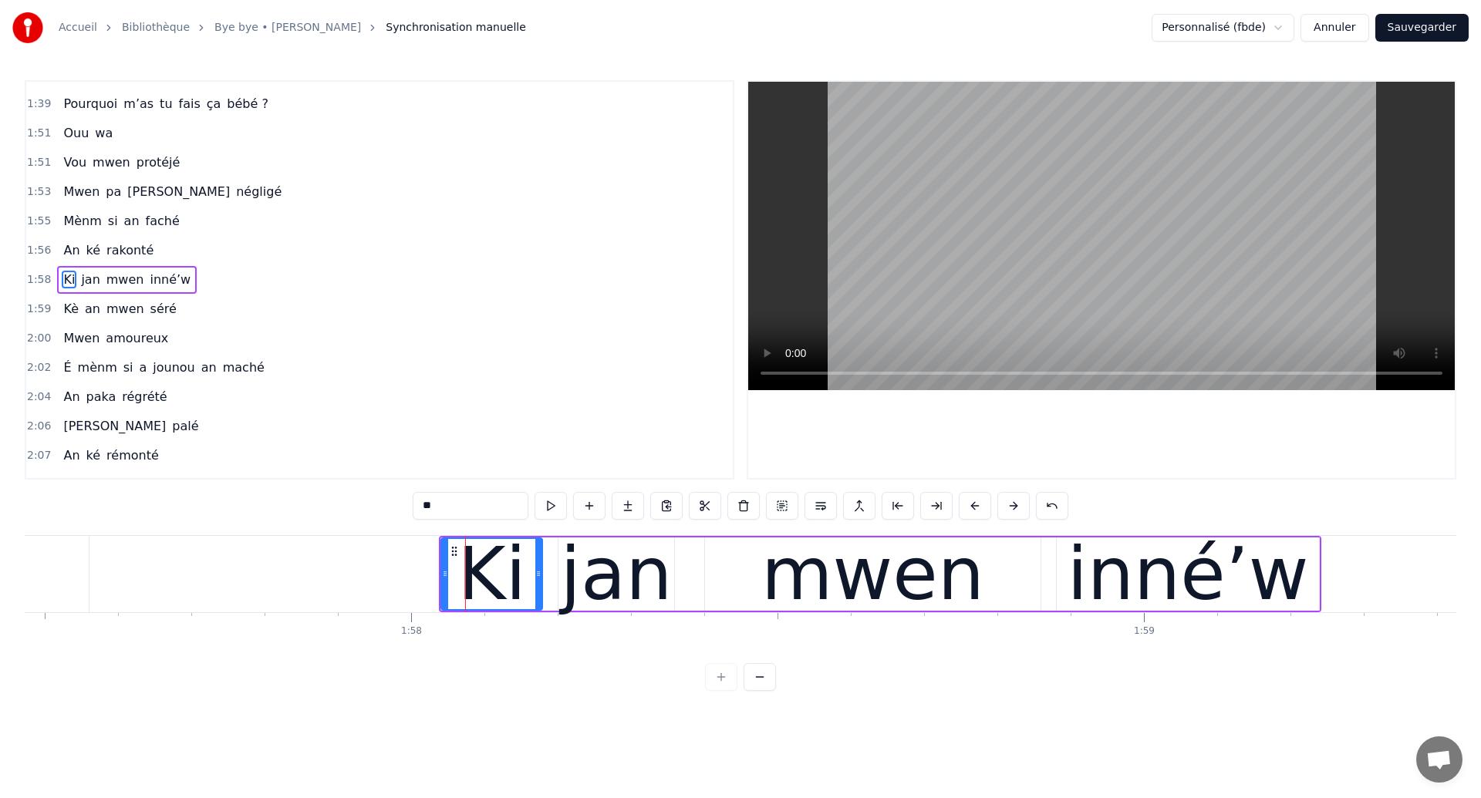
scroll to position [0, 85902]
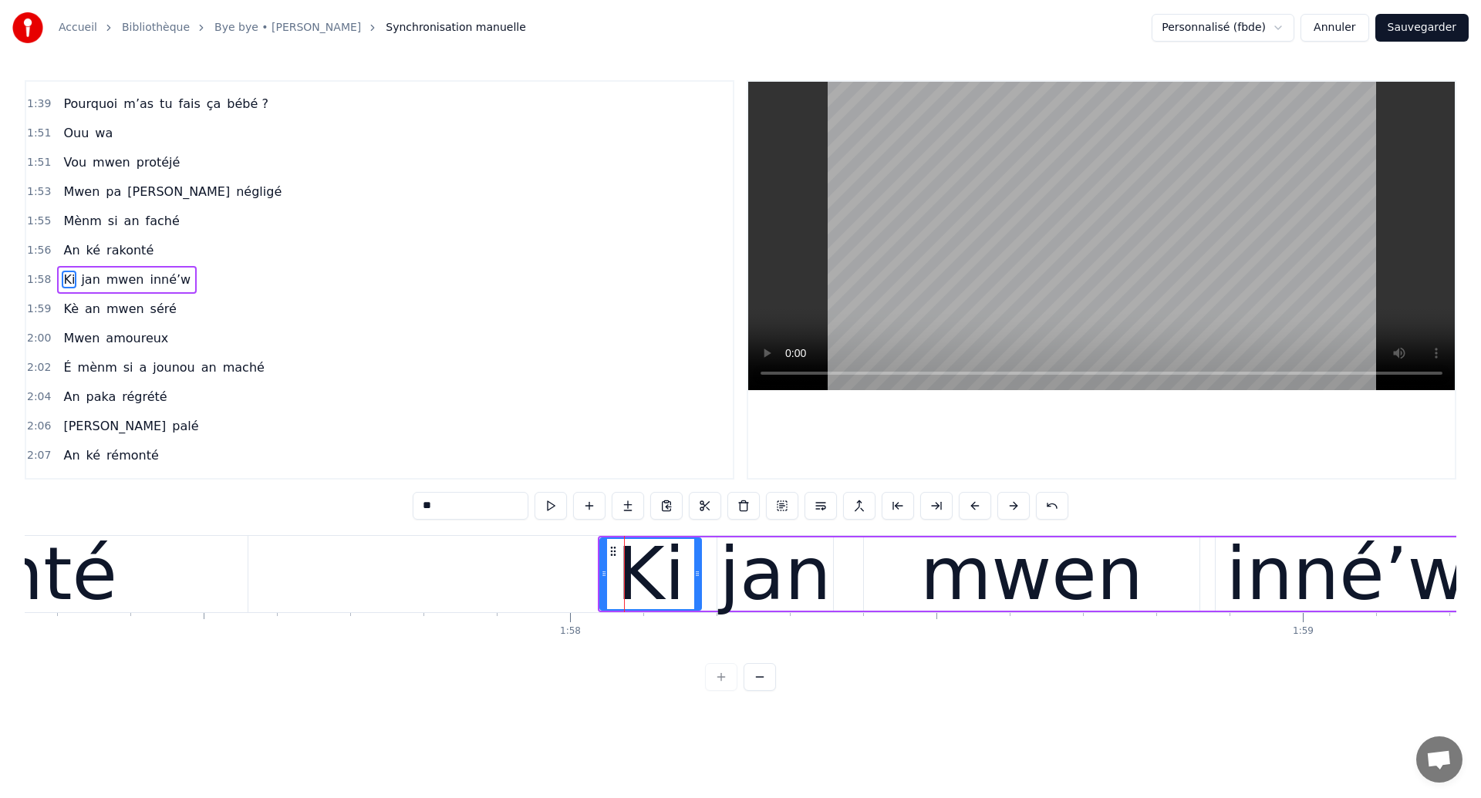
type input "*******"
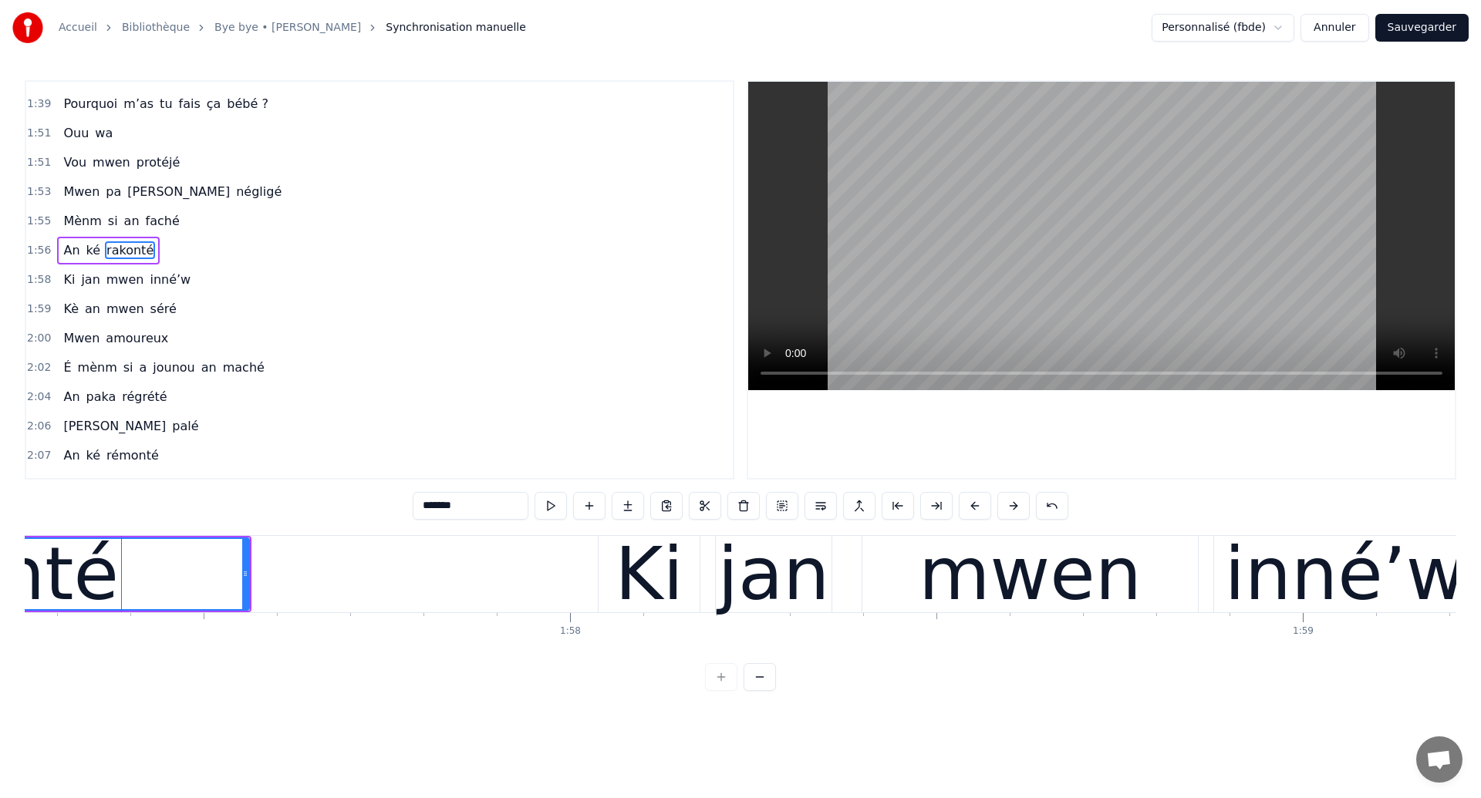
scroll to position [754, 0]
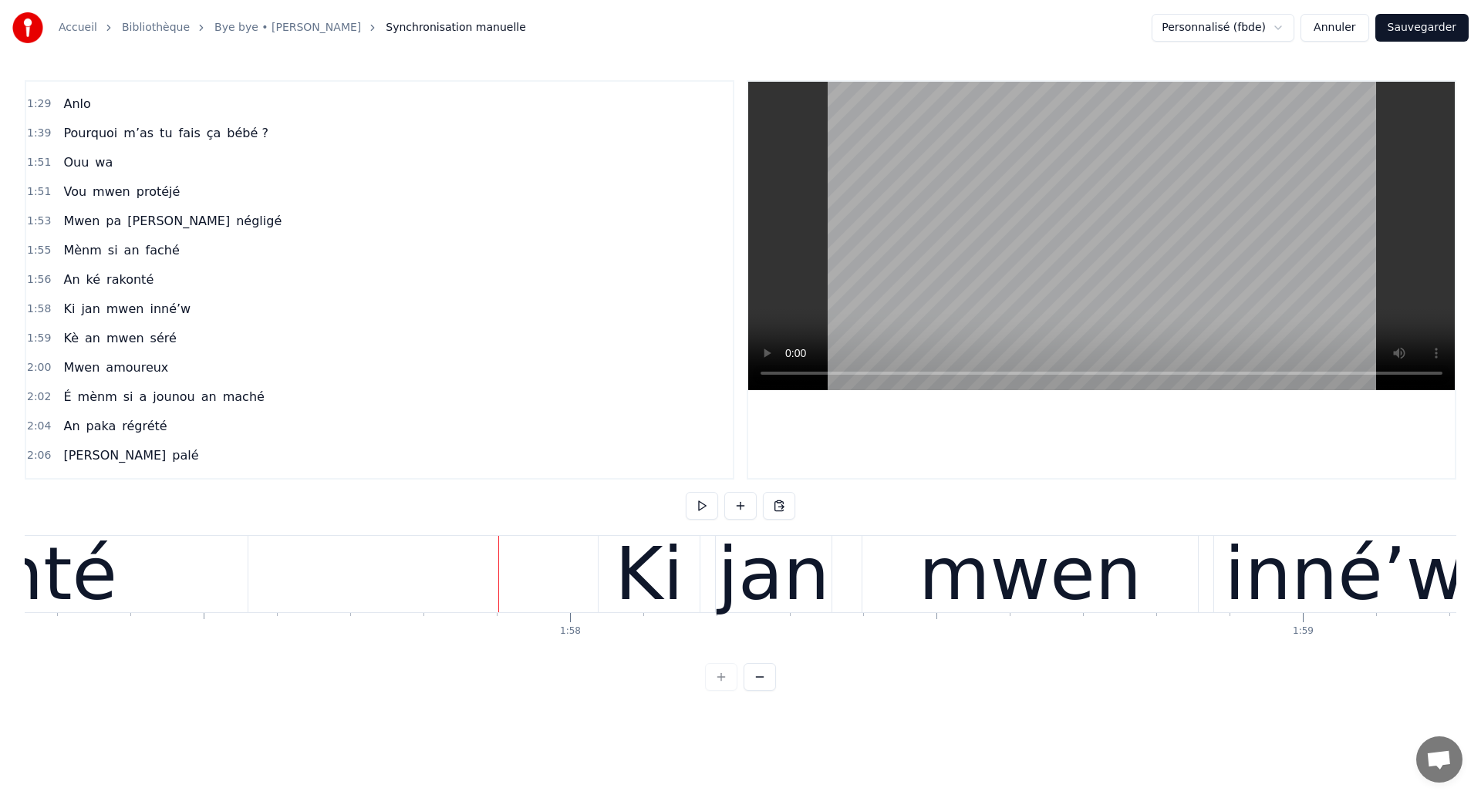
click at [853, 591] on div "Ki jan mwen inné’w" at bounding box center [1039, 574] width 882 height 76
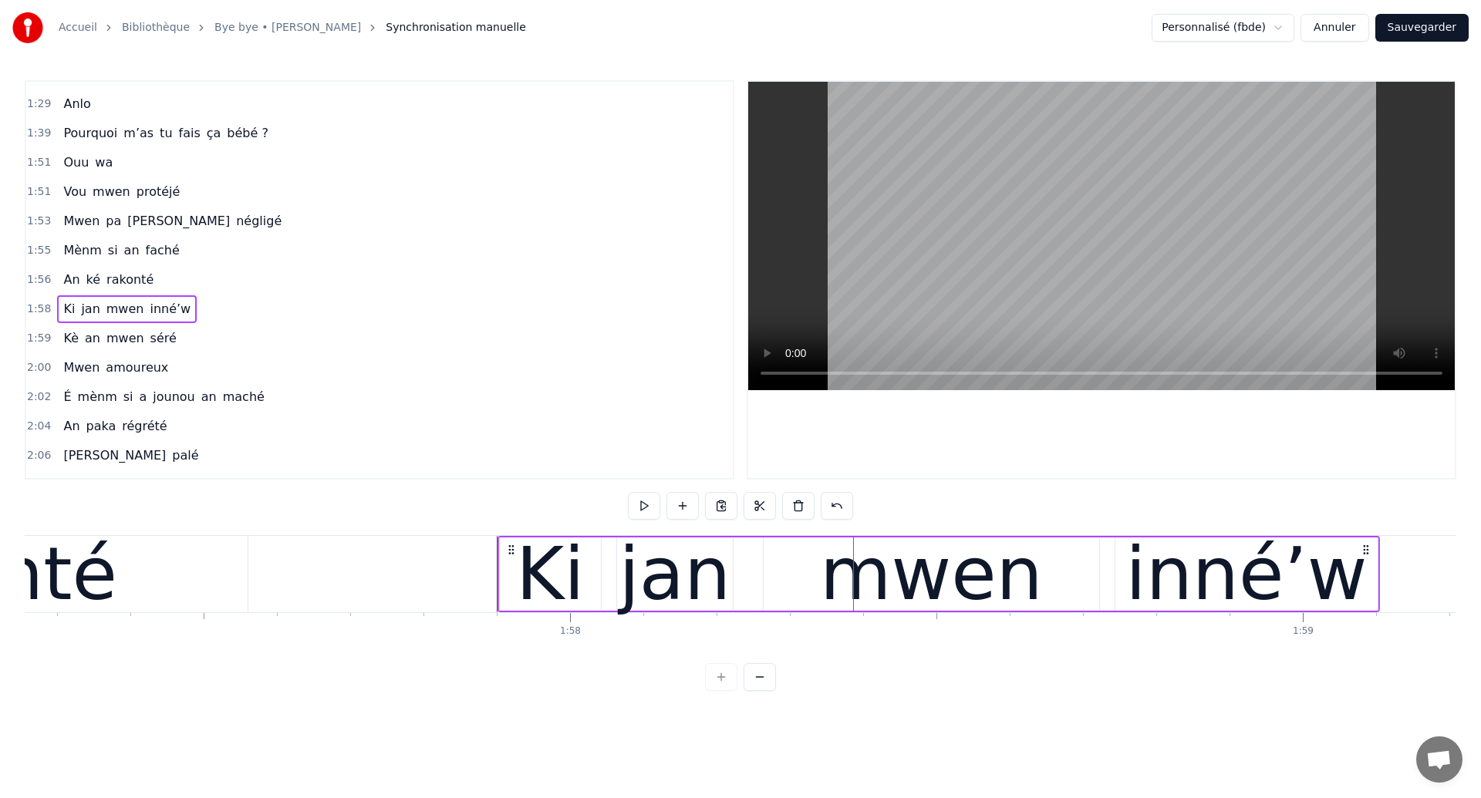
drag, startPoint x: 612, startPoint y: 549, endPoint x: 512, endPoint y: 577, distance: 104.0
click at [512, 577] on div "Ki jan mwen inné’w" at bounding box center [938, 574] width 882 height 76
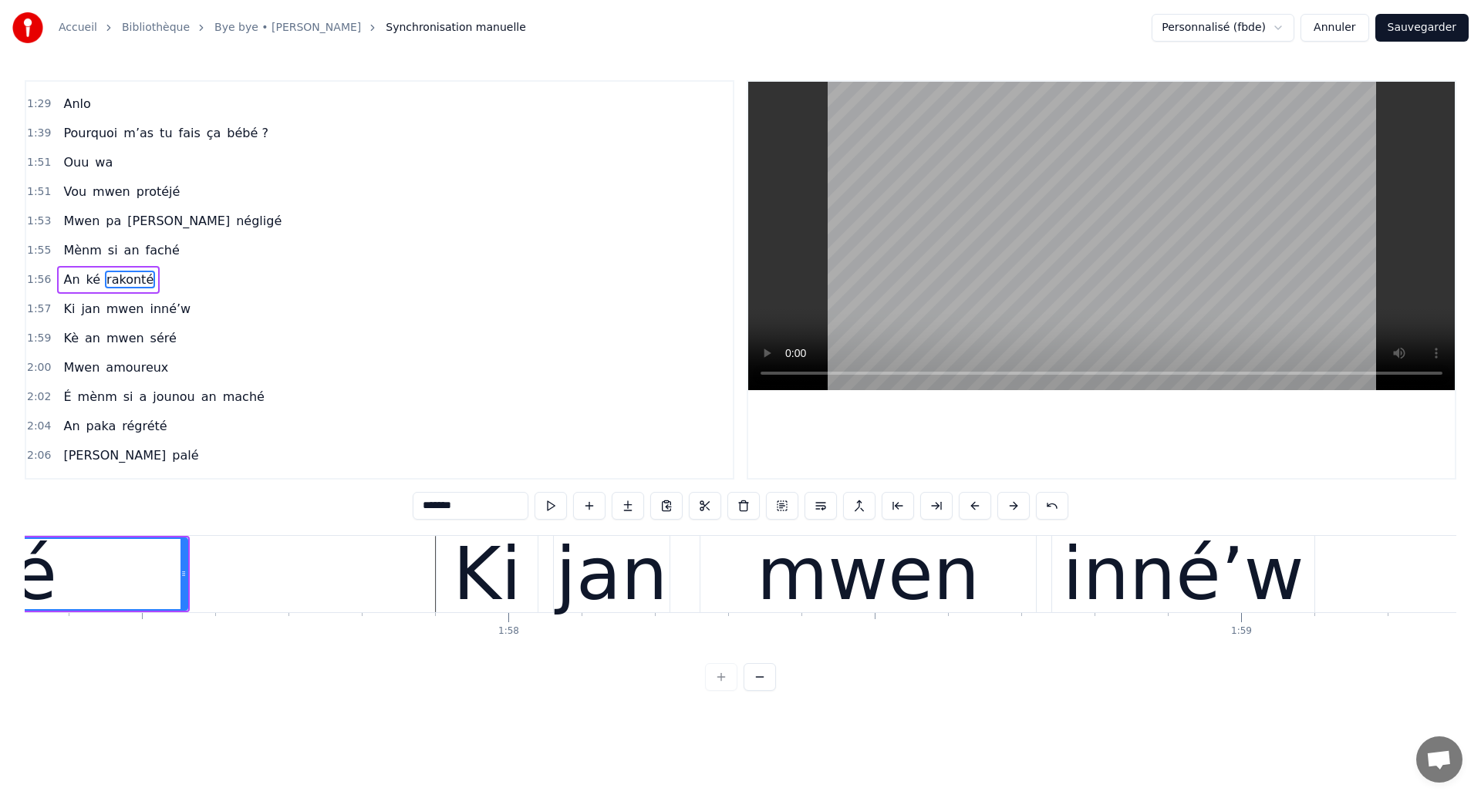
scroll to position [0, 85943]
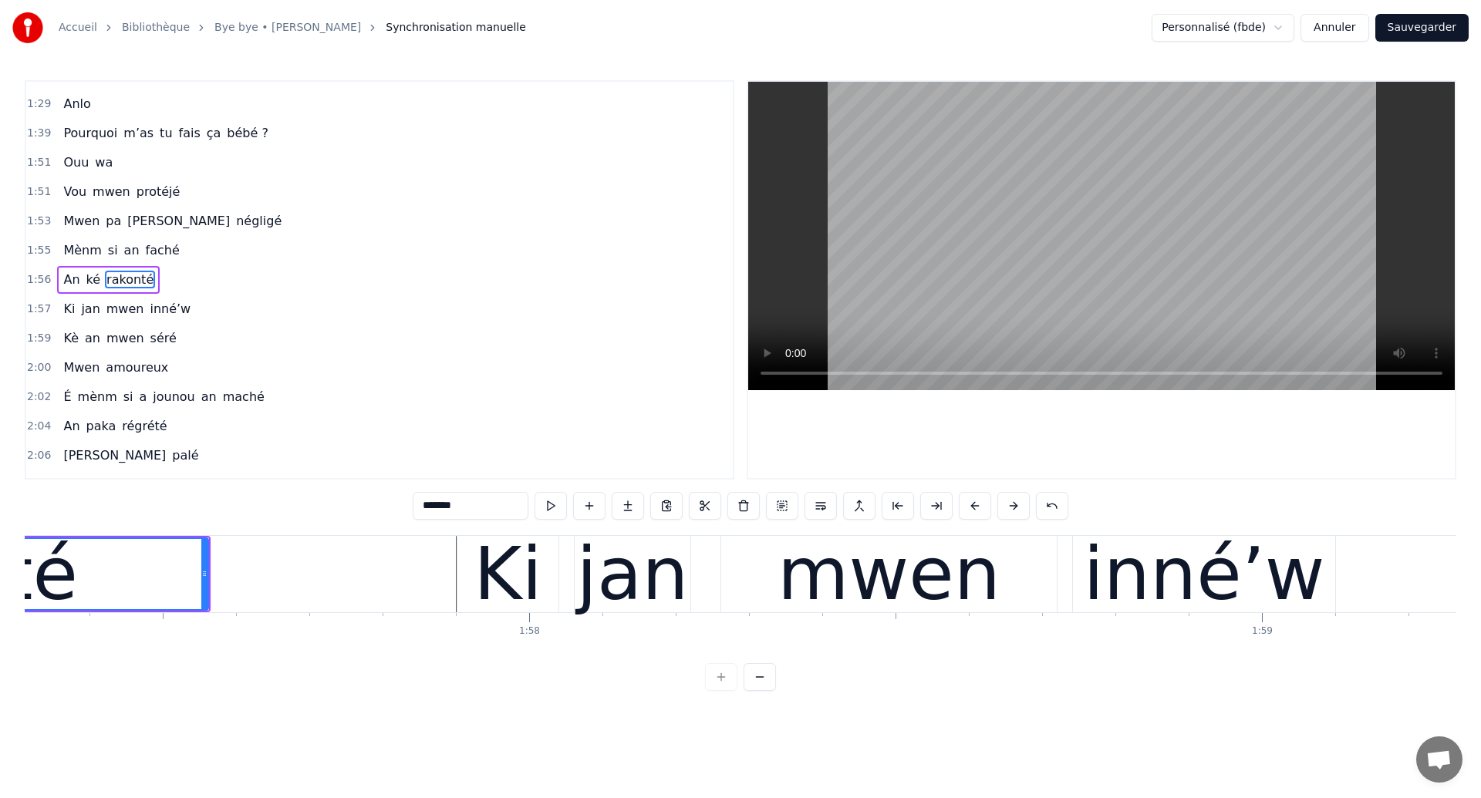
click at [620, 588] on div "jan" at bounding box center [633, 574] width 112 height 110
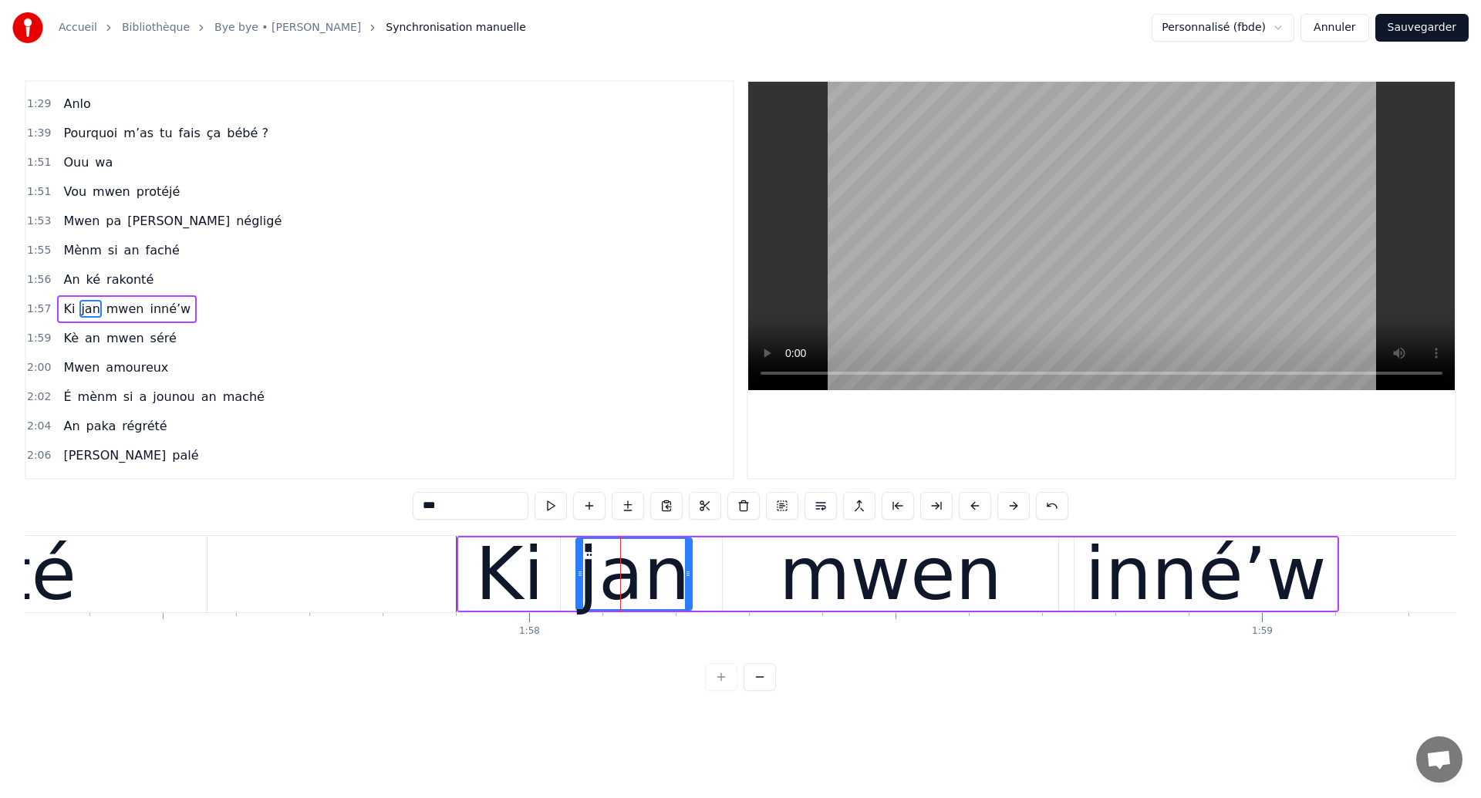
scroll to position [784, 0]
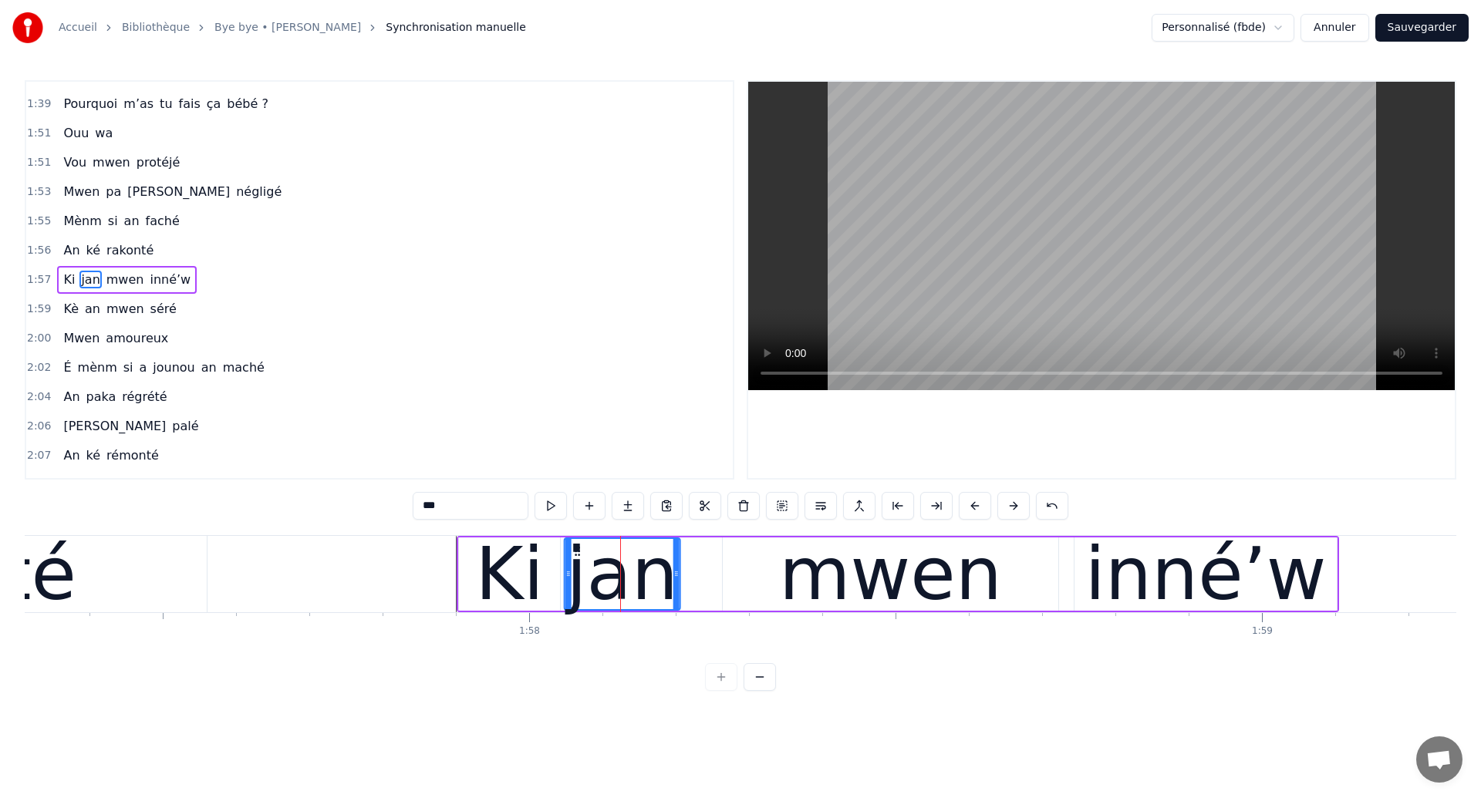
drag, startPoint x: 588, startPoint y: 549, endPoint x: 577, endPoint y: 554, distance: 12.5
click at [577, 554] on icon at bounding box center [577, 551] width 12 height 12
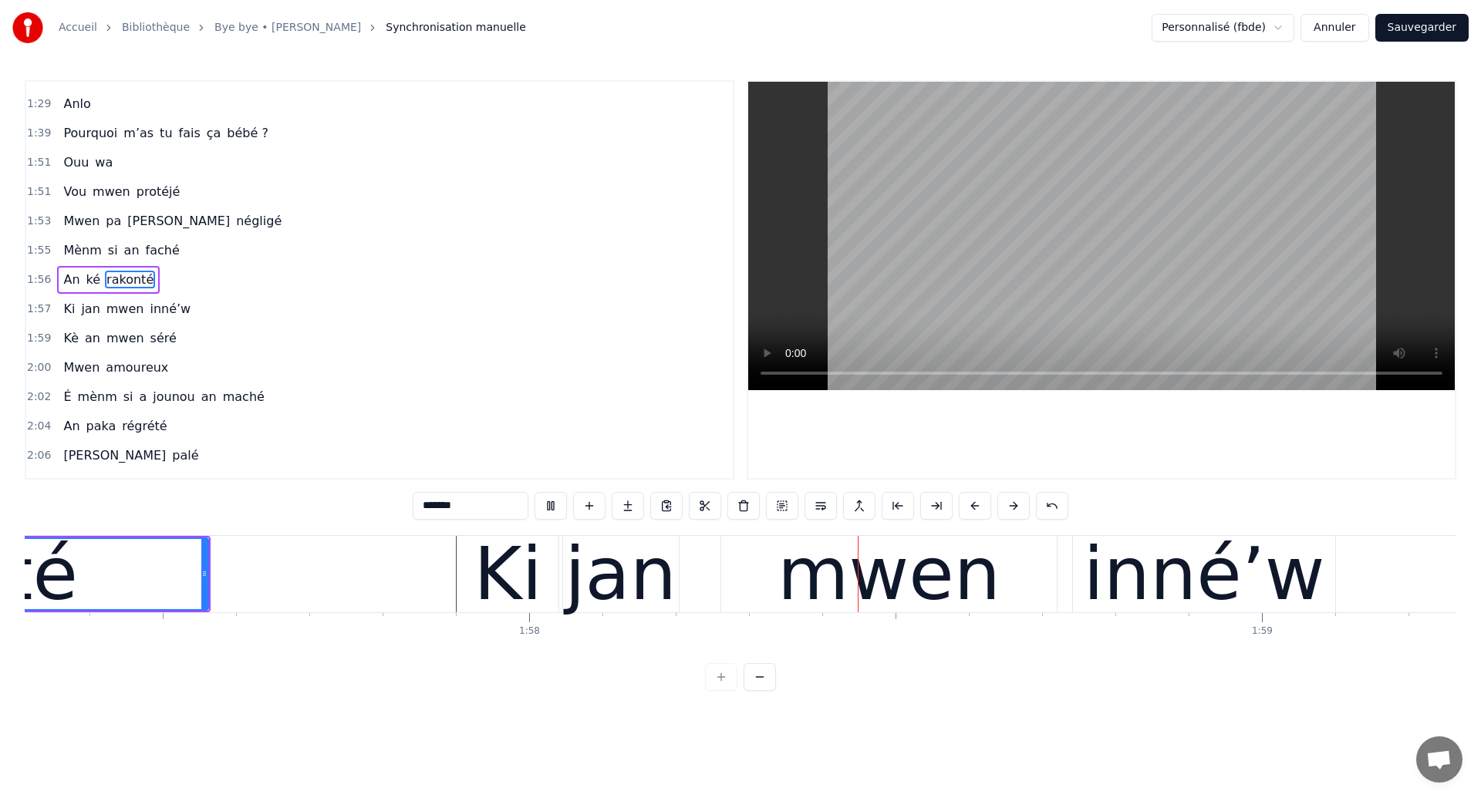
click at [618, 589] on div "jan" at bounding box center [620, 574] width 112 height 110
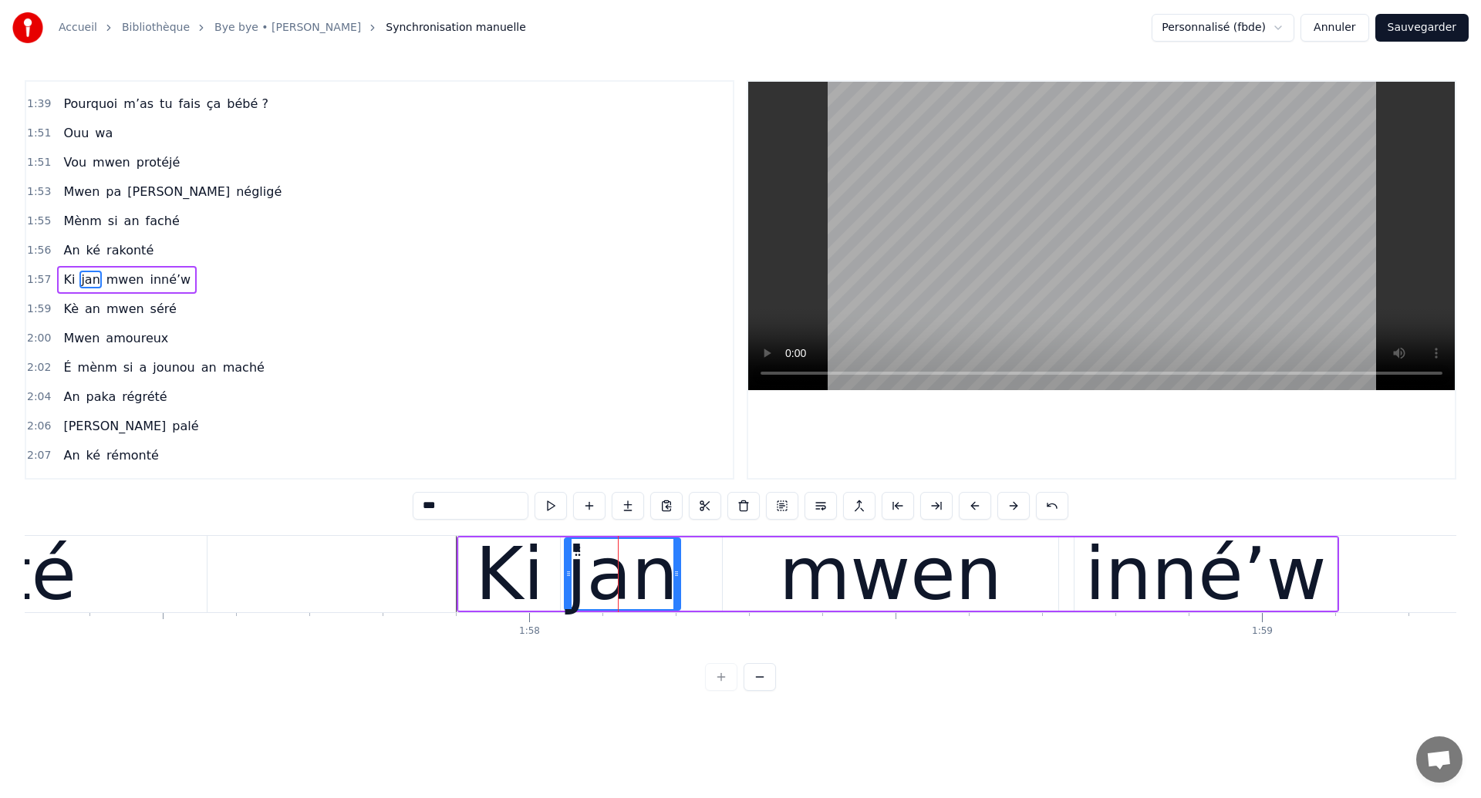
click at [770, 585] on div "mwen" at bounding box center [890, 574] width 335 height 73
type input "****"
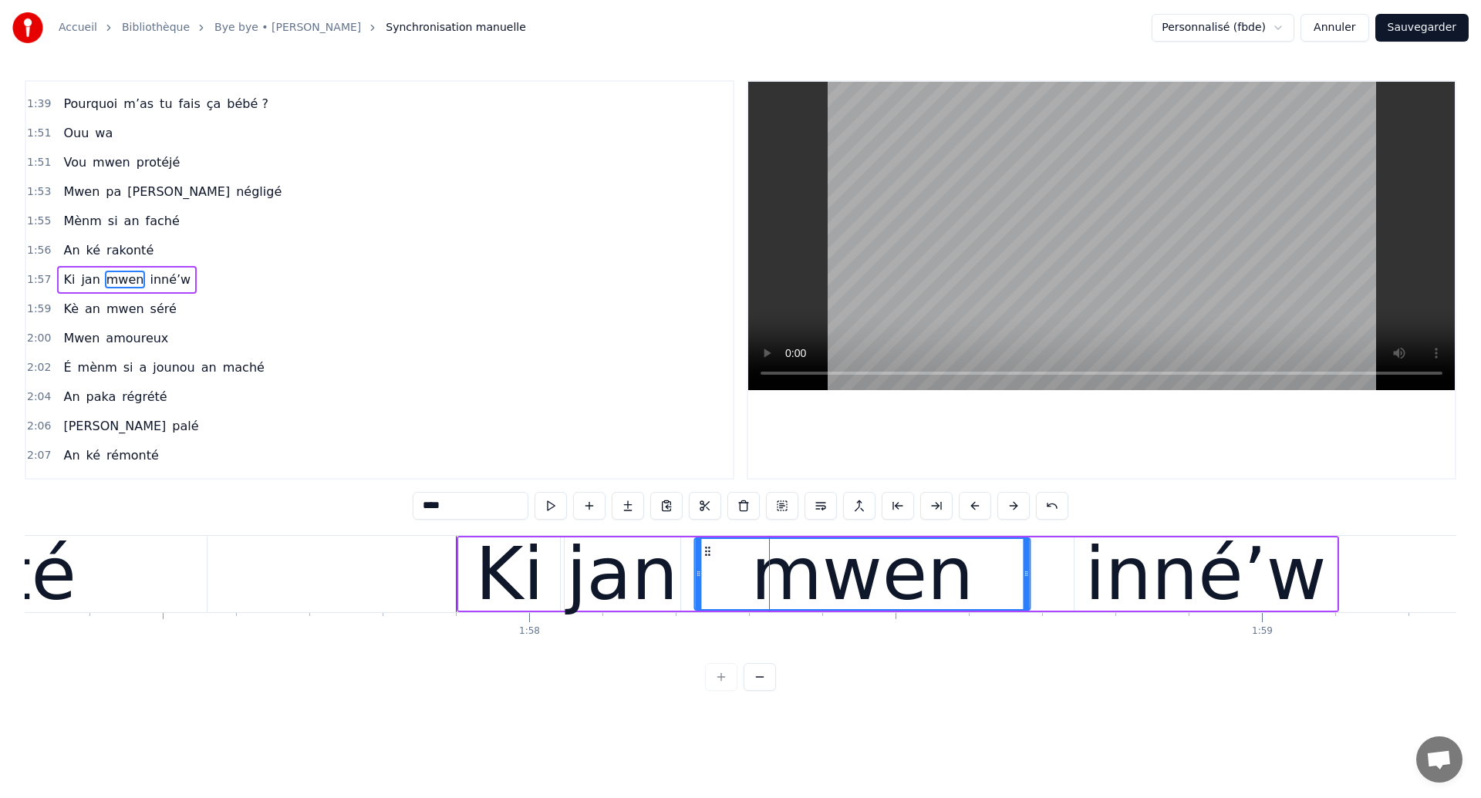
drag, startPoint x: 734, startPoint y: 549, endPoint x: 706, endPoint y: 565, distance: 32.8
click at [706, 565] on div "mwen" at bounding box center [862, 574] width 334 height 70
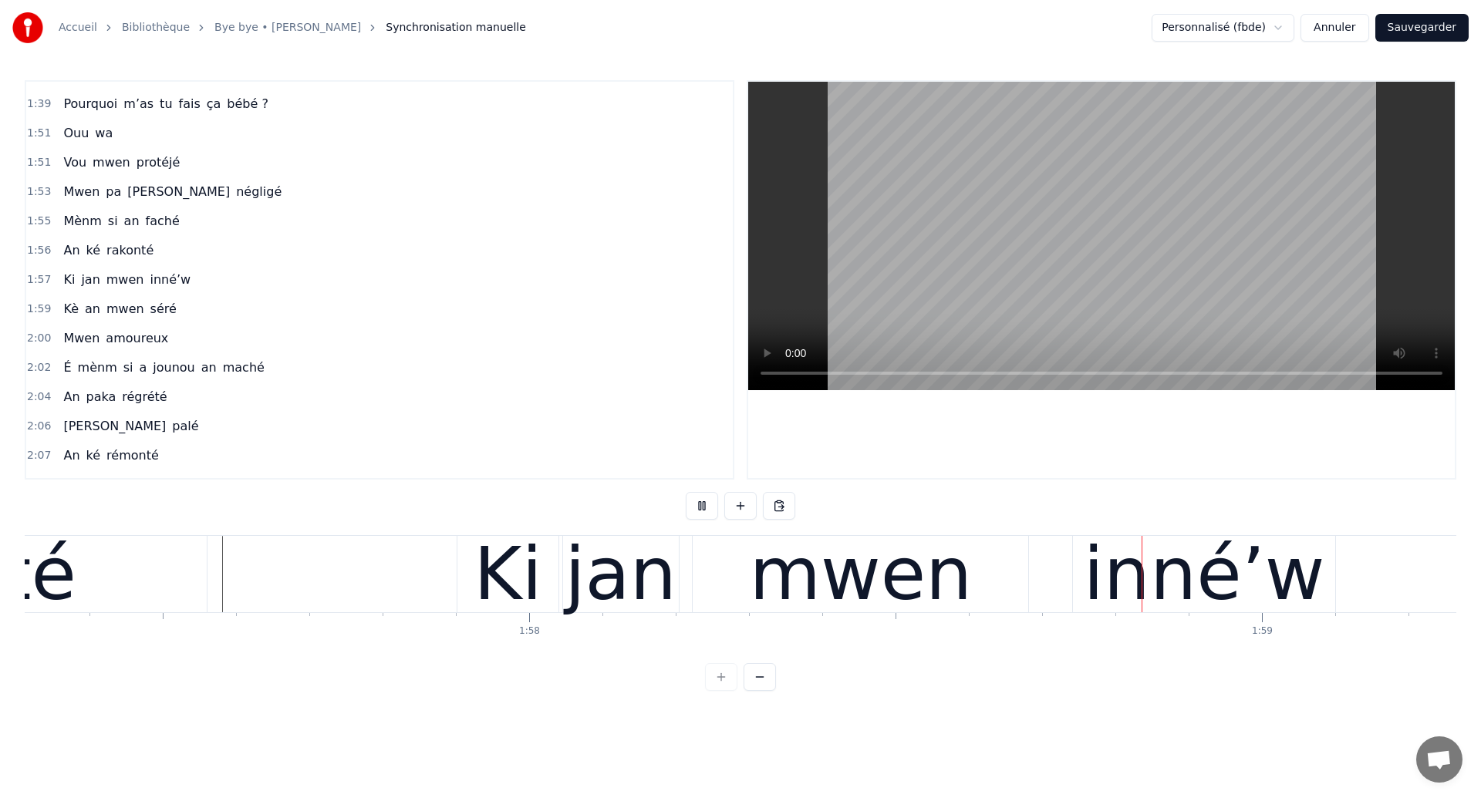
click at [901, 595] on div "mwen" at bounding box center [860, 574] width 223 height 110
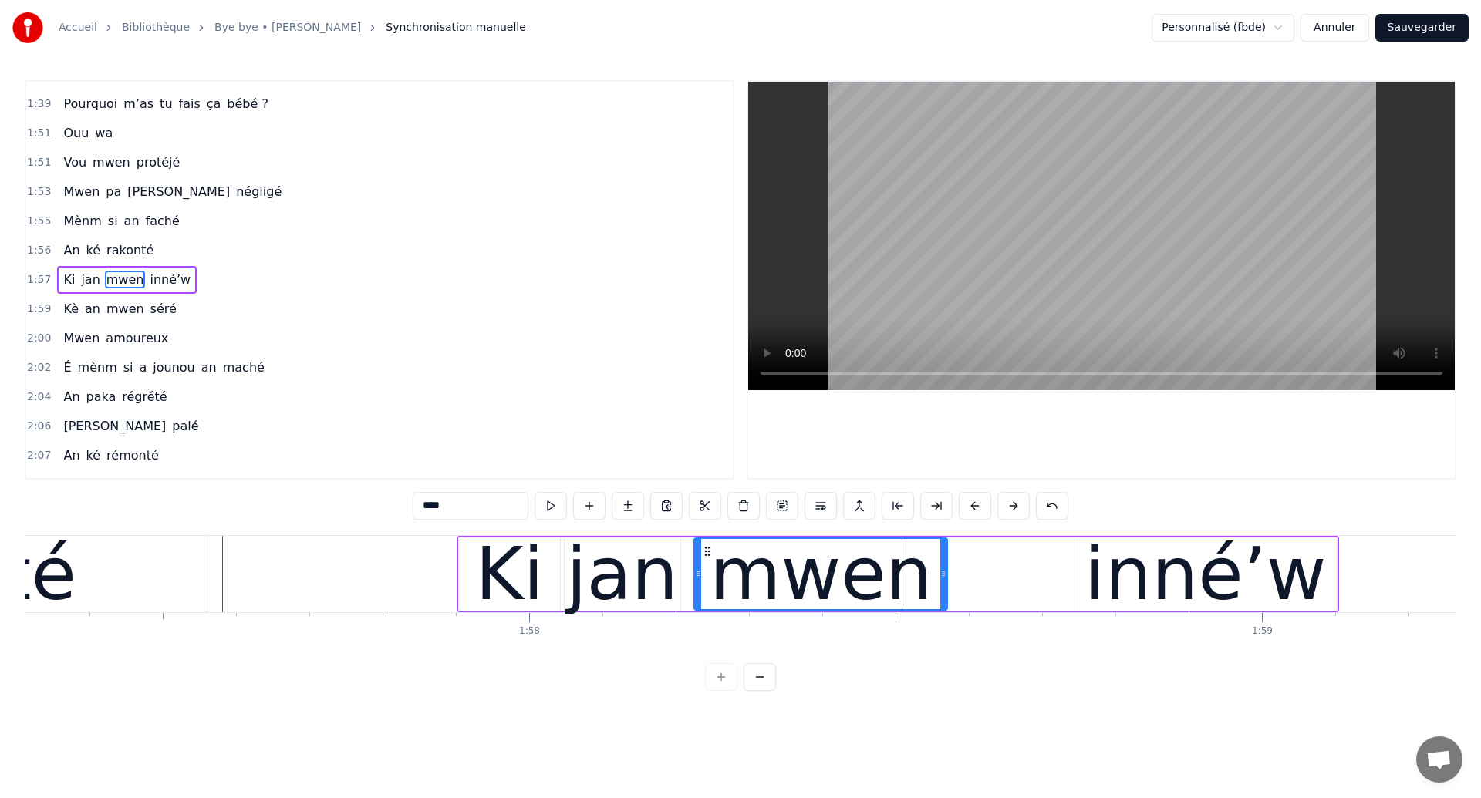
drag, startPoint x: 1026, startPoint y: 578, endPoint x: 943, endPoint y: 596, distance: 84.4
click at [943, 596] on div at bounding box center [943, 574] width 6 height 70
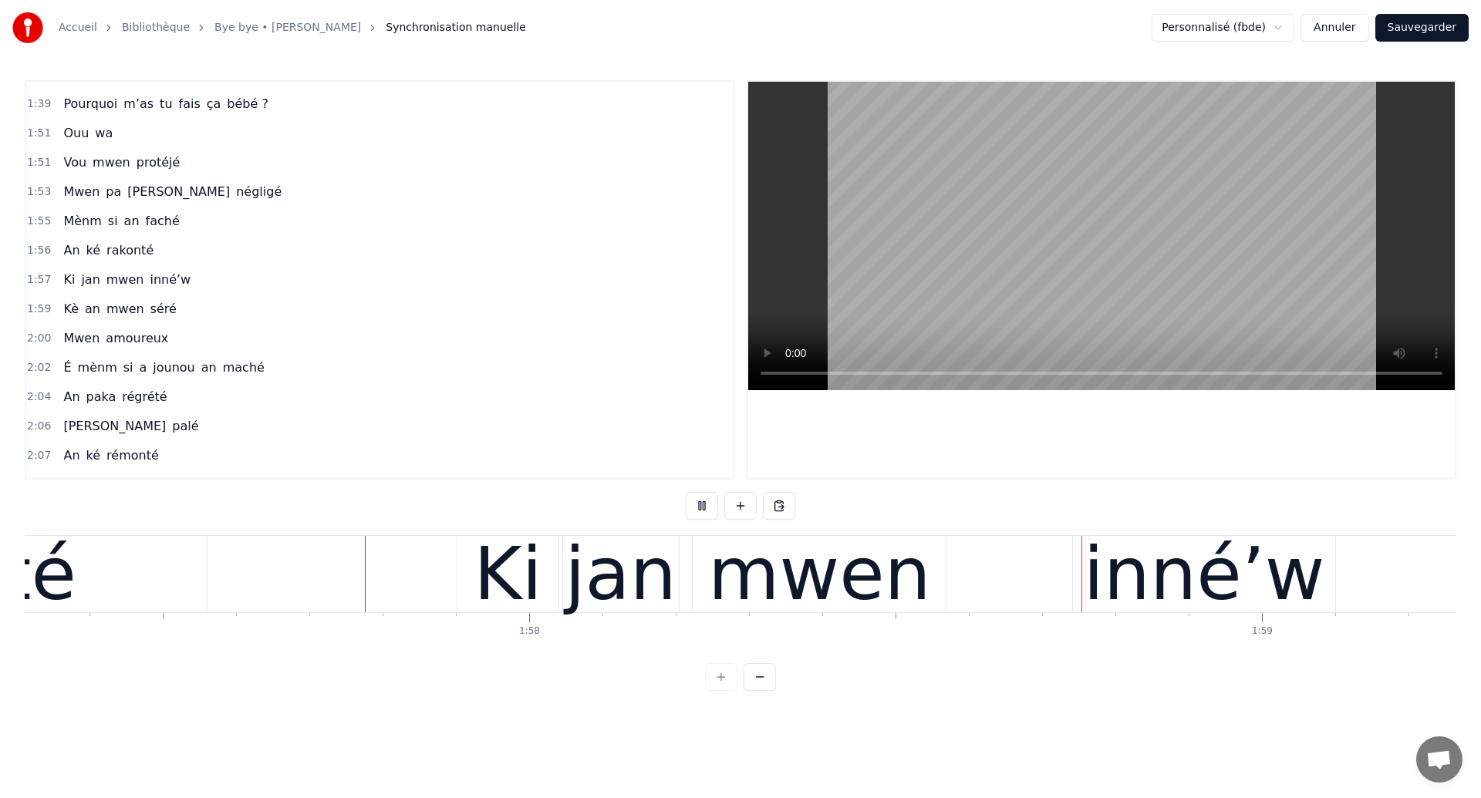
click at [879, 591] on div "mwen" at bounding box center [819, 574] width 223 height 110
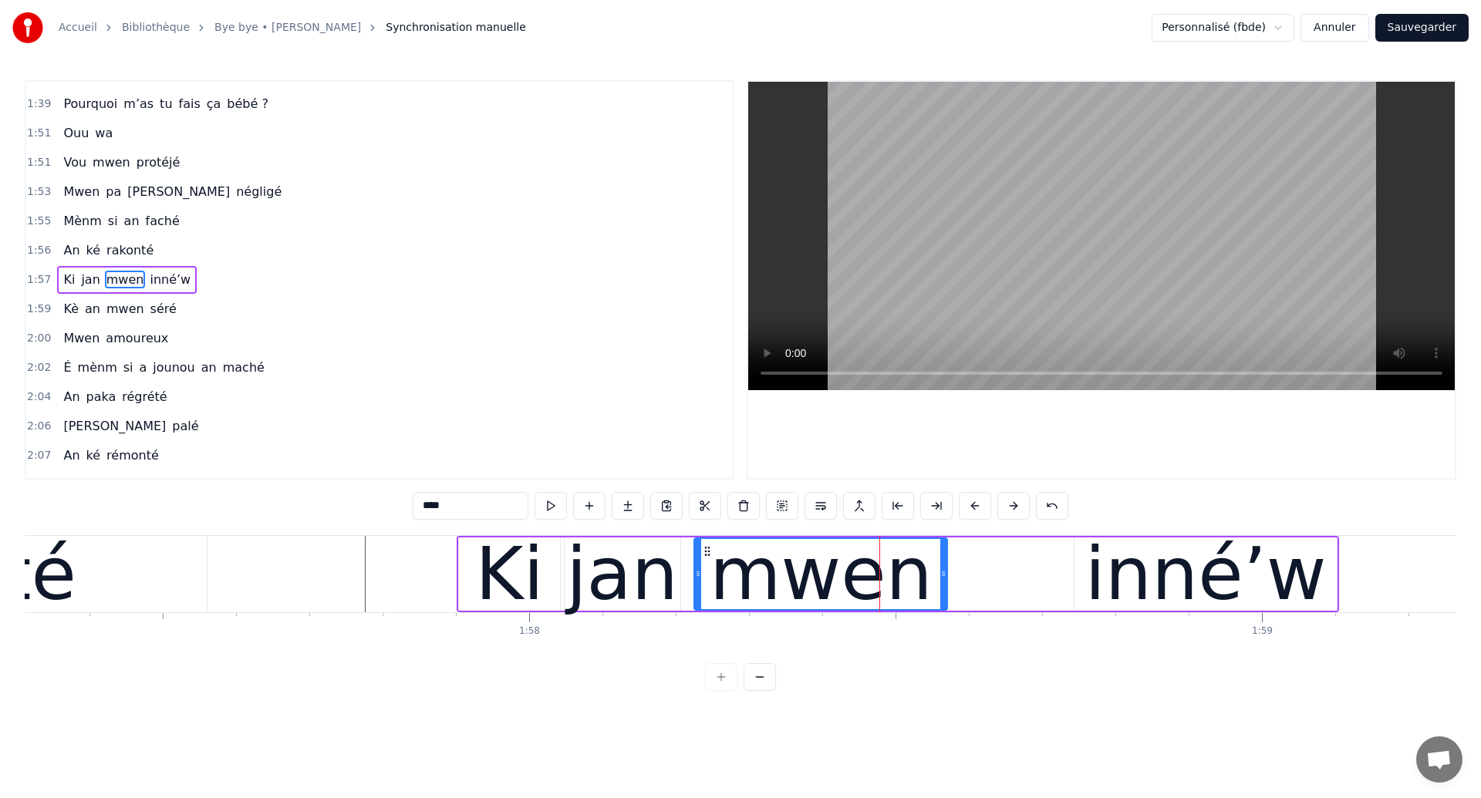
click at [1139, 589] on div "inné’w" at bounding box center [1204, 574] width 241 height 110
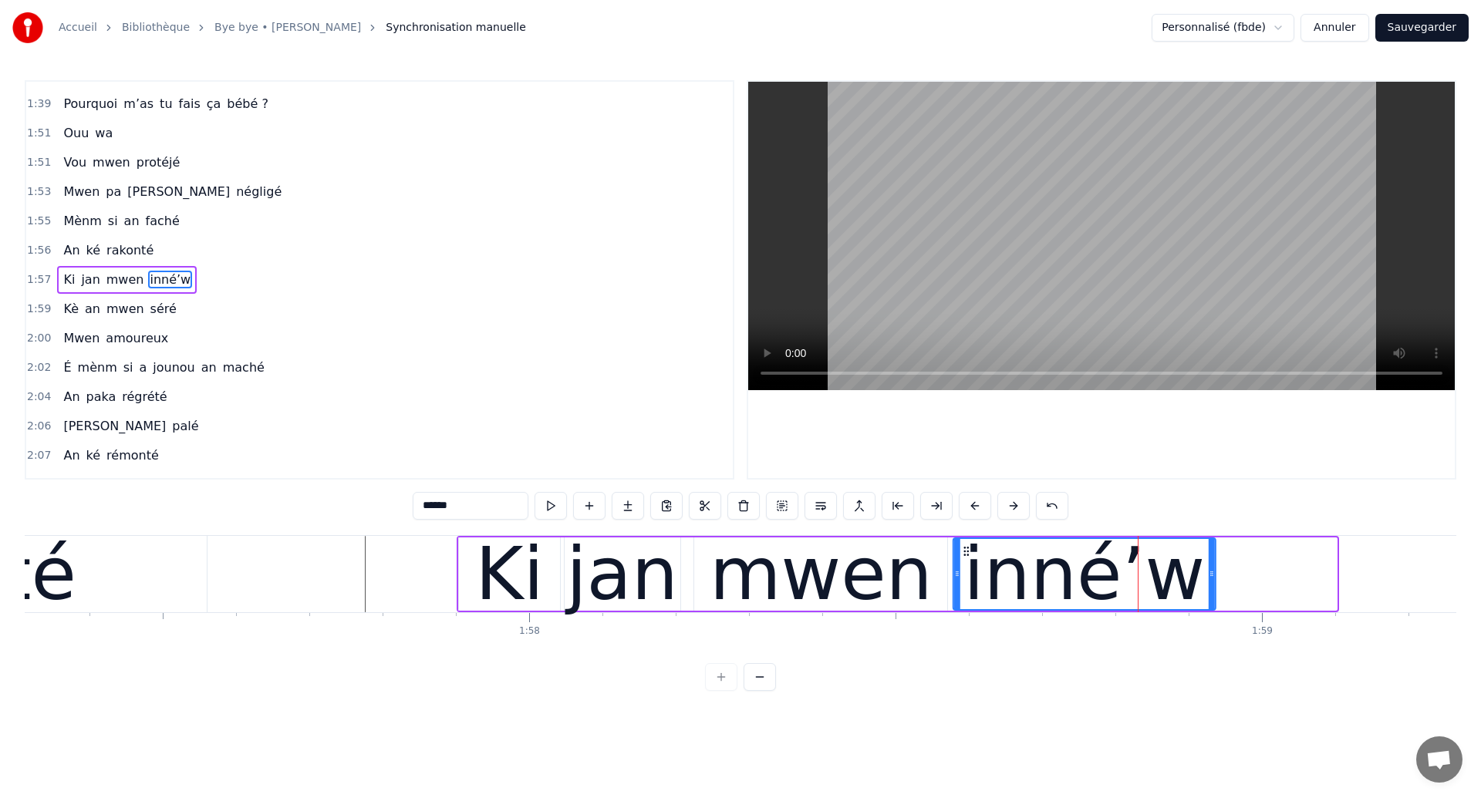
drag, startPoint x: 1087, startPoint y: 552, endPoint x: 965, endPoint y: 595, distance: 129.3
click at [965, 595] on div "inné’w" at bounding box center [1084, 574] width 261 height 70
type input "*******"
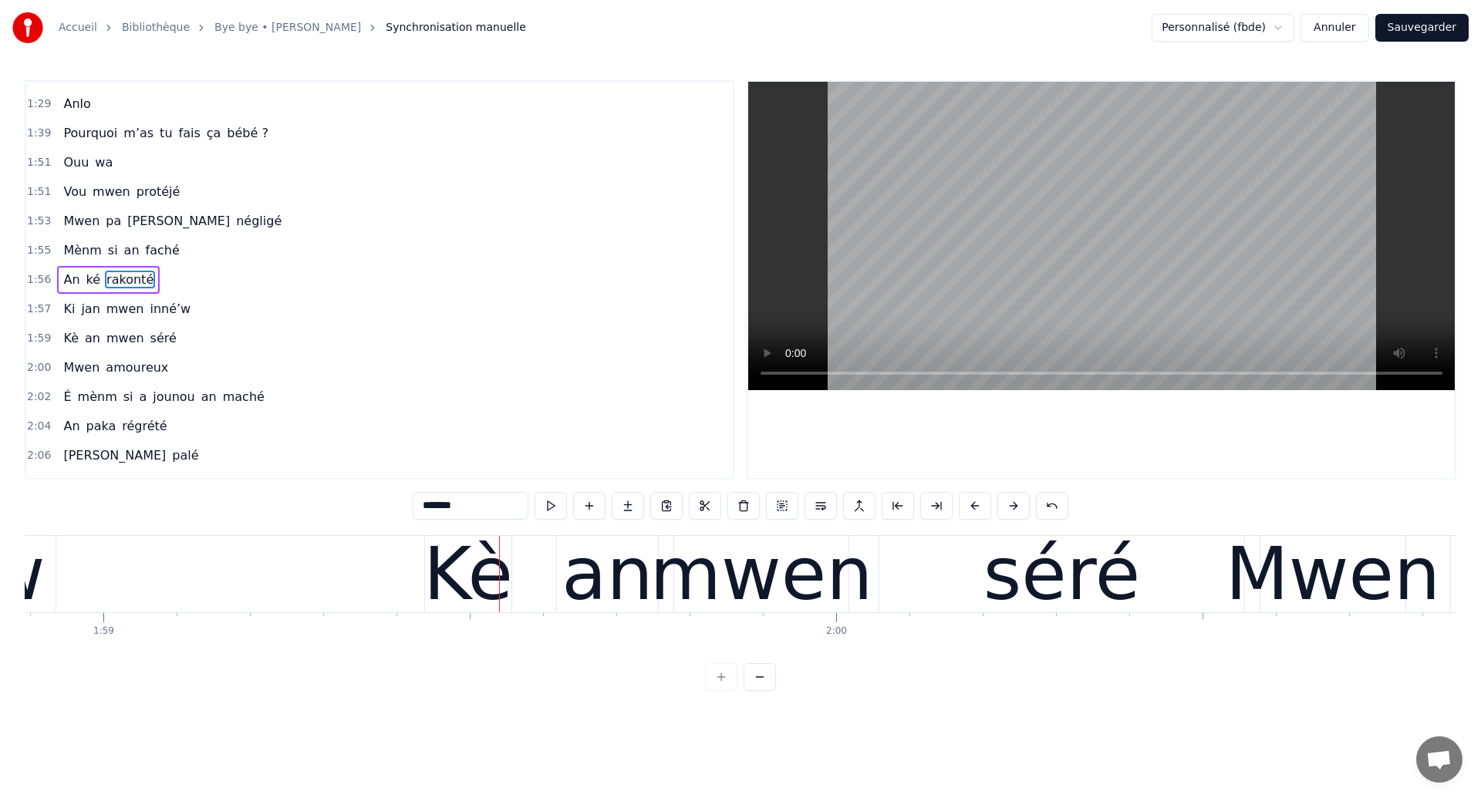
scroll to position [0, 87089]
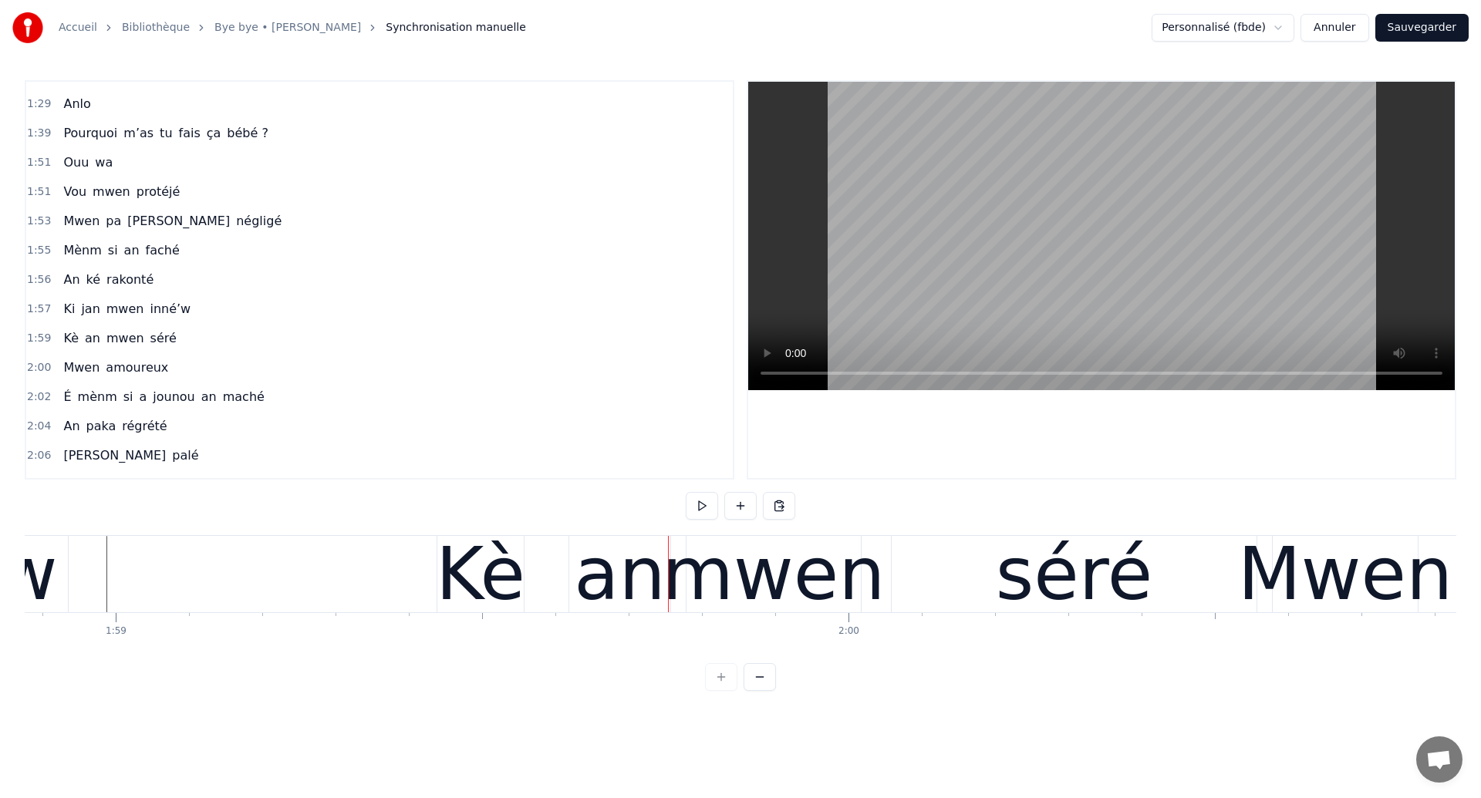
click at [543, 594] on div "Kè an mwen séré" at bounding box center [848, 574] width 824 height 76
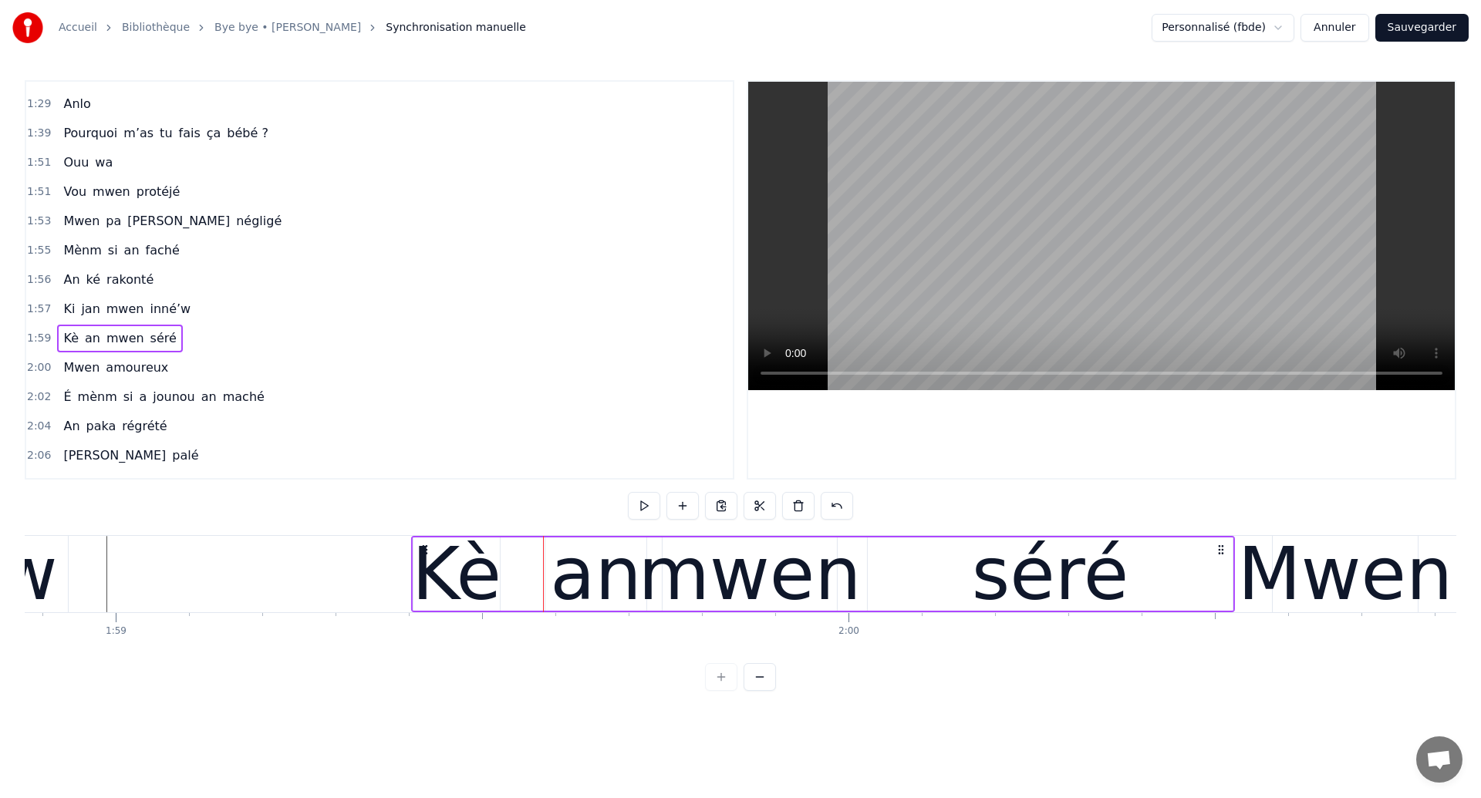
drag, startPoint x: 451, startPoint y: 547, endPoint x: 426, endPoint y: 561, distance: 29.4
click at [426, 561] on div "Kè an mwen séré" at bounding box center [823, 574] width 824 height 76
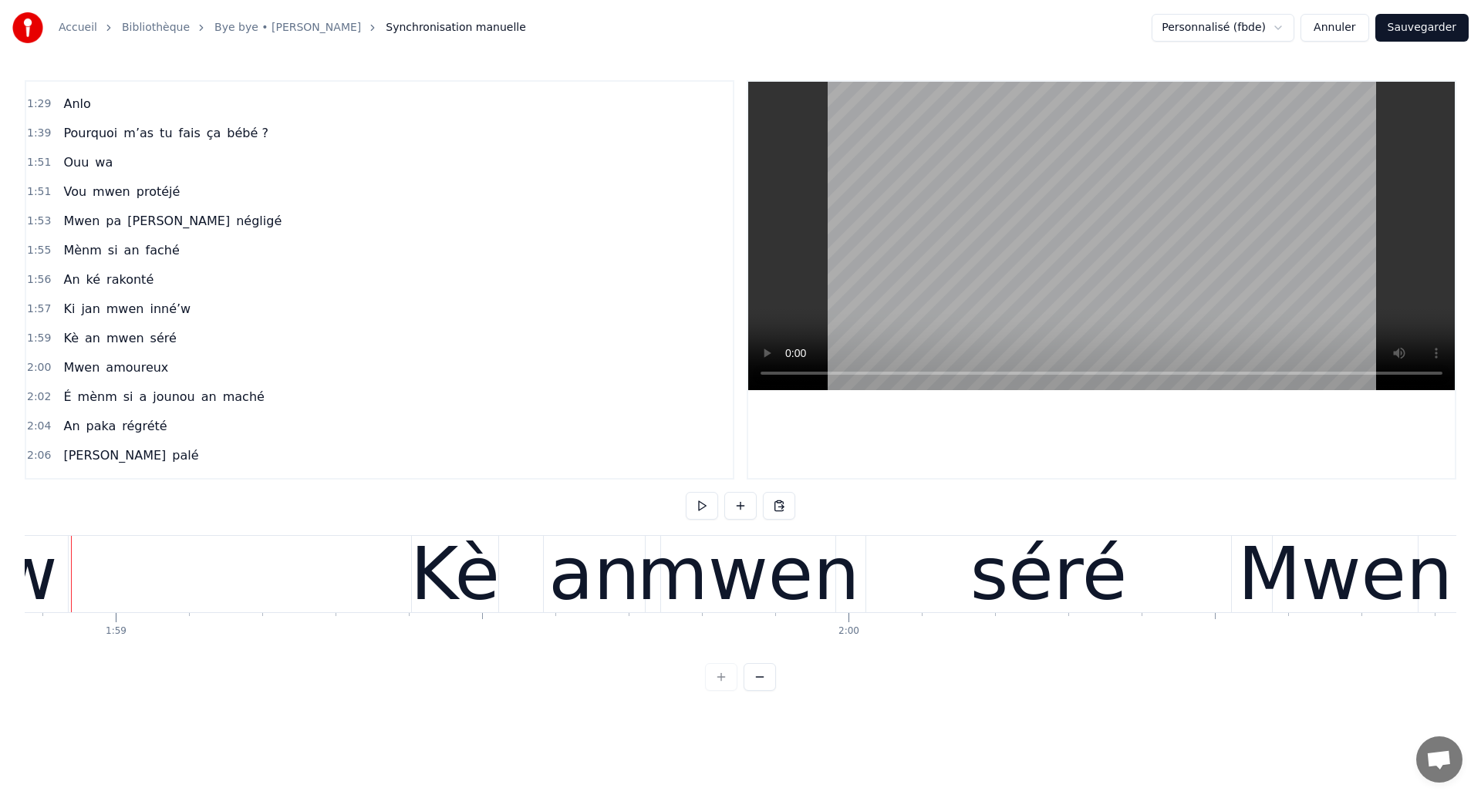
scroll to position [0, 87058]
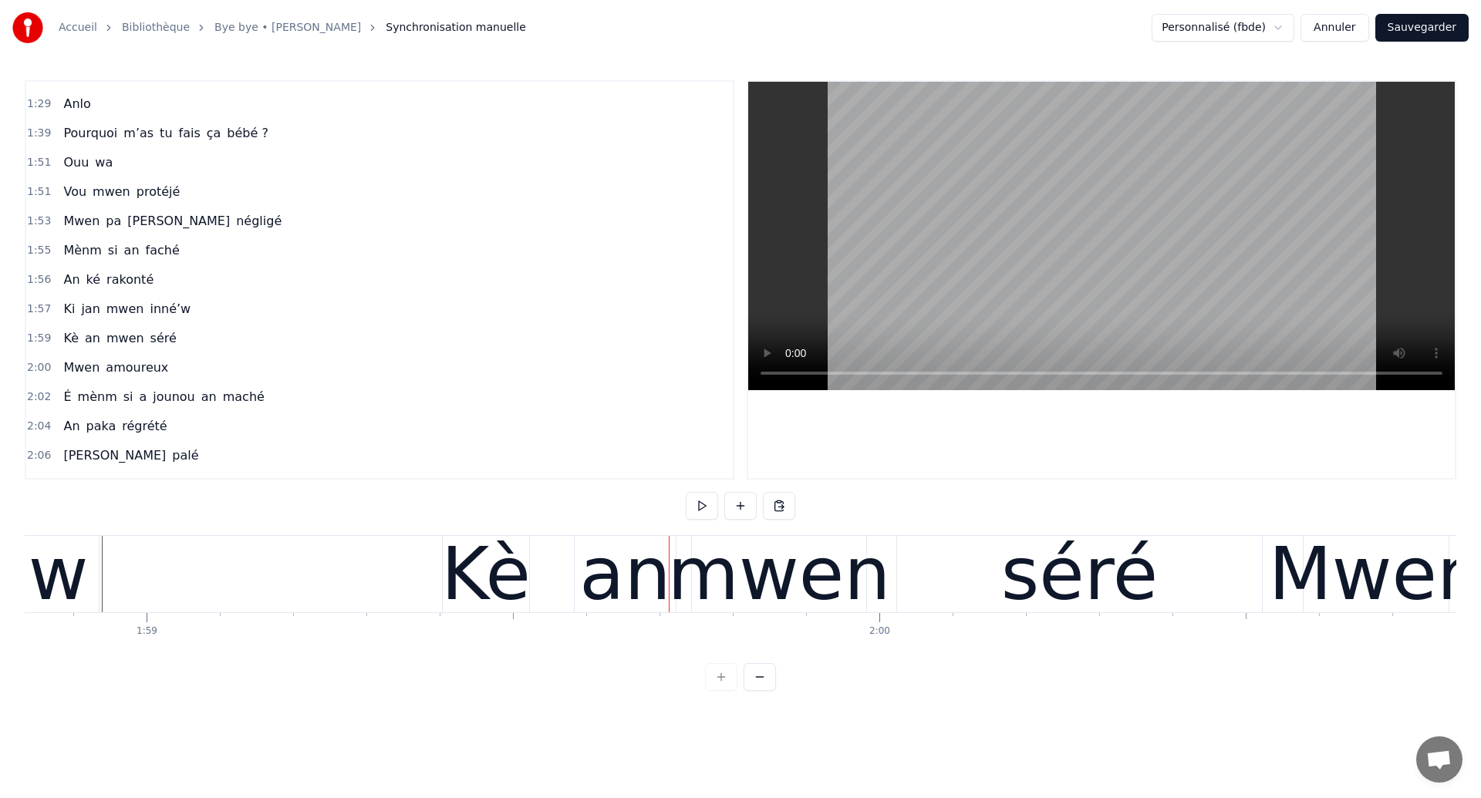
click at [882, 576] on div "Kè an mwen séré" at bounding box center [854, 574] width 824 height 76
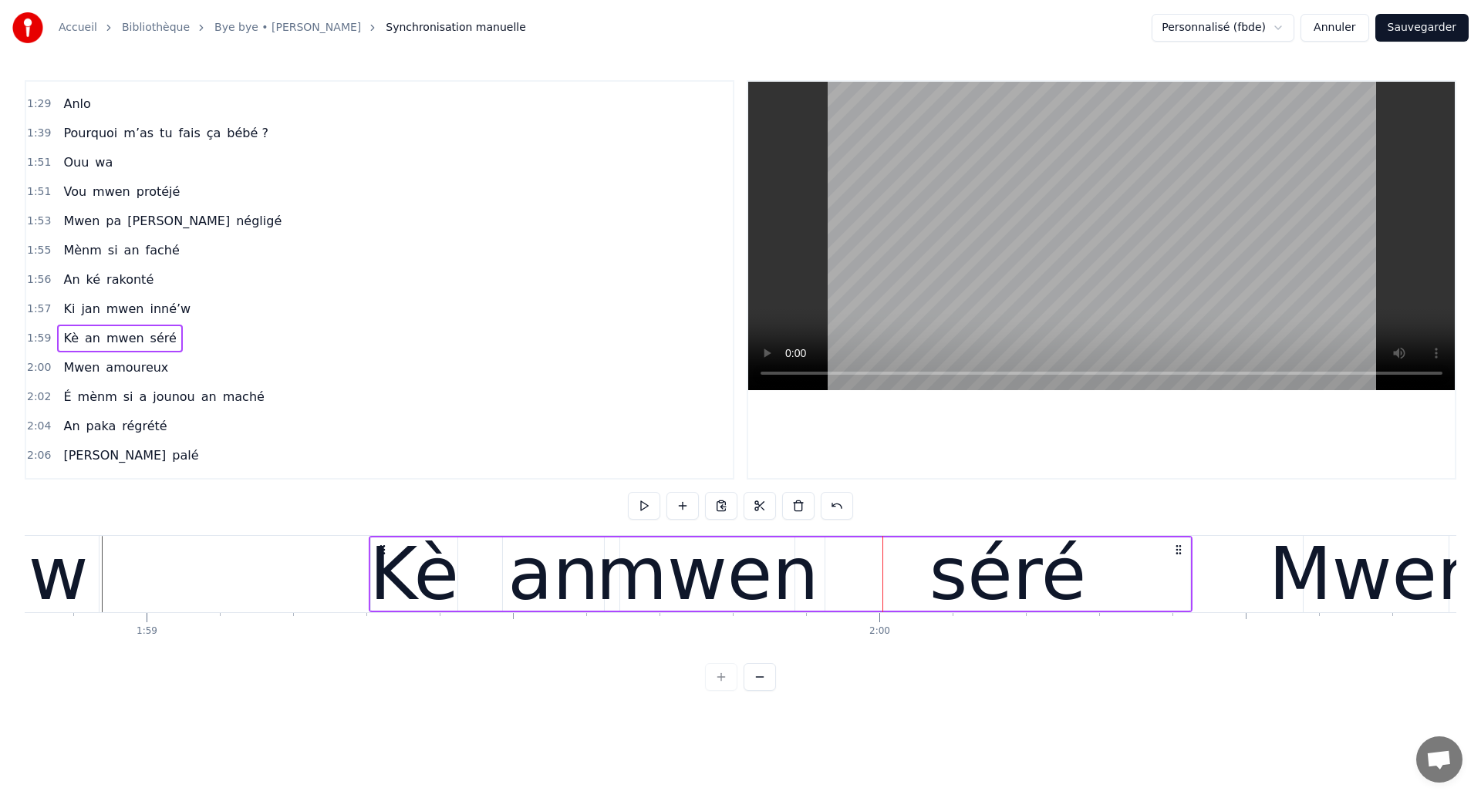
drag, startPoint x: 457, startPoint y: 546, endPoint x: 383, endPoint y: 587, distance: 83.9
click at [383, 587] on div "Kè an mwen séré" at bounding box center [781, 574] width 824 height 76
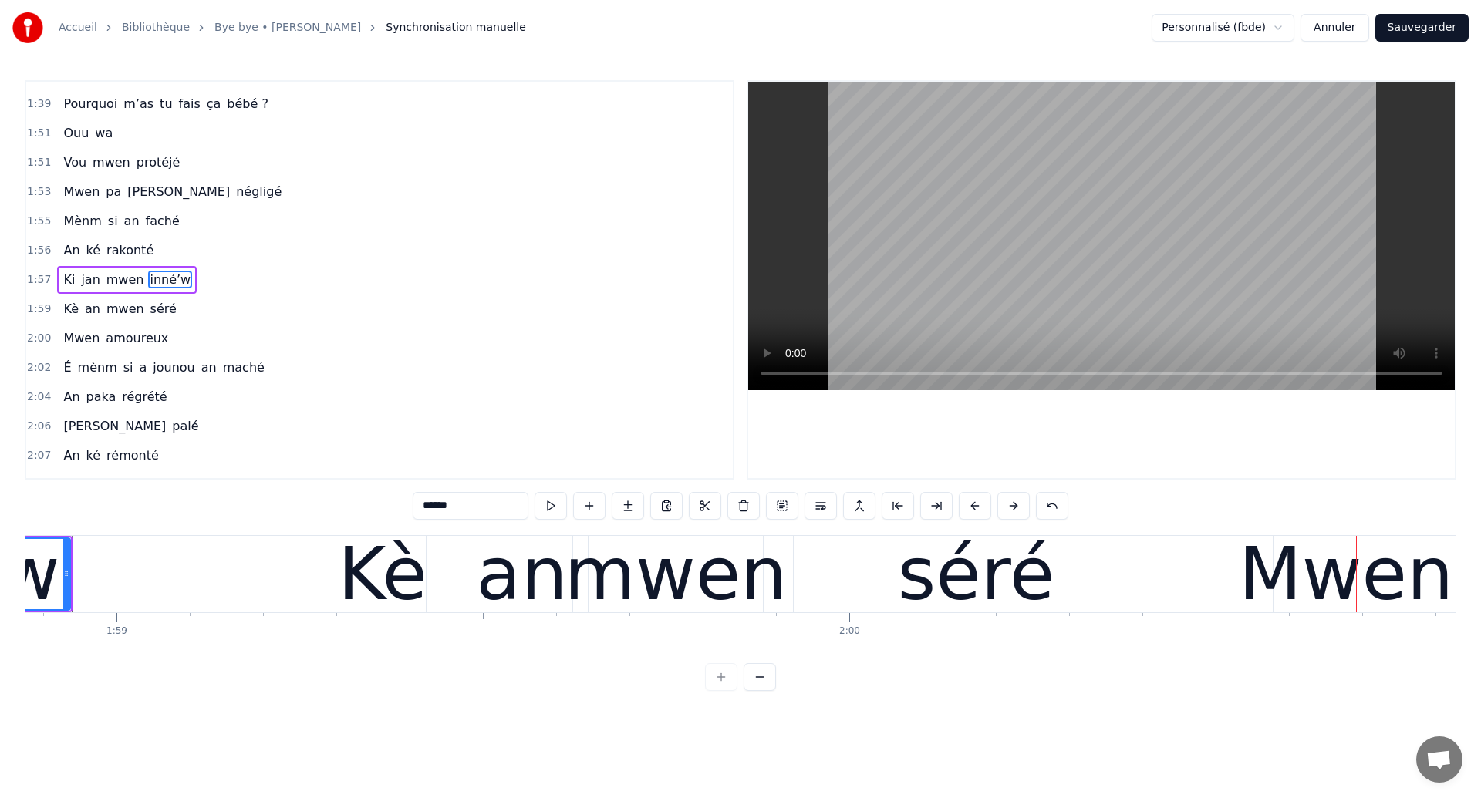
scroll to position [0, 87043]
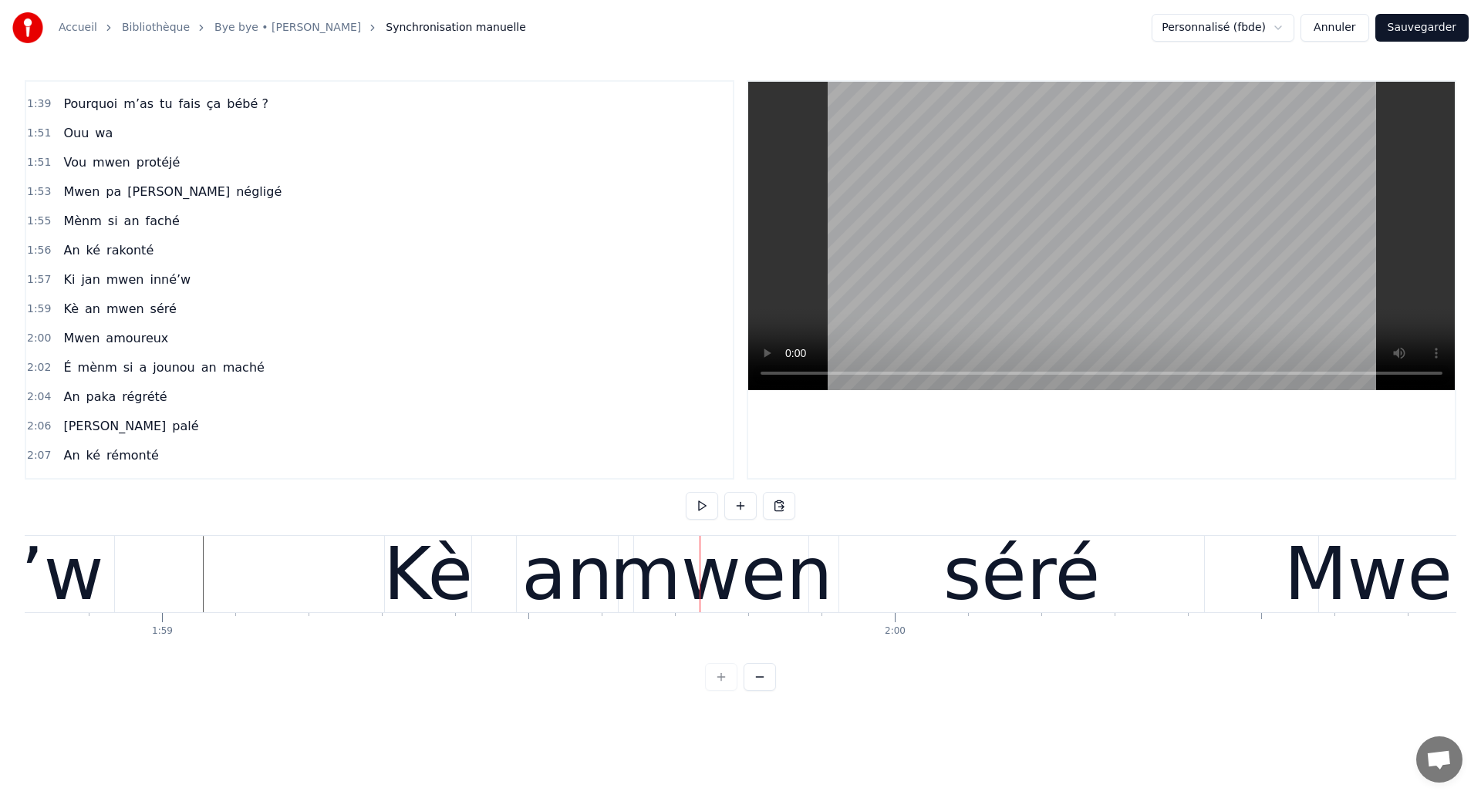
click at [554, 586] on div "an" at bounding box center [566, 574] width 91 height 110
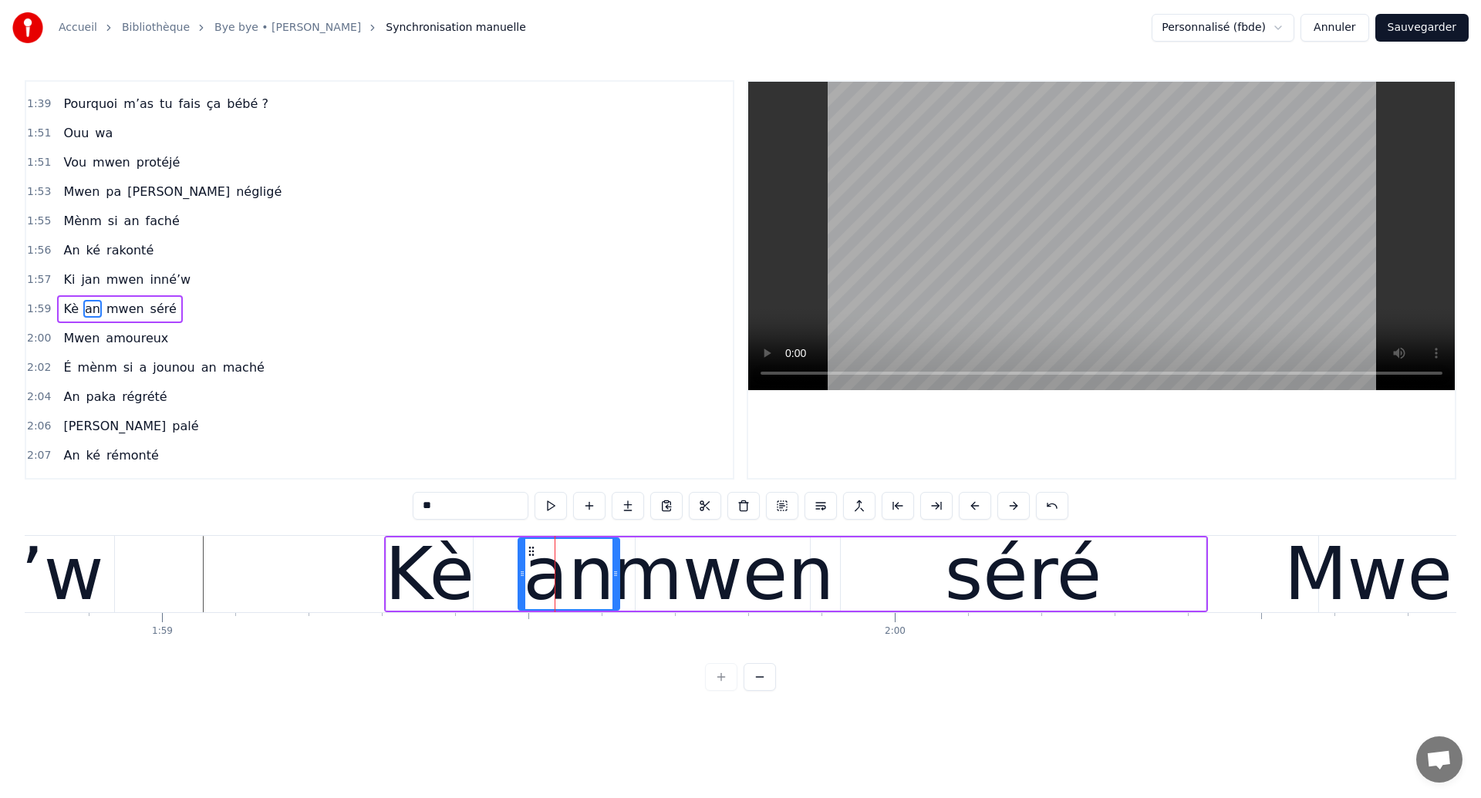
scroll to position [813, 0]
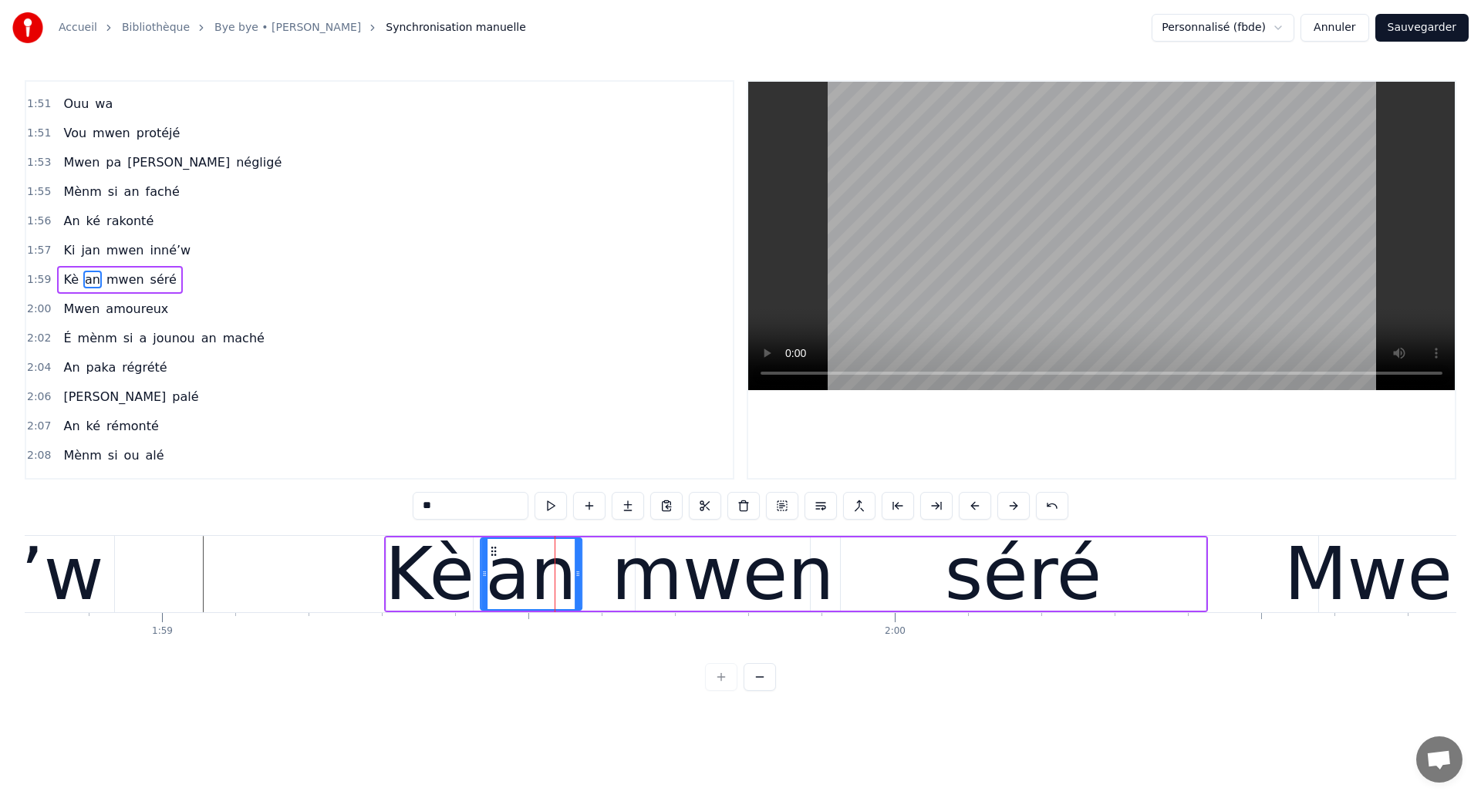
drag, startPoint x: 532, startPoint y: 549, endPoint x: 494, endPoint y: 567, distance: 41.7
click at [494, 567] on div "an" at bounding box center [530, 574] width 99 height 70
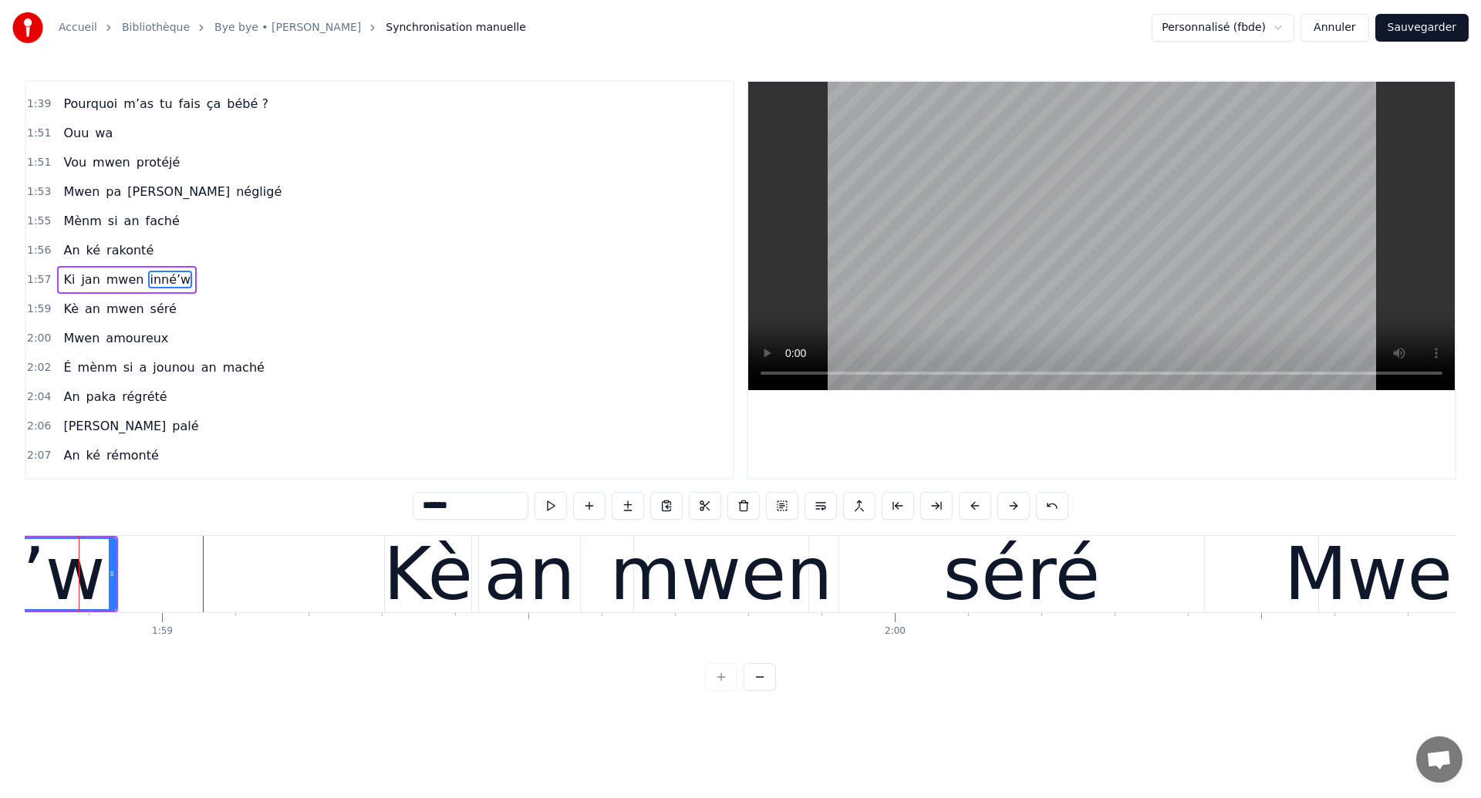
scroll to position [0, 87020]
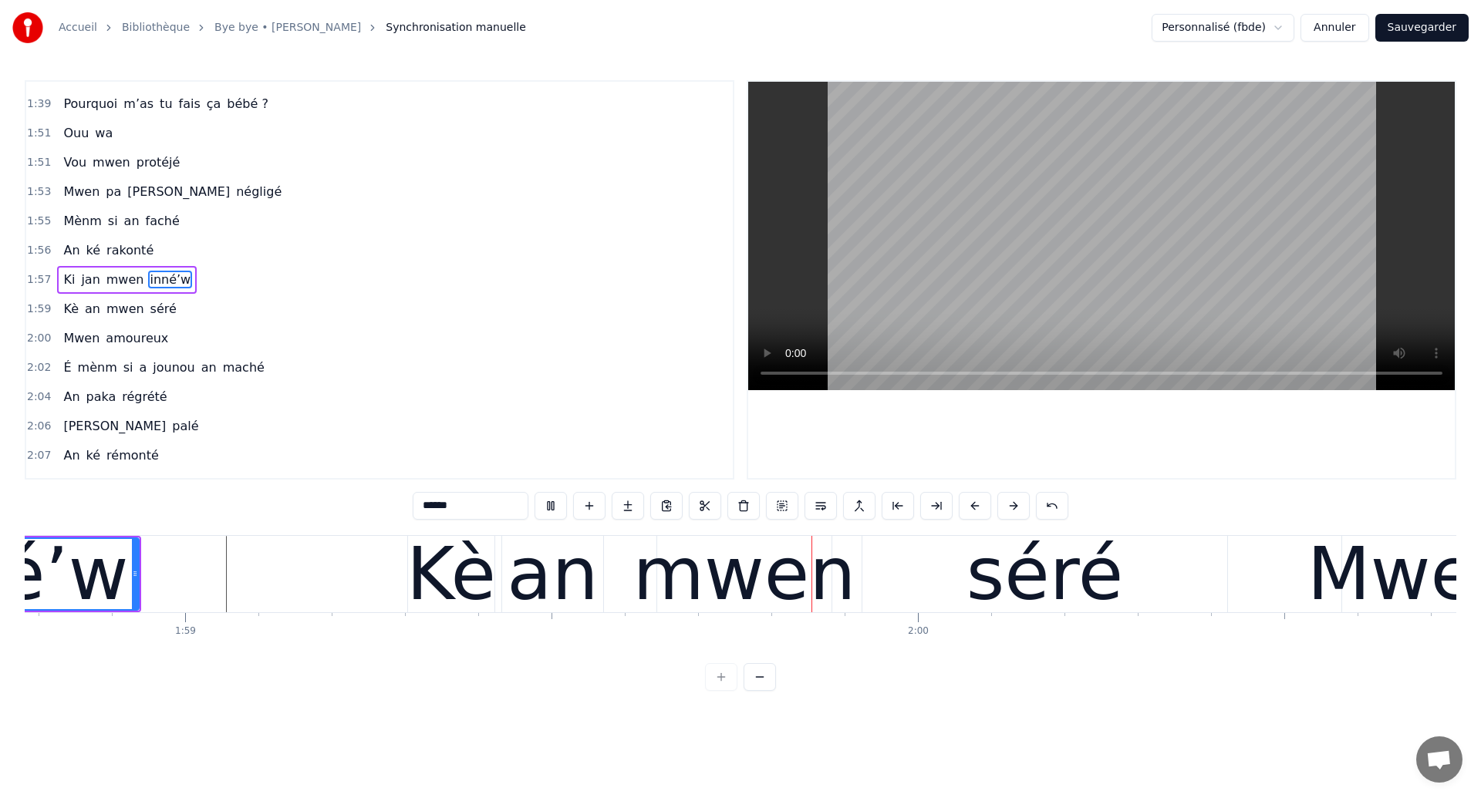
click at [547, 595] on div "an" at bounding box center [552, 574] width 91 height 110
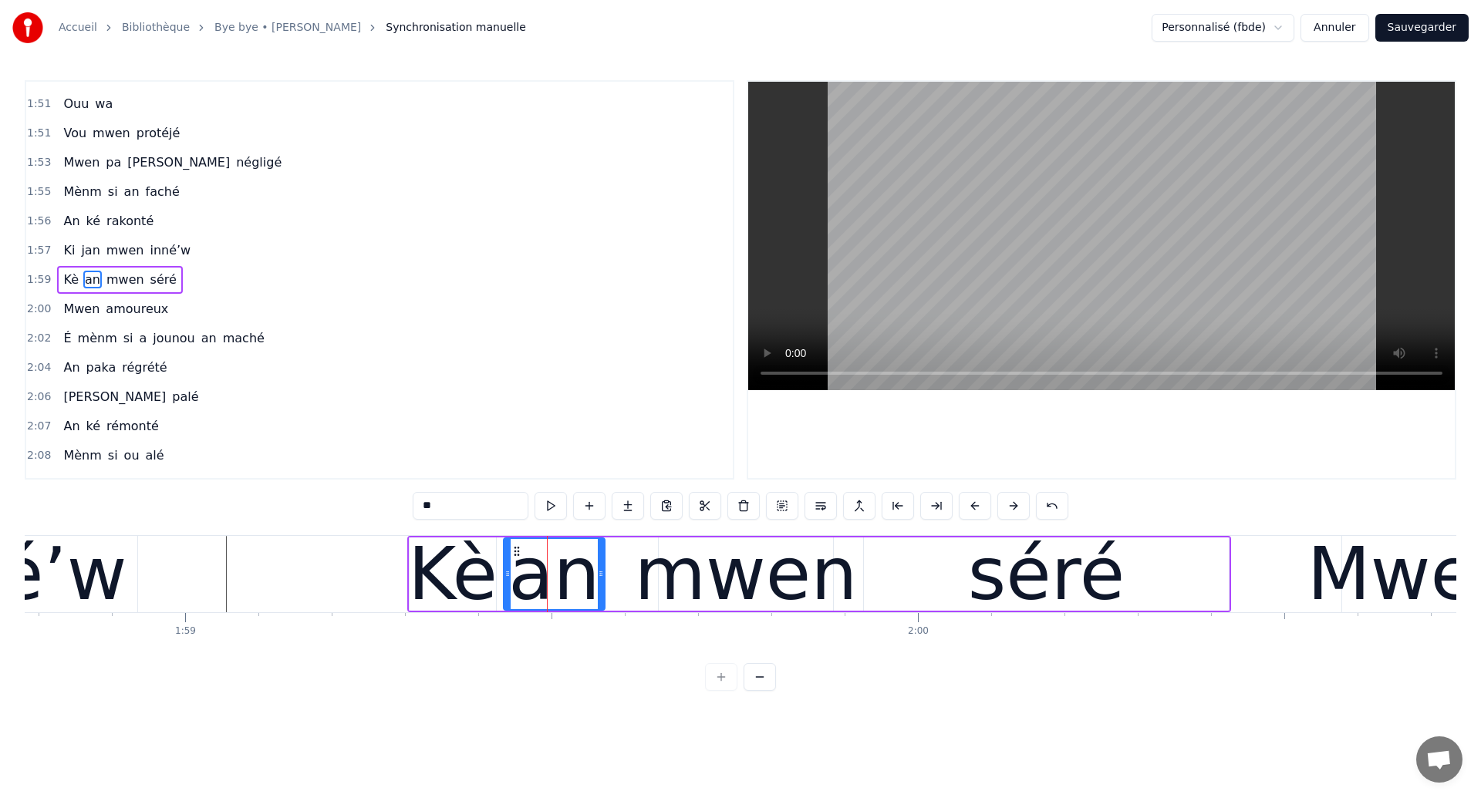
click at [760, 571] on div "mwen" at bounding box center [746, 574] width 223 height 110
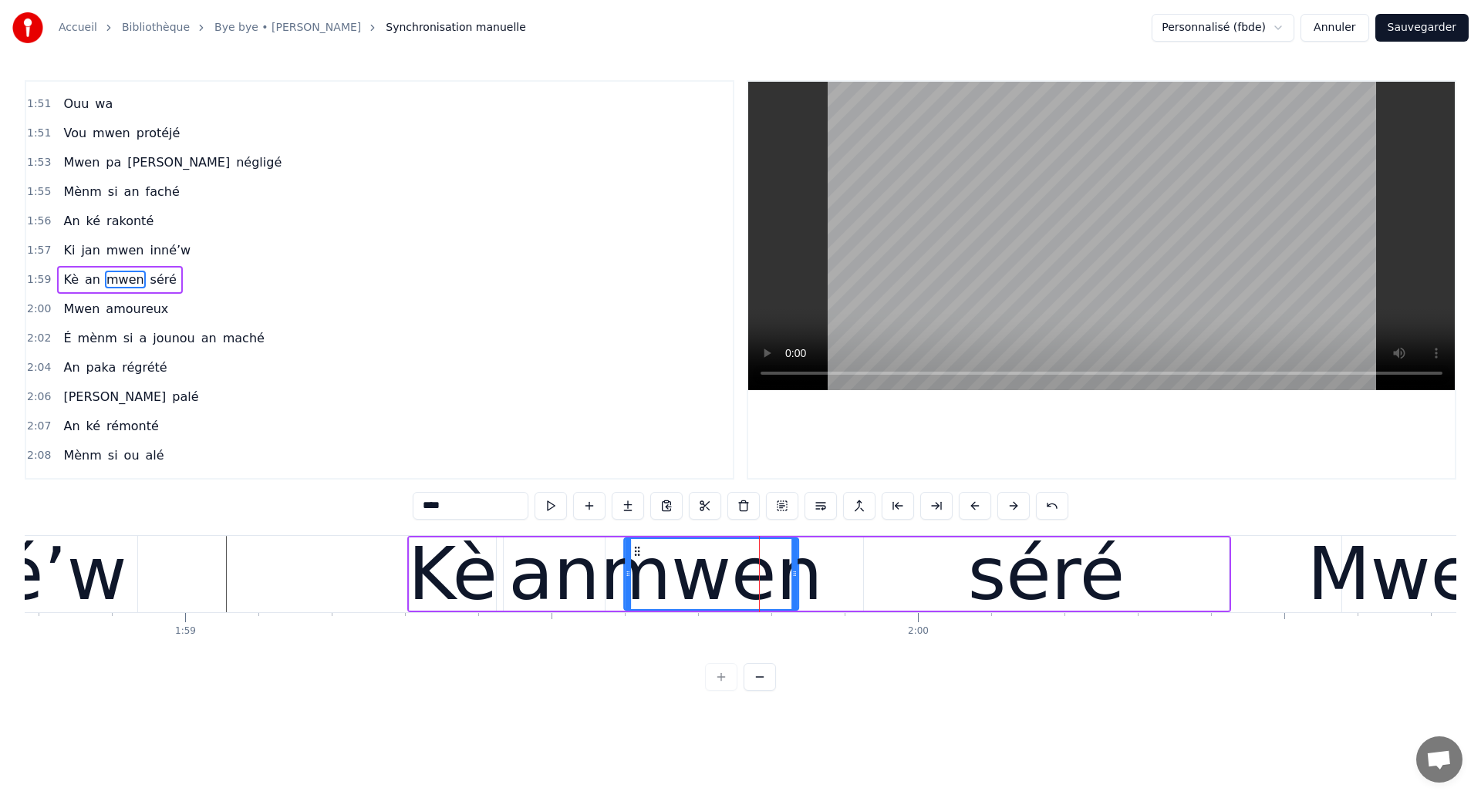
drag, startPoint x: 671, startPoint y: 552, endPoint x: 636, endPoint y: 568, distance: 38.0
click at [636, 568] on div "mwen" at bounding box center [711, 574] width 173 height 70
click at [100, 583] on div "inné’w" at bounding box center [5, 574] width 241 height 110
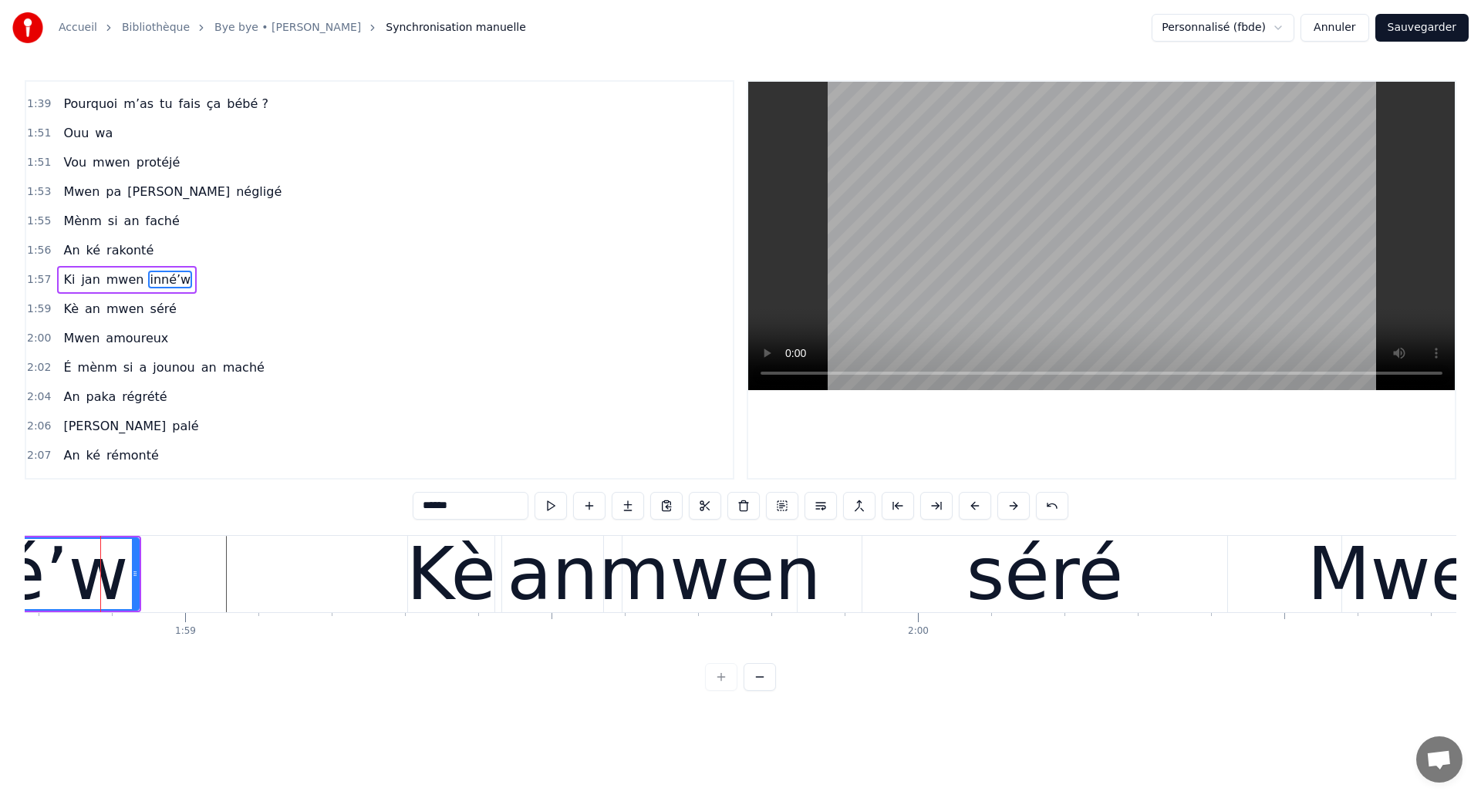
scroll to position [0, 87018]
click at [739, 584] on div "mwen" at bounding box center [711, 574] width 223 height 110
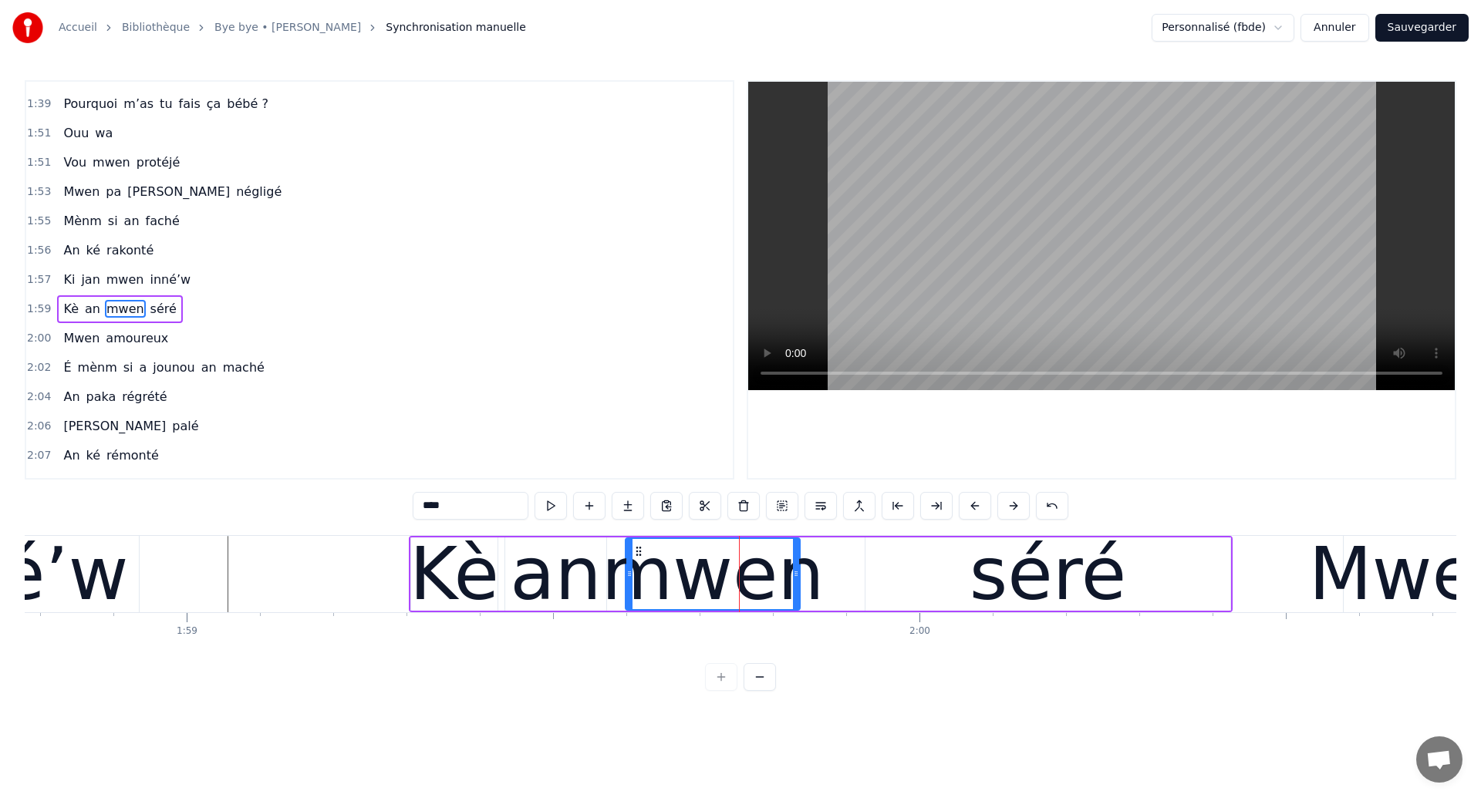
scroll to position [813, 0]
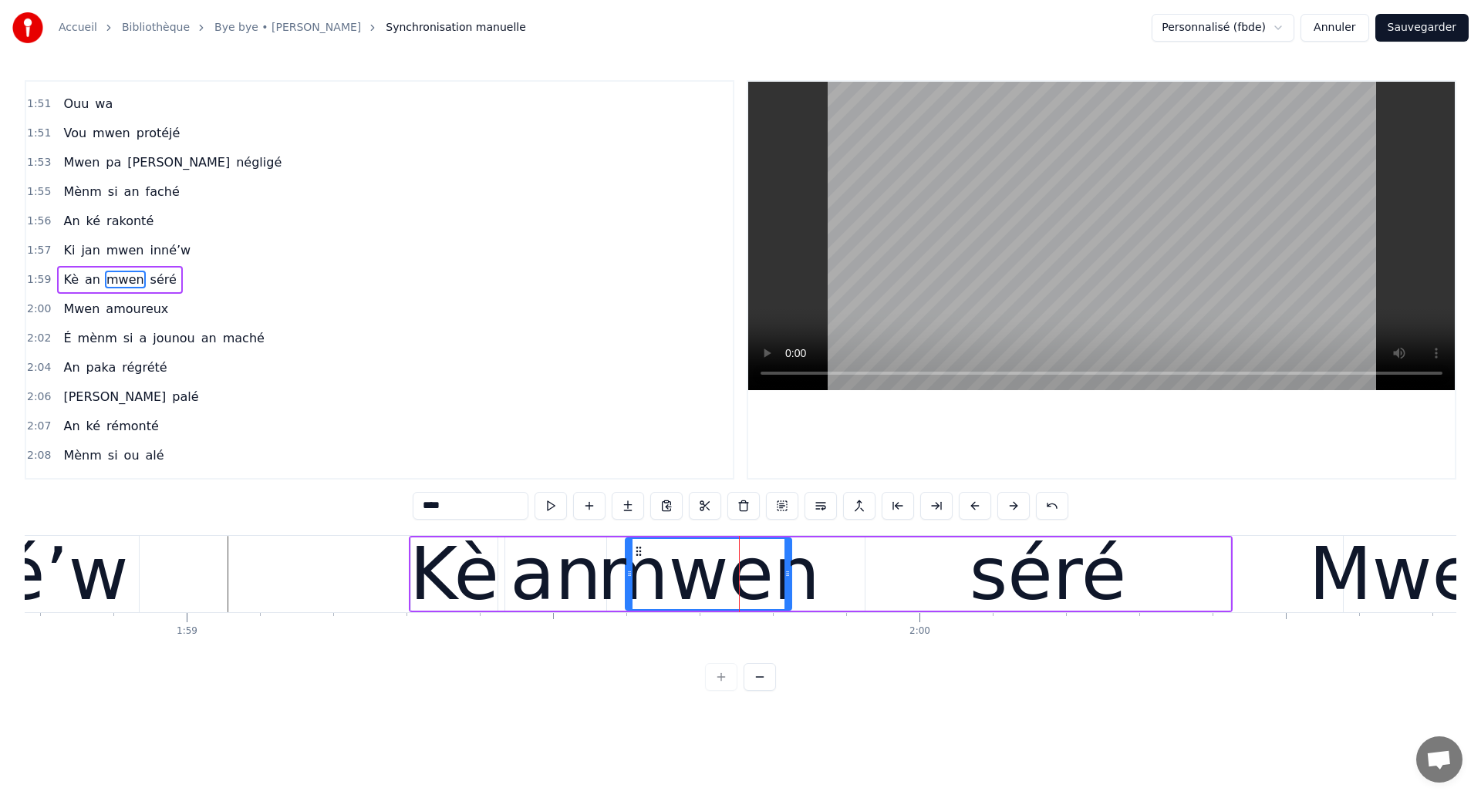
drag, startPoint x: 794, startPoint y: 588, endPoint x: 786, endPoint y: 628, distance: 41.0
click at [786, 609] on div "mwen" at bounding box center [708, 574] width 164 height 70
click at [969, 578] on div "séré" at bounding box center [1047, 574] width 365 height 73
type input "****"
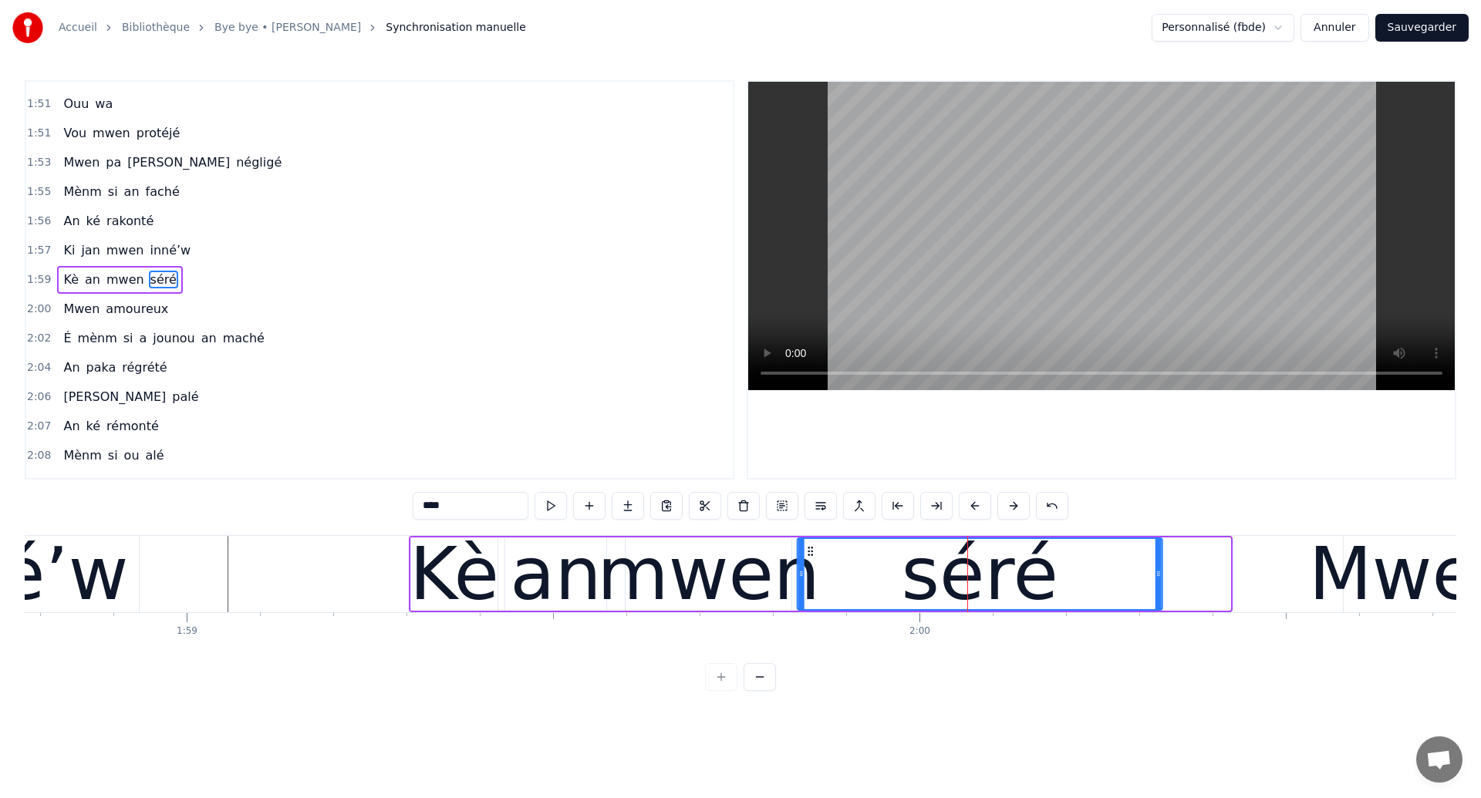
drag, startPoint x: 879, startPoint y: 552, endPoint x: 810, endPoint y: 571, distance: 71.3
click at [810, 571] on div "séré" at bounding box center [979, 574] width 363 height 70
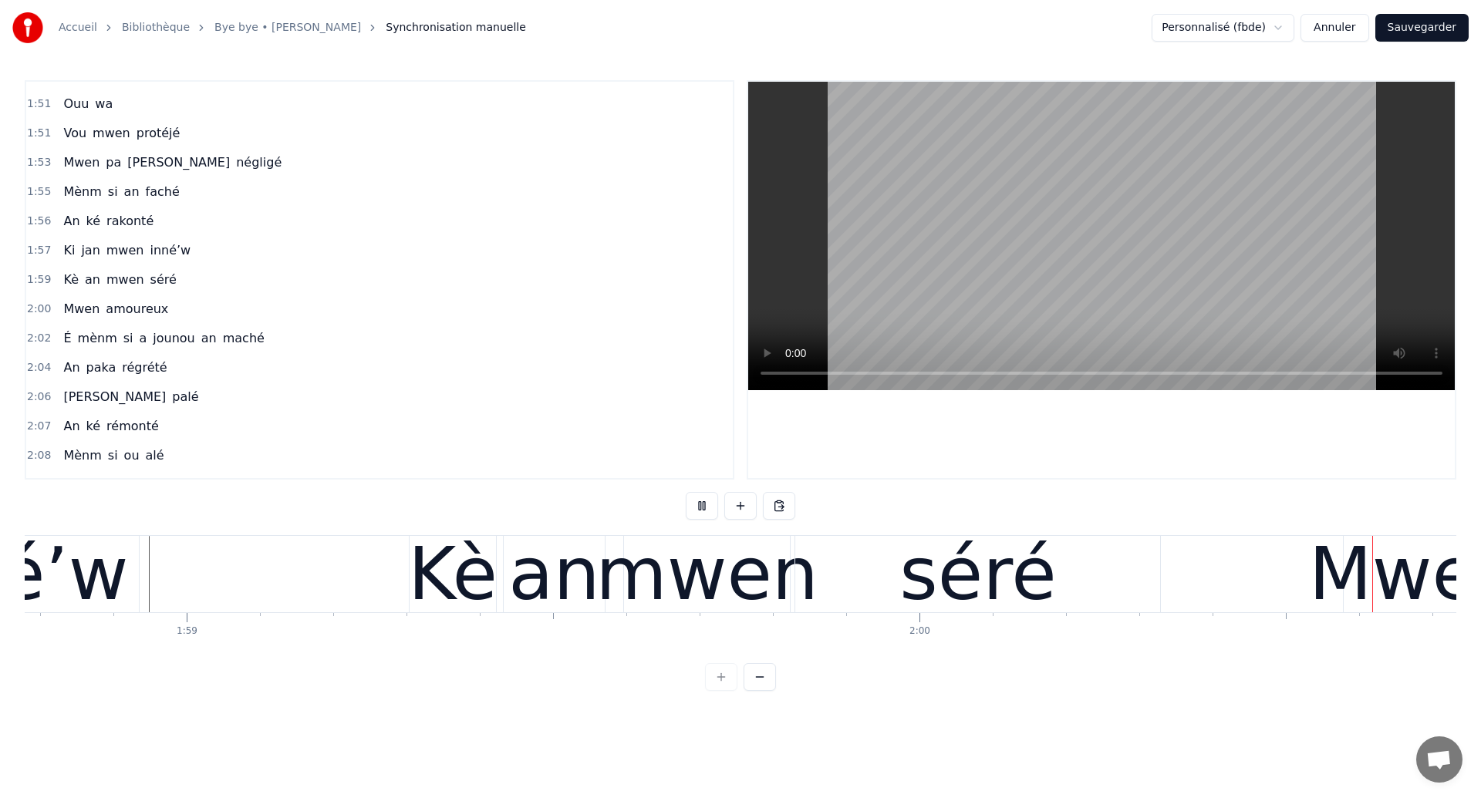
click at [982, 584] on div "séré" at bounding box center [977, 574] width 157 height 110
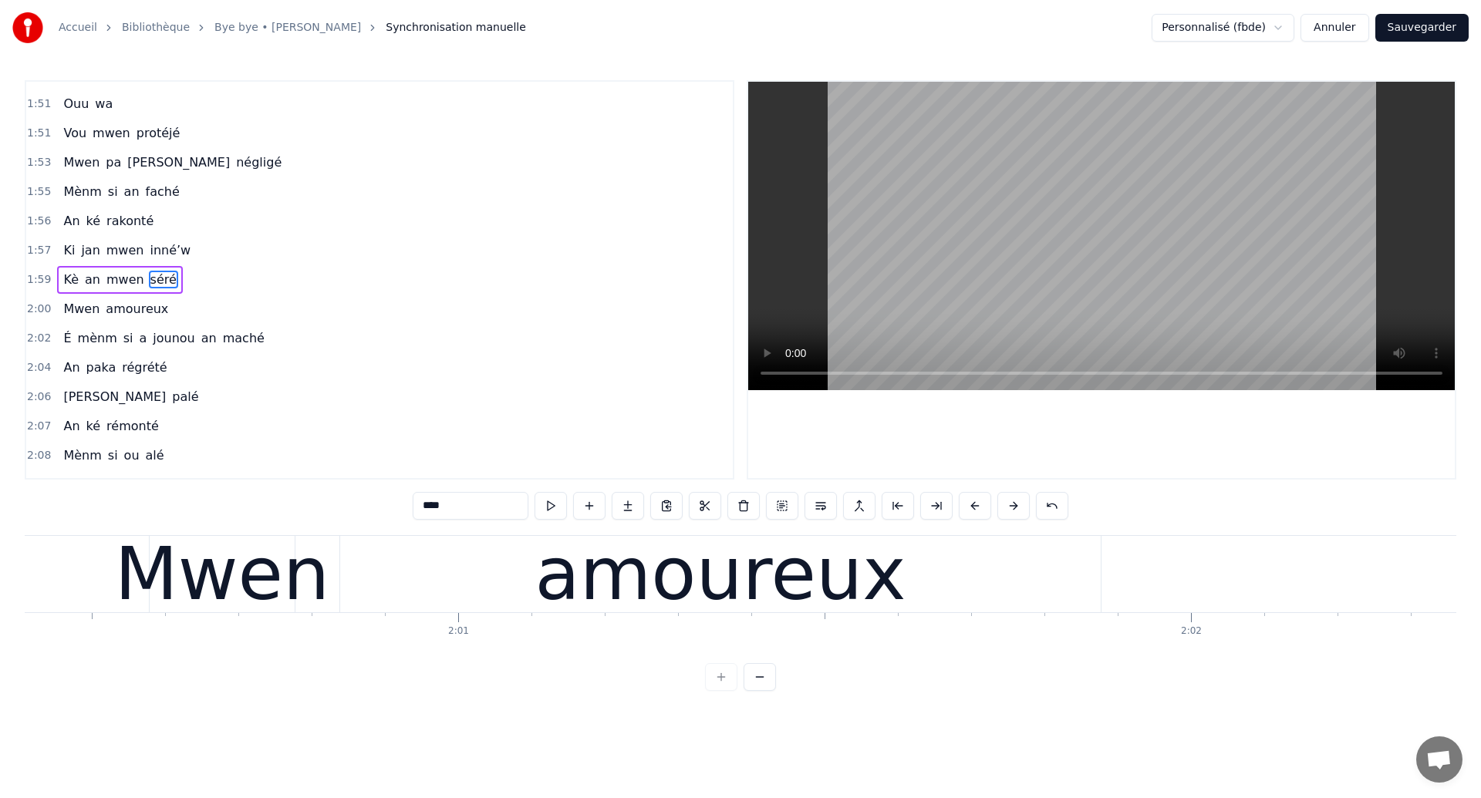
scroll to position [0, 88176]
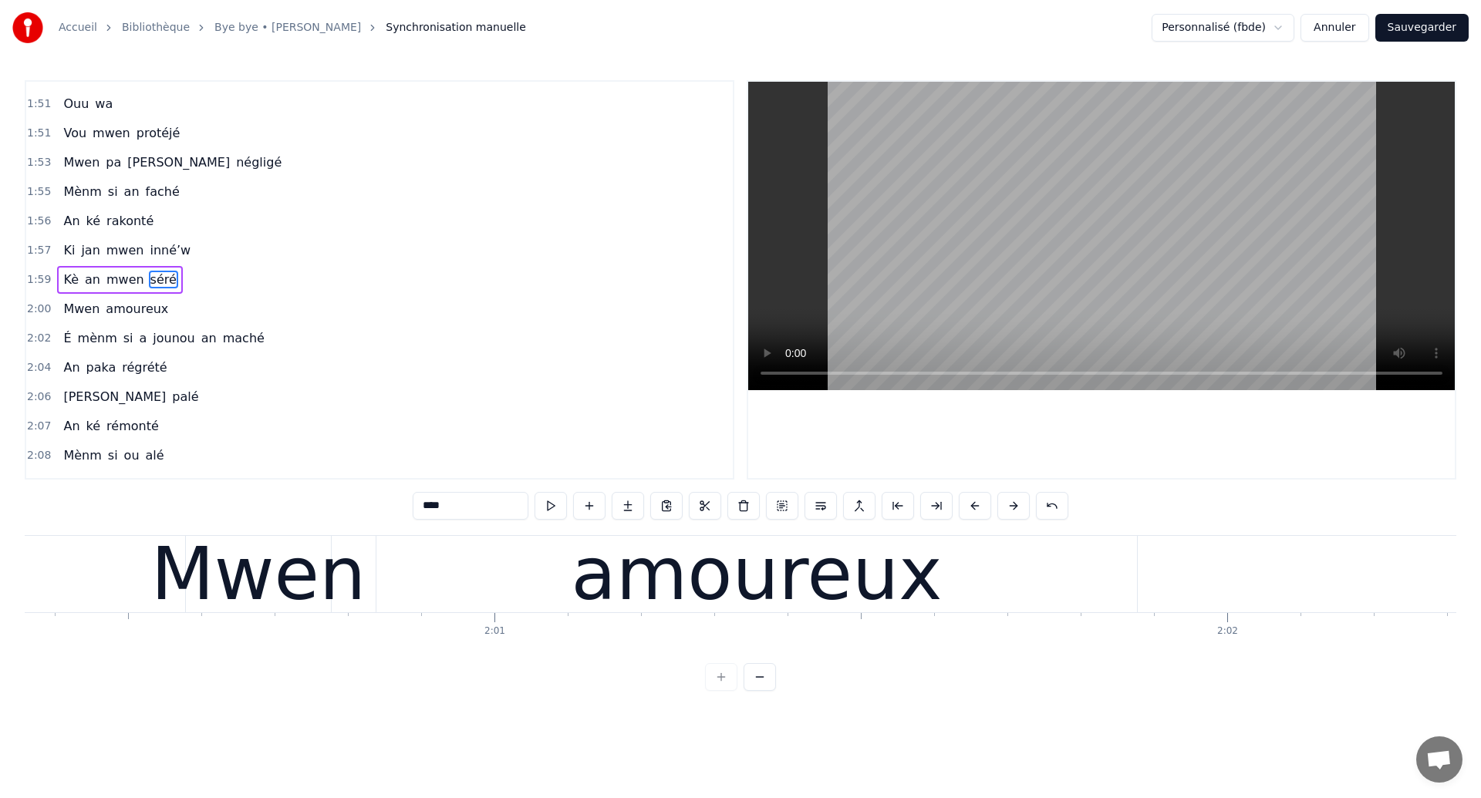
click at [252, 587] on div "Mwen" at bounding box center [258, 574] width 214 height 110
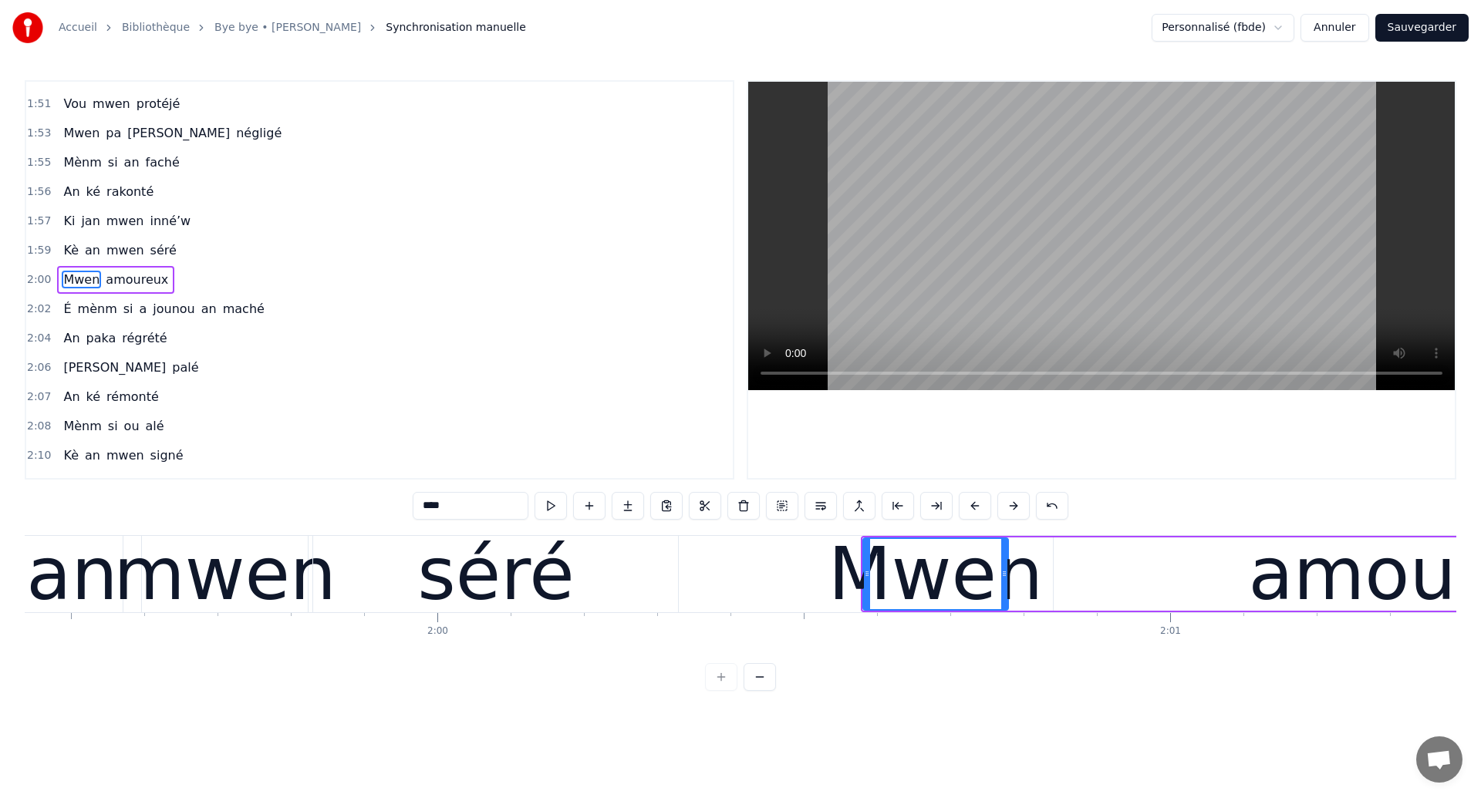
scroll to position [0, 87489]
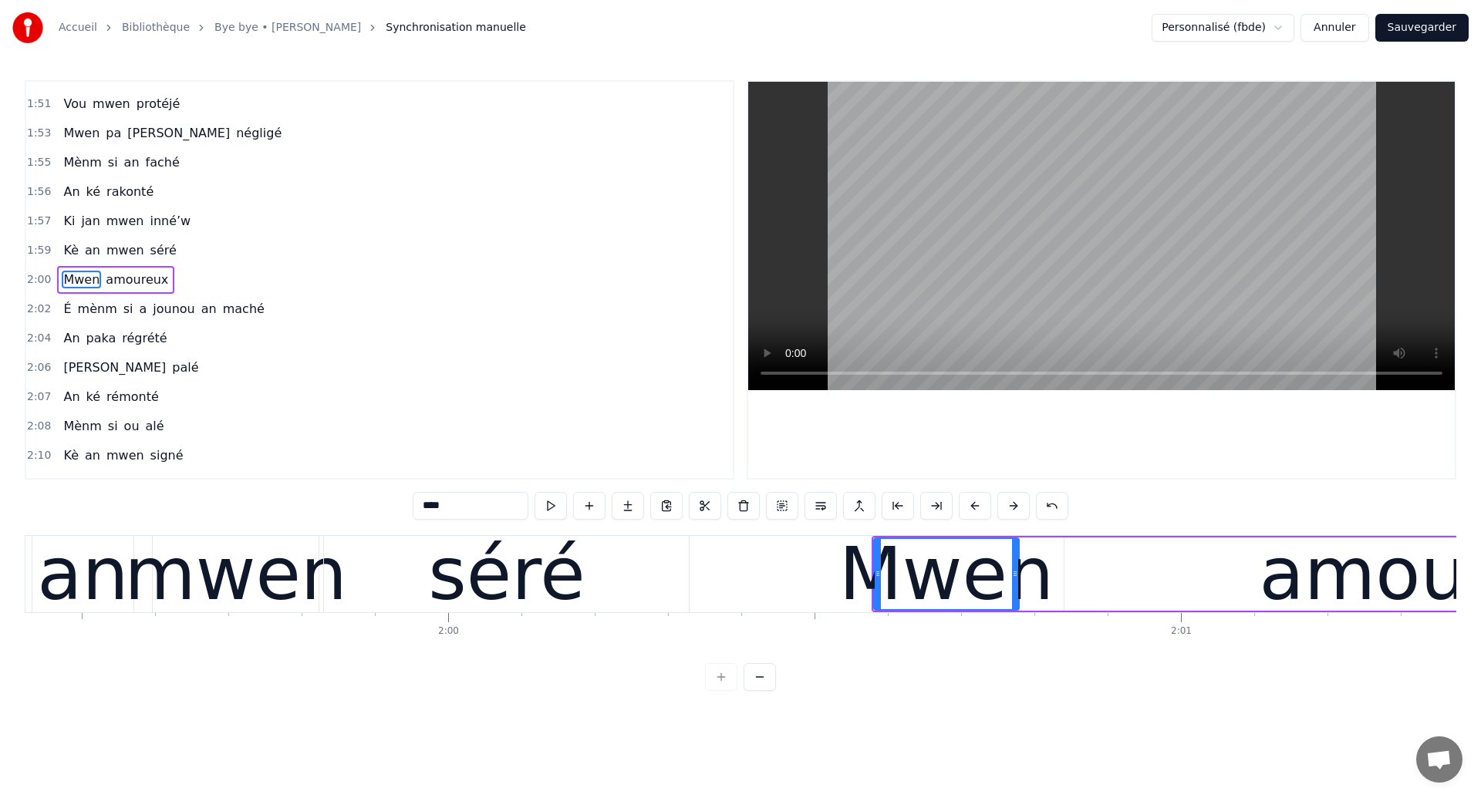
click at [87, 585] on div "an" at bounding box center [82, 574] width 91 height 110
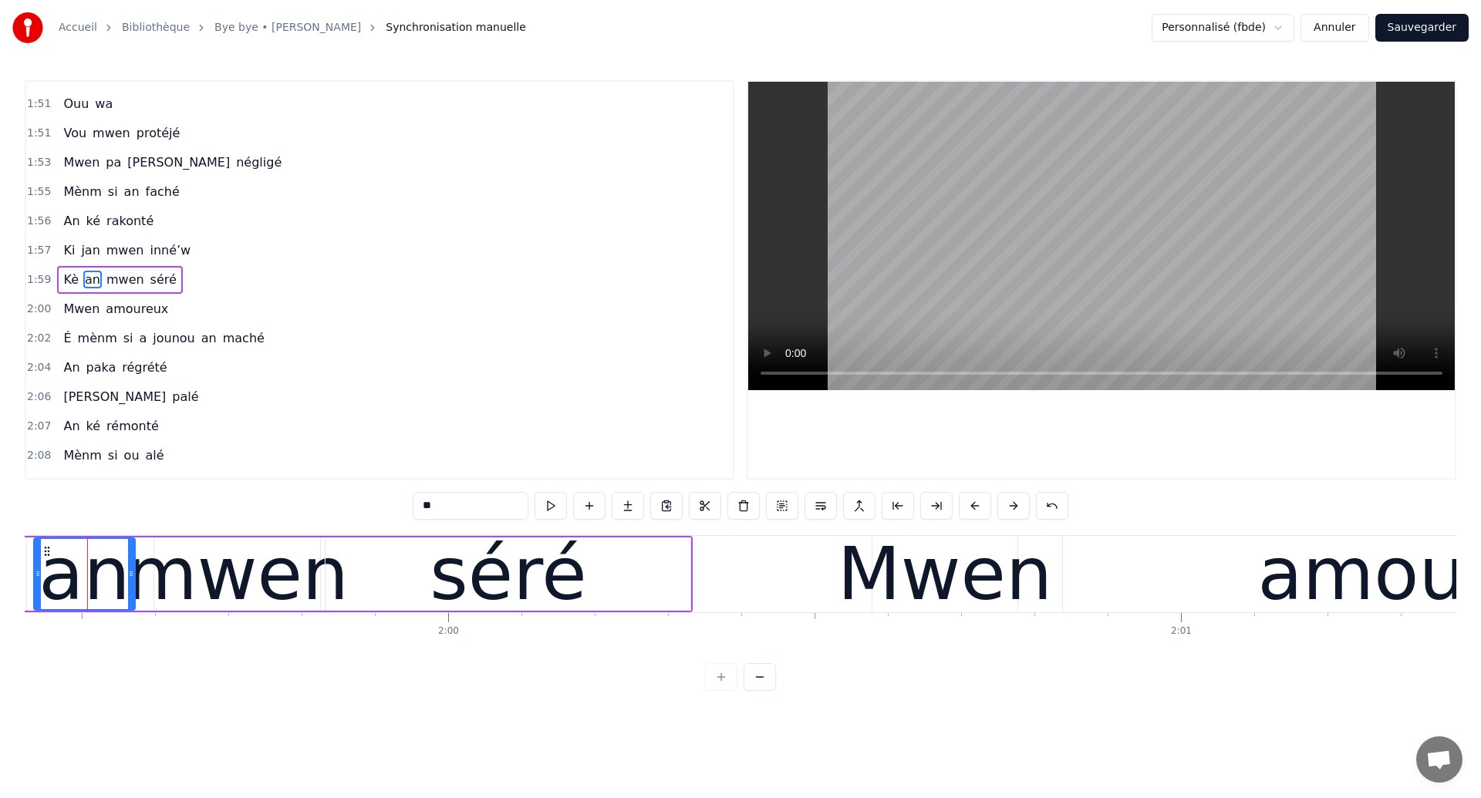
scroll to position [0, 87475]
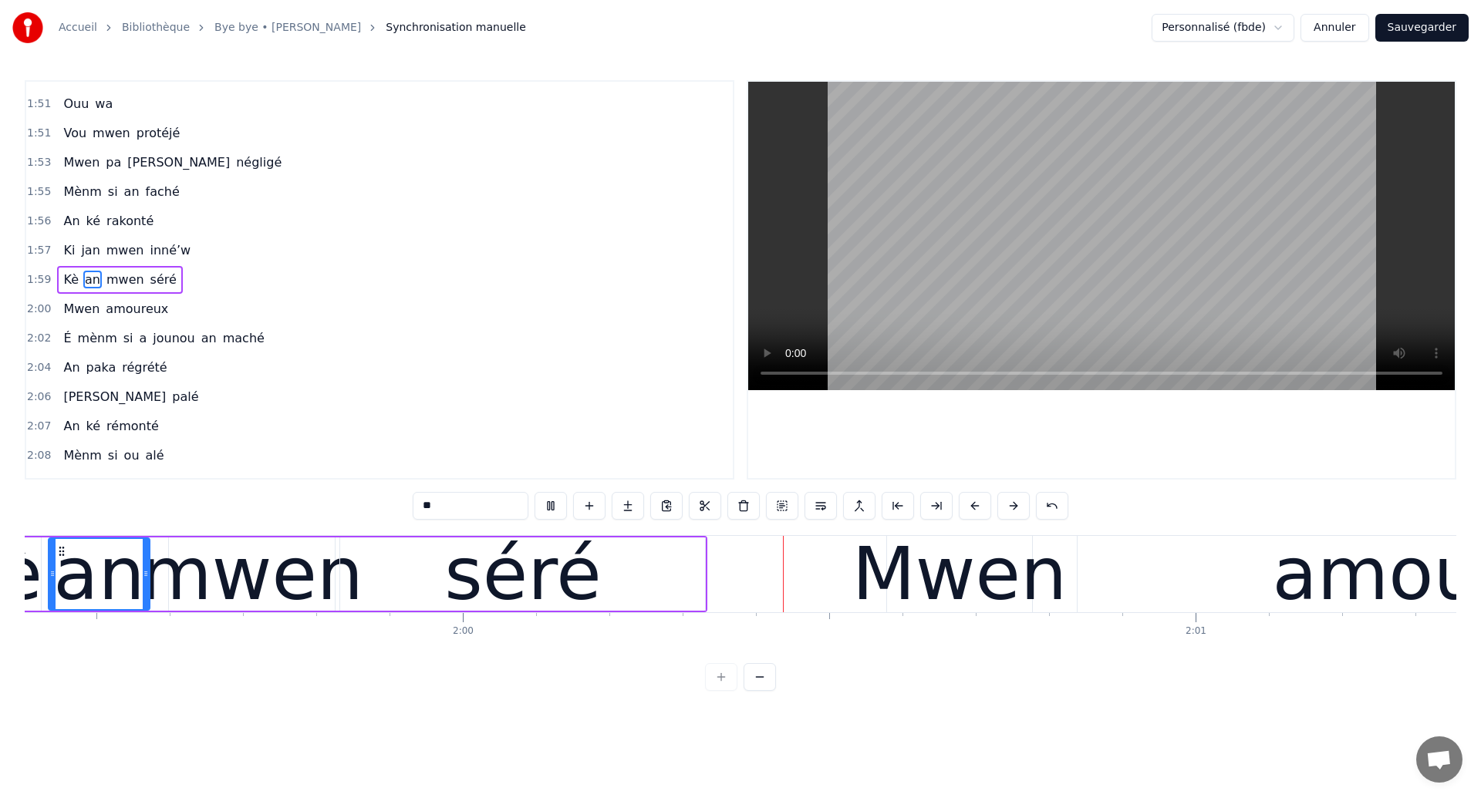
click at [610, 581] on div "séré" at bounding box center [522, 574] width 365 height 73
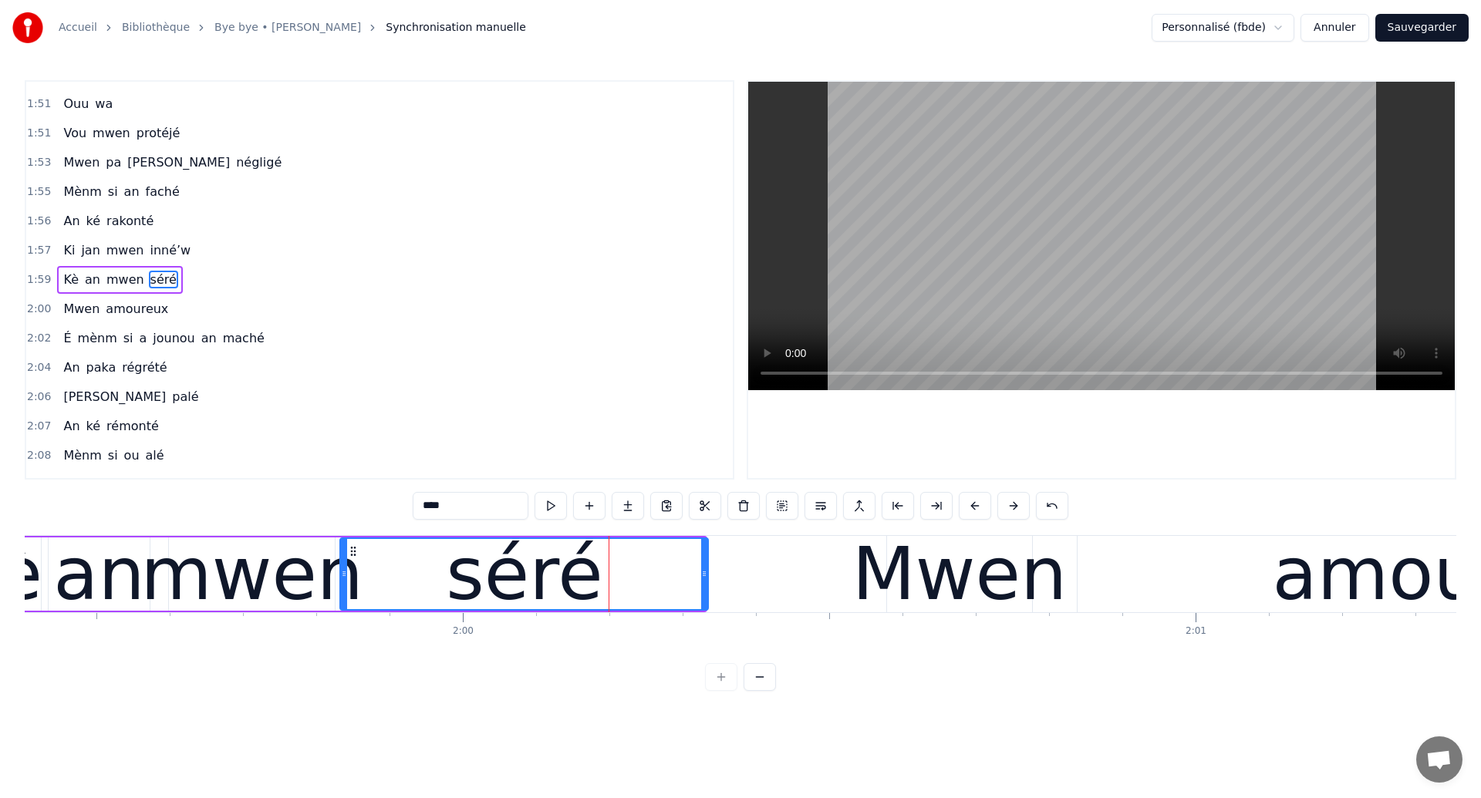
drag, startPoint x: 703, startPoint y: 587, endPoint x: 706, endPoint y: 600, distance: 13.5
click at [706, 600] on div at bounding box center [704, 574] width 6 height 70
click at [971, 587] on div "Mwen" at bounding box center [959, 574] width 214 height 110
type input "****"
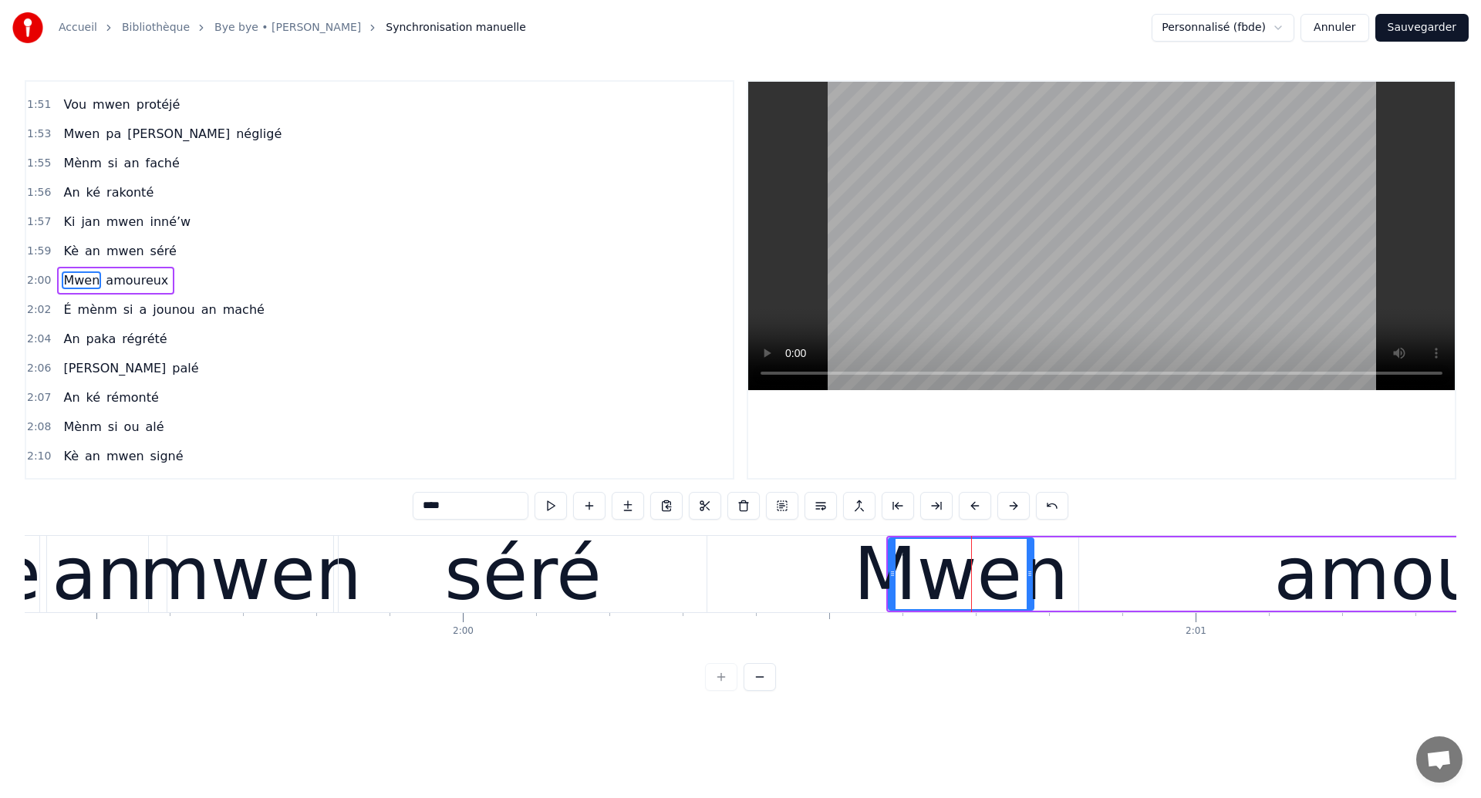
scroll to position [842, 0]
click at [1061, 593] on div "Mwen amoureux" at bounding box center [1363, 574] width 955 height 76
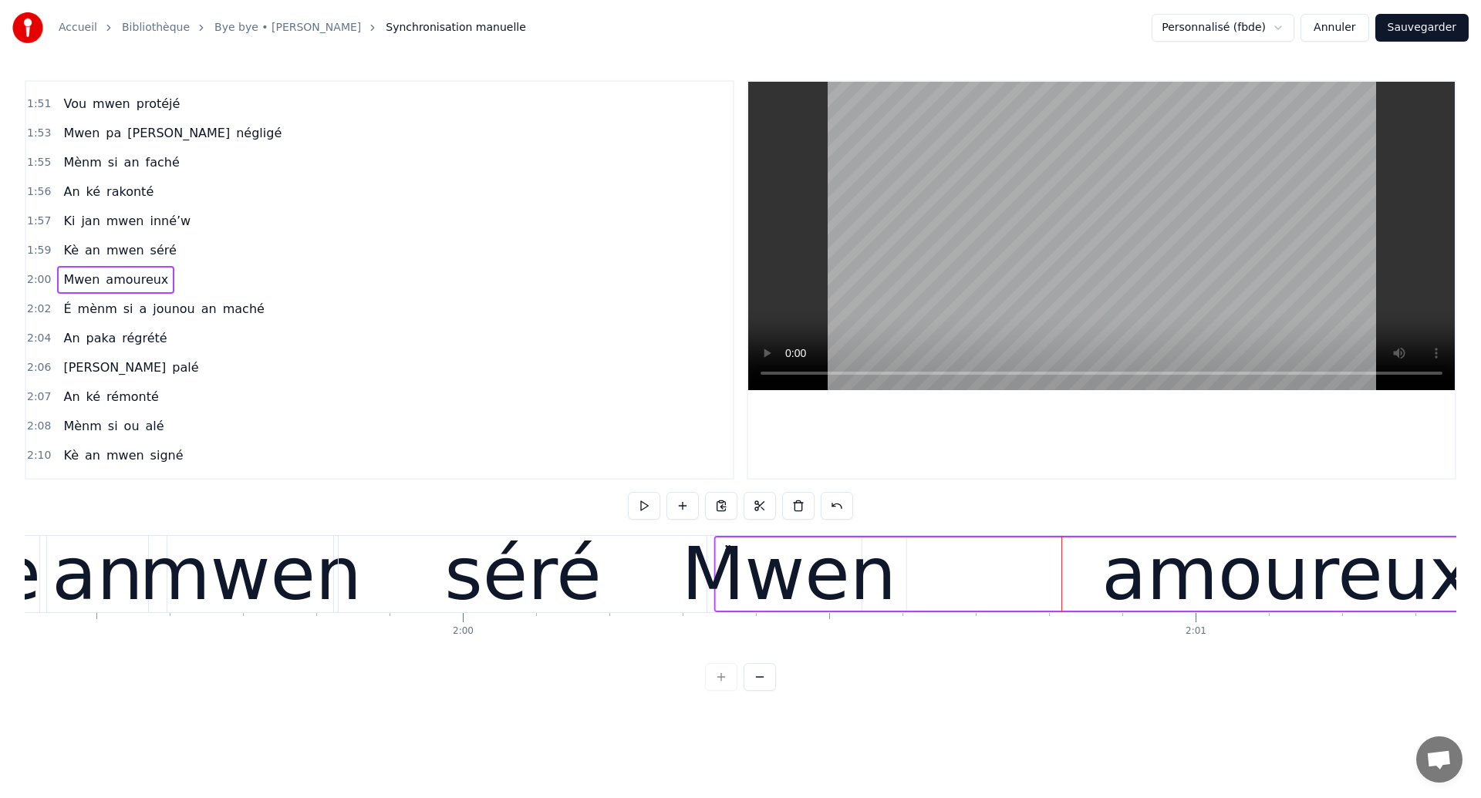
drag, startPoint x: 901, startPoint y: 547, endPoint x: 733, endPoint y: 569, distance: 170.4
click at [733, 569] on div "Mwen amoureux" at bounding box center [1191, 574] width 955 height 76
click at [119, 586] on div "an" at bounding box center [97, 574] width 91 height 110
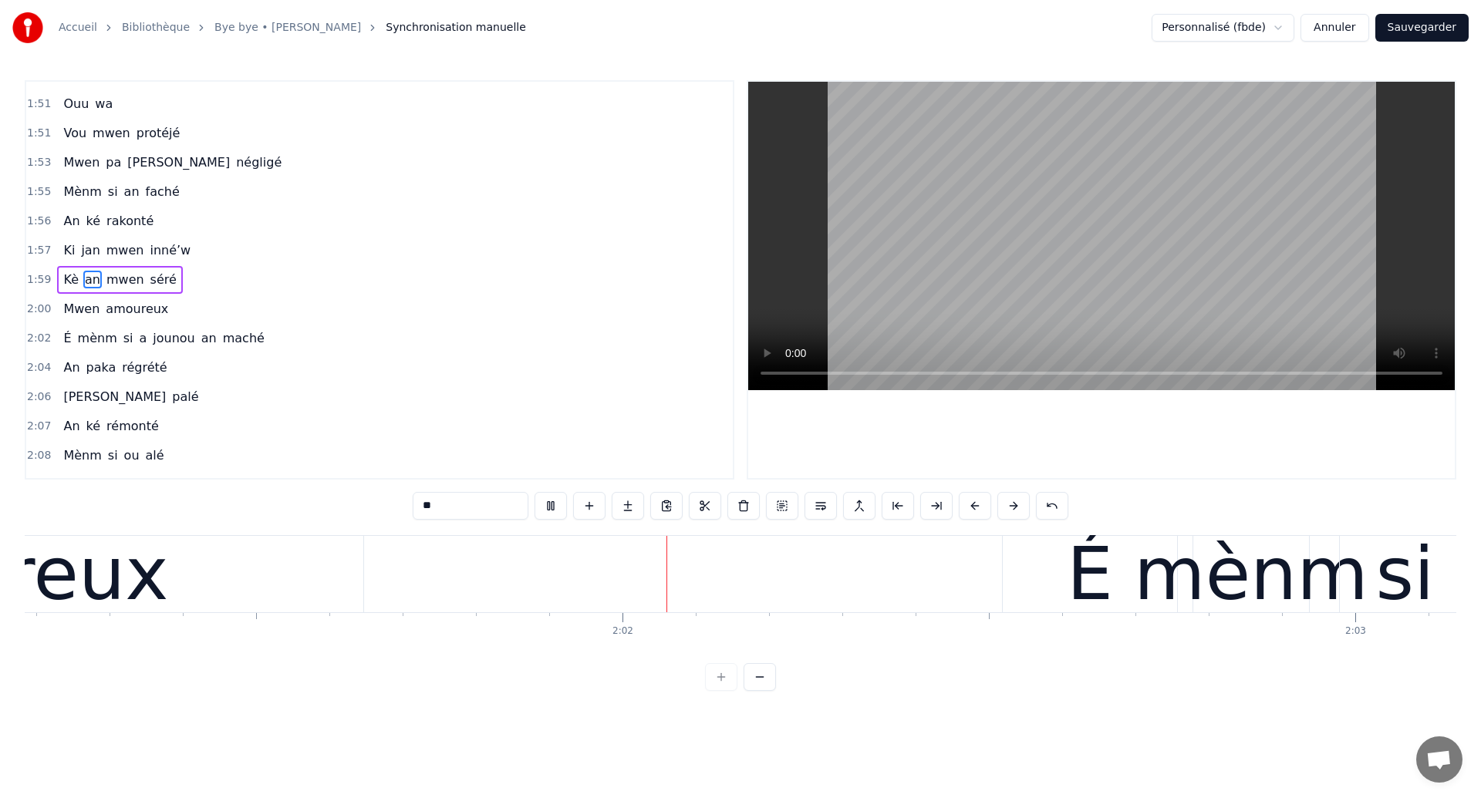
scroll to position [0, 88835]
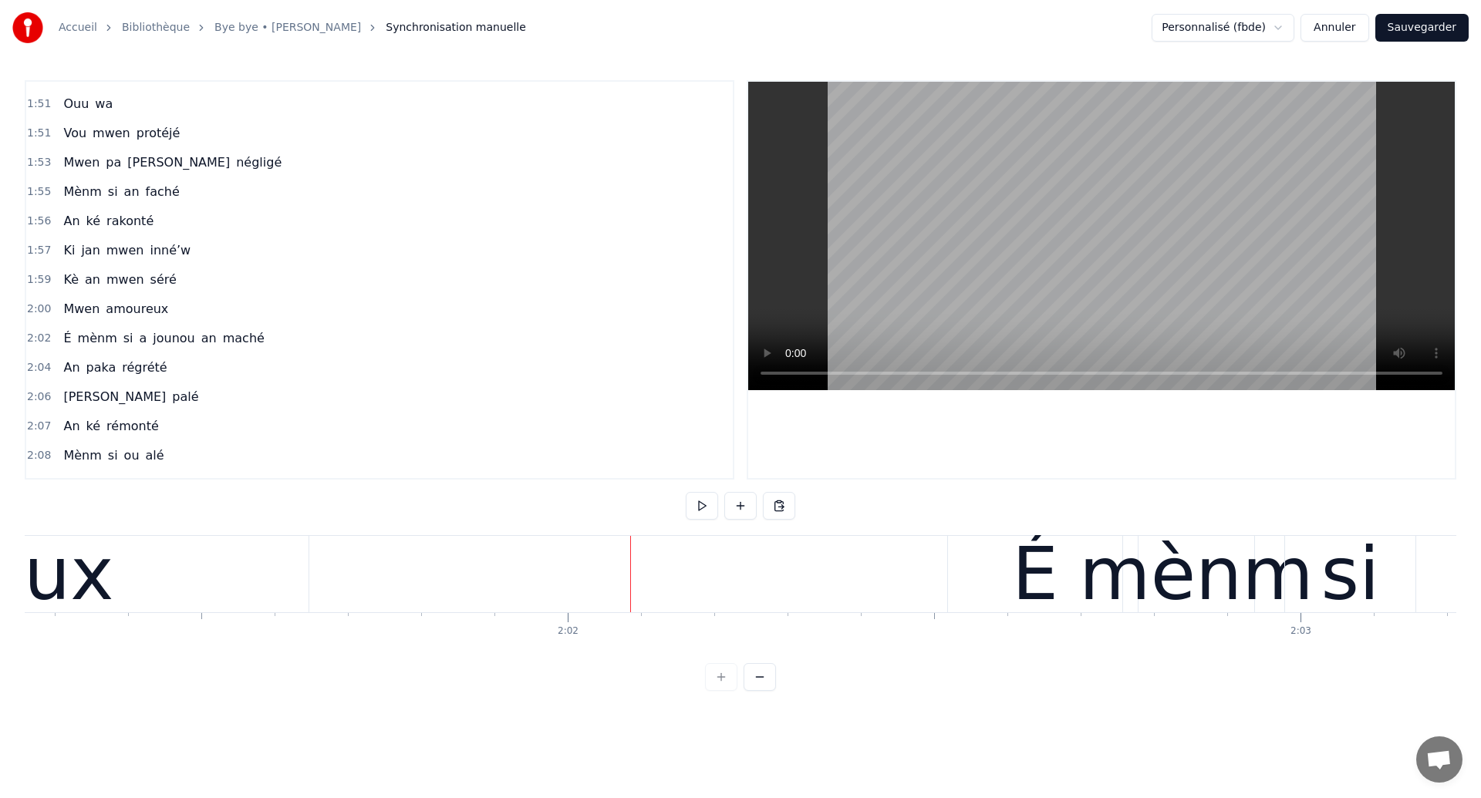
click at [98, 314] on div "Mwen amoureux" at bounding box center [115, 309] width 117 height 28
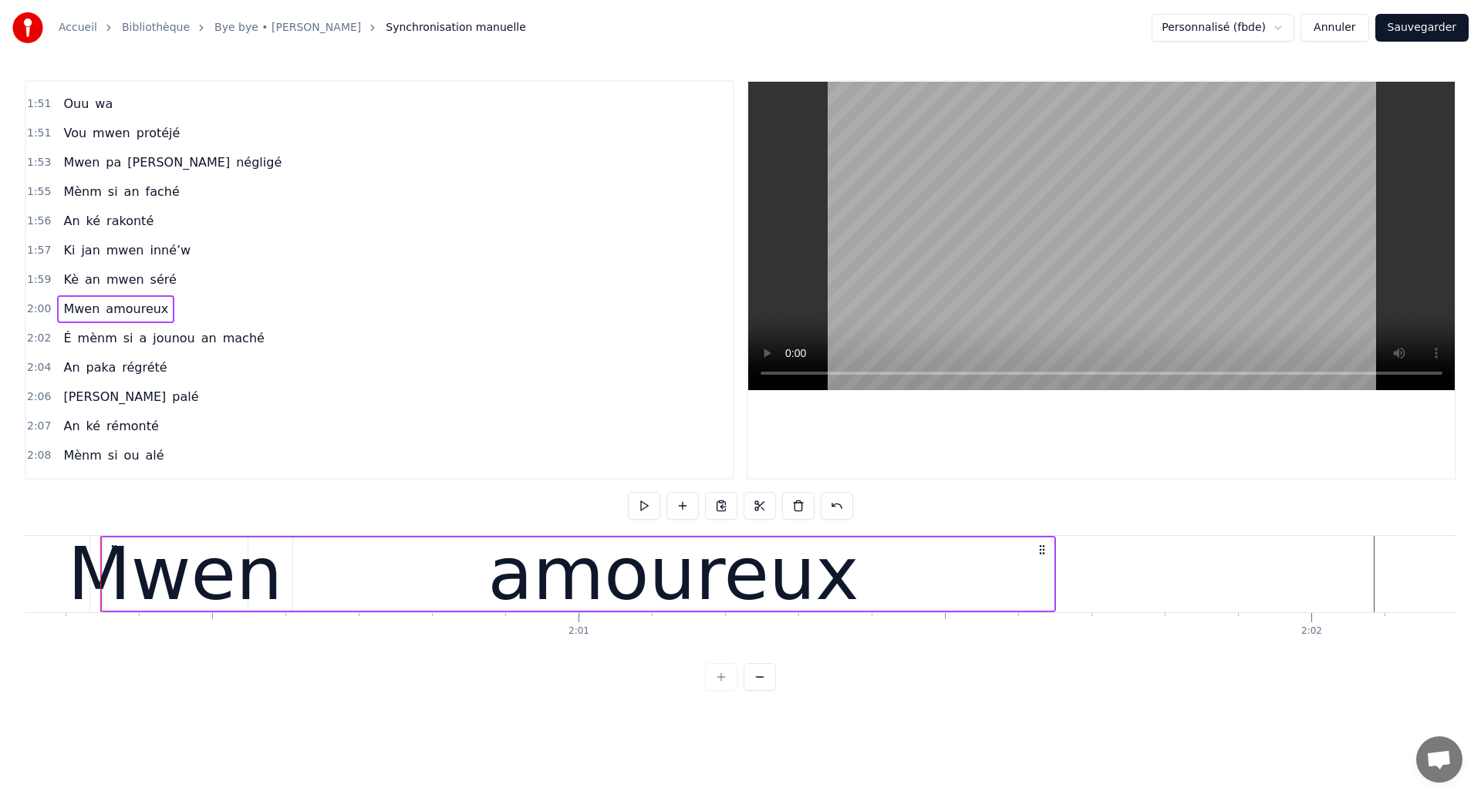
scroll to position [0, 88090]
click at [1421, 32] on button "Sauvegarder" at bounding box center [1421, 28] width 93 height 28
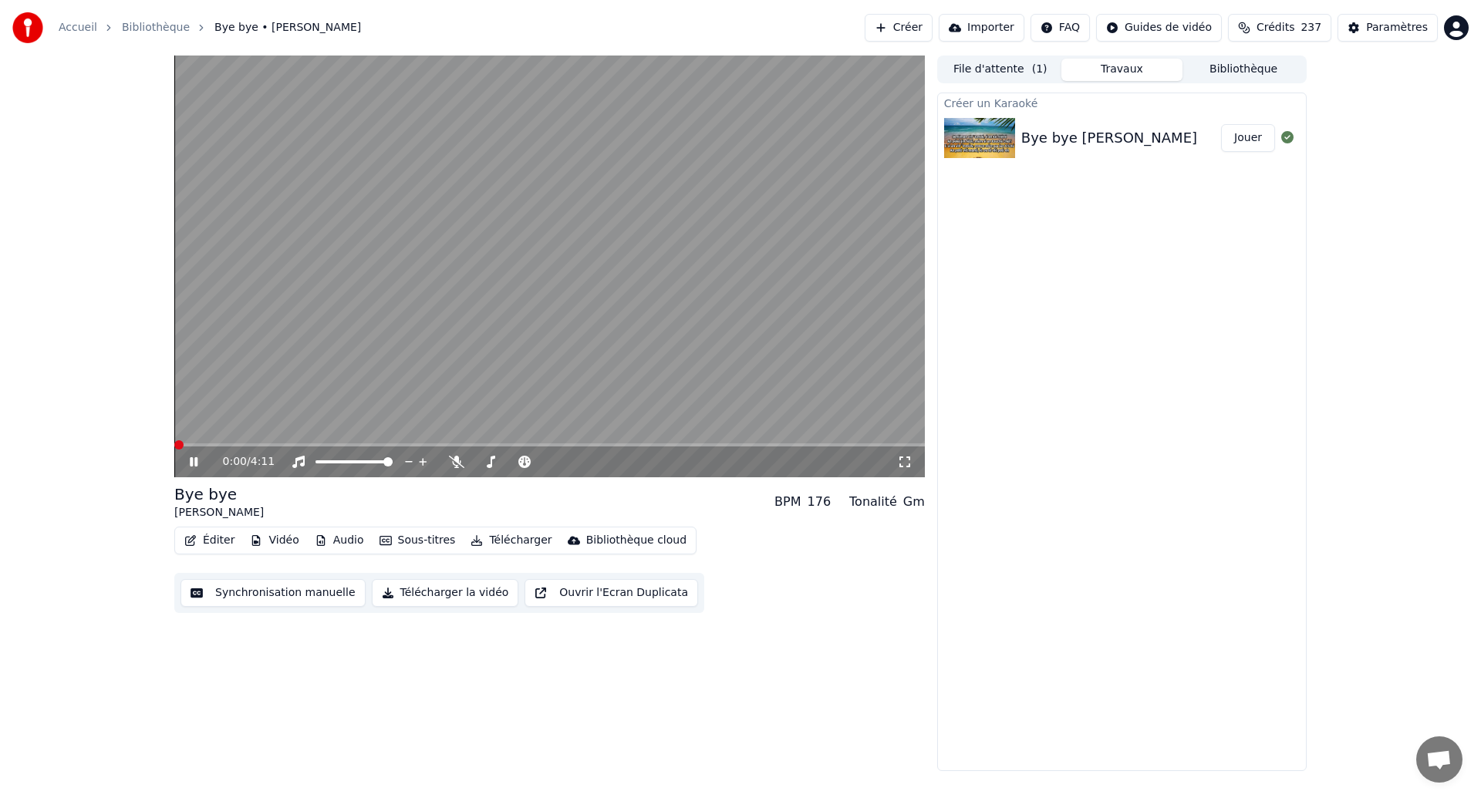
click at [905, 465] on icon at bounding box center [904, 462] width 15 height 12
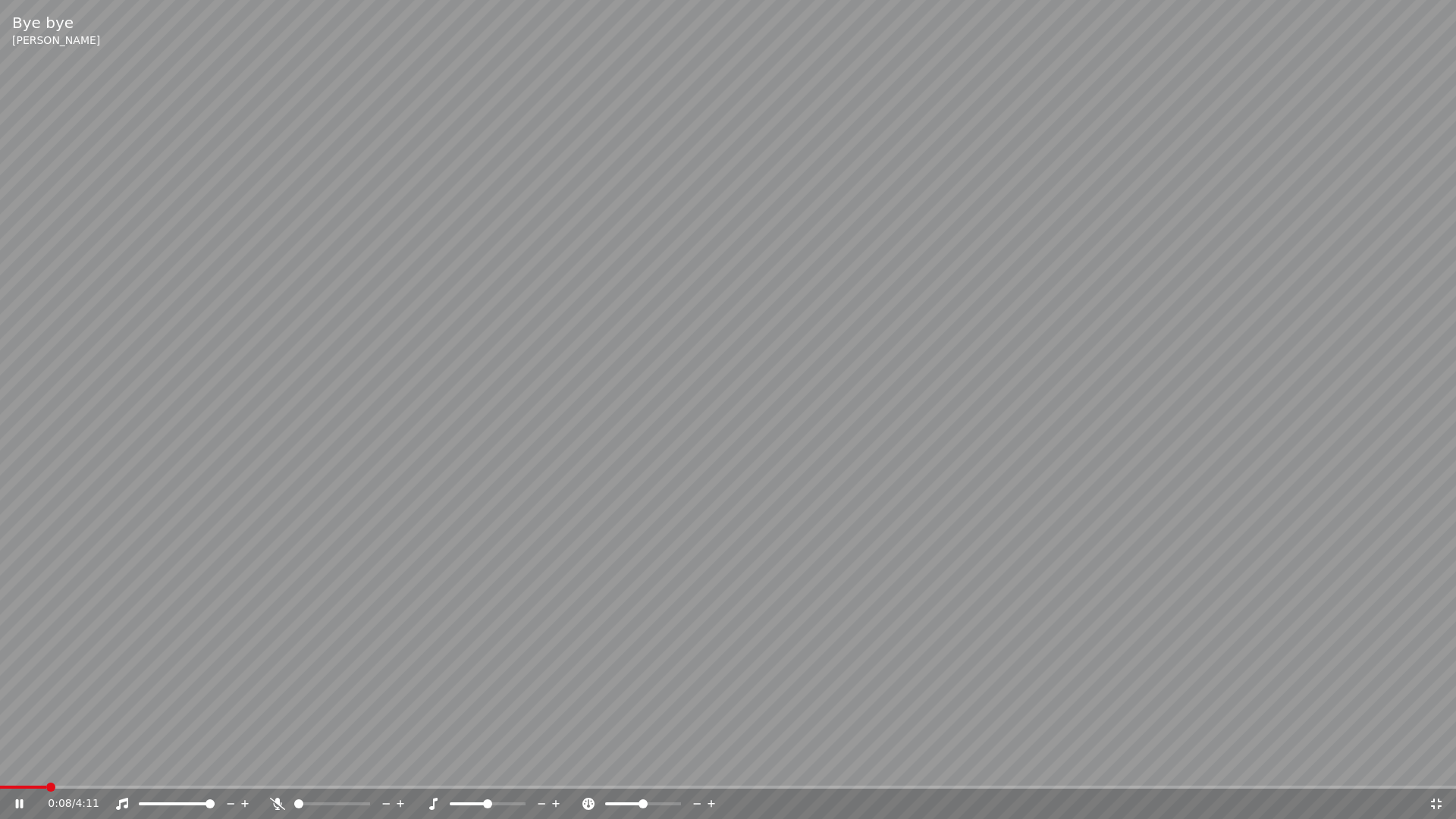
click at [43, 784] on span at bounding box center [23, 787] width 46 height 3
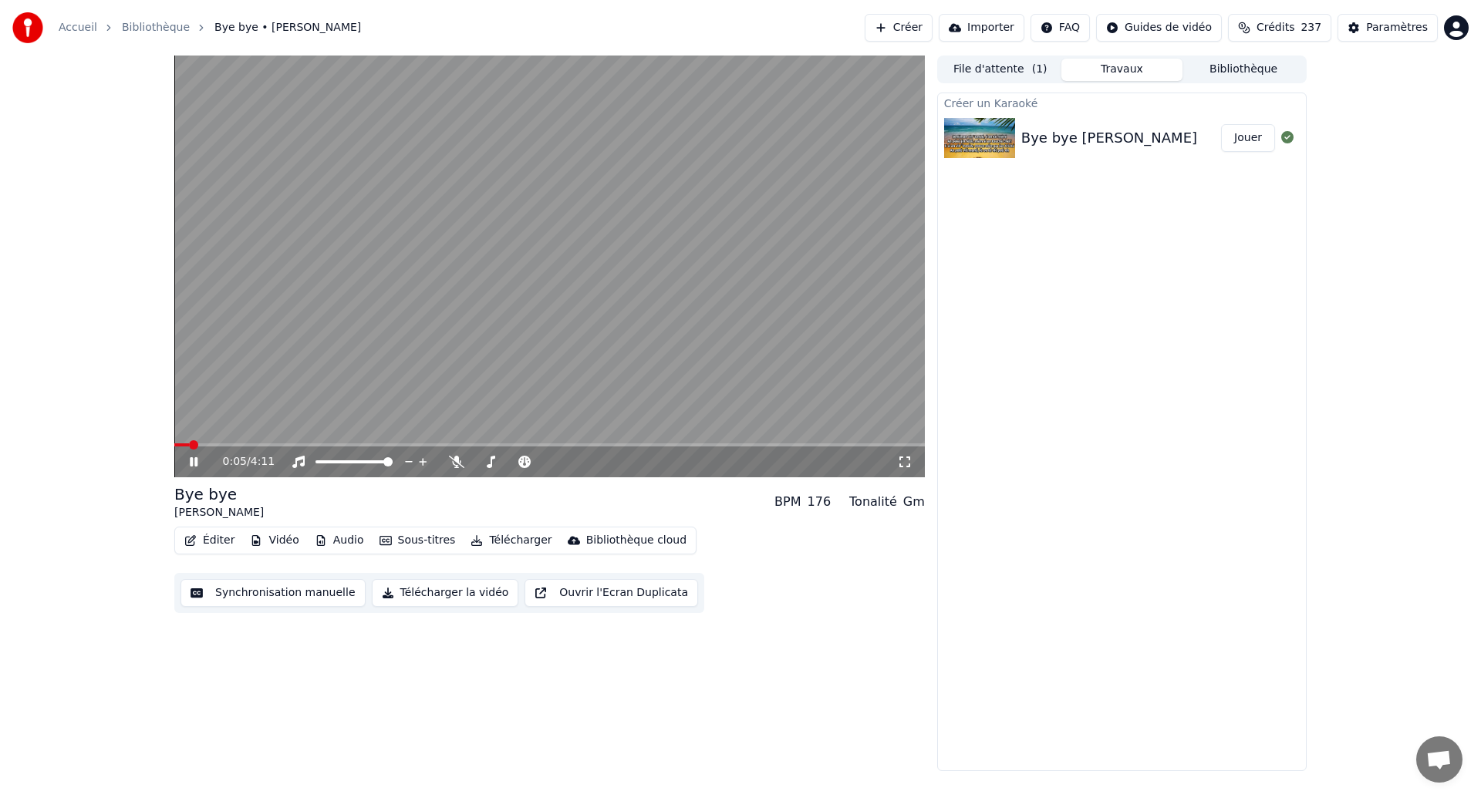
click at [188, 444] on span at bounding box center [181, 444] width 15 height 3
click at [521, 446] on span at bounding box center [347, 444] width 347 height 3
click at [482, 445] on span at bounding box center [349, 444] width 351 height 3
click at [310, 596] on button "Synchronisation manuelle" at bounding box center [272, 593] width 185 height 28
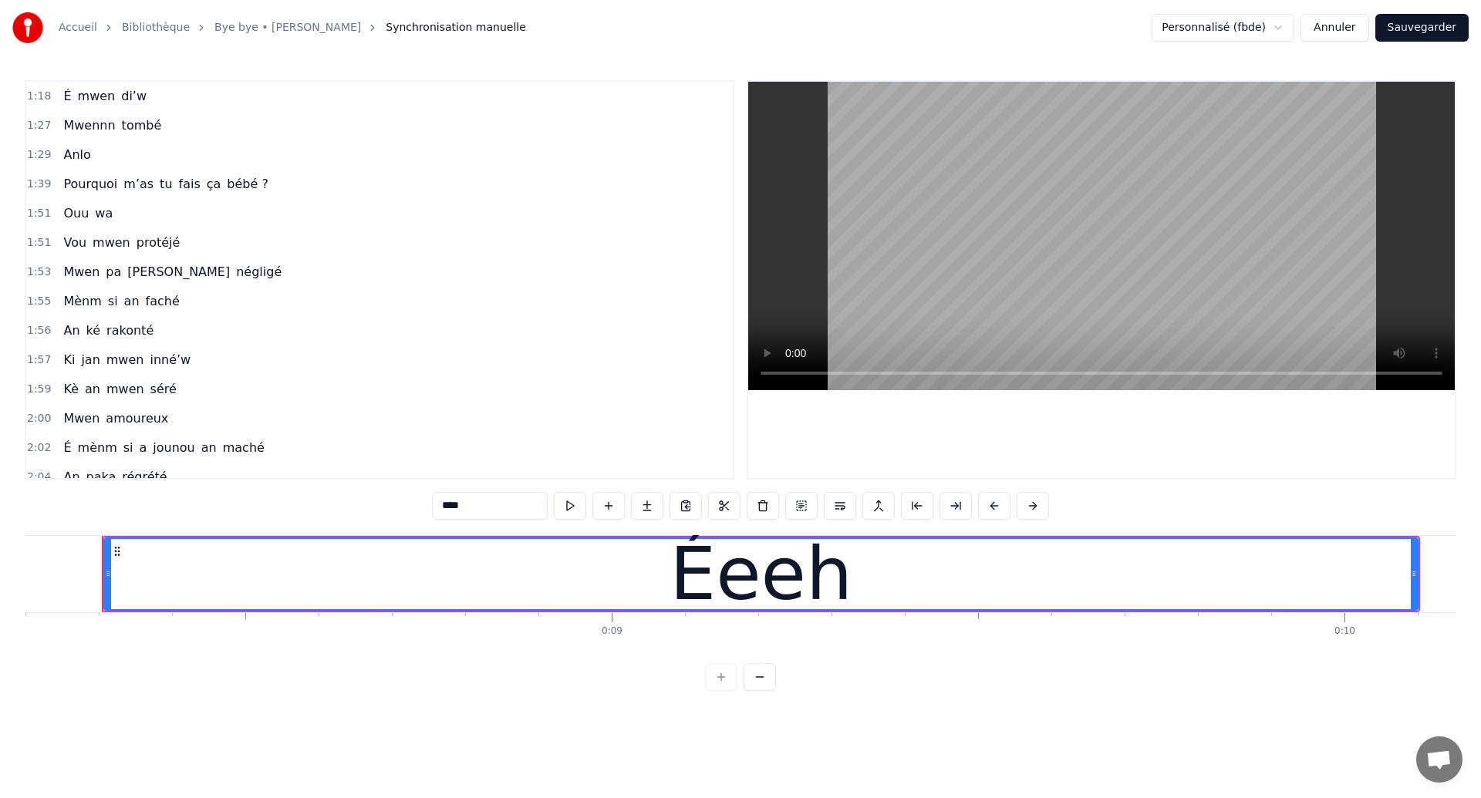
scroll to position [844, 0]
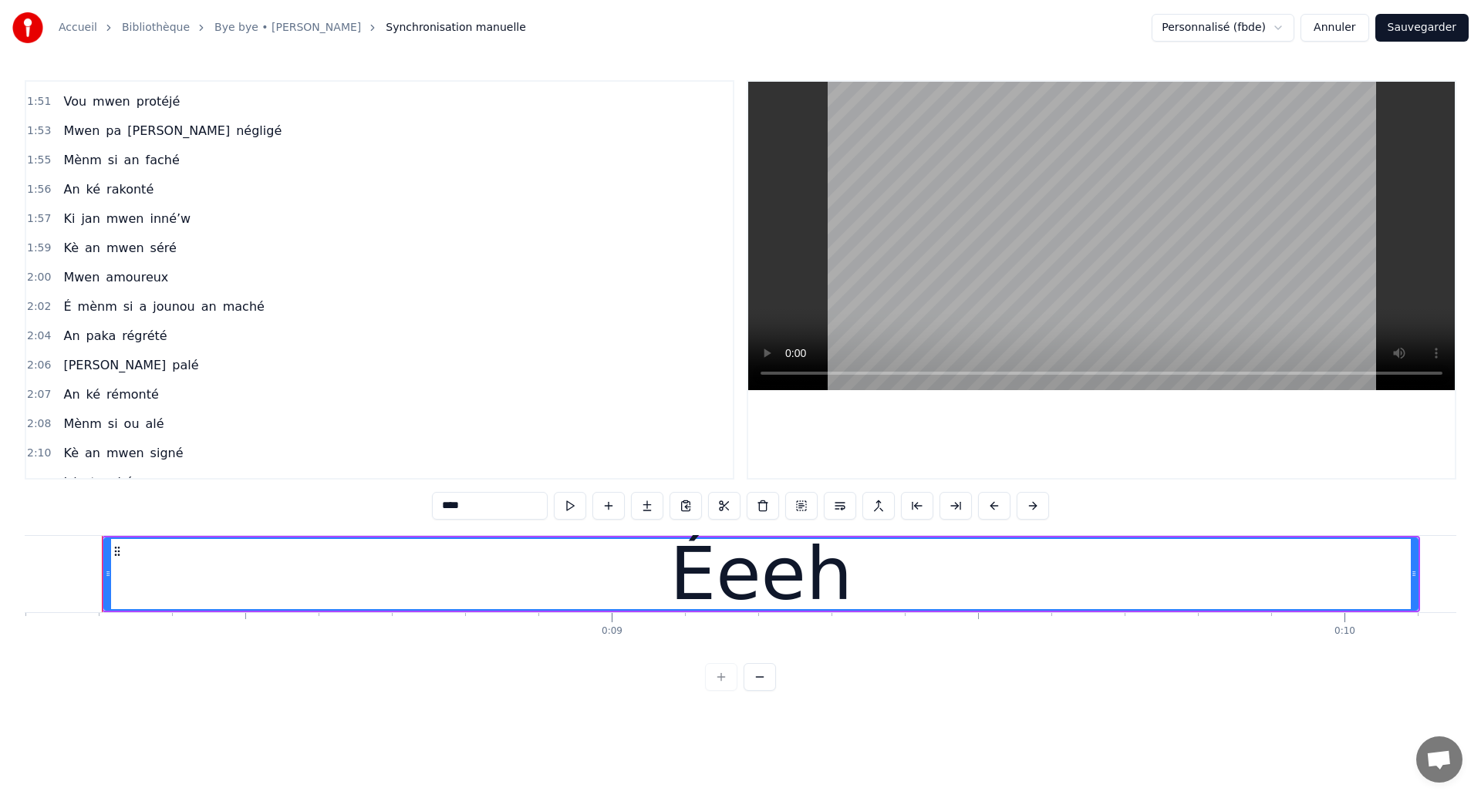
click at [74, 254] on span "Kè" at bounding box center [71, 248] width 19 height 18
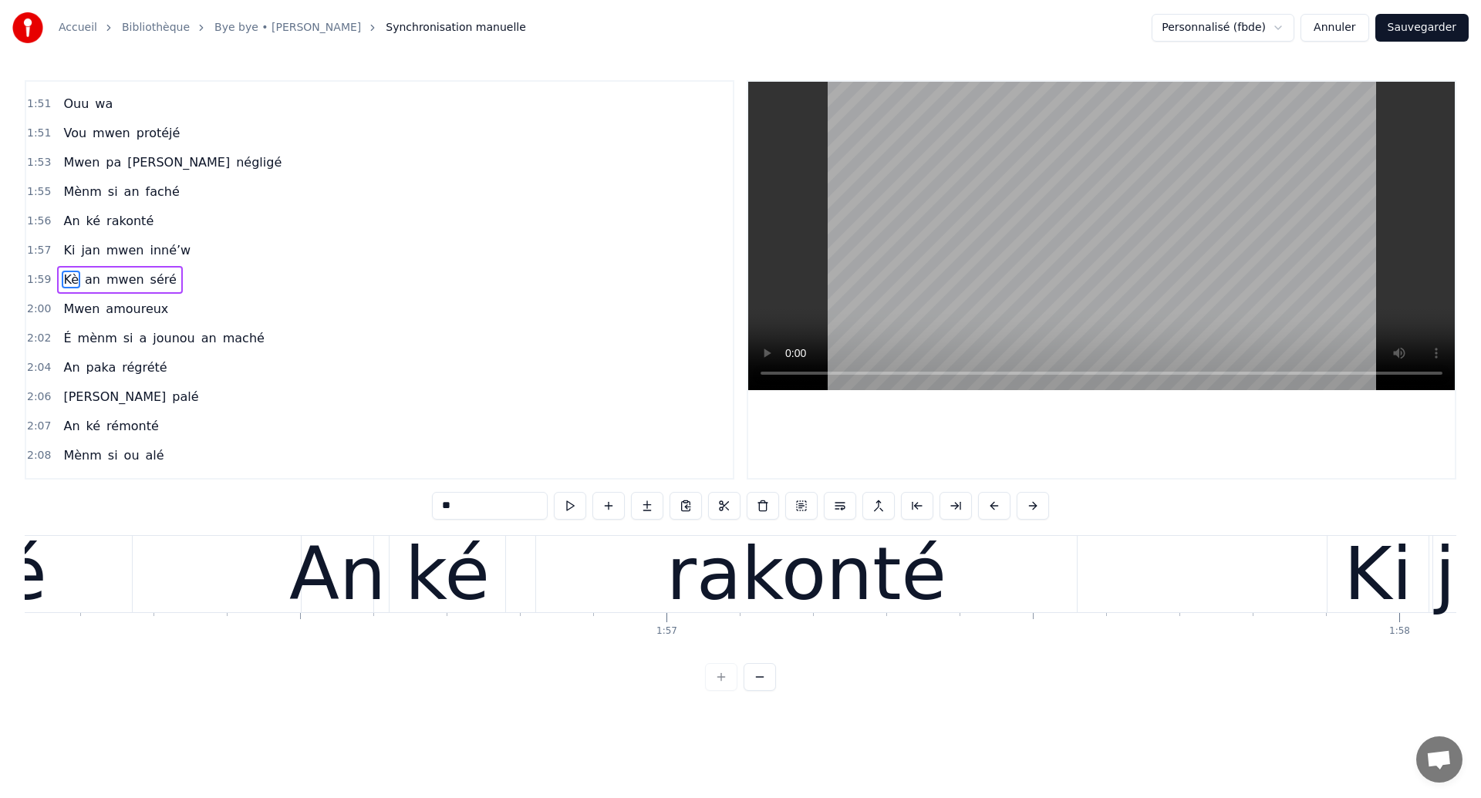
scroll to position [0, 87325]
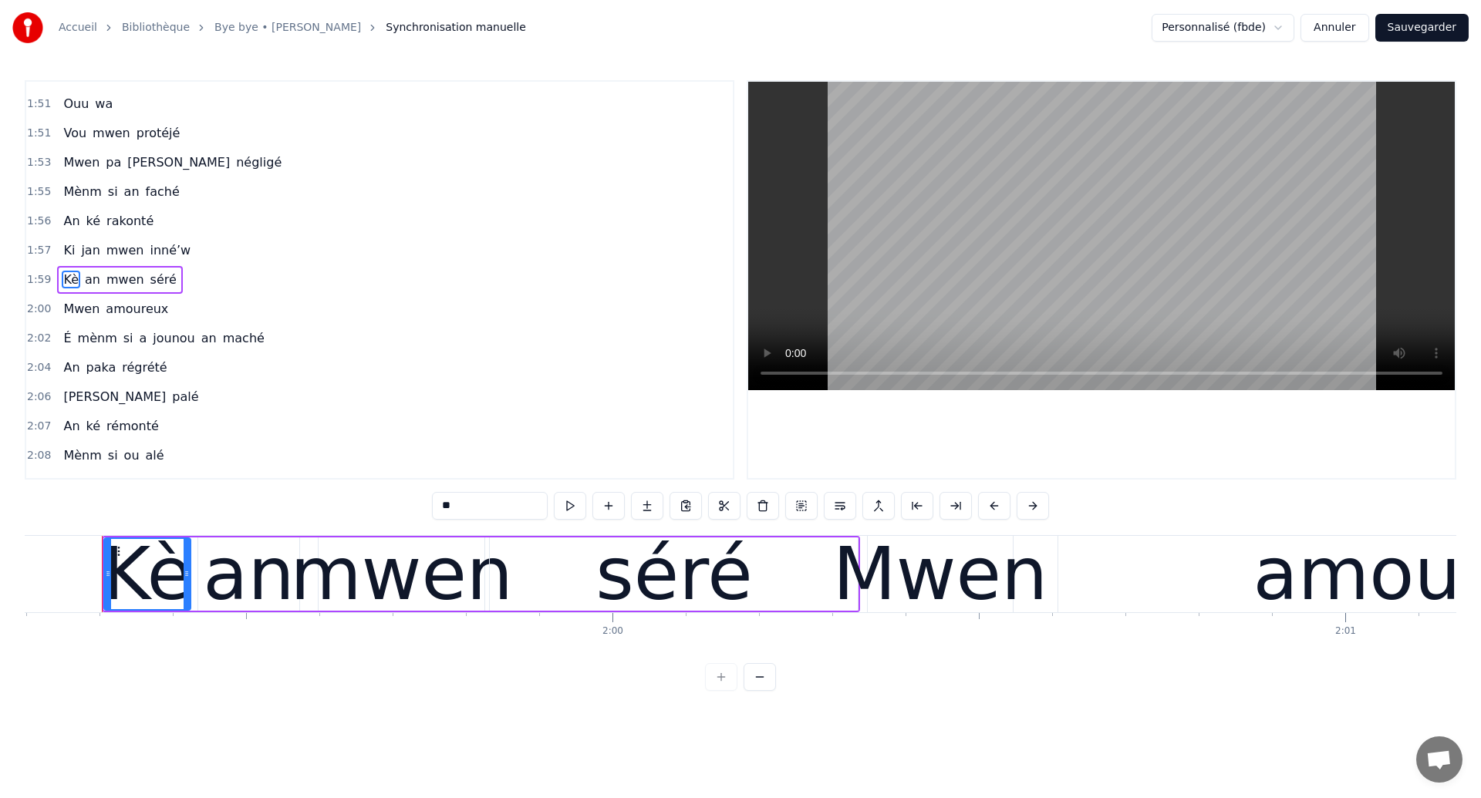
click at [76, 227] on span "An" at bounding box center [71, 221] width 19 height 18
type input "**"
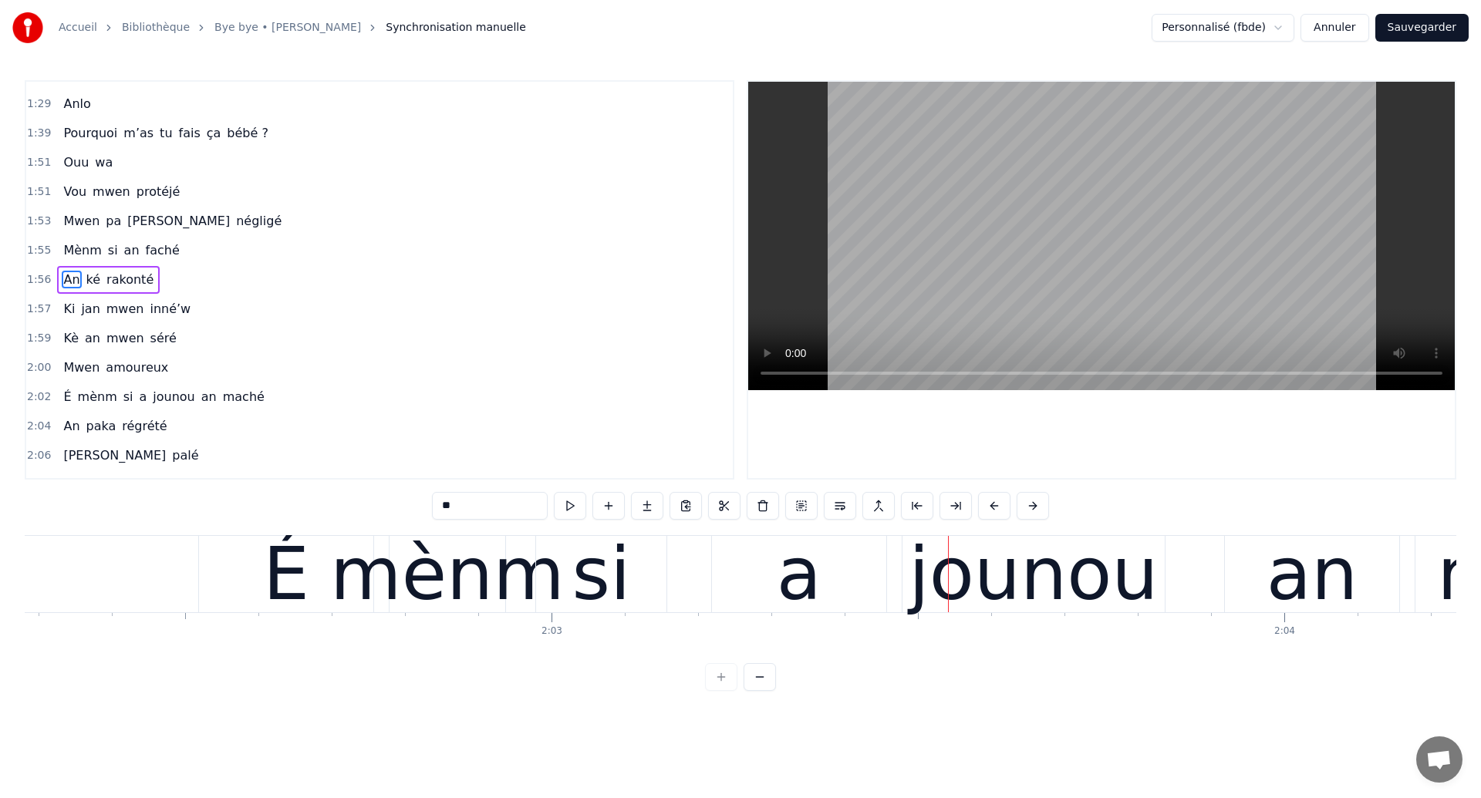
scroll to position [0, 89577]
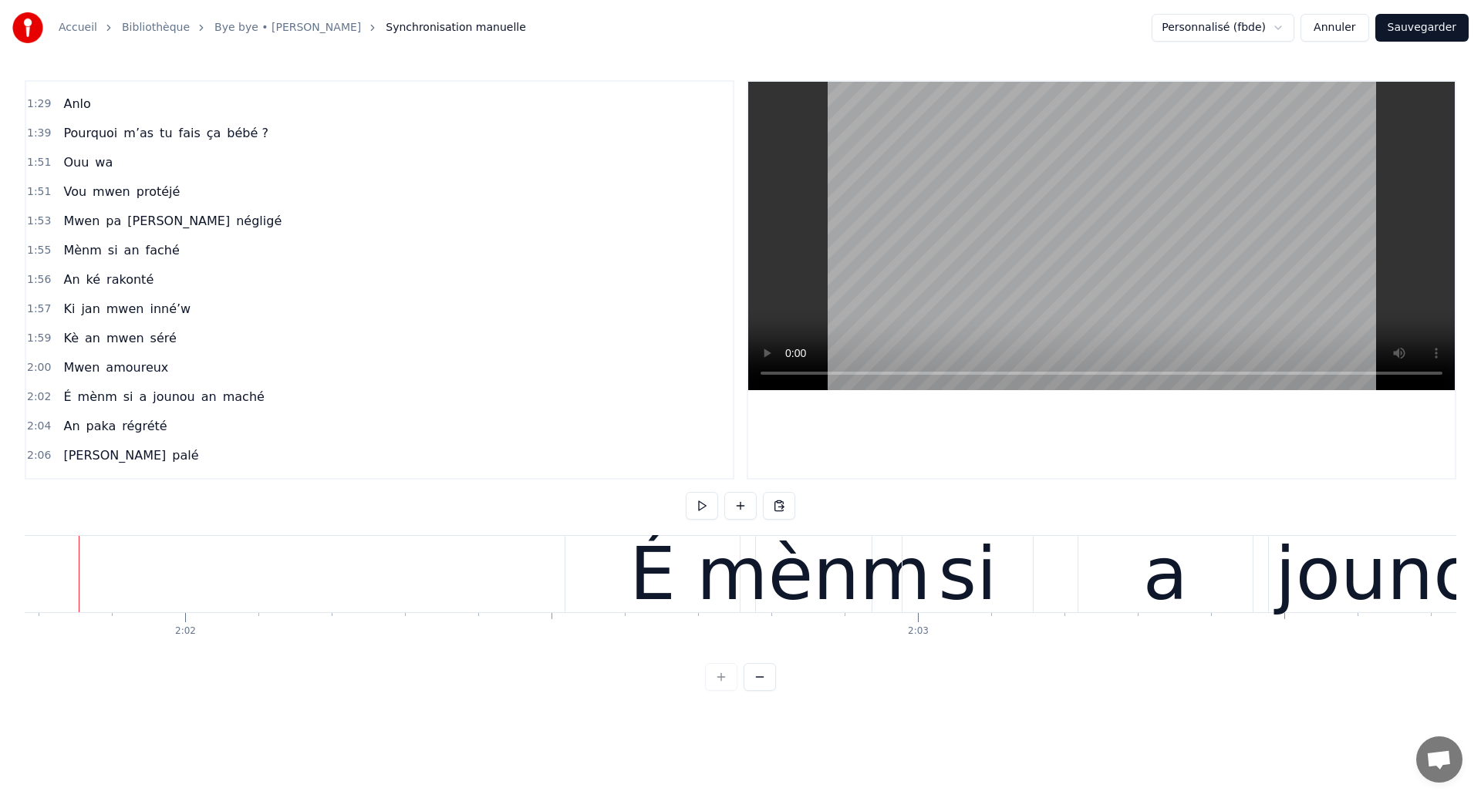
scroll to position [0, 89194]
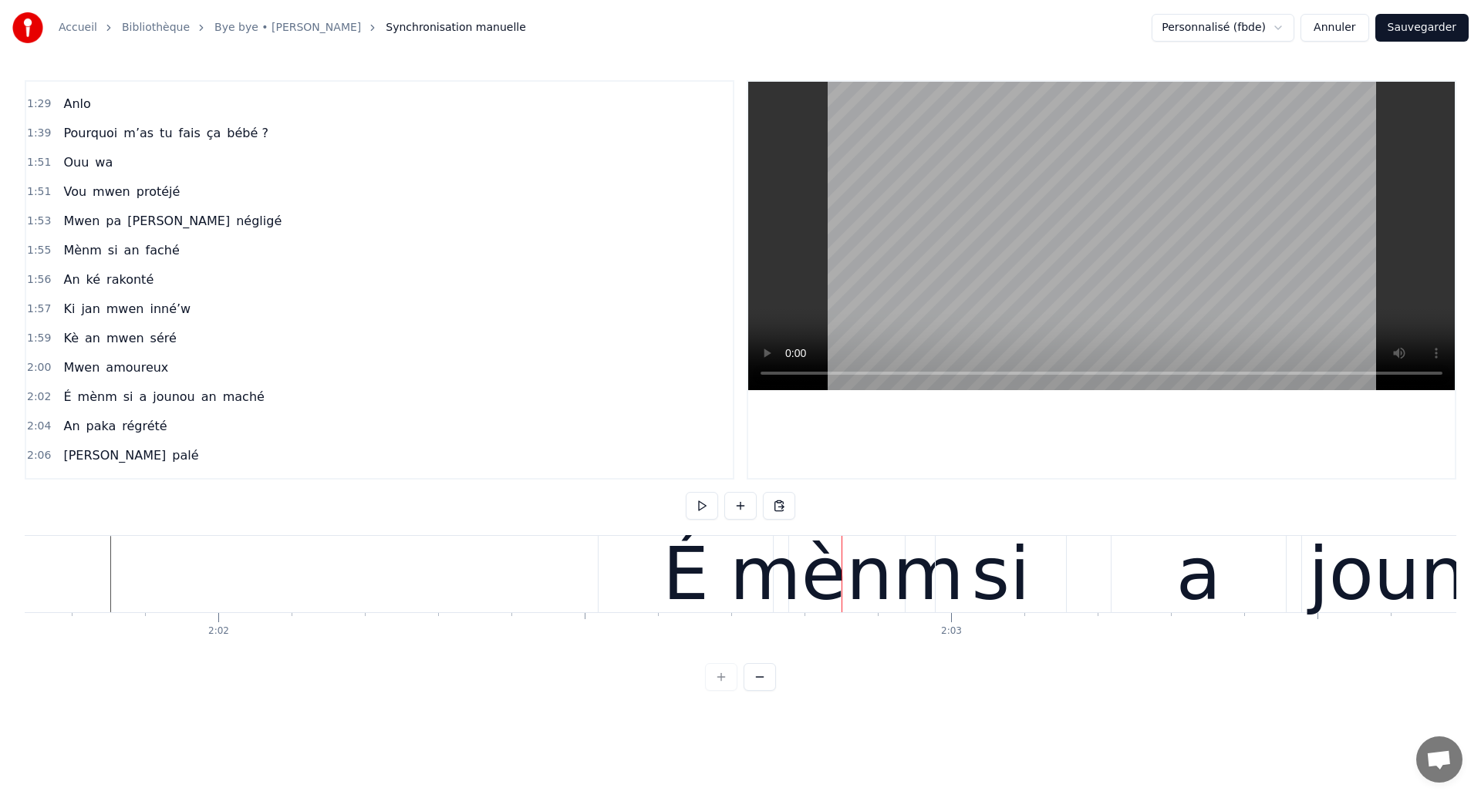
click at [1081, 598] on div "É mènm si a jounou an maché" at bounding box center [1354, 574] width 1512 height 76
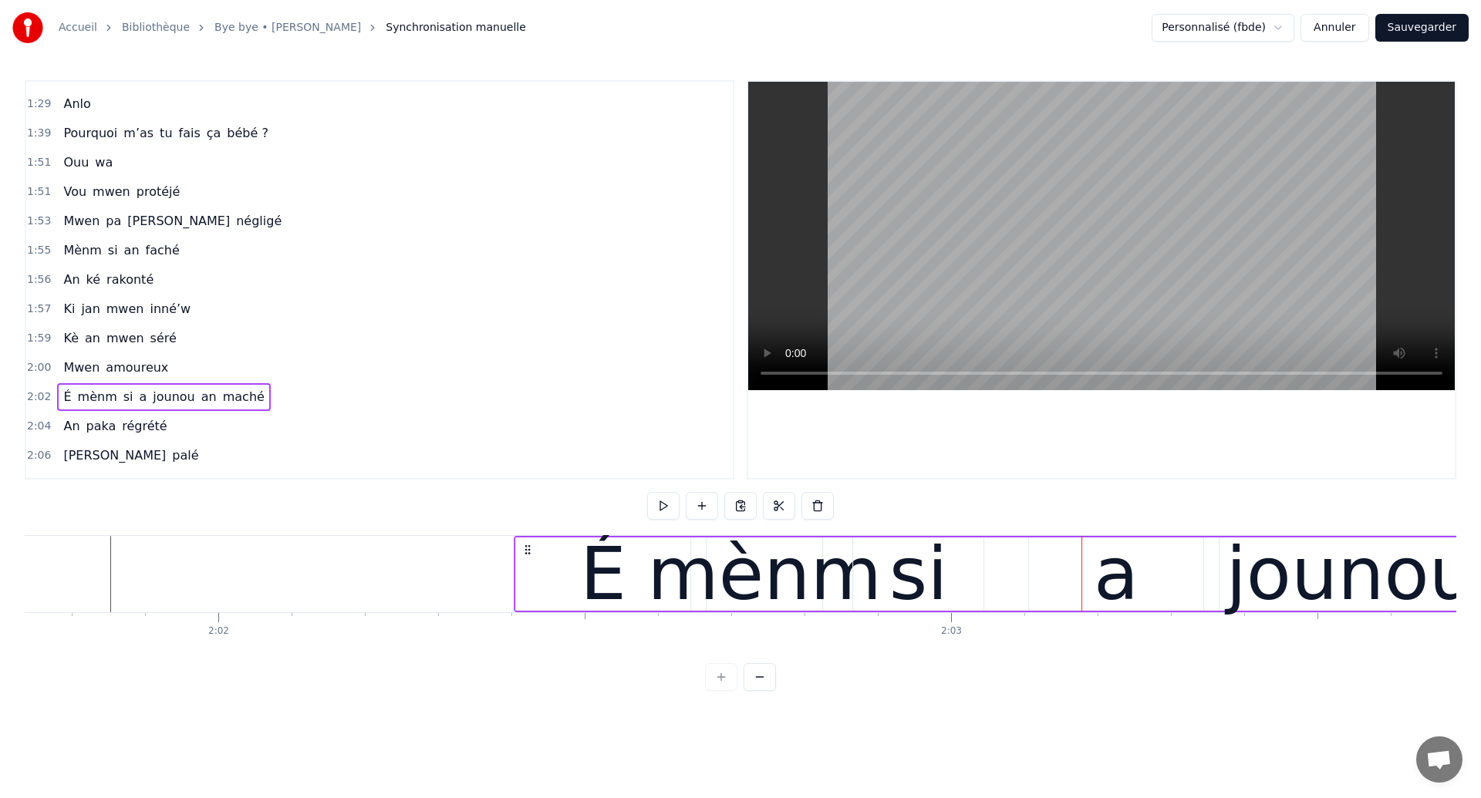
drag, startPoint x: 611, startPoint y: 548, endPoint x: 527, endPoint y: 564, distance: 85.8
click at [527, 564] on div "É mènm si a jounou an maché" at bounding box center [1270, 574] width 1512 height 76
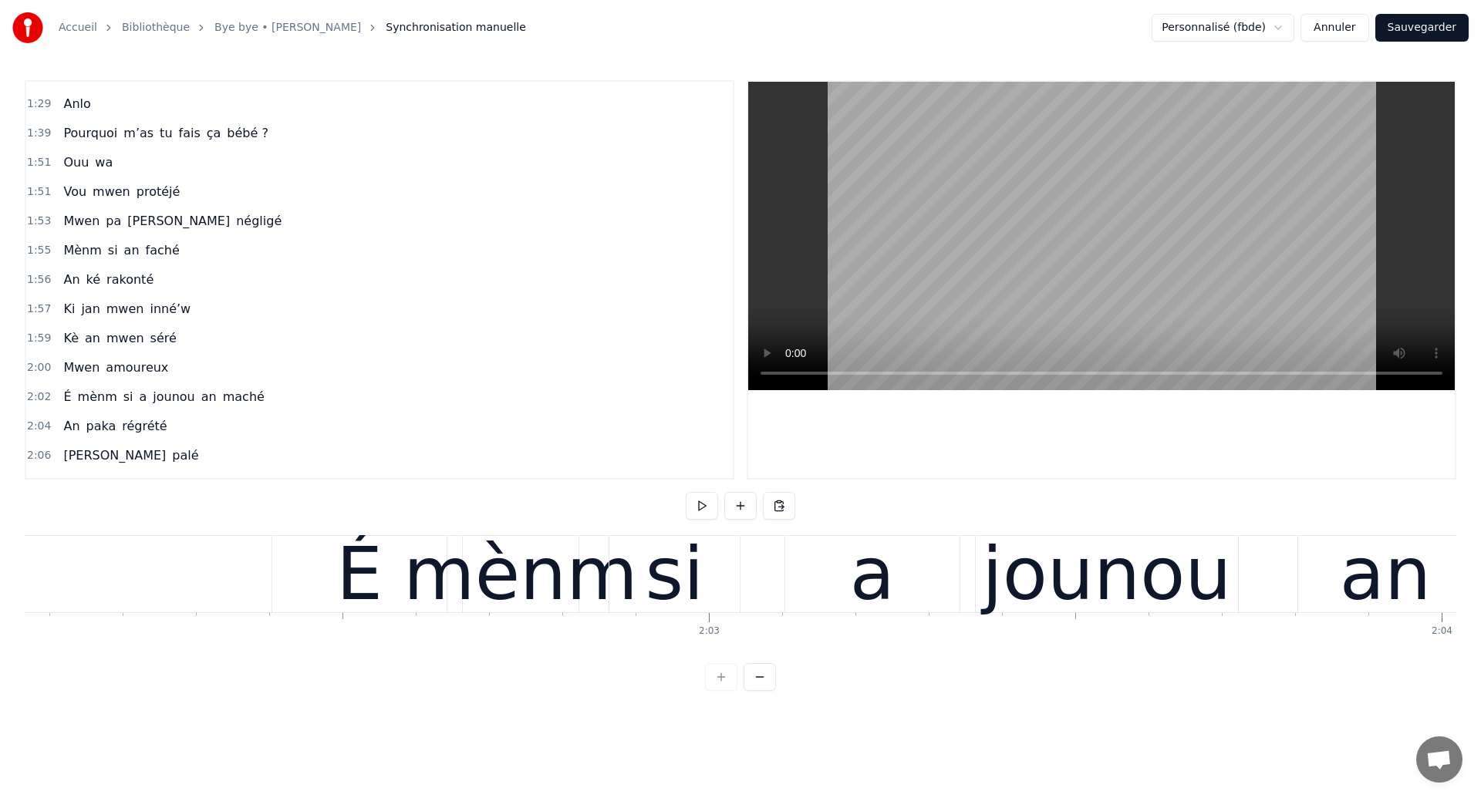
scroll to position [0, 89339]
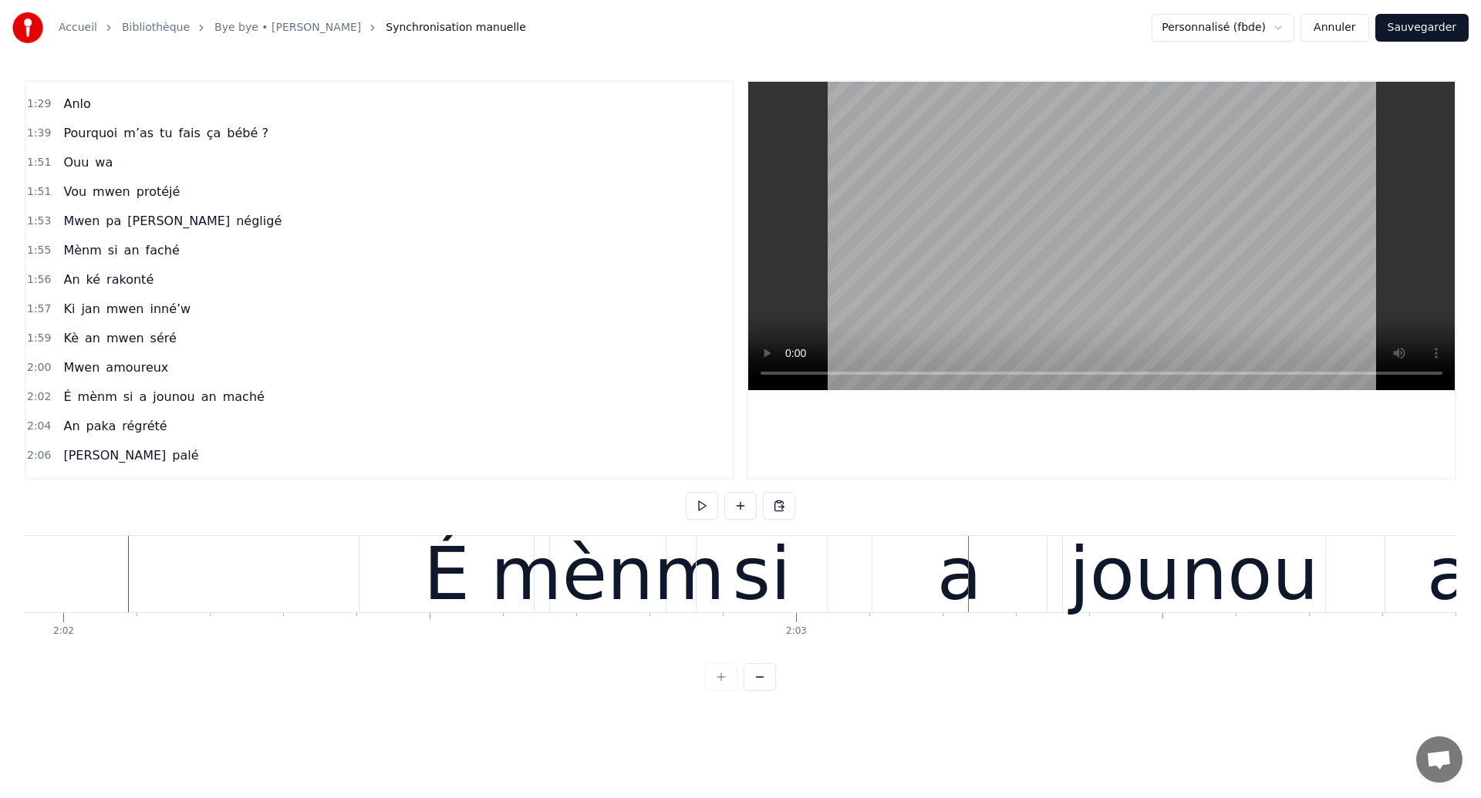
click at [15, 581] on div "Accueil Bibliothèque Bye bye • [PERSON_NAME] Synchronisation manuelle Personnal…" at bounding box center [740, 345] width 1481 height 691
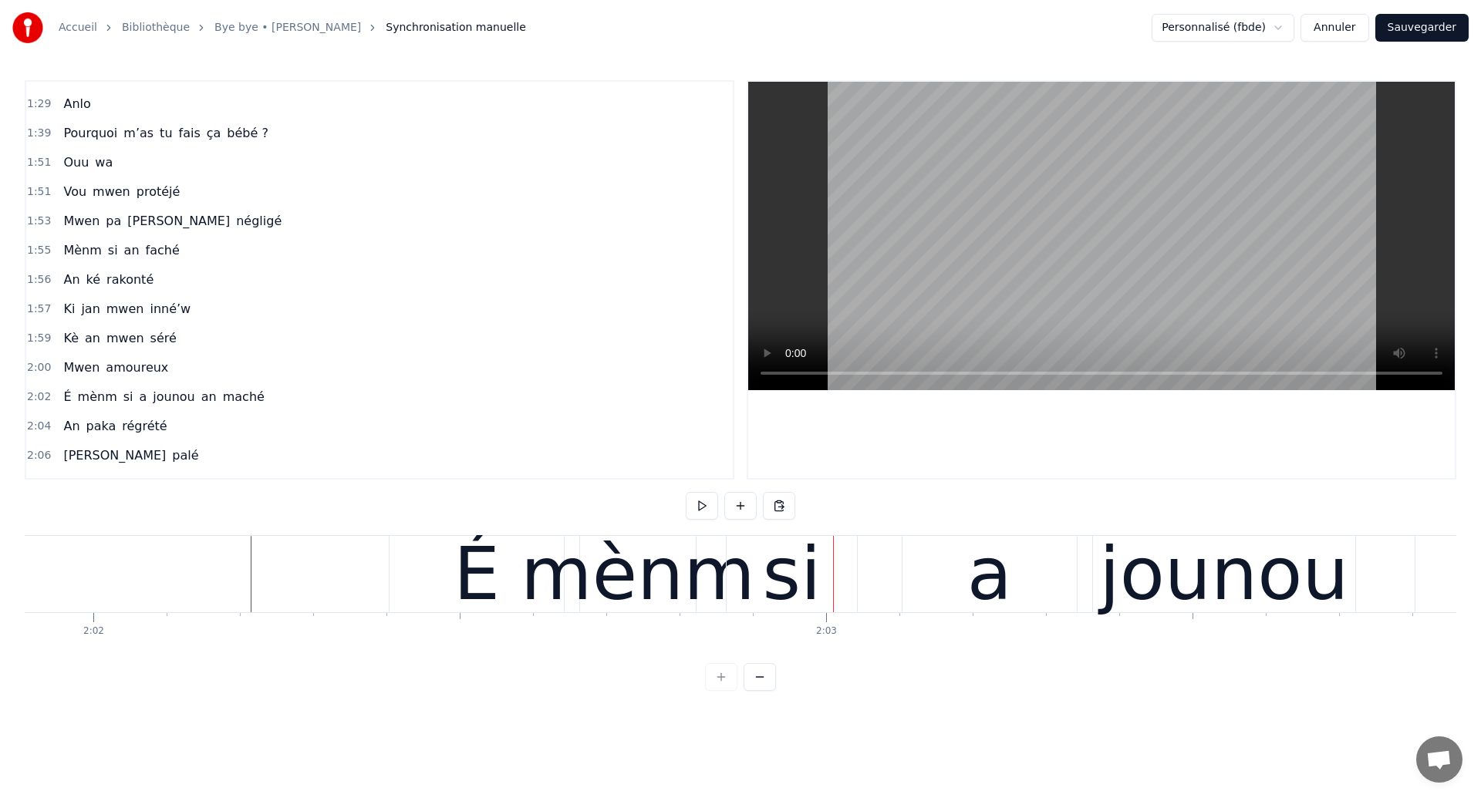
click at [521, 587] on div "É" at bounding box center [476, 574] width 174 height 76
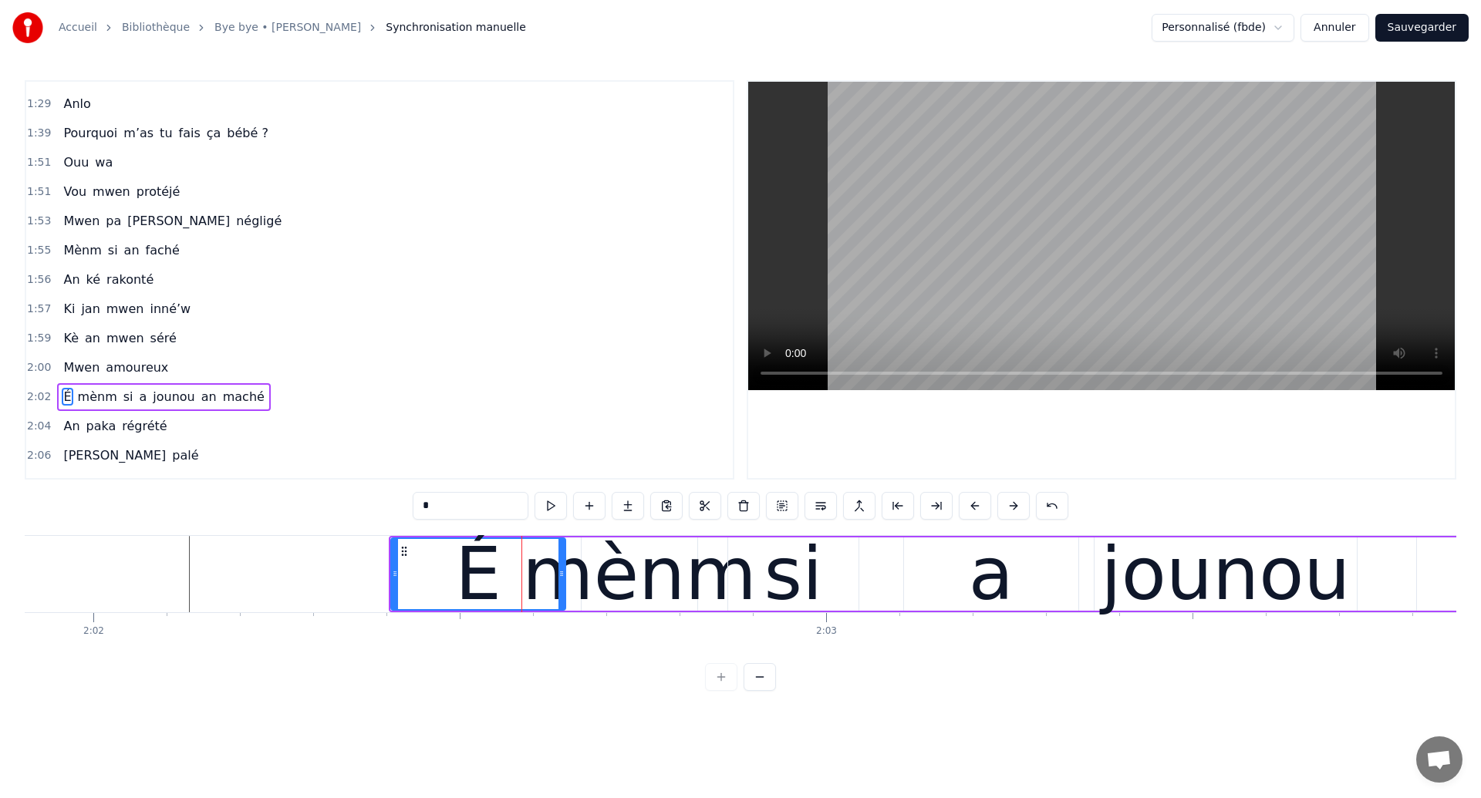
scroll to position [871, 0]
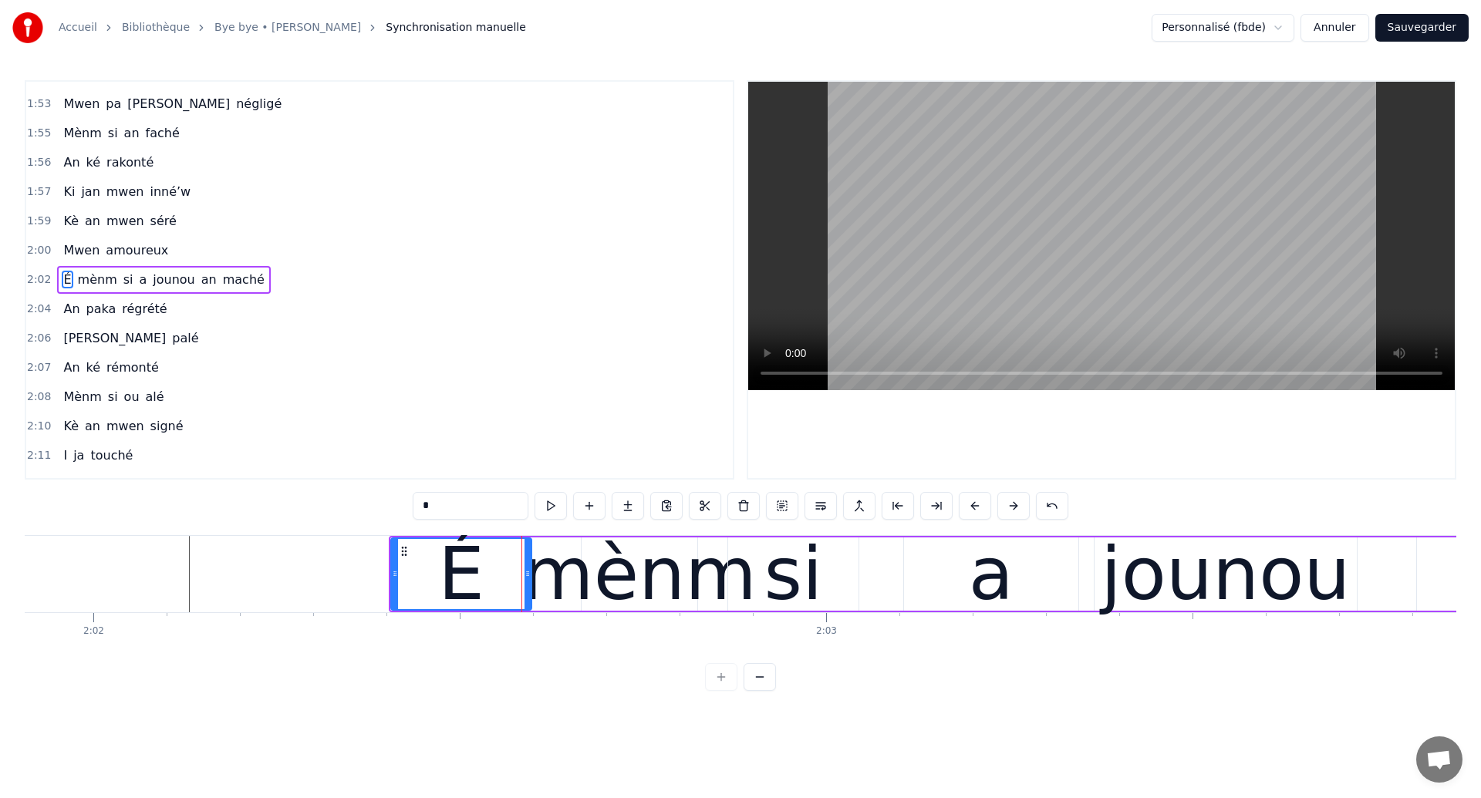
drag, startPoint x: 561, startPoint y: 581, endPoint x: 527, endPoint y: 585, distance: 34.1
click at [527, 585] on div at bounding box center [527, 574] width 6 height 70
click at [613, 582] on div "mènm" at bounding box center [639, 574] width 234 height 110
type input "****"
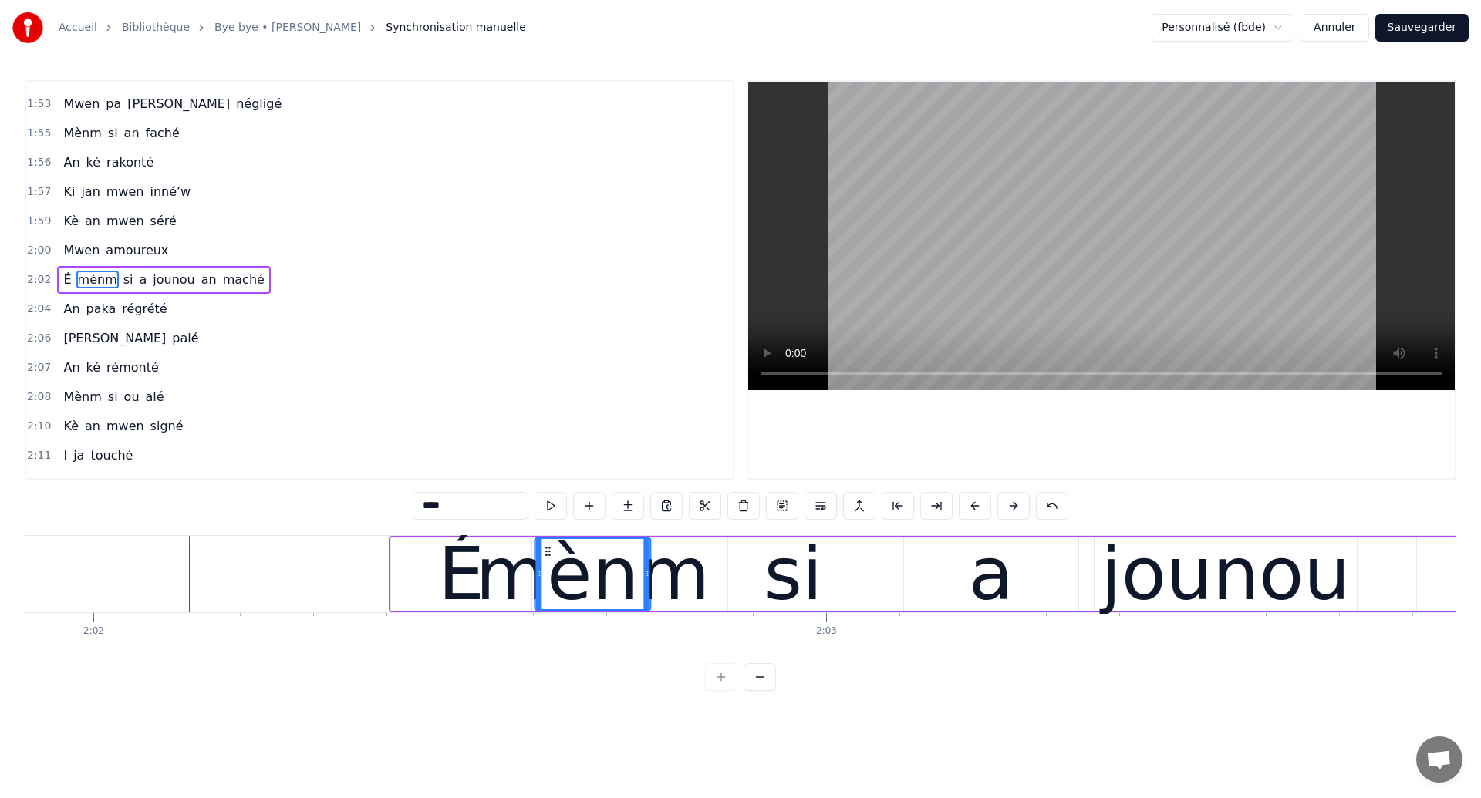
drag, startPoint x: 594, startPoint y: 551, endPoint x: 548, endPoint y: 578, distance: 54.0
click at [548, 578] on div "mènm" at bounding box center [592, 574] width 114 height 70
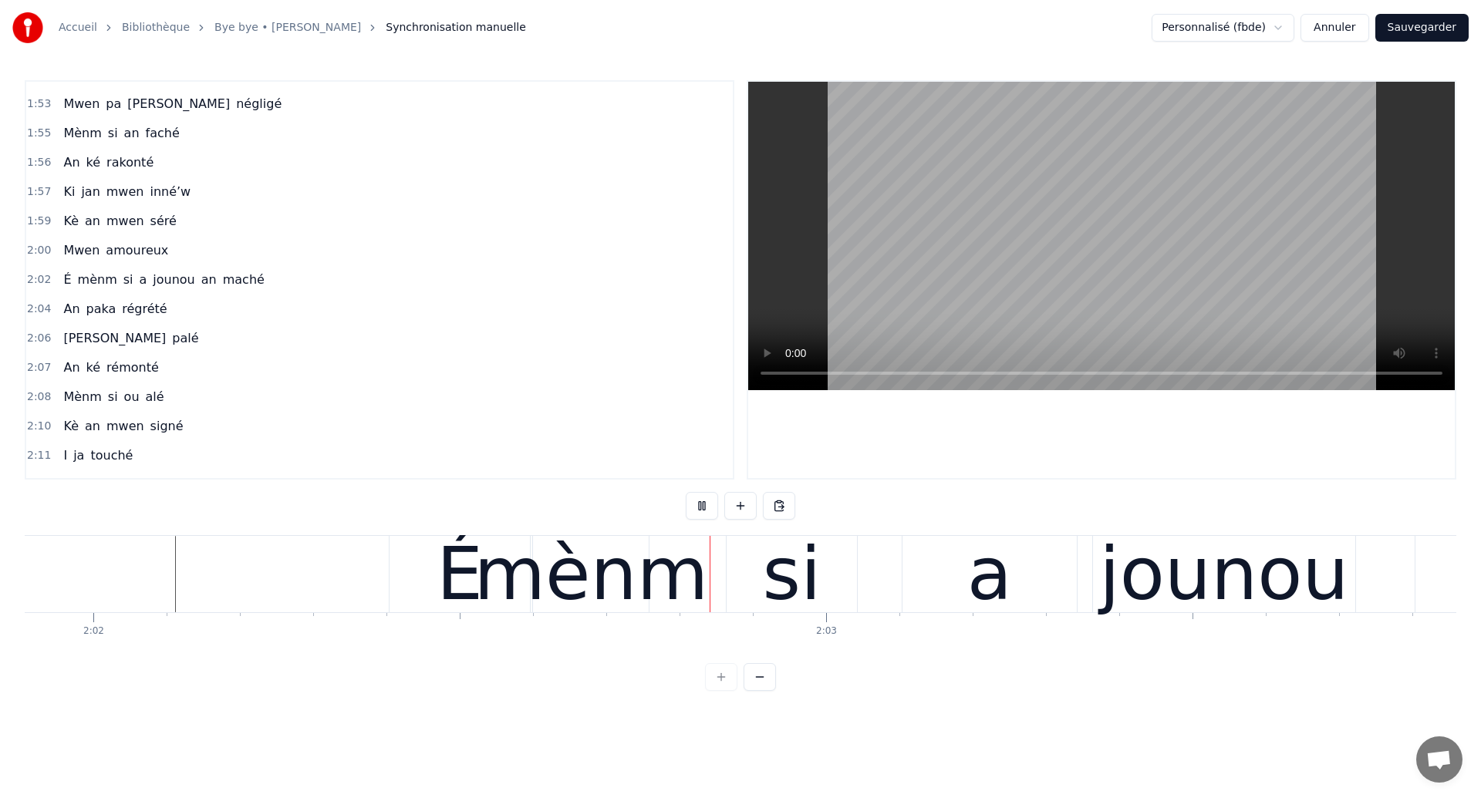
click at [587, 571] on div "mènm" at bounding box center [590, 574] width 234 height 110
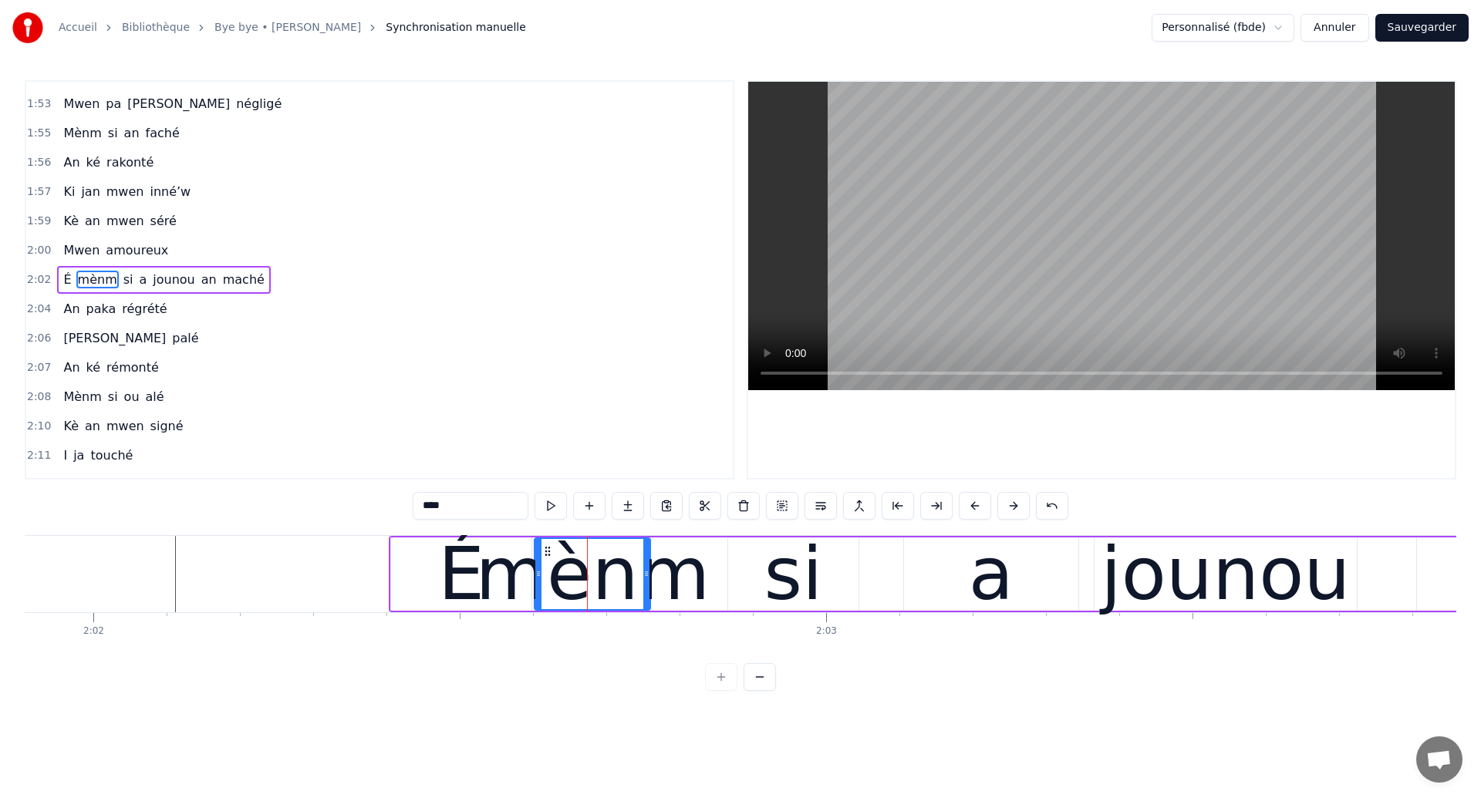
click at [824, 573] on div "si" at bounding box center [793, 574] width 130 height 73
type input "**"
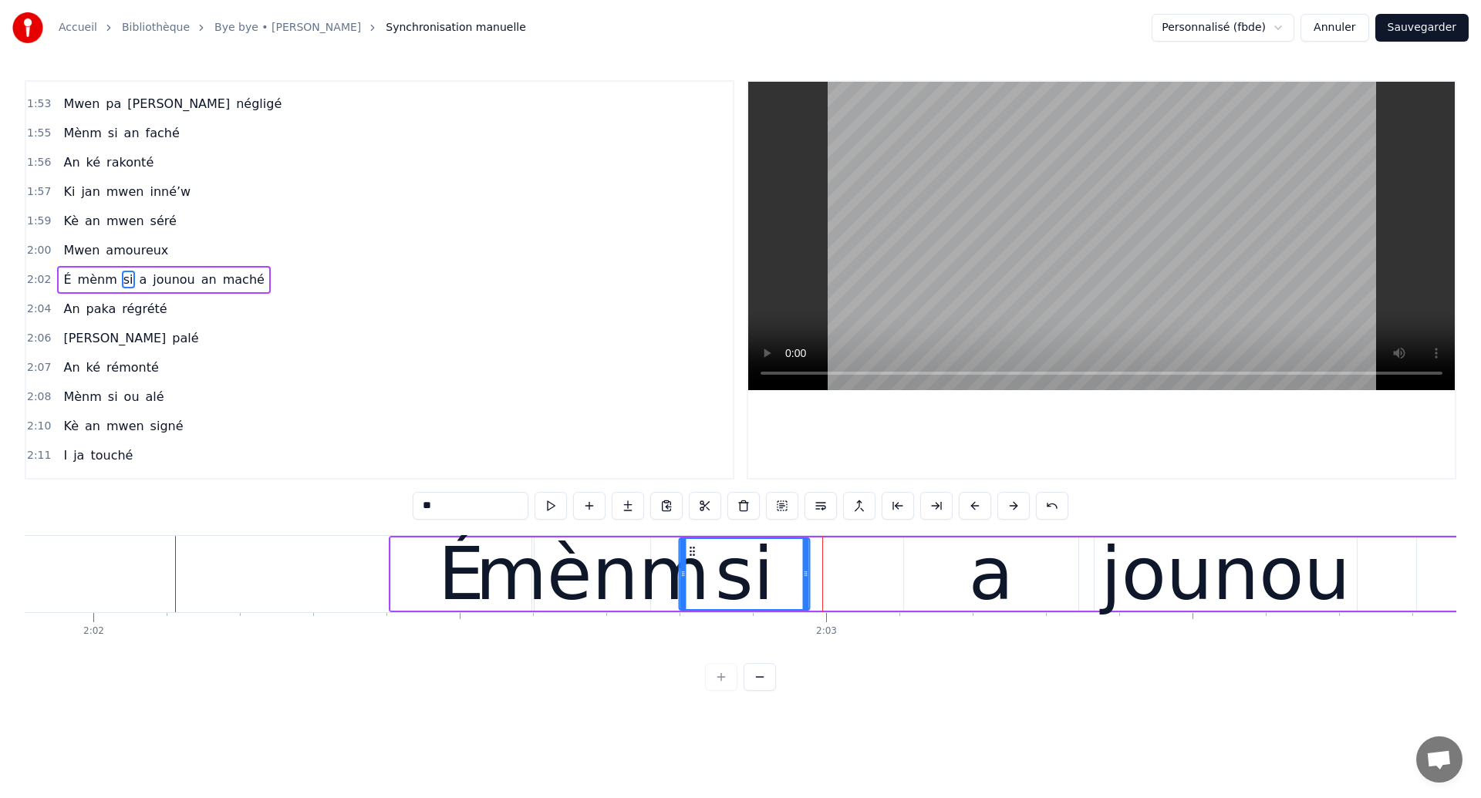
drag, startPoint x: 741, startPoint y: 549, endPoint x: 692, endPoint y: 572, distance: 54.5
click at [692, 572] on div "si" at bounding box center [743, 574] width 129 height 70
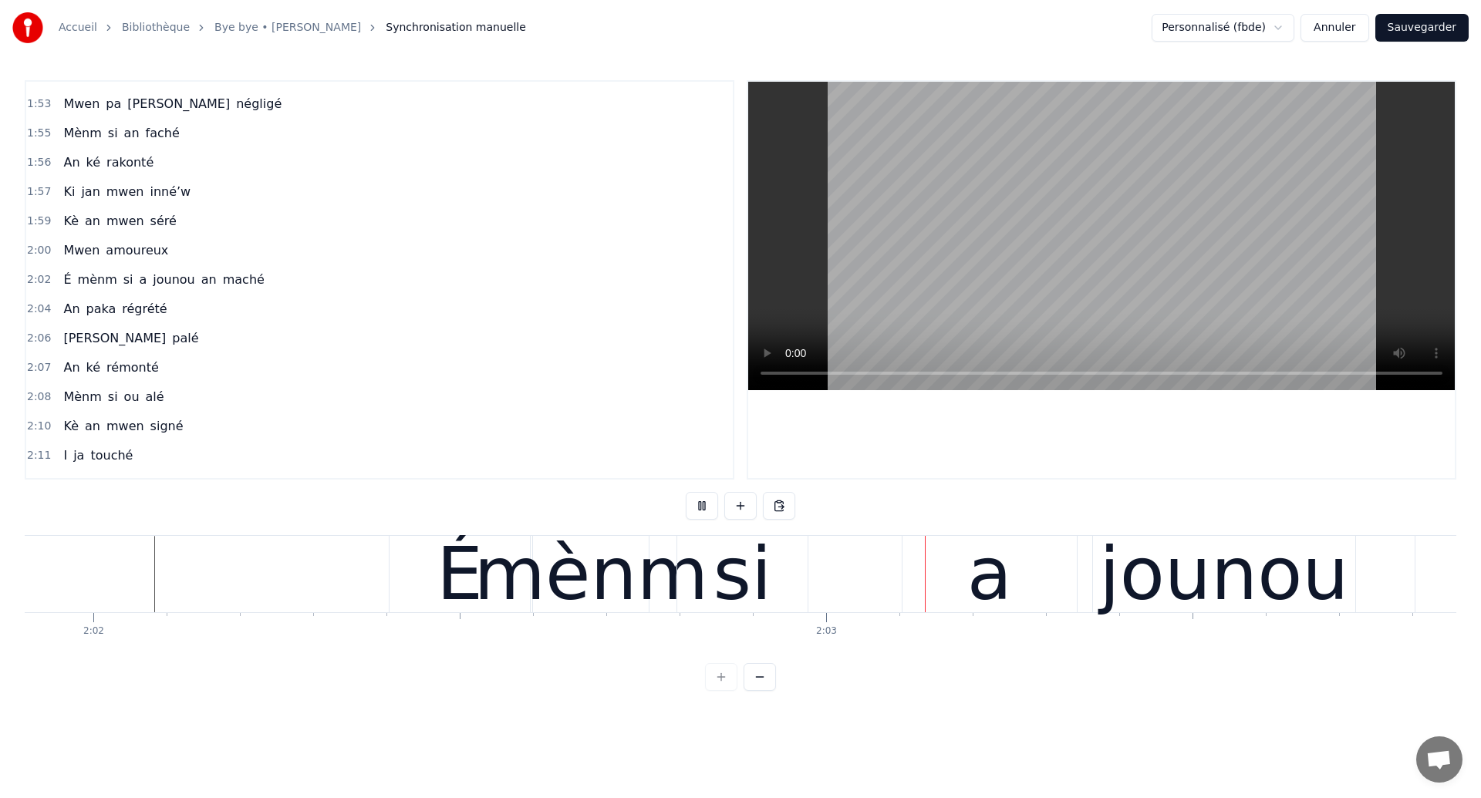
click at [743, 592] on div "si" at bounding box center [742, 574] width 59 height 110
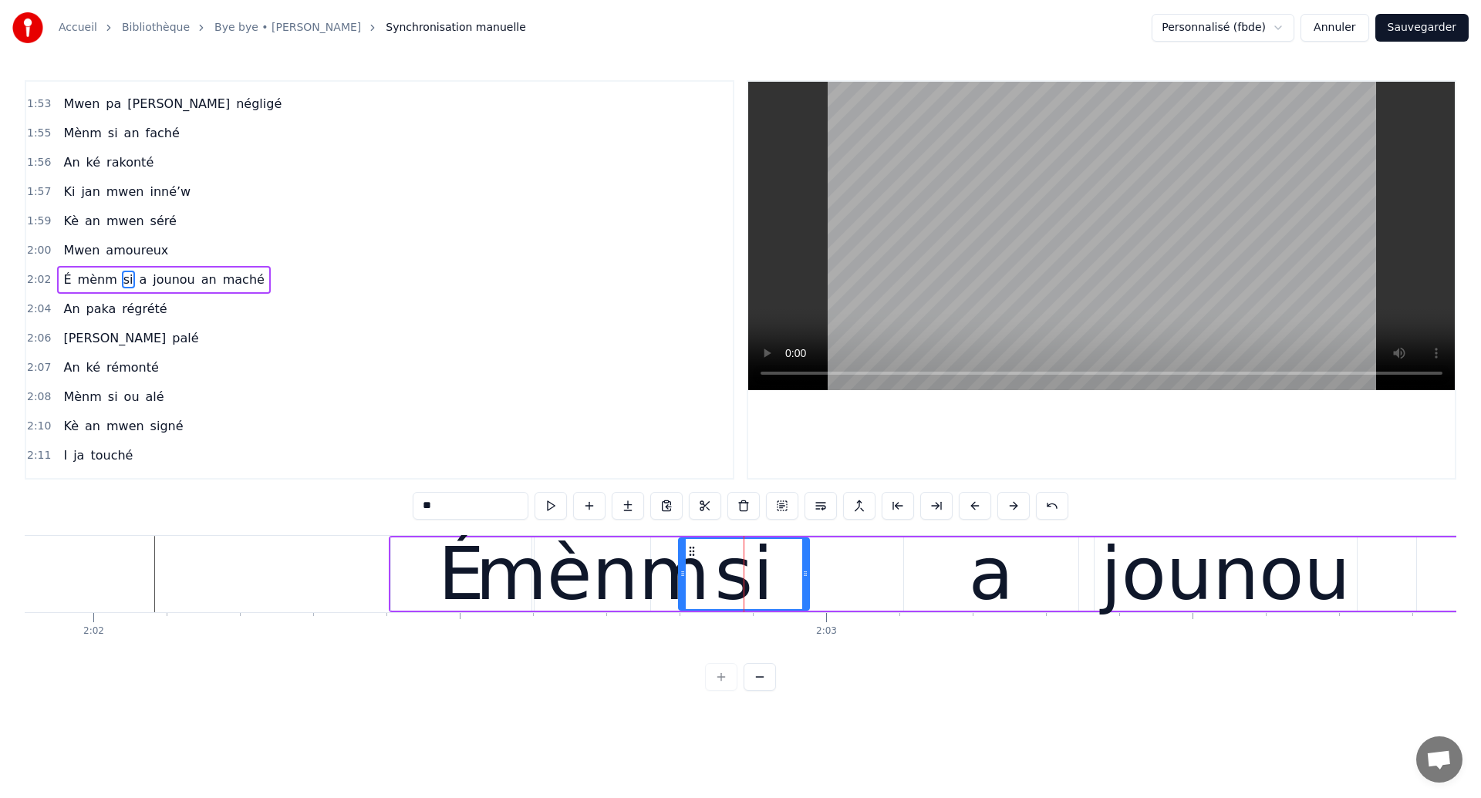
click at [990, 588] on div "a" at bounding box center [991, 574] width 45 height 110
type input "*"
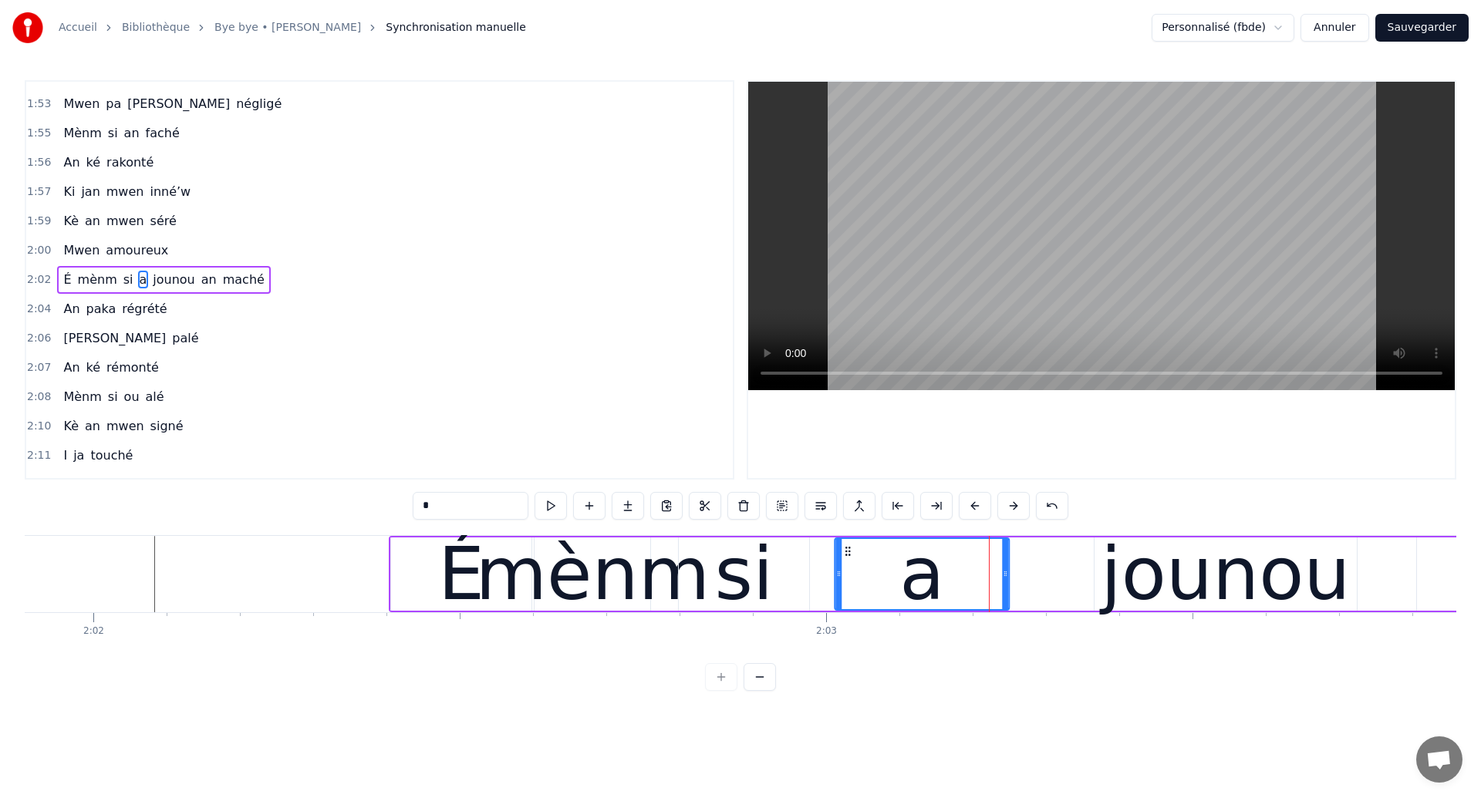
drag, startPoint x: 918, startPoint y: 553, endPoint x: 849, endPoint y: 579, distance: 74.2
click at [849, 579] on div "a" at bounding box center [921, 574] width 173 height 70
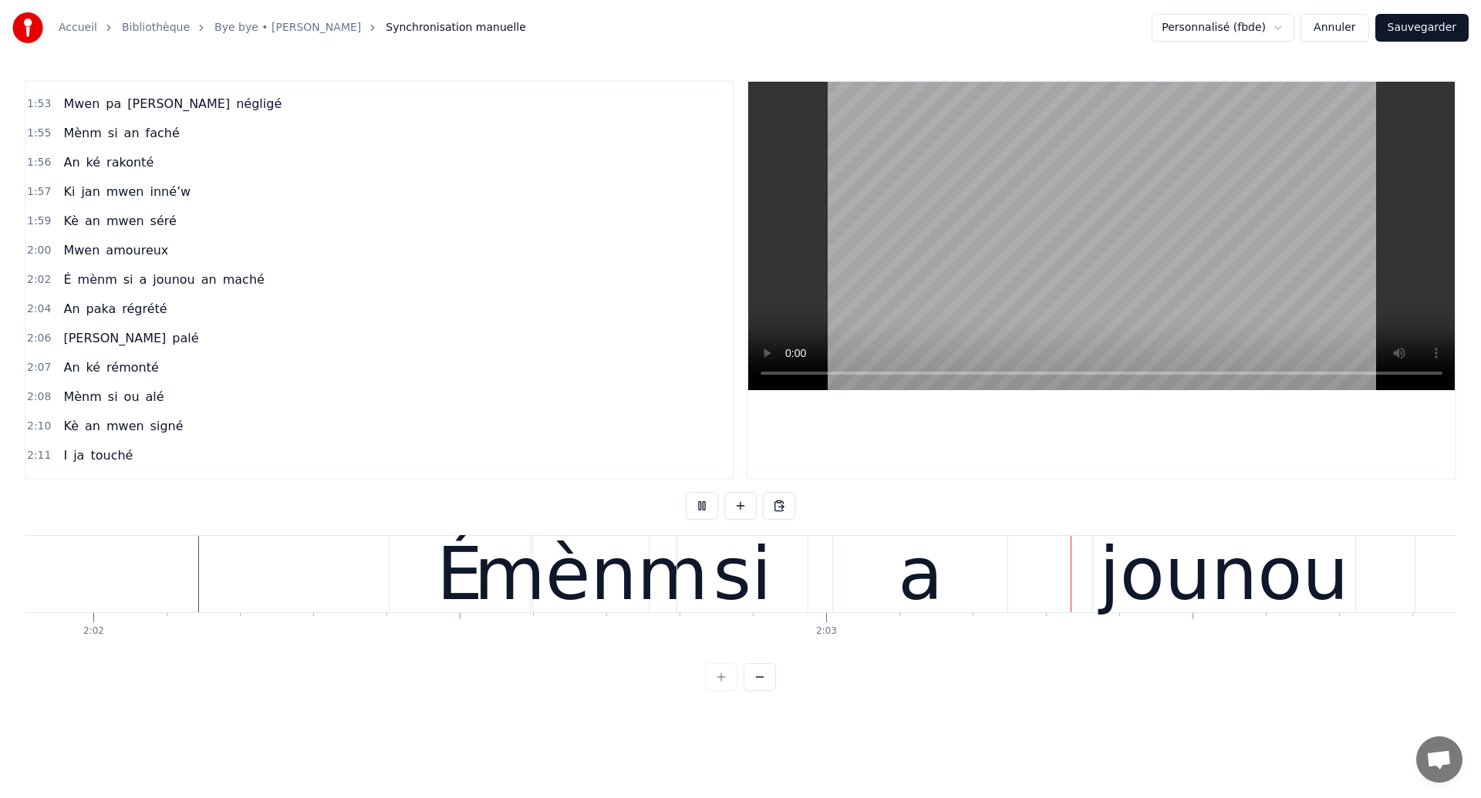
click at [907, 605] on div "a" at bounding box center [920, 574] width 45 height 110
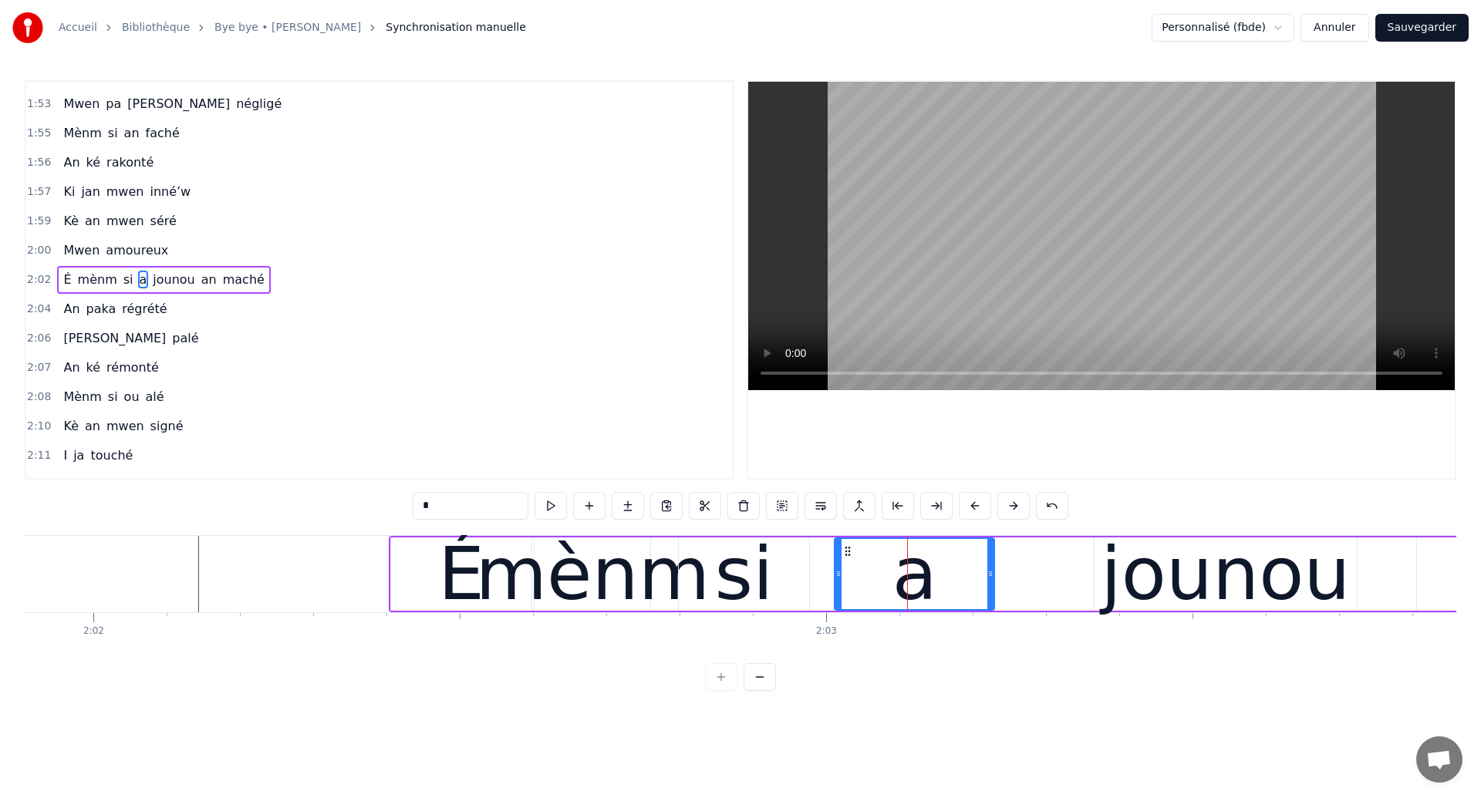
drag, startPoint x: 1005, startPoint y: 585, endPoint x: 990, endPoint y: 588, distance: 15.2
click at [990, 588] on div at bounding box center [990, 574] width 6 height 70
click at [1149, 577] on div "jounou" at bounding box center [1224, 574] width 249 height 110
type input "******"
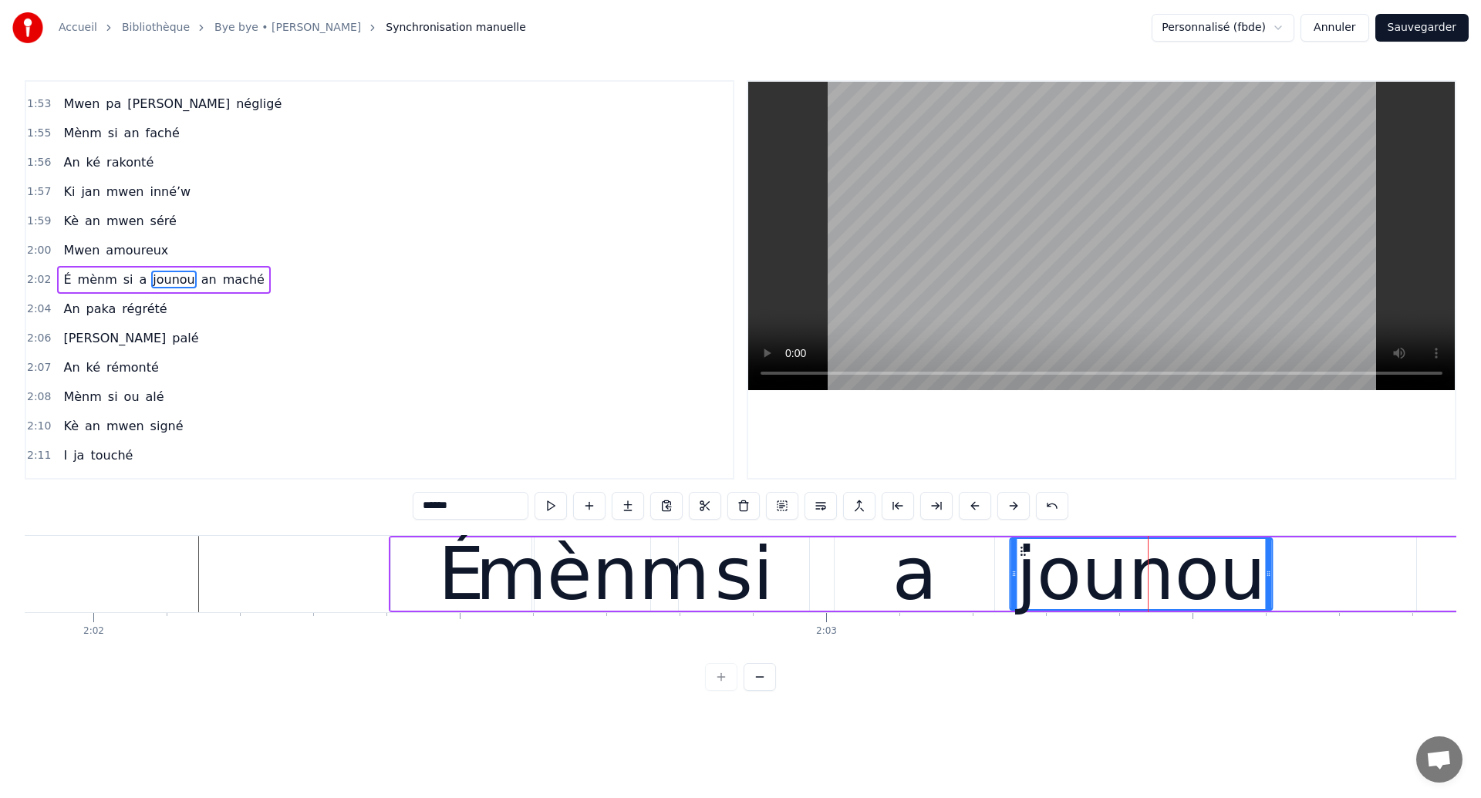
drag, startPoint x: 1105, startPoint y: 552, endPoint x: 1020, endPoint y: 583, distance: 90.3
click at [1020, 583] on div "jounou" at bounding box center [1140, 574] width 261 height 70
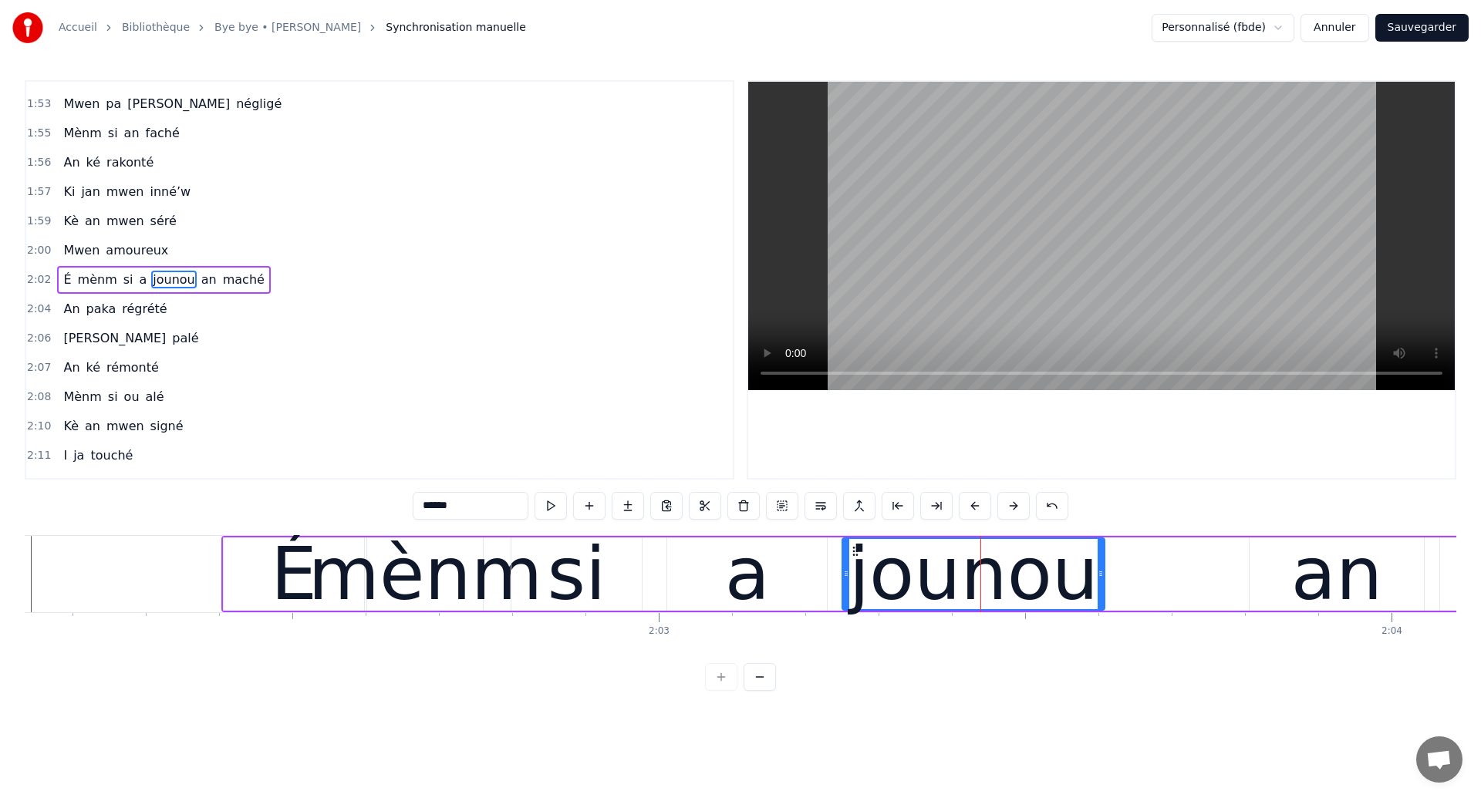
scroll to position [0, 89481]
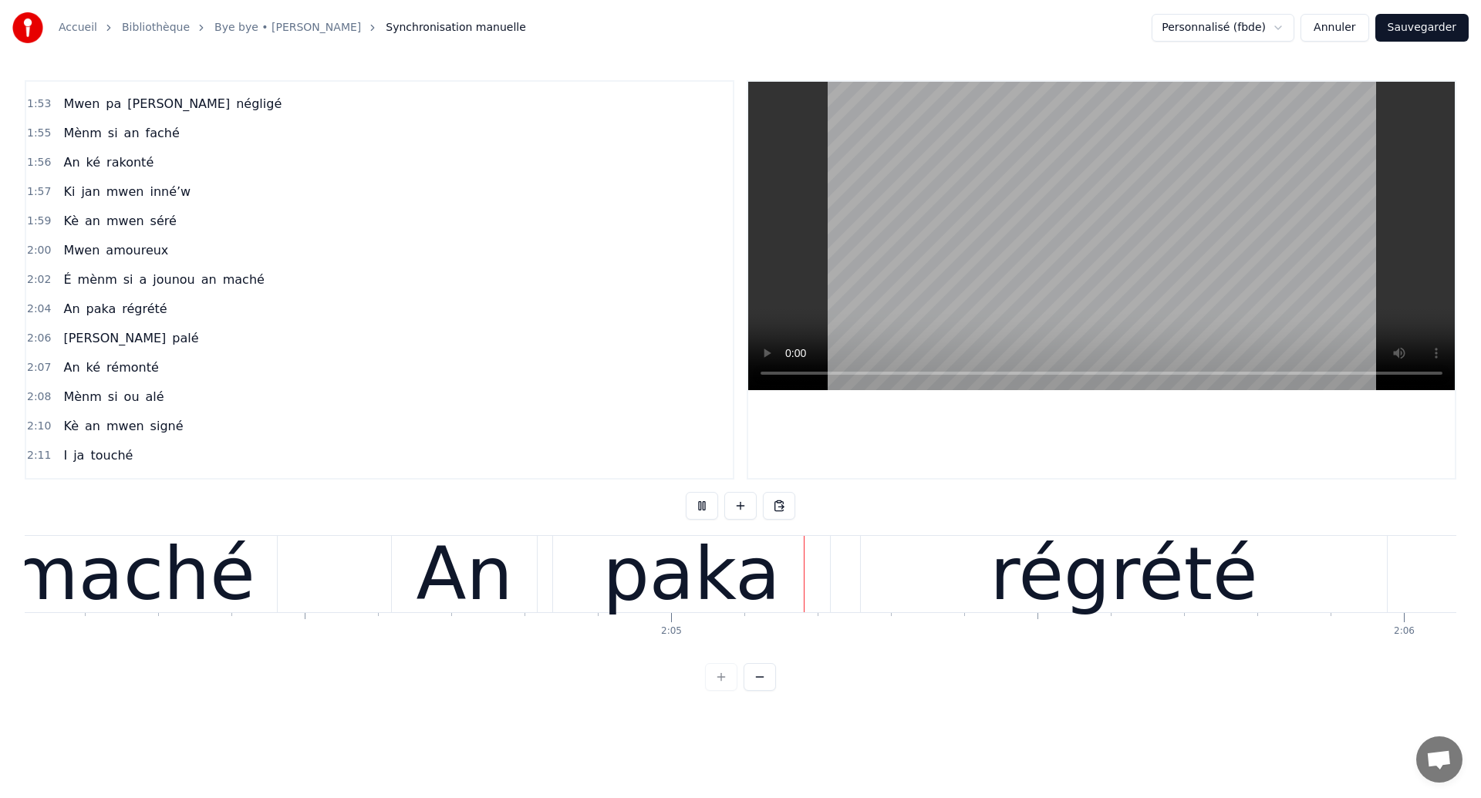
click at [260, 555] on div "maché" at bounding box center [131, 574] width 292 height 76
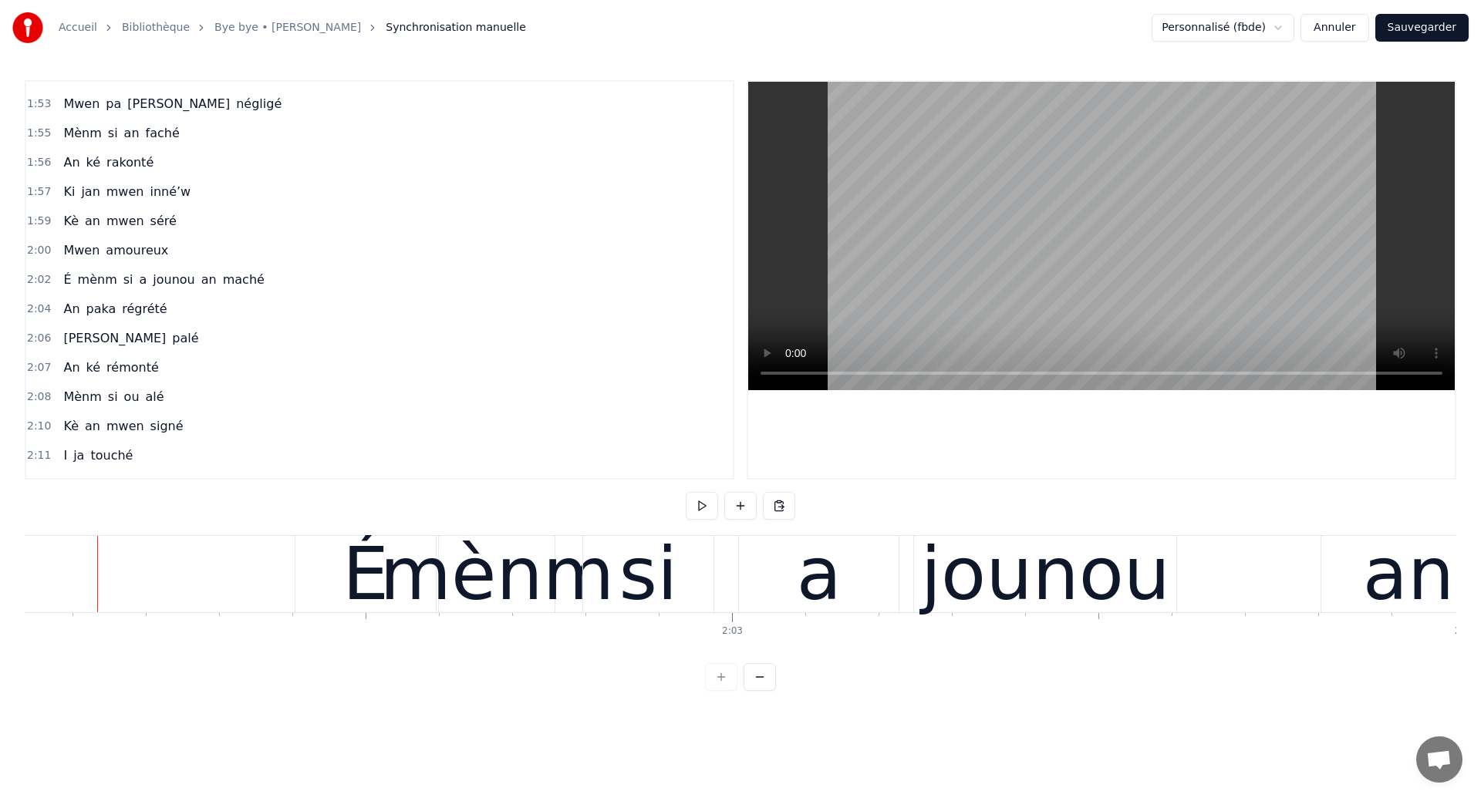
scroll to position [0, 89399]
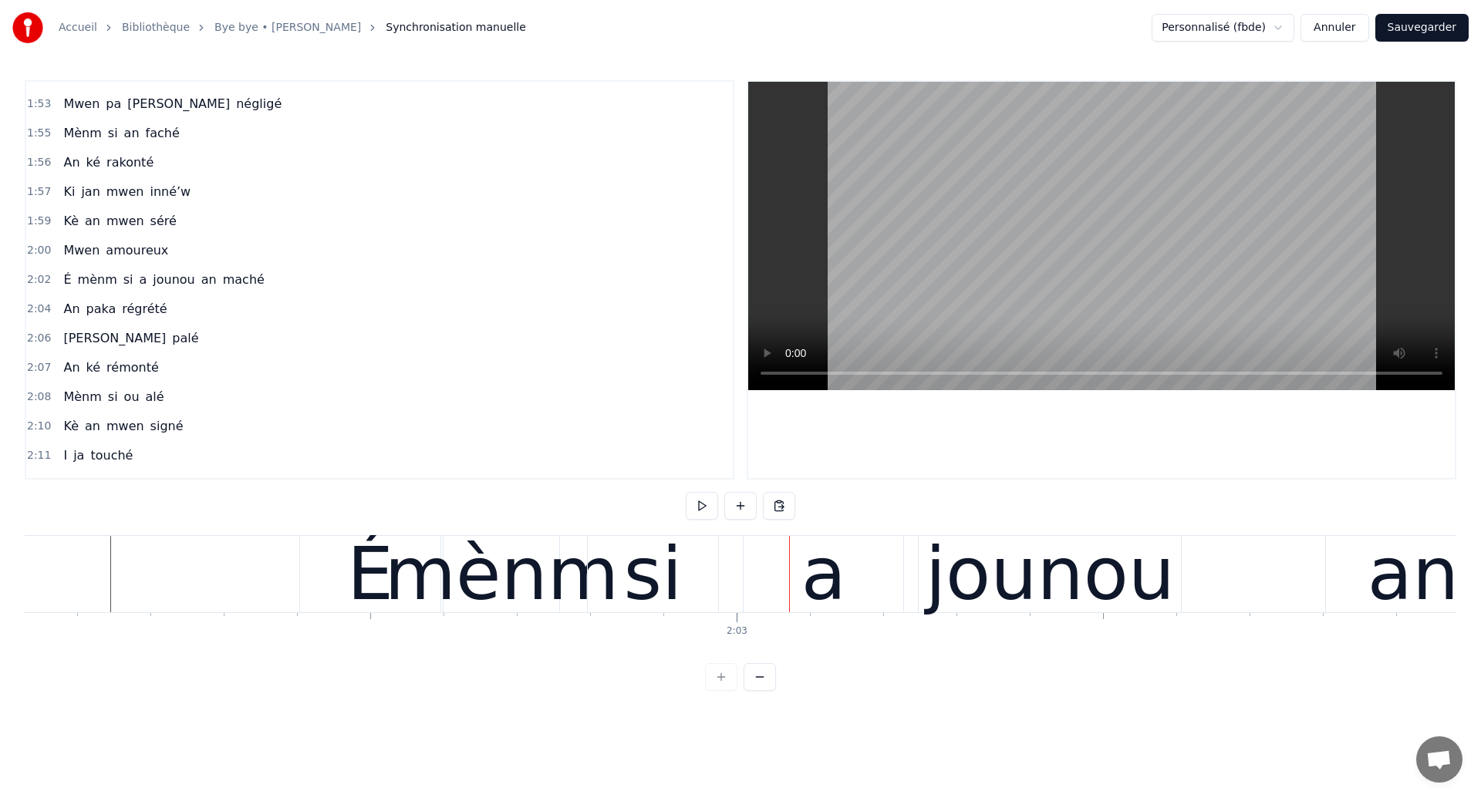
click at [678, 564] on div "si" at bounding box center [655, 574] width 59 height 110
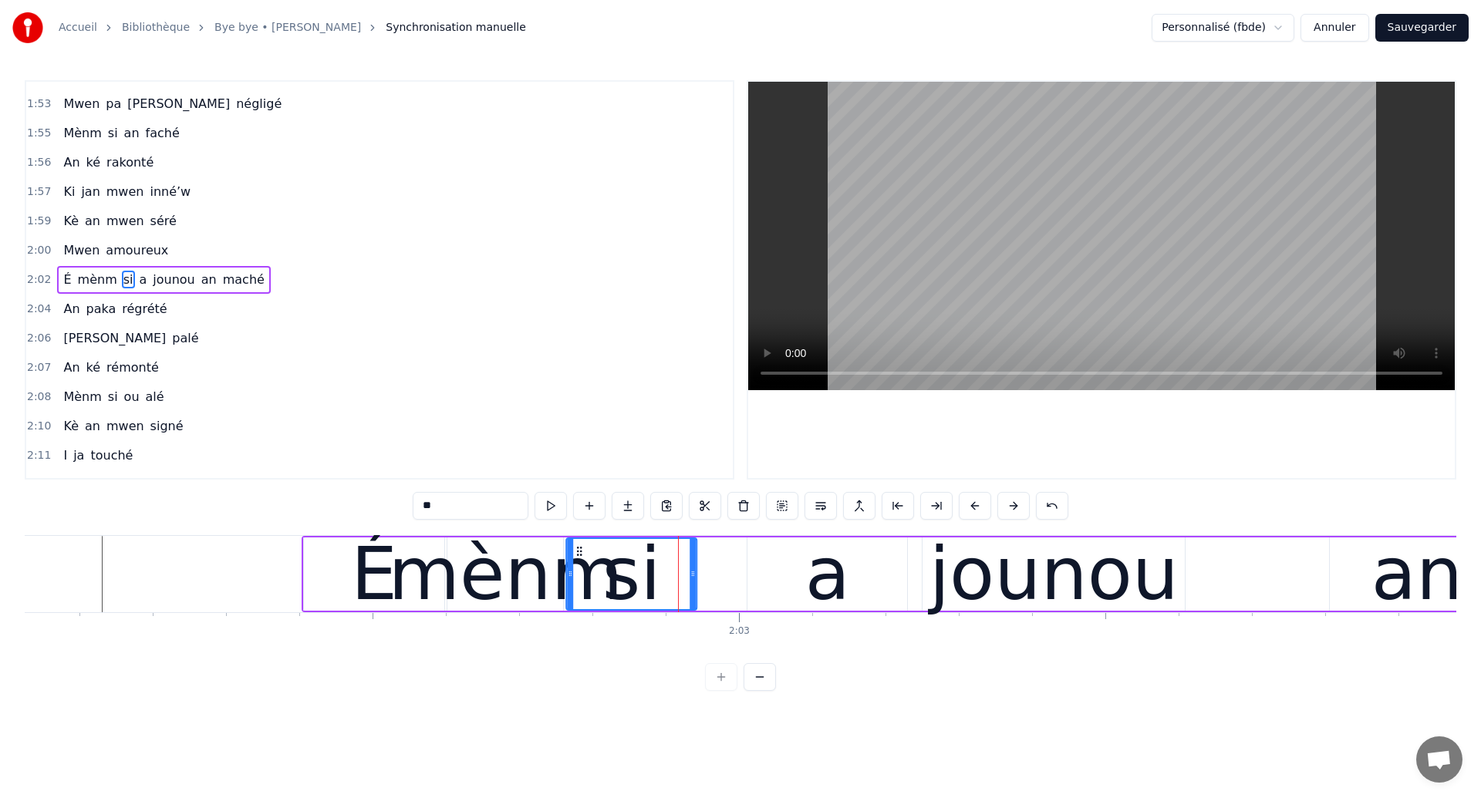
drag, startPoint x: 605, startPoint y: 547, endPoint x: 581, endPoint y: 562, distance: 29.1
click at [581, 562] on div "si" at bounding box center [631, 574] width 129 height 70
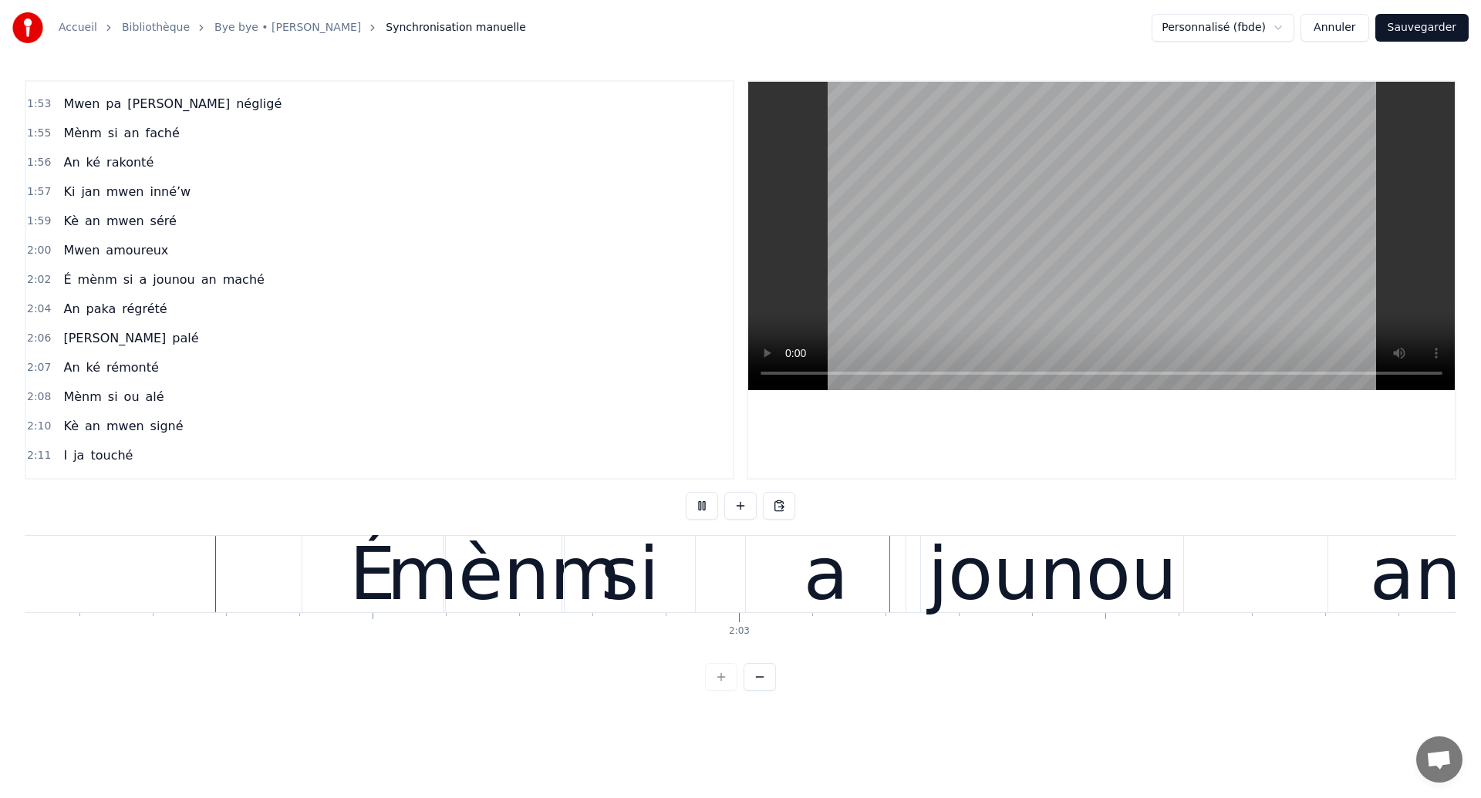
click at [655, 580] on div "si" at bounding box center [629, 574] width 130 height 76
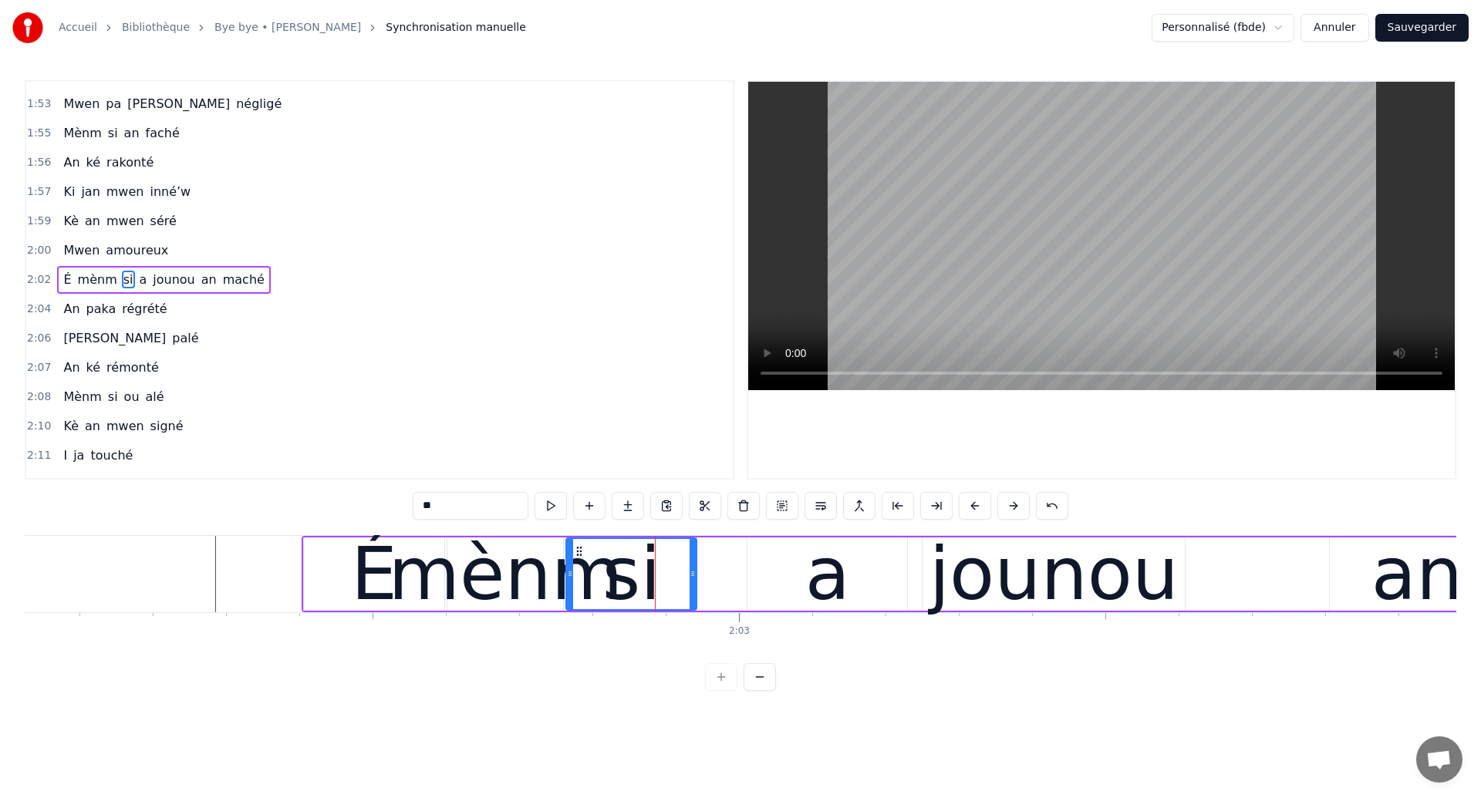
click at [779, 591] on div "a" at bounding box center [827, 574] width 160 height 73
type input "*"
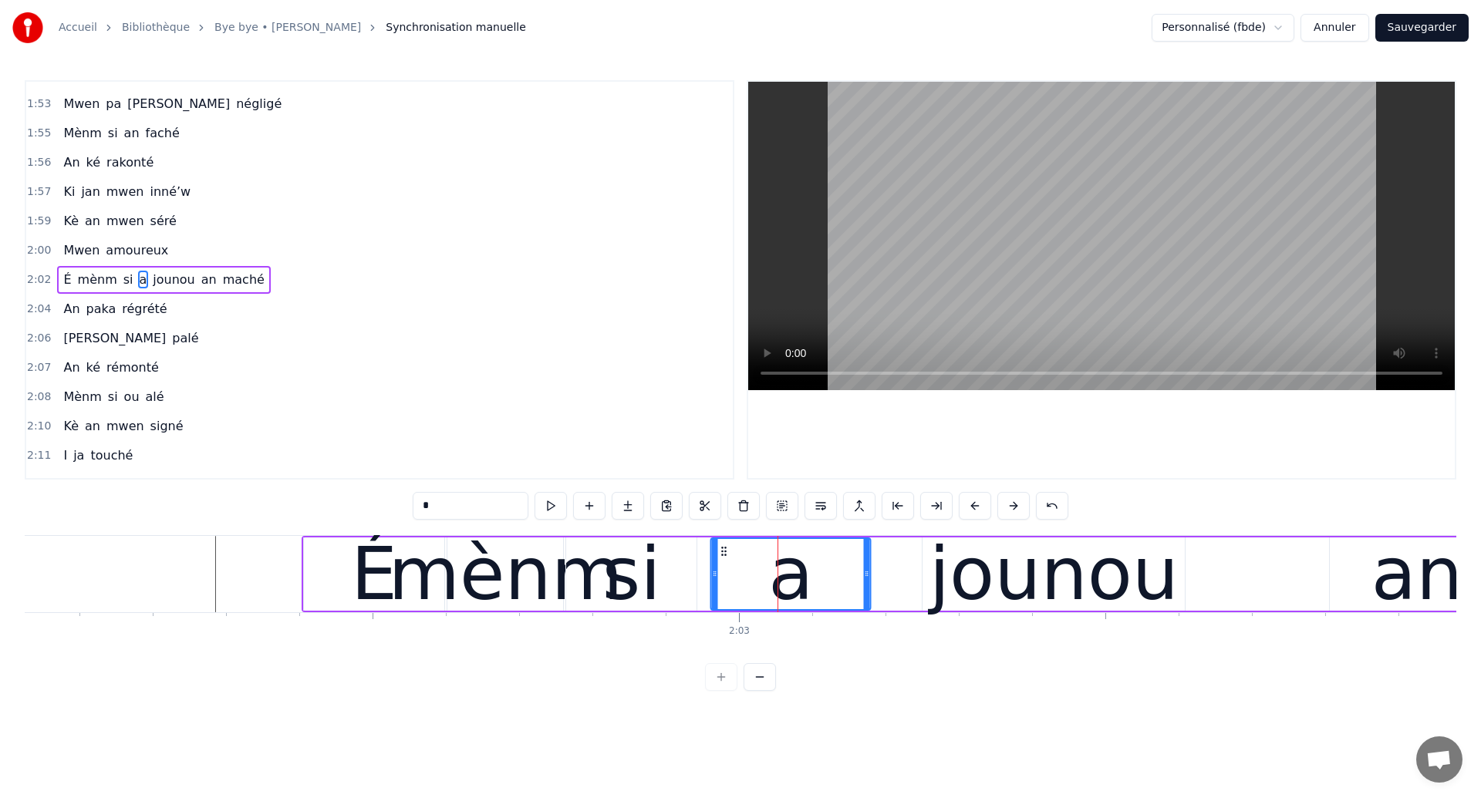
drag, startPoint x: 760, startPoint y: 553, endPoint x: 723, endPoint y: 571, distance: 40.4
click at [723, 570] on div "a" at bounding box center [791, 574] width 158 height 70
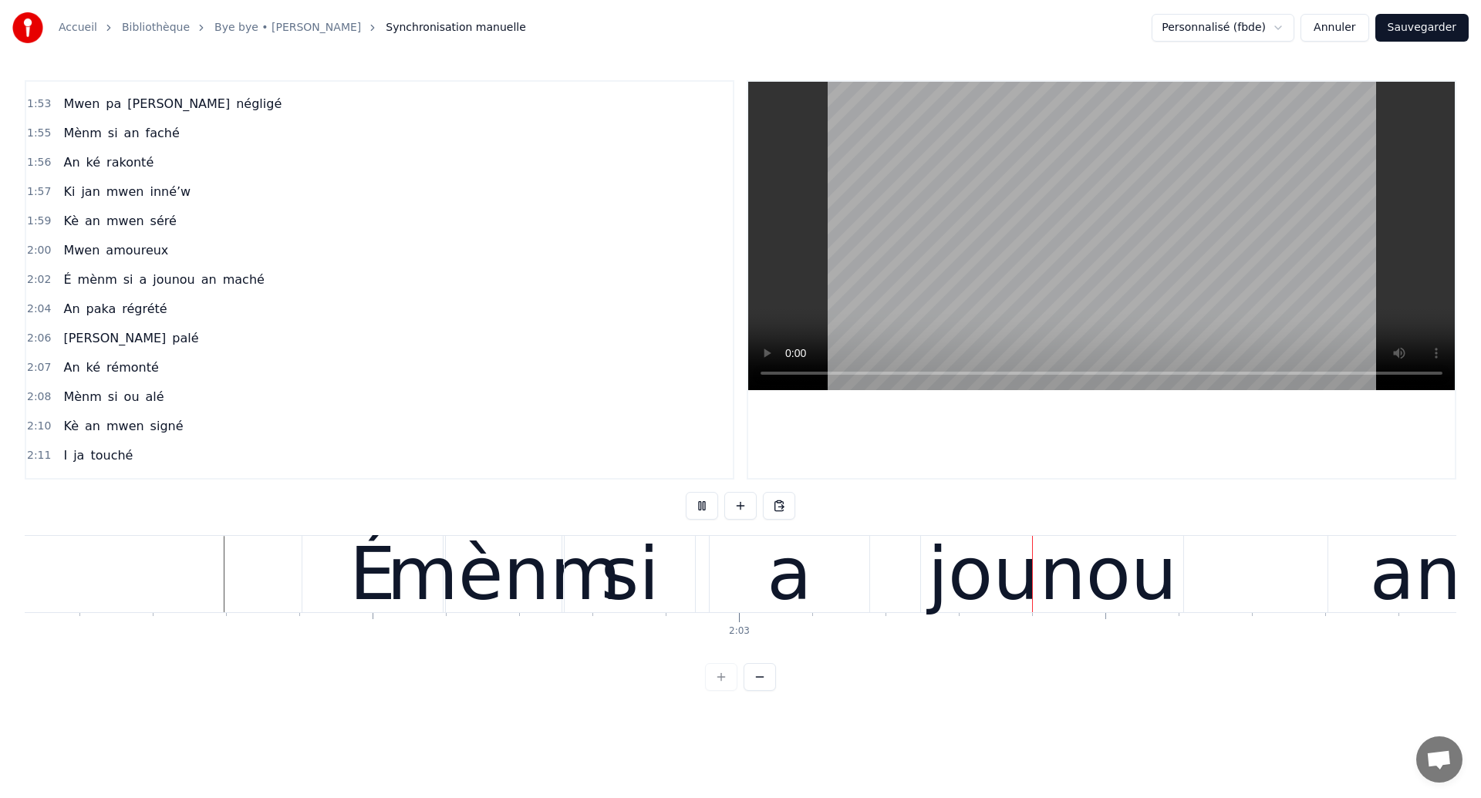
click at [790, 591] on div "a" at bounding box center [789, 574] width 45 height 110
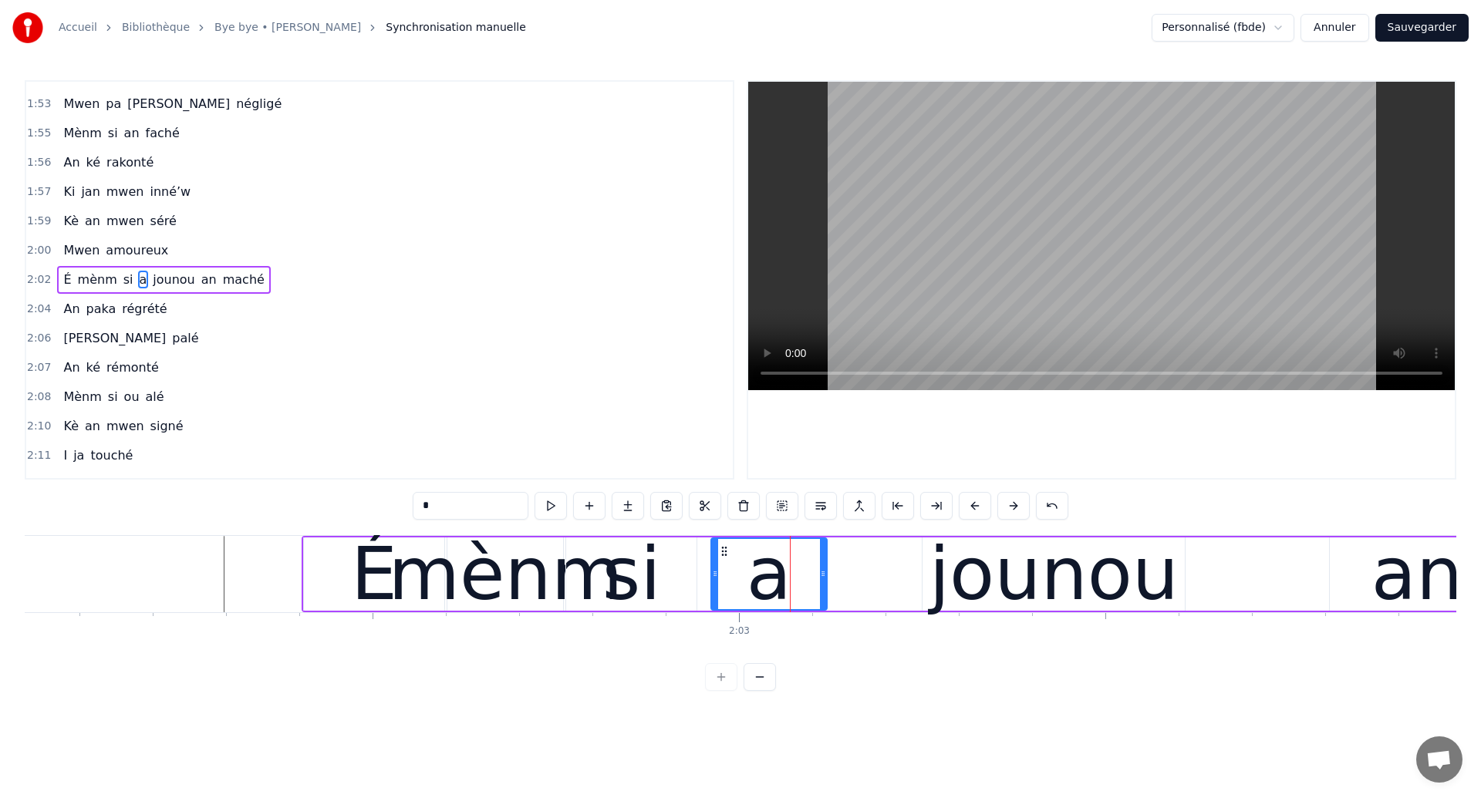
drag, startPoint x: 864, startPoint y: 591, endPoint x: 820, endPoint y: 603, distance: 45.5
click at [820, 603] on div at bounding box center [823, 574] width 6 height 70
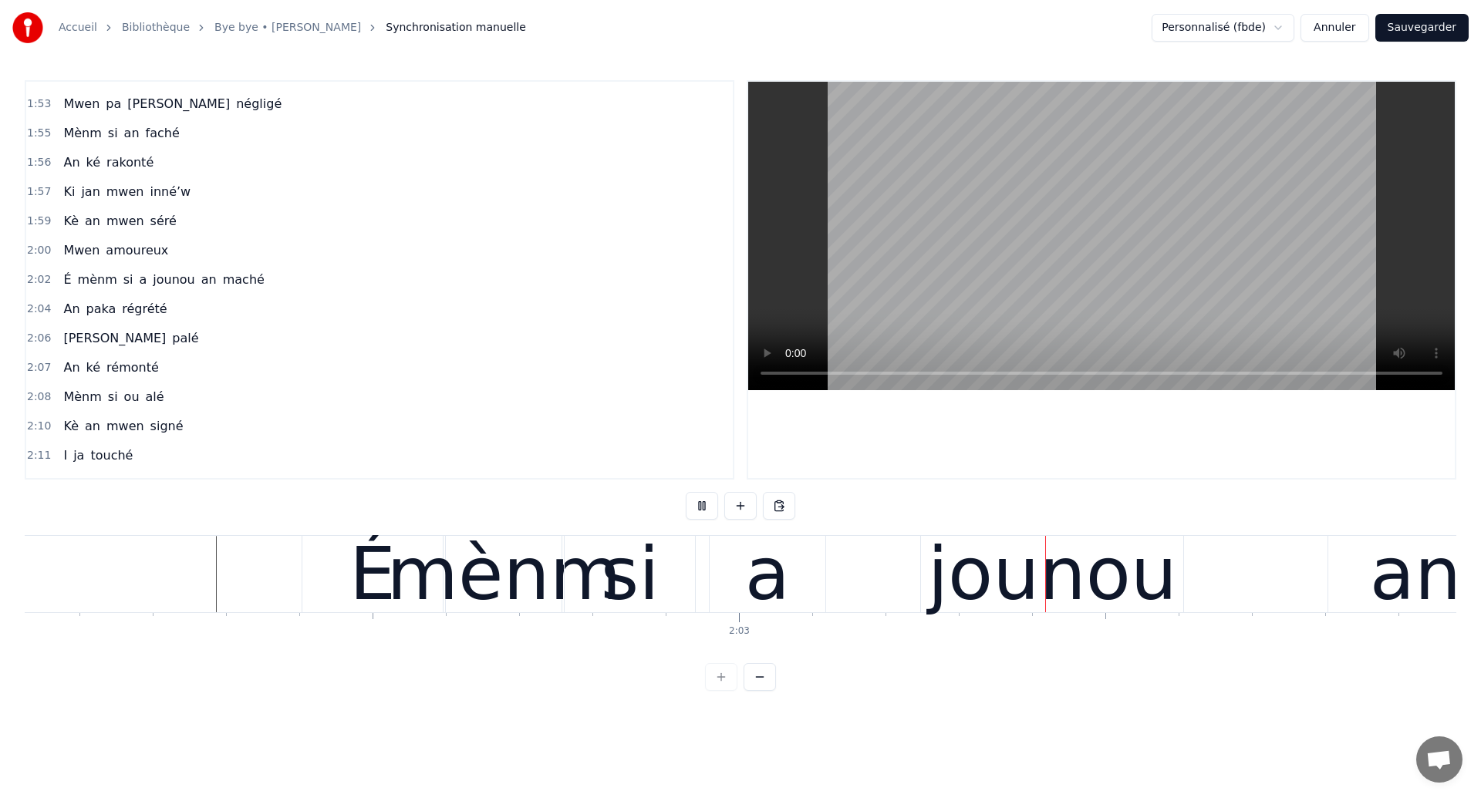
click at [767, 569] on div "a" at bounding box center [767, 574] width 45 height 110
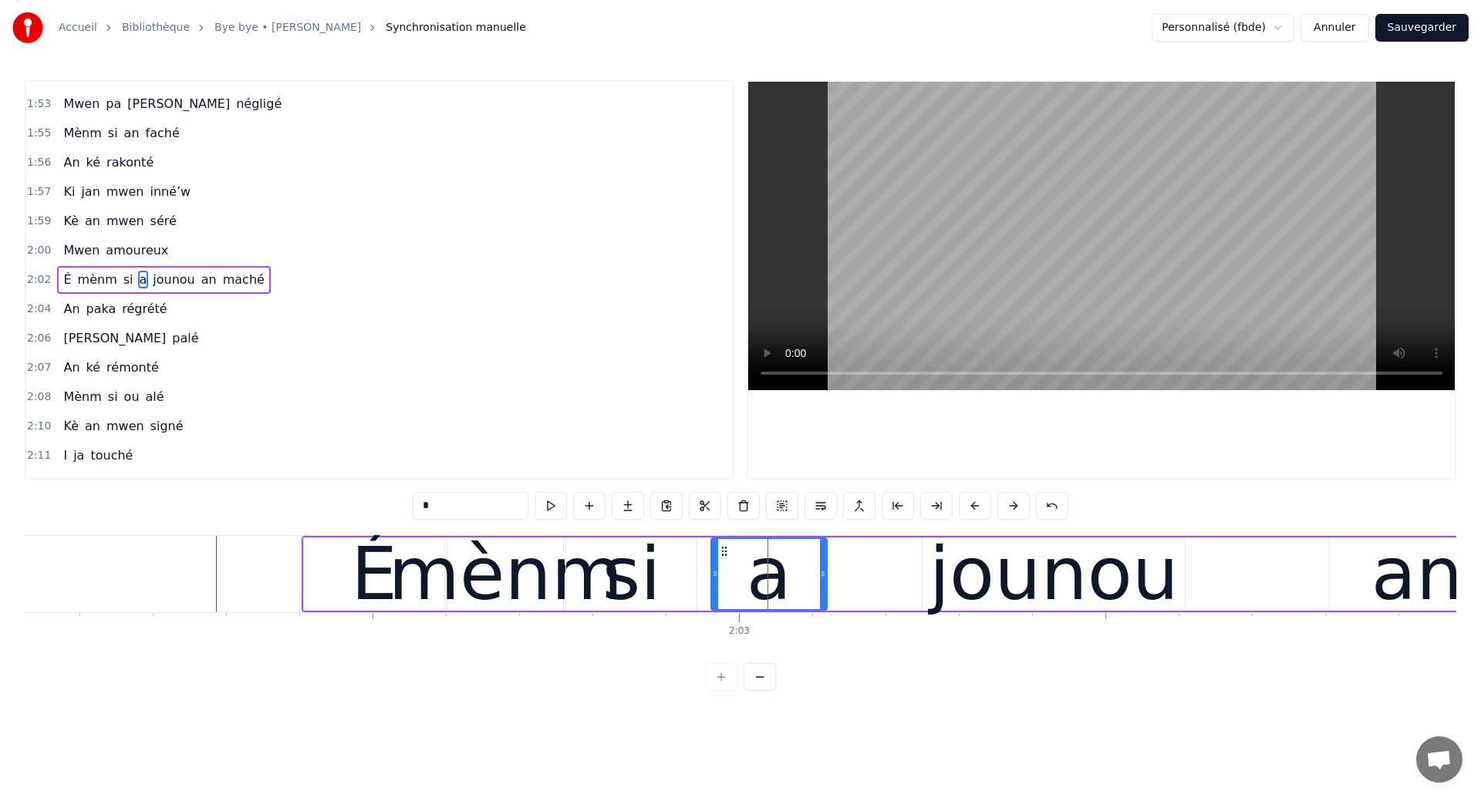
click at [999, 572] on div "jounou" at bounding box center [1053, 574] width 249 height 110
type input "******"
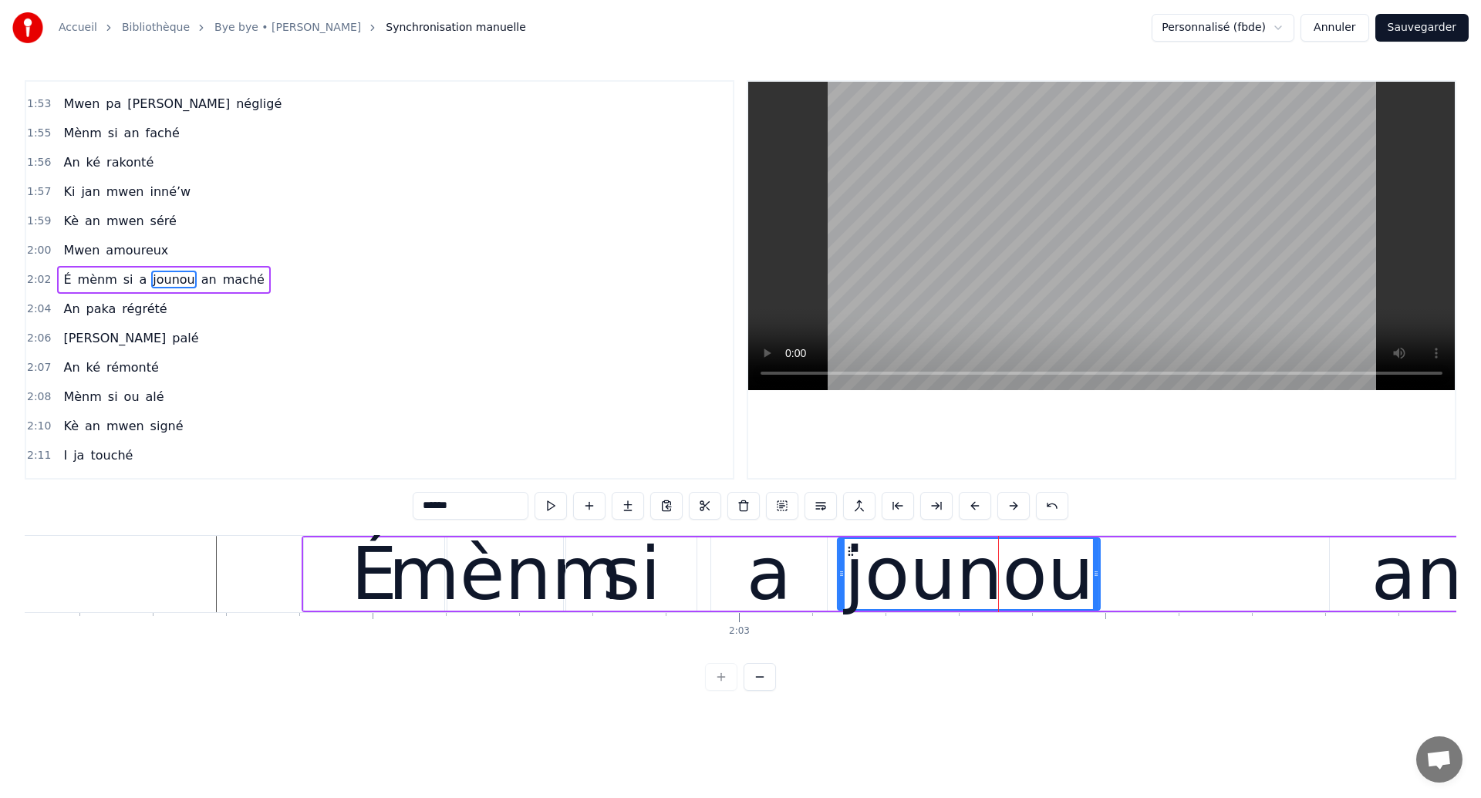
drag, startPoint x: 936, startPoint y: 554, endPoint x: 851, endPoint y: 581, distance: 89.3
click at [851, 581] on div "jounou" at bounding box center [968, 574] width 261 height 70
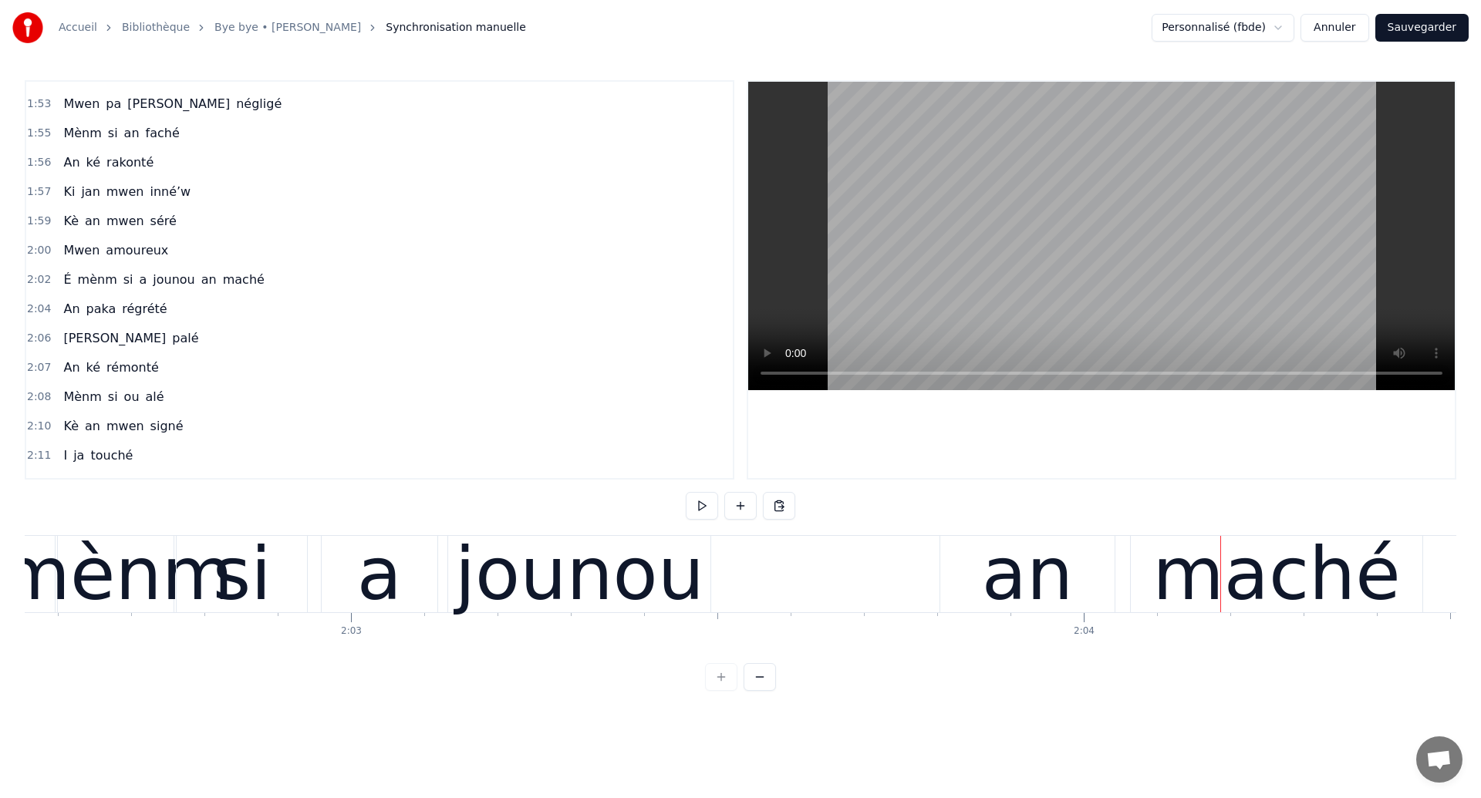
scroll to position [0, 89758]
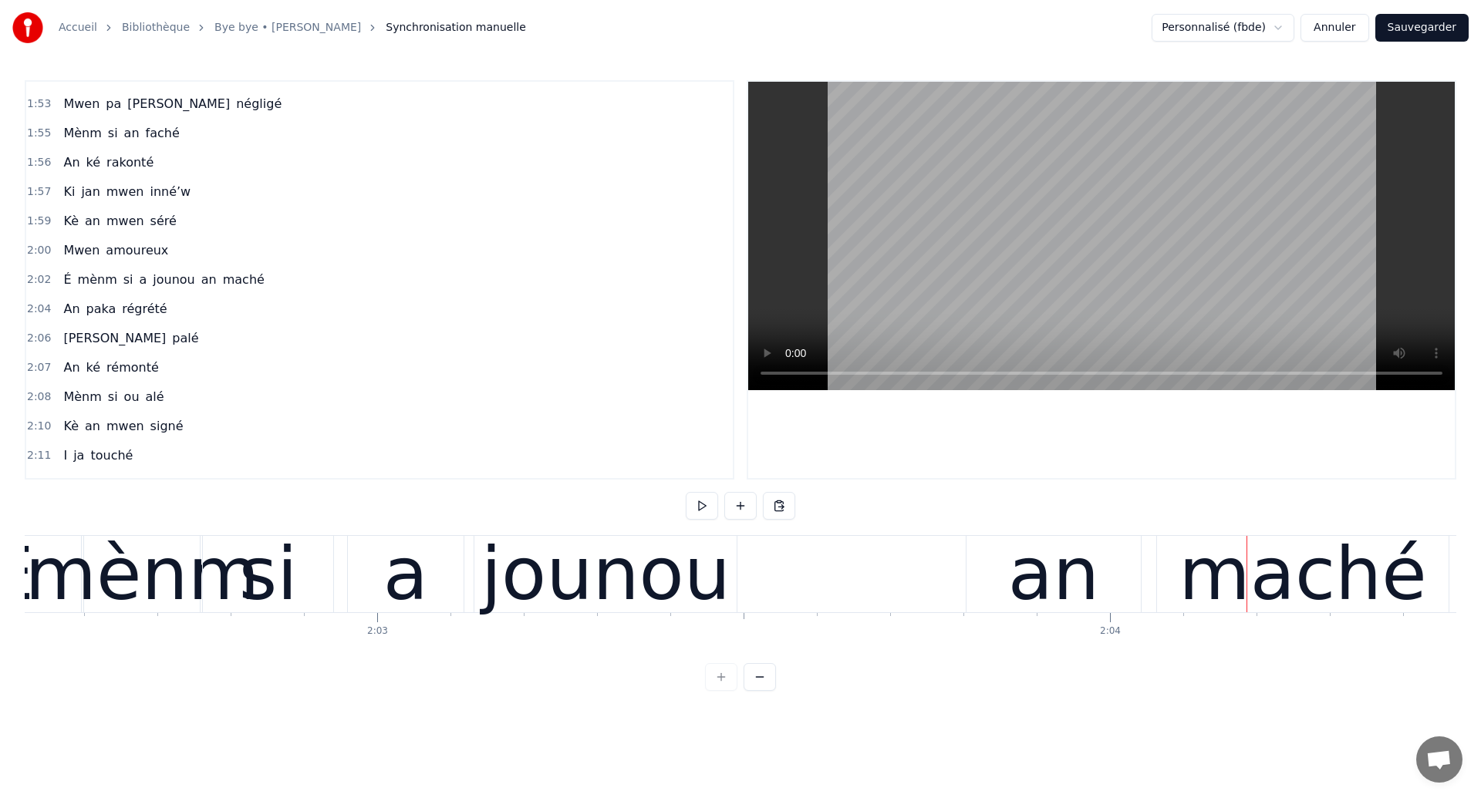
click at [329, 567] on div "si" at bounding box center [268, 574] width 130 height 76
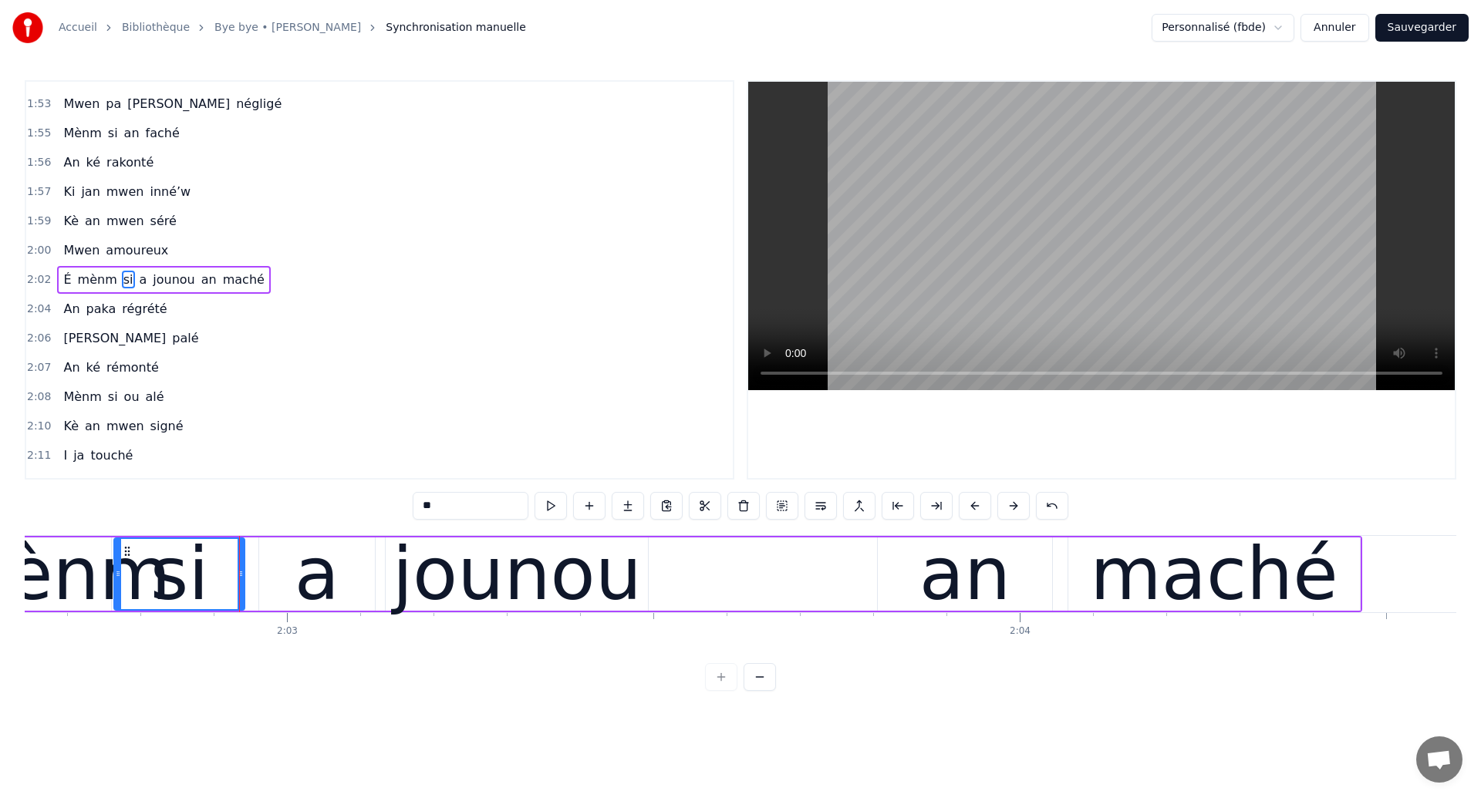
scroll to position [0, 89919]
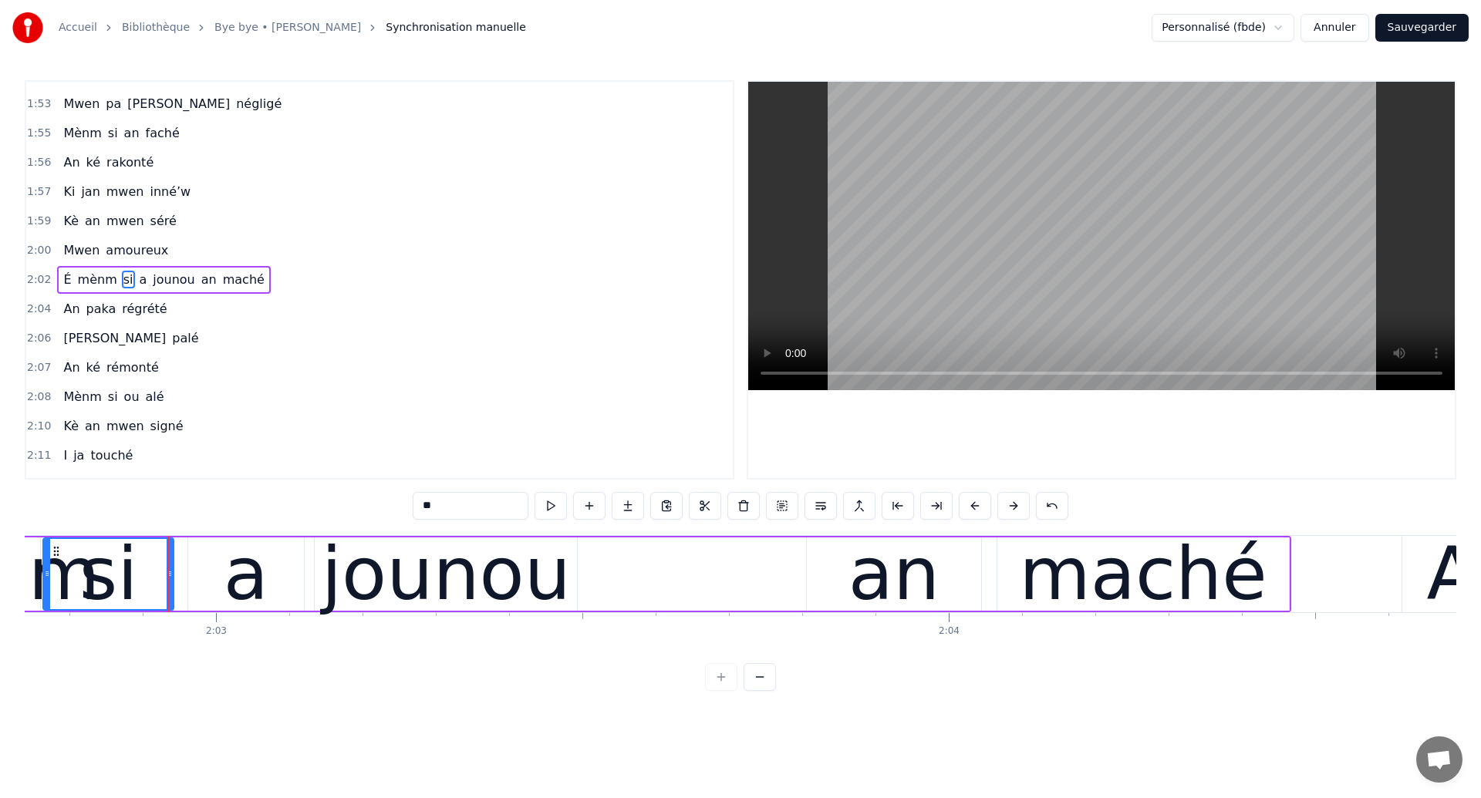
click at [217, 578] on div "a" at bounding box center [246, 574] width 116 height 73
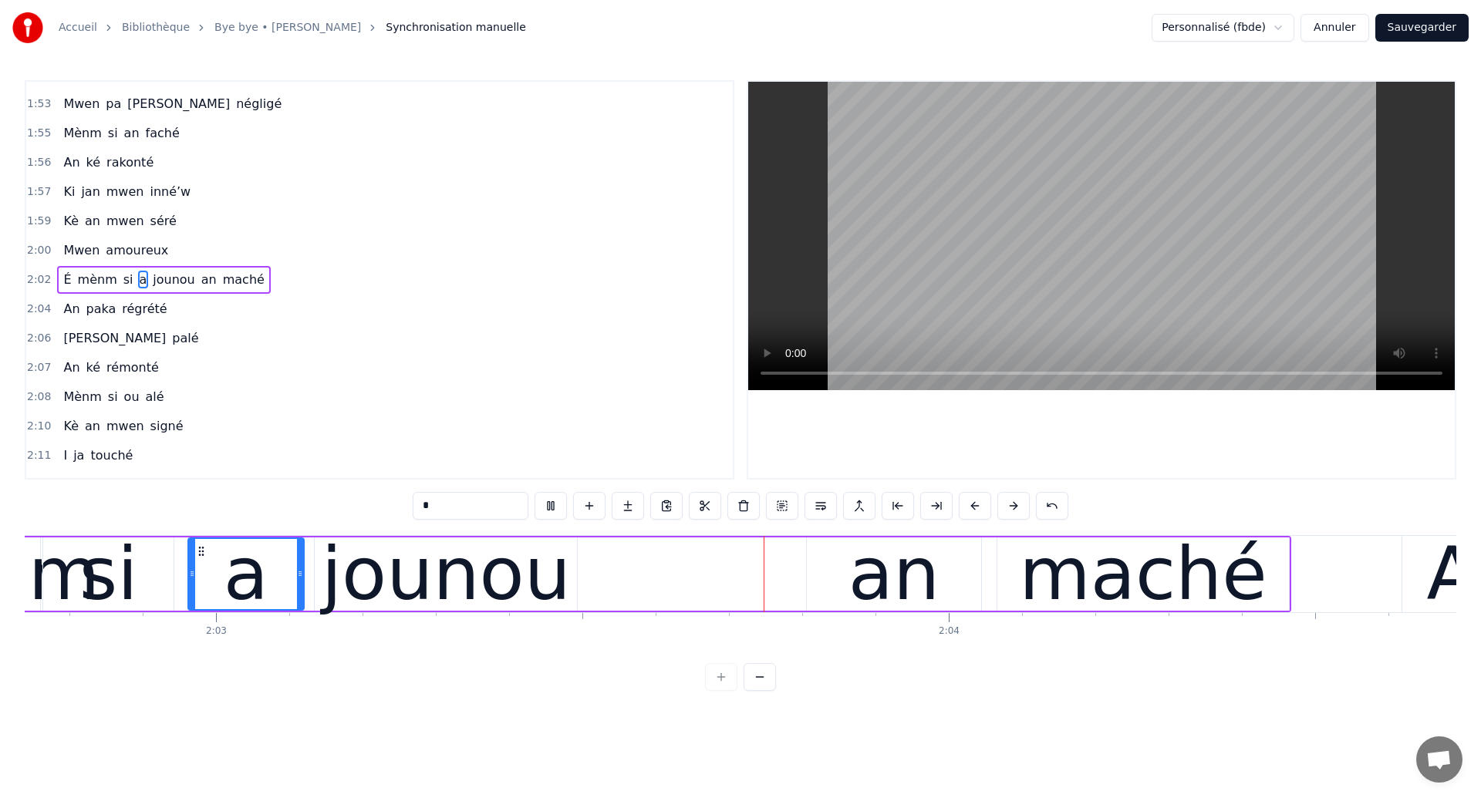
click at [541, 572] on div "jounou" at bounding box center [446, 574] width 249 height 110
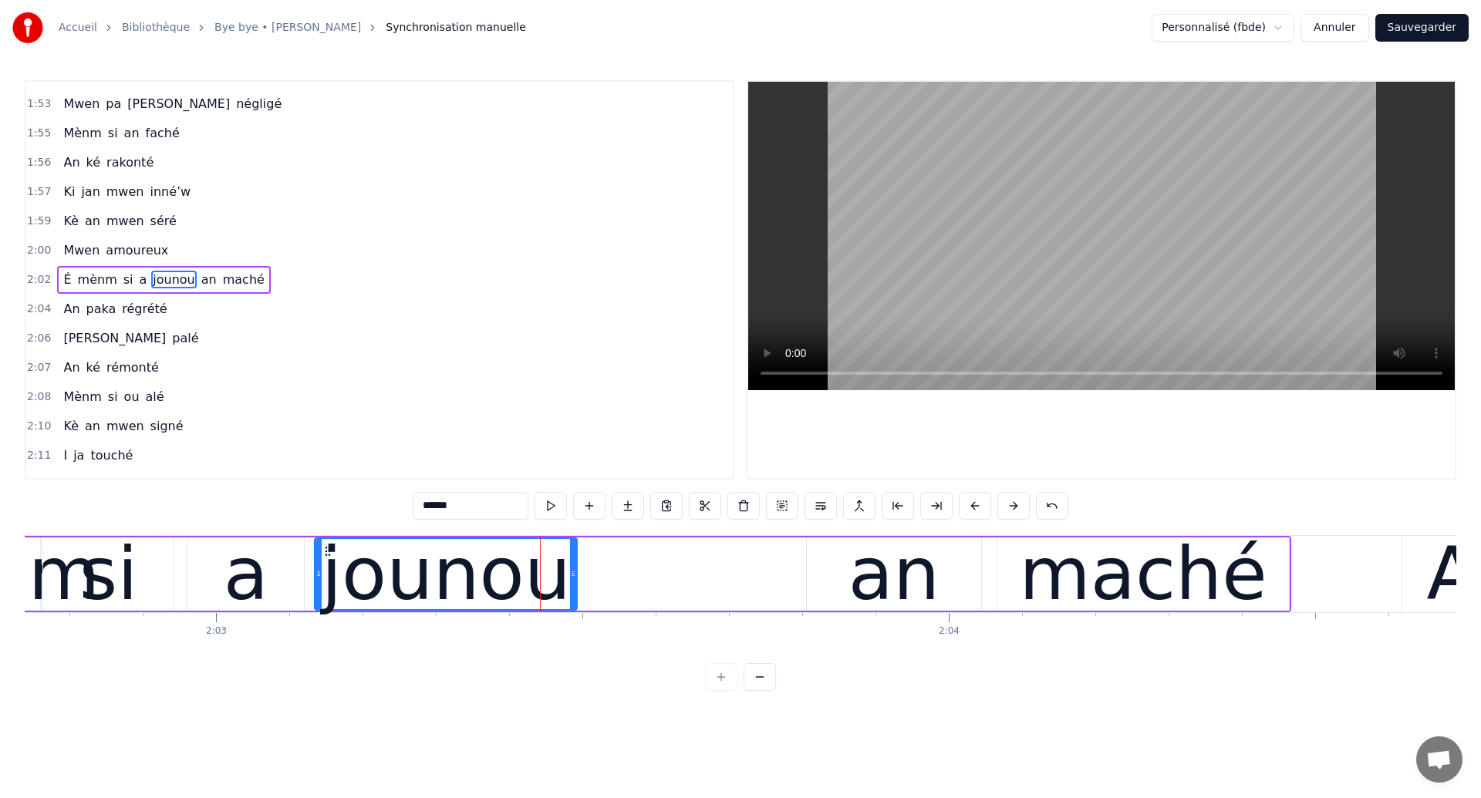
click at [851, 578] on div "an" at bounding box center [894, 574] width 174 height 73
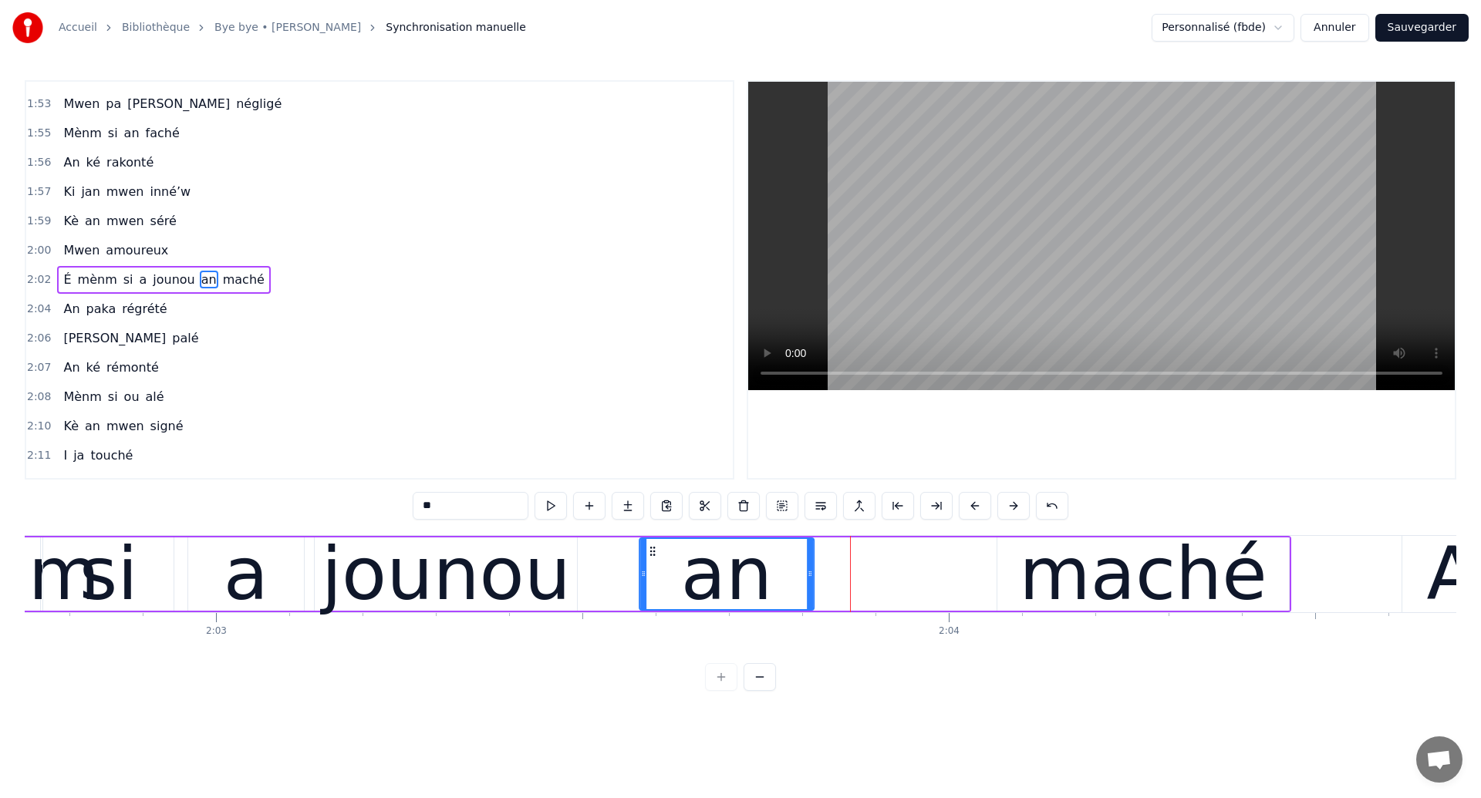
drag, startPoint x: 819, startPoint y: 553, endPoint x: 652, endPoint y: 613, distance: 177.1
click at [652, 613] on div "[PERSON_NAME] ouhan ouhaannn Sé souvan An ka révé tombé si’w Mwen anvi vwè’w Lè…" at bounding box center [740, 593] width 1431 height 116
click at [143, 605] on div "si" at bounding box center [108, 574] width 130 height 73
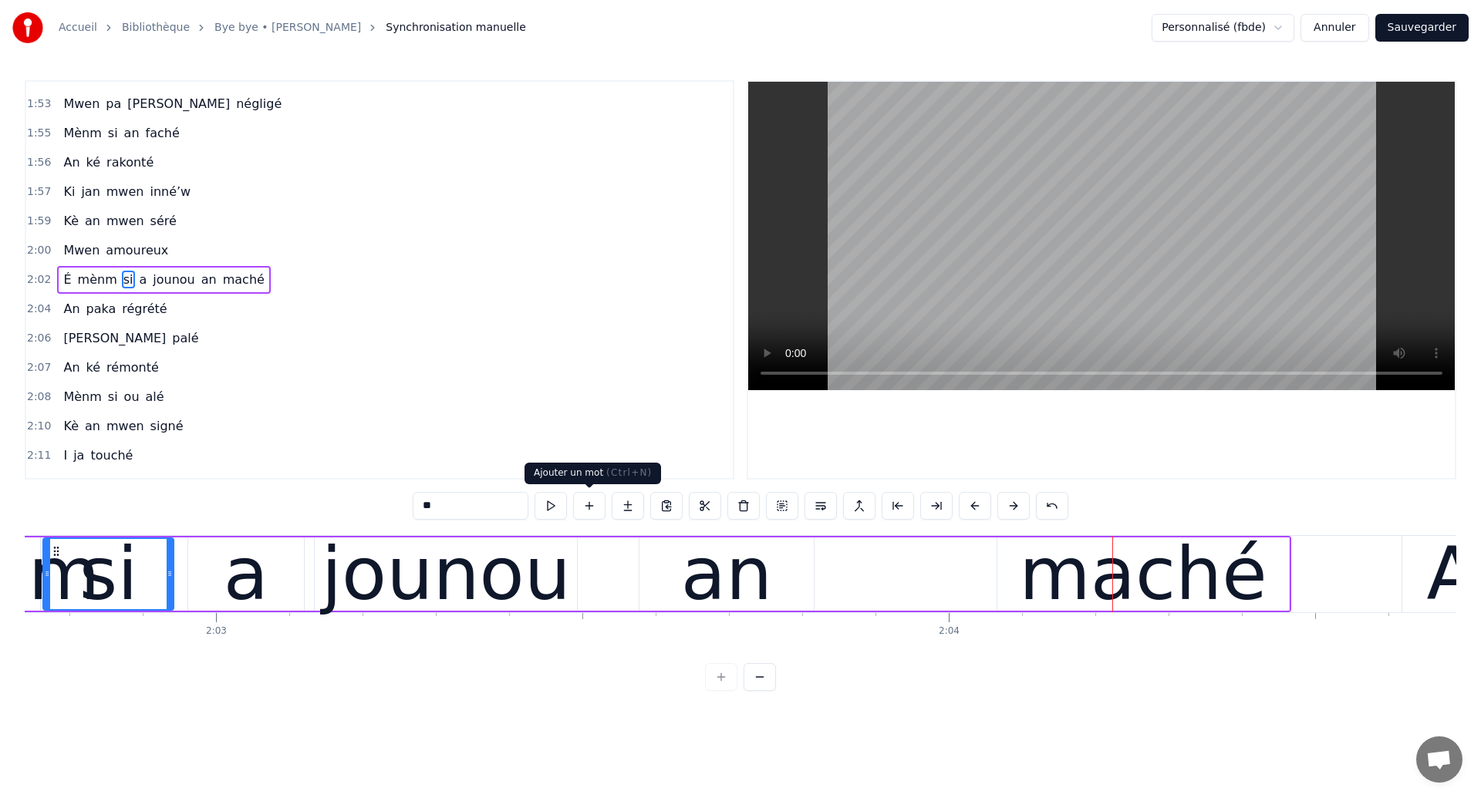
click at [390, 564] on div "jounou" at bounding box center [446, 574] width 249 height 110
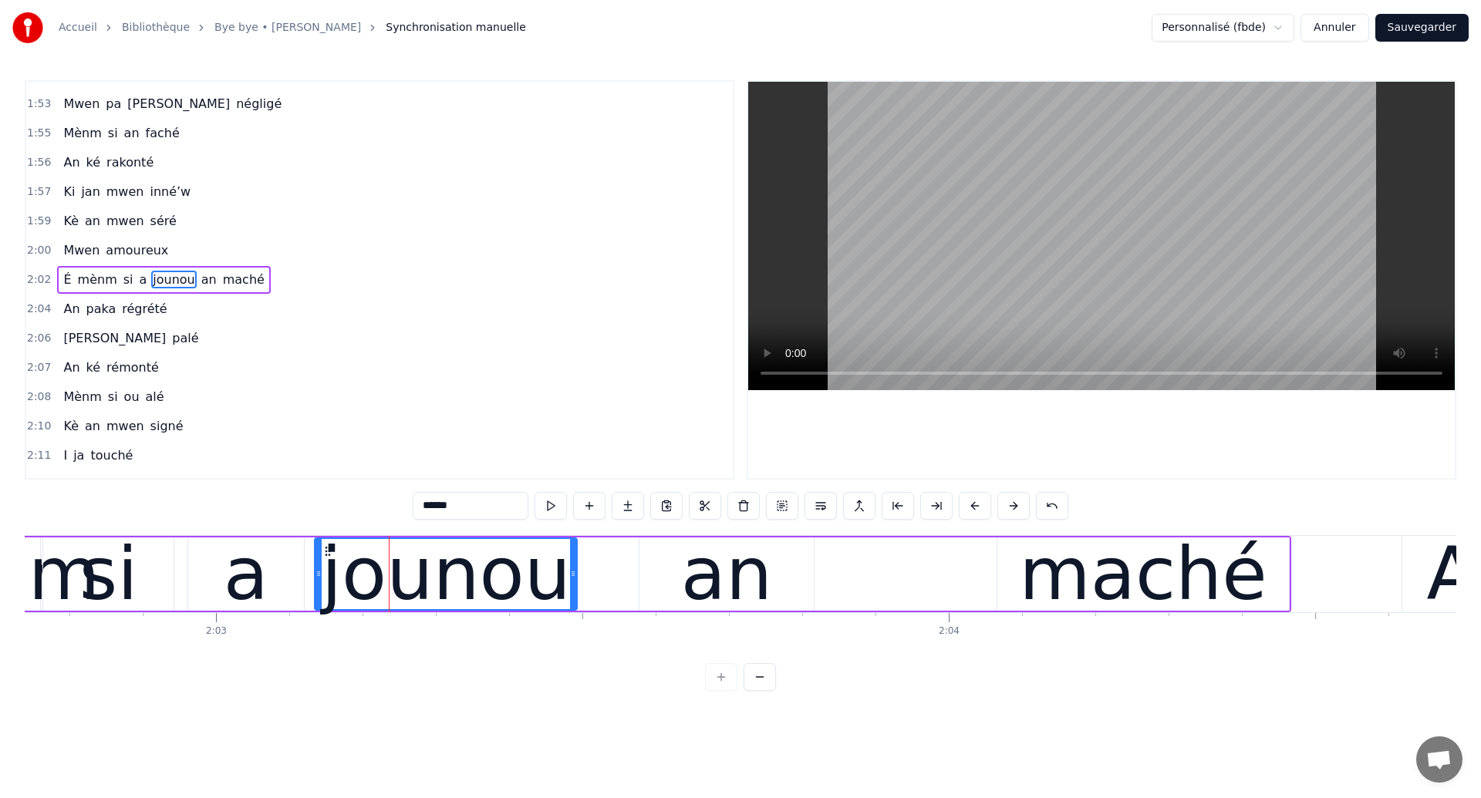
click at [390, 564] on div "jounou" at bounding box center [446, 574] width 249 height 110
click at [752, 584] on div "an" at bounding box center [726, 574] width 91 height 110
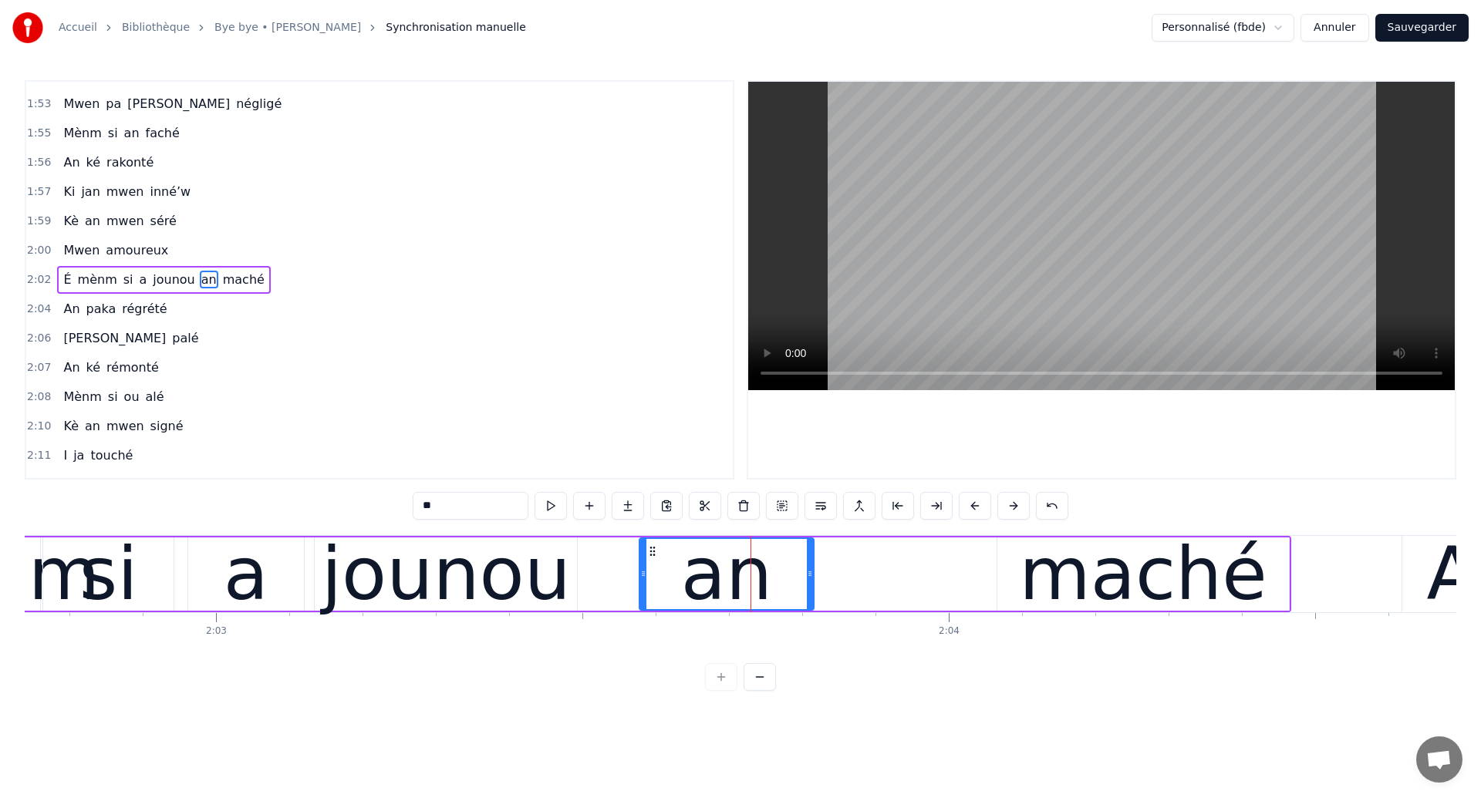
click at [1191, 579] on div "maché" at bounding box center [1143, 574] width 248 height 110
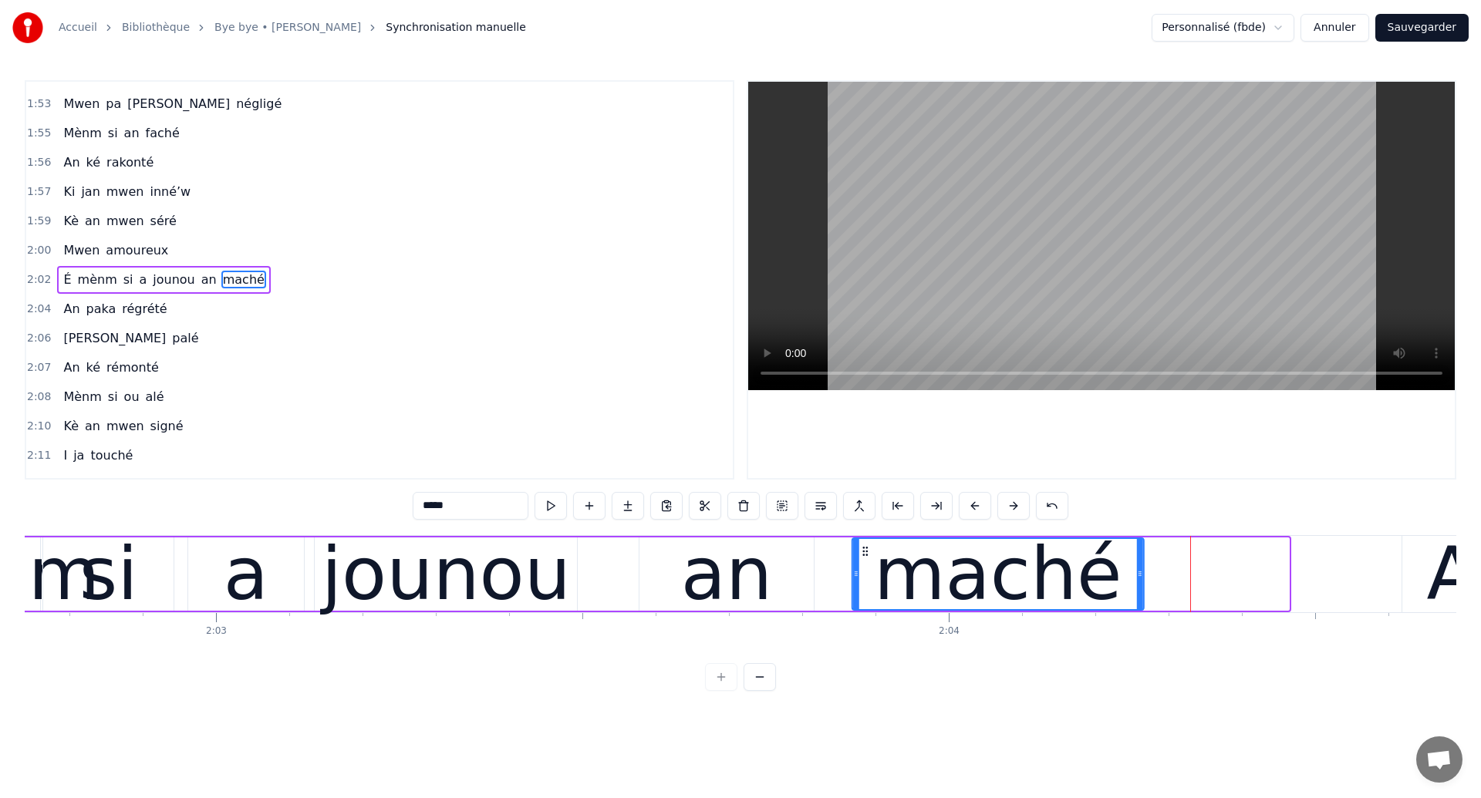
drag, startPoint x: 1009, startPoint y: 551, endPoint x: 864, endPoint y: 602, distance: 153.9
click at [864, 602] on div "maché" at bounding box center [998, 574] width 290 height 70
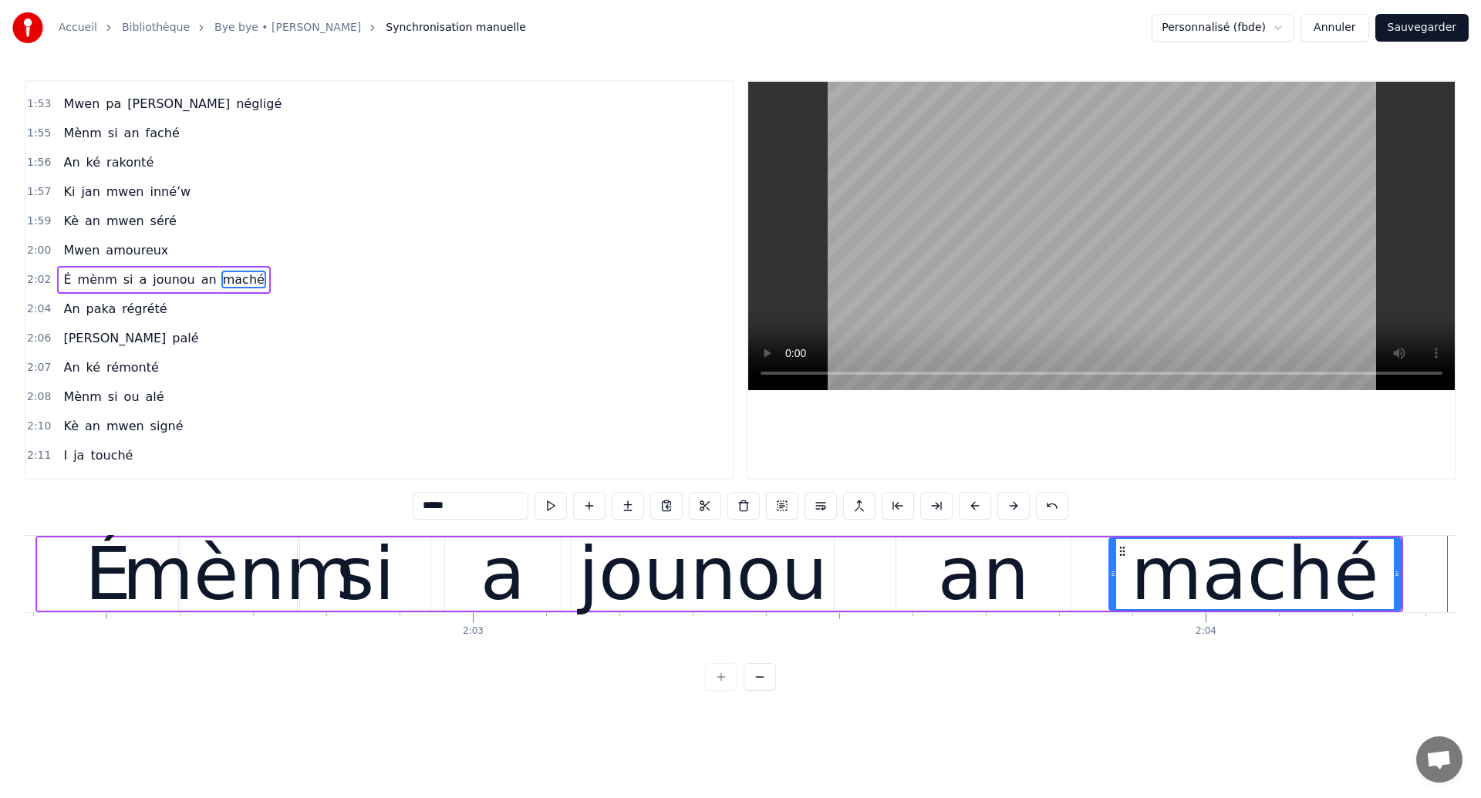
click at [99, 580] on div "É" at bounding box center [108, 574] width 46 height 110
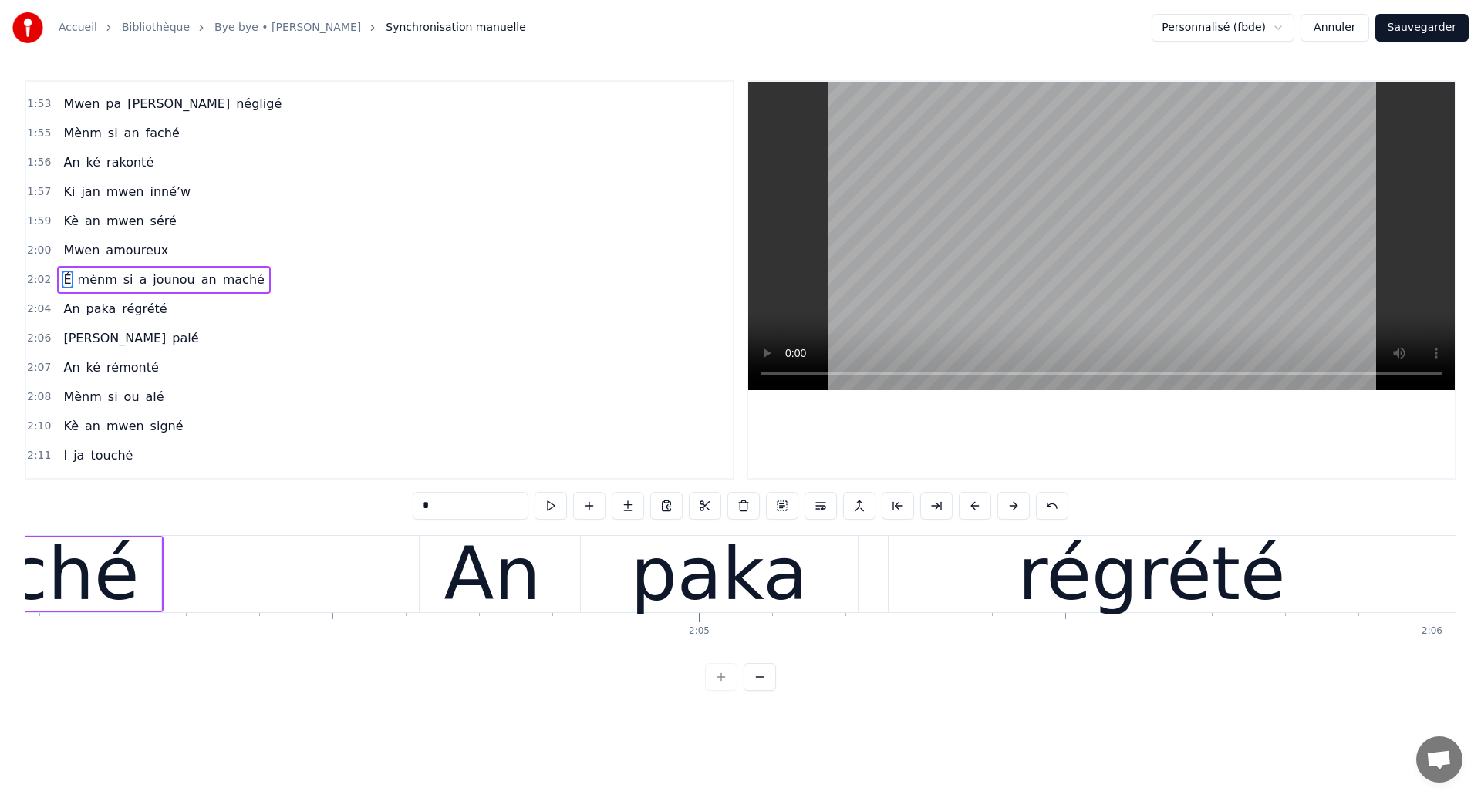
scroll to position [0, 90803]
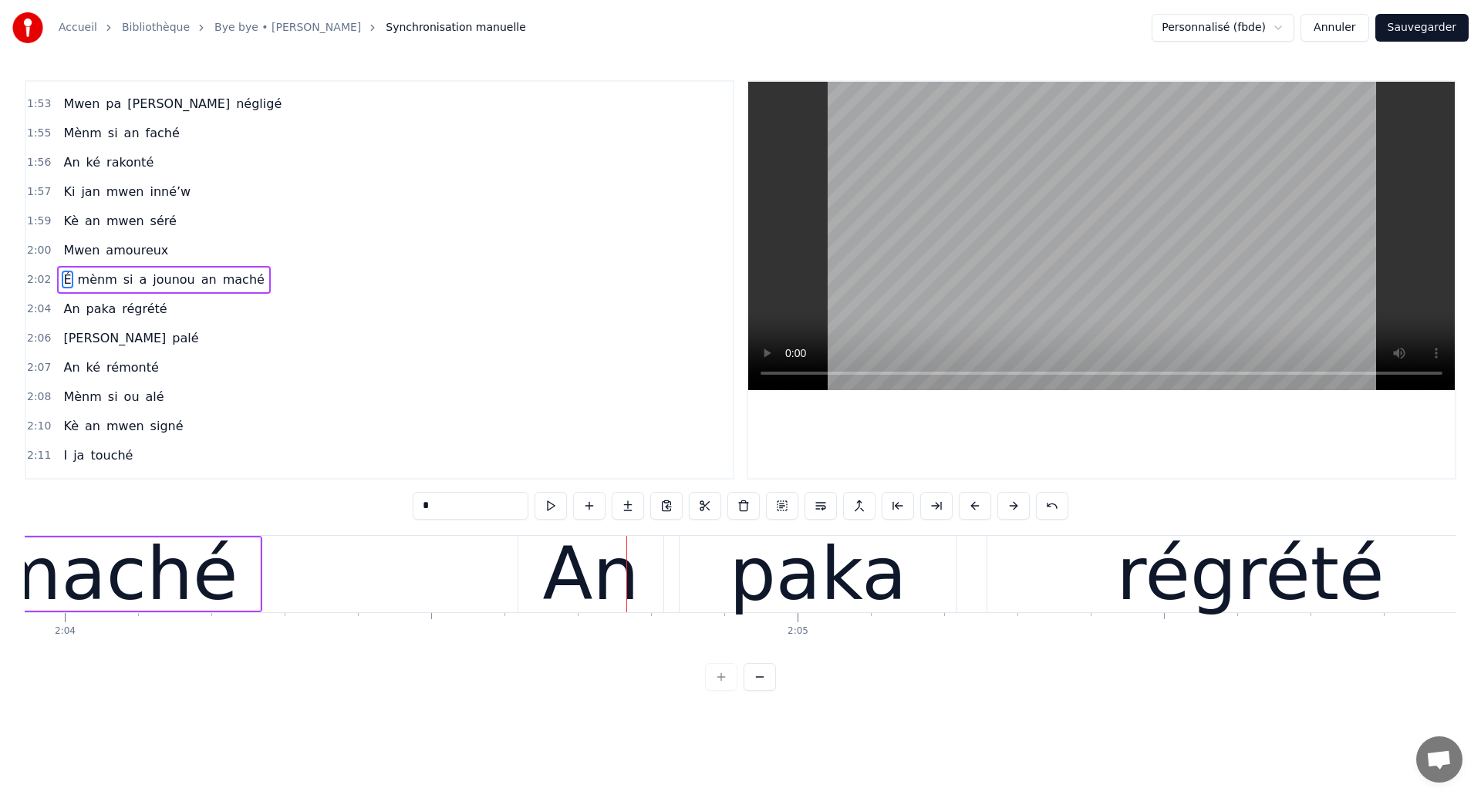
click at [180, 595] on div "maché" at bounding box center [114, 574] width 248 height 110
type input "*****"
click at [184, 572] on div "maché" at bounding box center [114, 574] width 248 height 110
click at [742, 346] on div "0:08 Éeeh 0:10 An ouhan ouhaannn 0:13 Sé souvan 0:16 An ka révé tombé si’w 0:18…" at bounding box center [740, 279] width 1431 height 399
click at [147, 557] on div "maché" at bounding box center [114, 574] width 248 height 110
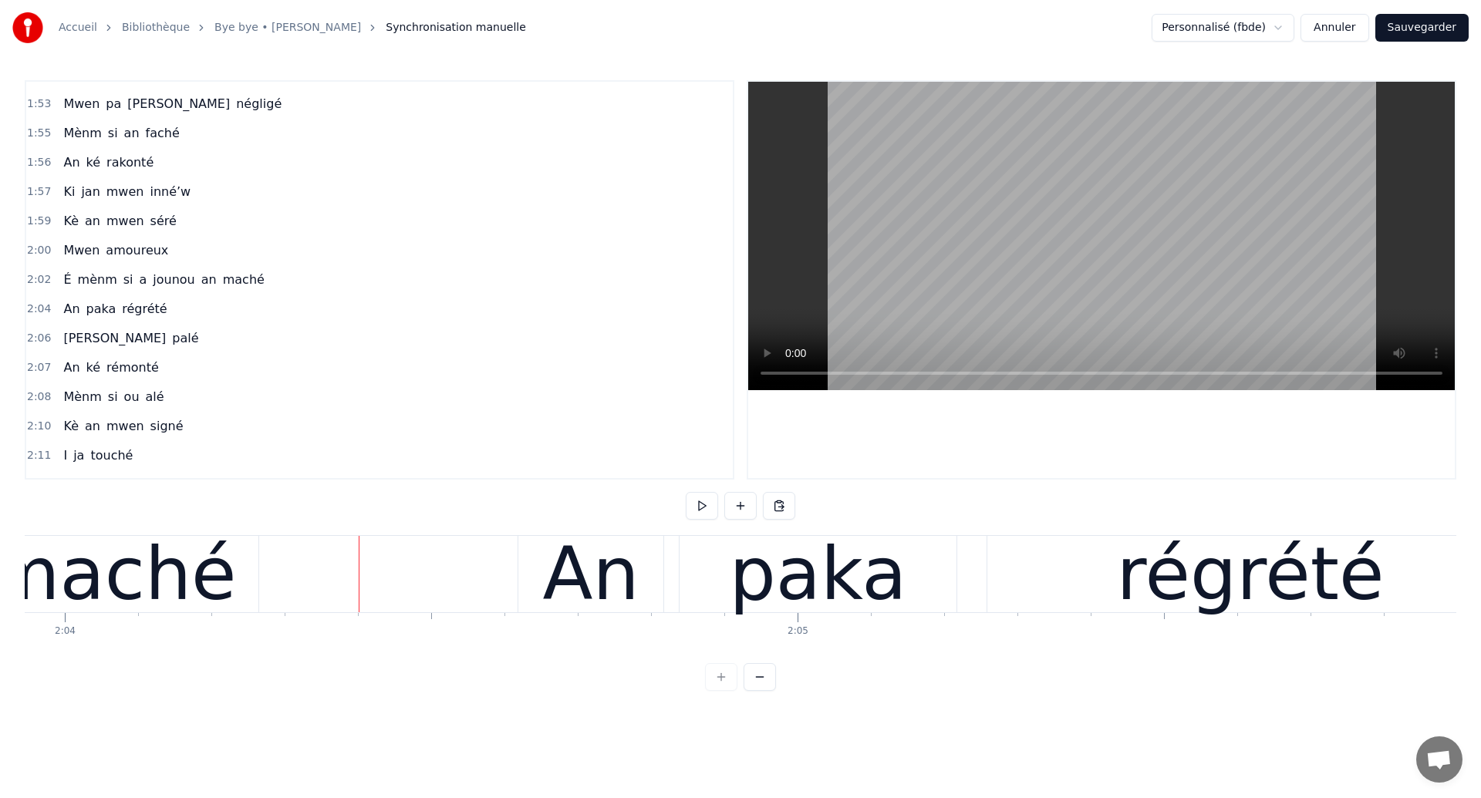
click at [671, 588] on div "An paka régrété" at bounding box center [1016, 574] width 999 height 76
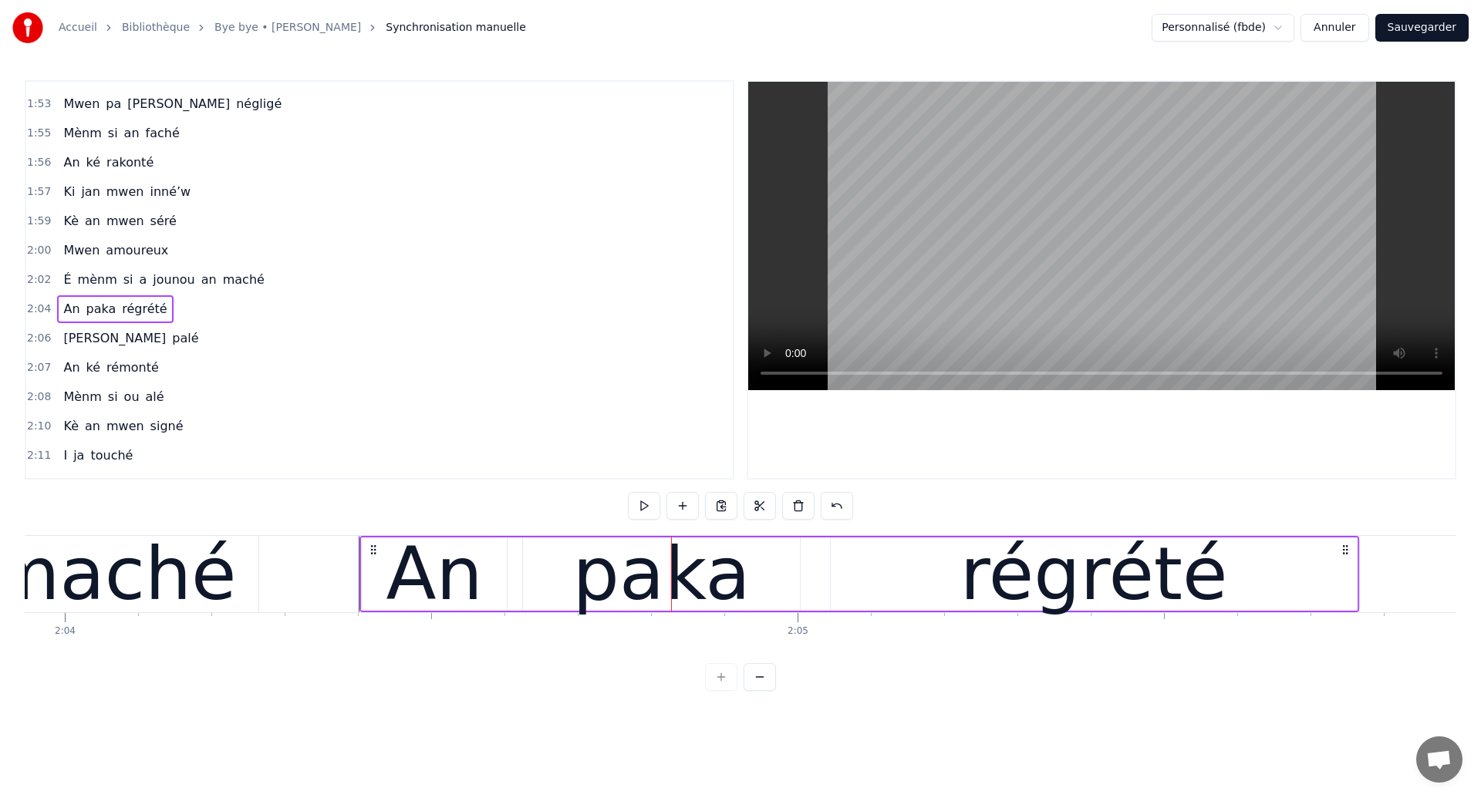
drag, startPoint x: 530, startPoint y: 548, endPoint x: 372, endPoint y: 596, distance: 165.2
click at [372, 596] on div "An paka régrété" at bounding box center [858, 574] width 999 height 76
click at [62, 281] on span "É" at bounding box center [67, 280] width 11 height 18
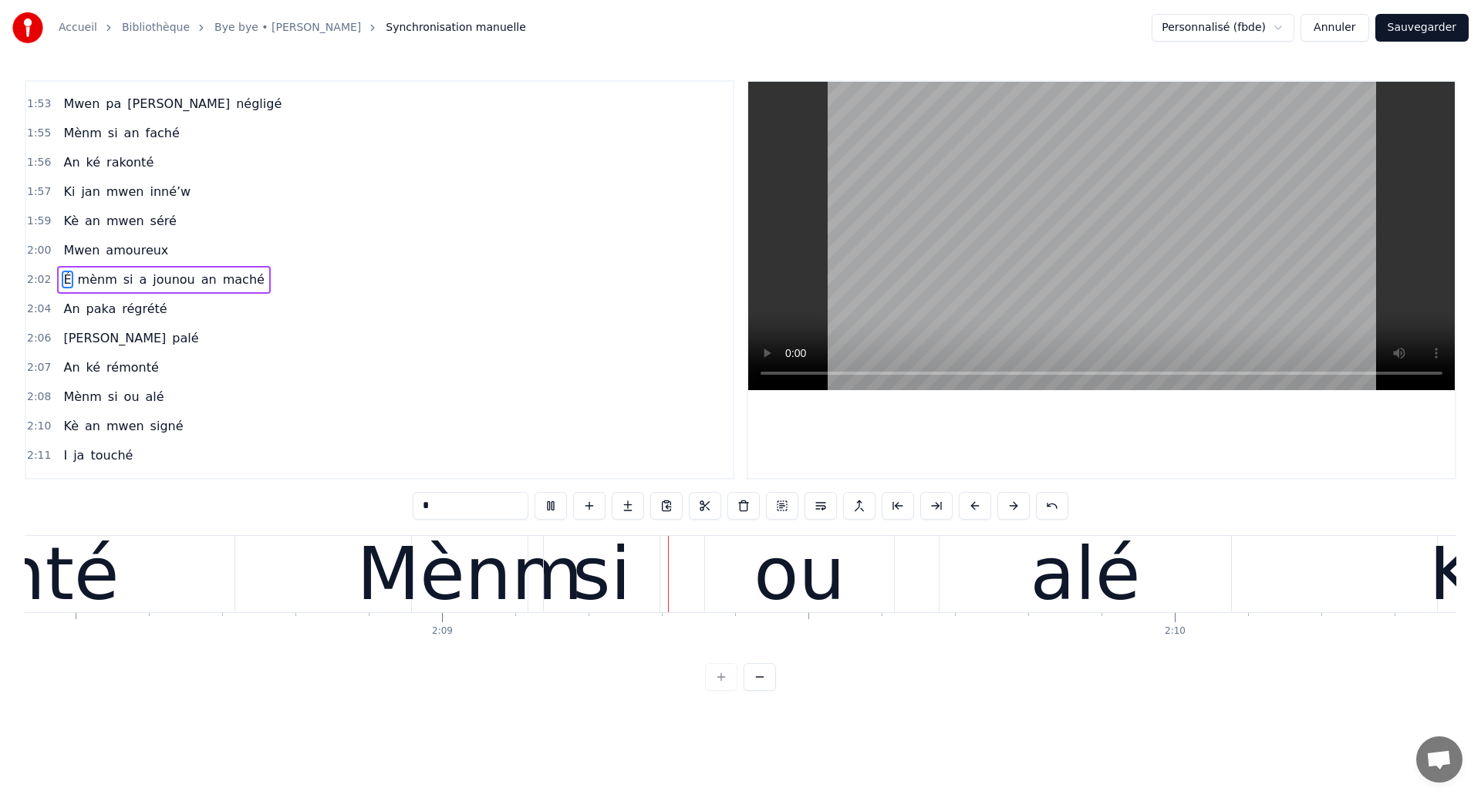
scroll to position [0, 94096]
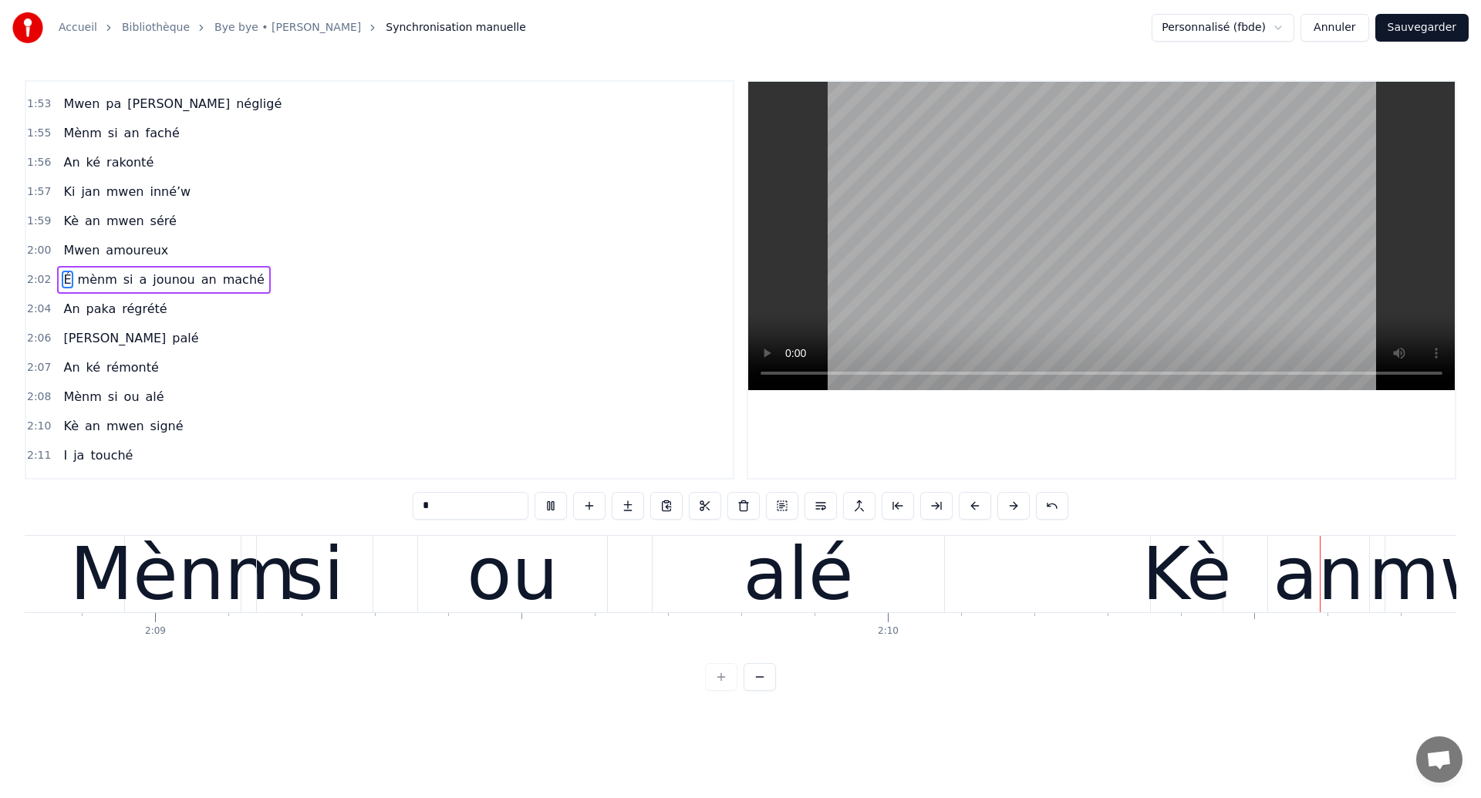
click at [336, 575] on div "Mènm si ou alé" at bounding box center [536, 574] width 824 height 76
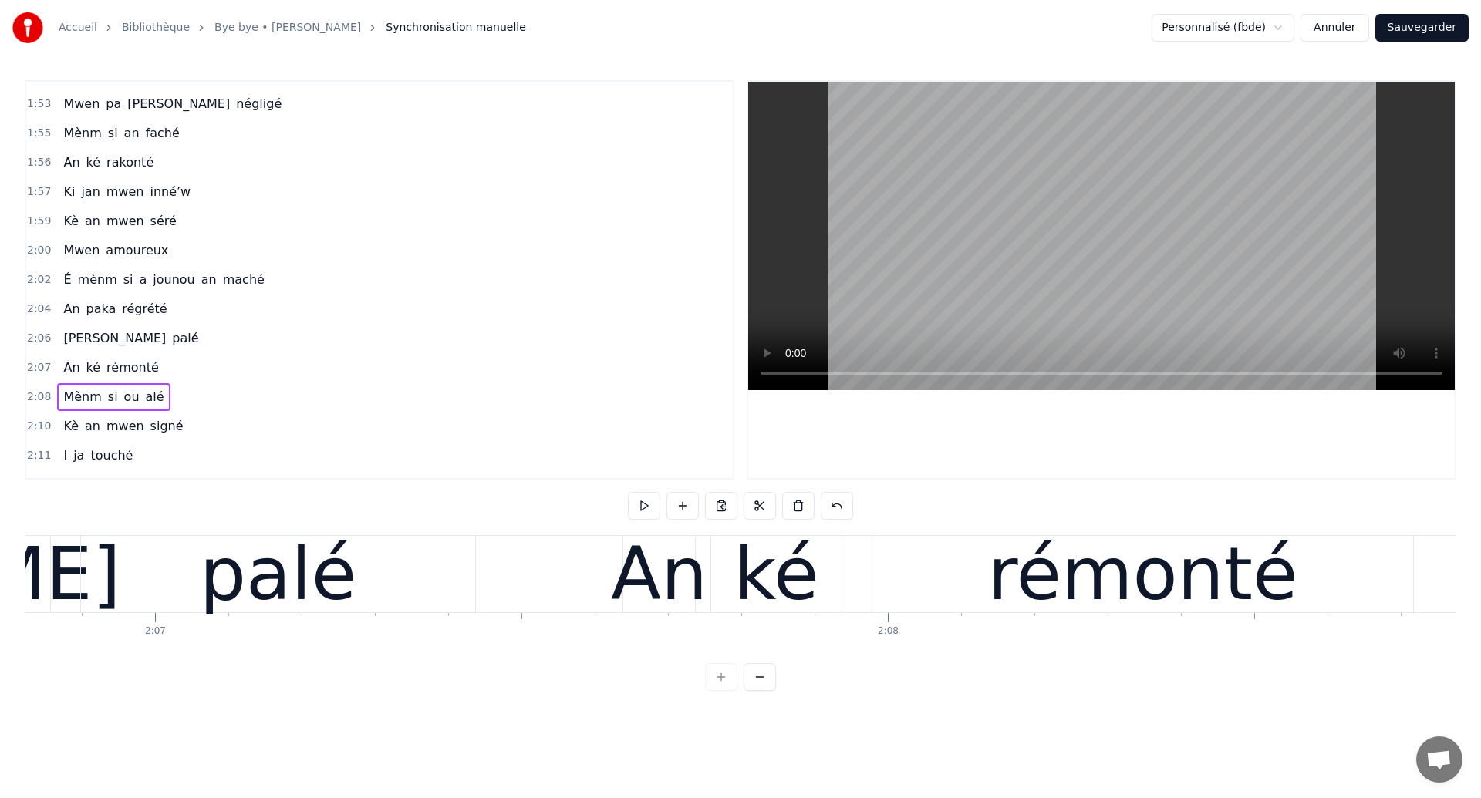
scroll to position [0, 92909]
click at [230, 575] on div "palé" at bounding box center [279, 574] width 157 height 110
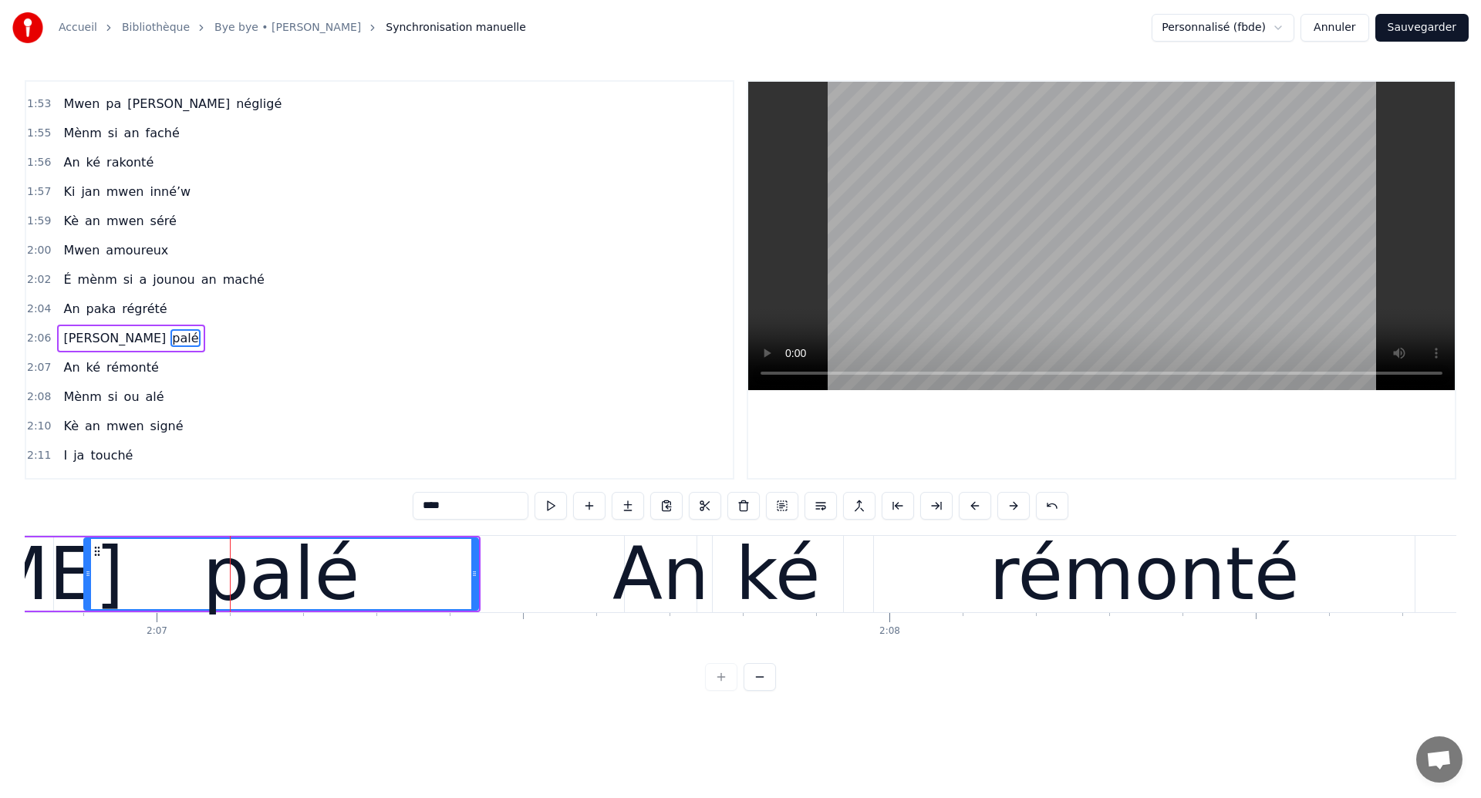
scroll to position [930, 0]
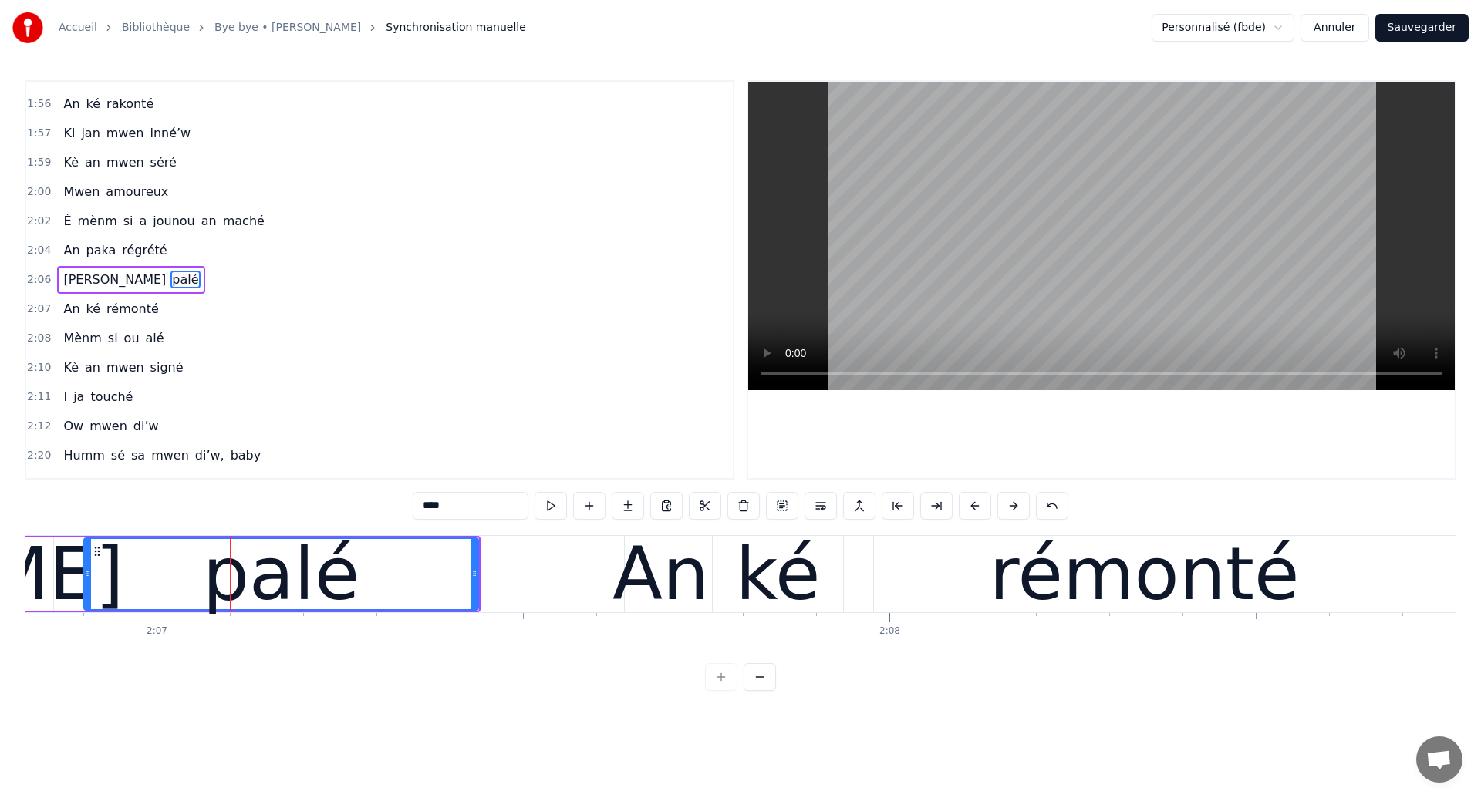
click at [62, 221] on span "É" at bounding box center [67, 221] width 11 height 18
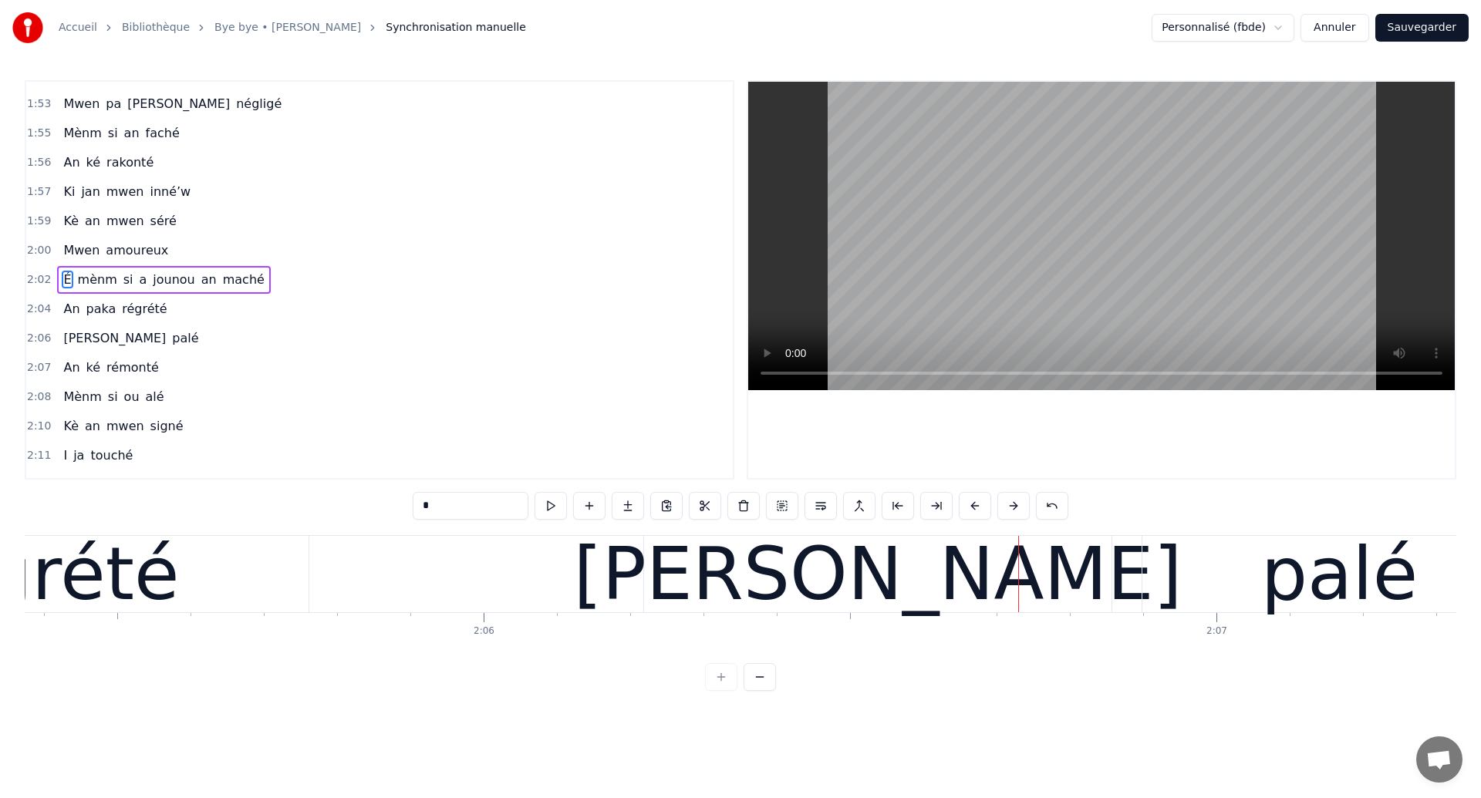
scroll to position [0, 91653]
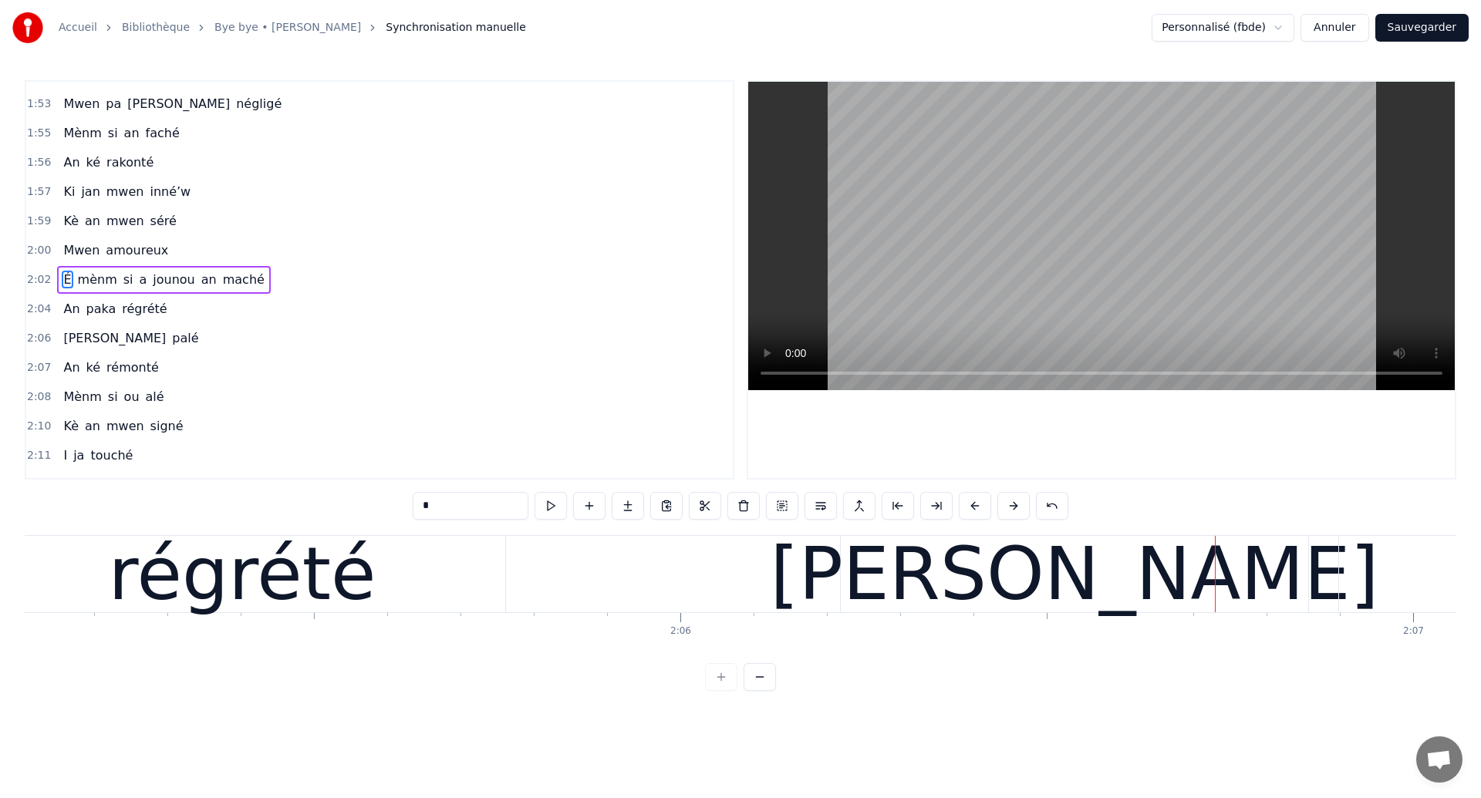
click at [224, 581] on div "régrété" at bounding box center [243, 574] width 268 height 110
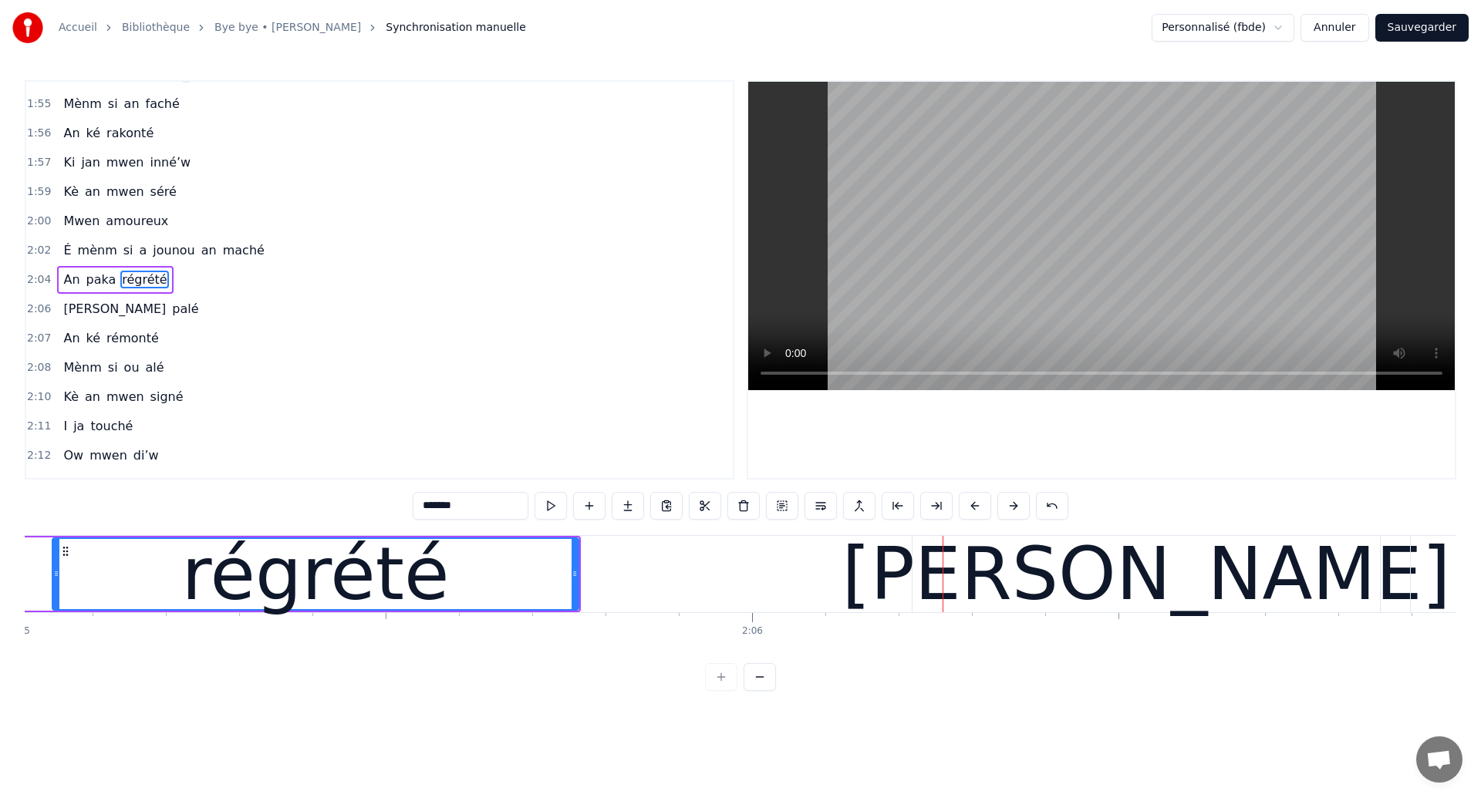
scroll to position [0, 91504]
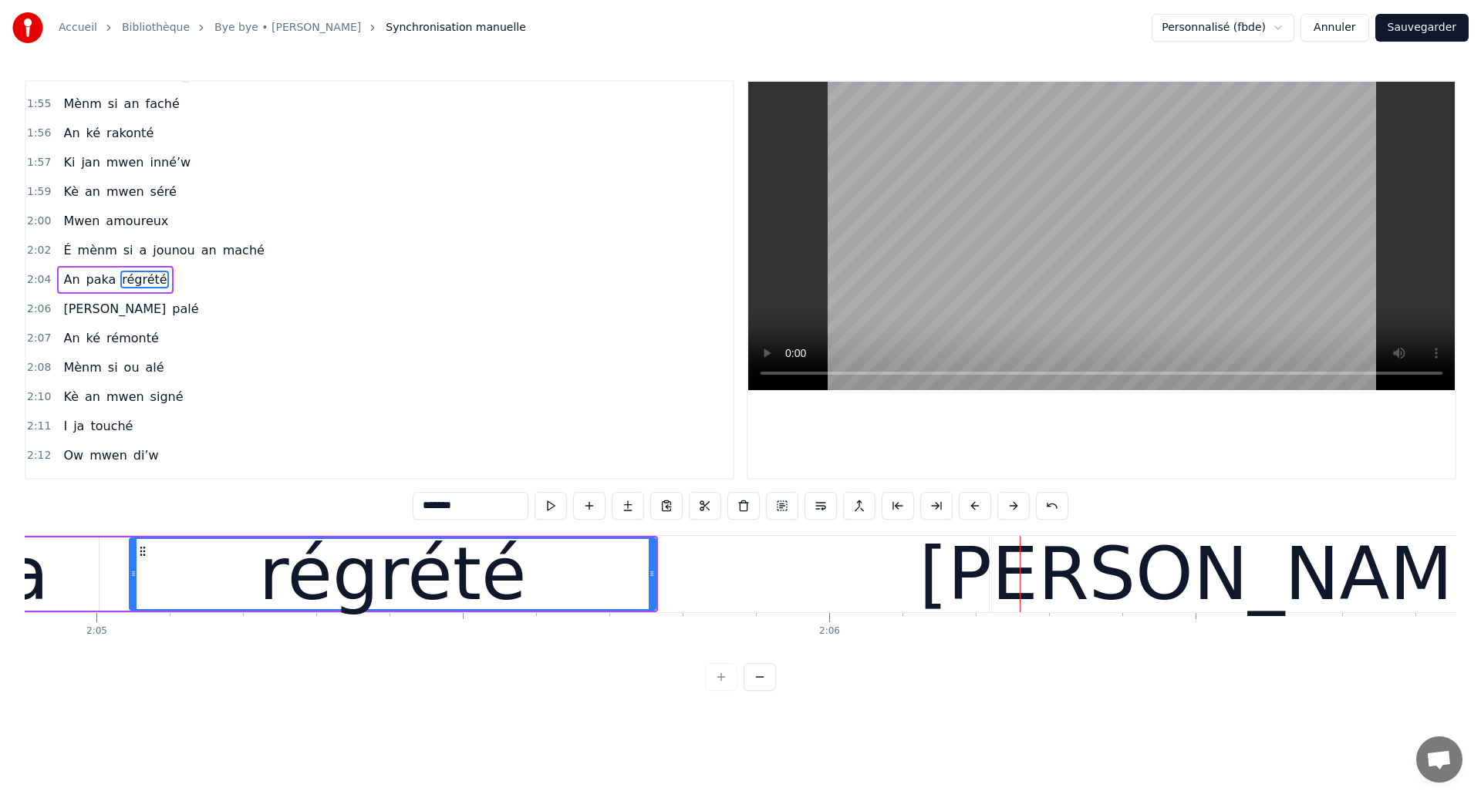
click at [133, 586] on div at bounding box center [133, 574] width 6 height 70
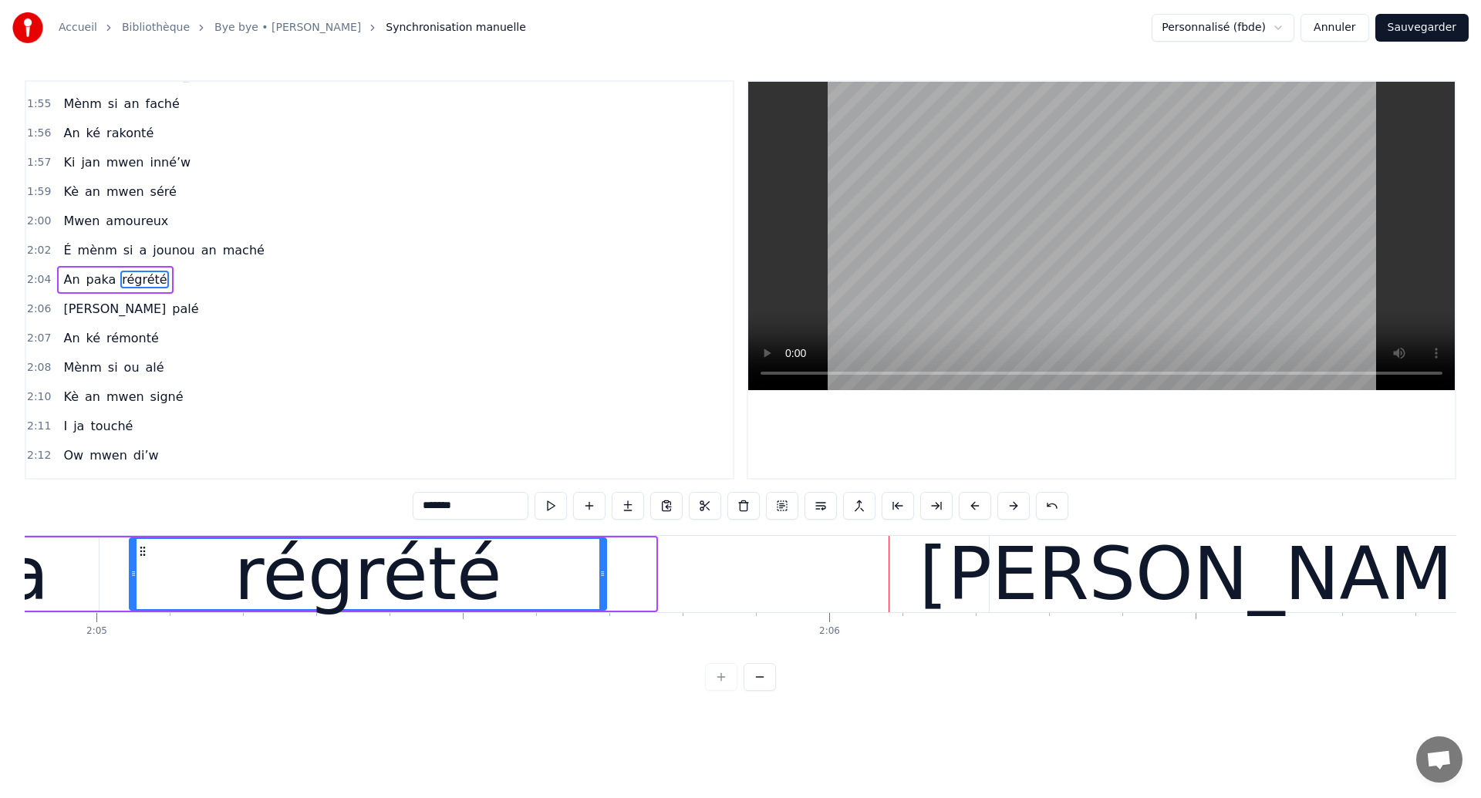
drag, startPoint x: 652, startPoint y: 582, endPoint x: 602, endPoint y: 582, distance: 49.4
click at [602, 582] on div at bounding box center [602, 574] width 6 height 70
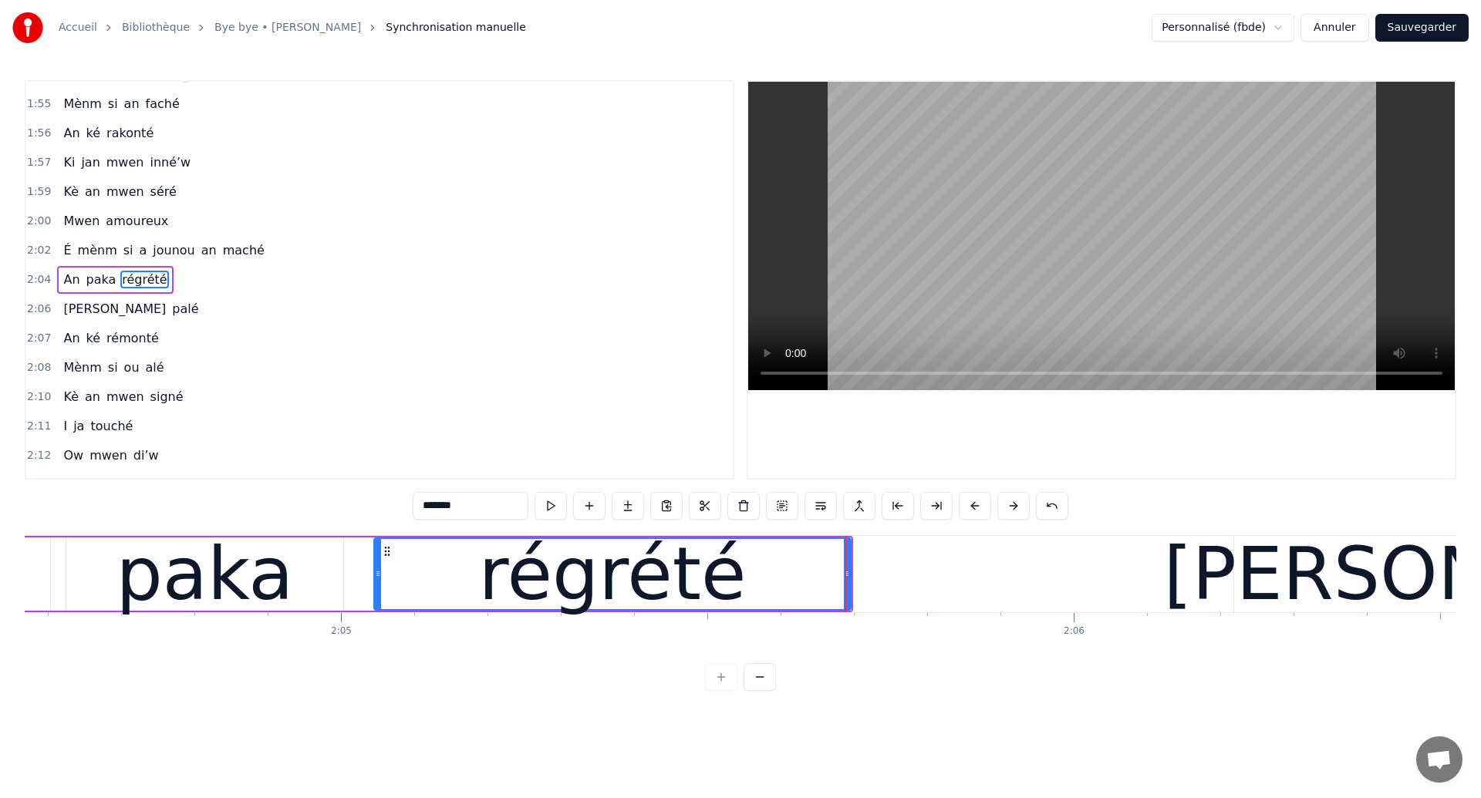
scroll to position [0, 91203]
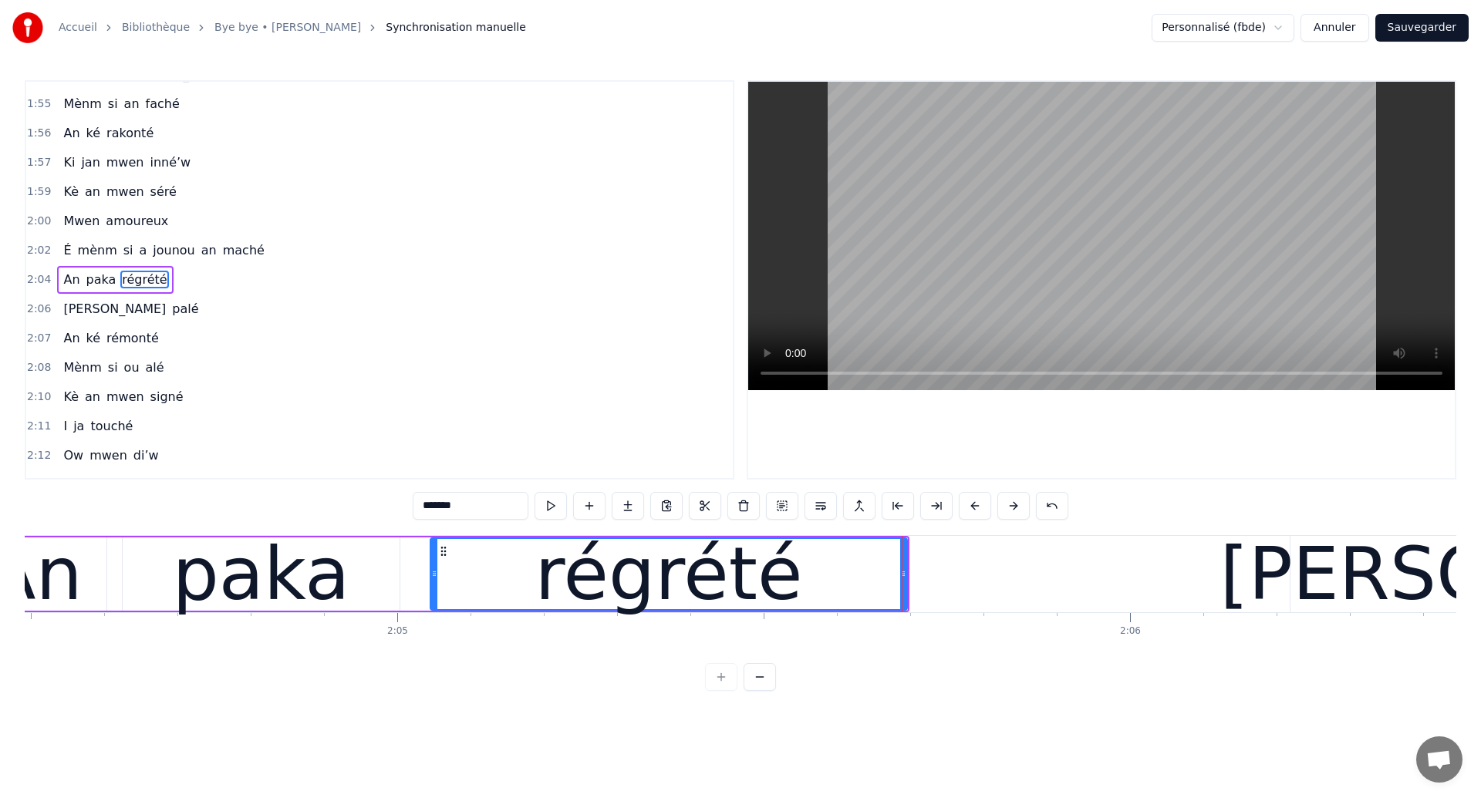
click at [174, 568] on div "paka" at bounding box center [261, 574] width 277 height 73
type input "****"
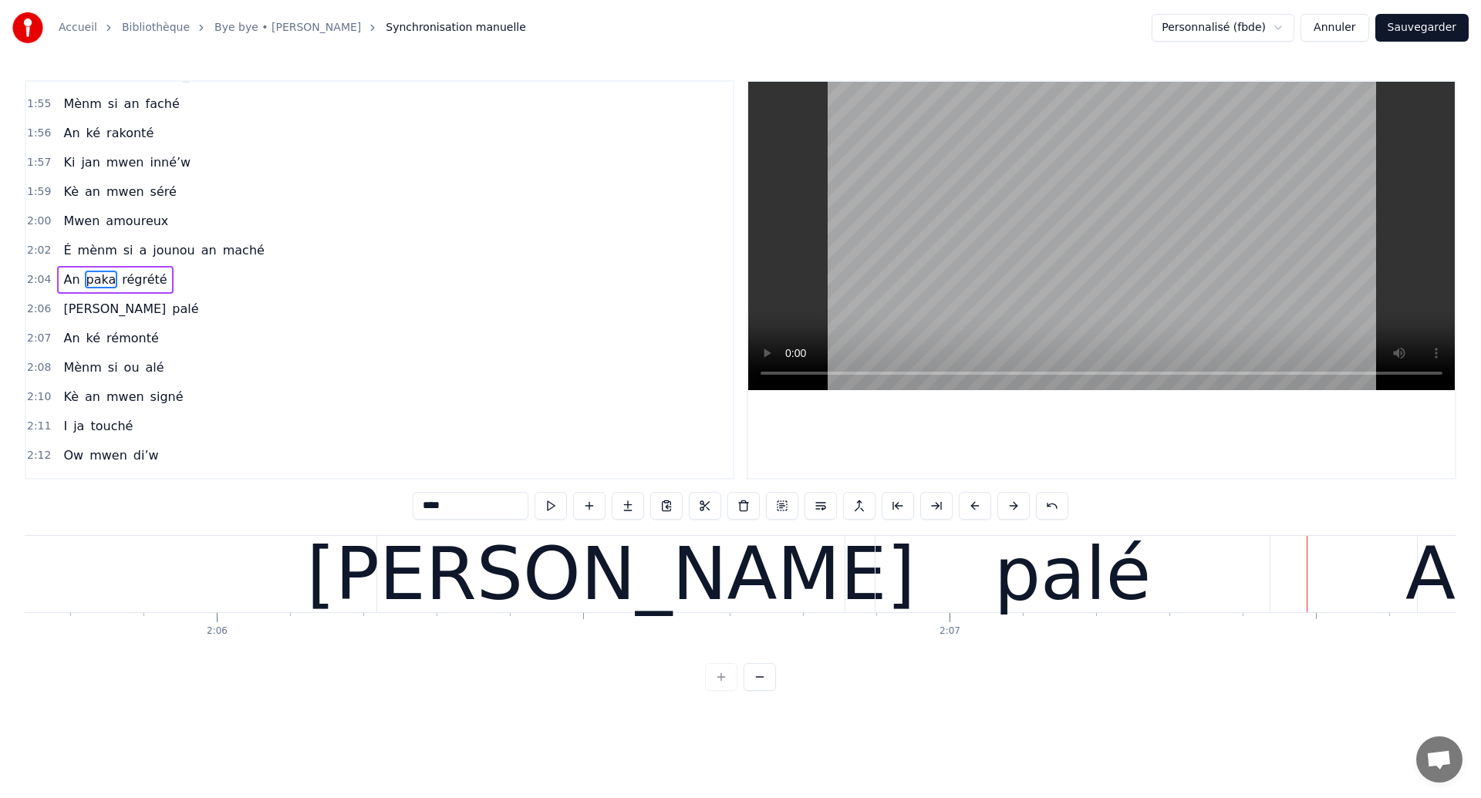
scroll to position [0, 92109]
